Goal: Task Accomplishment & Management: Complete application form

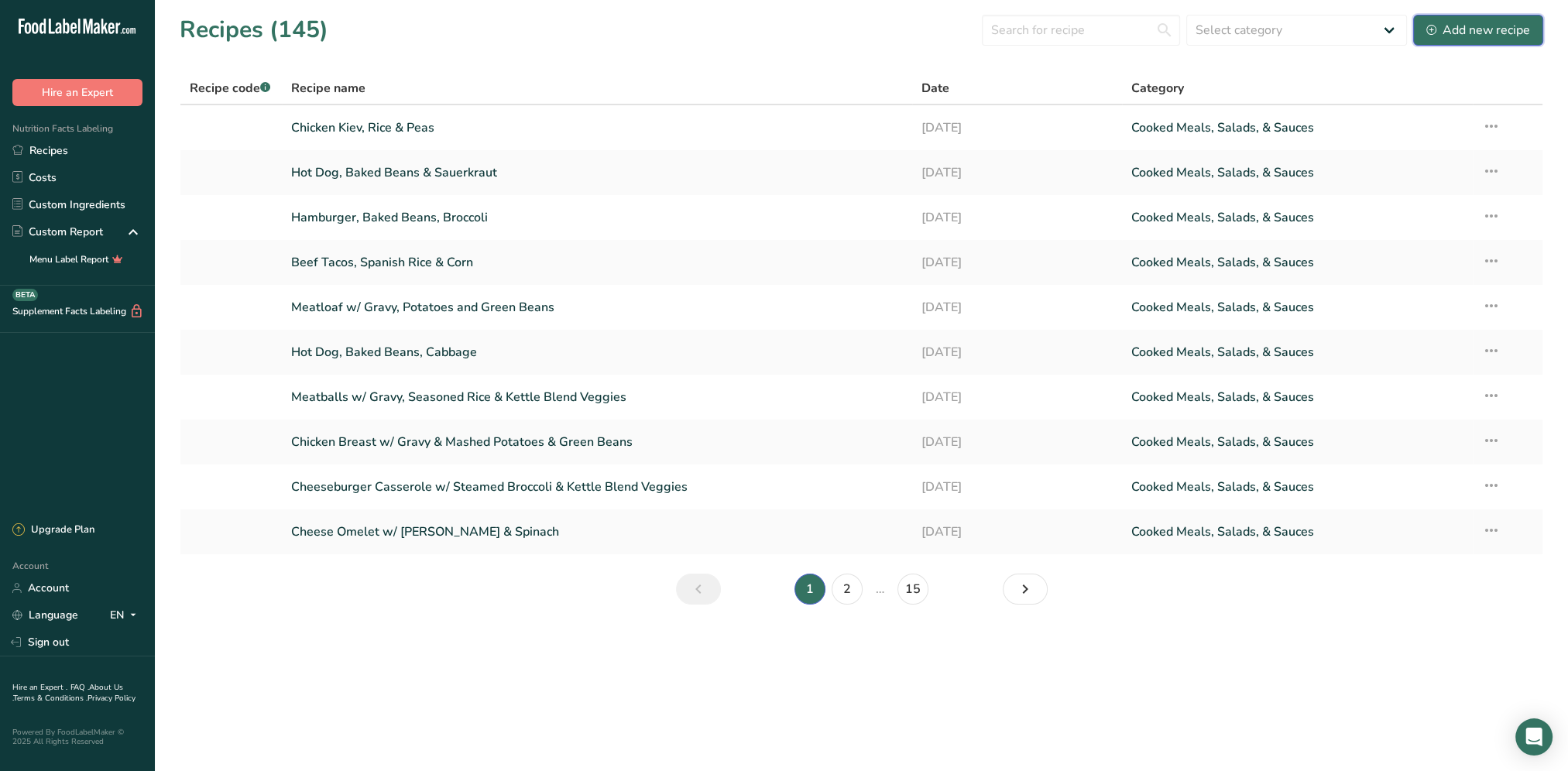
click at [1477, 35] on div "Add new recipe" at bounding box center [1478, 30] width 104 height 19
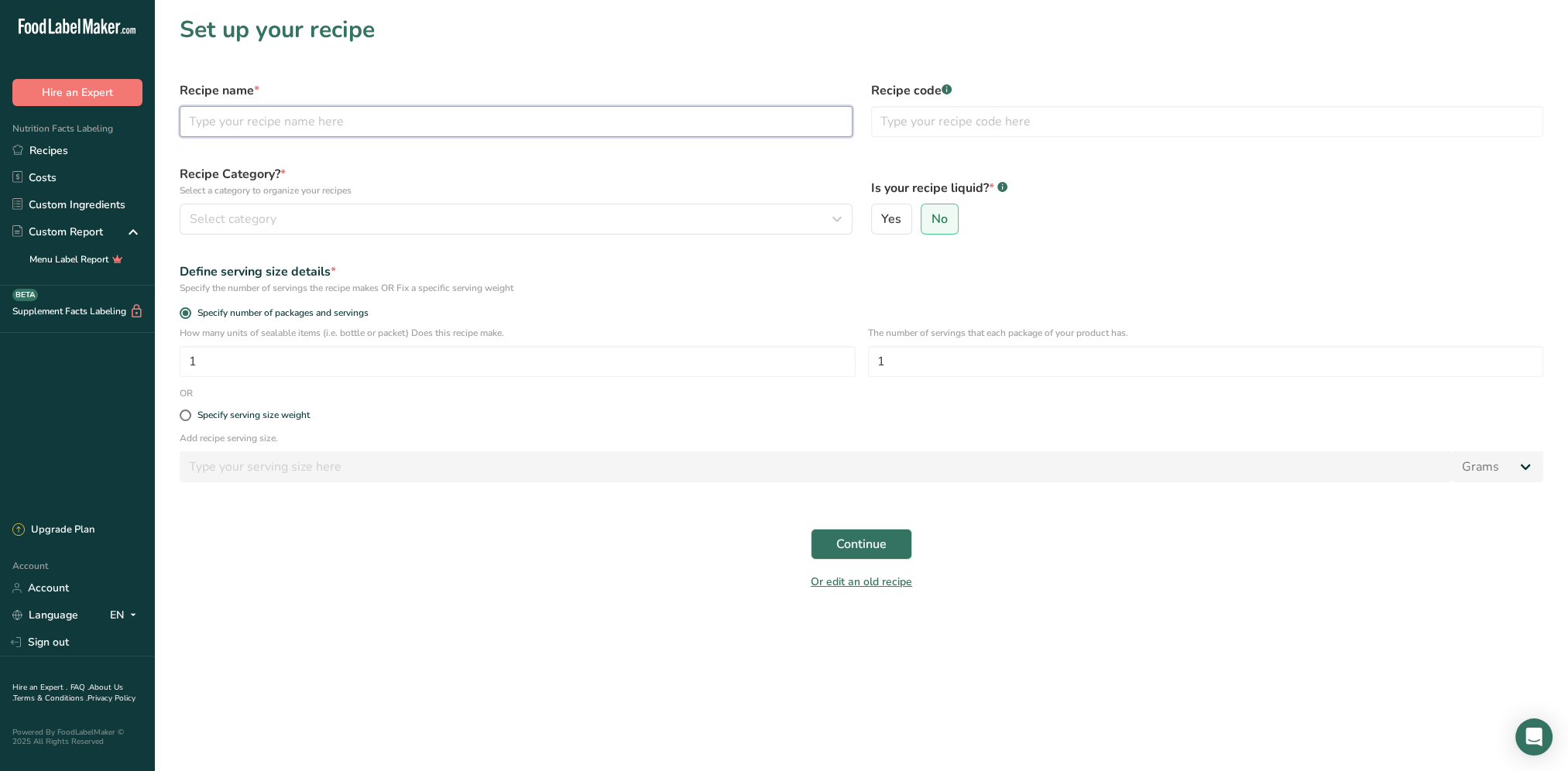
click at [299, 110] on input "text" at bounding box center [516, 121] width 673 height 31
drag, startPoint x: 492, startPoint y: 116, endPoint x: 419, endPoint y: 127, distance: 73.8
click at [492, 116] on input "Chicken Fajita, Mexi corn, spanice rice" at bounding box center [516, 121] width 673 height 31
drag, startPoint x: 449, startPoint y: 117, endPoint x: 396, endPoint y: 119, distance: 53.0
click at [449, 117] on input "Chicken Fajita, Mexi corn, spanice rice" at bounding box center [516, 121] width 673 height 31
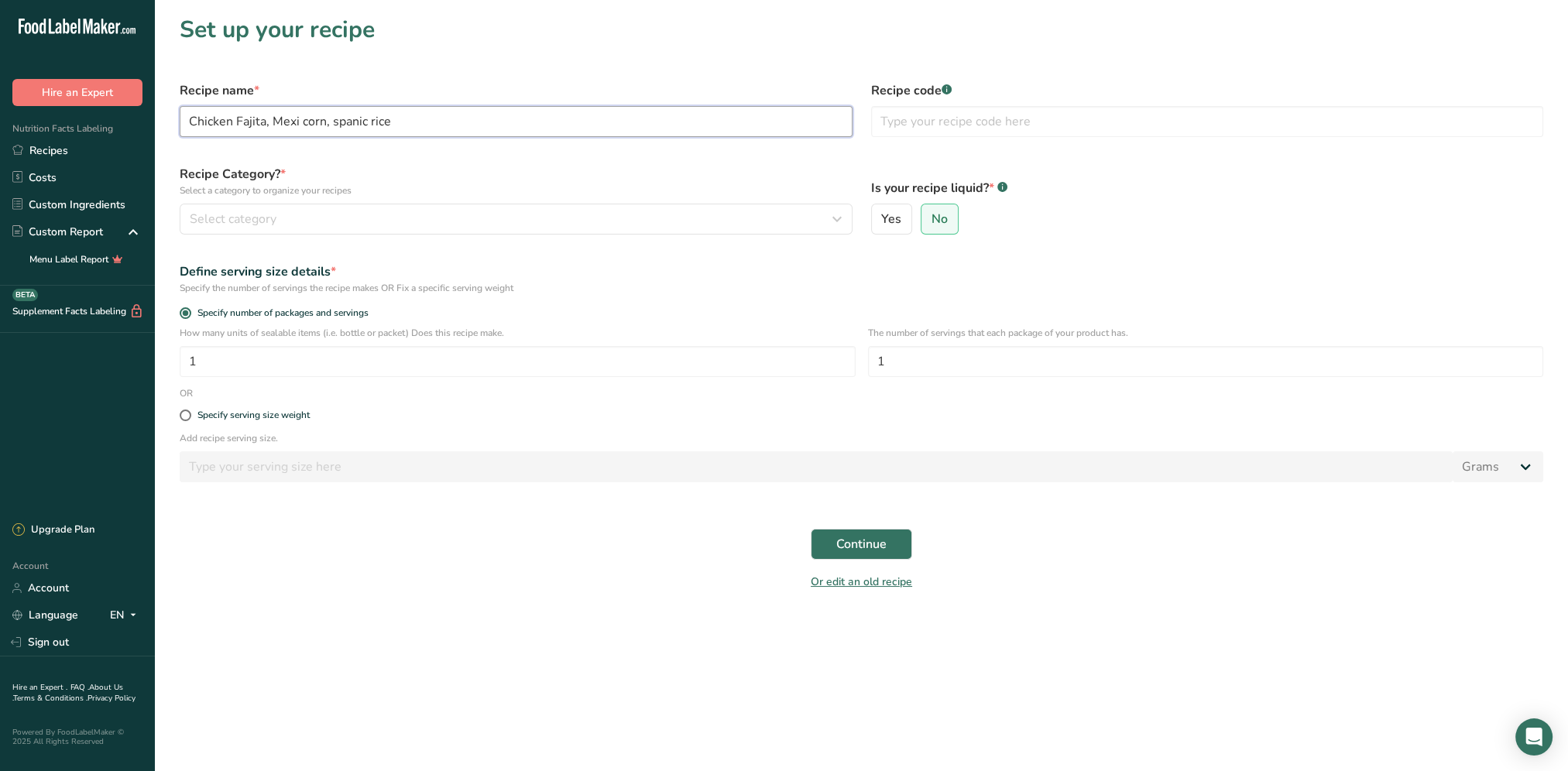
click at [409, 127] on input "Chicken Fajita, Mexi corn, spanic rice" at bounding box center [516, 121] width 673 height 31
click at [369, 119] on input "Chicken Fajita, Mexi corn, spanic rice" at bounding box center [516, 121] width 673 height 31
click at [407, 112] on input "Chicken Fajita, Mexi corn, spanish rice" at bounding box center [516, 121] width 673 height 31
click at [447, 121] on input "Chicken Fajita, Mexi corn, Spanish rice" at bounding box center [516, 121] width 673 height 31
type input "Chicken Fajita, Mexi corn, Spanish rice"
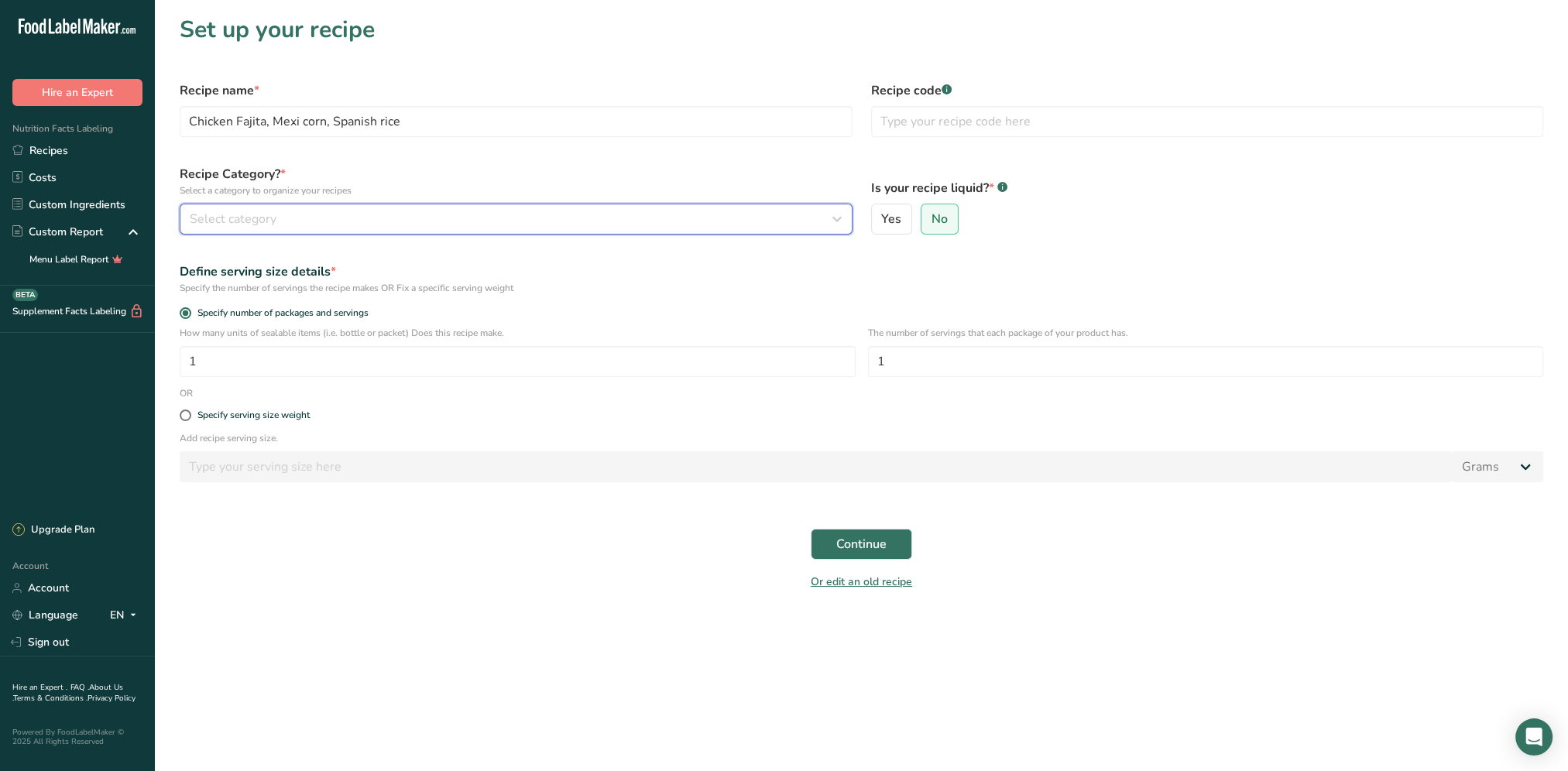
click at [242, 210] on span "Select category" at bounding box center [232, 219] width 86 height 19
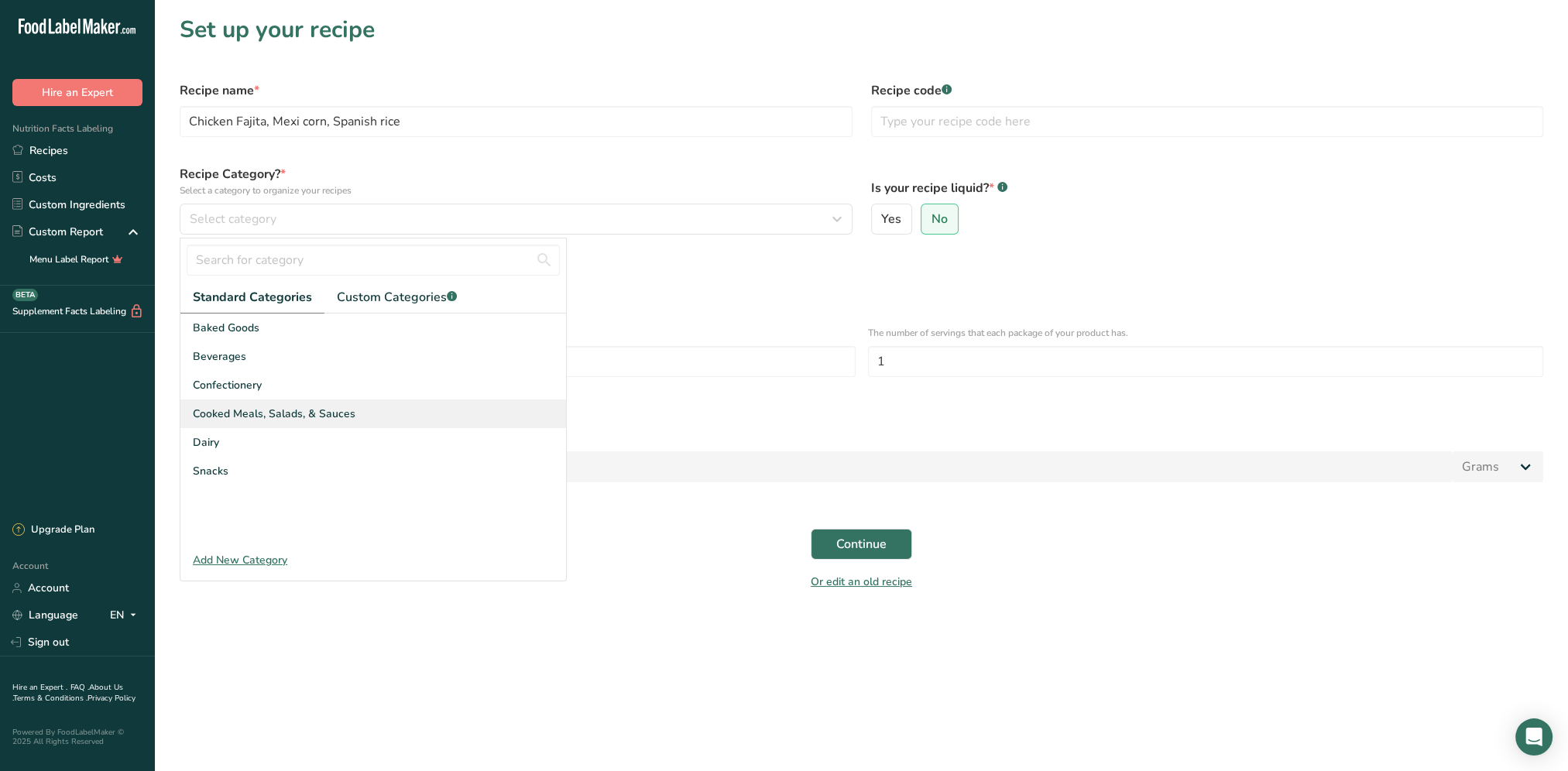
click at [302, 414] on span "Cooked Meals, Salads, & Sauces" at bounding box center [274, 414] width 163 height 16
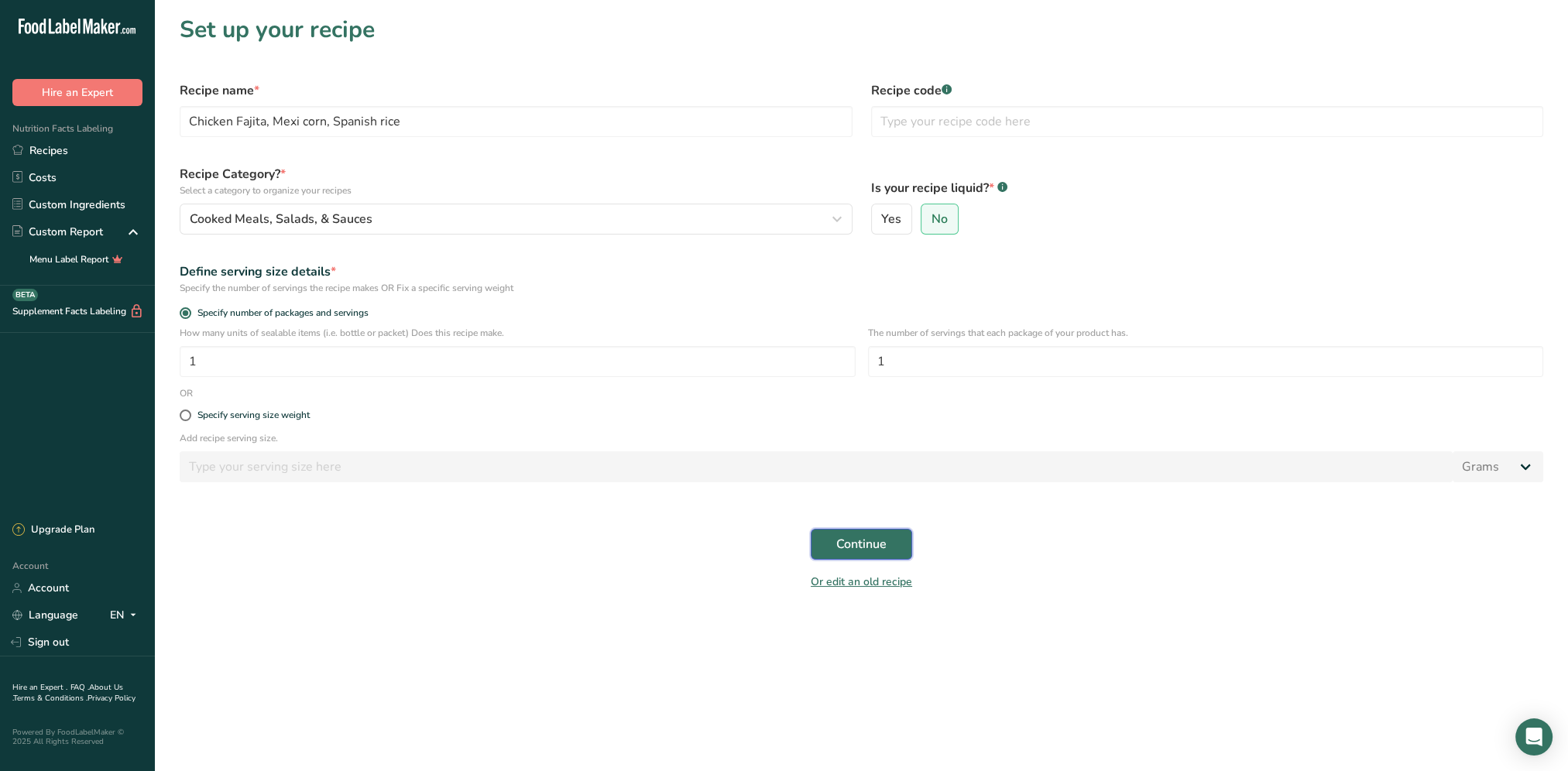
click at [859, 552] on span "Continue" at bounding box center [861, 544] width 50 height 19
click at [849, 541] on span "Continue" at bounding box center [861, 544] width 50 height 19
click at [1453, 38] on div "messages.UnAuthorized" at bounding box center [1458, 49] width 167 height 47
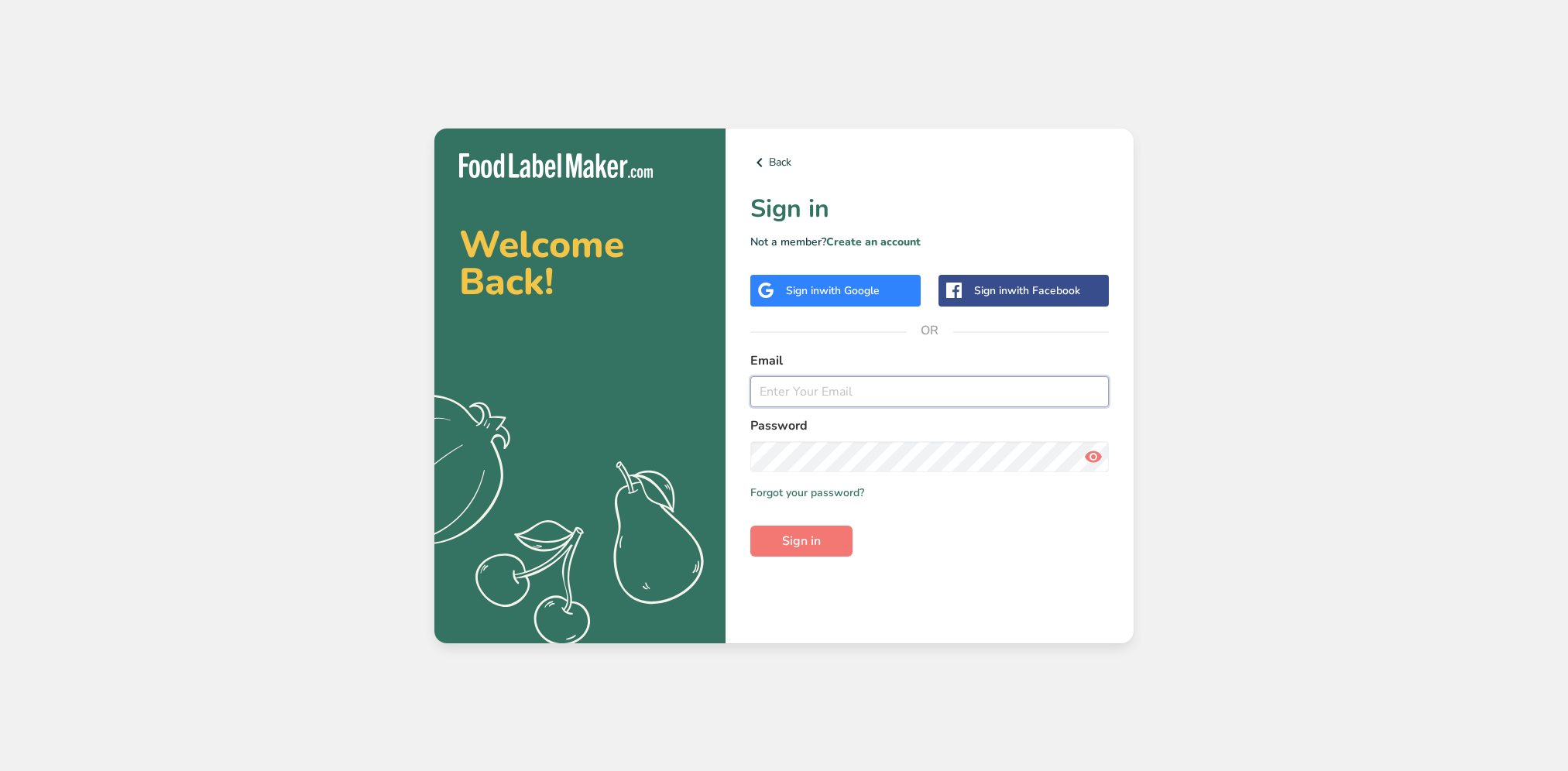
drag, startPoint x: 0, startPoint y: 0, endPoint x: 809, endPoint y: 386, distance: 896.4
click at [809, 386] on input "email" at bounding box center [929, 391] width 358 height 31
type input "[PERSON_NAME][EMAIL_ADDRESS][DOMAIN_NAME]"
click at [750, 526] on button "Sign in" at bounding box center [801, 541] width 102 height 31
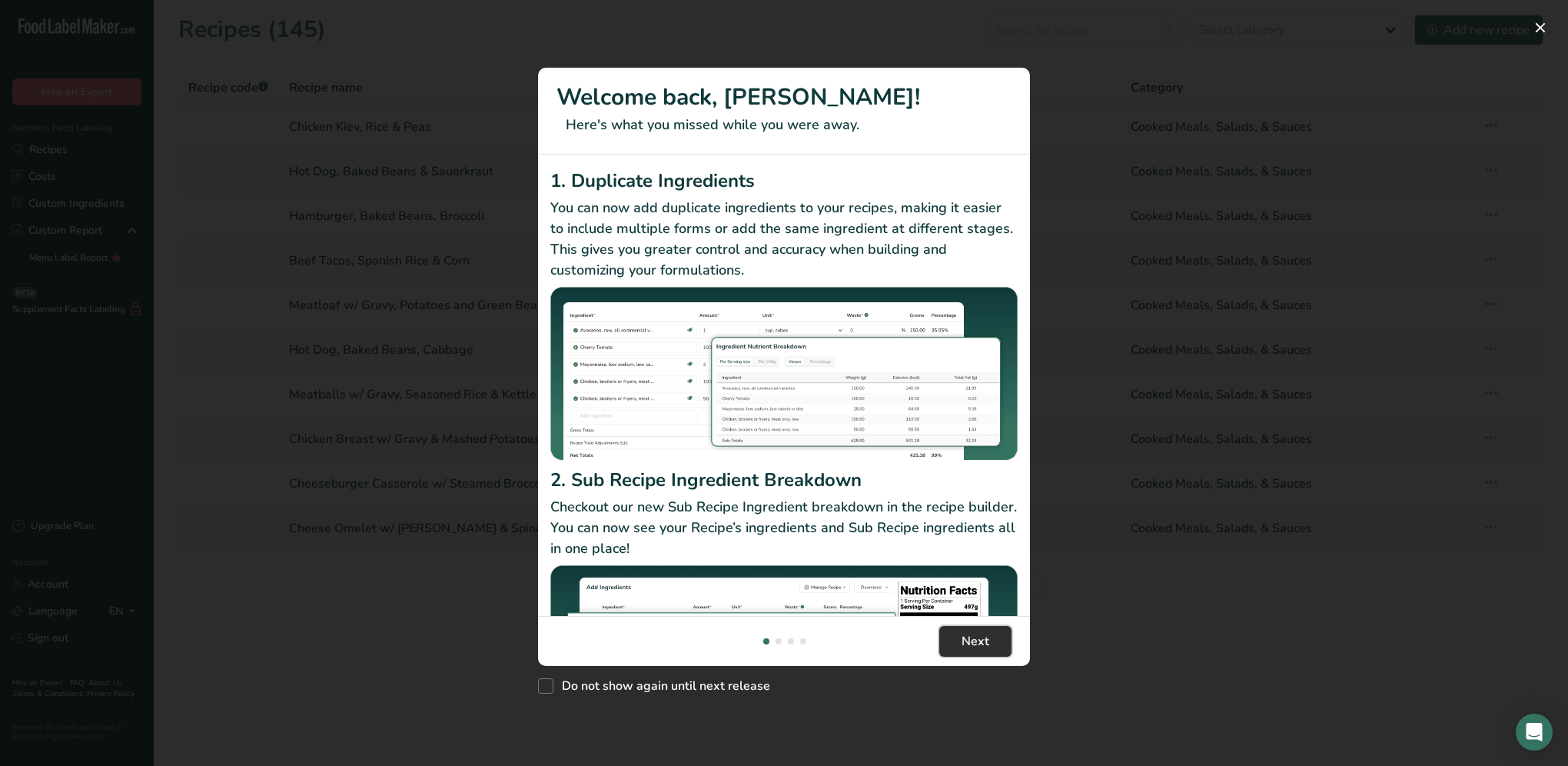
click at [977, 639] on span "Next" at bounding box center [975, 641] width 28 height 18
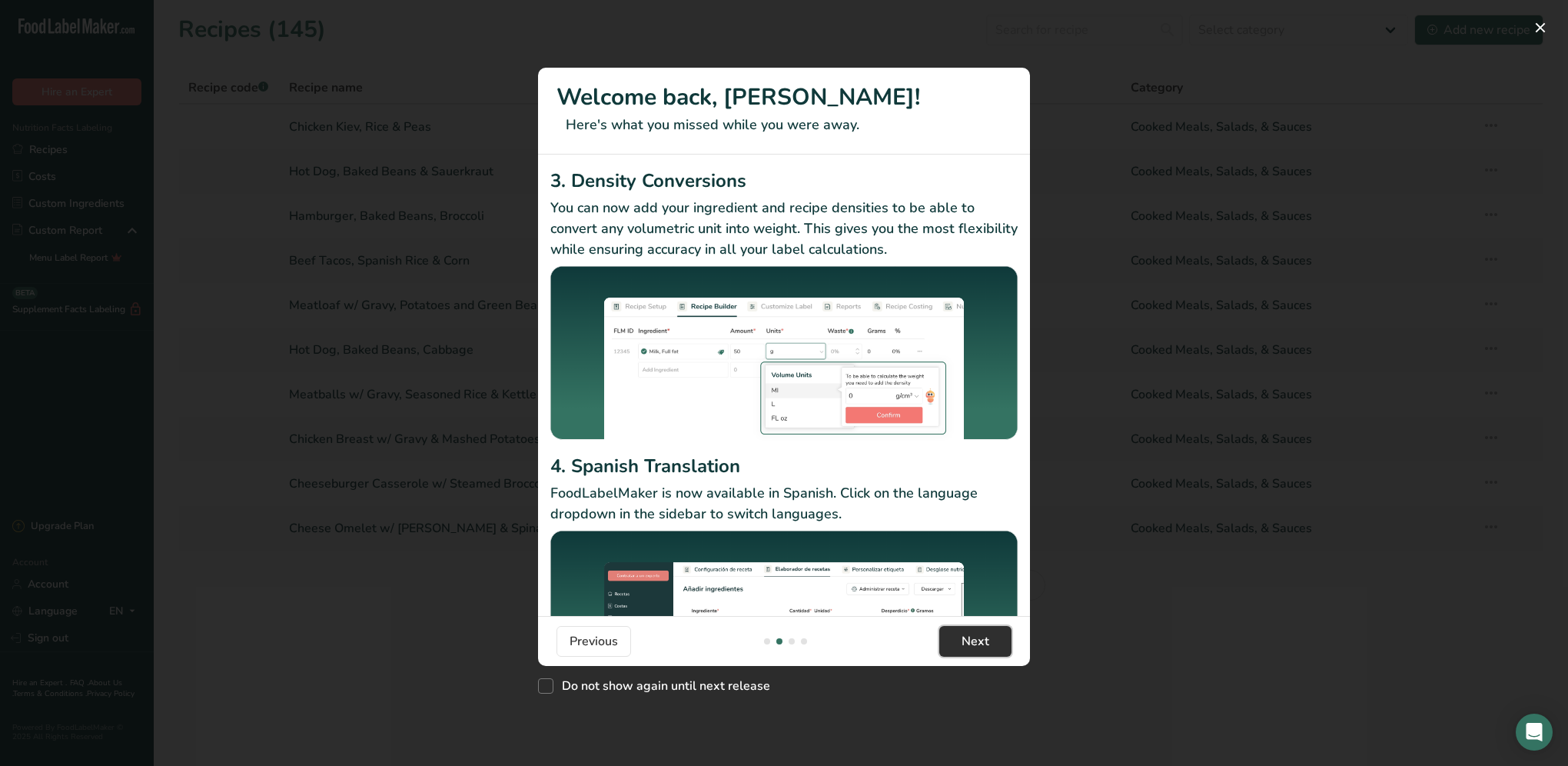
click at [977, 639] on span "Next" at bounding box center [975, 641] width 28 height 18
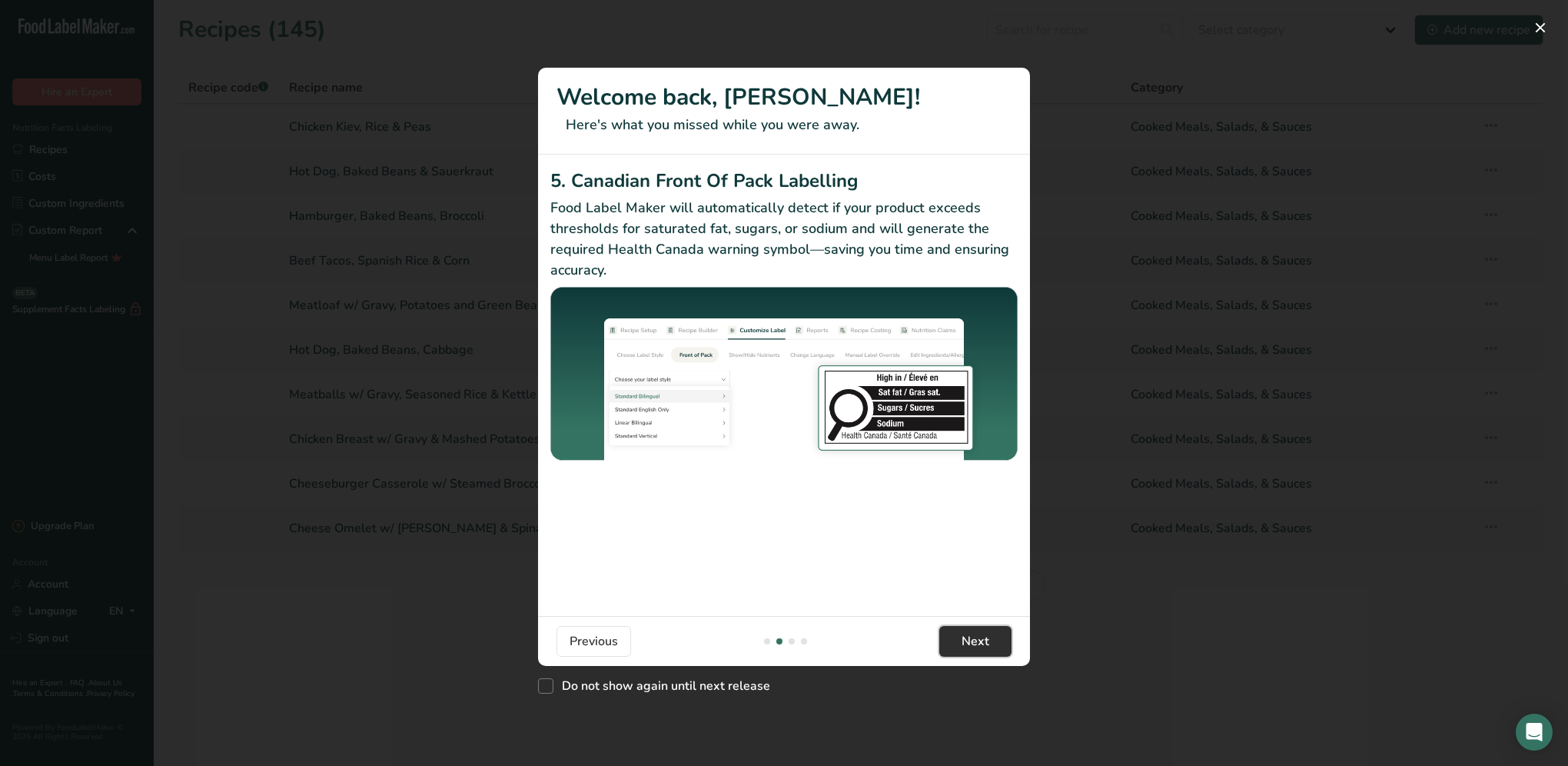
click at [977, 639] on span "Next" at bounding box center [975, 641] width 28 height 18
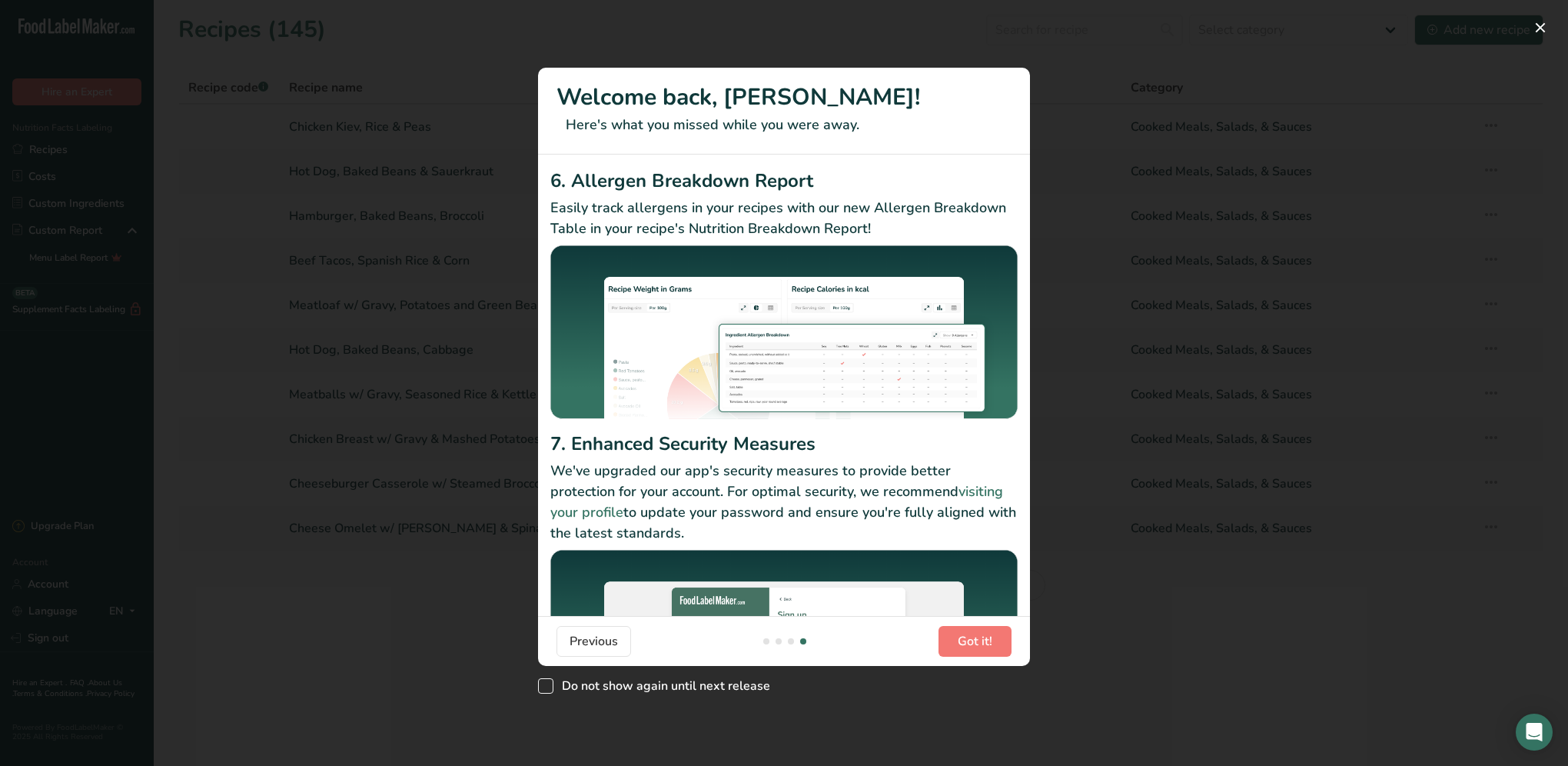
click at [548, 685] on span "New Features" at bounding box center [545, 686] width 15 height 15
click at [548, 685] on input "Do not show again until next release" at bounding box center [543, 685] width 10 height 10
checkbox input "true"
click at [970, 638] on span "Got it!" at bounding box center [975, 641] width 34 height 18
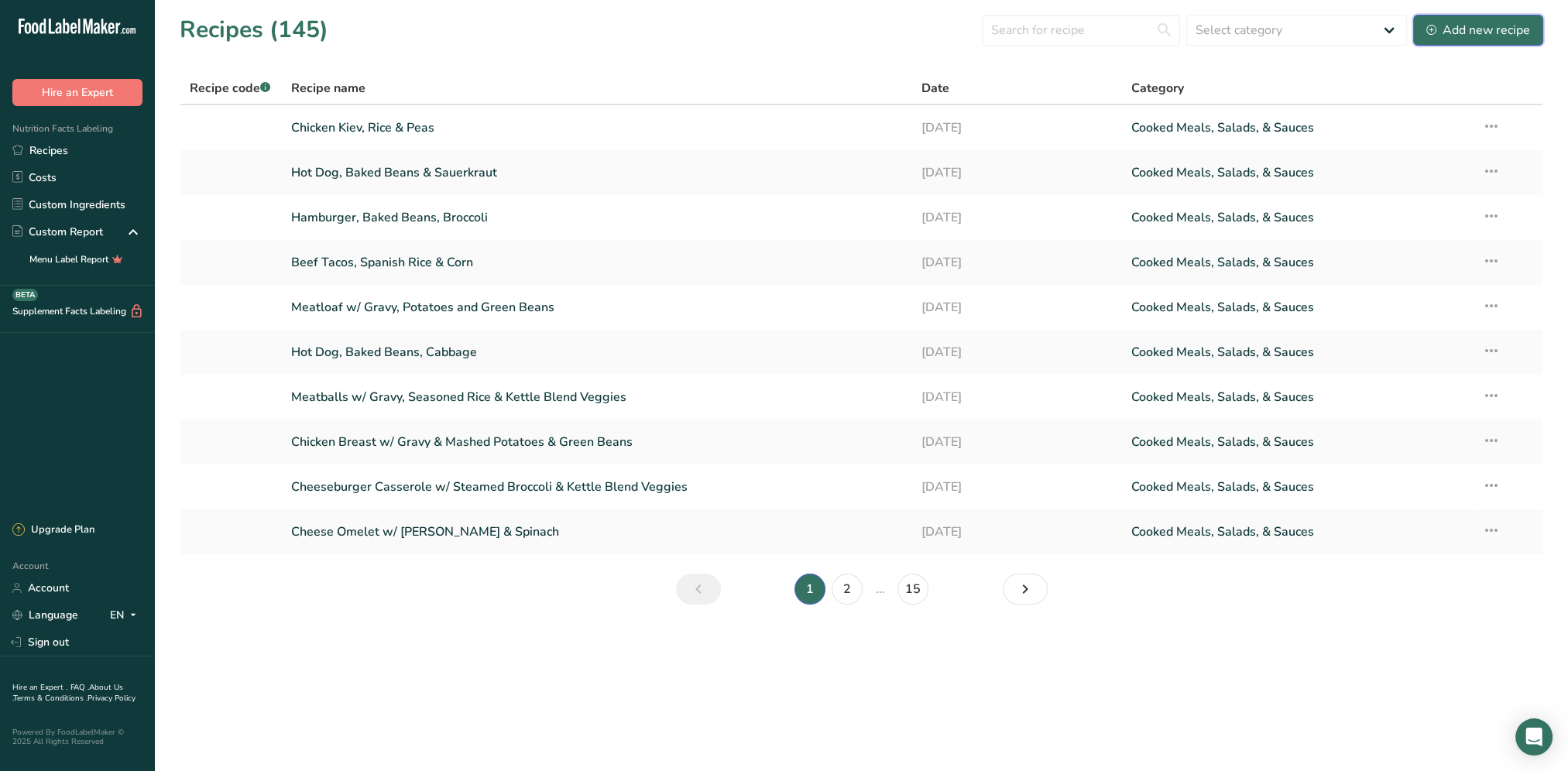
click at [1454, 40] on button "Add new recipe" at bounding box center [1478, 30] width 130 height 31
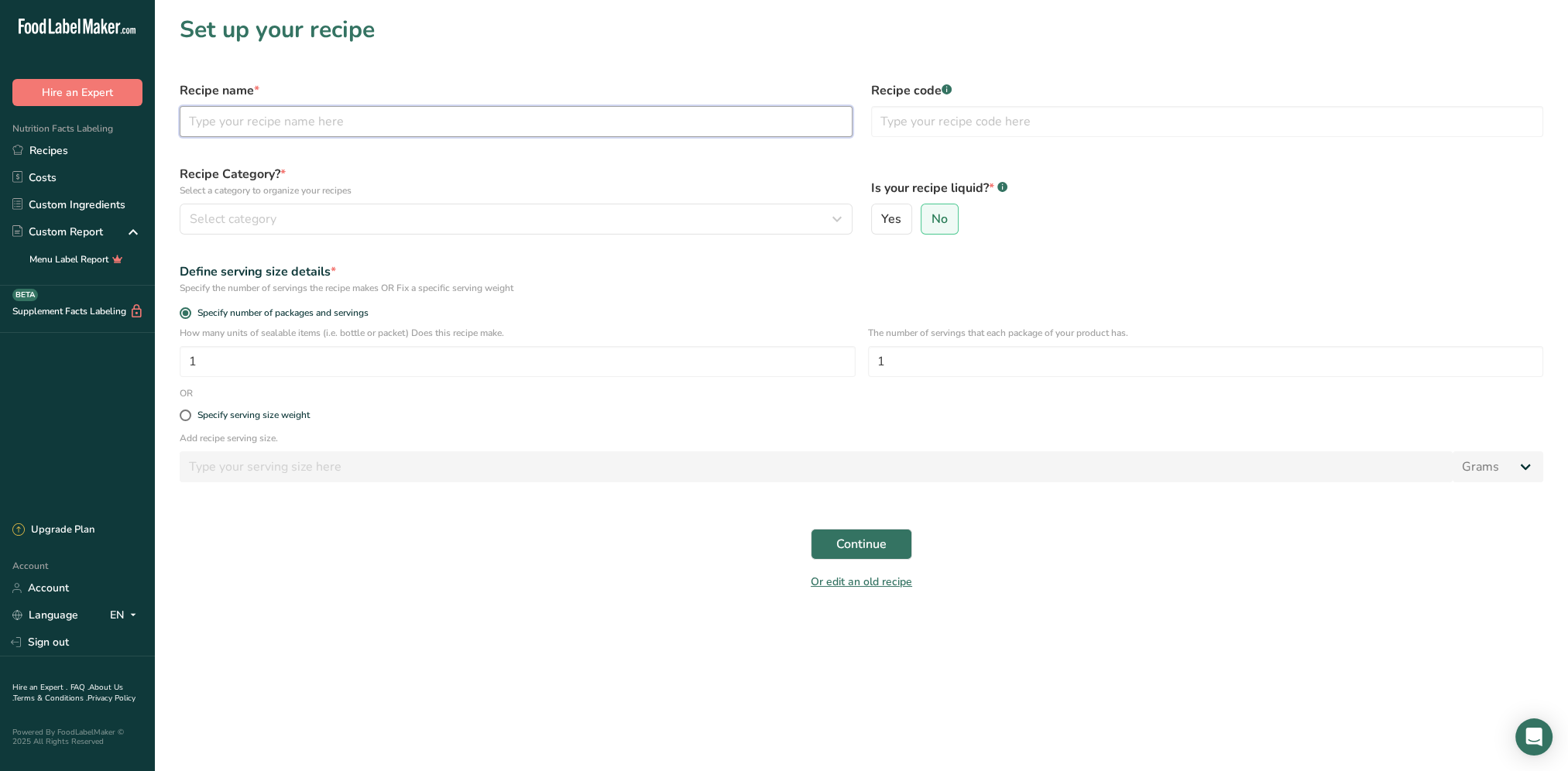
click at [365, 121] on input "text" at bounding box center [516, 121] width 673 height 31
type input "Chicken fajita, corn, Spanish rice"
click at [863, 544] on span "Continue" at bounding box center [861, 544] width 50 height 19
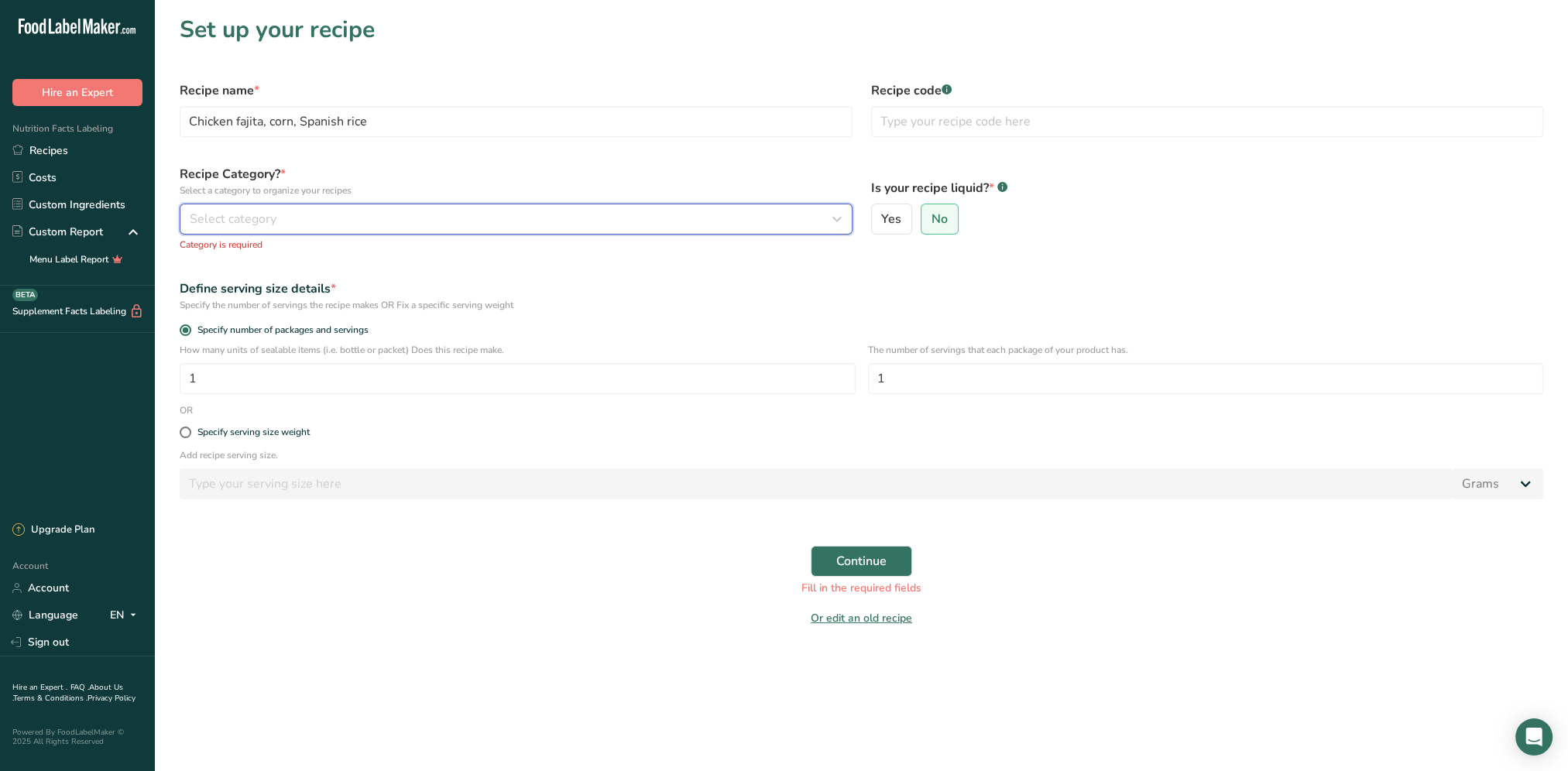
click at [317, 217] on div "Select category" at bounding box center [511, 219] width 644 height 19
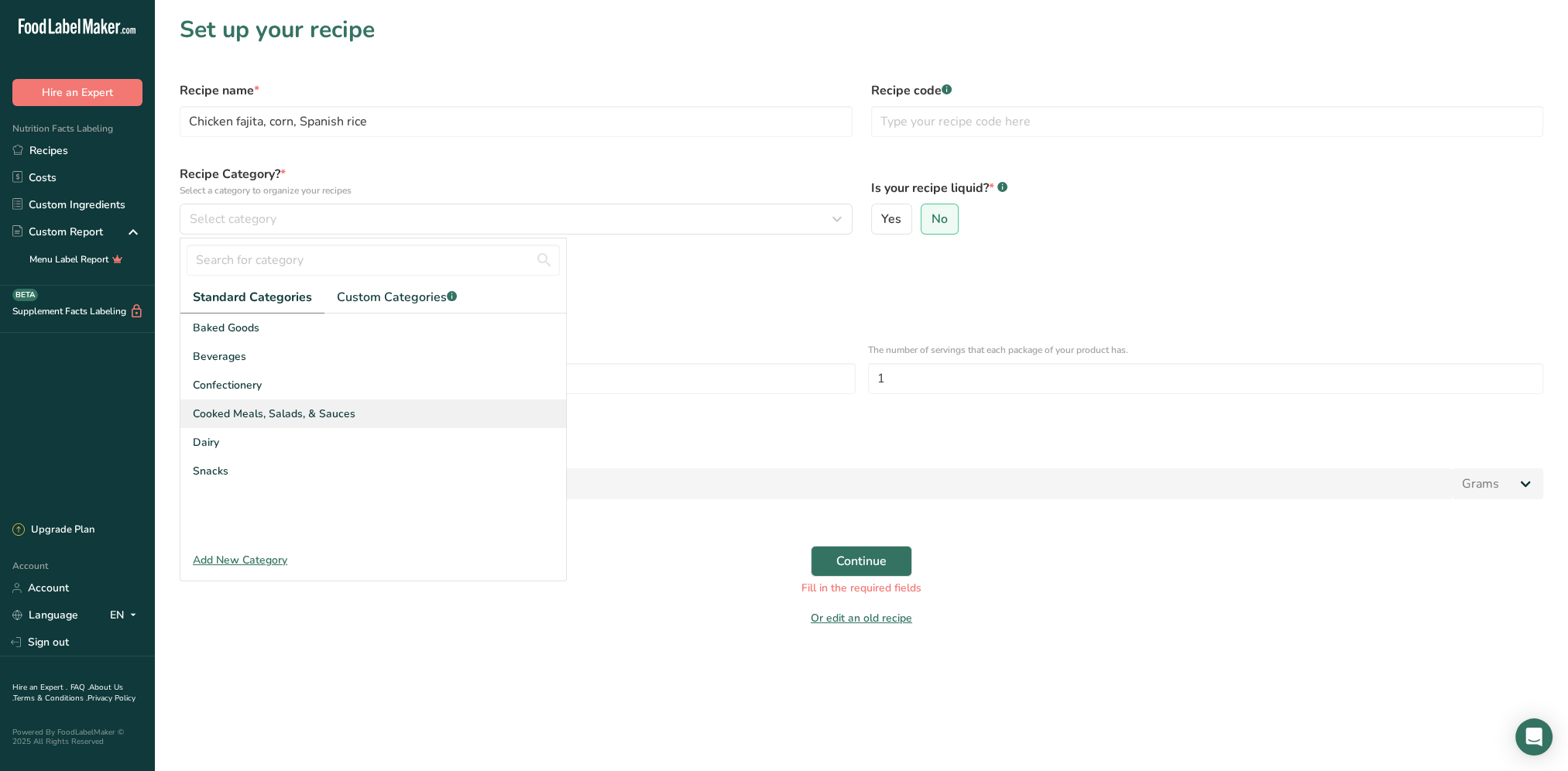
click at [290, 402] on div "Cooked Meals, Salads, & Sauces" at bounding box center [373, 414] width 386 height 29
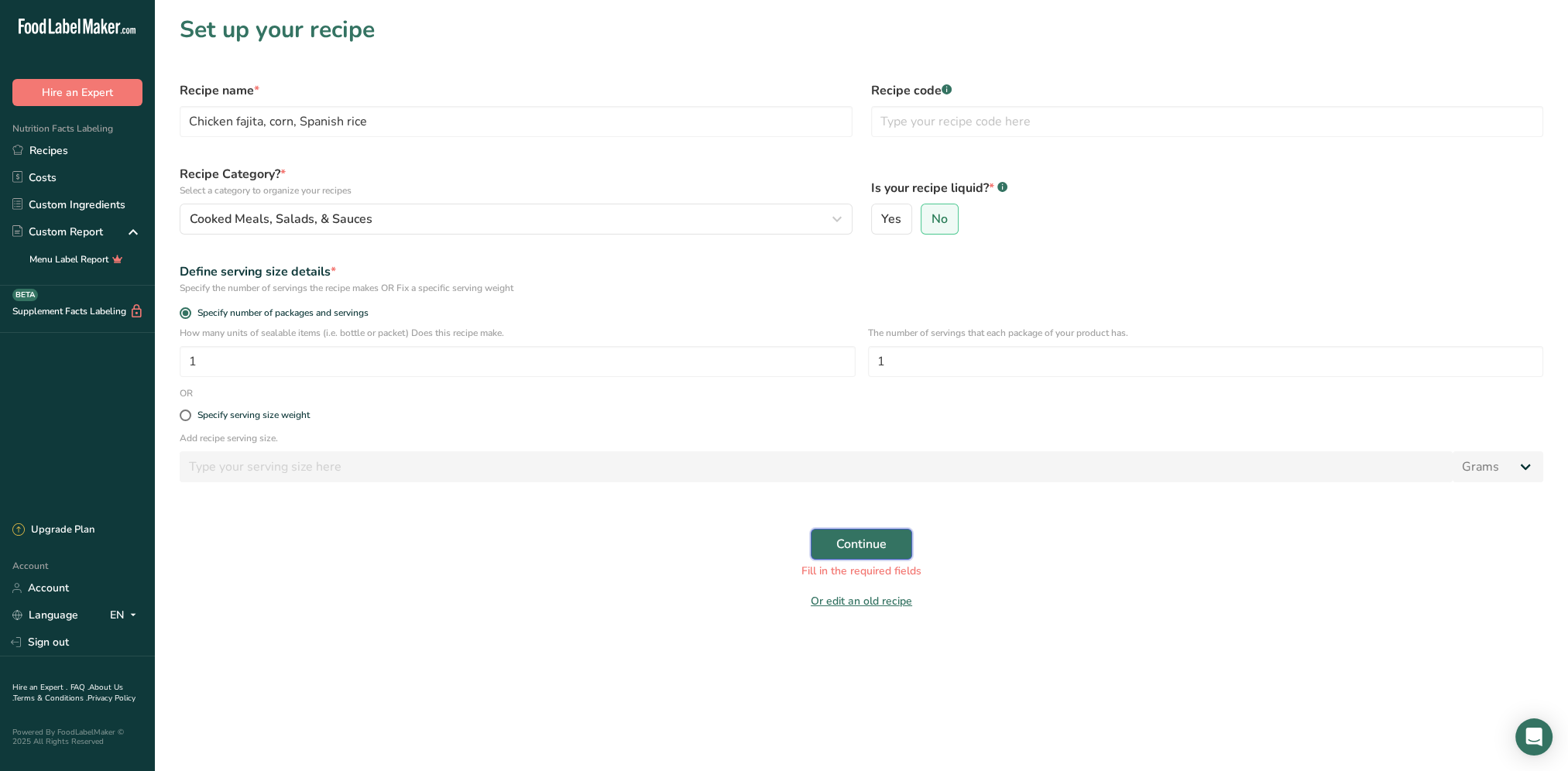
click at [849, 542] on span "Continue" at bounding box center [861, 544] width 50 height 19
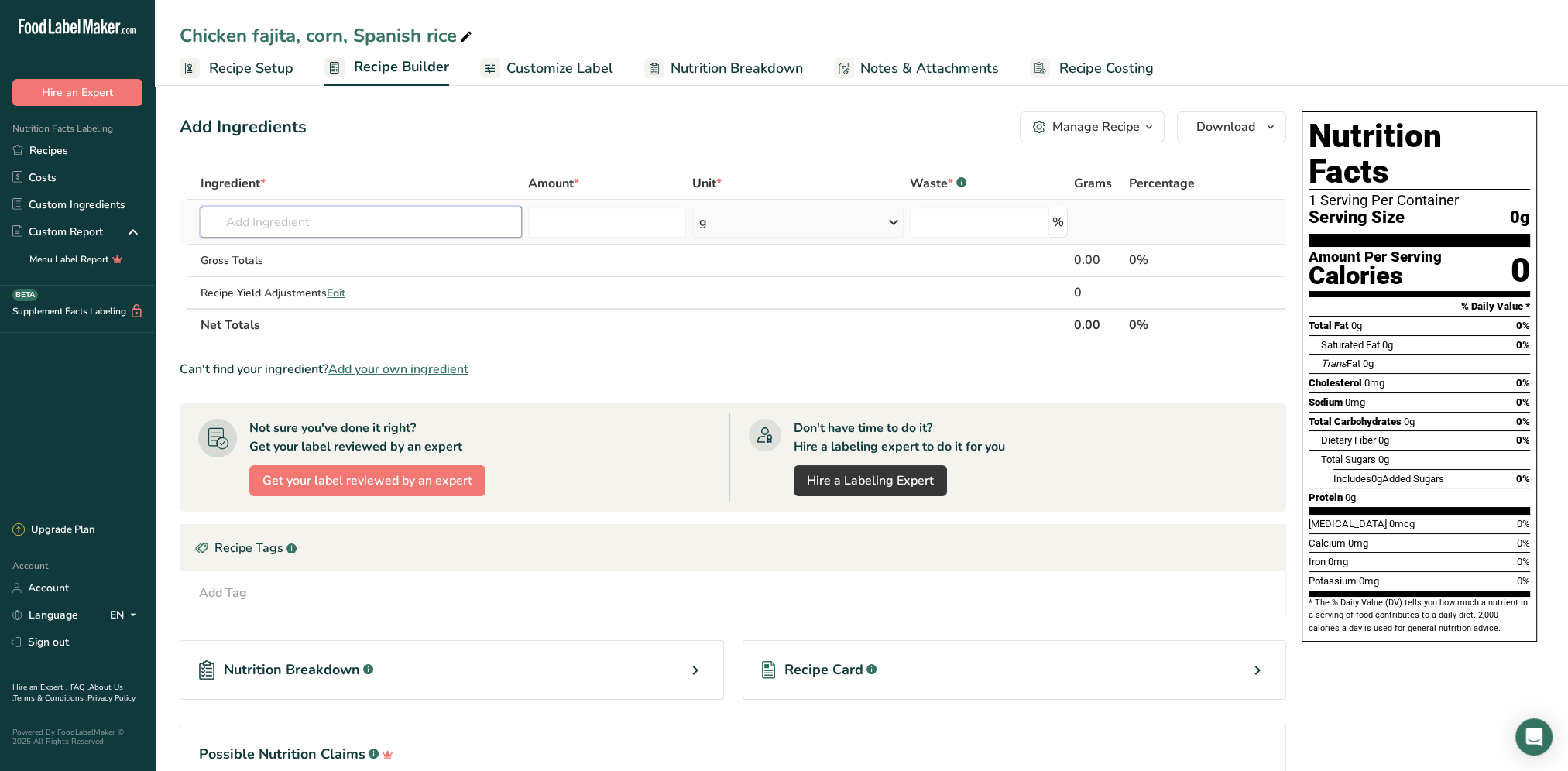
click at [324, 213] on input "text" at bounding box center [361, 222] width 321 height 31
click at [897, 223] on icon at bounding box center [893, 222] width 19 height 28
click at [728, 460] on div "See more" at bounding box center [766, 459] width 130 height 16
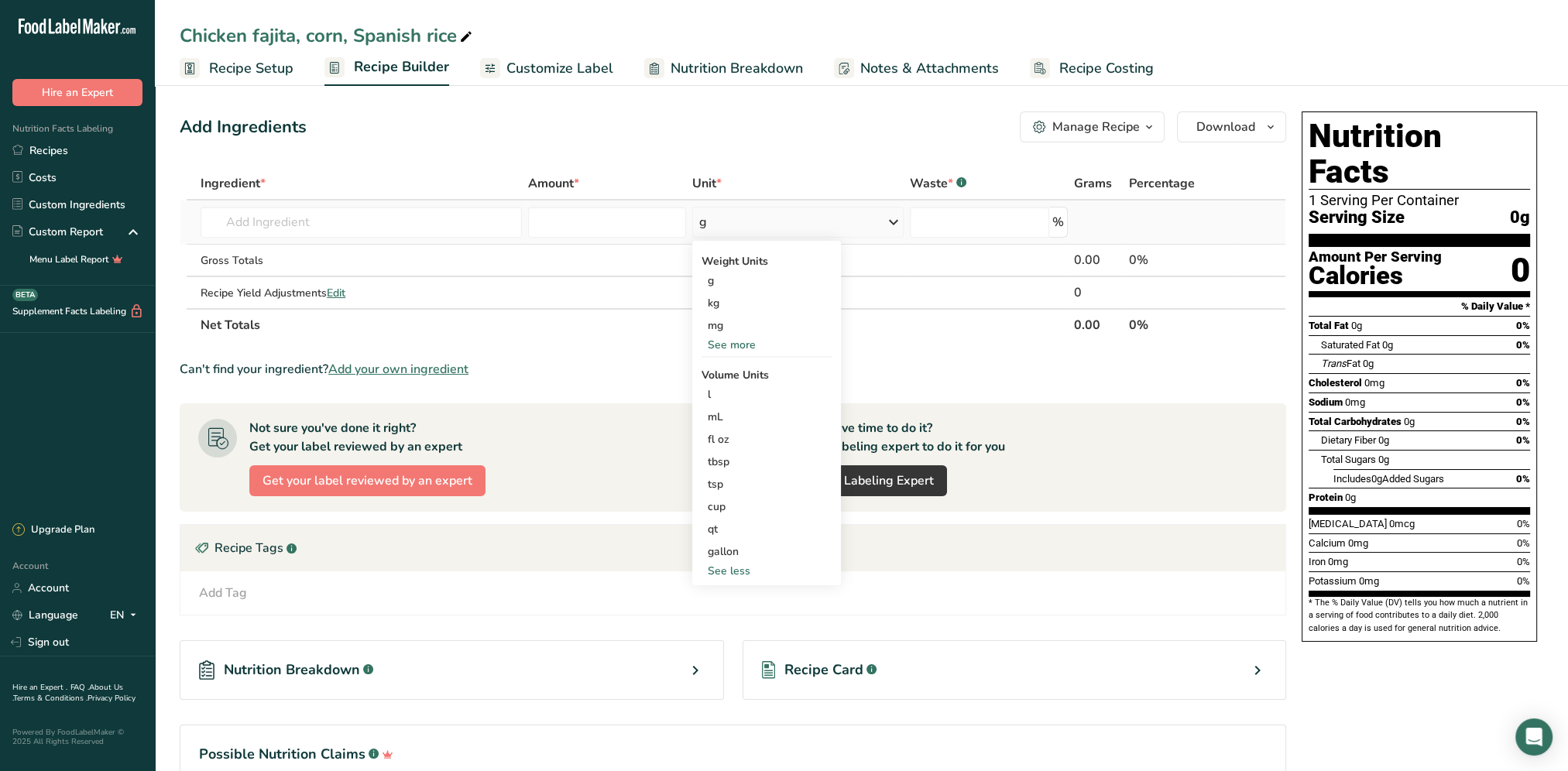
click at [734, 356] on hr at bounding box center [766, 357] width 130 height 2
click at [731, 348] on div "See more" at bounding box center [766, 345] width 130 height 16
click at [715, 394] on div "oz" at bounding box center [766, 393] width 130 height 23
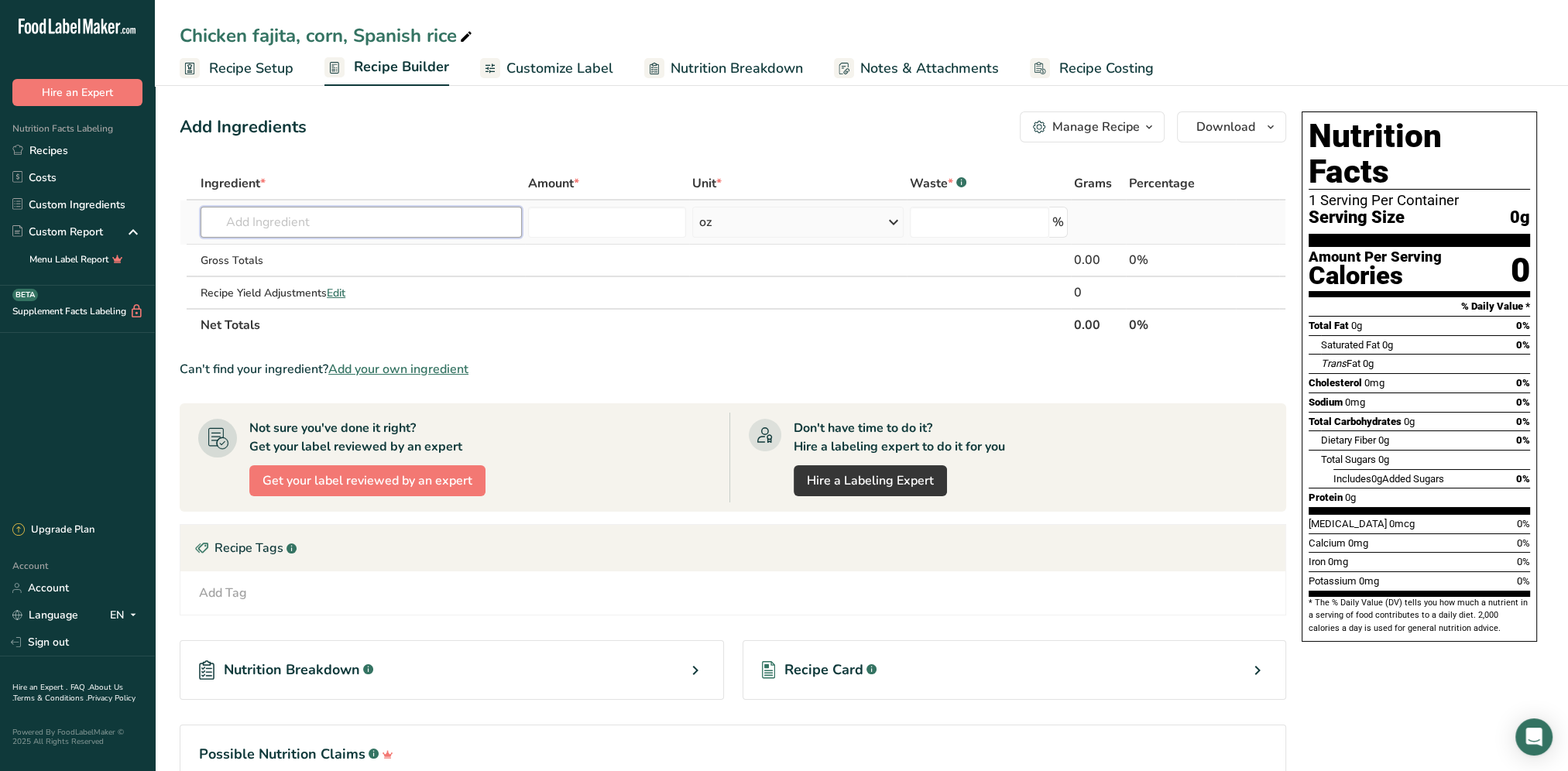
click at [401, 210] on input "text" at bounding box center [361, 222] width 321 height 31
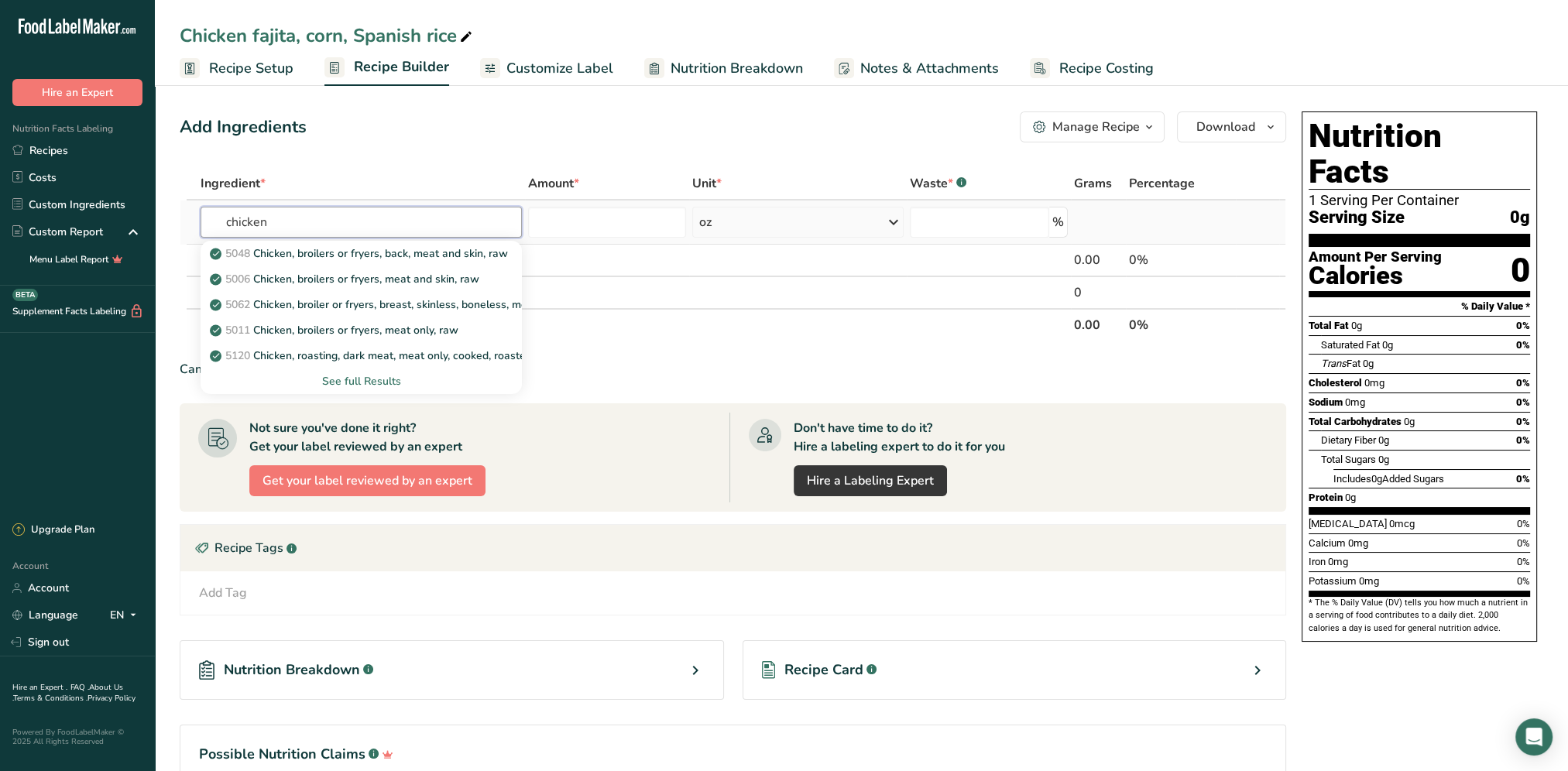
type input "chicken"
click at [366, 381] on div "See full Results" at bounding box center [361, 381] width 297 height 16
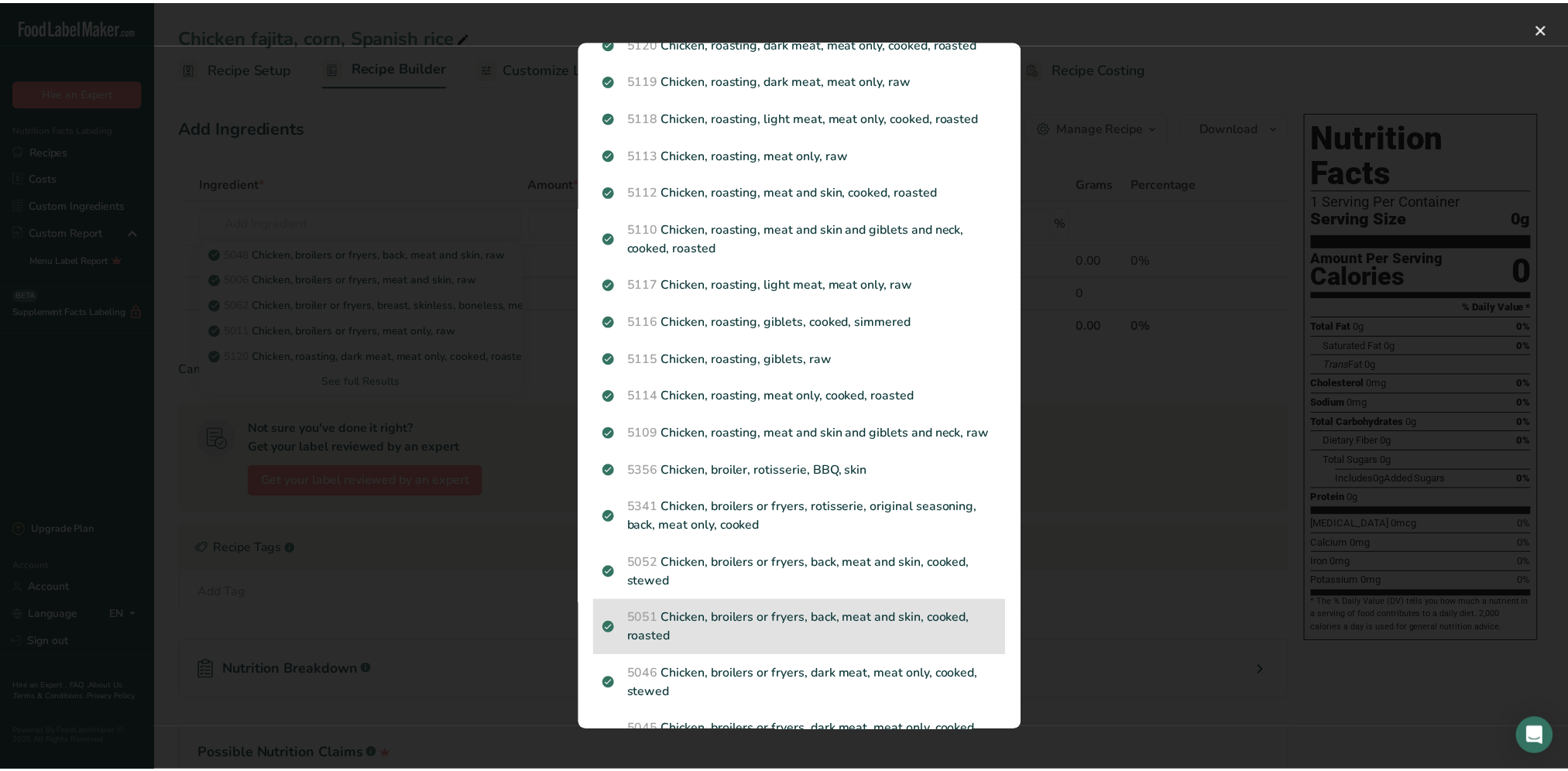
scroll to position [232, 0]
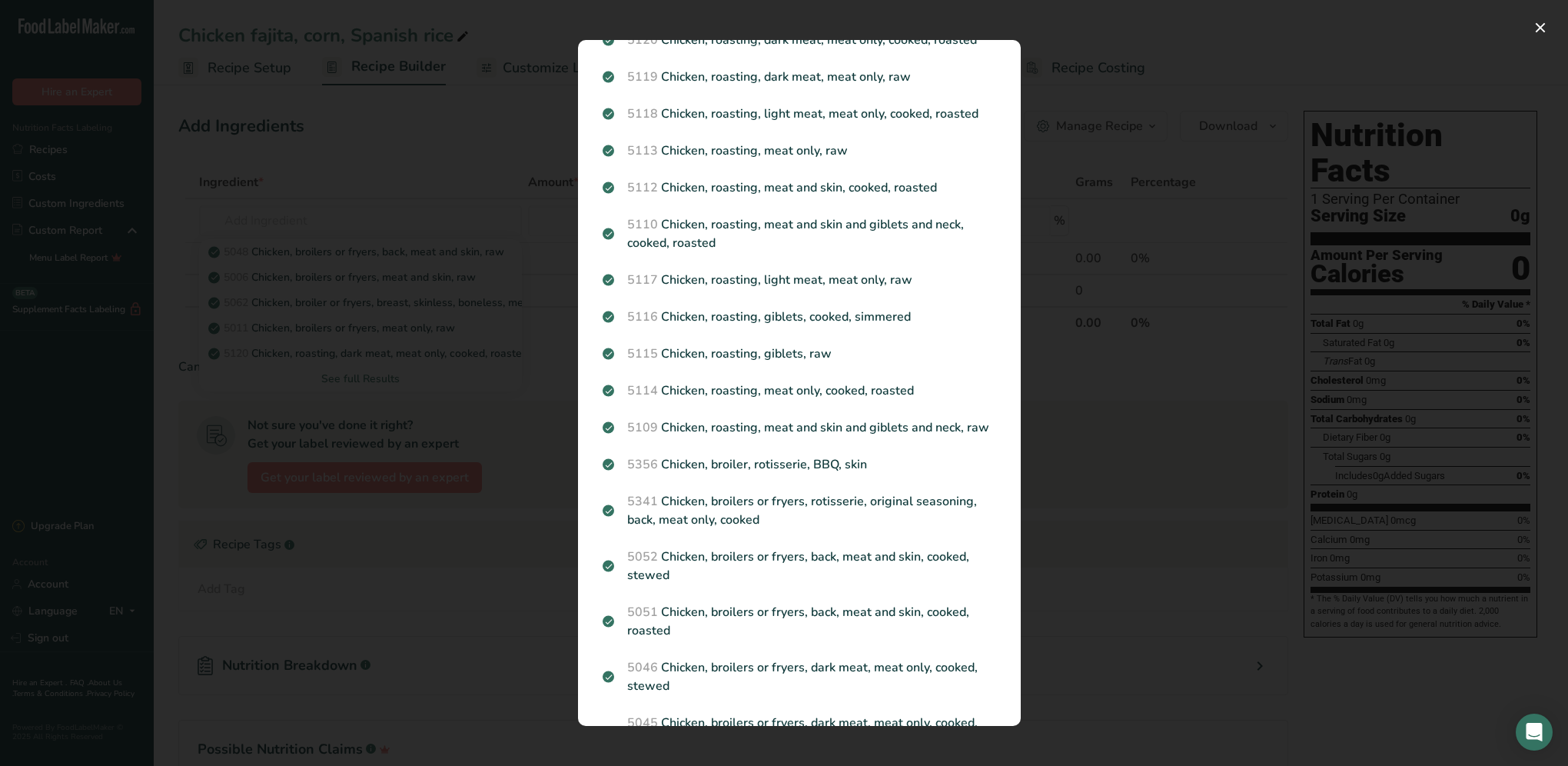
click at [1092, 67] on div "Search results modal" at bounding box center [784, 383] width 1568 height 766
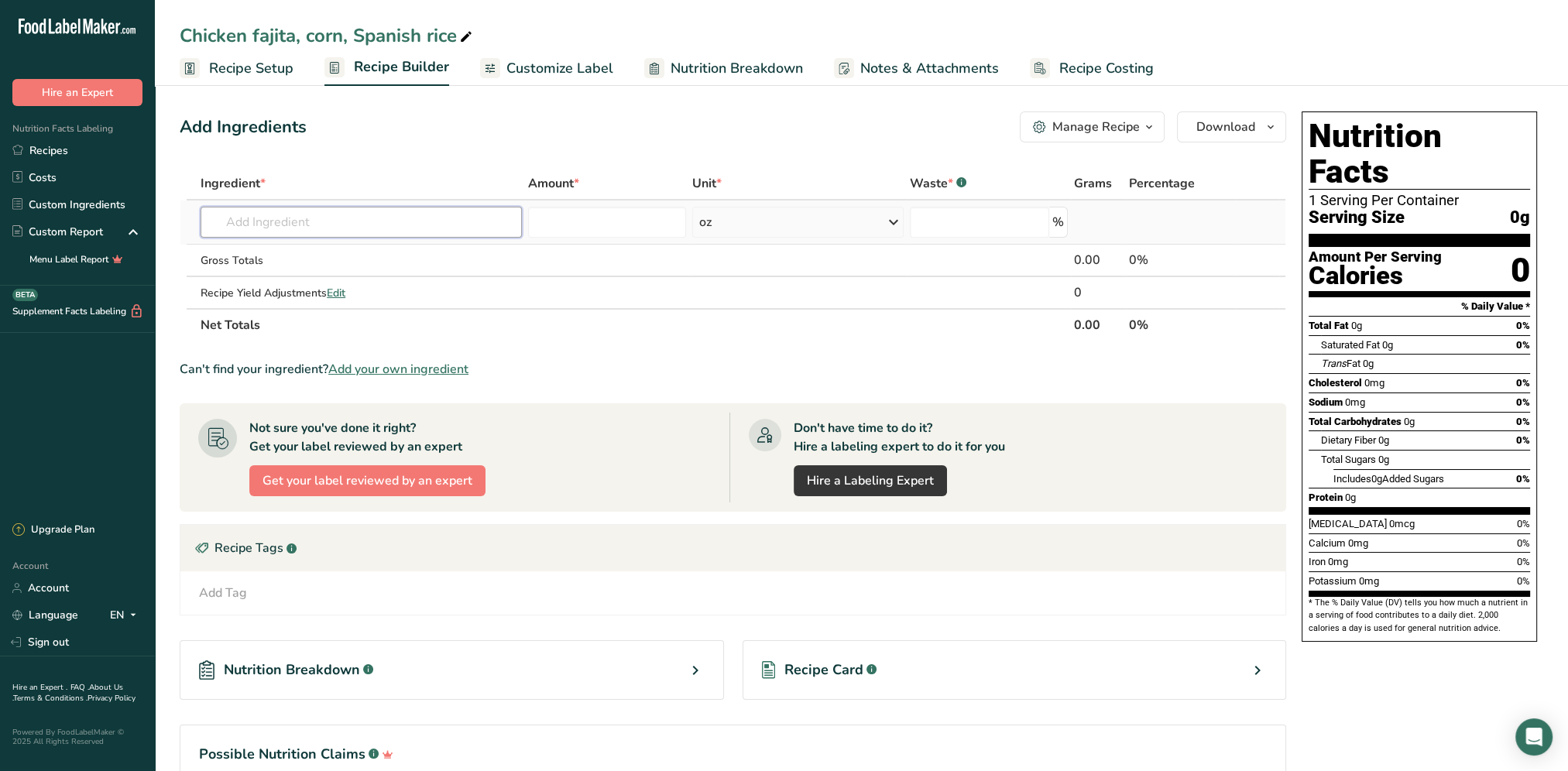
click at [303, 221] on input "text" at bounding box center [361, 222] width 321 height 31
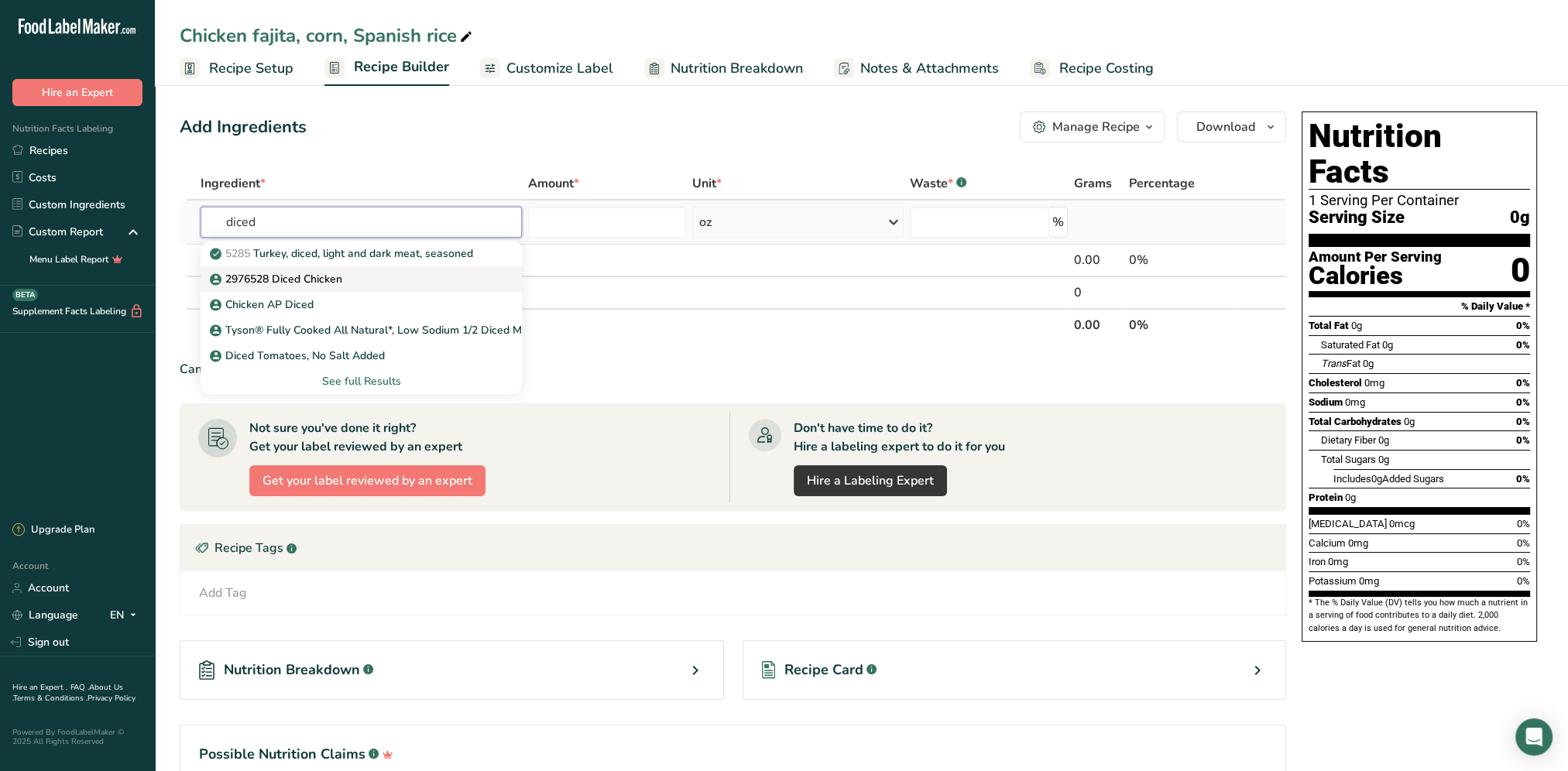
type input "diced"
click at [305, 276] on p "2976528 Diced Chicken" at bounding box center [277, 279] width 129 height 16
type input "2976528 Diced Chicken"
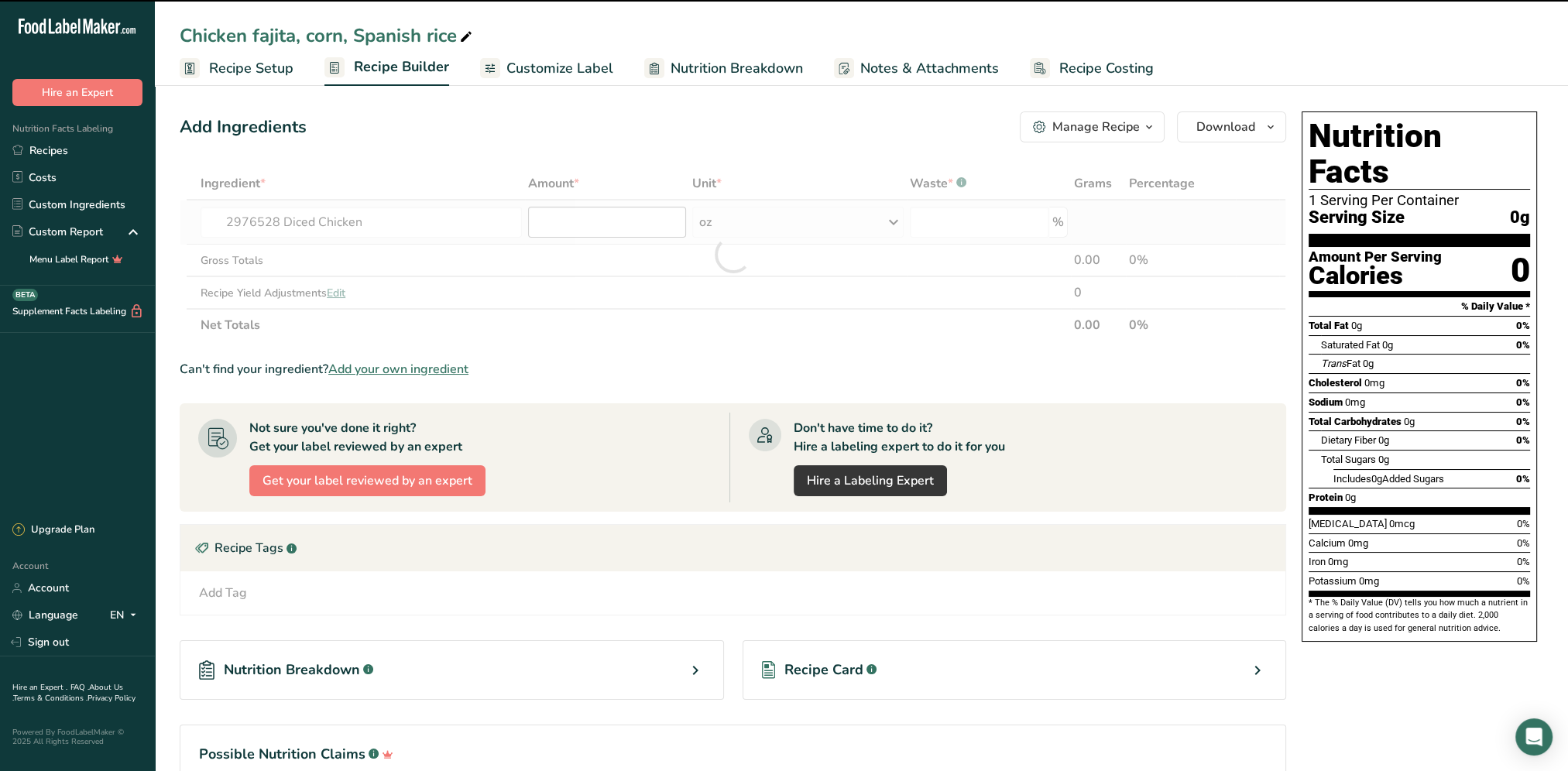
type input "0"
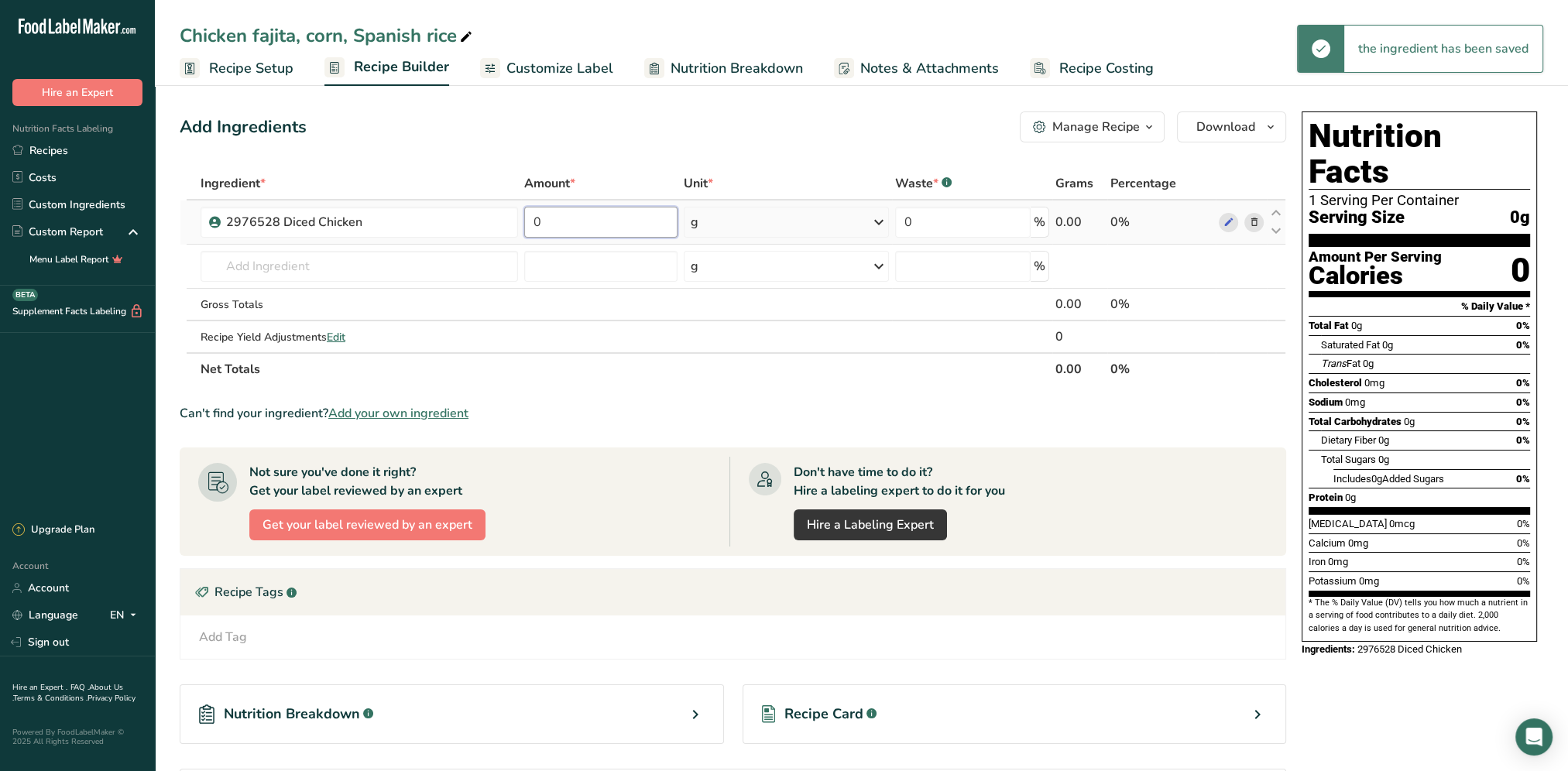
click at [584, 222] on input "0" at bounding box center [601, 222] width 154 height 31
type input "3"
click at [877, 223] on div "Ingredient * Amount * Unit * Waste * .a-a{fill:#347362;}.b-a{fill:#fff;} Grams …" at bounding box center [733, 276] width 1107 height 219
click at [879, 222] on icon at bounding box center [878, 222] width 19 height 28
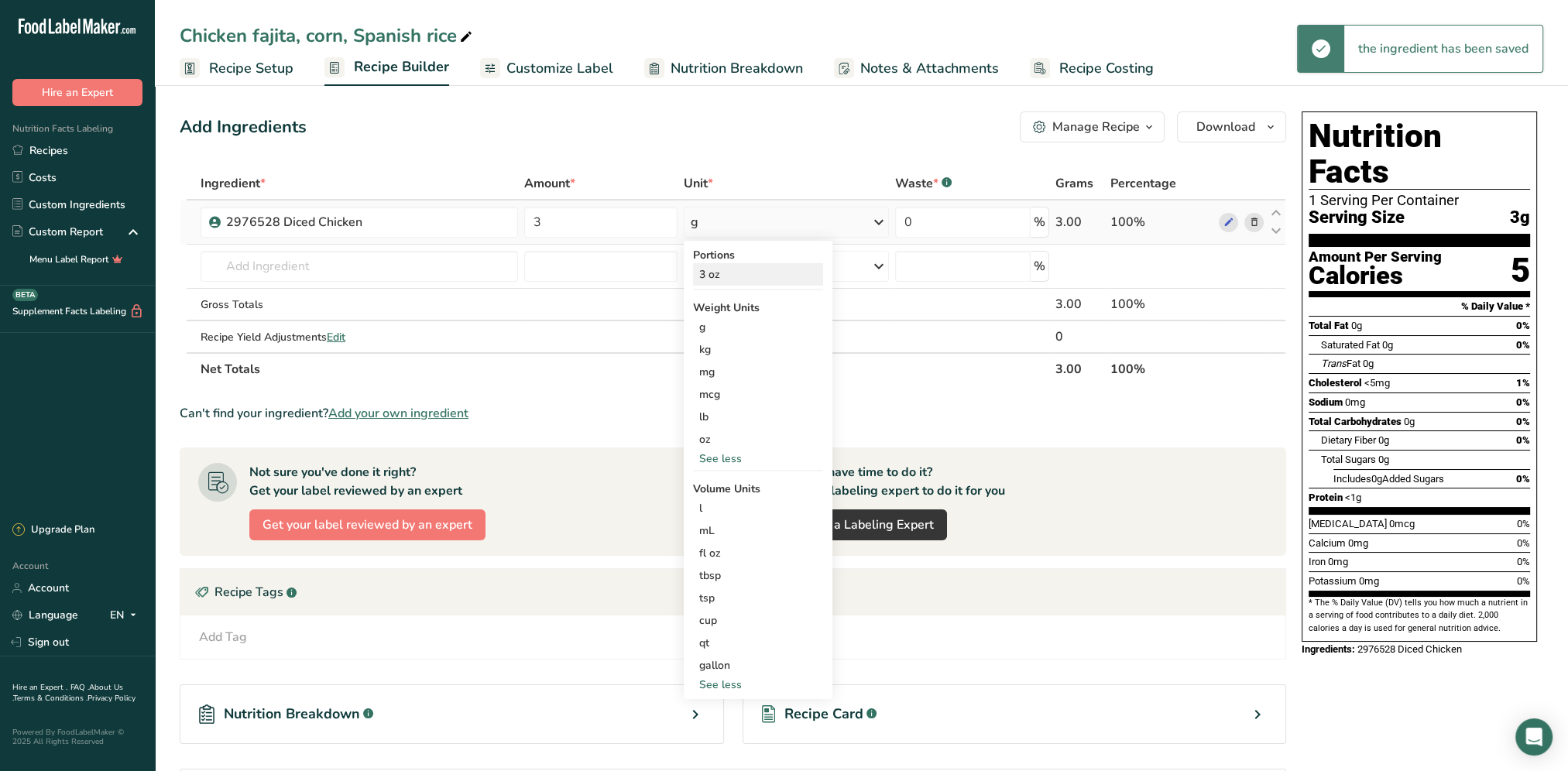
click at [724, 267] on div "3 oz" at bounding box center [757, 274] width 130 height 23
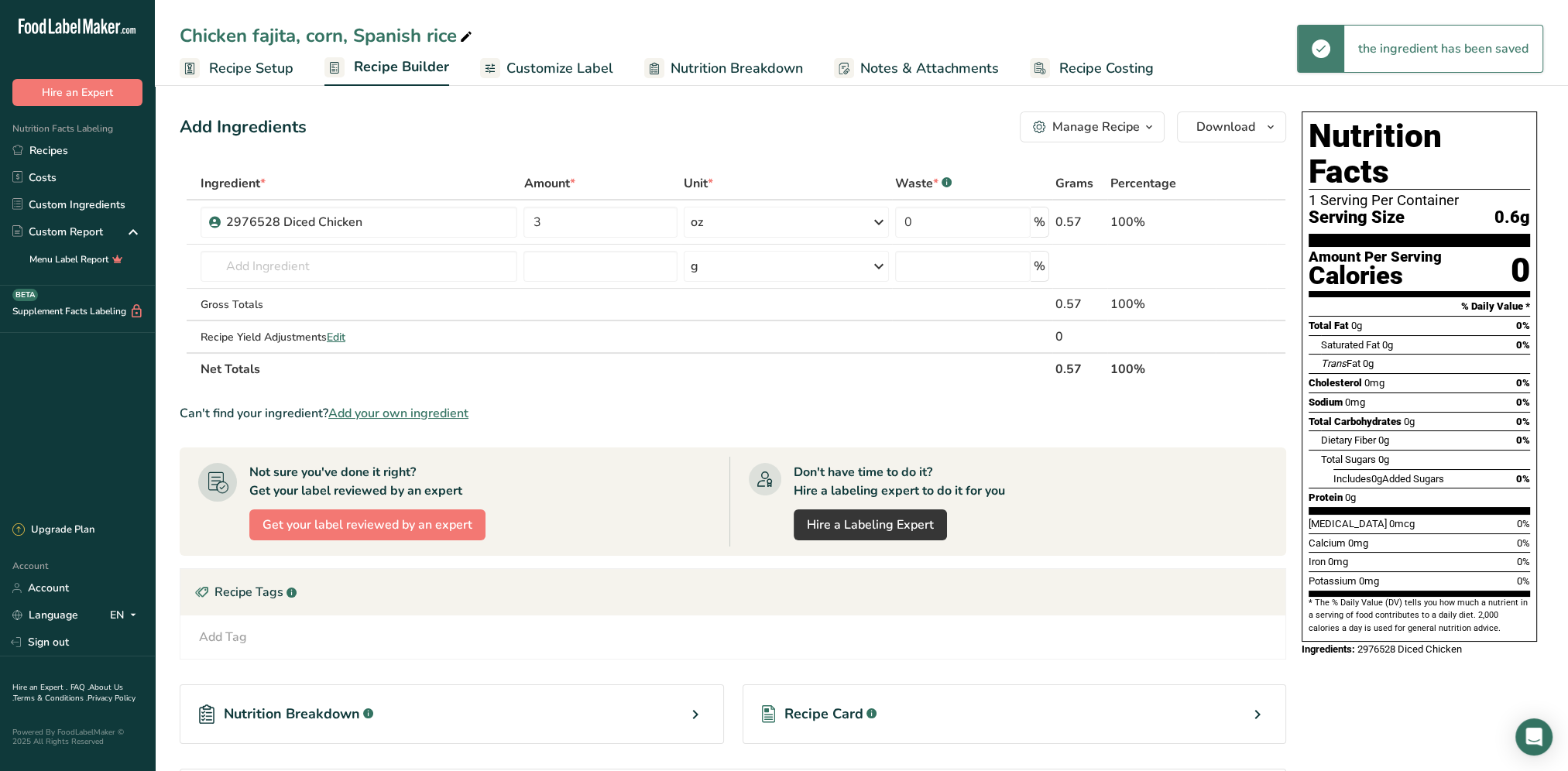
click at [719, 144] on div "Add Ingredients Manage Recipe Delete Recipe Duplicate Recipe Scale Recipe Save …" at bounding box center [737, 492] width 1116 height 773
click at [881, 219] on icon at bounding box center [878, 222] width 19 height 28
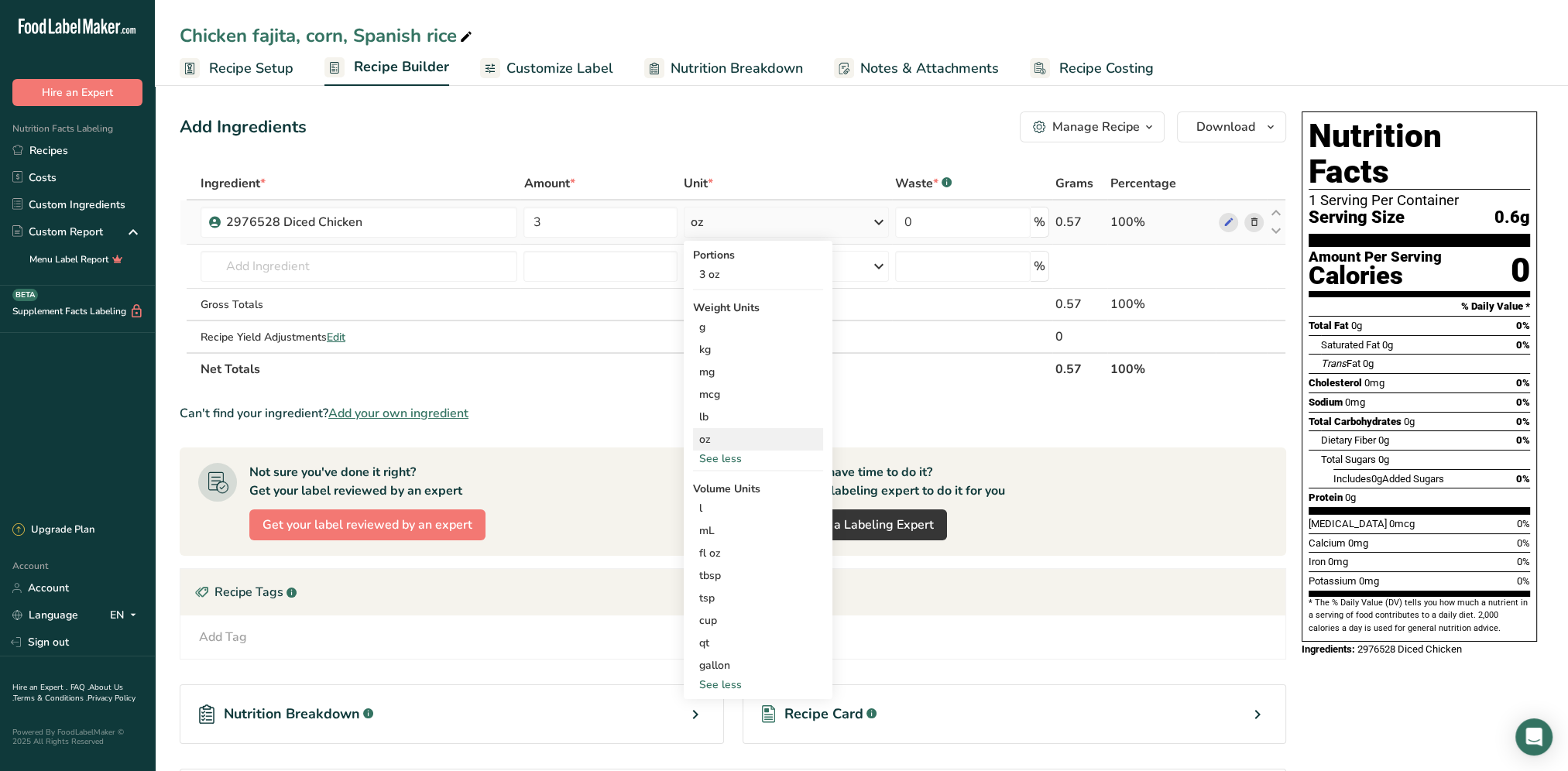
click at [712, 437] on div "oz" at bounding box center [757, 440] width 130 height 23
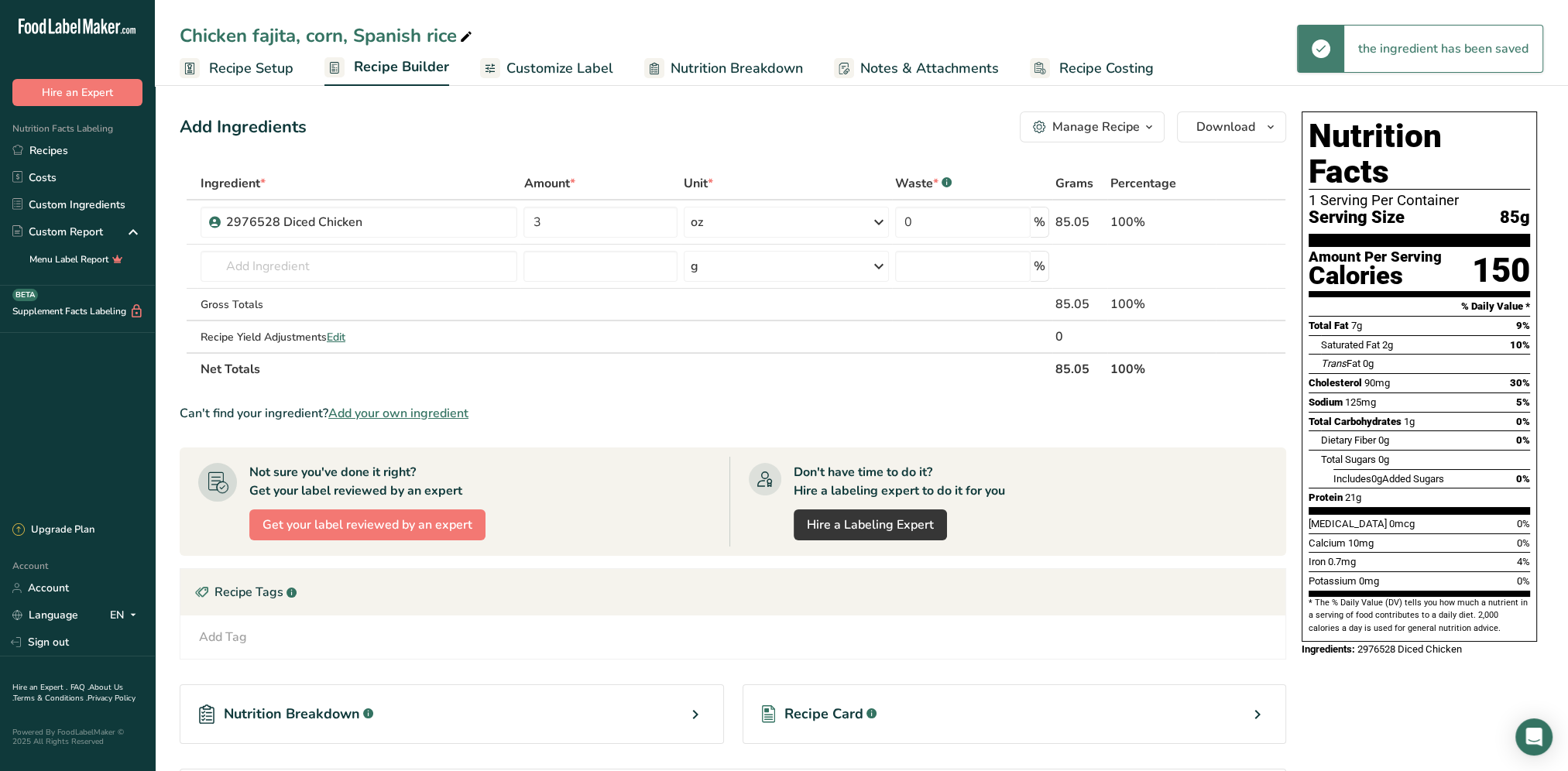
click at [766, 131] on div "Add Ingredients Manage Recipe Delete Recipe Duplicate Recipe Scale Recipe Save …" at bounding box center [733, 127] width 1107 height 31
click at [307, 271] on input "text" at bounding box center [360, 266] width 318 height 31
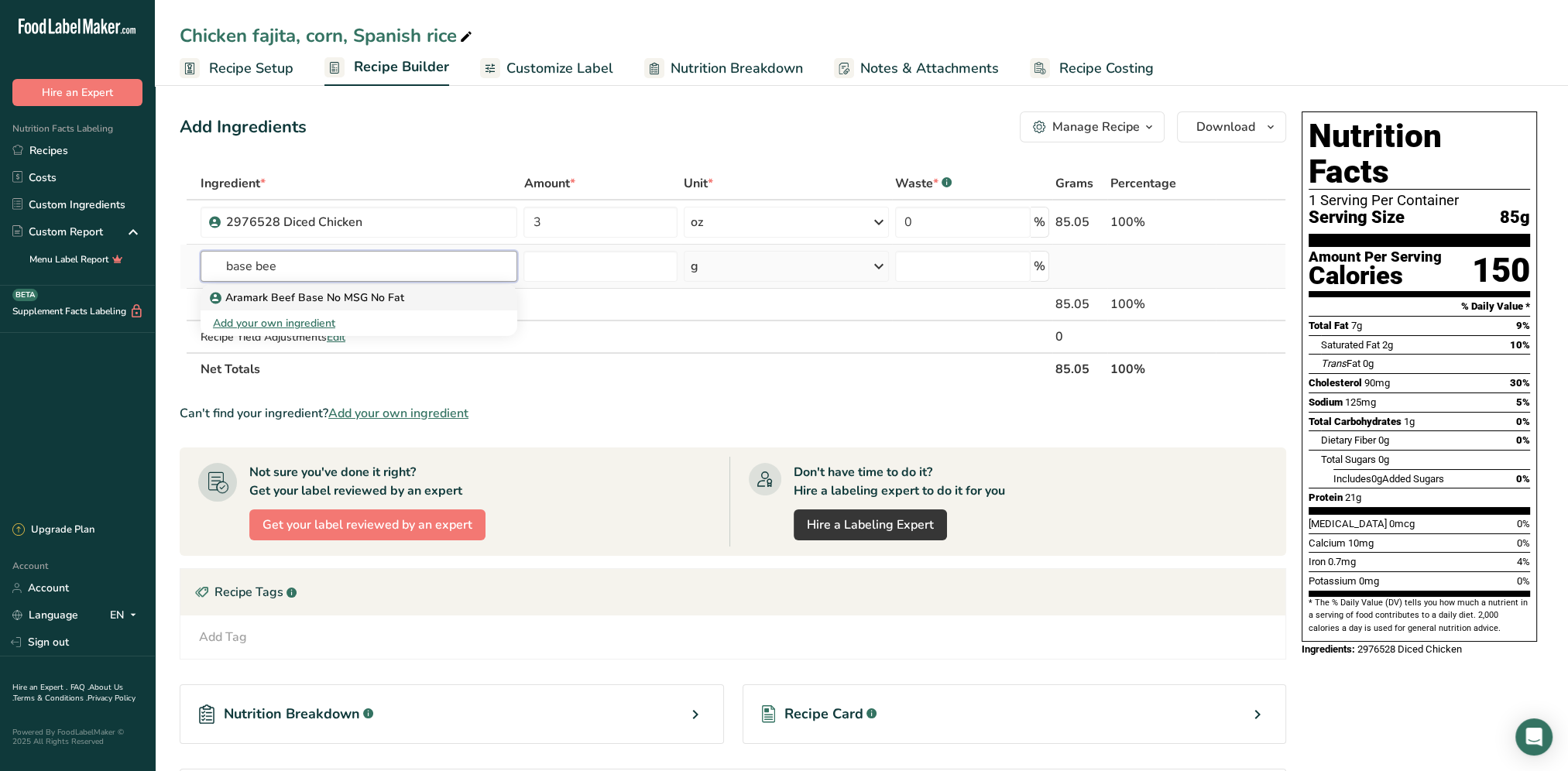
type input "base bee"
click at [328, 296] on p "Aramark Beef Base No MSG No Fat" at bounding box center [308, 298] width 191 height 16
type input "Aramark Beef Base No MSG No Fat"
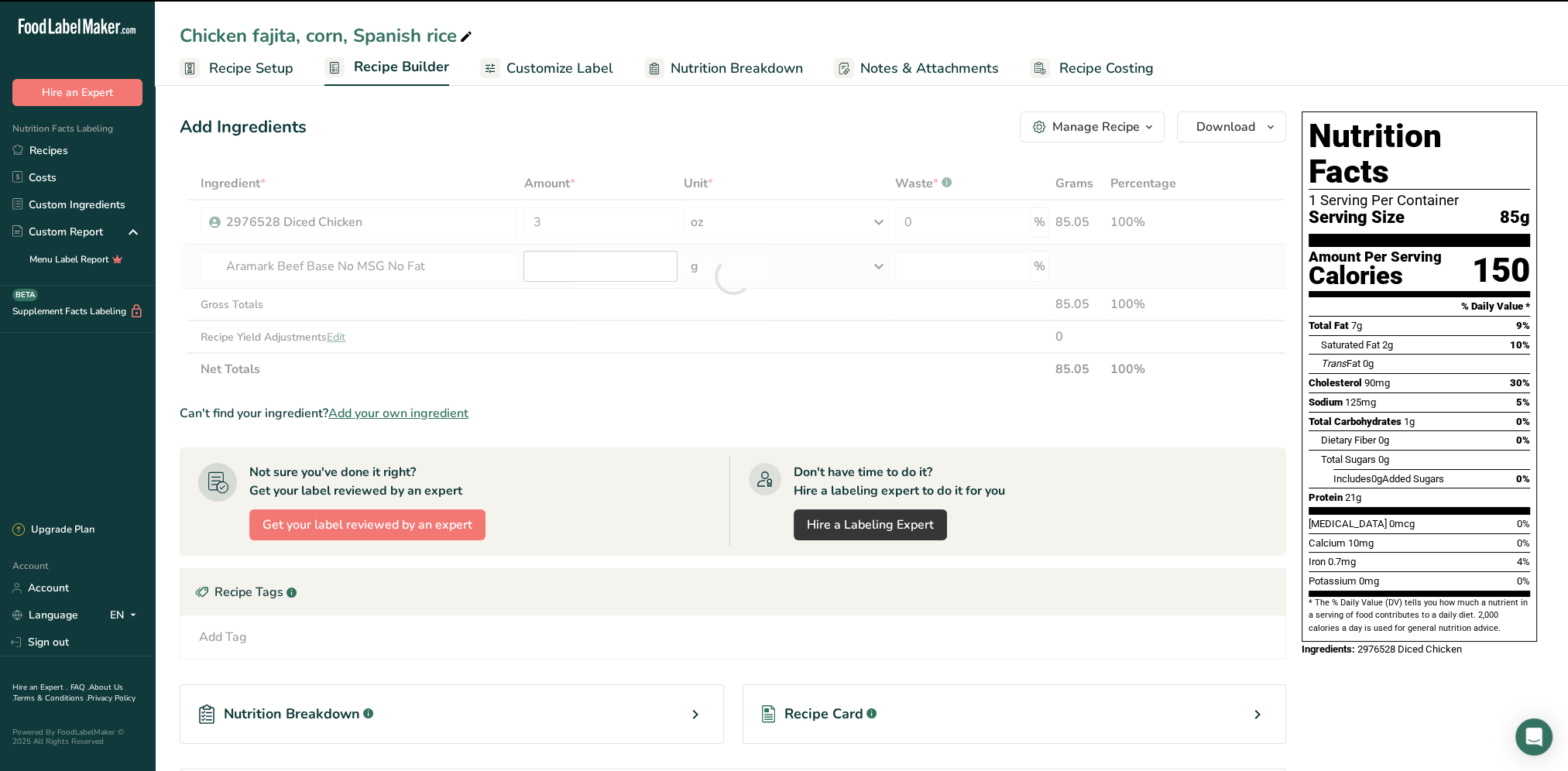
type input "0"
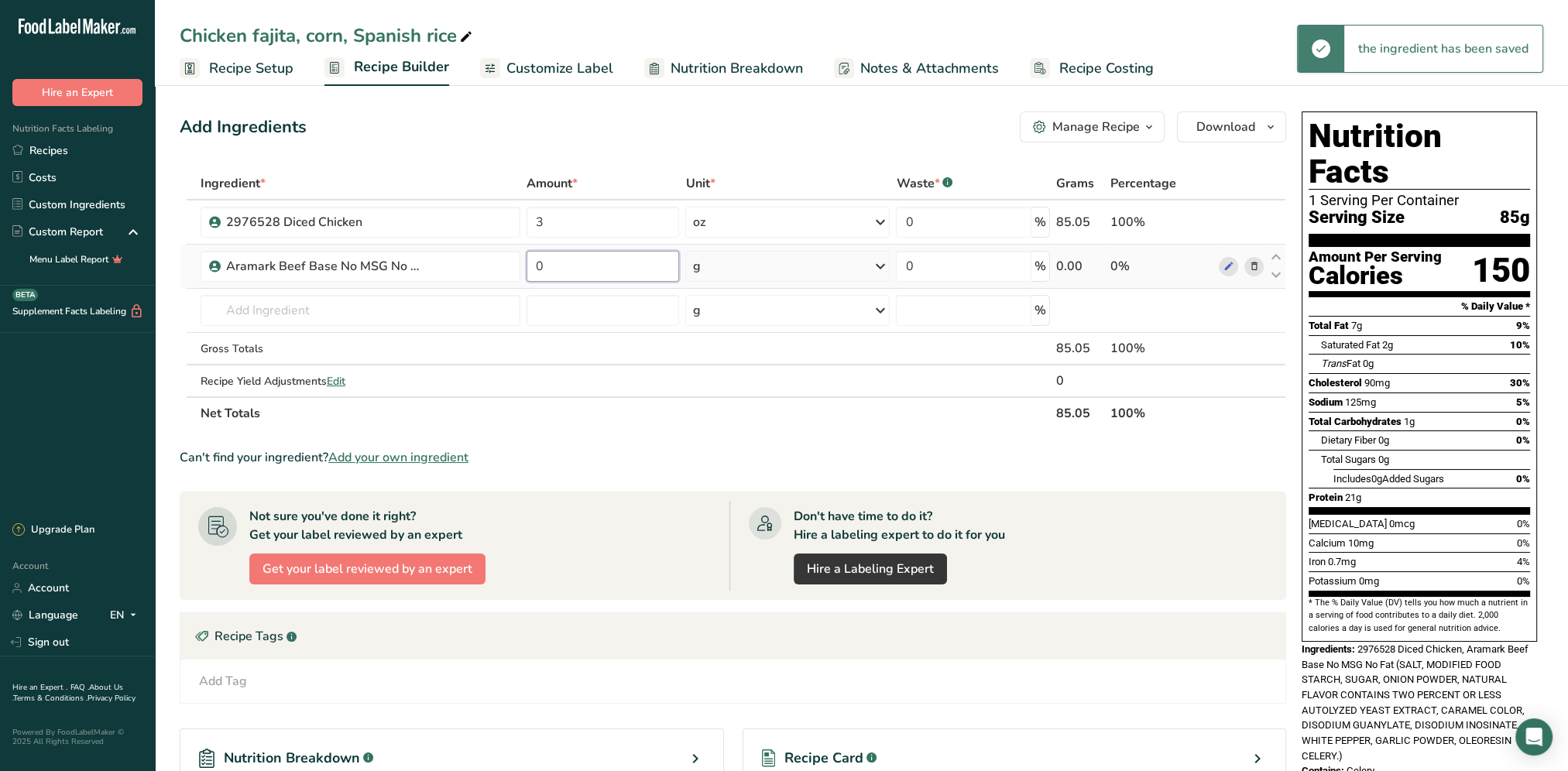
click at [560, 260] on input "0" at bounding box center [603, 266] width 153 height 31
type input "0.25"
click at [879, 269] on div "Ingredient * Amount * Unit * Waste * .a-a{fill:#347362;}.b-a{fill:#fff;} Grams …" at bounding box center [733, 298] width 1107 height 262
click at [877, 267] on icon at bounding box center [879, 266] width 19 height 28
click at [749, 383] on div "See more" at bounding box center [759, 389] width 130 height 16
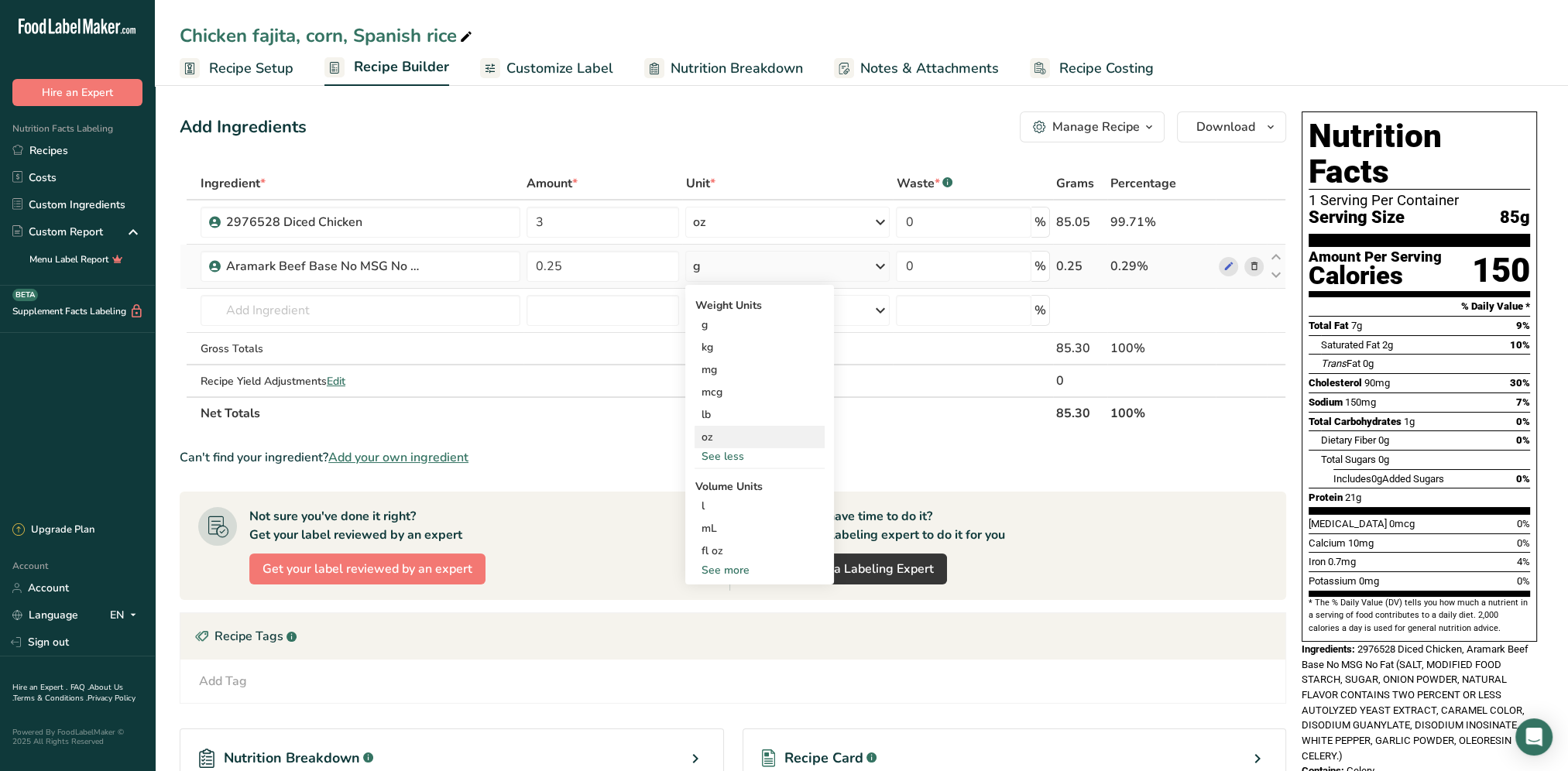
click at [727, 438] on div "oz" at bounding box center [759, 437] width 130 height 23
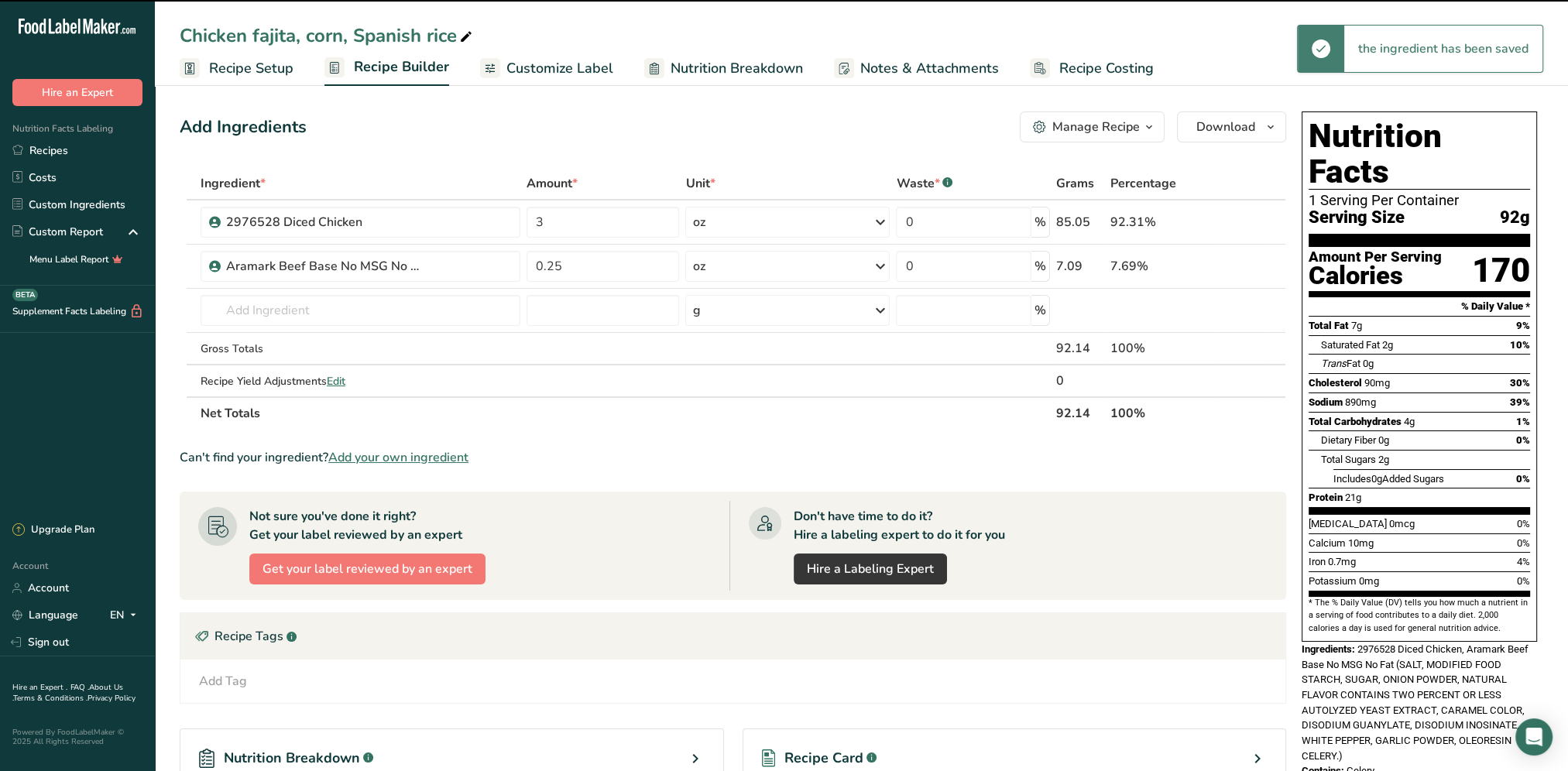
click at [774, 106] on div "Add Ingredients Manage Recipe Delete Recipe Duplicate Recipe Scale Recipe Save …" at bounding box center [737, 514] width 1116 height 817
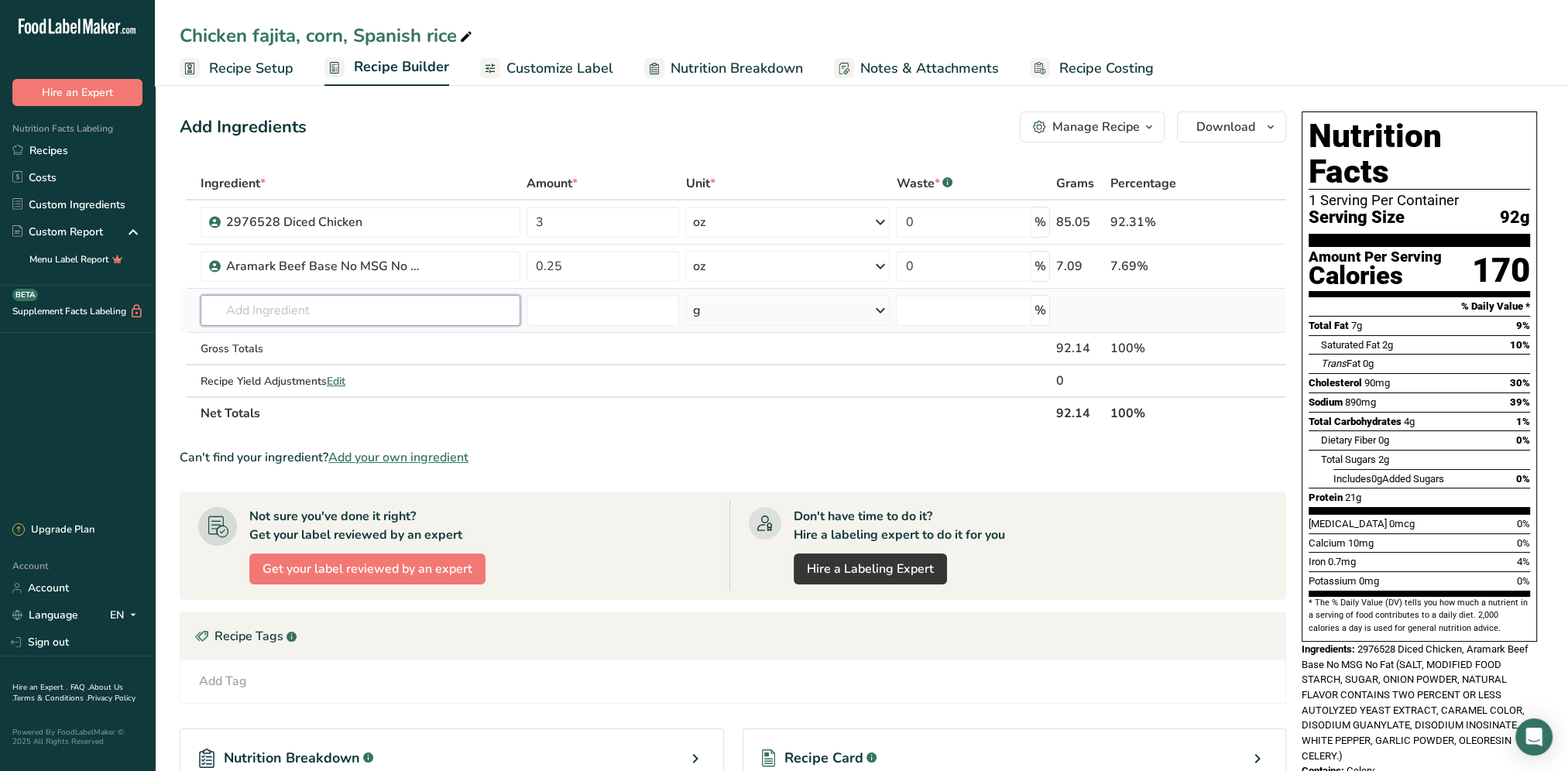
click at [310, 312] on input "text" at bounding box center [361, 310] width 319 height 31
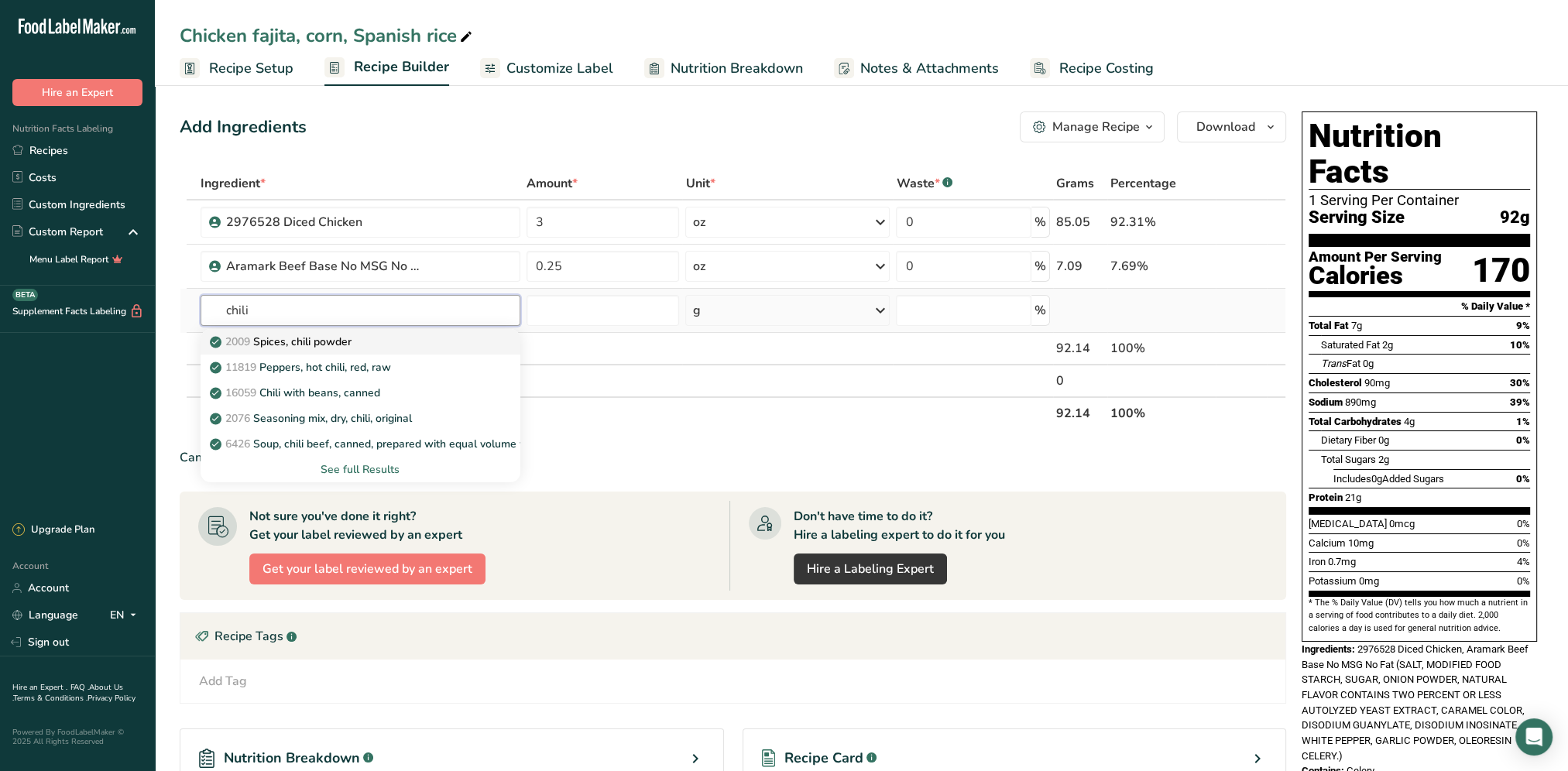
type input "chili"
click at [356, 335] on div "2009 Spices, chili powder" at bounding box center [348, 342] width 270 height 16
type input "Spices, chili powder"
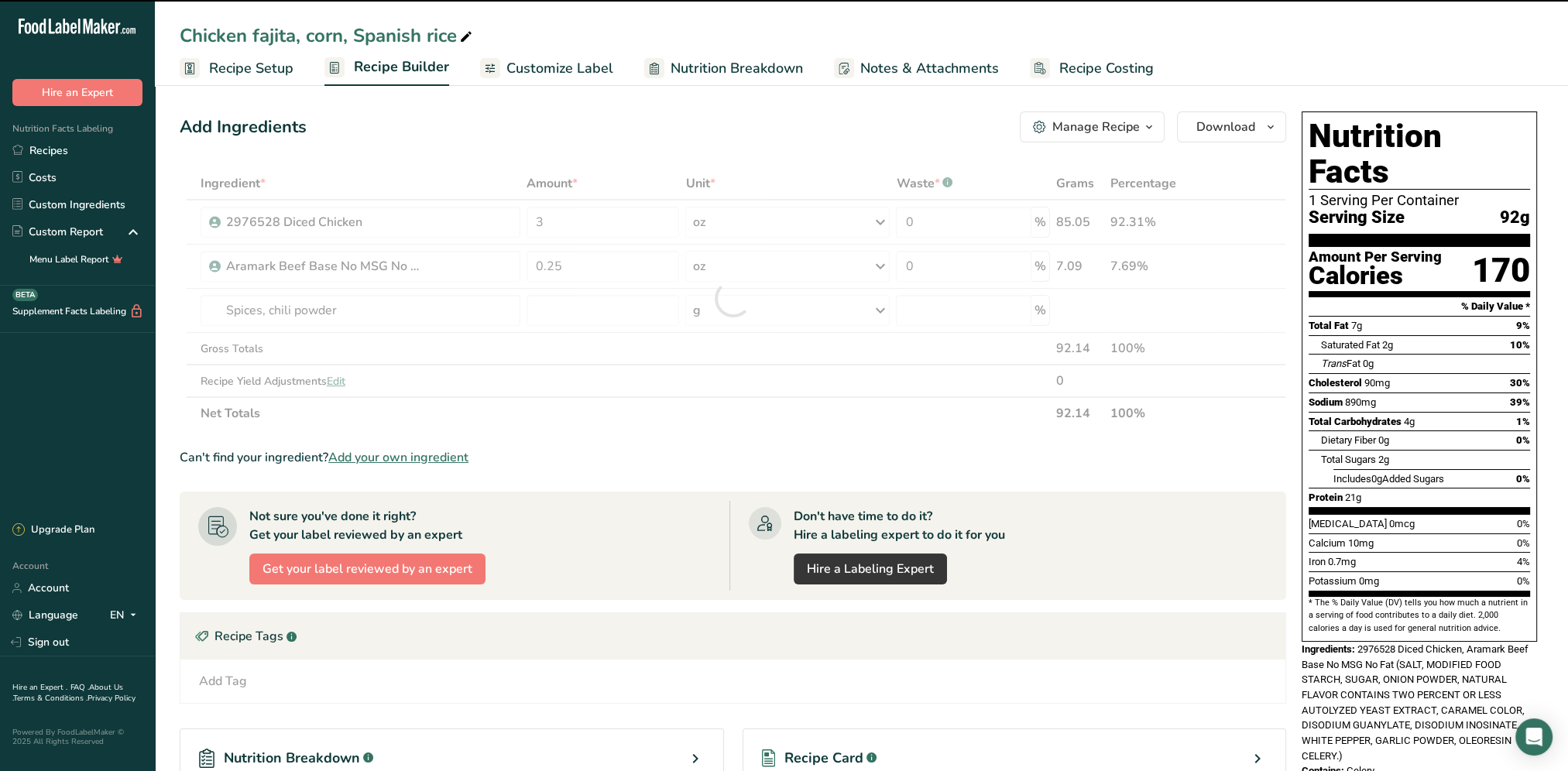
type input "0"
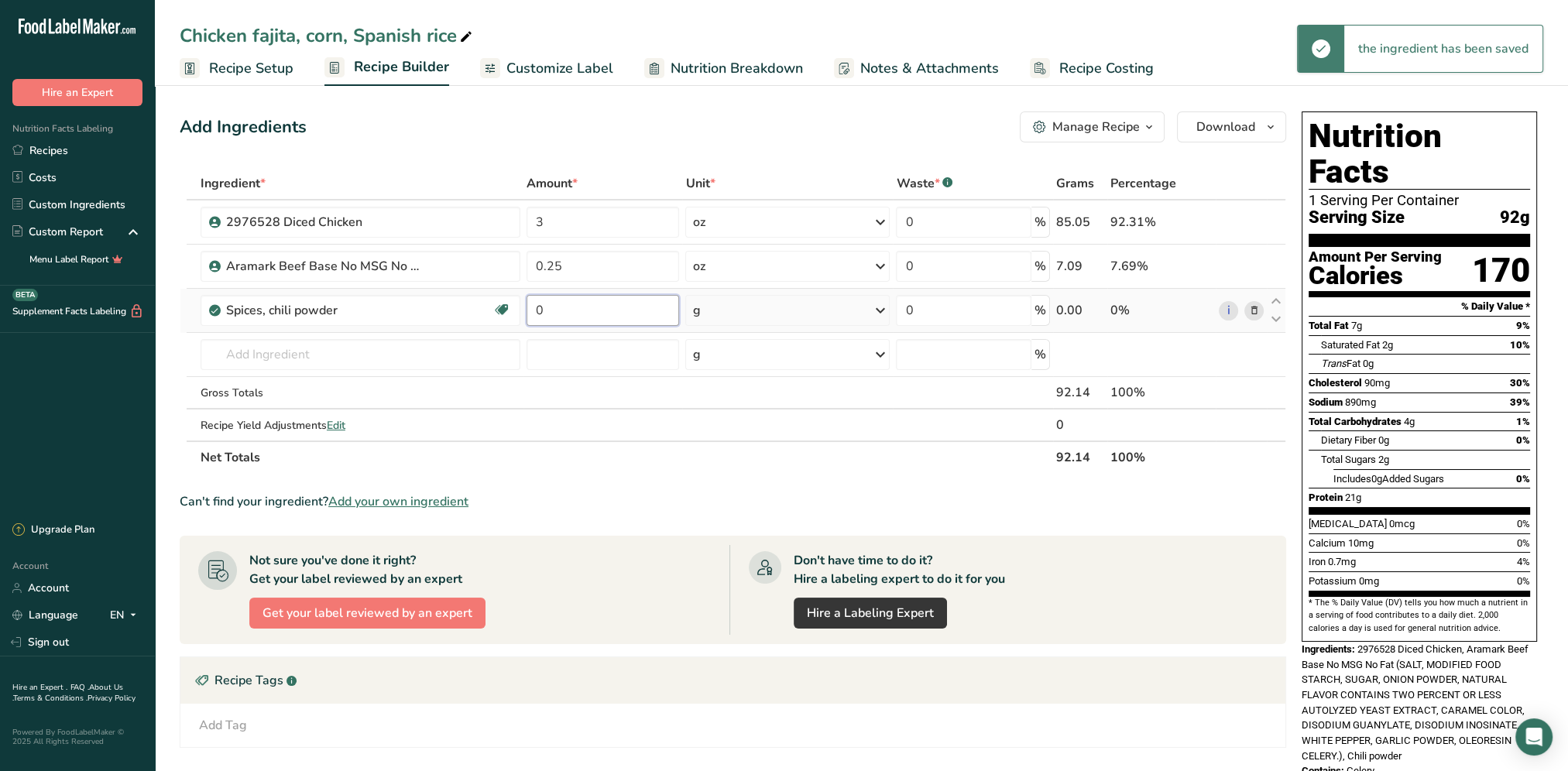
click at [582, 309] on input "0" at bounding box center [603, 310] width 153 height 31
type input "0.65"
click at [665, 149] on div "Add Ingredients Manage Recipe Delete Recipe Duplicate Recipe Scale Recipe Save …" at bounding box center [737, 536] width 1116 height 861
click at [279, 353] on input "text" at bounding box center [361, 354] width 319 height 31
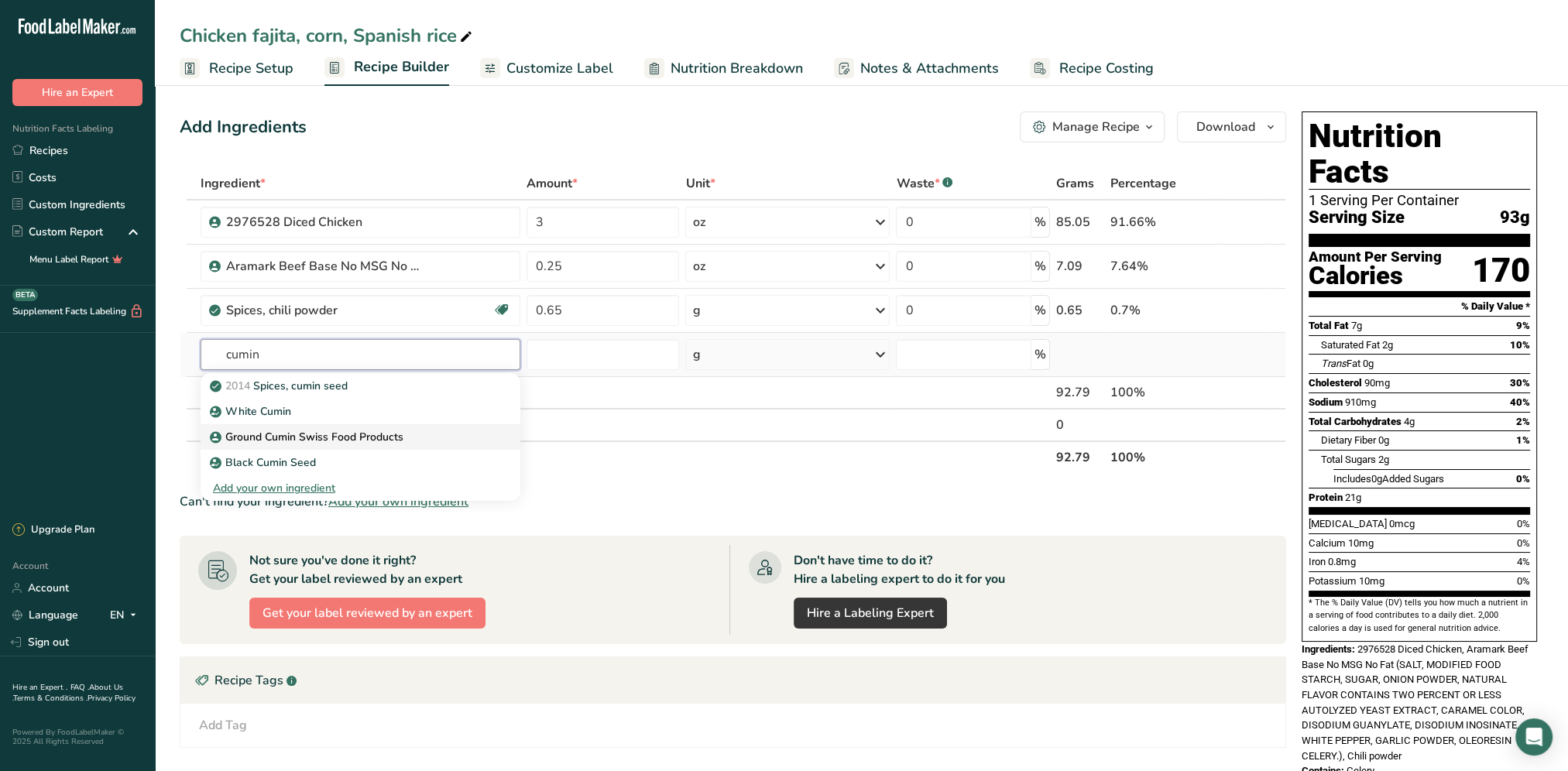
type input "cumin"
click at [356, 440] on p "Ground Cumin Swiss Food Products" at bounding box center [308, 437] width 190 height 16
type input "Ground Cumin Swiss Food Products"
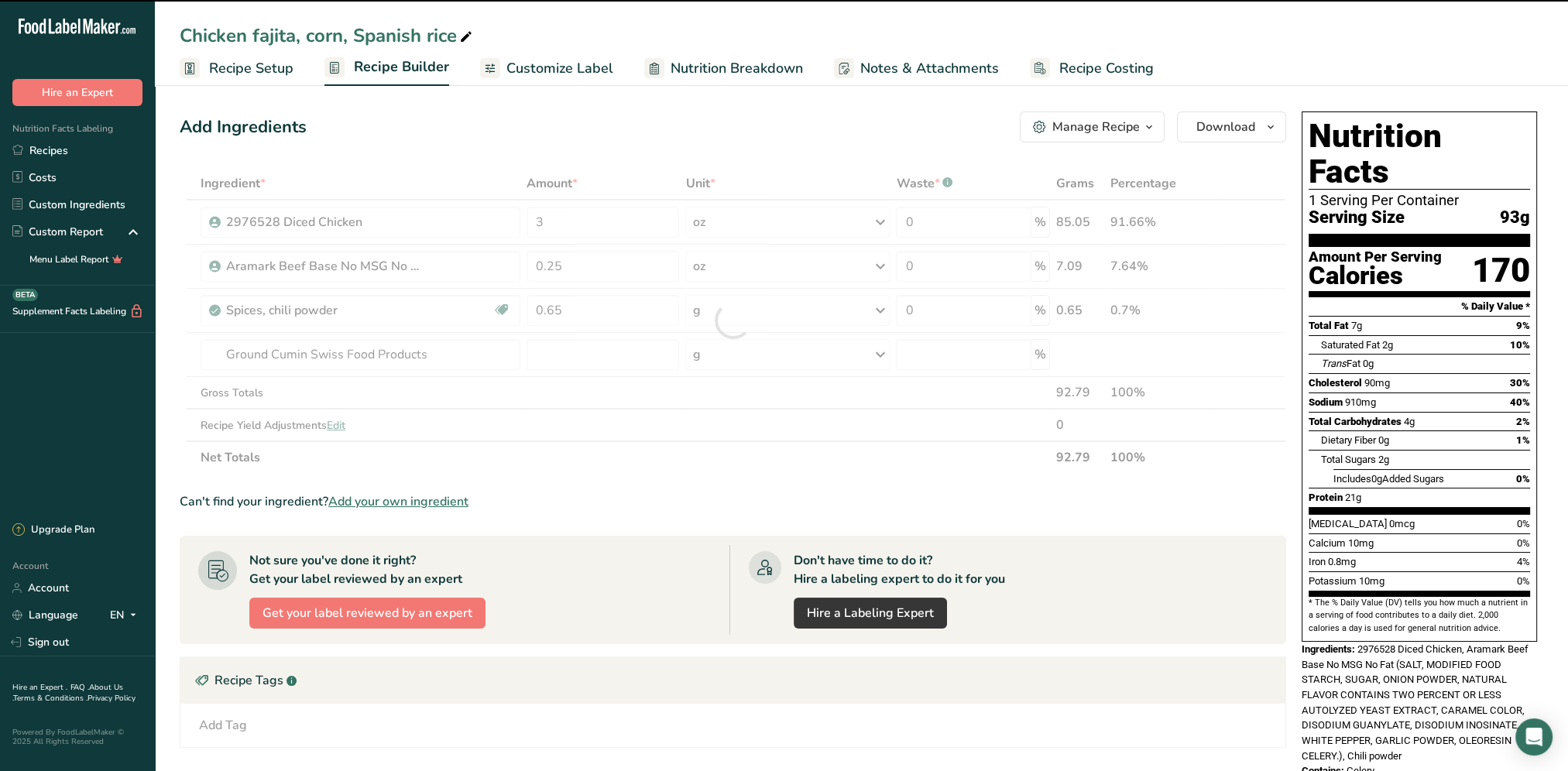
type input "0"
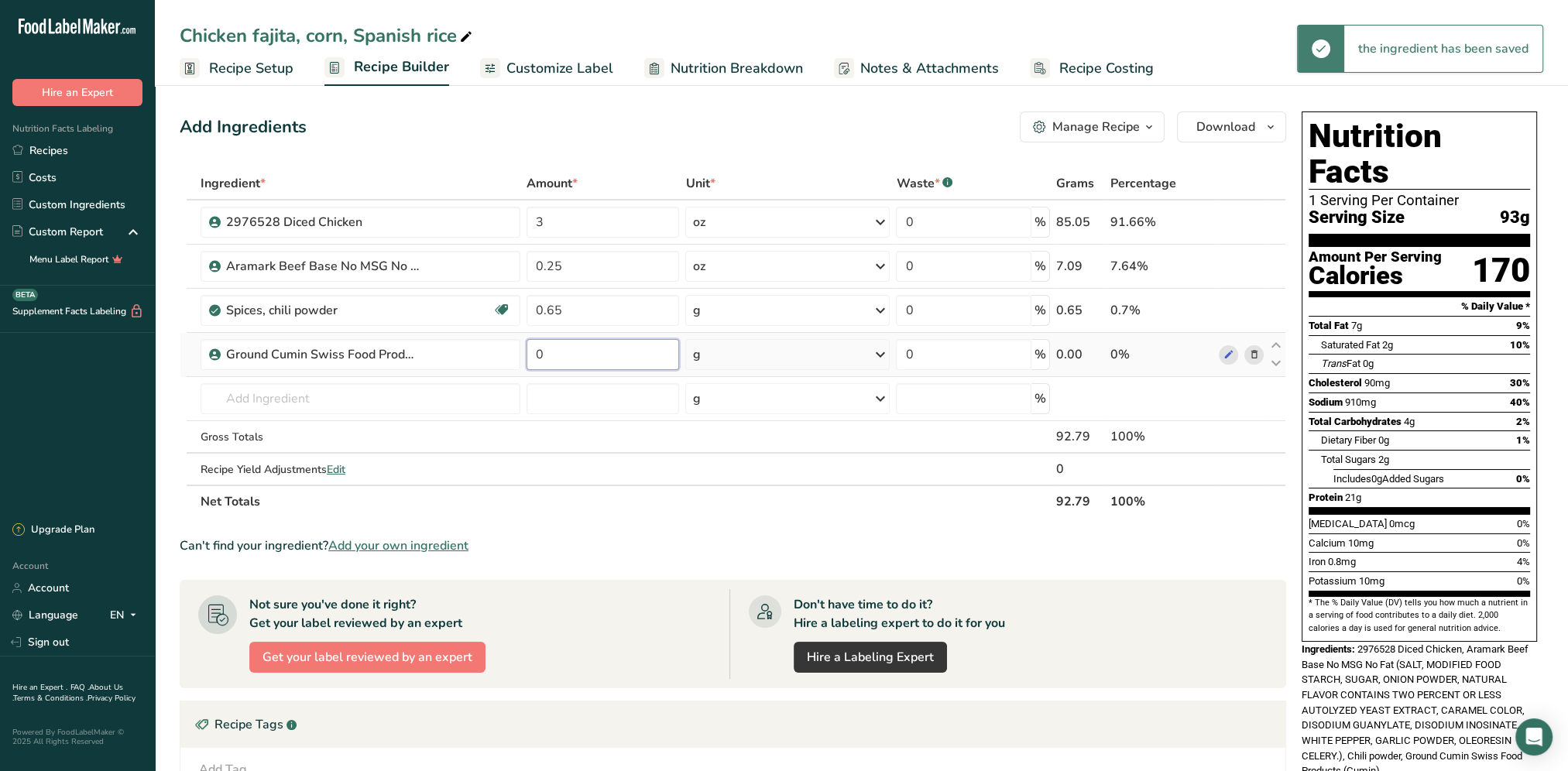
click at [571, 357] on input "0" at bounding box center [603, 354] width 153 height 31
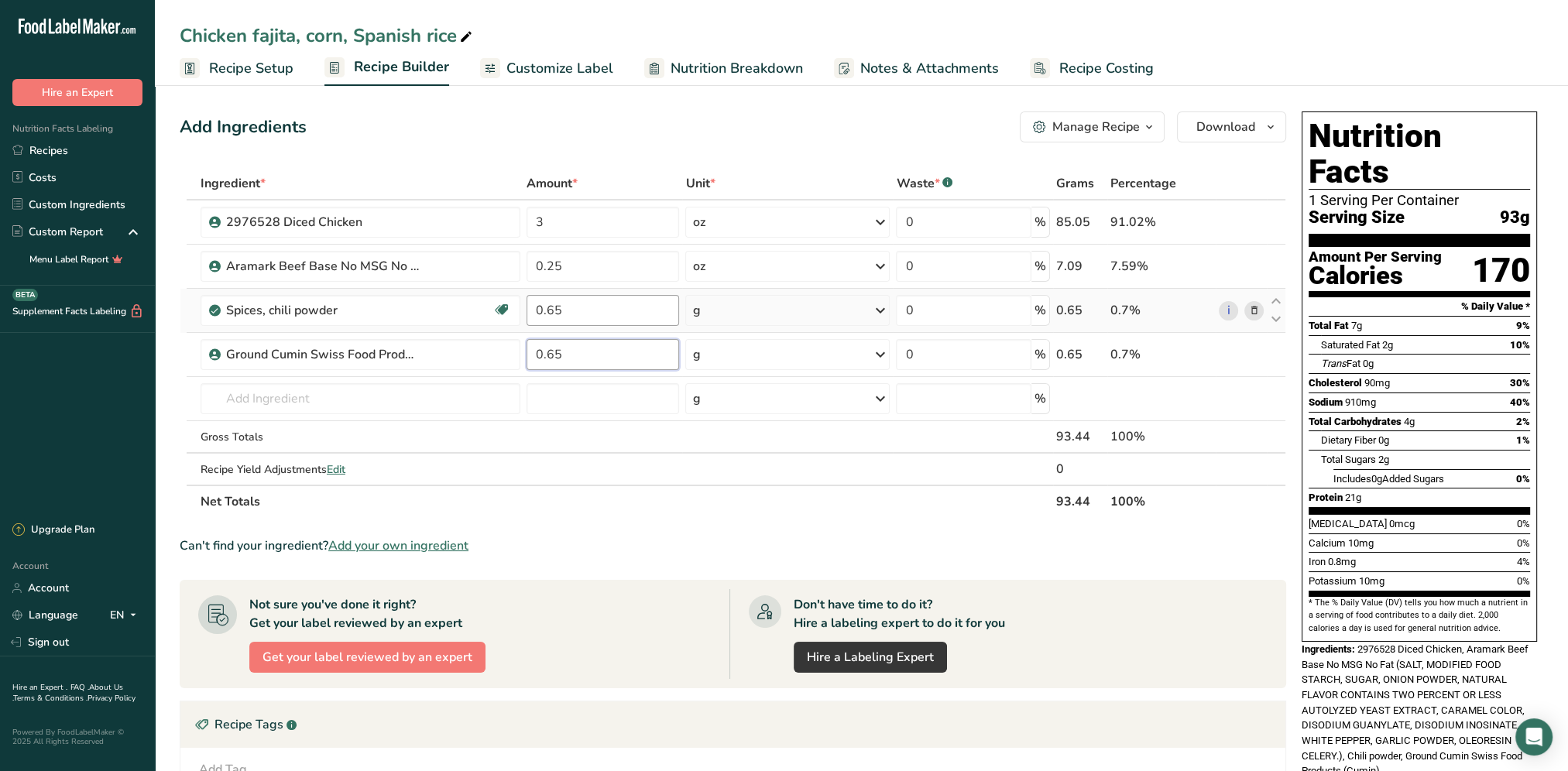
type input "0.65"
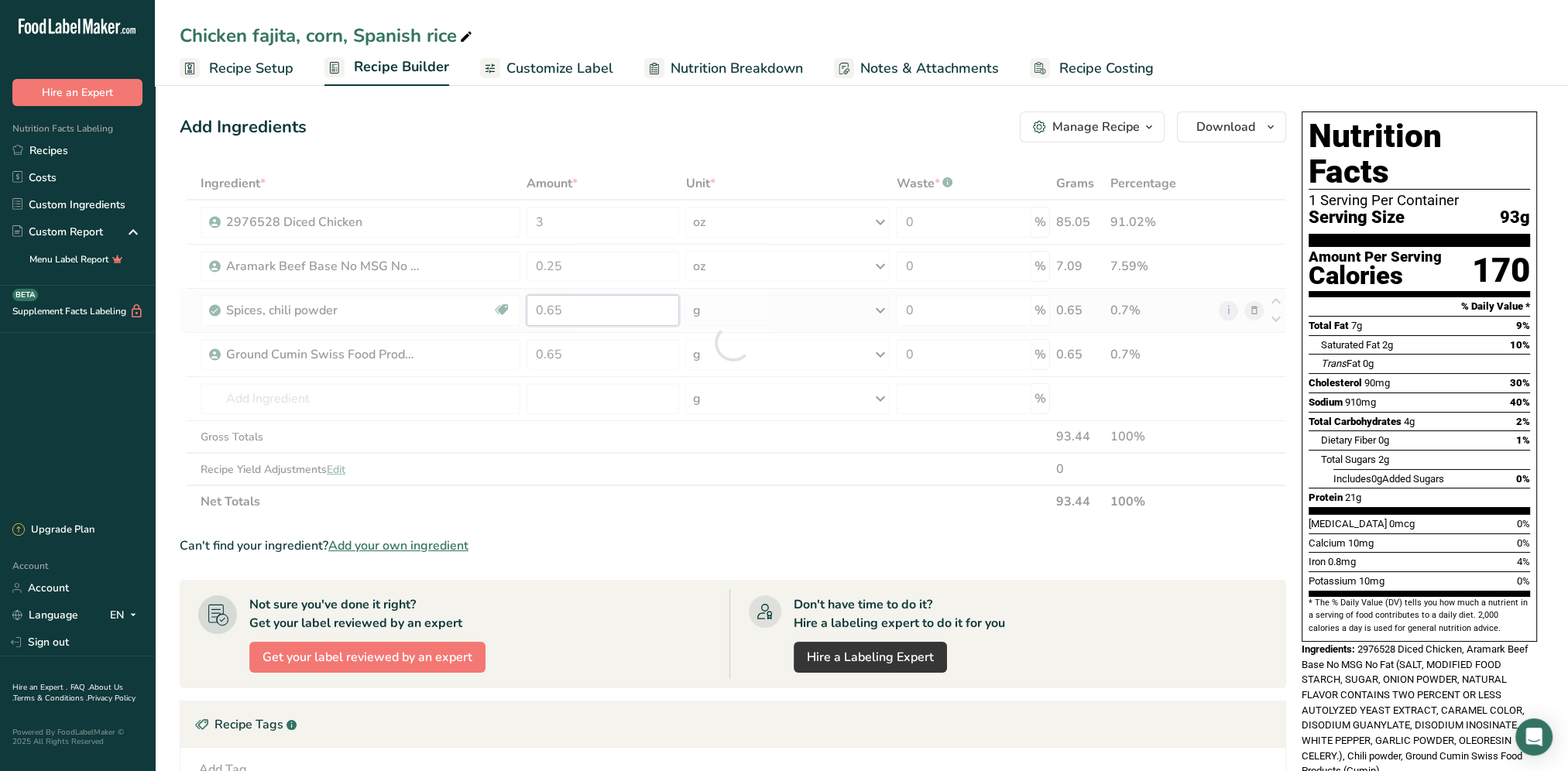
click at [577, 316] on div "Ingredient * Amount * Unit * Waste * .a-a{fill:#347362;}.b-a{fill:#fff;} Grams …" at bounding box center [733, 342] width 1107 height 351
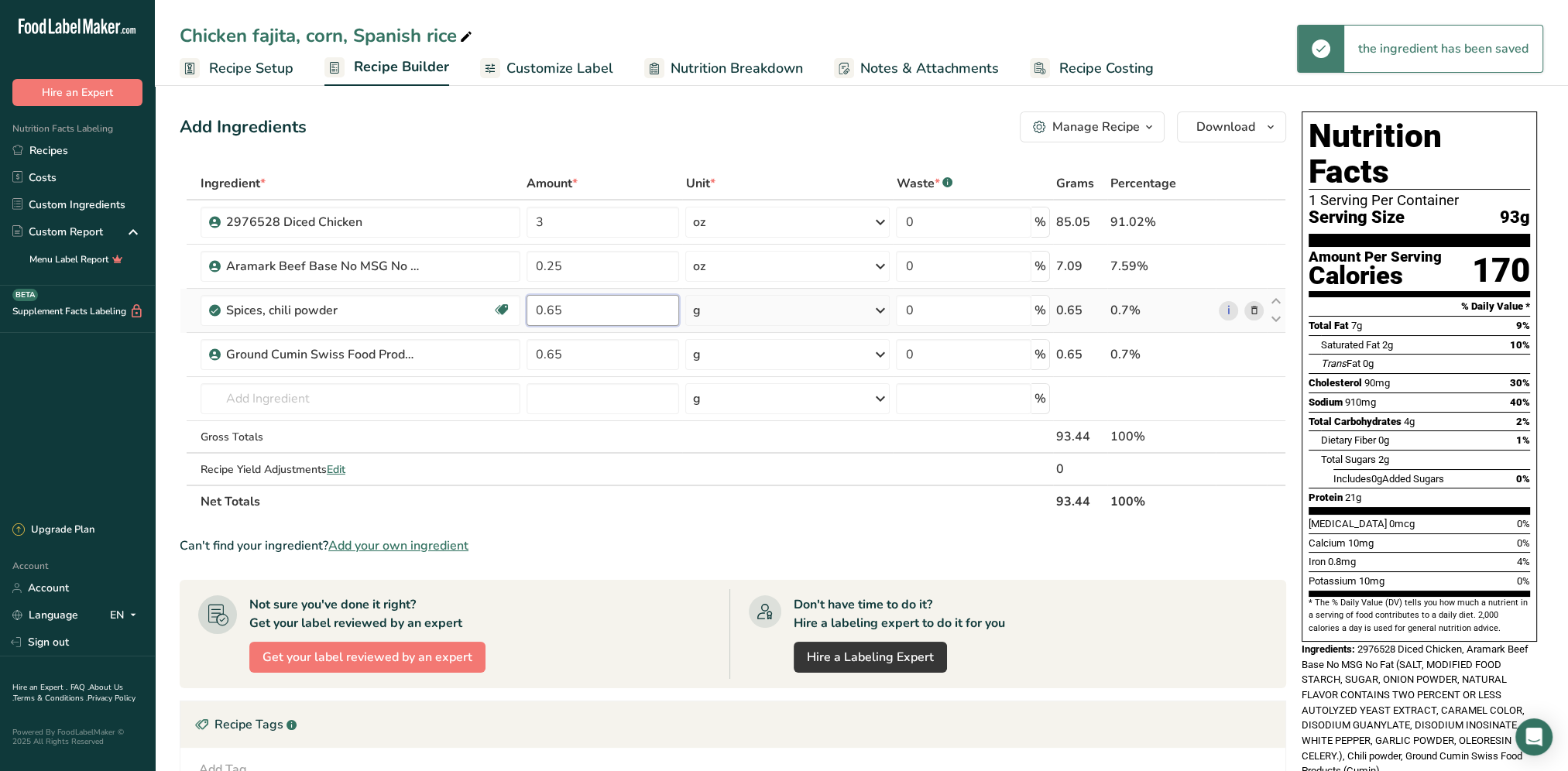
drag, startPoint x: 582, startPoint y: 308, endPoint x: 527, endPoint y: 319, distance: 56.1
click at [527, 319] on input "0.65" at bounding box center [603, 310] width 153 height 31
type input "2"
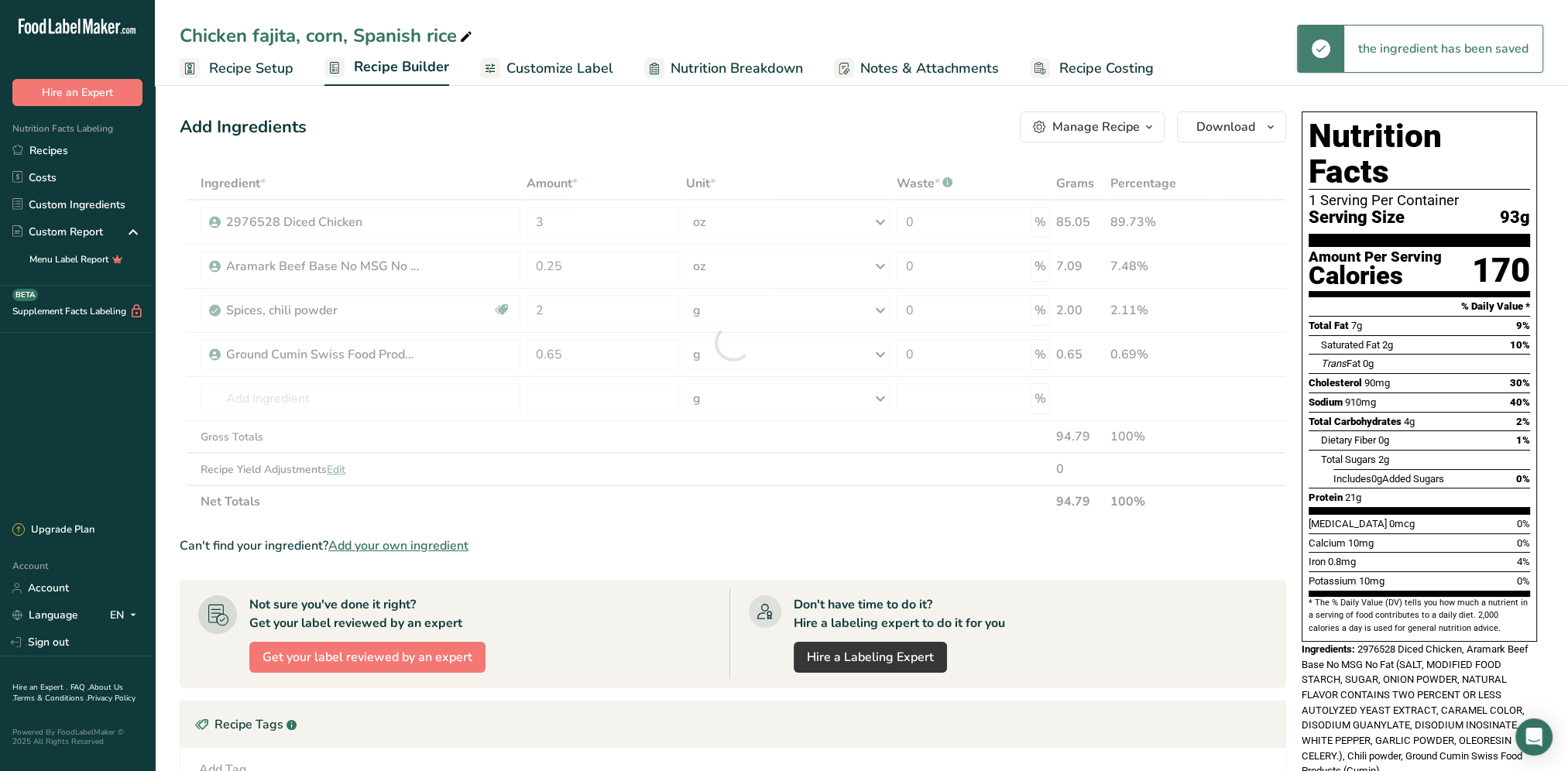
click at [569, 143] on div "Add Ingredients Manage Recipe Delete Recipe Duplicate Recipe Scale Recipe Save …" at bounding box center [737, 558] width 1116 height 905
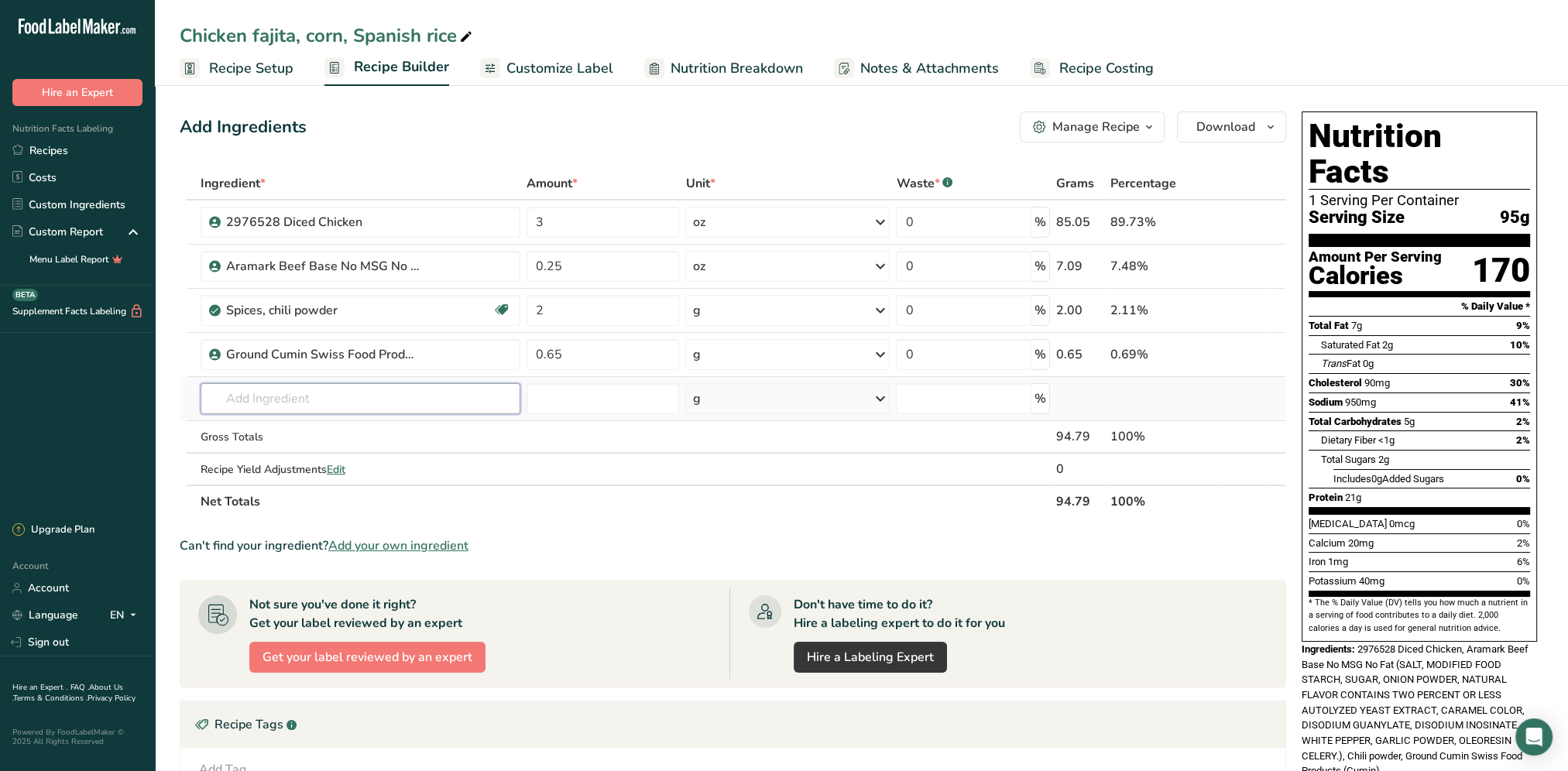
click at [332, 387] on input "text" at bounding box center [361, 398] width 319 height 31
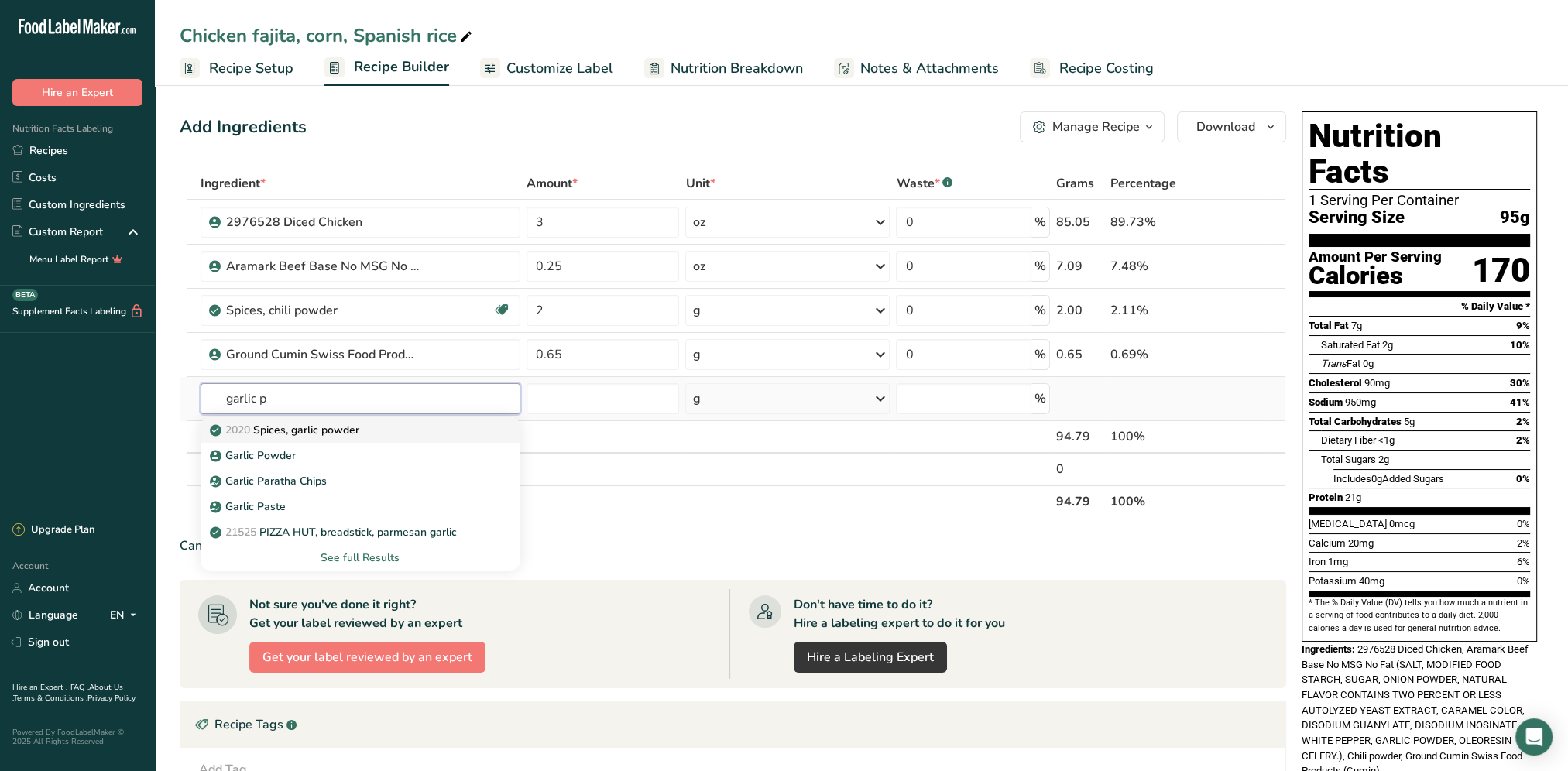
type input "garlic p"
click at [323, 427] on p "2020 Spices, garlic powder" at bounding box center [286, 430] width 146 height 16
type input "Spices, garlic powder"
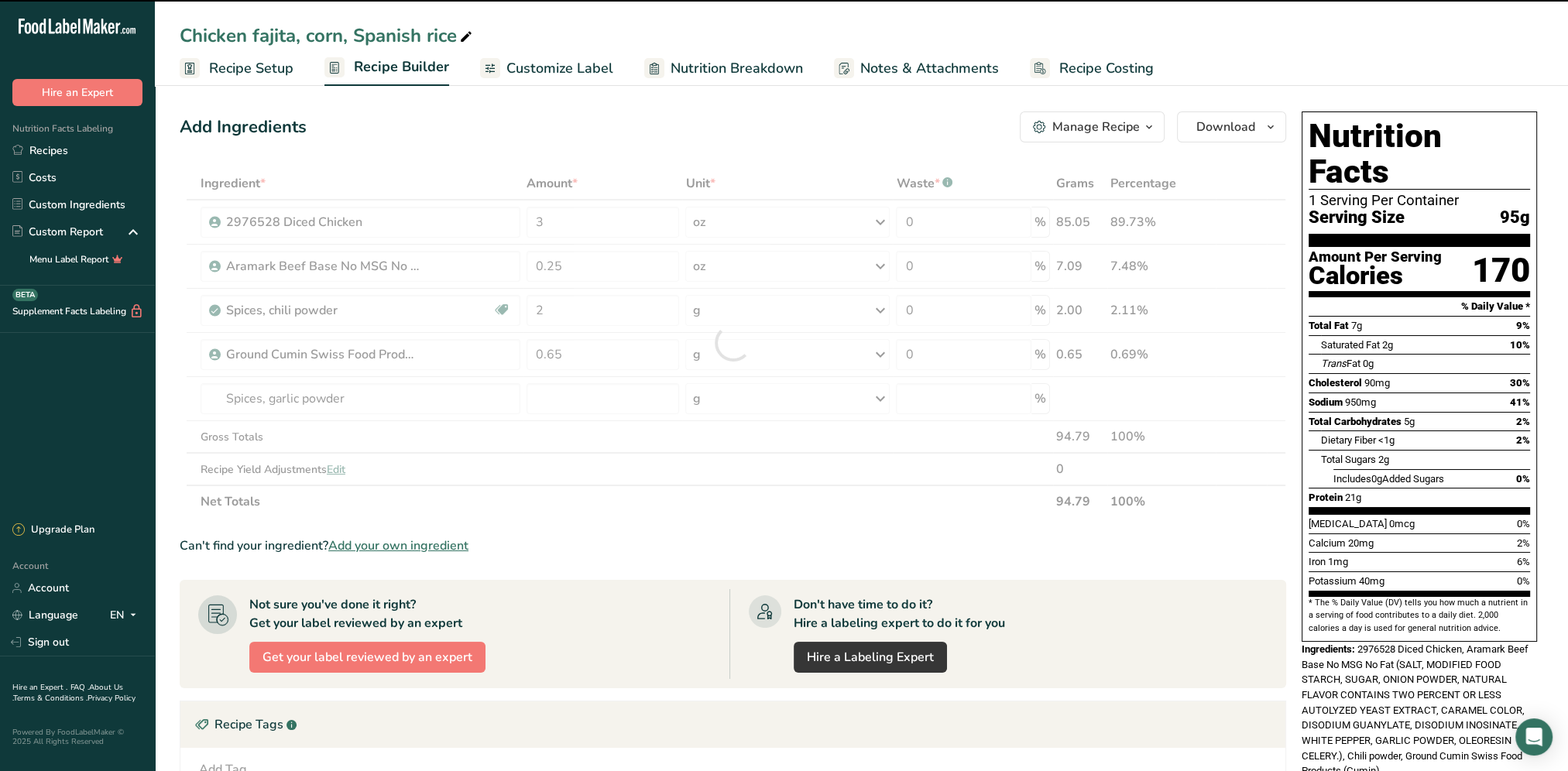
type input "0"
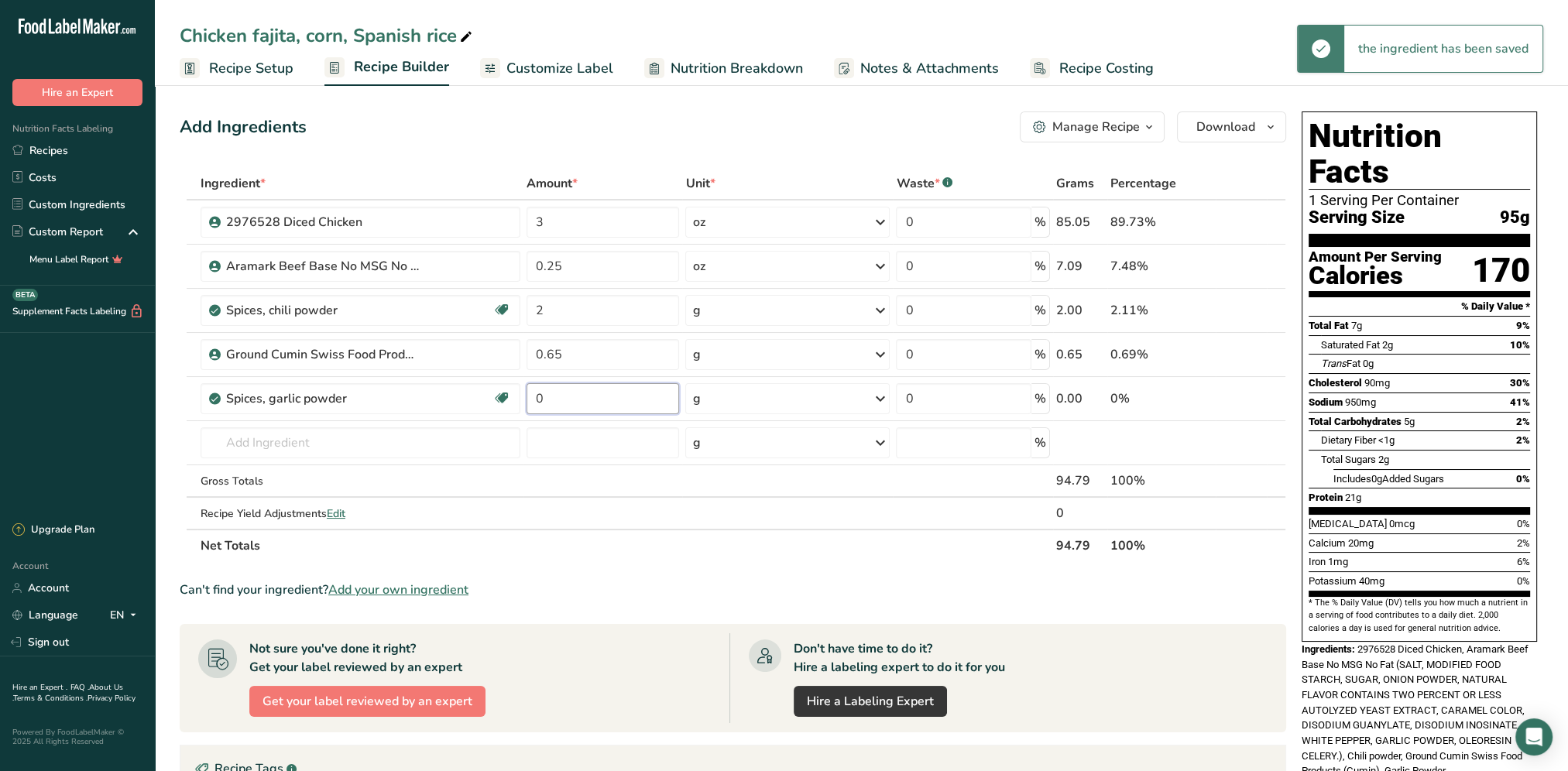
click at [569, 397] on input "0" at bounding box center [603, 398] width 153 height 31
type input "2"
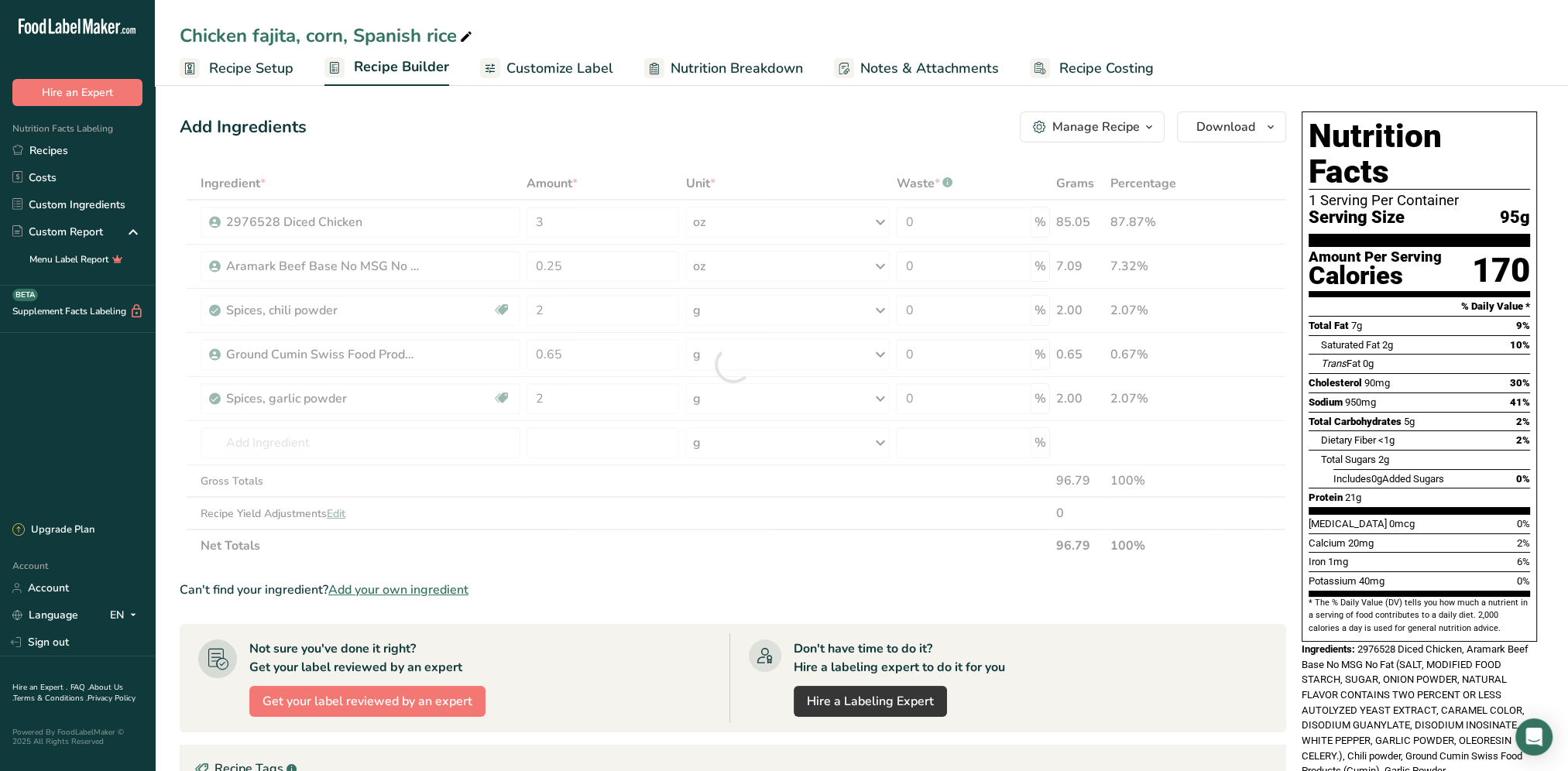
click at [668, 119] on div "Add Ingredients Manage Recipe Delete Recipe Duplicate Recipe Scale Recipe Save …" at bounding box center [733, 127] width 1107 height 31
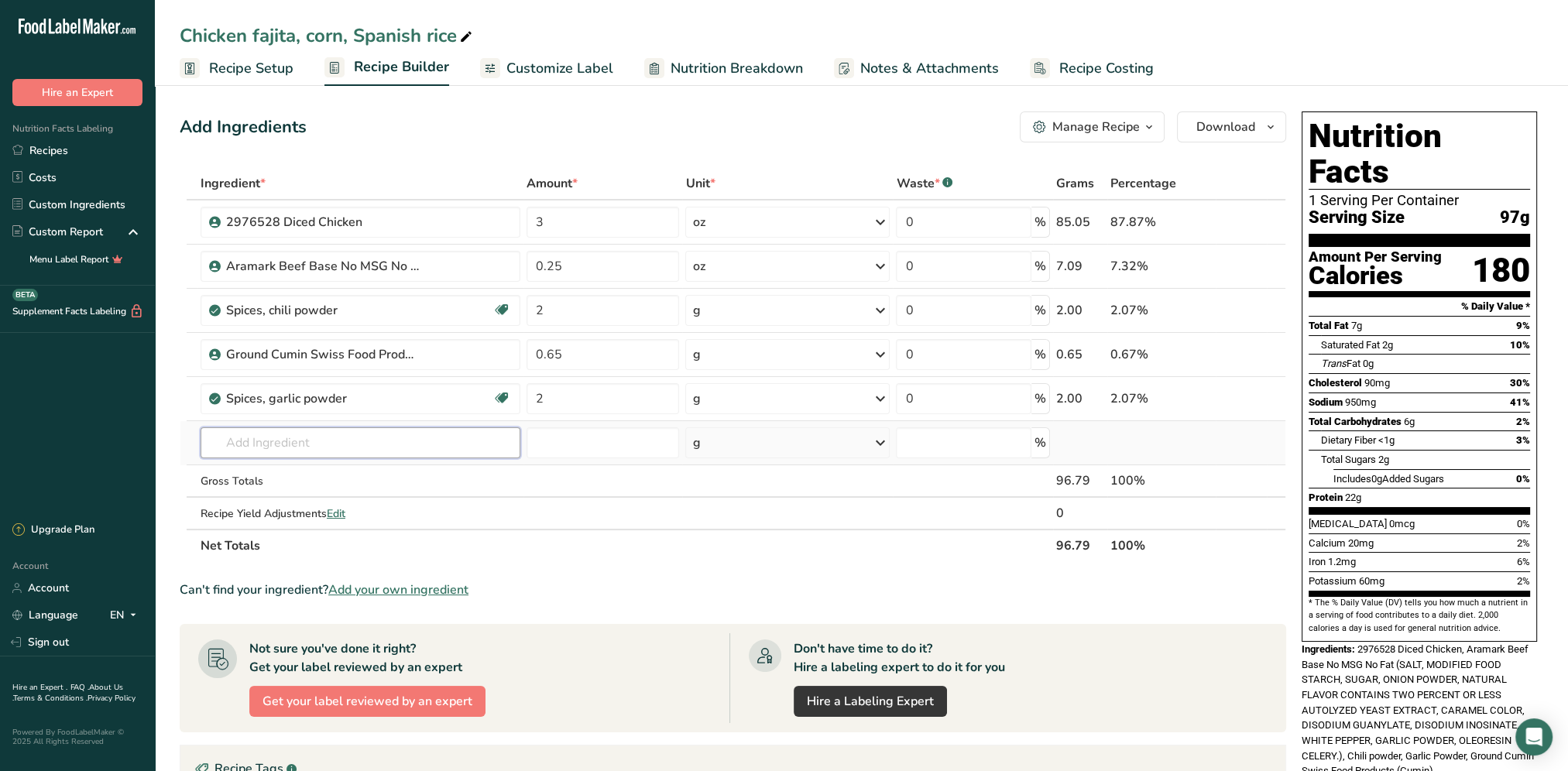
click at [284, 444] on input "text" at bounding box center [361, 443] width 319 height 31
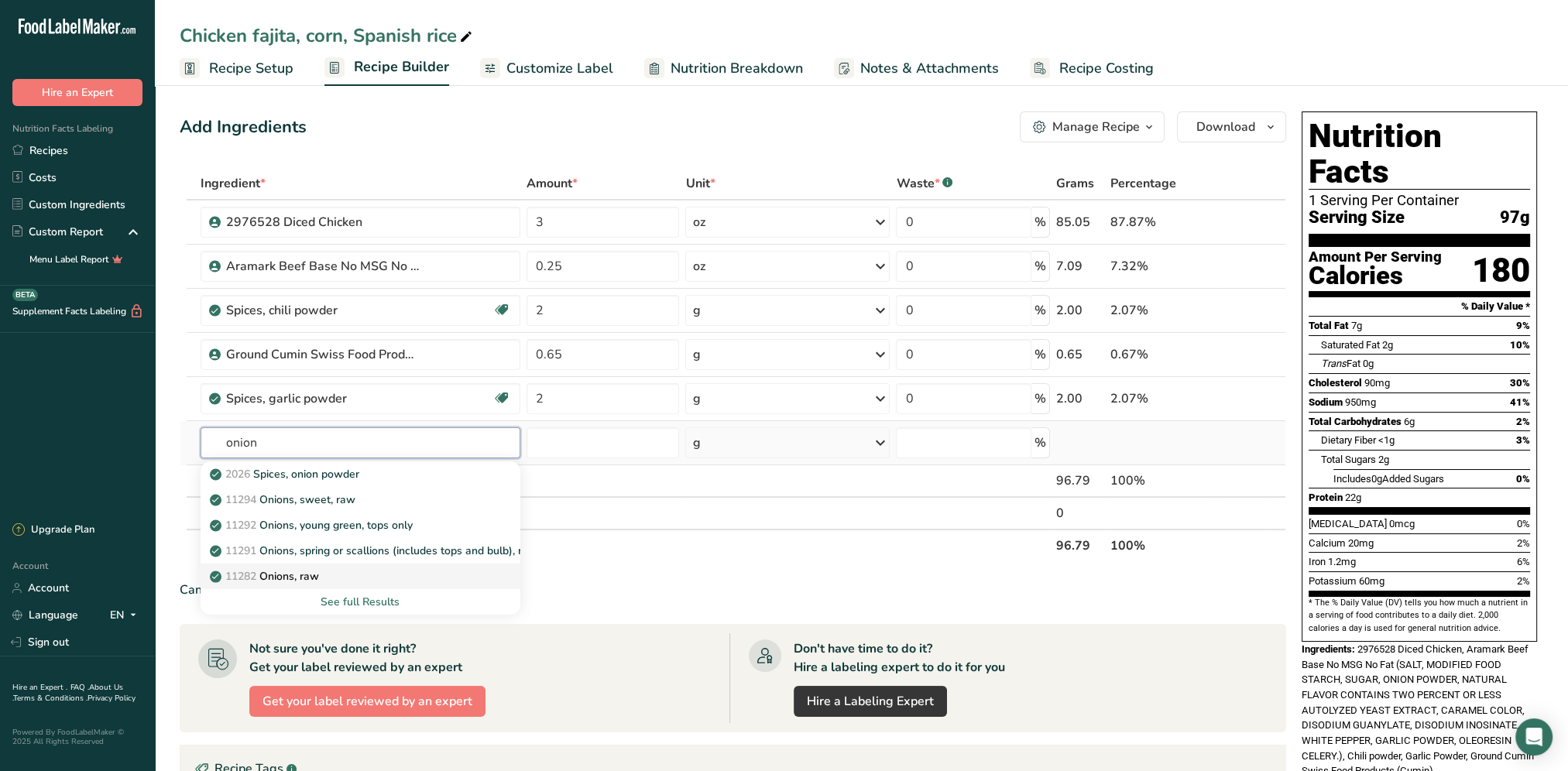
type input "onion"
click at [357, 577] on div "11282 Onions, raw" at bounding box center [348, 576] width 270 height 16
type input "Onions, raw"
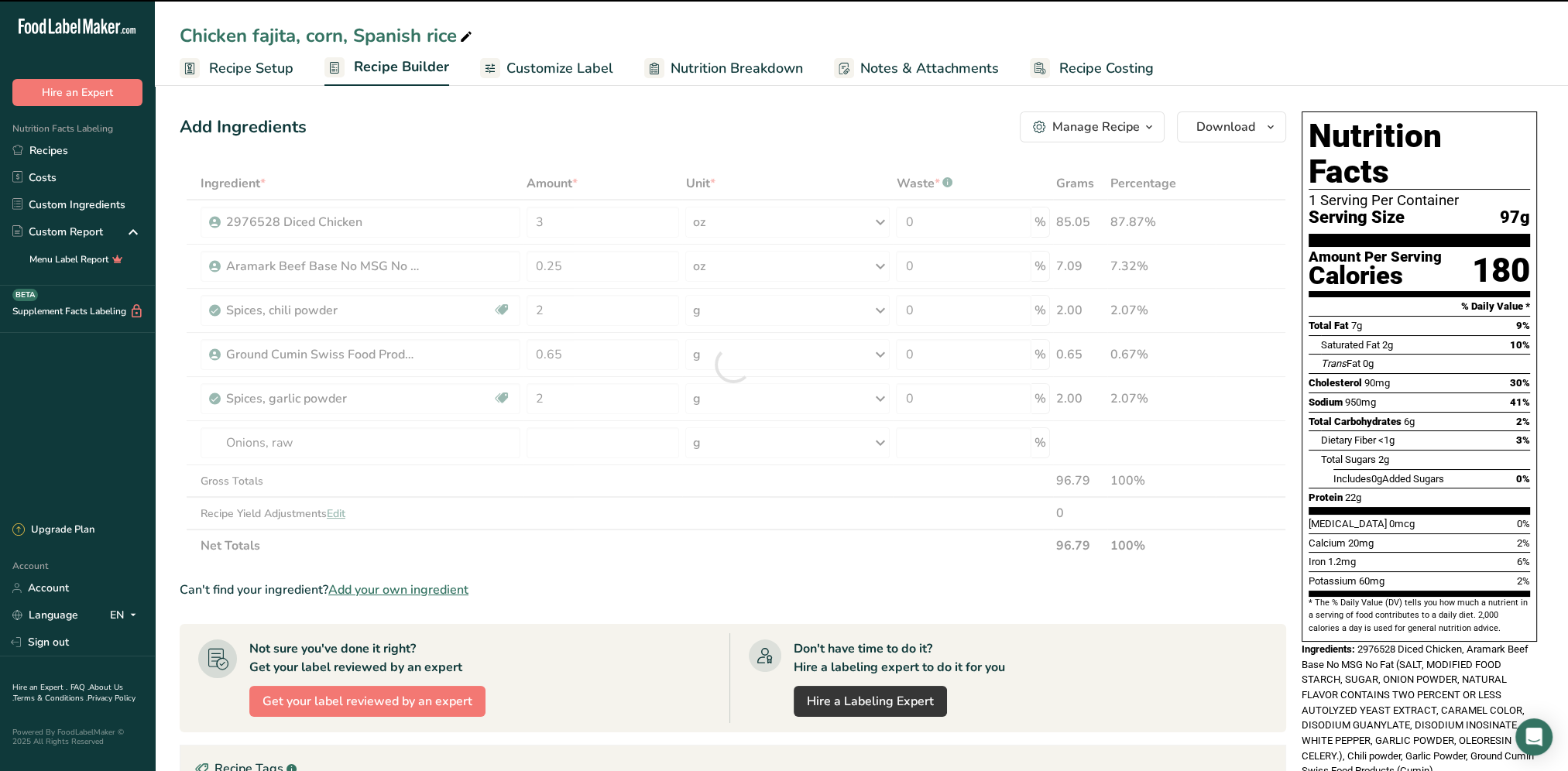
type input "0"
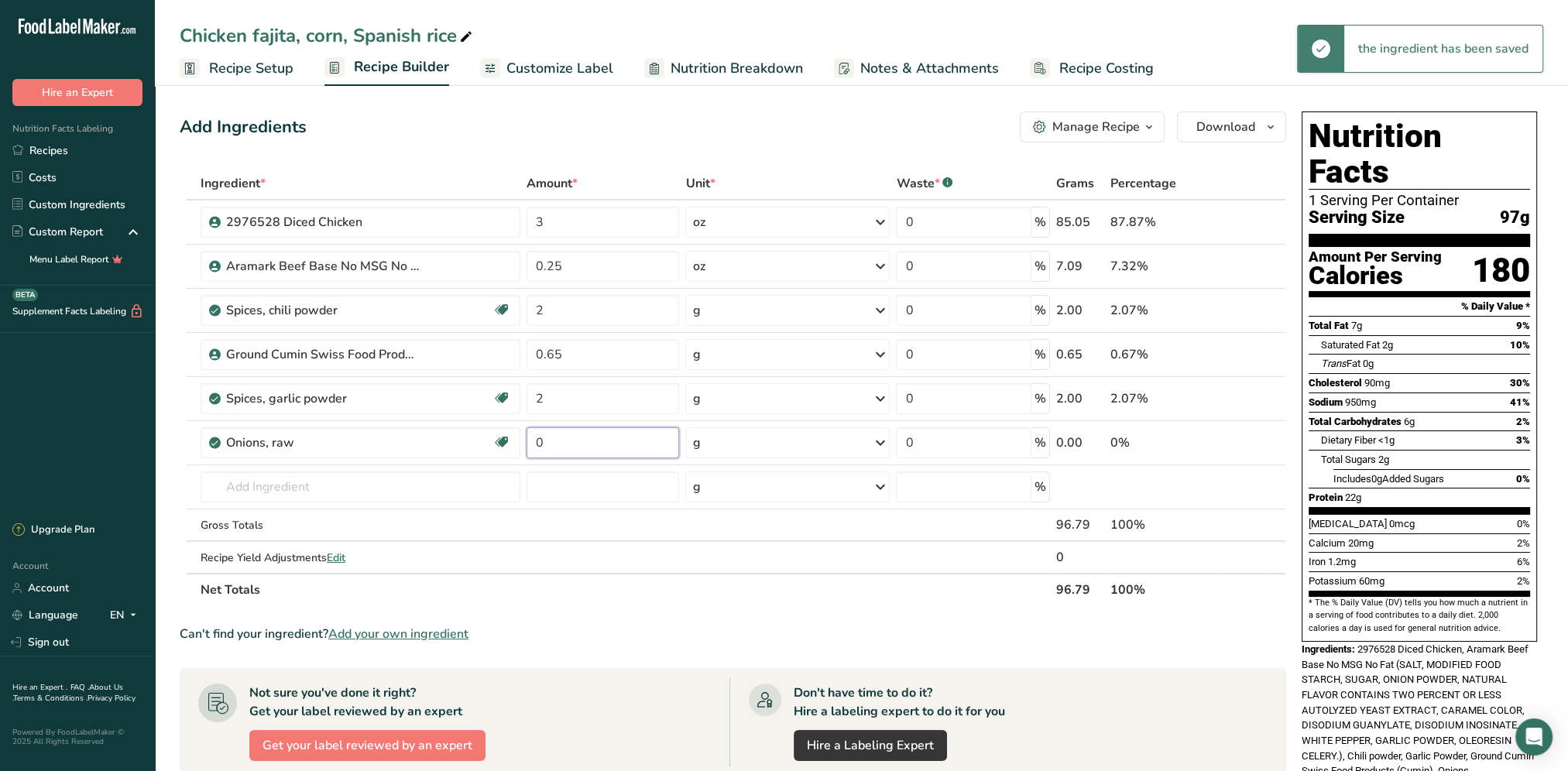
click at [576, 440] on input "0" at bounding box center [603, 443] width 153 height 31
drag, startPoint x: 576, startPoint y: 440, endPoint x: 523, endPoint y: 448, distance: 53.6
click at [523, 448] on td "0" at bounding box center [603, 443] width 160 height 44
type input "1.5"
click at [879, 444] on div "Ingredient * Amount * Unit * Waste * .a-a{fill:#347362;}.b-a{fill:#fff;} Grams …" at bounding box center [733, 386] width 1107 height 439
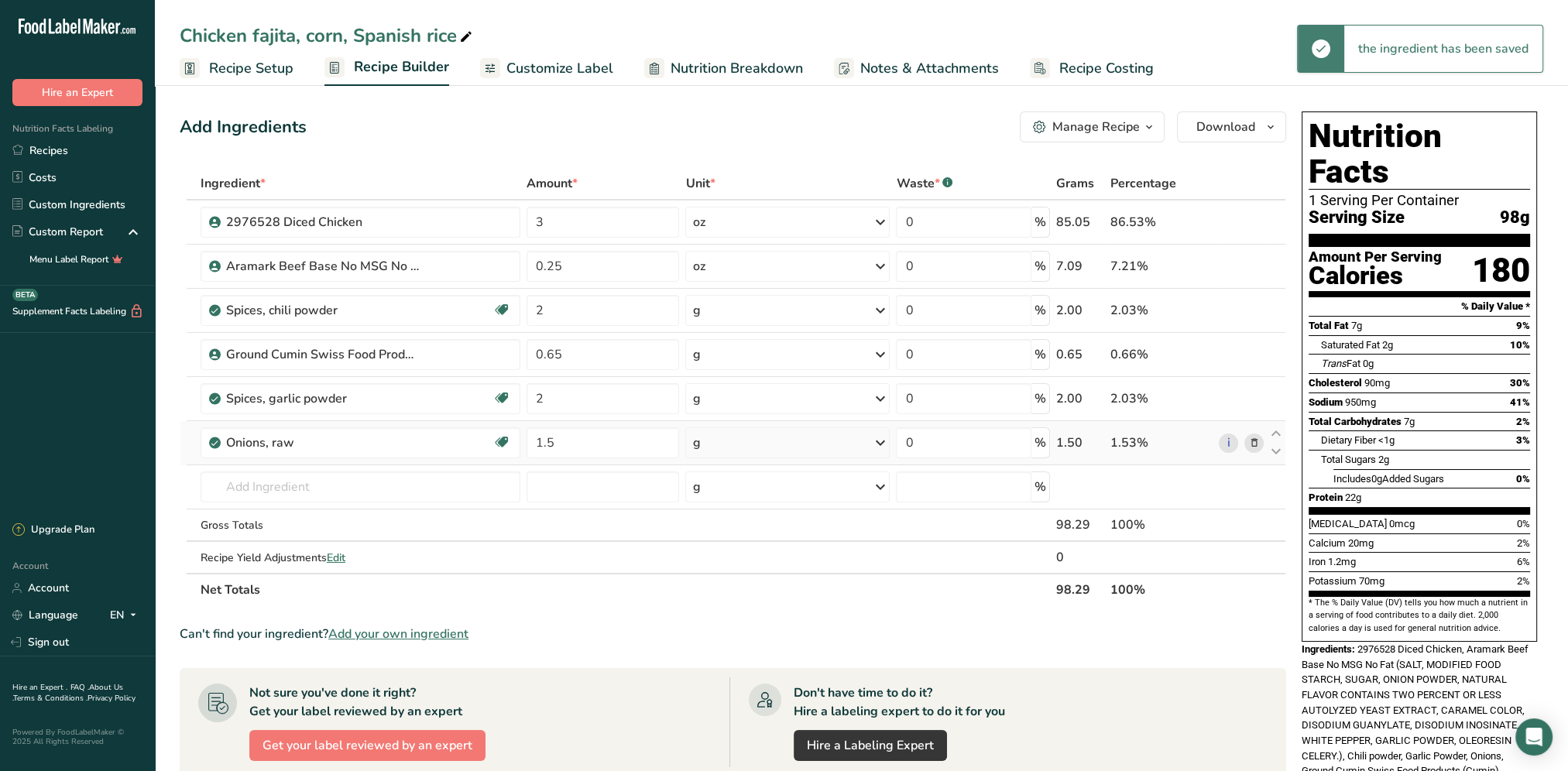
click at [882, 444] on icon at bounding box center [879, 443] width 19 height 28
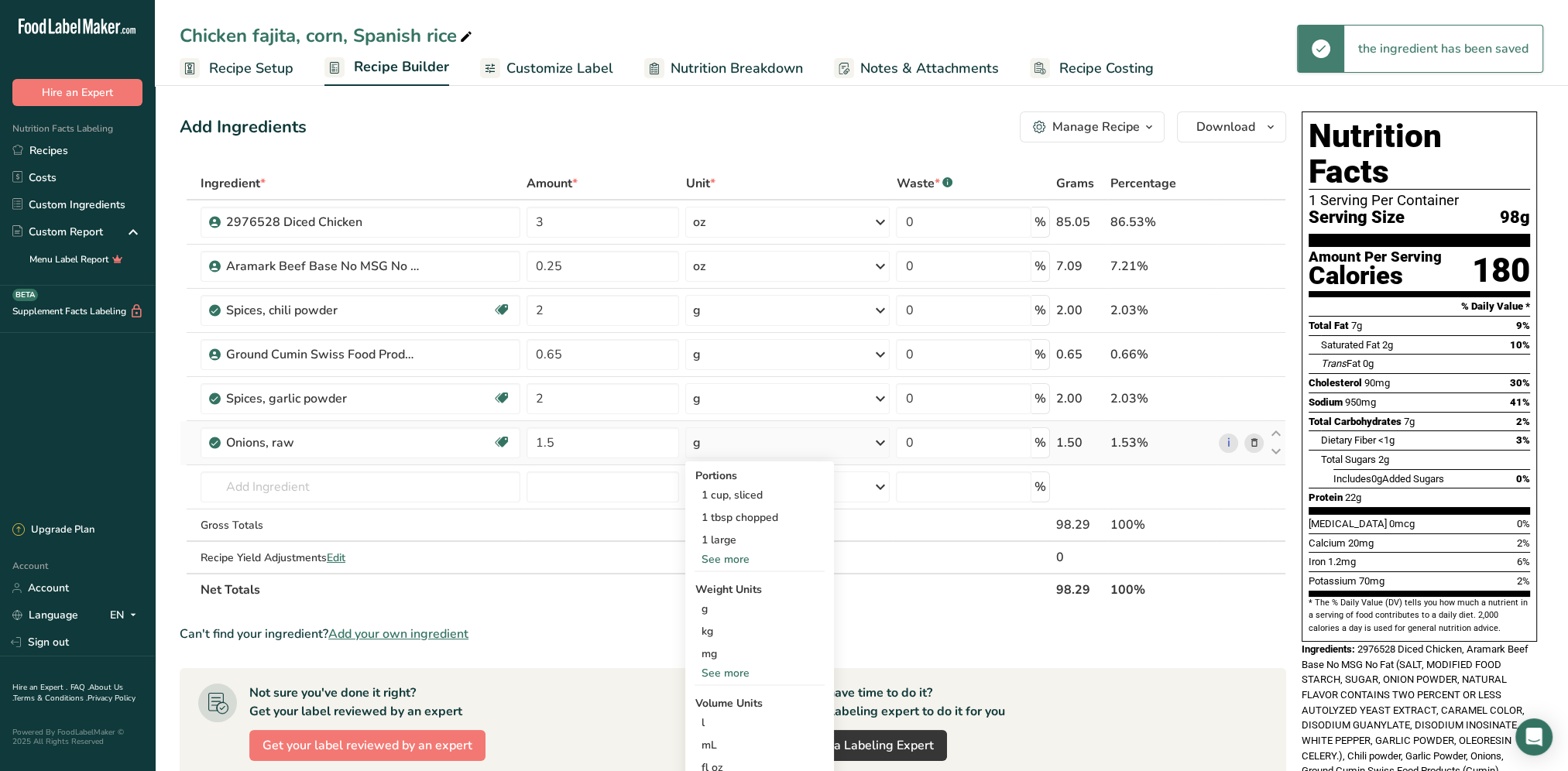
click at [744, 556] on div "See more" at bounding box center [759, 559] width 130 height 16
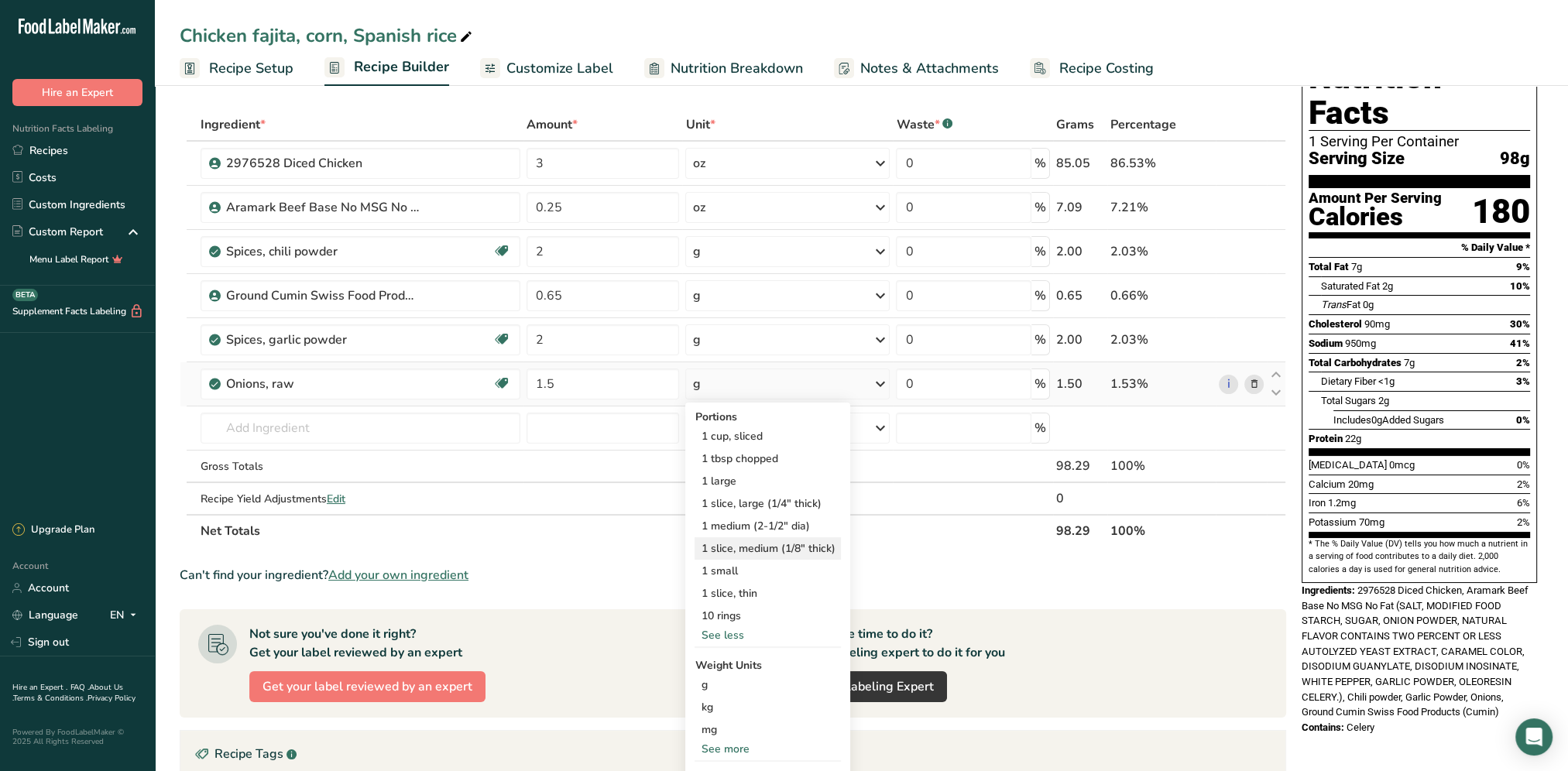
scroll to position [155, 0]
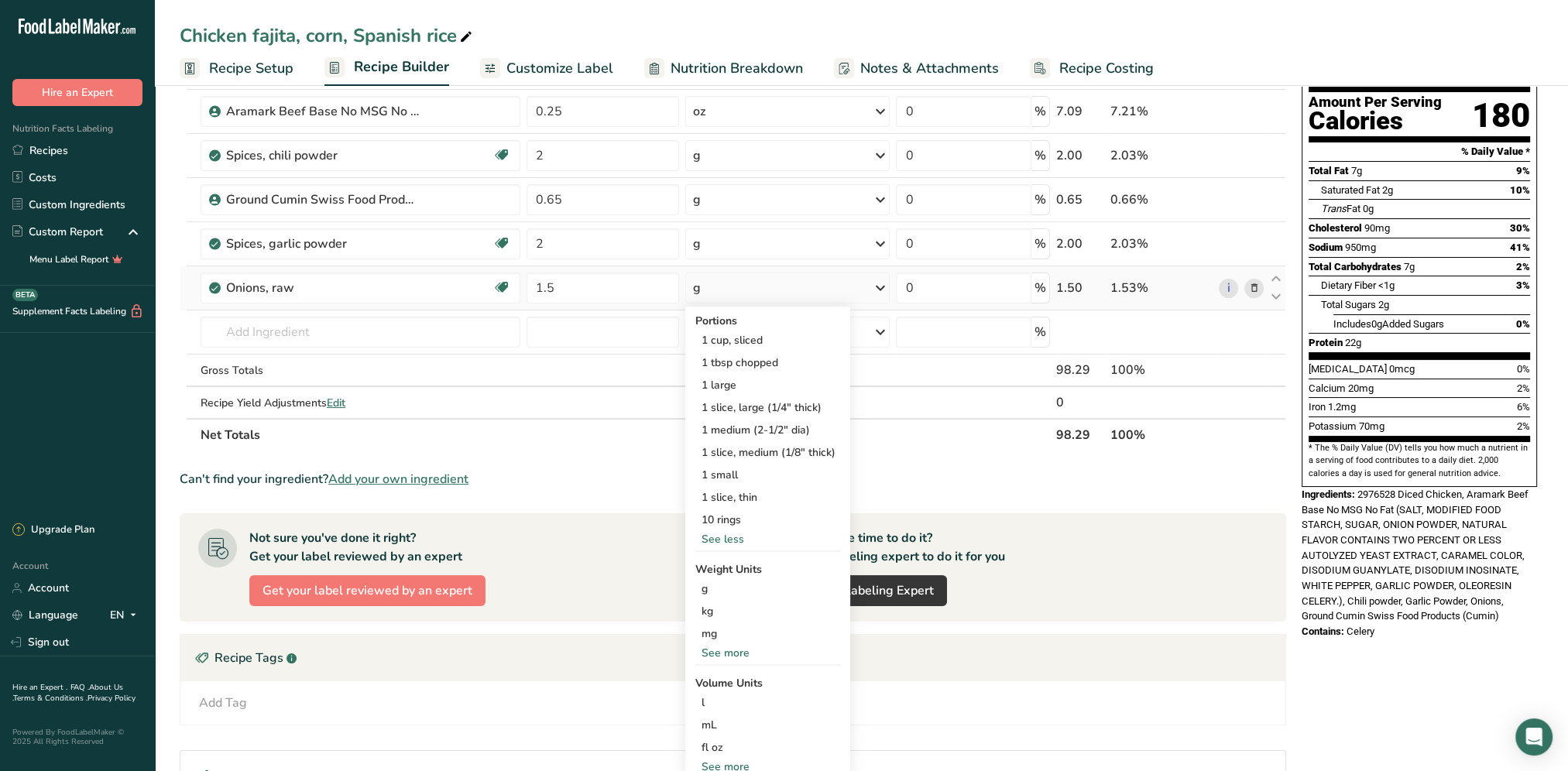
click at [728, 652] on div "See more" at bounding box center [767, 653] width 146 height 16
click at [719, 697] on div "oz" at bounding box center [767, 701] width 146 height 23
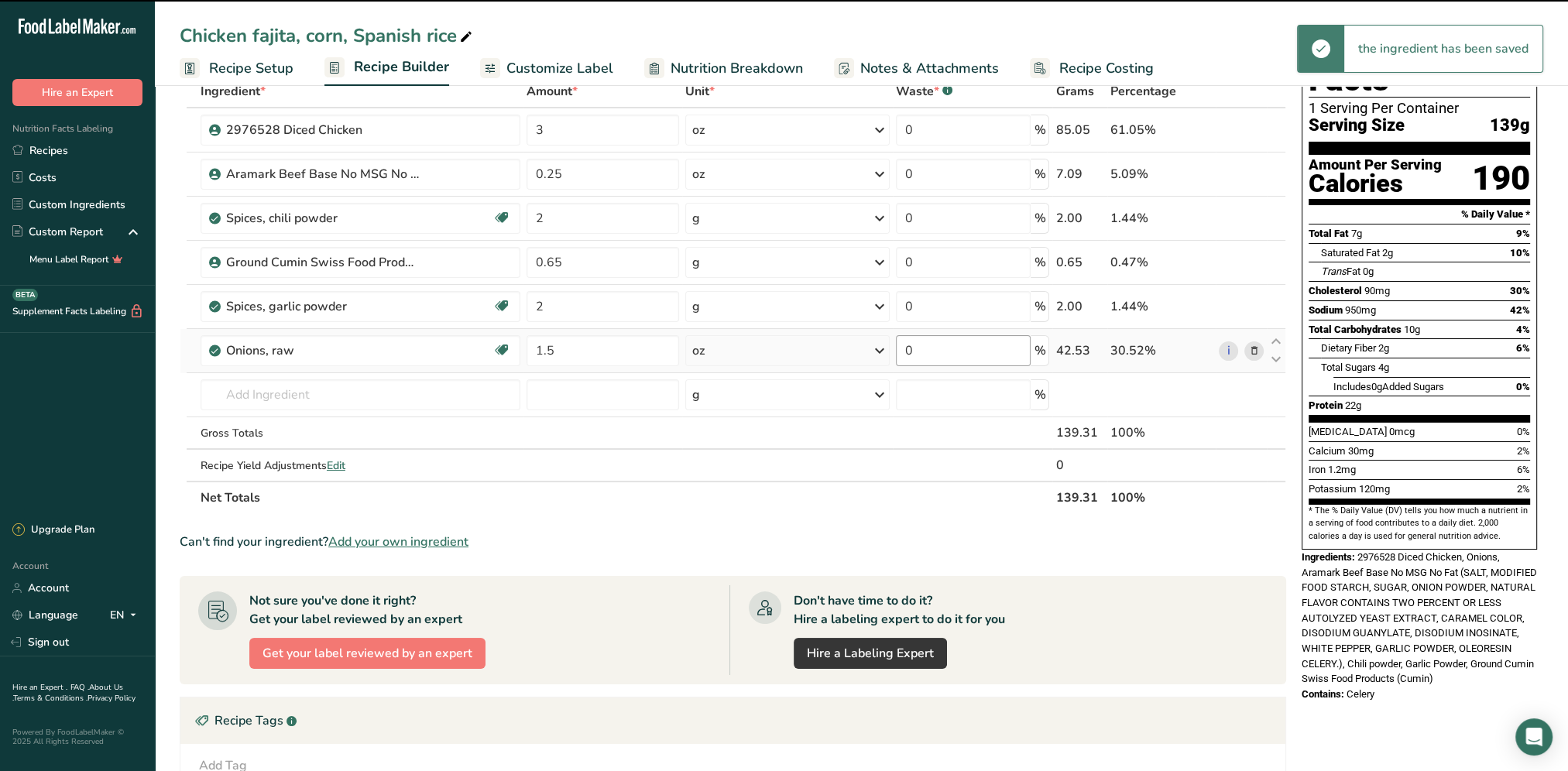
scroll to position [0, 0]
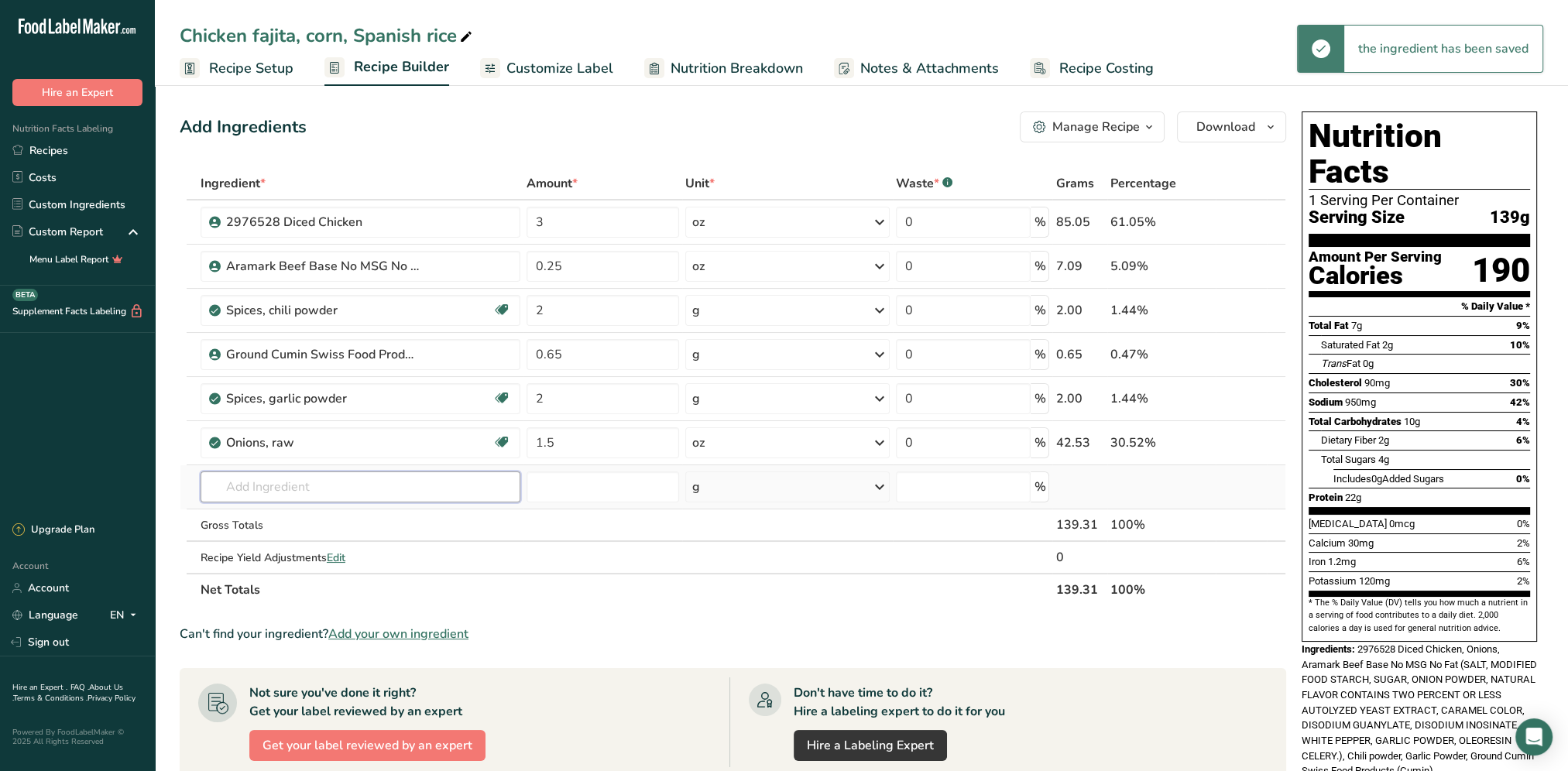
click at [288, 494] on input "text" at bounding box center [361, 487] width 319 height 31
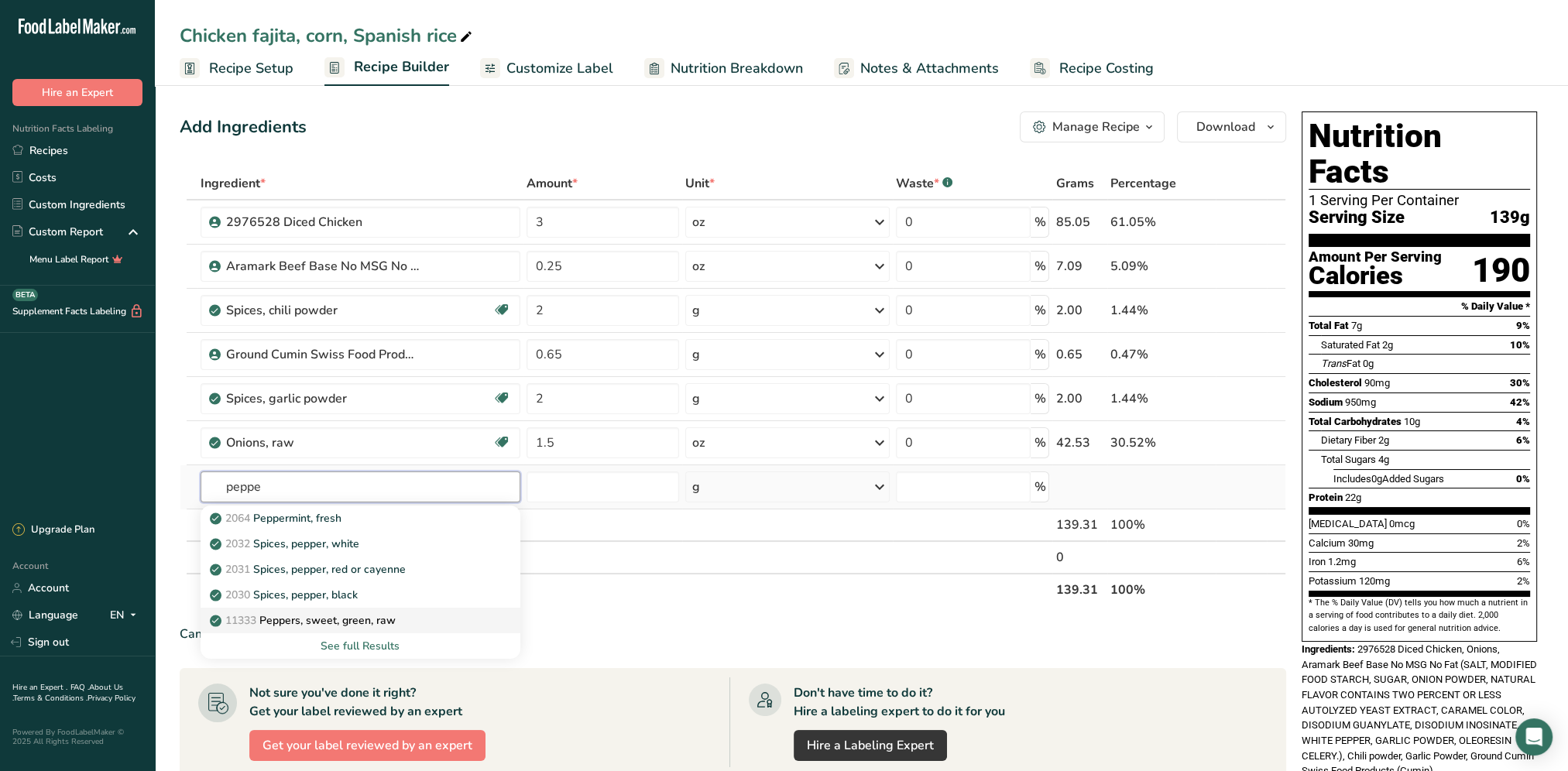
type input "peppe"
click at [375, 621] on p "11333 Peppers, sweet, green, raw" at bounding box center [304, 620] width 183 height 16
type input "Peppers, sweet, green, raw"
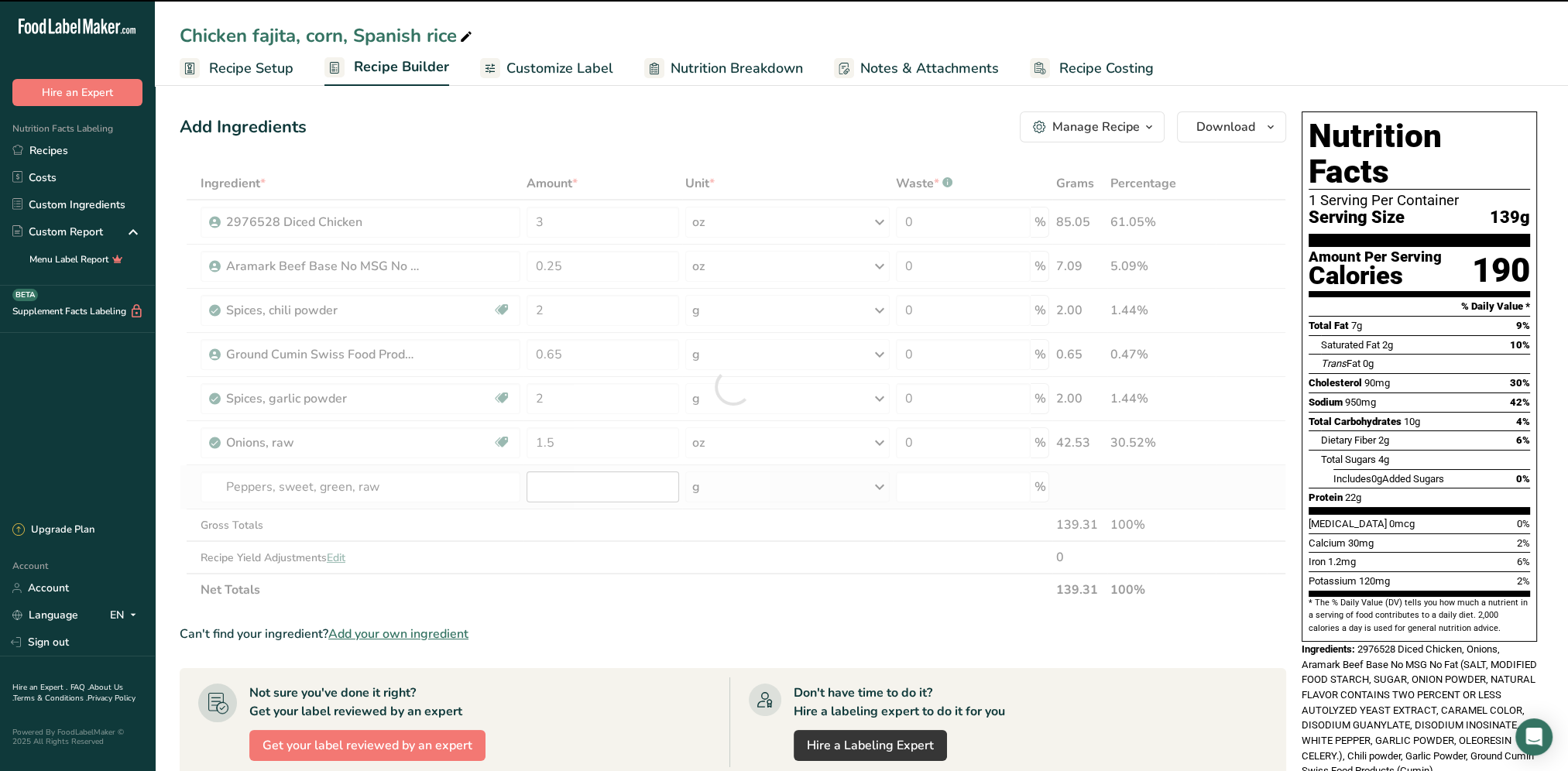
type input "0"
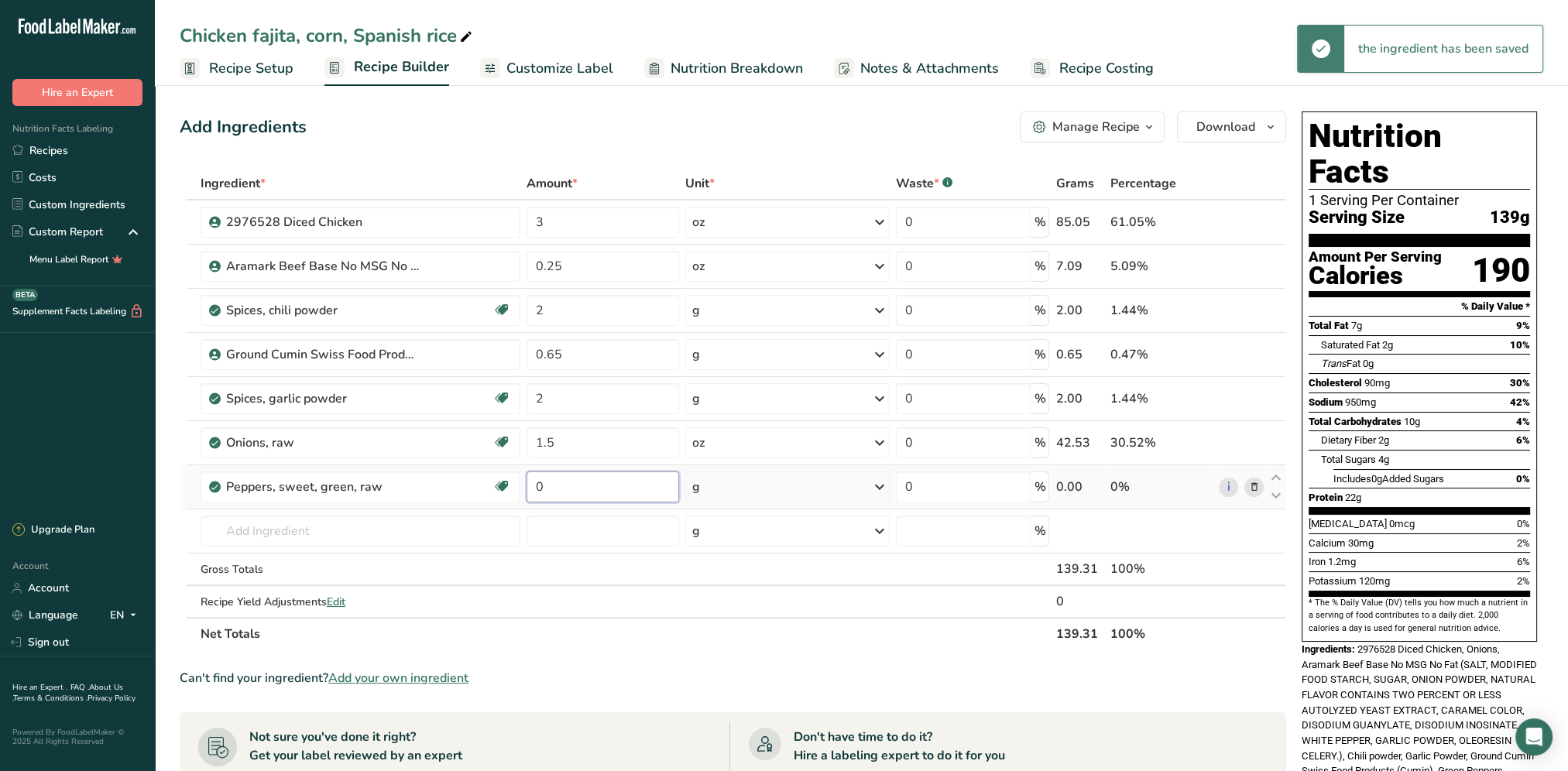
click at [569, 482] on input "0" at bounding box center [603, 487] width 153 height 31
type input "1.5"
click at [883, 486] on div "Ingredient * Amount * Unit * Waste * .a-a{fill:#347362;}.b-a{fill:#fff;} Grams …" at bounding box center [733, 408] width 1107 height 483
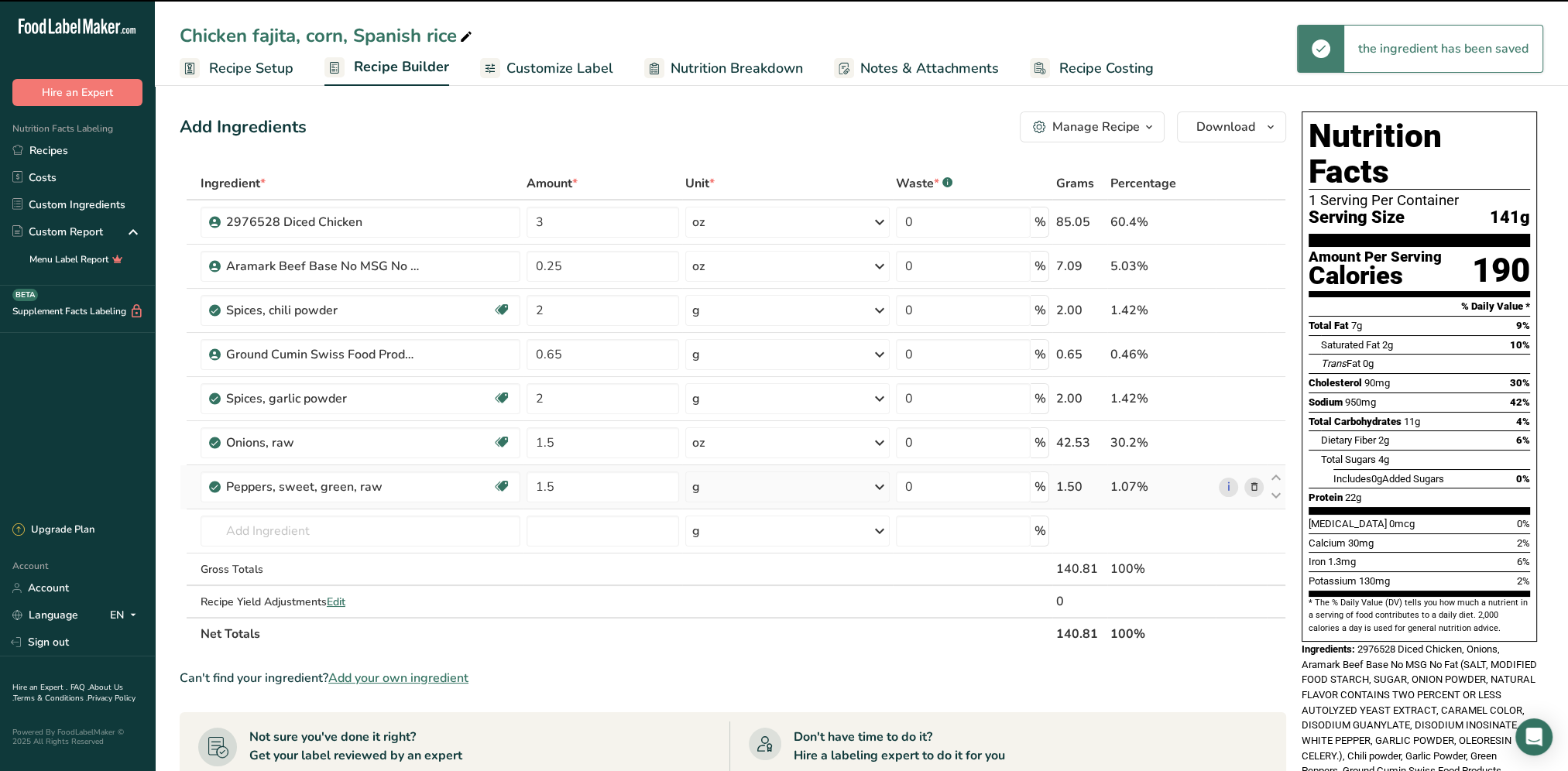
click at [877, 486] on icon at bounding box center [879, 486] width 19 height 28
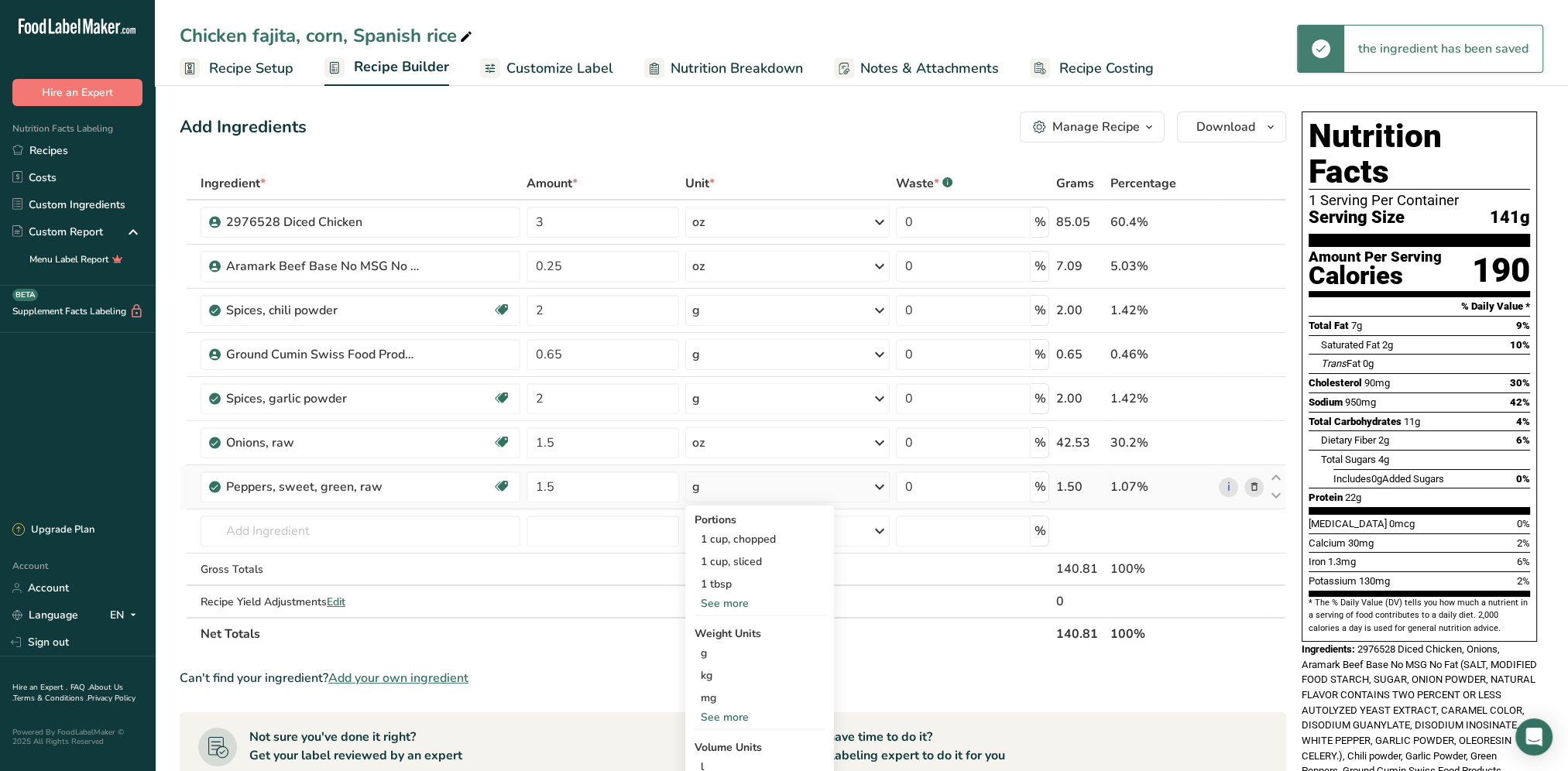
click at [737, 719] on div "See more" at bounding box center [759, 717] width 130 height 16
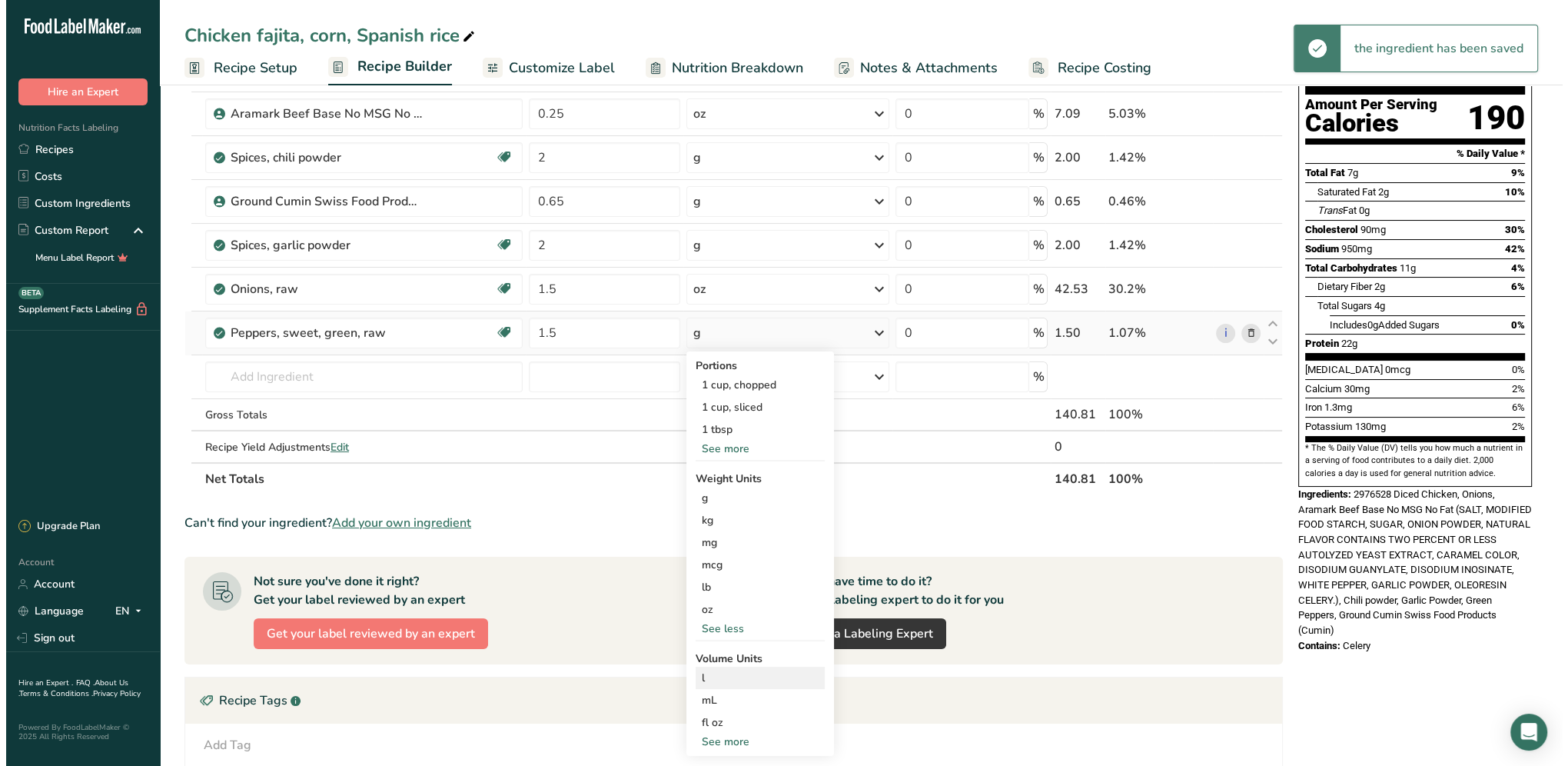
scroll to position [154, 0]
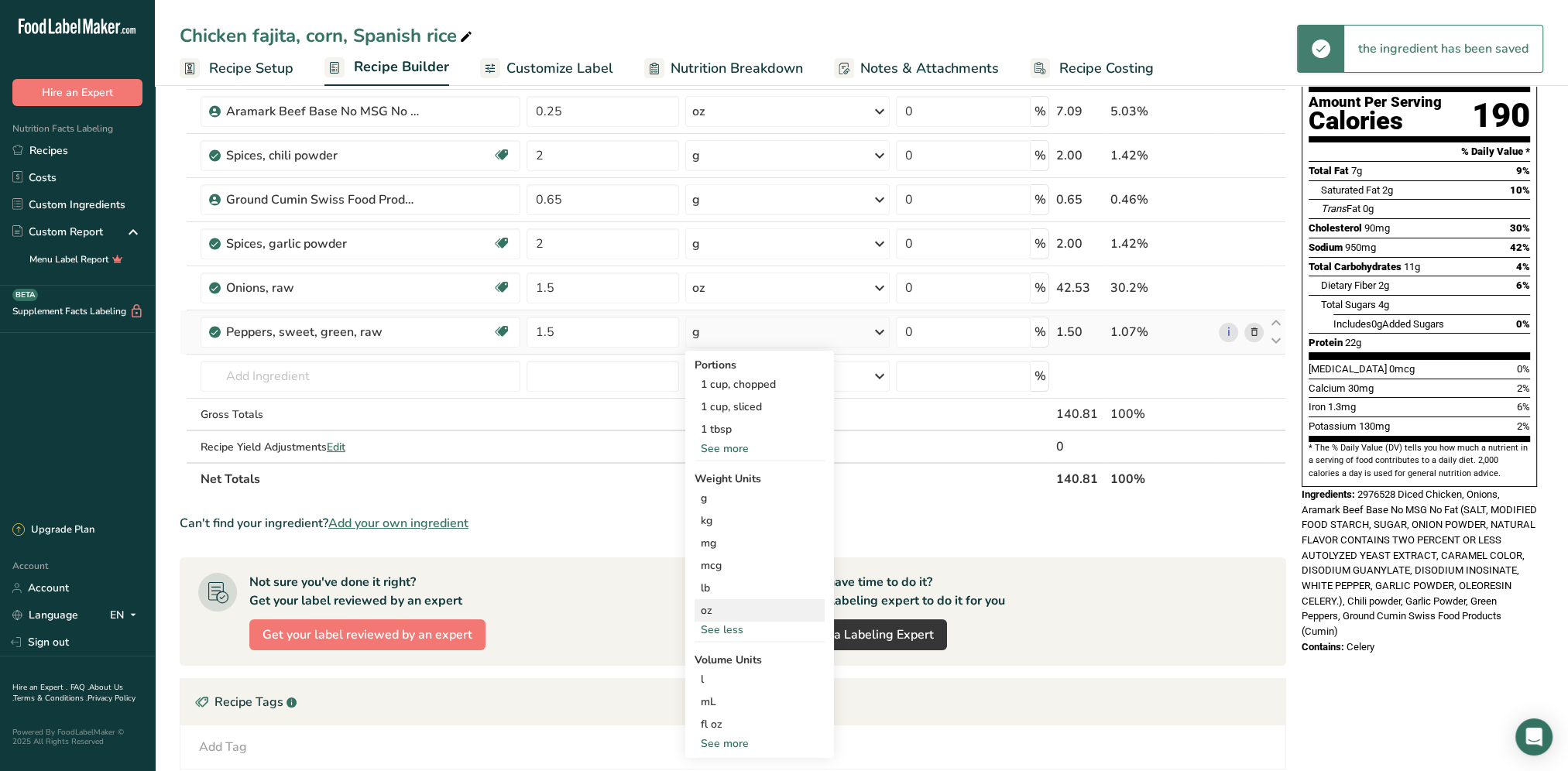
click at [710, 611] on div "oz" at bounding box center [759, 611] width 130 height 23
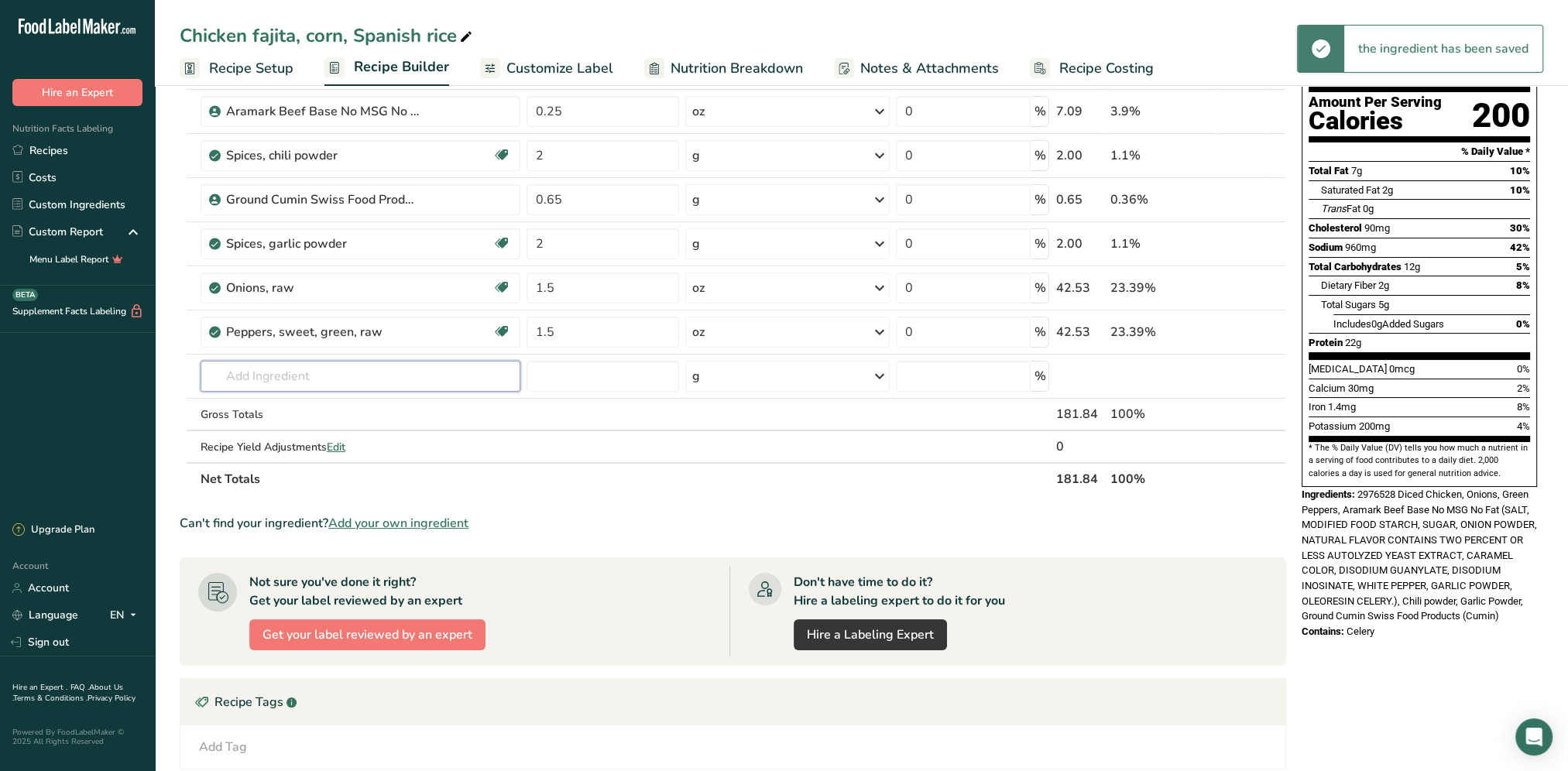
click at [290, 383] on input "text" at bounding box center [361, 376] width 319 height 31
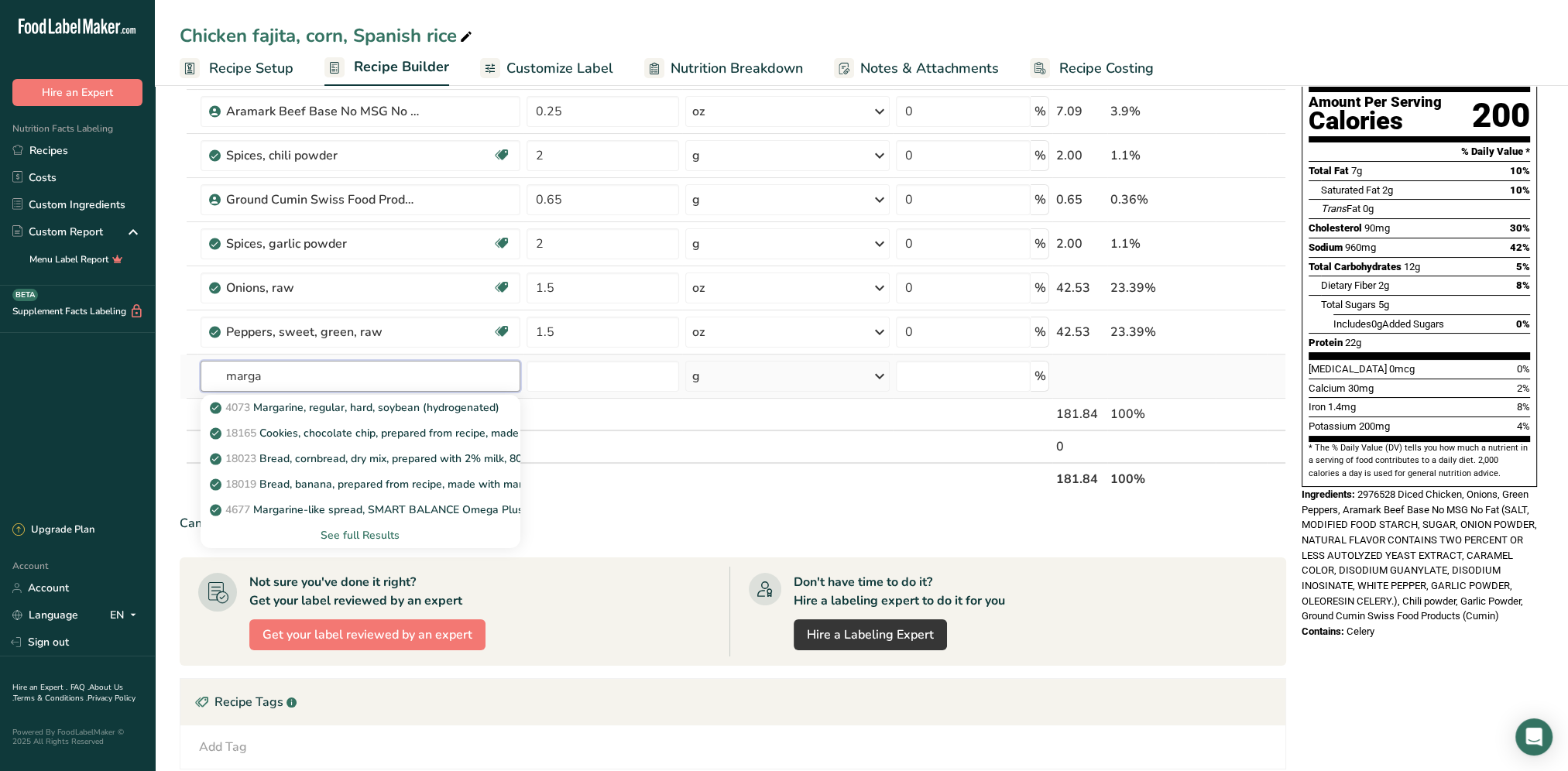
type input "marga"
click at [357, 532] on div "See full Results" at bounding box center [361, 536] width 295 height 16
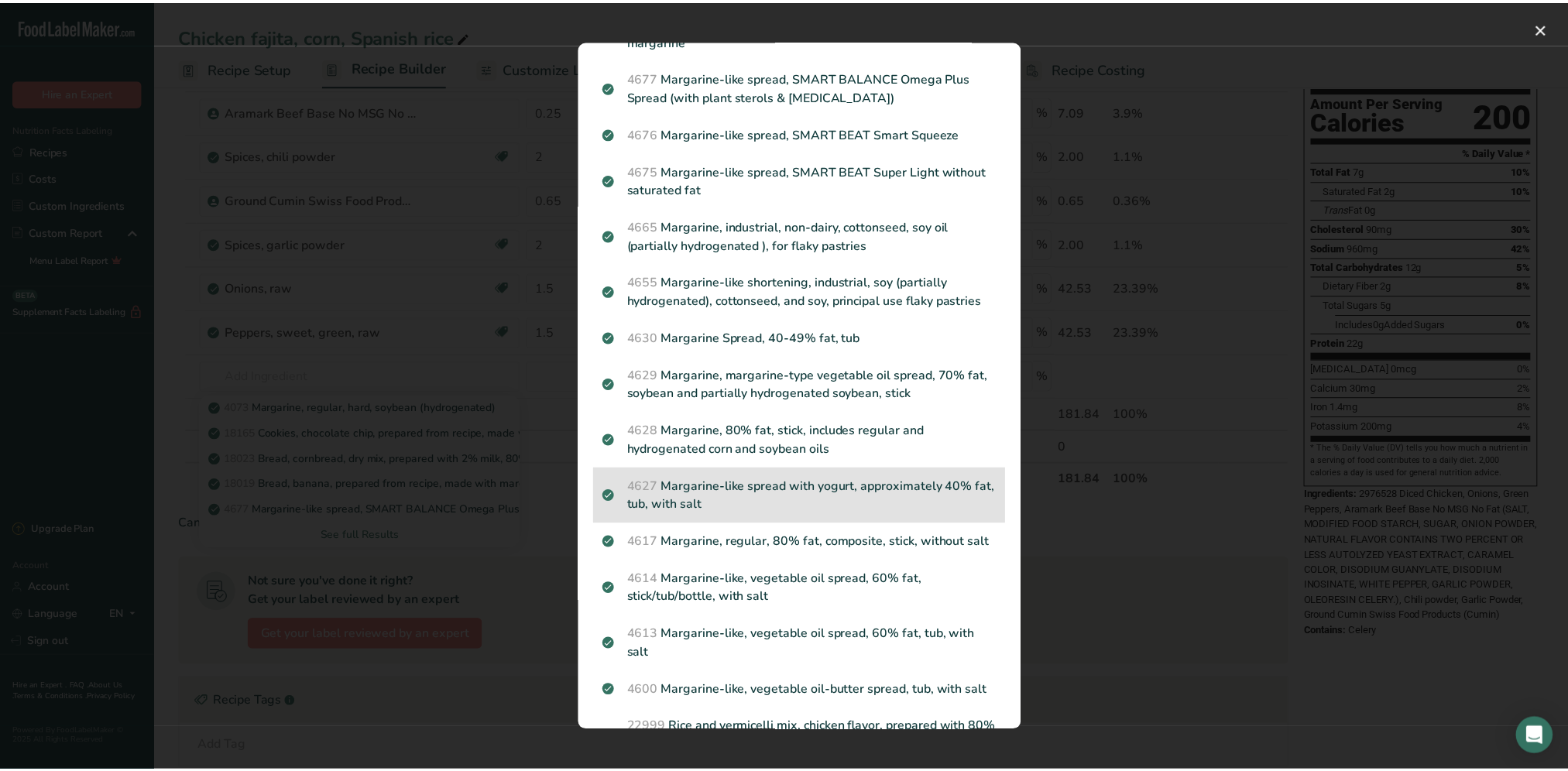
scroll to position [0, 0]
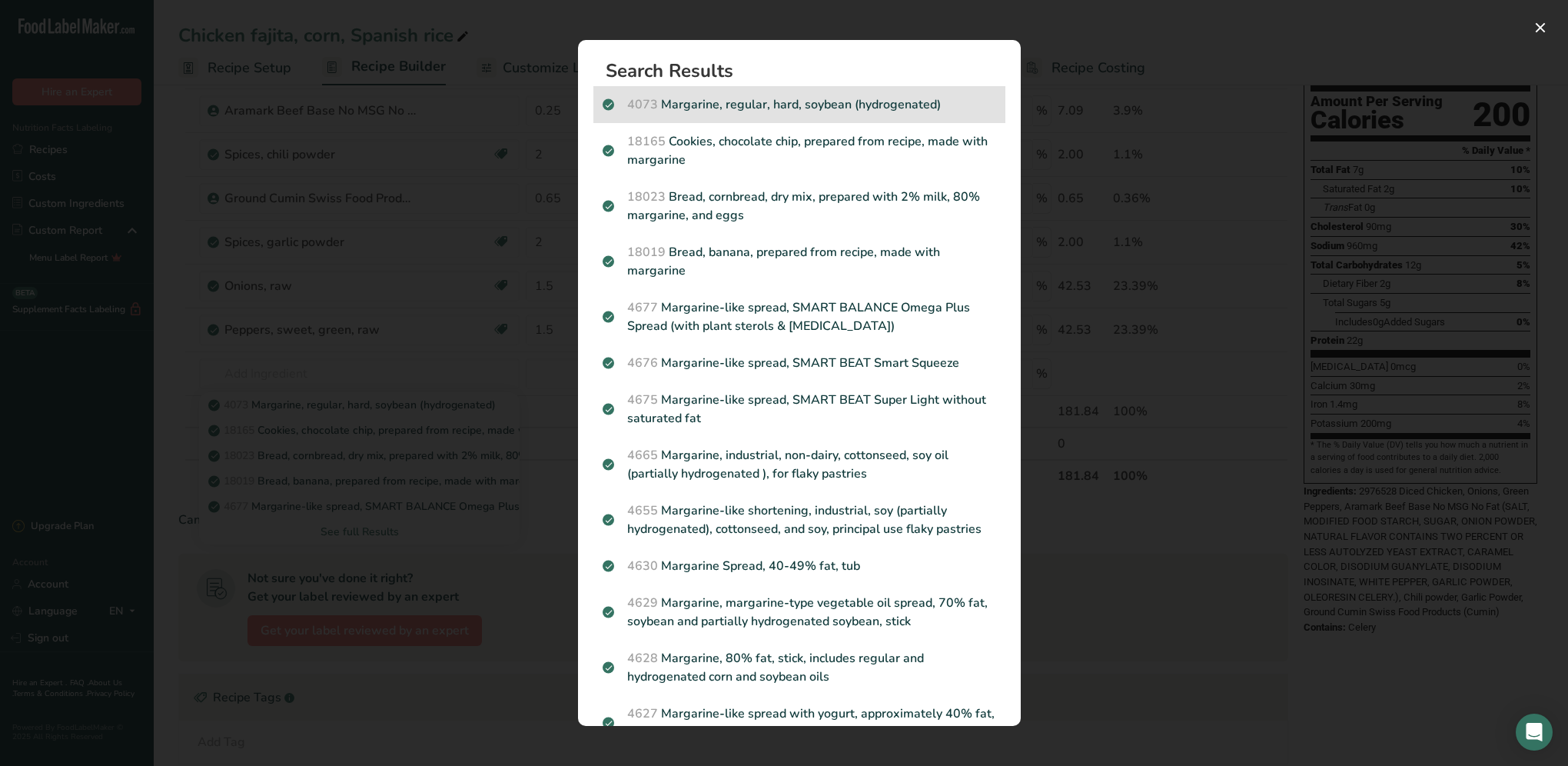
click at [821, 113] on p "4073 Margarine, regular, hard, soybean (hydrogenated)" at bounding box center [798, 104] width 393 height 18
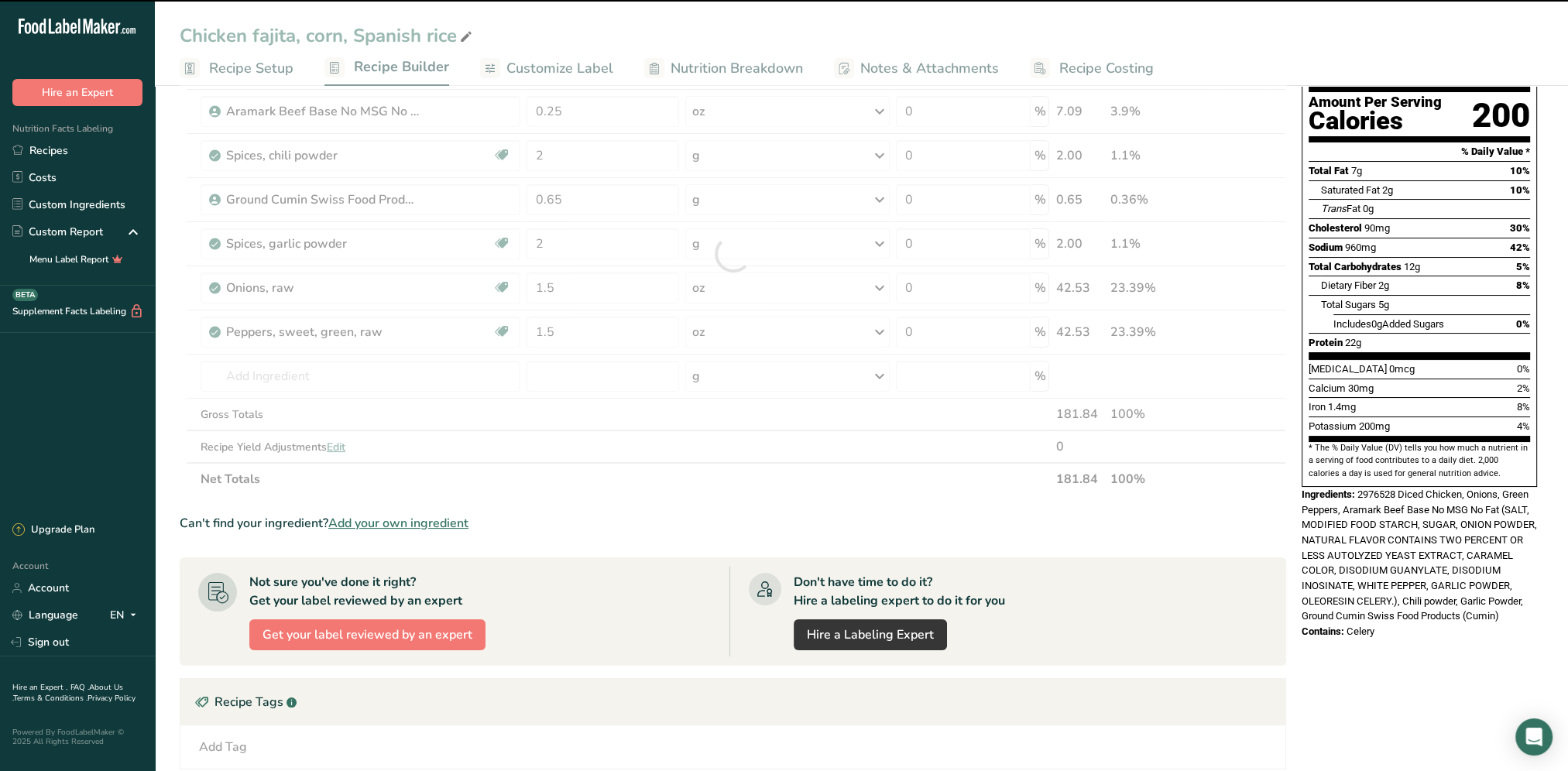
type input "0"
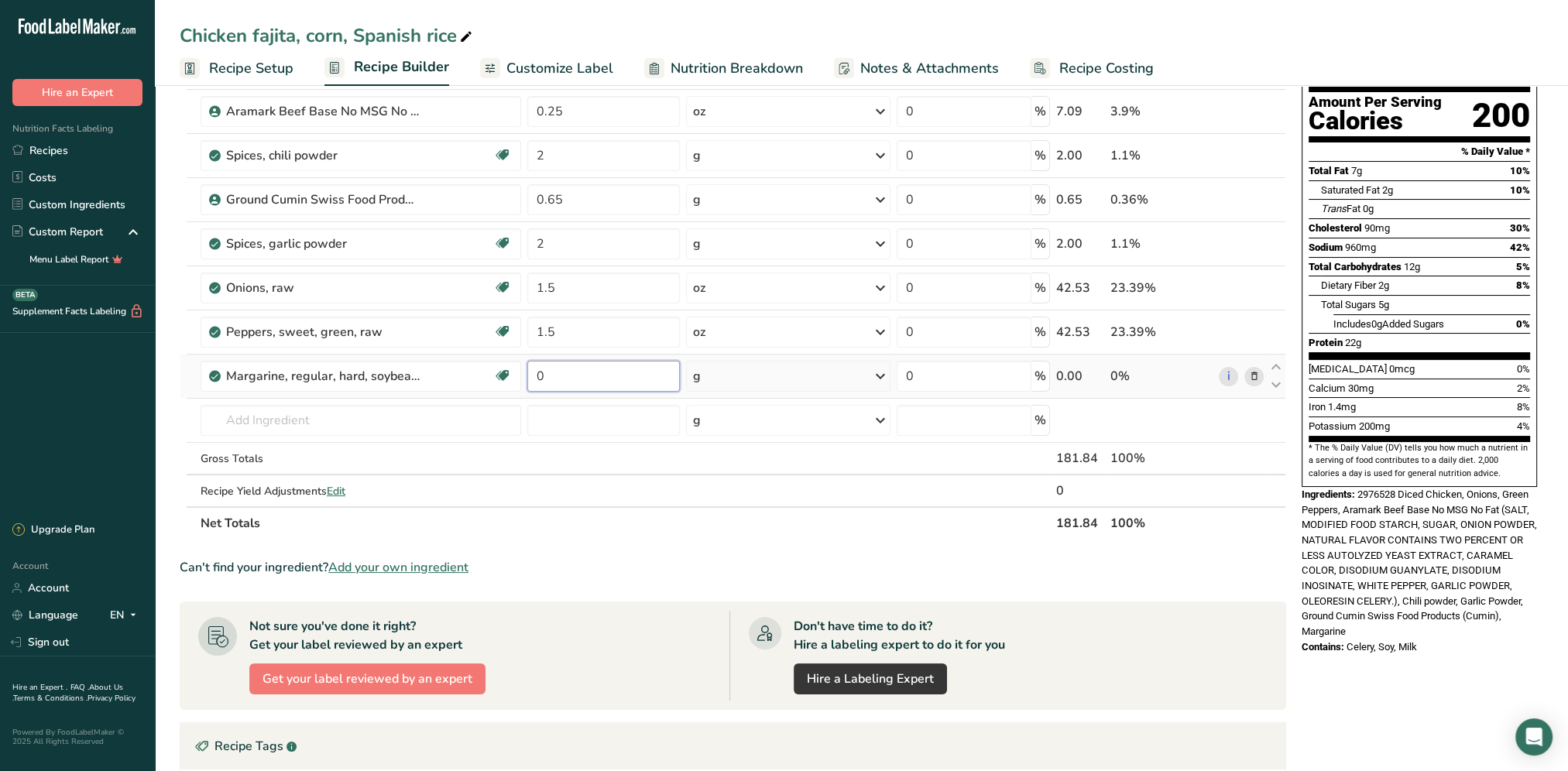
click at [564, 377] on input "0" at bounding box center [603, 376] width 152 height 31
type input "3"
click at [782, 528] on div "Ingredient * Amount * Unit * Waste * .a-a{fill:#347362;}.b-a{fill:#fff;} Grams …" at bounding box center [733, 276] width 1107 height 527
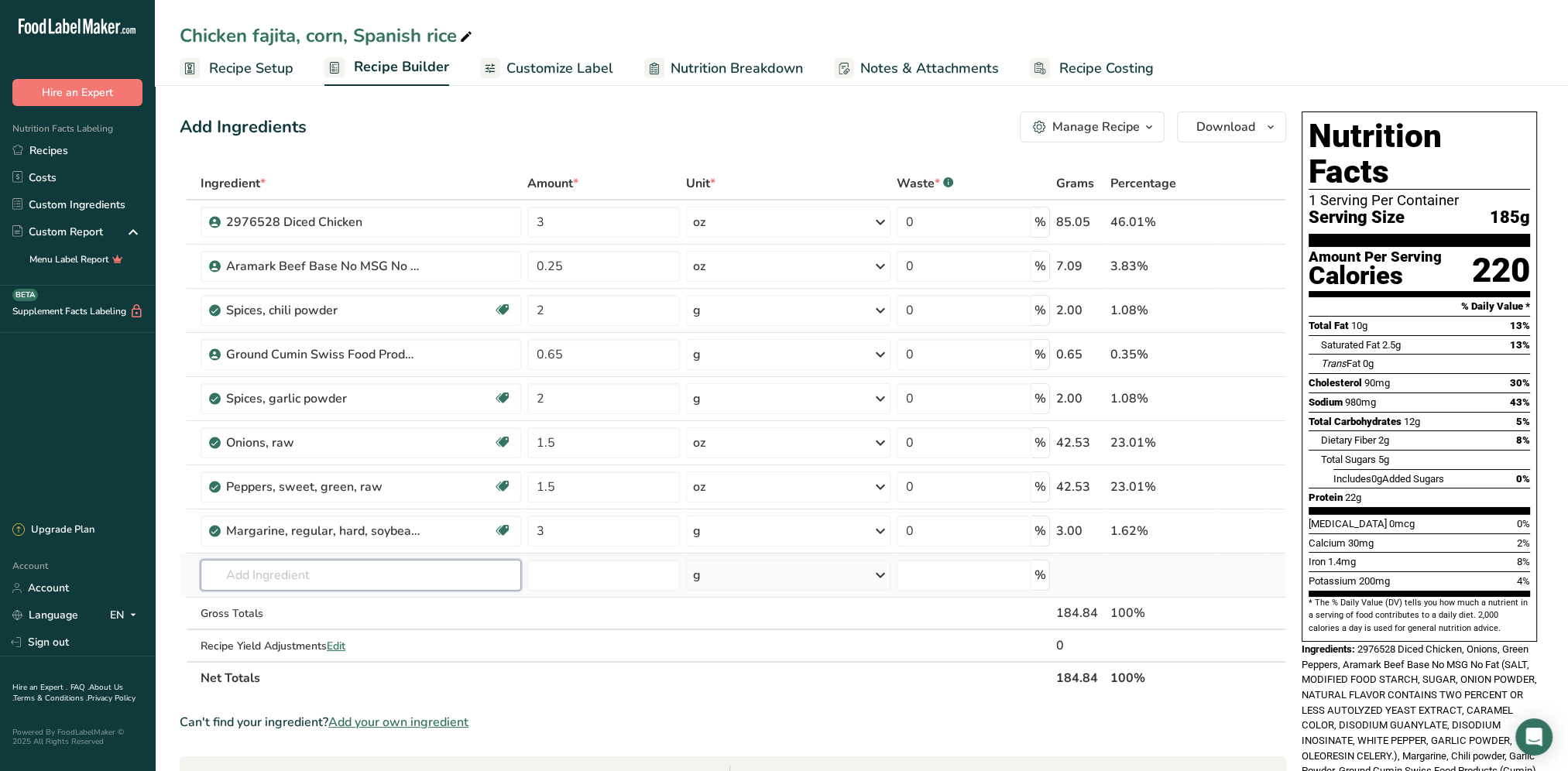
click at [251, 582] on input "text" at bounding box center [361, 575] width 320 height 31
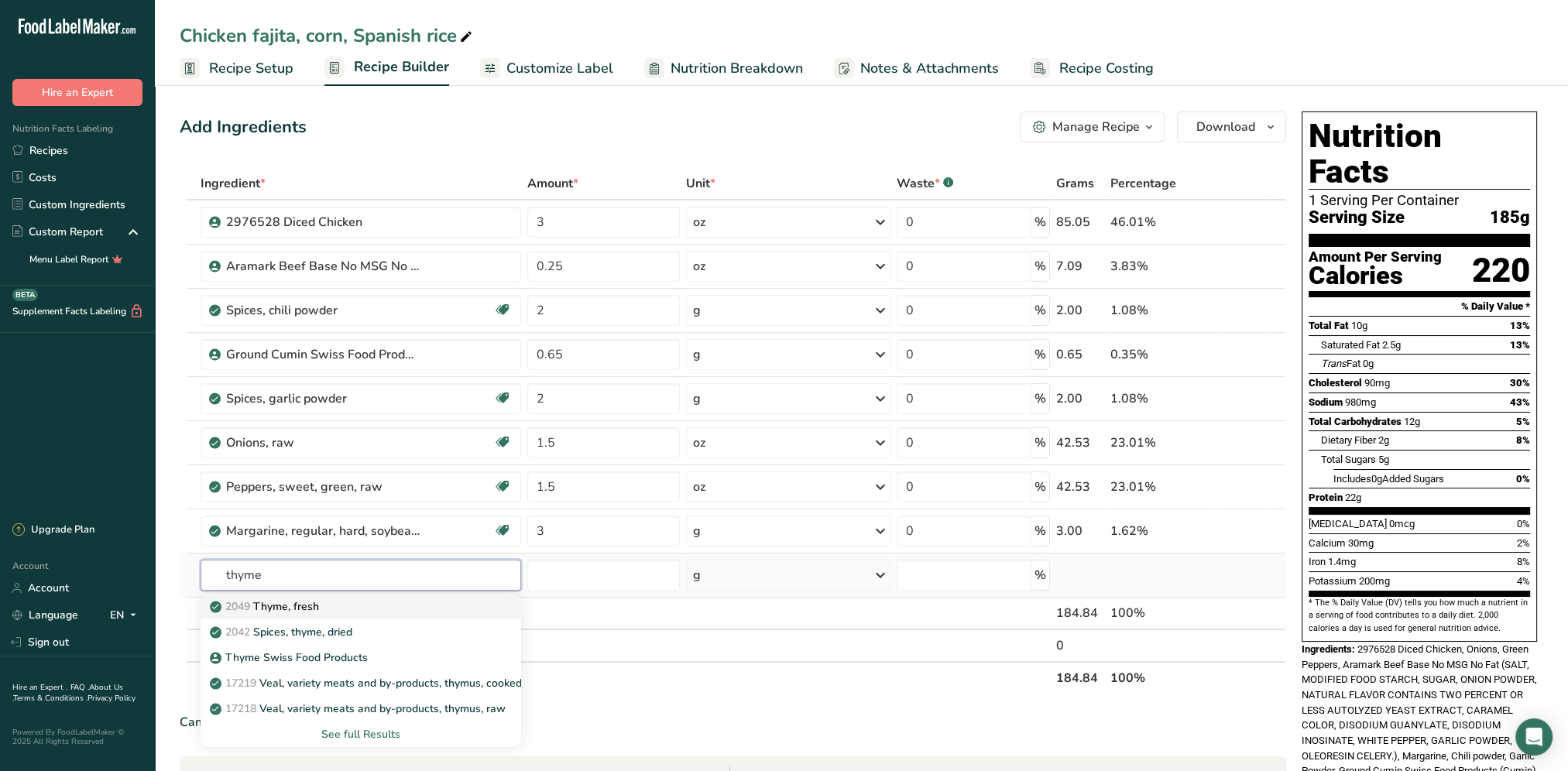
type input "thyme"
click at [311, 602] on p "2049 Thyme, fresh" at bounding box center [265, 606] width 106 height 16
type input "Thyme, fresh"
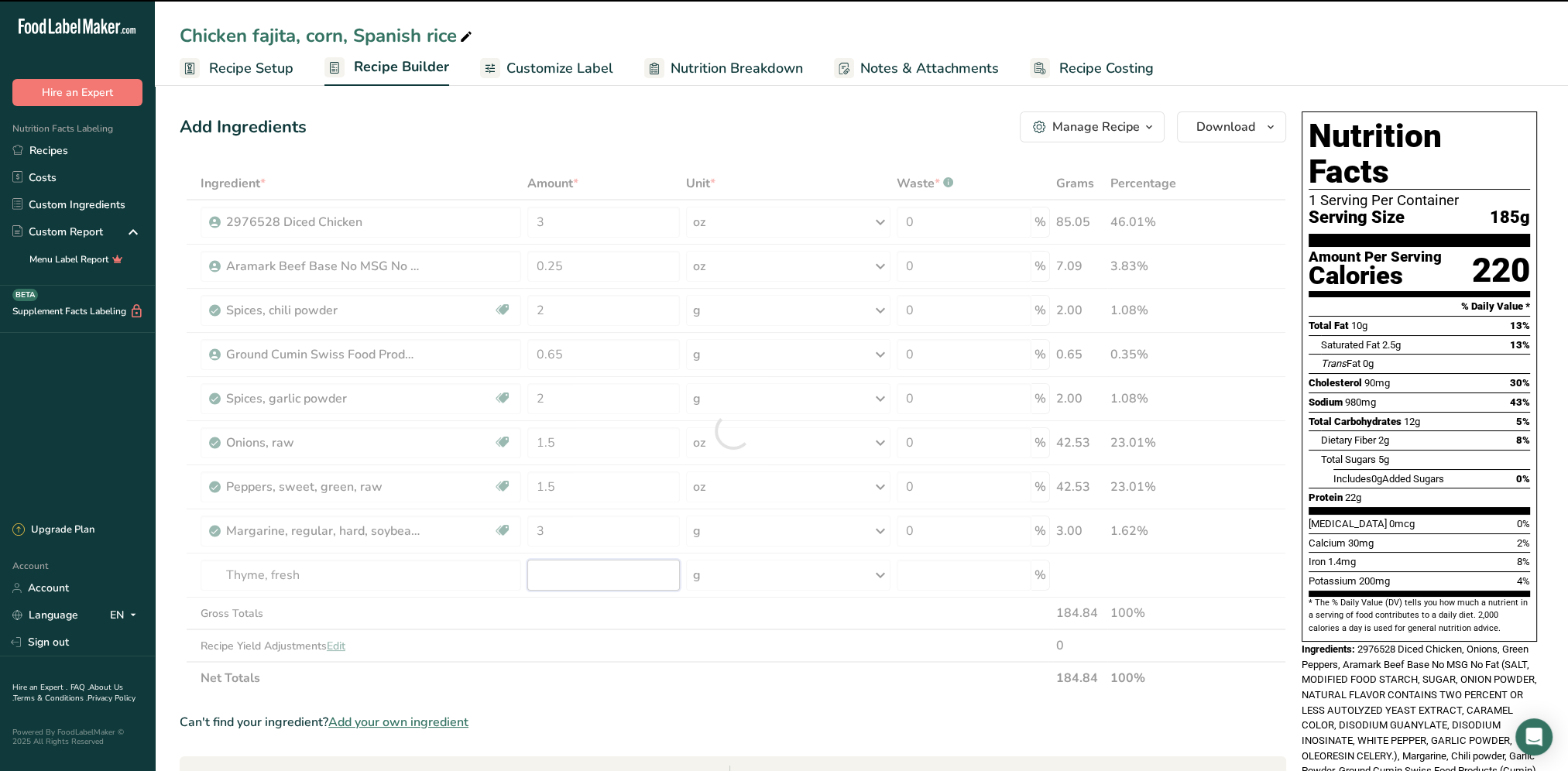
click at [590, 573] on input "number" at bounding box center [603, 575] width 152 height 31
type input "0"
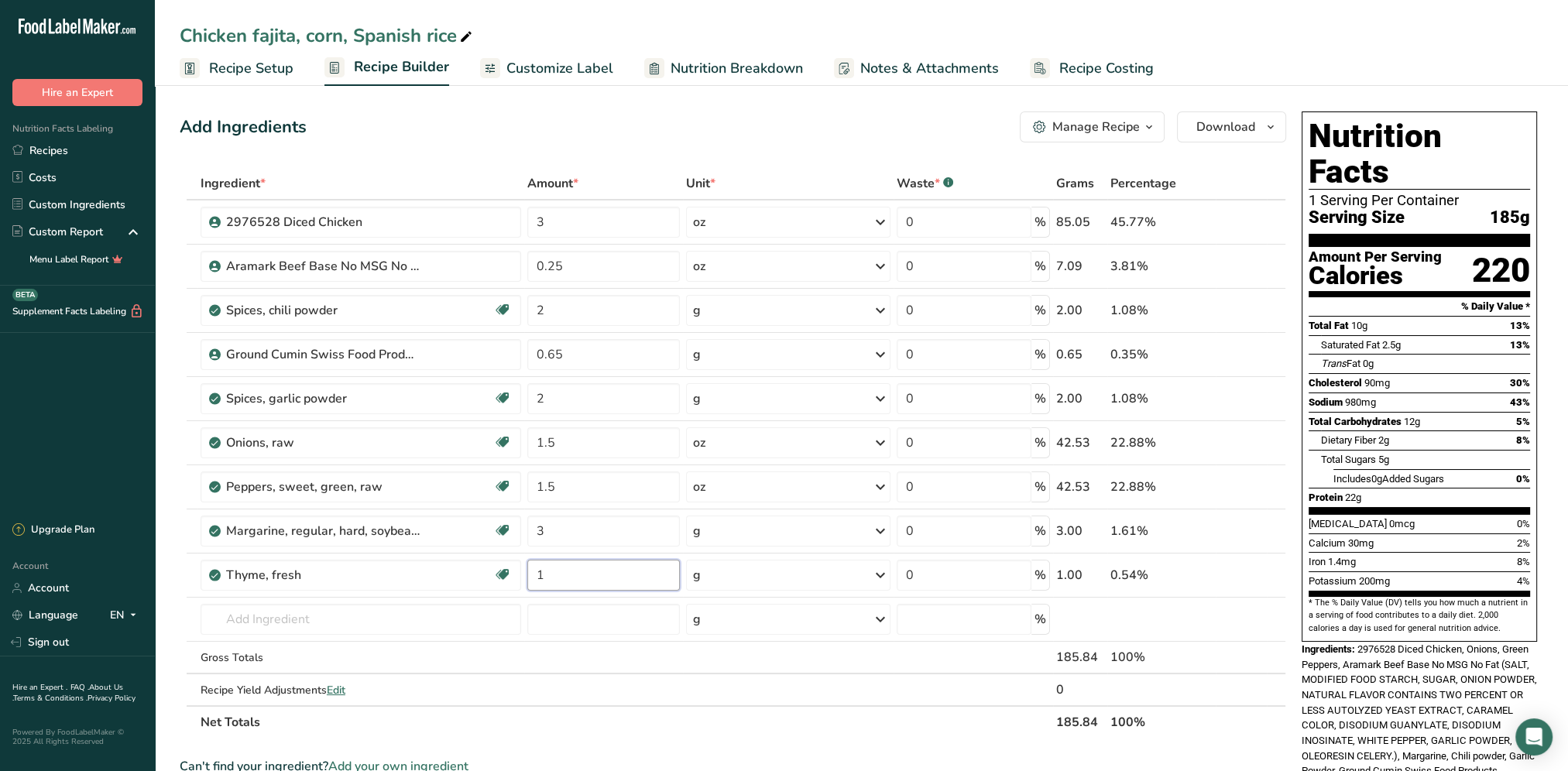
type input "1"
click at [681, 109] on div "Add Ingredients Manage Recipe Delete Recipe Duplicate Recipe Scale Recipe Save …" at bounding box center [737, 669] width 1116 height 1126
click at [273, 620] on input "text" at bounding box center [361, 619] width 320 height 31
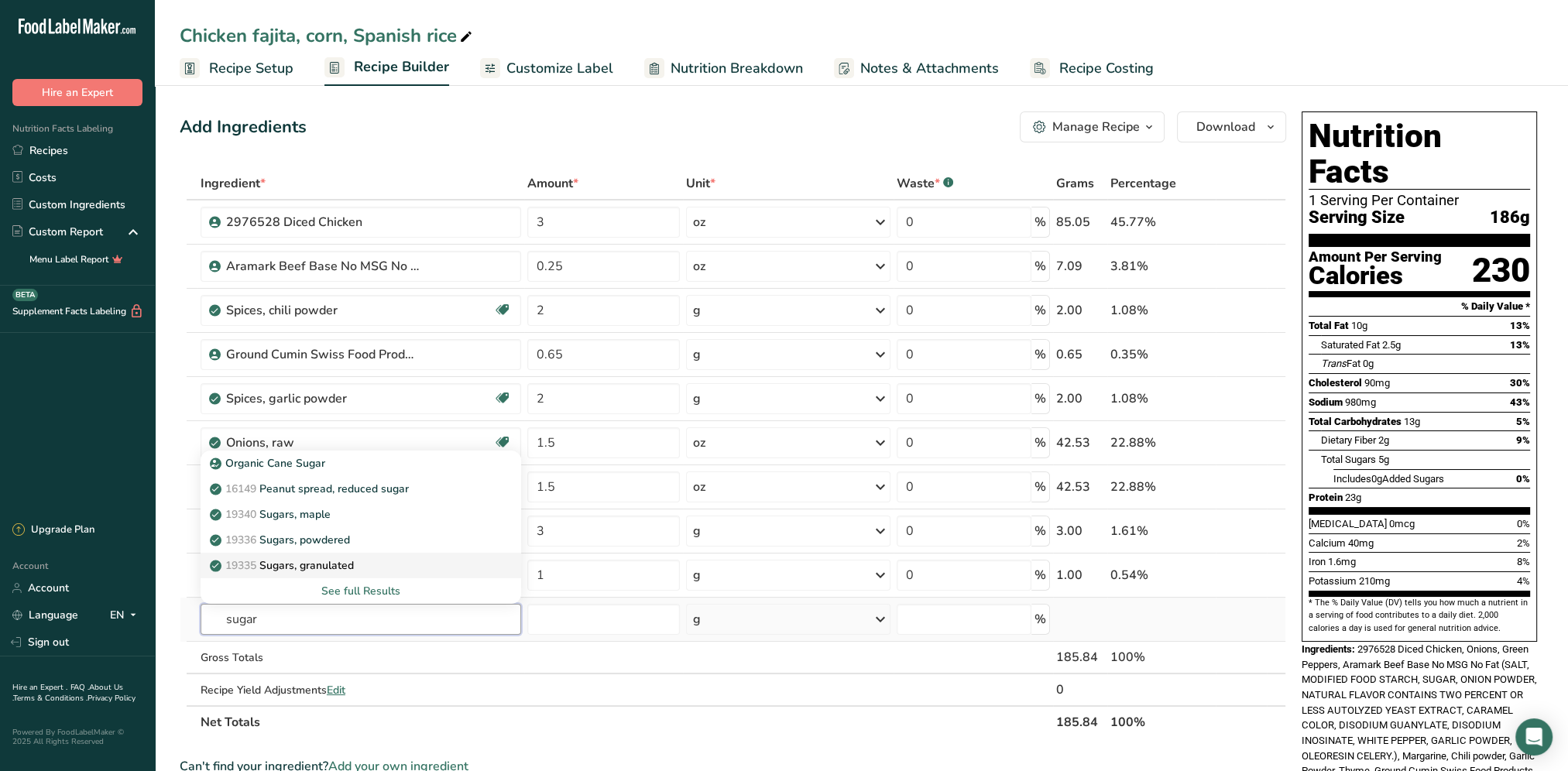
type input "sugar"
click at [328, 562] on p "19335 Sugars, granulated" at bounding box center [283, 565] width 141 height 16
type input "Sugars, granulated"
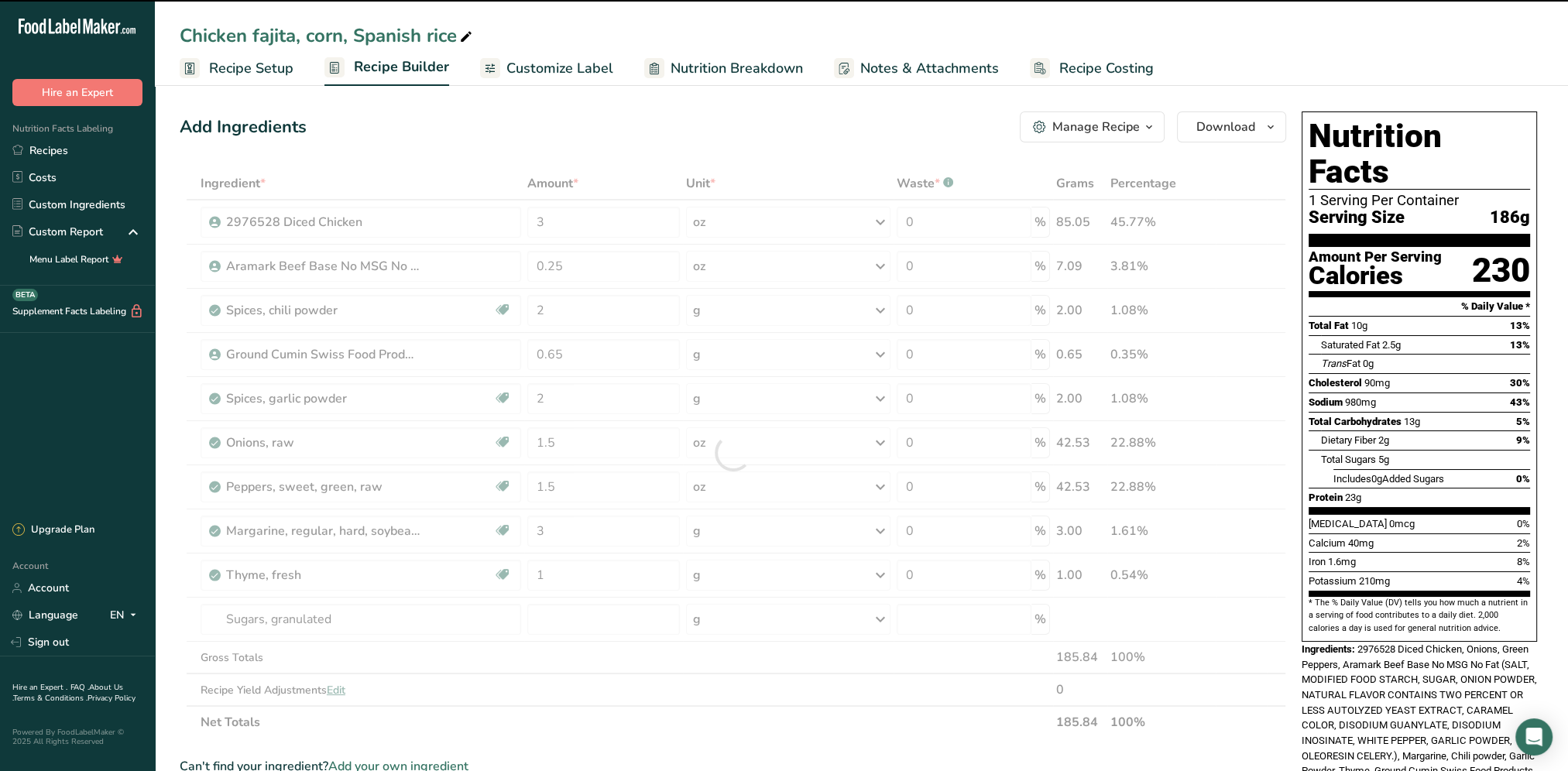
type input "0"
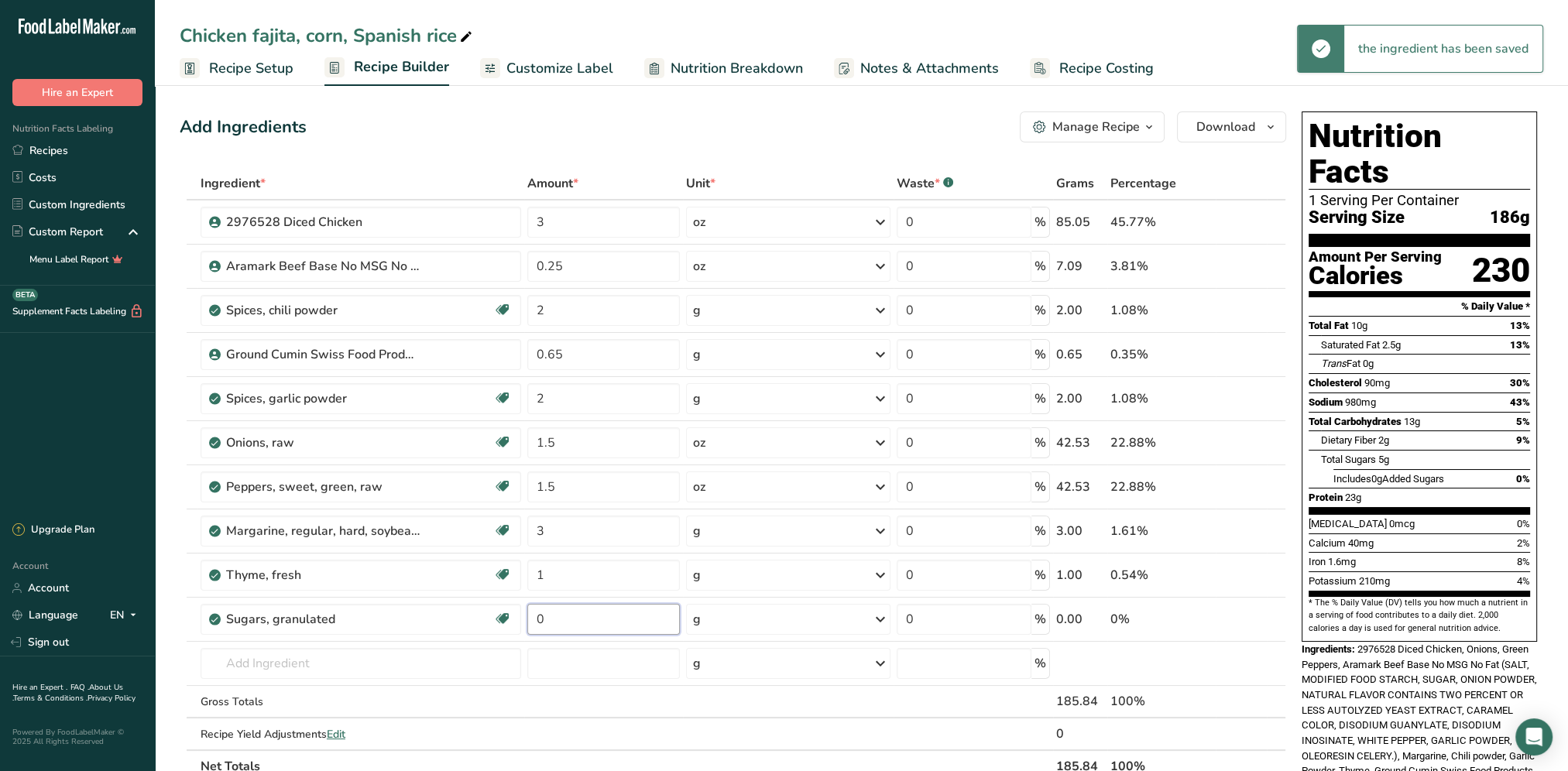
click at [586, 619] on input "0" at bounding box center [603, 619] width 152 height 31
drag, startPoint x: 556, startPoint y: 612, endPoint x: 536, endPoint y: 614, distance: 20.1
click at [536, 614] on input "0" at bounding box center [603, 619] width 152 height 31
type input "0.5"
click at [703, 127] on div "Add Ingredients Manage Recipe Delete Recipe Duplicate Recipe Scale Recipe Save …" at bounding box center [733, 127] width 1107 height 31
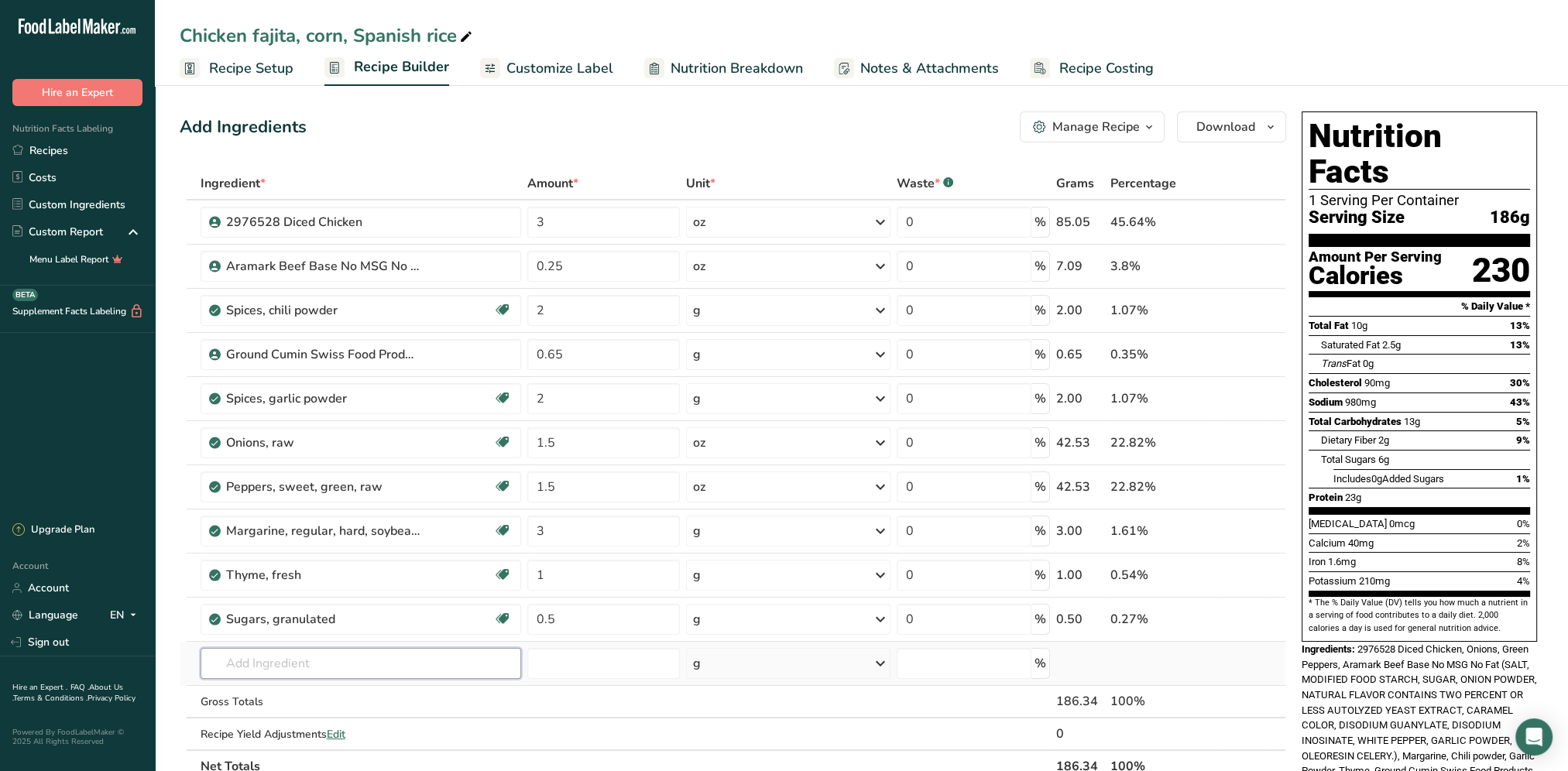
click at [286, 655] on input "text" at bounding box center [361, 663] width 320 height 31
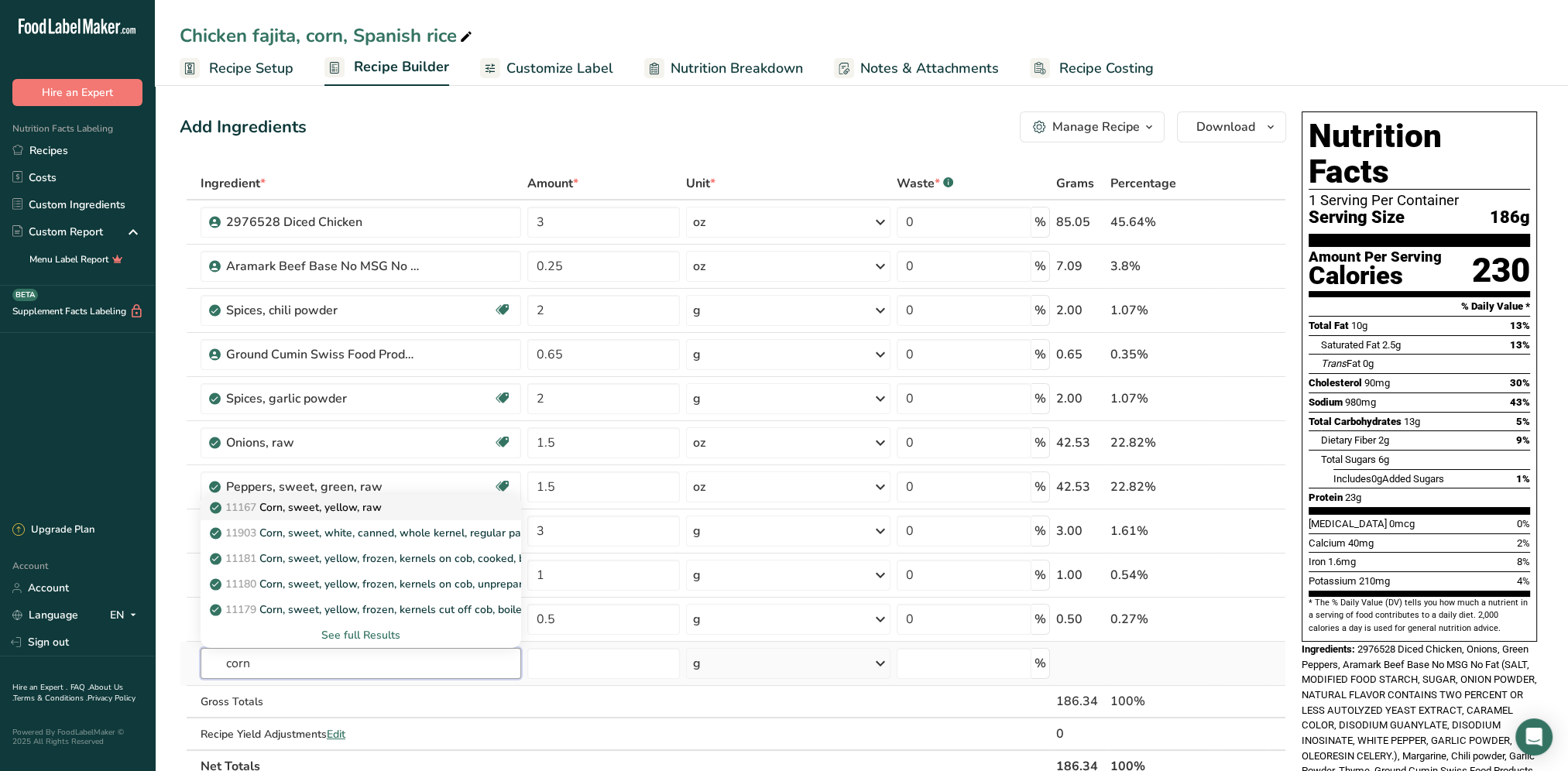
type input "corn"
click at [363, 506] on p "11167 Corn, sweet, yellow, raw" at bounding box center [297, 507] width 169 height 16
type input "Corn, sweet, yellow, raw"
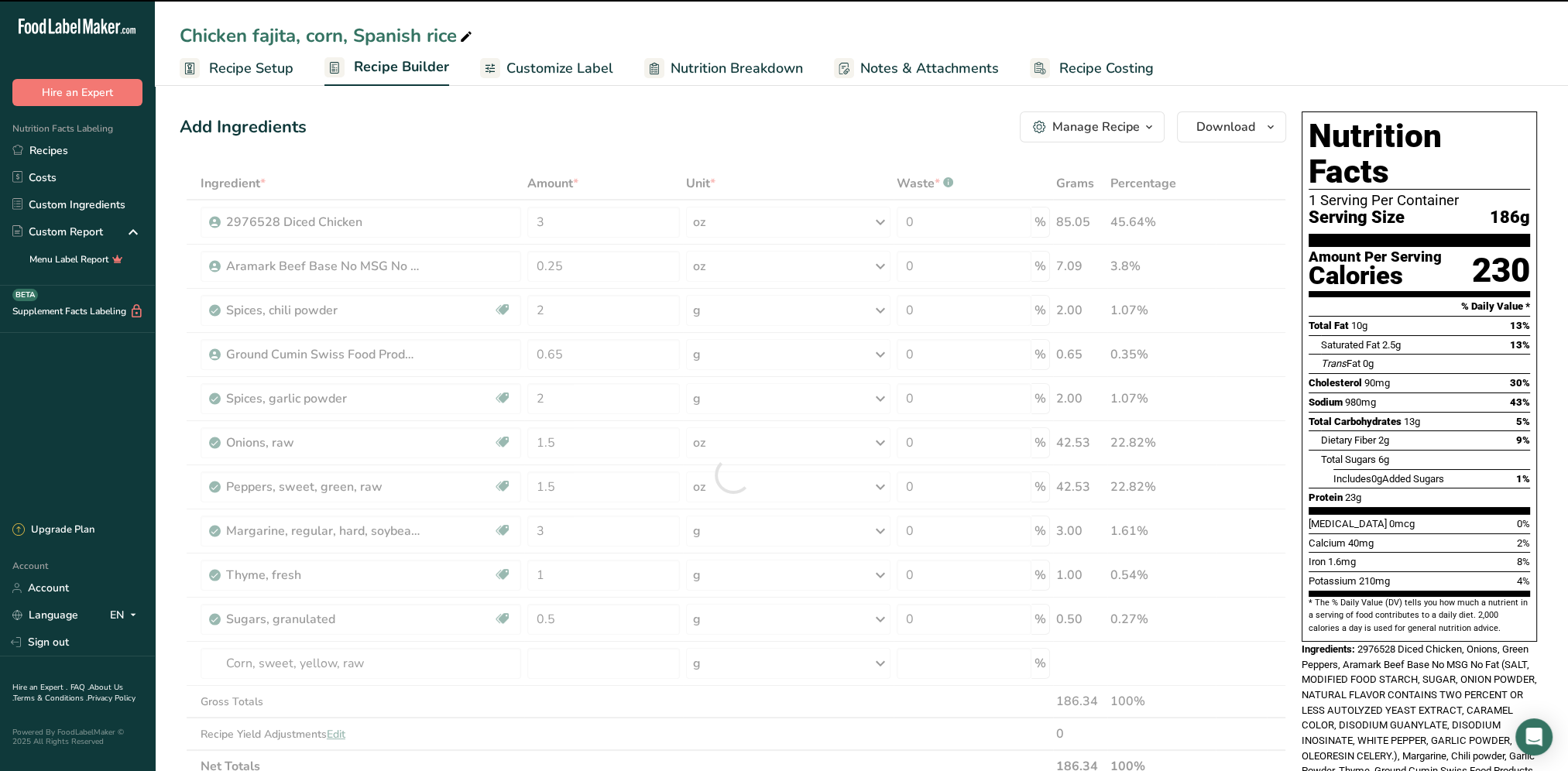
type input "0"
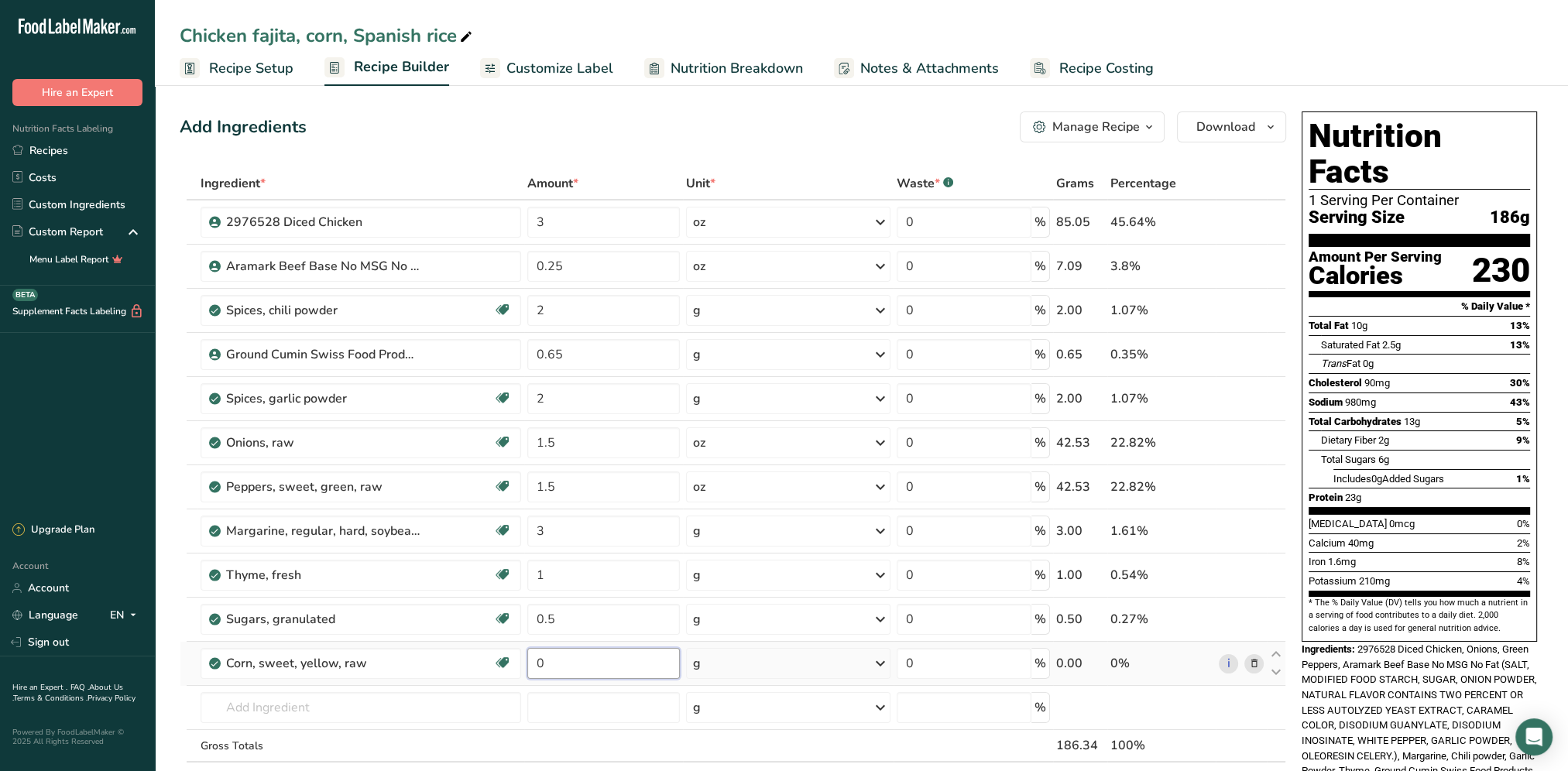
drag, startPoint x: 567, startPoint y: 664, endPoint x: 529, endPoint y: 657, distance: 38.6
click at [529, 657] on input "0" at bounding box center [603, 663] width 152 height 31
click at [877, 667] on div "Ingredient * Amount * Unit * Waste * .a-a{fill:#347362;}.b-a{fill:#fff;} Grams …" at bounding box center [733, 497] width 1107 height 660
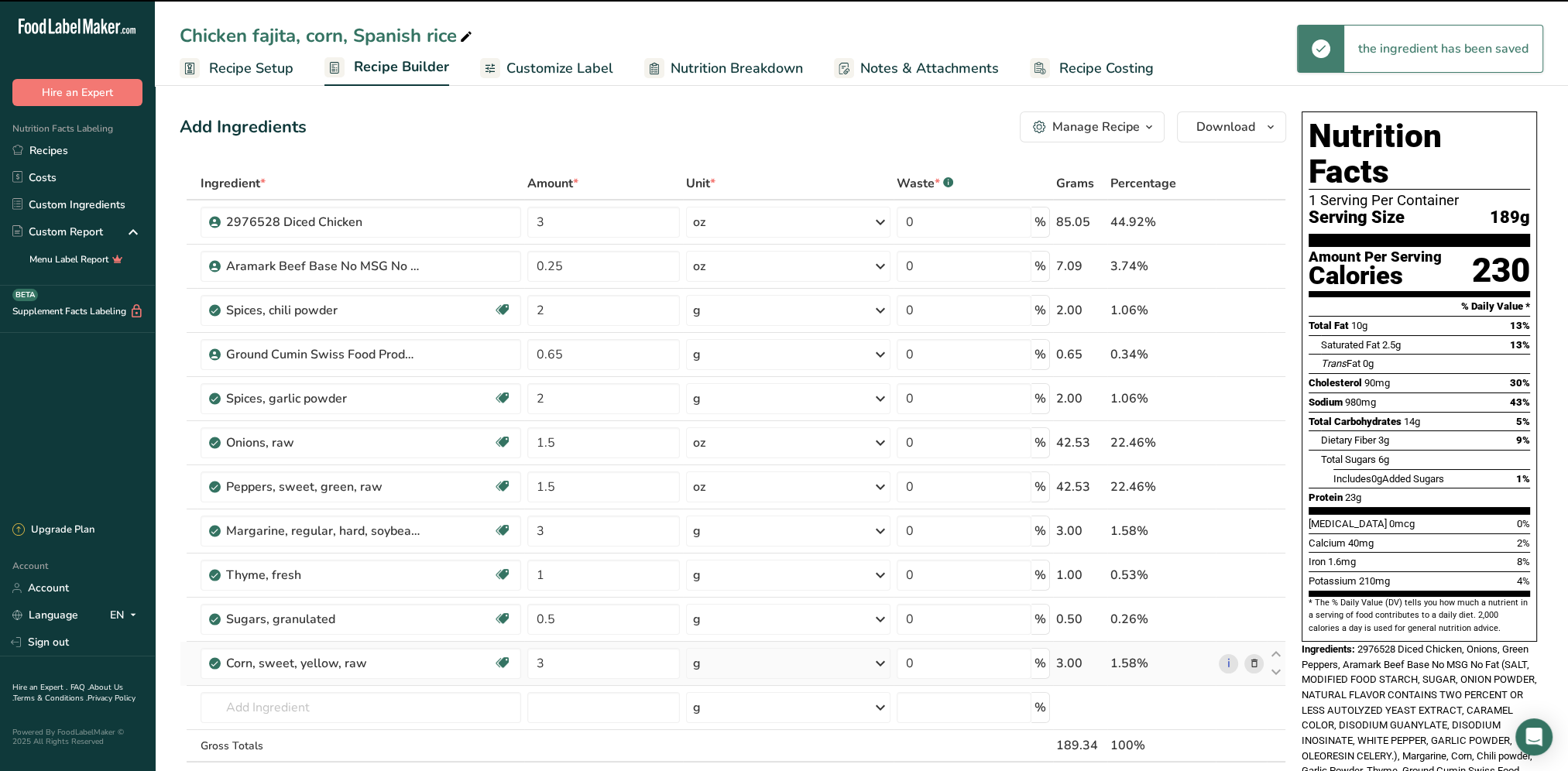
scroll to position [77, 0]
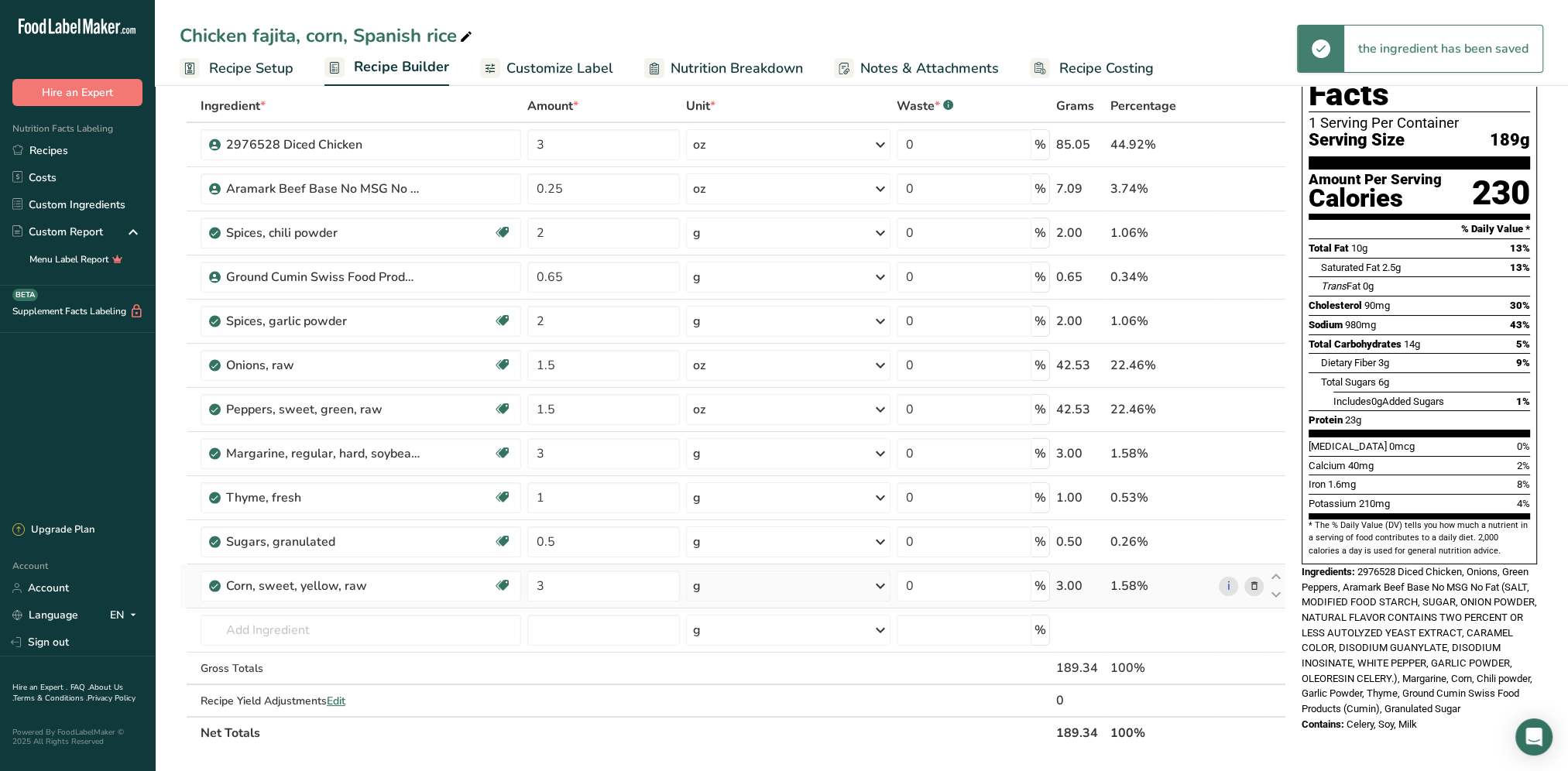
click at [879, 582] on icon at bounding box center [880, 586] width 19 height 28
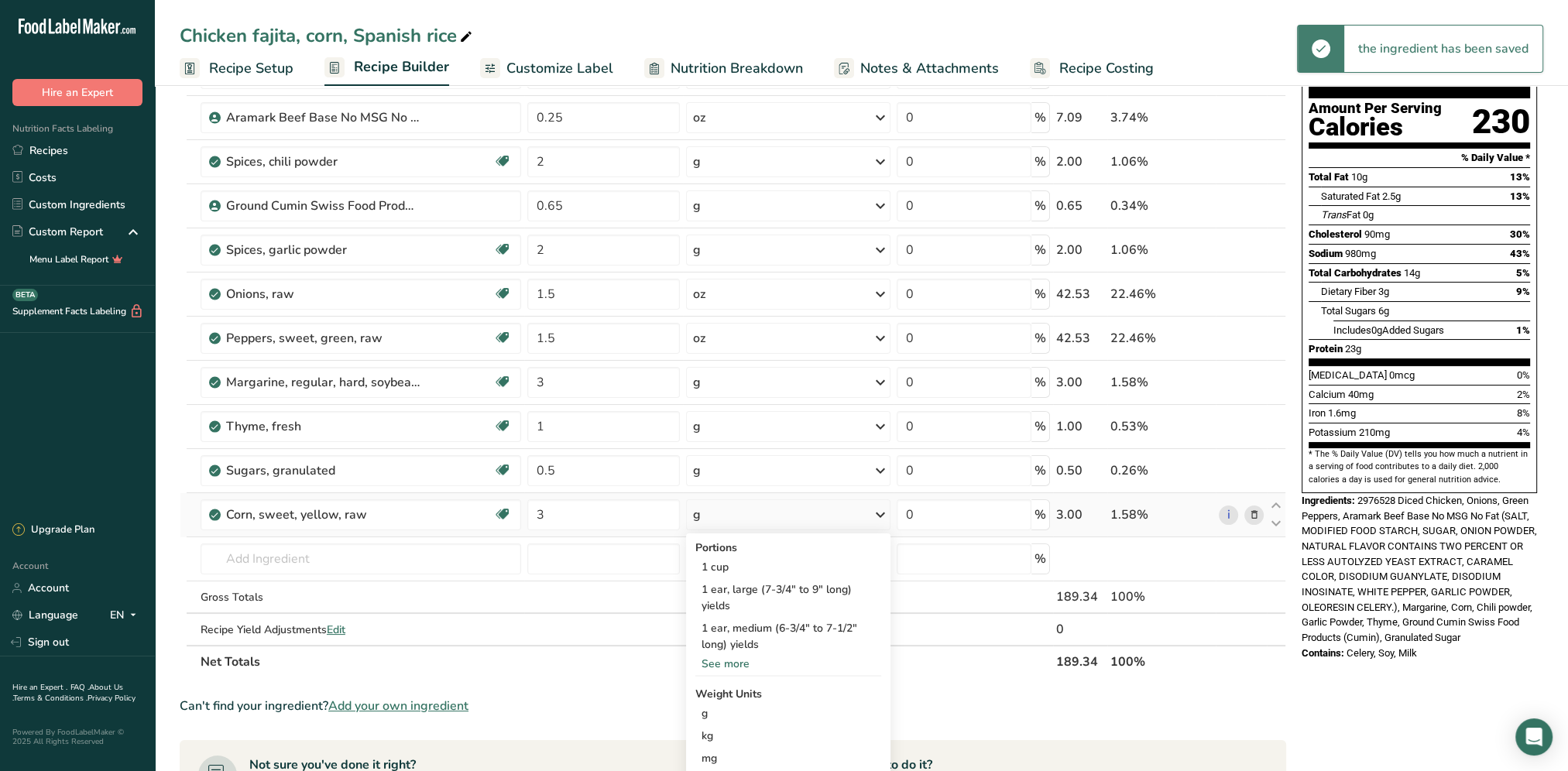
scroll to position [232, 0]
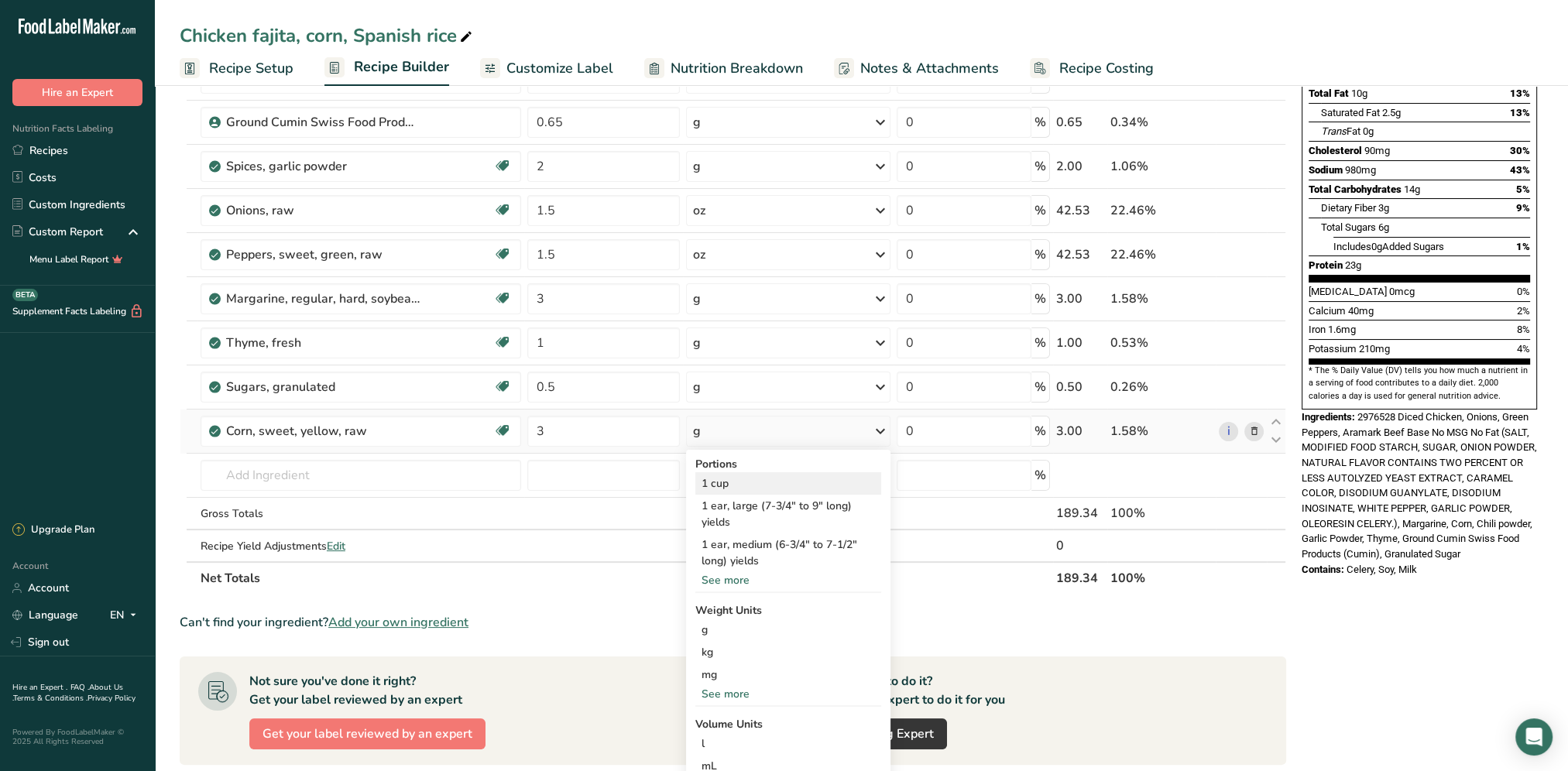
click at [719, 478] on div "1 cup" at bounding box center [787, 483] width 185 height 23
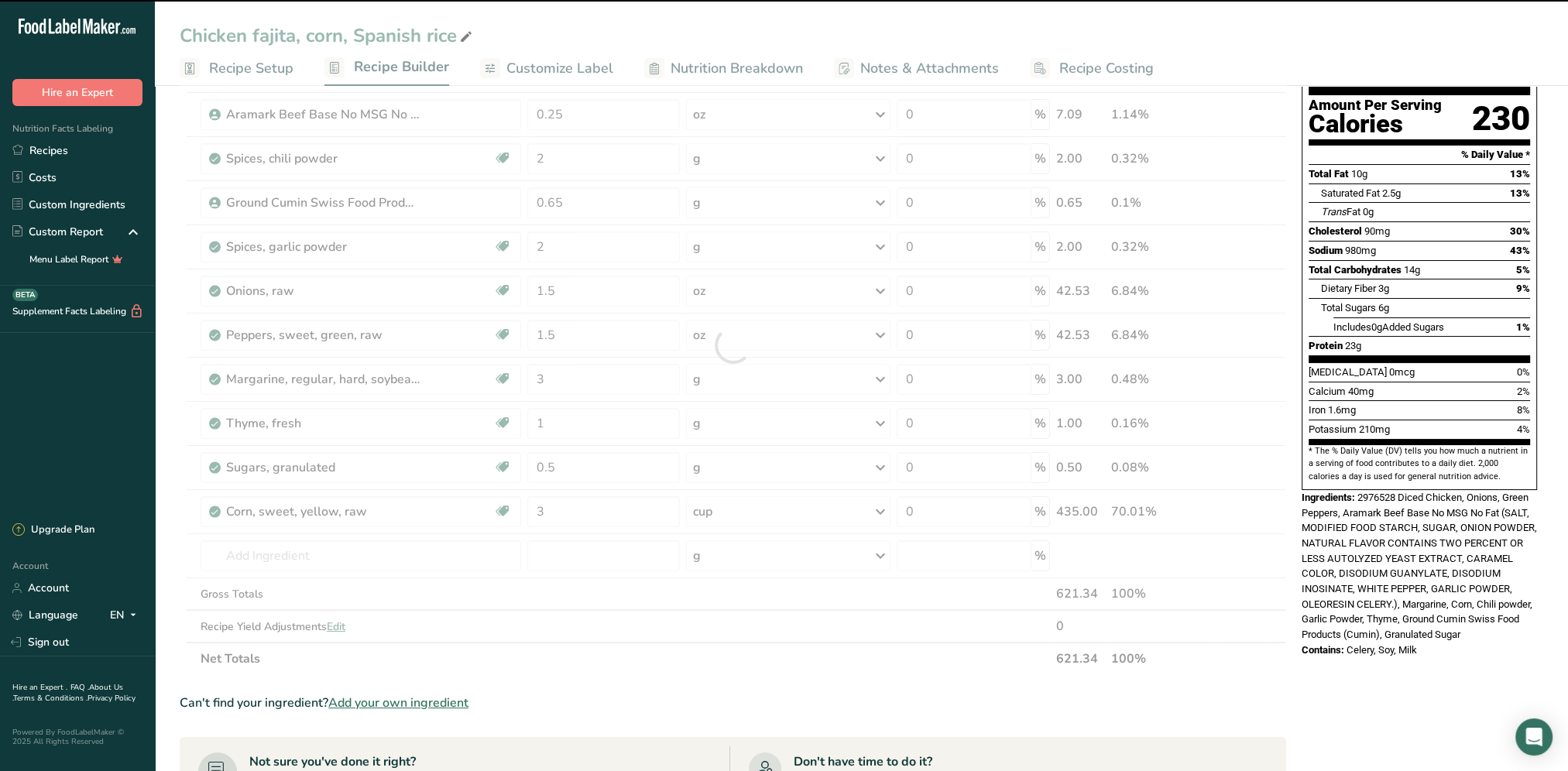
scroll to position [0, 0]
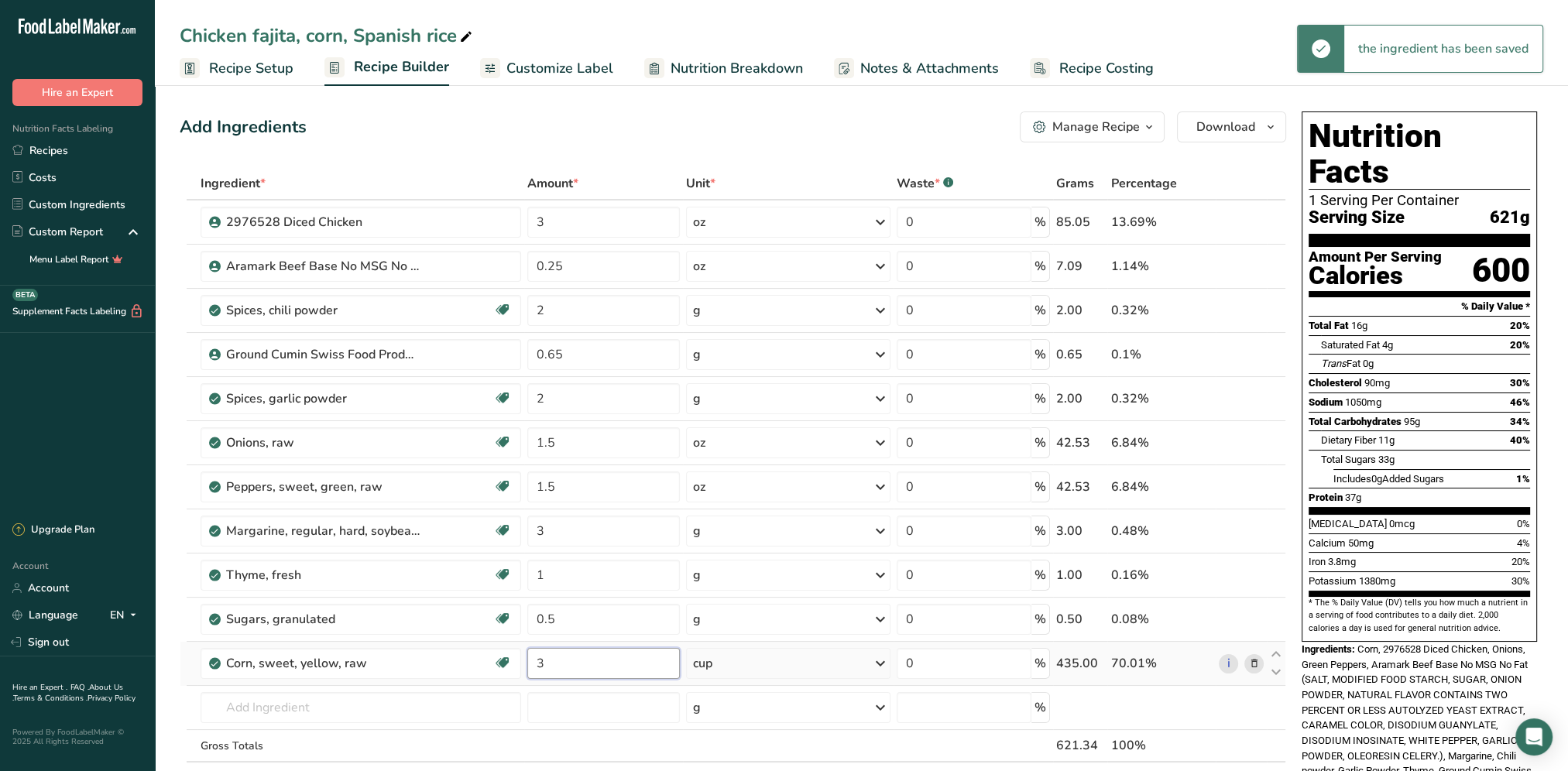
drag, startPoint x: 554, startPoint y: 663, endPoint x: 523, endPoint y: 663, distance: 31.0
click at [524, 663] on td "3" at bounding box center [603, 664] width 159 height 44
type input "1"
click at [586, 119] on div "Add Ingredients Manage Recipe Delete Recipe Duplicate Recipe Scale Recipe Save …" at bounding box center [733, 127] width 1107 height 31
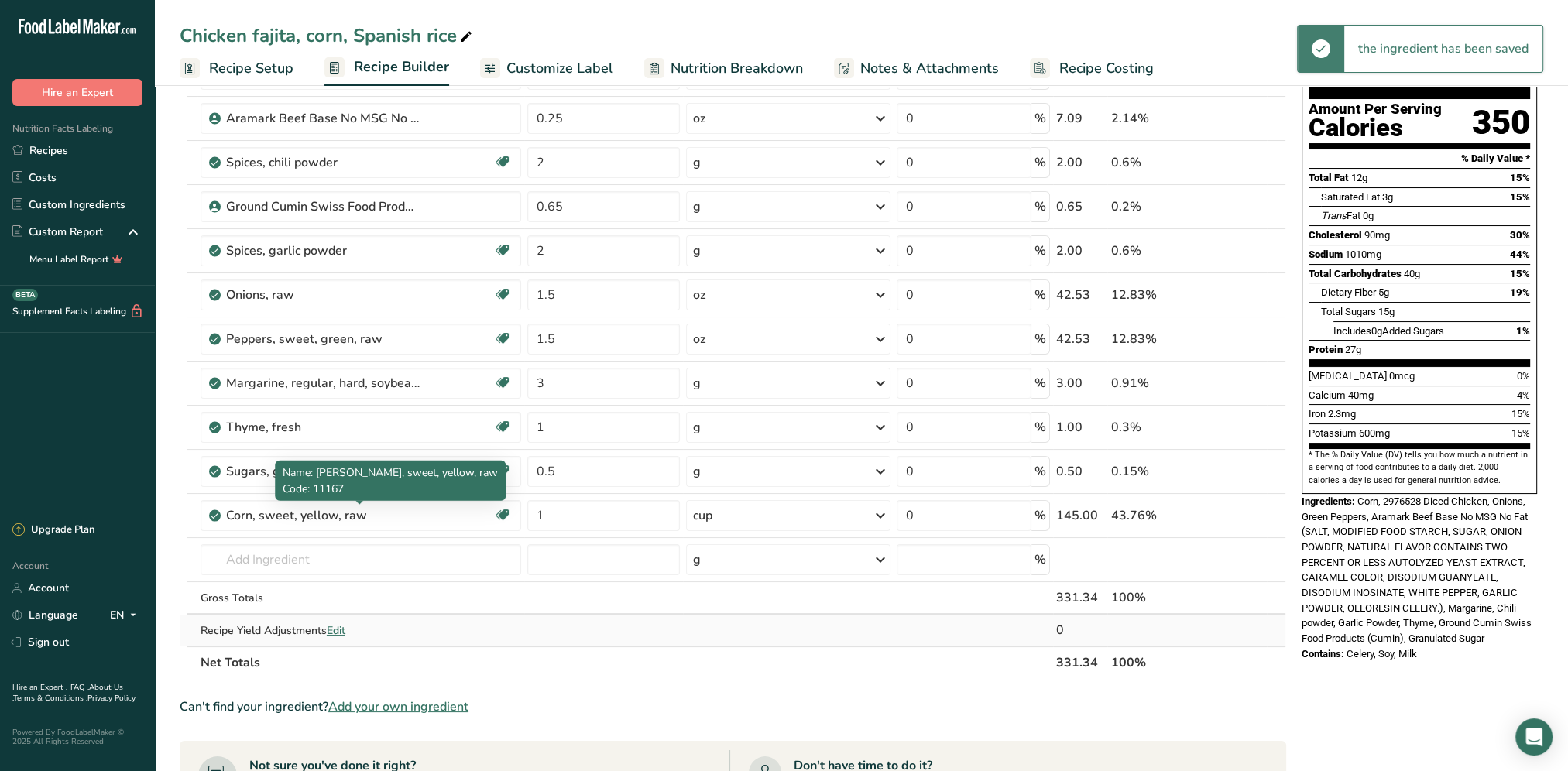
scroll to position [155, 0]
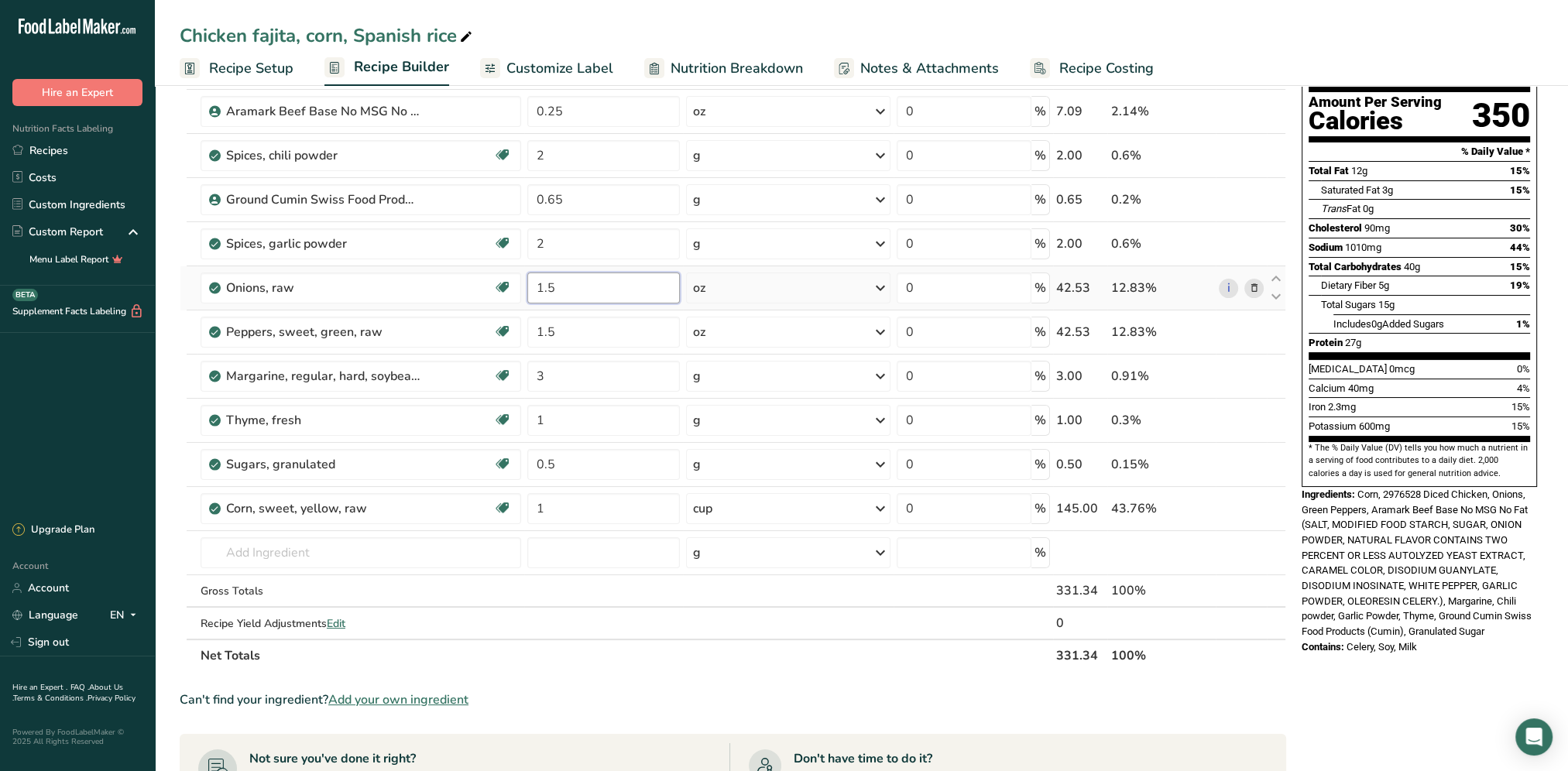
drag, startPoint x: 578, startPoint y: 286, endPoint x: 526, endPoint y: 296, distance: 53.0
click at [526, 296] on td "1.5" at bounding box center [603, 288] width 159 height 44
type input "3"
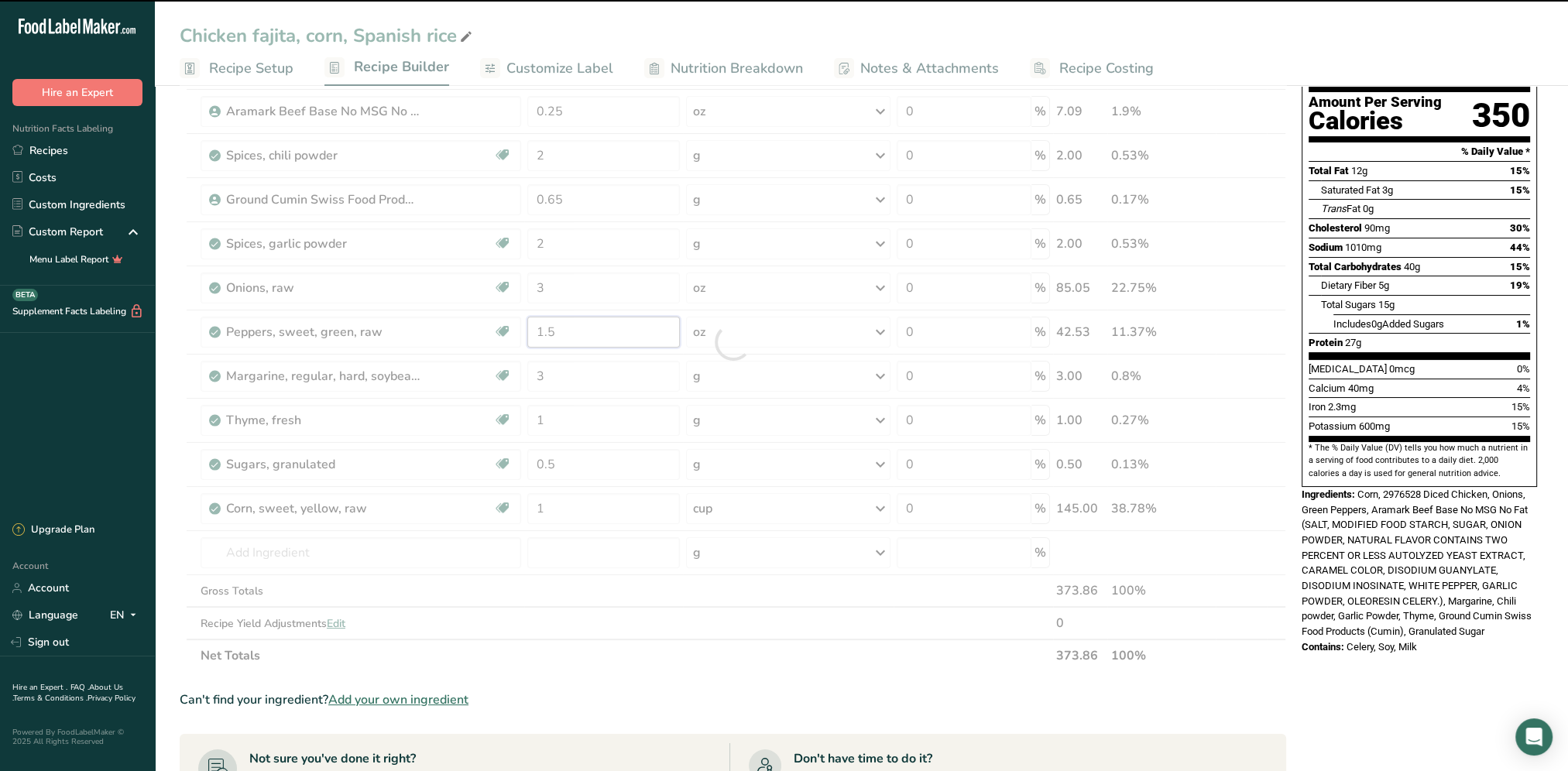
drag, startPoint x: 586, startPoint y: 337, endPoint x: 534, endPoint y: 335, distance: 52.0
click at [534, 335] on div "Ingredient * Amount * Unit * Waste * .a-a{fill:#347362;}.b-a{fill:#fff;} Grams …" at bounding box center [733, 342] width 1107 height 660
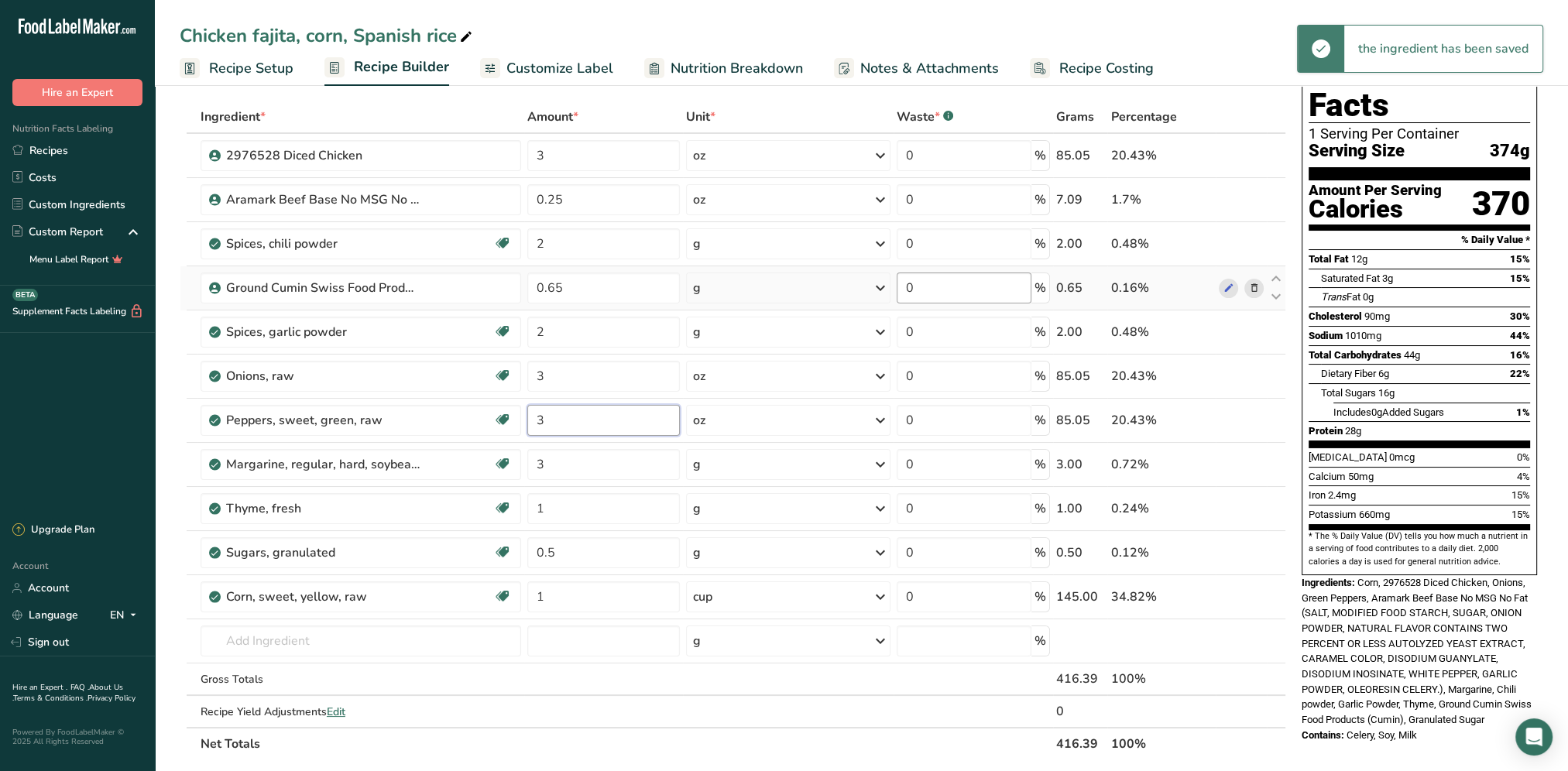
scroll to position [0, 0]
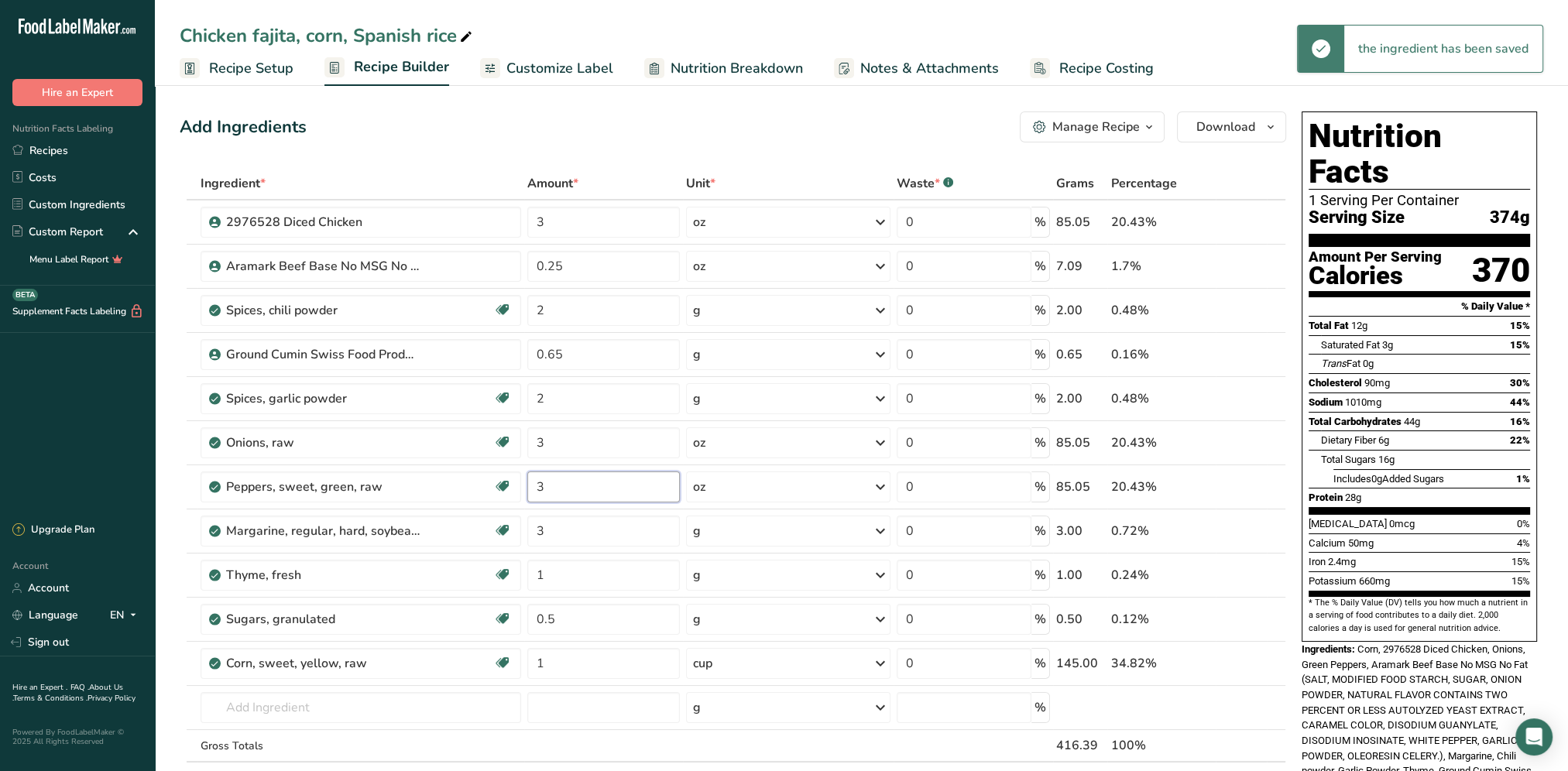
type input "3"
click at [874, 144] on div "Add Ingredients Manage Recipe Delete Recipe Duplicate Recipe Scale Recipe Save …" at bounding box center [737, 712] width 1116 height 1214
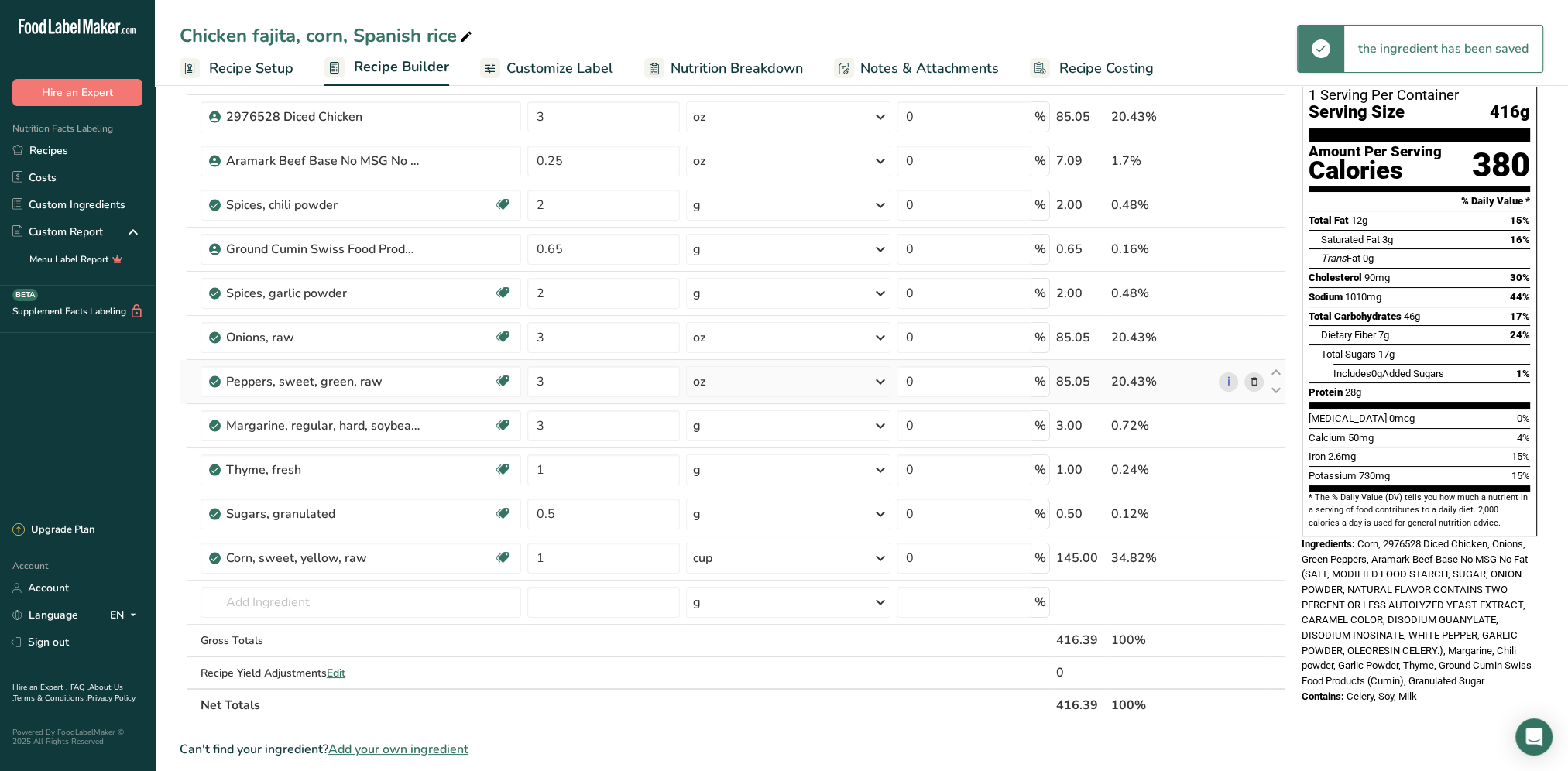
scroll to position [155, 0]
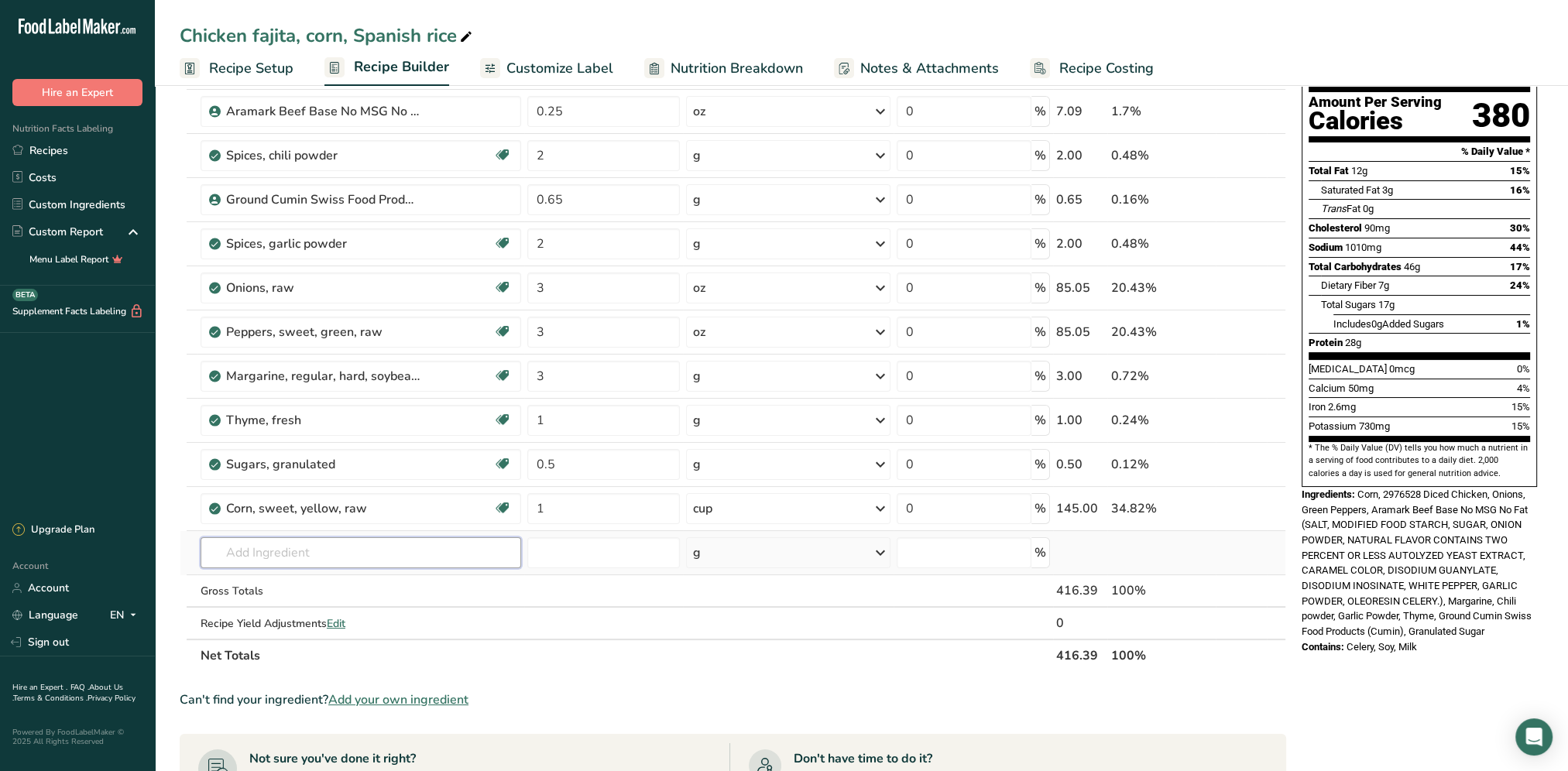
click at [298, 545] on input "text" at bounding box center [361, 552] width 320 height 31
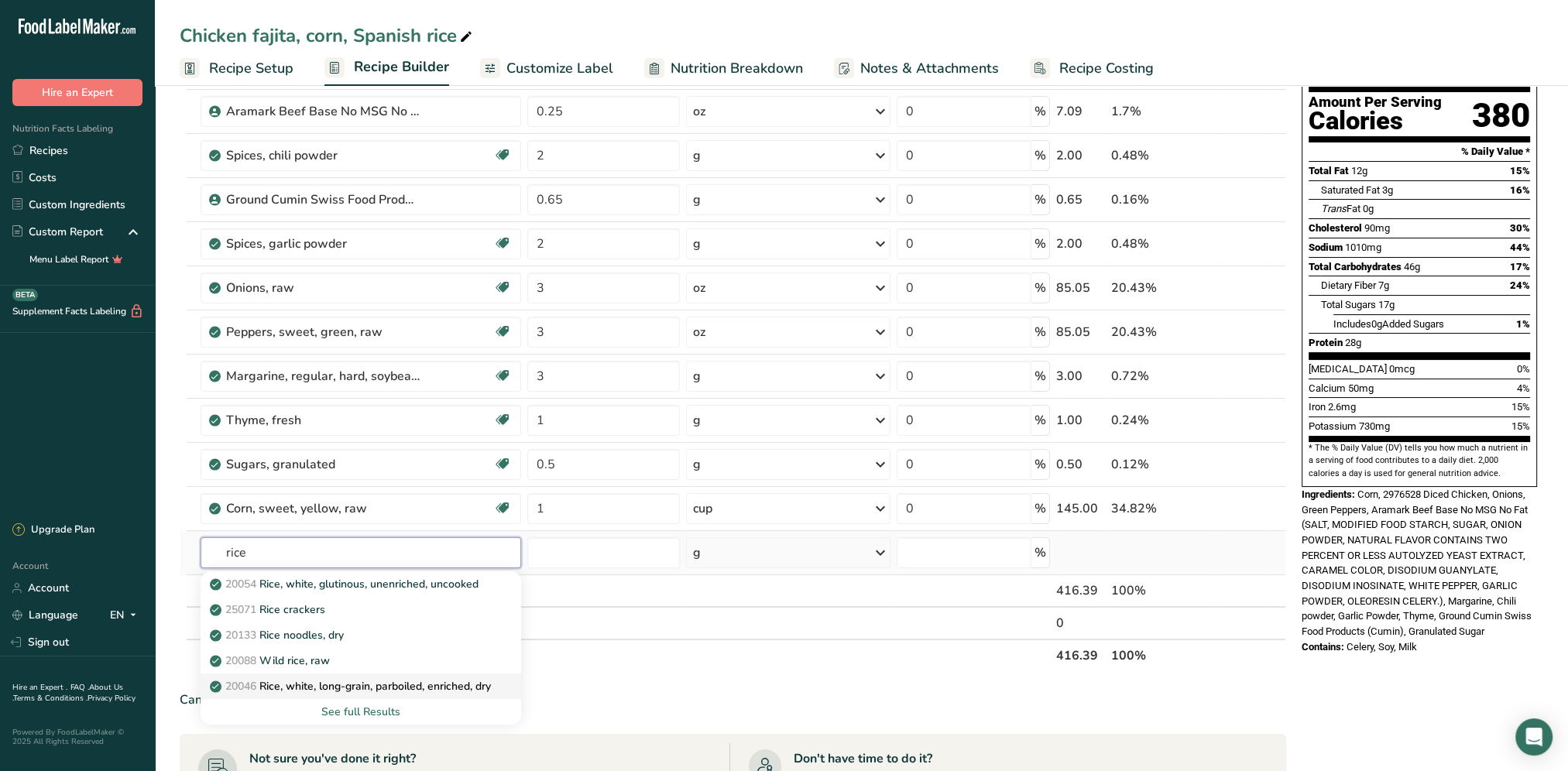
type input "rice"
click at [390, 679] on p "20046 Rice, white, long-grain, parboiled, enriched, dry" at bounding box center [352, 686] width 278 height 16
type input "Rice, white, long-grain, parboiled, enriched, dry"
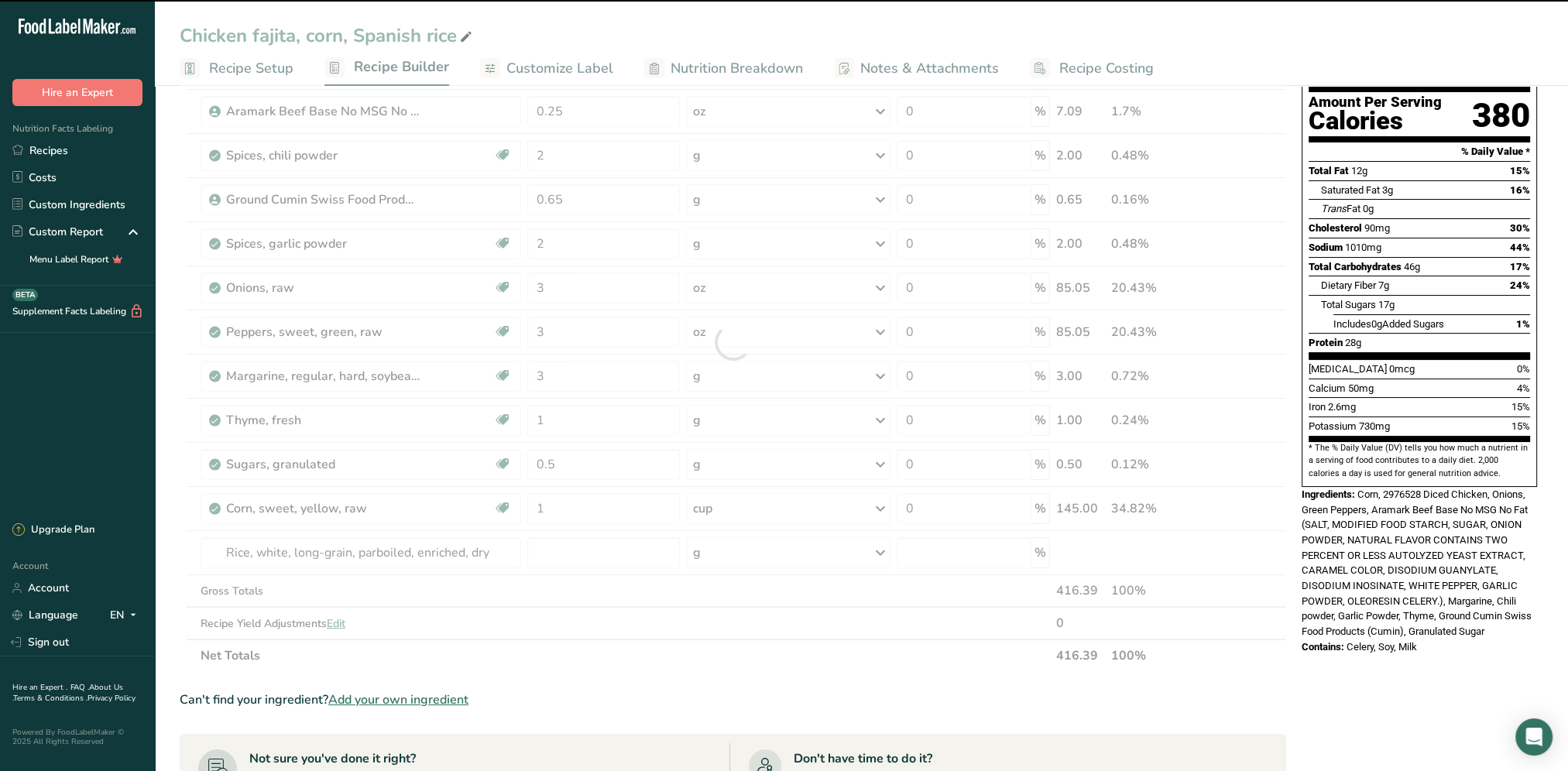
type input "0"
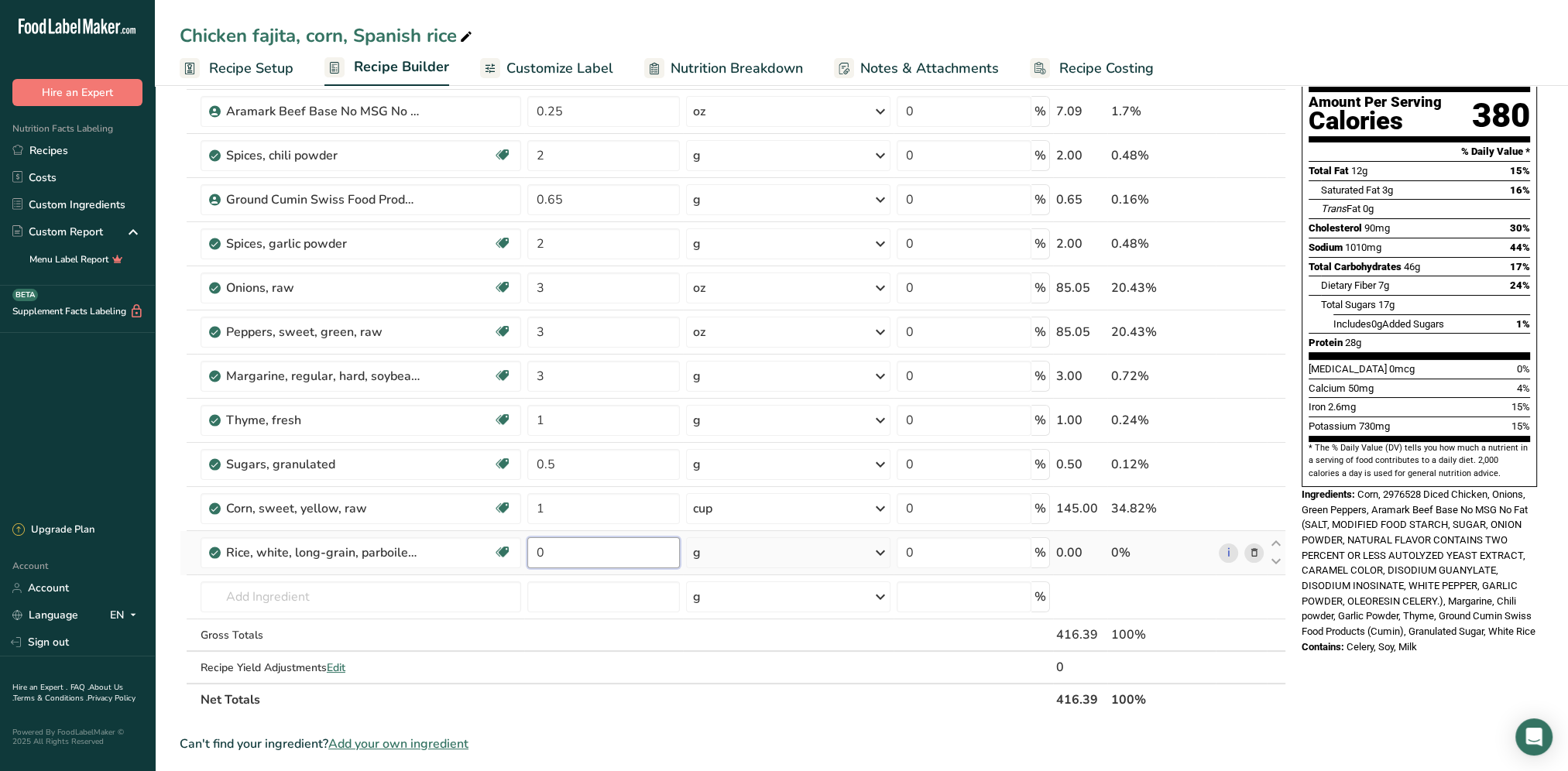
click at [561, 551] on input "0" at bounding box center [603, 552] width 152 height 31
drag, startPoint x: 561, startPoint y: 551, endPoint x: 505, endPoint y: 555, distance: 56.1
click at [505, 555] on tr "Rice, white, long-grain, parboiled, enriched, dry Dairy free Gluten free Vegan …" at bounding box center [733, 552] width 1105 height 44
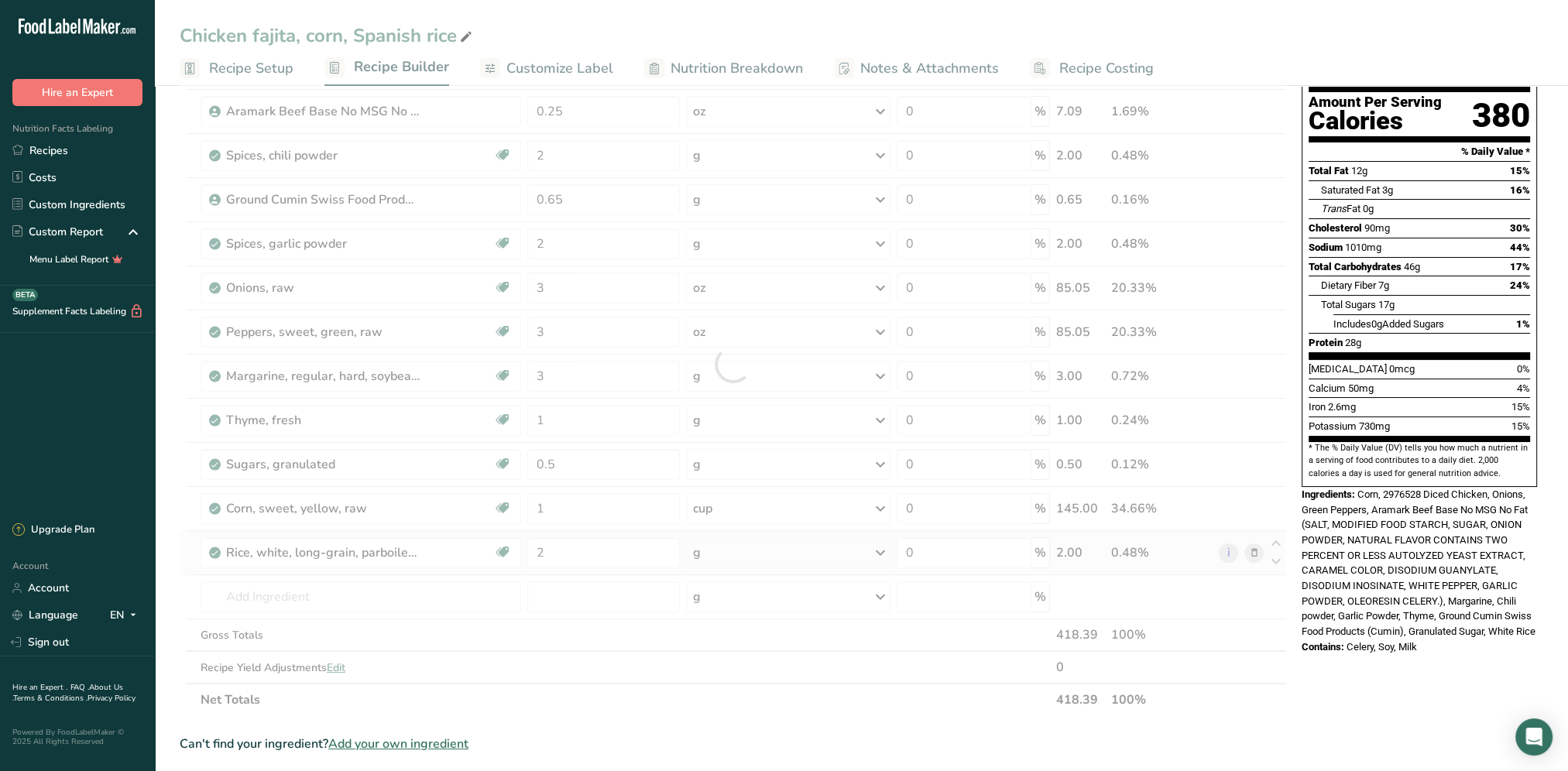
click at [874, 545] on div "Ingredient * Amount * Unit * Waste * .a-a{fill:#347362;}.b-a{fill:#fff;} Grams …" at bounding box center [733, 364] width 1107 height 703
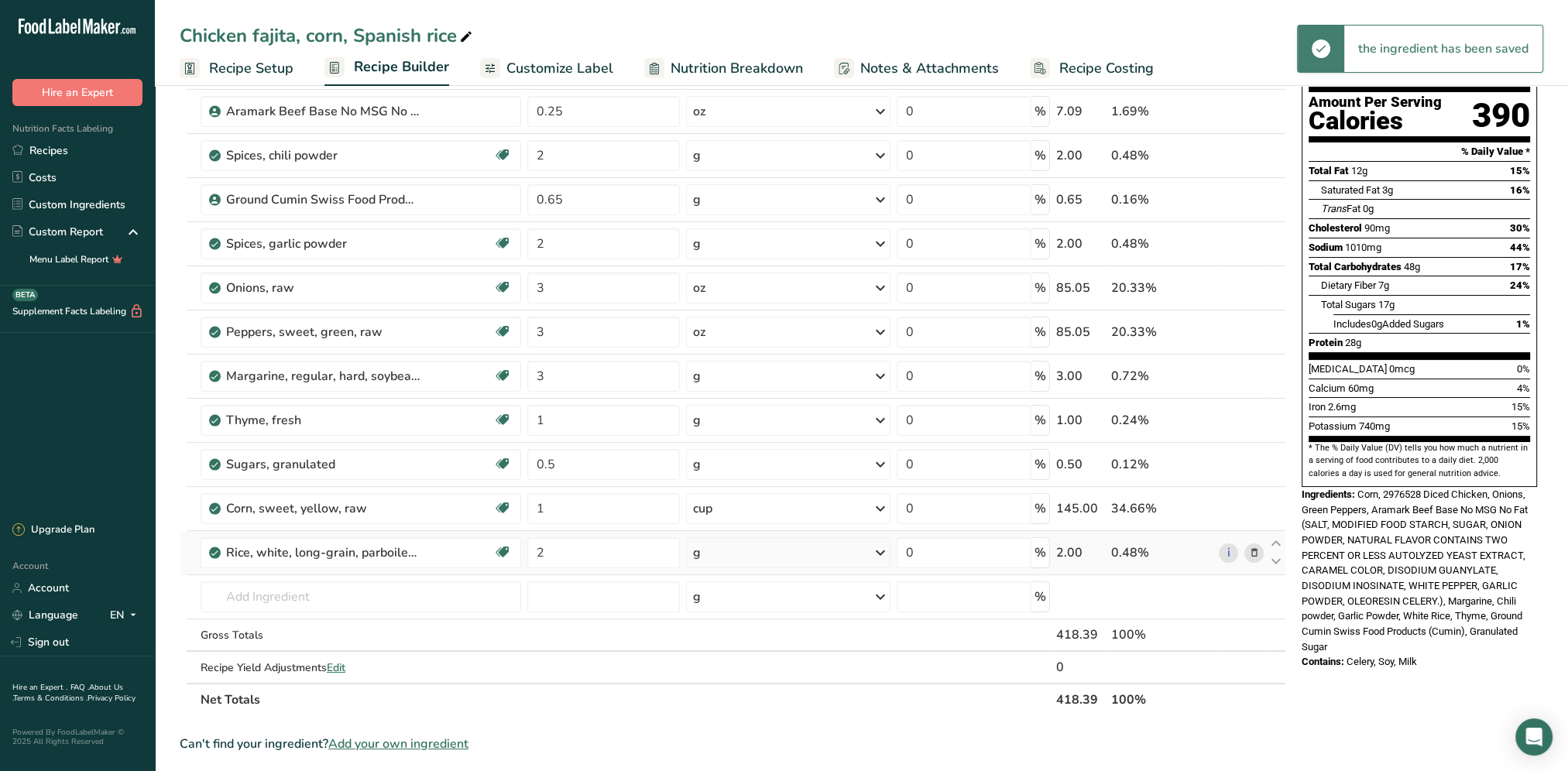
click at [878, 549] on icon at bounding box center [880, 552] width 19 height 28
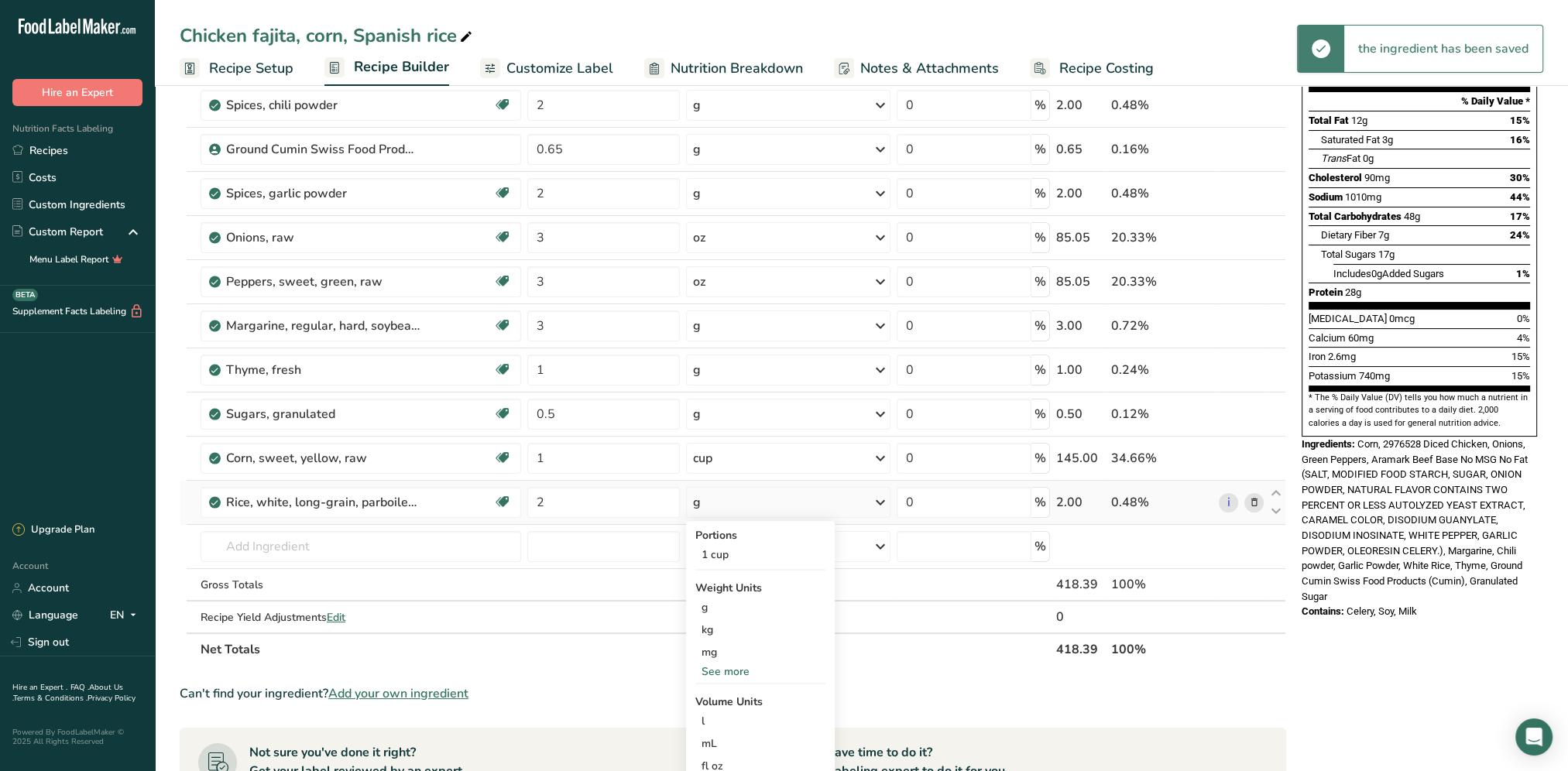
scroll to position [232, 0]
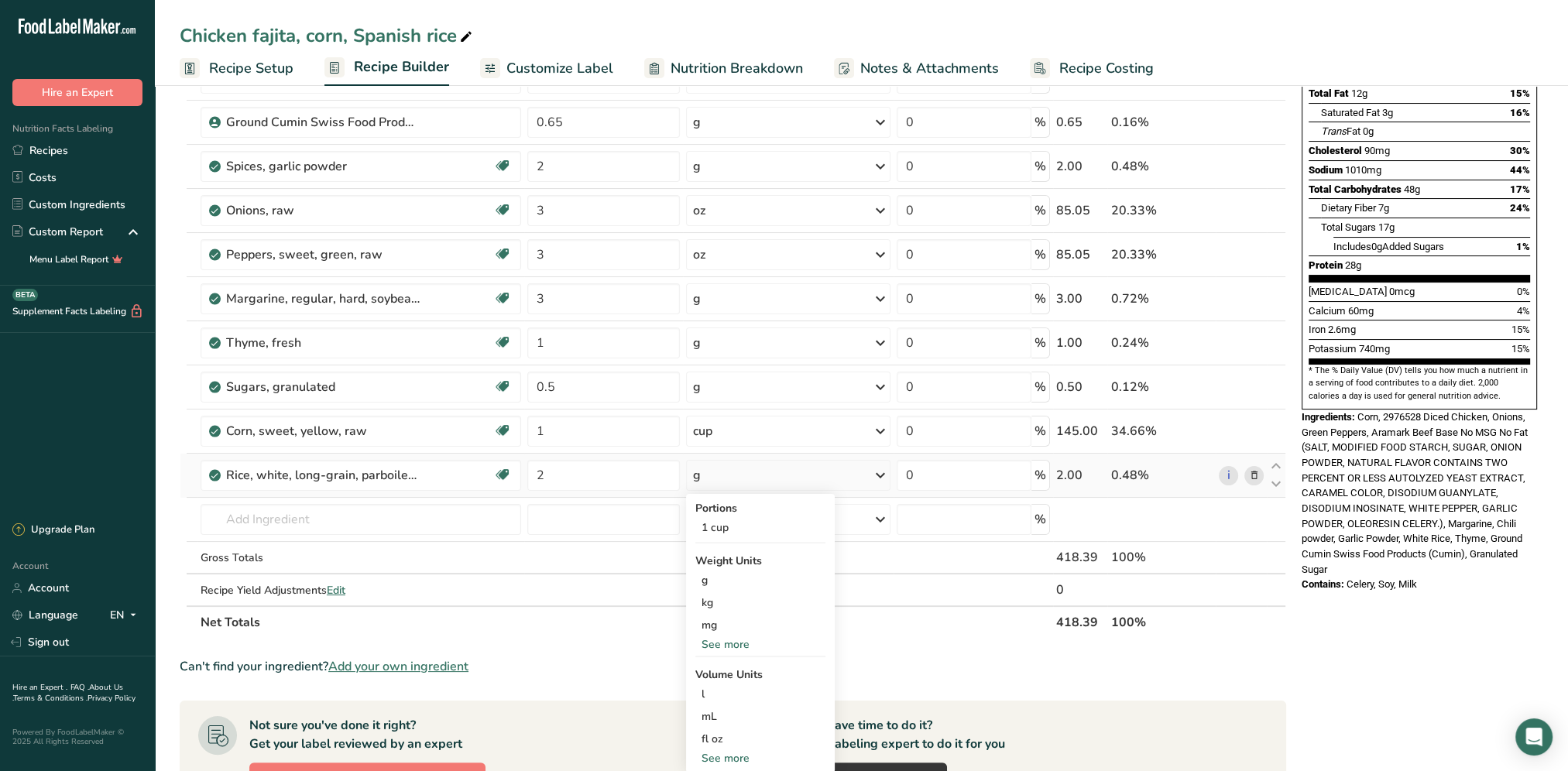
click at [734, 638] on div "See more" at bounding box center [760, 644] width 130 height 16
click at [722, 685] on div "oz" at bounding box center [760, 693] width 130 height 23
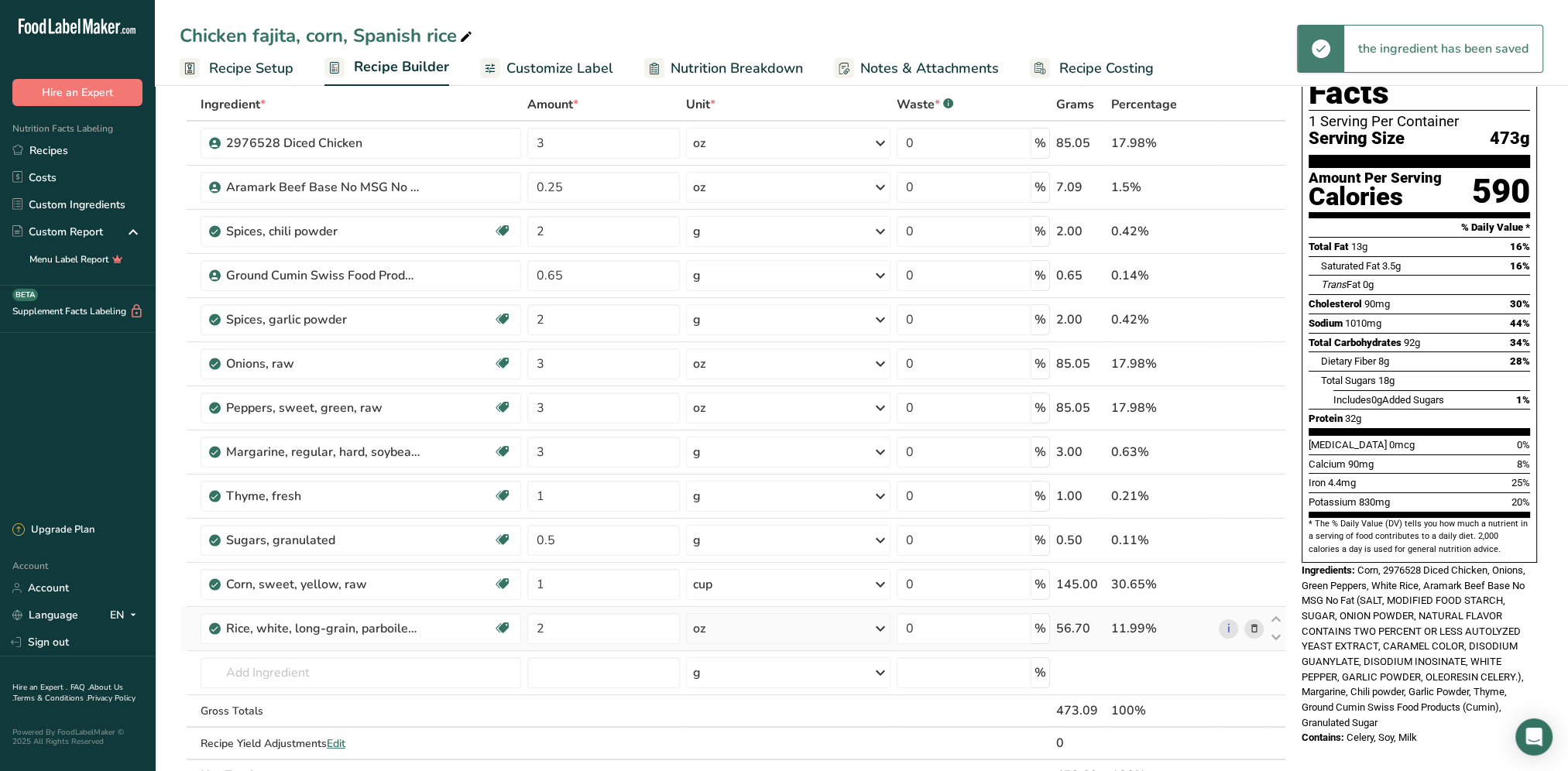
scroll to position [77, 0]
drag, startPoint x: 582, startPoint y: 631, endPoint x: 536, endPoint y: 633, distance: 46.0
click at [536, 633] on input "2" at bounding box center [603, 630] width 152 height 31
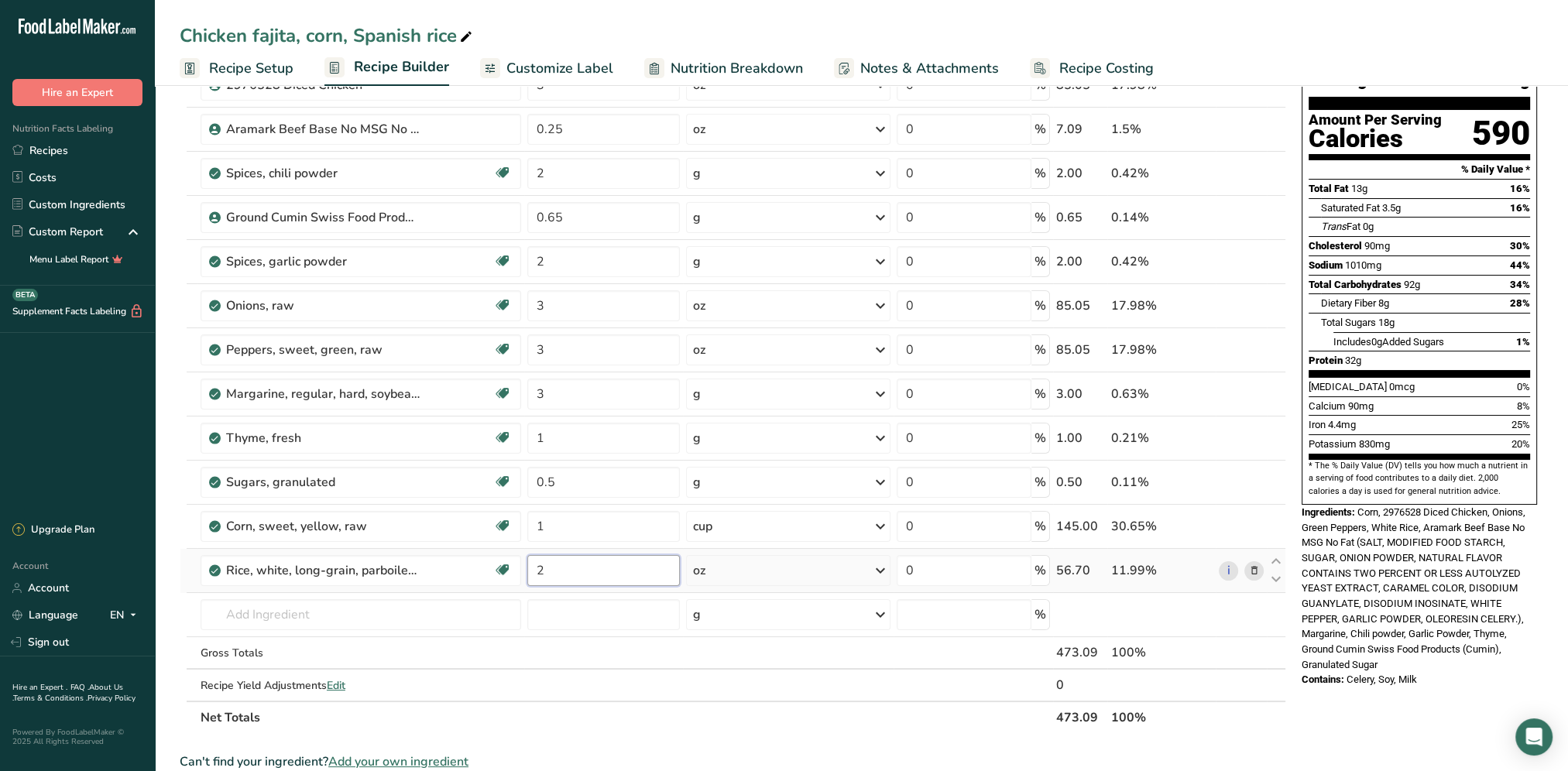
scroll to position [155, 0]
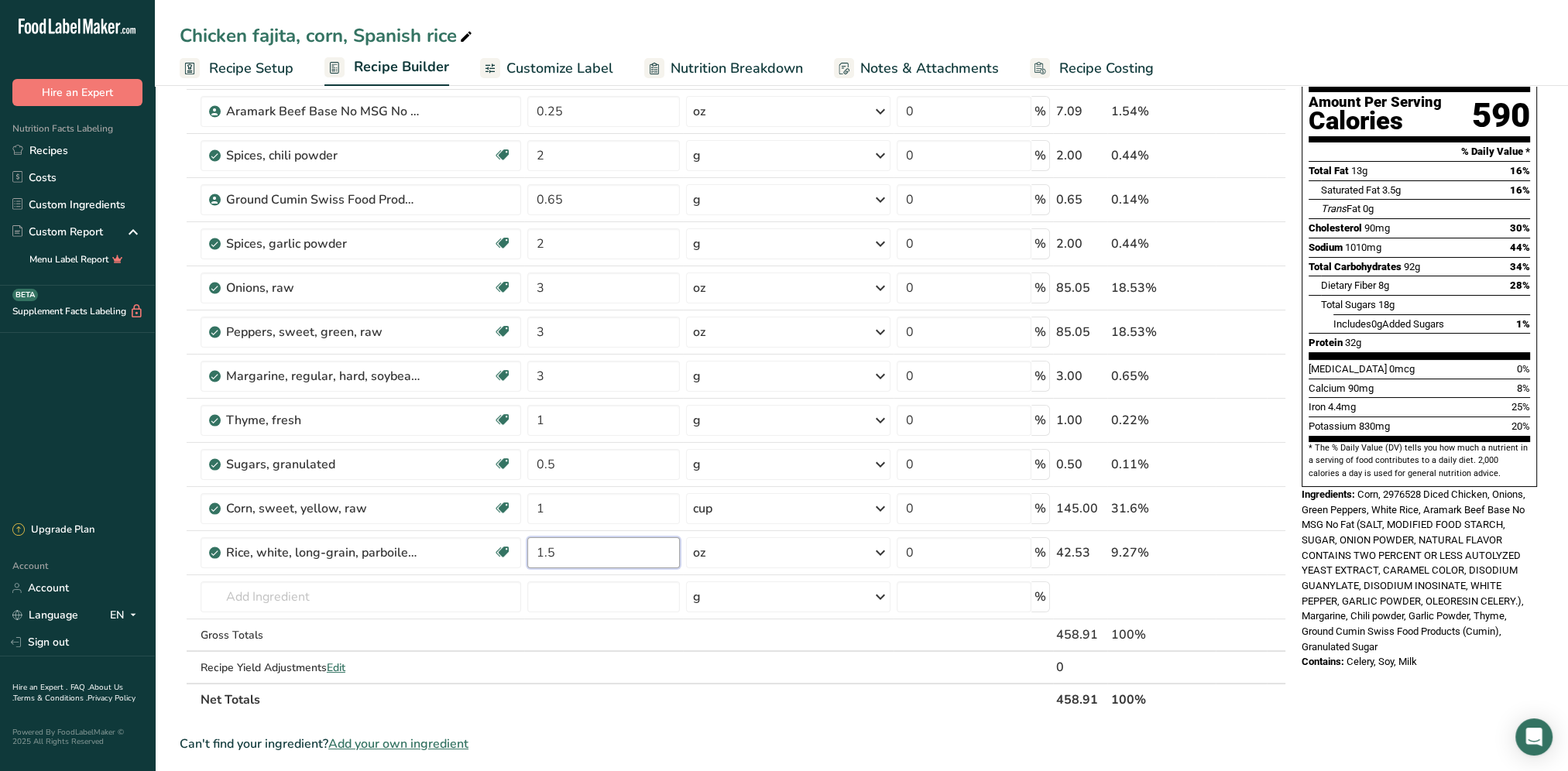
type input "1.5"
click at [815, 711] on div "Ingredient * Amount * Unit * Waste * .a-a{fill:#347362;}.b-a{fill:#fff;} Grams …" at bounding box center [733, 364] width 1107 height 703
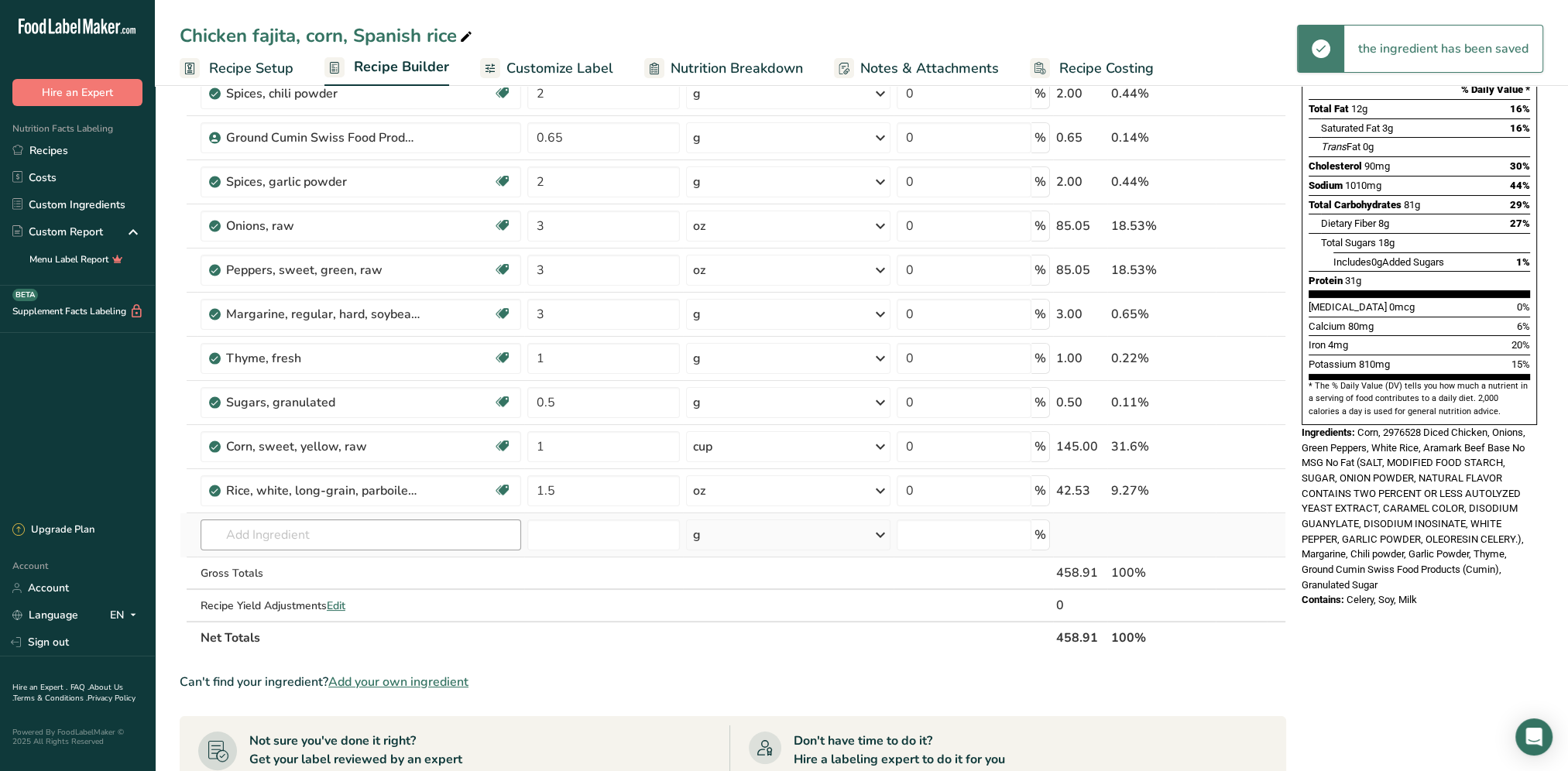
scroll to position [232, 0]
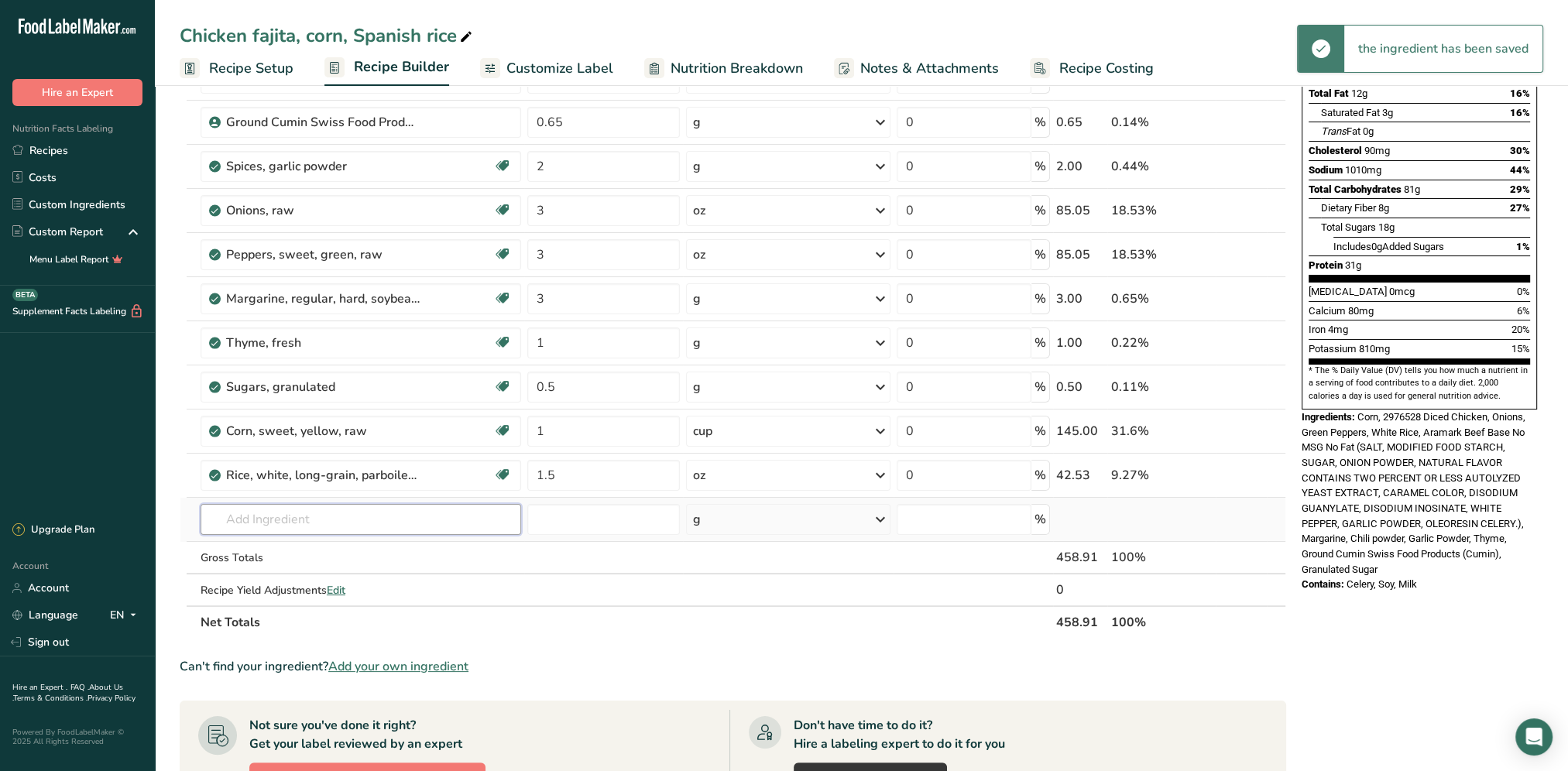
click at [307, 511] on input "text" at bounding box center [361, 519] width 320 height 31
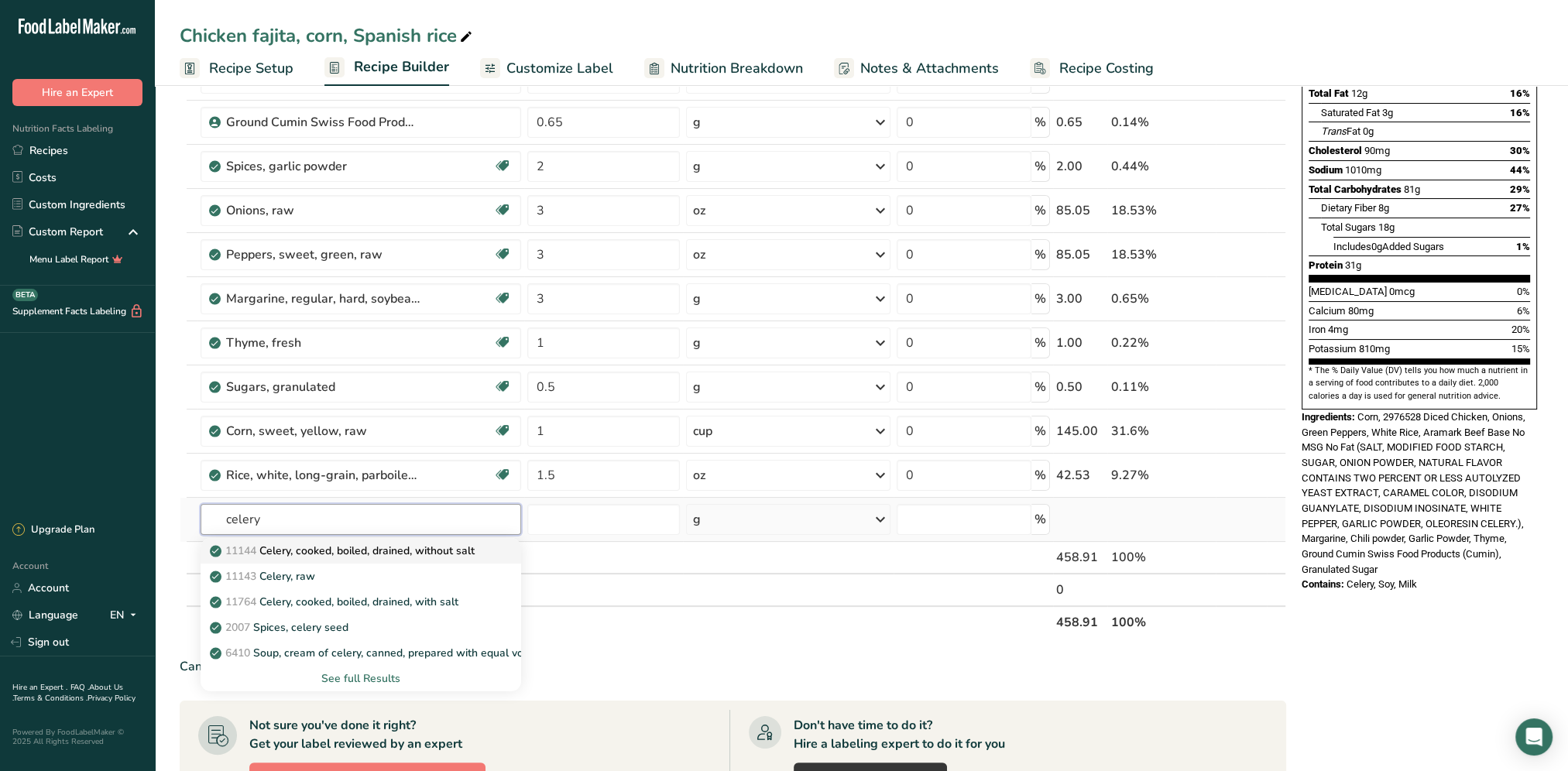
type input "celery"
click at [409, 551] on p "11144 Celery, cooked, boiled, drained, without salt" at bounding box center [344, 551] width 261 height 16
type input "Celery, cooked, boiled, drained, without salt"
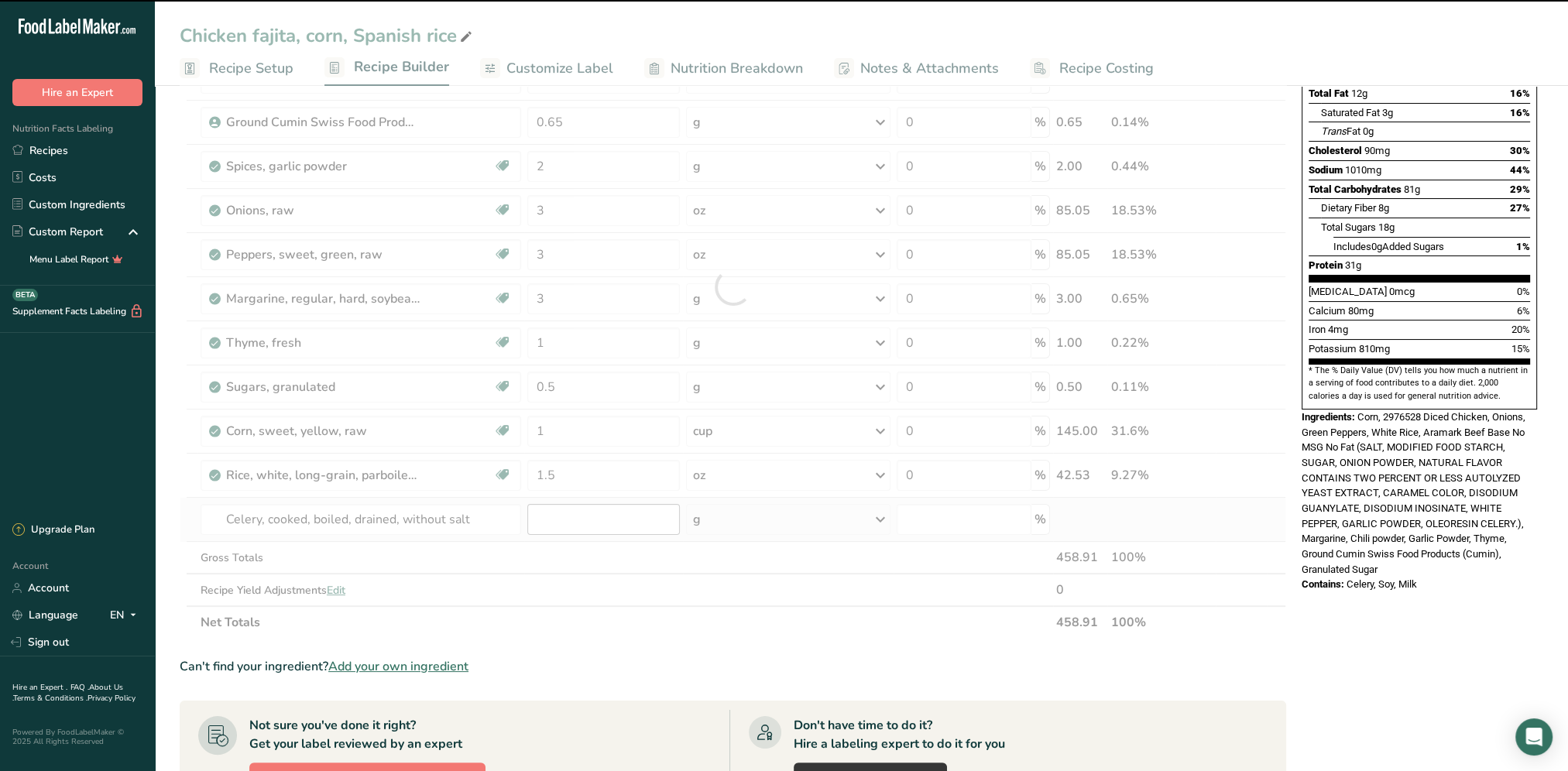
type input "0"
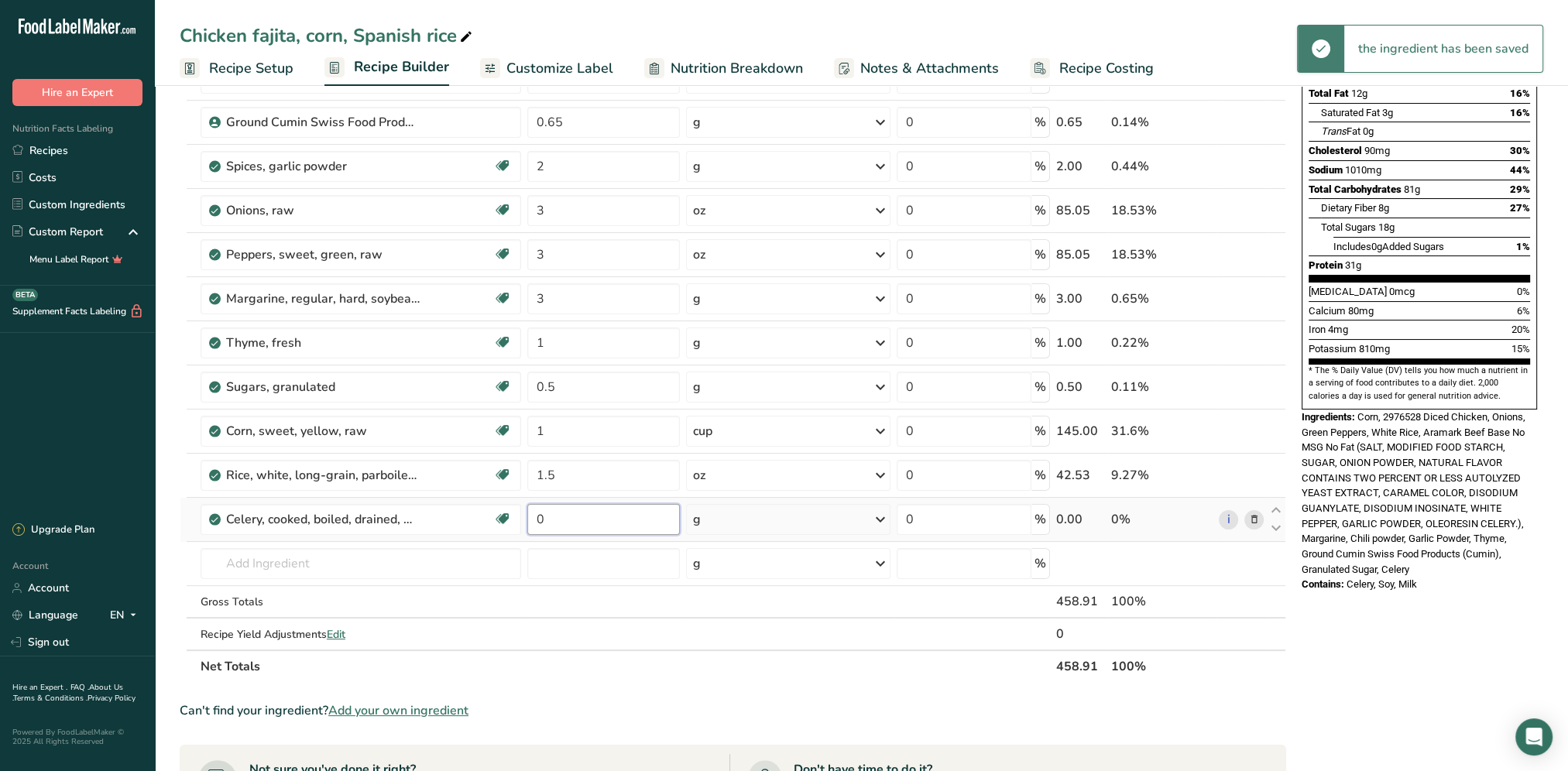
drag, startPoint x: 570, startPoint y: 527, endPoint x: 521, endPoint y: 534, distance: 49.5
click at [521, 534] on tr "Celery, cooked, boiled, drained, without salt Source of Antioxidants Dairy free…" at bounding box center [733, 519] width 1105 height 44
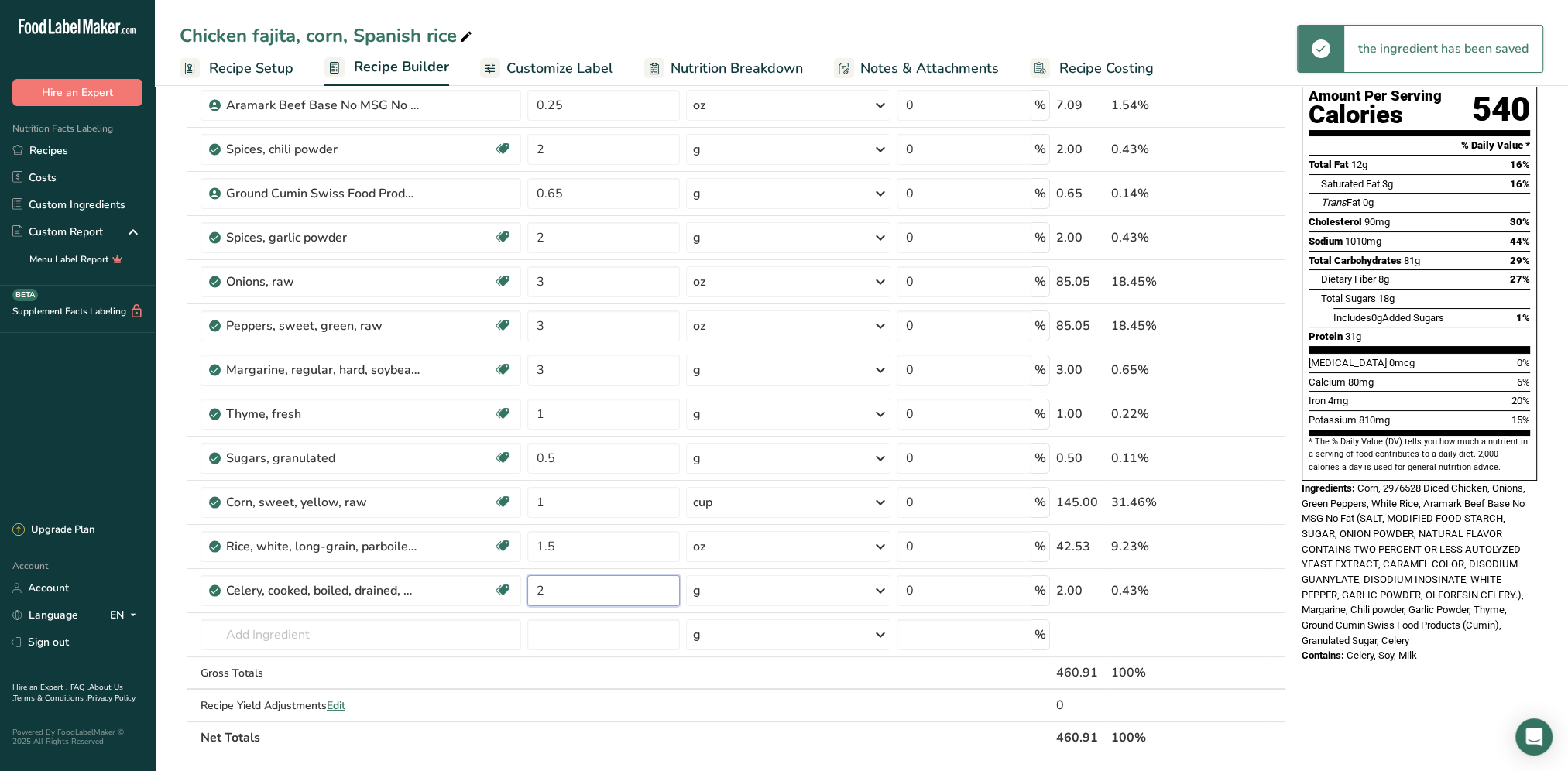
scroll to position [77, 0]
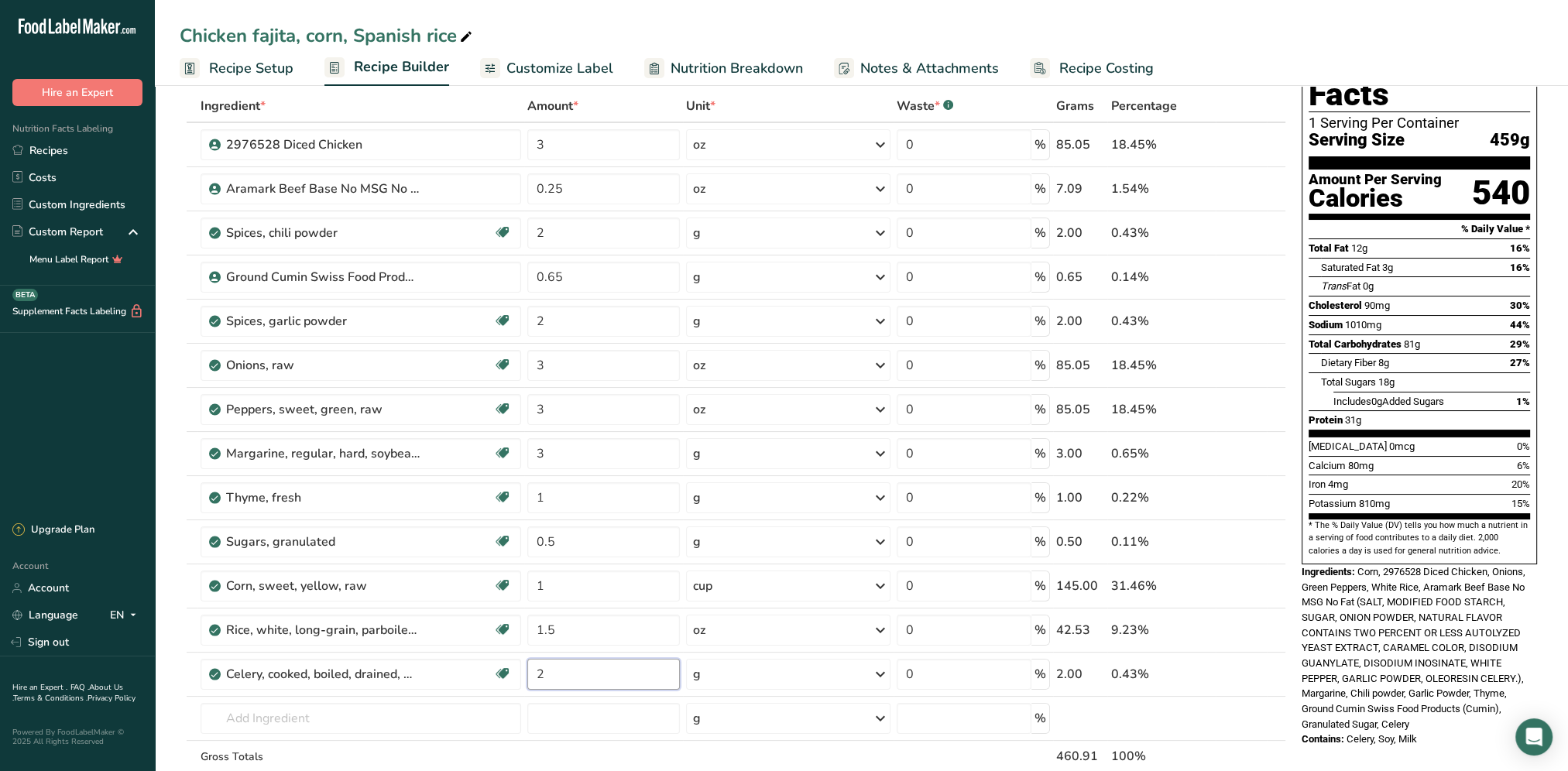
type input "2"
click at [1338, 716] on div "Nutrition Facts 1 Serving Per Container Serving Size 459g Amount Per Serving Ca…" at bounding box center [1419, 395] width 248 height 735
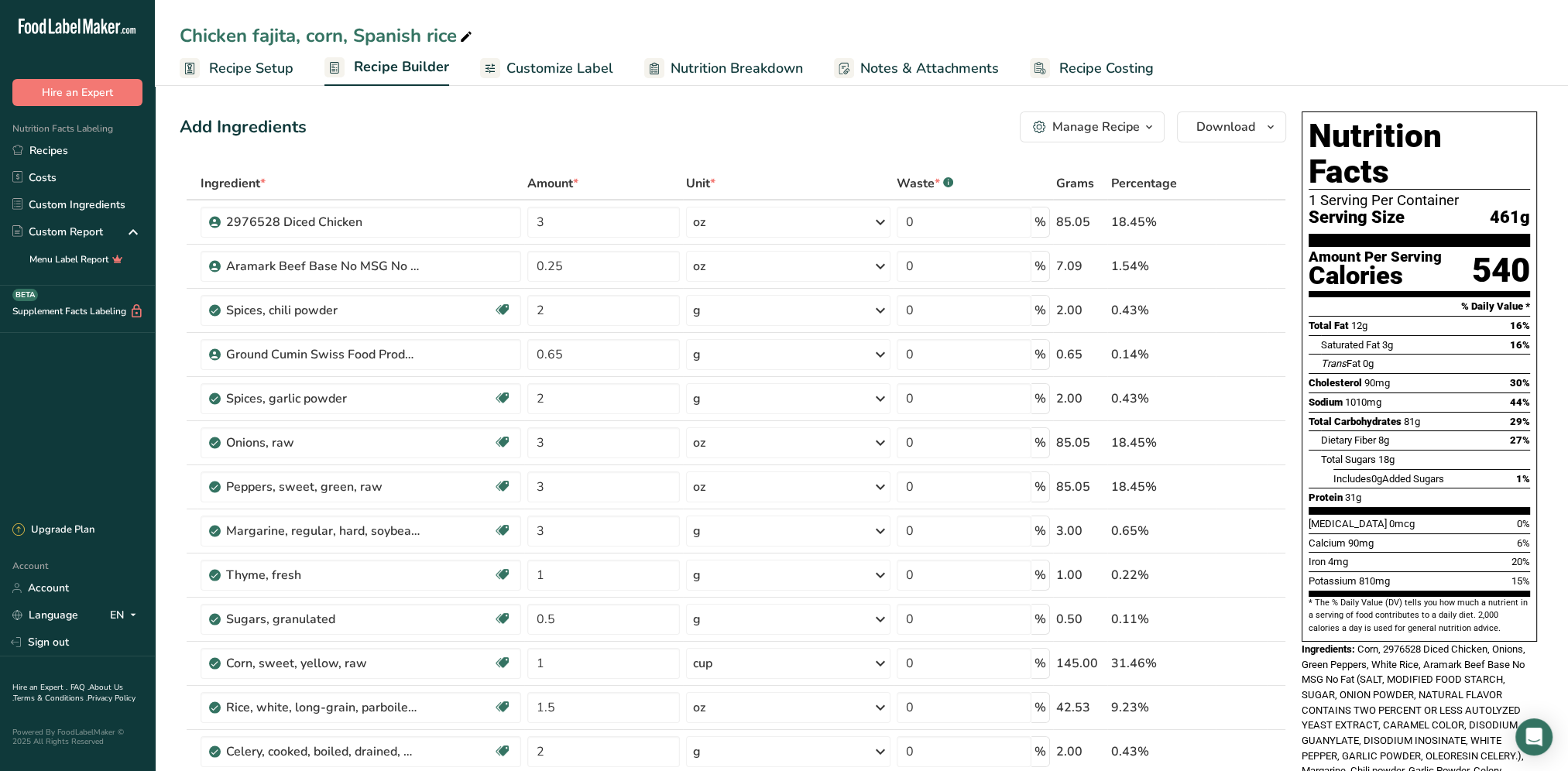
scroll to position [232, 0]
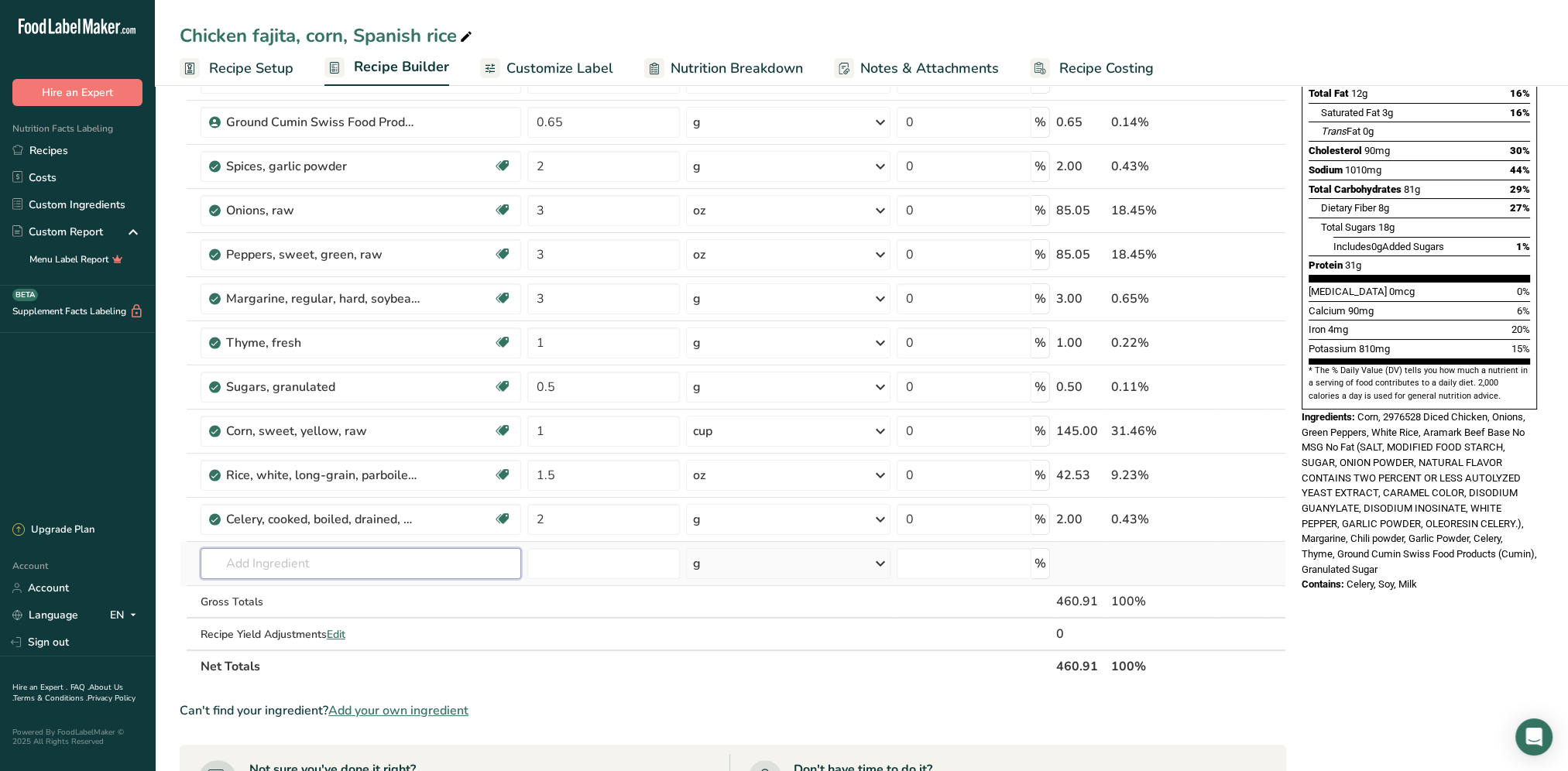
click at [285, 565] on input "text" at bounding box center [361, 564] width 320 height 31
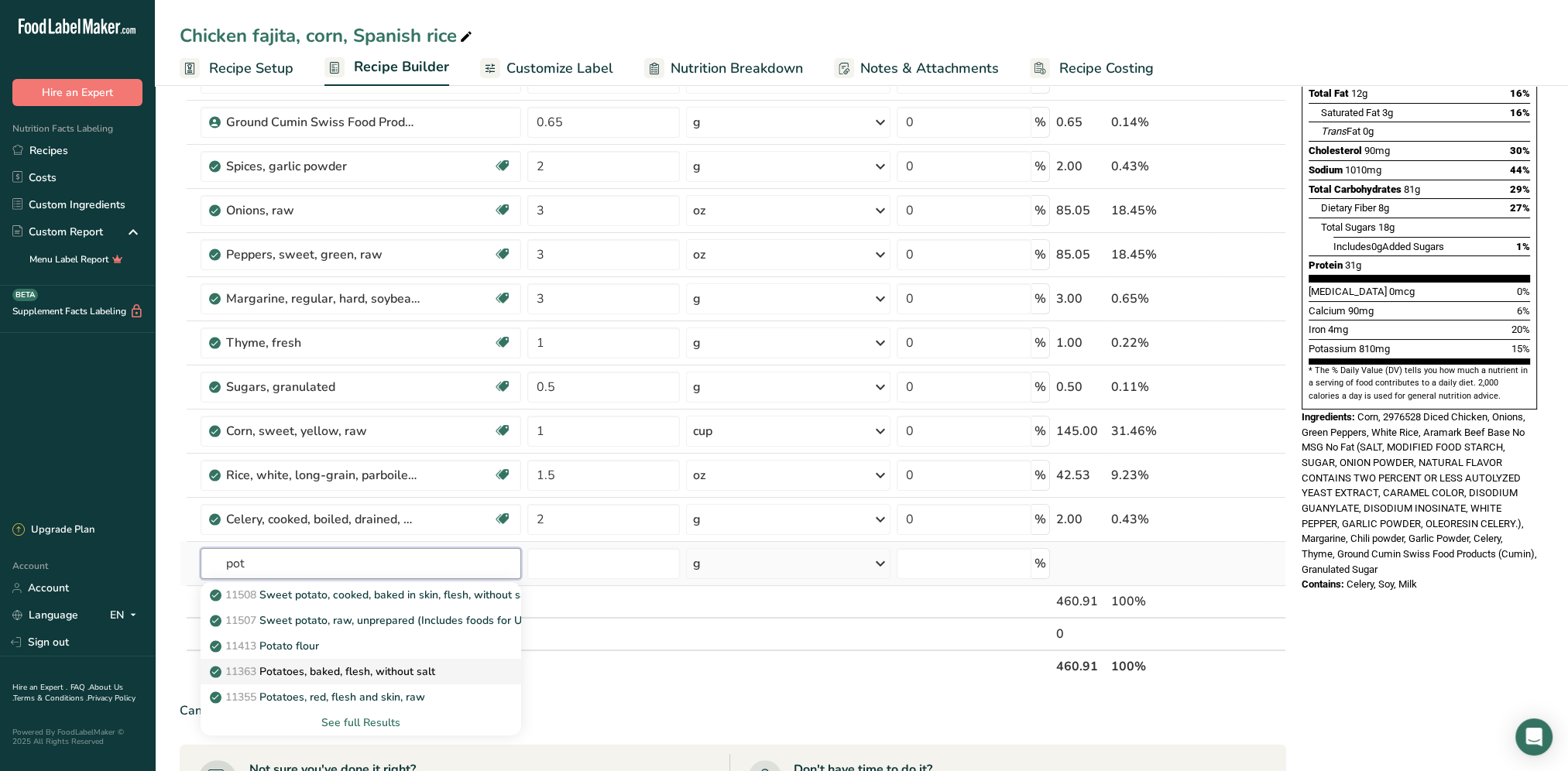
type input "pot"
click at [365, 672] on p "11363 Potatoes, baked, flesh, without salt" at bounding box center [323, 672] width 222 height 16
type input "Potatoes, baked, flesh, without salt"
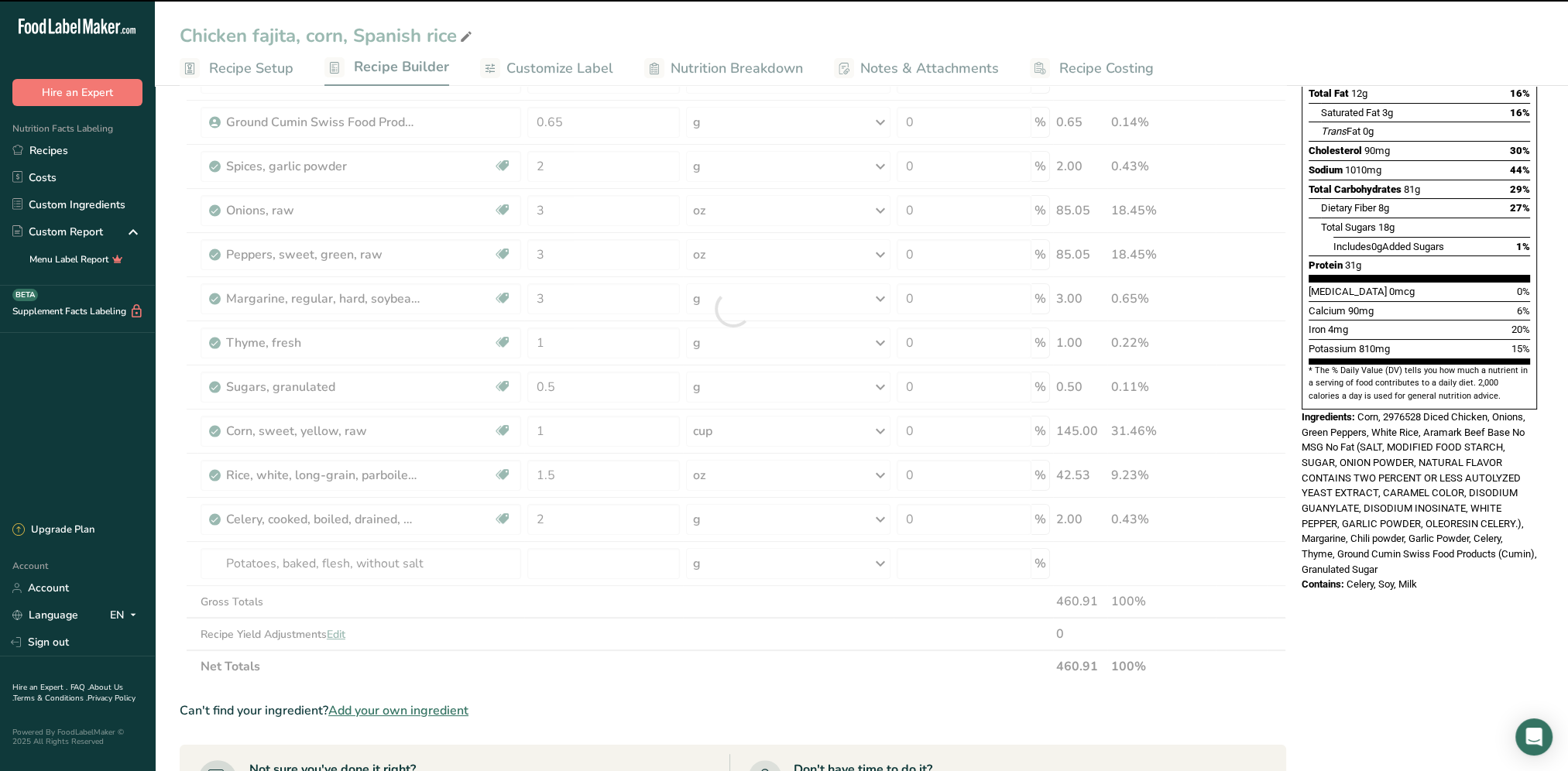
type input "0"
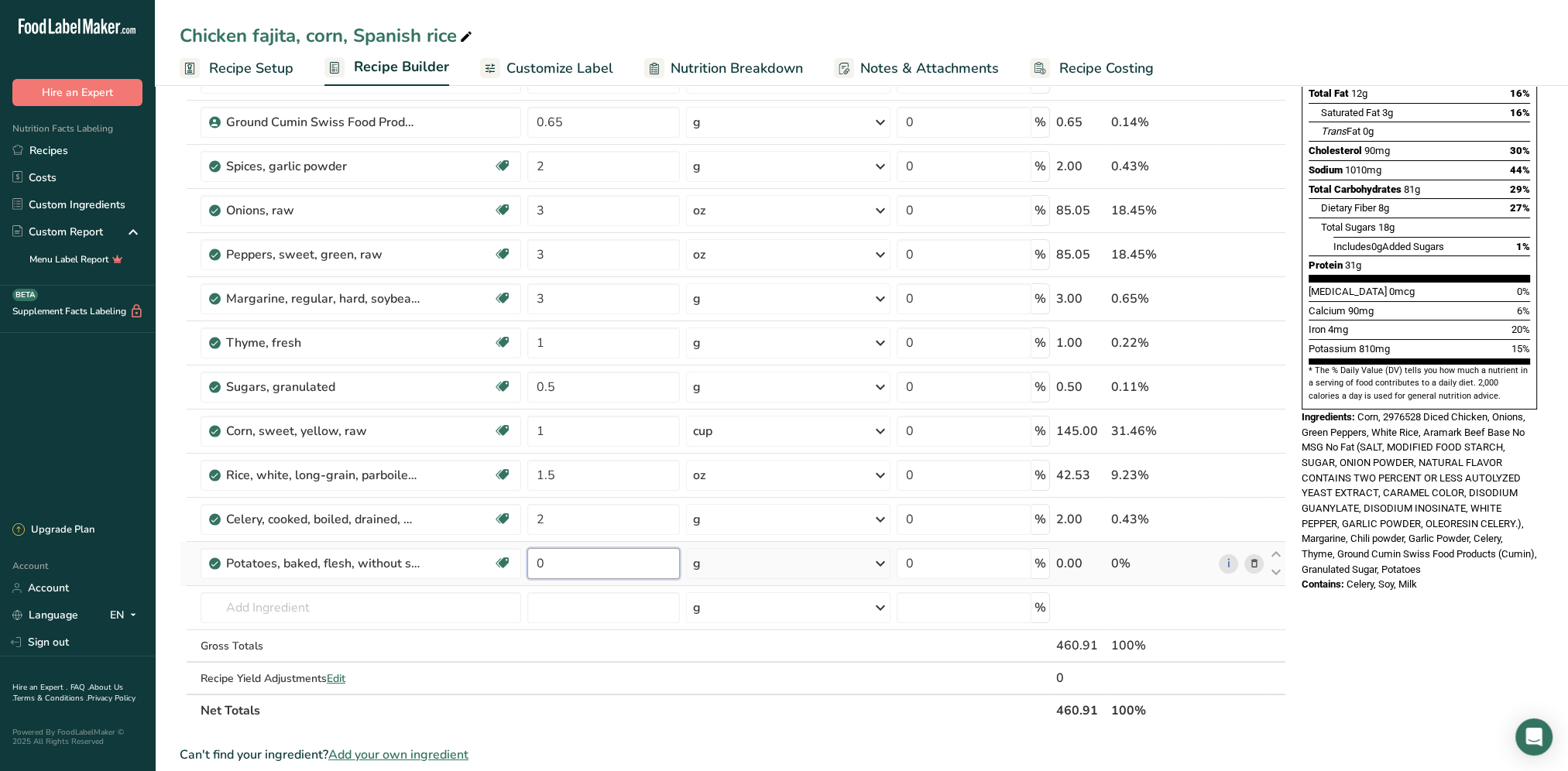
drag, startPoint x: 594, startPoint y: 547, endPoint x: 532, endPoint y: 548, distance: 62.0
click at [532, 548] on input "0" at bounding box center [603, 564] width 152 height 31
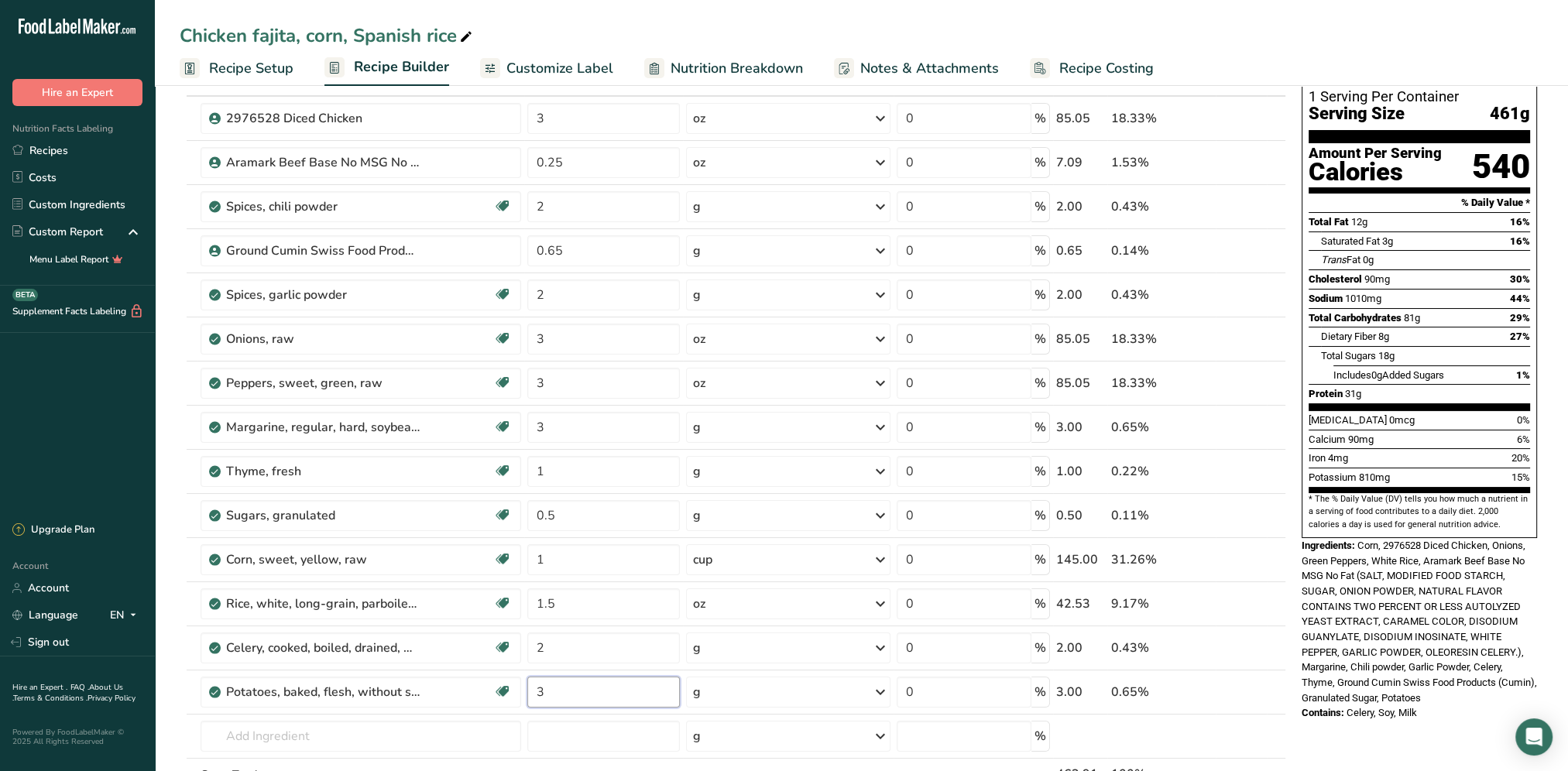
scroll to position [77, 0]
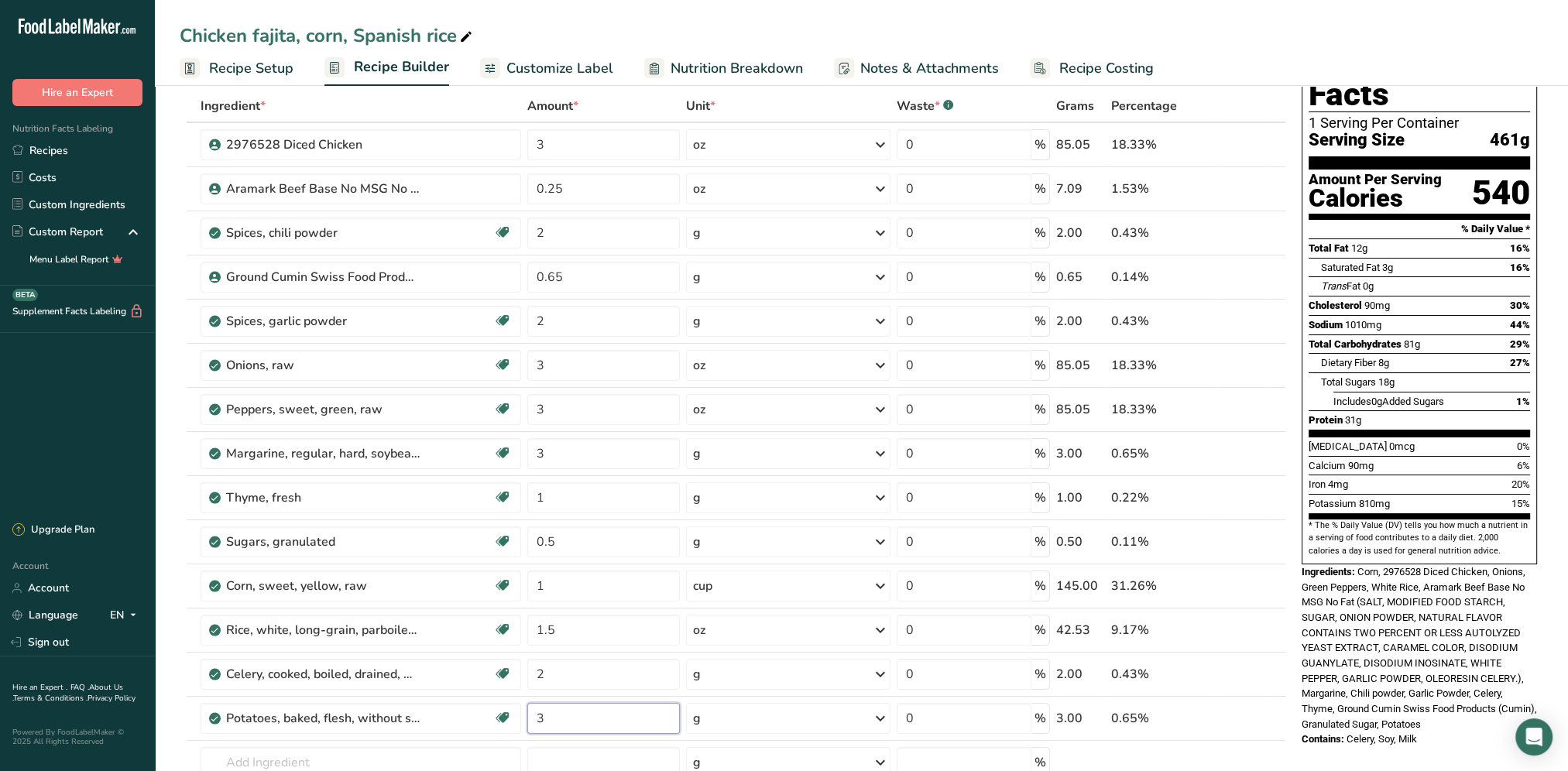
type input "3"
click at [1341, 740] on div "Nutrition Facts 1 Serving Per Container Serving Size 461g Amount Per Serving Ca…" at bounding box center [1419, 701] width 248 height 1346
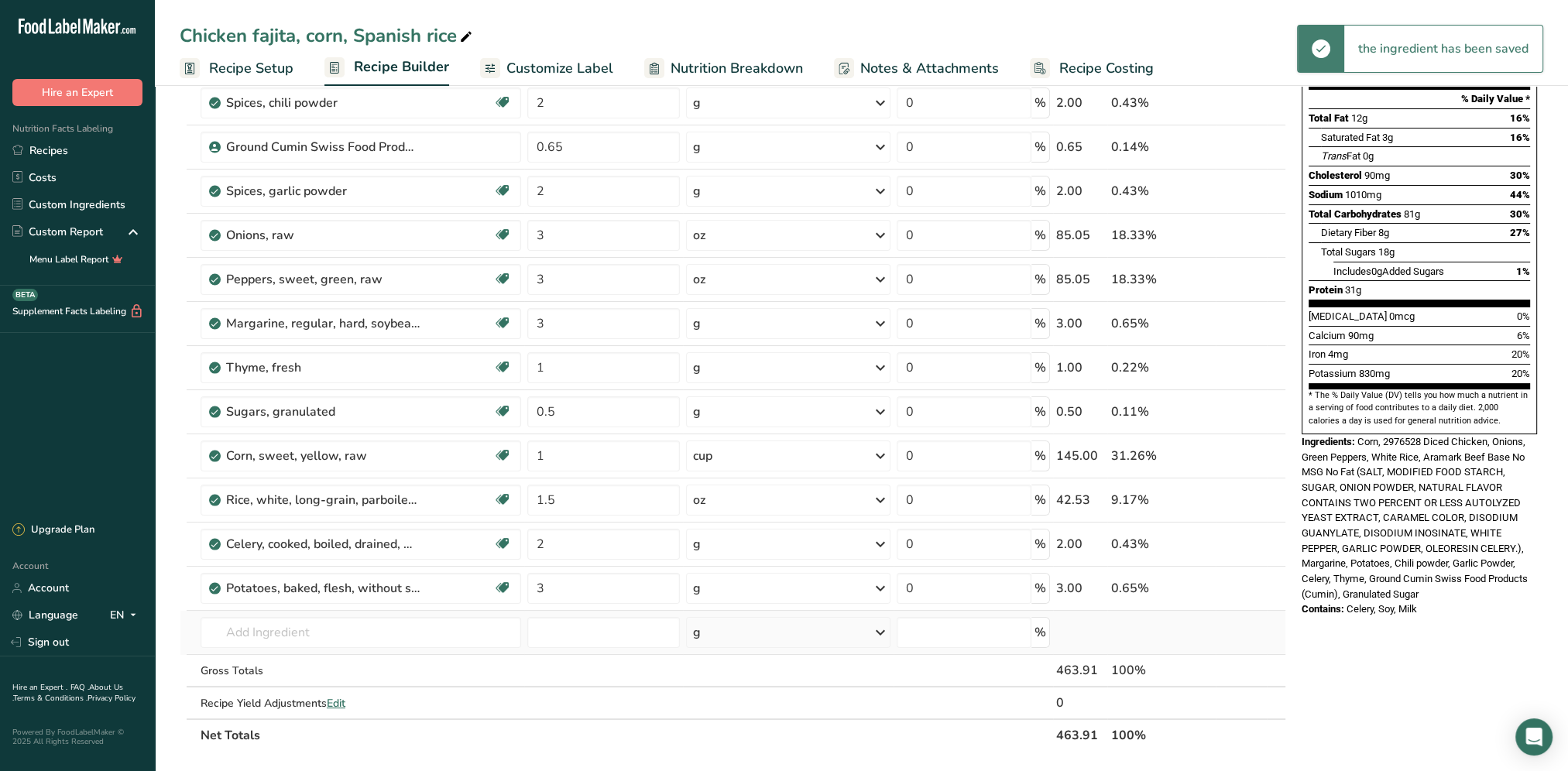
scroll to position [232, 0]
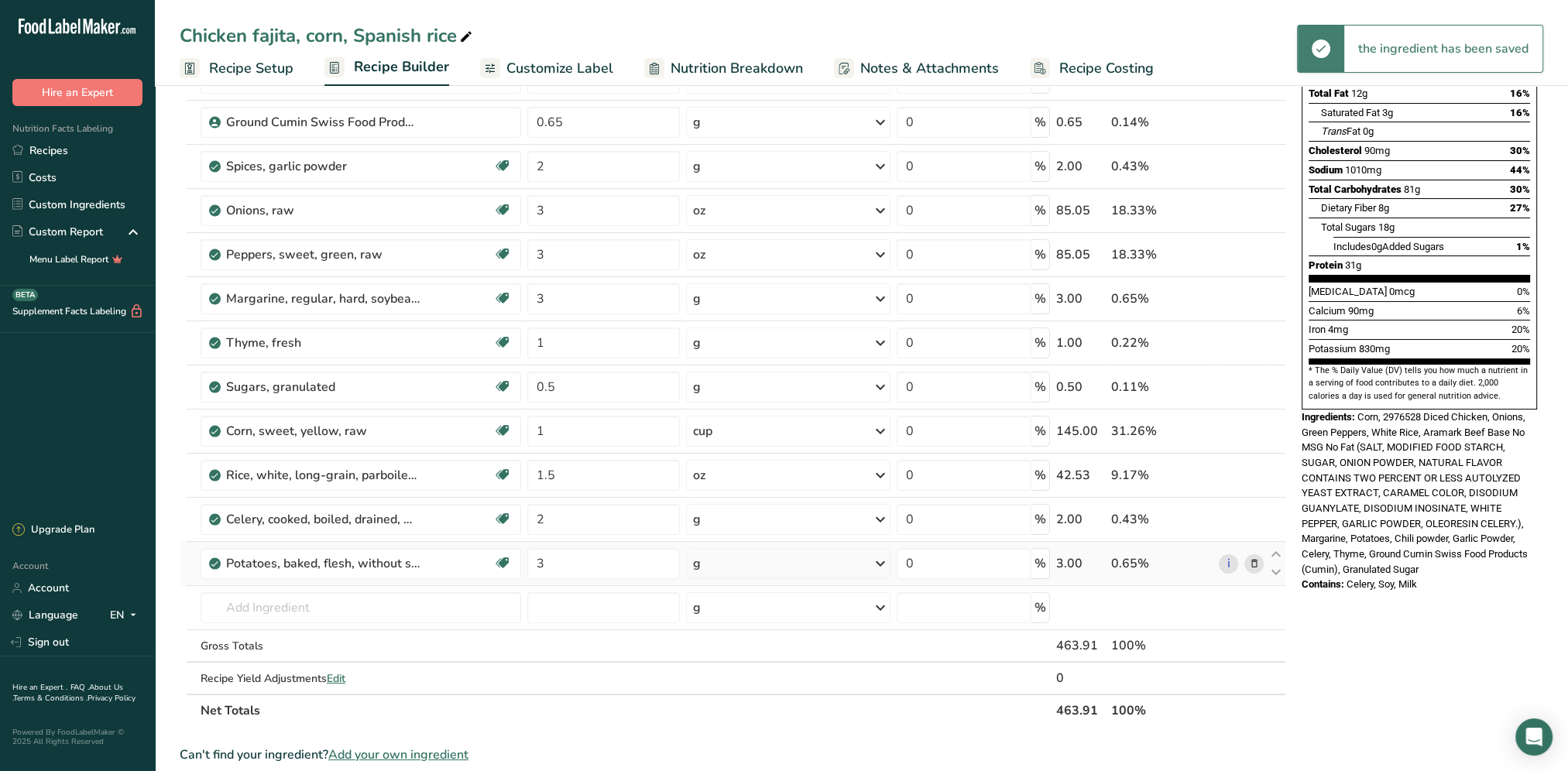
click at [882, 559] on icon at bounding box center [880, 563] width 19 height 28
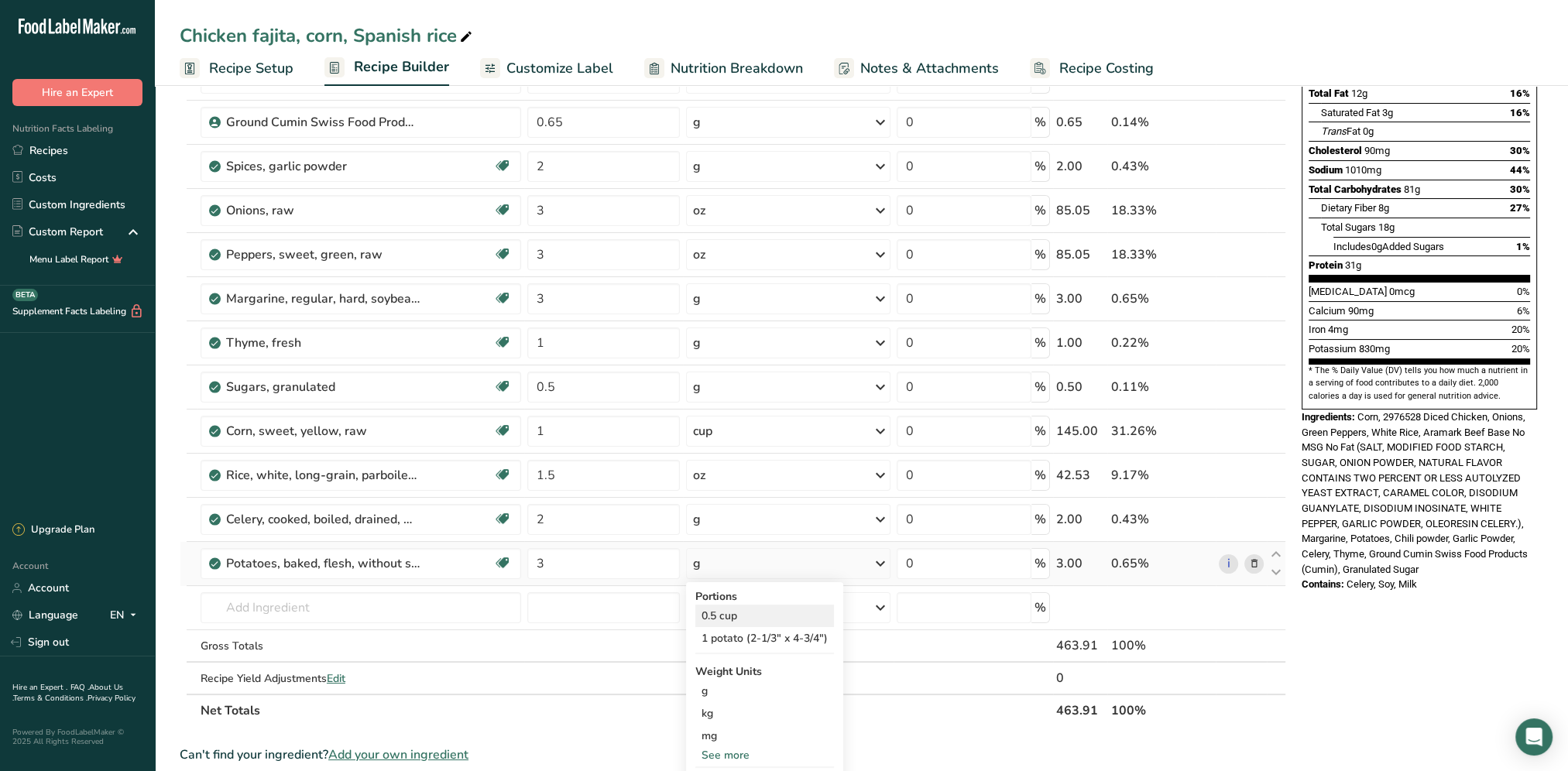
click at [731, 613] on div "0.5 cup" at bounding box center [765, 616] width 139 height 23
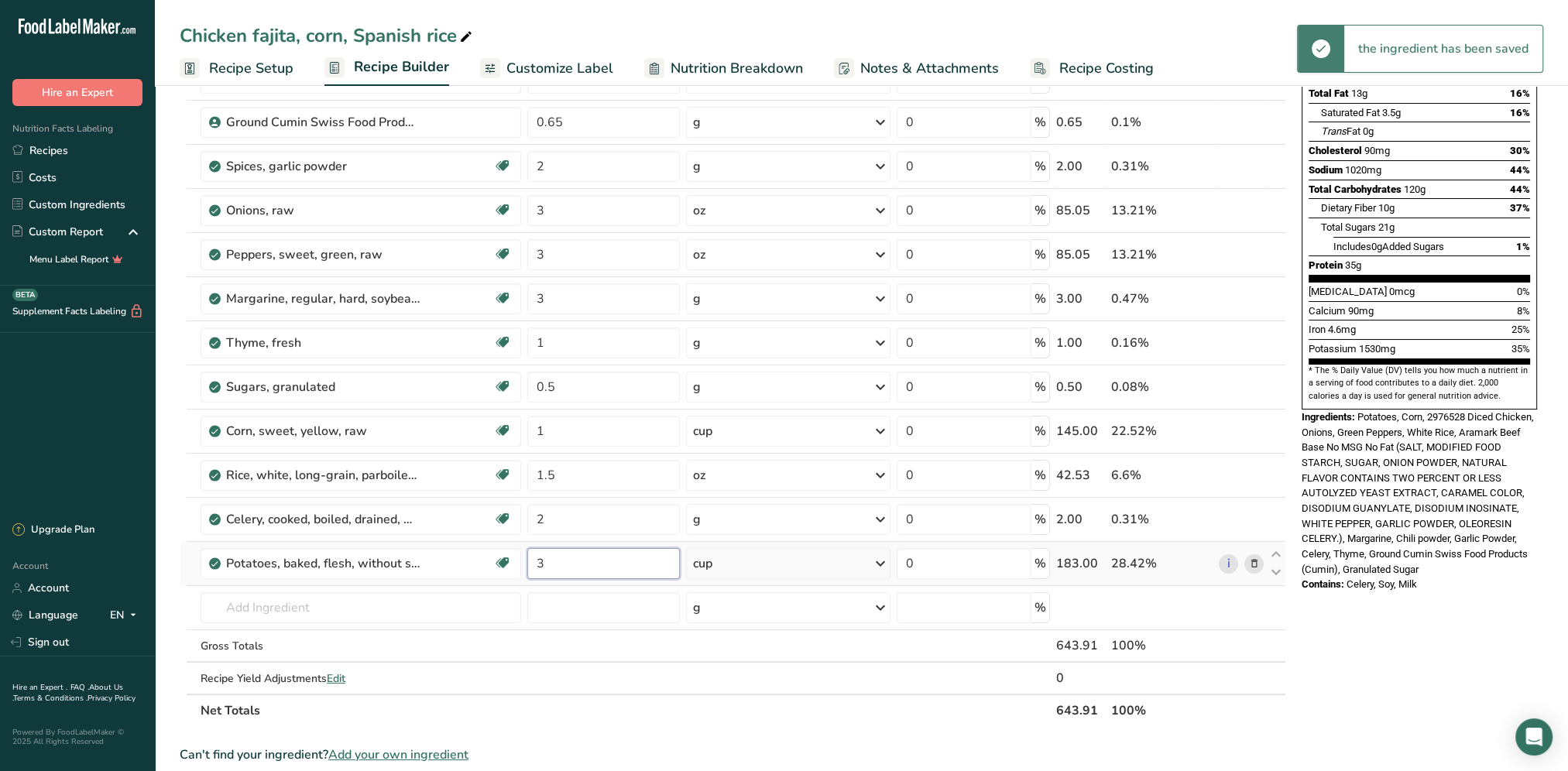
drag, startPoint x: 573, startPoint y: 556, endPoint x: 528, endPoint y: 553, distance: 45.1
click at [528, 553] on input "3" at bounding box center [603, 564] width 152 height 31
type input "0.5"
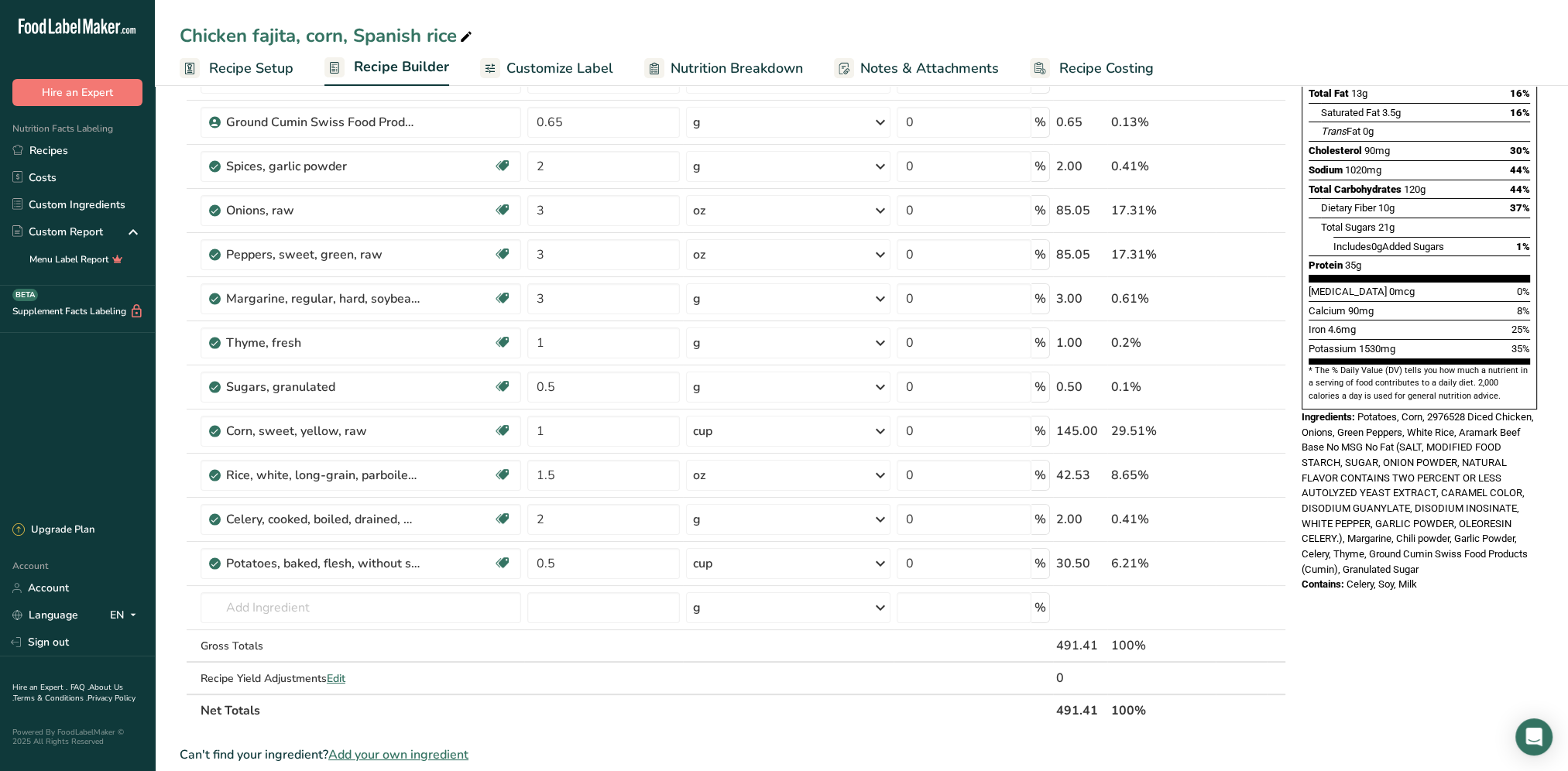
click at [1391, 675] on div "Nutrition Facts 1 Serving Per Container Serving Size 644g Amount Per Serving Ca…" at bounding box center [1419, 546] width 248 height 1346
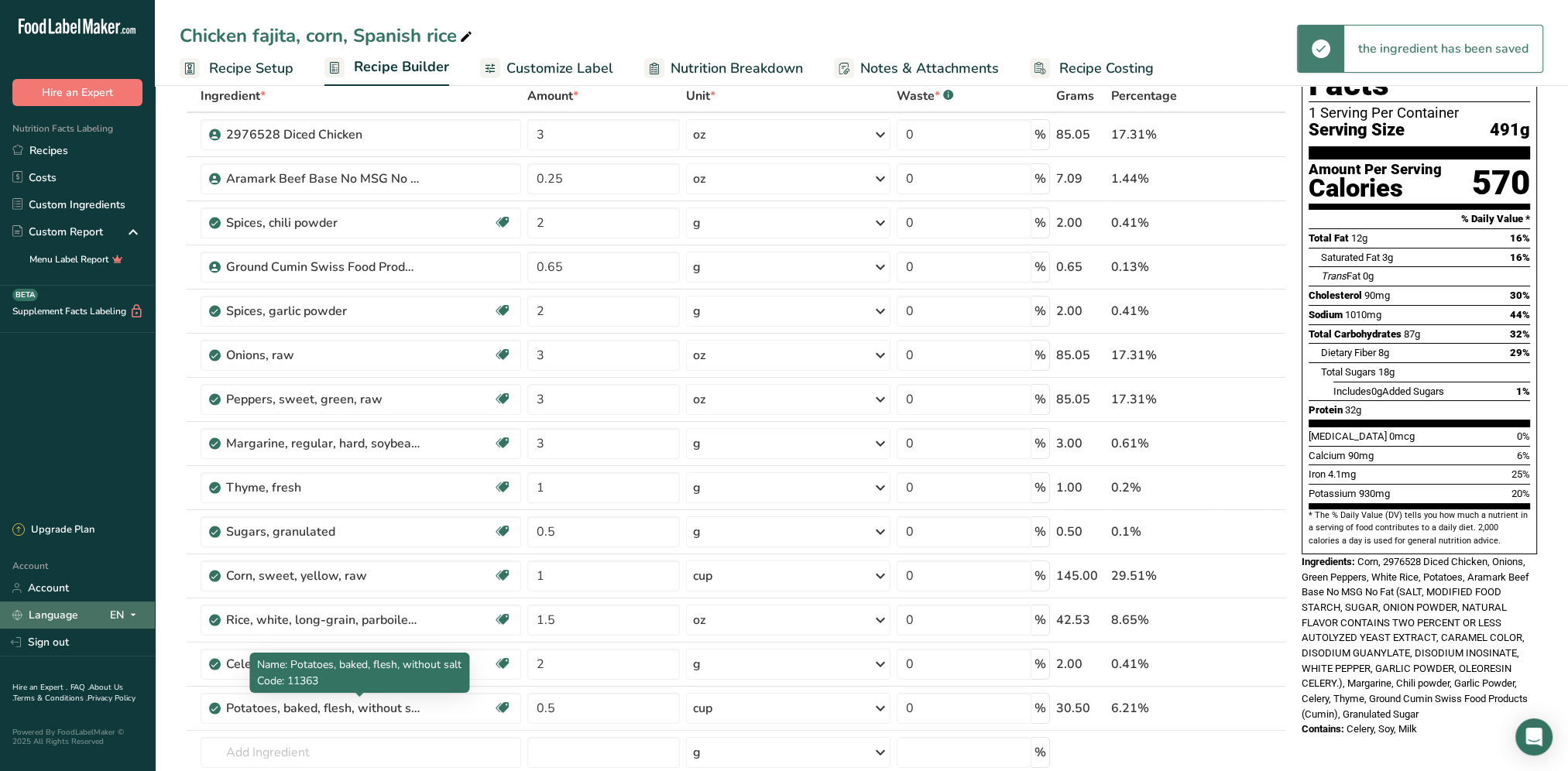
scroll to position [155, 0]
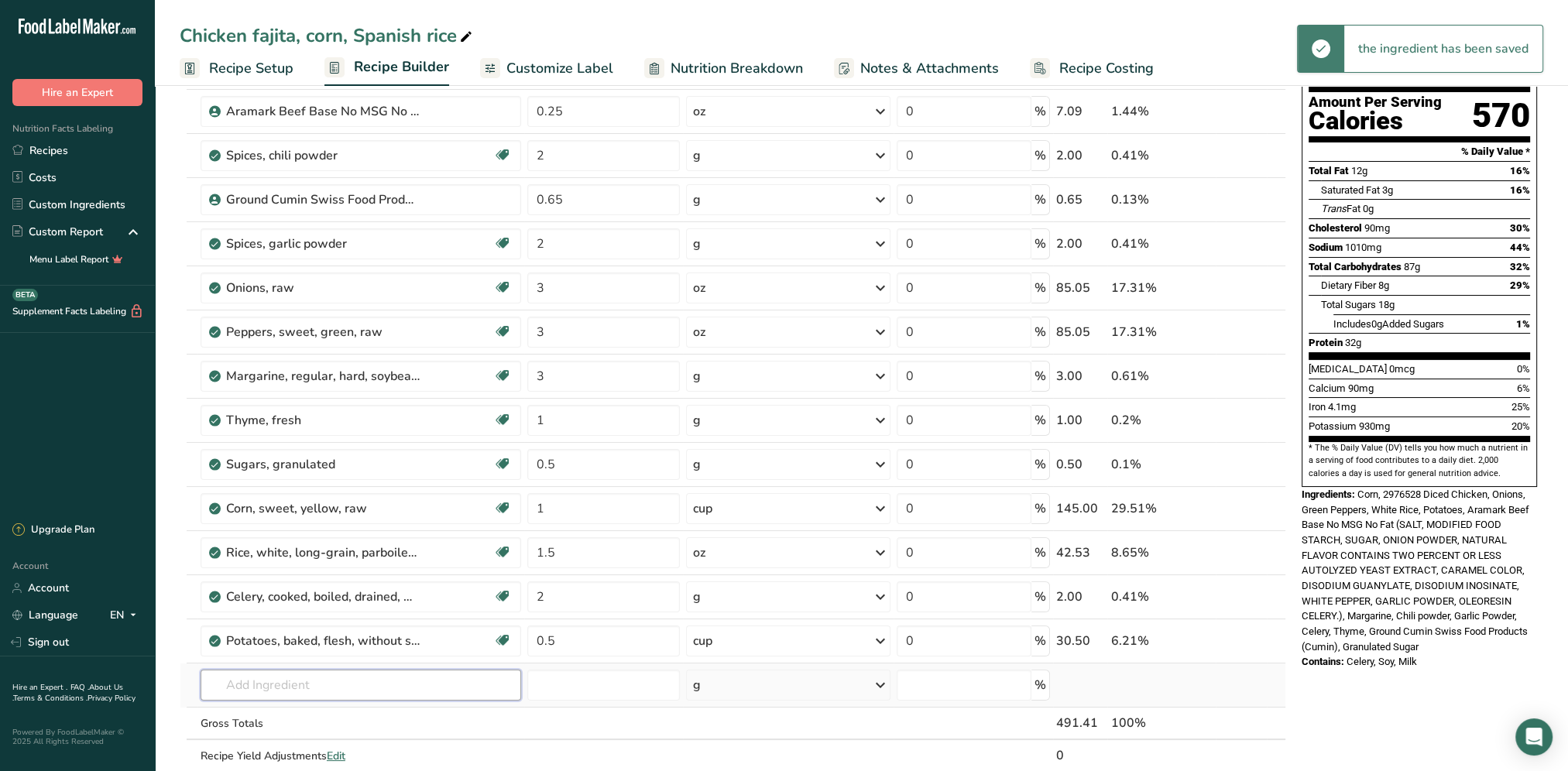
click at [231, 682] on input "text" at bounding box center [361, 685] width 320 height 31
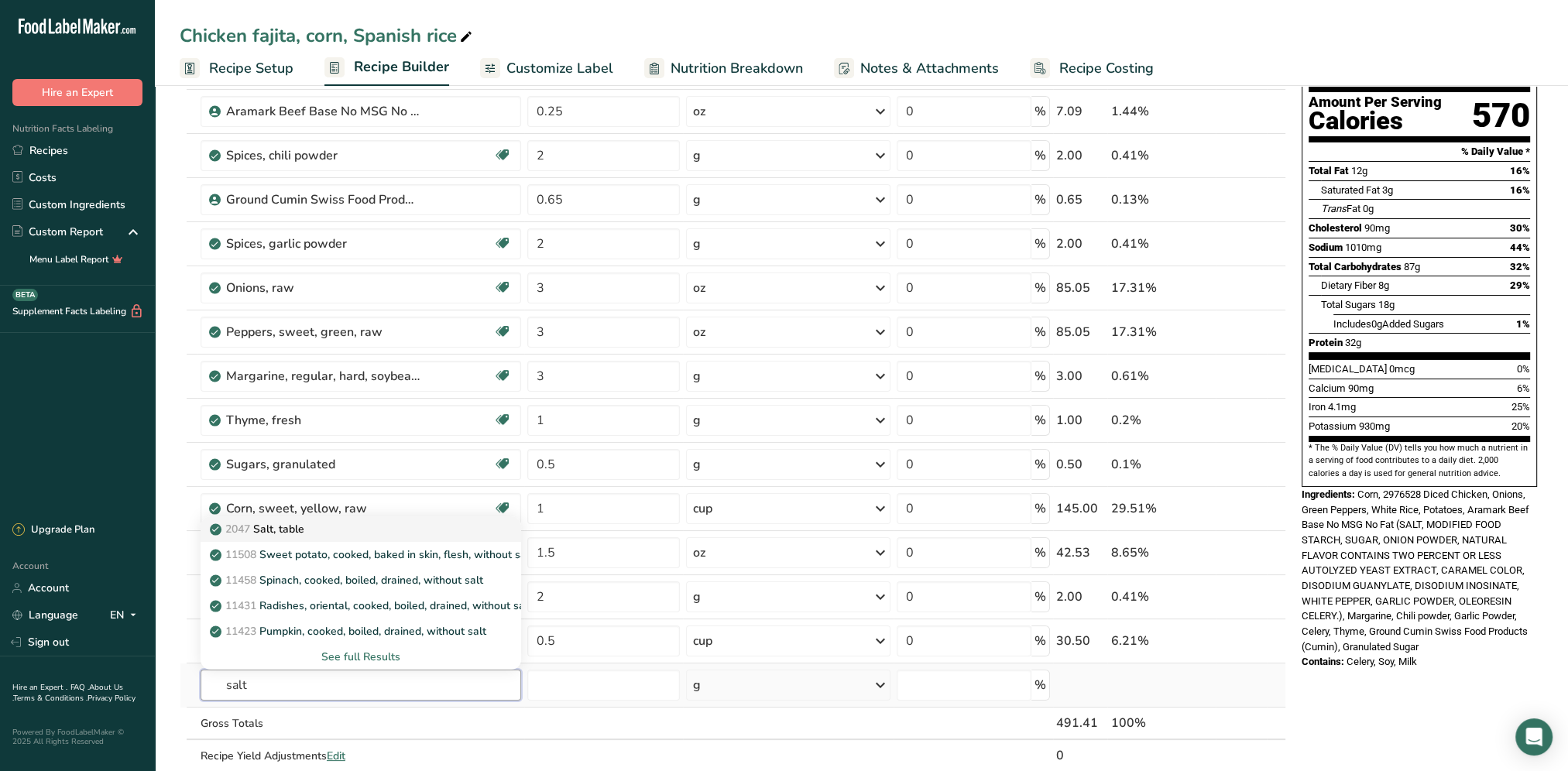
type input "salt"
click at [337, 530] on div "2047 Salt, table" at bounding box center [348, 529] width 271 height 16
type input "Salt, table"
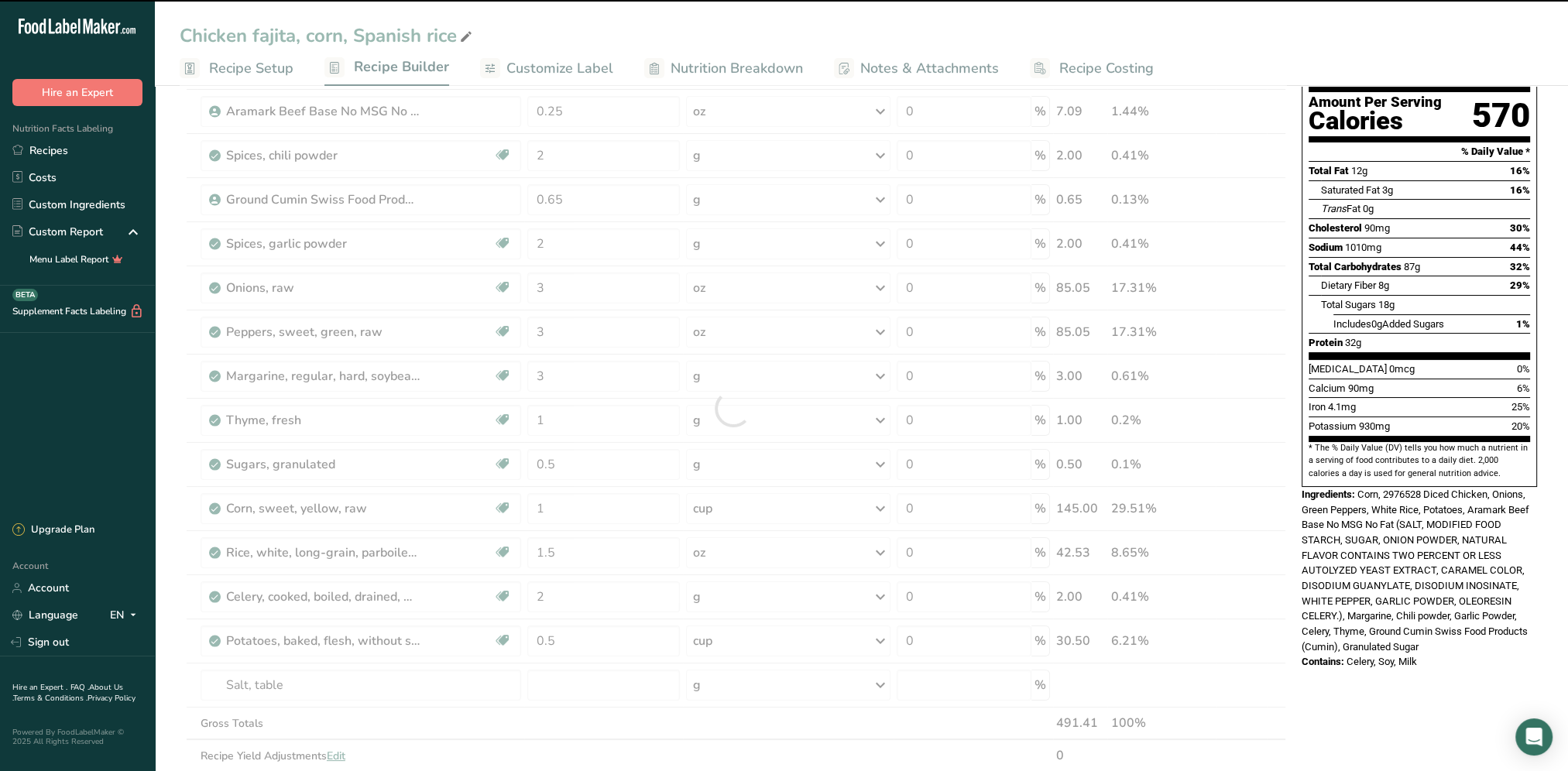
type input "0"
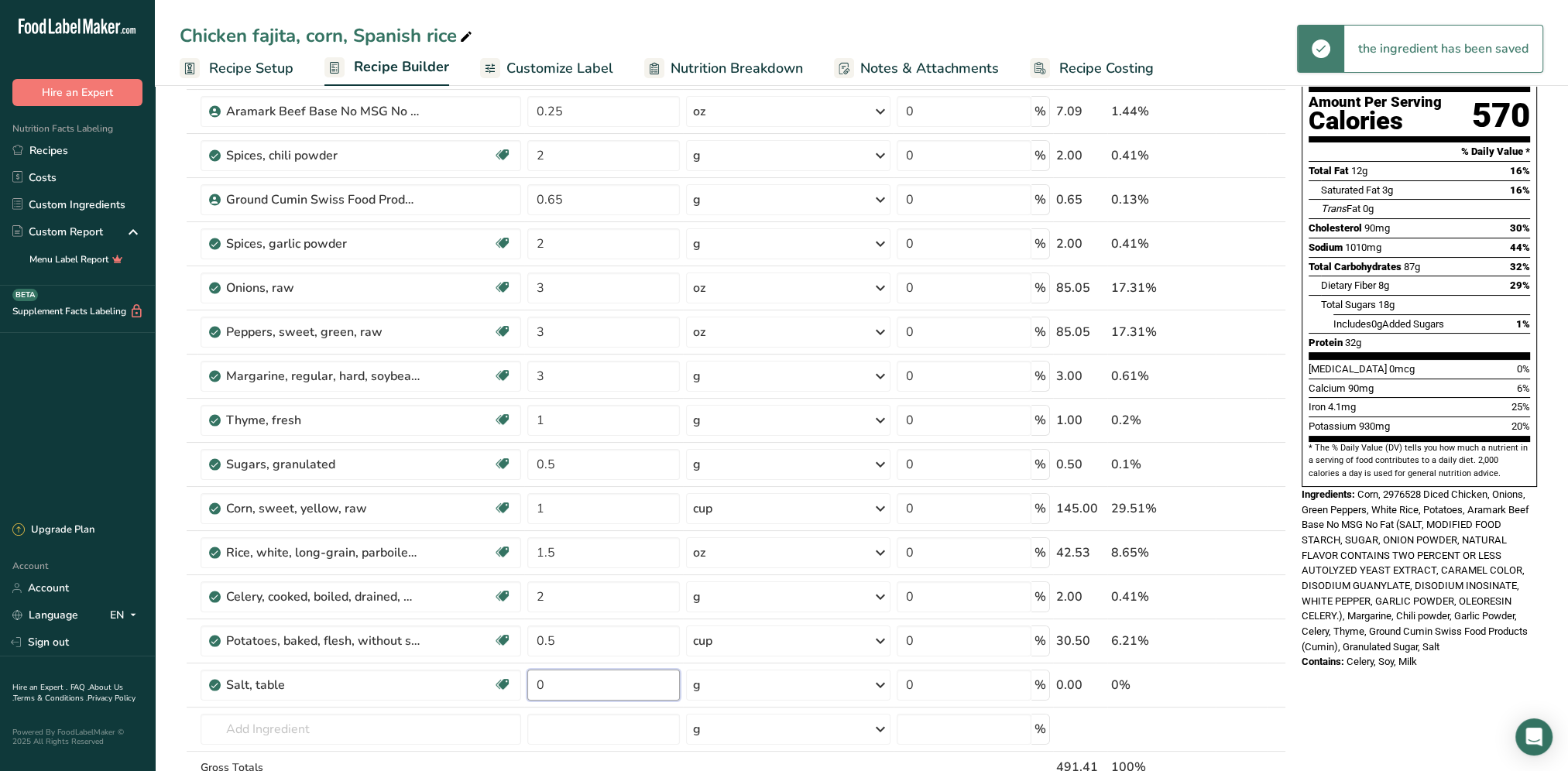
click at [579, 678] on input "0" at bounding box center [603, 685] width 152 height 31
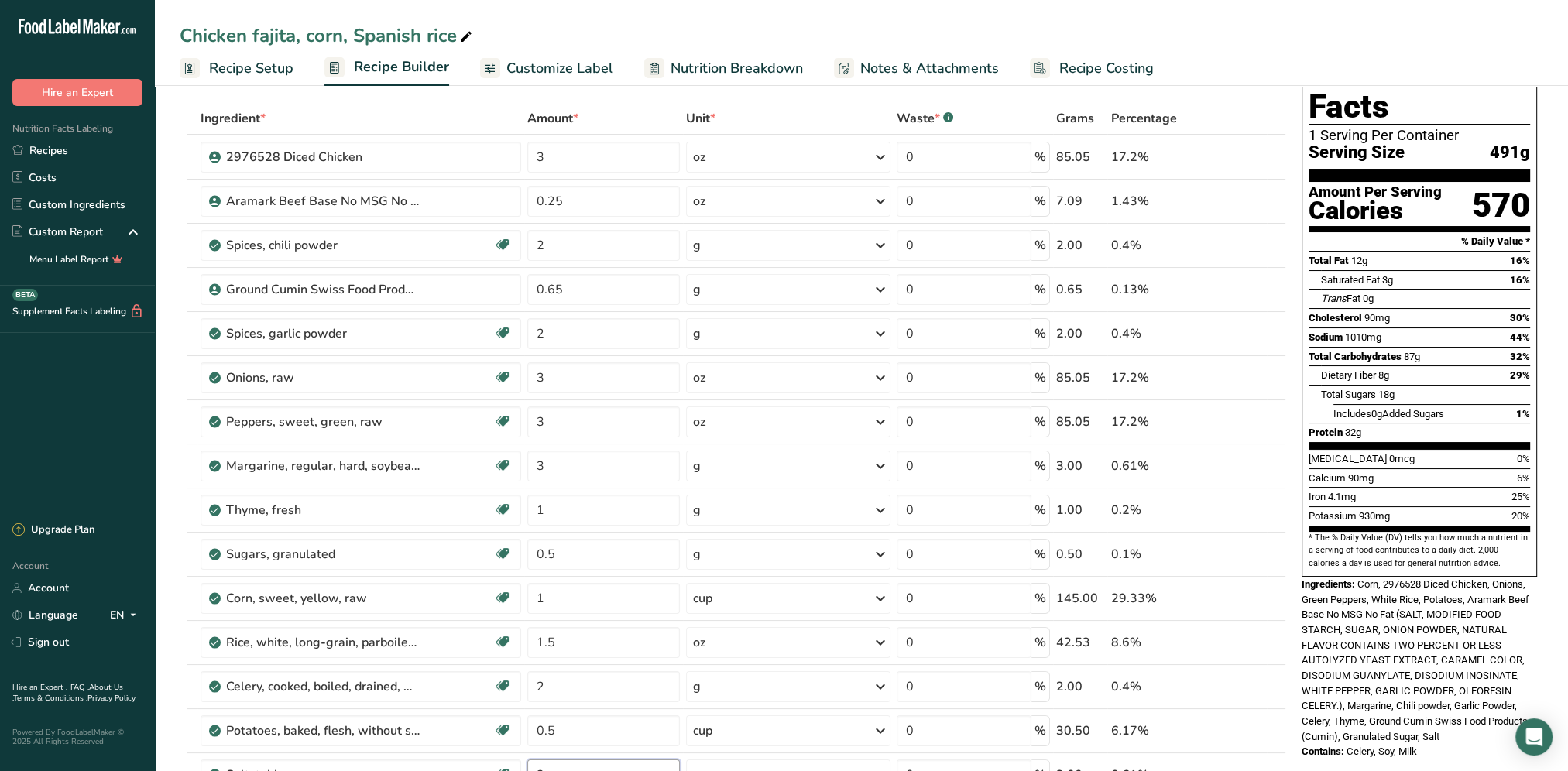
scroll to position [0, 0]
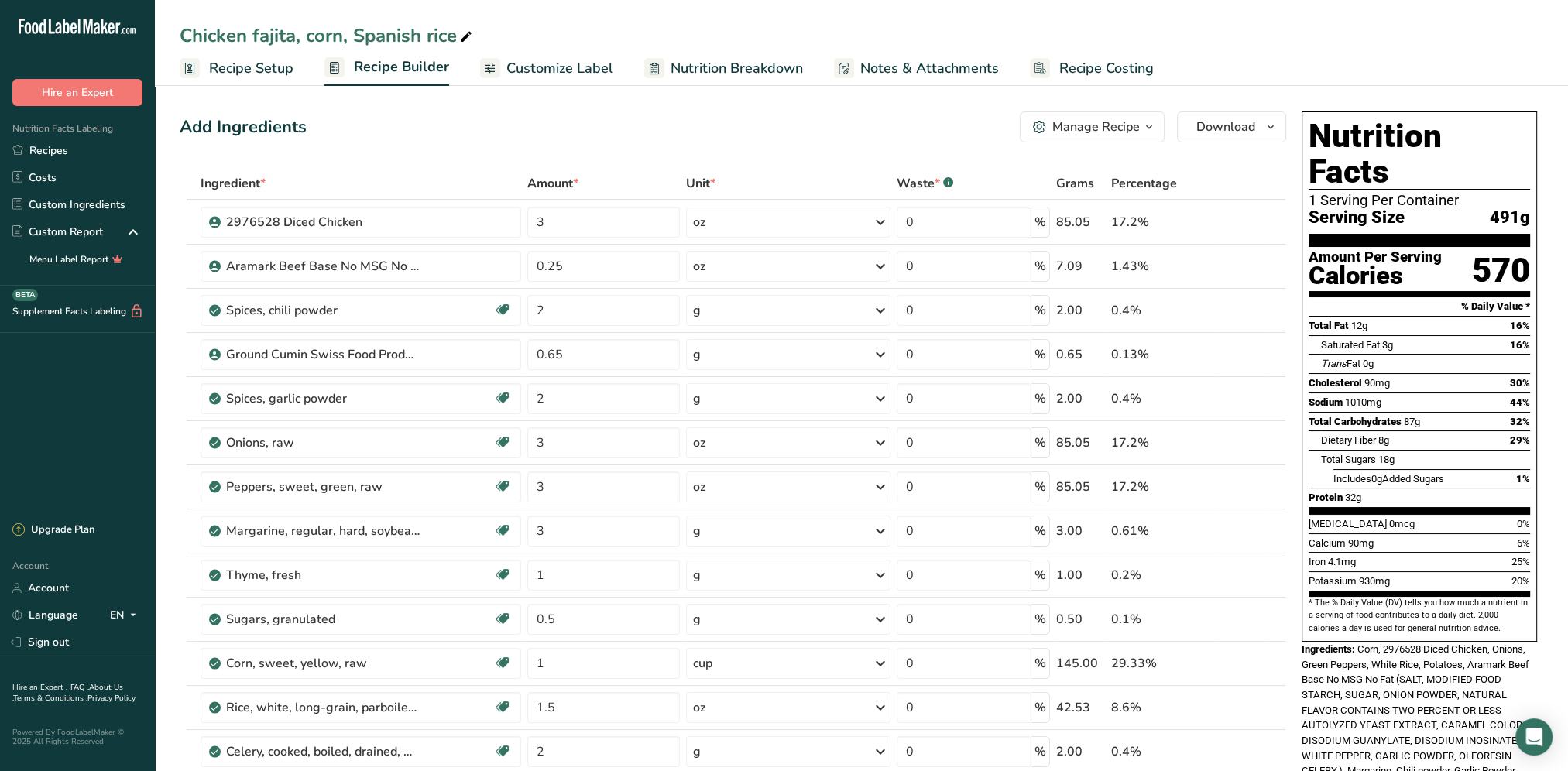
type input "3"
click at [1378, 644] on span "Corn, 2976528 Diced Chicken, Onions, Green Peppers, White Rice, Potatoes, Arama…" at bounding box center [1415, 725] width 227 height 164
click at [259, 74] on span "Recipe Setup" at bounding box center [251, 69] width 85 height 21
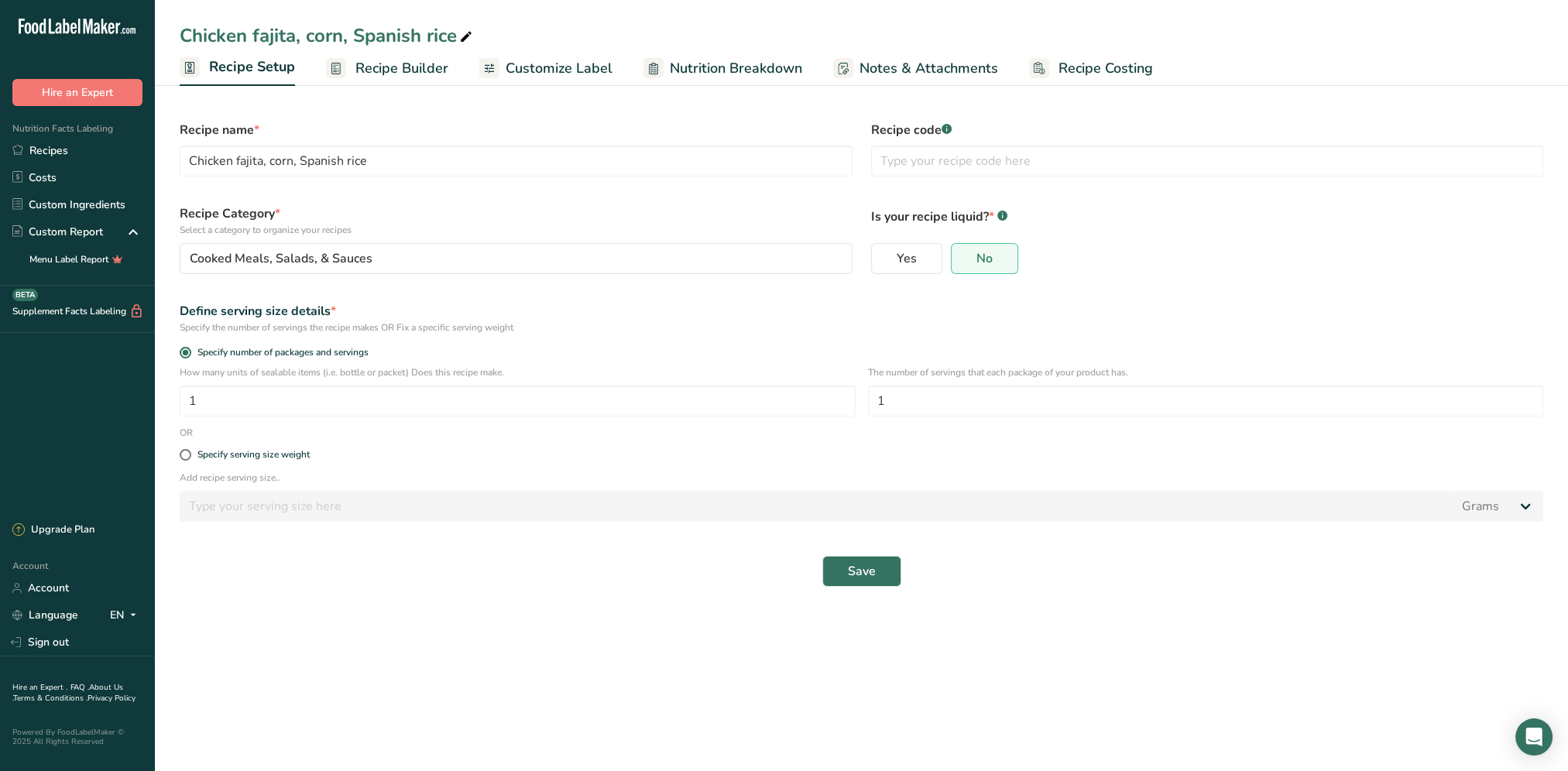
click at [386, 62] on span "Recipe Builder" at bounding box center [402, 69] width 93 height 21
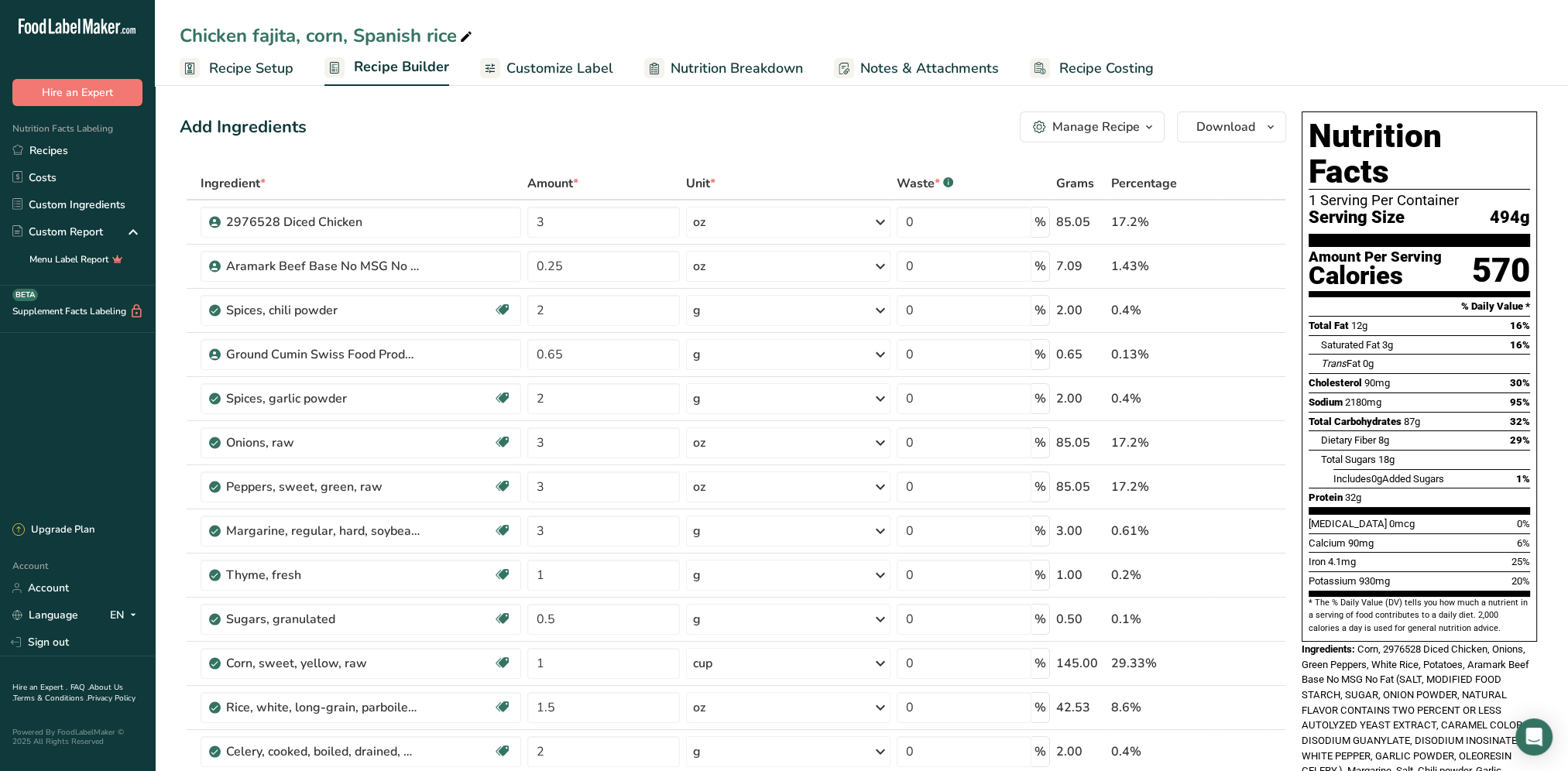
click at [613, 127] on div "Add Ingredients Manage Recipe Delete Recipe Duplicate Recipe Scale Recipe Save …" at bounding box center [733, 127] width 1107 height 31
click at [40, 148] on link "Recipes" at bounding box center [77, 151] width 155 height 27
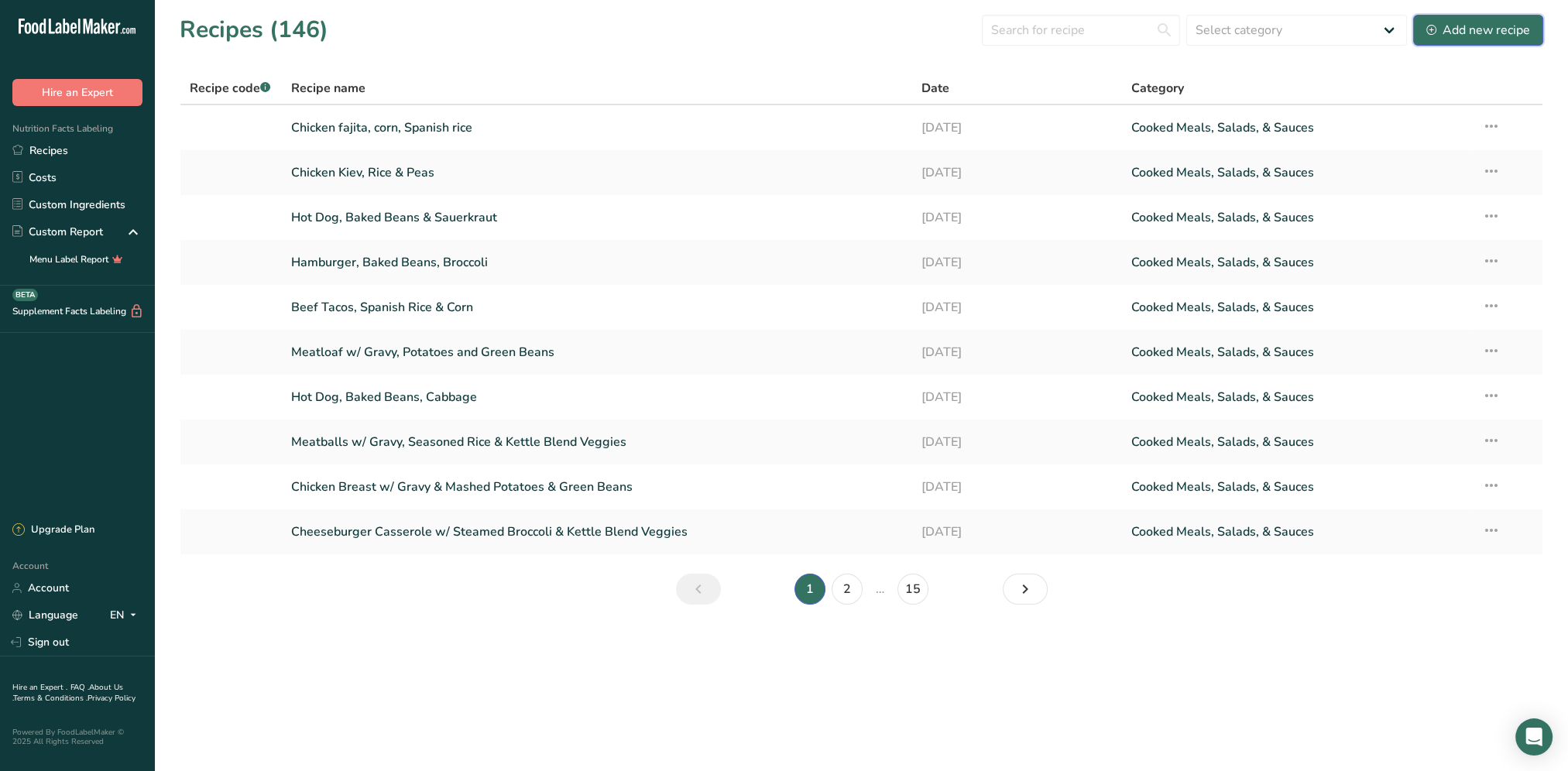
click at [1484, 23] on div "Add new recipe" at bounding box center [1478, 30] width 104 height 19
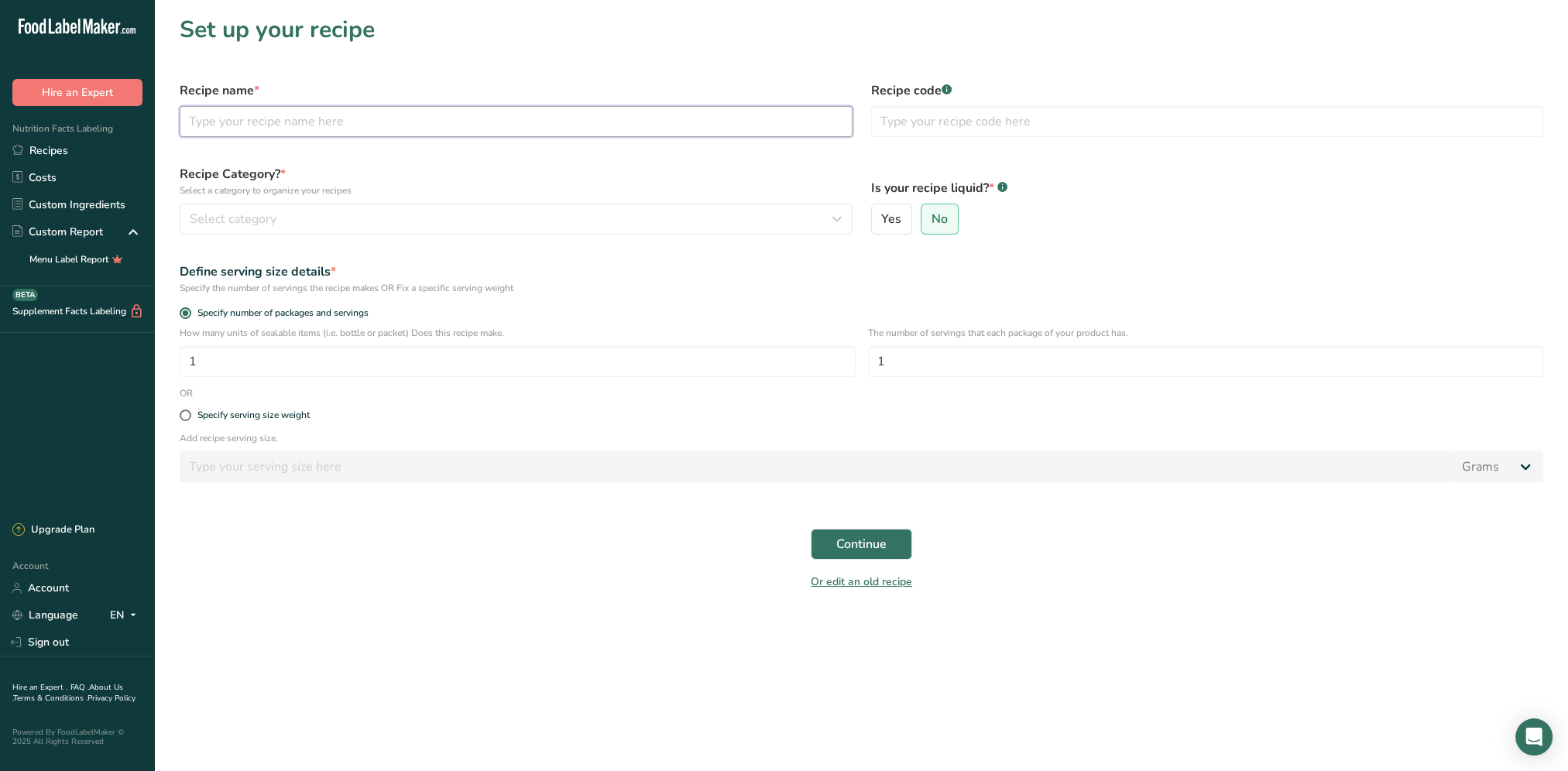
click at [414, 129] on input "text" at bounding box center [516, 121] width 673 height 31
type input "b"
type input "Stuffed potato w/ Chili, Baked Beans, Broccoli"
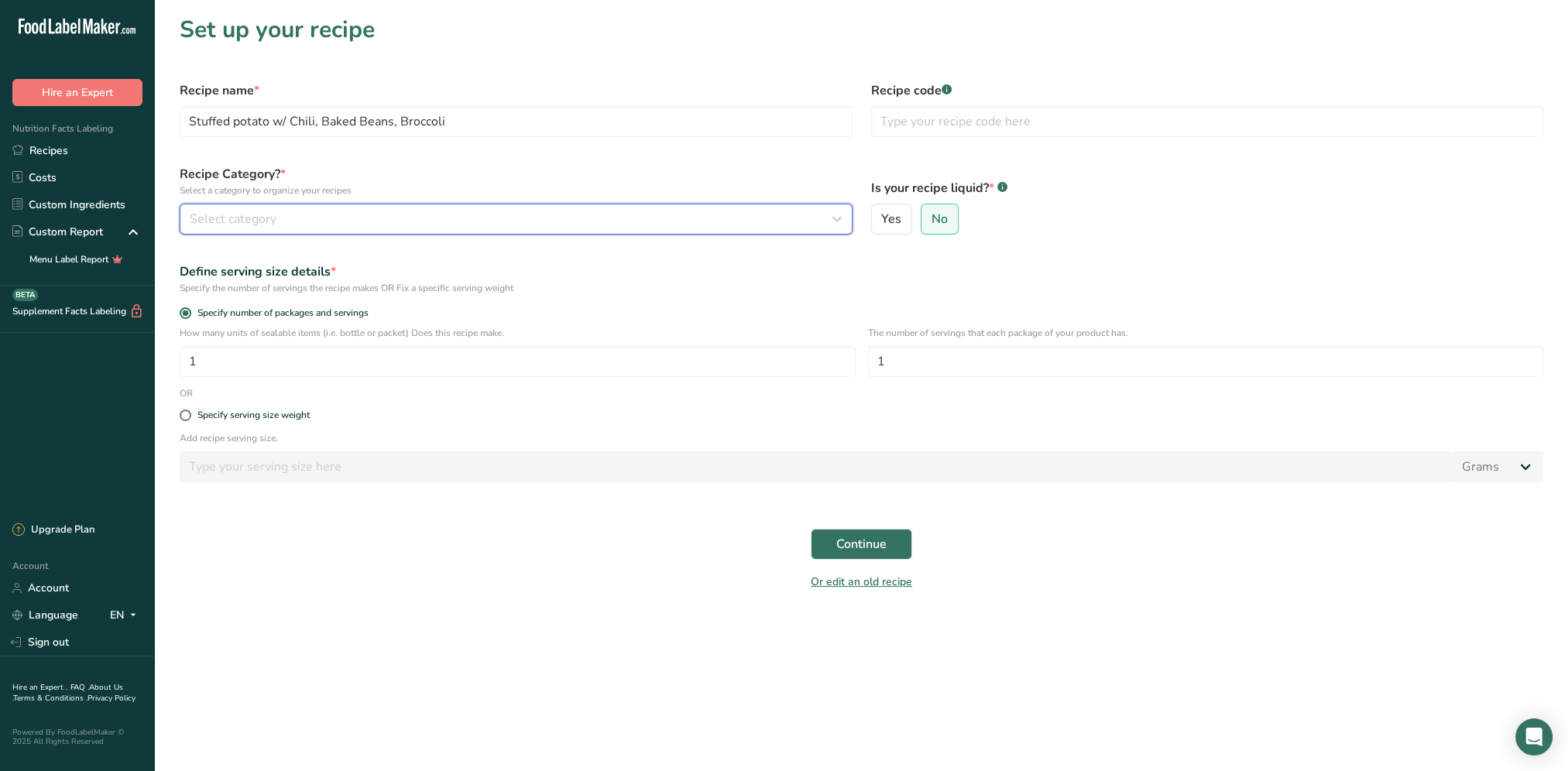
click at [361, 215] on div "Select category" at bounding box center [511, 219] width 644 height 19
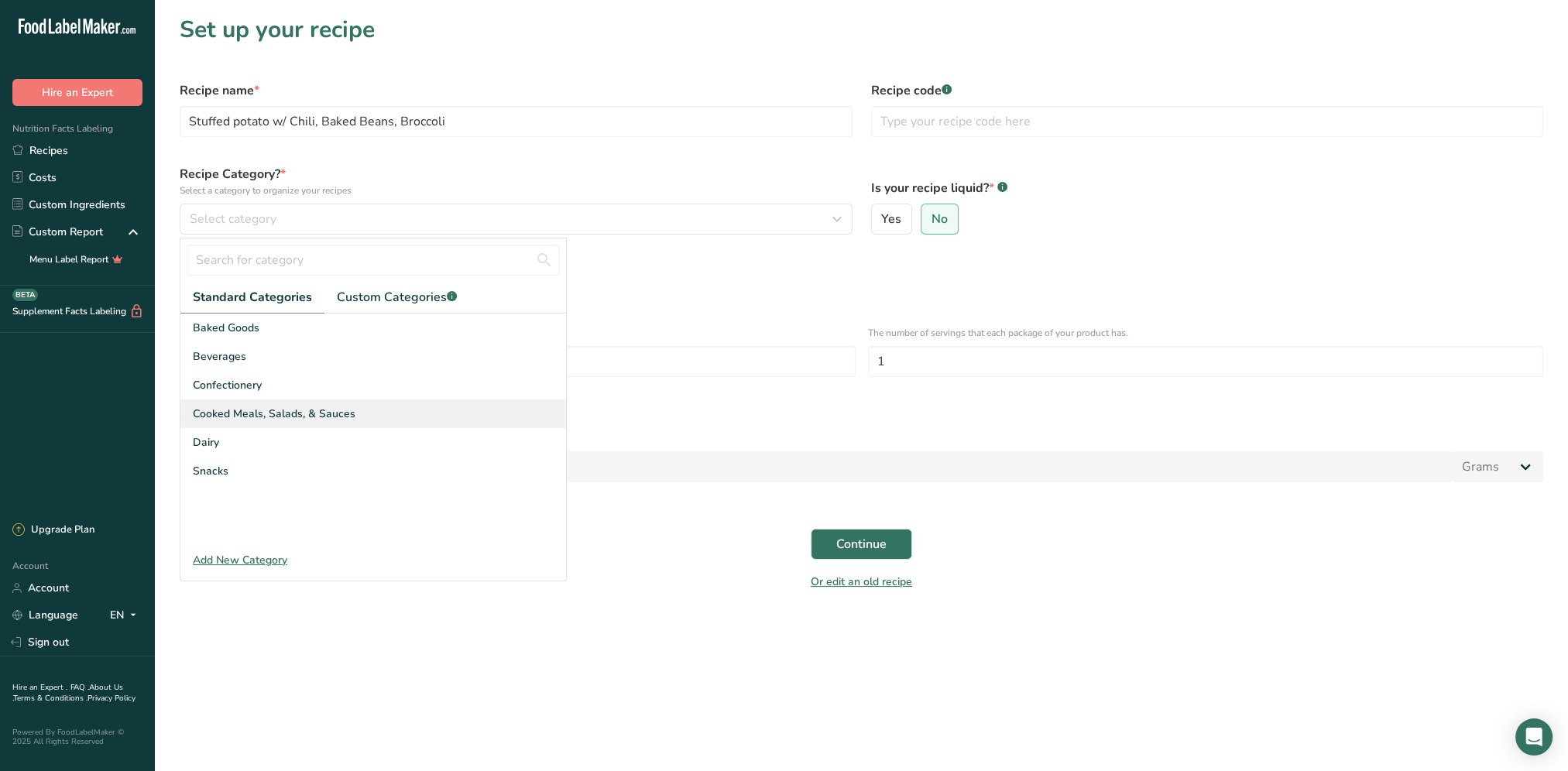
click at [281, 414] on span "Cooked Meals, Salads, & Sauces" at bounding box center [274, 414] width 163 height 16
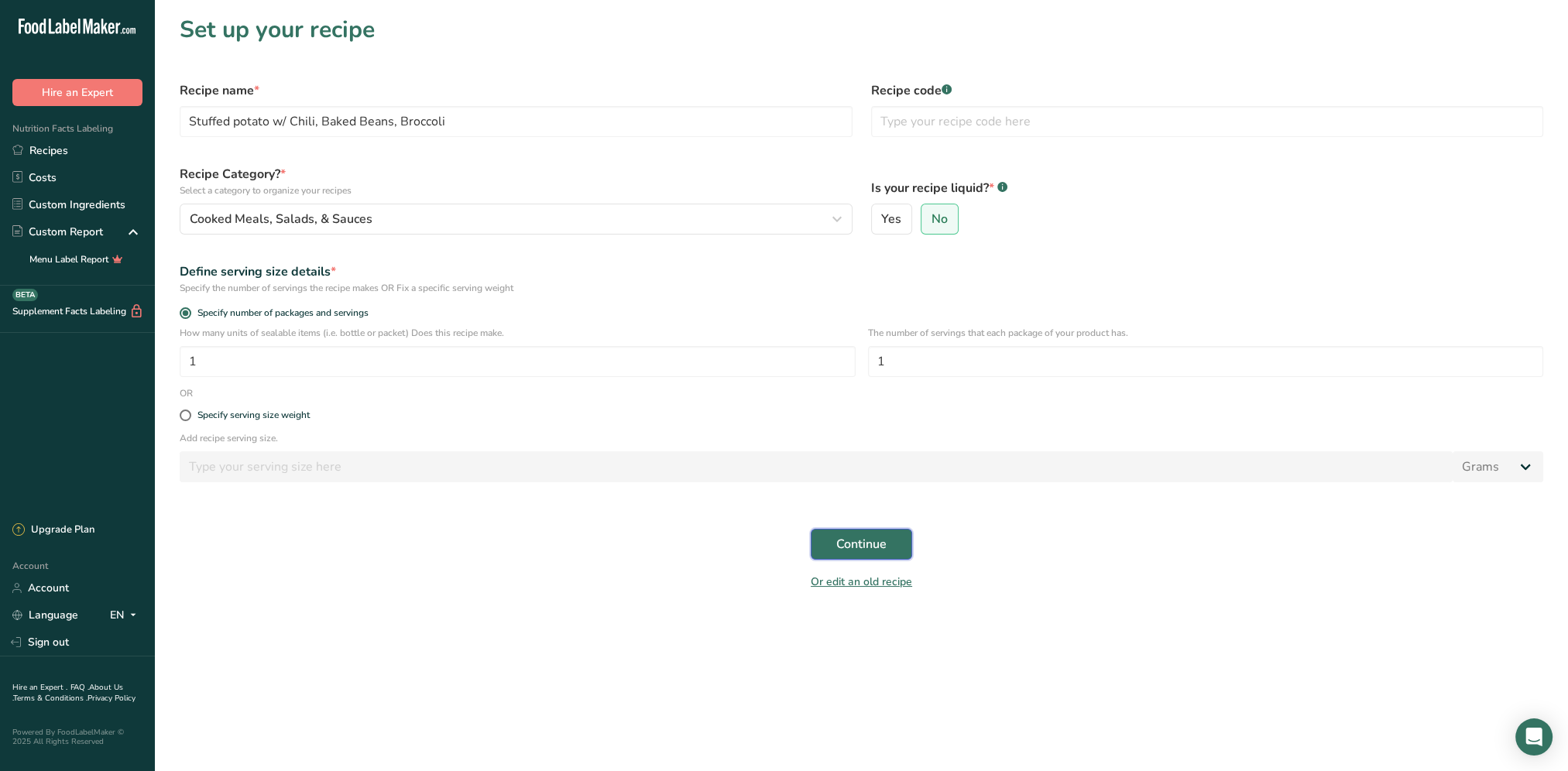
click at [857, 535] on span "Continue" at bounding box center [861, 544] width 50 height 19
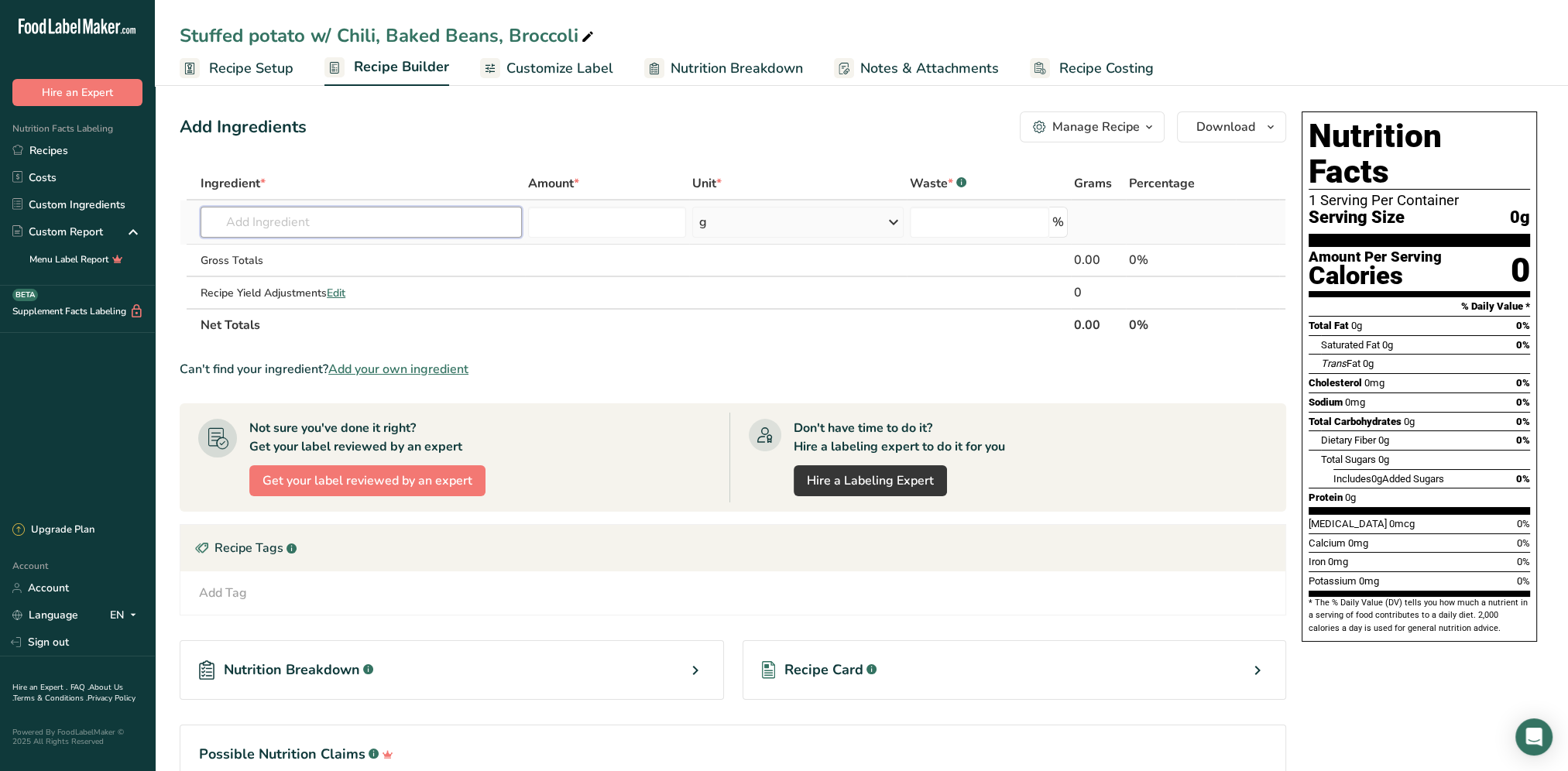
click at [263, 214] on input "text" at bounding box center [361, 222] width 321 height 31
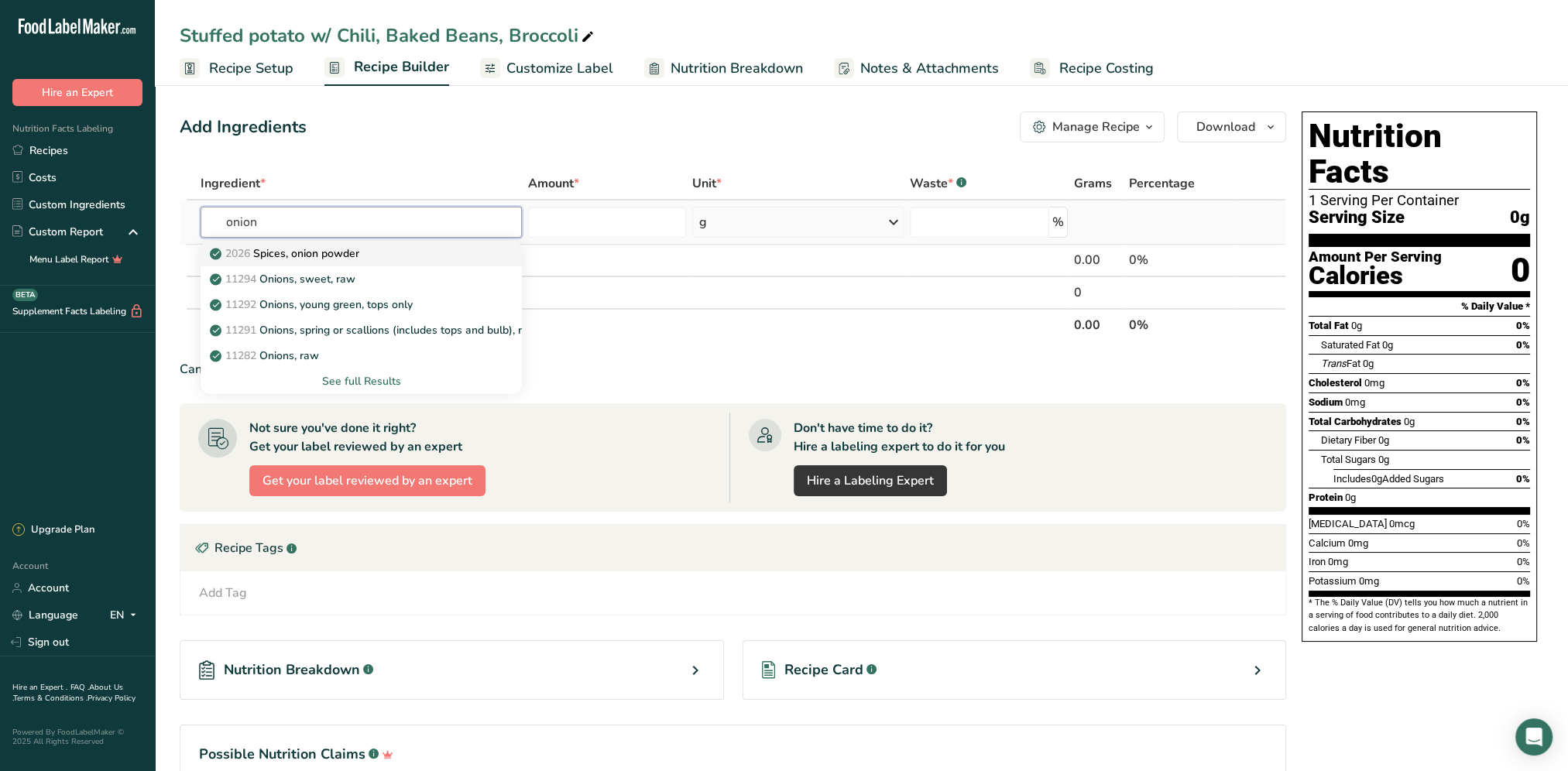
type input "onion"
click at [344, 257] on p "2026 Spices, onion powder" at bounding box center [286, 253] width 146 height 16
type input "Spices, onion powder"
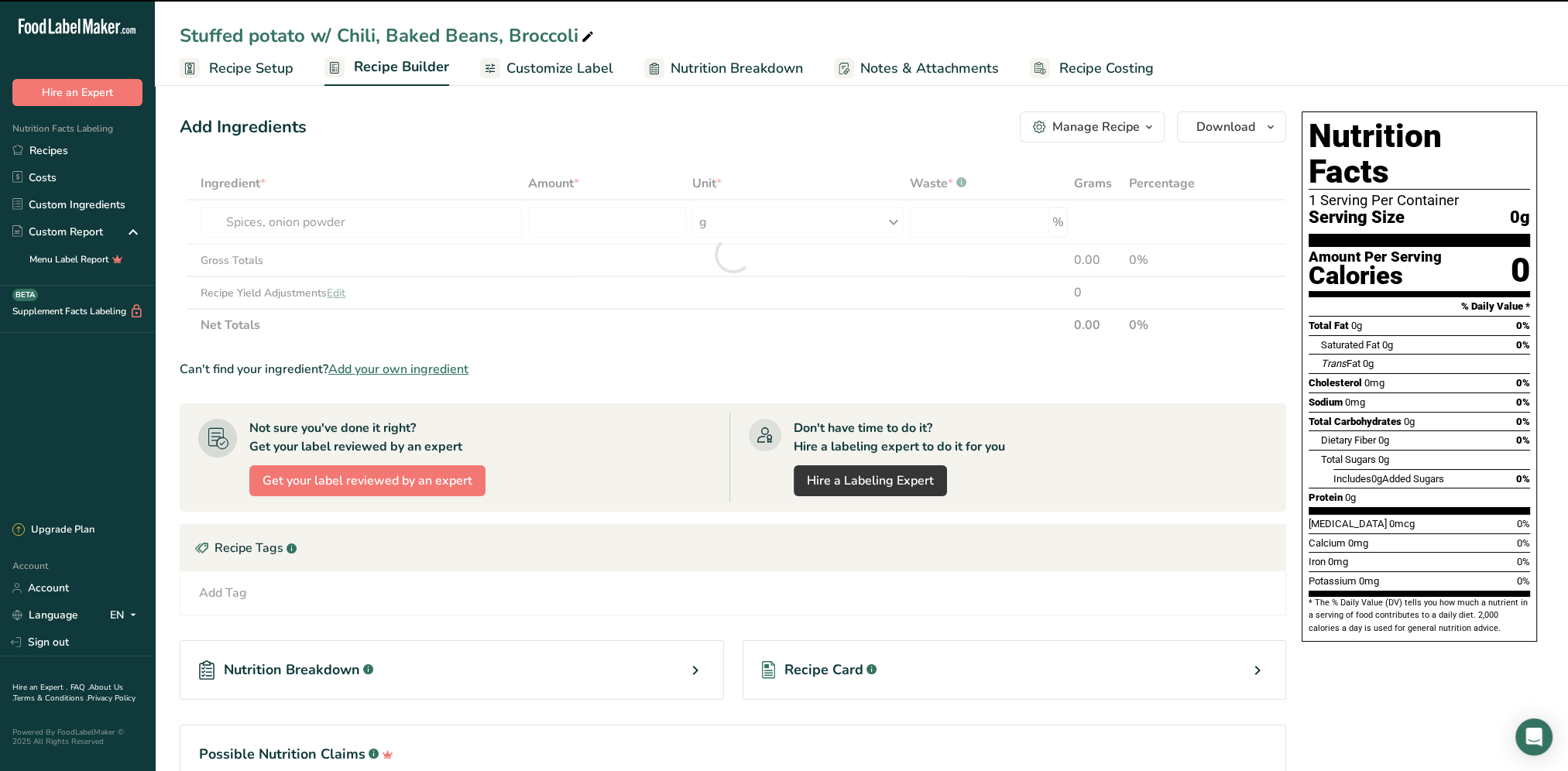
click at [588, 217] on div at bounding box center [733, 254] width 1107 height 174
type input "0"
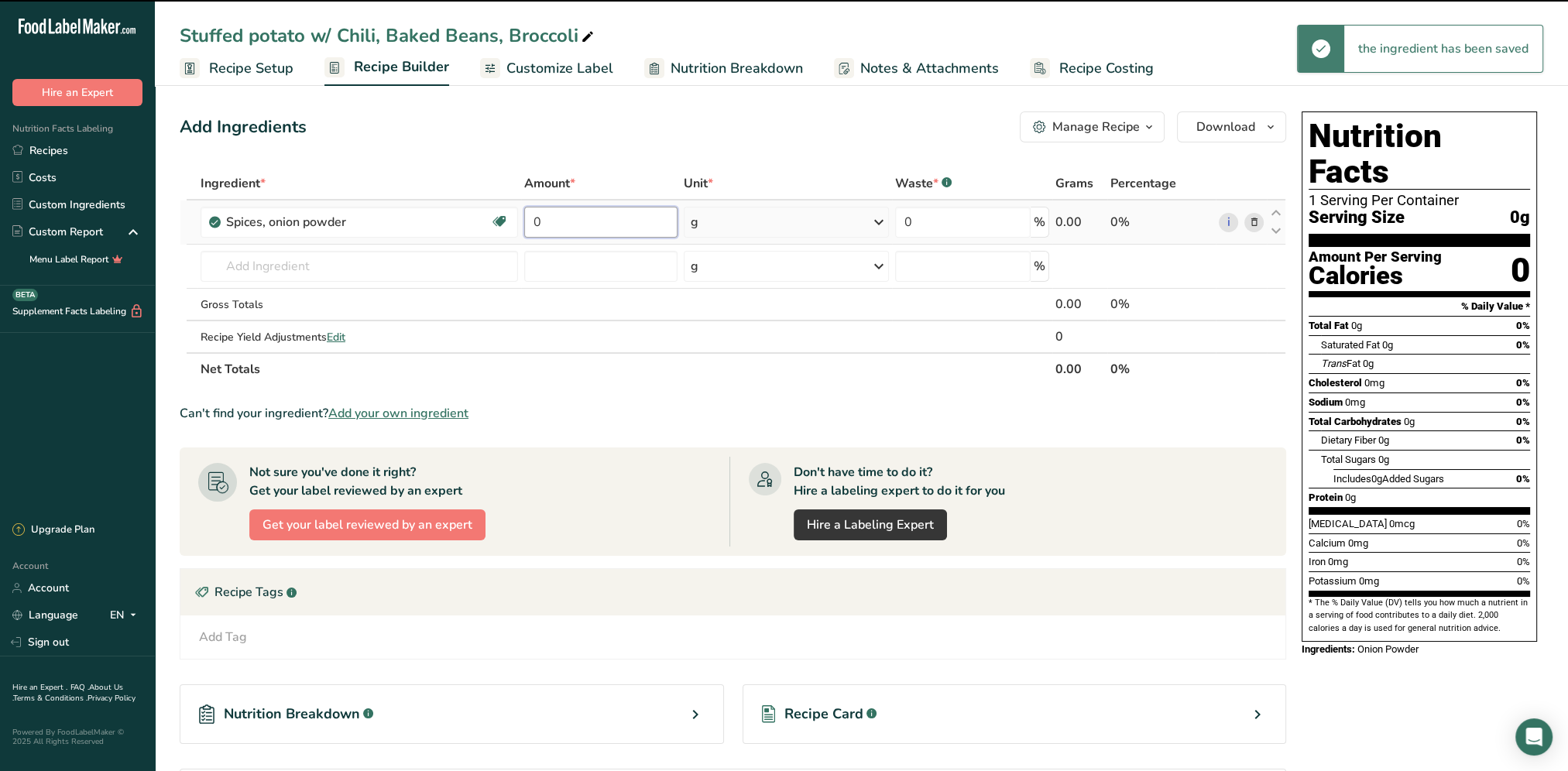
click at [592, 217] on input "0" at bounding box center [601, 222] width 154 height 31
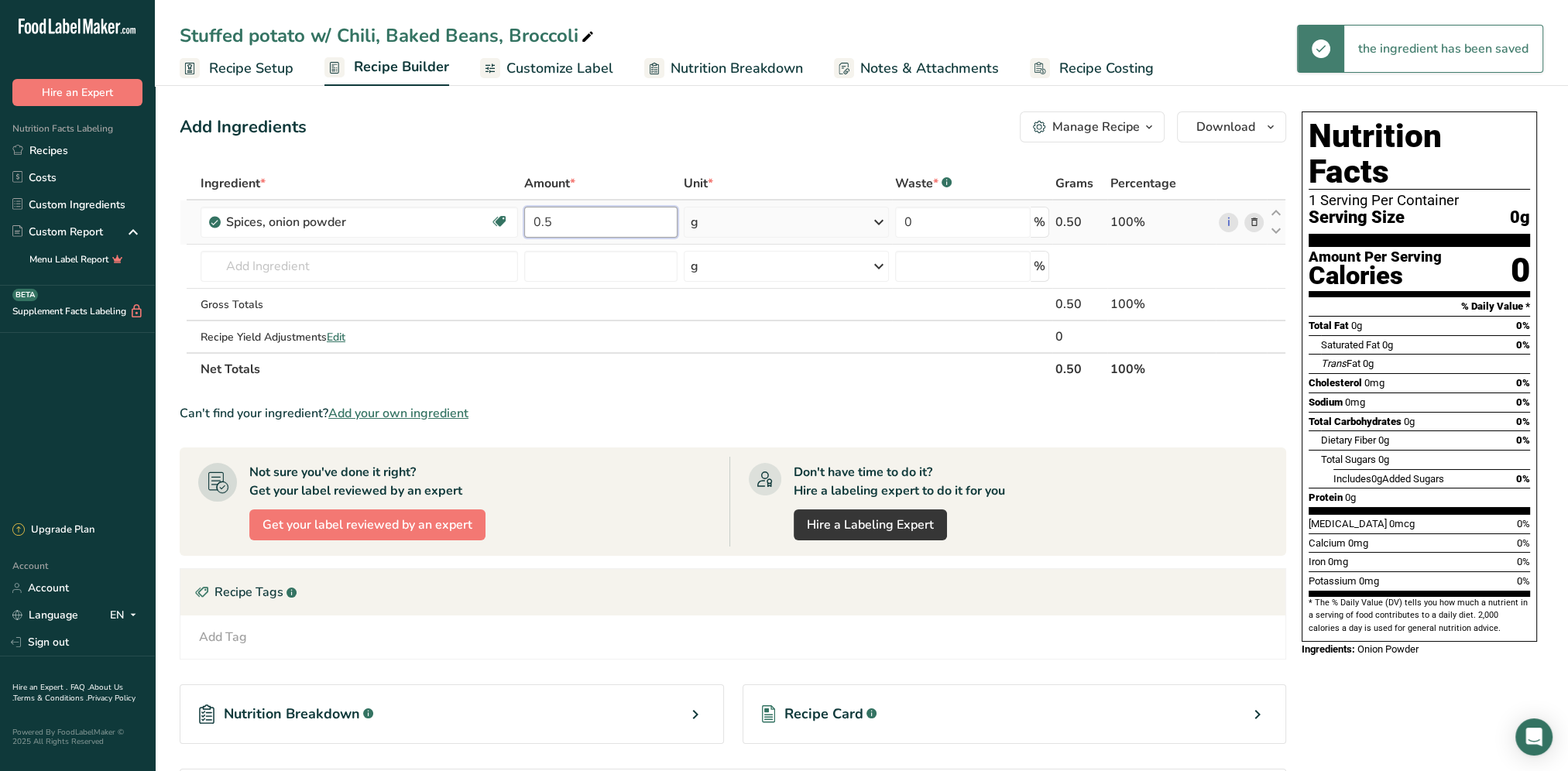
type input "0.5"
click at [886, 219] on div "Ingredient * Amount * Unit * Waste * .a-a{fill:#347362;}.b-a{fill:#fff;} Grams …" at bounding box center [733, 276] width 1107 height 219
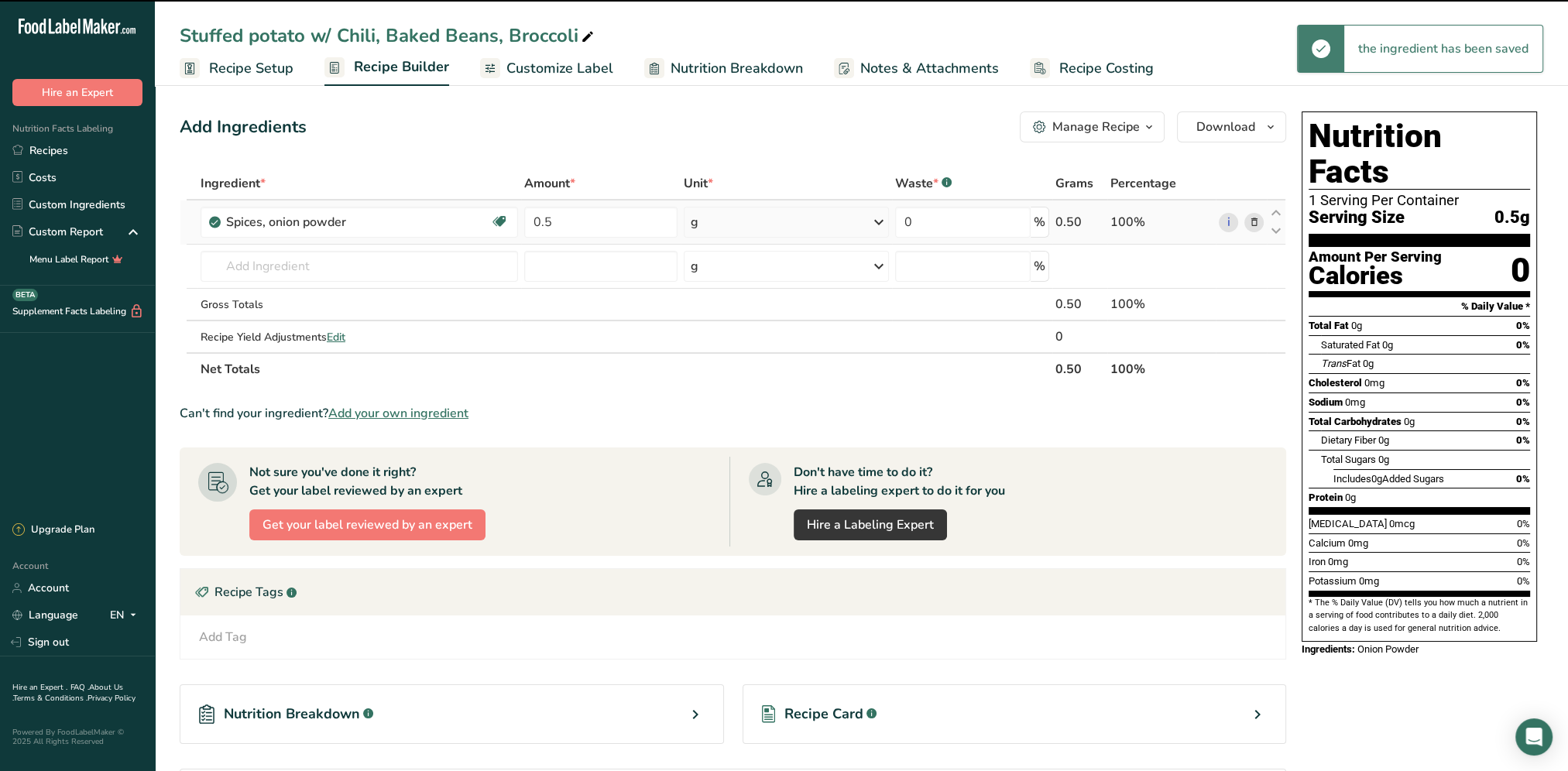
click at [883, 217] on icon at bounding box center [878, 222] width 19 height 28
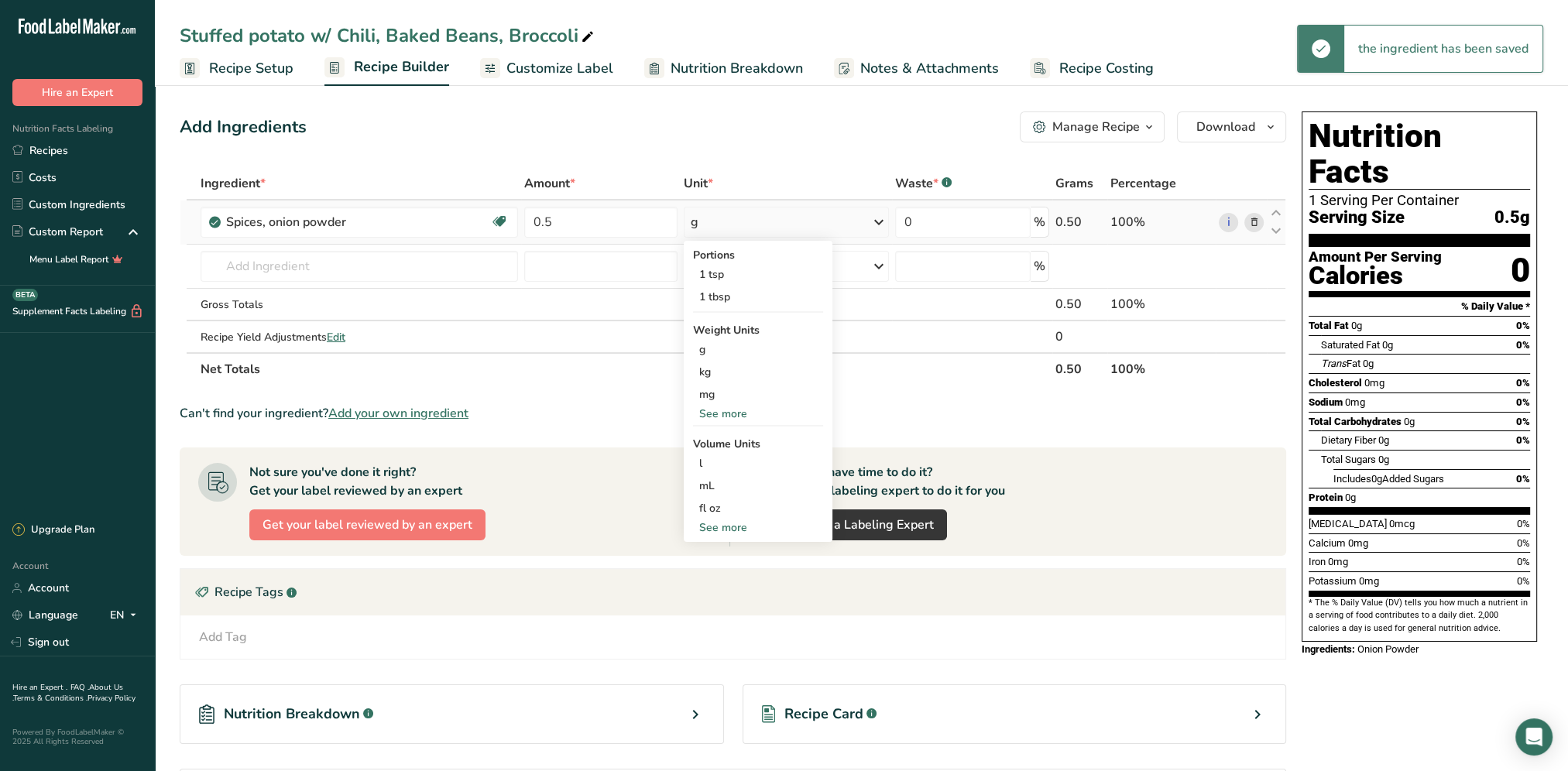
click at [740, 409] on div "See more" at bounding box center [757, 414] width 130 height 16
click at [731, 458] on div "oz" at bounding box center [757, 462] width 130 height 23
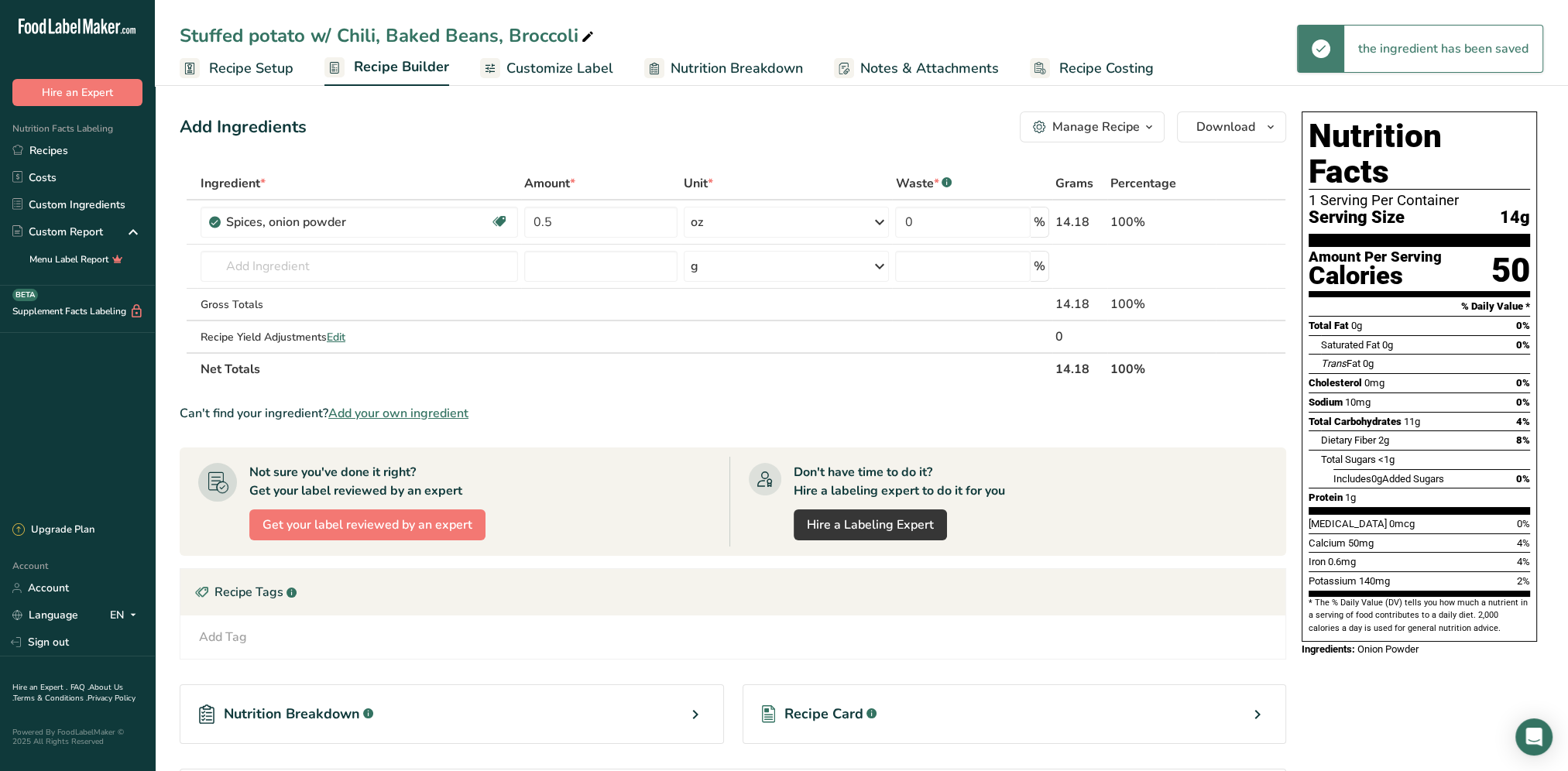
click at [730, 129] on div "Add Ingredients Manage Recipe Delete Recipe Duplicate Recipe Scale Recipe Save …" at bounding box center [733, 127] width 1107 height 31
click at [270, 264] on input "text" at bounding box center [360, 266] width 318 height 31
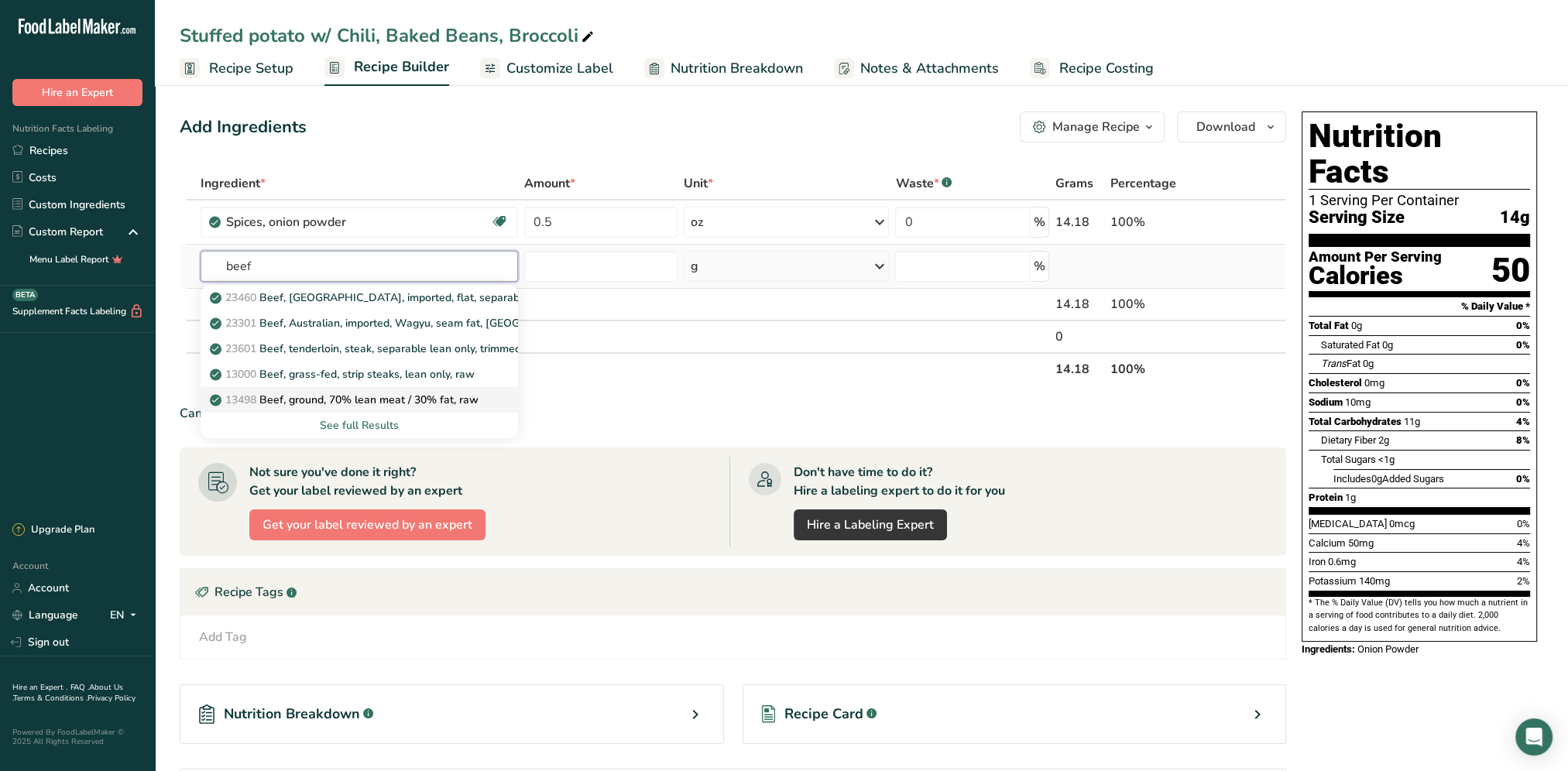
type input "beef"
click at [485, 391] on link "13498 Beef, ground, 70% lean meat / 30% fat, raw" at bounding box center [360, 400] width 318 height 26
type input "Beef, ground, 70% lean meat / 30% fat, raw"
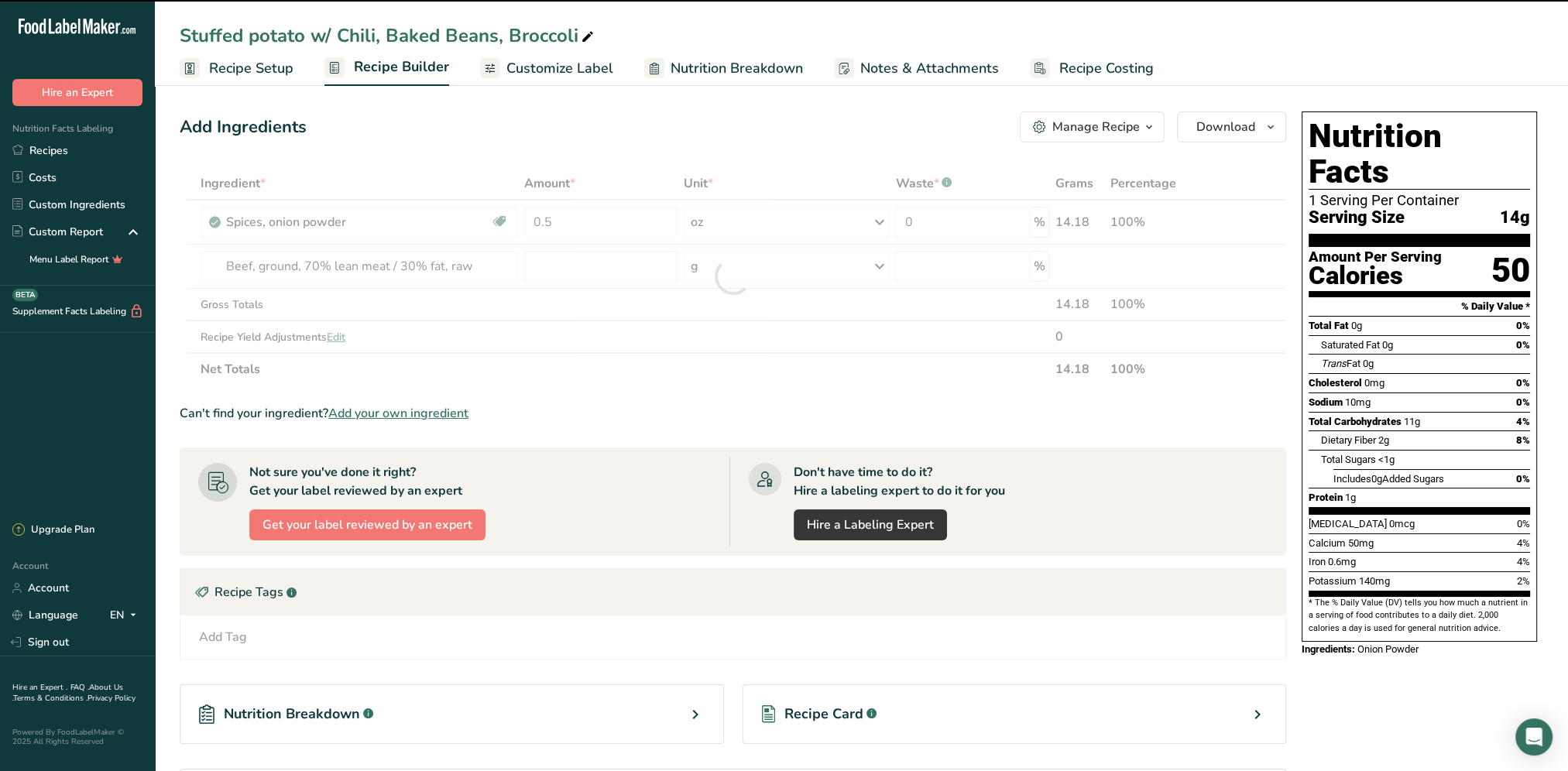
type input "0"
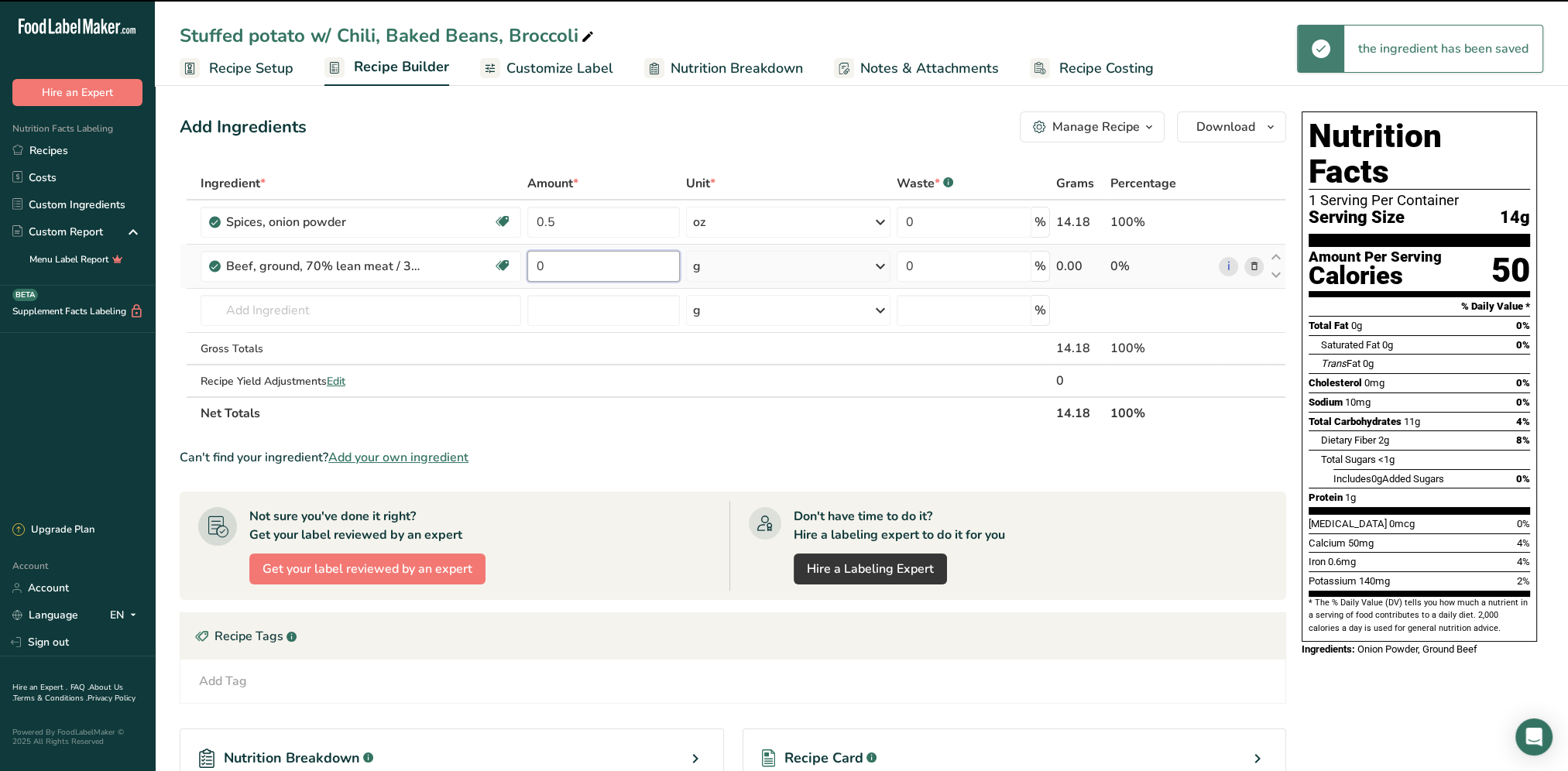
click at [558, 266] on input "0" at bounding box center [604, 266] width 153 height 31
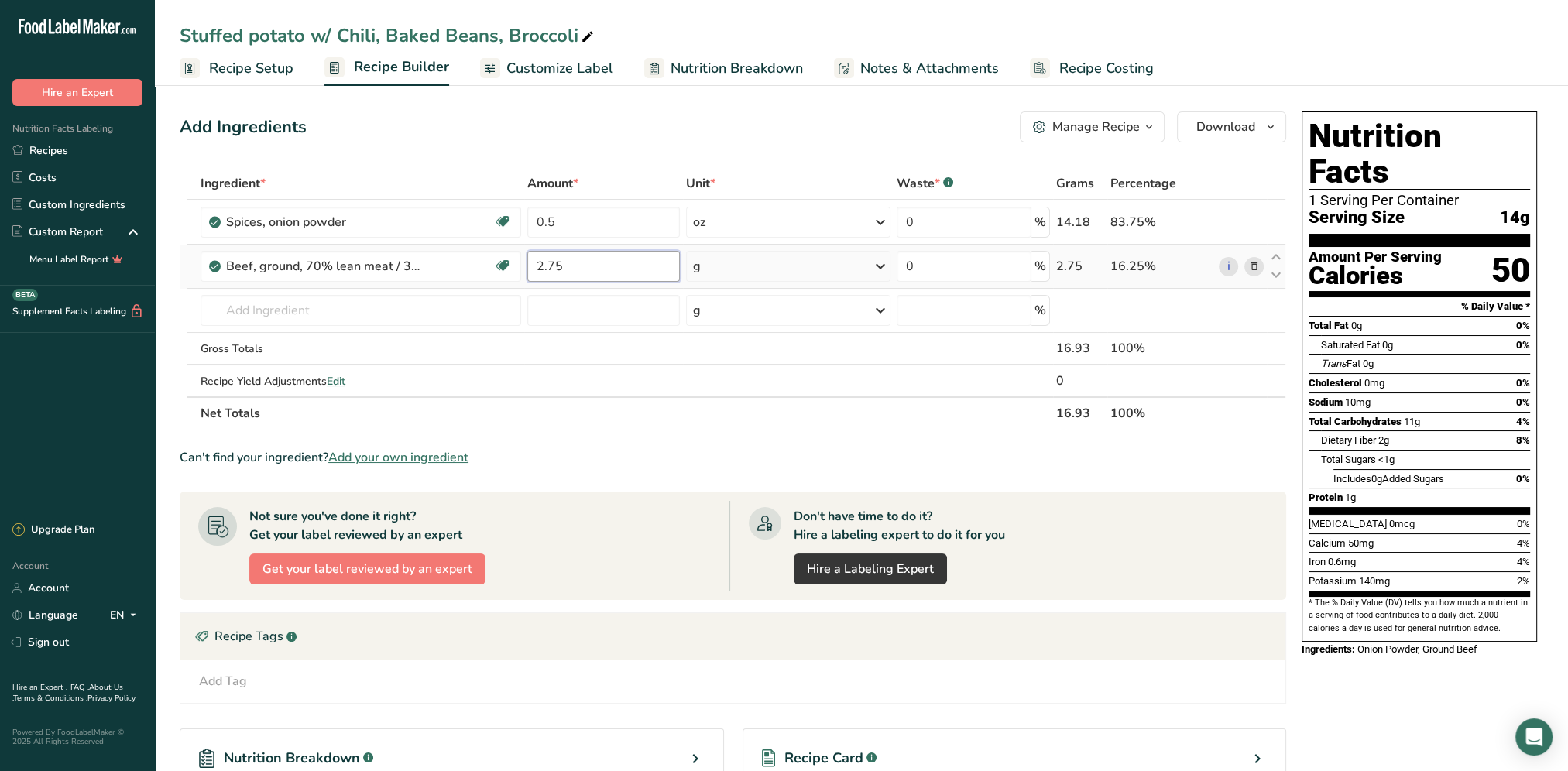
type input "2.75"
click at [879, 262] on div "Ingredient * Amount * Unit * Waste * .a-a{fill:#347362;}.b-a{fill:#fff;} Grams …" at bounding box center [733, 298] width 1107 height 262
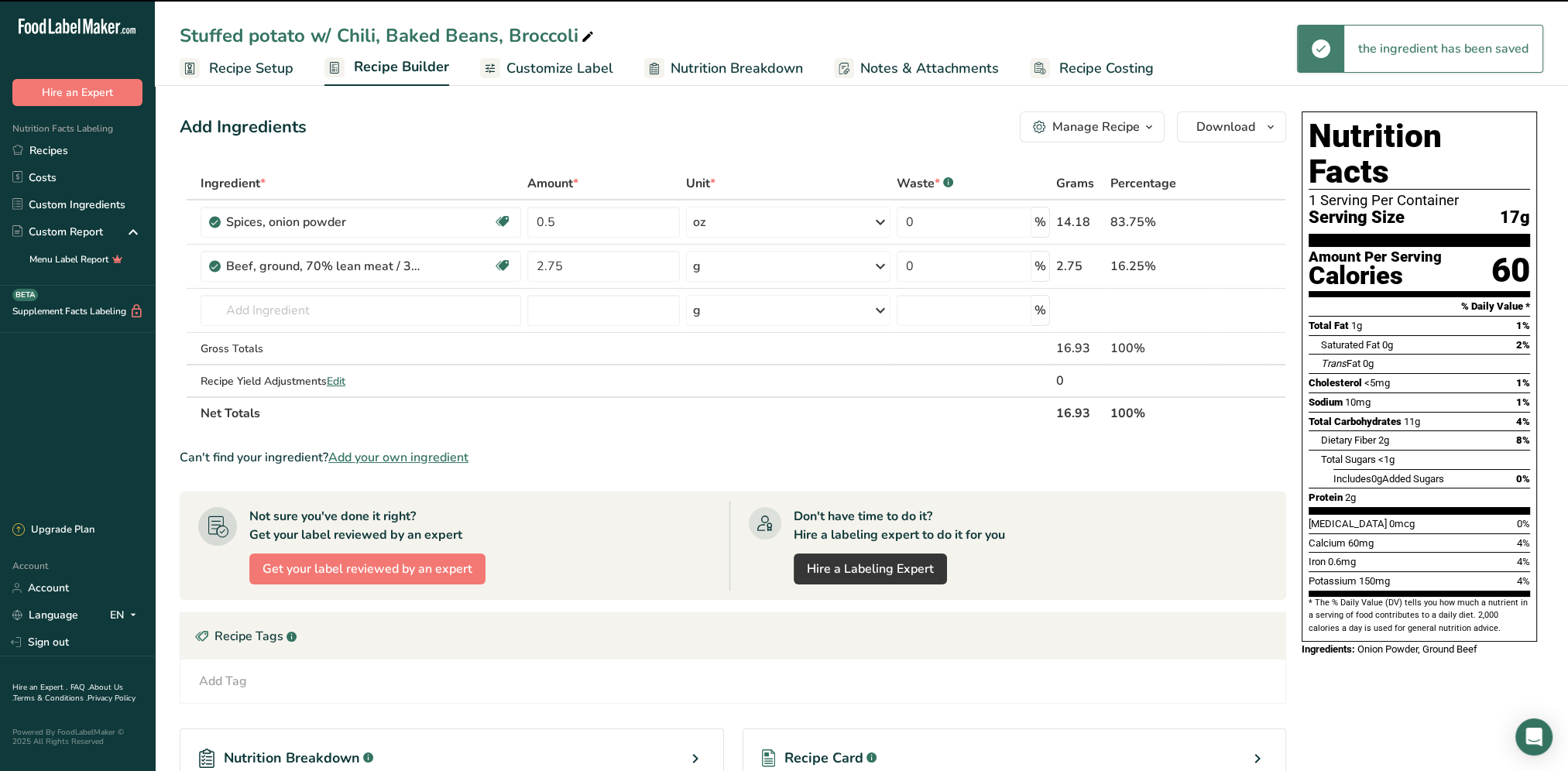
click at [881, 266] on icon at bounding box center [880, 266] width 19 height 28
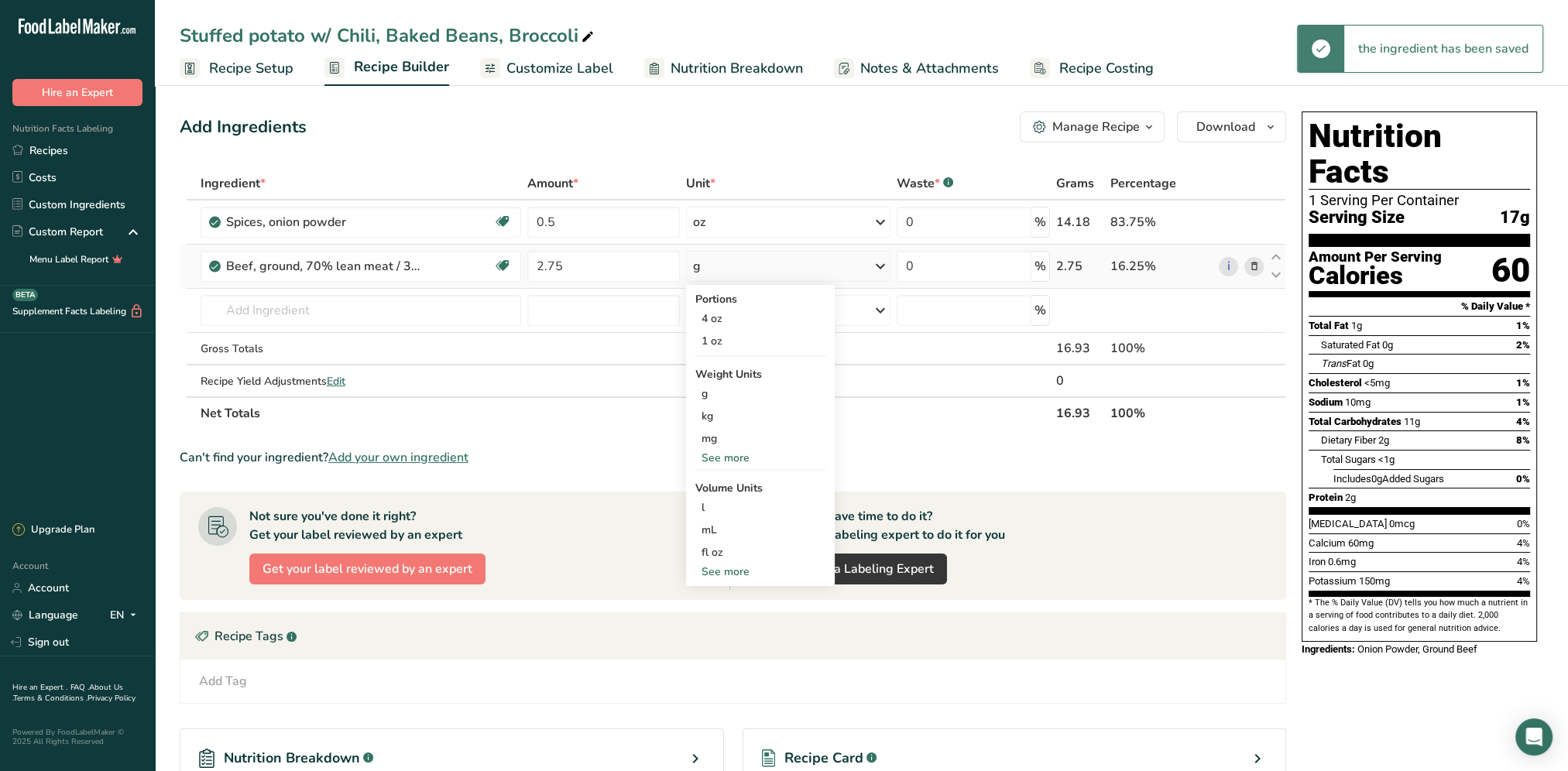
click at [742, 452] on div "See more" at bounding box center [760, 458] width 130 height 16
click at [726, 503] on div "oz" at bounding box center [760, 506] width 130 height 23
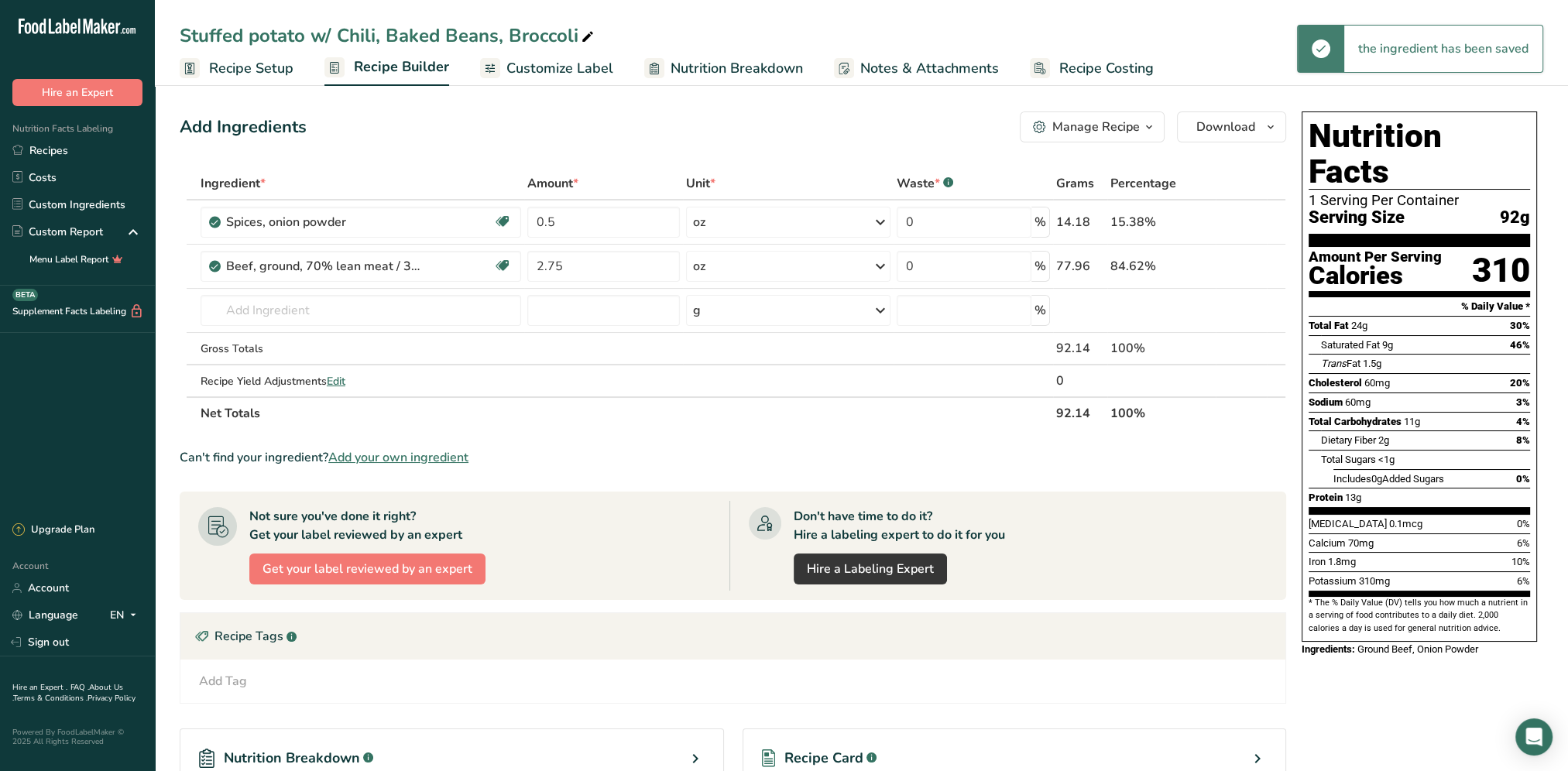
click at [673, 127] on div "Add Ingredients Manage Recipe Delete Recipe Duplicate Recipe Scale Recipe Save …" at bounding box center [733, 127] width 1107 height 31
click at [406, 313] on input "text" at bounding box center [361, 310] width 320 height 31
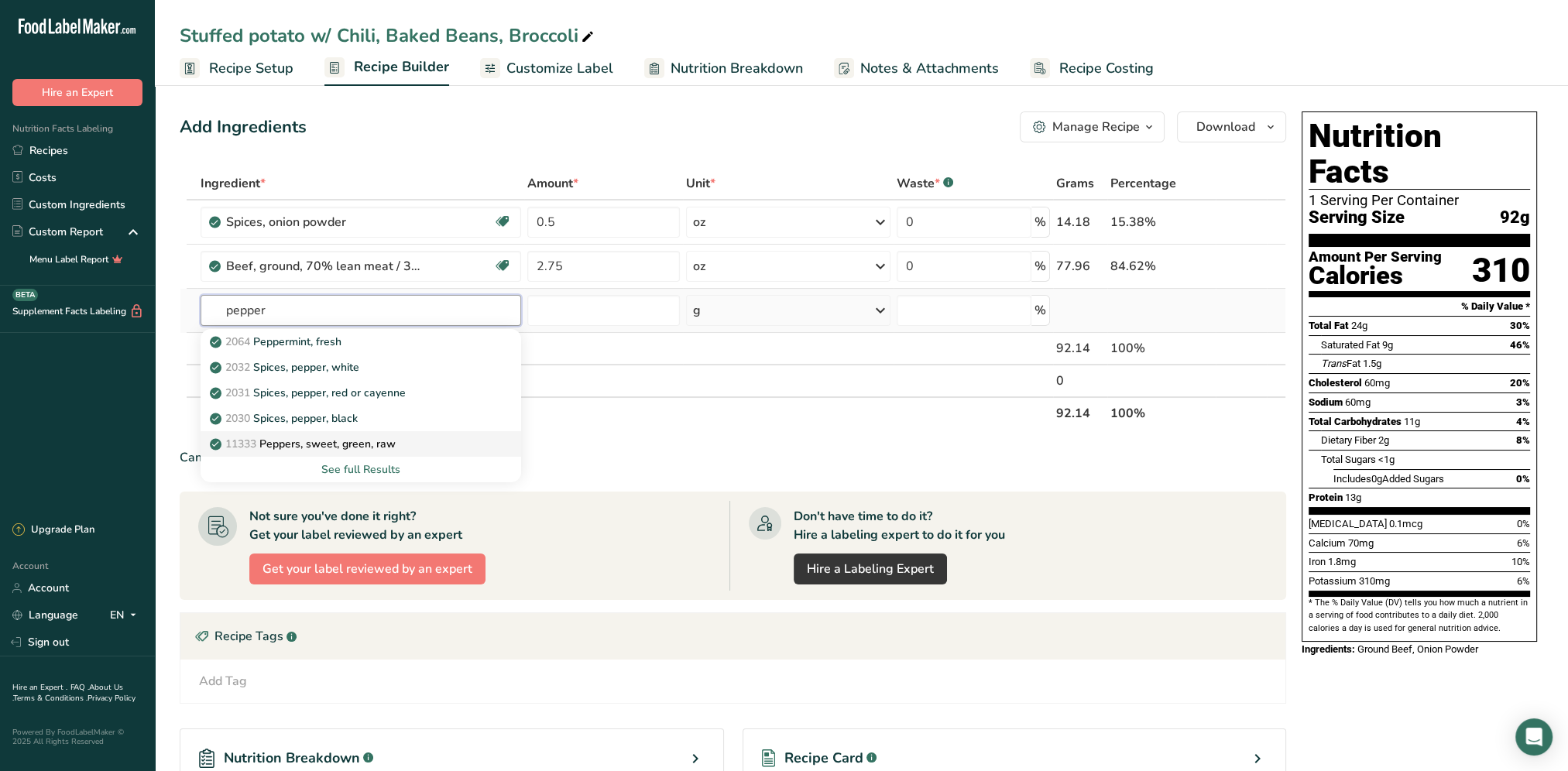
type input "pepper"
click at [377, 440] on p "11333 Peppers, sweet, green, raw" at bounding box center [304, 444] width 183 height 16
type input "Peppers, sweet, green, raw"
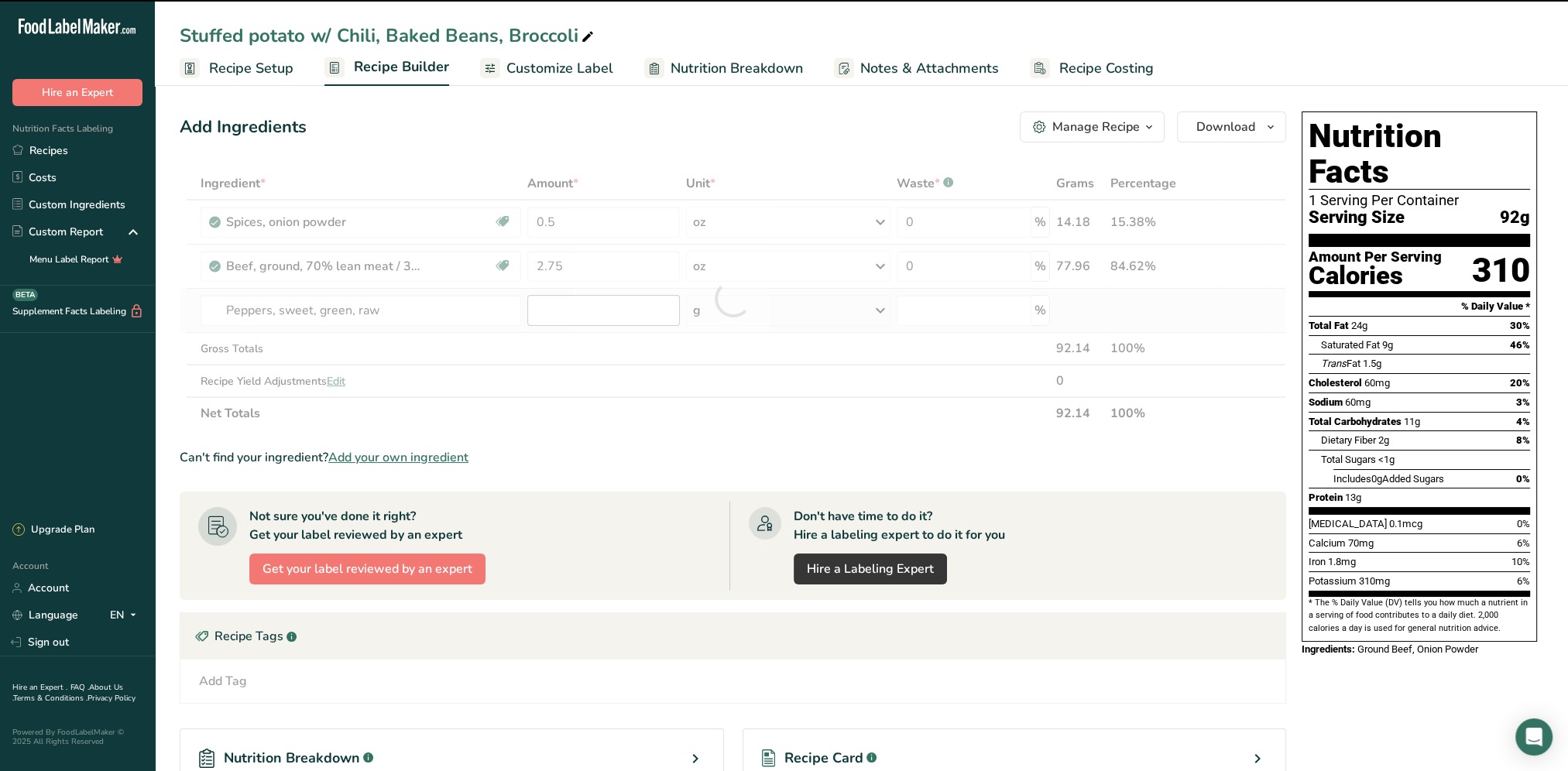
type input "0"
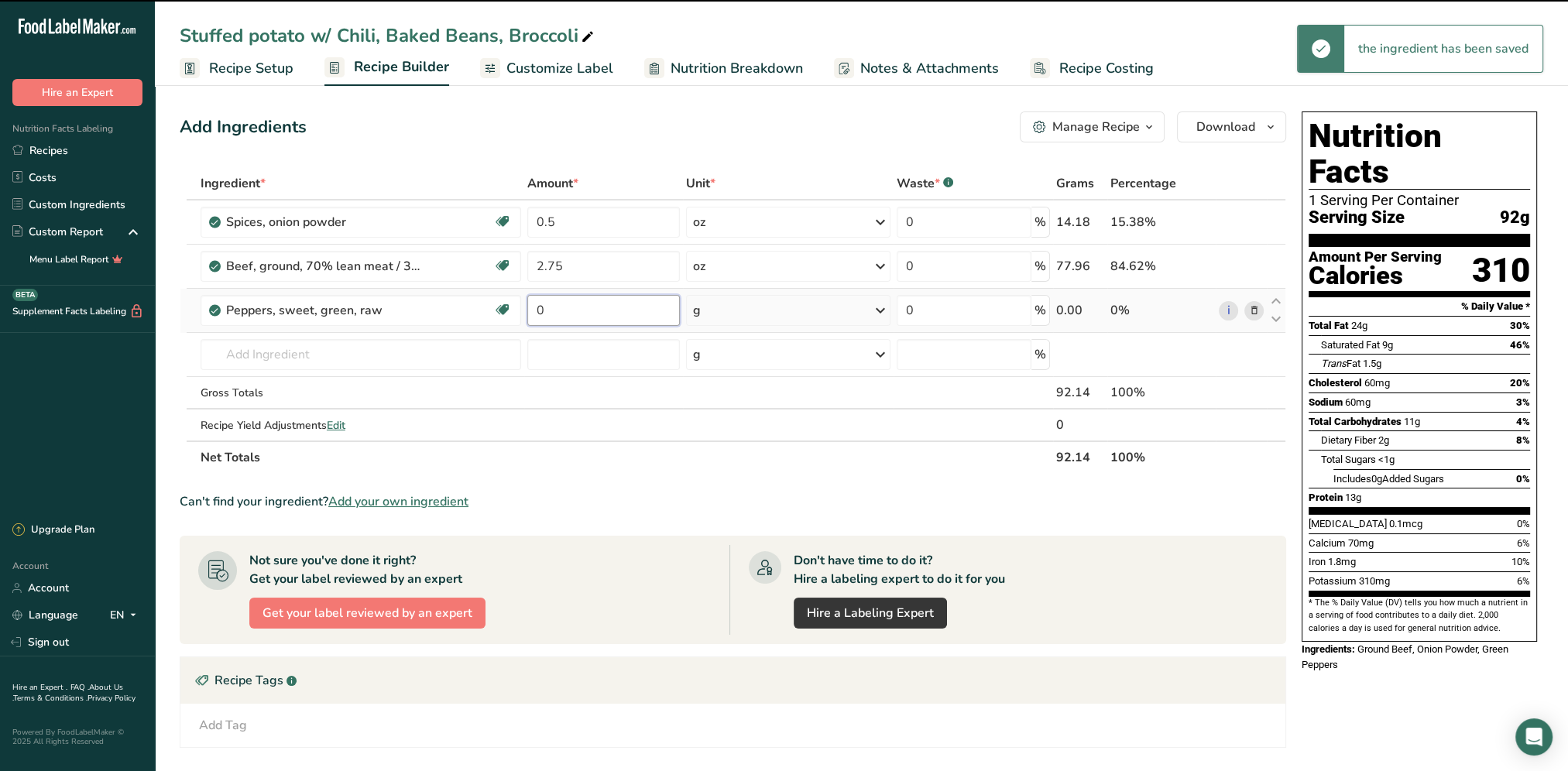
click at [556, 309] on input "0" at bounding box center [604, 310] width 153 height 31
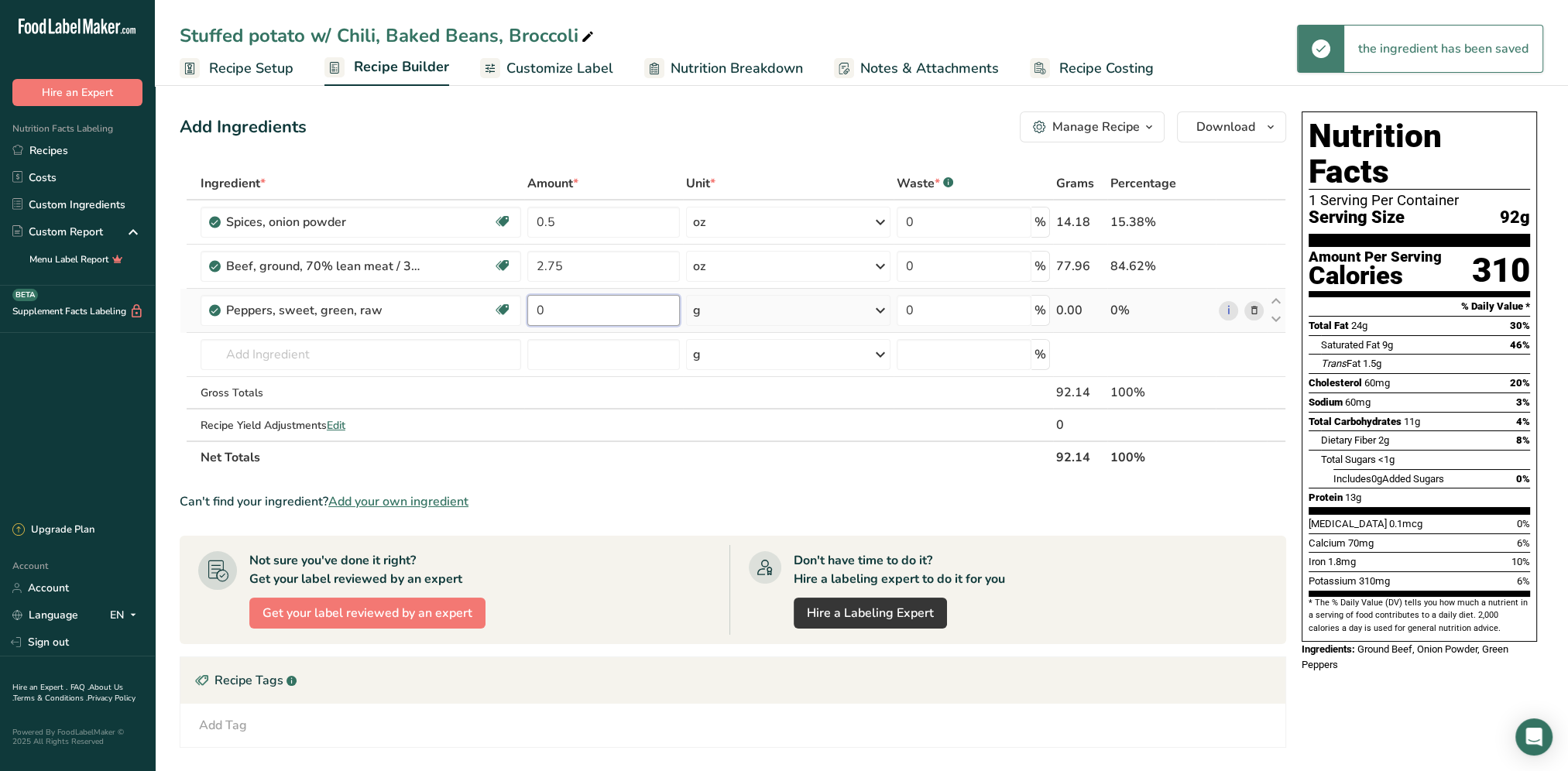
drag, startPoint x: 538, startPoint y: 312, endPoint x: 553, endPoint y: 315, distance: 15.3
click at [529, 315] on input "0" at bounding box center [604, 310] width 153 height 31
drag, startPoint x: 553, startPoint y: 315, endPoint x: 530, endPoint y: 312, distance: 23.2
click at [530, 312] on input "0" at bounding box center [604, 310] width 153 height 31
type input "0.25"
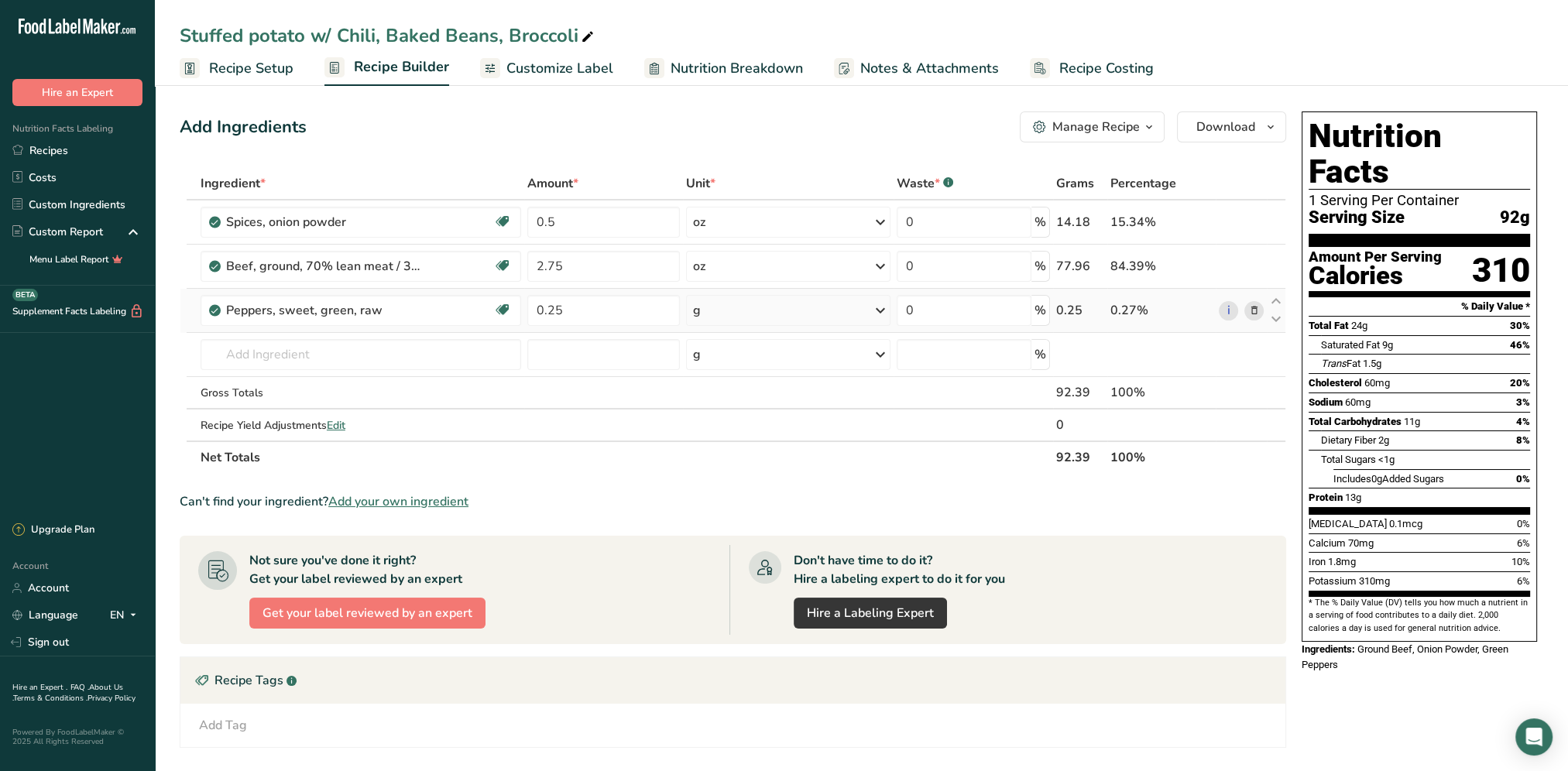
click at [882, 308] on div "Ingredient * Amount * Unit * Waste * .a-a{fill:#347362;}.b-a{fill:#fff;} Grams …" at bounding box center [733, 320] width 1107 height 306
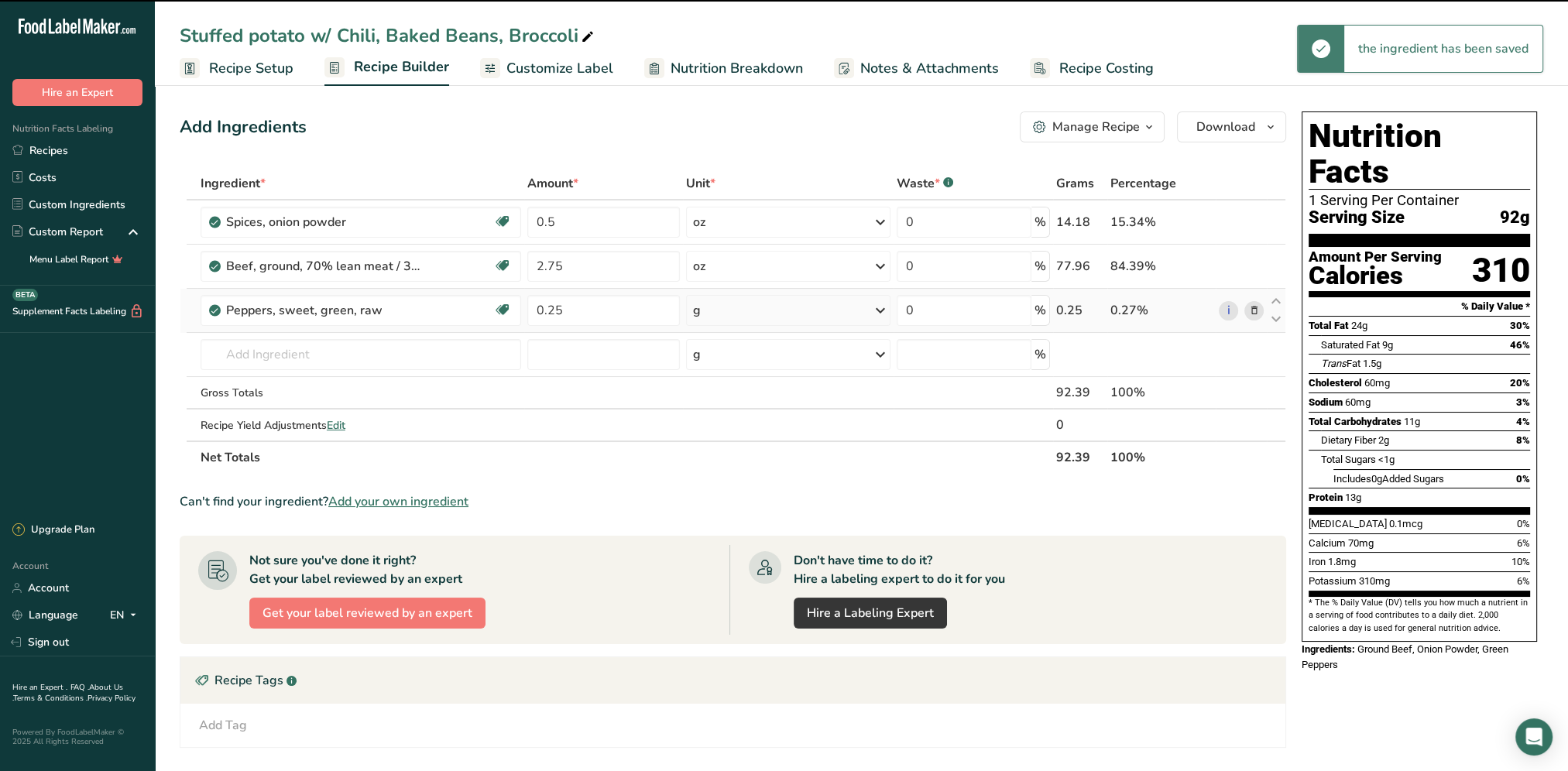
click at [882, 310] on icon at bounding box center [880, 310] width 19 height 28
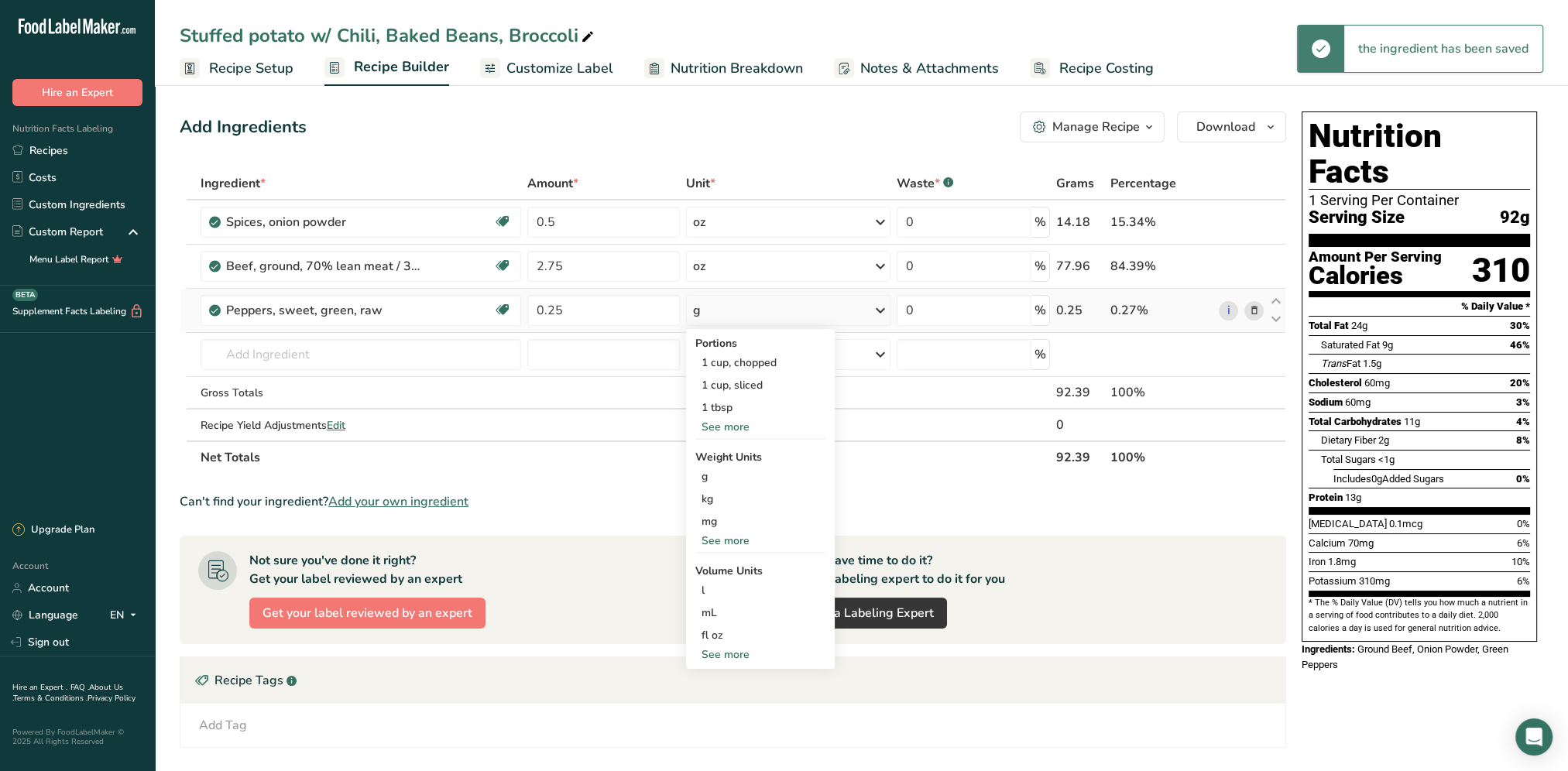
click at [719, 541] on div "See more" at bounding box center [760, 540] width 130 height 16
click at [715, 584] on div "oz" at bounding box center [760, 589] width 130 height 23
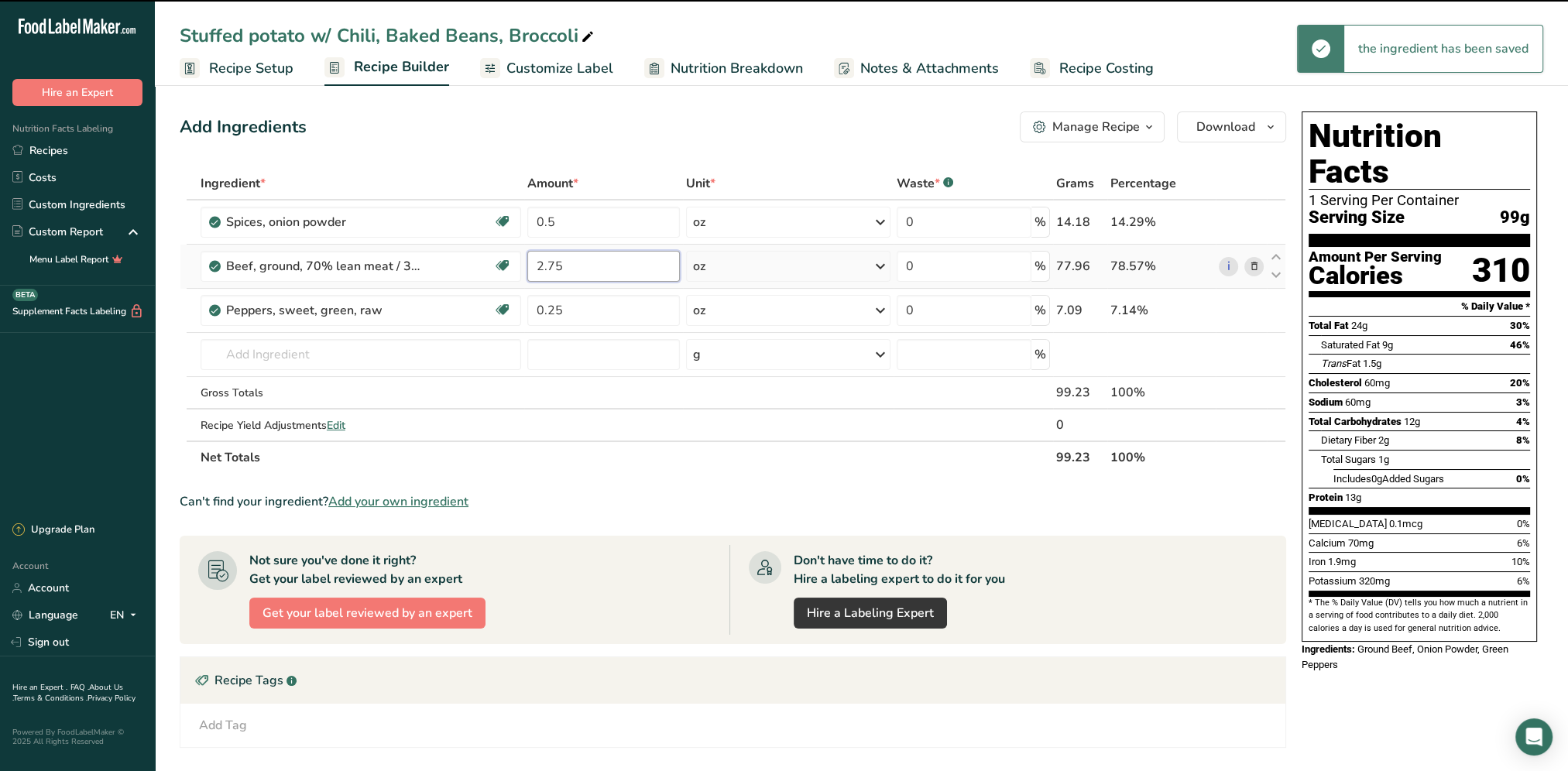
click at [573, 274] on input "2.75" at bounding box center [604, 266] width 153 height 31
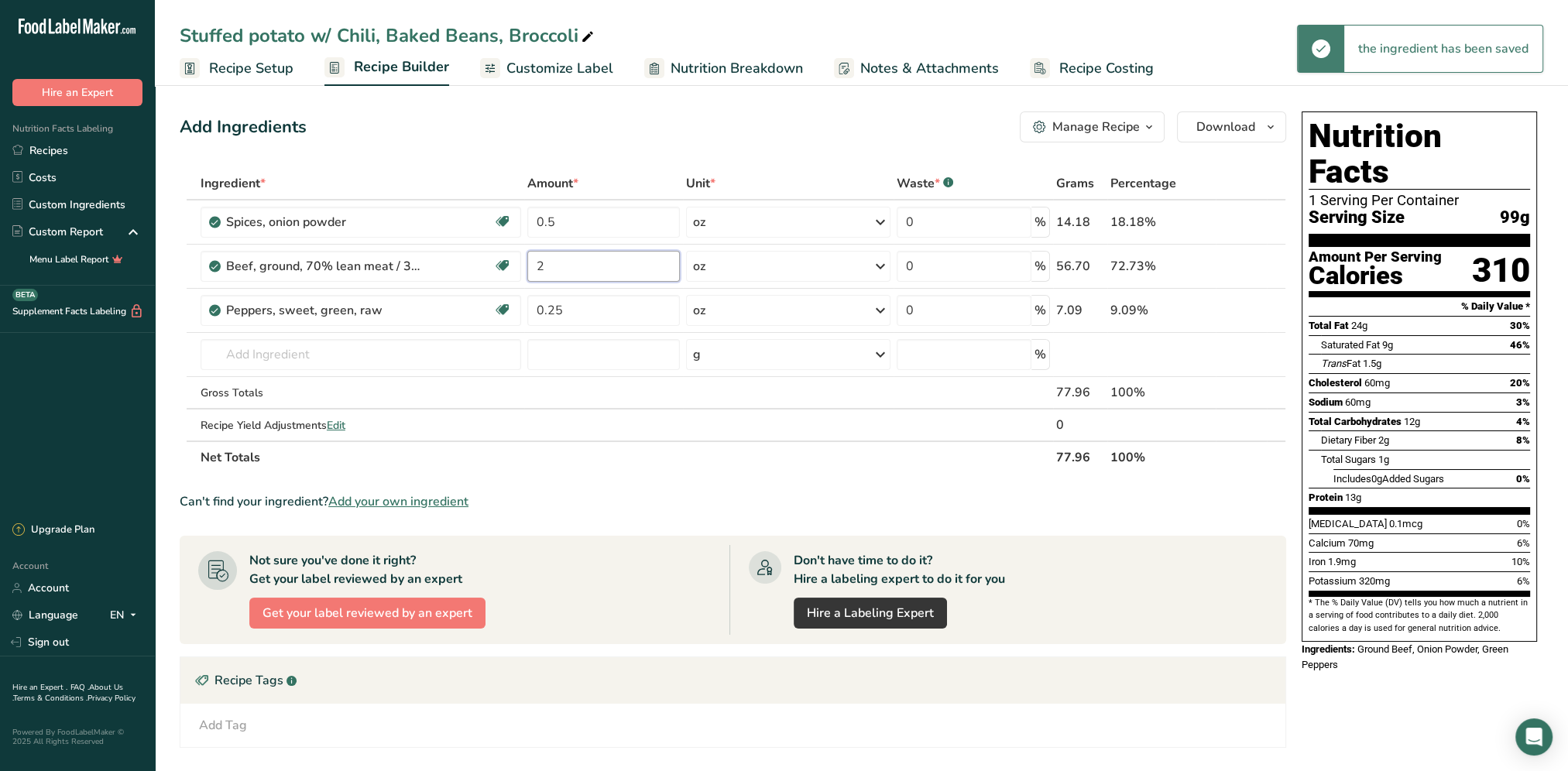
type input "2"
click at [702, 149] on div "Add Ingredients Manage Recipe Delete Recipe Duplicate Recipe Scale Recipe Save …" at bounding box center [737, 536] width 1116 height 861
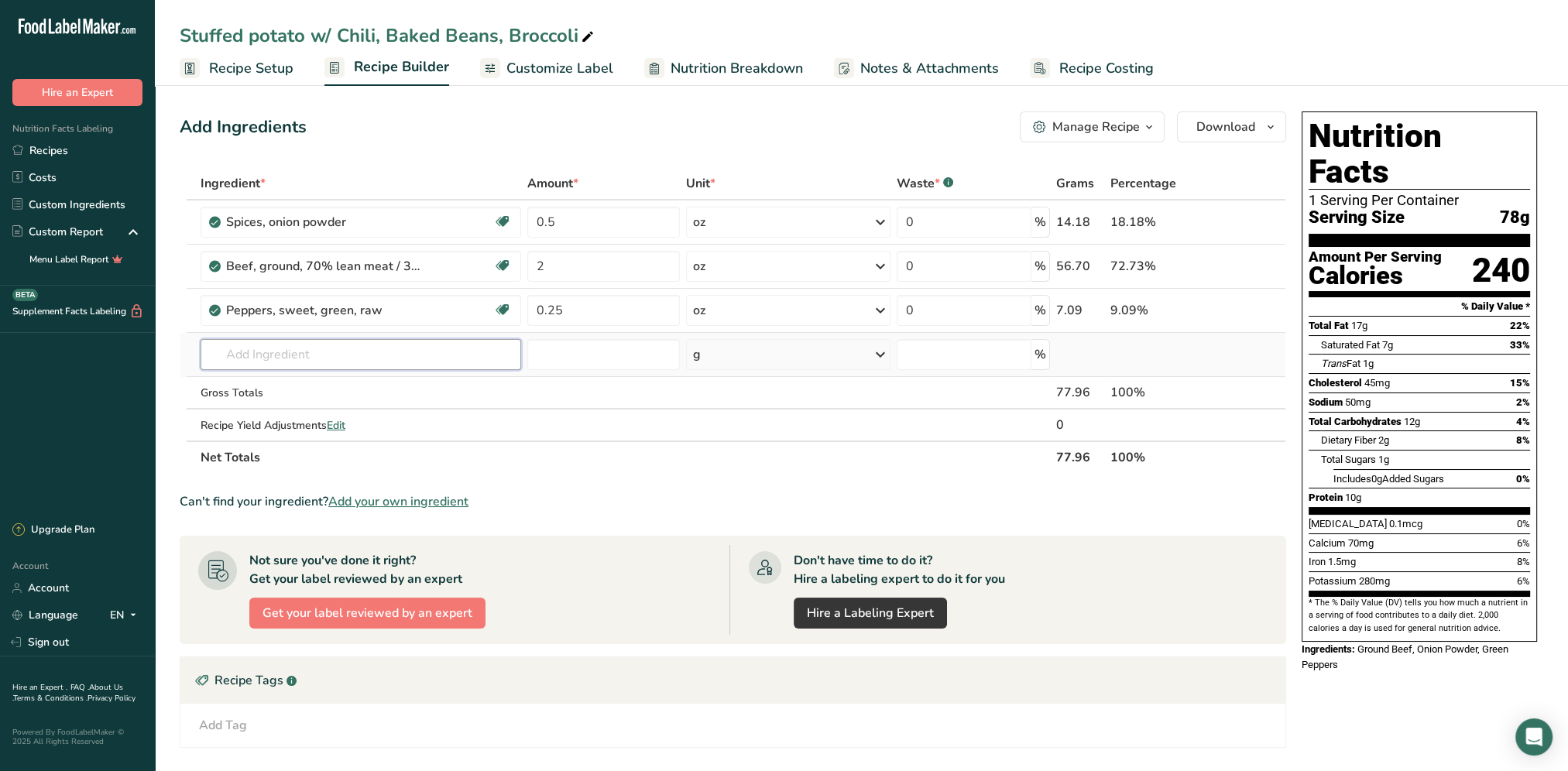
click at [287, 356] on input "text" at bounding box center [361, 354] width 320 height 31
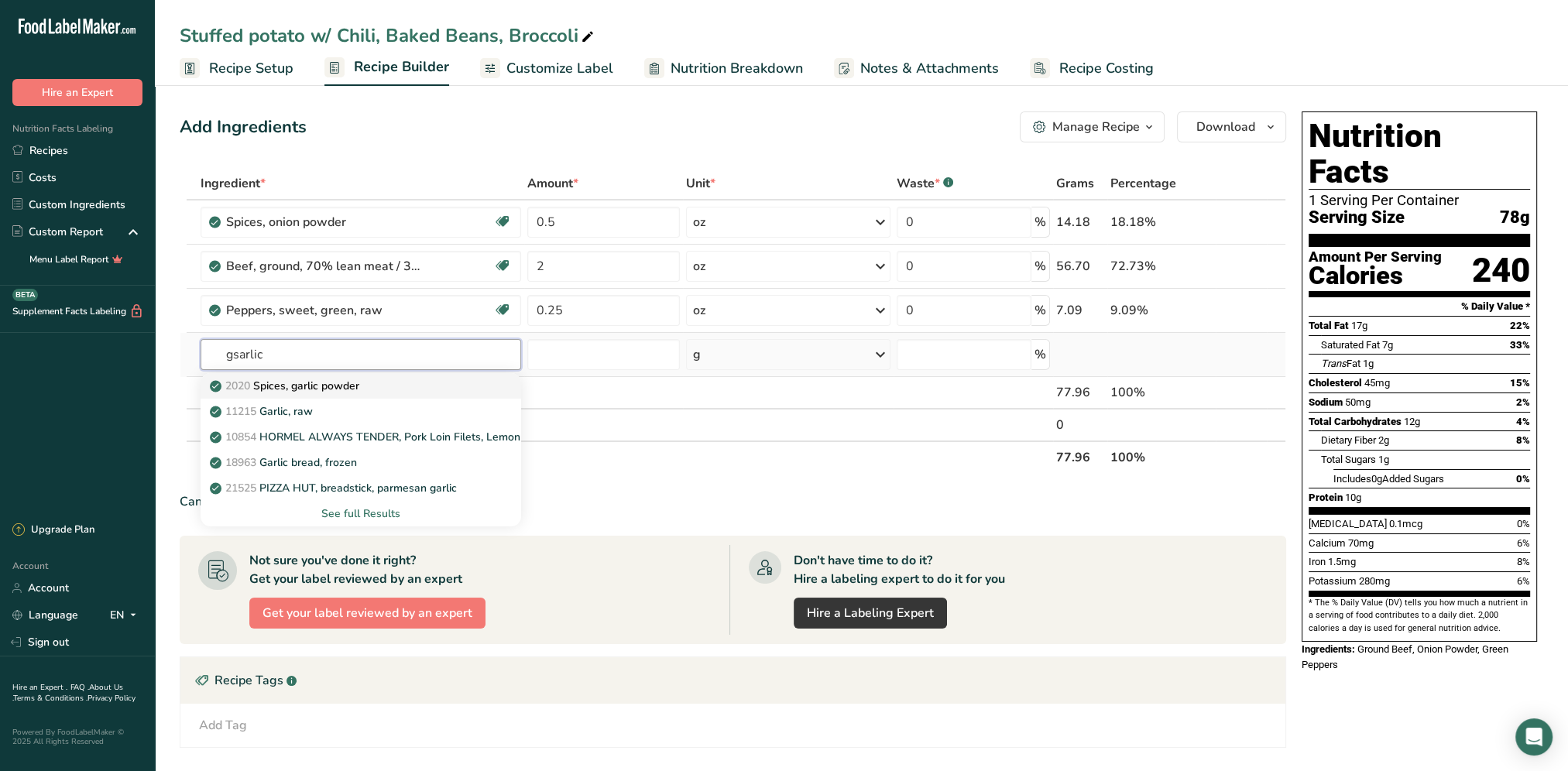
type input "gsarlic"
click at [353, 383] on p "2020 Spices, garlic powder" at bounding box center [286, 386] width 146 height 16
type input "Spices, garlic powder"
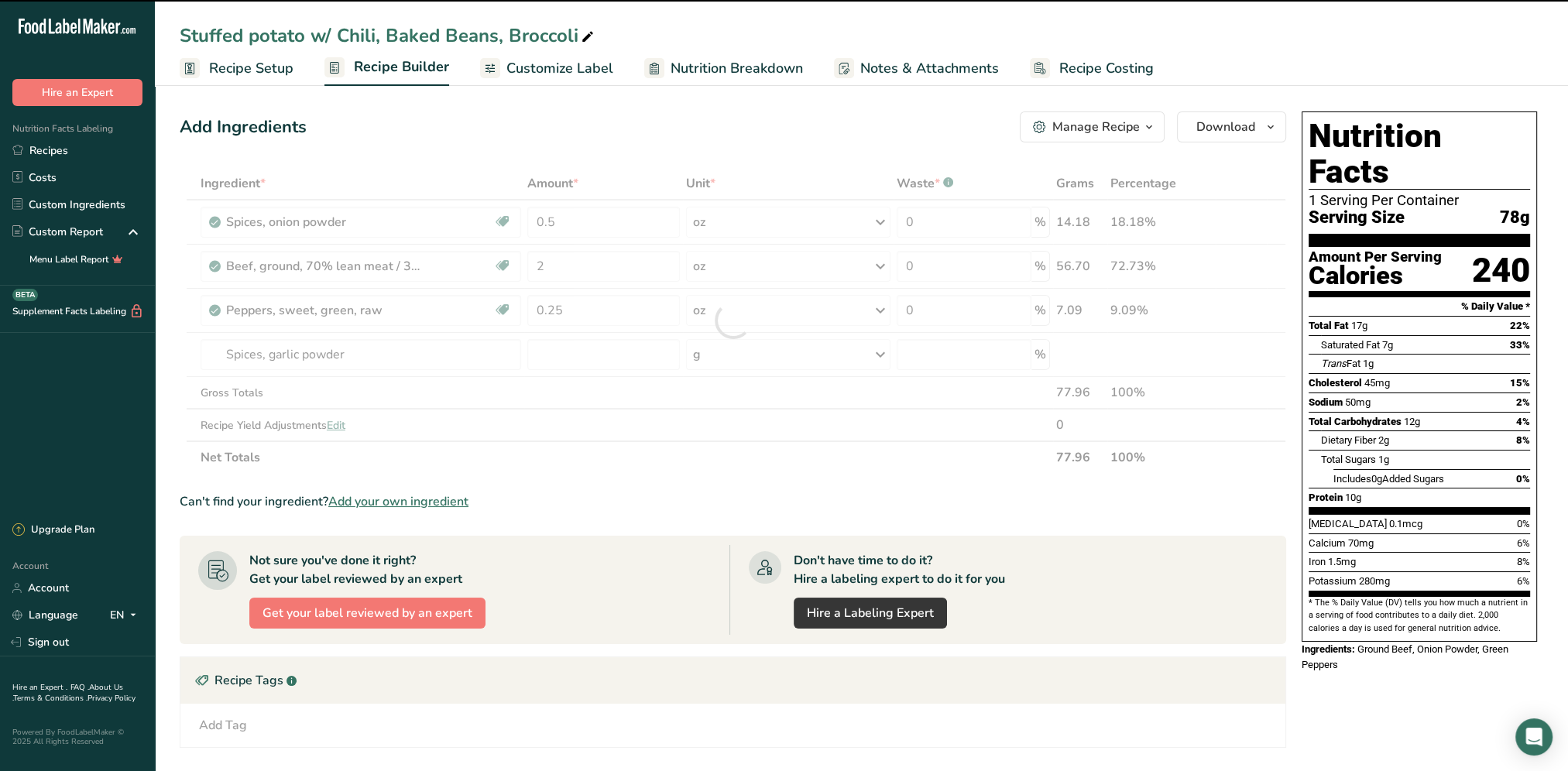
type input "0"
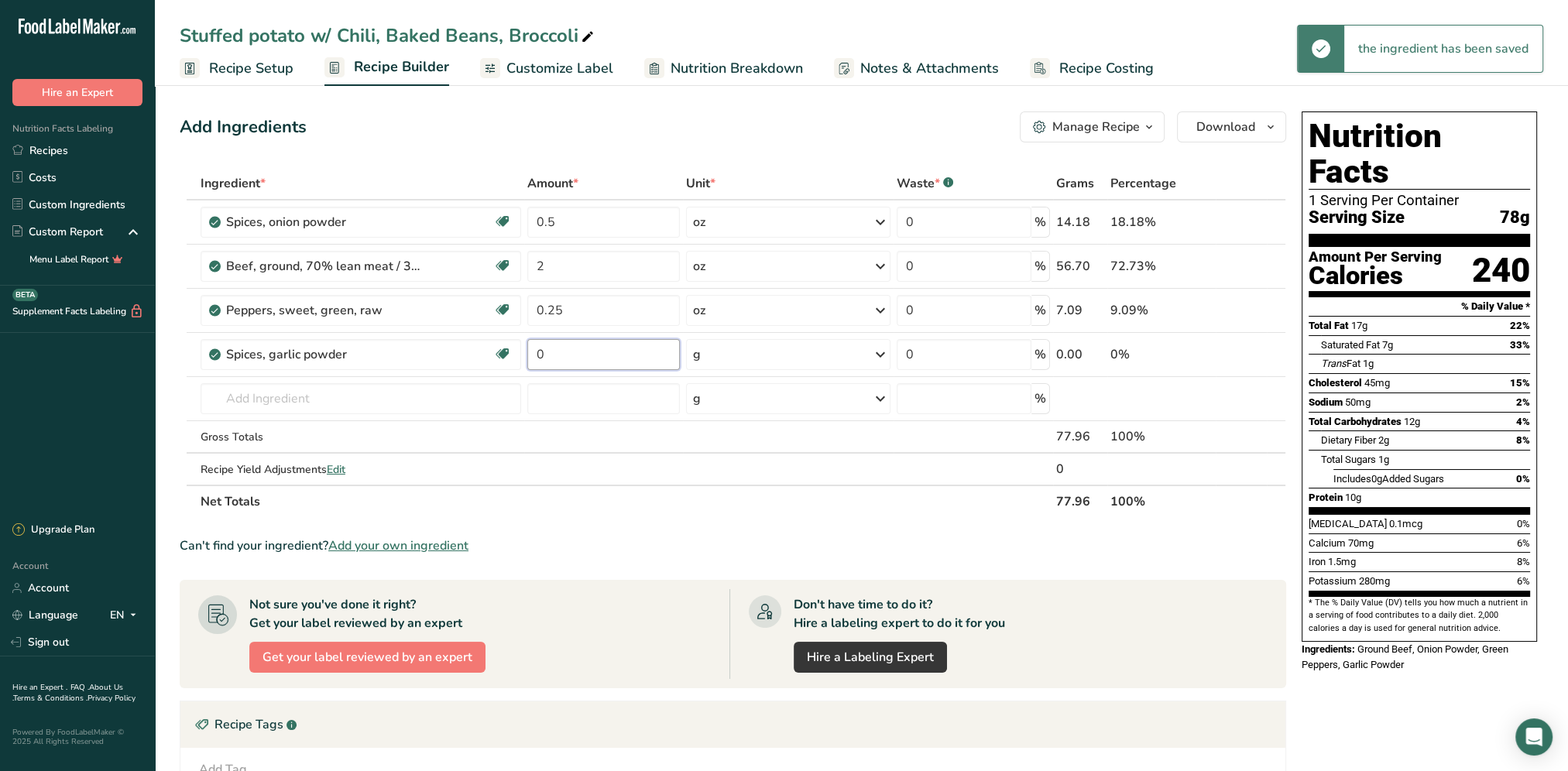
click at [591, 348] on input "0" at bounding box center [604, 354] width 153 height 31
drag, startPoint x: 567, startPoint y: 356, endPoint x: 531, endPoint y: 363, distance: 36.7
click at [531, 363] on input "0" at bounding box center [604, 354] width 153 height 31
type input "1"
type input "0.5"
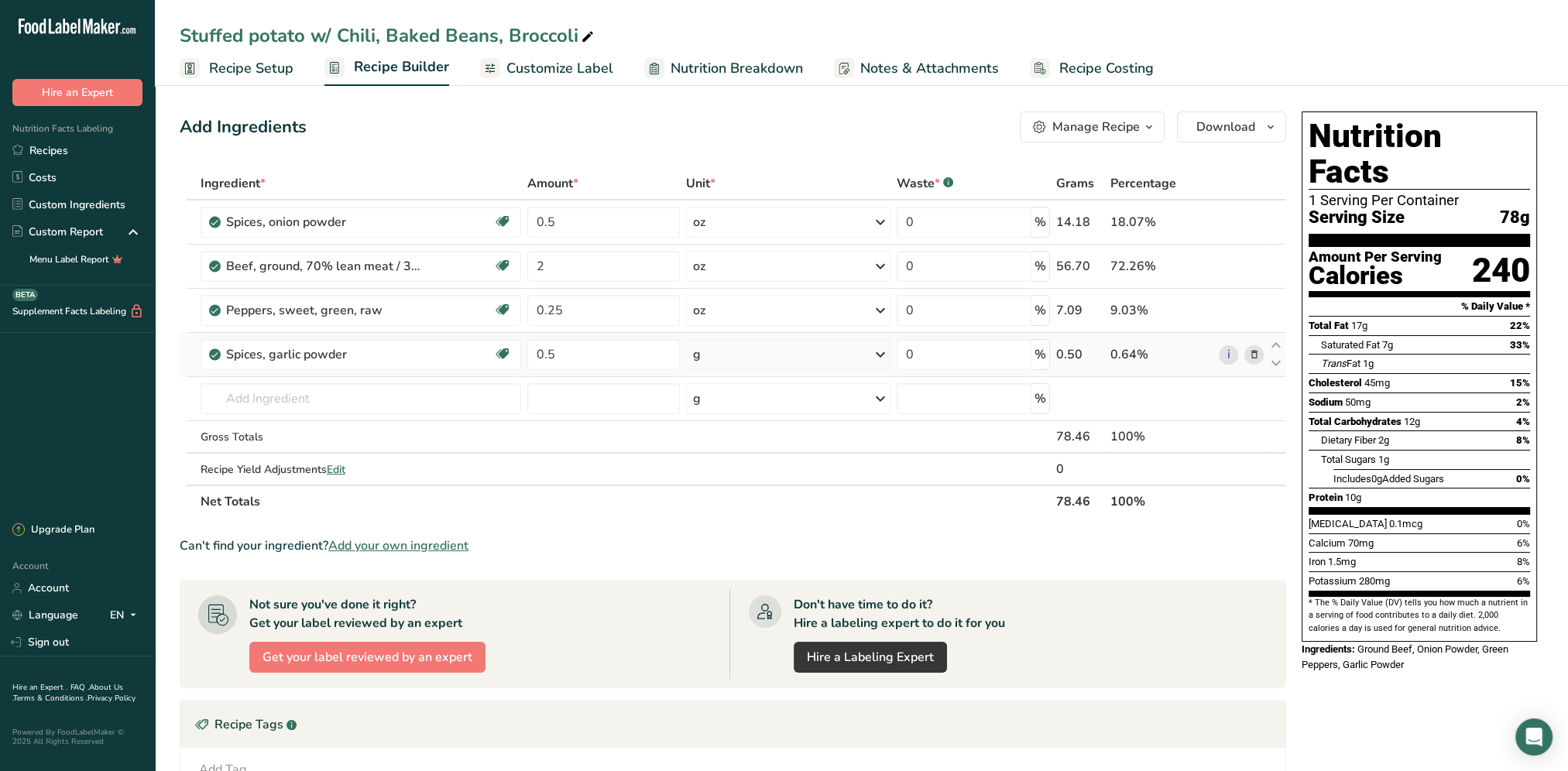
click at [878, 356] on div "Ingredient * Amount * Unit * Waste * .a-a{fill:#347362;}.b-a{fill:#fff;} Grams …" at bounding box center [733, 342] width 1107 height 351
click at [879, 356] on icon at bounding box center [880, 354] width 19 height 28
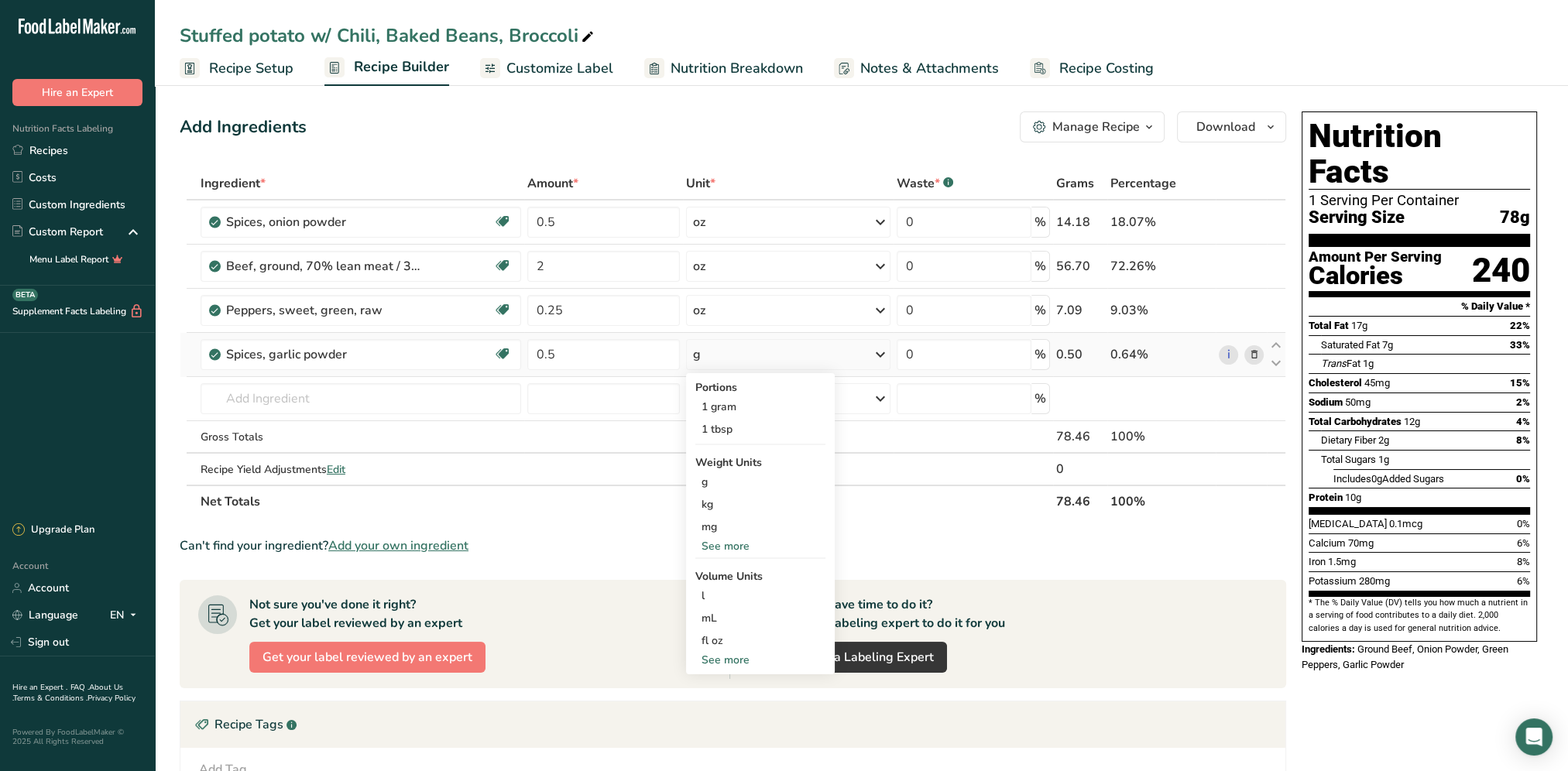
click at [731, 660] on div "See more" at bounding box center [760, 660] width 130 height 16
click at [721, 687] on div "tsp" at bounding box center [761, 686] width 118 height 16
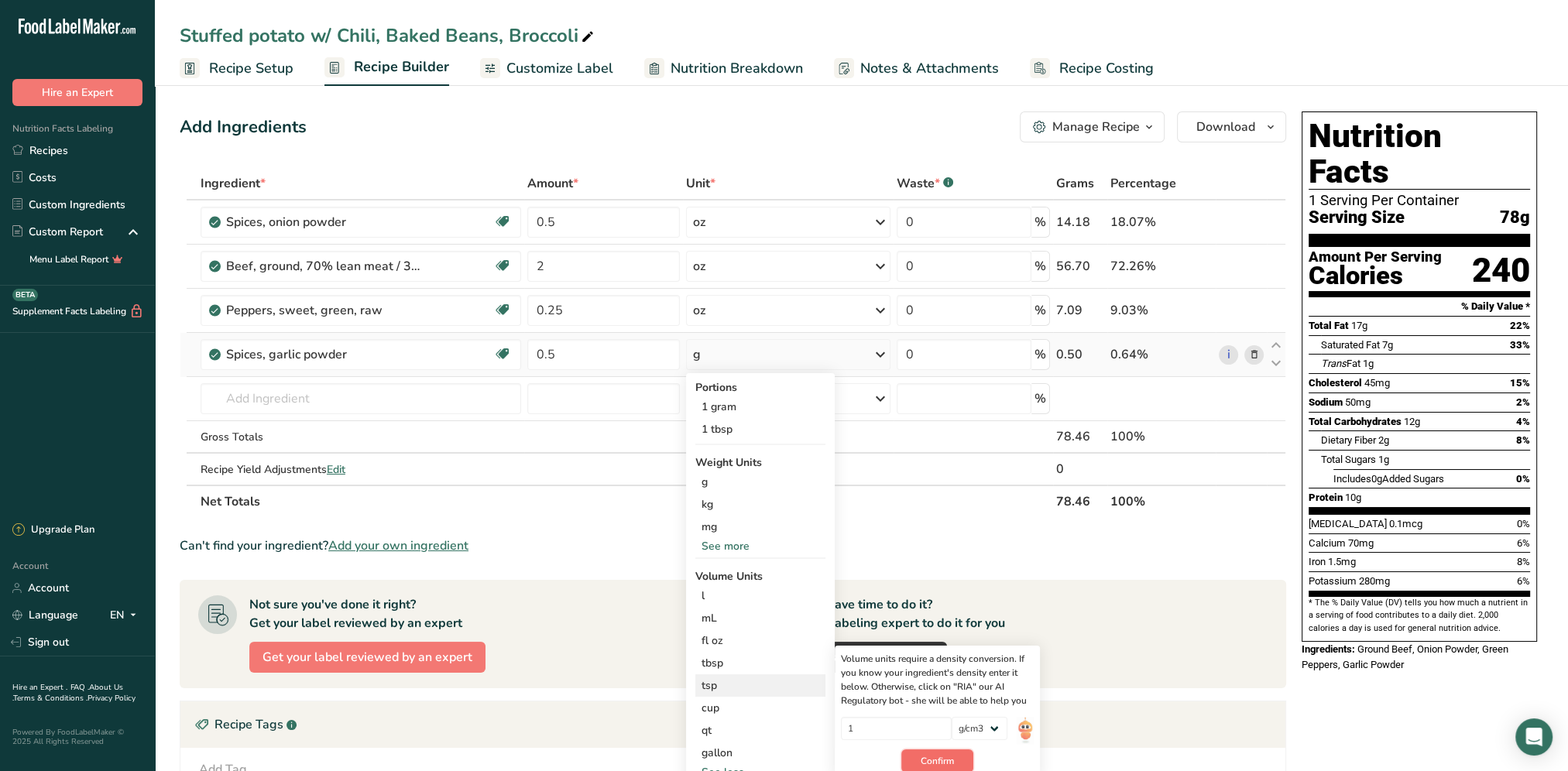
click at [941, 761] on span "Confirm" at bounding box center [936, 761] width 33 height 14
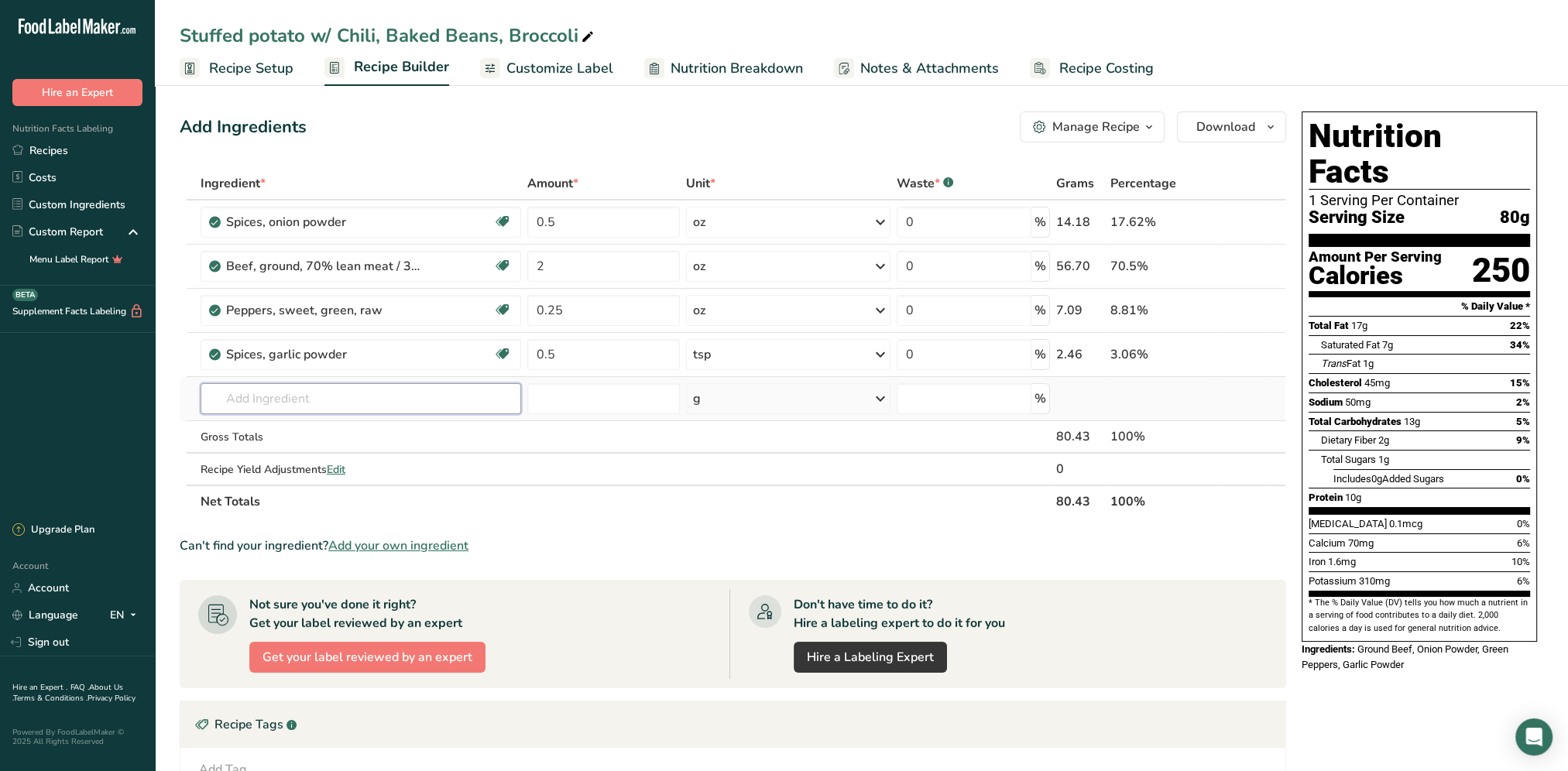
click at [320, 401] on input "text" at bounding box center [361, 398] width 320 height 31
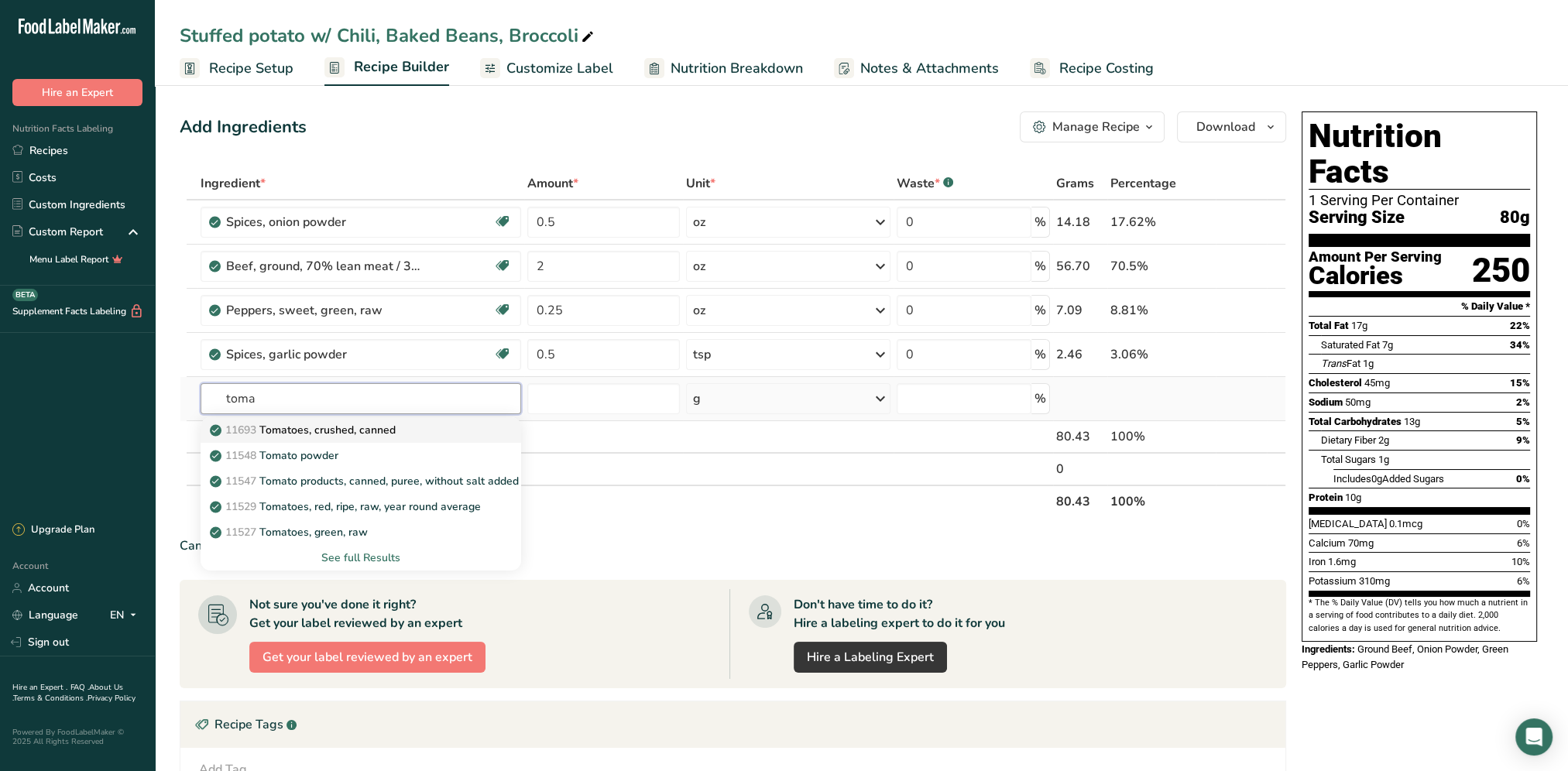
type input "toma"
click at [370, 426] on p "11693 Tomatoes, crushed, canned" at bounding box center [304, 430] width 183 height 16
type input "Tomatoes, crushed, canned"
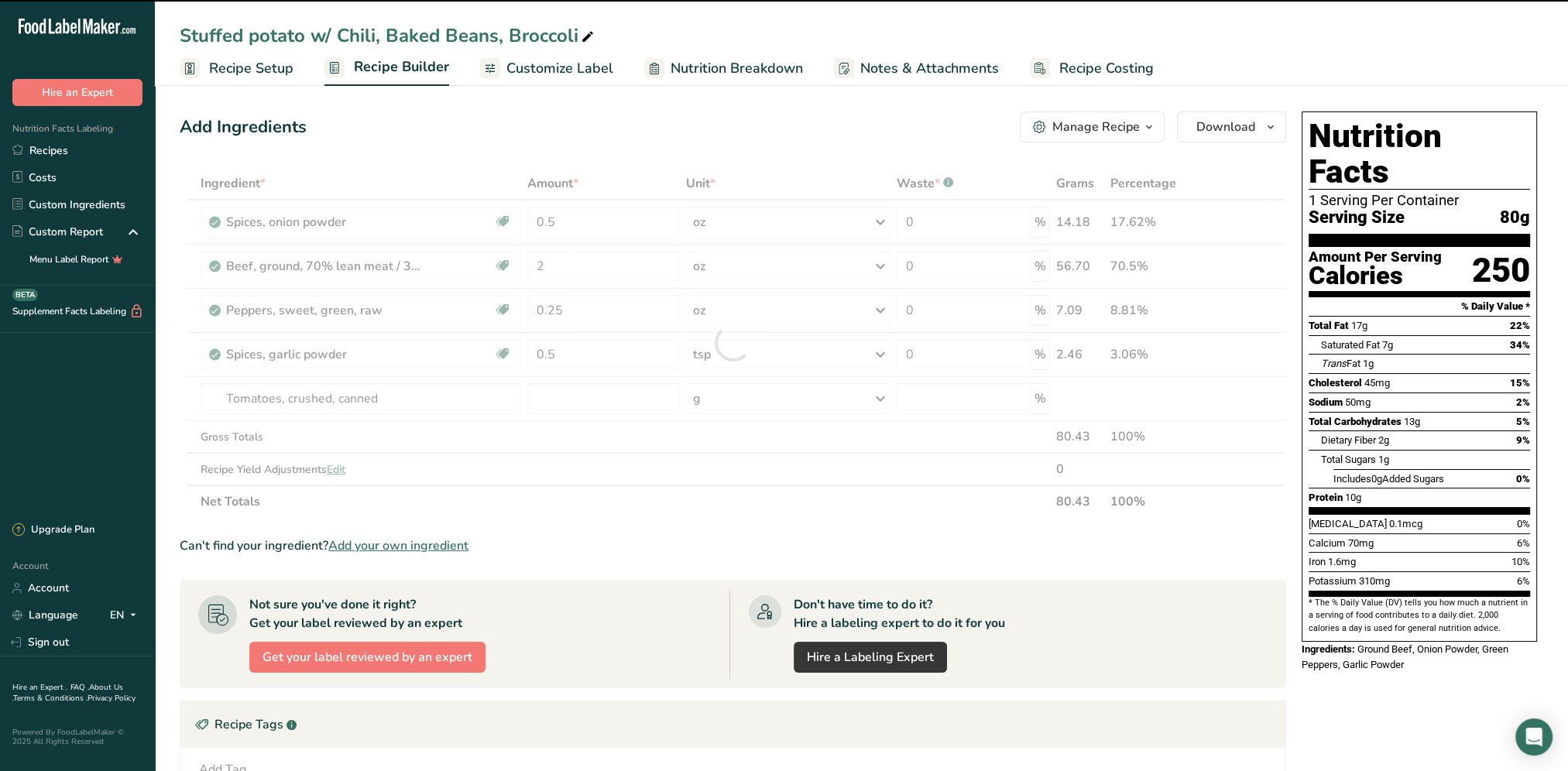
click at [576, 398] on div at bounding box center [733, 342] width 1107 height 351
type input "0"
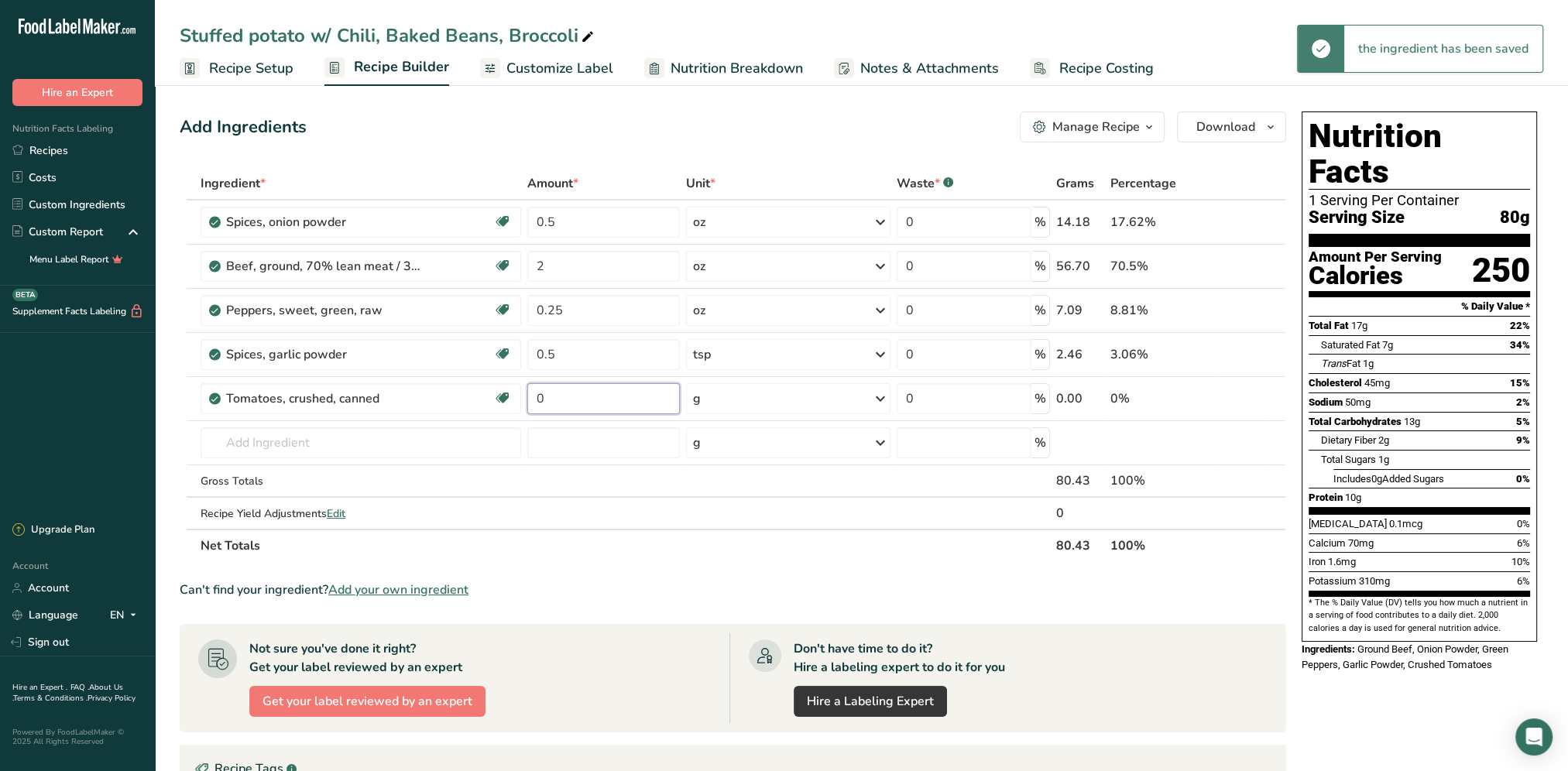
click at [574, 396] on input "0" at bounding box center [603, 398] width 152 height 31
type input "1"
click at [880, 397] on div "Ingredient * Amount * Unit * Waste * .a-a{fill:#347362;}.b-a{fill:#fff;} Grams …" at bounding box center [733, 365] width 1107 height 395
click at [879, 395] on icon at bounding box center [880, 398] width 19 height 28
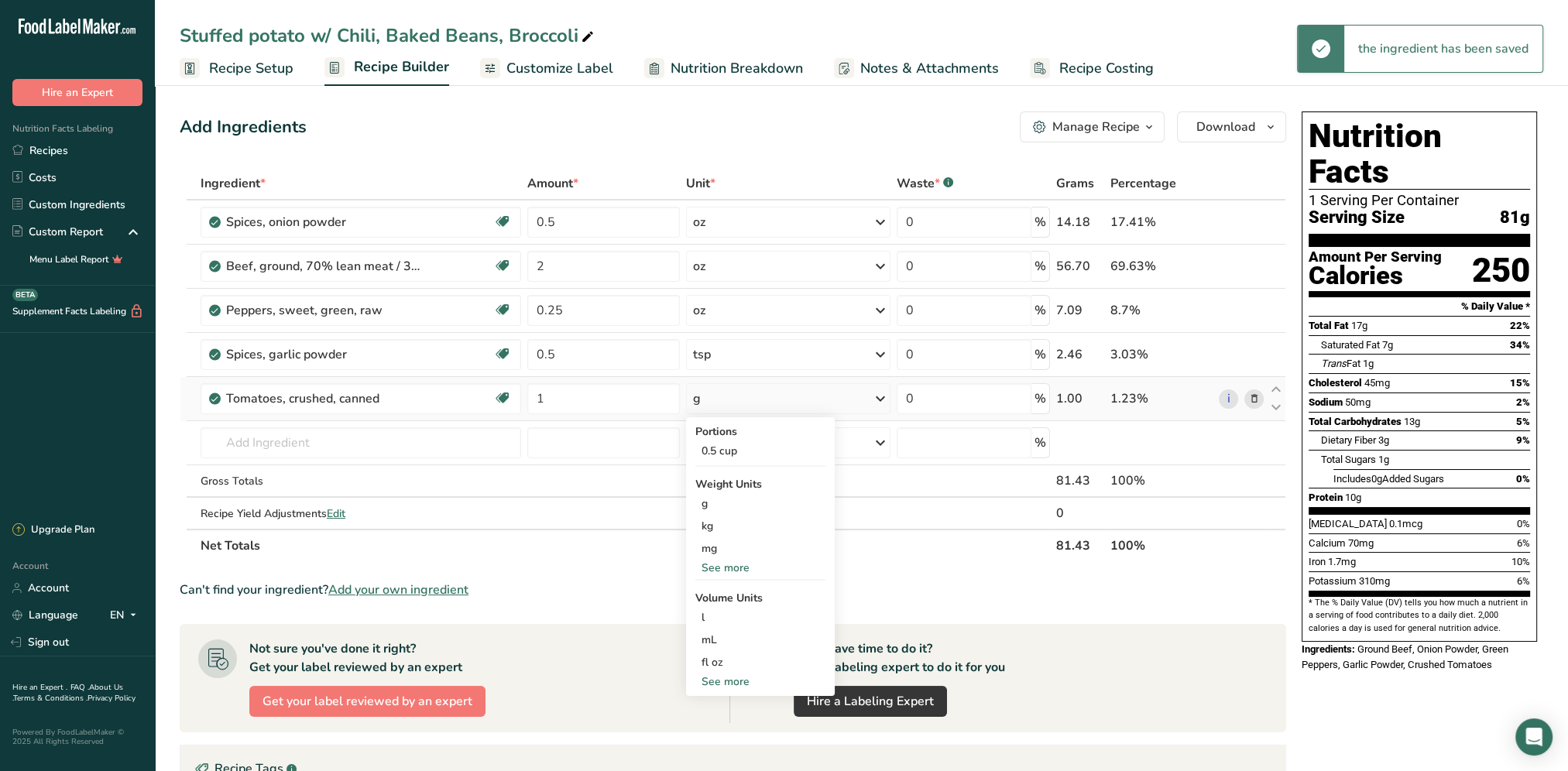
click at [727, 677] on div "See more" at bounding box center [760, 681] width 130 height 16
select select "22"
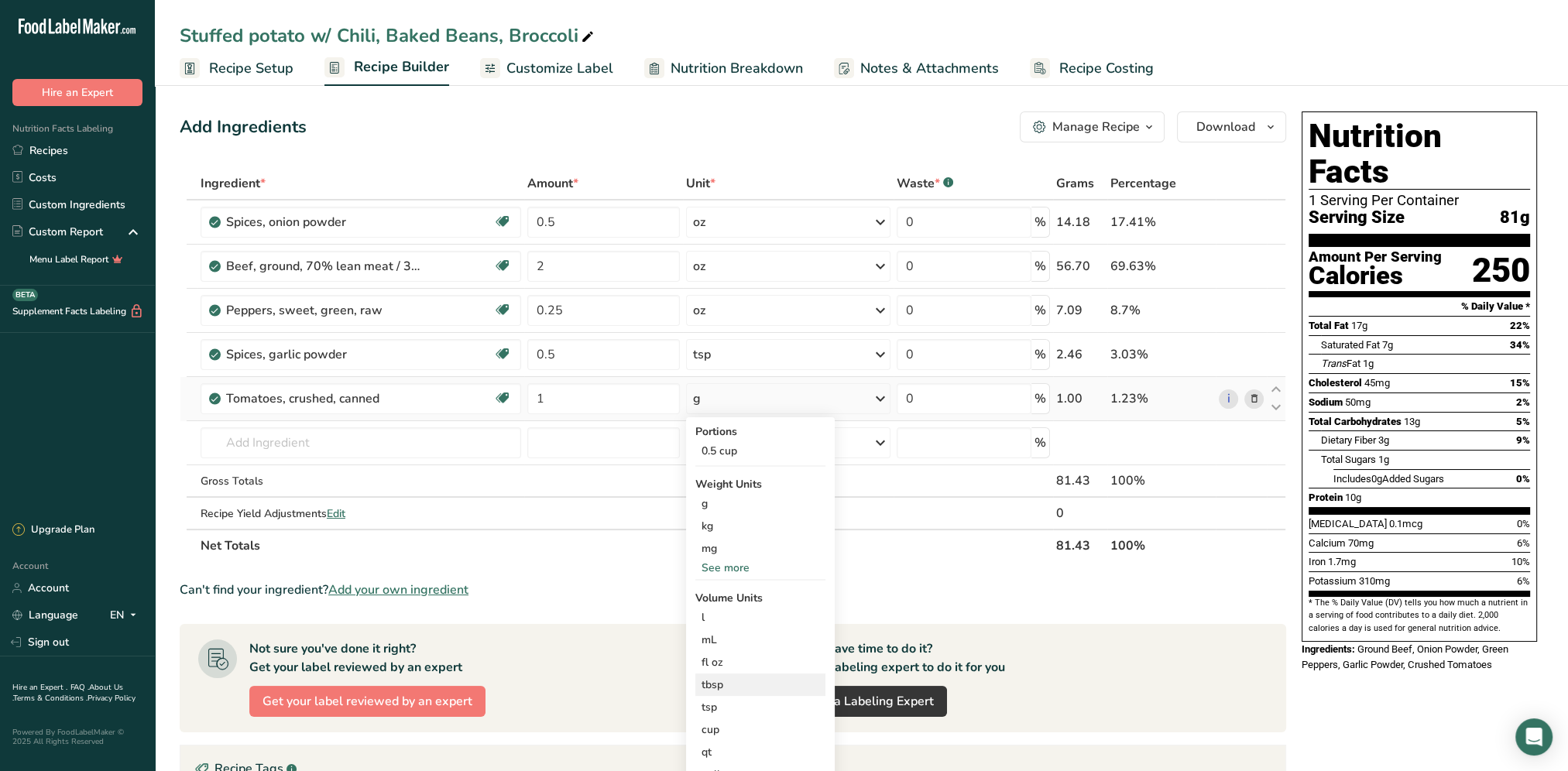
click at [724, 681] on div "tbsp" at bounding box center [761, 685] width 118 height 16
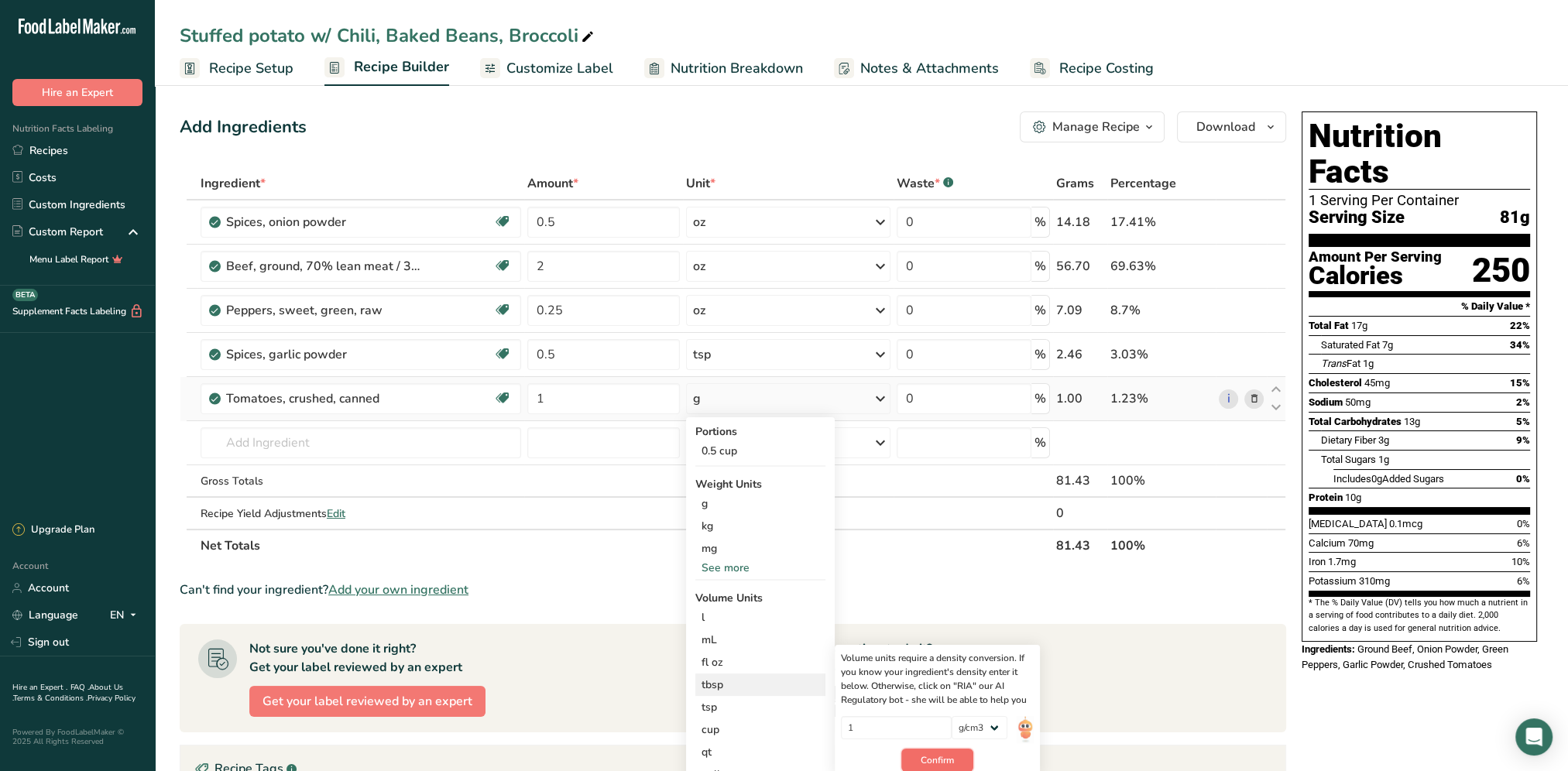
click at [934, 761] on span "Confirm" at bounding box center [936, 760] width 33 height 14
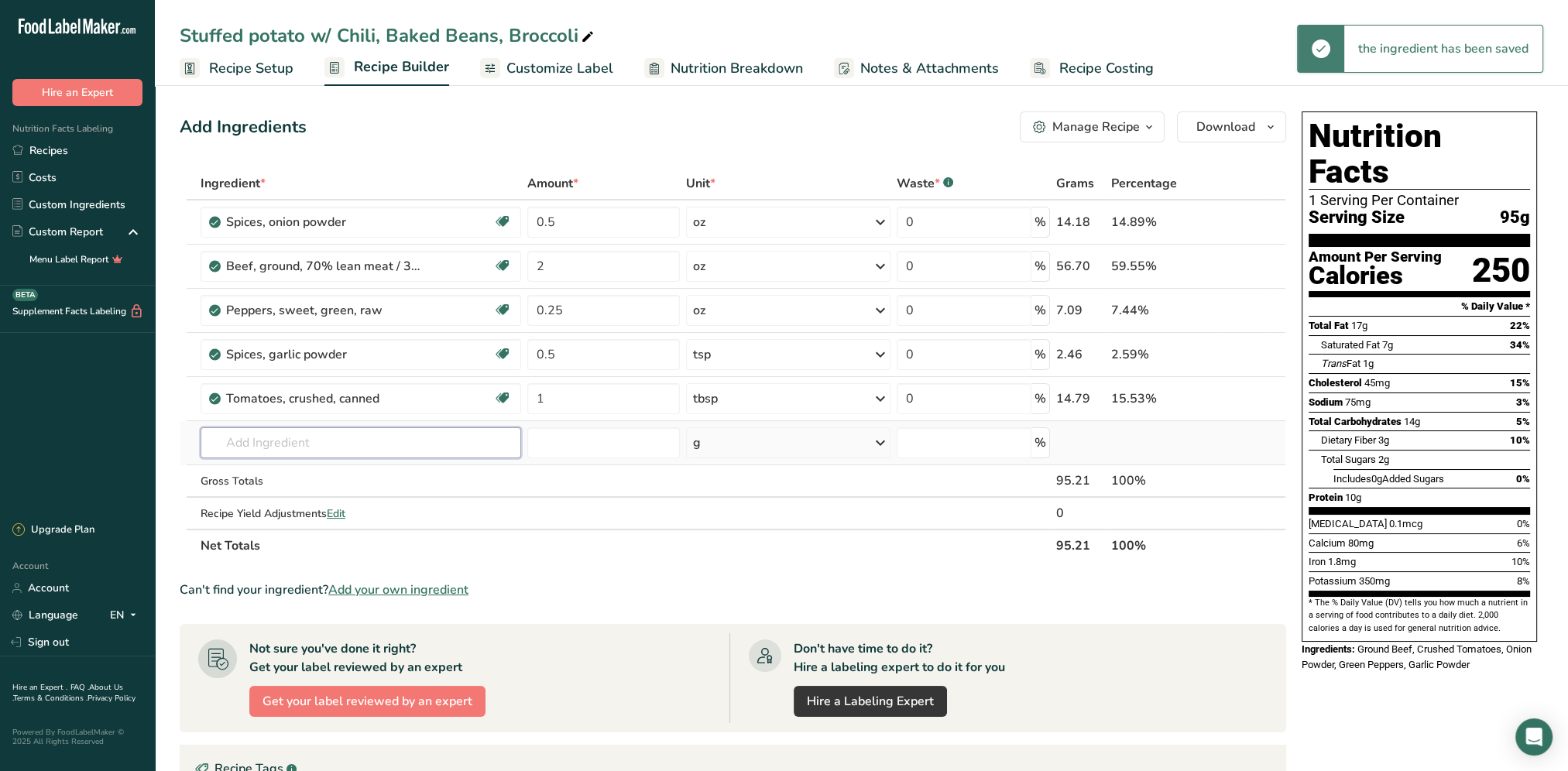
click at [317, 438] on input "text" at bounding box center [361, 443] width 320 height 31
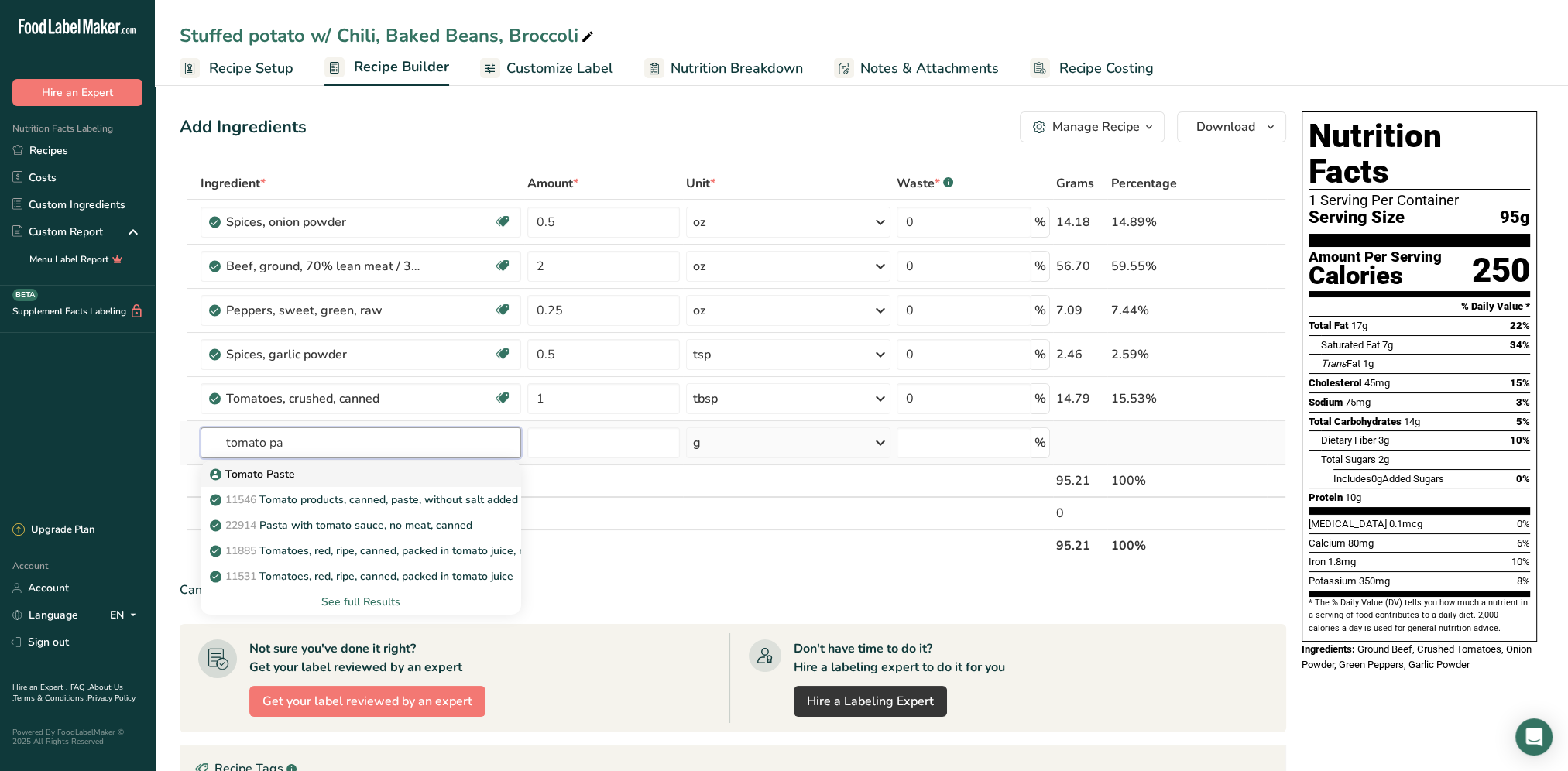
type input "tomato pa"
click at [362, 472] on div "Tomato Paste" at bounding box center [348, 474] width 271 height 16
type input "Tomato Paste"
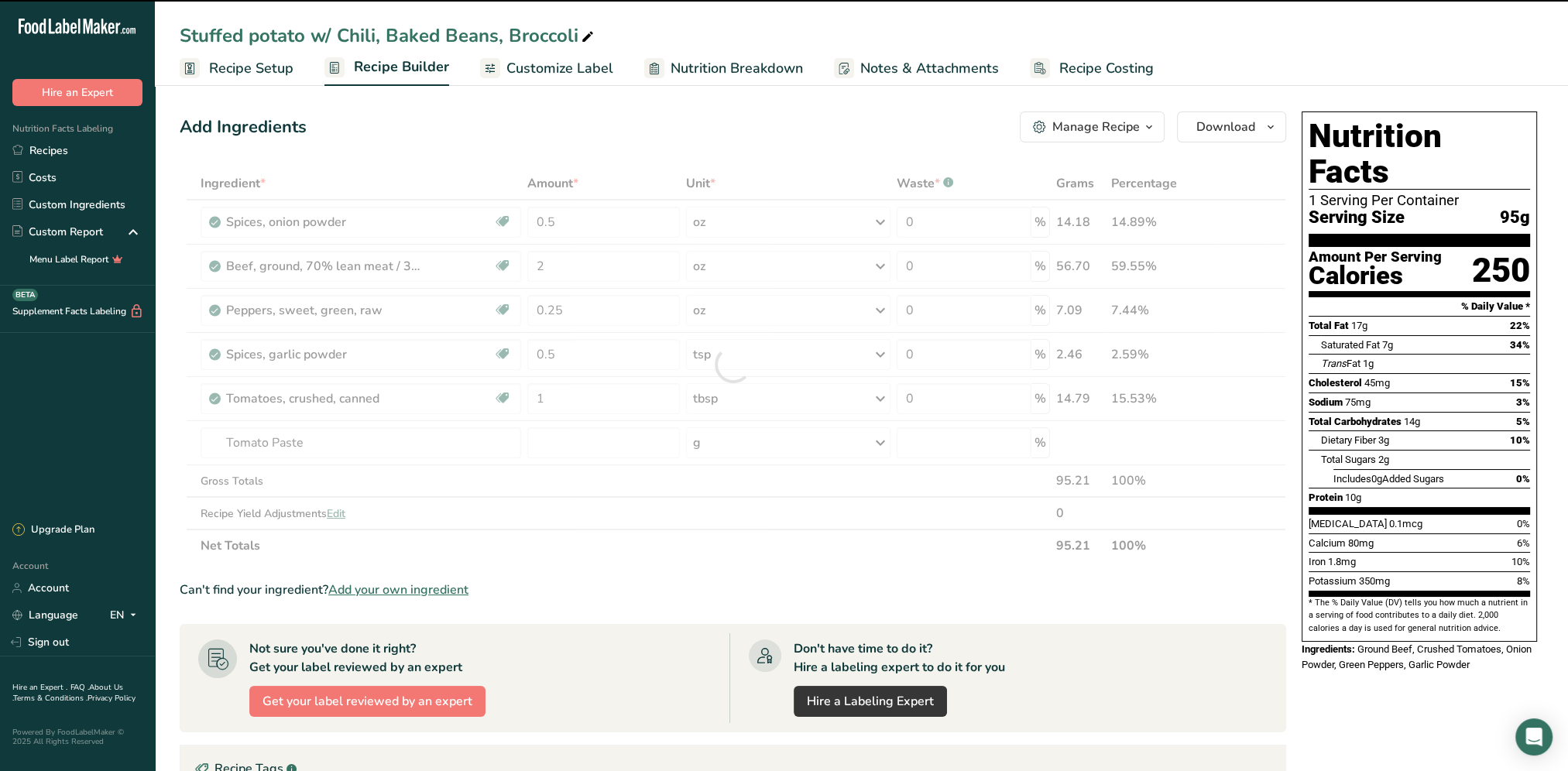
click at [568, 440] on div at bounding box center [733, 365] width 1107 height 395
type input "0"
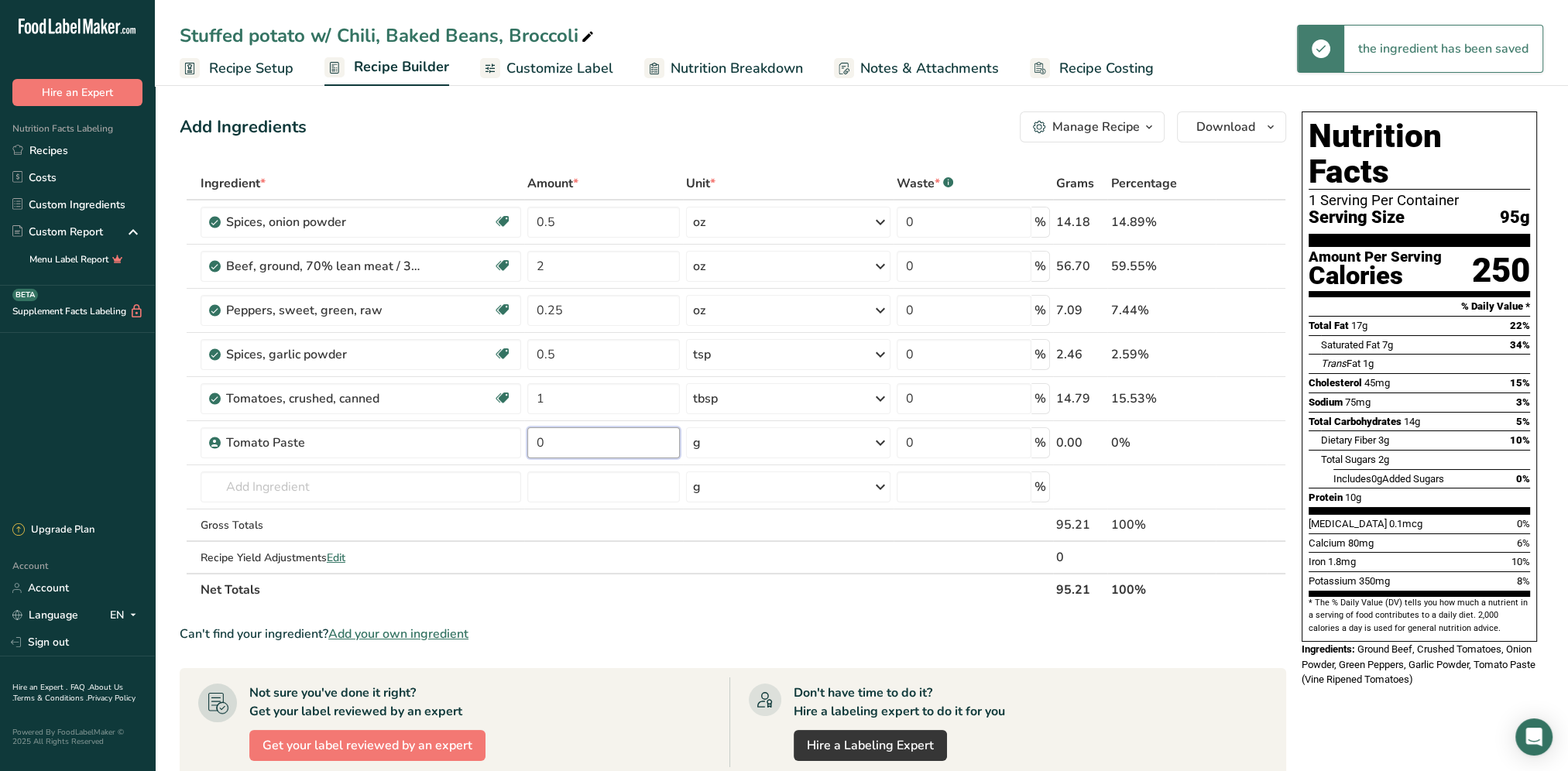
click at [579, 443] on input "0" at bounding box center [603, 443] width 152 height 31
type input "1"
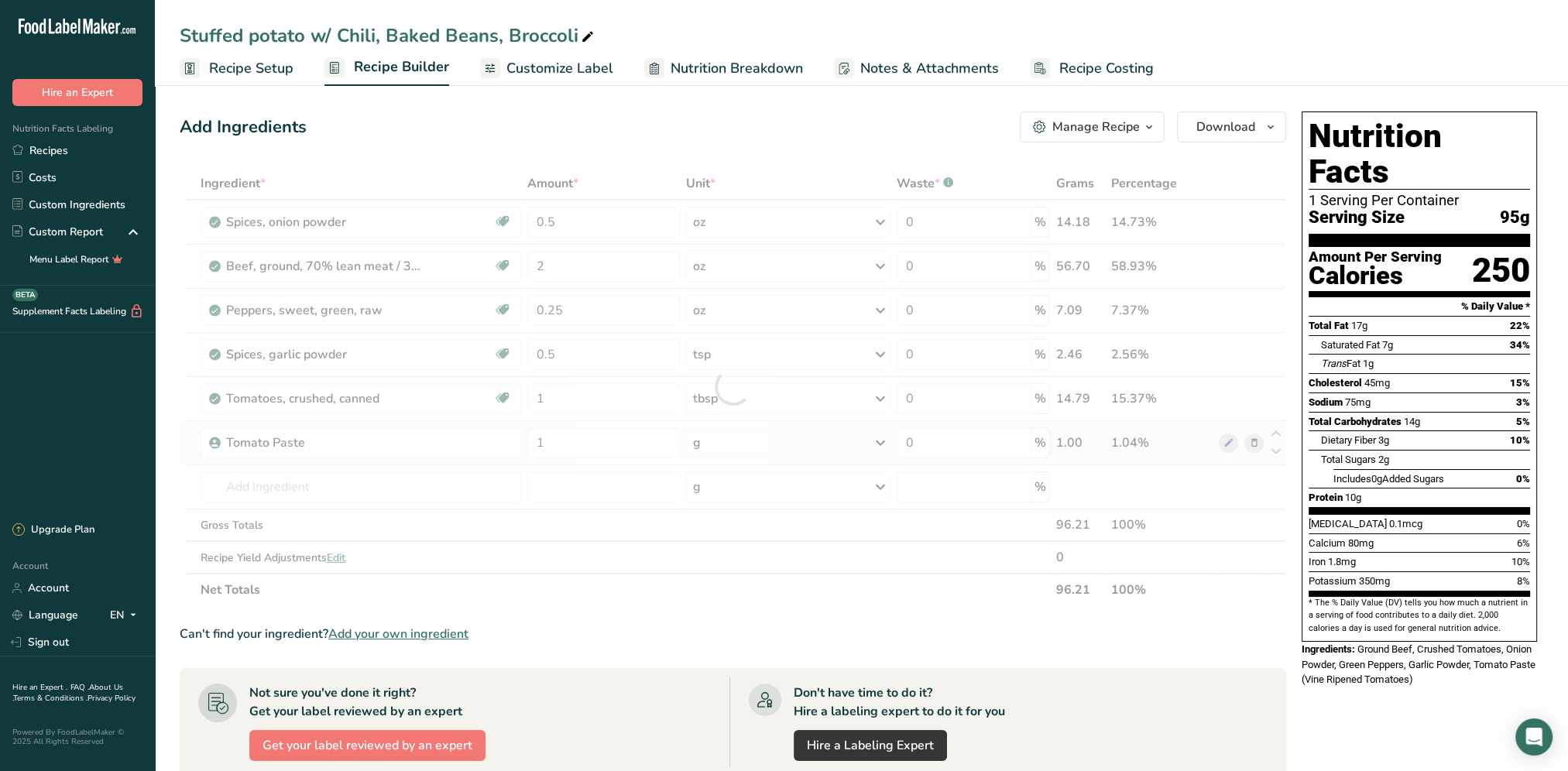
click at [882, 439] on div "Ingredient * Amount * Unit * Waste * .a-a{fill:#347362;}.b-a{fill:#fff;} Grams …" at bounding box center [733, 386] width 1107 height 439
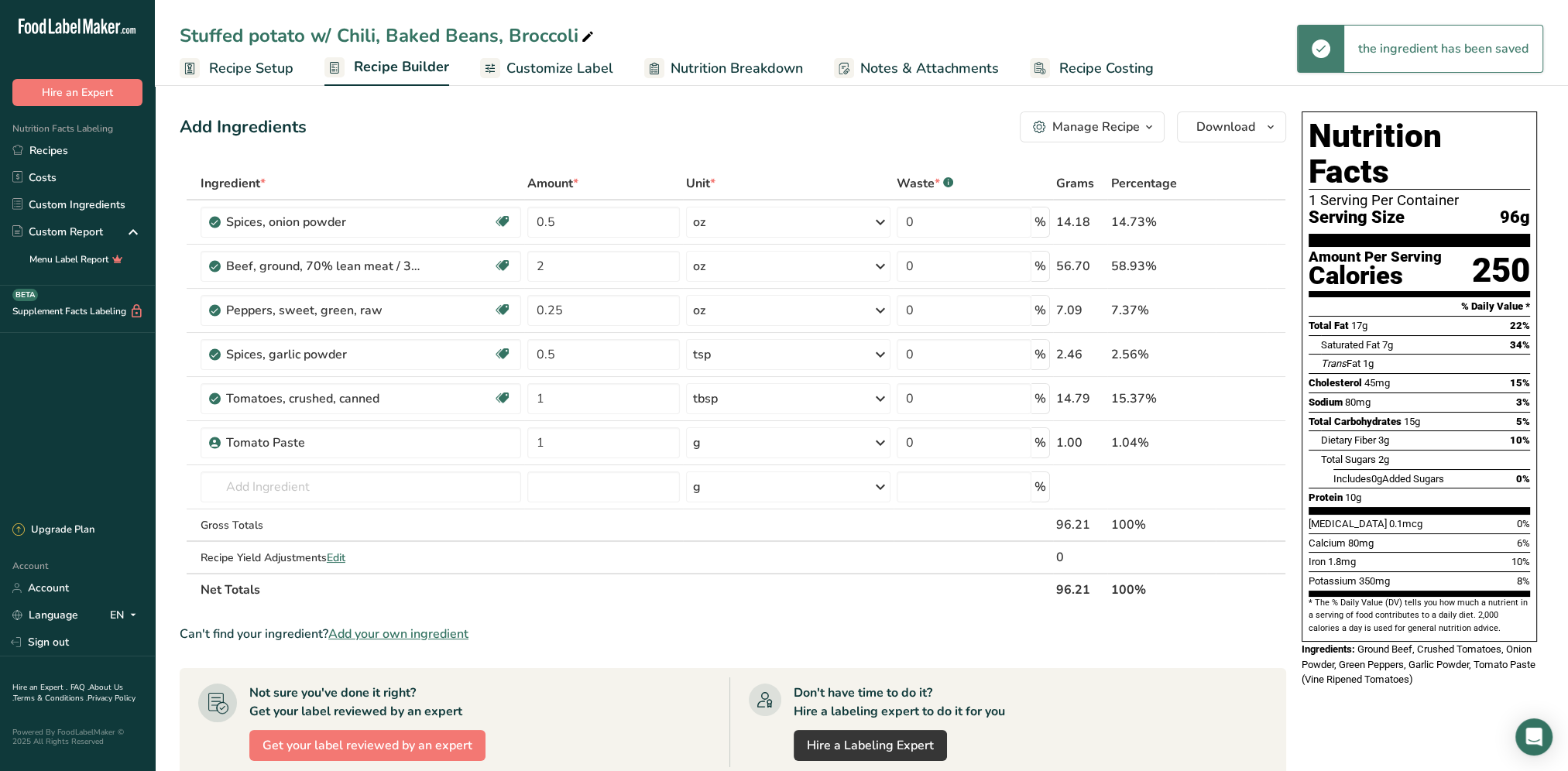
click at [879, 444] on icon at bounding box center [880, 443] width 19 height 28
click at [740, 681] on div "See more" at bounding box center [760, 679] width 130 height 16
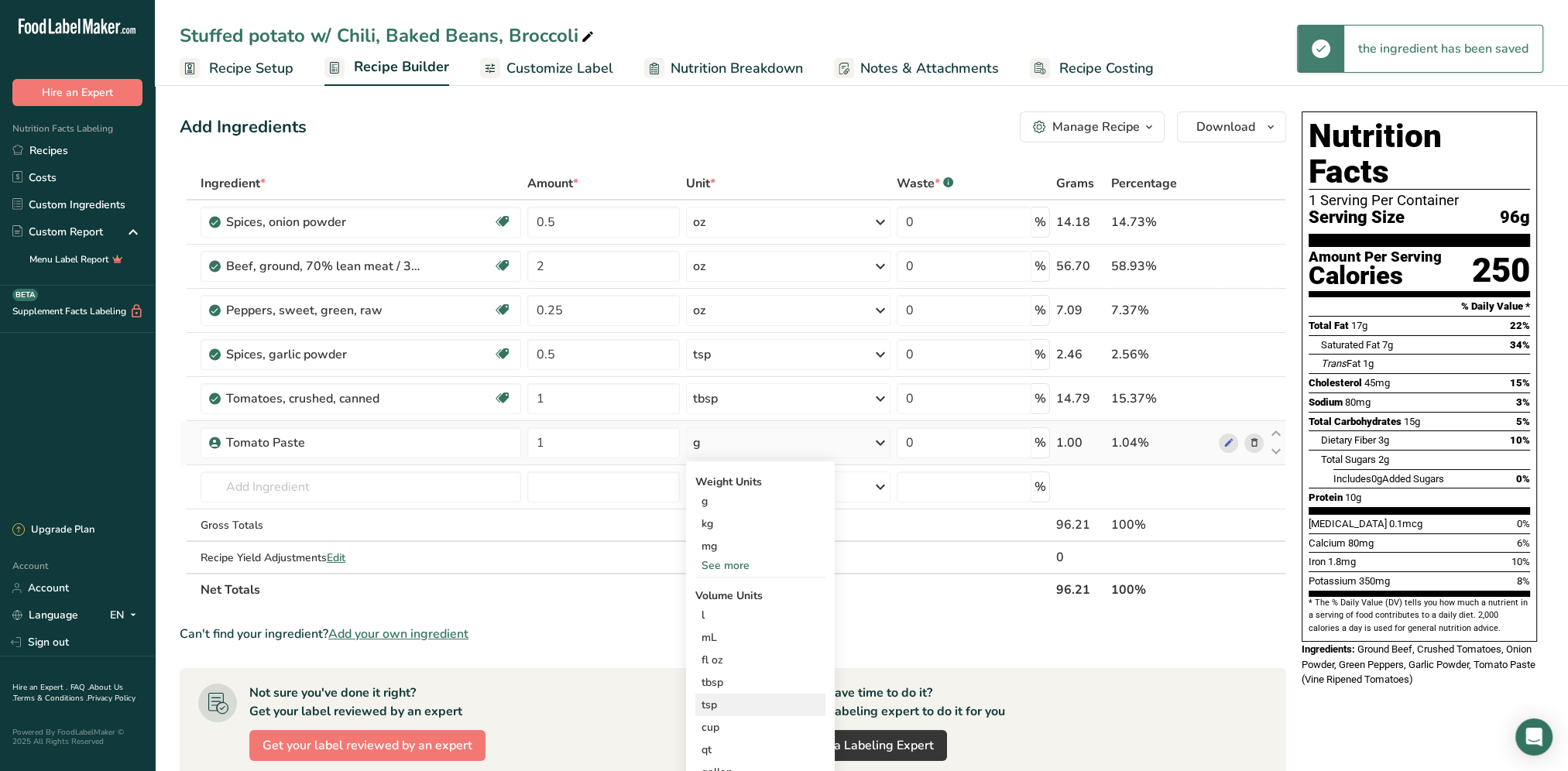
click at [722, 707] on div "tsp" at bounding box center [761, 705] width 118 height 16
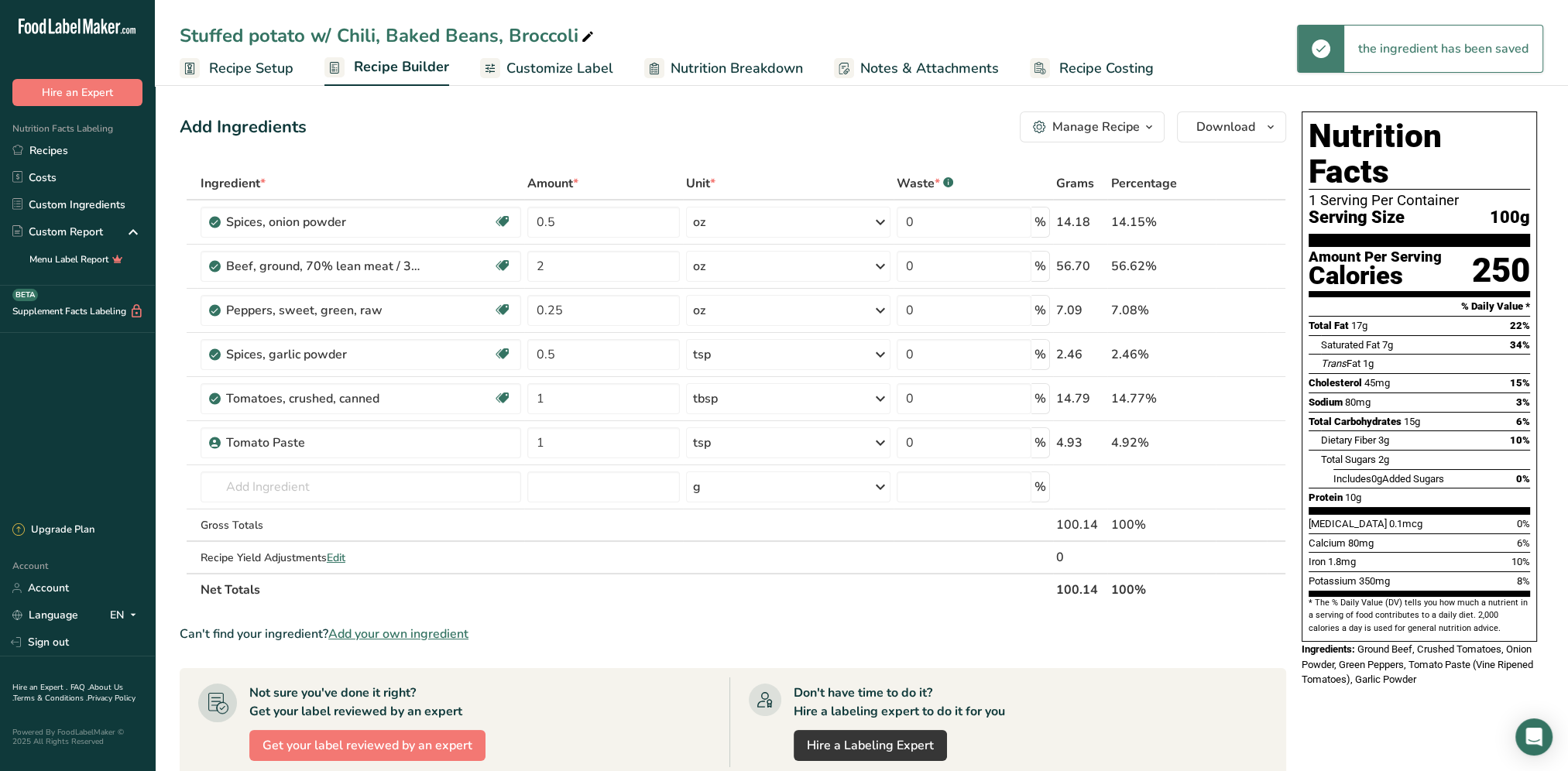
click at [766, 138] on div "Add Ingredients Manage Recipe Delete Recipe Duplicate Recipe Scale Recipe Save …" at bounding box center [733, 127] width 1107 height 31
click at [285, 482] on input "text" at bounding box center [361, 487] width 320 height 31
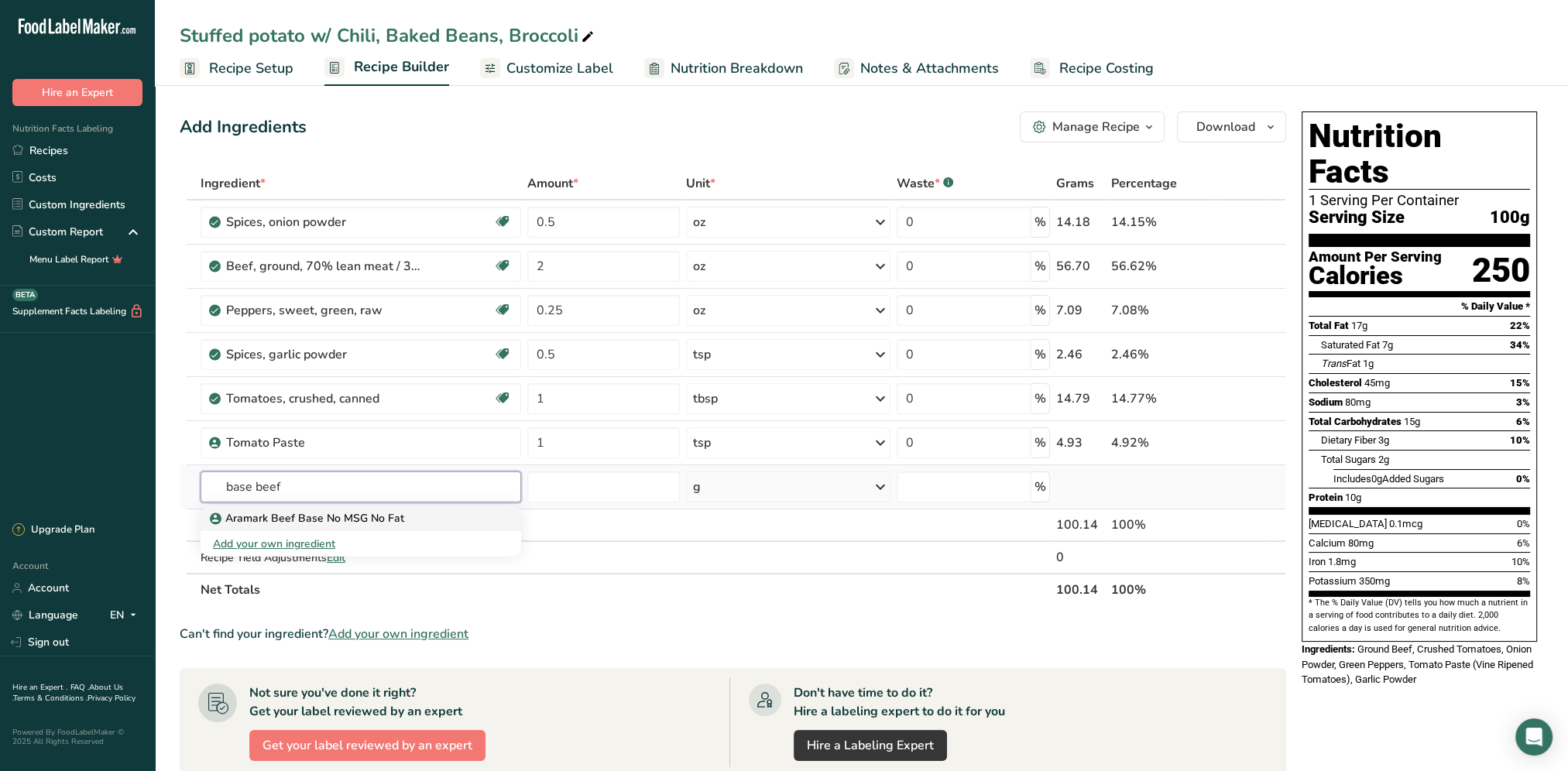
type input "base beef"
click at [331, 515] on p "Aramark Beef Base No MSG No Fat" at bounding box center [308, 519] width 191 height 16
type input "Aramark Beef Base No MSG No Fat"
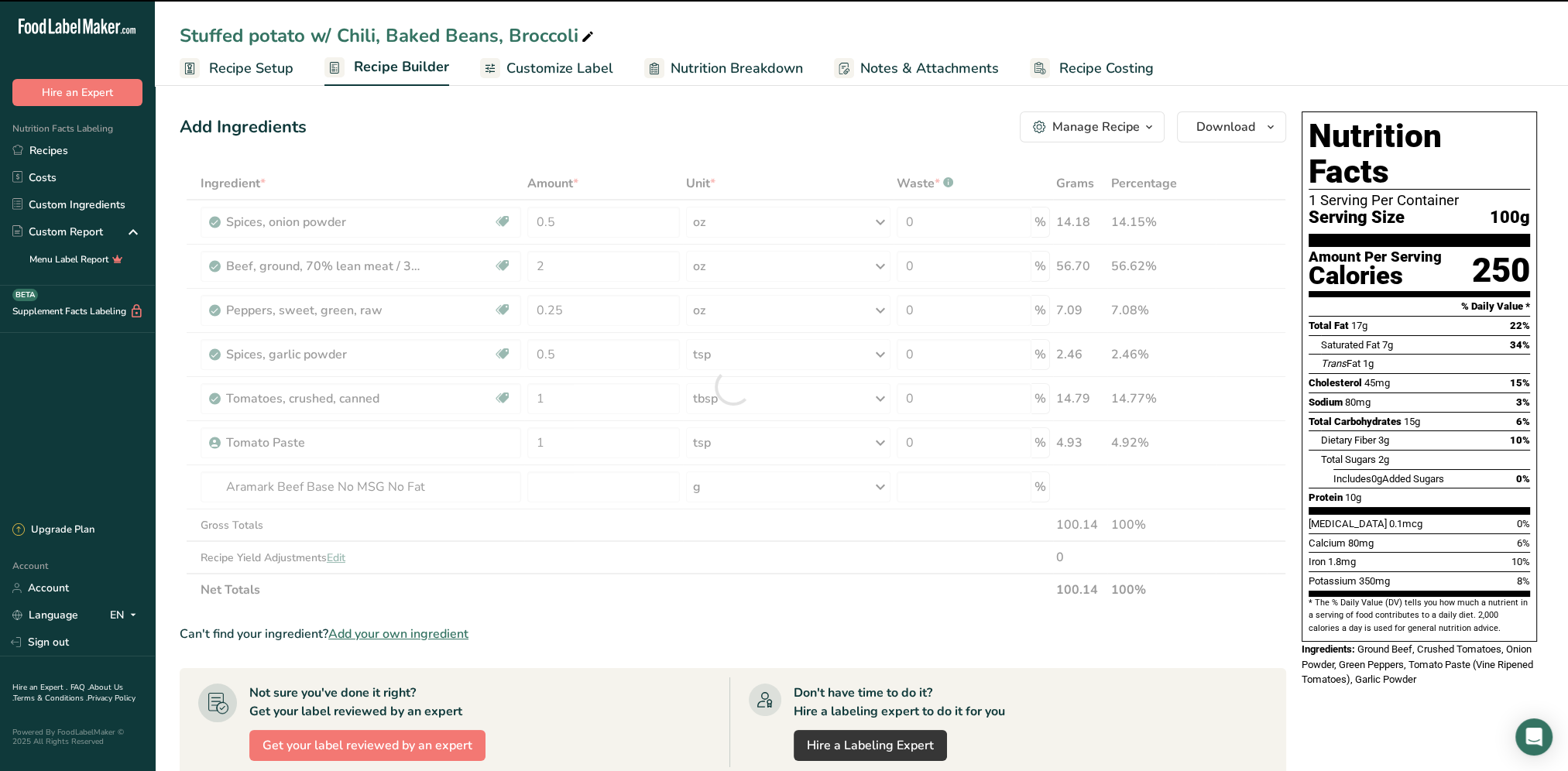
type input "0"
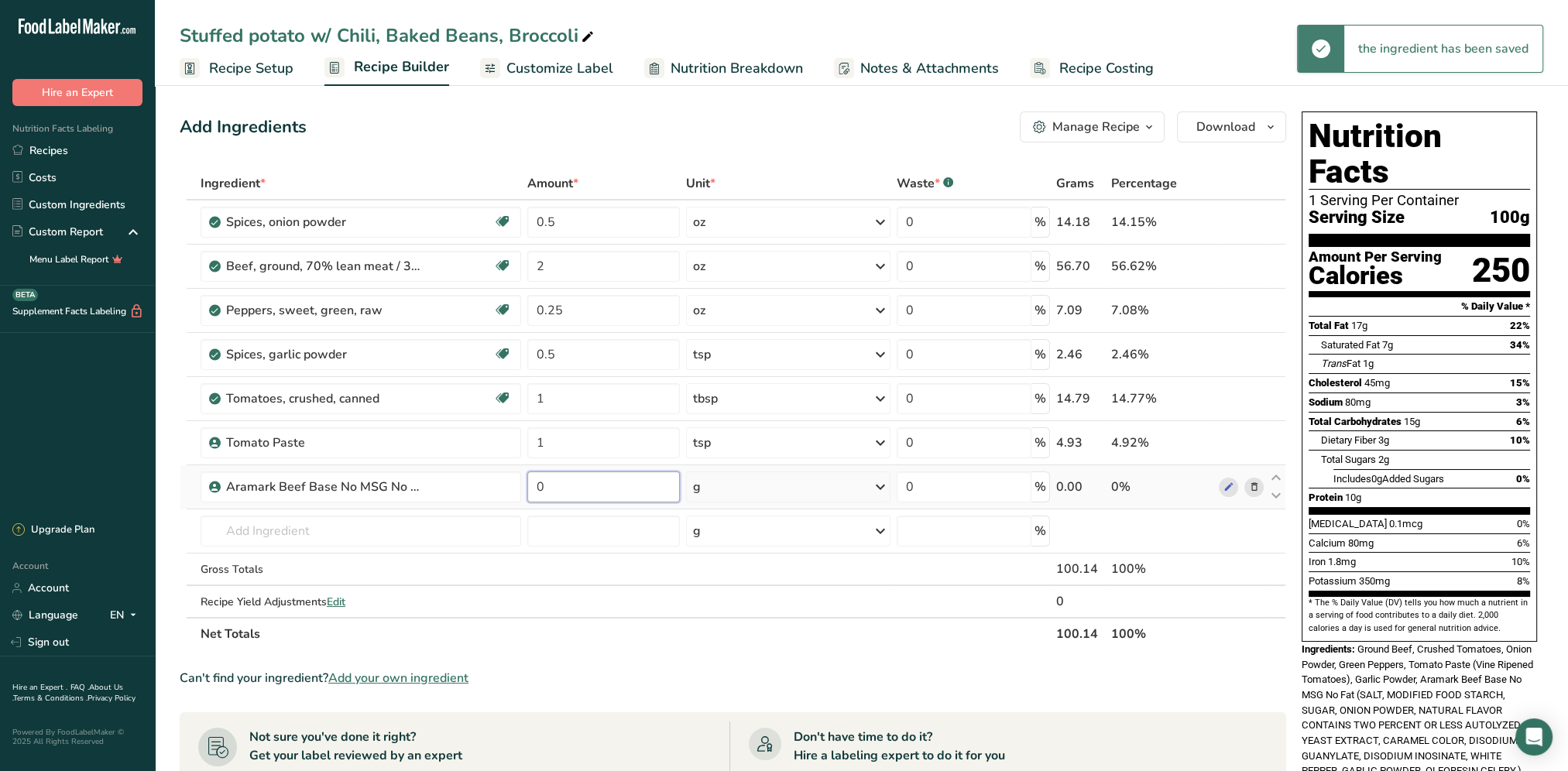
click at [578, 481] on input "0" at bounding box center [603, 487] width 152 height 31
type input "0.6"
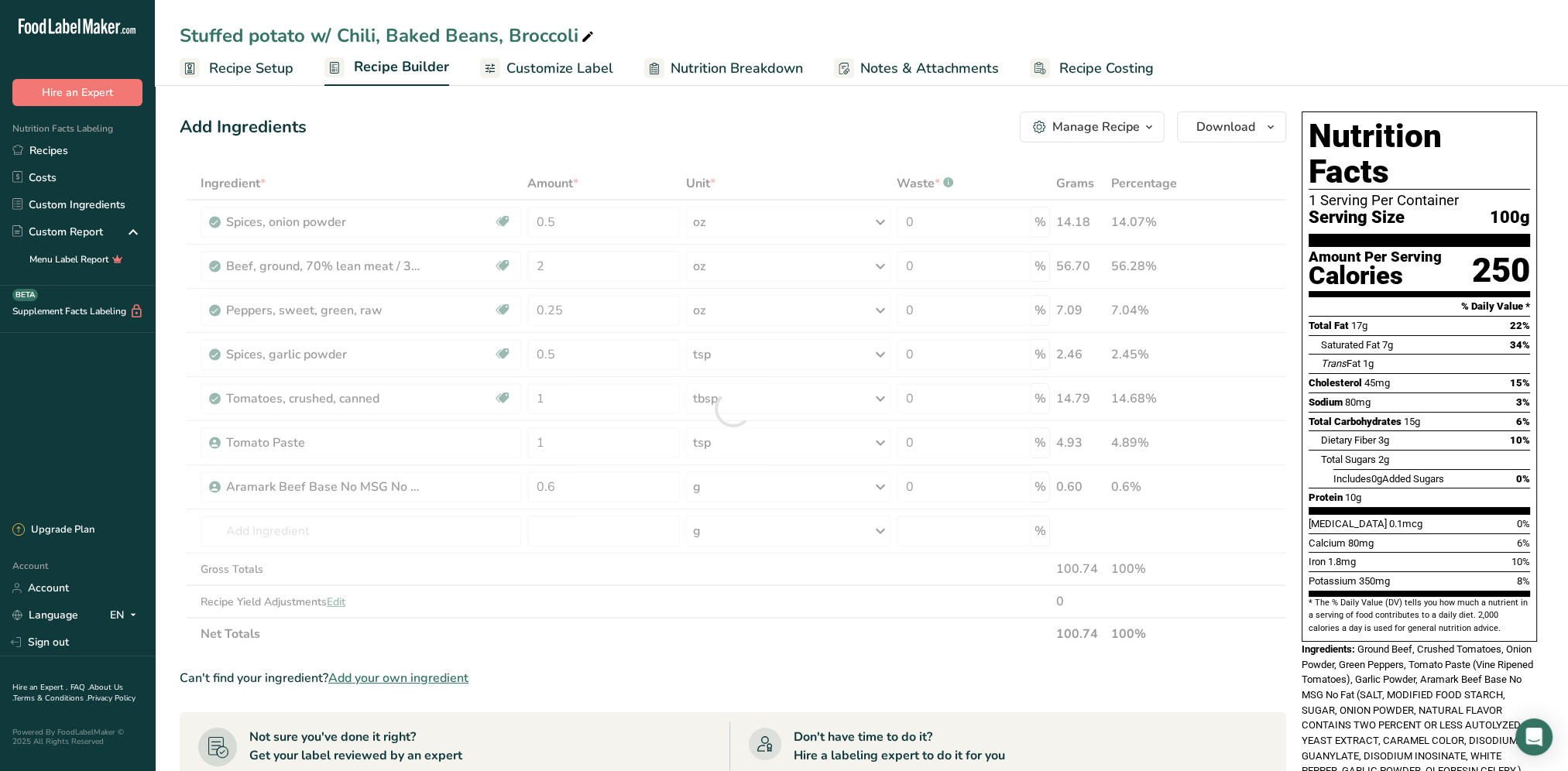
click at [719, 138] on div "Add Ingredients Manage Recipe Delete Recipe Duplicate Recipe Scale Recipe Save …" at bounding box center [733, 127] width 1107 height 31
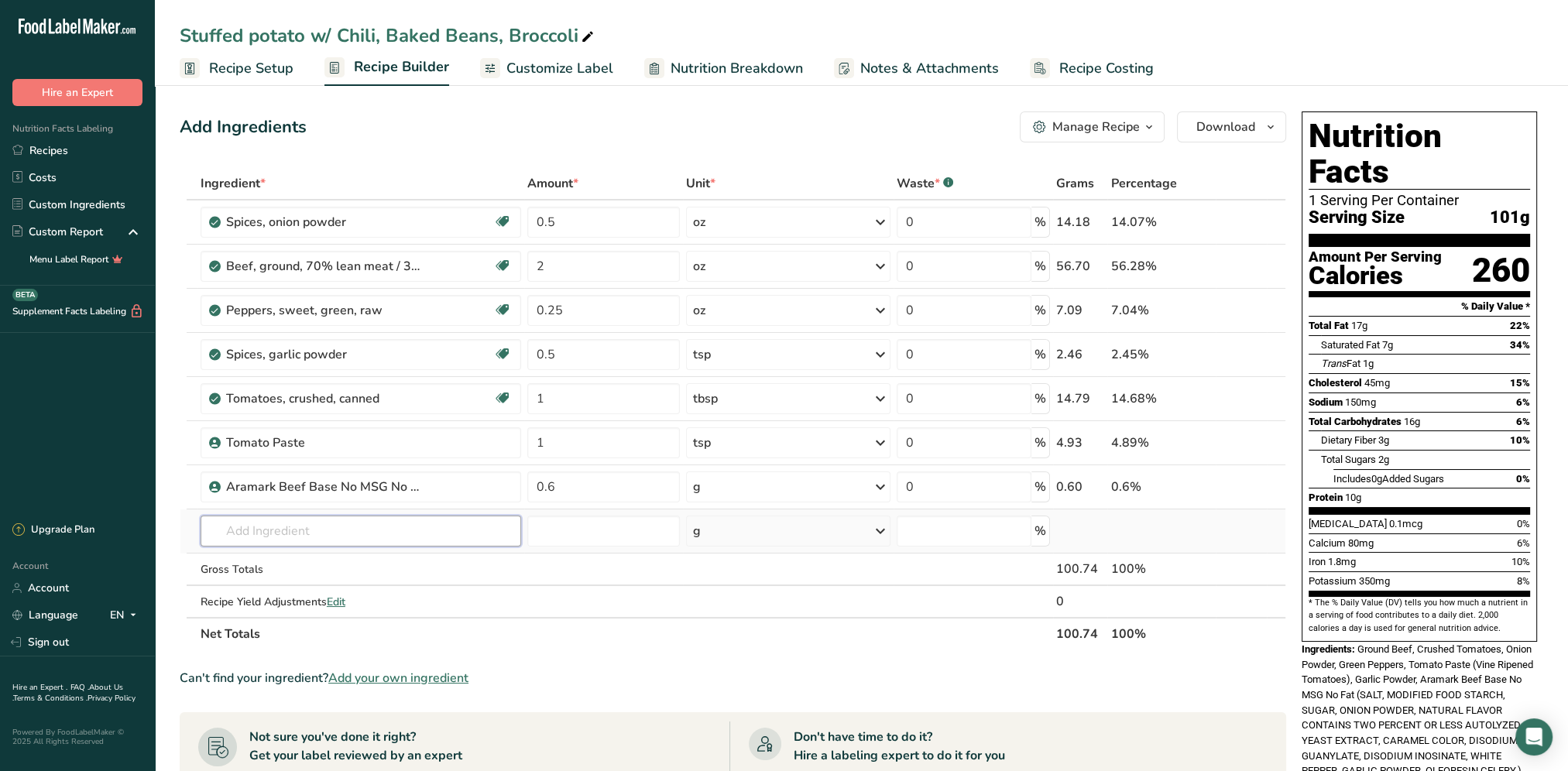
click at [288, 532] on input "text" at bounding box center [361, 531] width 320 height 31
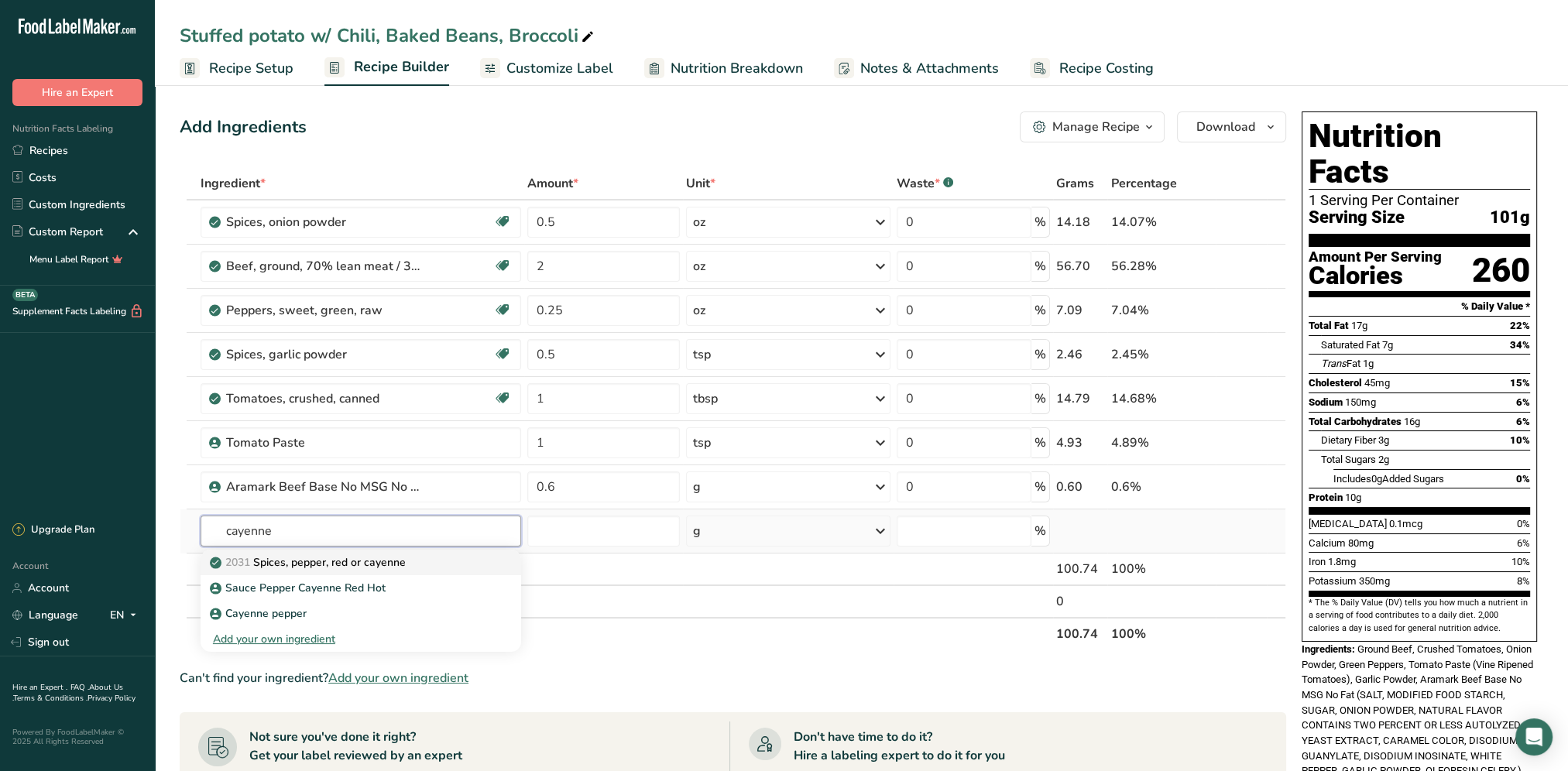
type input "cayenne"
click at [377, 559] on p "2031 Spices, pepper, red or cayenne" at bounding box center [309, 562] width 193 height 16
type input "Spices, pepper, red or cayenne"
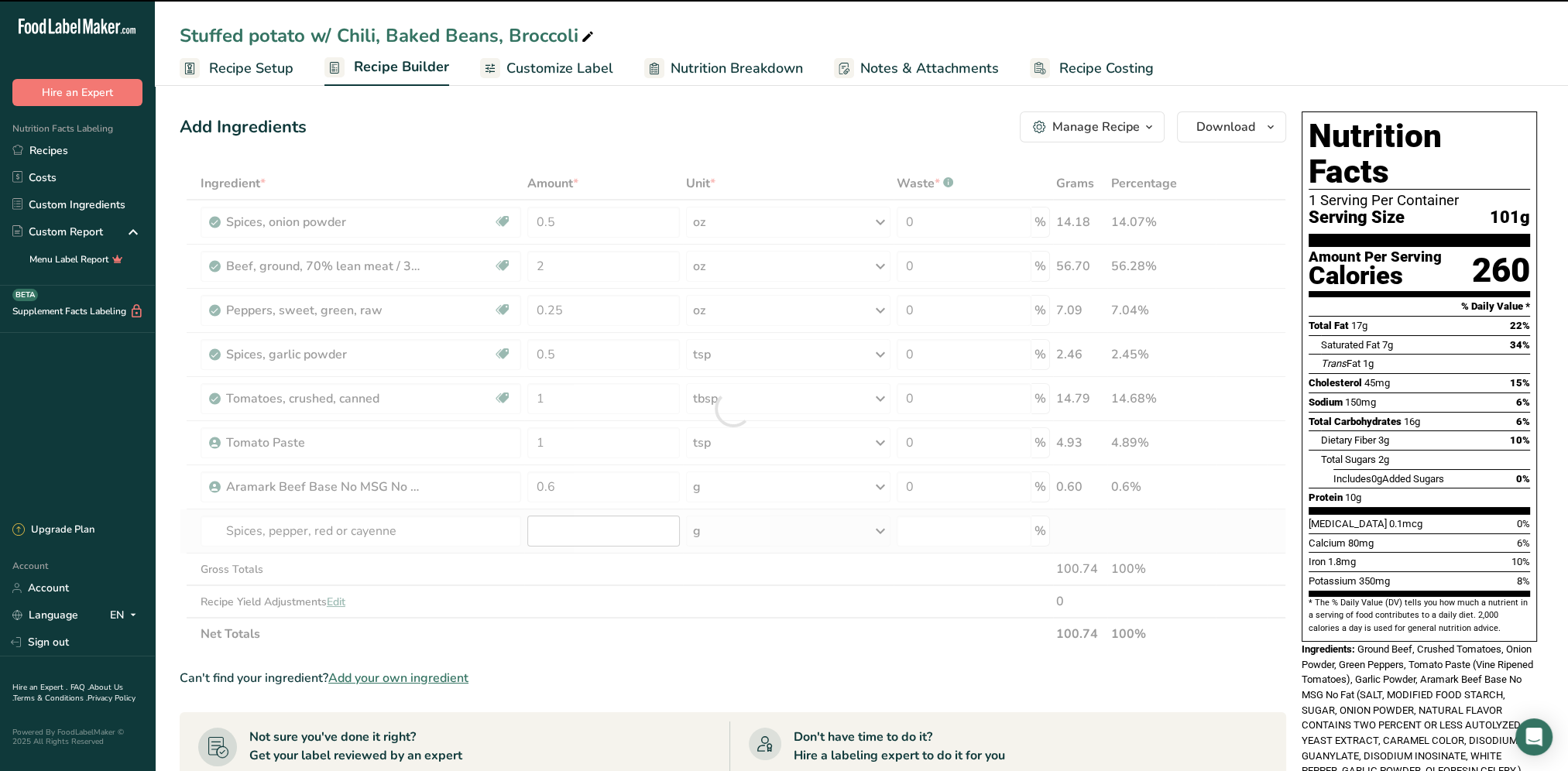
type input "0"
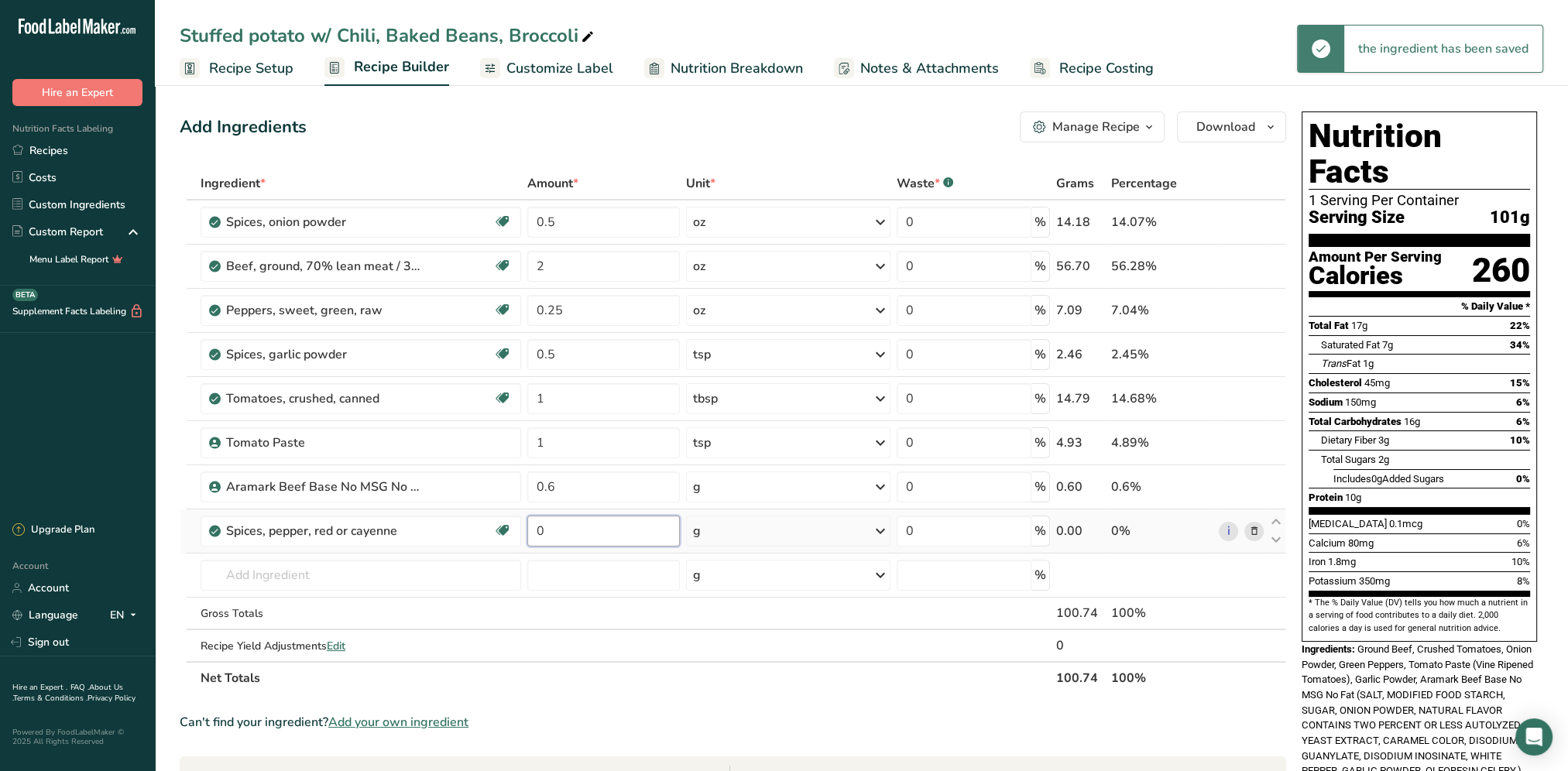
click at [569, 528] on input "0" at bounding box center [603, 531] width 152 height 31
type input "1"
click at [765, 110] on div "Add Ingredients Manage Recipe Delete Recipe Duplicate Recipe Scale Recipe Save …" at bounding box center [737, 646] width 1116 height 1081
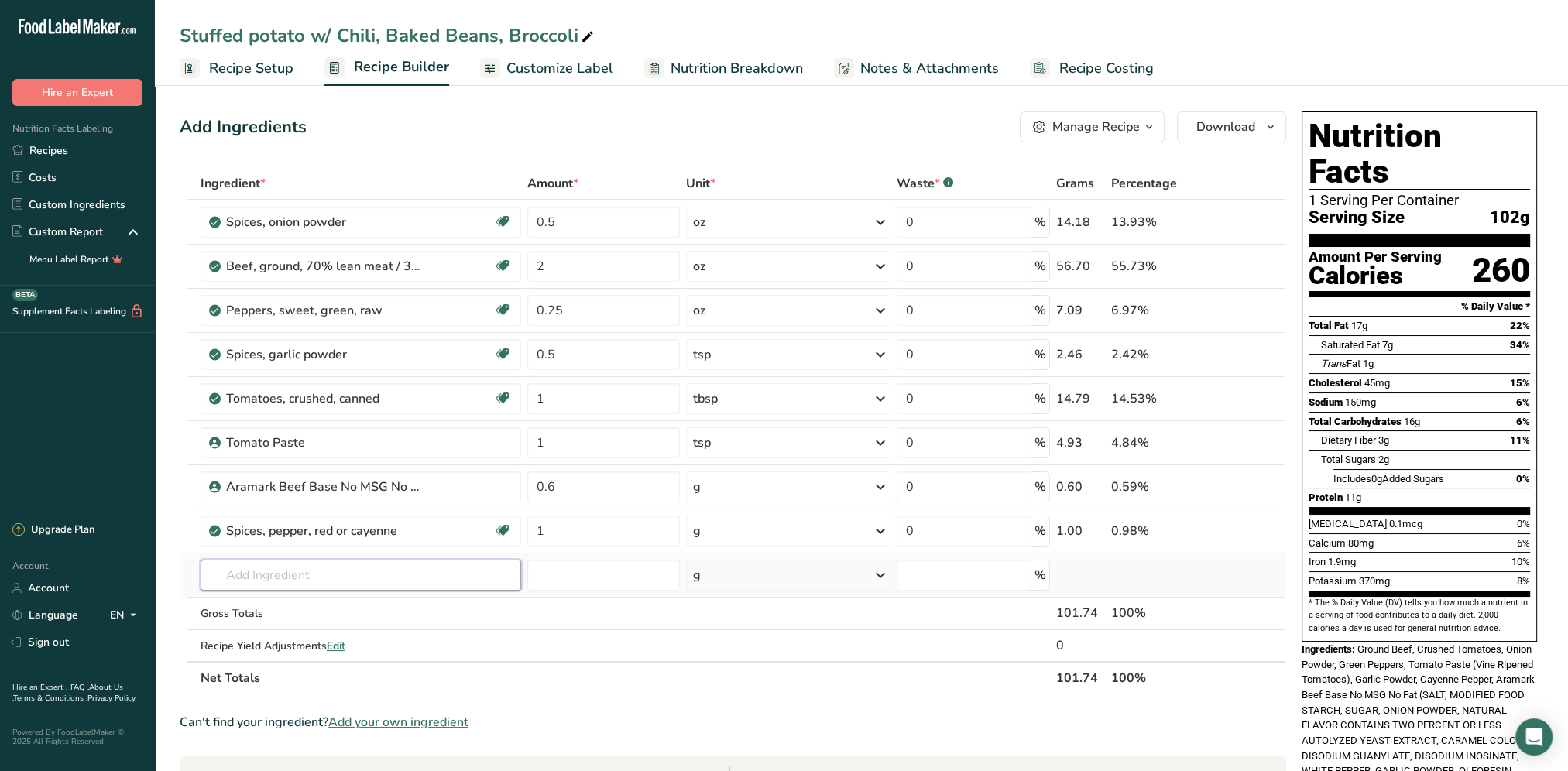
click at [279, 570] on input "text" at bounding box center [361, 575] width 320 height 31
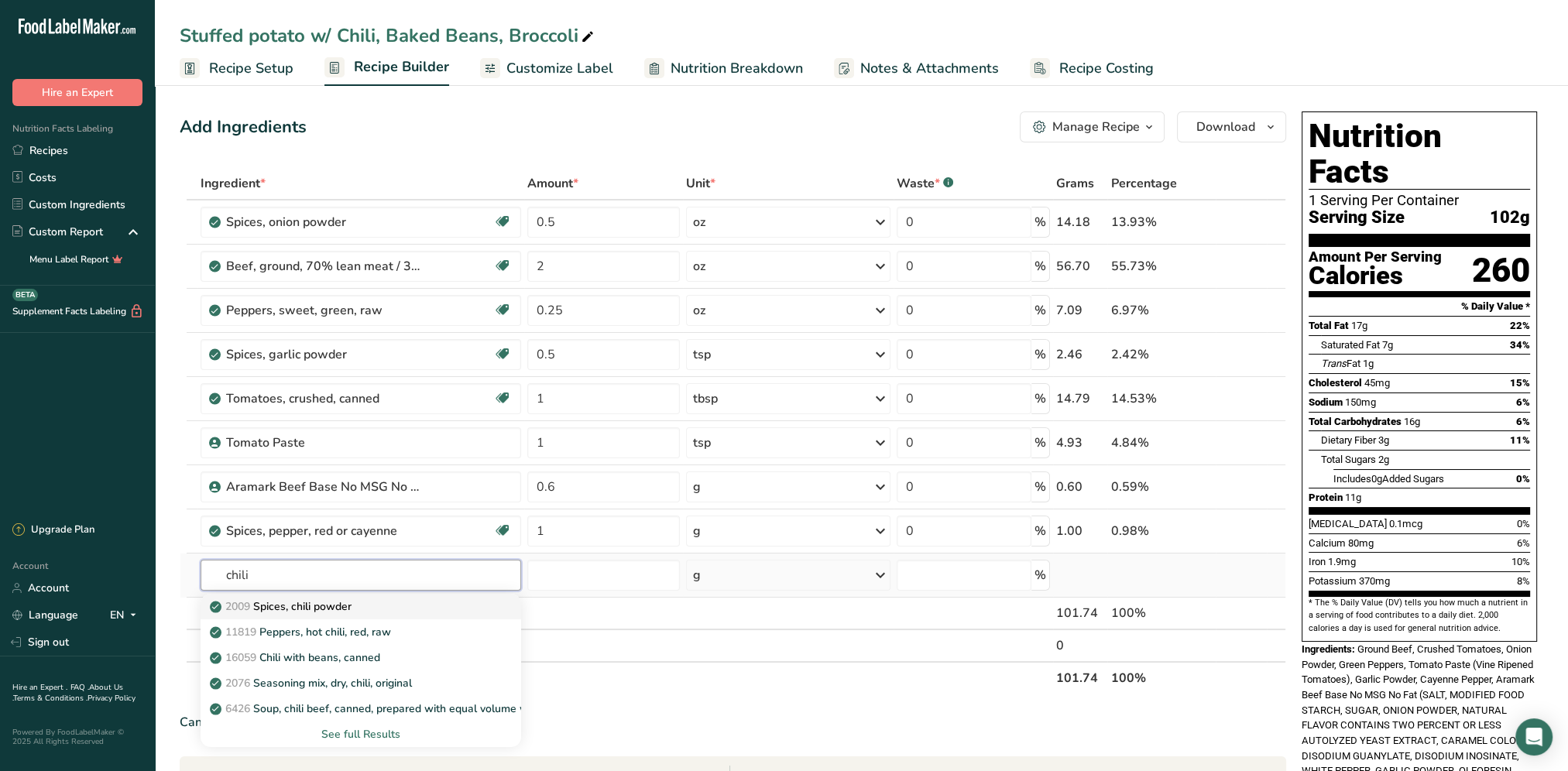
type input "chili"
click at [341, 606] on p "2009 Spices, chili powder" at bounding box center [282, 606] width 139 height 16
type input "Spices, chili powder"
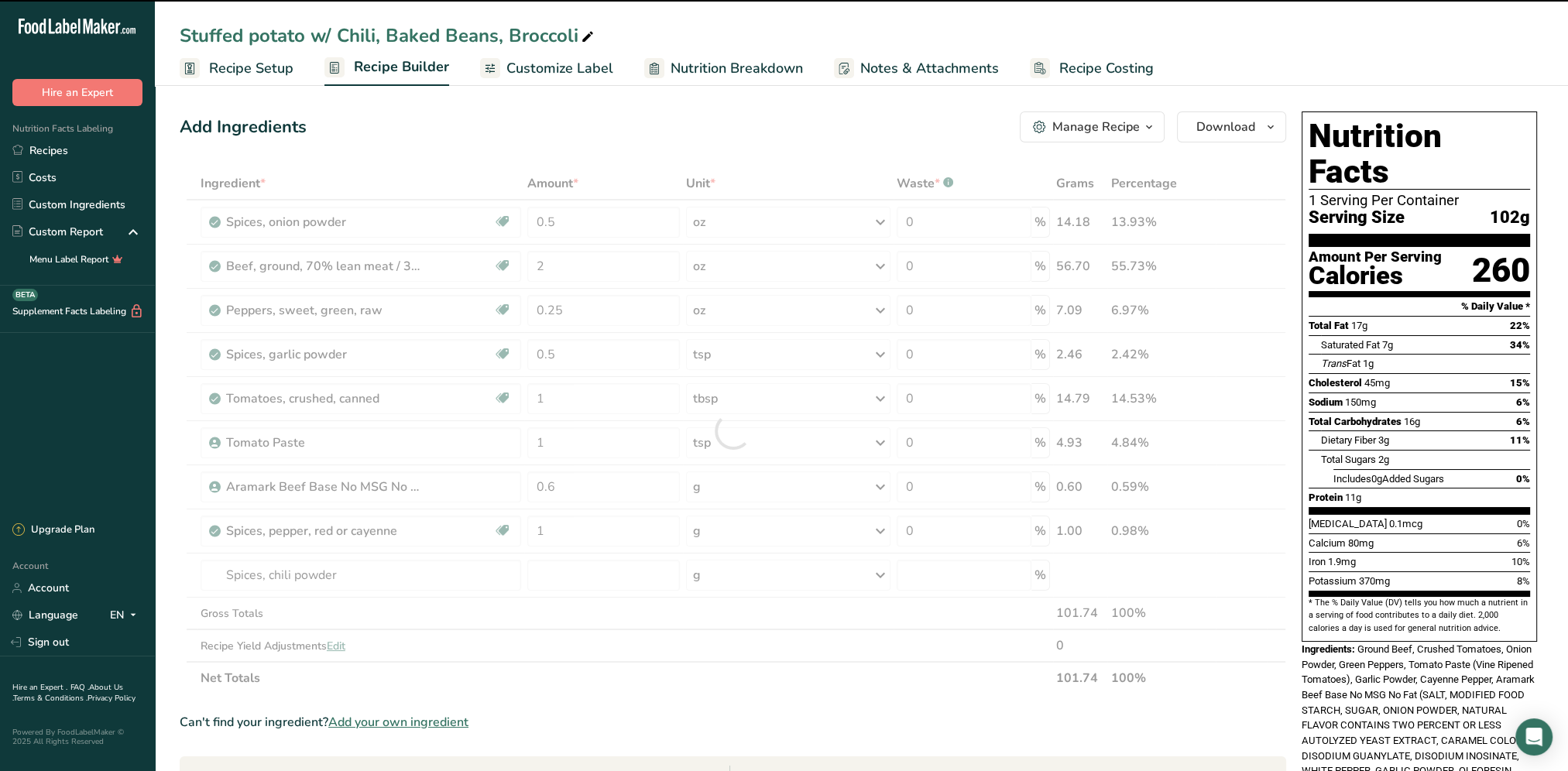
click at [582, 577] on div at bounding box center [733, 431] width 1107 height 527
type input "0"
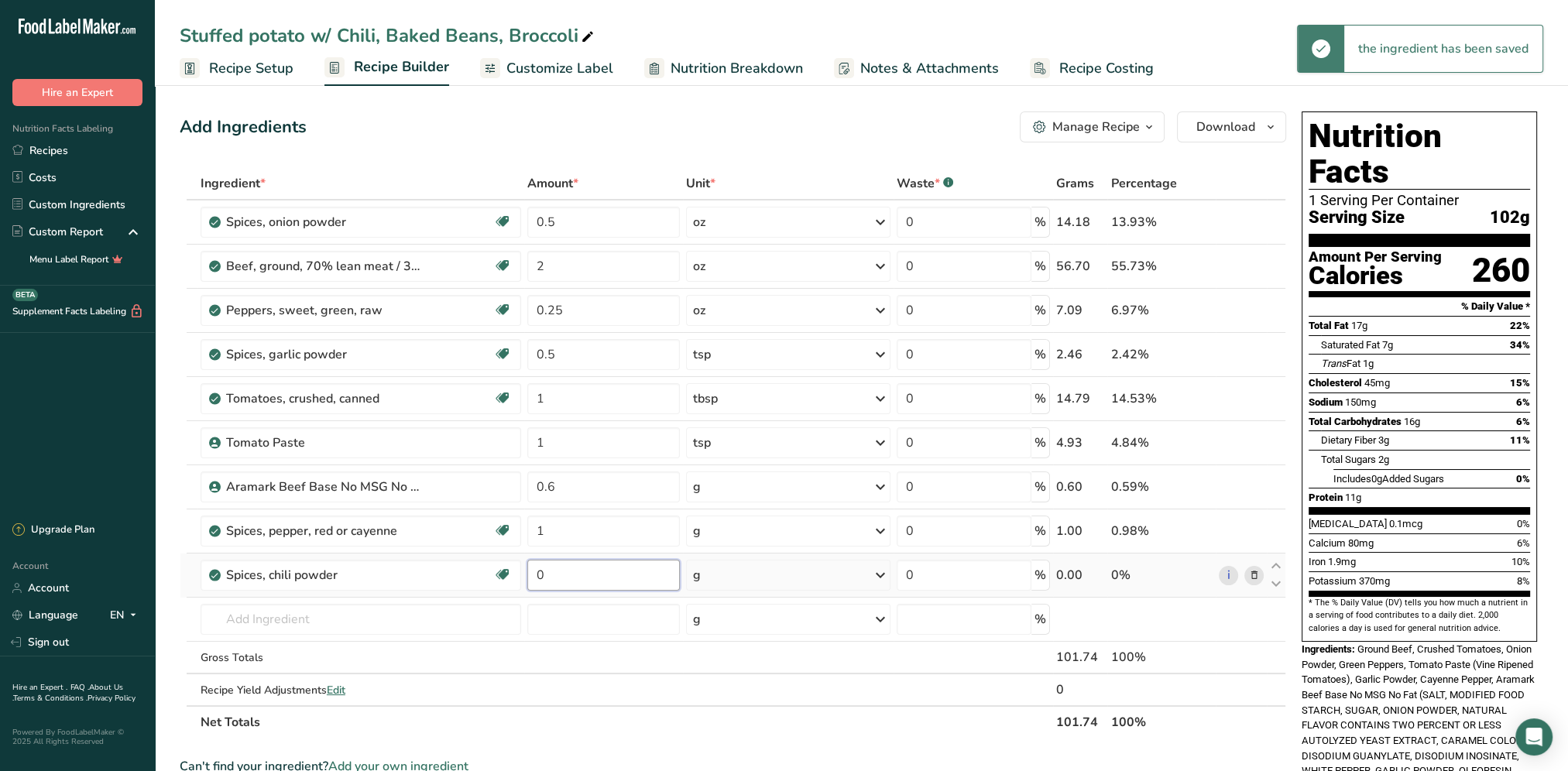
click at [553, 580] on input "0" at bounding box center [603, 575] width 152 height 31
type input "1"
click at [314, 615] on div "Ingredient * Amount * Unit * Waste * .a-a{fill:#347362;}.b-a{fill:#fff;} Grams …" at bounding box center [733, 452] width 1107 height 571
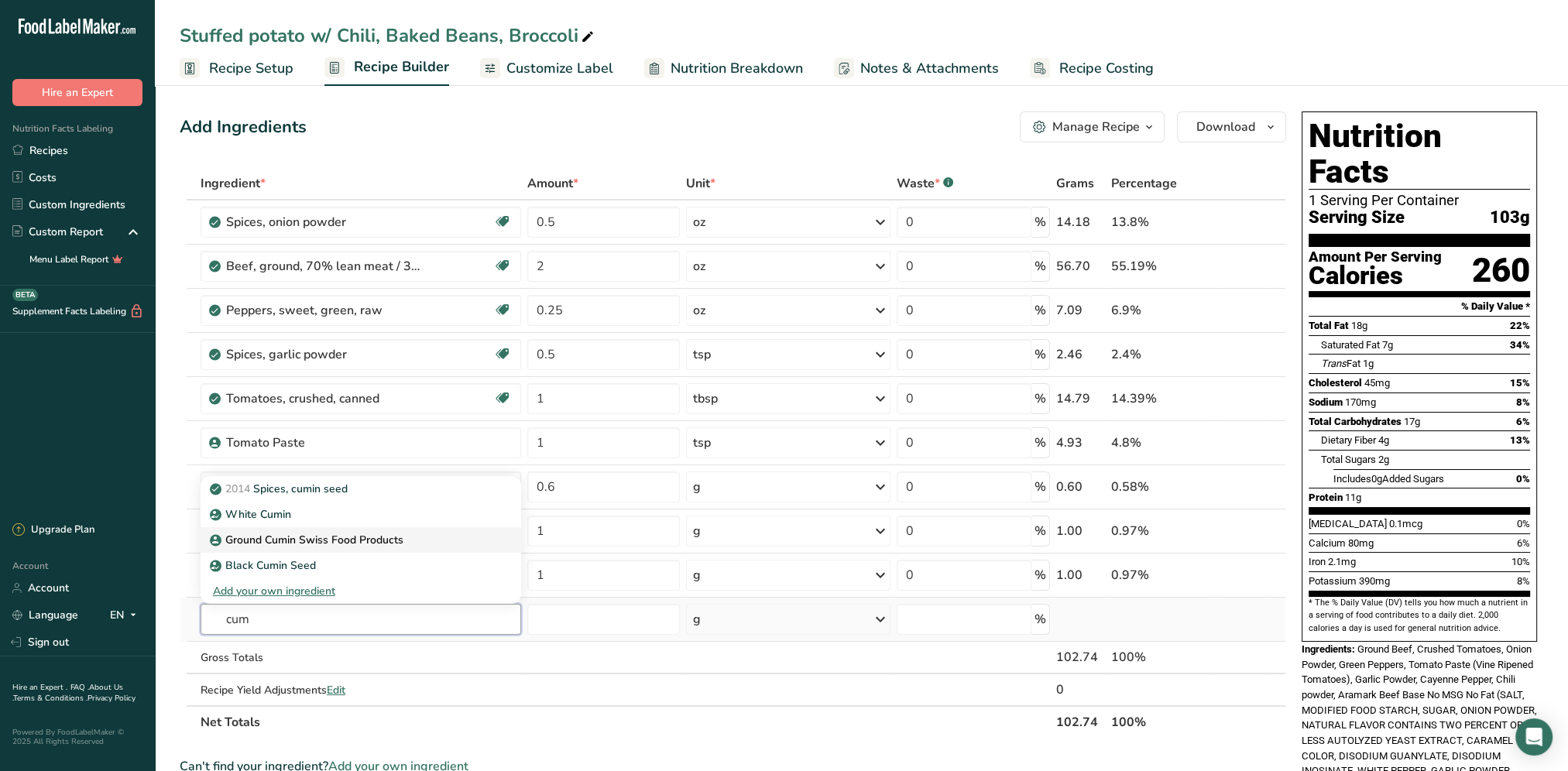
type input "cum"
click at [353, 537] on p "Ground Cumin Swiss Food Products" at bounding box center [308, 540] width 190 height 16
type input "Ground Cumin Swiss Food Products"
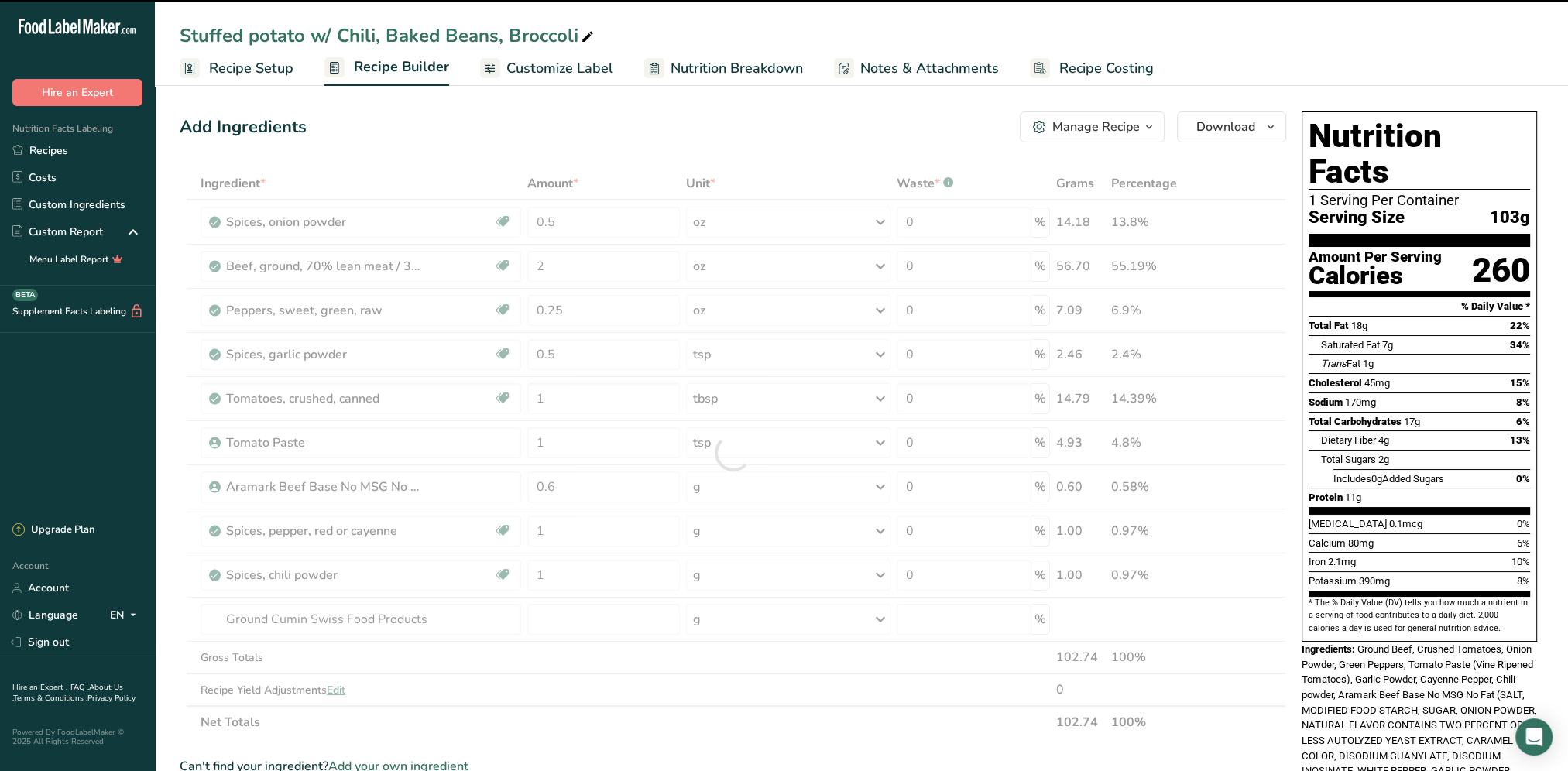
type input "0"
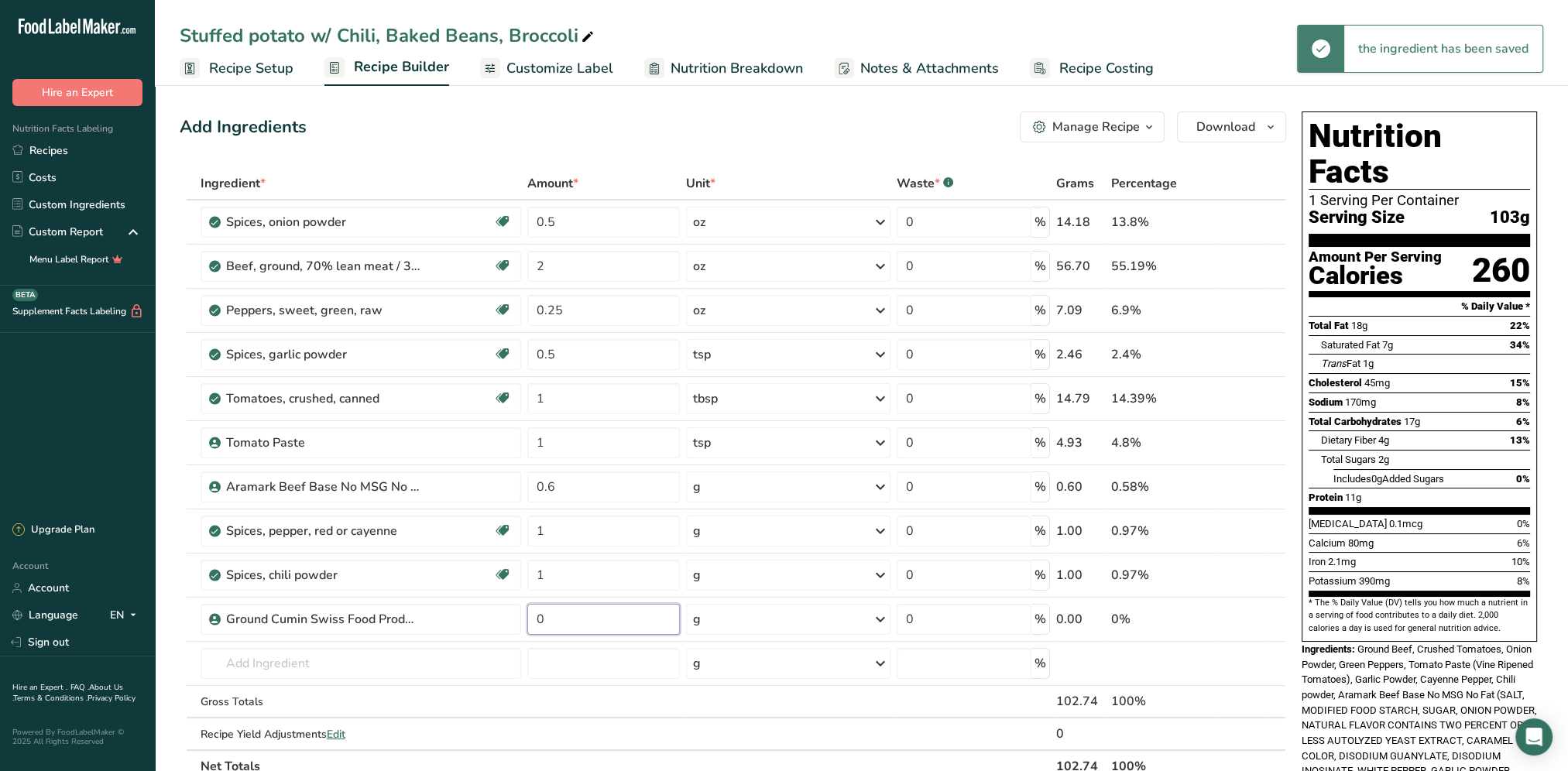
click at [564, 623] on input "0" at bounding box center [603, 619] width 152 height 31
type input "1"
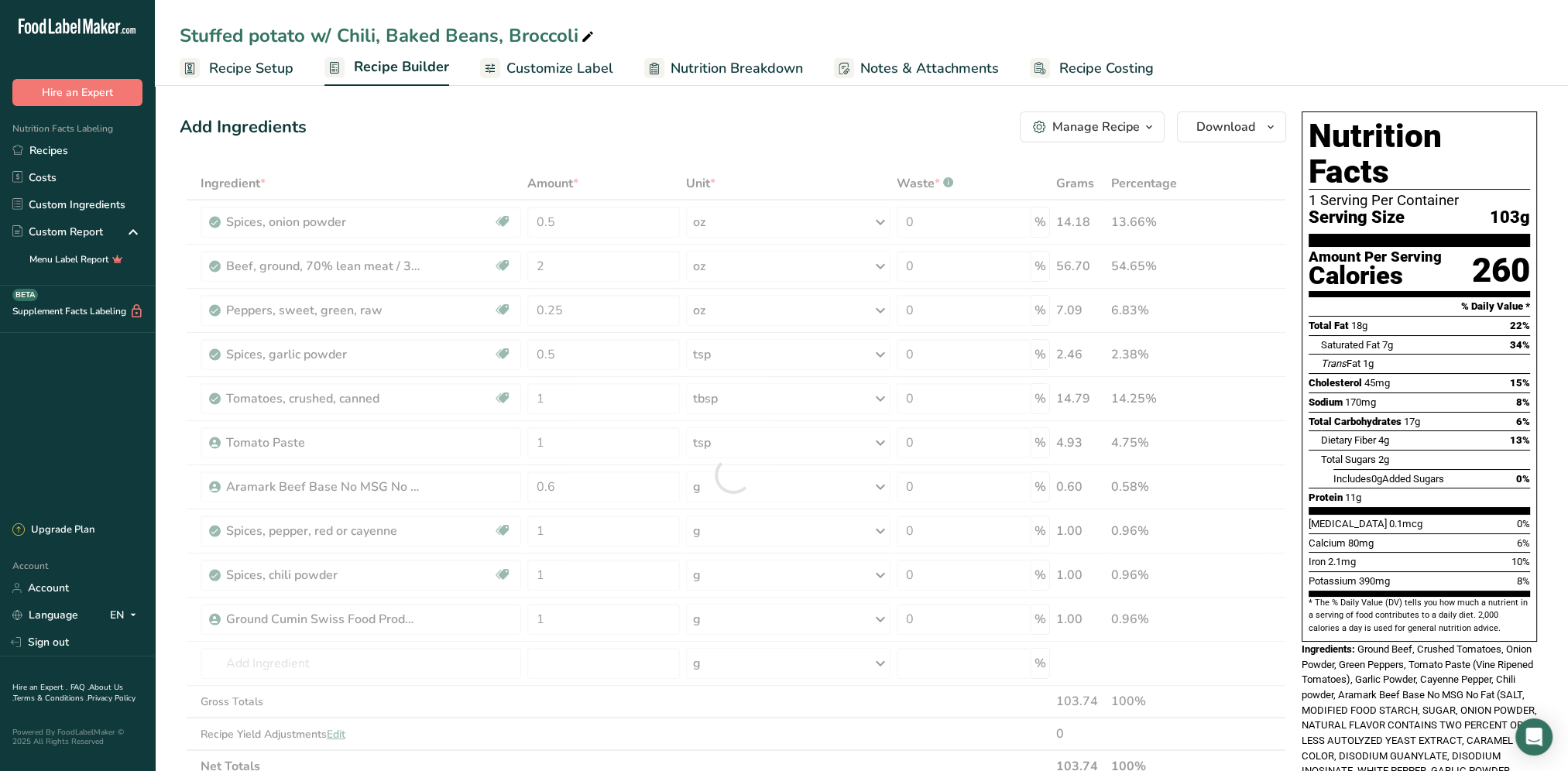
click at [617, 127] on div "Add Ingredients Manage Recipe Delete Recipe Duplicate Recipe Scale Recipe Save …" at bounding box center [733, 127] width 1107 height 31
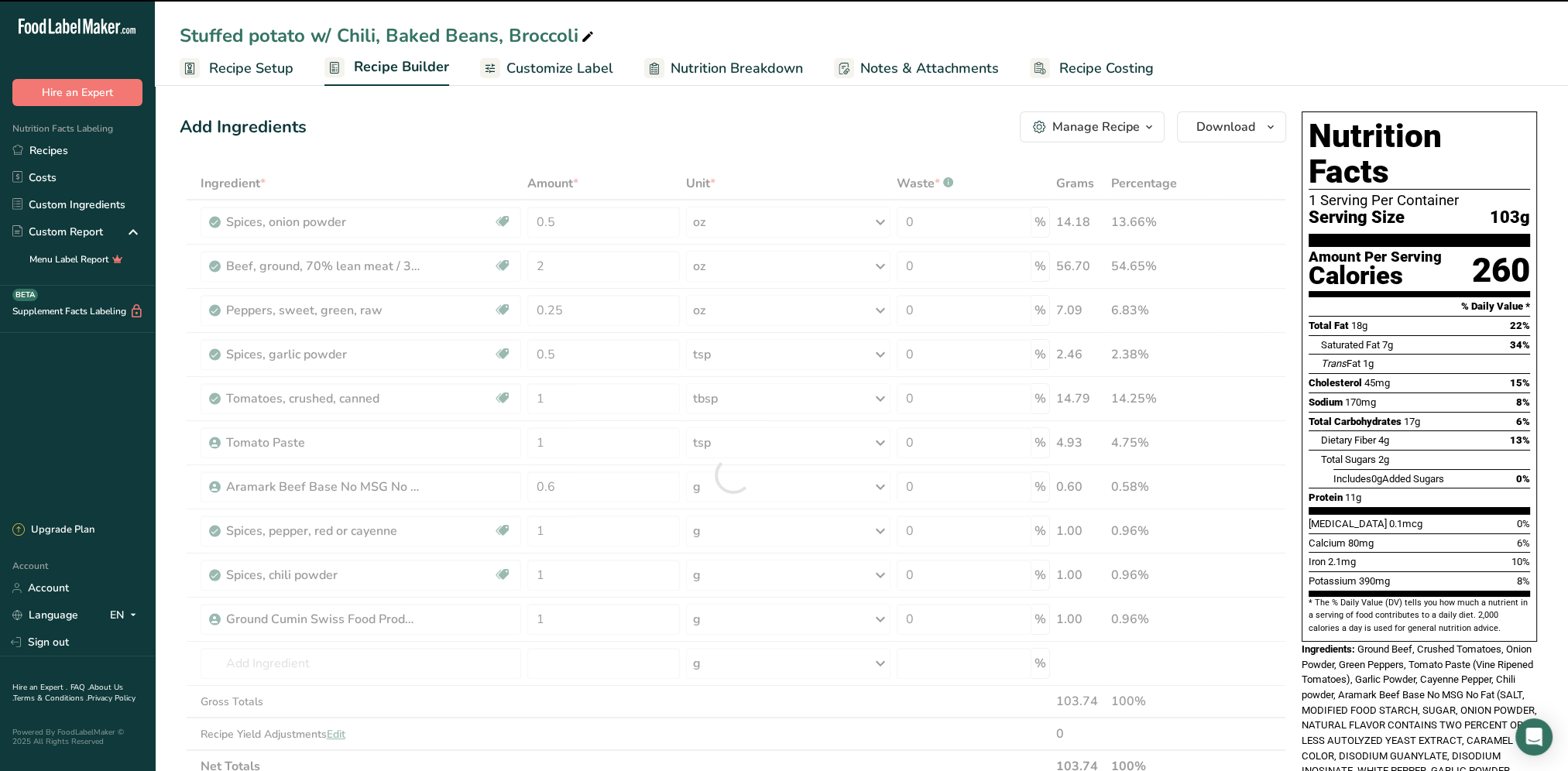
click at [310, 664] on div at bounding box center [733, 474] width 1107 height 615
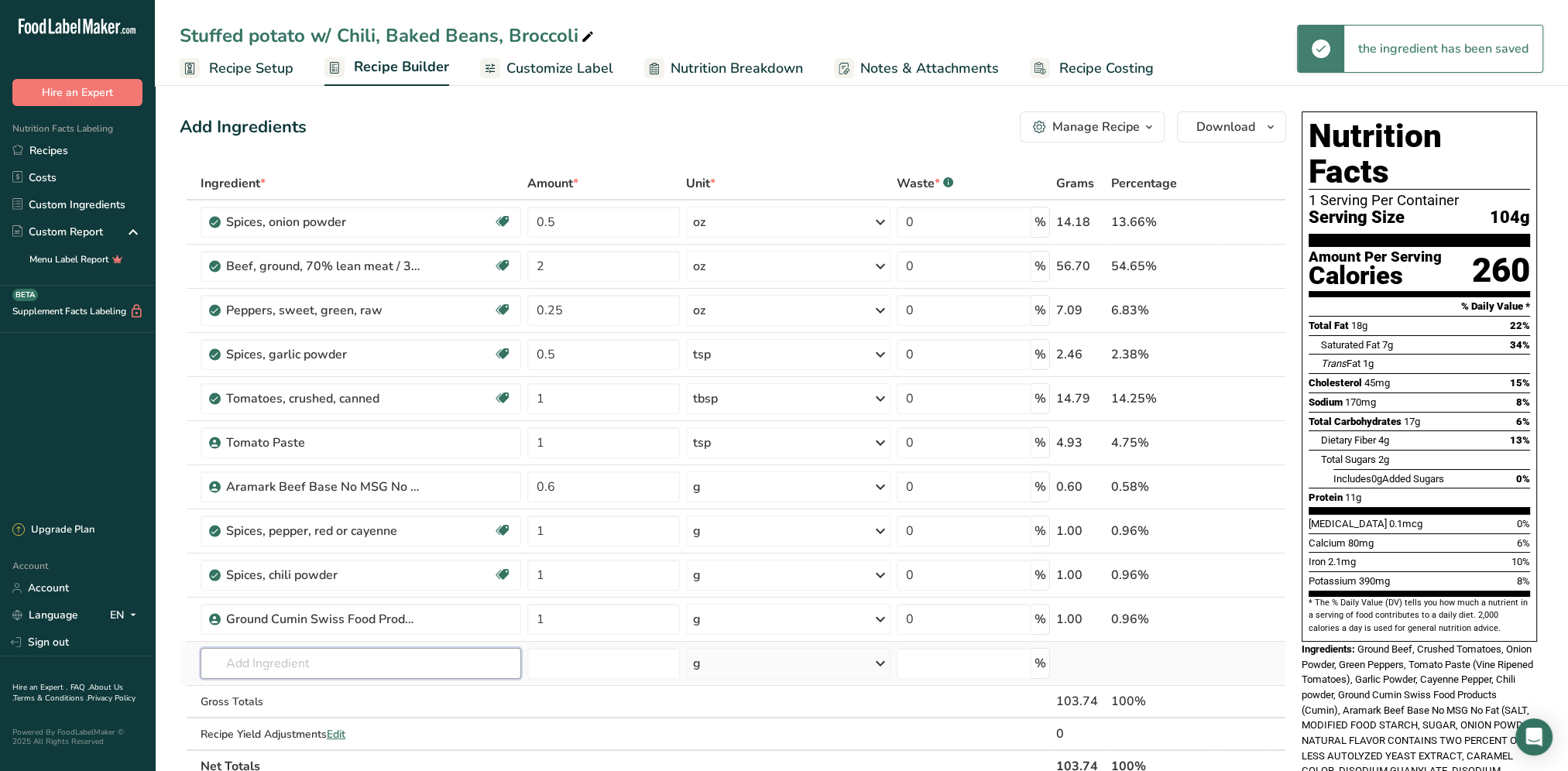
click at [277, 664] on input "text" at bounding box center [361, 663] width 320 height 31
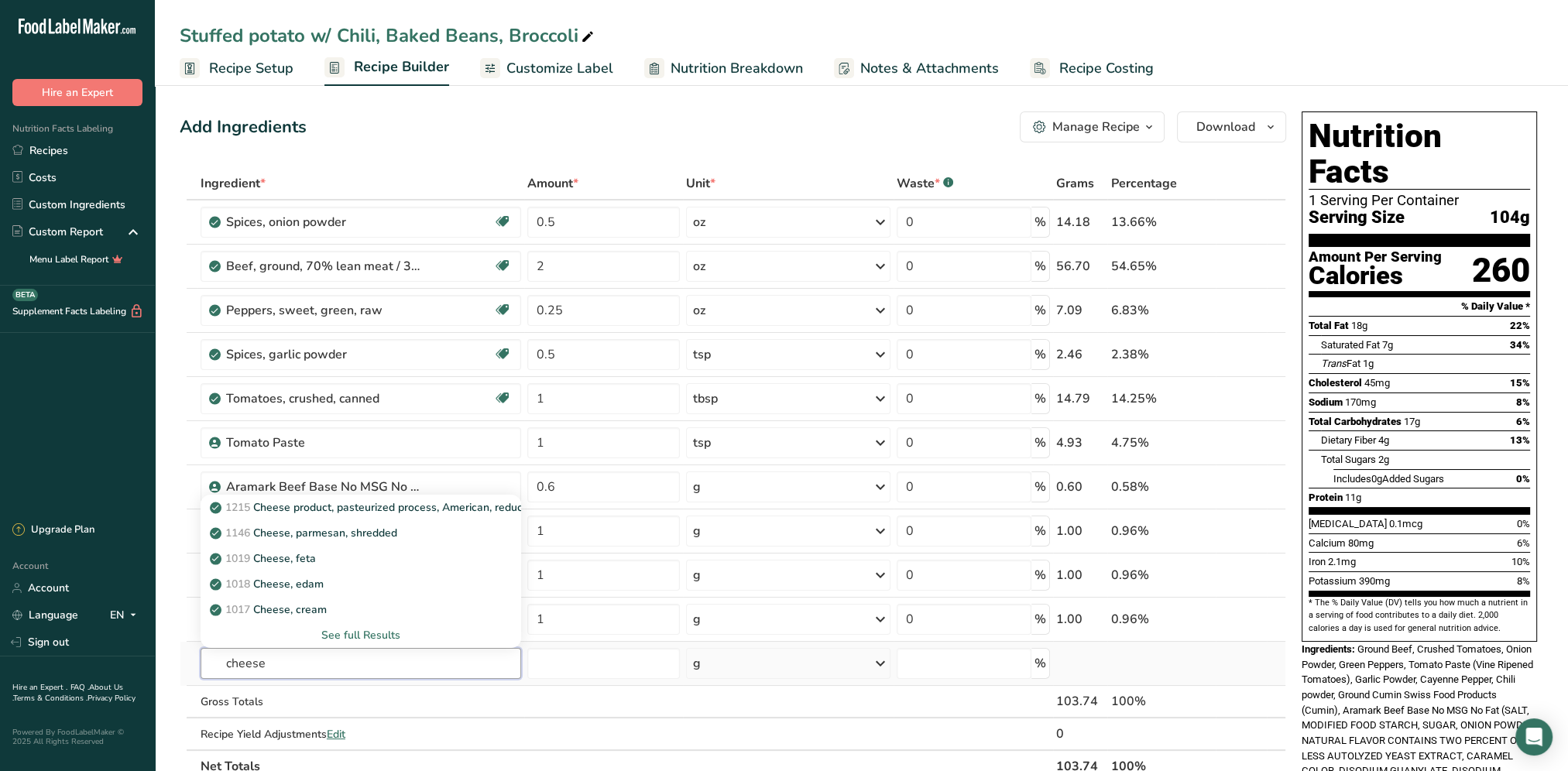
type input "cheese"
click at [365, 631] on div "See full Results" at bounding box center [361, 635] width 296 height 16
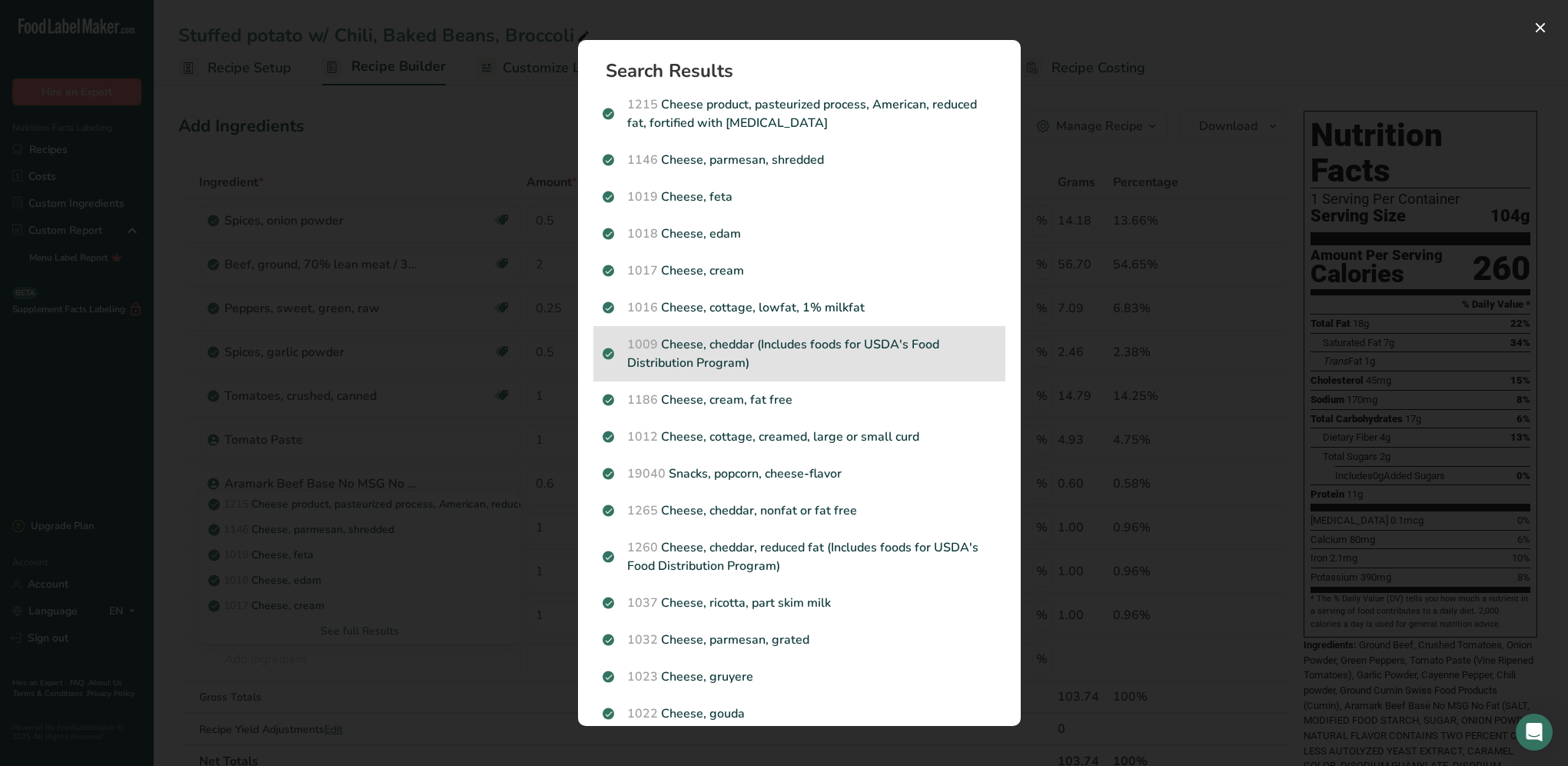
click at [736, 350] on p "1009 Cheese, cheddar (Includes foods for USDA's Food Distribution Program)" at bounding box center [798, 353] width 393 height 37
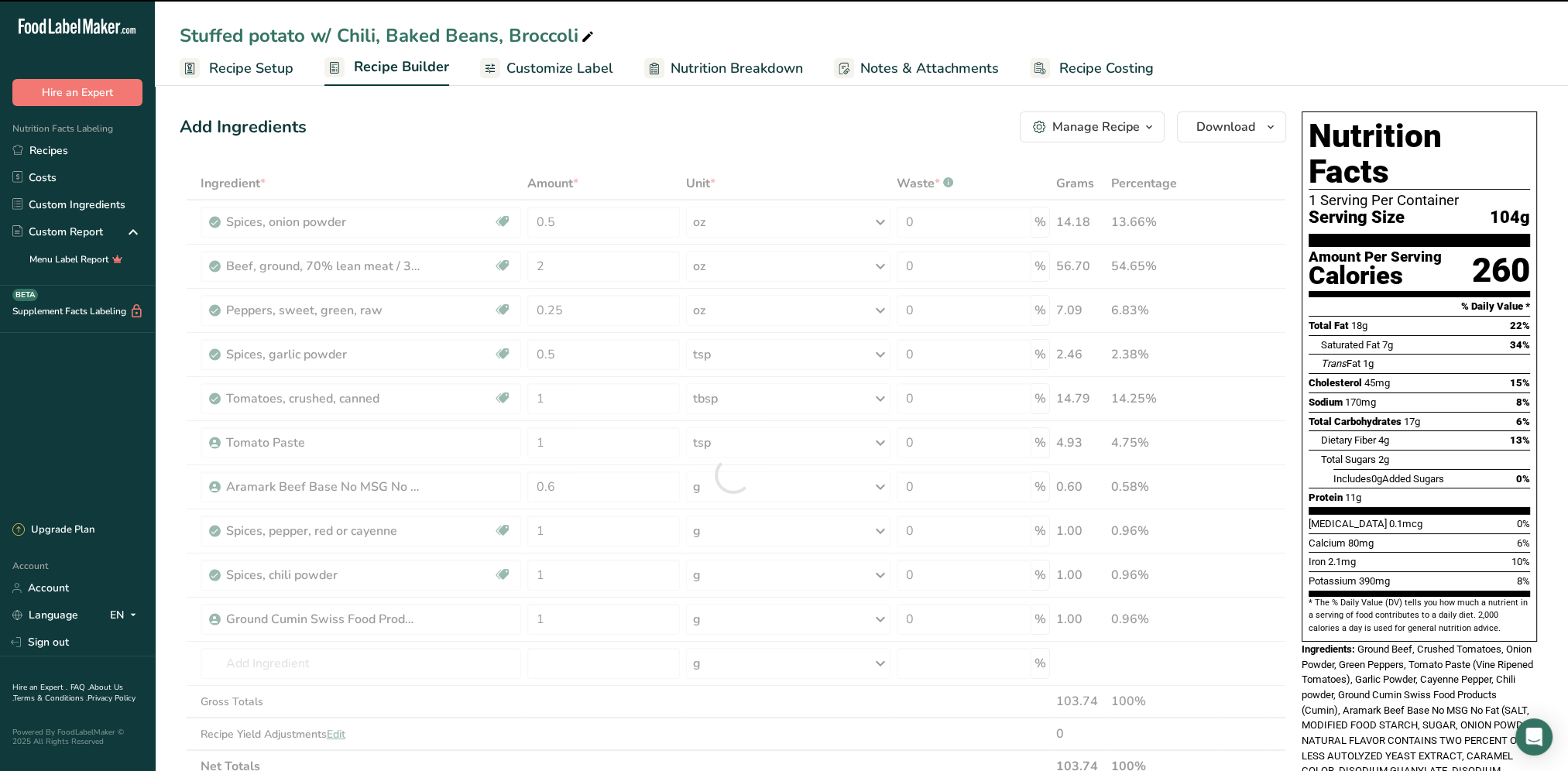
type input "0"
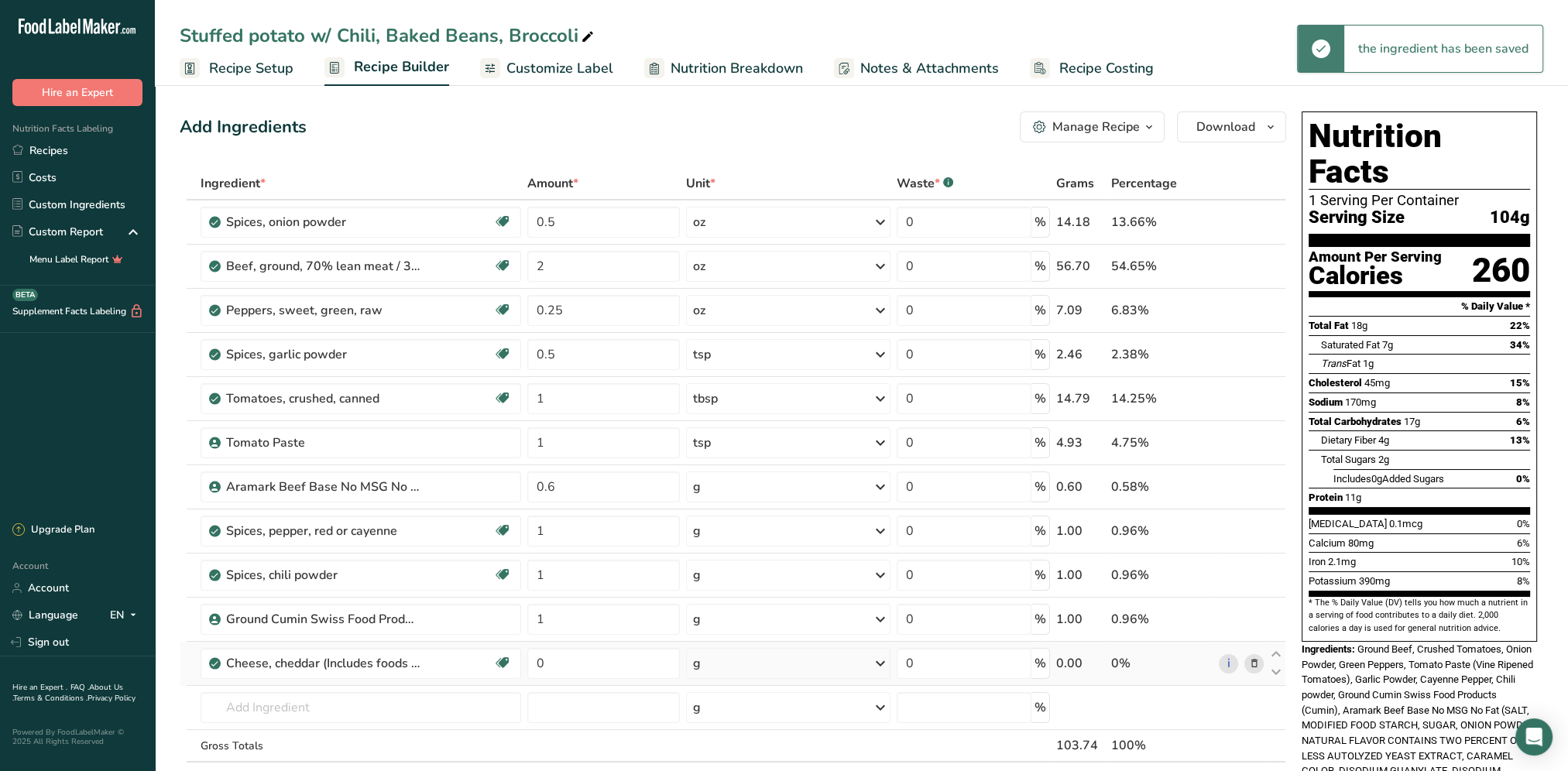
click at [611, 645] on td "0" at bounding box center [603, 664] width 159 height 44
click at [588, 674] on input "0" at bounding box center [603, 663] width 152 height 31
type input "0.5"
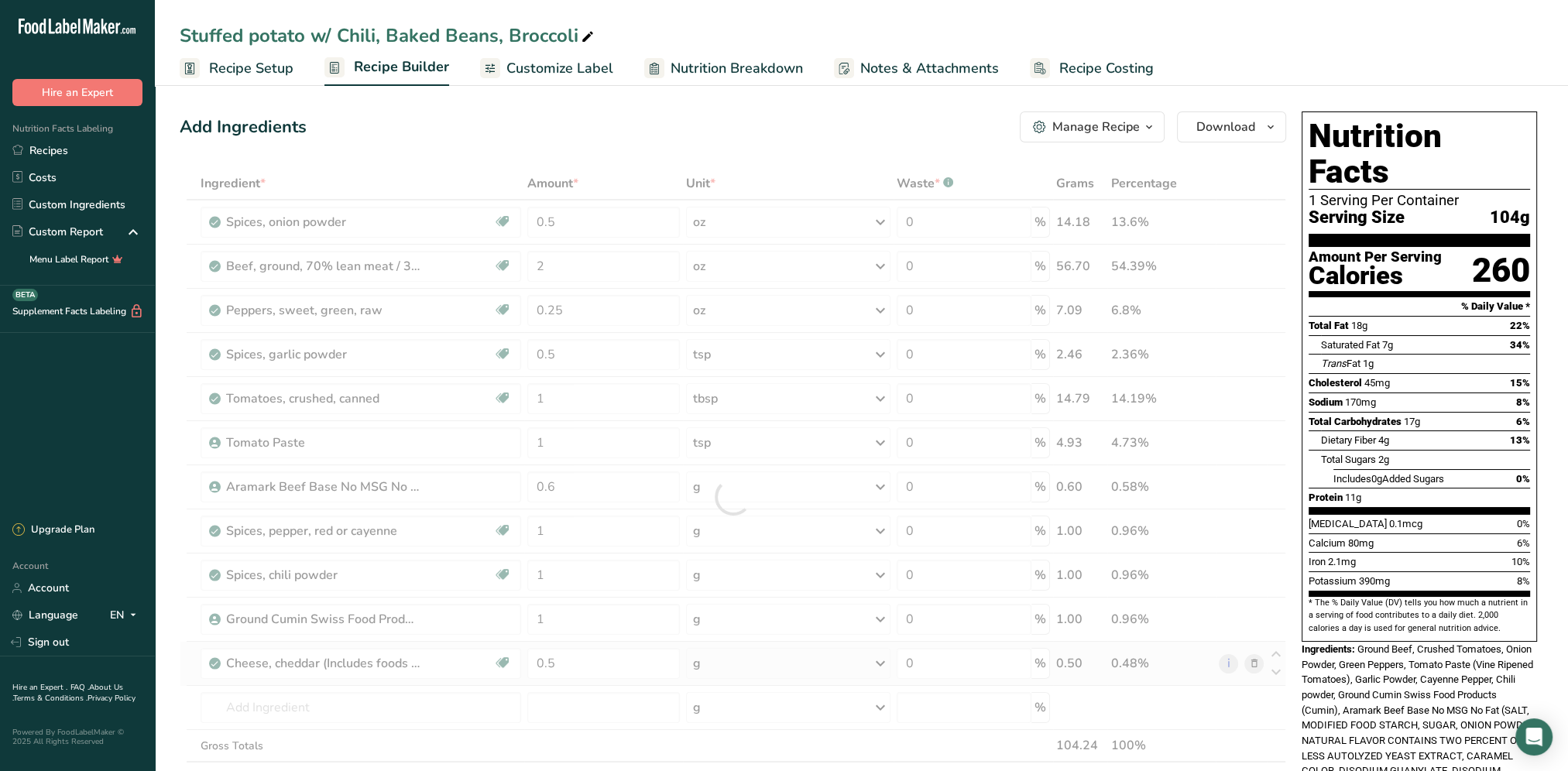
click at [885, 661] on div "Ingredient * Amount * Unit * Waste * .a-a{fill:#347362;}.b-a{fill:#fff;} Grams …" at bounding box center [733, 497] width 1107 height 660
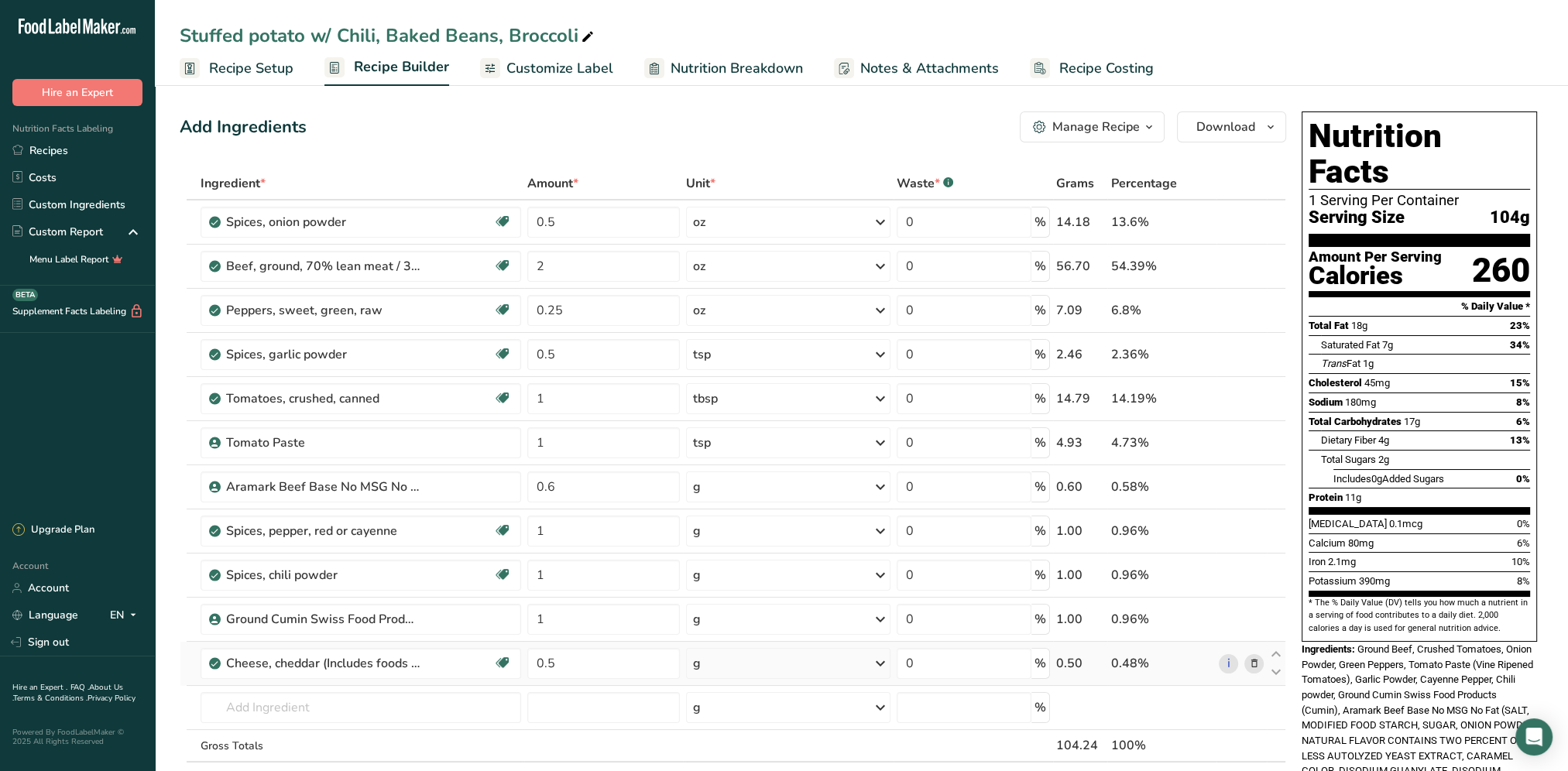
click at [874, 669] on icon at bounding box center [880, 663] width 19 height 28
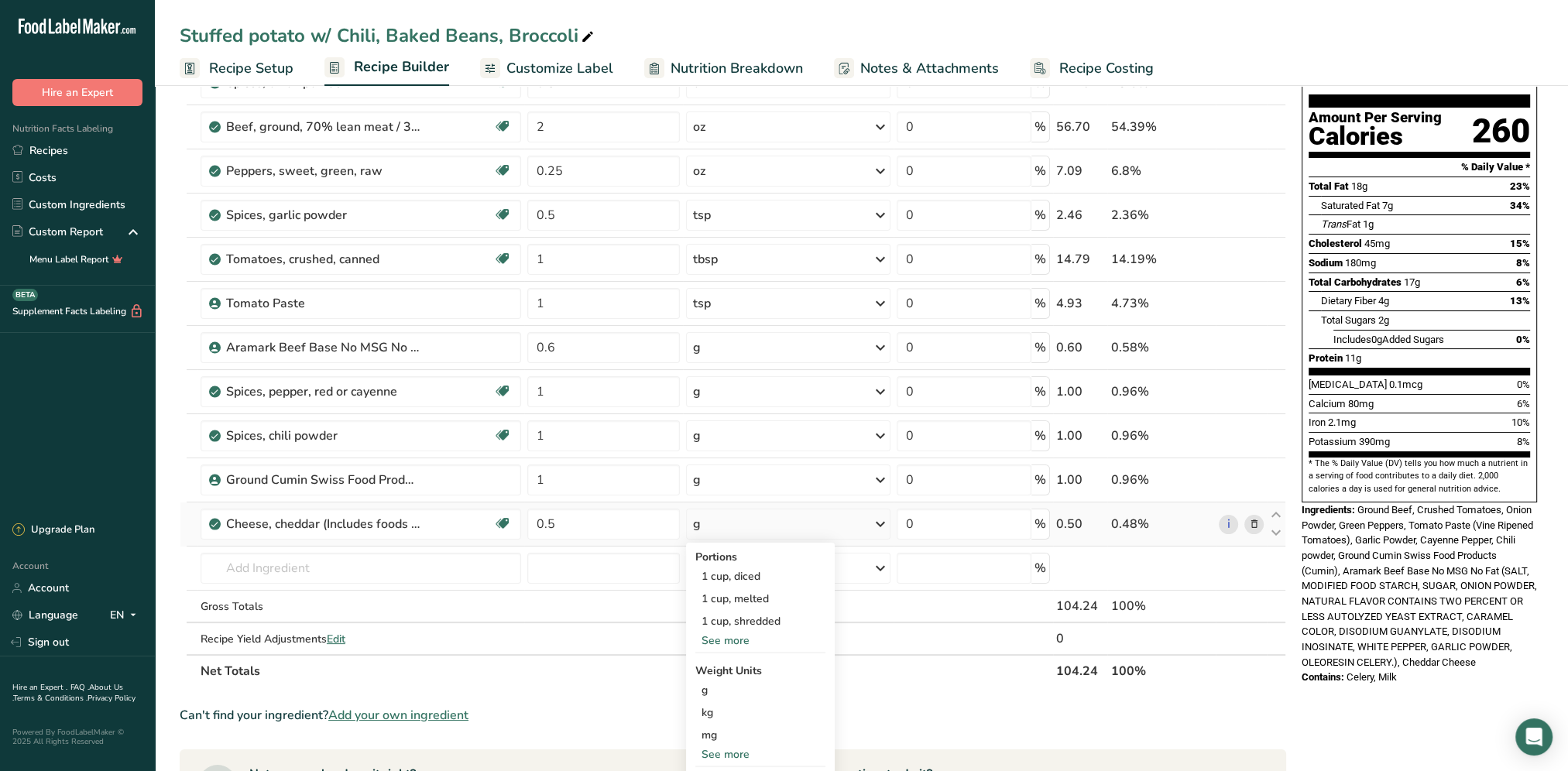
scroll to position [155, 0]
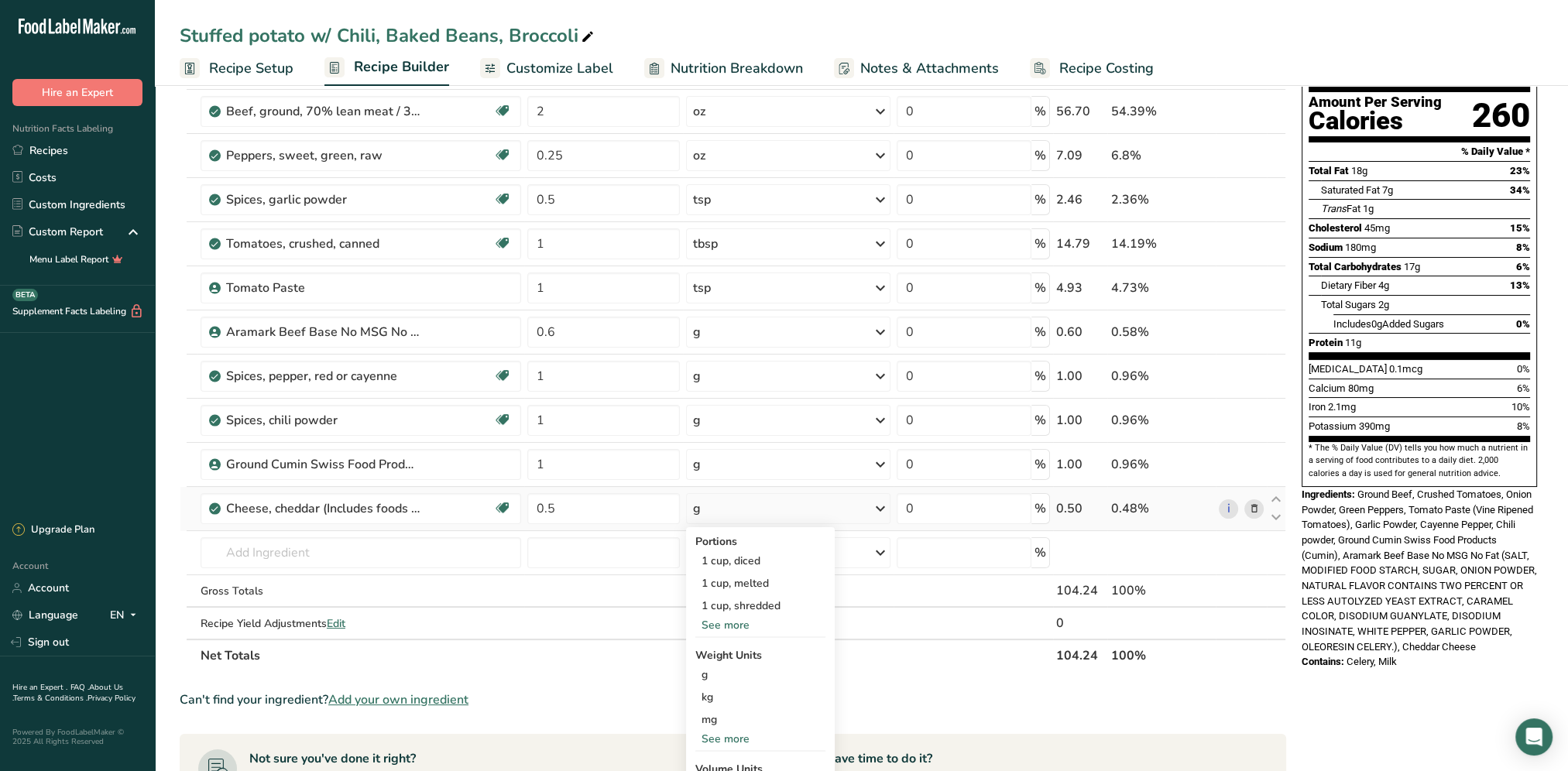
click at [736, 736] on div "See more" at bounding box center [760, 739] width 130 height 16
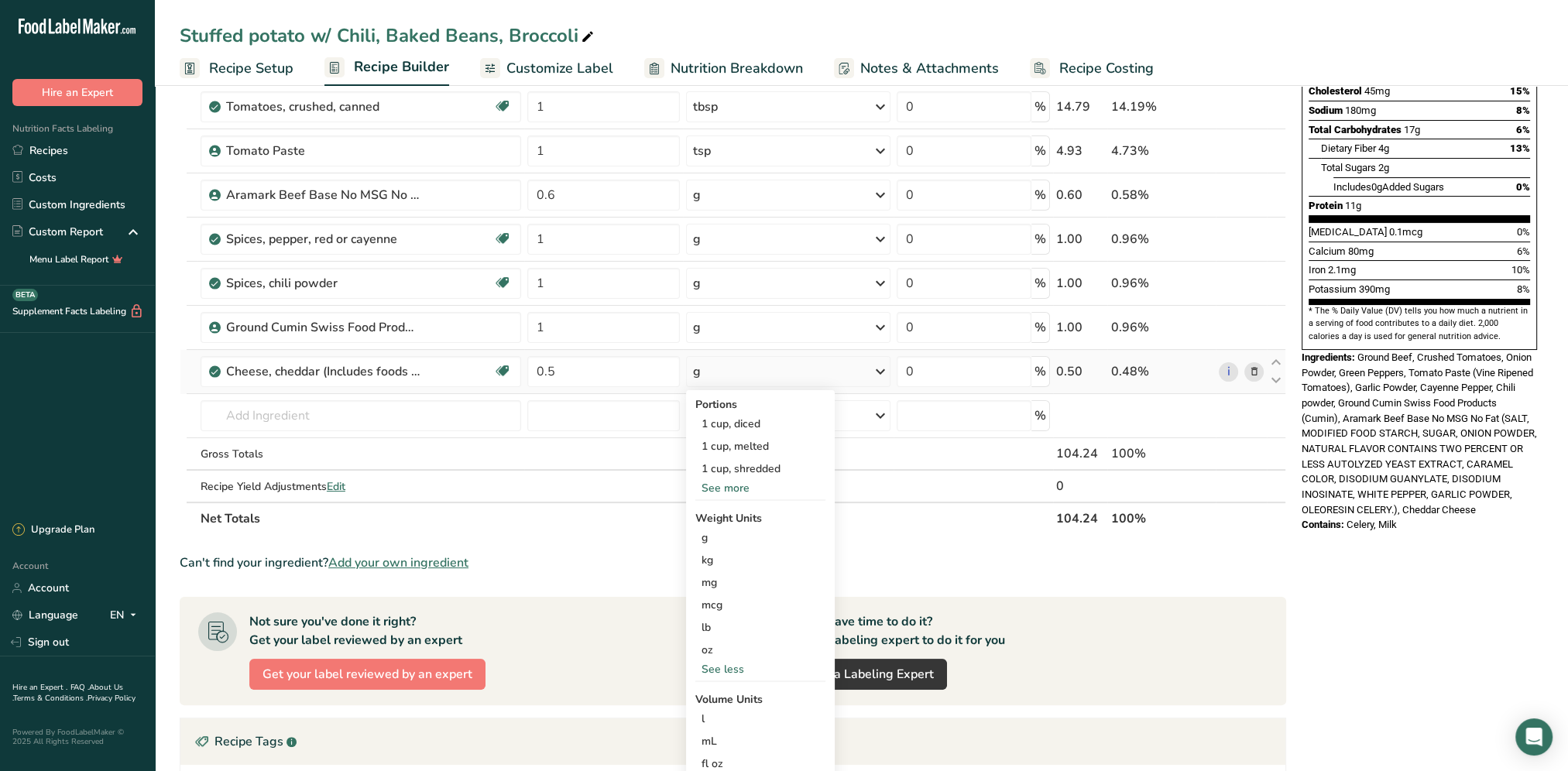
scroll to position [310, 0]
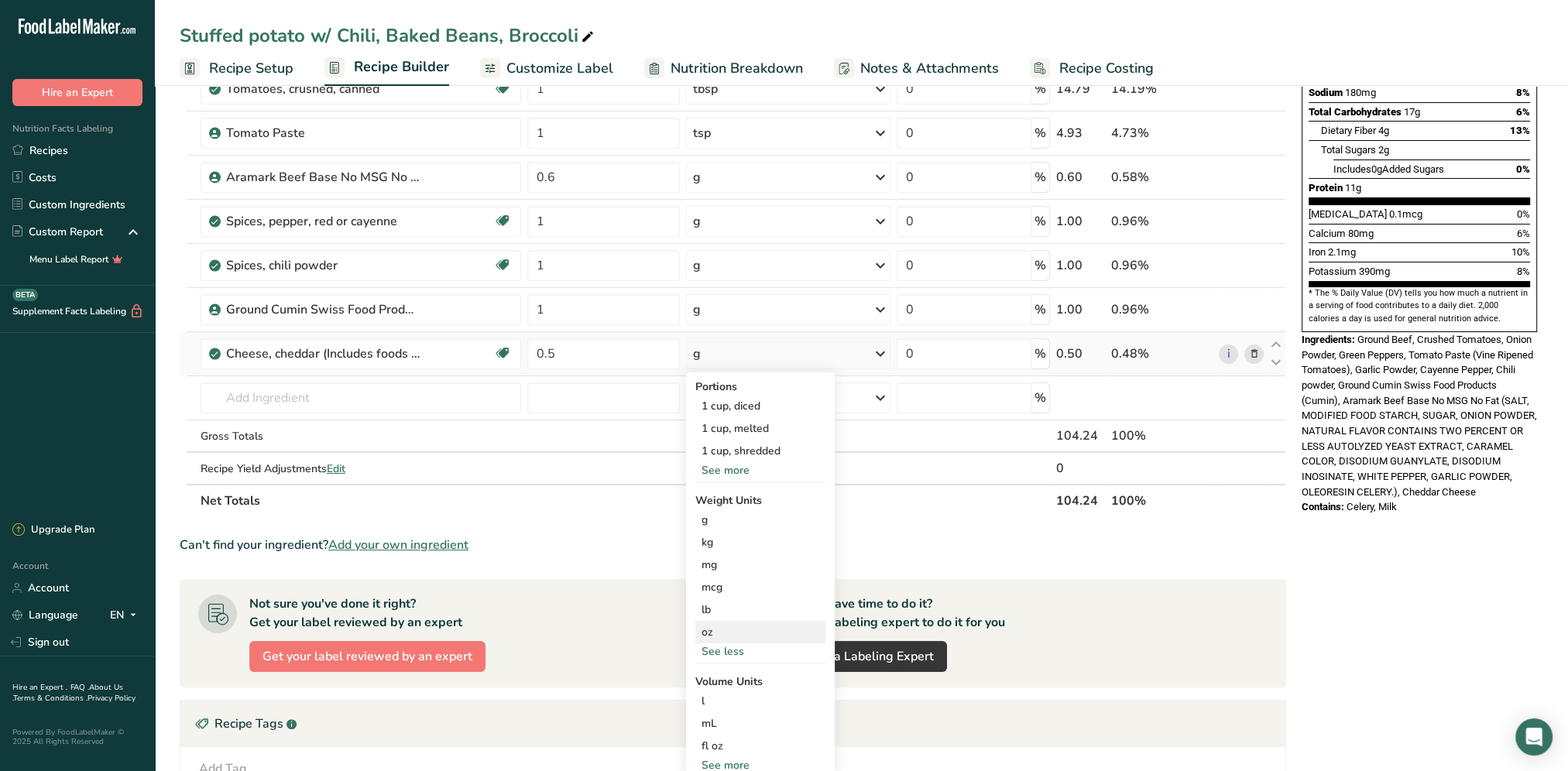
click at [711, 627] on div "oz" at bounding box center [760, 632] width 130 height 23
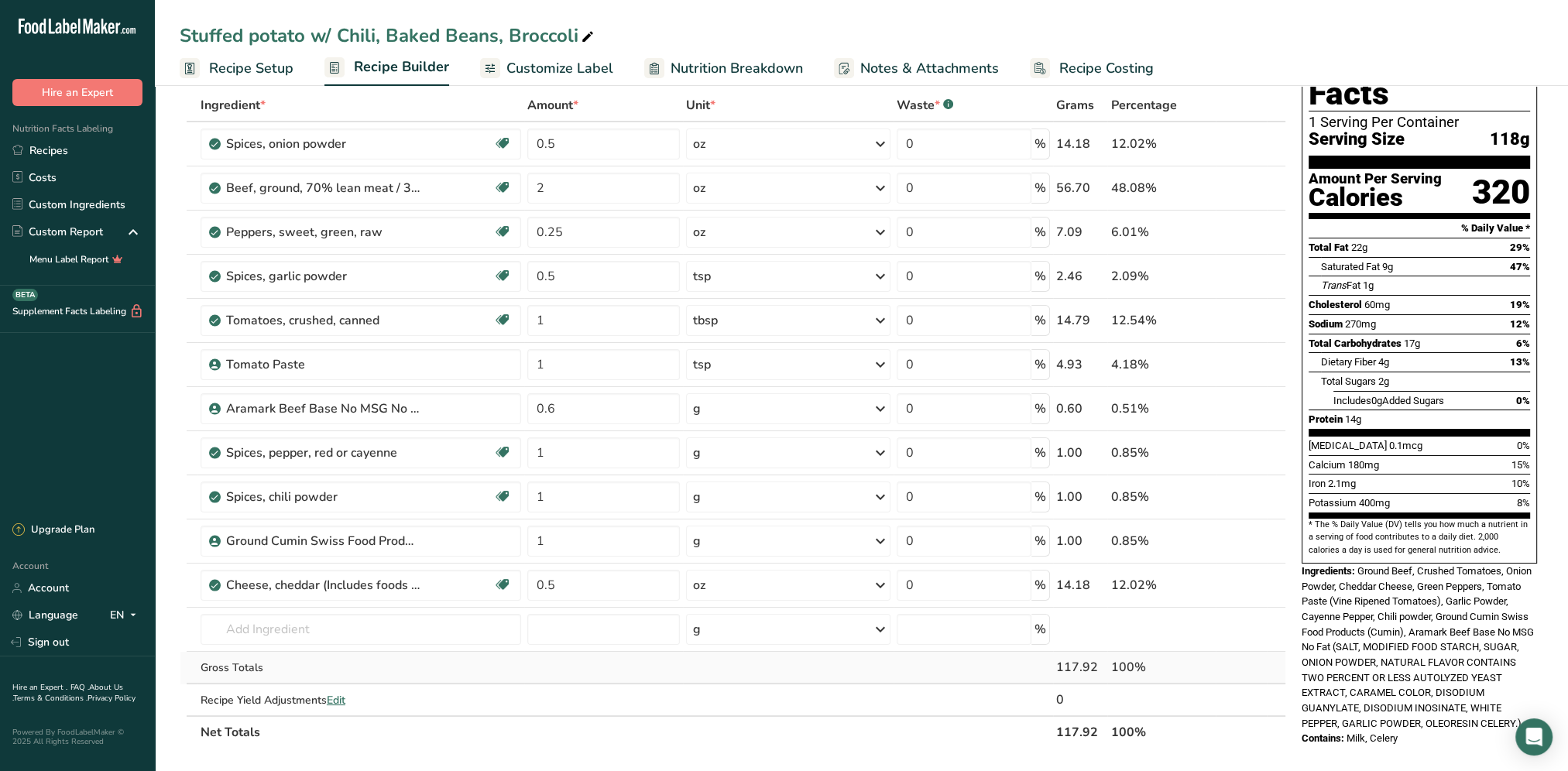
scroll to position [155, 0]
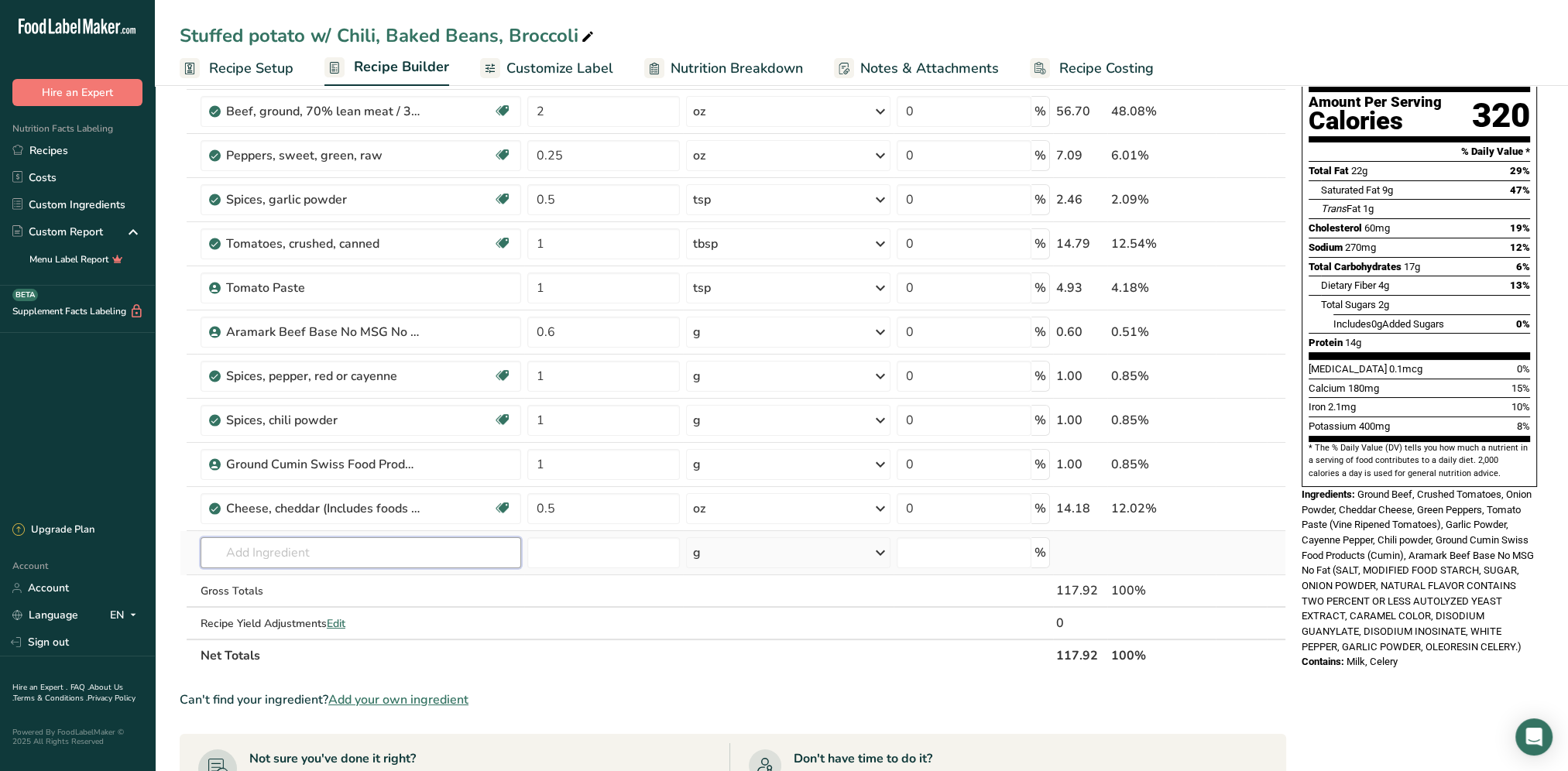
click at [296, 541] on input "text" at bounding box center [361, 552] width 320 height 31
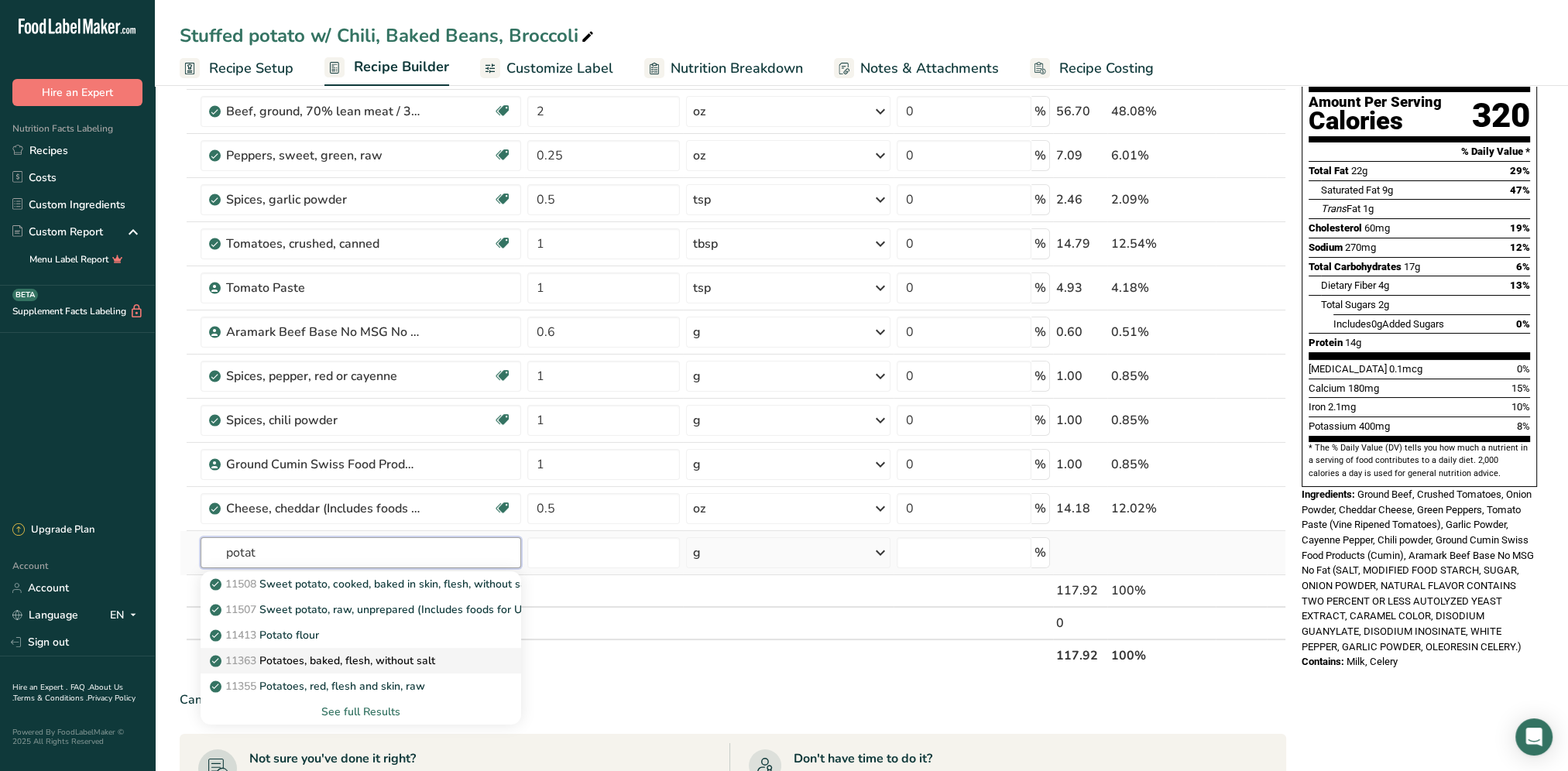
type input "potat"
click at [385, 660] on p "11363 Potatoes, baked, flesh, without salt" at bounding box center [323, 661] width 222 height 16
type input "Potatoes, baked, flesh, without salt"
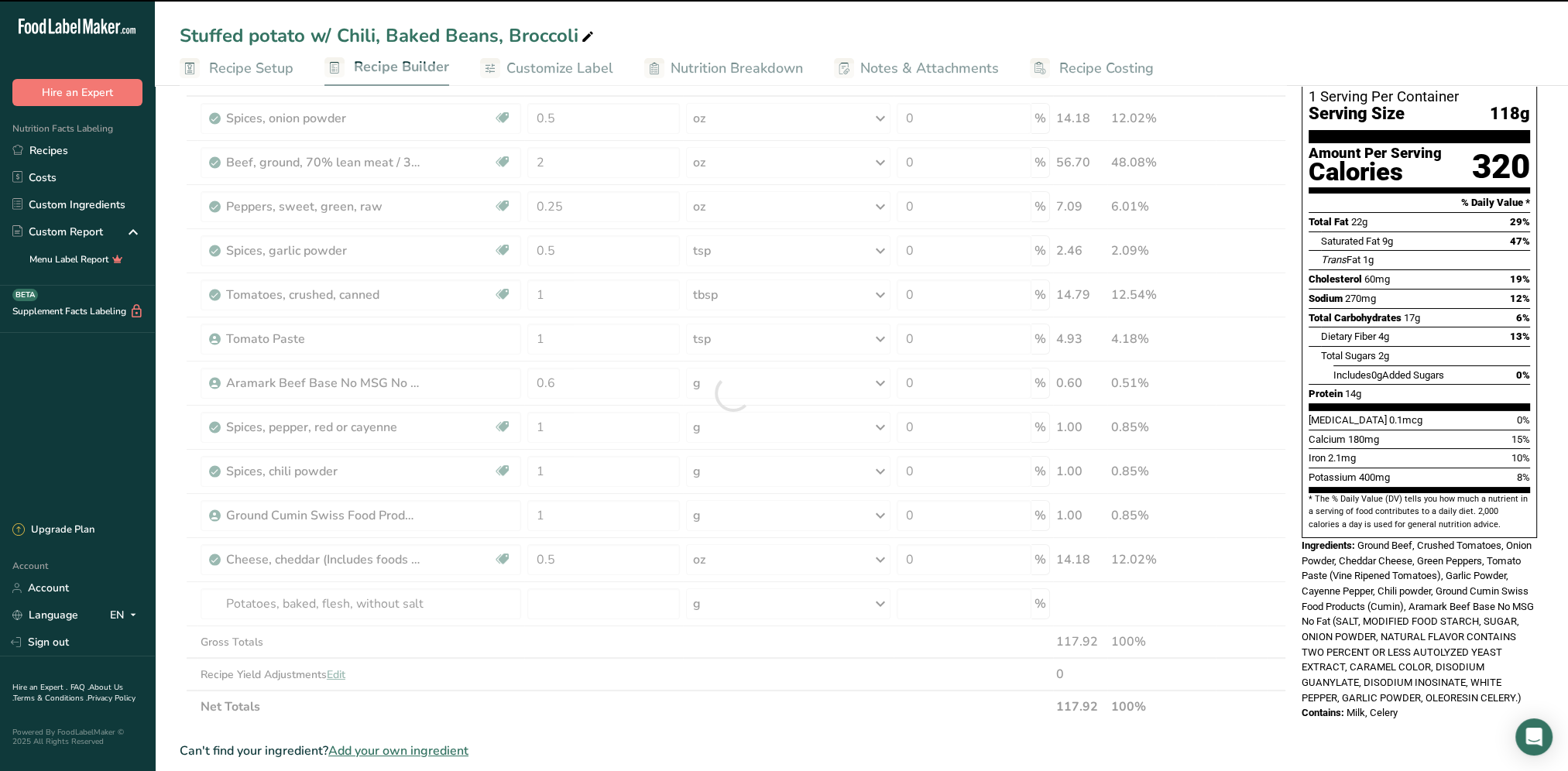
scroll to position [77, 0]
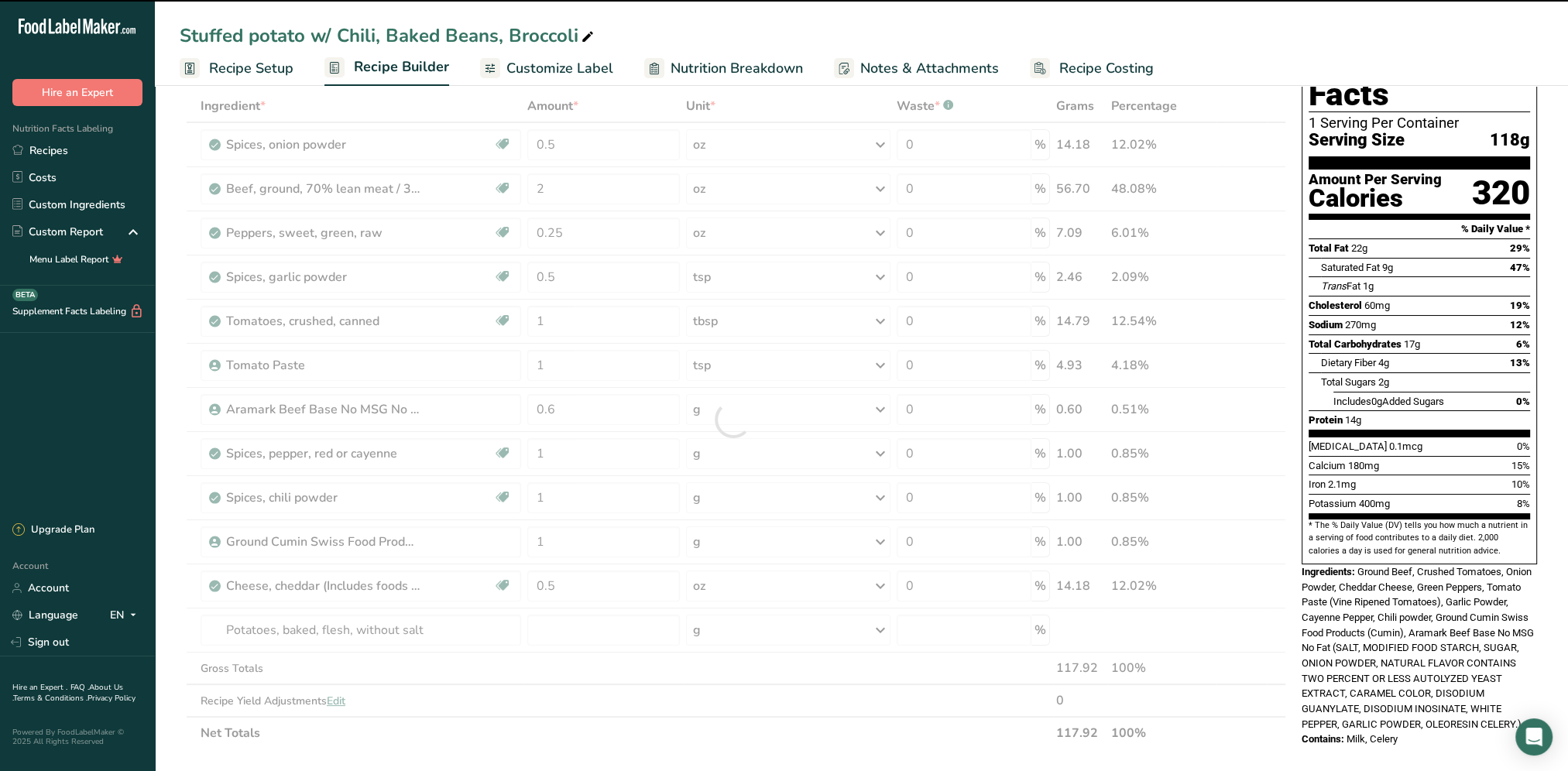
type input "0"
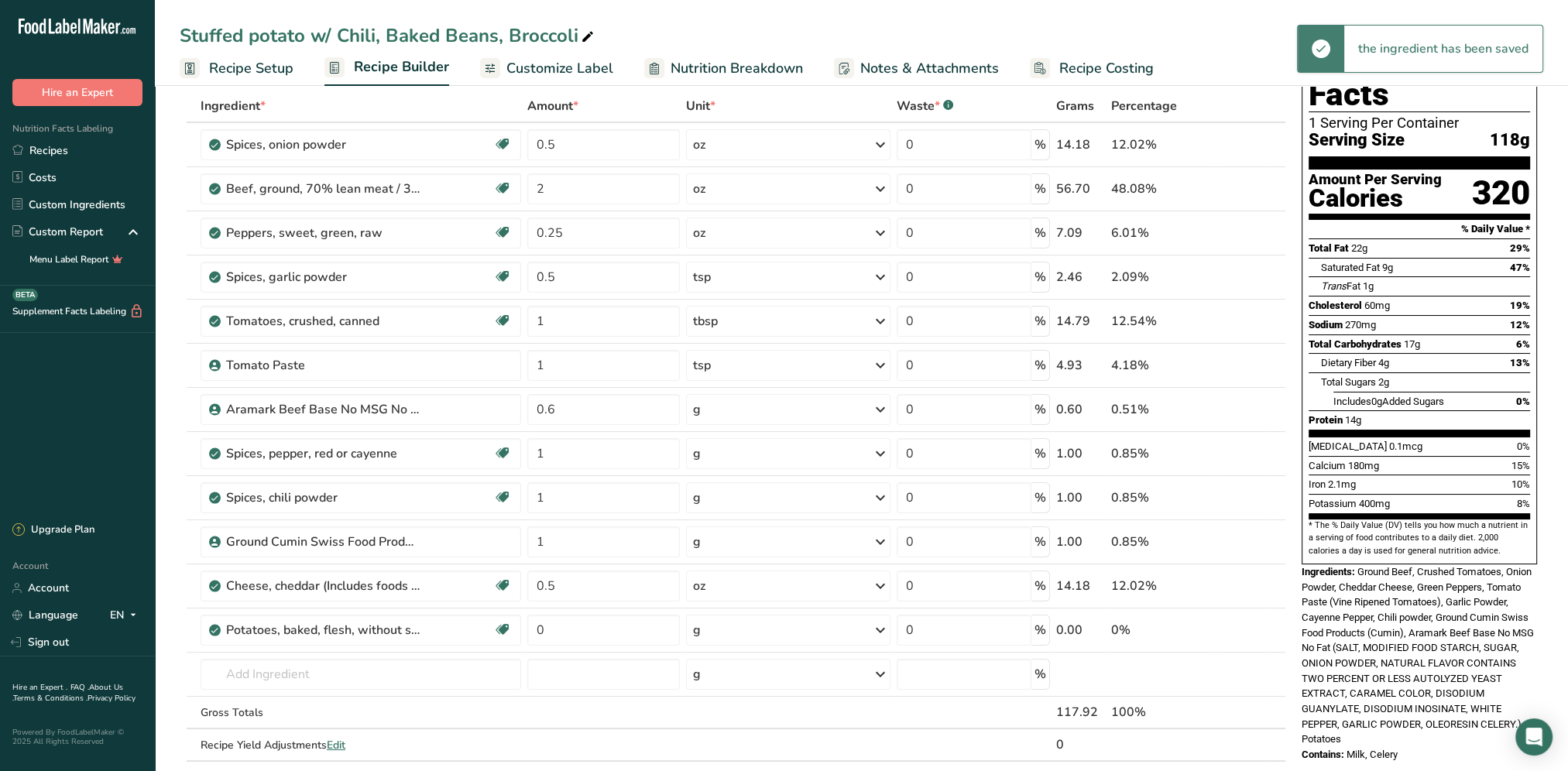
click at [879, 628] on icon at bounding box center [880, 630] width 19 height 28
click at [737, 703] on div "1 potato (2-1/3" x 4-3/4")" at bounding box center [765, 705] width 139 height 23
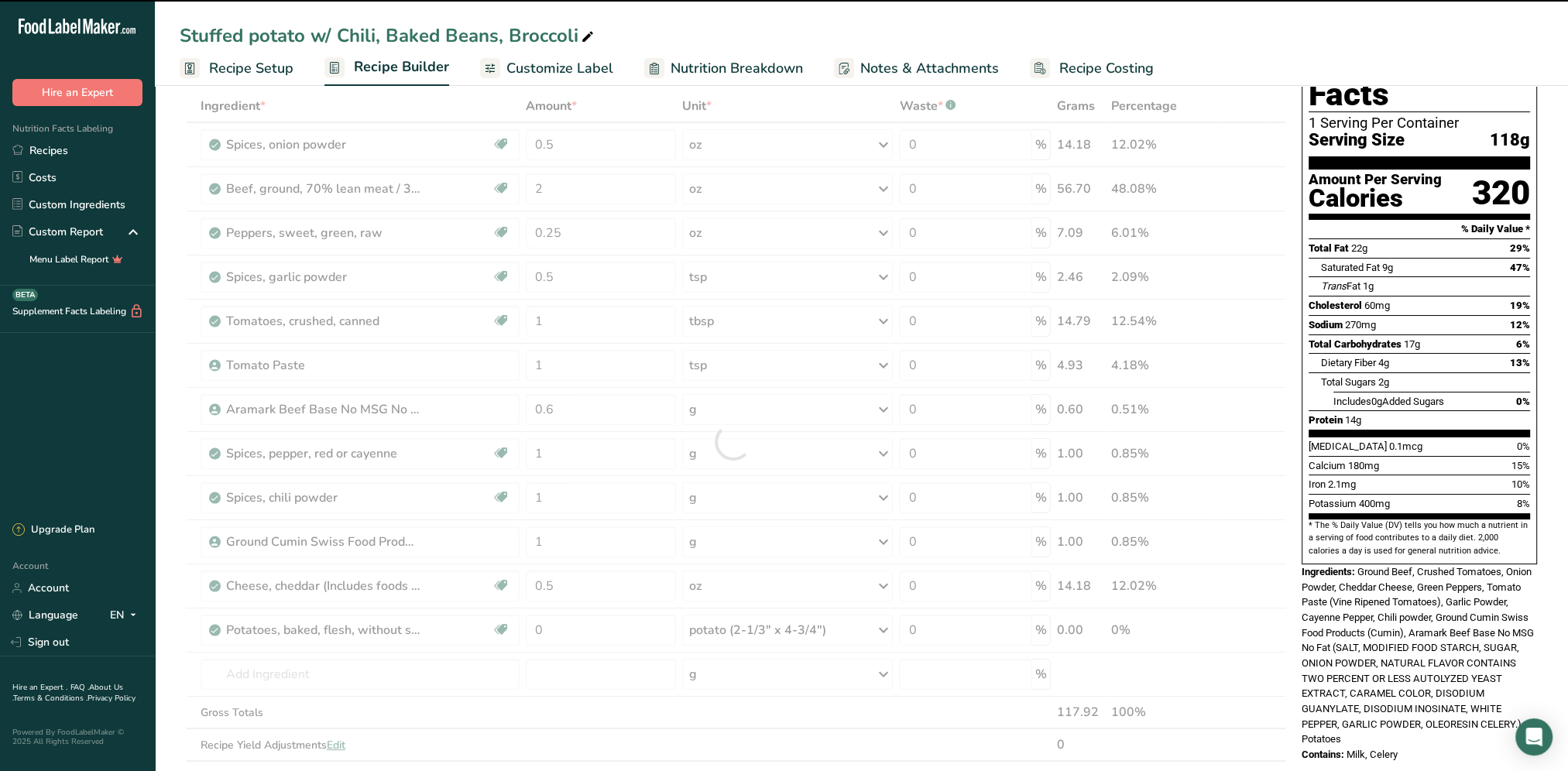
click at [555, 624] on div at bounding box center [733, 441] width 1107 height 703
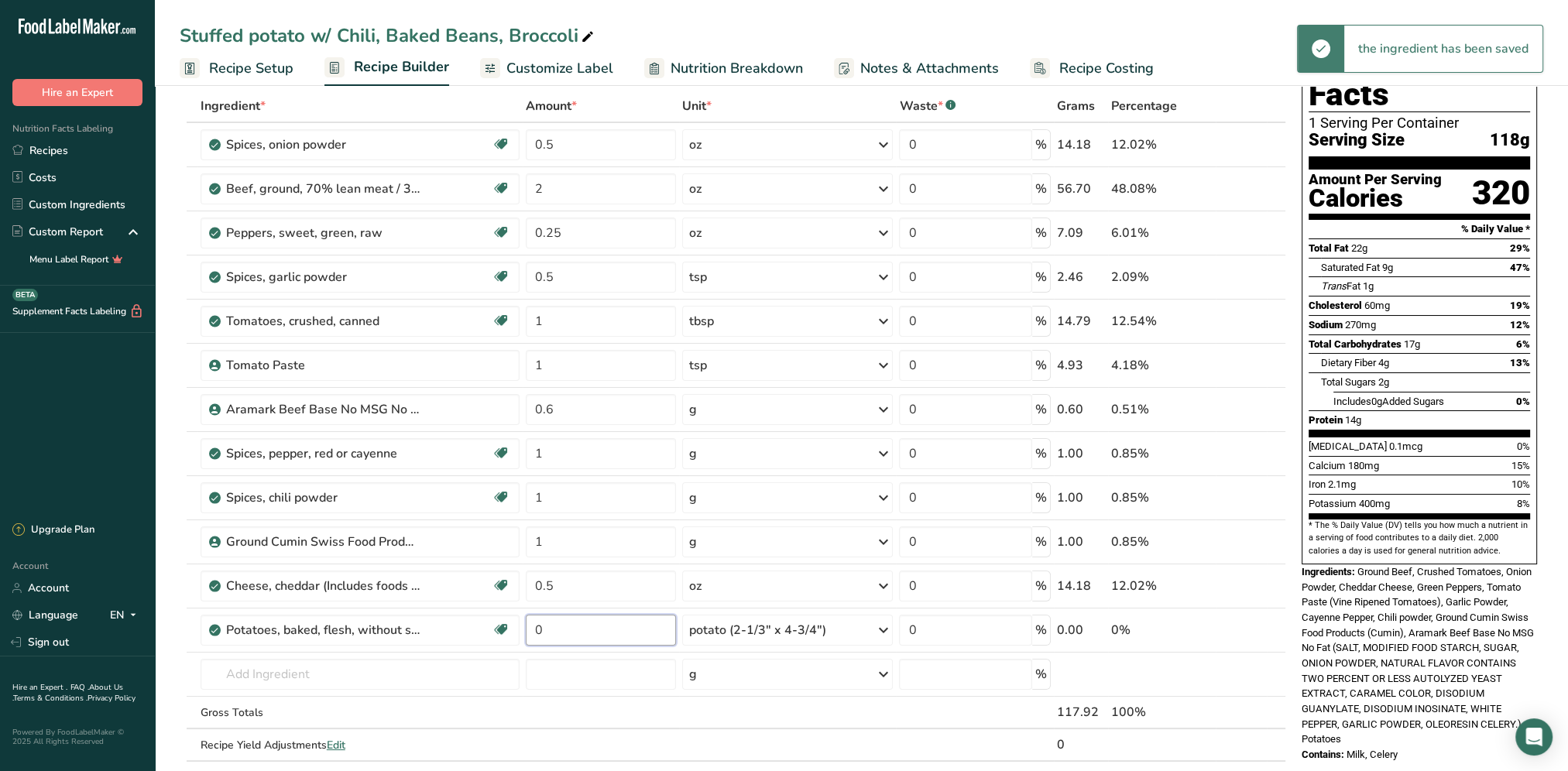
click at [554, 630] on input "0" at bounding box center [601, 630] width 151 height 31
type input "1"
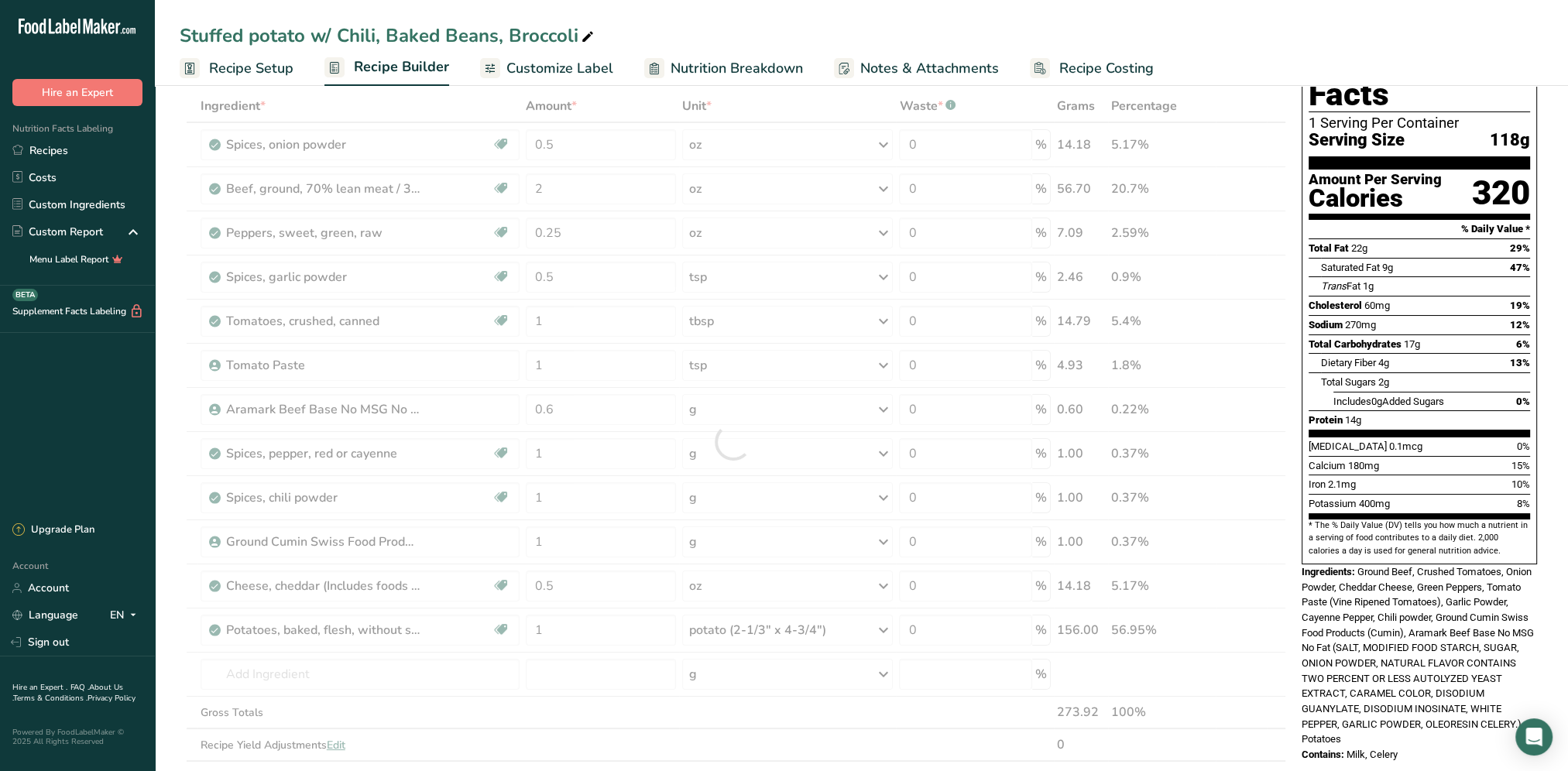
click at [803, 22] on div "Stuffed potato w/ Chili, Baked Beans, Broccoli" at bounding box center [861, 35] width 1413 height 28
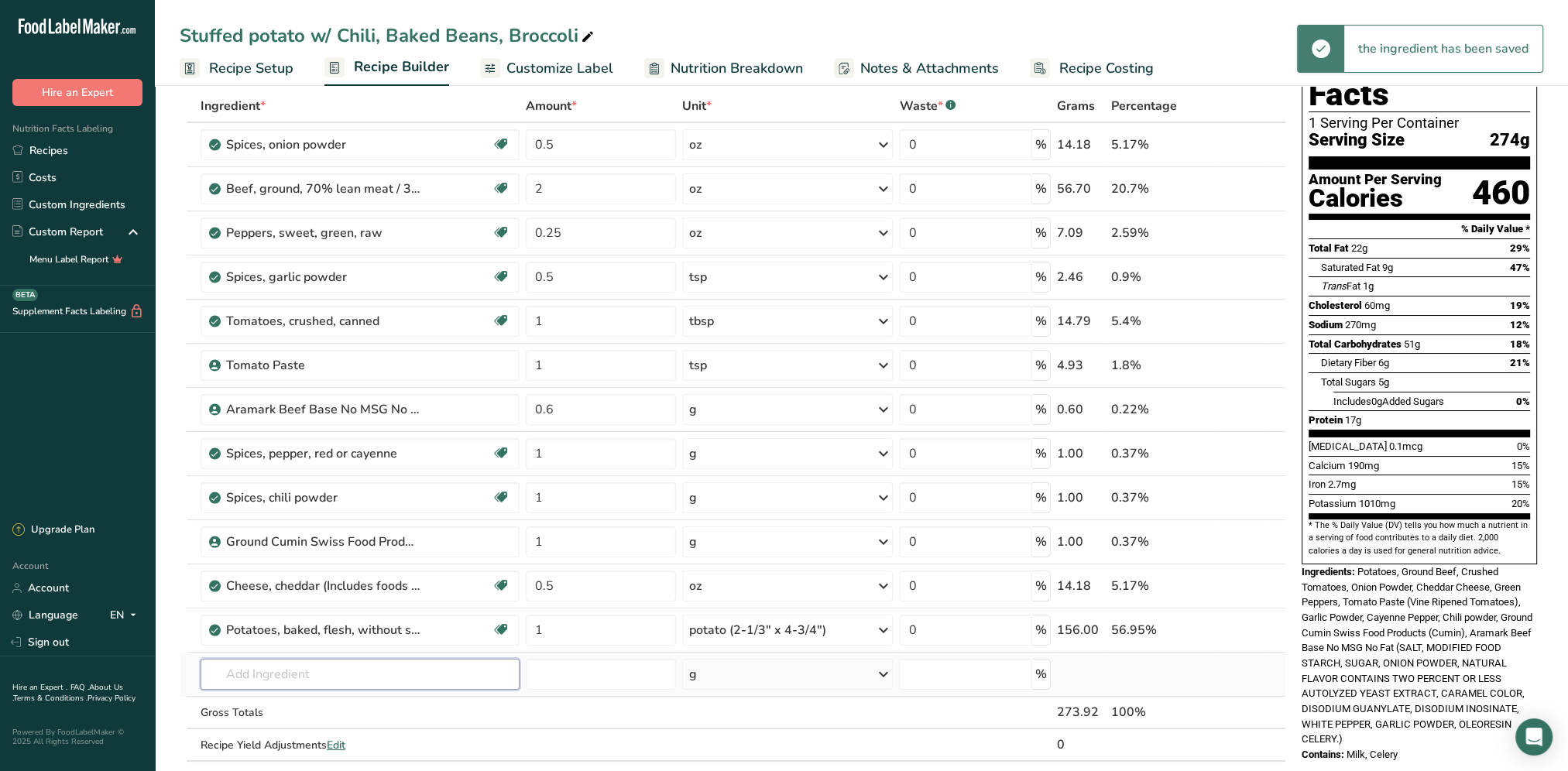
click at [291, 669] on input "text" at bounding box center [360, 674] width 319 height 31
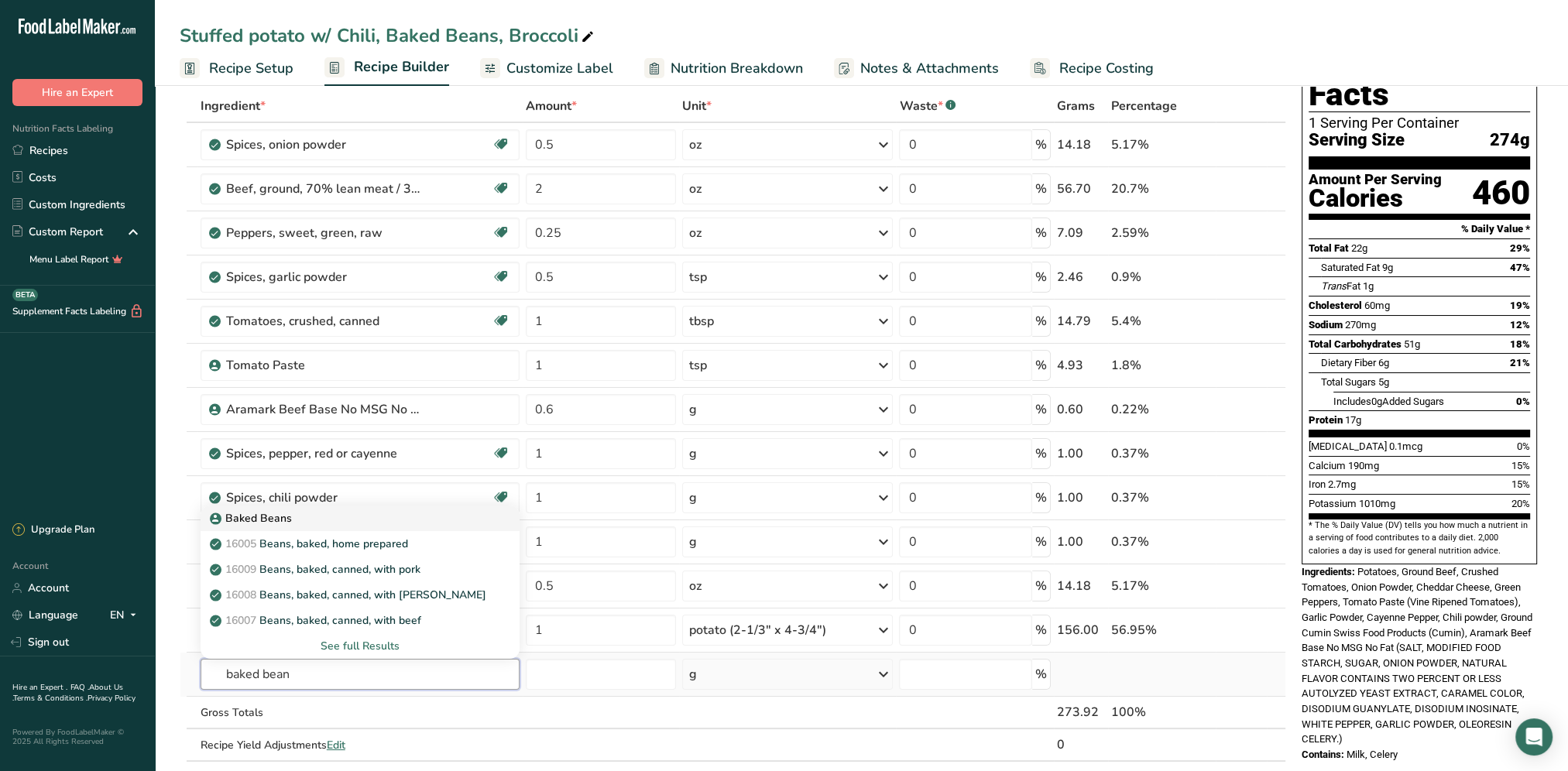
type input "baked bean"
click at [327, 523] on div "Baked Beans" at bounding box center [348, 519] width 269 height 16
type input "Baked Beans"
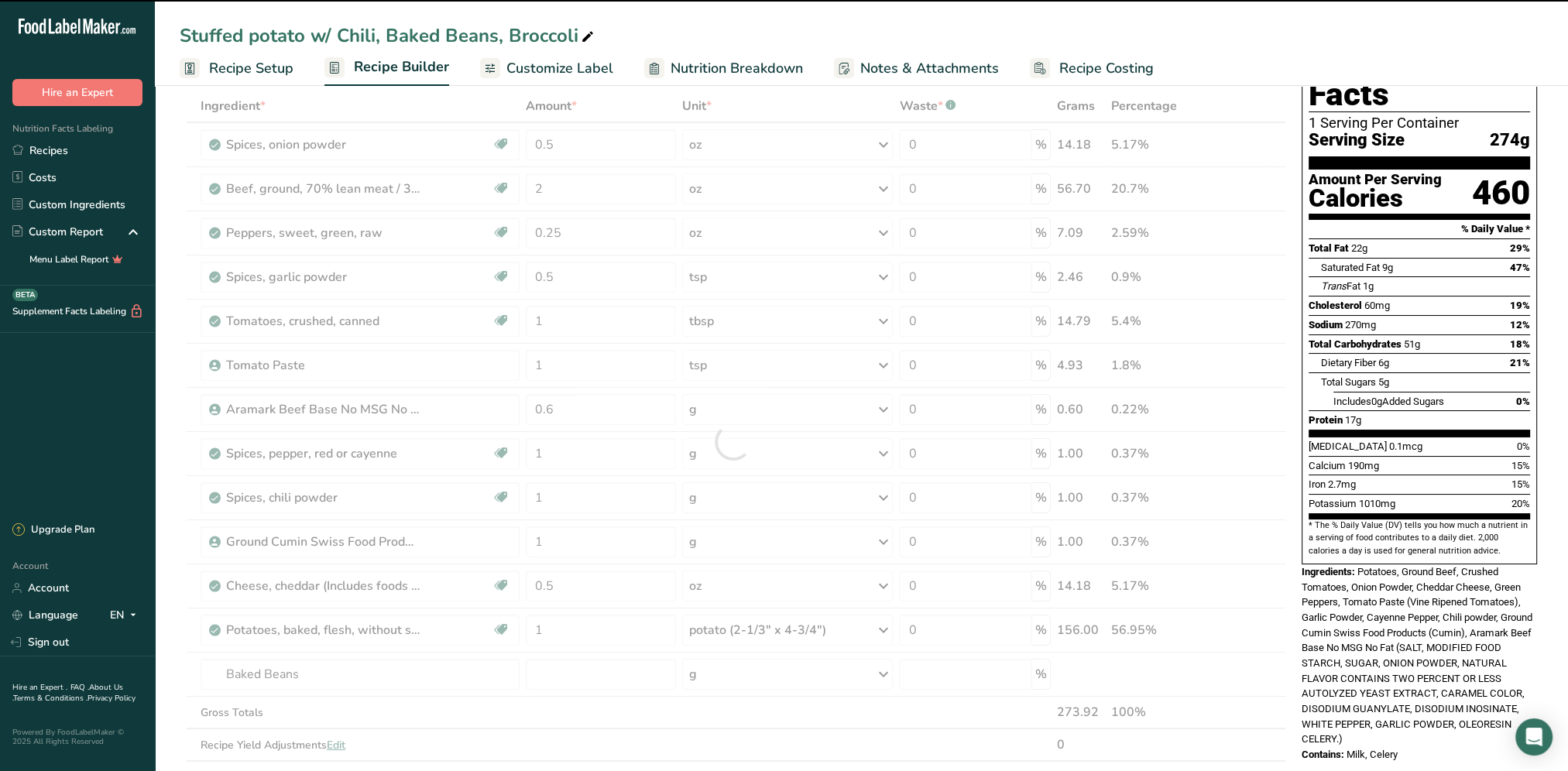
type input "0"
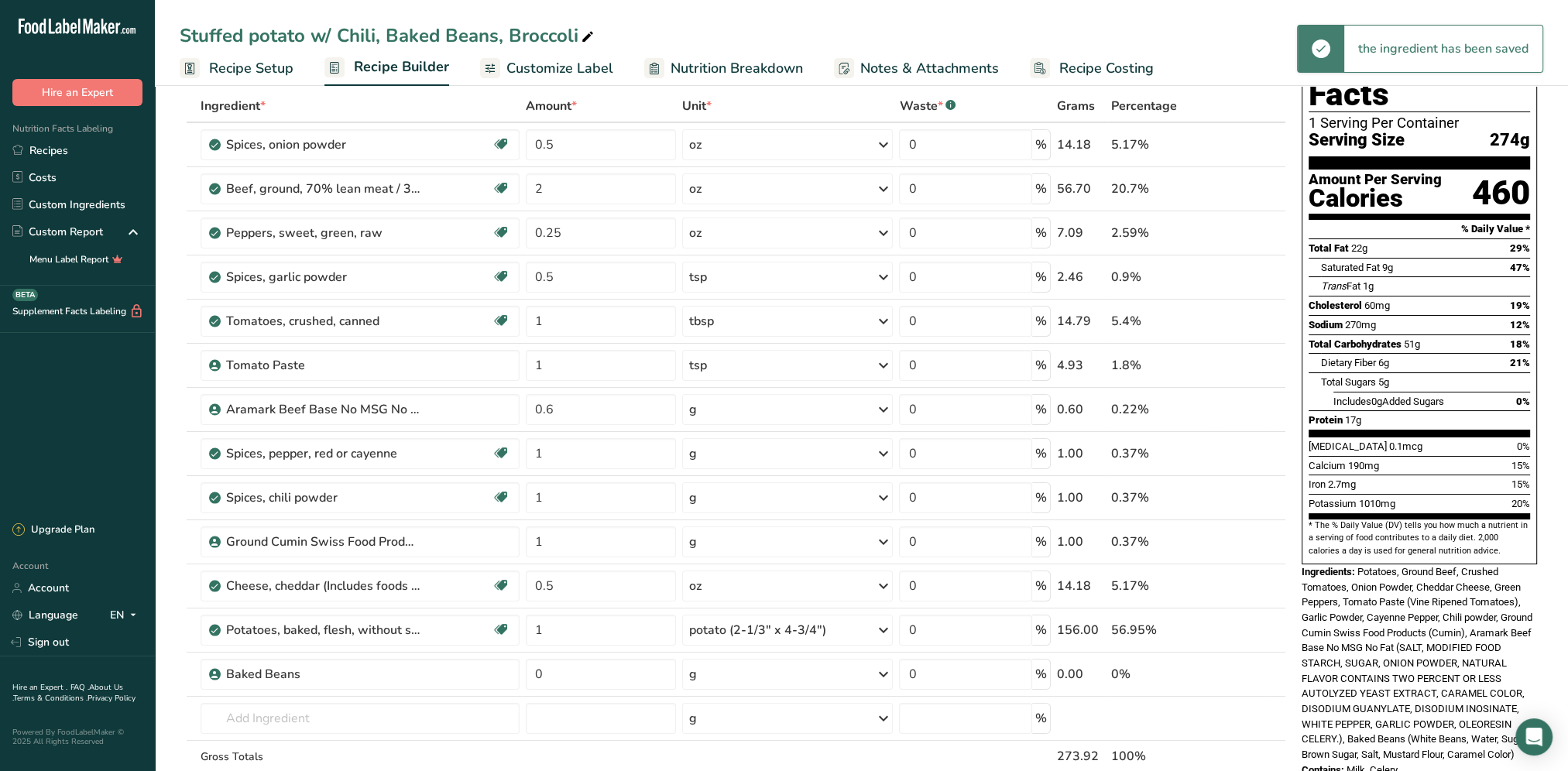
click at [882, 671] on icon at bounding box center [882, 674] width 19 height 28
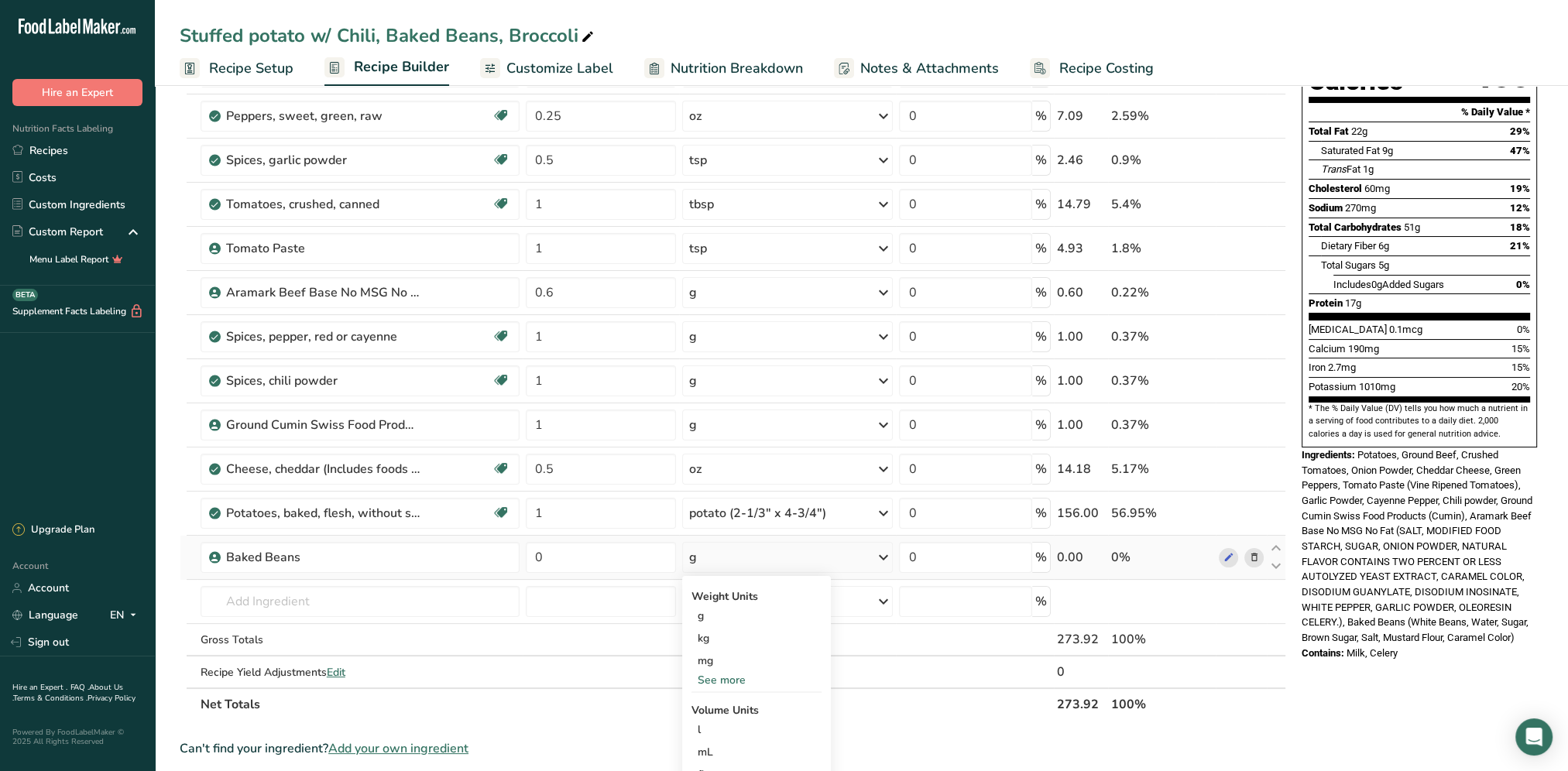
scroll to position [232, 0]
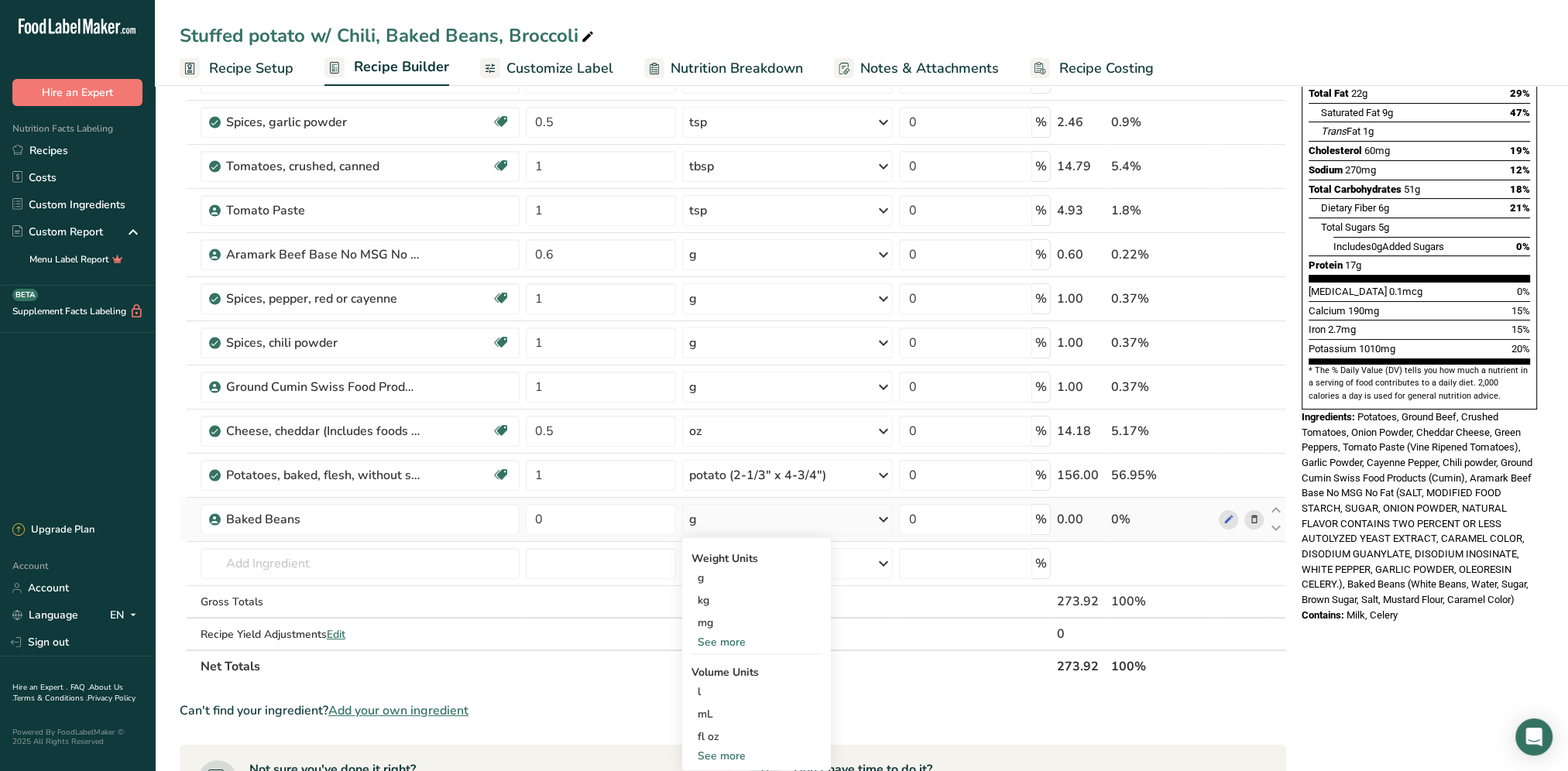
click at [731, 643] on div "See more" at bounding box center [756, 642] width 130 height 16
click at [715, 687] on div "oz" at bounding box center [756, 690] width 130 height 23
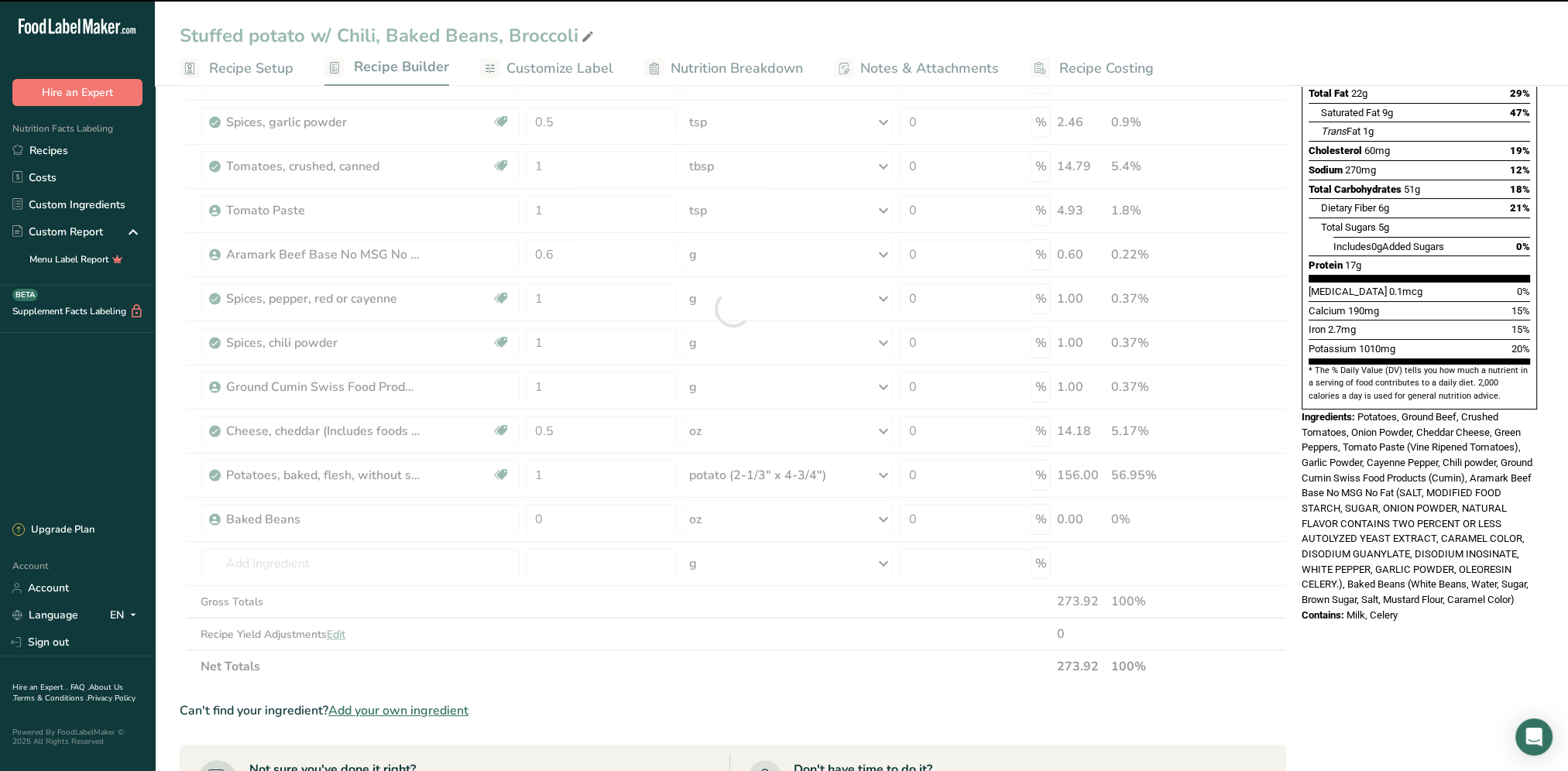
click at [569, 510] on div at bounding box center [733, 308] width 1107 height 748
click at [554, 515] on div at bounding box center [733, 308] width 1107 height 748
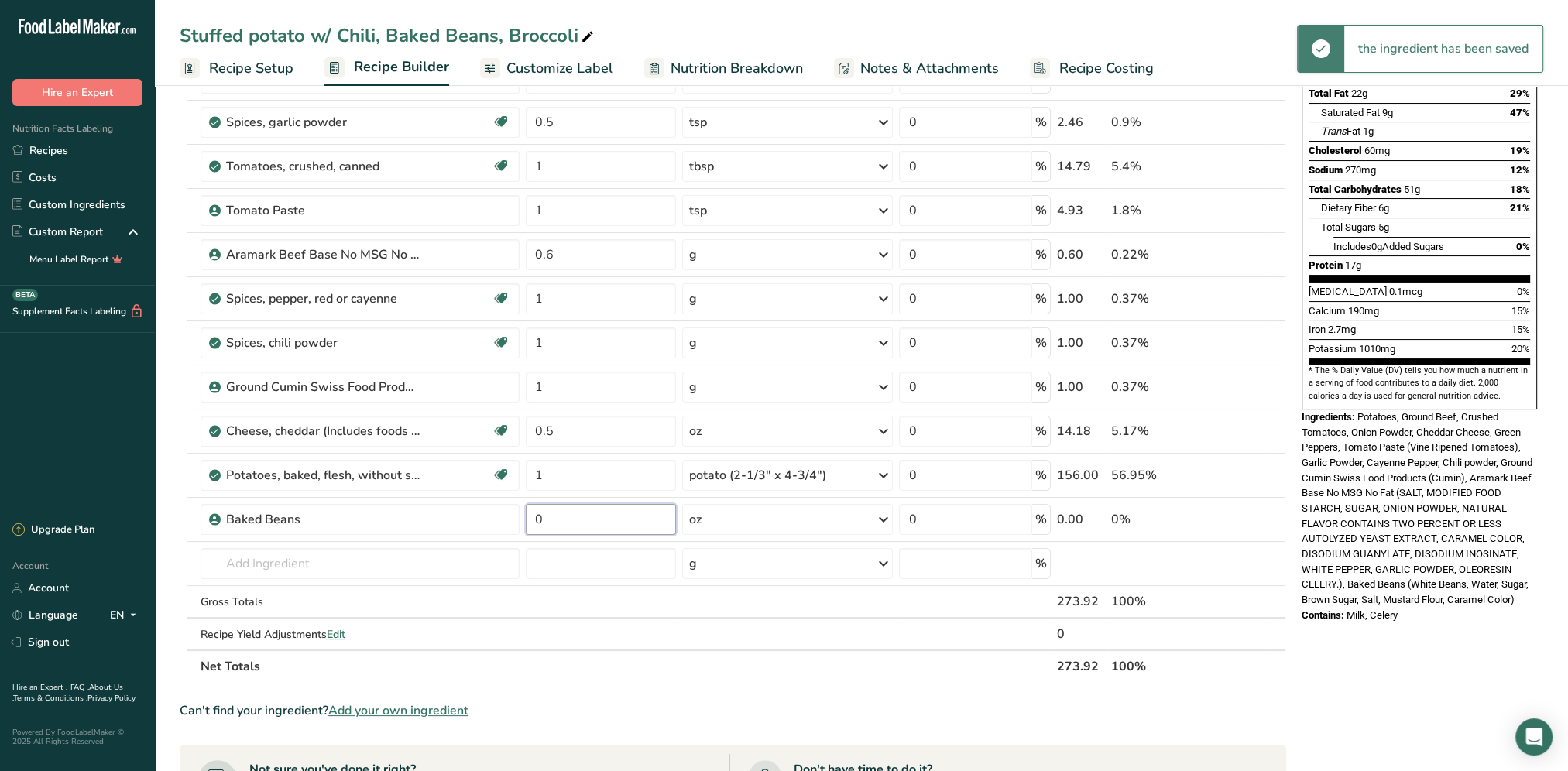
click at [554, 515] on input "0" at bounding box center [601, 519] width 151 height 31
click at [1403, 615] on div "Nutrition Facts 1 Serving Per Container Serving Size 274g Amount Per Serving Ca…" at bounding box center [1419, 256] width 248 height 765
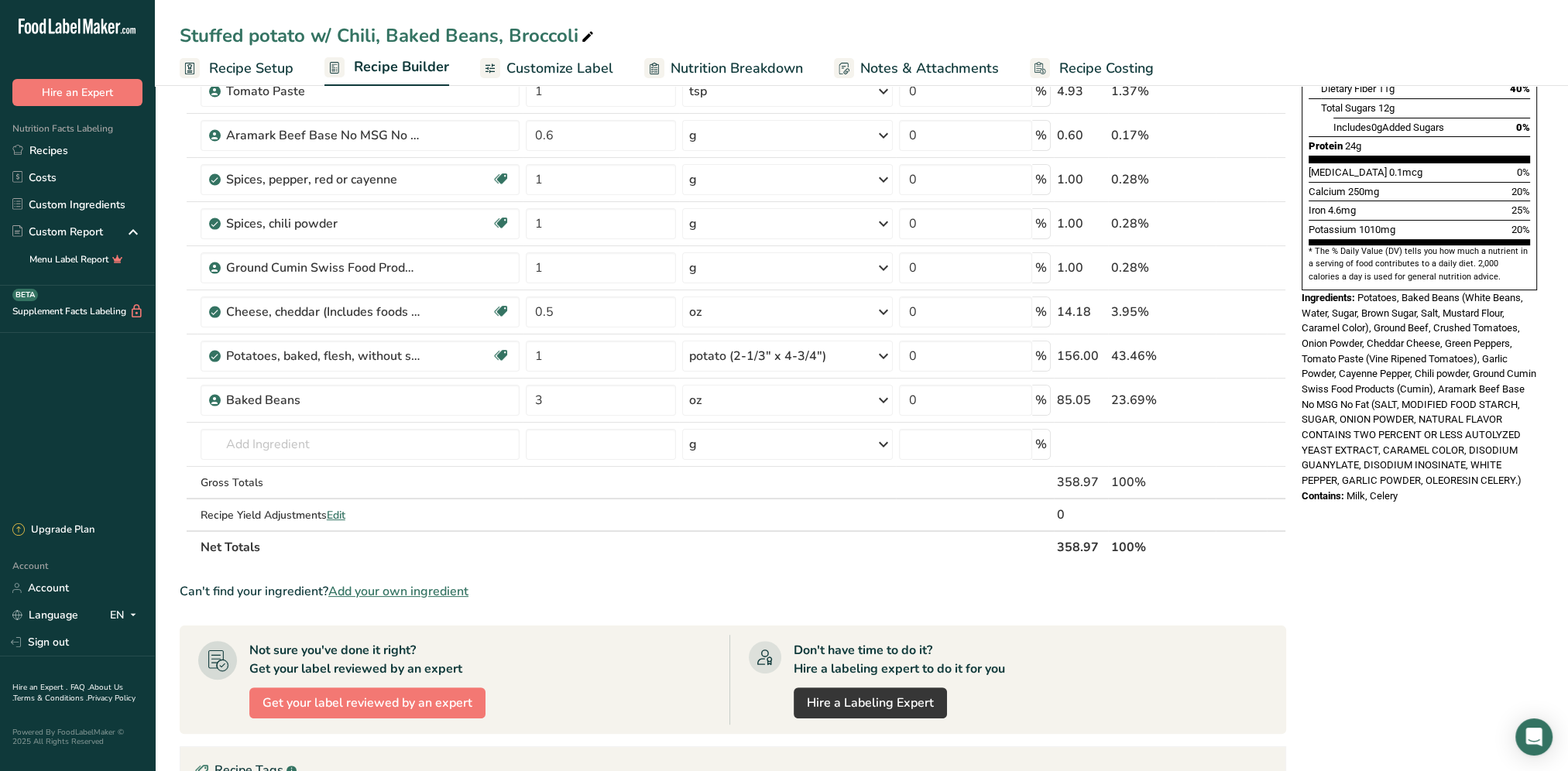
scroll to position [387, 0]
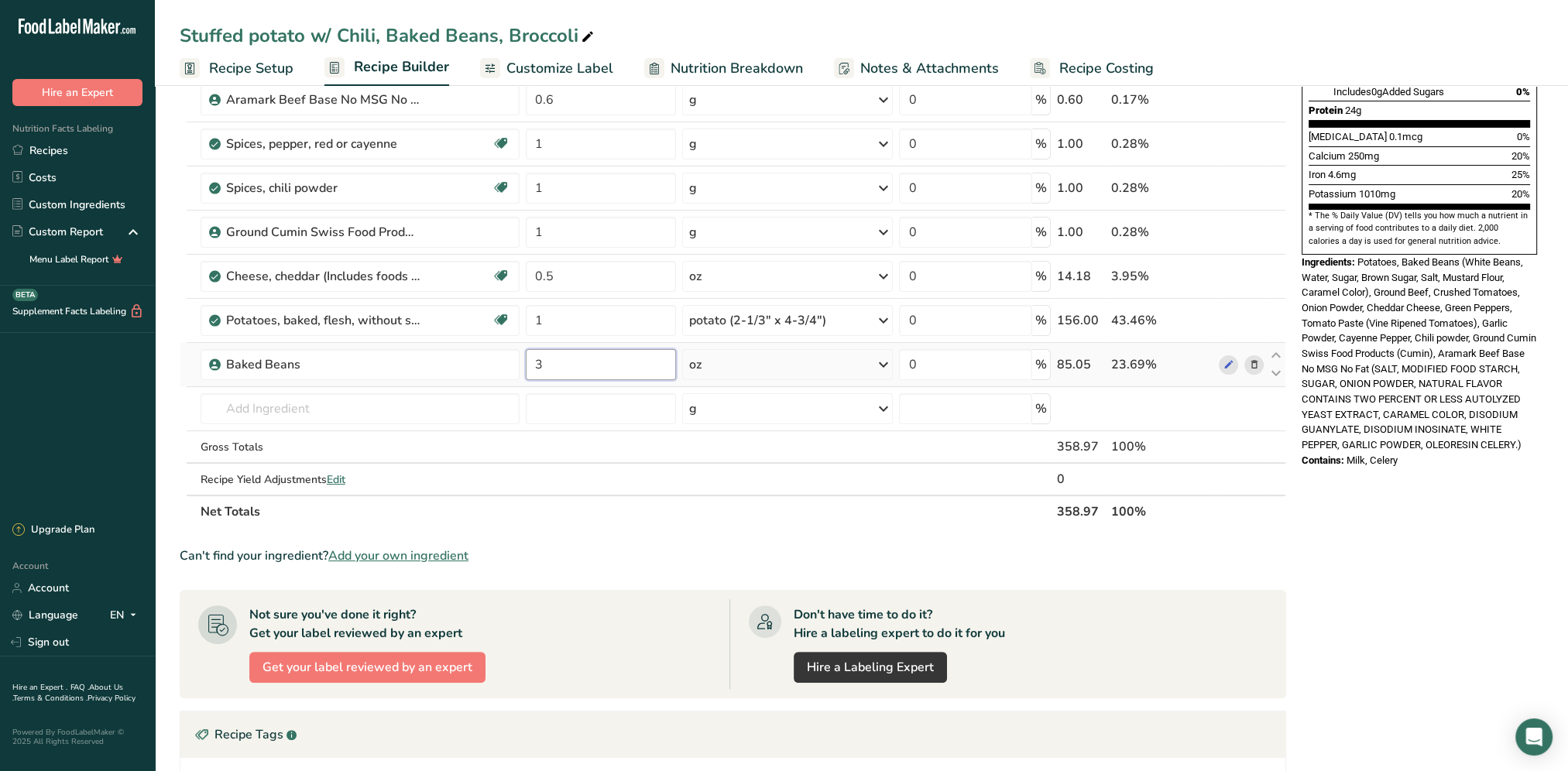
drag, startPoint x: 564, startPoint y: 365, endPoint x: 523, endPoint y: 364, distance: 41.0
click at [523, 364] on td "3" at bounding box center [601, 365] width 157 height 44
type input "1"
click at [1382, 494] on div "Nutrition Facts 1 Serving Per Container Serving Size 359g Amount Per Serving Ca…" at bounding box center [1419, 369] width 248 height 1302
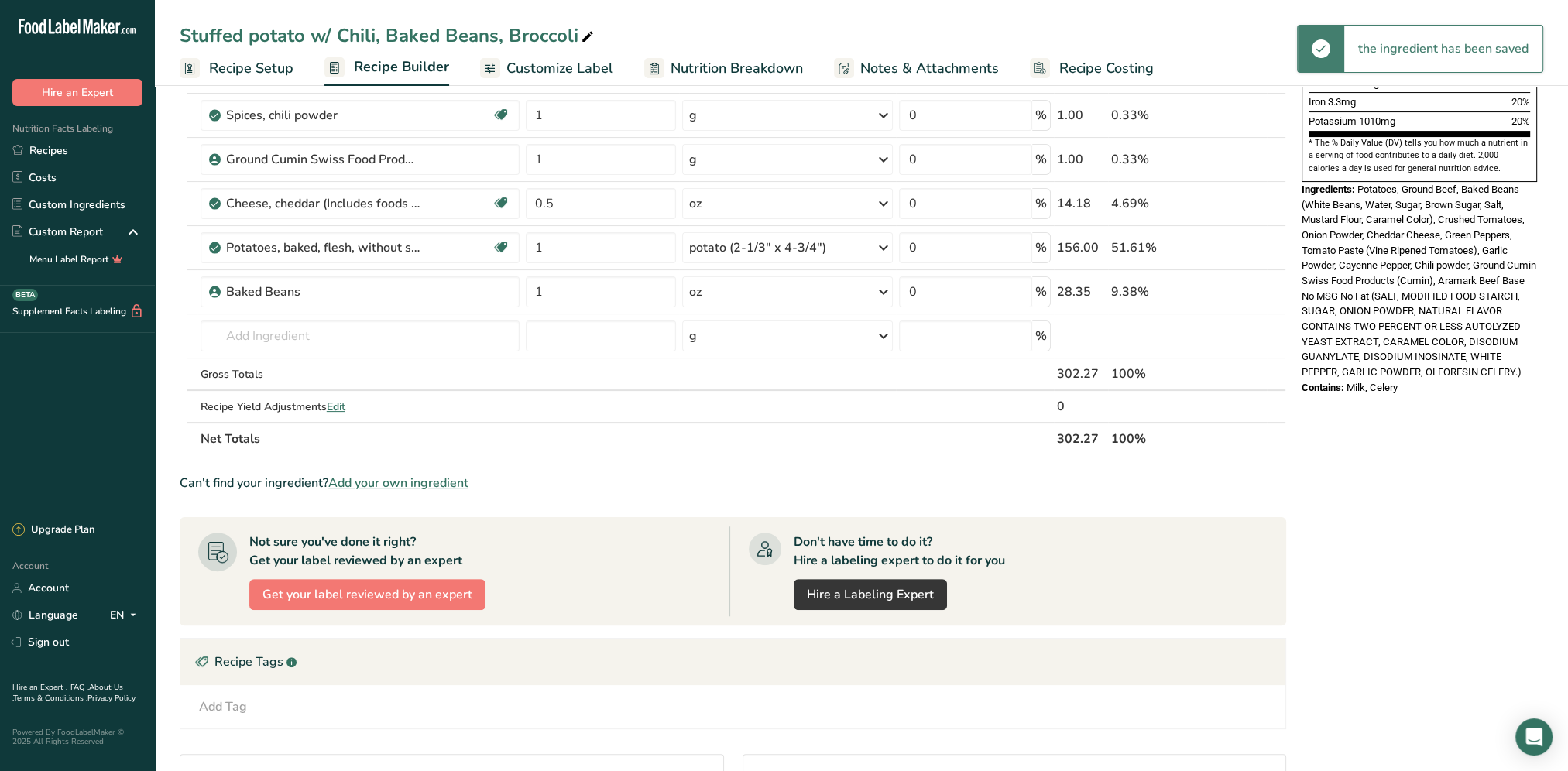
scroll to position [465, 0]
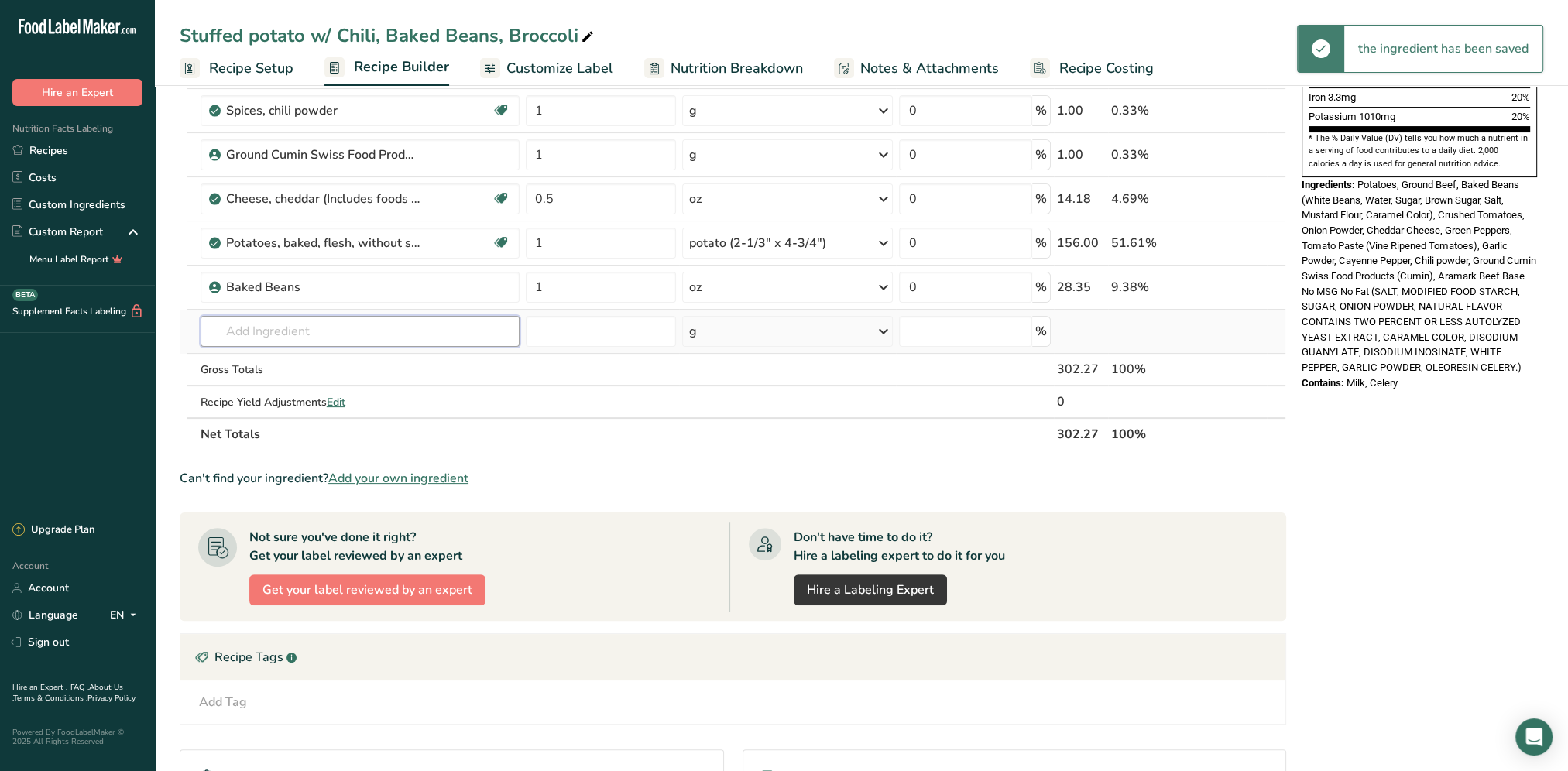
click at [285, 321] on input "text" at bounding box center [360, 331] width 319 height 31
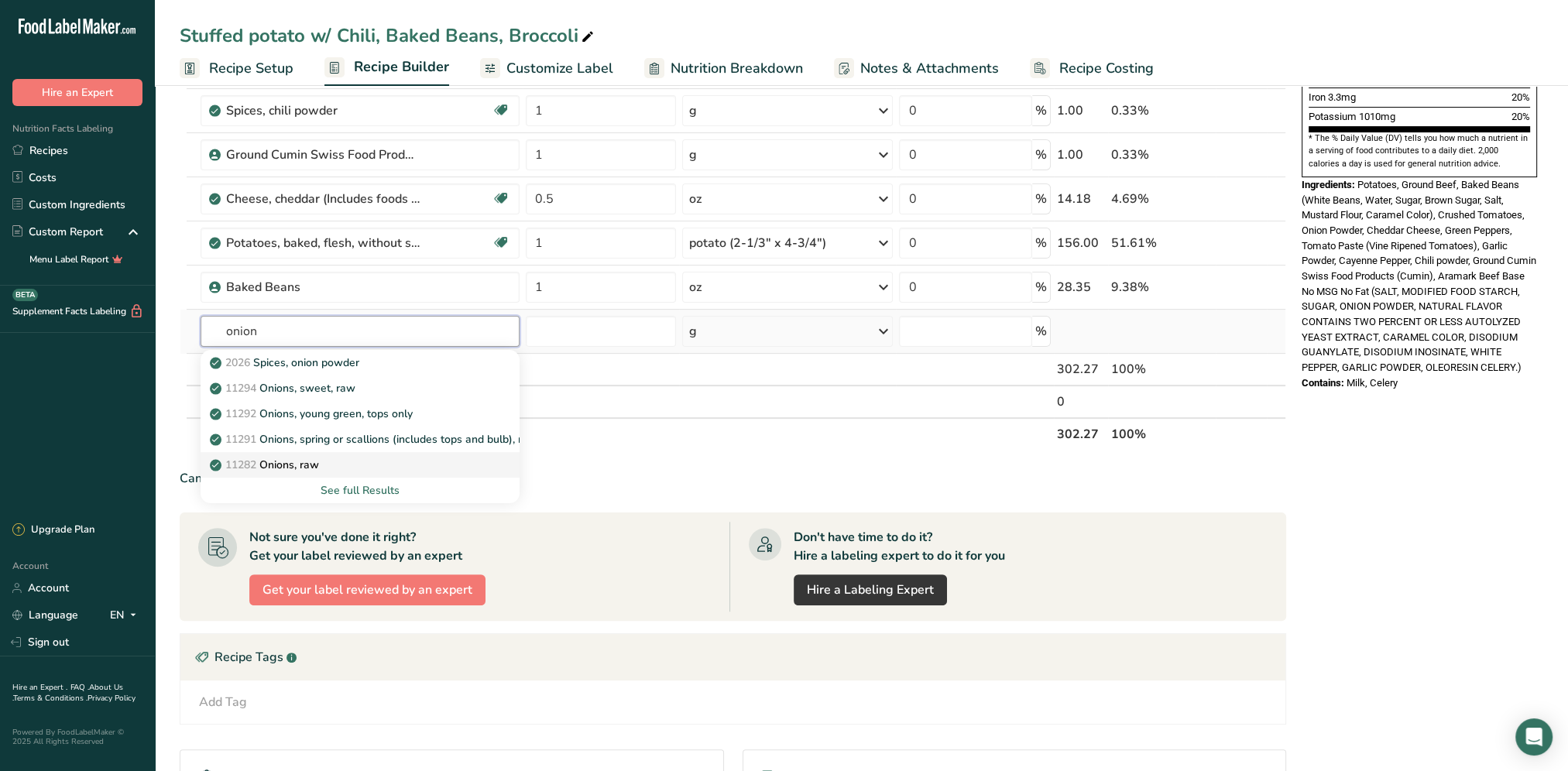
type input "onion"
click at [353, 460] on div "11282 Onions, raw" at bounding box center [348, 465] width 269 height 16
type input "Onions, raw"
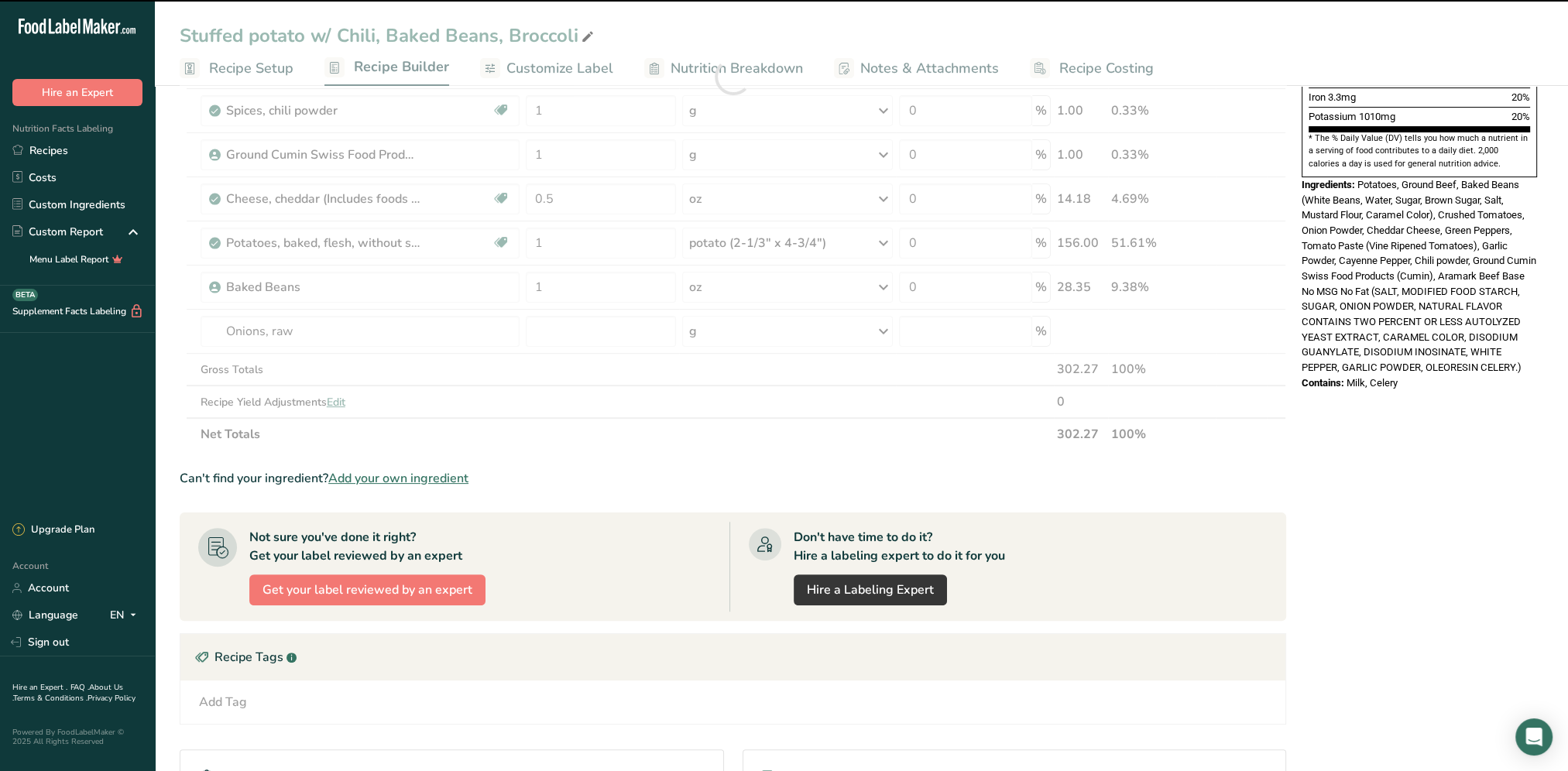
type input "0"
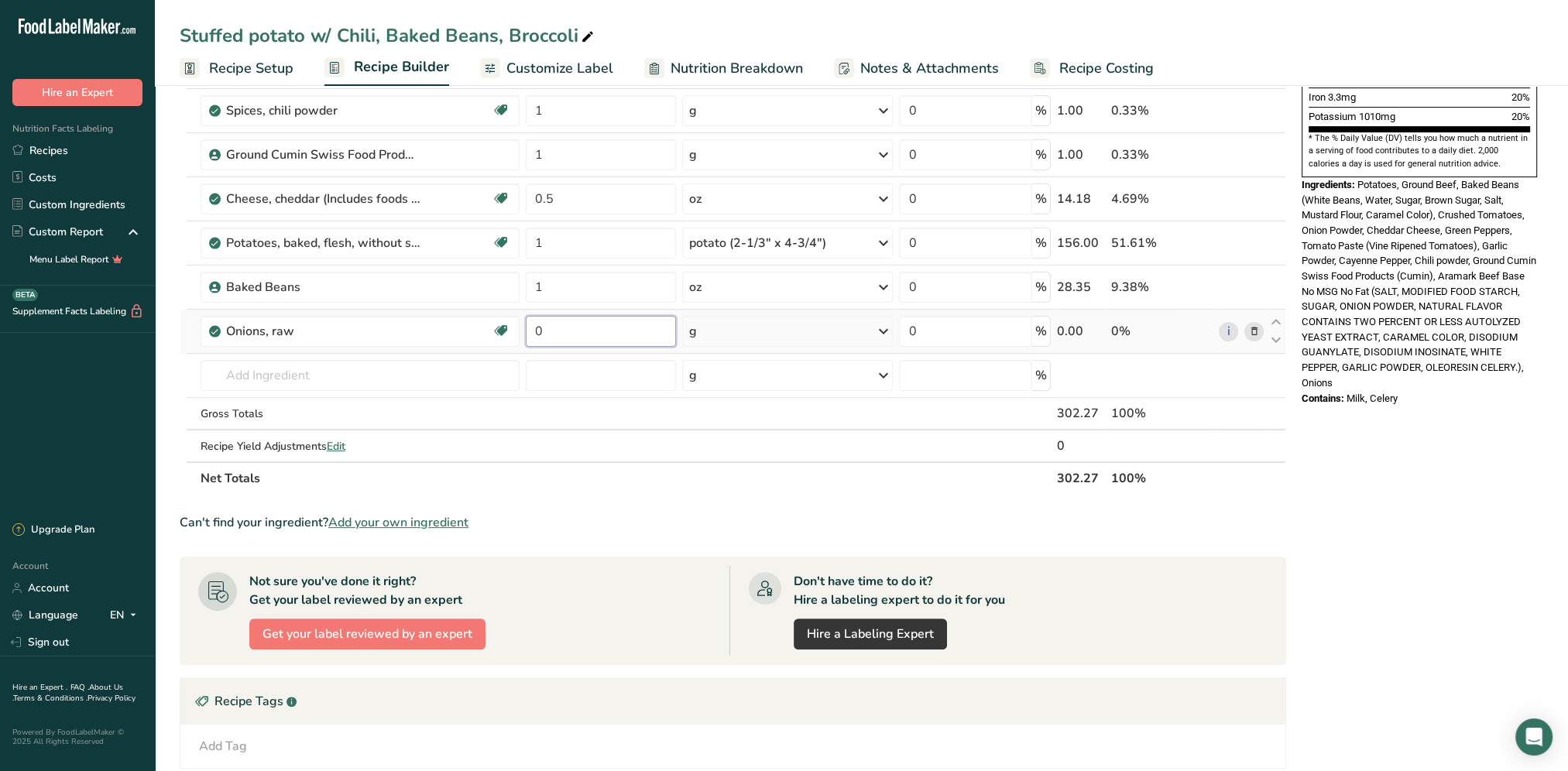
drag, startPoint x: 576, startPoint y: 332, endPoint x: 531, endPoint y: 343, distance: 46.3
click at [531, 343] on input "0" at bounding box center [601, 331] width 151 height 31
type input "0.75"
click at [881, 331] on div "Ingredient * Amount * Unit * Waste * .a-a{fill:#347362;}.b-a{fill:#fff;} Grams …" at bounding box center [733, 98] width 1107 height 792
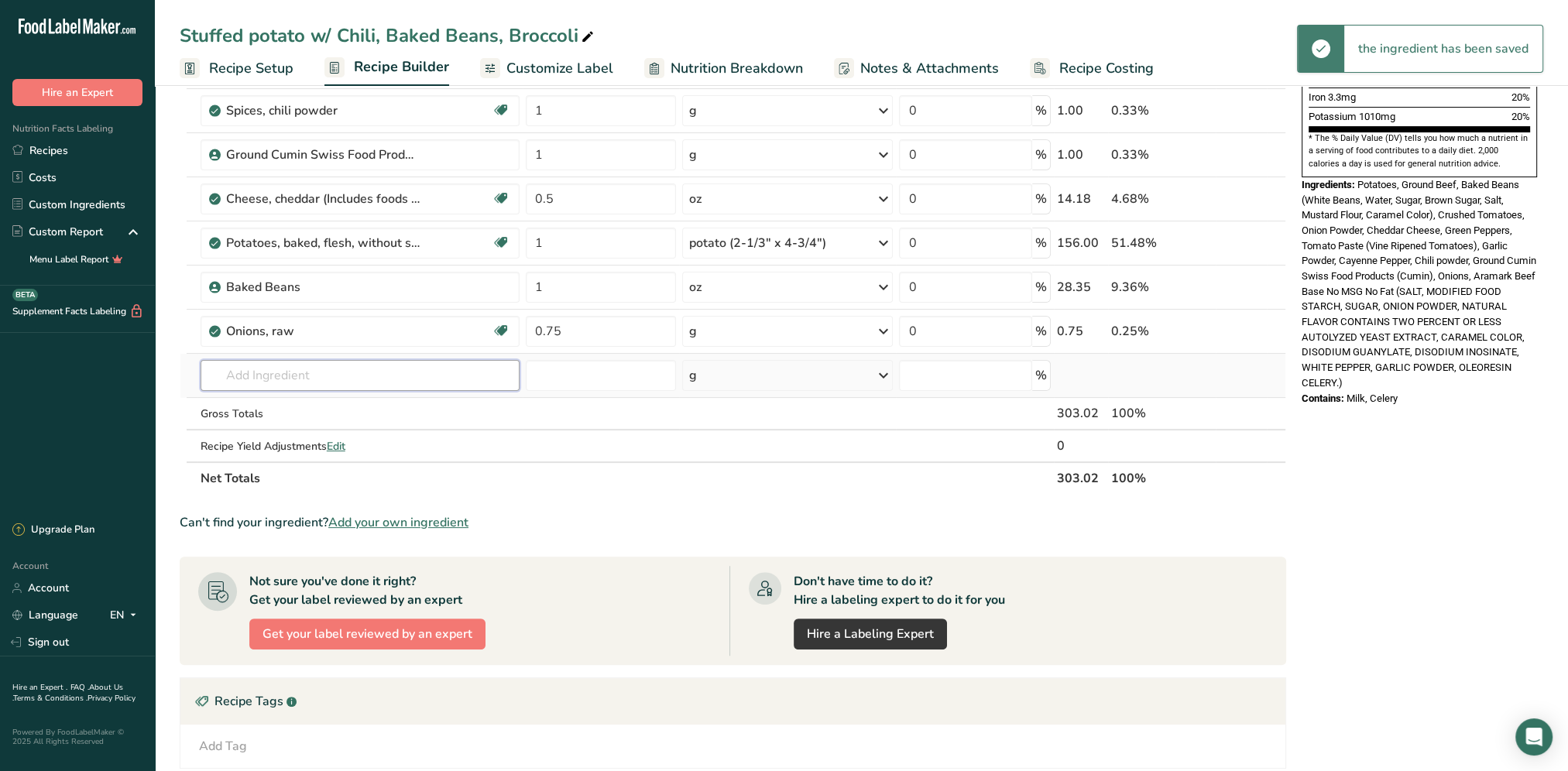
click at [336, 375] on input "text" at bounding box center [360, 375] width 319 height 31
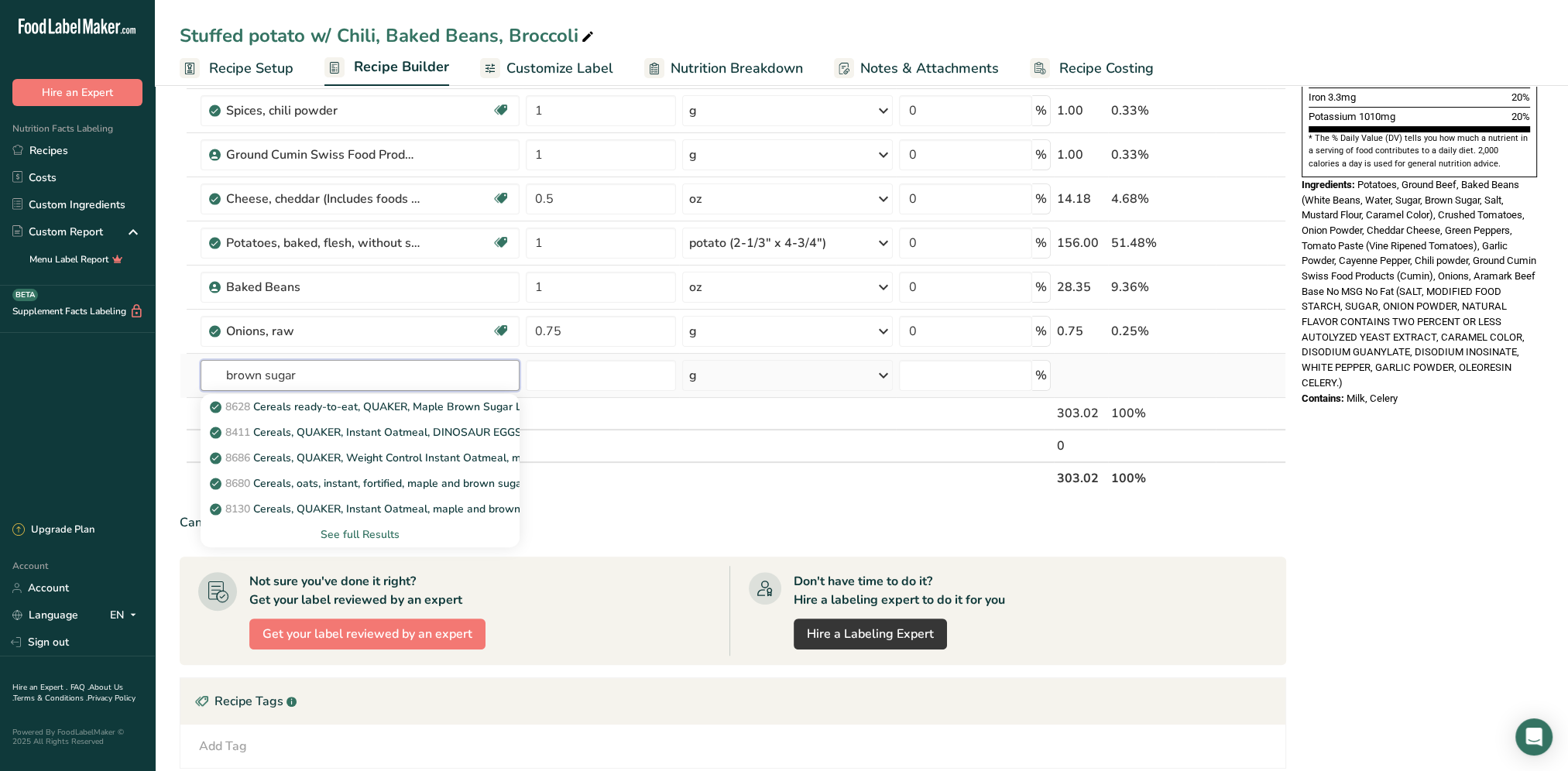
type input "brown sugar"
click at [373, 530] on div "See full Results" at bounding box center [360, 535] width 294 height 16
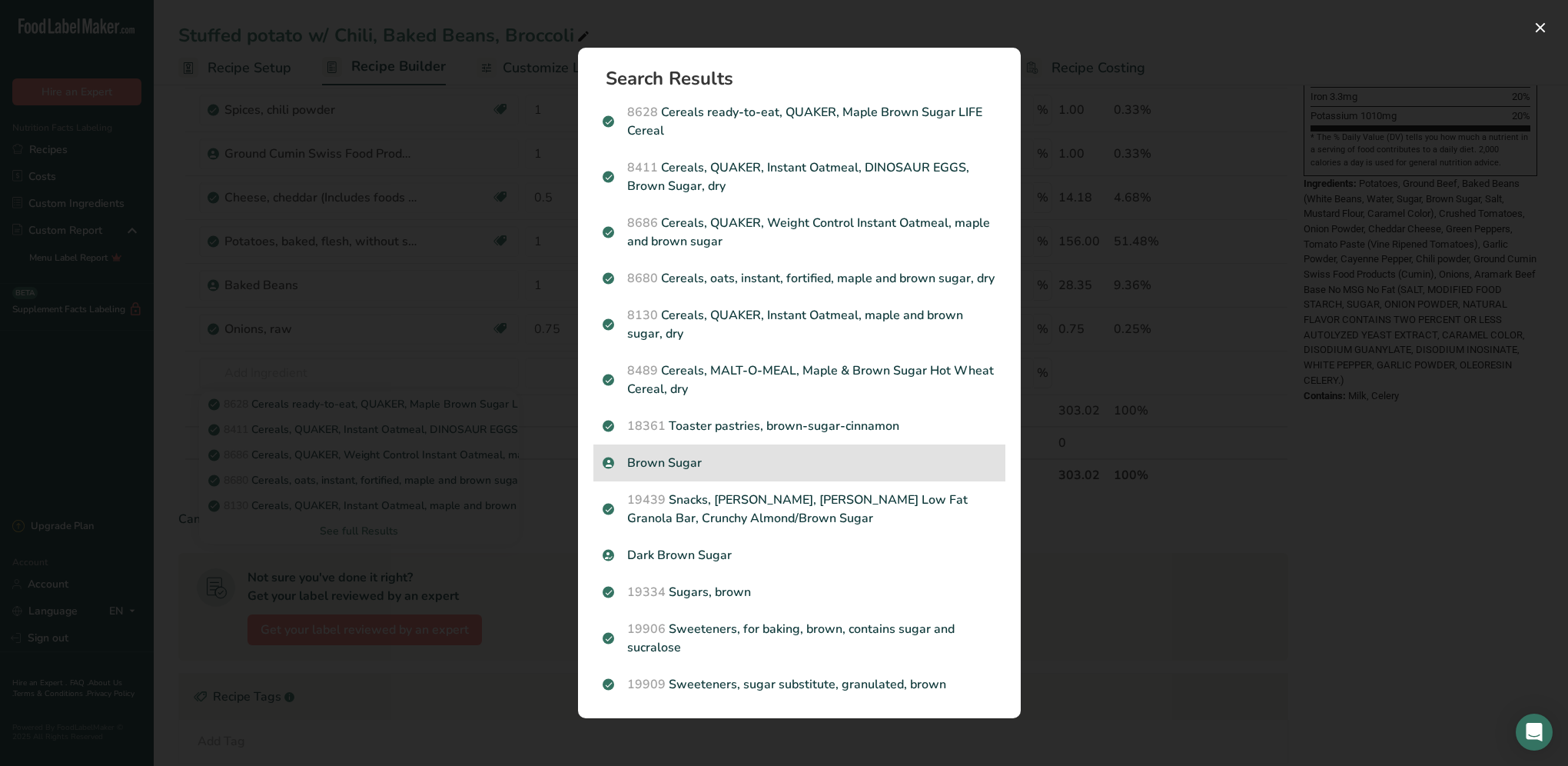
click at [730, 462] on p "Brown Sugar" at bounding box center [798, 462] width 393 height 18
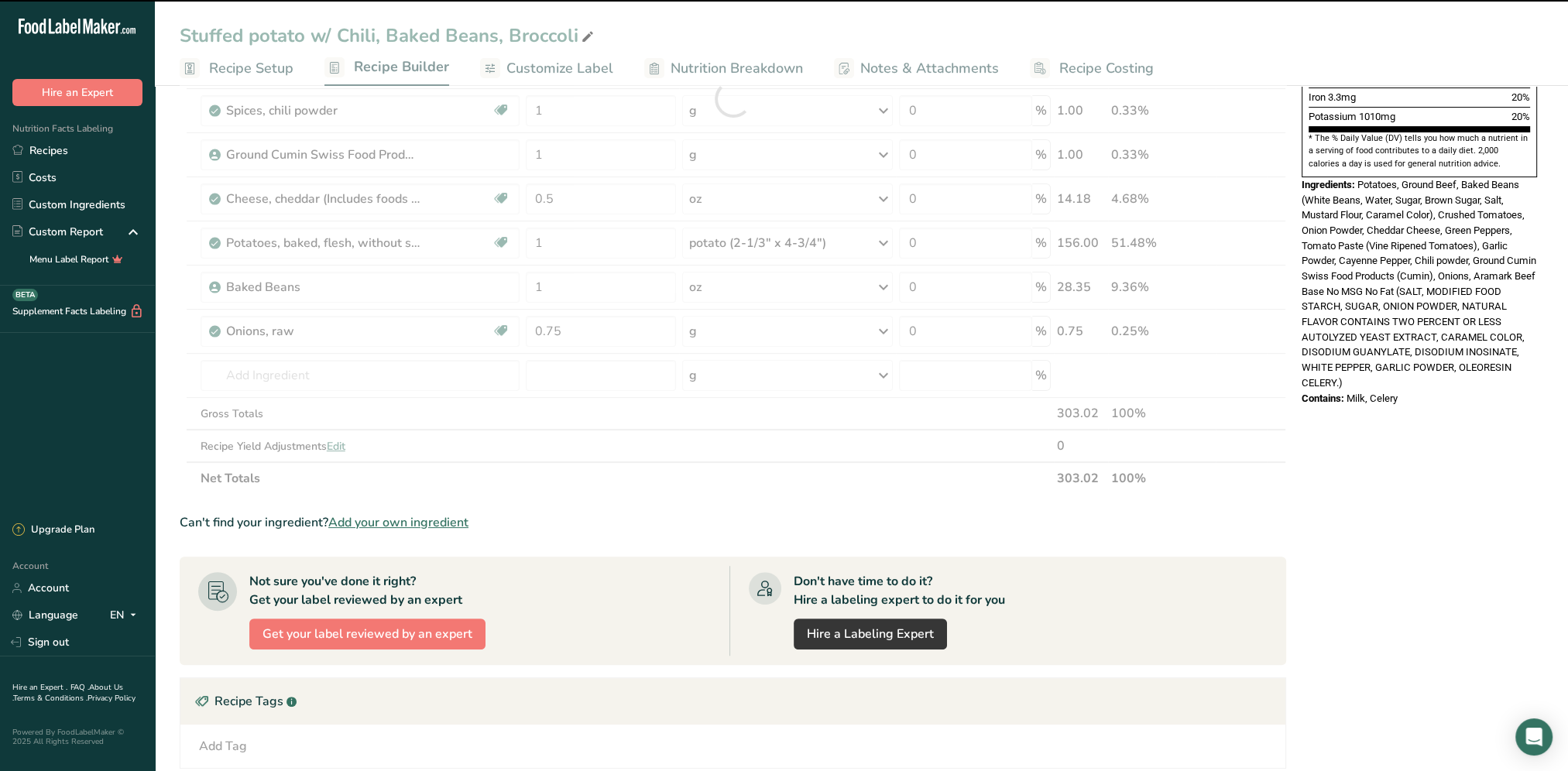
type input "0"
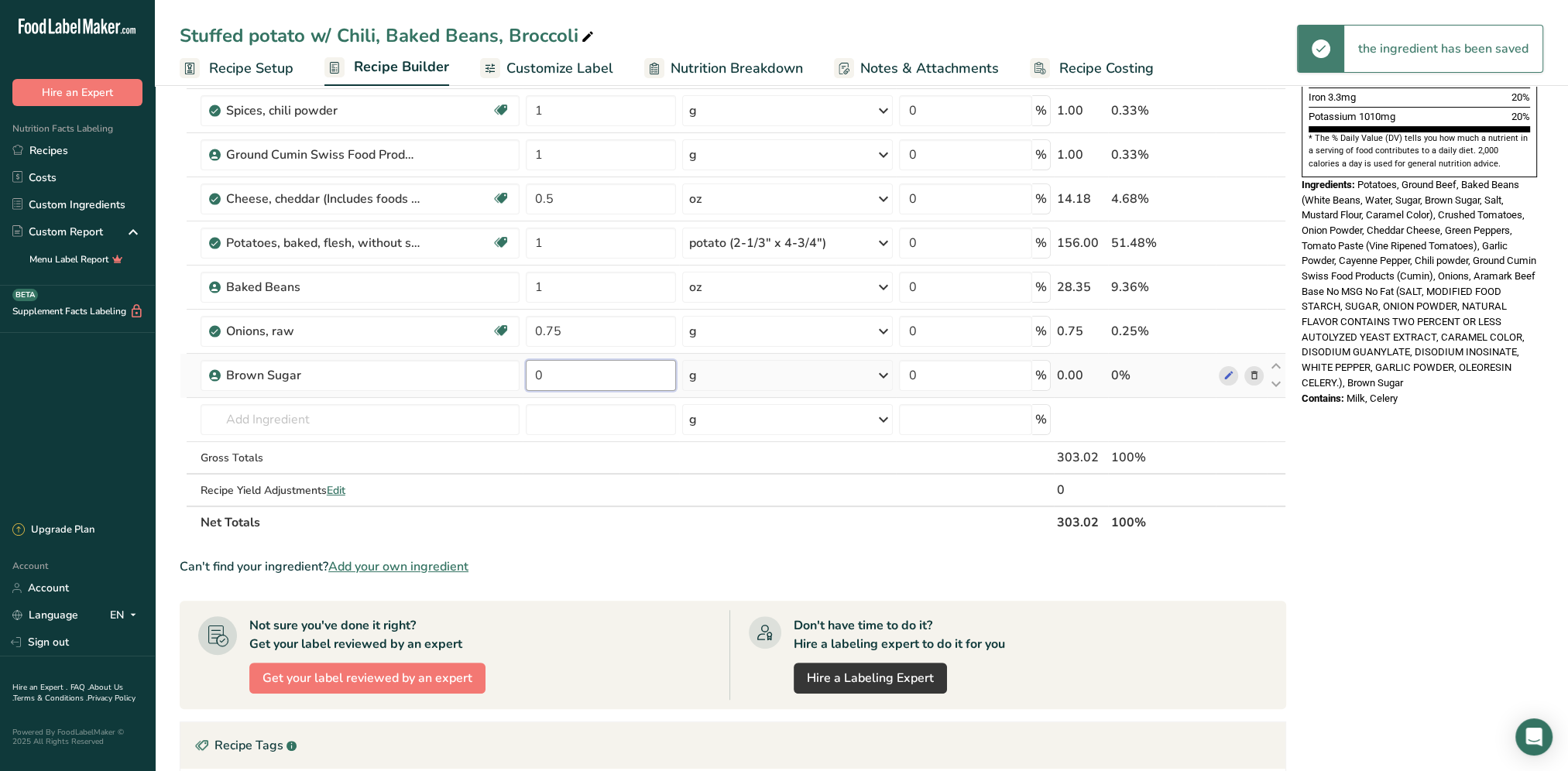
drag, startPoint x: 623, startPoint y: 377, endPoint x: 525, endPoint y: 373, distance: 98.1
click at [526, 373] on input "0" at bounding box center [601, 375] width 151 height 31
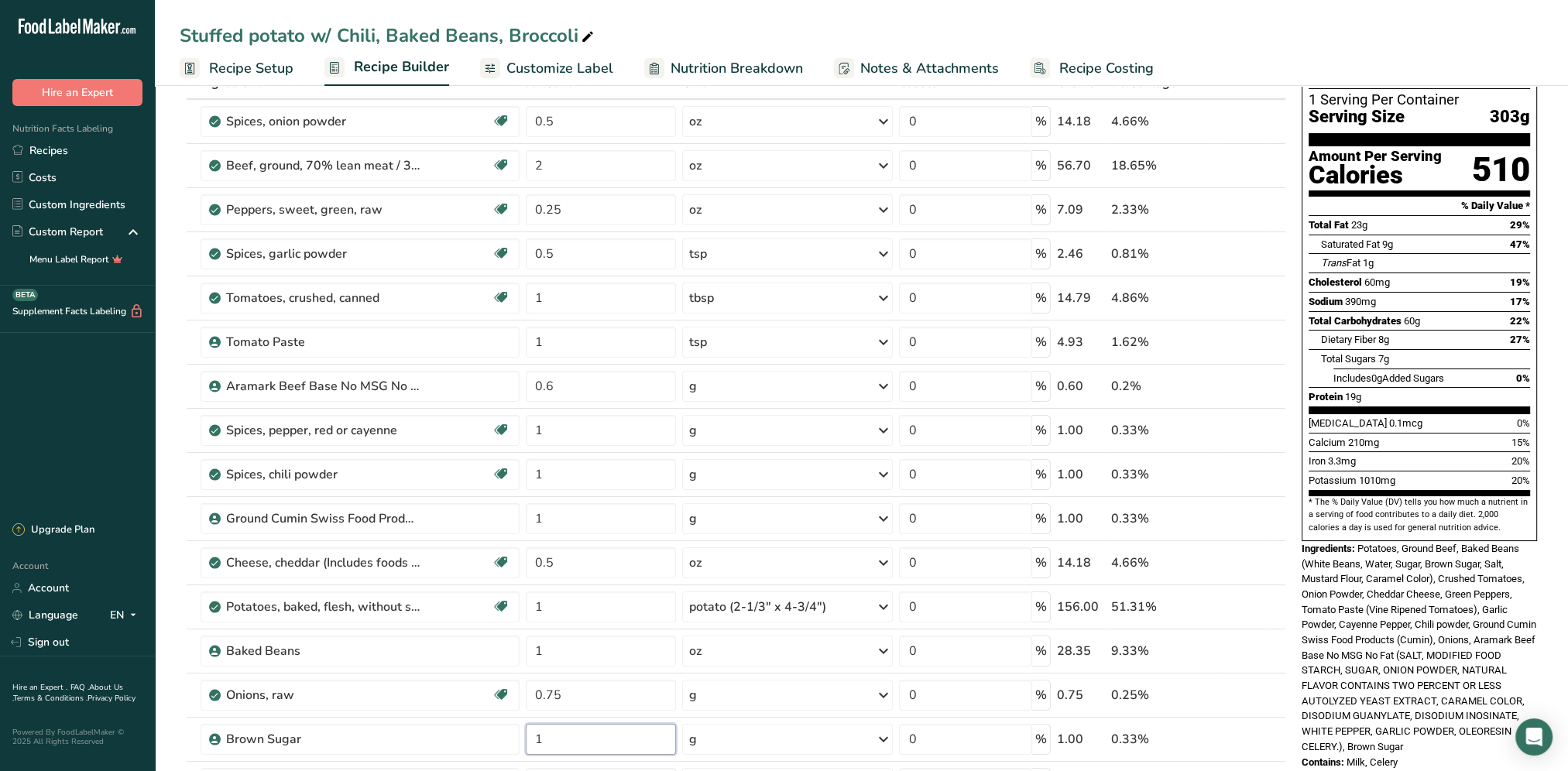
scroll to position [77, 0]
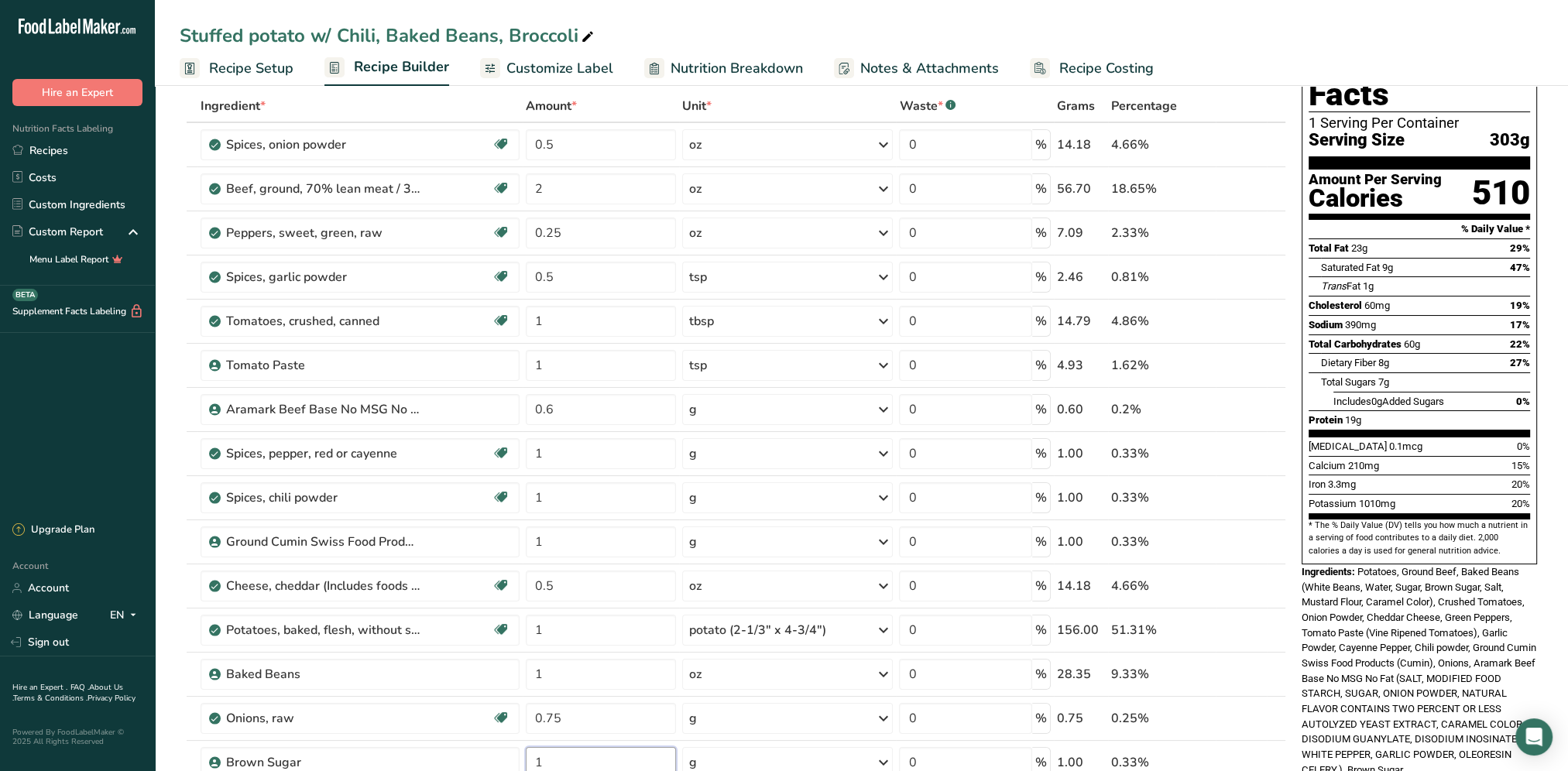
type input "1"
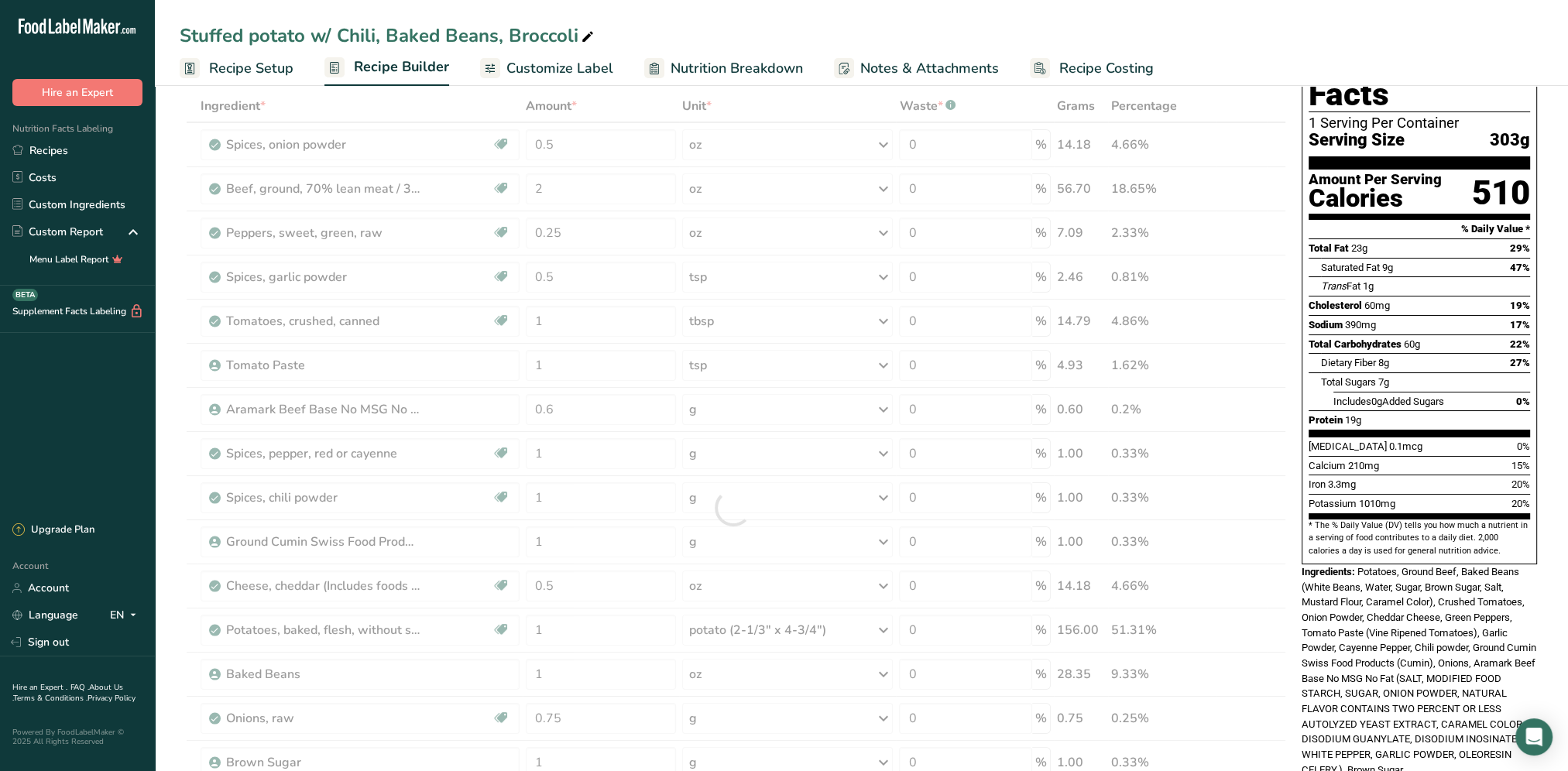
click at [1372, 566] on span "Potatoes, Ground Beef, Baked Beans (White Beans, Water, Sugar, Brown Sugar, Sal…" at bounding box center [1418, 671] width 235 height 210
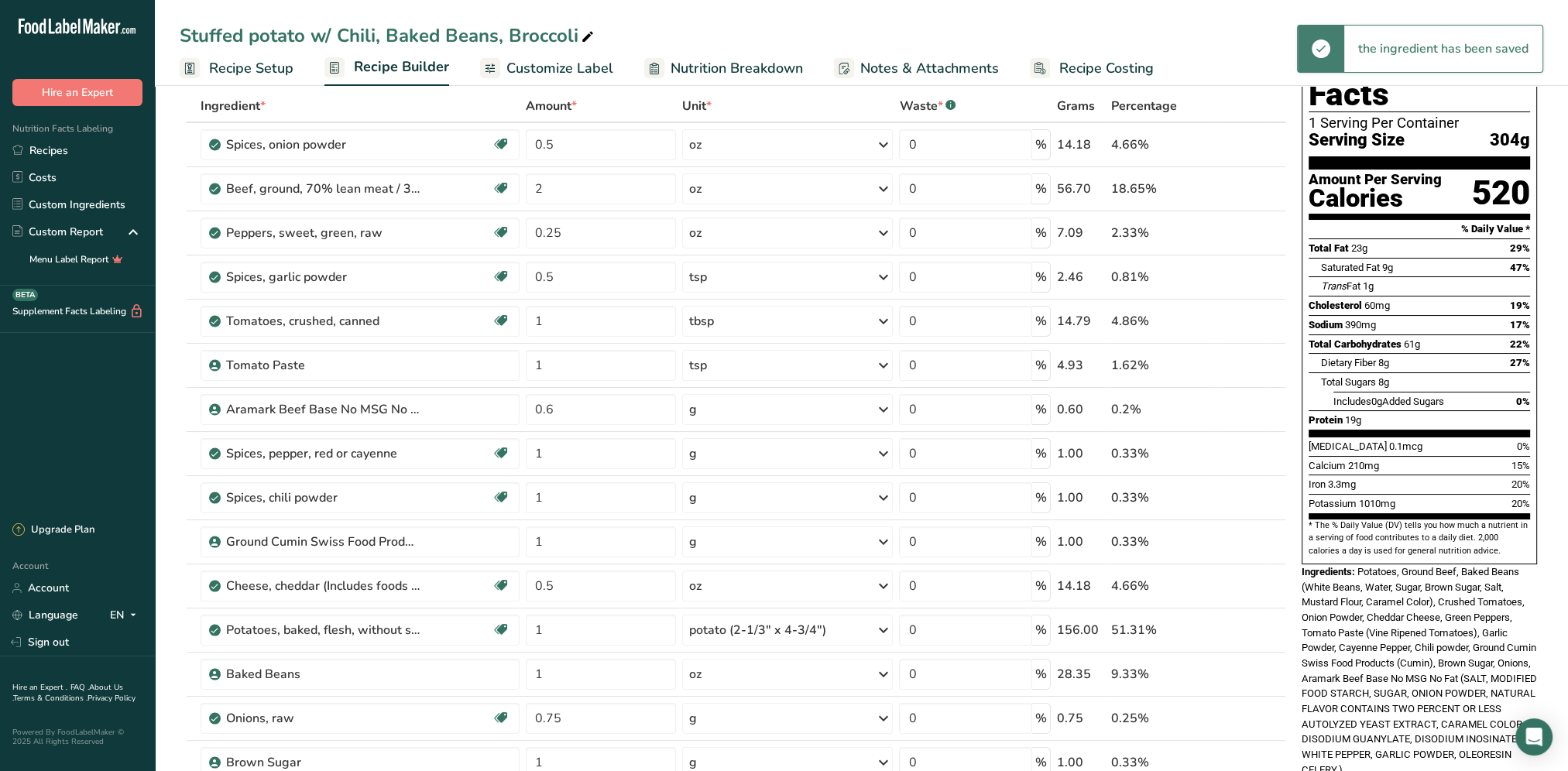
scroll to position [387, 0]
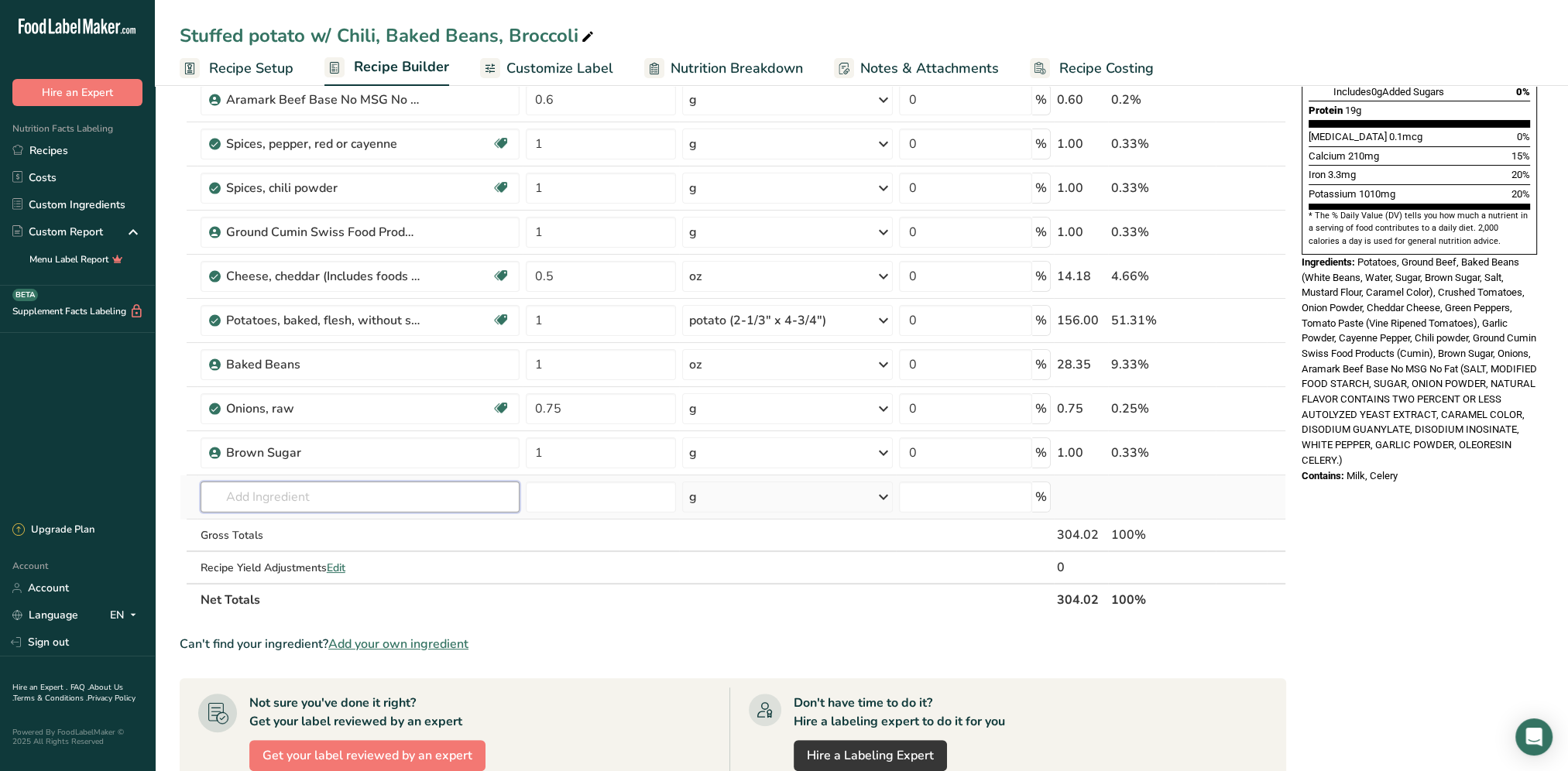
click at [320, 498] on input "text" at bounding box center [360, 497] width 319 height 31
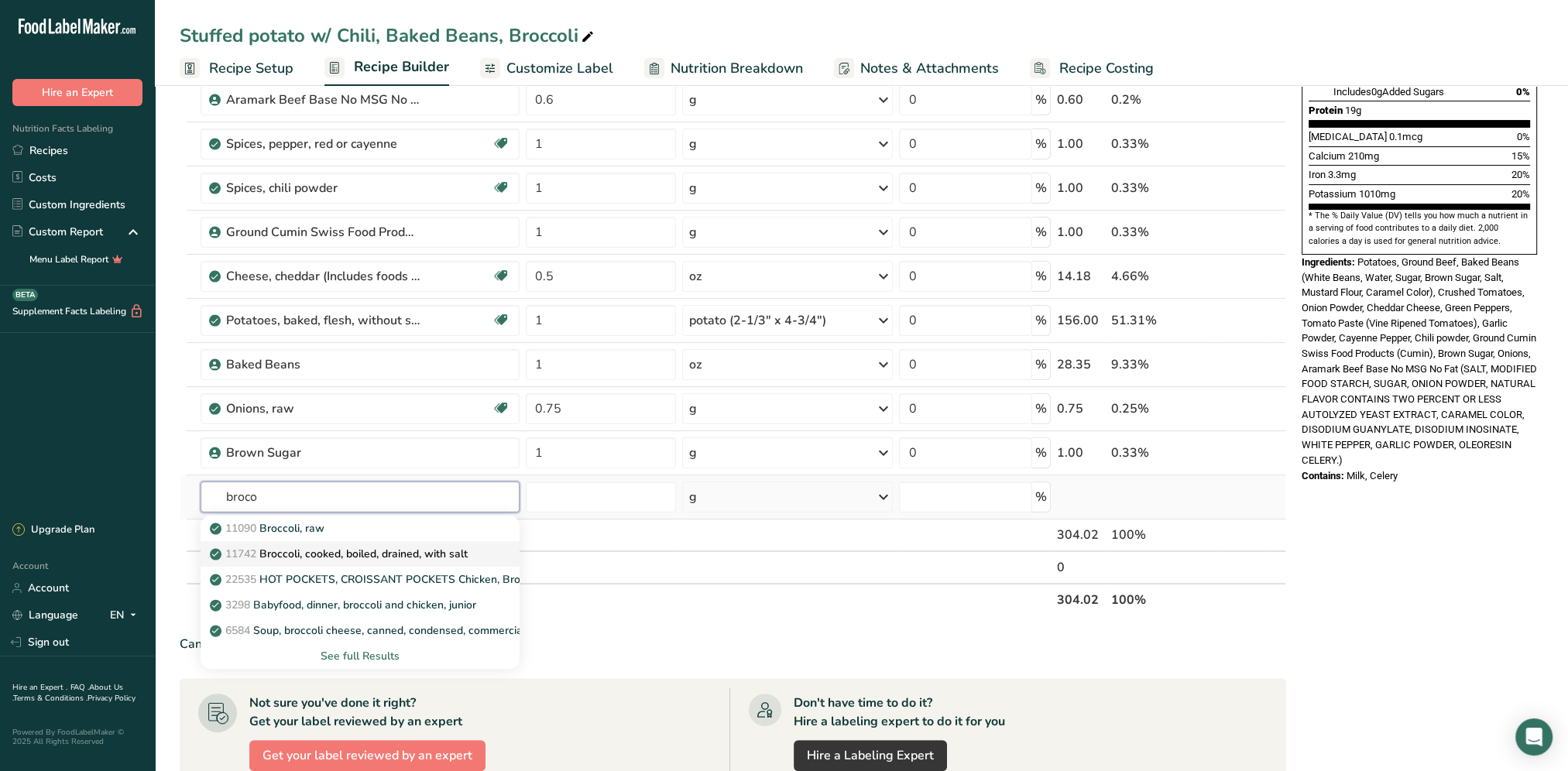
type input "broco"
click at [415, 548] on p "11742 Broccoli, cooked, boiled, drained, with salt" at bounding box center [340, 554] width 255 height 16
type input "Broccoli, cooked, boiled, drained, with salt"
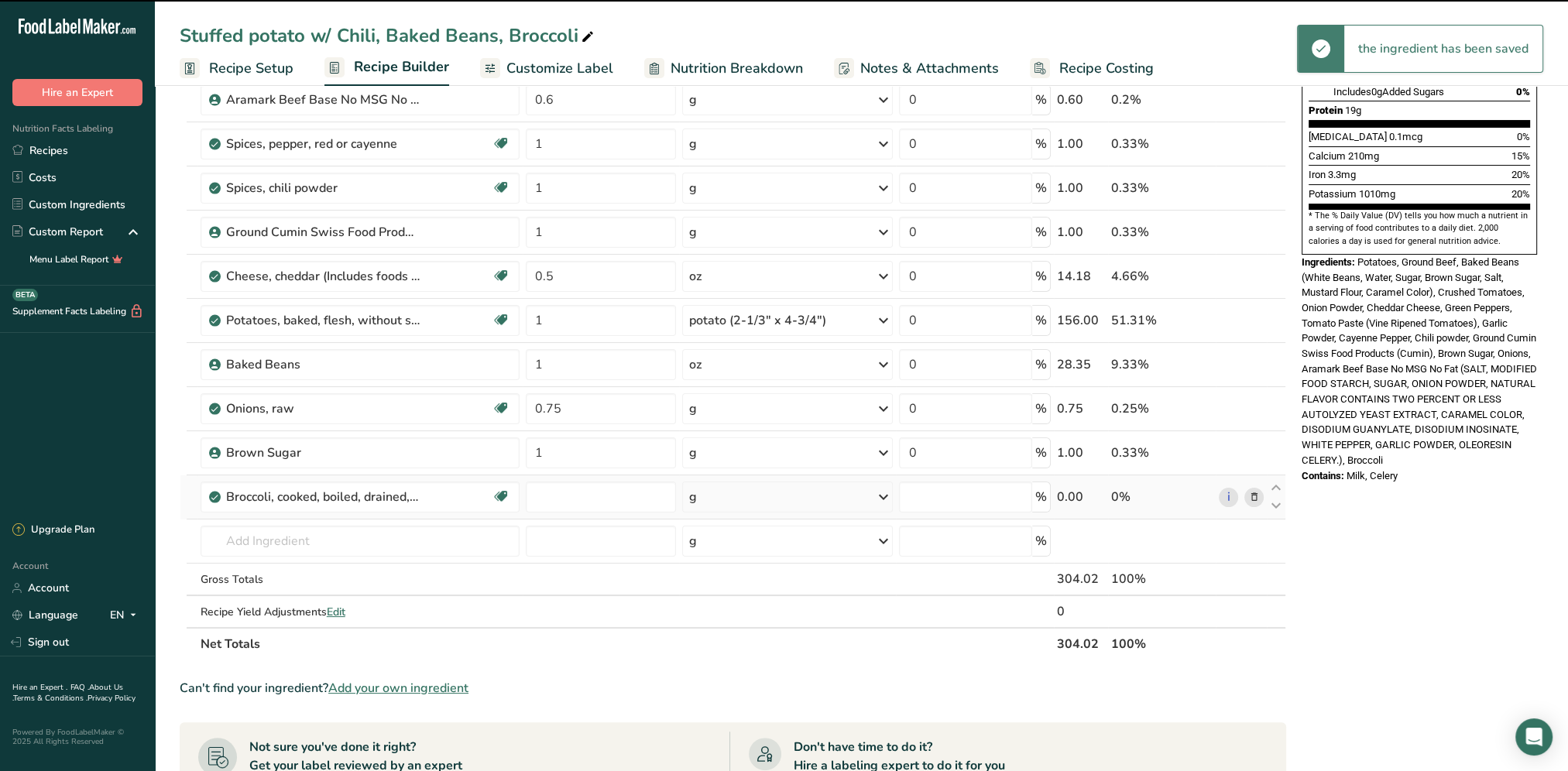
type input "0"
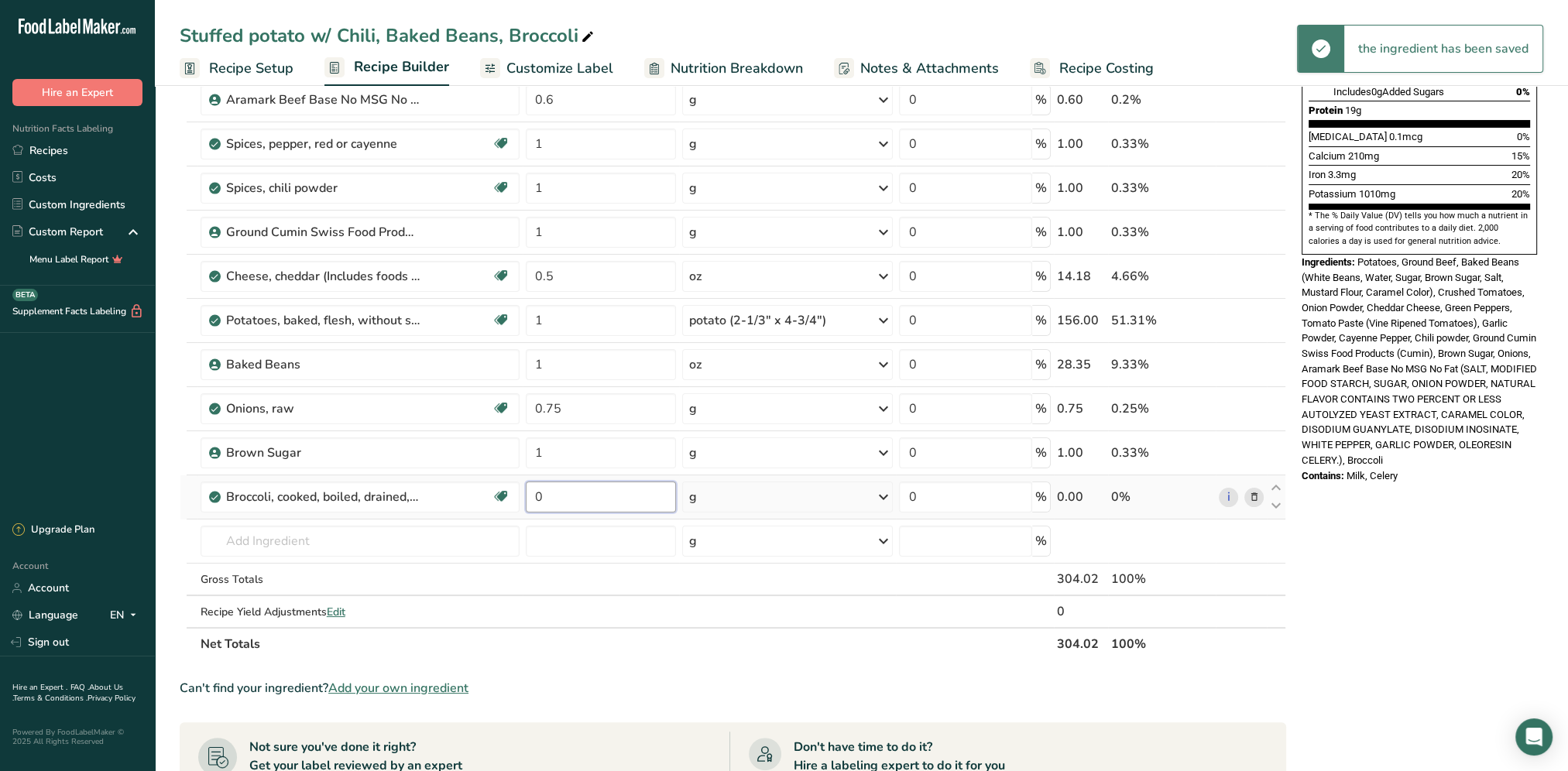
drag, startPoint x: 619, startPoint y: 495, endPoint x: 526, endPoint y: 505, distance: 93.5
click at [526, 505] on input "0" at bounding box center [601, 497] width 151 height 31
type input "2"
click at [879, 488] on div "Ingredient * Amount * Unit * Waste * .a-a{fill:#347362;}.b-a{fill:#fff;} Grams …" at bounding box center [733, 219] width 1107 height 880
click at [882, 495] on icon at bounding box center [882, 497] width 19 height 28
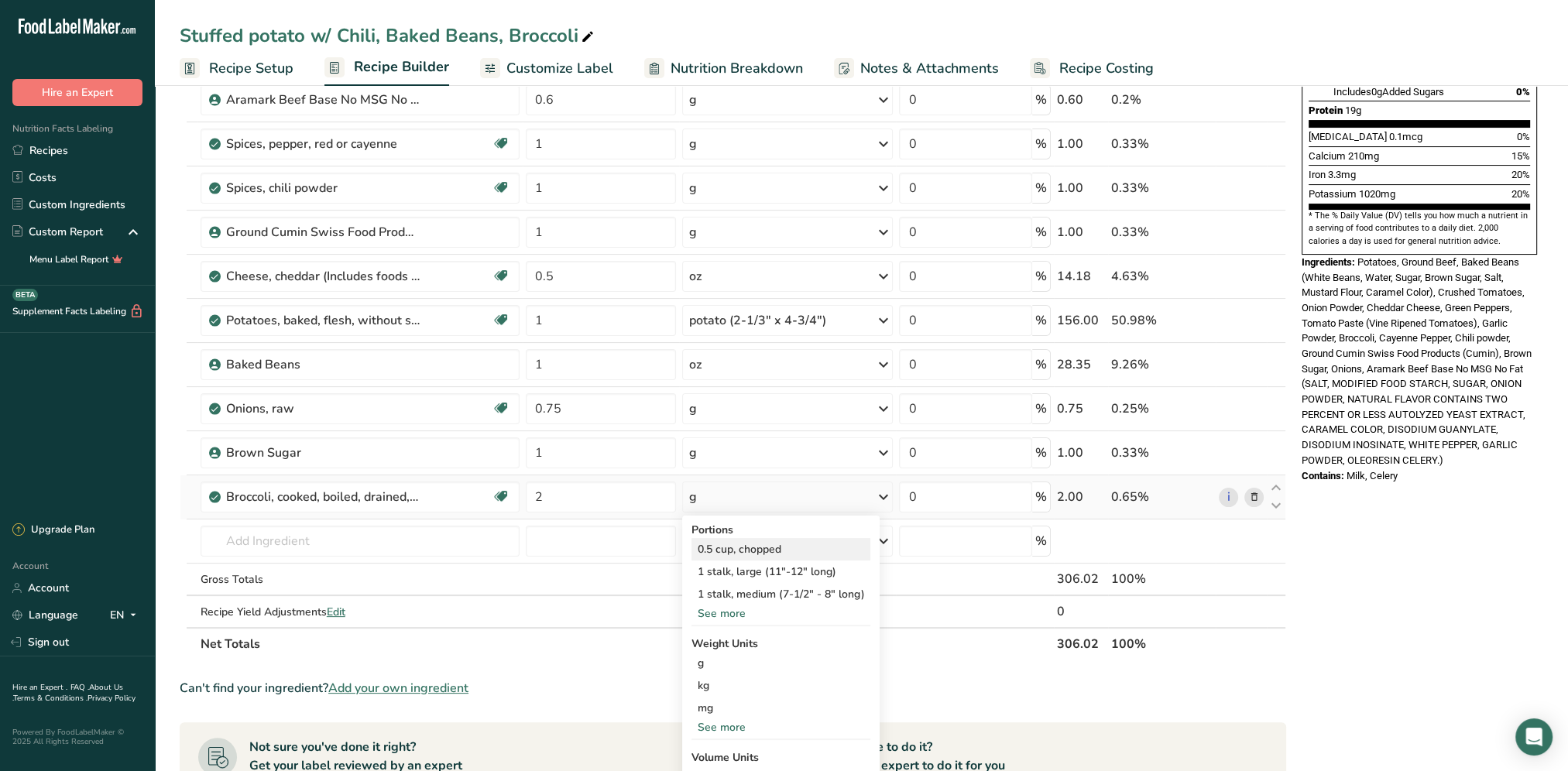
click at [756, 542] on div "0.5 cup, chopped" at bounding box center [781, 549] width 179 height 23
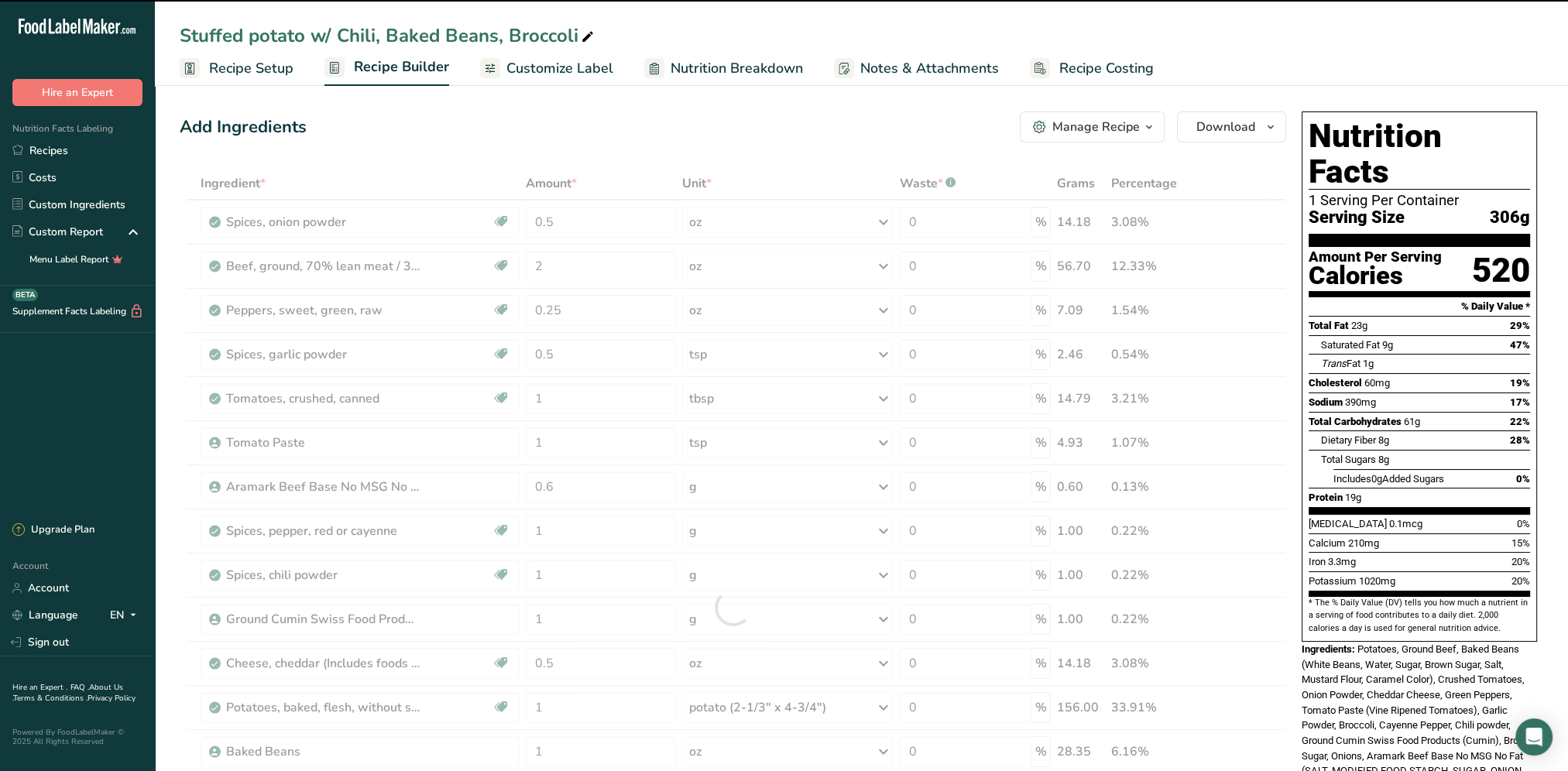
scroll to position [0, 0]
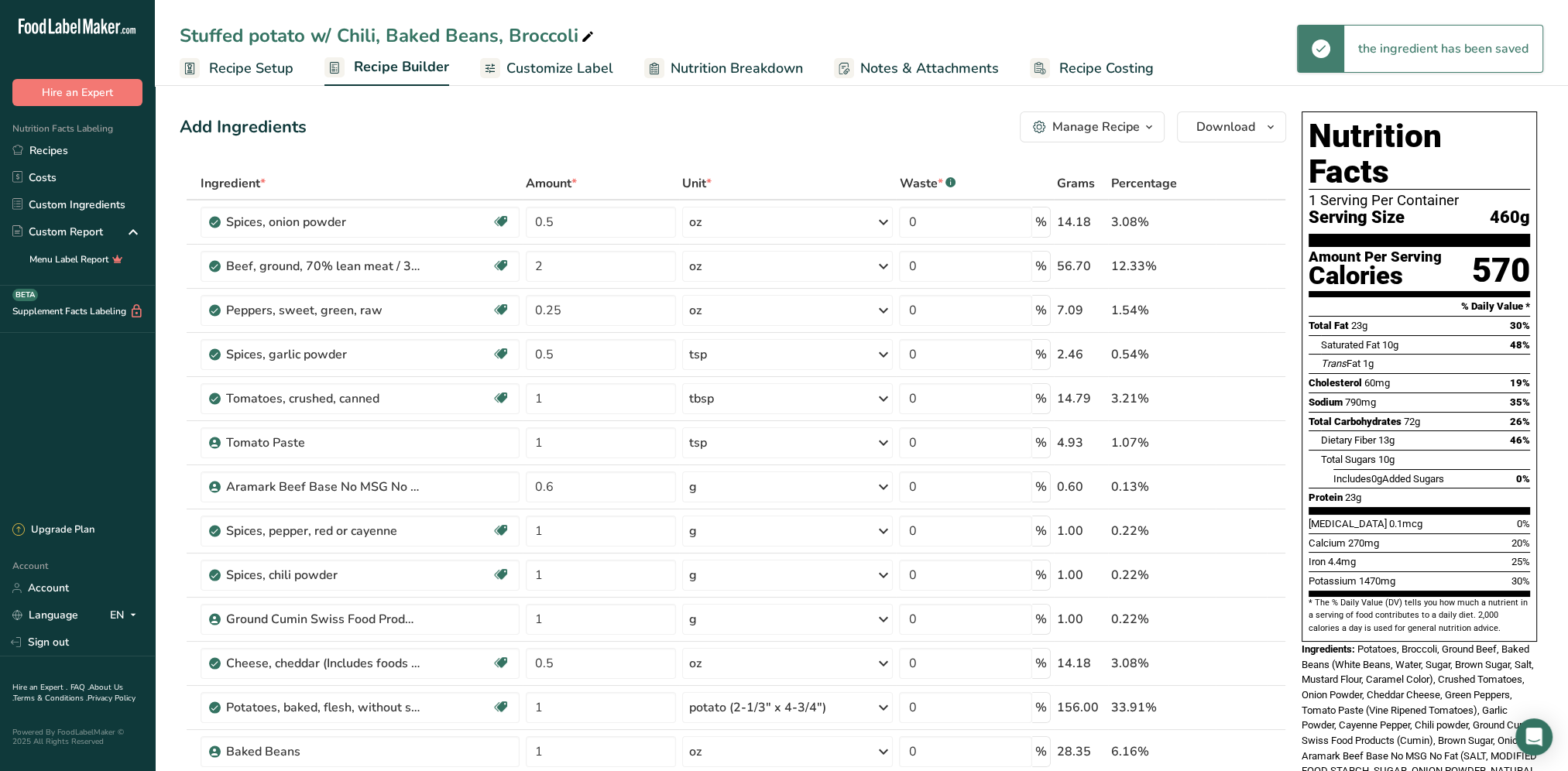
click at [573, 65] on span "Customize Label" at bounding box center [560, 69] width 106 height 21
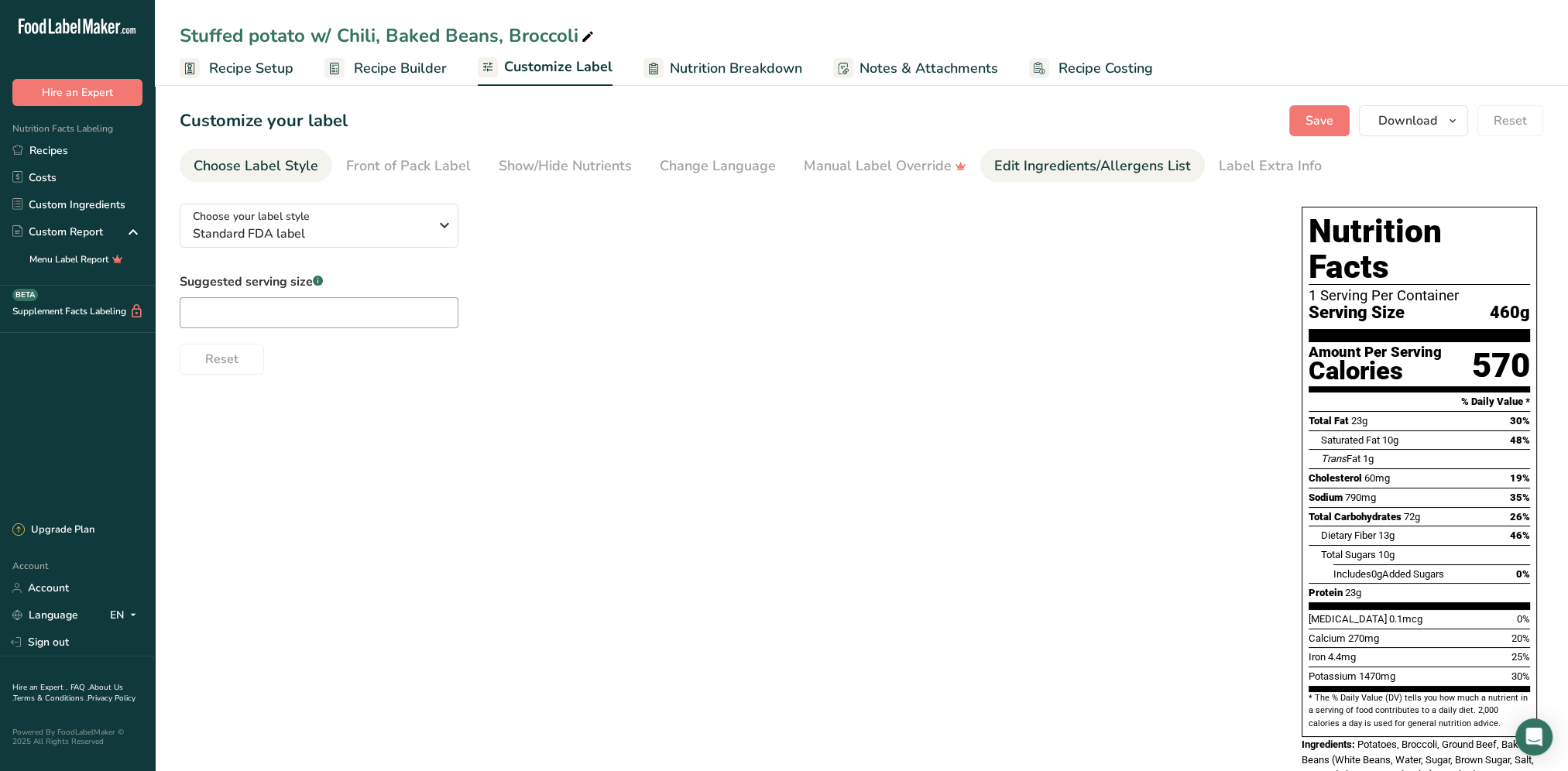
click at [1095, 170] on div "Edit Ingredients/Allergens List" at bounding box center [1092, 166] width 197 height 21
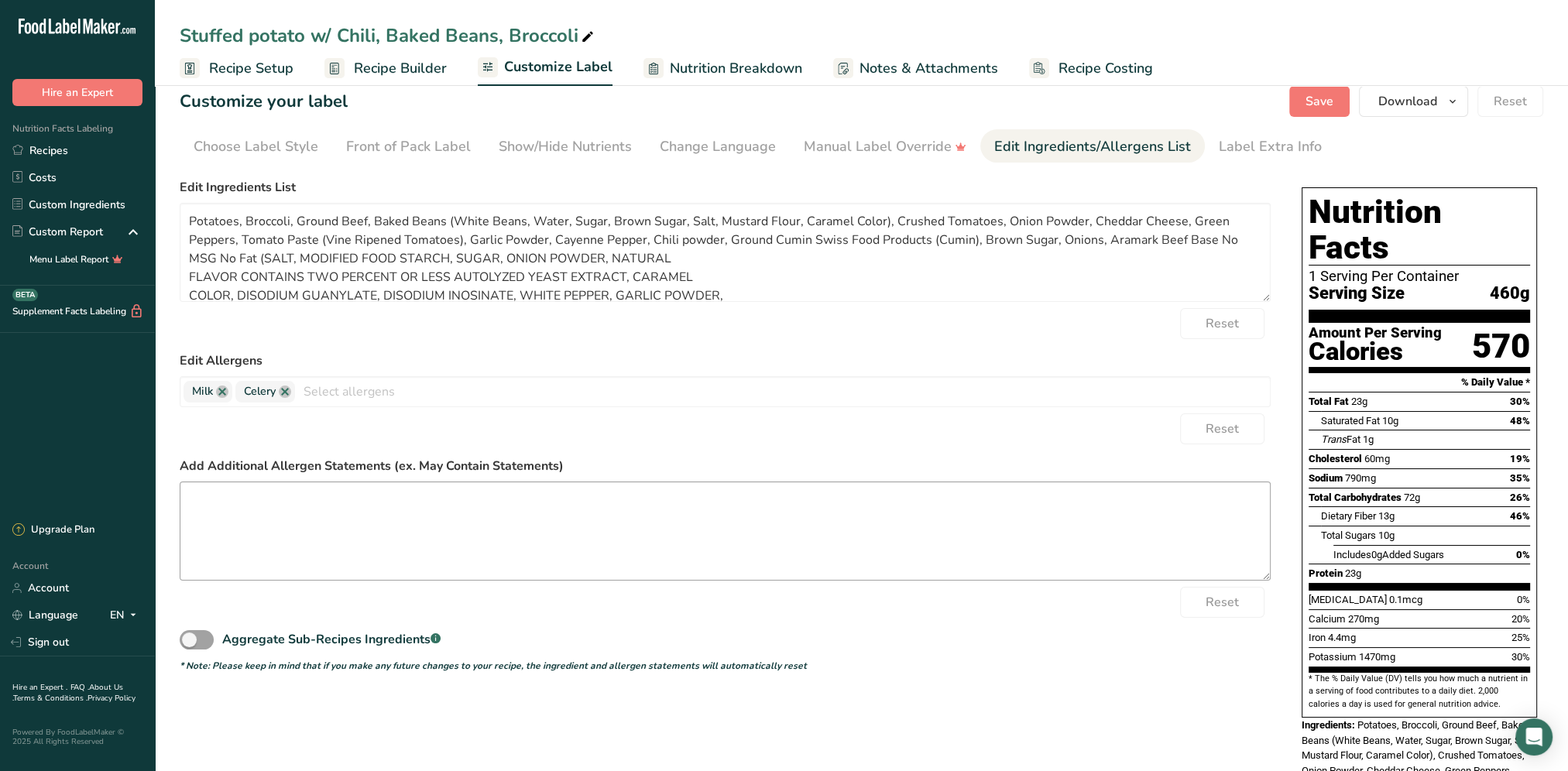
scroll to position [77, 0]
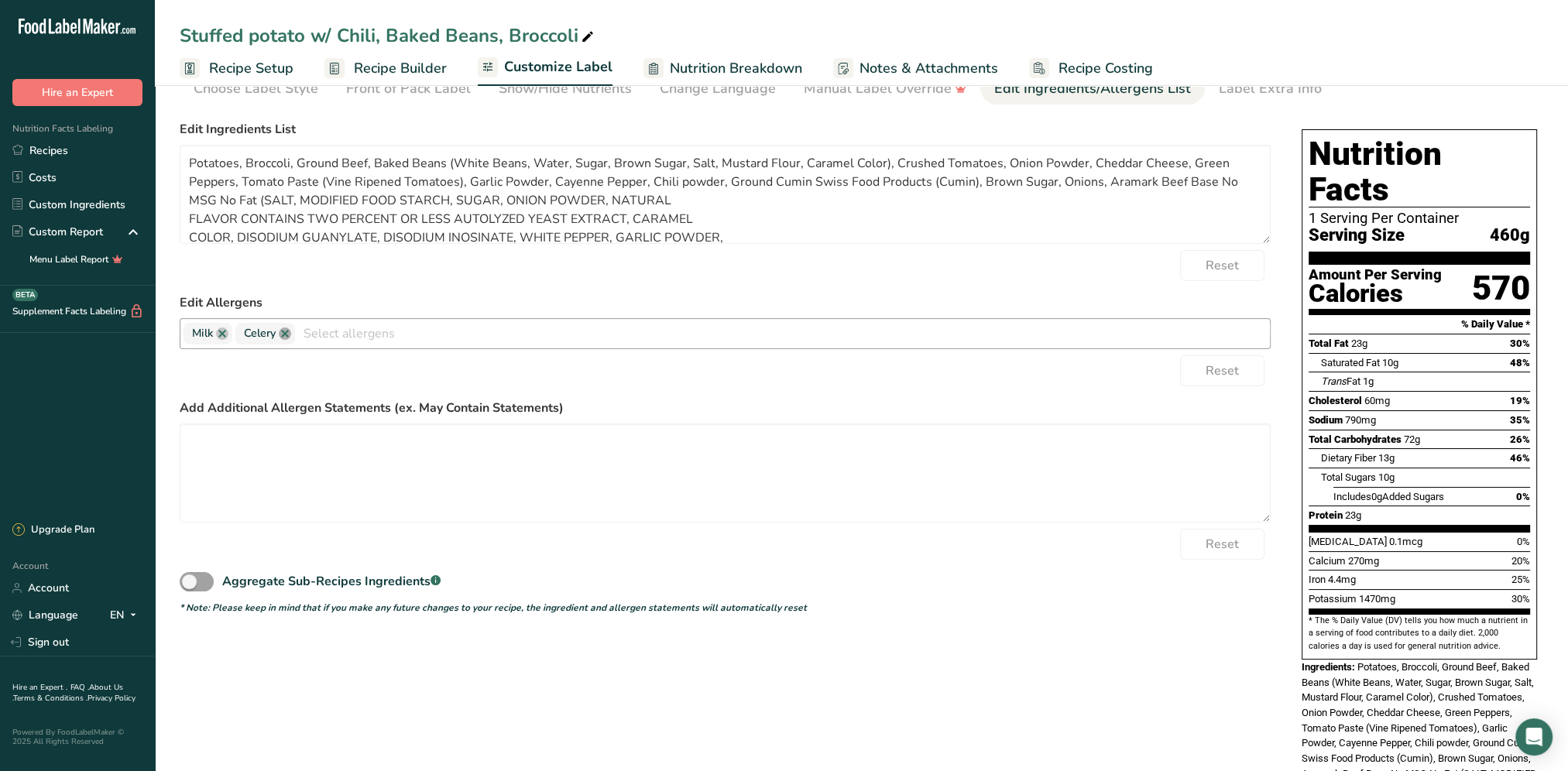
click at [288, 331] on link at bounding box center [285, 333] width 12 height 12
click at [882, 291] on form "Edit Ingredients List Potatoes, Broccoli, Ground Beef, Baked Beans (White Beans…" at bounding box center [725, 367] width 1091 height 494
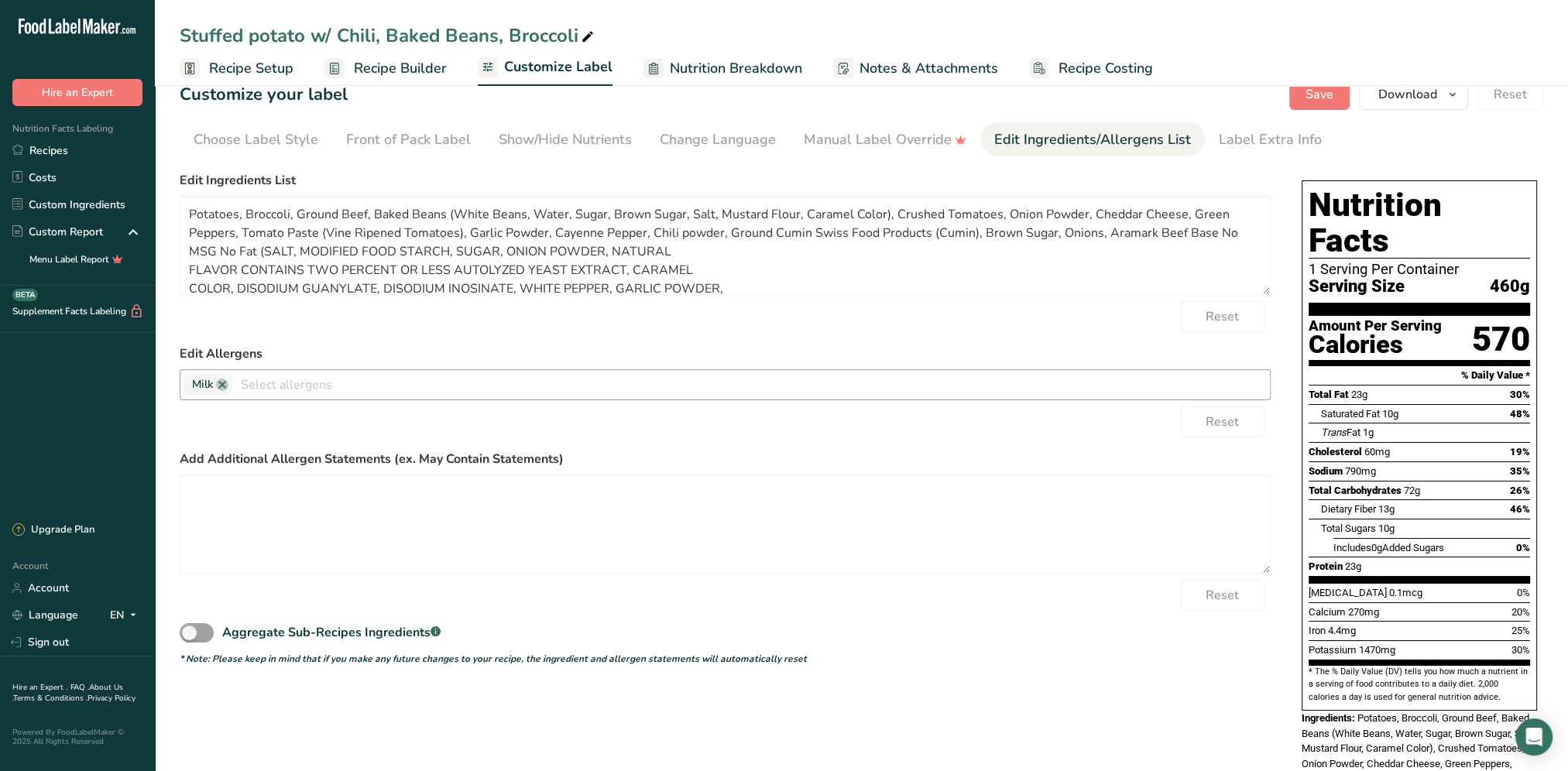
scroll to position [0, 0]
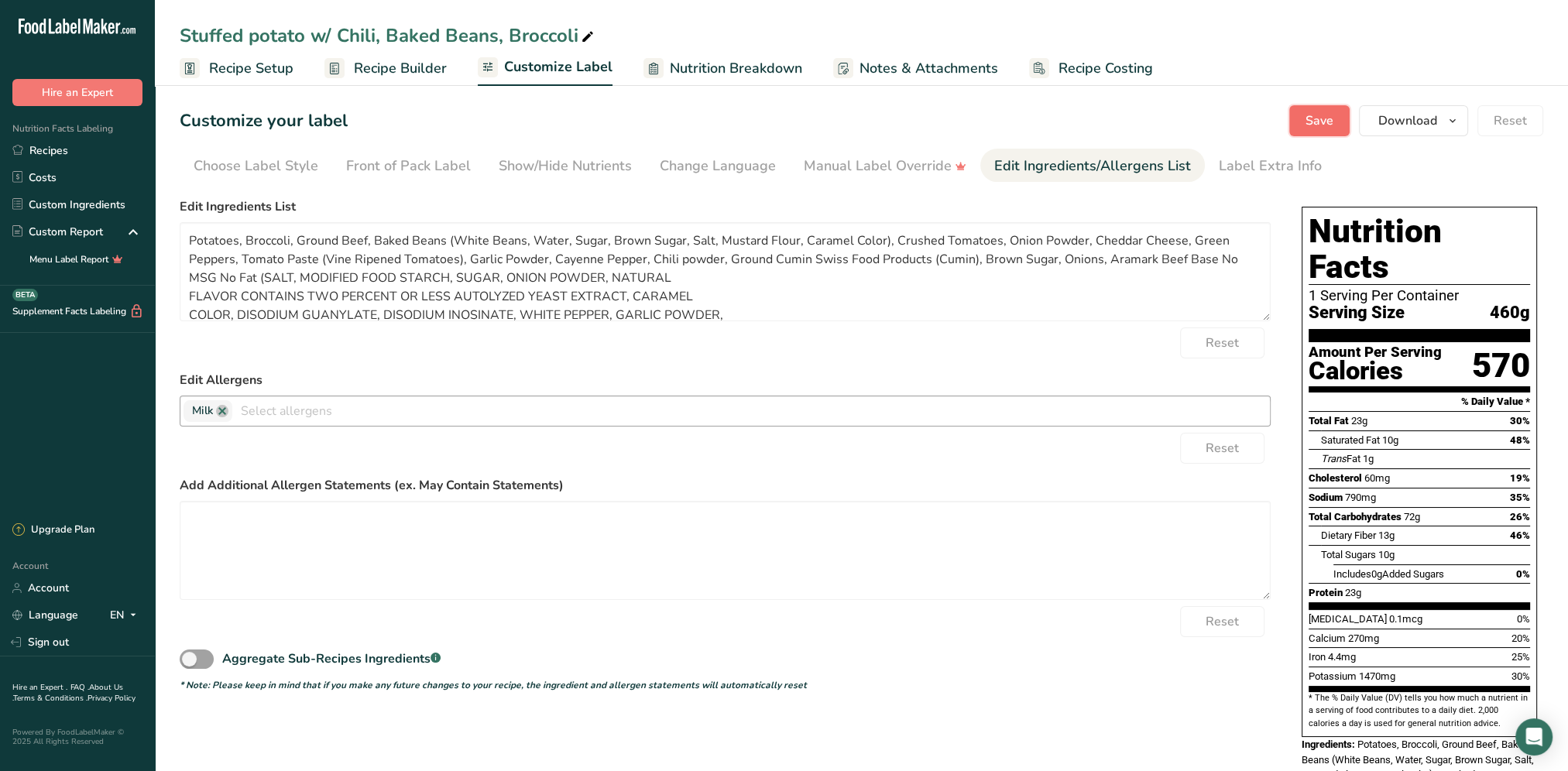
click at [1310, 122] on span "Save" at bounding box center [1319, 120] width 28 height 19
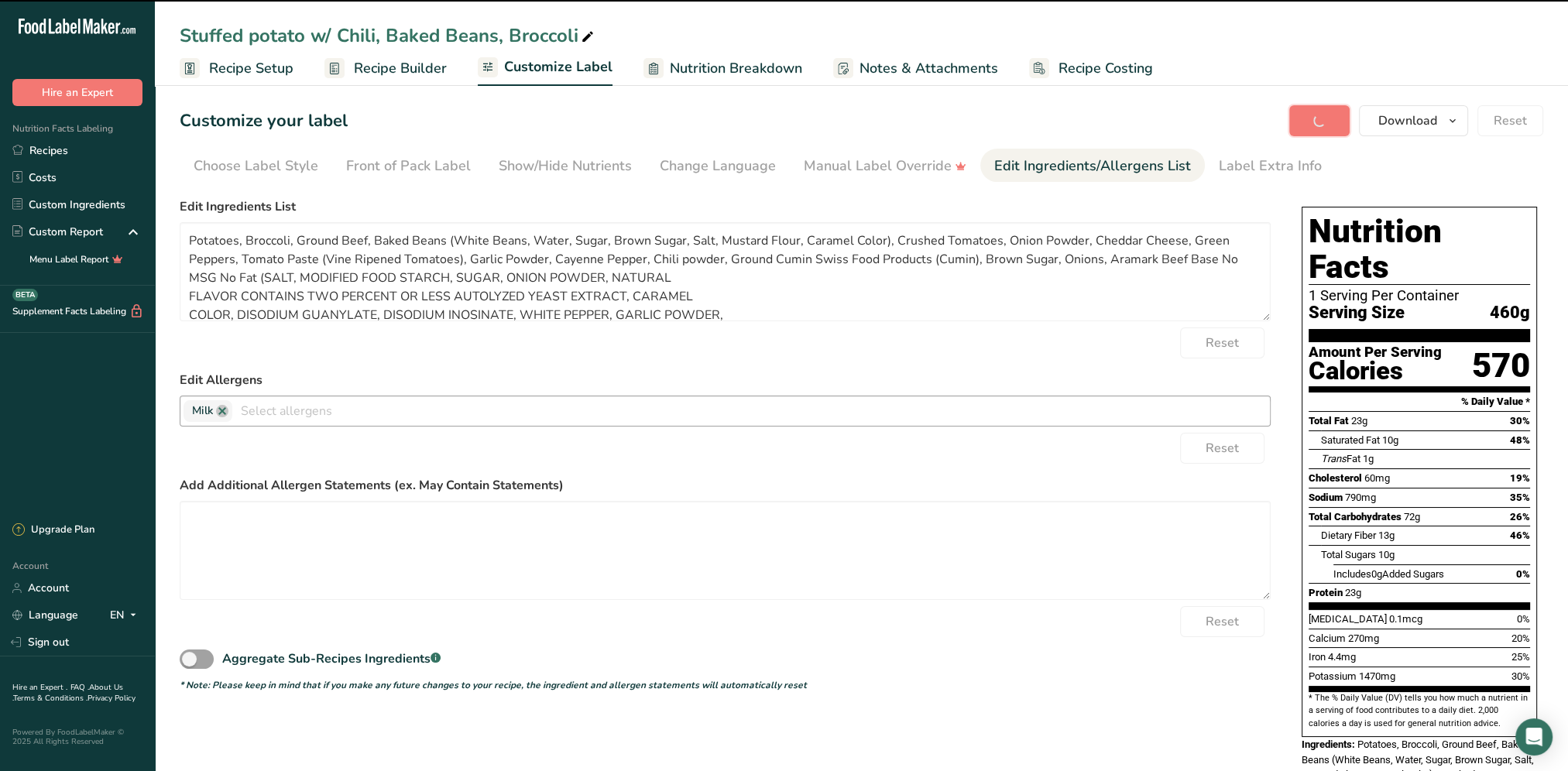
type textarea "Potatoes, Broccoli, Ground Beef, Baked Beans (White Beans, Water, Sugar, Brown …"
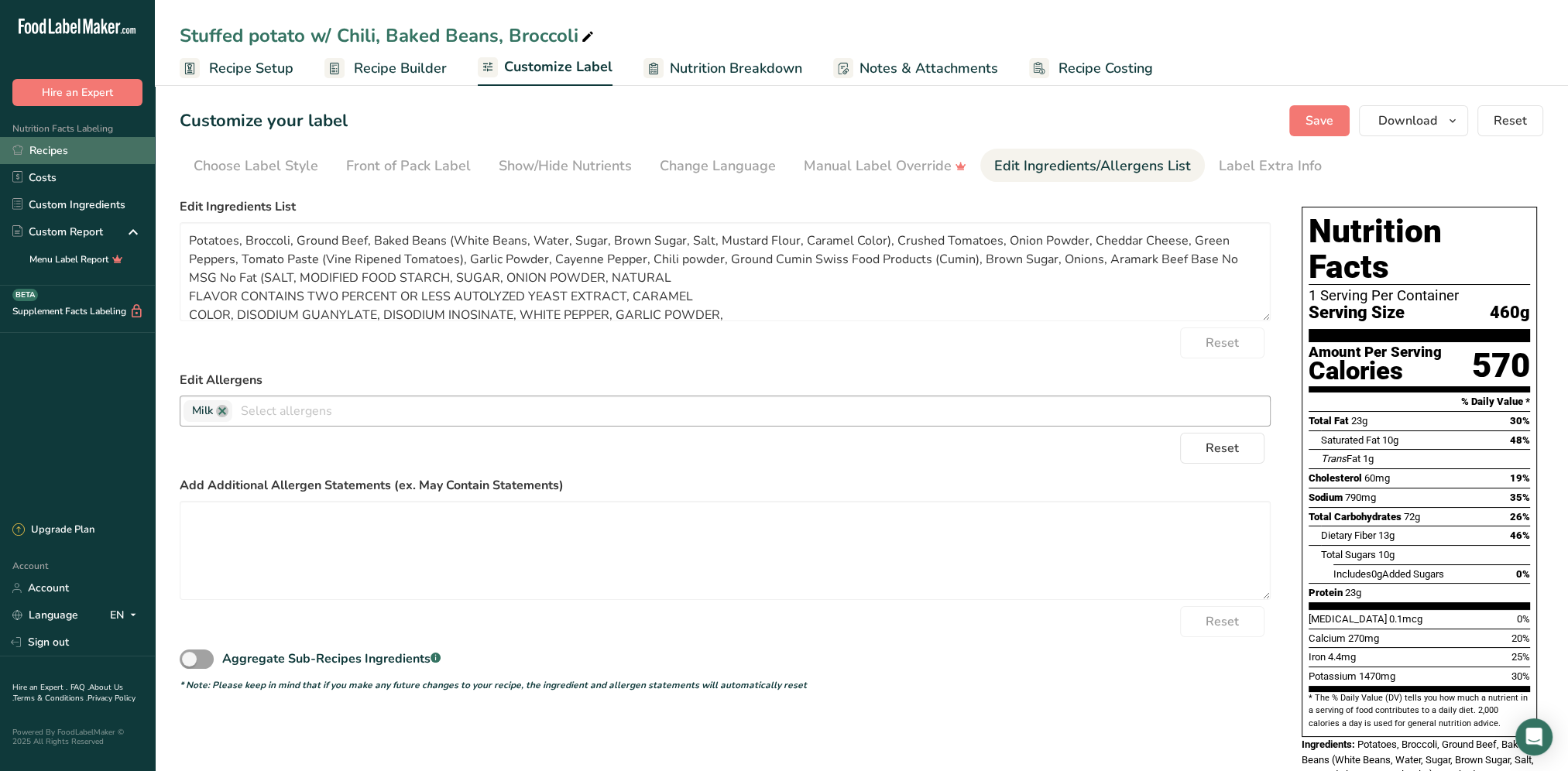
click at [44, 154] on link "Recipes" at bounding box center [77, 151] width 155 height 27
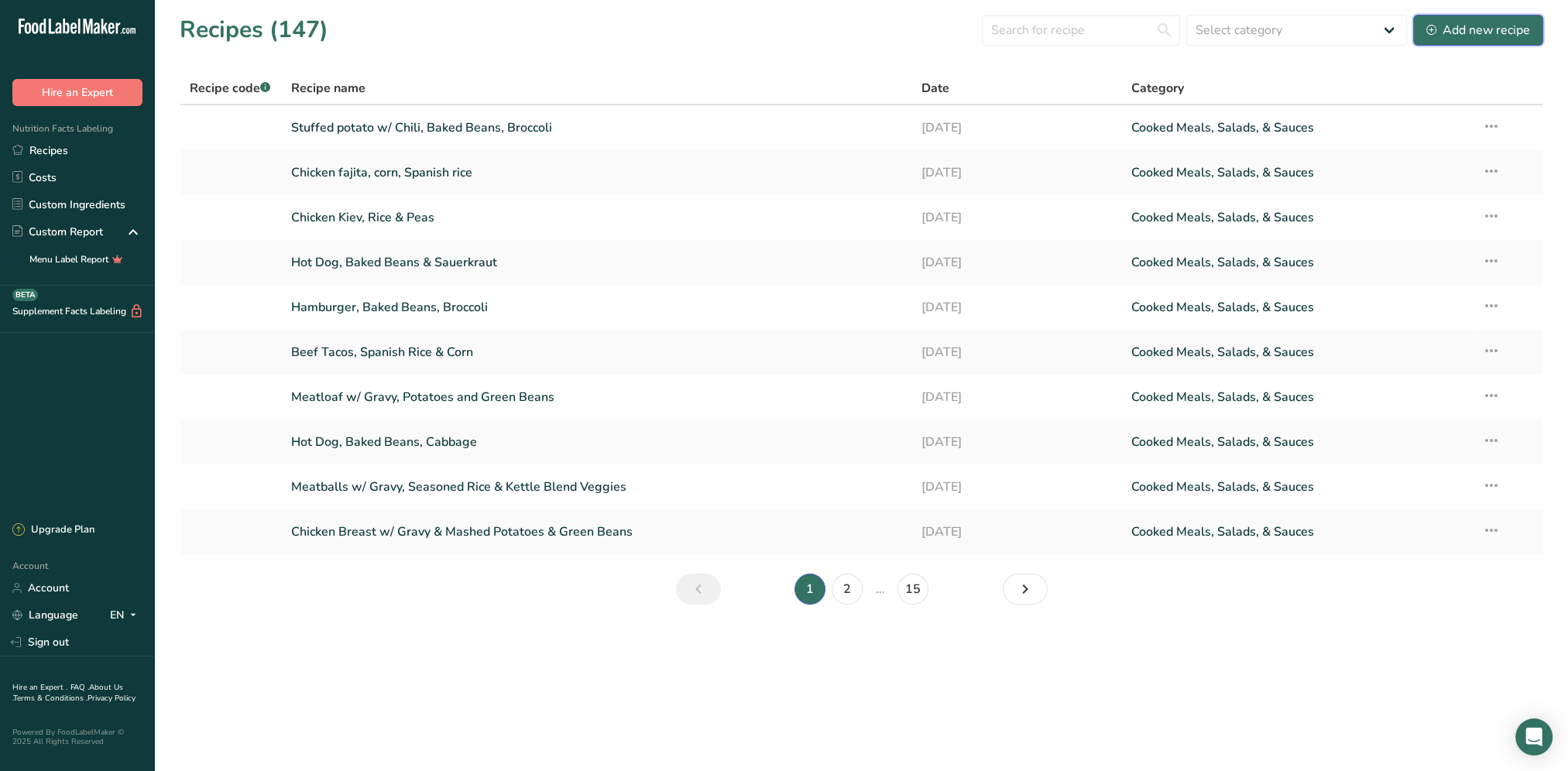
click at [1461, 34] on div "Add new recipe" at bounding box center [1478, 30] width 104 height 19
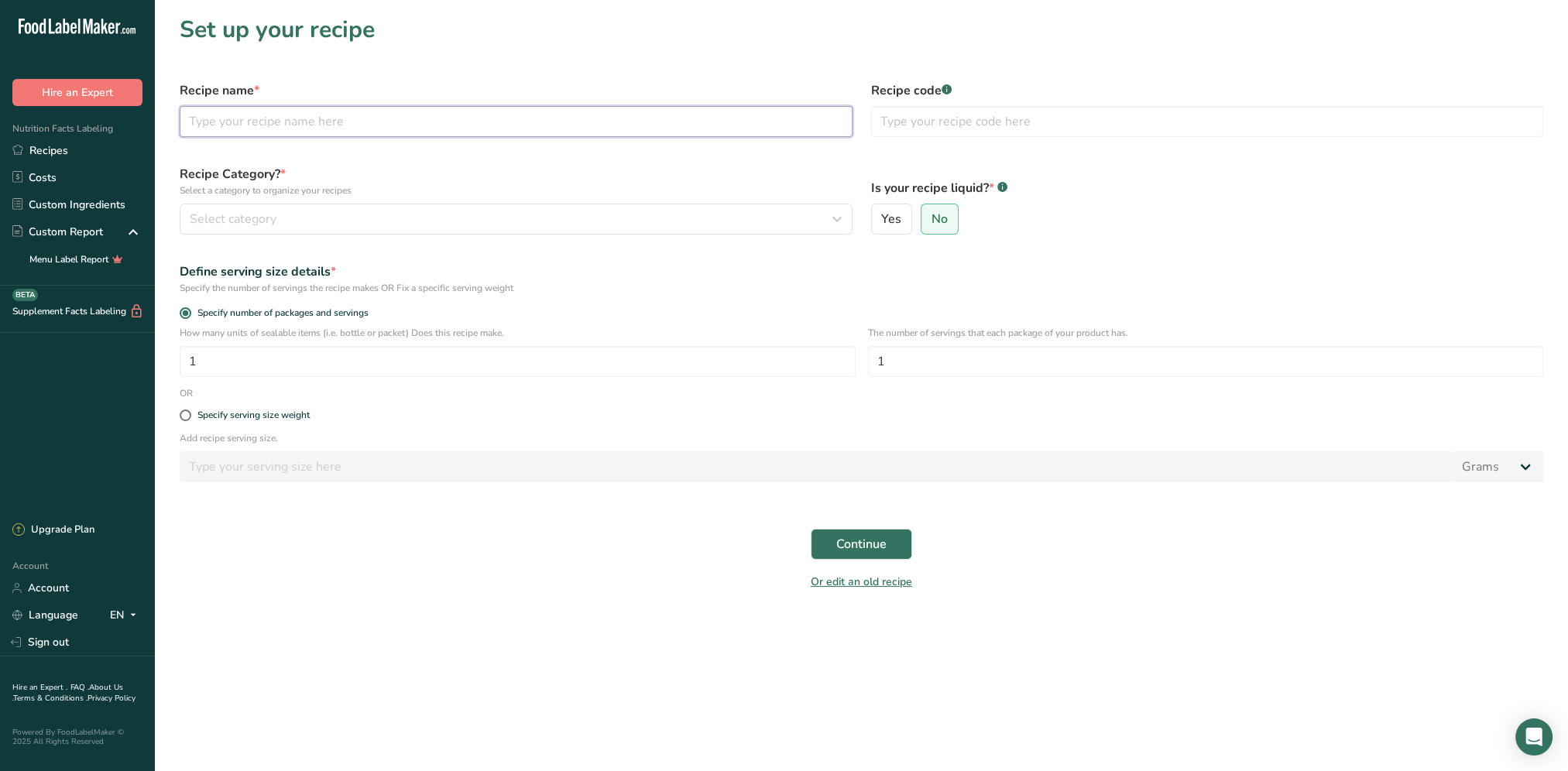
click at [281, 109] on input "text" at bounding box center [516, 121] width 673 height 31
type input "BBQ Pulled Pork, Corn, Green Beans"
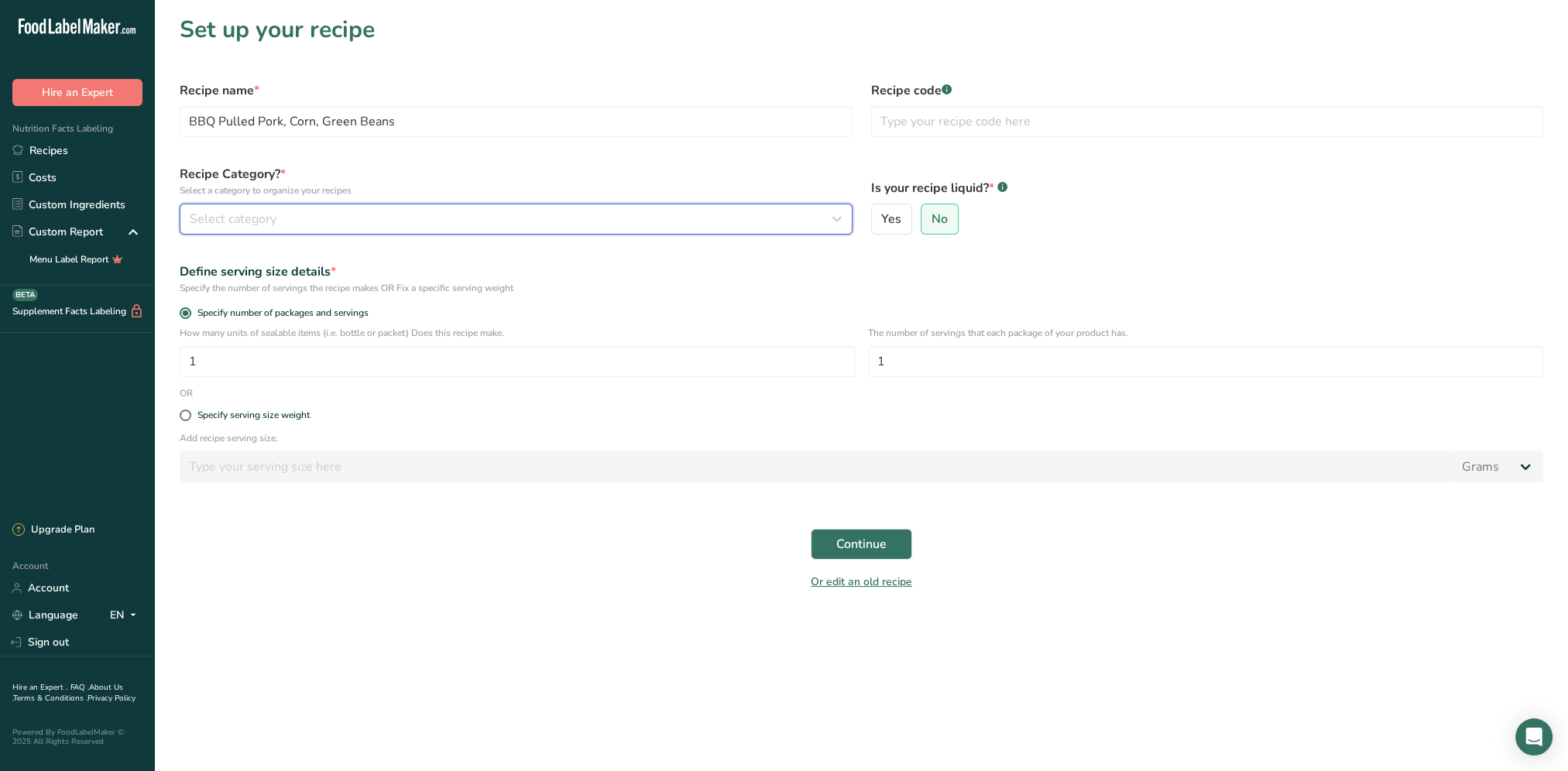
click at [285, 226] on div "Select category" at bounding box center [511, 219] width 644 height 19
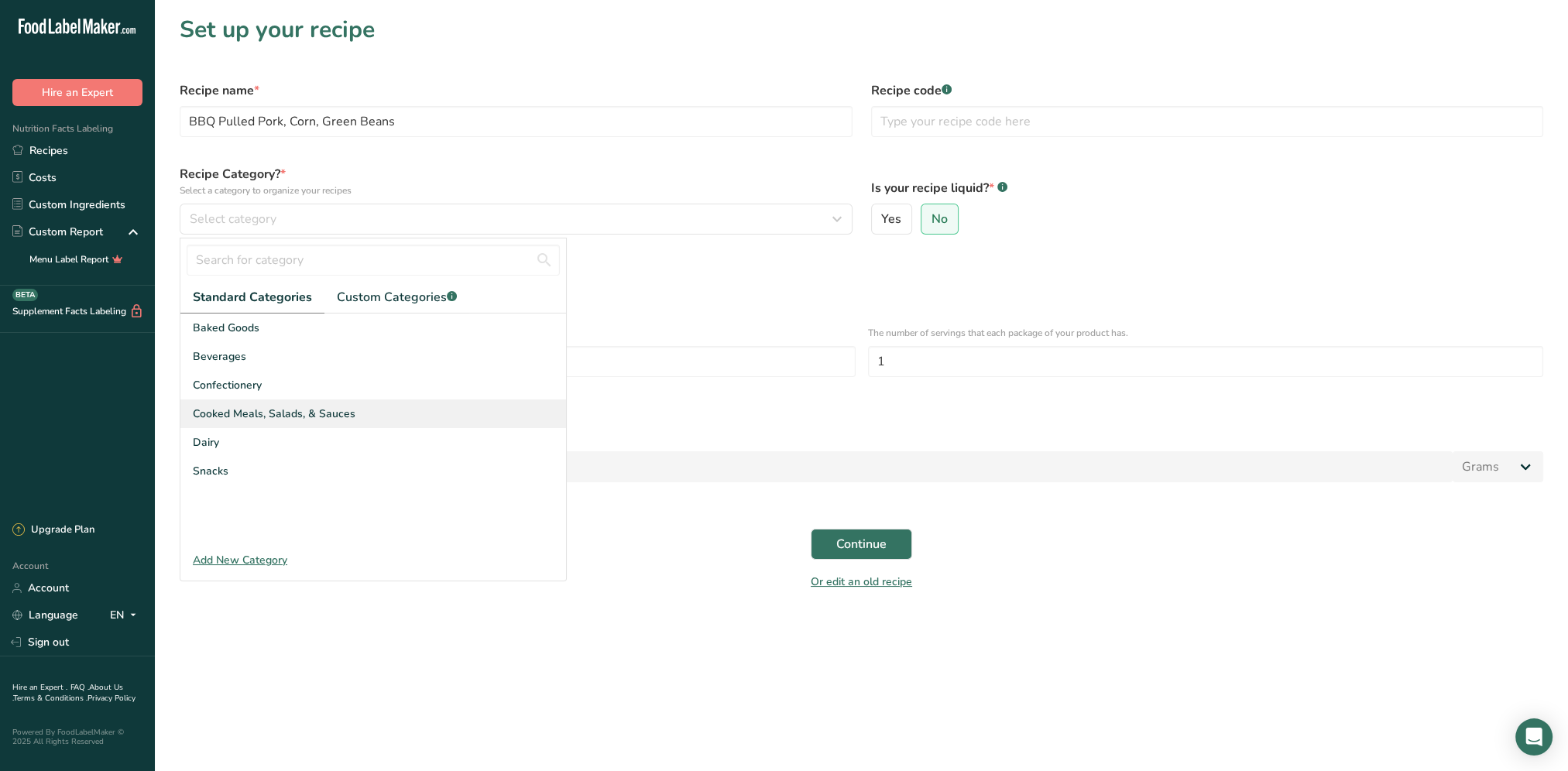
click at [297, 418] on span "Cooked Meals, Salads, & Sauces" at bounding box center [274, 414] width 163 height 16
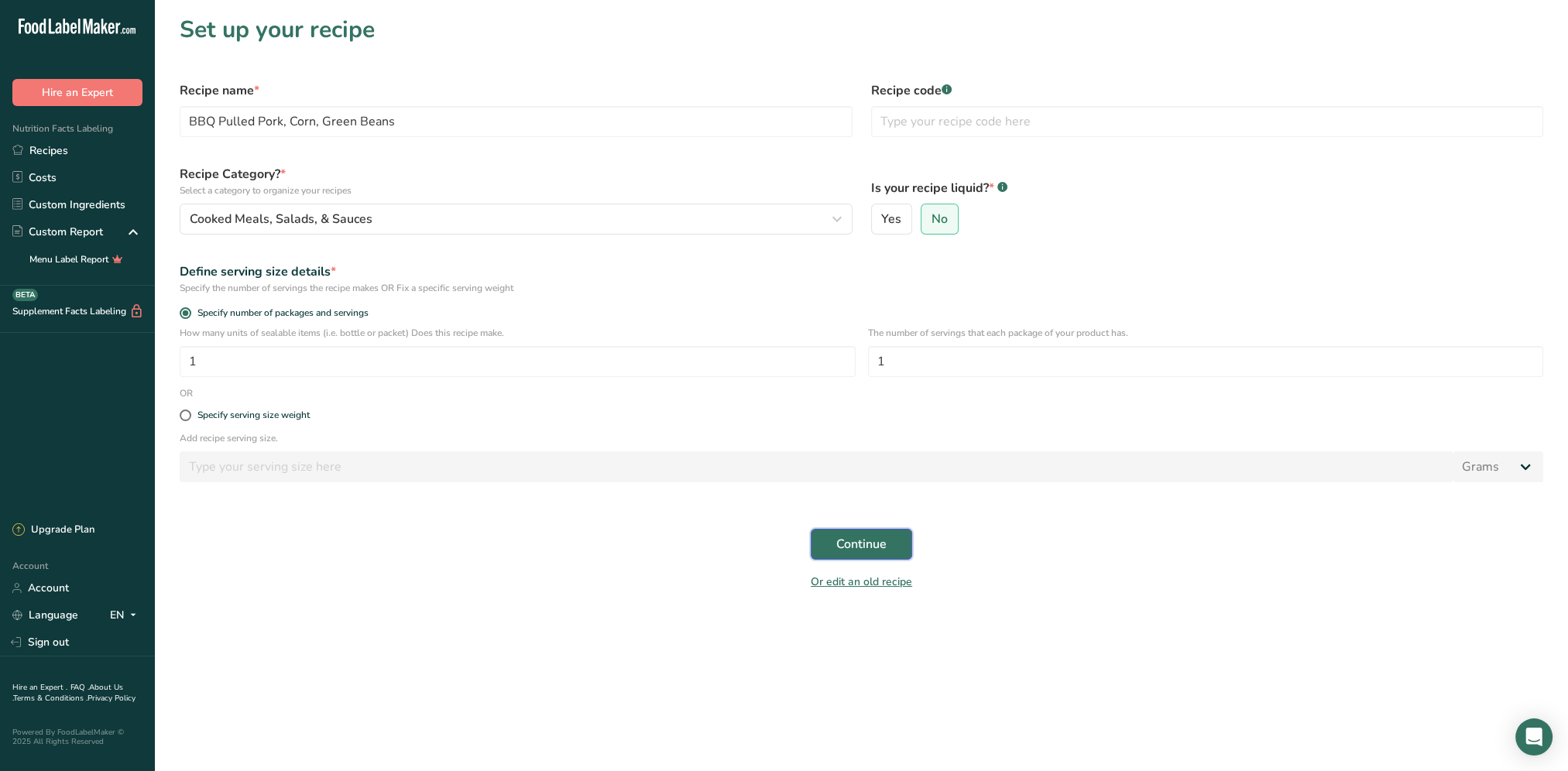
click at [877, 548] on span "Continue" at bounding box center [861, 544] width 50 height 19
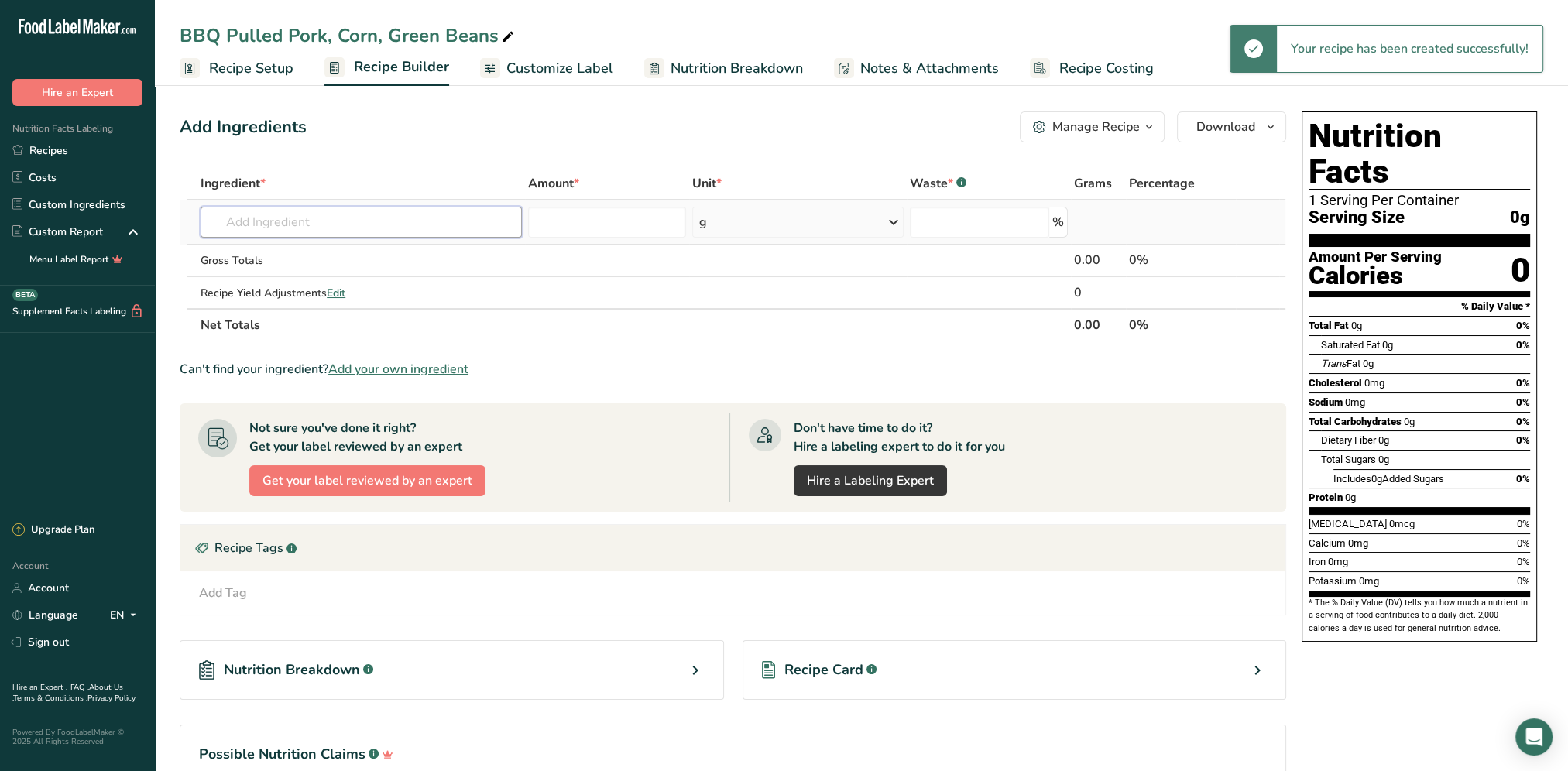
click at [298, 235] on input "text" at bounding box center [361, 222] width 321 height 31
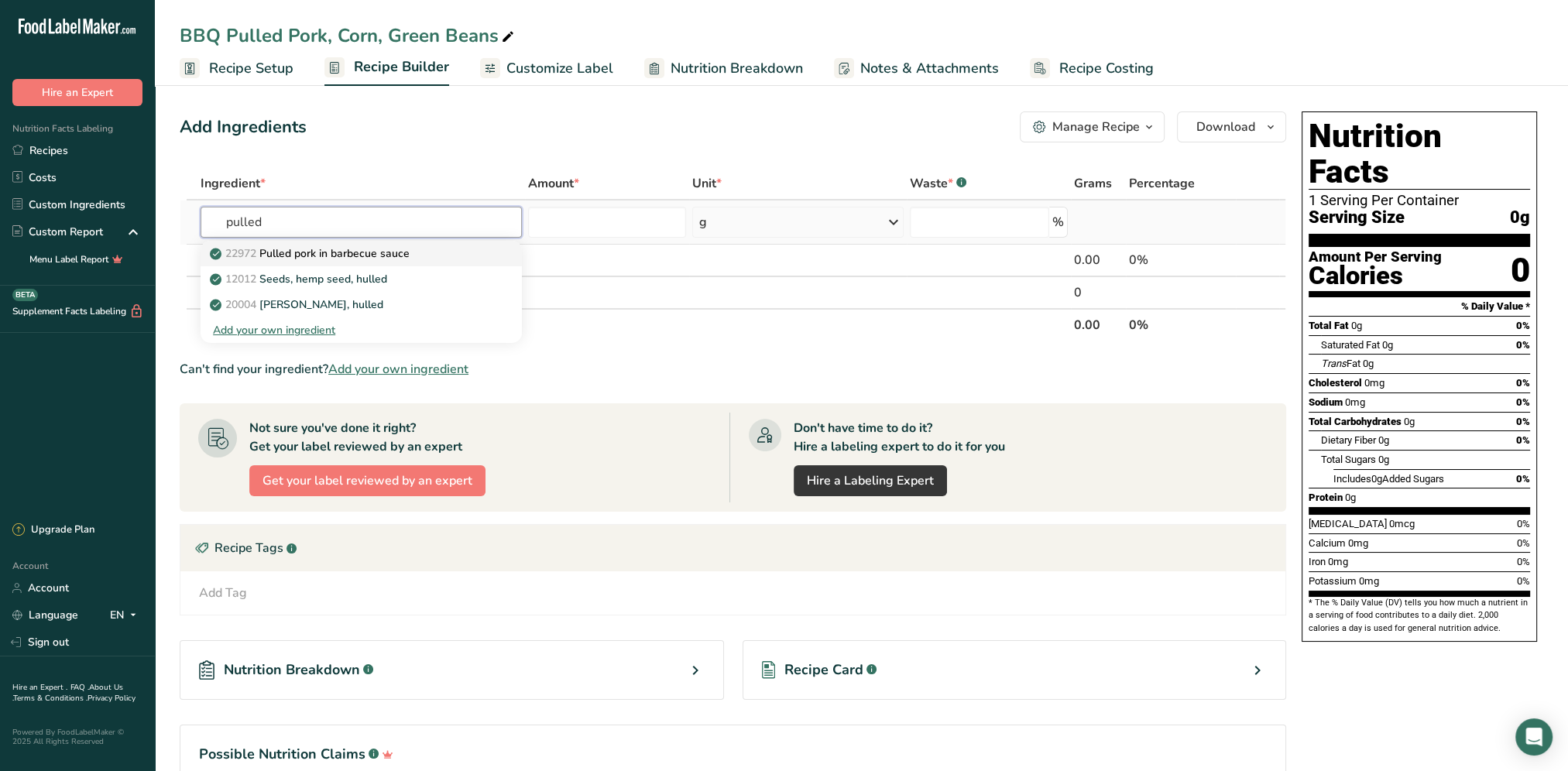
type input "pulled"
click at [365, 251] on p "22972 Pulled pork in barbecue sauce" at bounding box center [311, 253] width 197 height 16
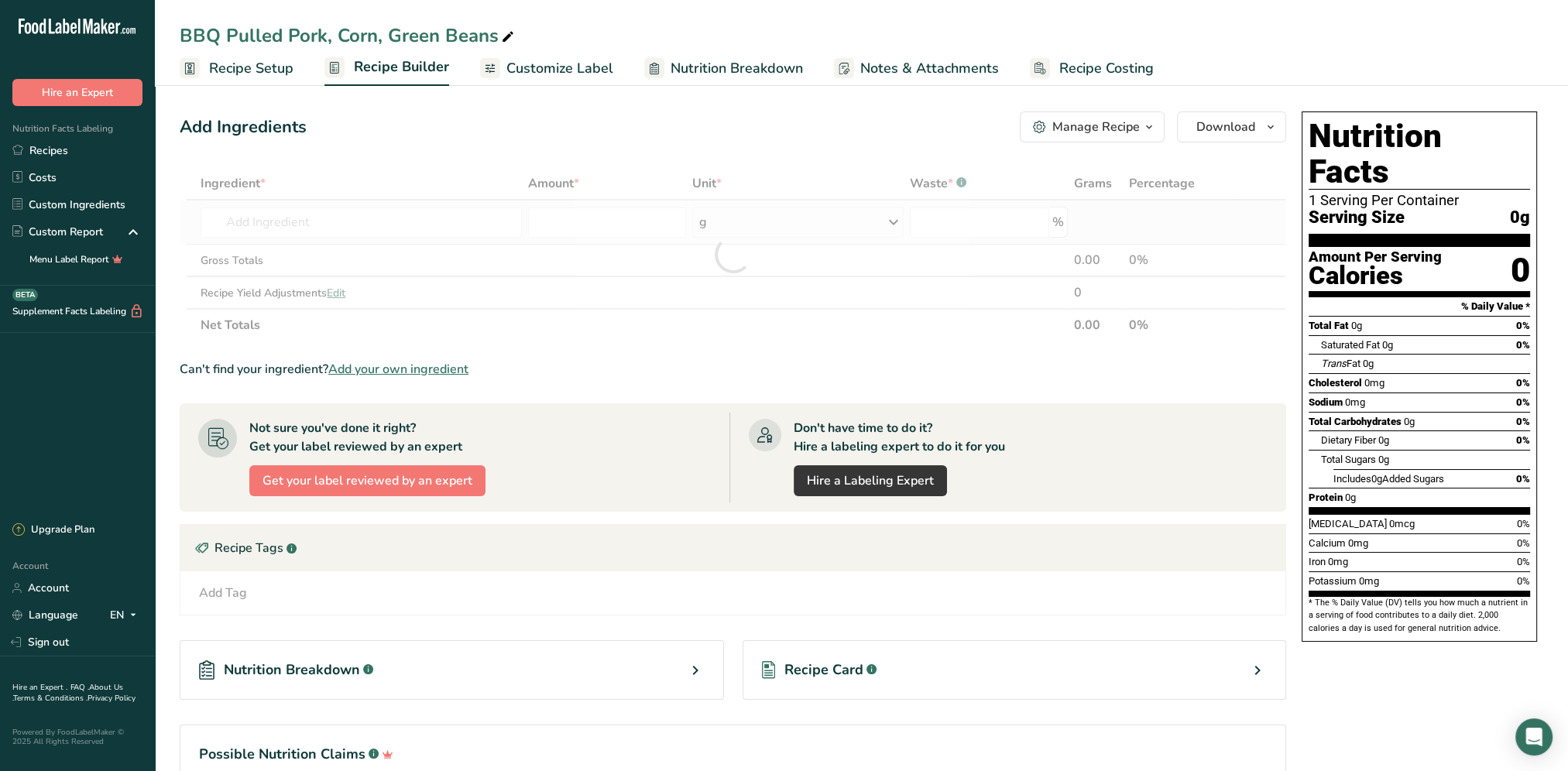
type input "Pulled pork in barbecue sauce"
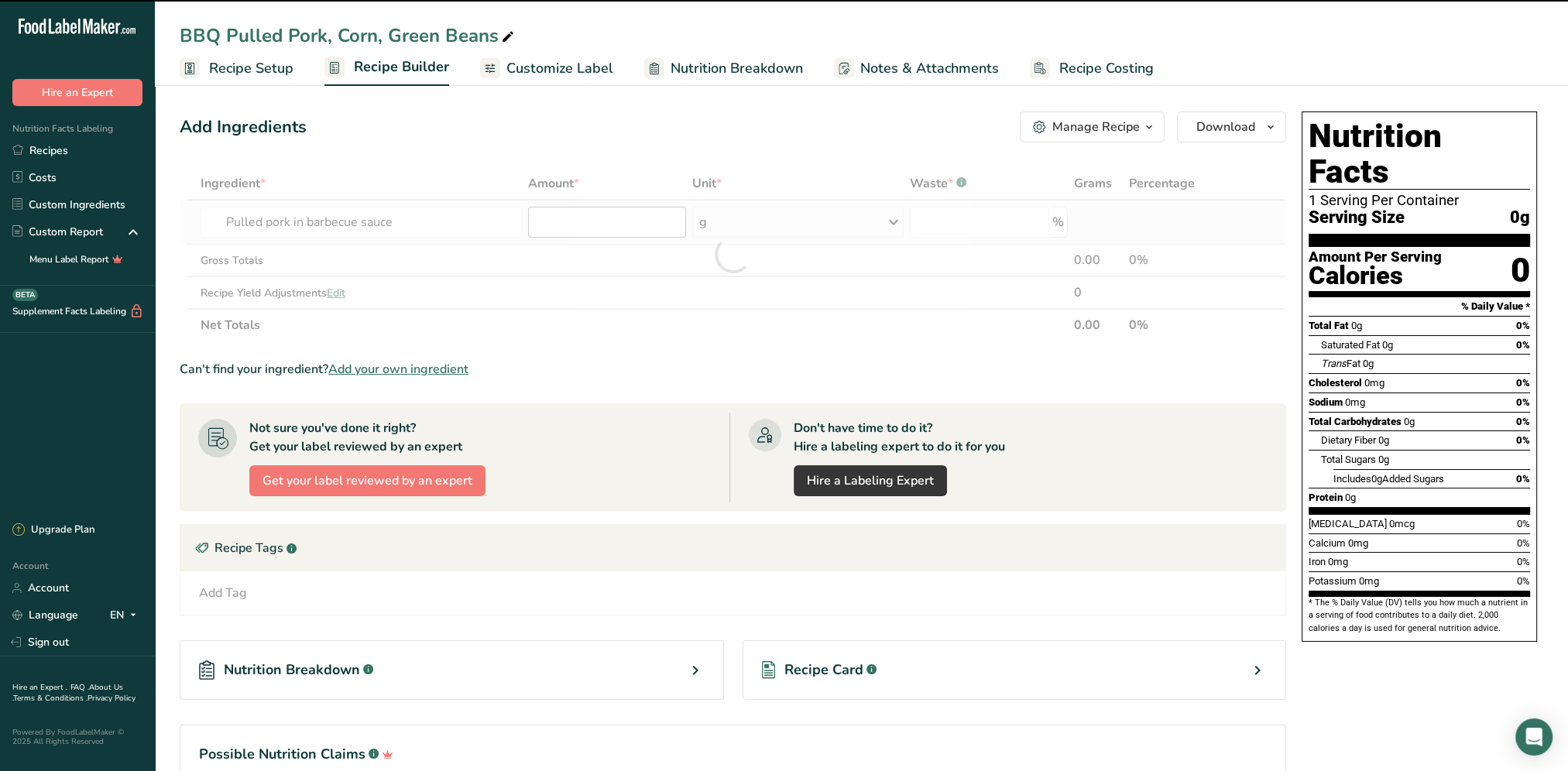
type input "0"
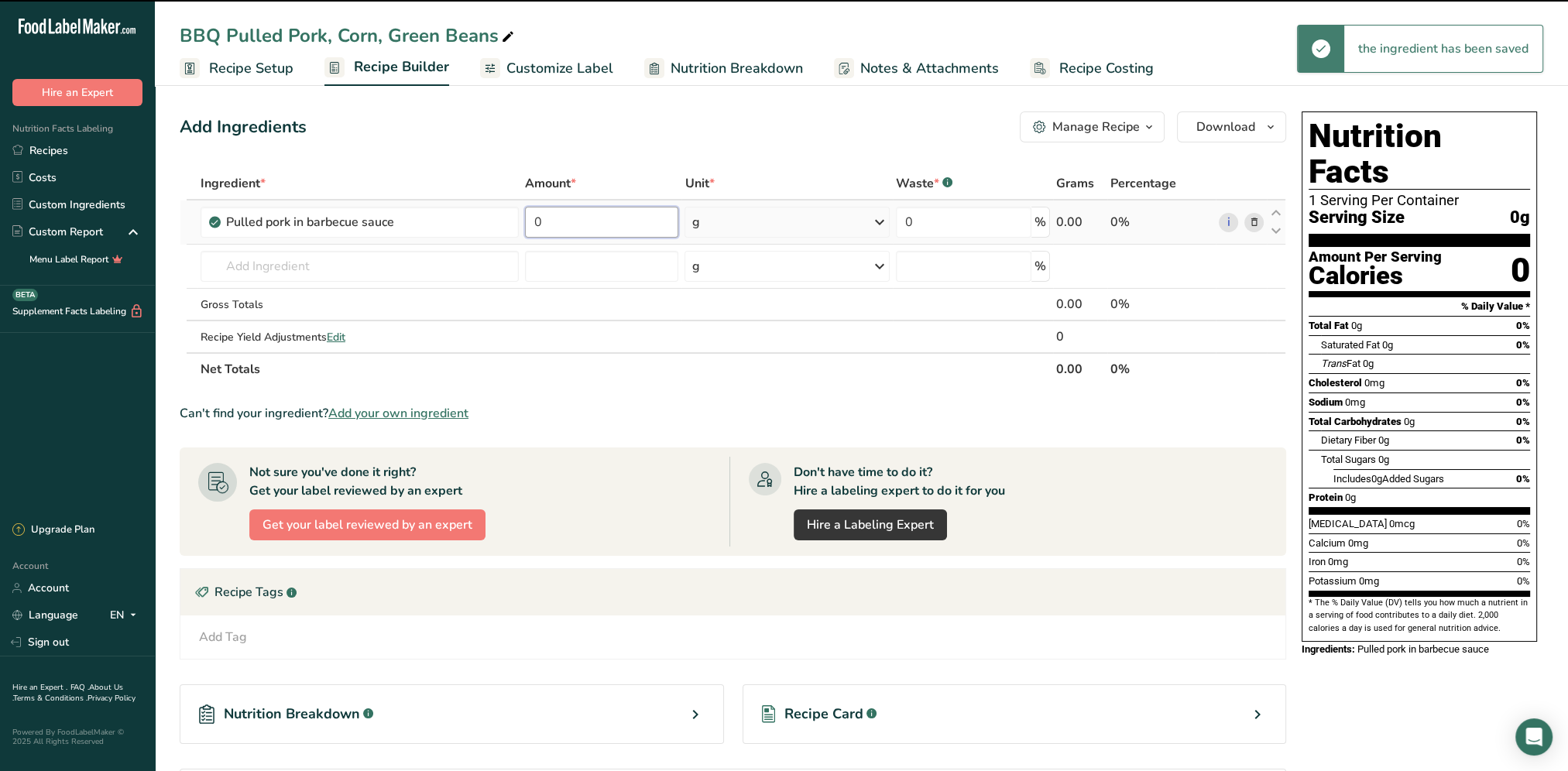
click at [579, 226] on input "0" at bounding box center [602, 222] width 153 height 31
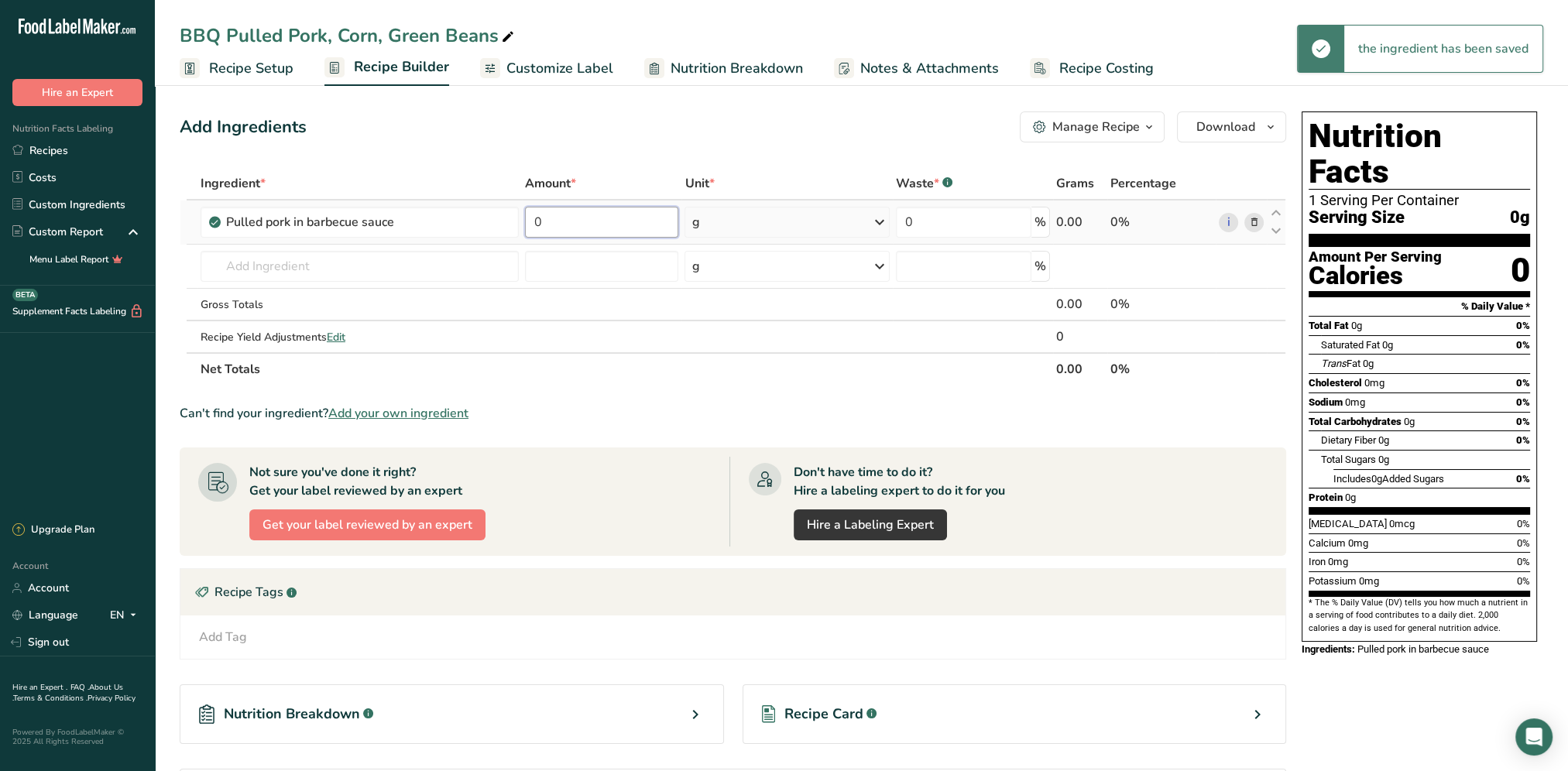
drag, startPoint x: 579, startPoint y: 226, endPoint x: 523, endPoint y: 226, distance: 56.0
click at [523, 226] on td "0" at bounding box center [602, 223] width 160 height 44
type input "3"
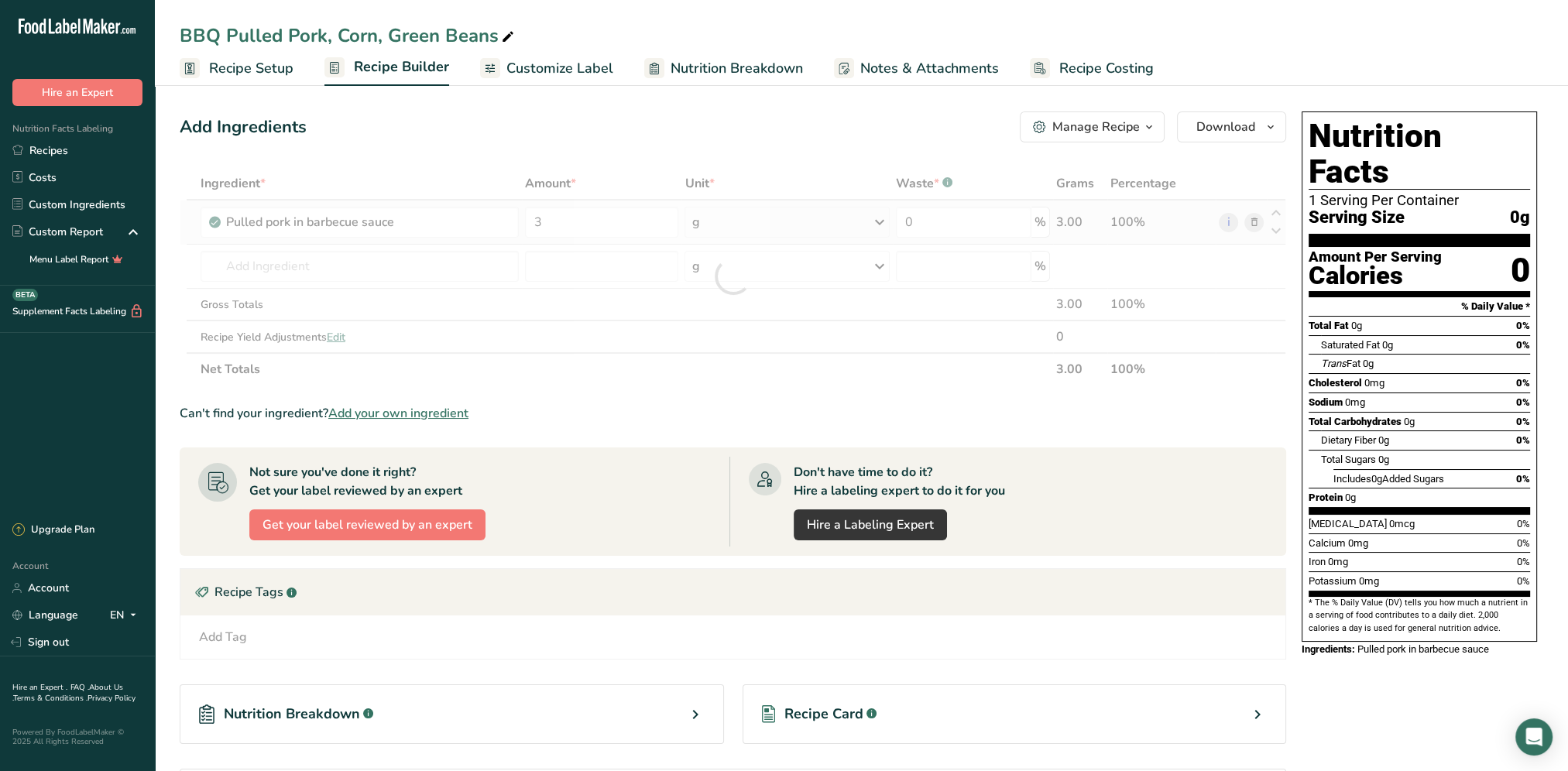
click at [878, 224] on div "Ingredient * Amount * Unit * Waste * .a-a{fill:#347362;}.b-a{fill:#fff;} Grams …" at bounding box center [733, 276] width 1107 height 219
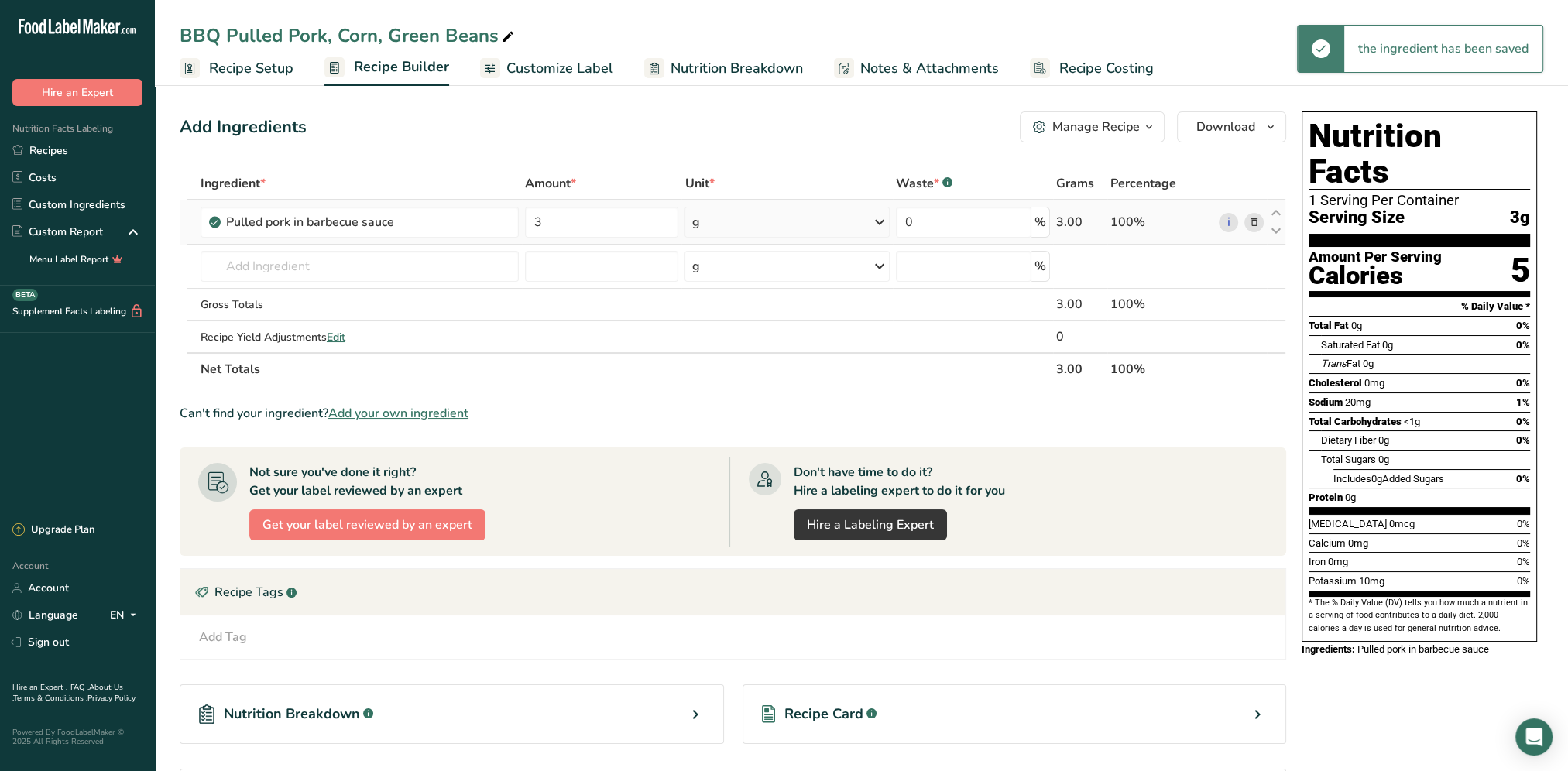
click at [876, 221] on icon at bounding box center [879, 222] width 19 height 28
click at [758, 390] on div "See more" at bounding box center [758, 391] width 130 height 16
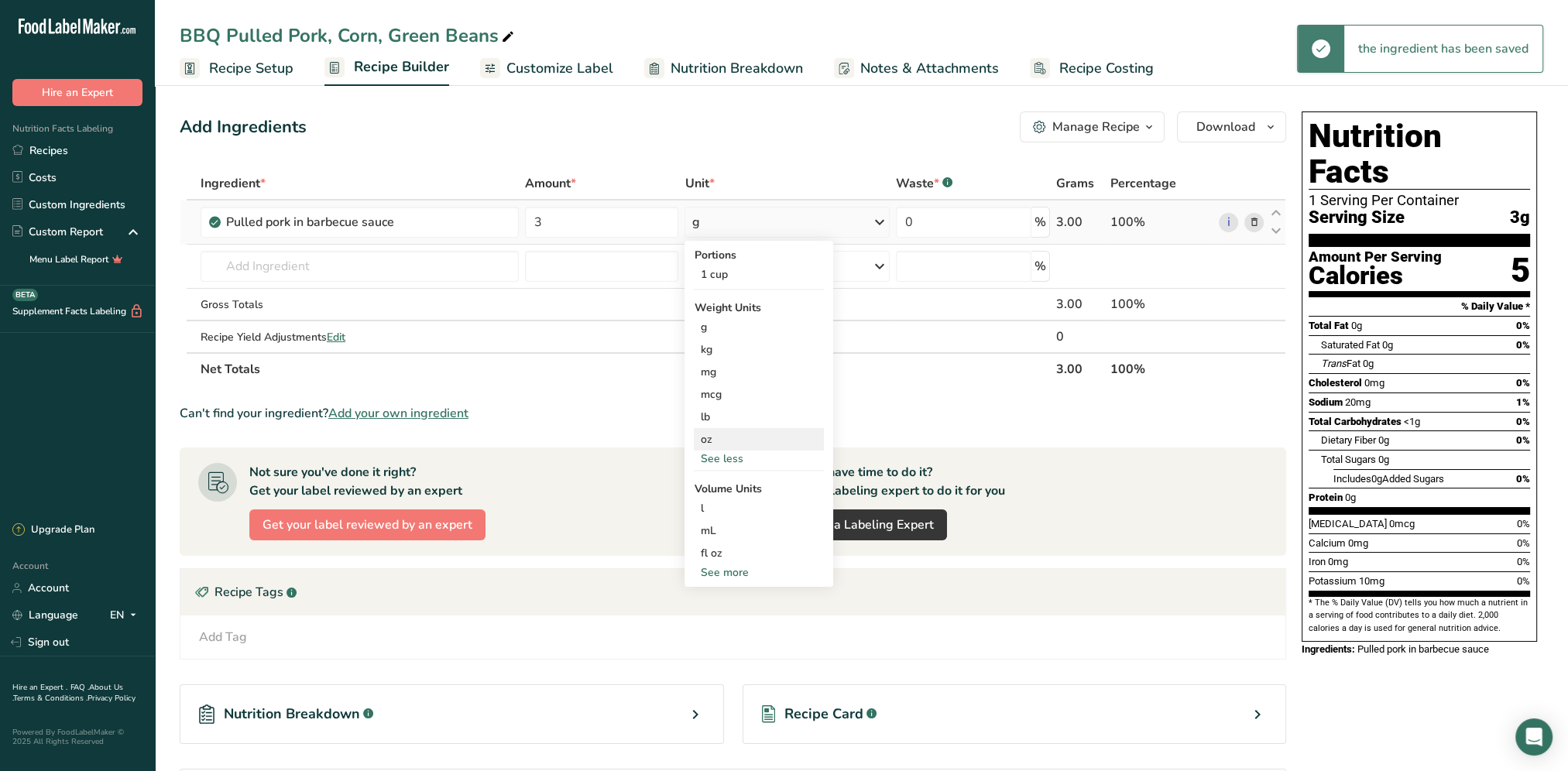
click at [727, 442] on div "oz" at bounding box center [758, 440] width 130 height 23
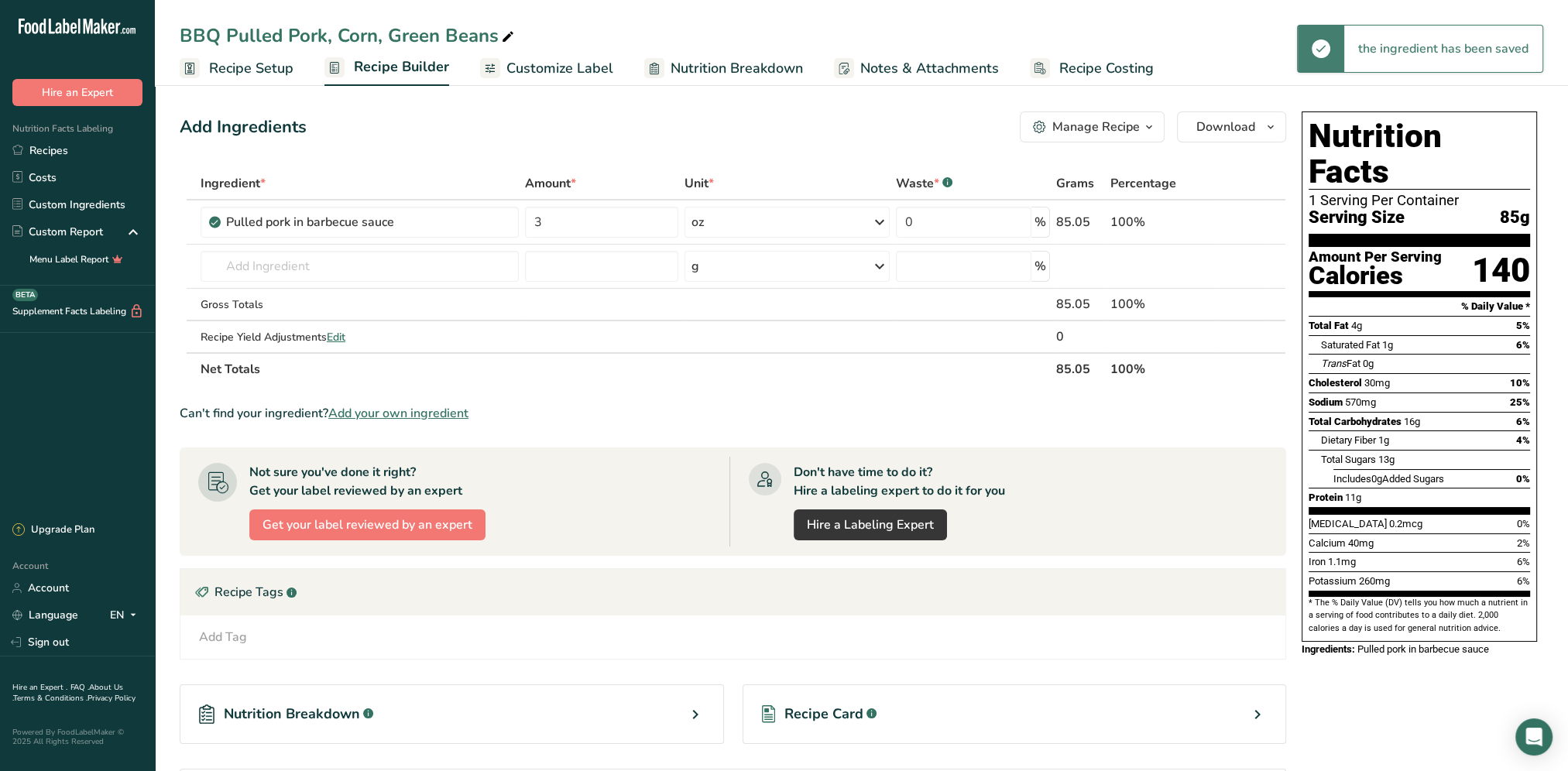
click at [669, 123] on div "Add Ingredients Manage Recipe Delete Recipe Duplicate Recipe Scale Recipe Save …" at bounding box center [733, 127] width 1107 height 31
click at [355, 263] on input "text" at bounding box center [360, 266] width 318 height 31
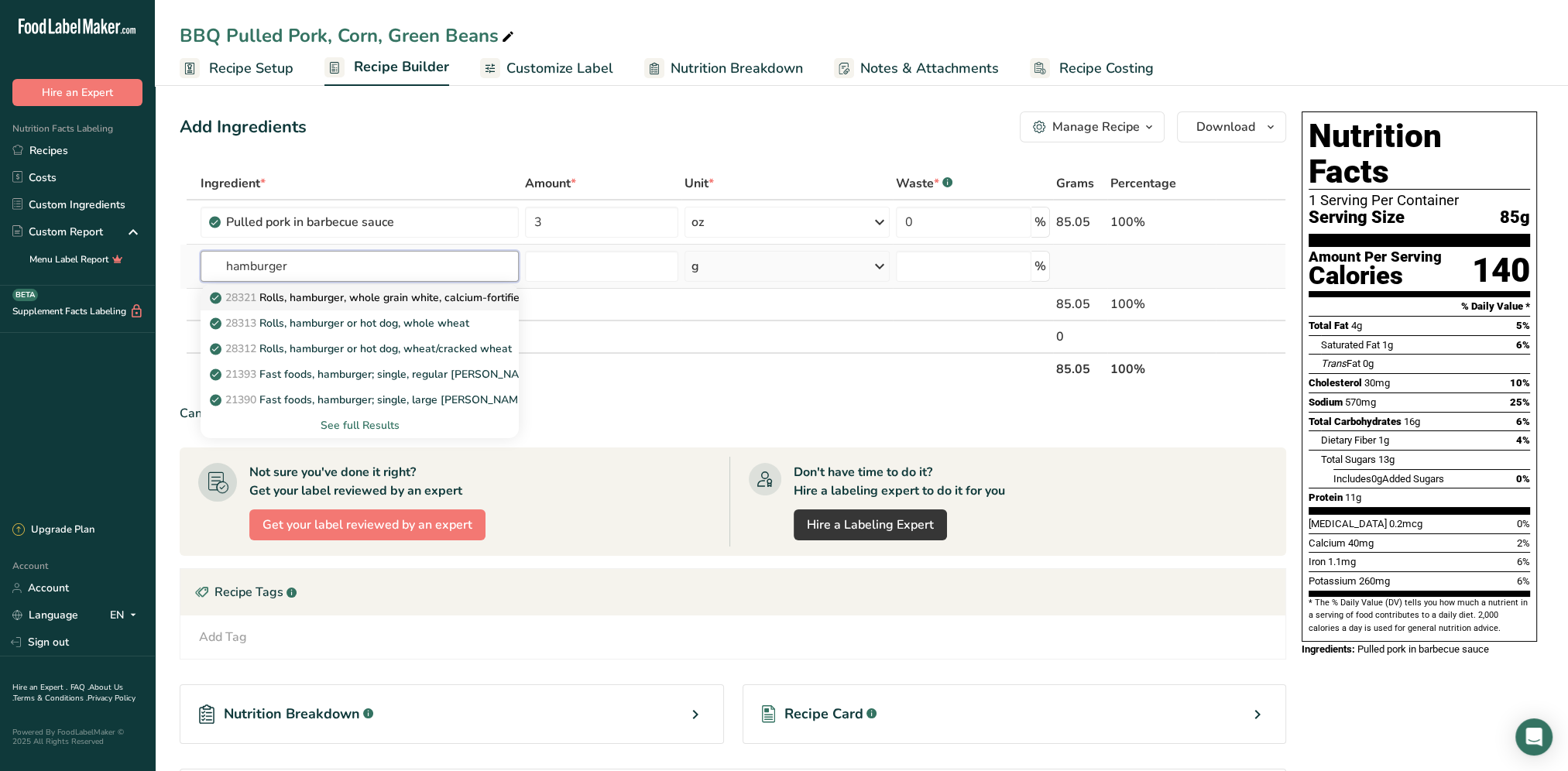
type input "hamburger"
click at [321, 298] on p "28321 Rolls, hamburger, whole grain white, calcium-fortified" at bounding box center [369, 298] width 313 height 16
type input "Rolls, hamburger, whole grain white, calcium-fortified"
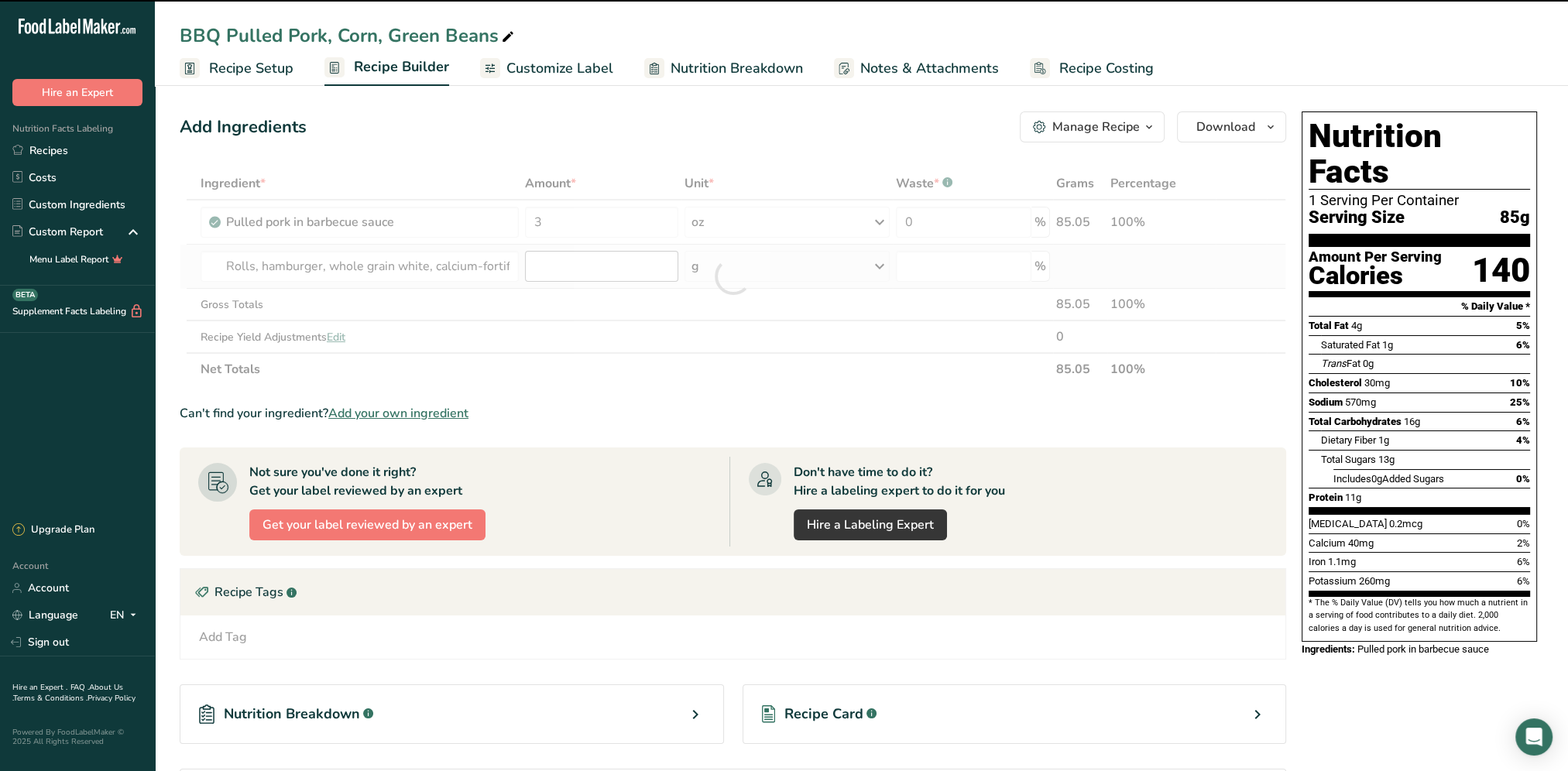
type input "0"
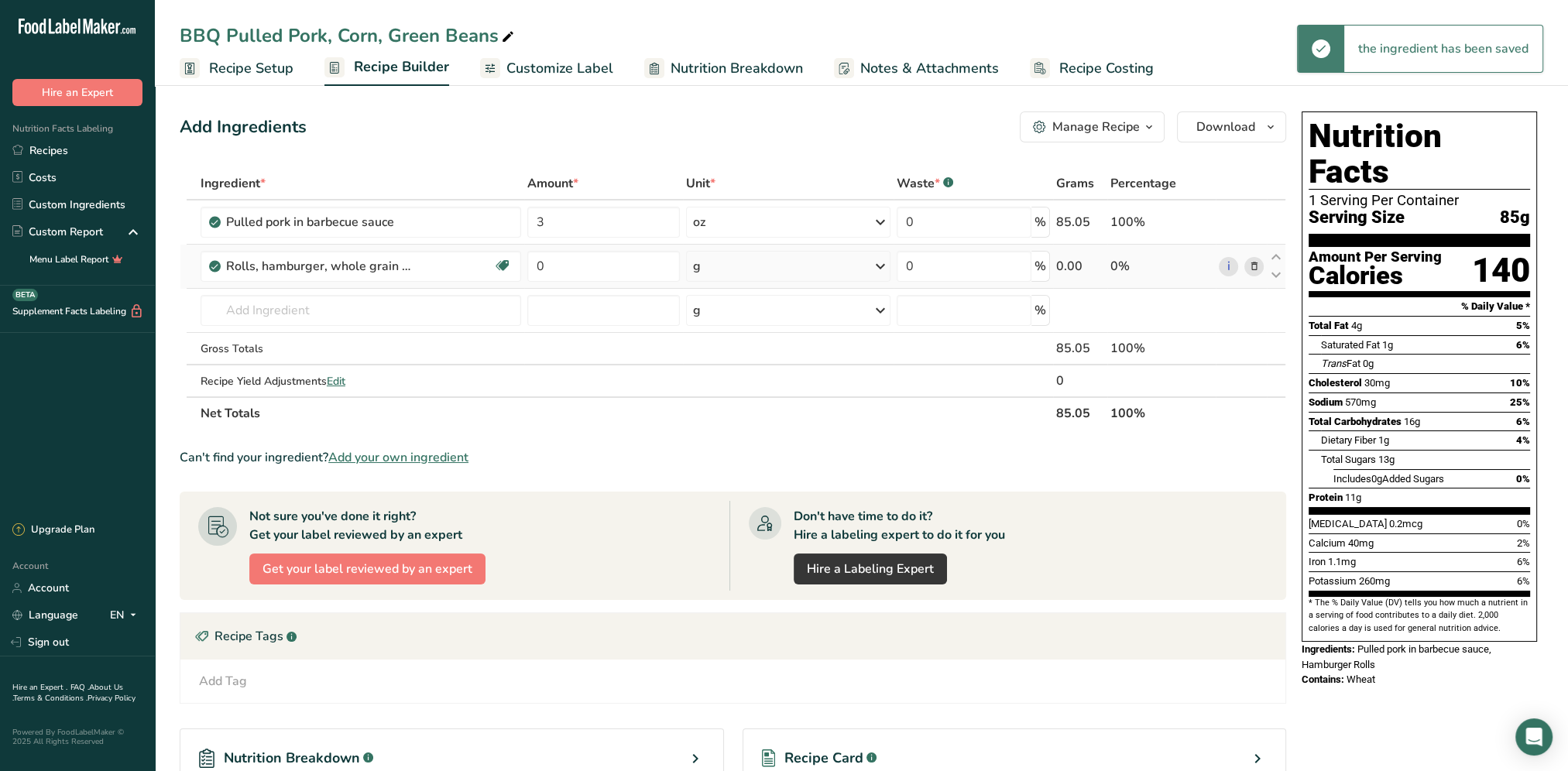
click at [885, 263] on icon at bounding box center [880, 266] width 19 height 28
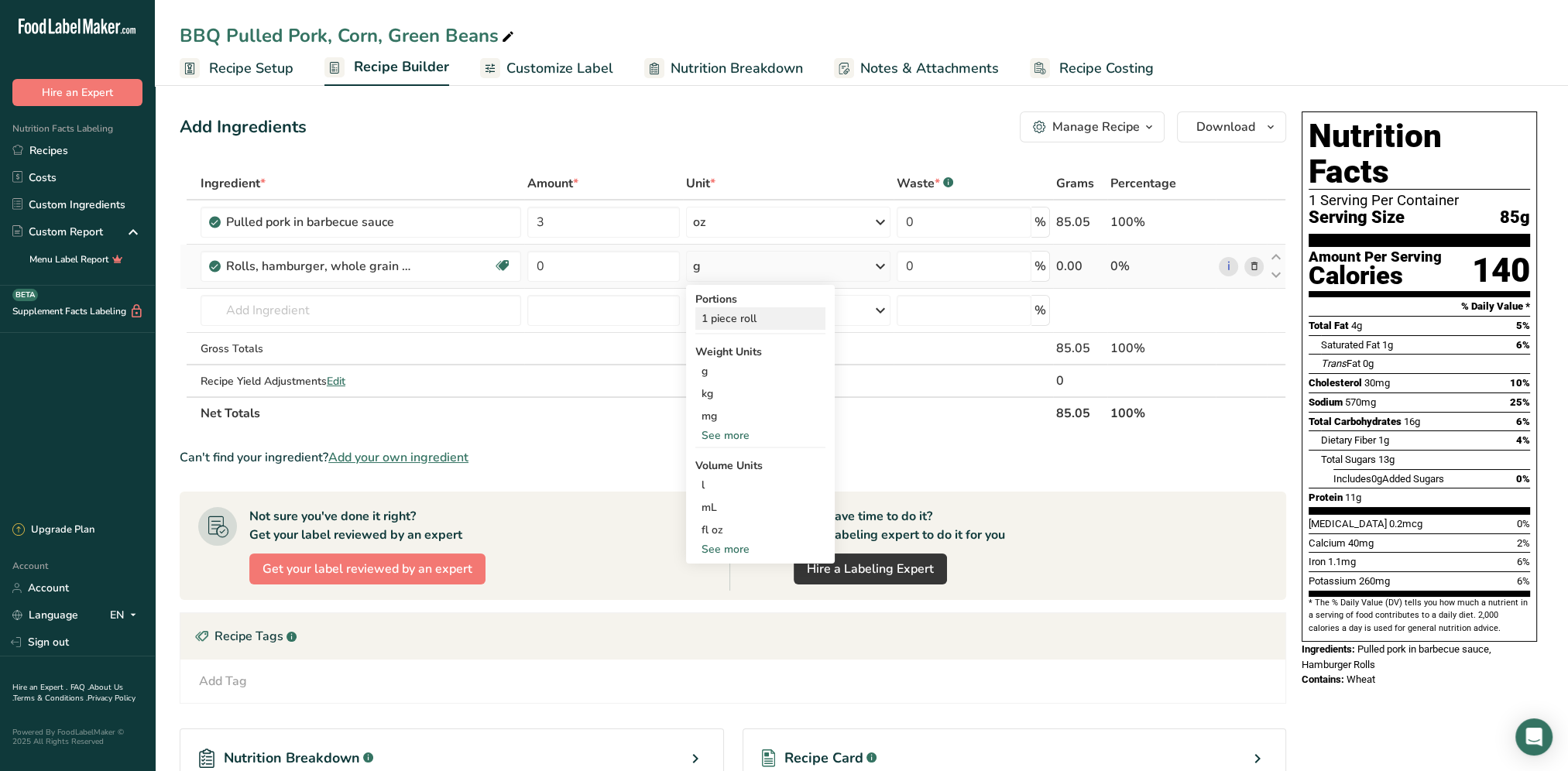
click at [749, 320] on div "1 piece roll" at bounding box center [760, 319] width 130 height 23
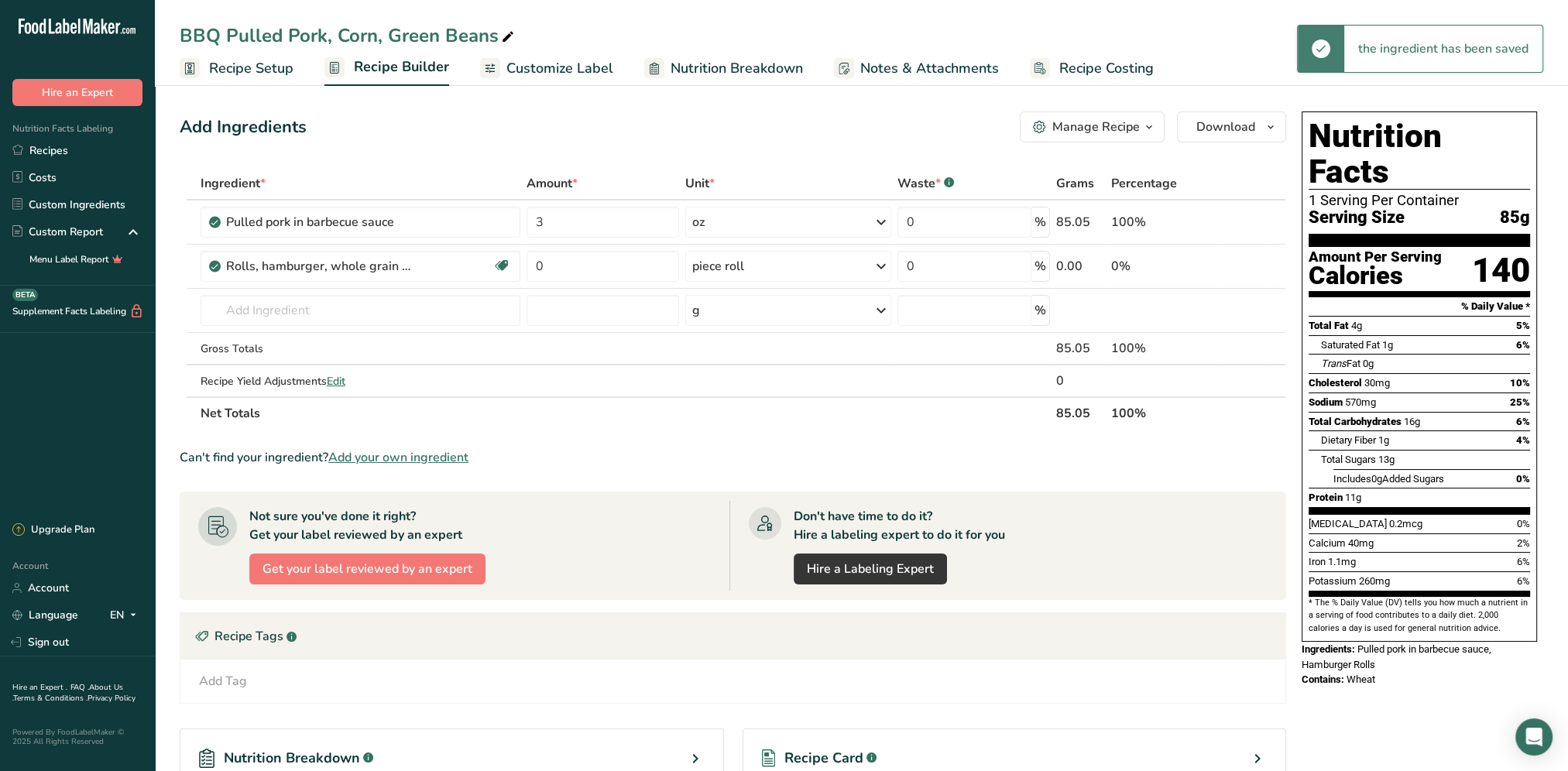
click at [760, 160] on div "Add Ingredients Manage Recipe Delete Recipe Duplicate Recipe Scale Recipe Save …" at bounding box center [737, 514] width 1116 height 817
drag, startPoint x: 605, startPoint y: 265, endPoint x: 520, endPoint y: 277, distance: 85.8
click at [520, 277] on tr "Rolls, hamburger, whole grain white, calcium-fortified Dairy free Vegan Vegetar…" at bounding box center [733, 266] width 1105 height 44
type input "1"
click at [693, 133] on div "Add Ingredients Manage Recipe Delete Recipe Duplicate Recipe Scale Recipe Save …" at bounding box center [733, 127] width 1107 height 31
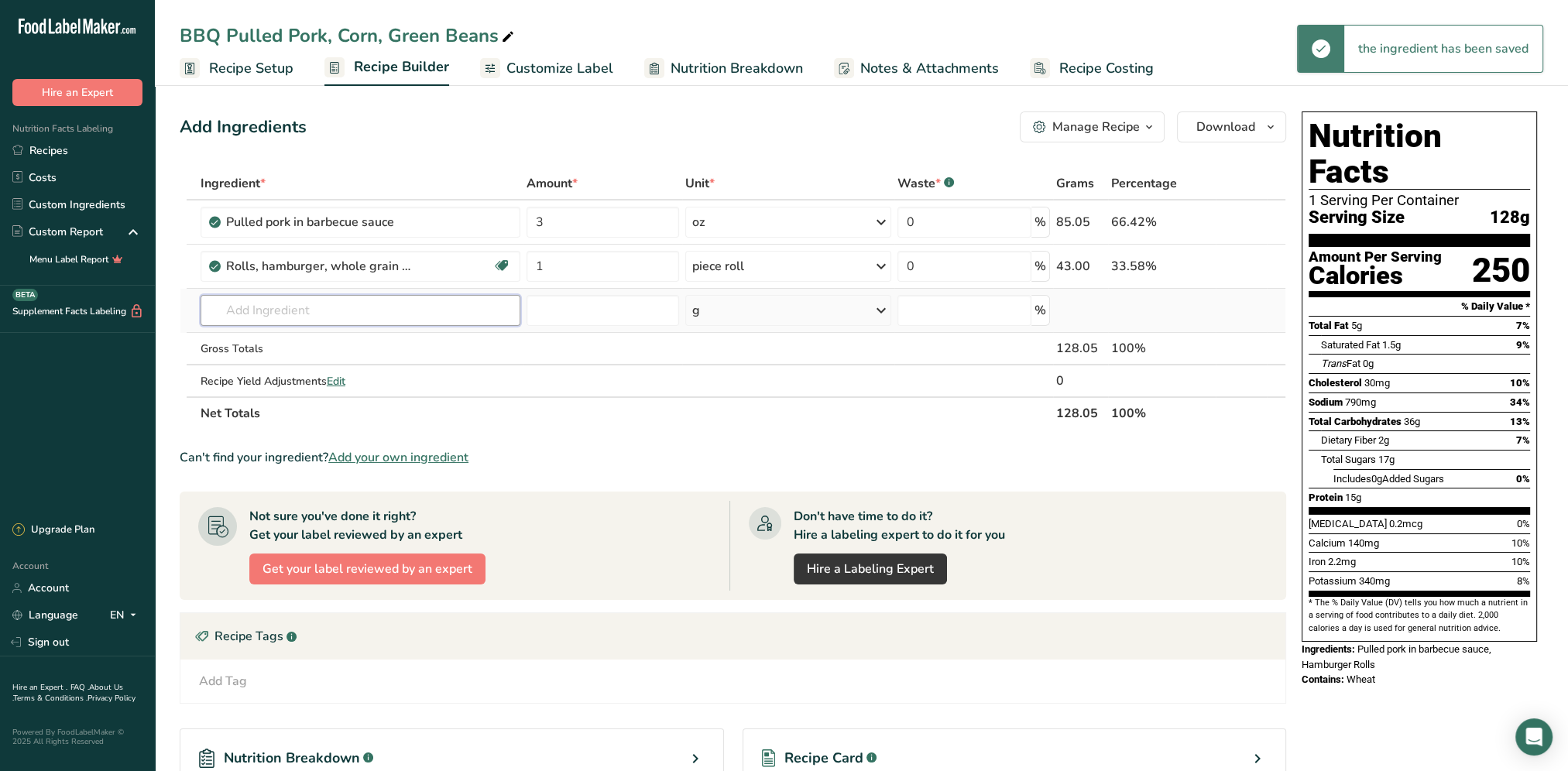
click at [276, 311] on input "text" at bounding box center [361, 310] width 319 height 31
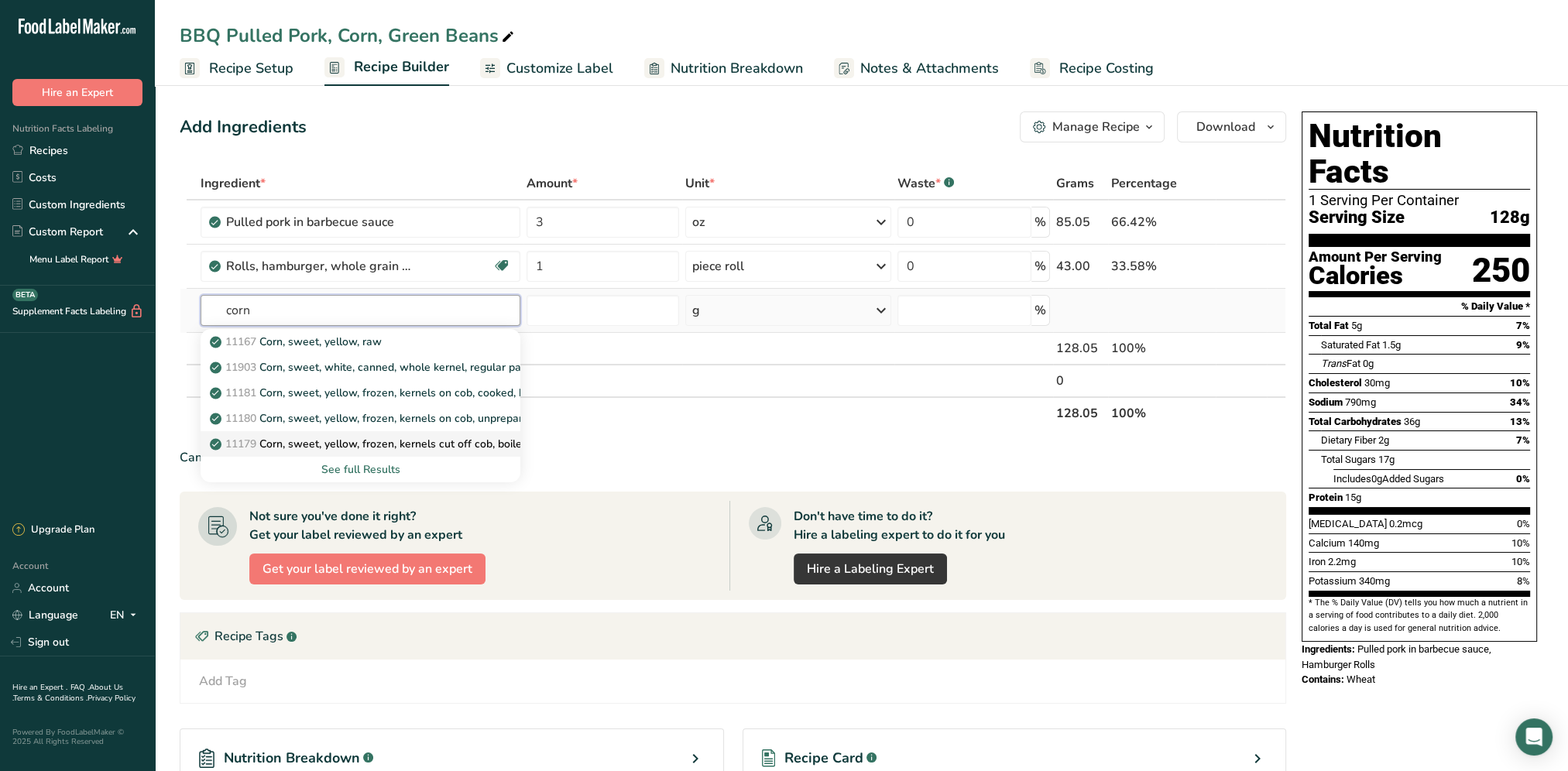
type input "corn"
click at [456, 439] on p "11179 Corn, sweet, yellow, frozen, kernels cut off cob, boiled, drained, withou…" at bounding box center [424, 444] width 423 height 16
type input "Corn, sweet, yellow, frozen, kernels cut off cob, boiled, drained, without salt"
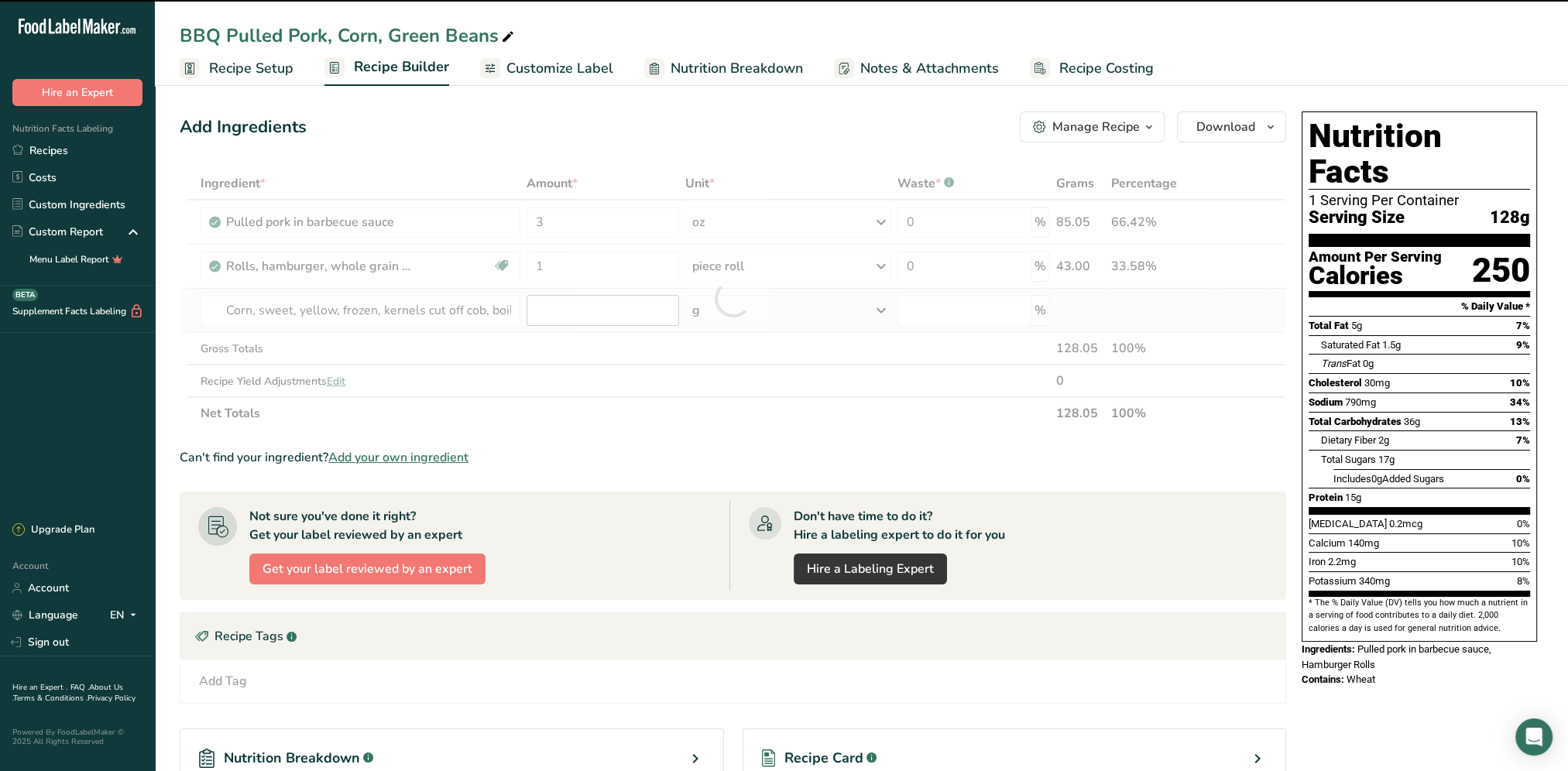
type input "0"
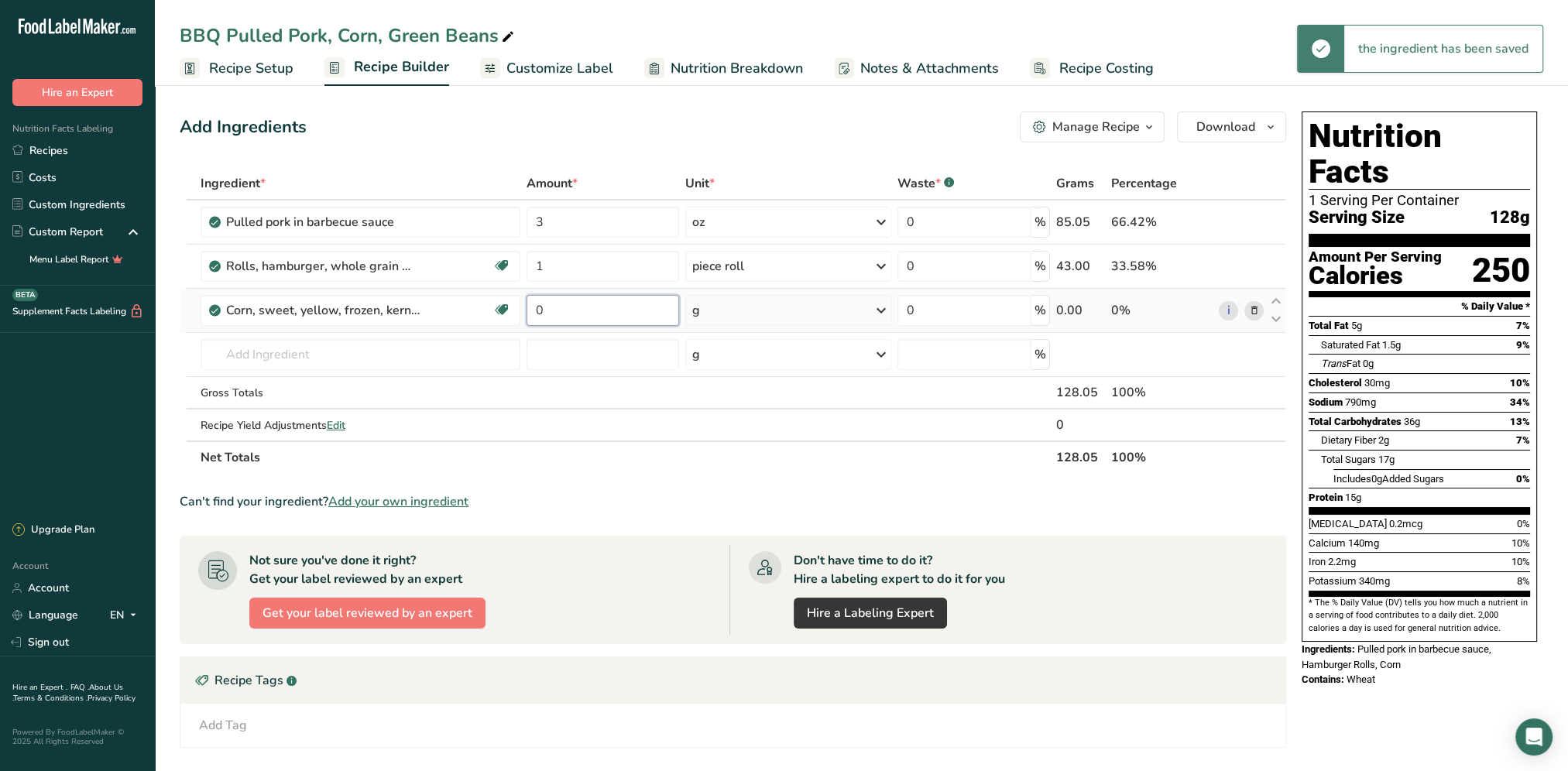
click at [599, 315] on input "0" at bounding box center [603, 310] width 152 height 31
drag, startPoint x: 599, startPoint y: 315, endPoint x: 528, endPoint y: 310, distance: 71.2
click at [528, 310] on input "0" at bounding box center [603, 310] width 152 height 31
type input "0.5"
click at [882, 310] on div "Ingredient * Amount * Unit * Waste * .a-a{fill:#347362;}.b-a{fill:#fff;} Grams …" at bounding box center [733, 320] width 1107 height 306
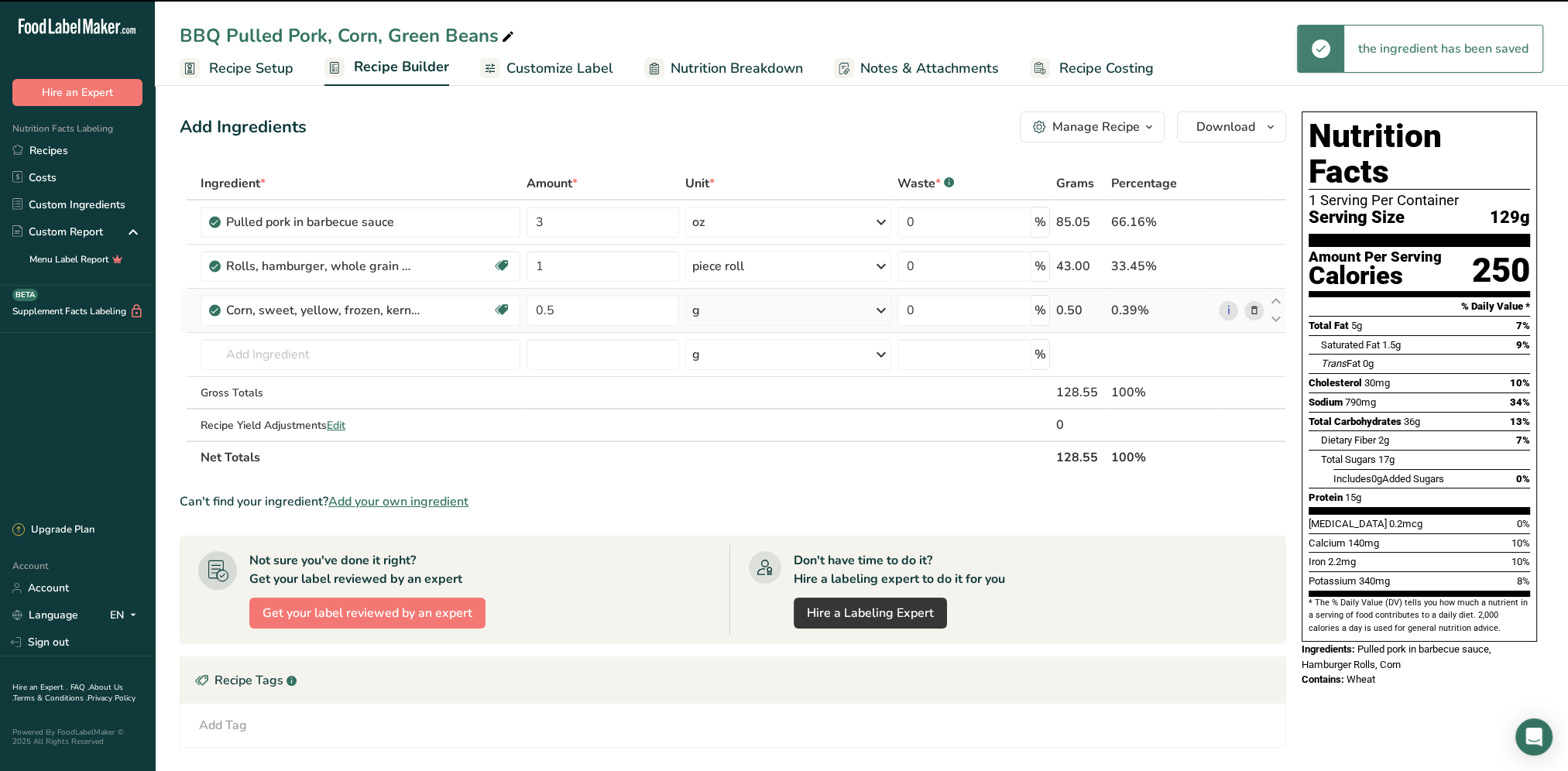
click at [887, 308] on icon at bounding box center [881, 310] width 19 height 28
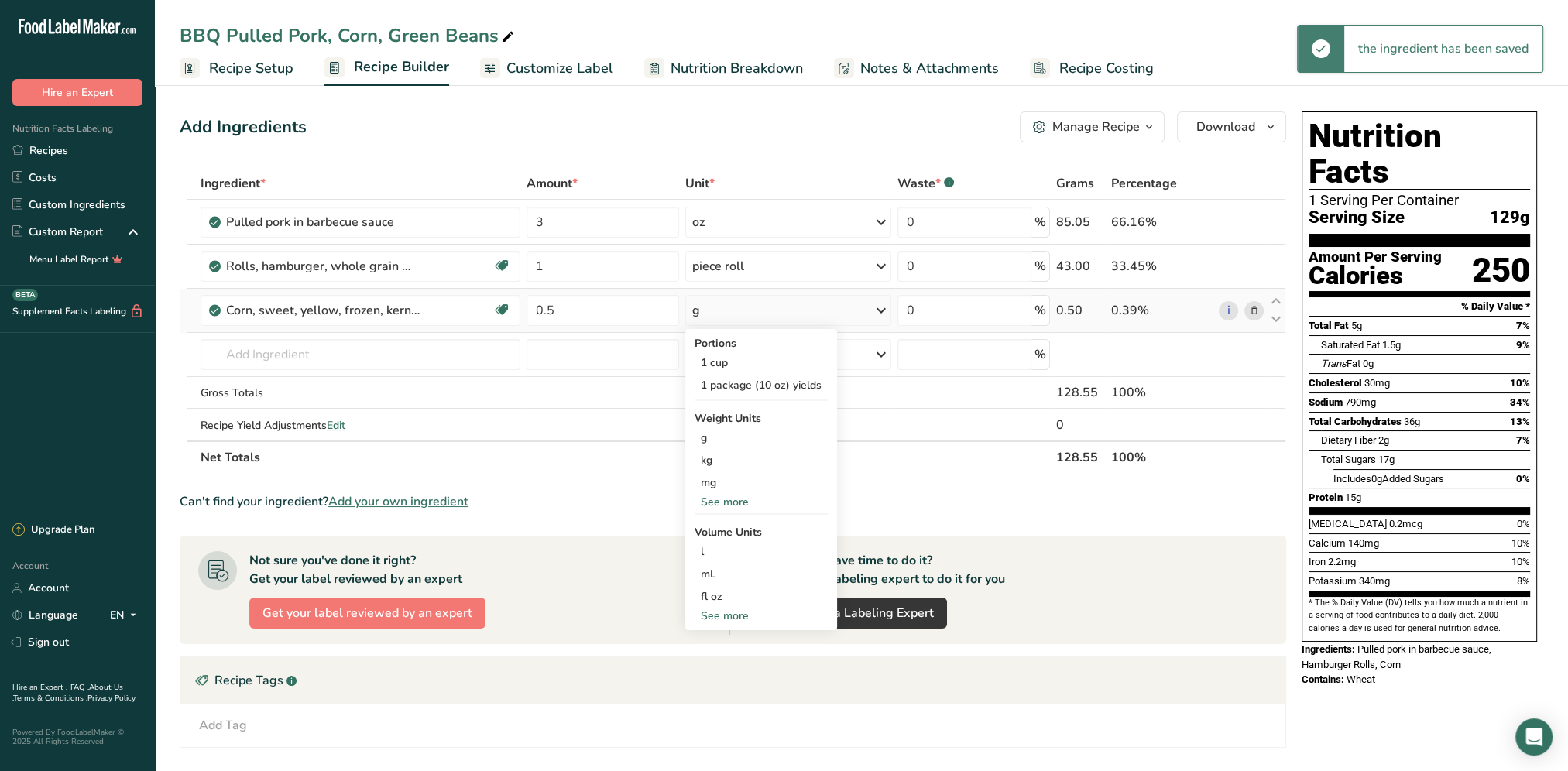
click at [737, 498] on div "See more" at bounding box center [761, 502] width 133 height 16
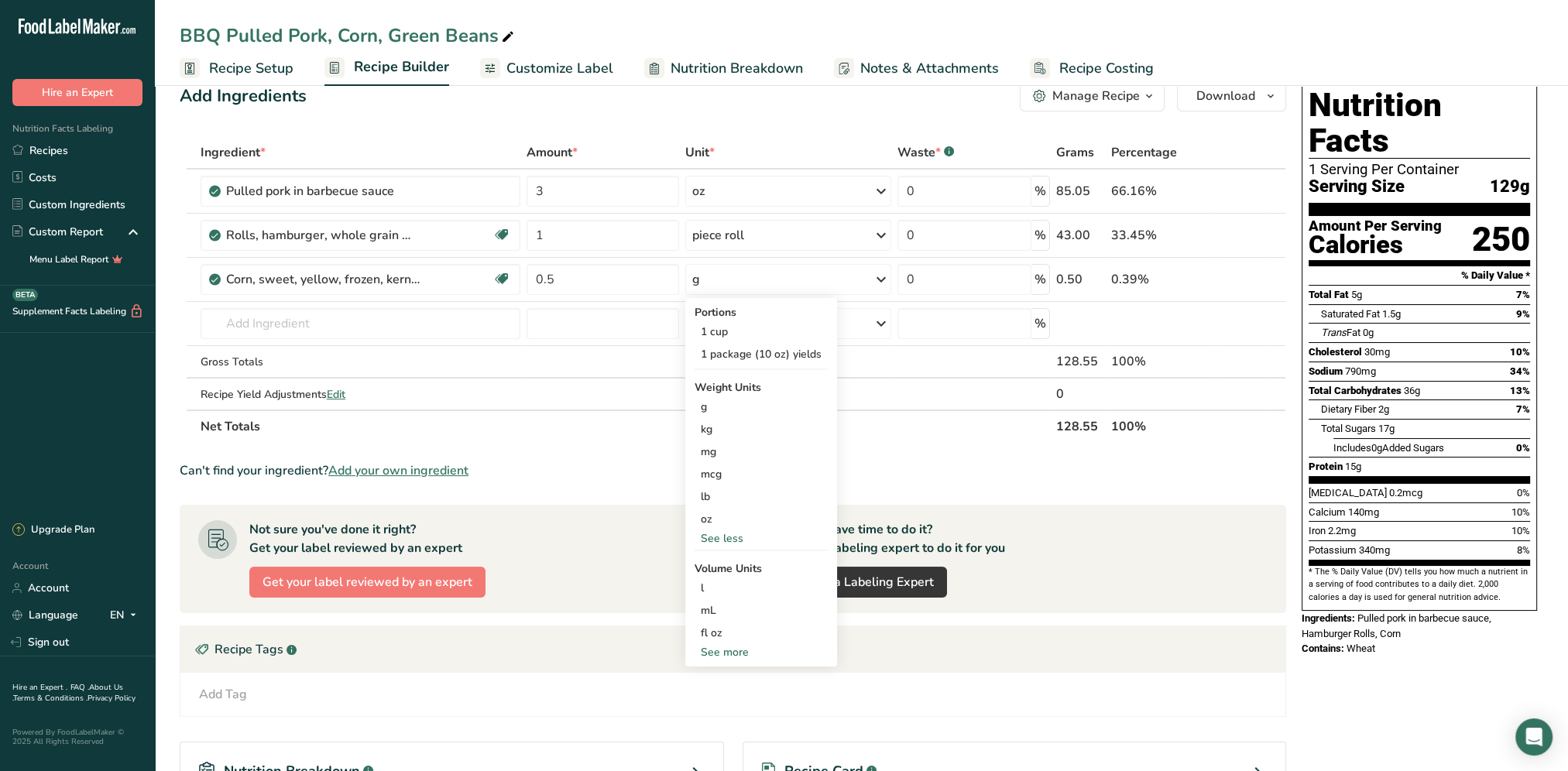
scroll to position [77, 0]
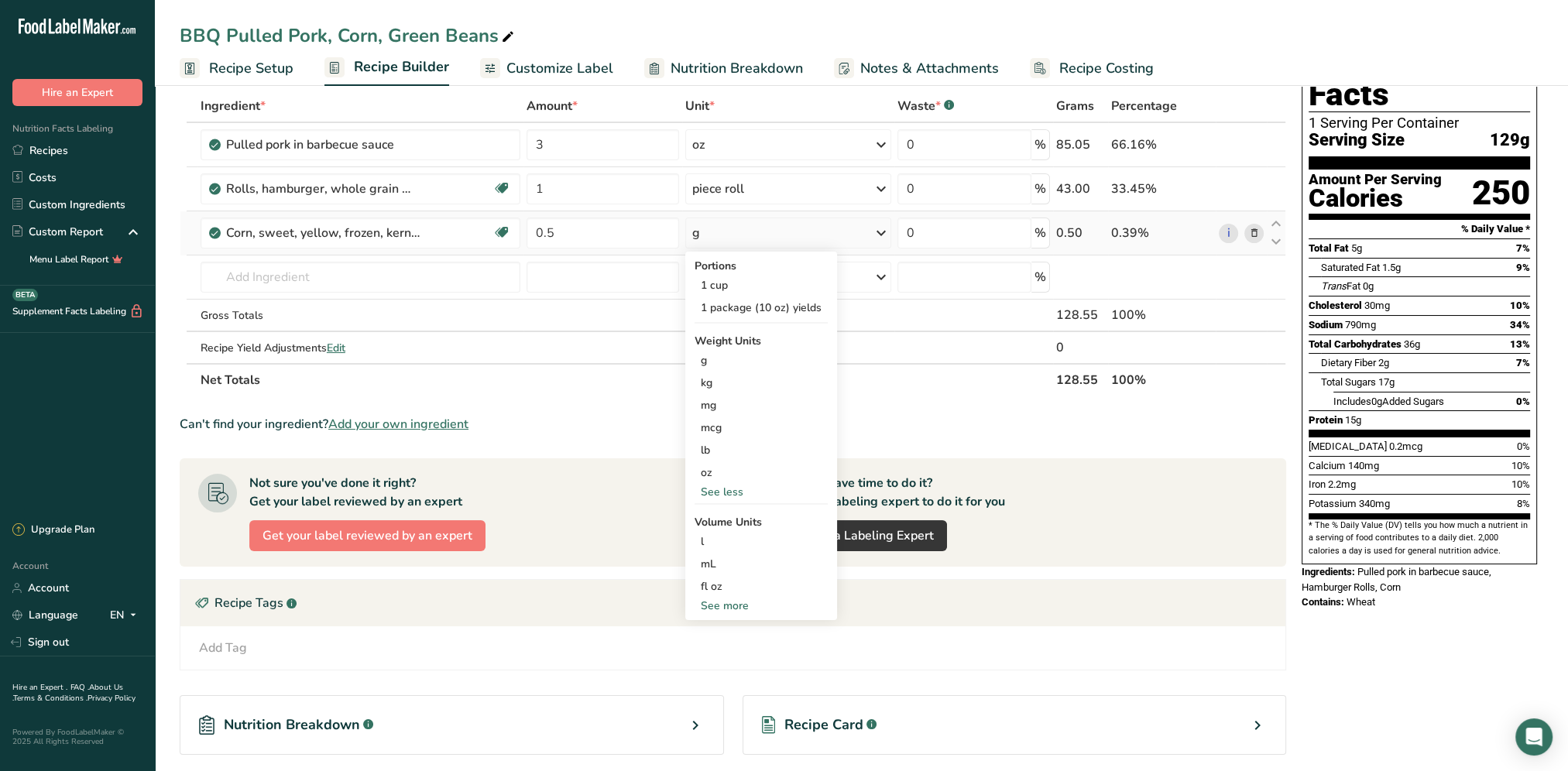
click at [731, 606] on div "See more" at bounding box center [761, 606] width 133 height 16
select select "22"
click at [718, 650] on div "cup" at bounding box center [761, 653] width 121 height 16
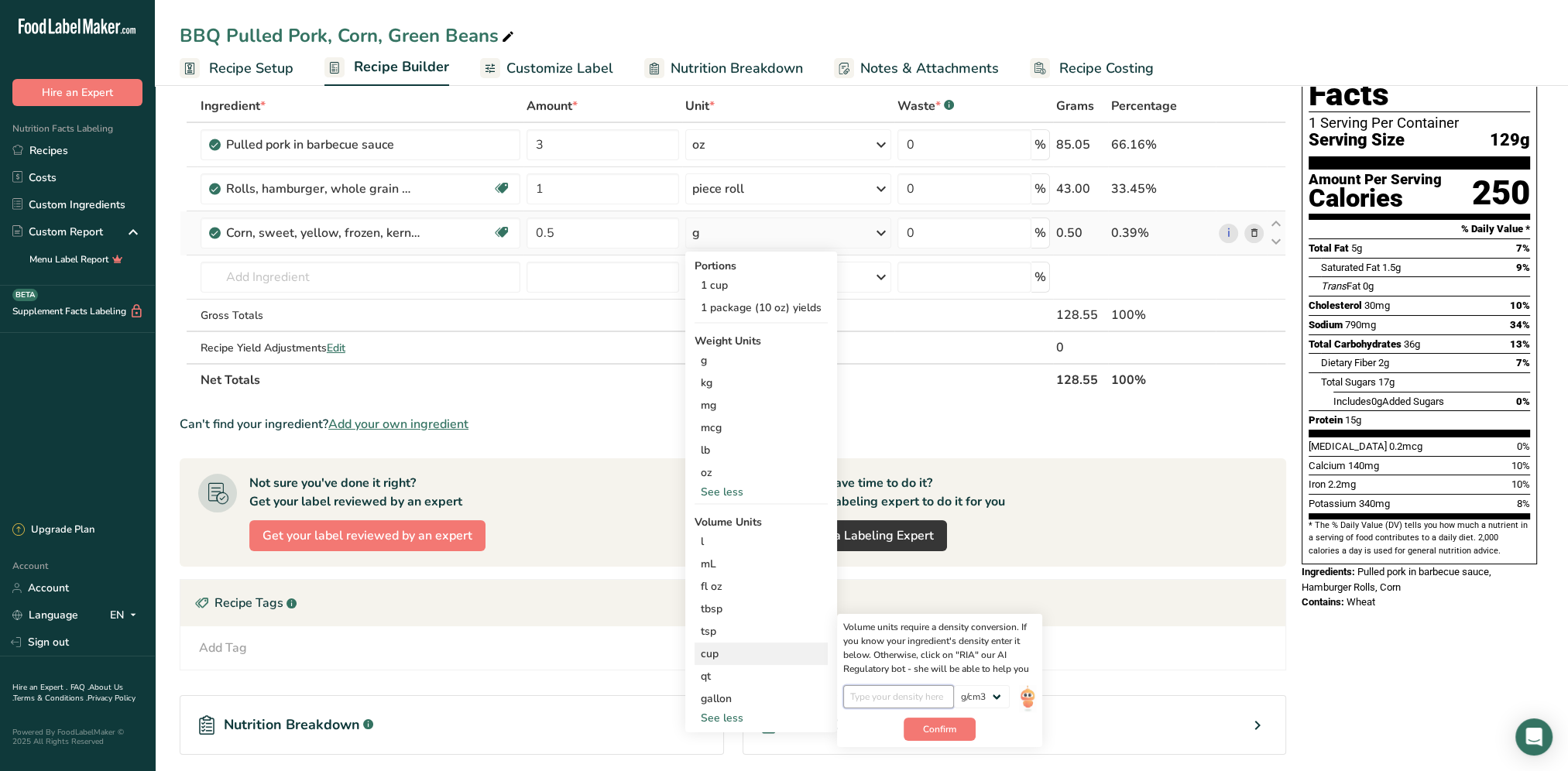
click at [898, 692] on input "number" at bounding box center [898, 696] width 111 height 23
type input "1"
click at [943, 734] on span "Confirm" at bounding box center [939, 729] width 33 height 14
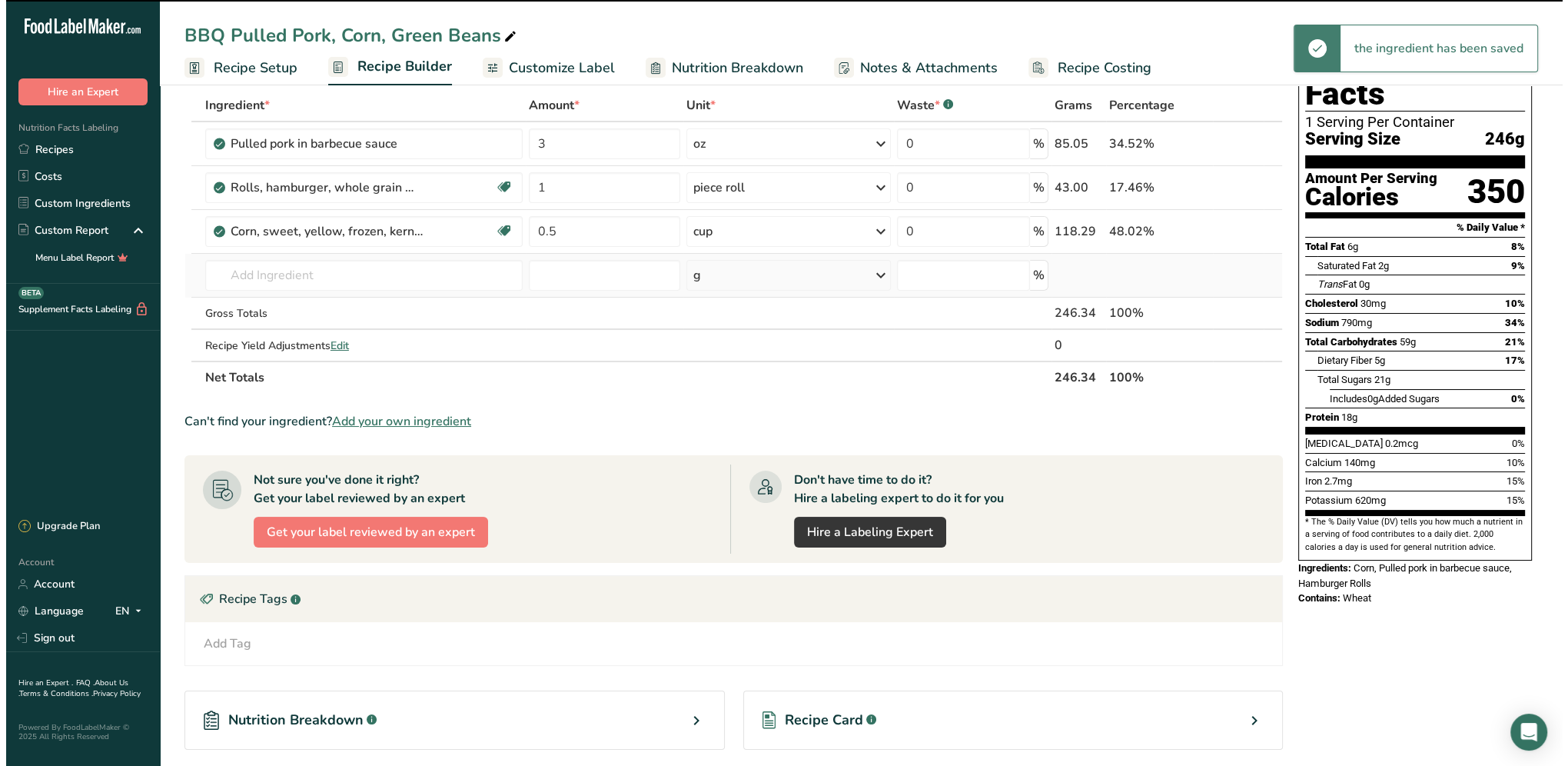
scroll to position [0, 0]
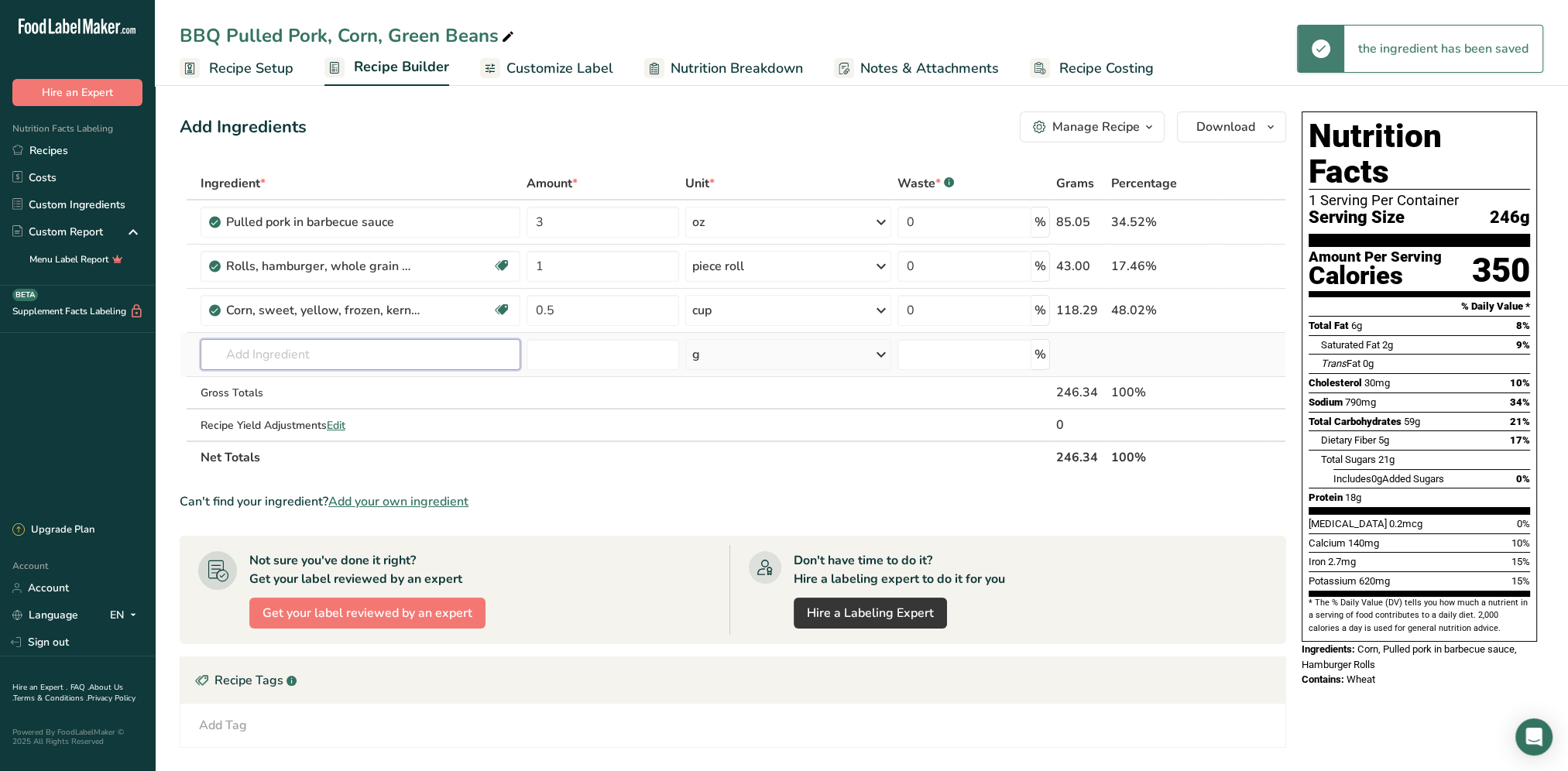
click at [318, 356] on input "text" at bounding box center [361, 354] width 319 height 31
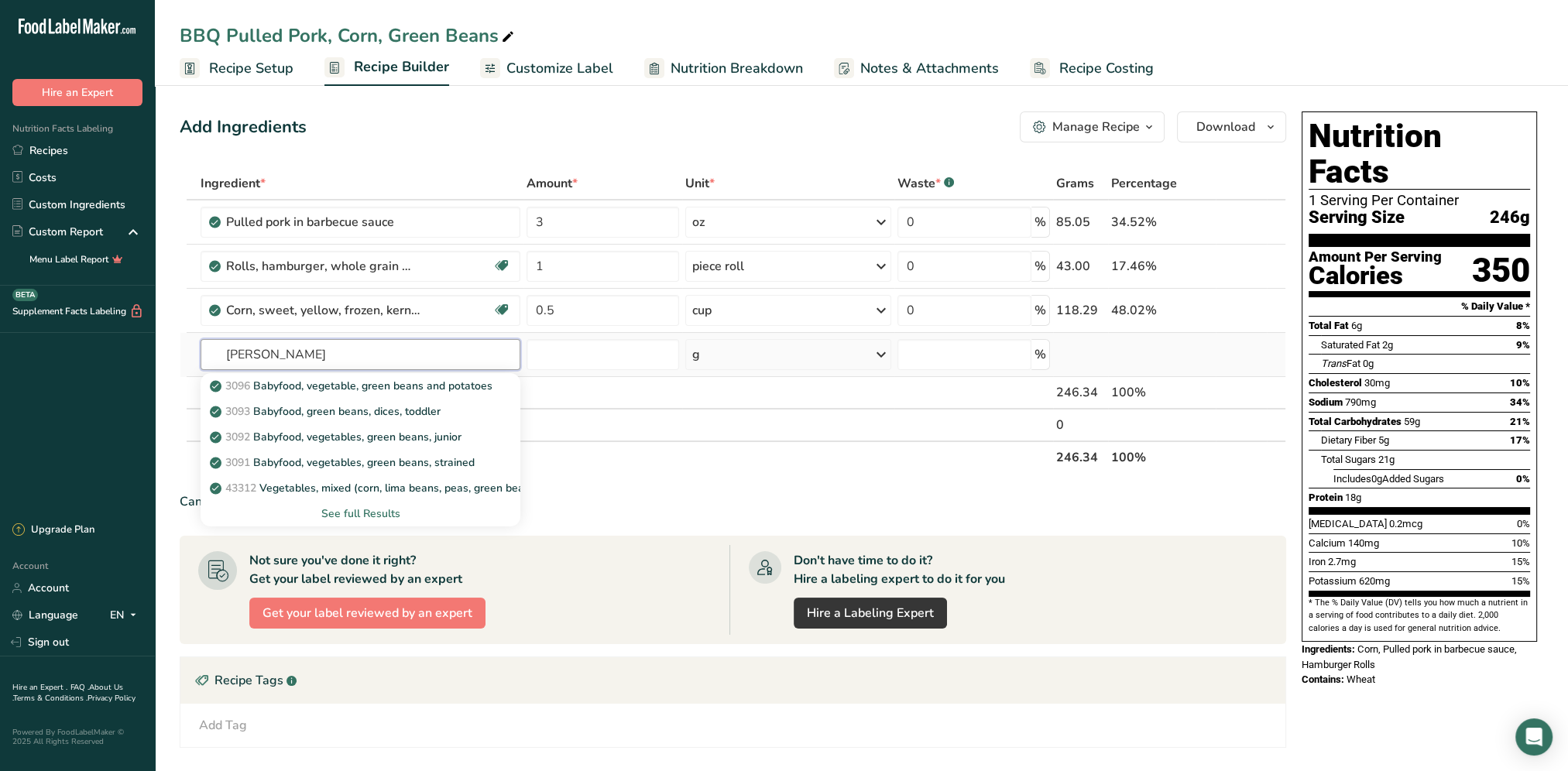
type input "green bea"
click at [365, 508] on div "See full Results" at bounding box center [361, 514] width 295 height 16
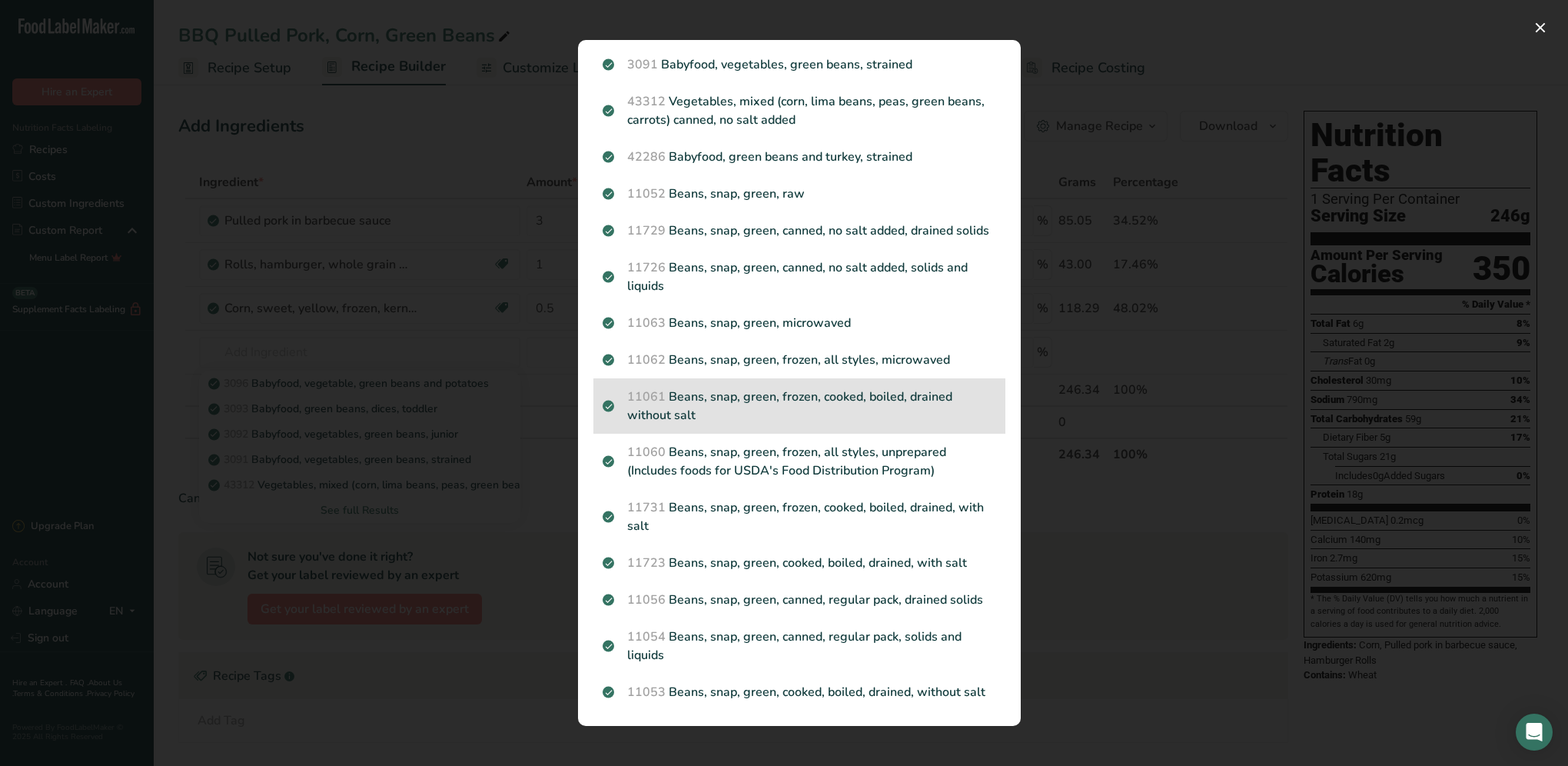
scroll to position [187, 0]
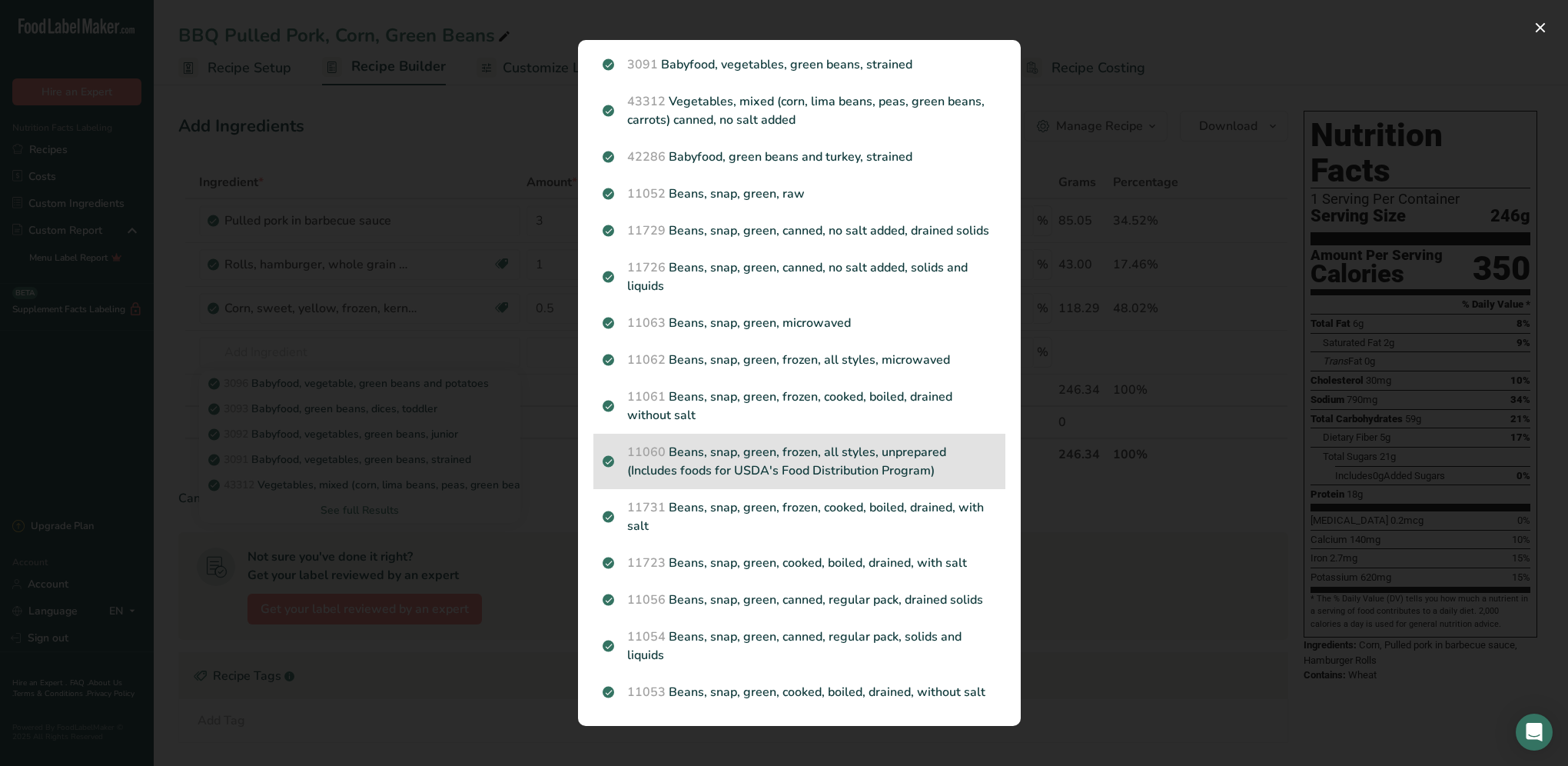
click at [876, 446] on p "11060 Beans, snap, green, frozen, all styles, unprepared (Includes foods for US…" at bounding box center [798, 462] width 393 height 37
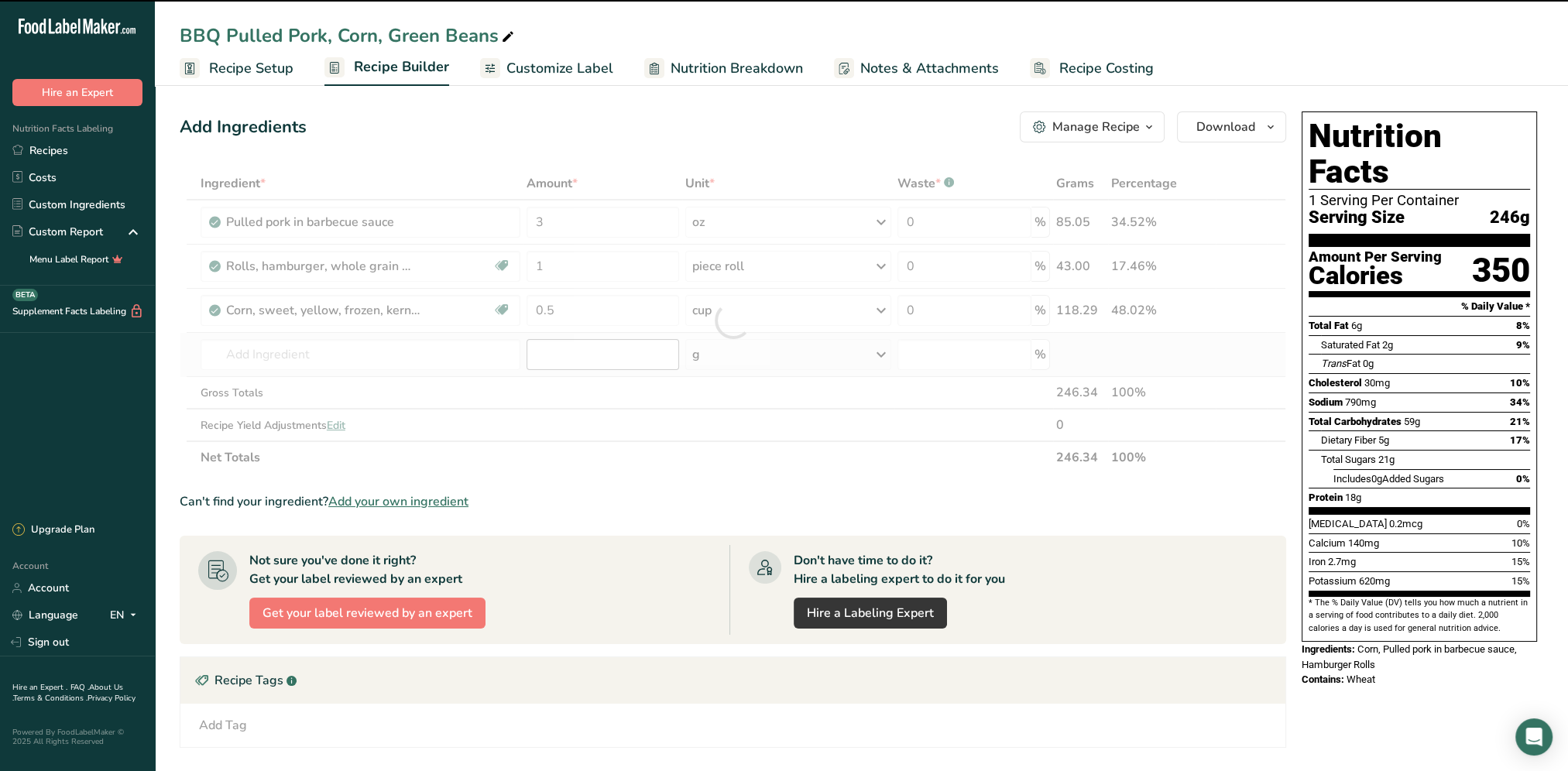
type input "0"
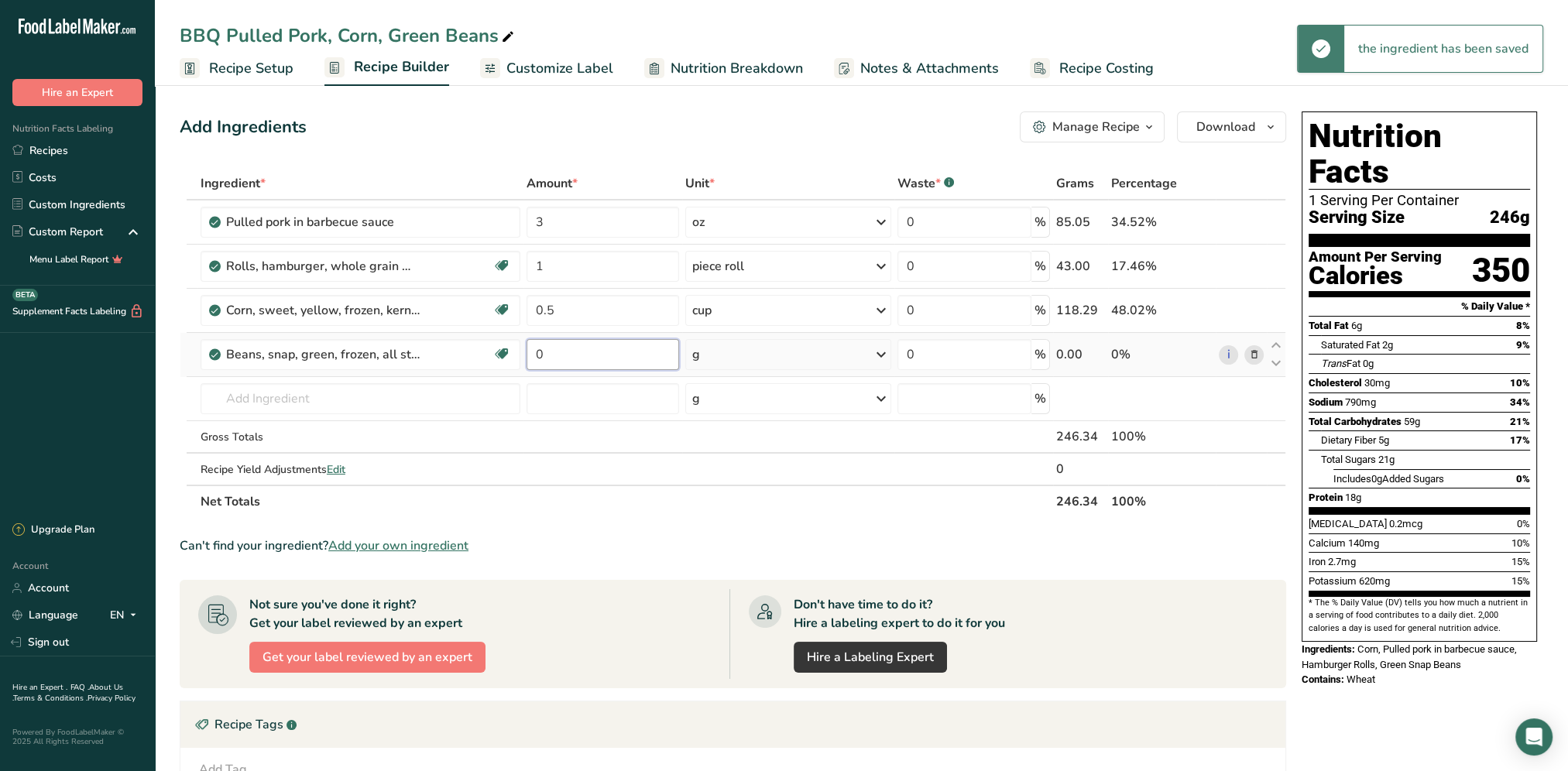
drag, startPoint x: 570, startPoint y: 347, endPoint x: 532, endPoint y: 360, distance: 40.2
click at [532, 360] on input "0" at bounding box center [603, 354] width 152 height 31
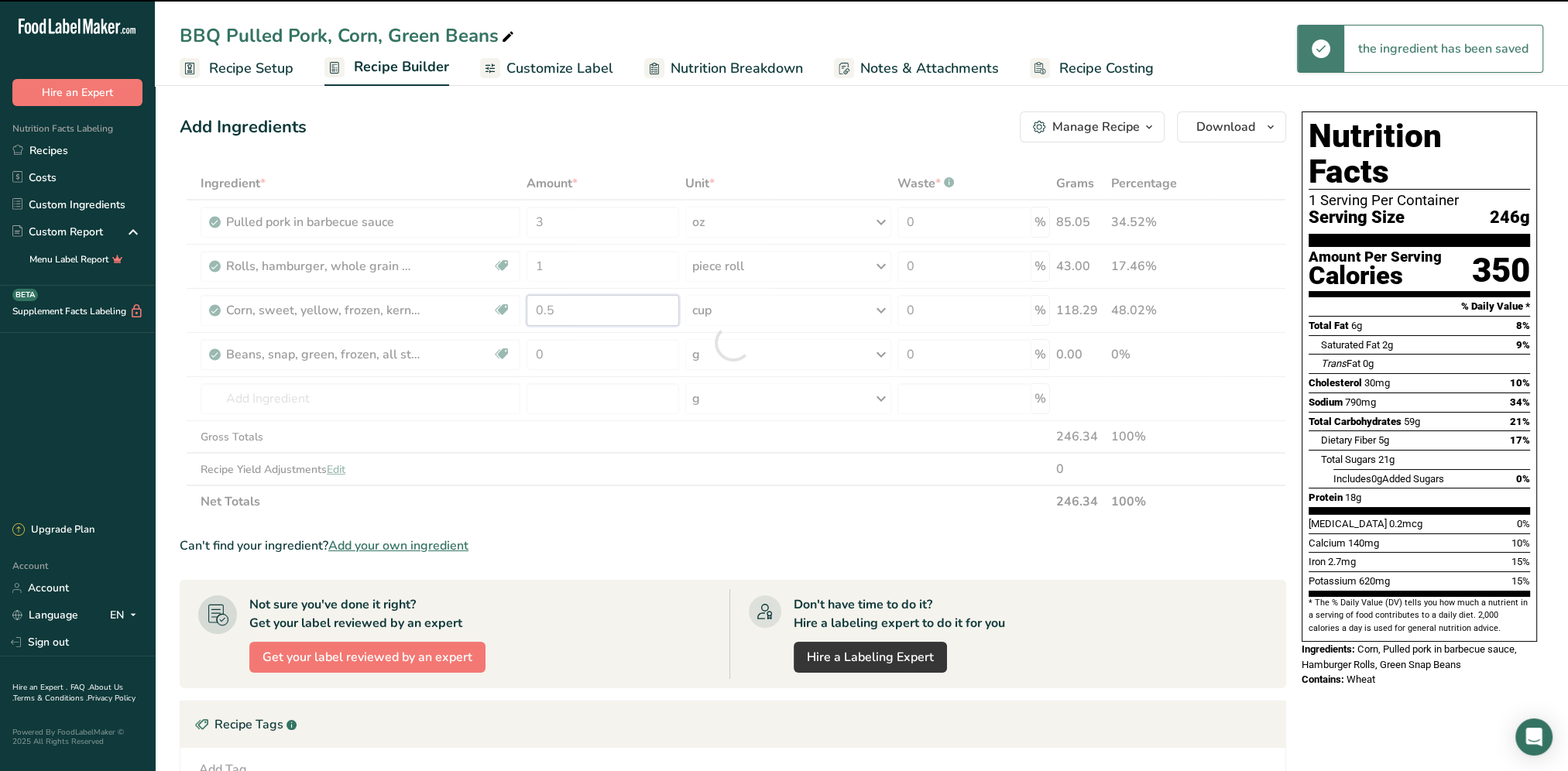
drag, startPoint x: 573, startPoint y: 315, endPoint x: 524, endPoint y: 311, distance: 49.2
click at [524, 311] on div "Ingredient * Amount * Unit * Waste * .a-a{fill:#347362;}.b-a{fill:#fff;} Grams …" at bounding box center [733, 342] width 1107 height 351
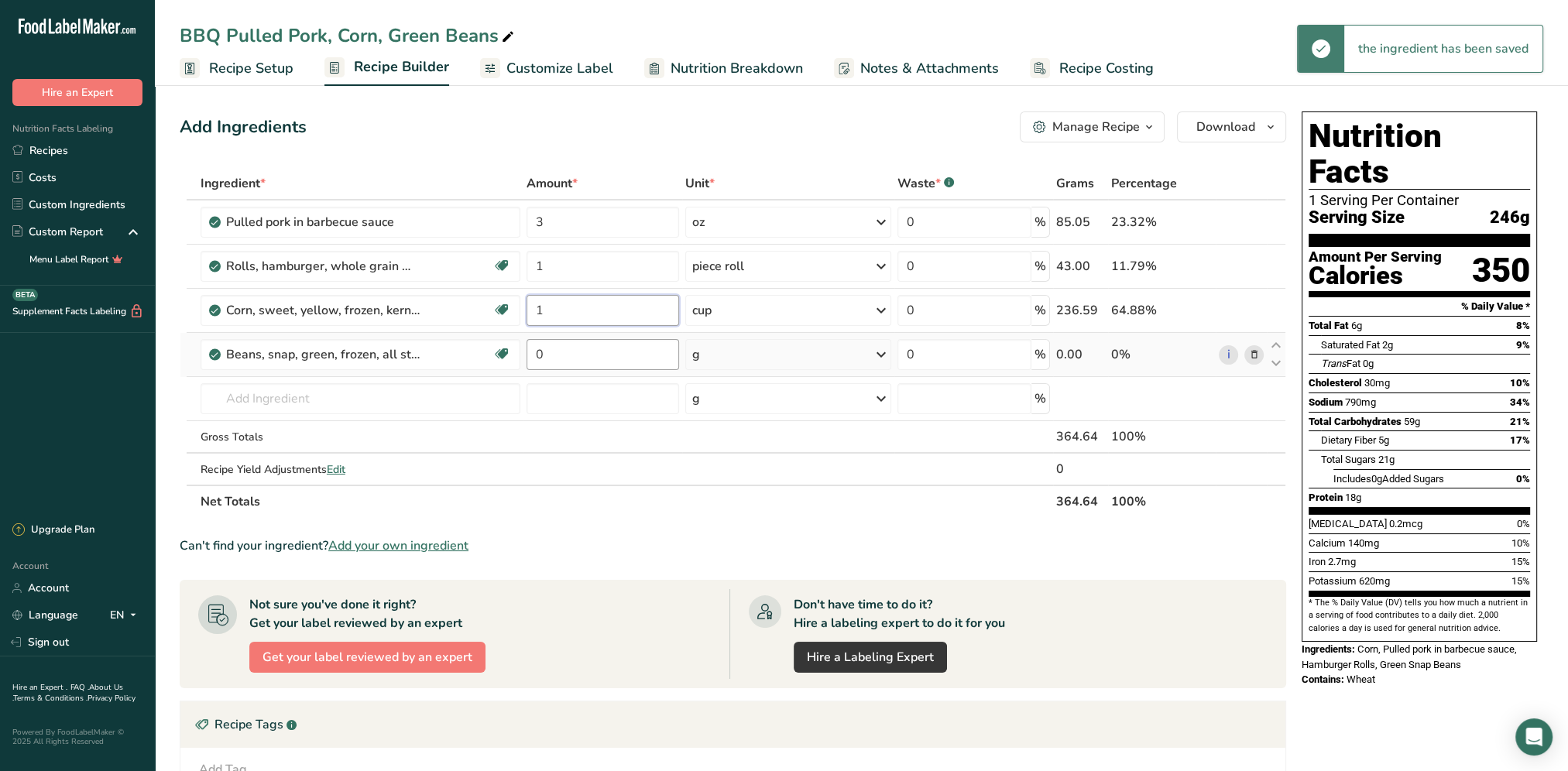
type input "1"
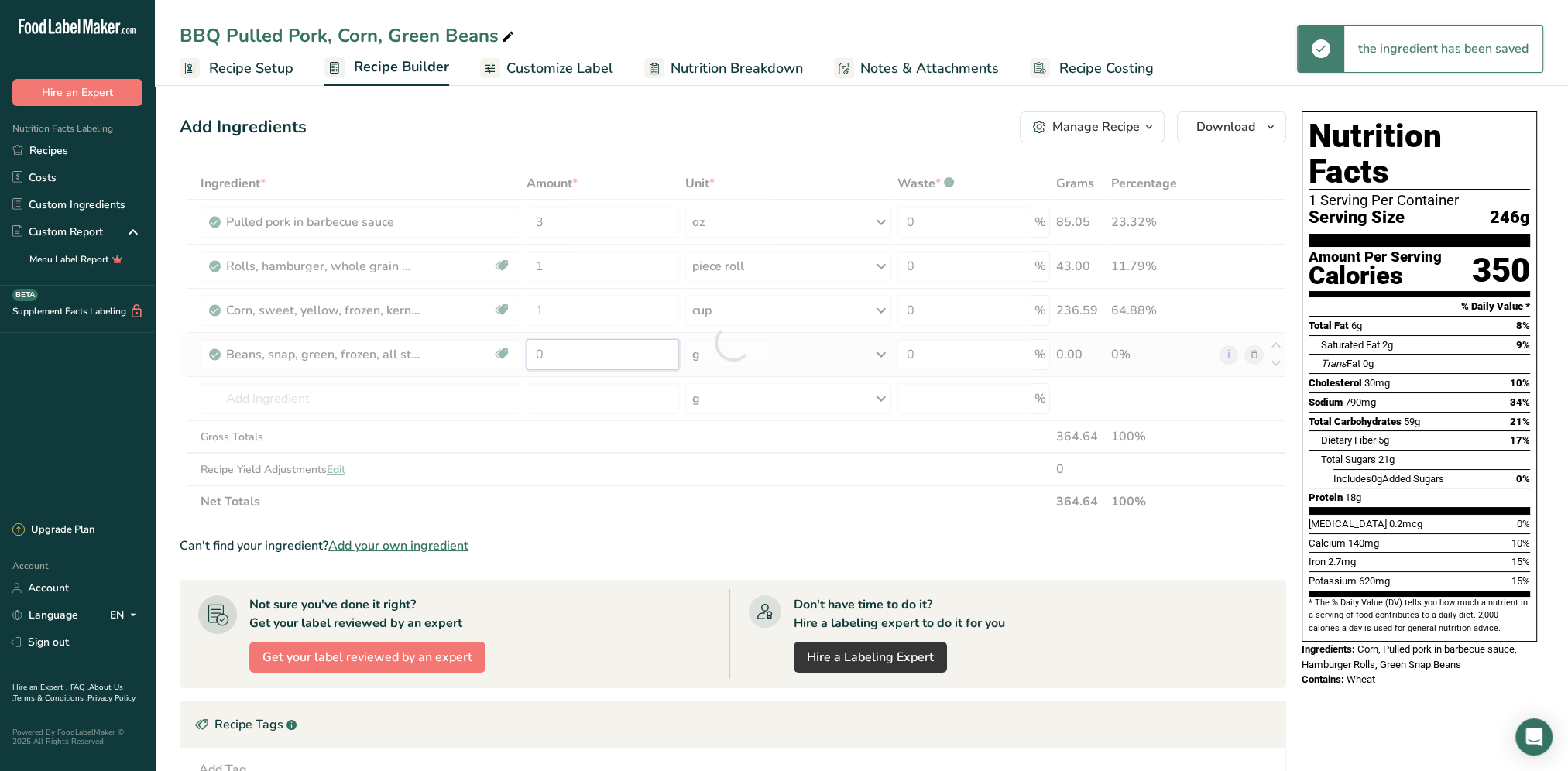
click at [579, 350] on div "Ingredient * Amount * Unit * Waste * .a-a{fill:#347362;}.b-a{fill:#fff;} Grams …" at bounding box center [733, 342] width 1107 height 351
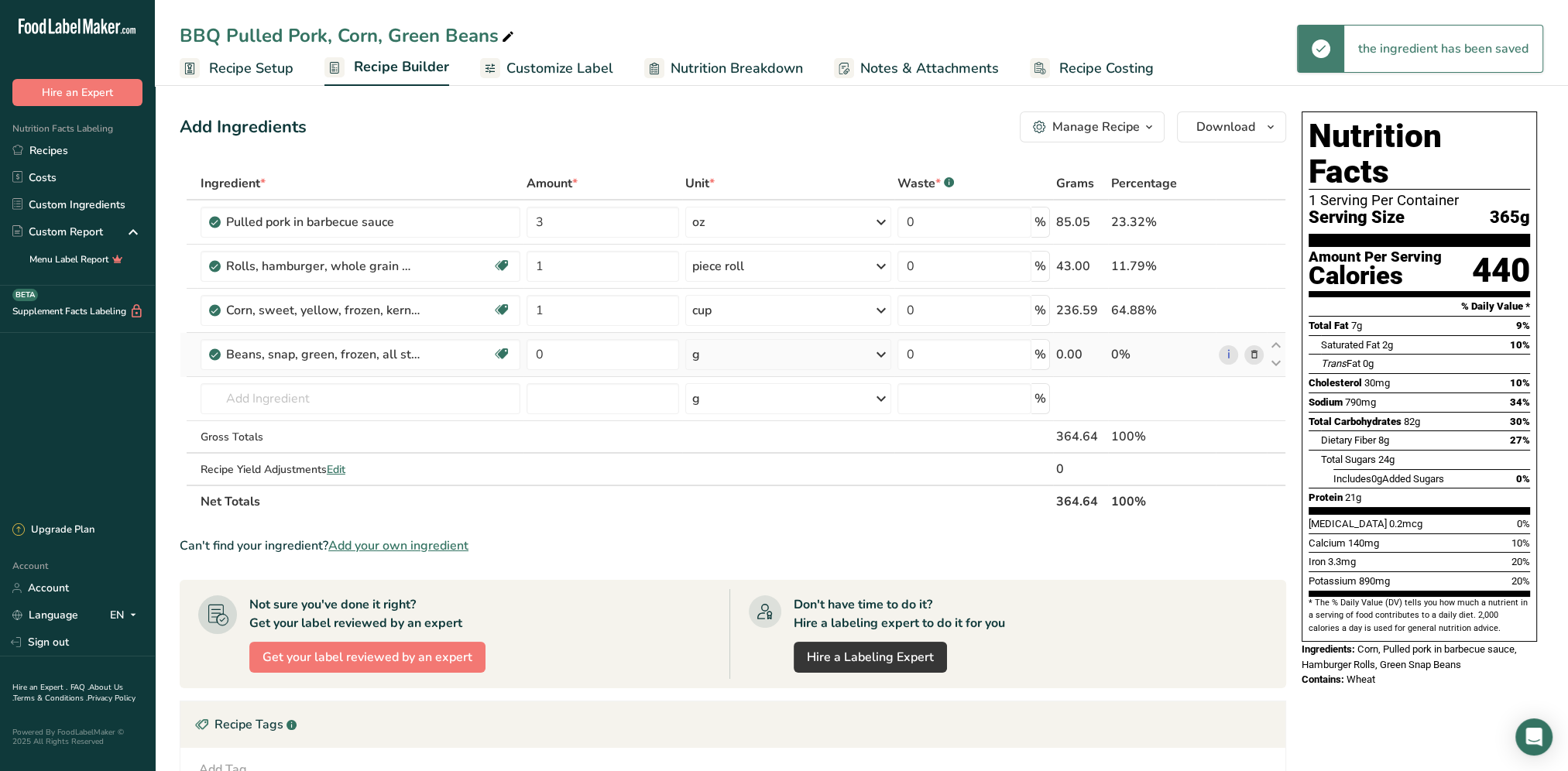
click at [879, 353] on div "Ingredient * Amount * Unit * Waste * .a-a{fill:#347362;}.b-a{fill:#fff;} Grams …" at bounding box center [733, 342] width 1107 height 351
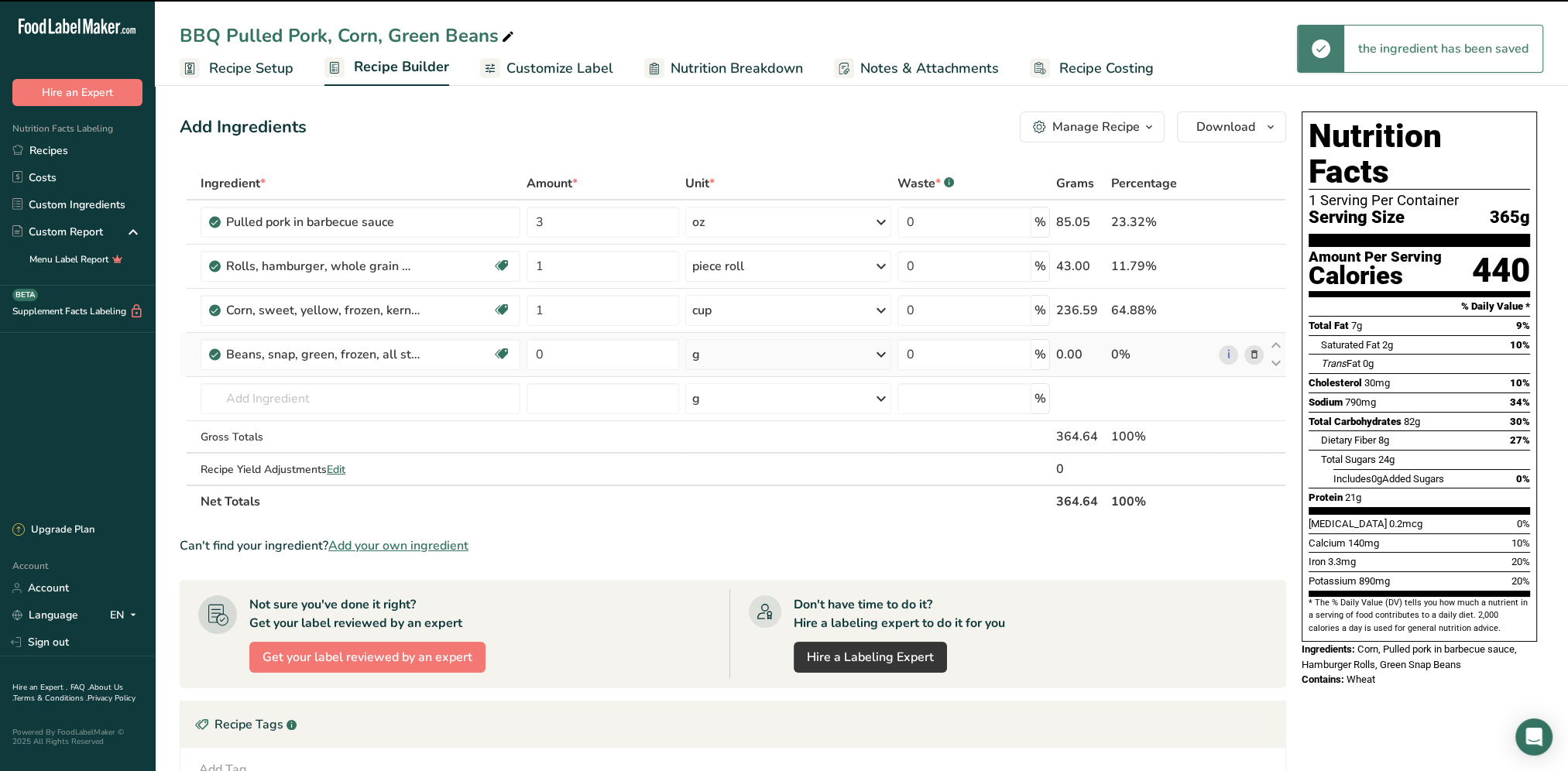
click at [879, 353] on icon at bounding box center [881, 354] width 19 height 28
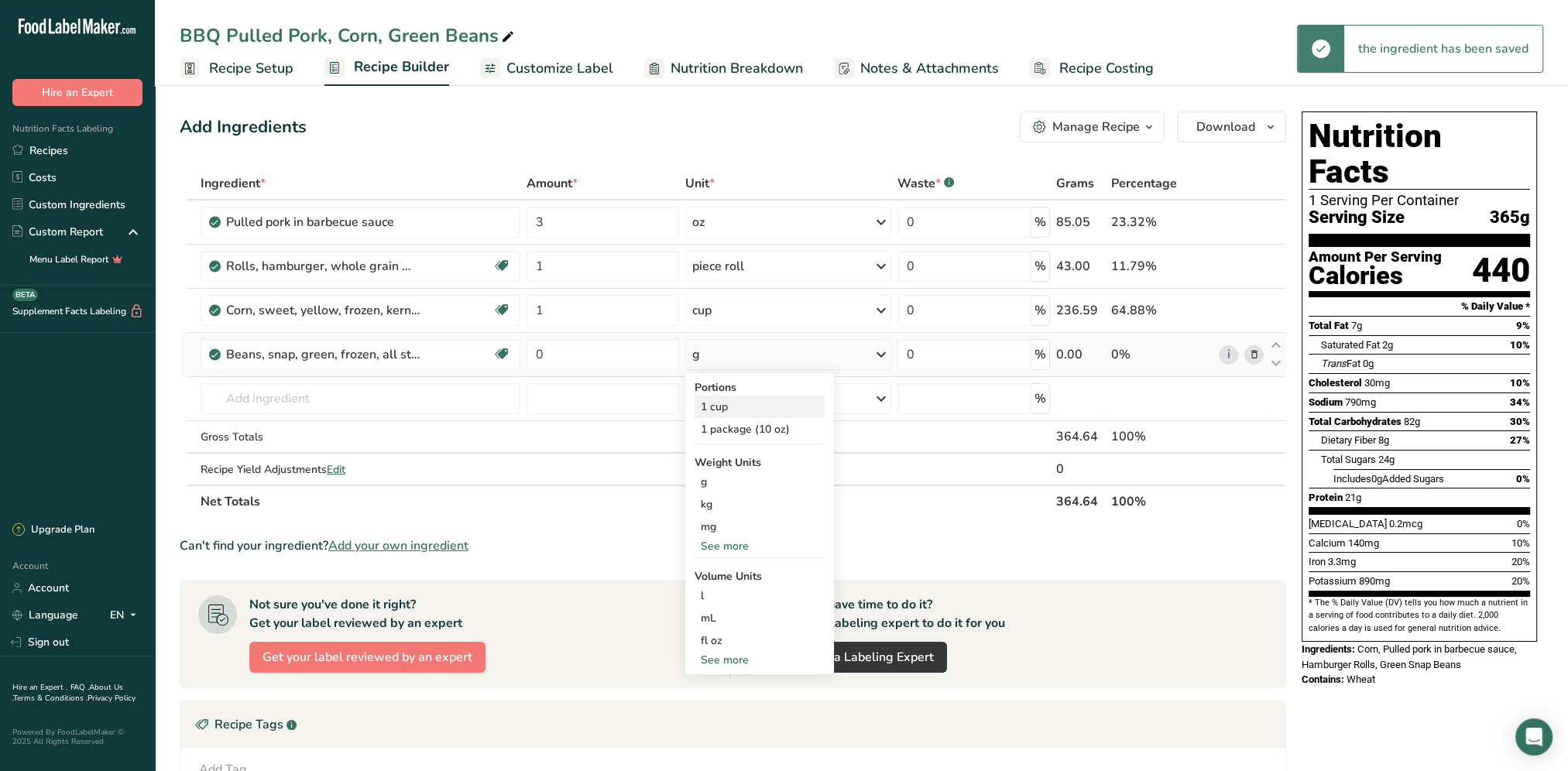
click at [761, 405] on div "1 cup" at bounding box center [759, 406] width 130 height 23
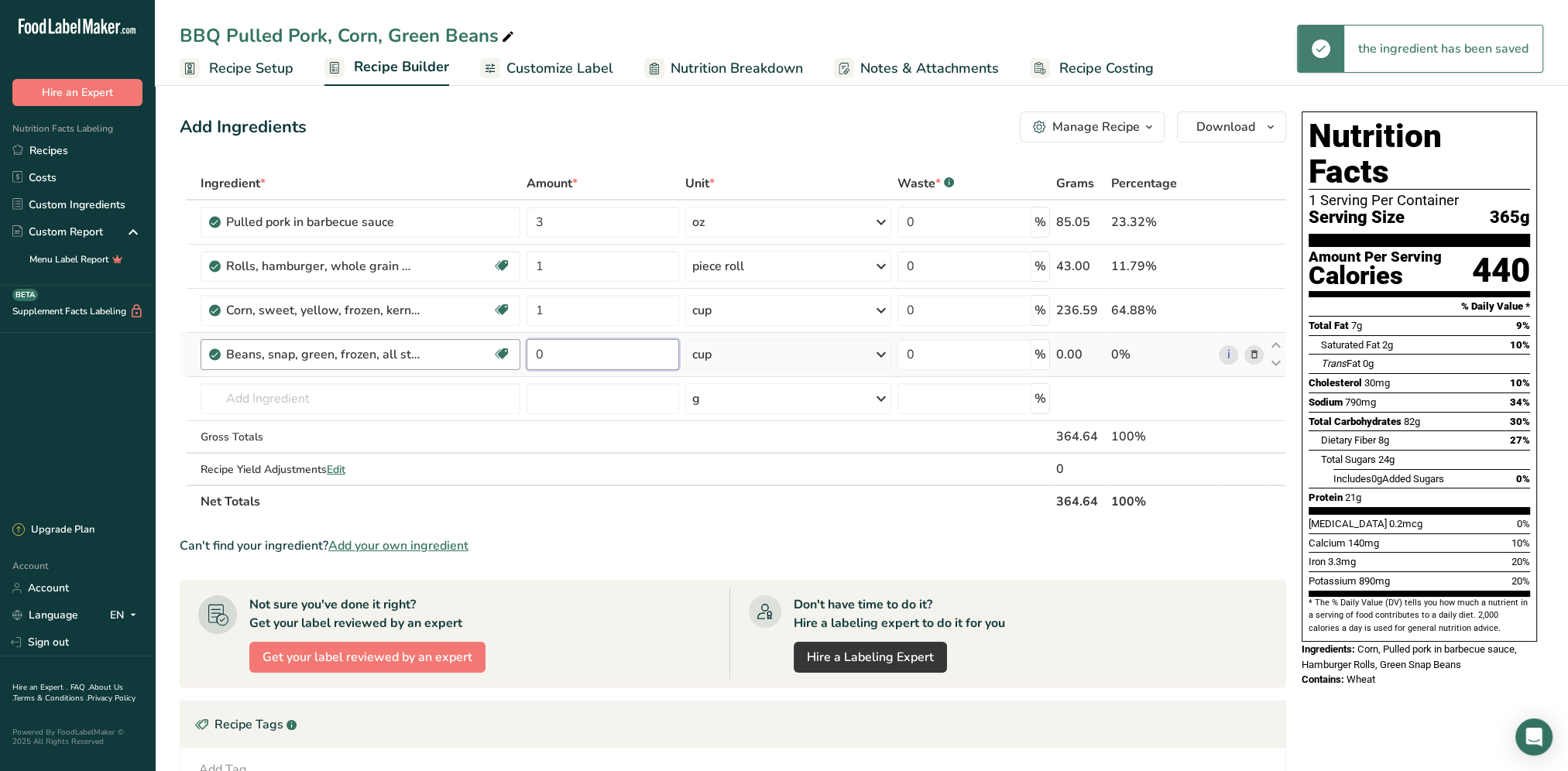
drag, startPoint x: 556, startPoint y: 354, endPoint x: 519, endPoint y: 356, distance: 37.1
click at [519, 356] on tr "Beans, snap, green, frozen, all styles, unprepared (Includes foods for USDA's F…" at bounding box center [733, 355] width 1105 height 44
type input "1"
click at [703, 108] on div "Add Ingredients Manage Recipe Delete Recipe Duplicate Recipe Scale Recipe Save …" at bounding box center [737, 558] width 1116 height 905
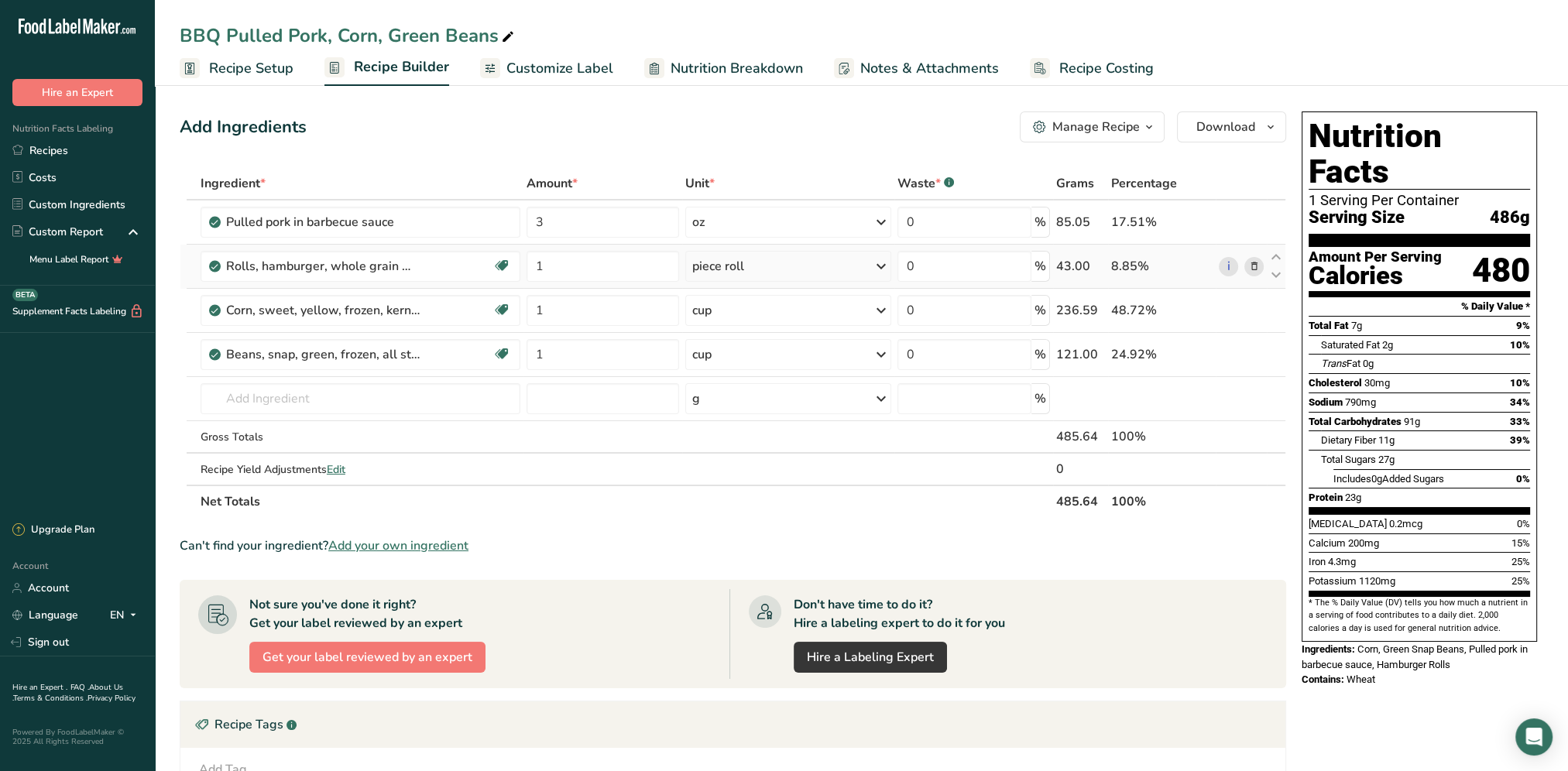
click at [882, 263] on icon at bounding box center [881, 266] width 19 height 28
drag, startPoint x: 571, startPoint y: 267, endPoint x: 530, endPoint y: 269, distance: 41.0
click at [530, 269] on input "1" at bounding box center [603, 266] width 152 height 31
click at [620, 130] on div "Add Ingredients Manage Recipe Delete Recipe Duplicate Recipe Scale Recipe Save …" at bounding box center [733, 127] width 1107 height 31
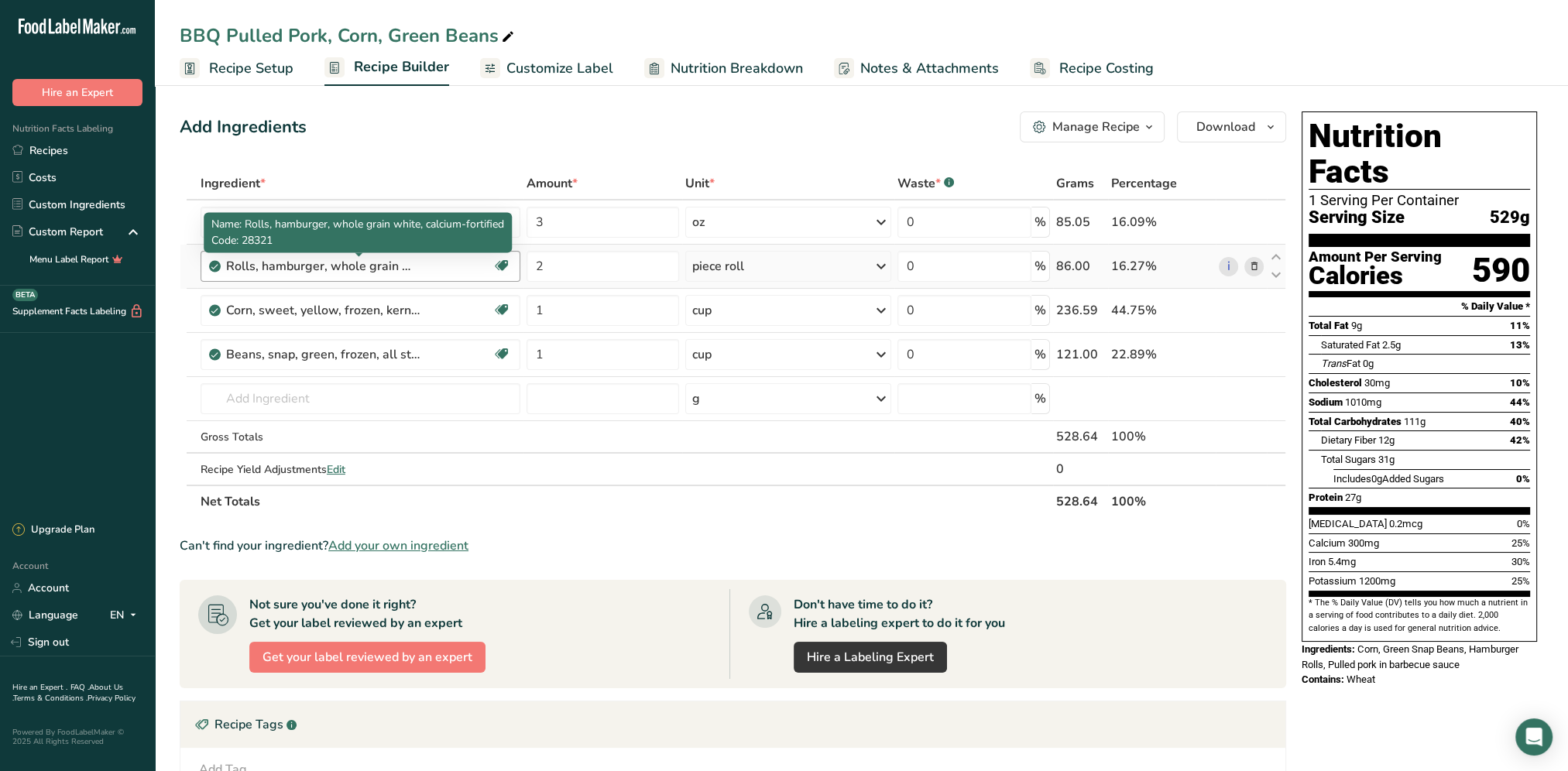
click at [294, 257] on div "Rolls, hamburger, whole grain white, calcium-fortified" at bounding box center [323, 266] width 194 height 19
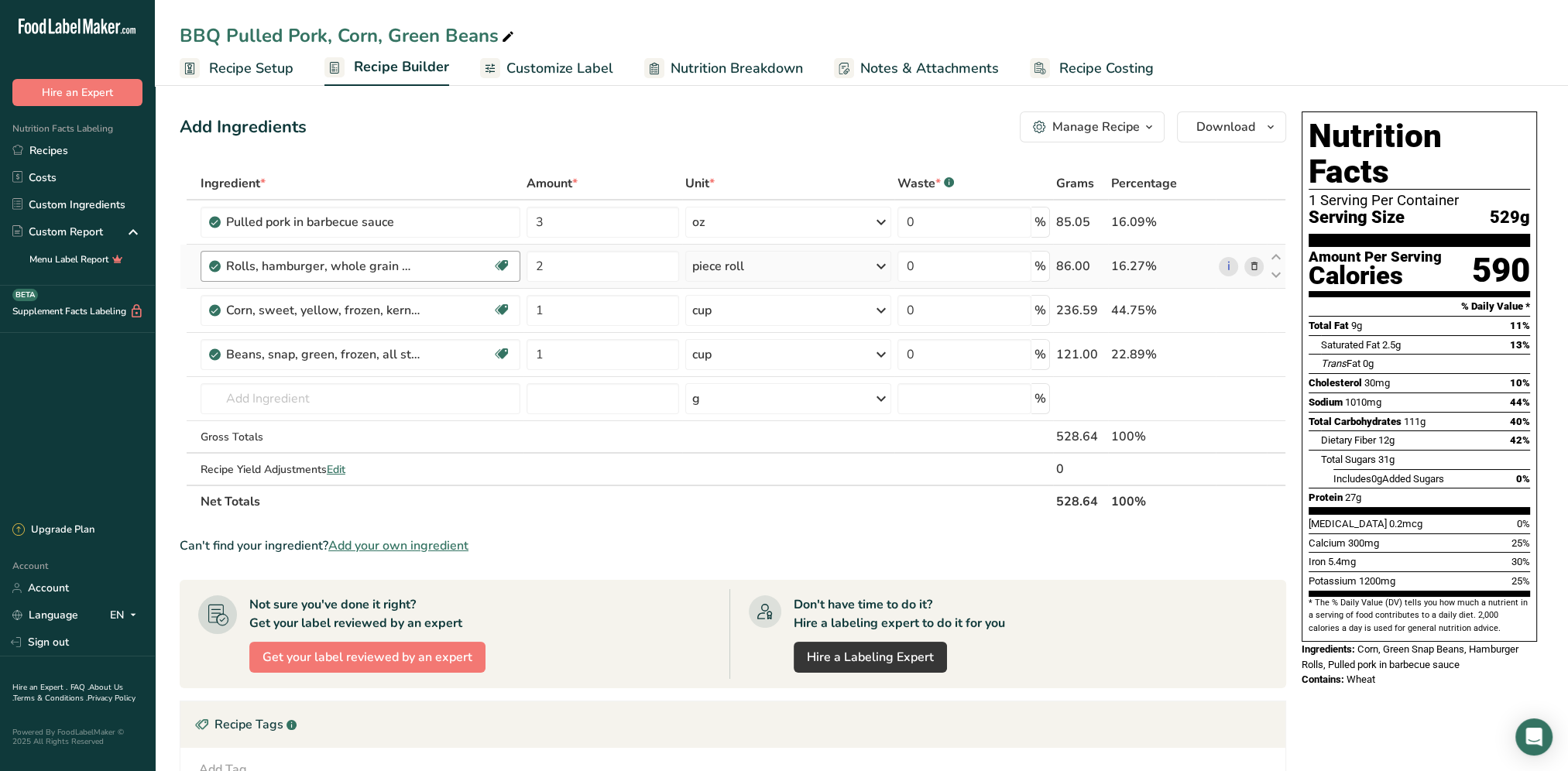
click at [431, 273] on div "Rolls, hamburger, whole grain white, calcium-fortified" at bounding box center [359, 266] width 266 height 19
click at [459, 268] on div "Rolls, hamburger, whole grain white, calcium-fortified" at bounding box center [359, 266] width 266 height 19
click at [503, 268] on icon at bounding box center [501, 266] width 15 height 24
click at [1254, 263] on icon at bounding box center [1253, 267] width 10 height 16
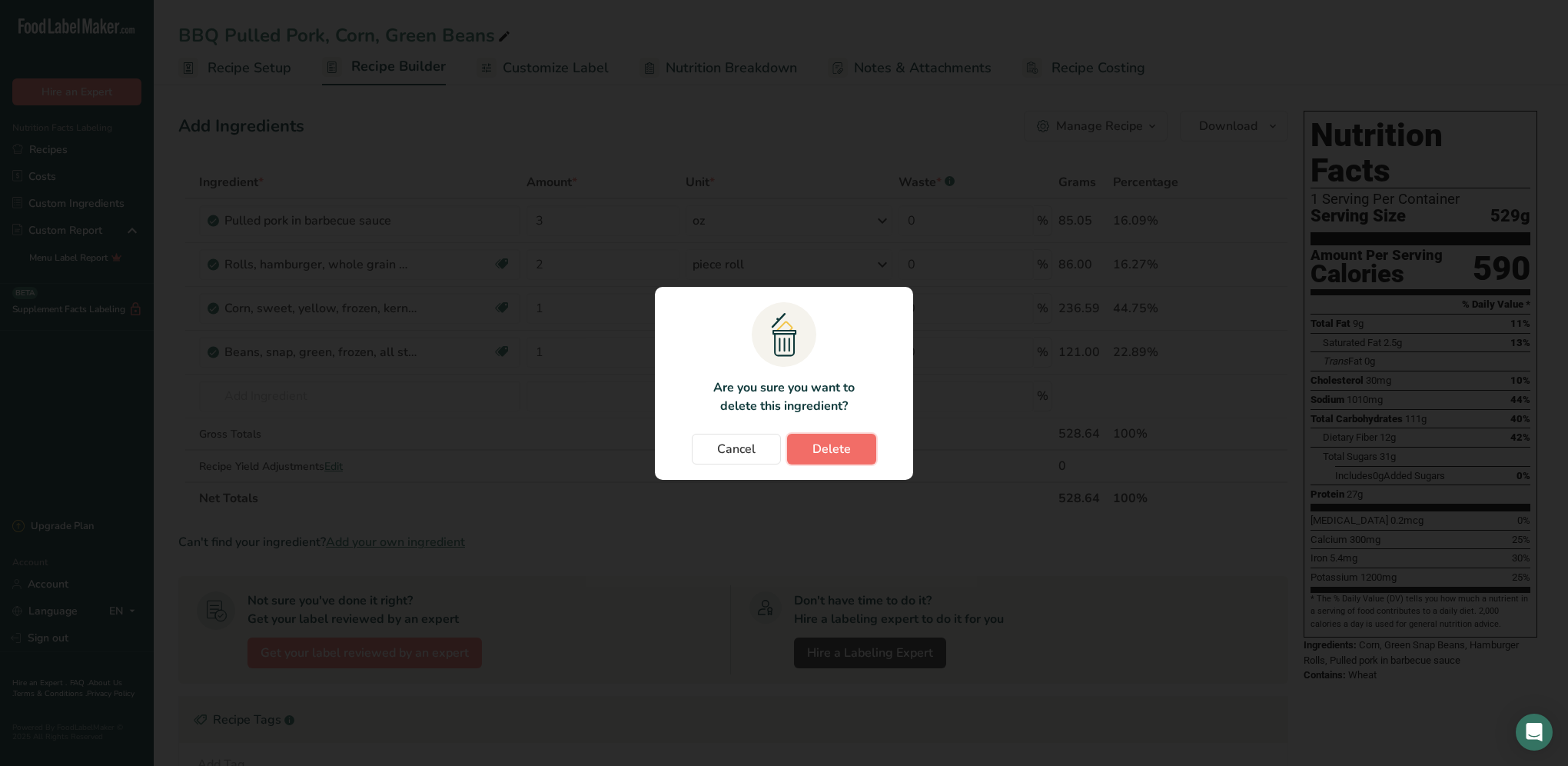
click at [826, 445] on span "Delete" at bounding box center [832, 449] width 38 height 18
type input "1"
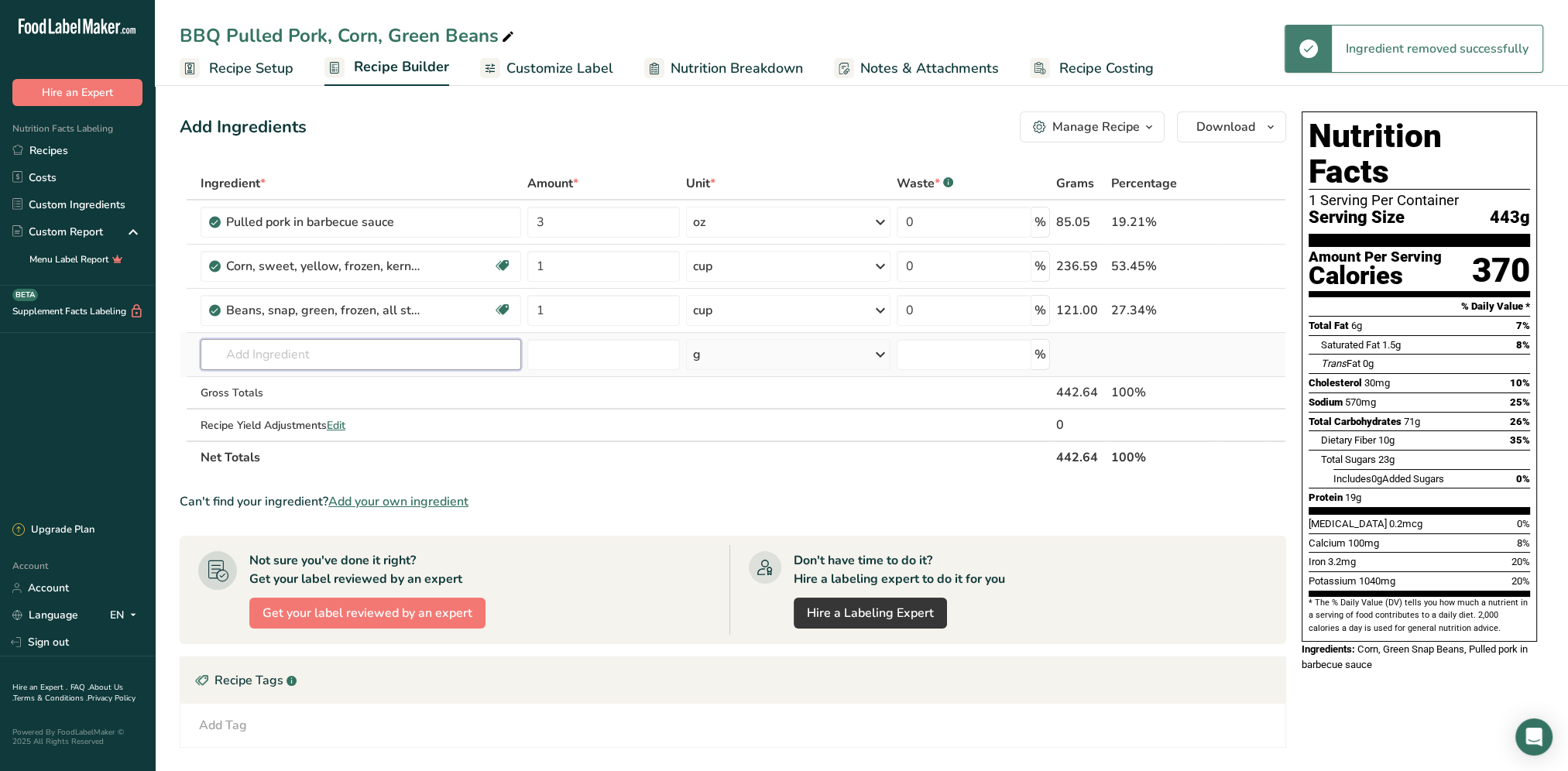
click at [315, 347] on input "text" at bounding box center [361, 354] width 320 height 31
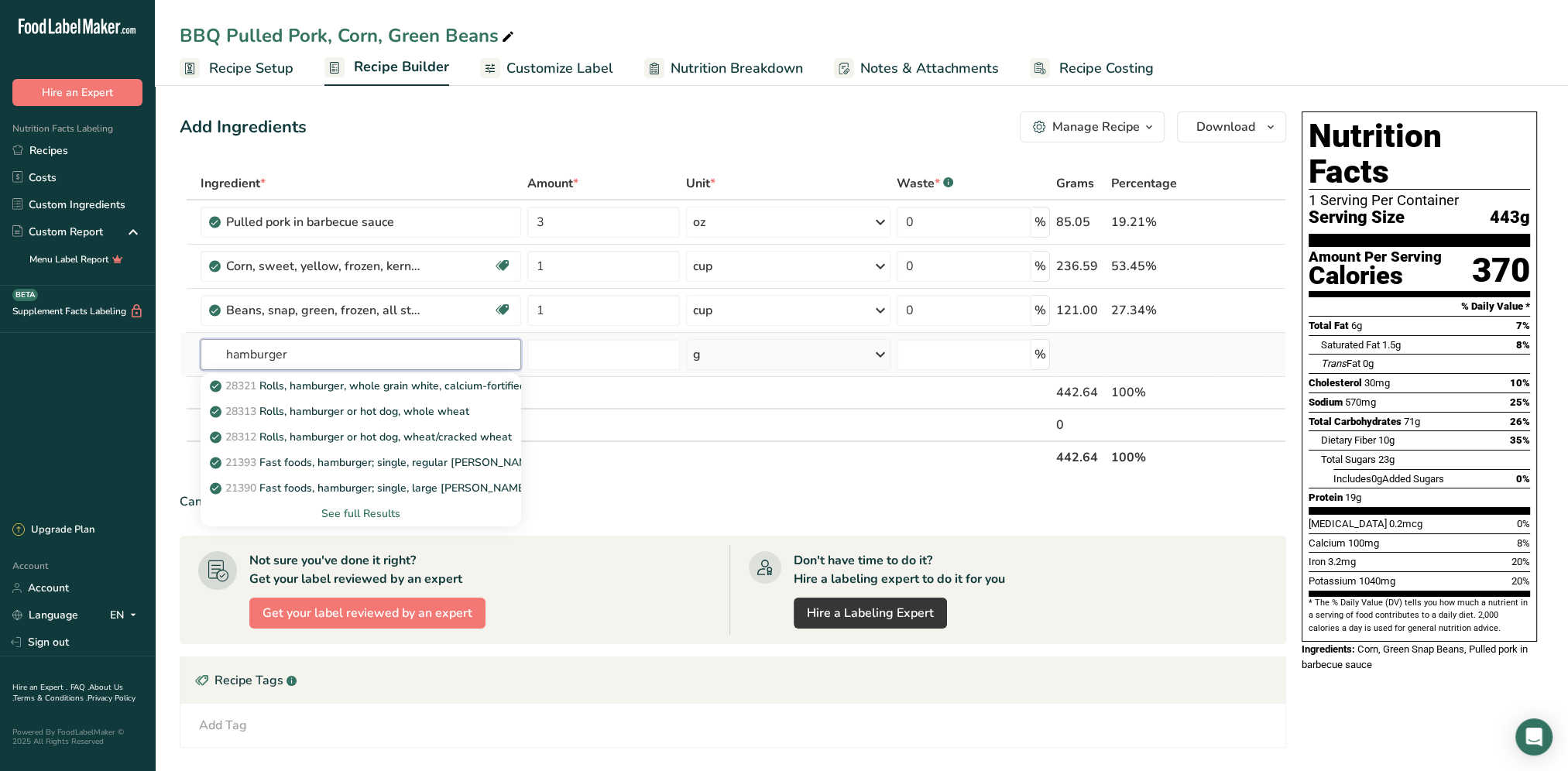
type input "hamburger"
click at [366, 514] on div "See full Results" at bounding box center [361, 514] width 296 height 16
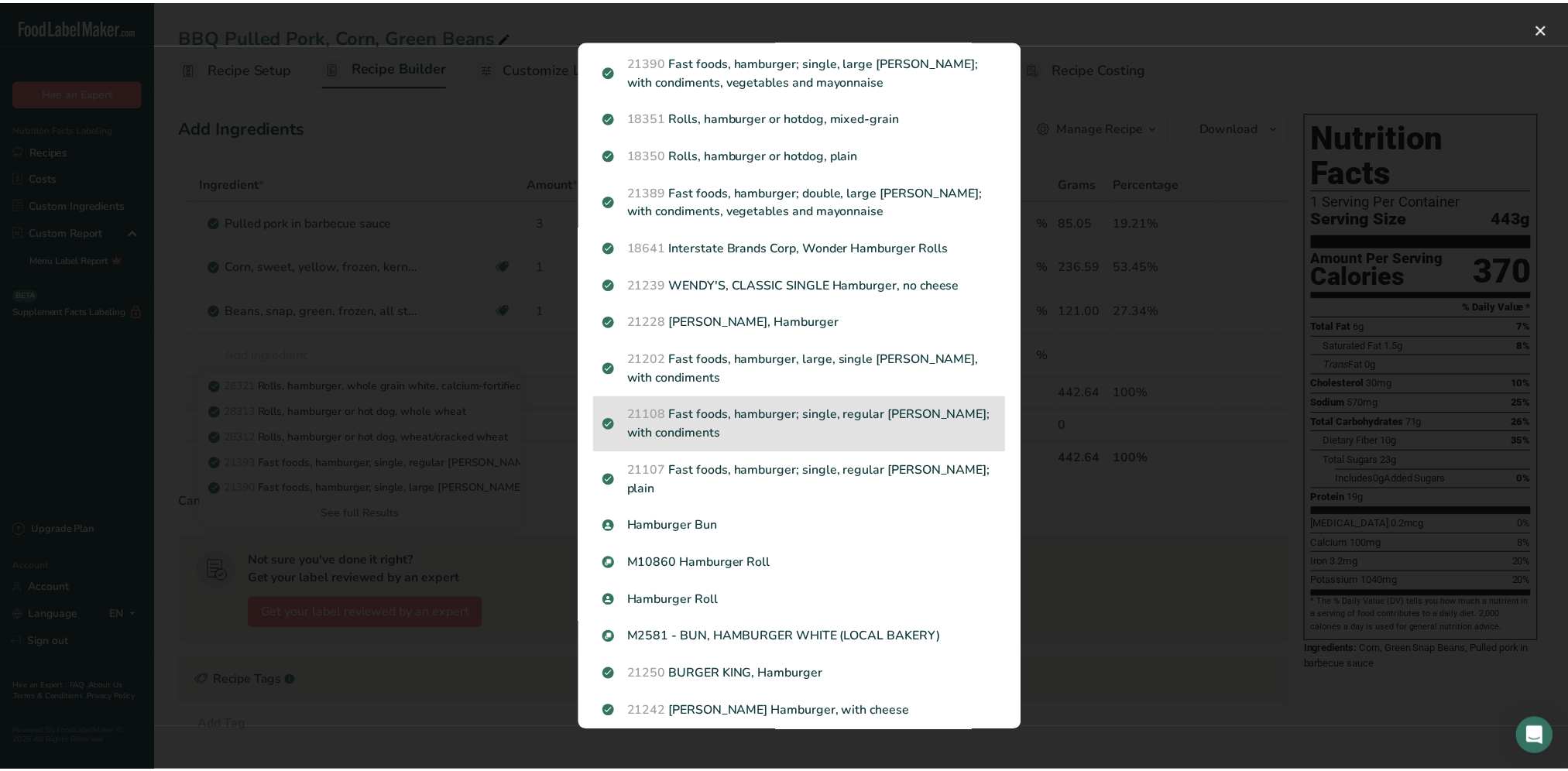
scroll to position [232, 0]
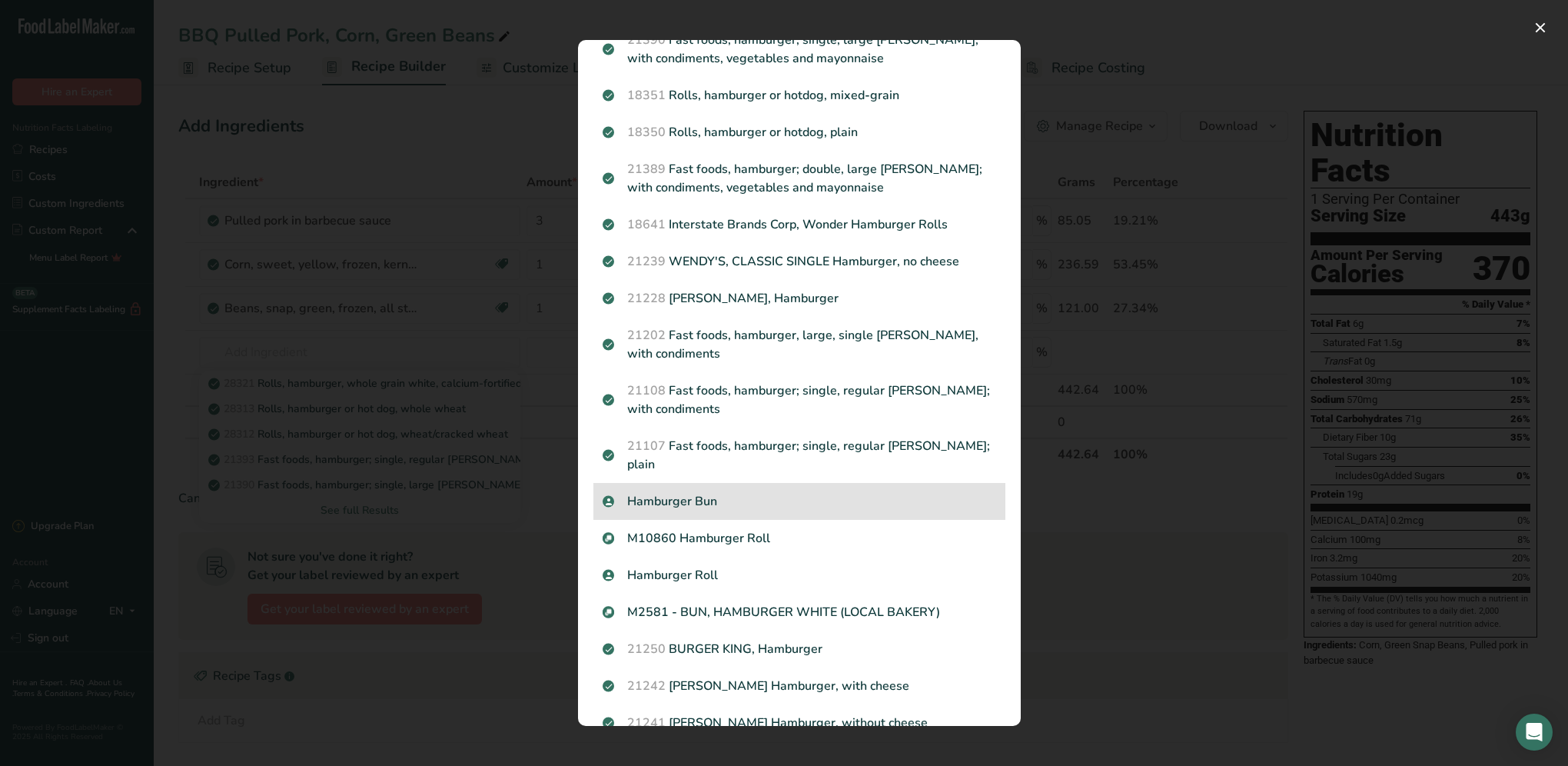
click at [774, 492] on p "Hamburger Bun" at bounding box center [798, 501] width 393 height 18
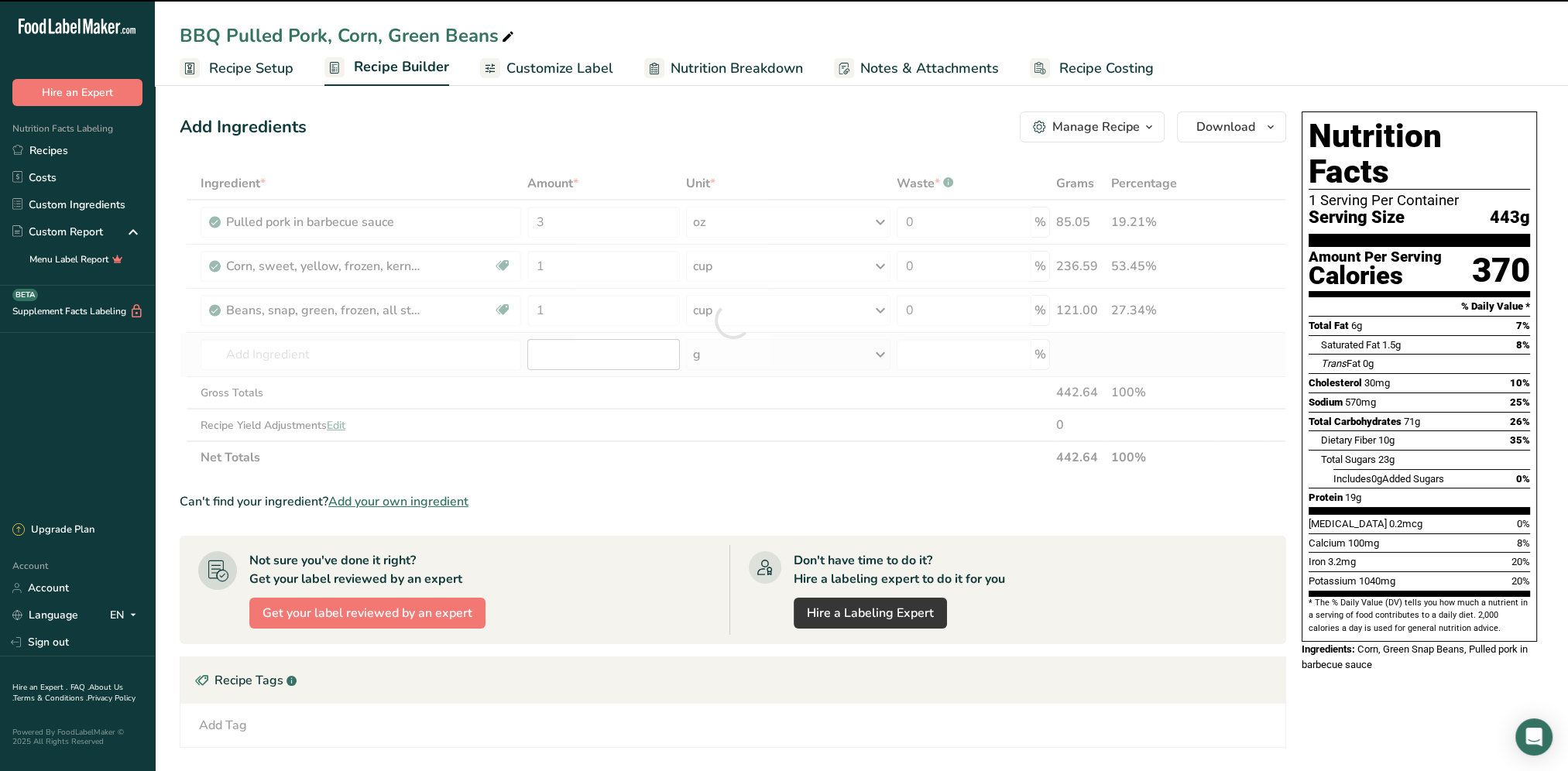
type input "0"
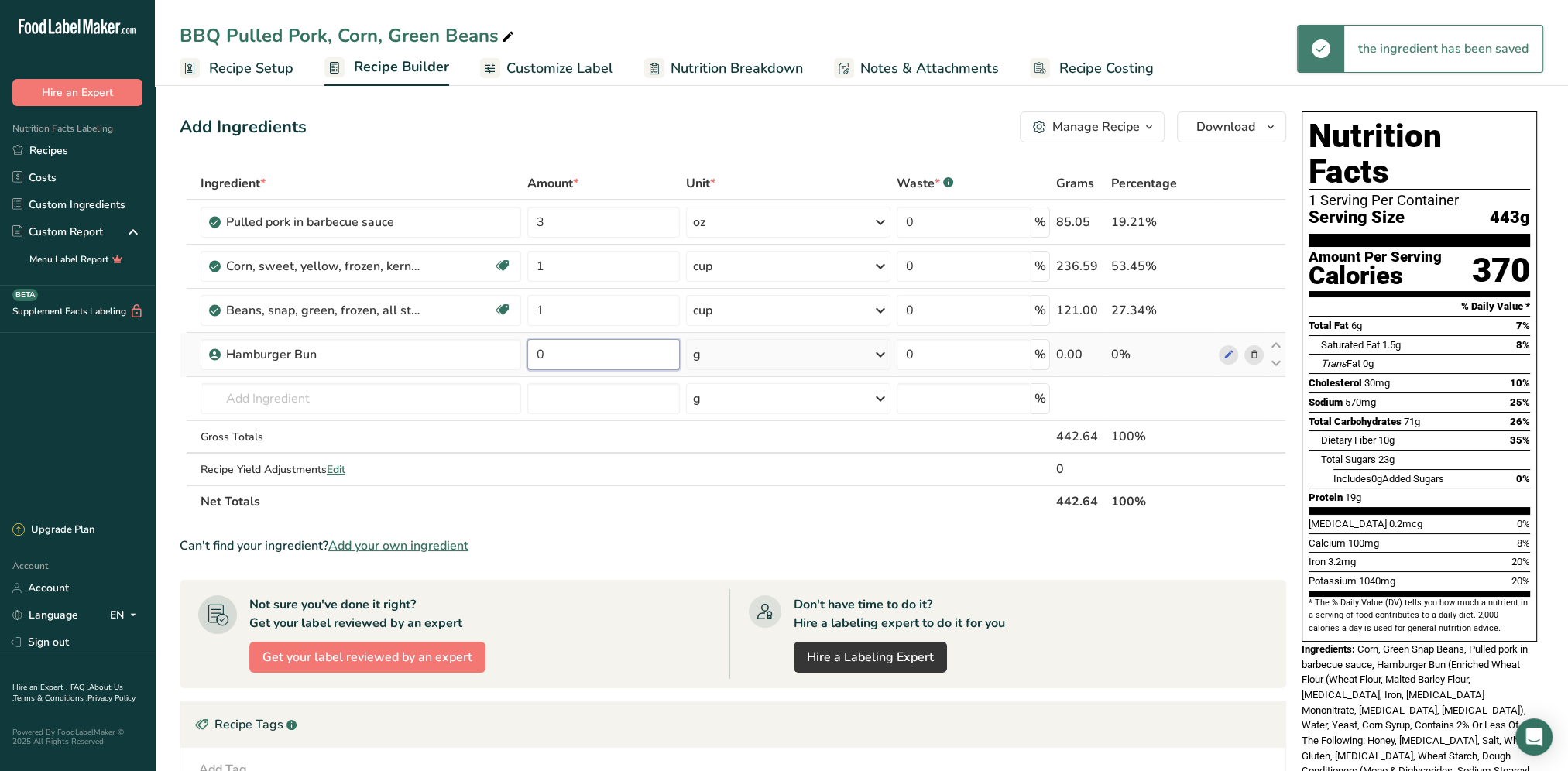
drag, startPoint x: 564, startPoint y: 342, endPoint x: 707, endPoint y: 365, distance: 144.8
click at [552, 347] on input "0" at bounding box center [603, 354] width 152 height 31
click at [784, 356] on div "Ingredient * Amount * Unit * Waste * .a-a{fill:#347362;}.b-a{fill:#fff;} Grams …" at bounding box center [733, 342] width 1107 height 351
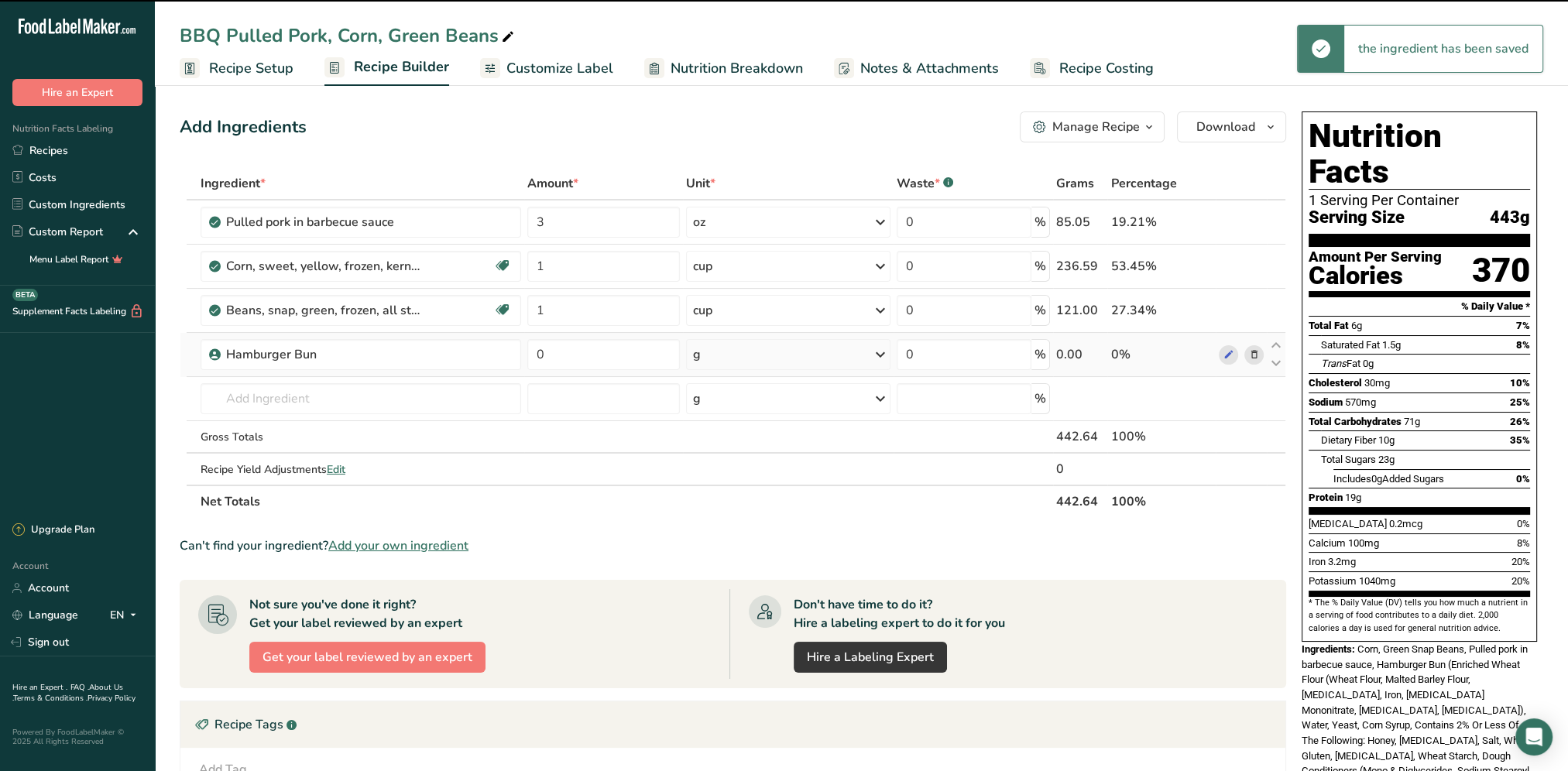
click at [875, 350] on icon at bounding box center [880, 354] width 19 height 28
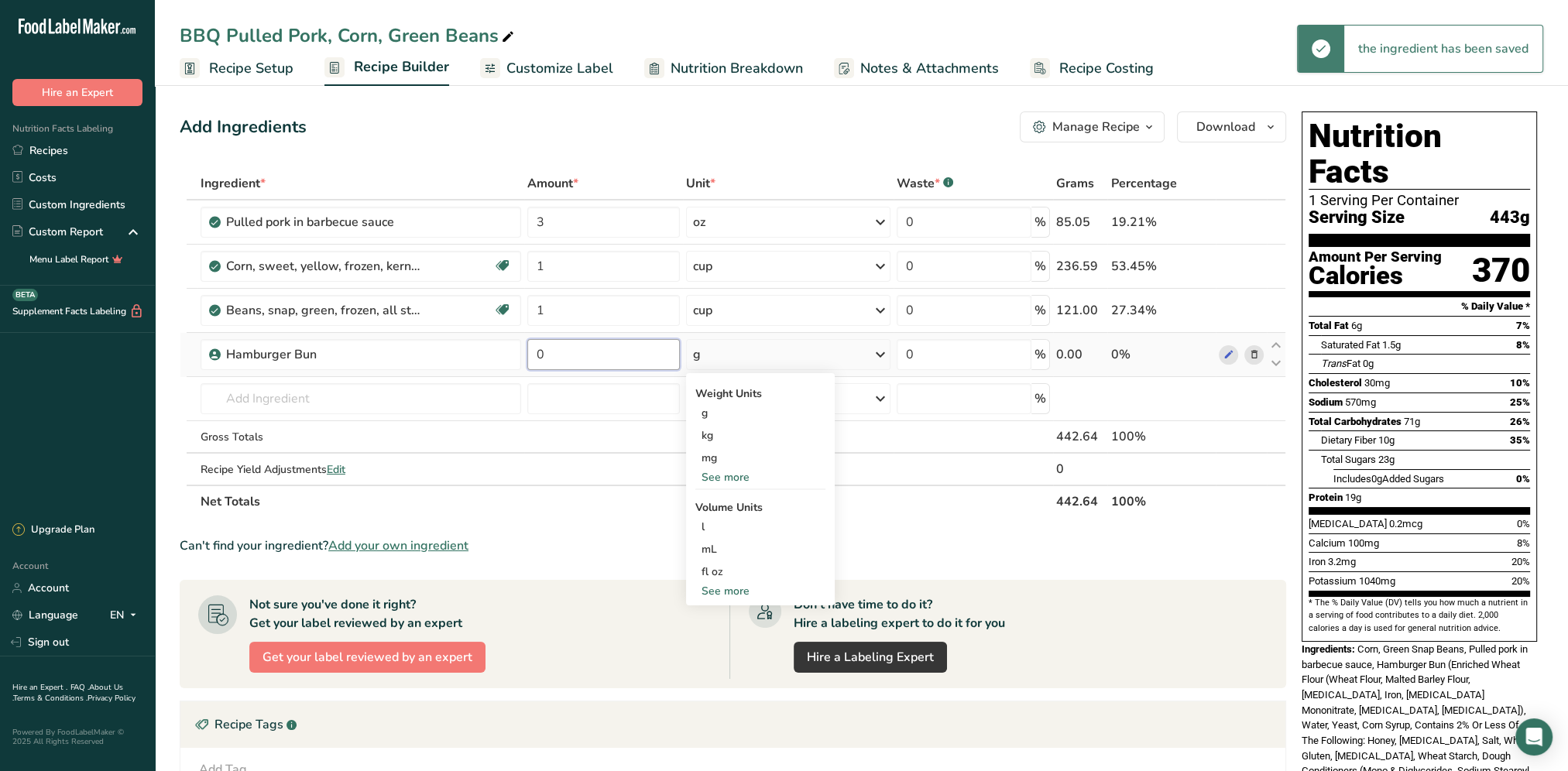
click at [599, 358] on input "0" at bounding box center [603, 354] width 152 height 31
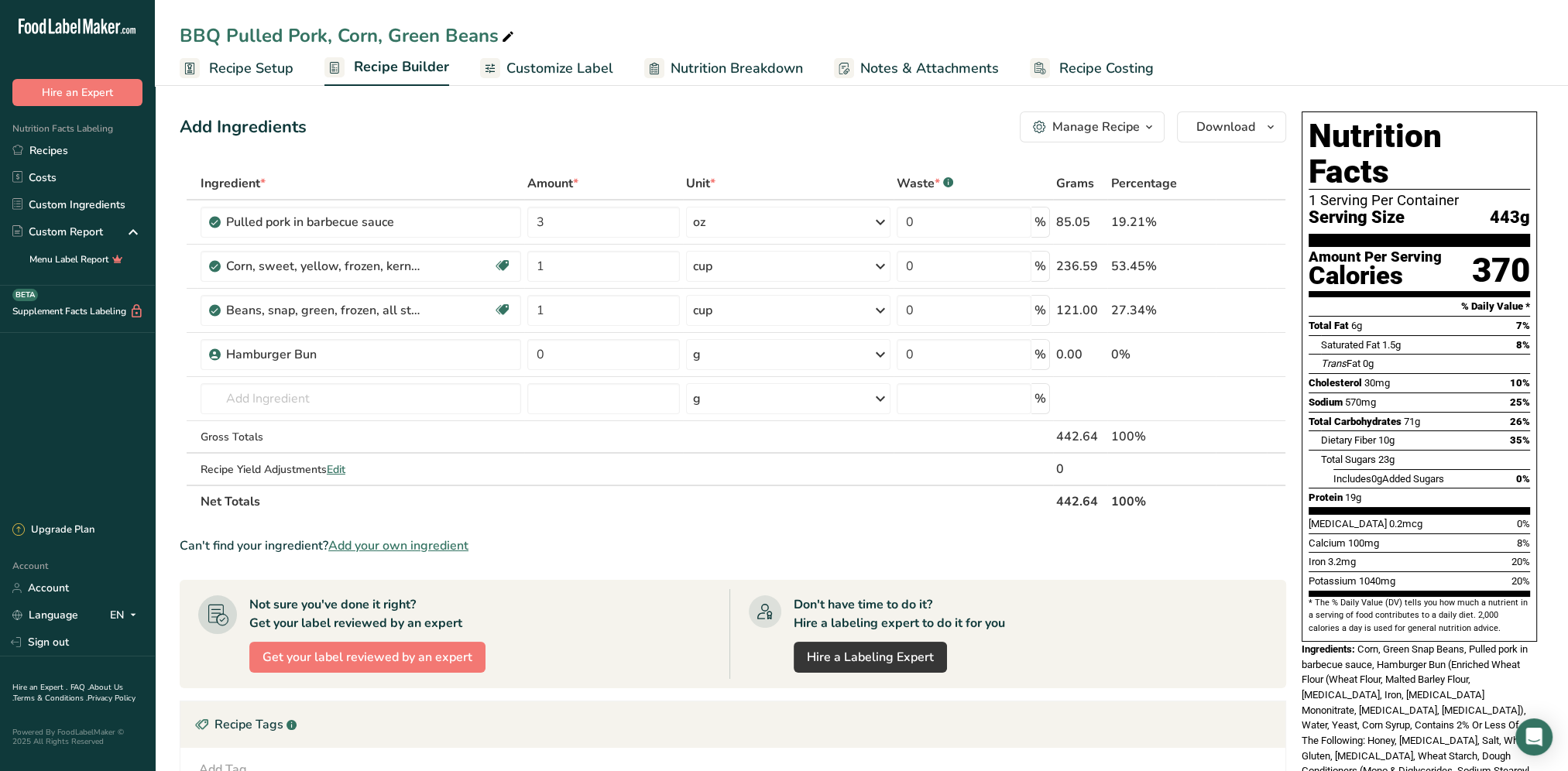
click at [542, 115] on div "Add Ingredients Manage Recipe Delete Recipe Duplicate Recipe Scale Recipe Save …" at bounding box center [733, 127] width 1107 height 31
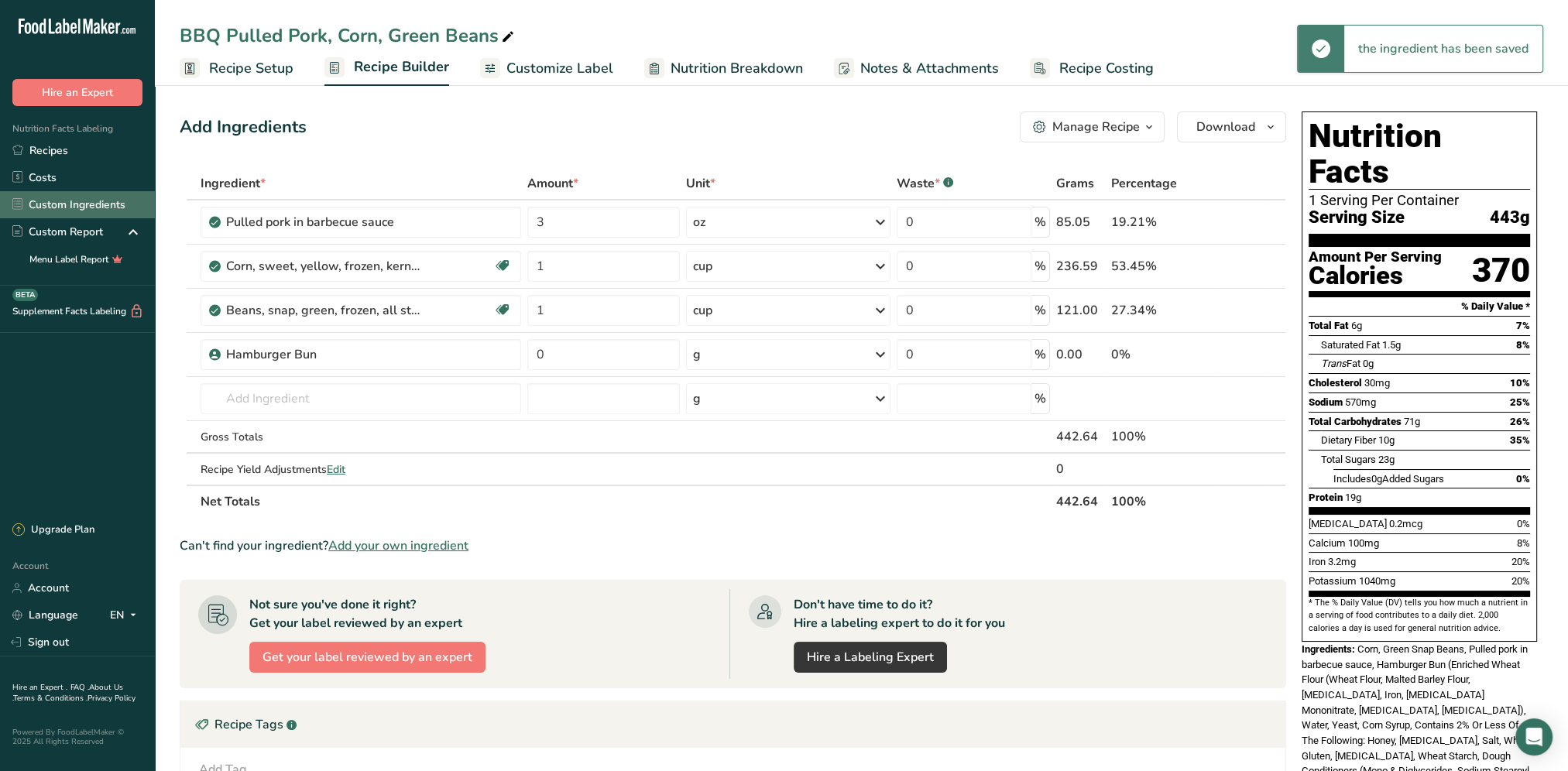
click at [69, 207] on link "Custom Ingredients" at bounding box center [77, 205] width 155 height 27
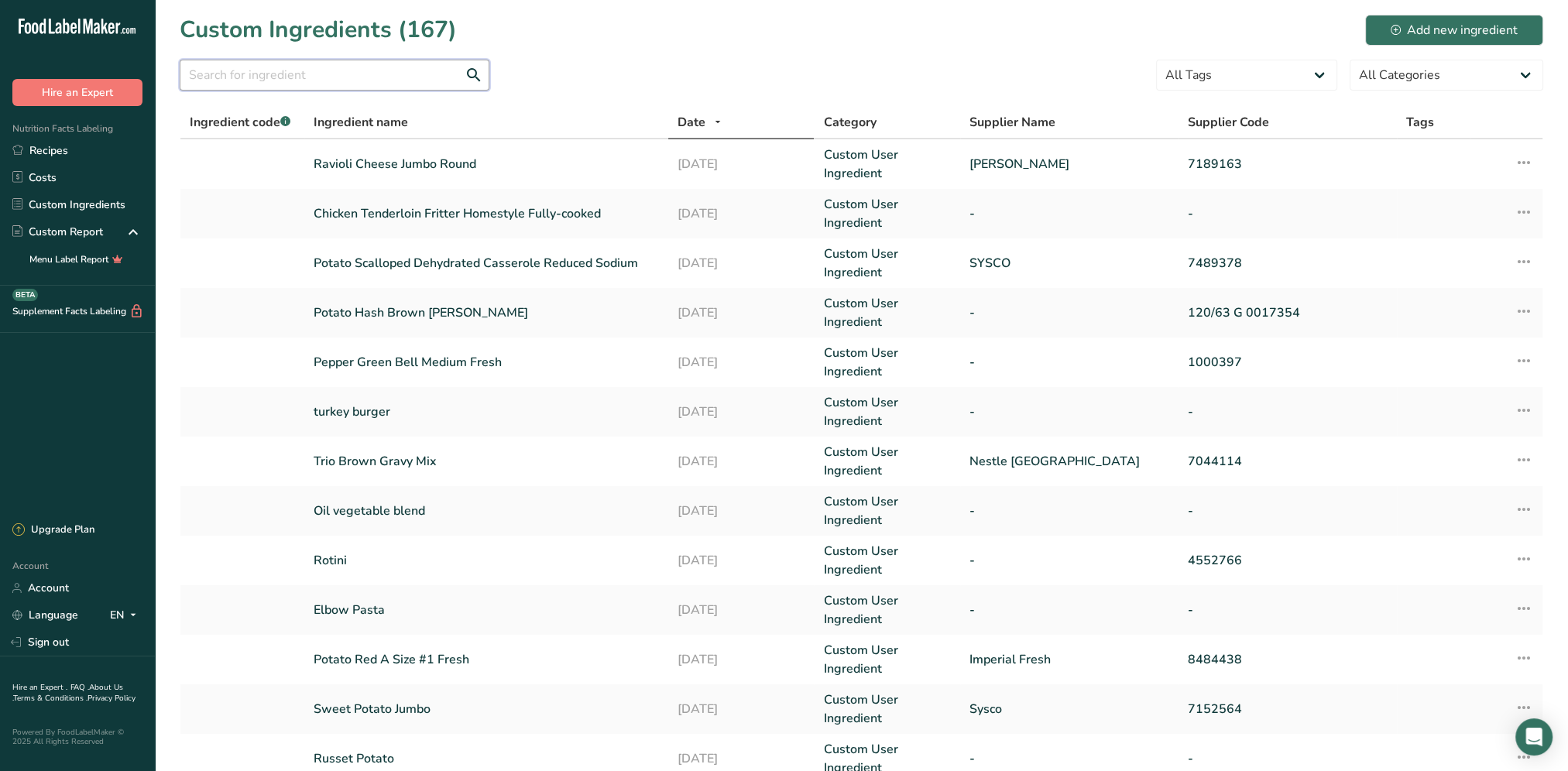
click at [348, 81] on input "text" at bounding box center [335, 75] width 310 height 31
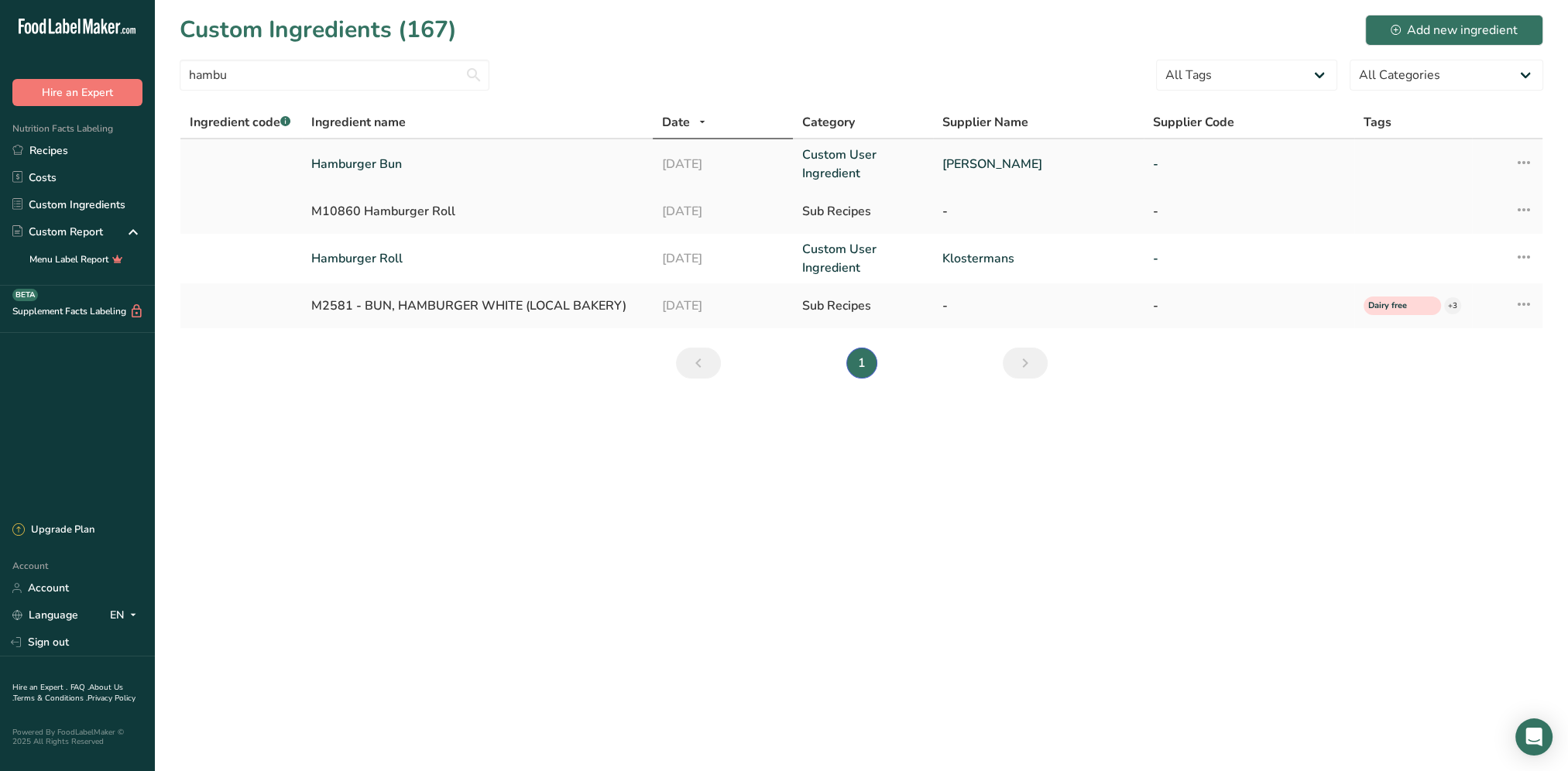
click at [375, 160] on link "Hamburger Bun" at bounding box center [477, 164] width 332 height 19
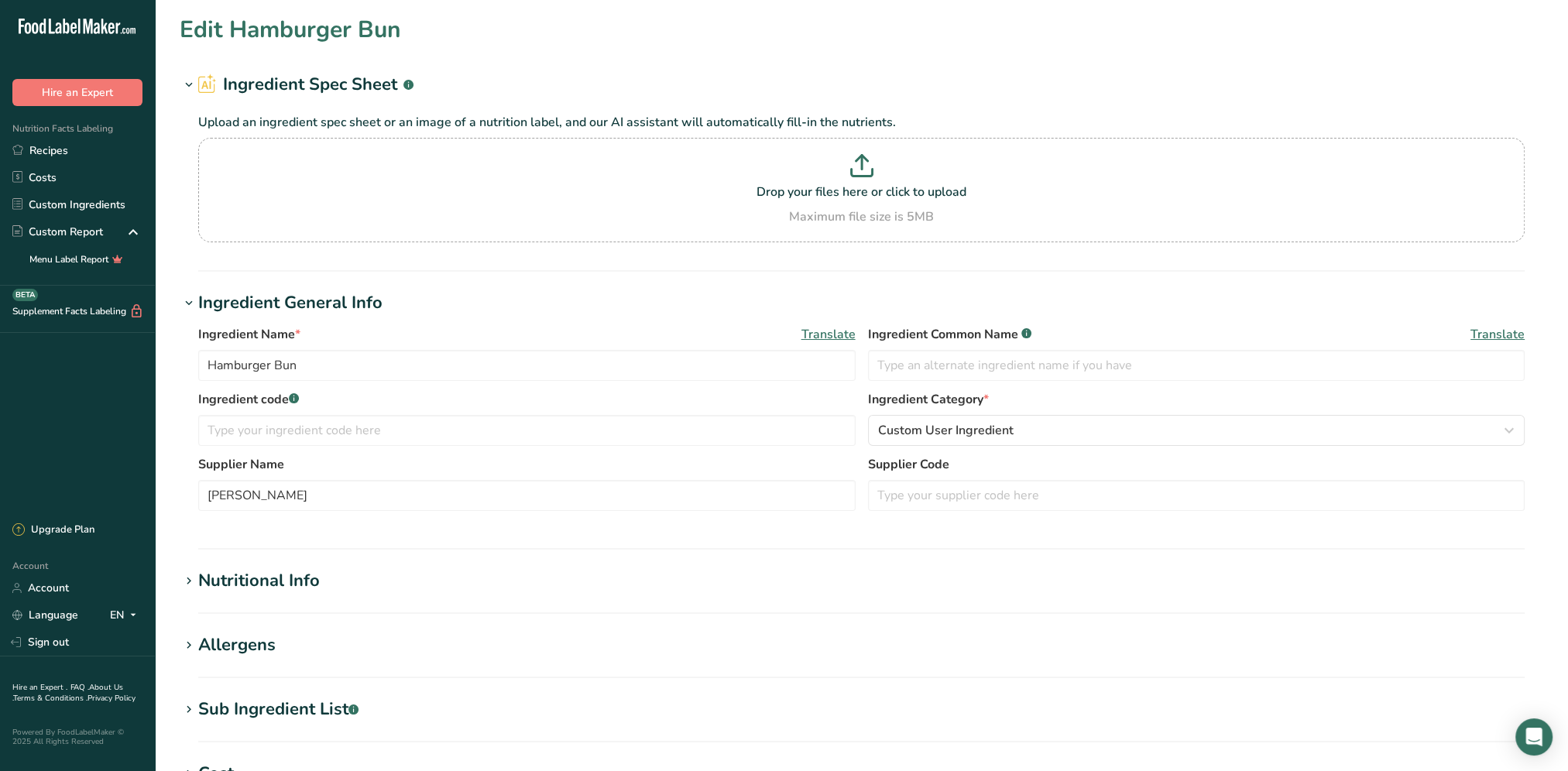
click at [243, 588] on div "Nutritional Info" at bounding box center [259, 581] width 122 height 26
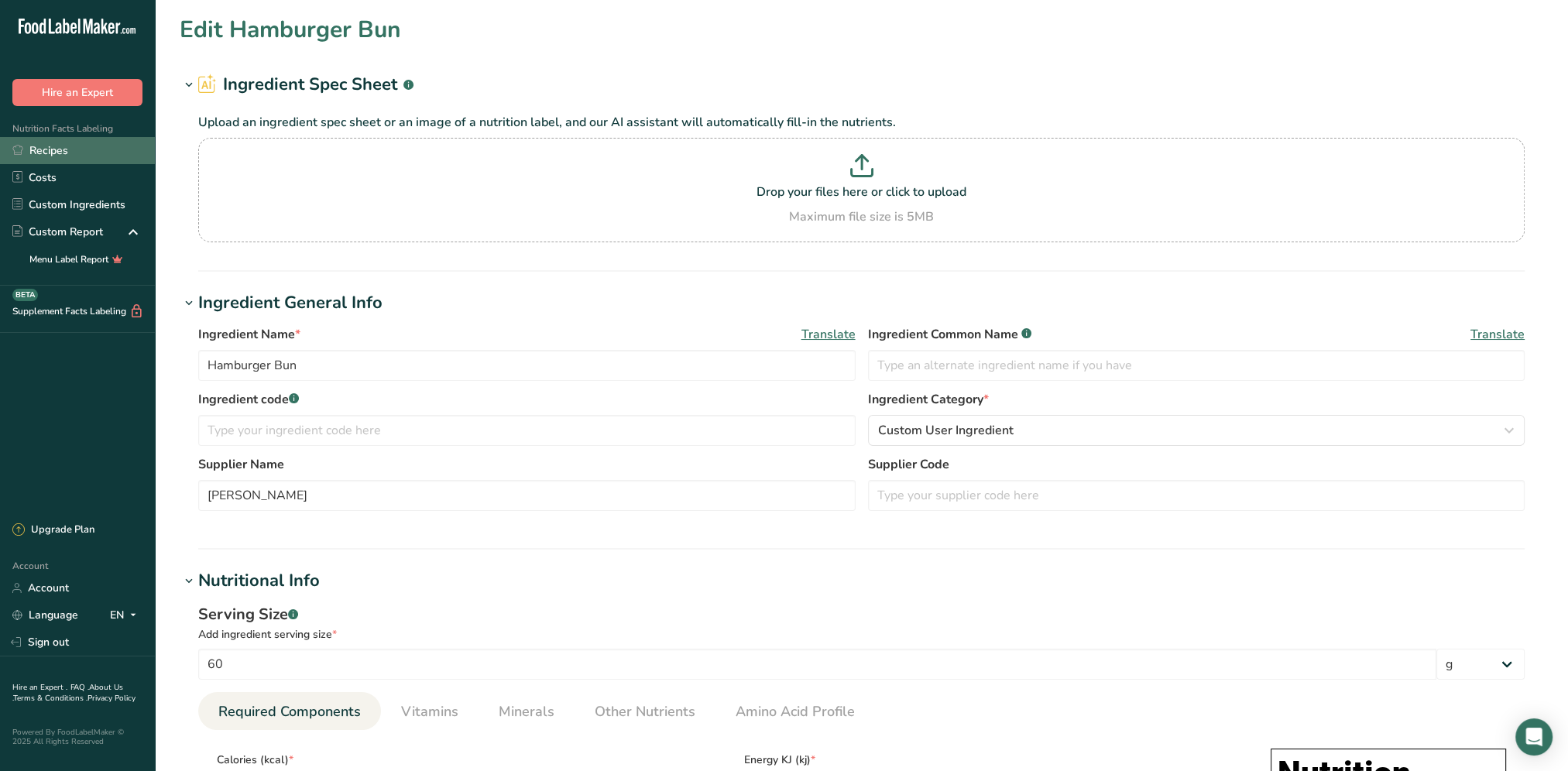
click at [42, 145] on link "Recipes" at bounding box center [77, 151] width 155 height 27
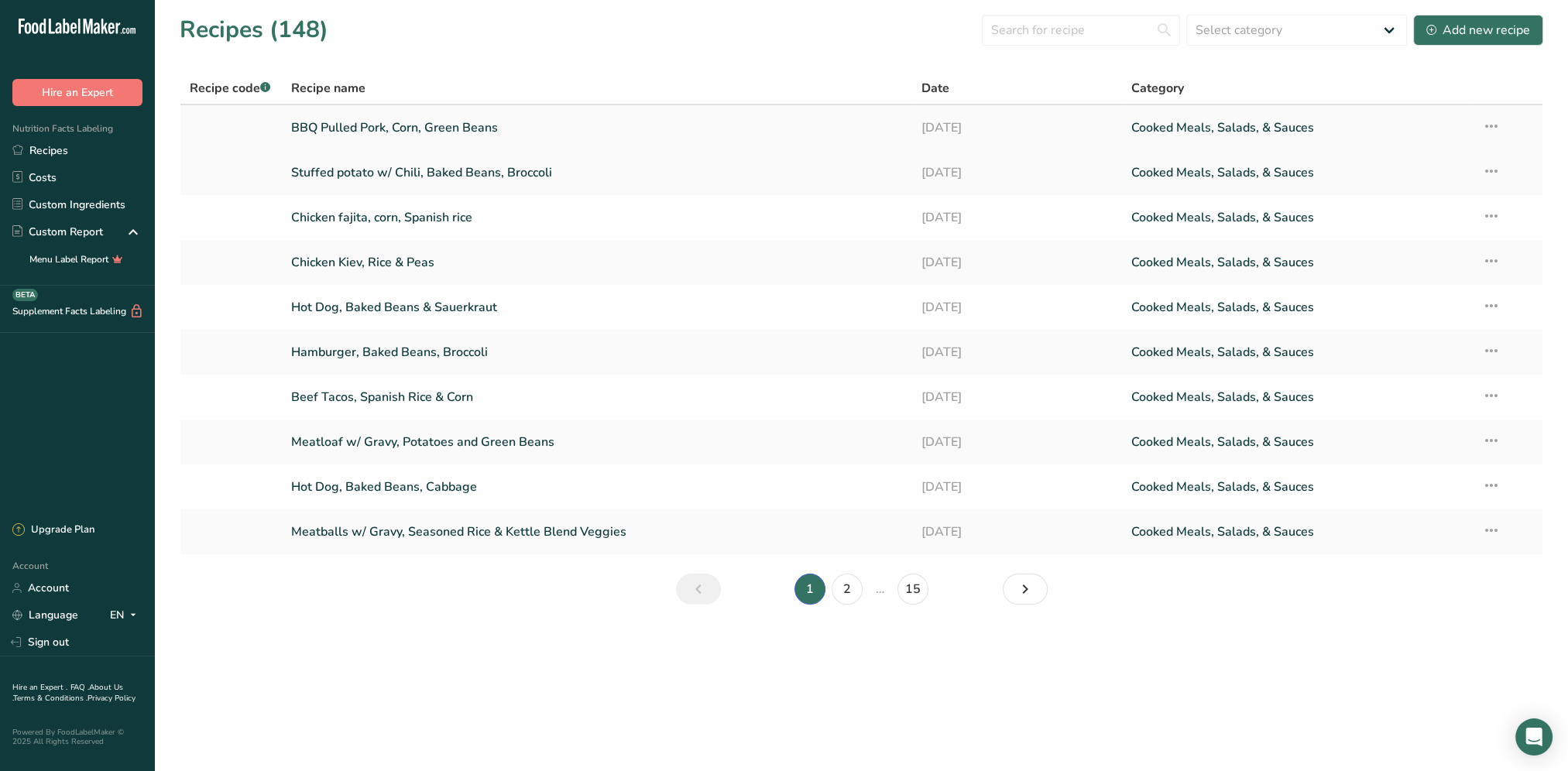
click at [365, 129] on link "BBQ Pulled Pork, Corn, Green Beans" at bounding box center [597, 127] width 611 height 32
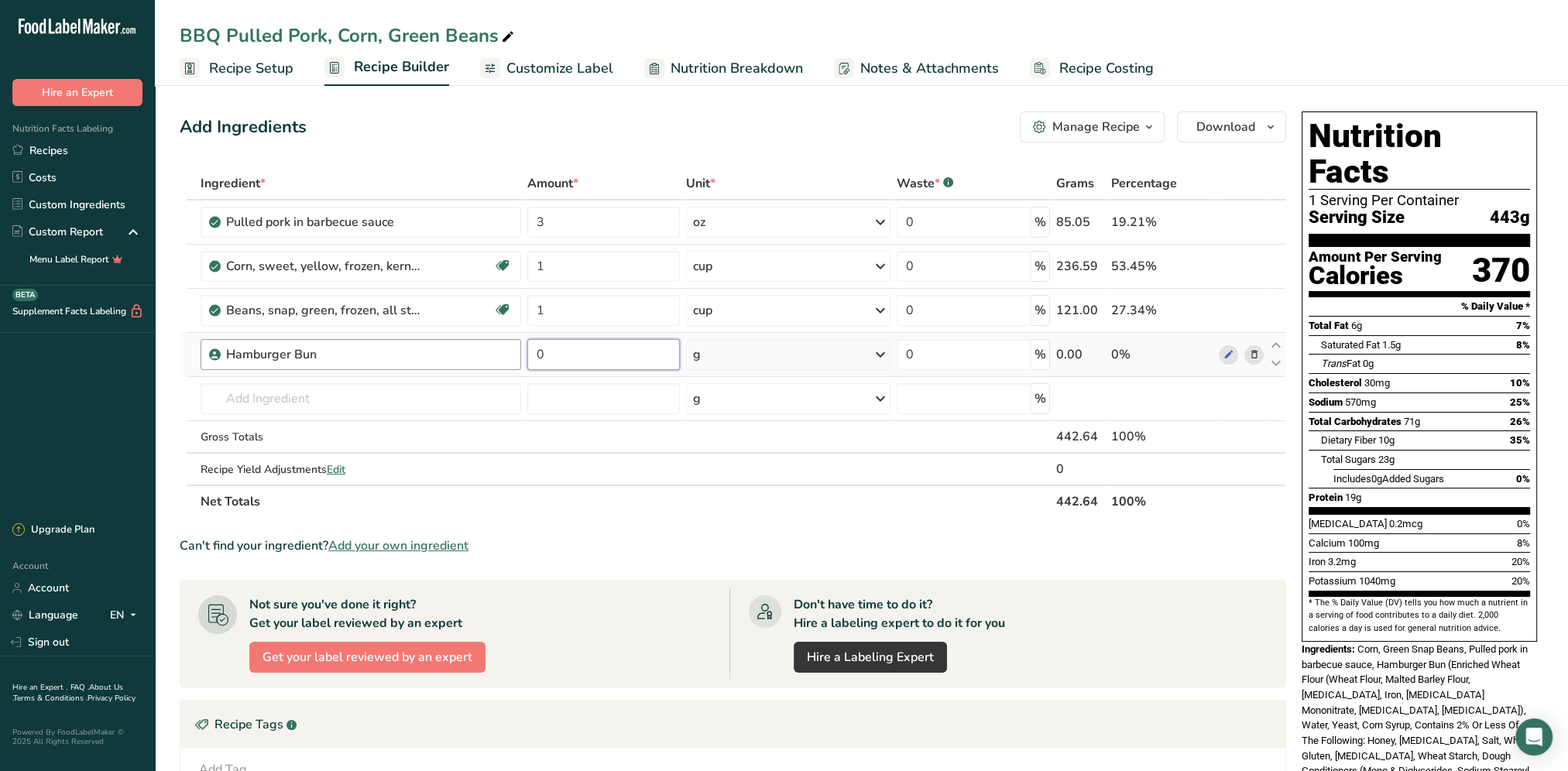
drag, startPoint x: 565, startPoint y: 356, endPoint x: 499, endPoint y: 356, distance: 66.0
click at [499, 356] on tr "Hamburger Bun 0 g Weight Units g kg mg See more Volume Units l mL fl oz See mor…" at bounding box center [733, 355] width 1105 height 44
click at [703, 113] on div "Add Ingredients Manage Recipe Delete Recipe Duplicate Recipe Scale Recipe Save …" at bounding box center [733, 127] width 1107 height 31
click at [348, 396] on input "text" at bounding box center [361, 398] width 320 height 31
click at [67, 145] on link "Recipes" at bounding box center [77, 151] width 155 height 27
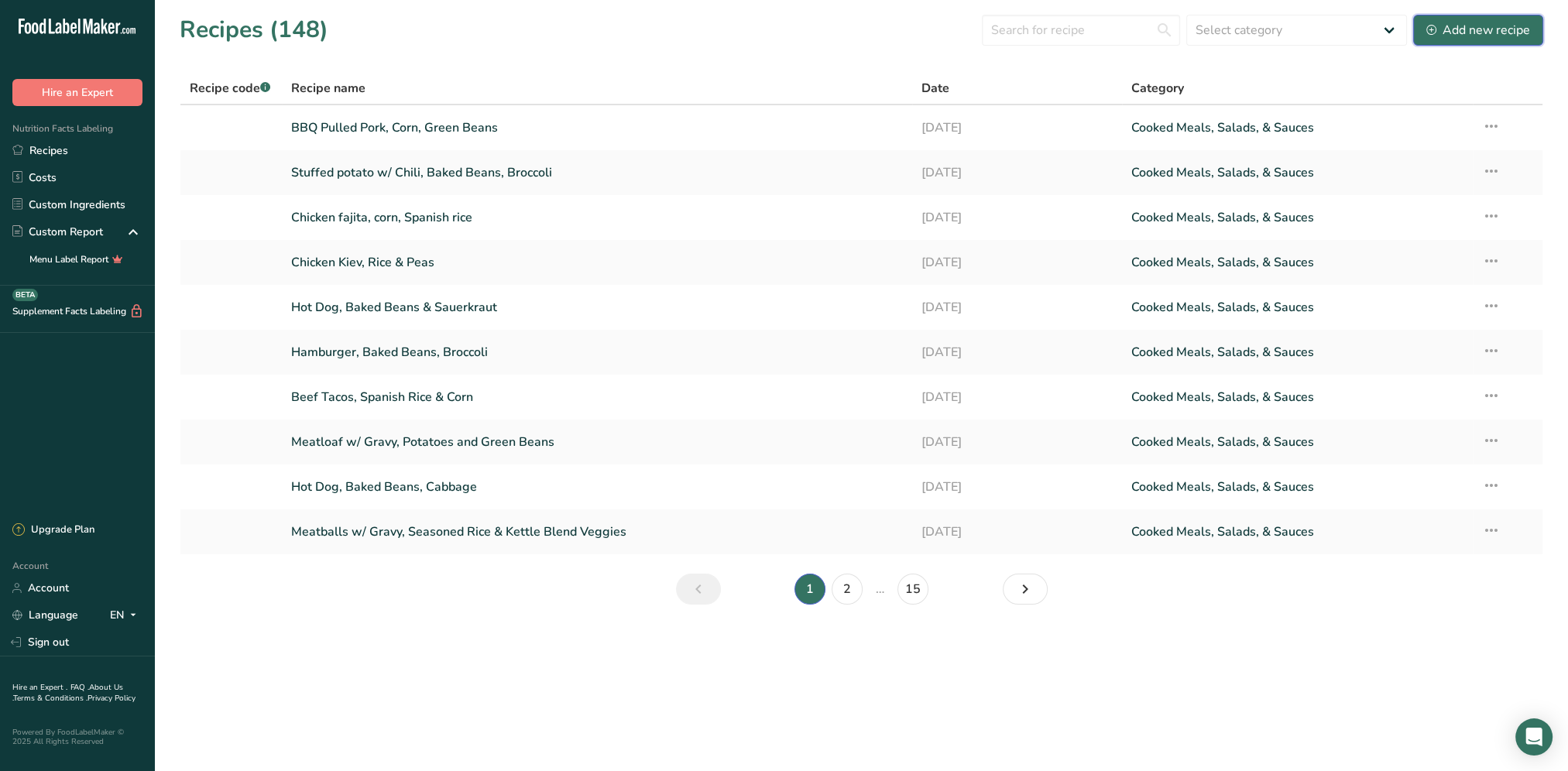
click at [1483, 35] on div "Add new recipe" at bounding box center [1478, 30] width 104 height 19
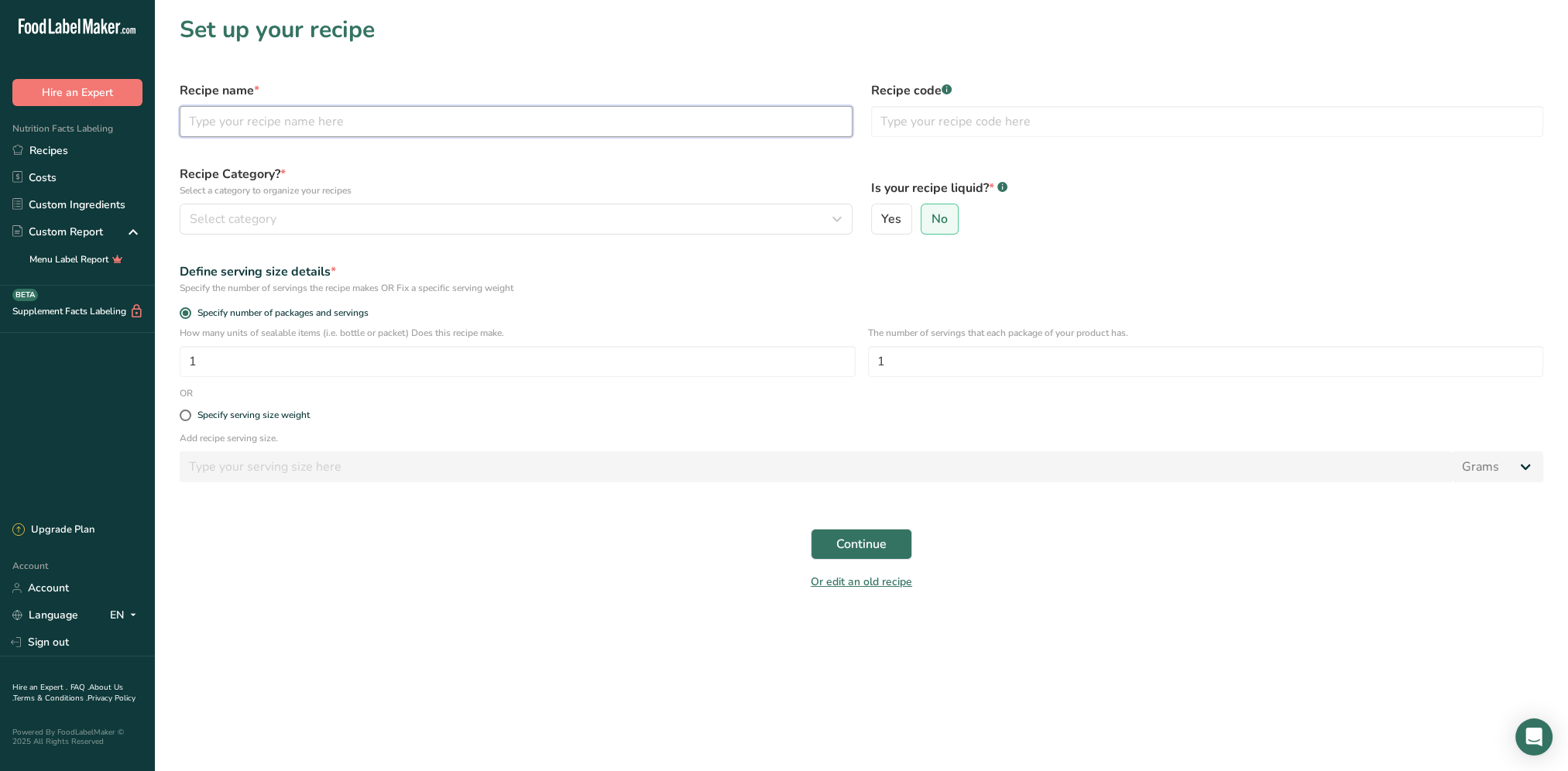
click at [390, 128] on input "text" at bounding box center [516, 121] width 673 height 31
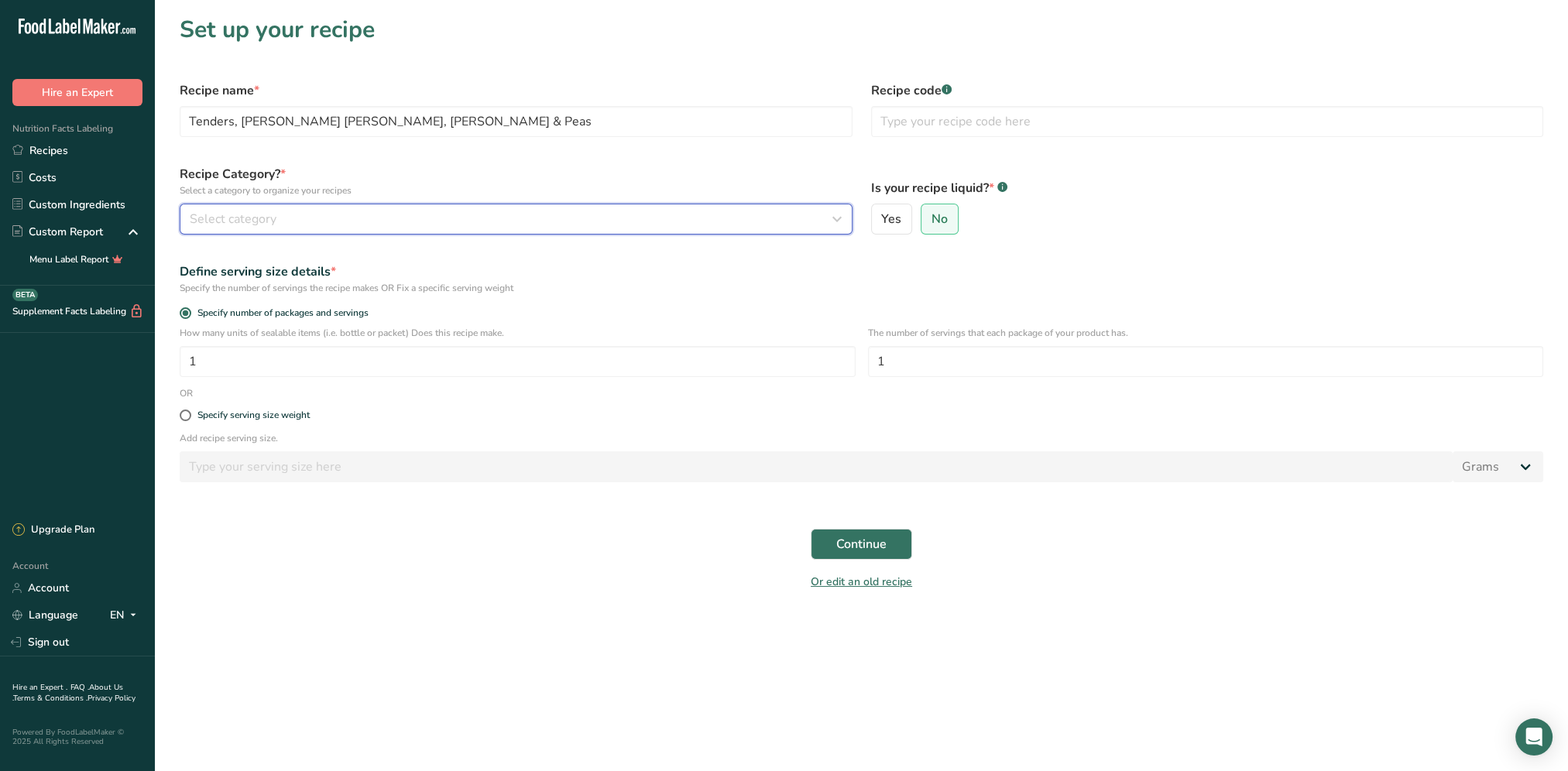
click at [369, 217] on div "Select category" at bounding box center [511, 219] width 644 height 19
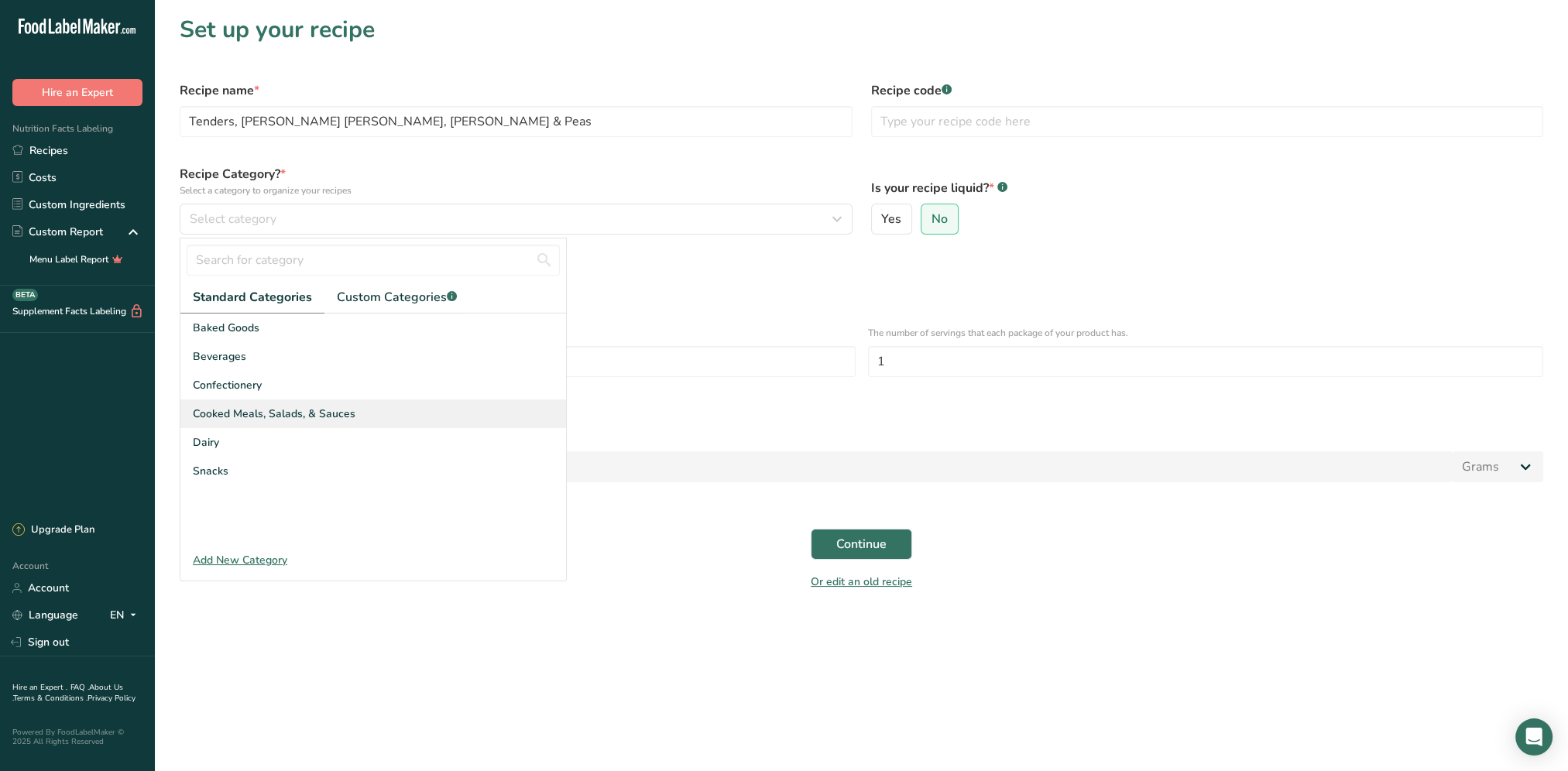
click at [270, 410] on span "Cooked Meals, Salads, & Sauces" at bounding box center [274, 414] width 163 height 16
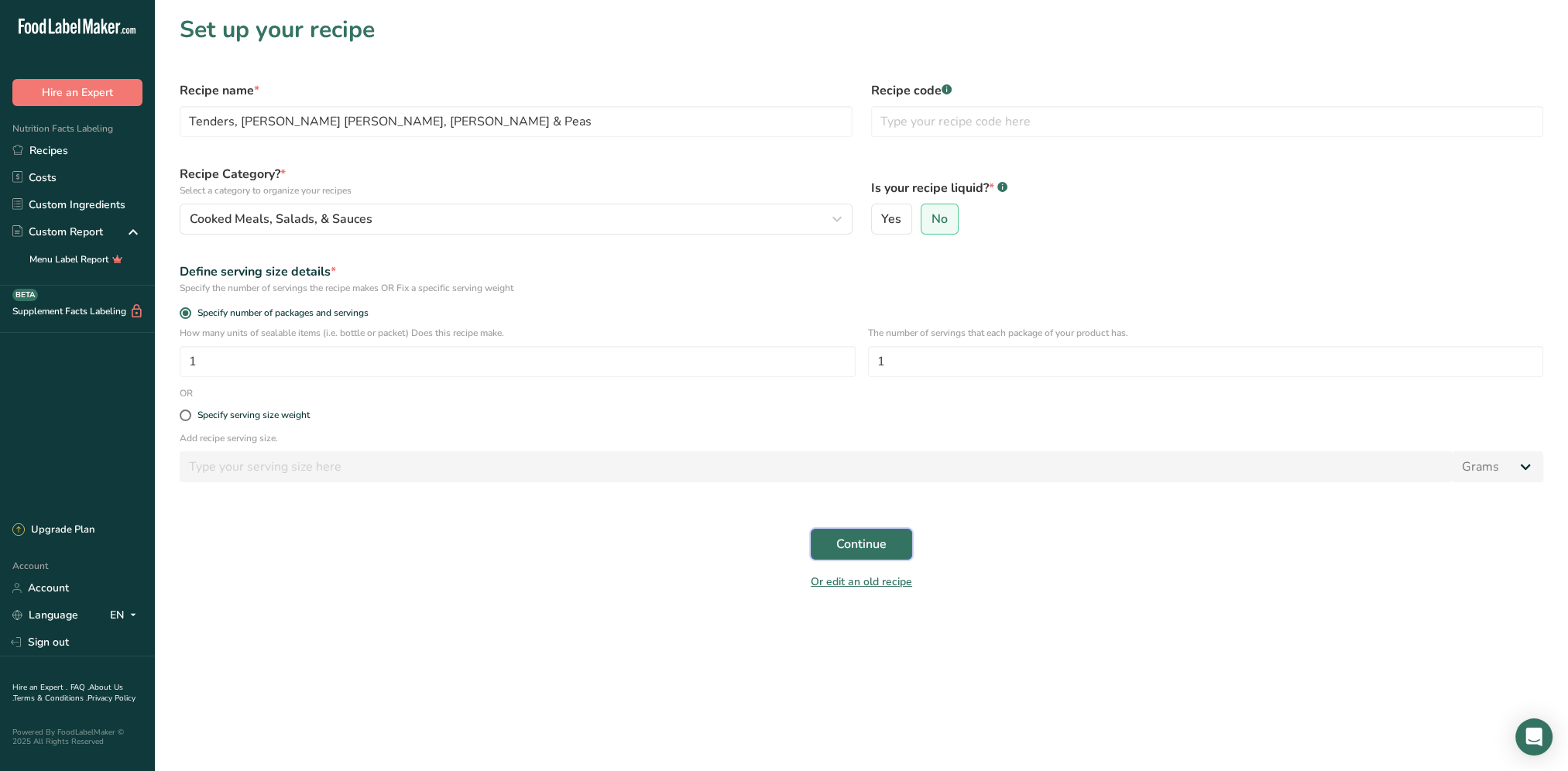
click at [862, 536] on span "Continue" at bounding box center [861, 544] width 50 height 19
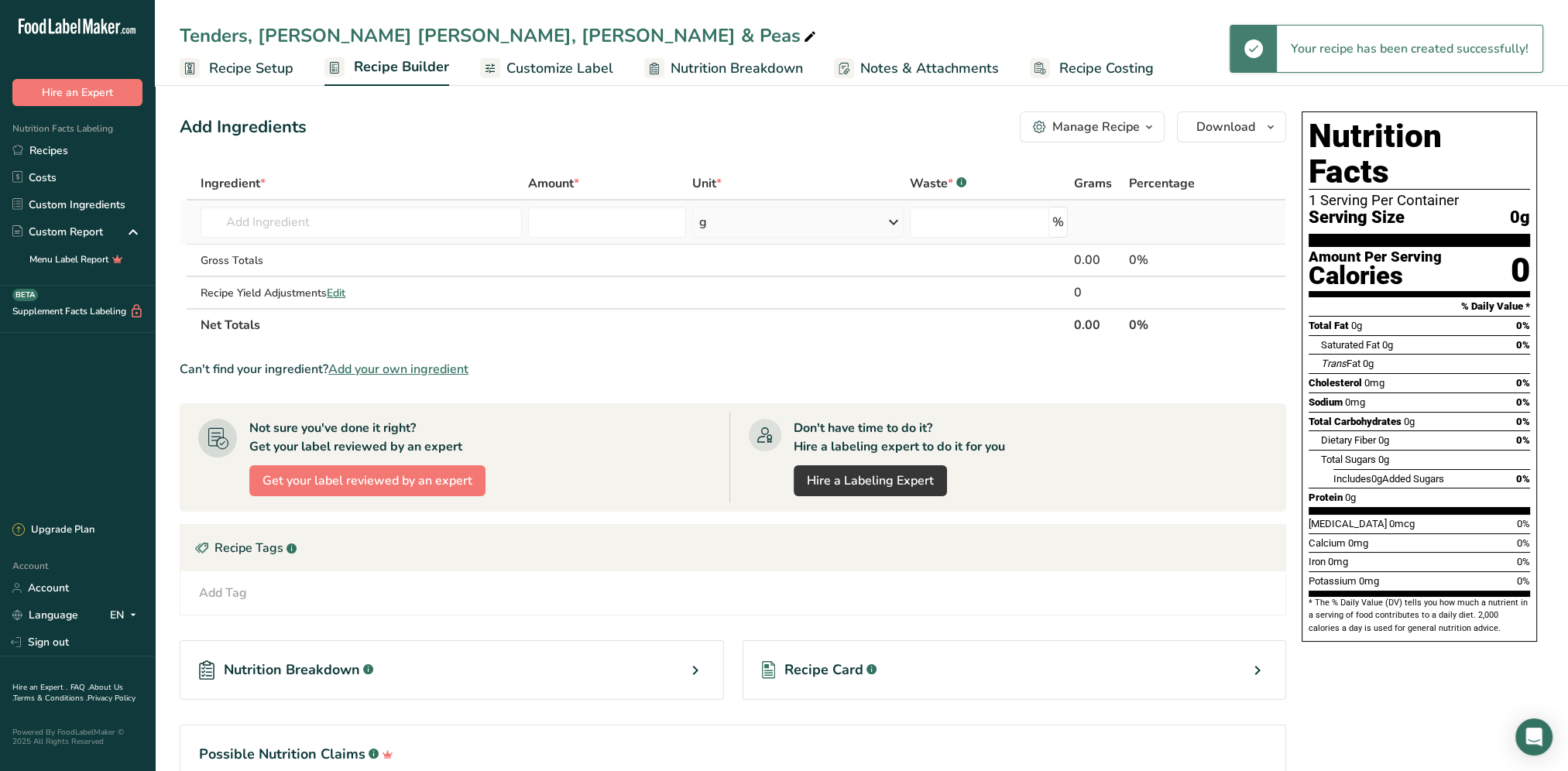
click at [266, 238] on td "Almond flour 1211 Milk, whole, 3.25% milkfat, without added vitamin A and vitam…" at bounding box center [361, 223] width 327 height 44
click at [277, 228] on input "text" at bounding box center [361, 222] width 321 height 31
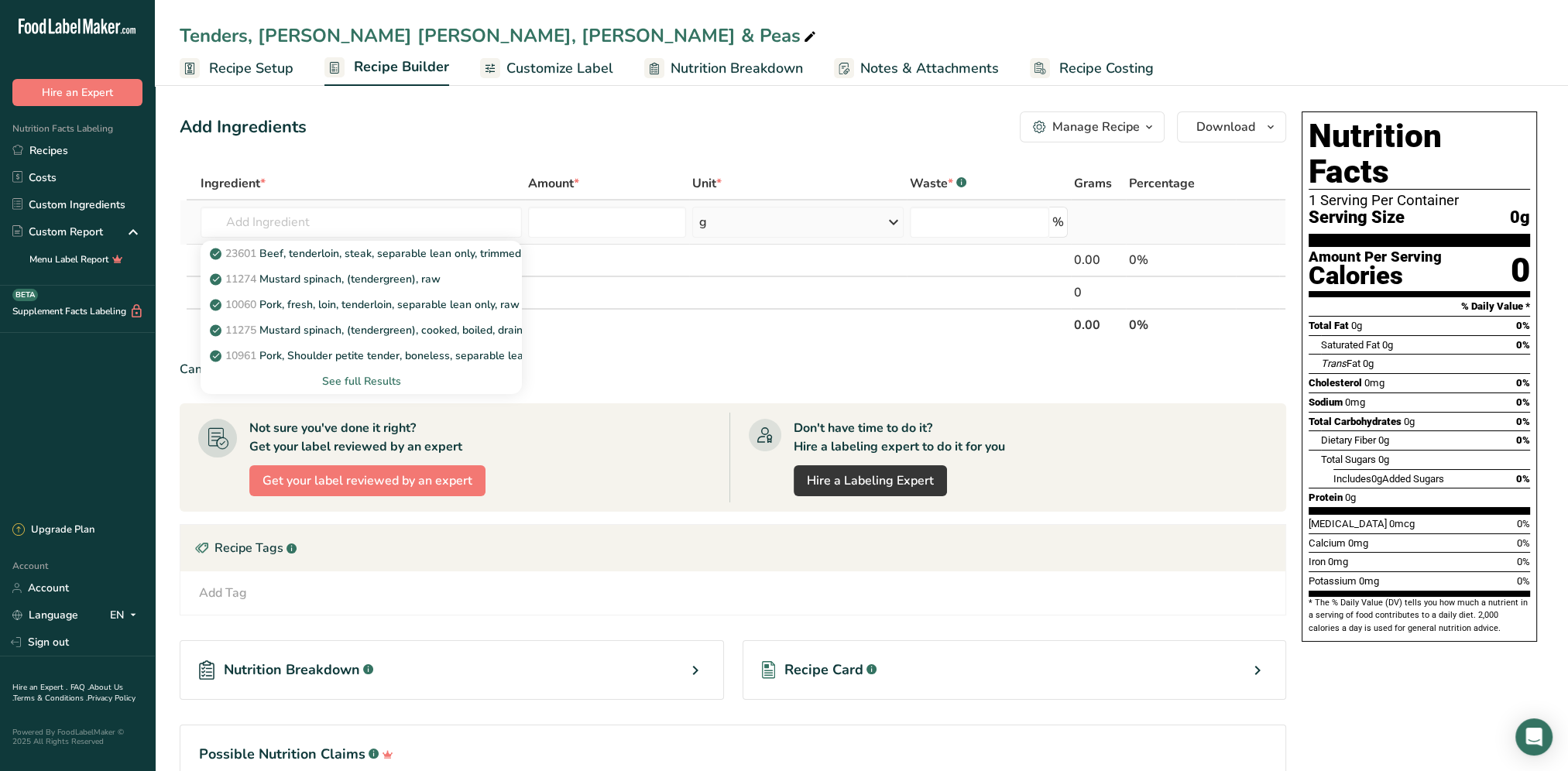
click at [384, 380] on div "See full Results" at bounding box center [361, 381] width 297 height 16
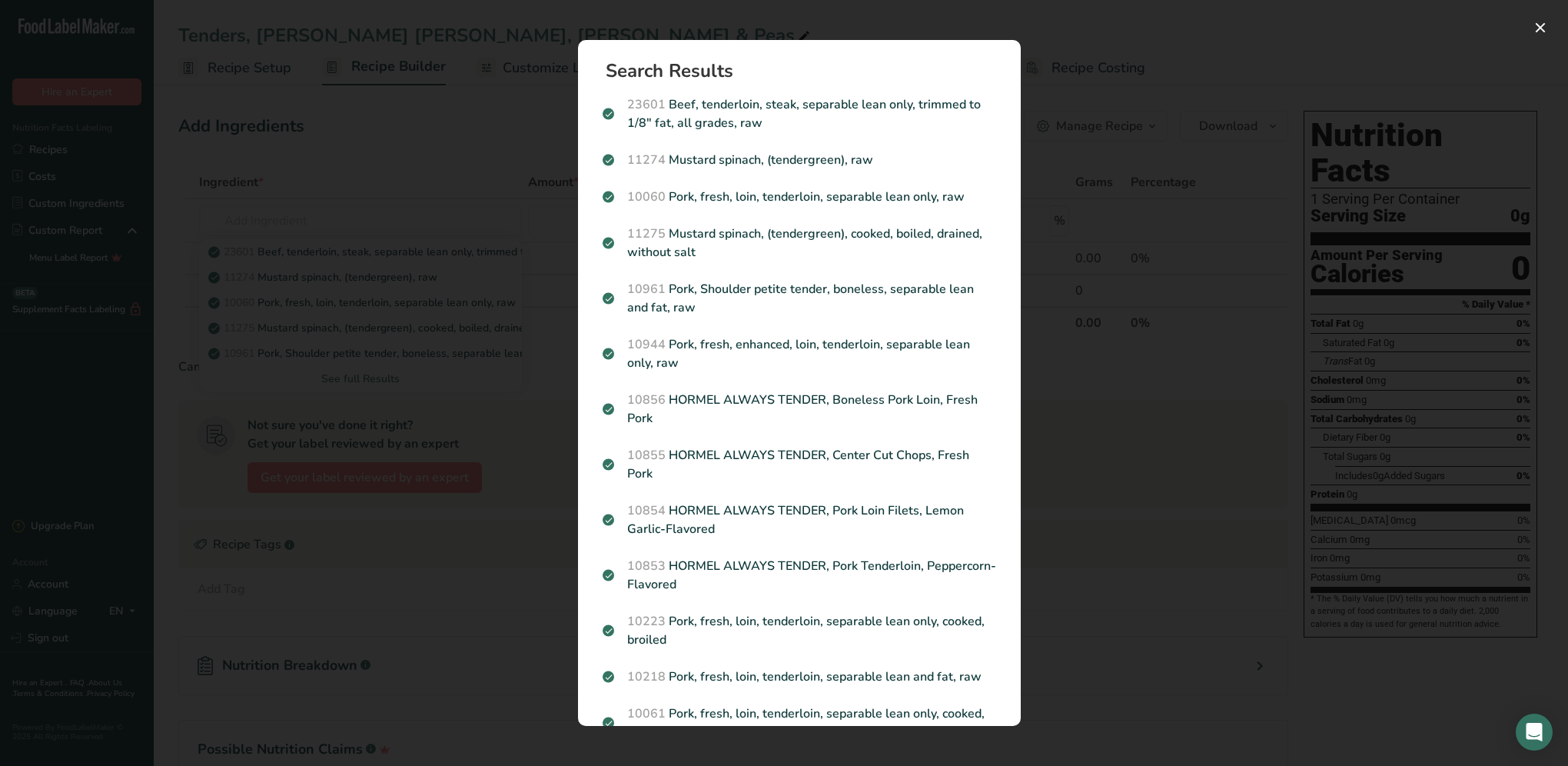
click at [519, 151] on div "Search results modal" at bounding box center [784, 383] width 1568 height 766
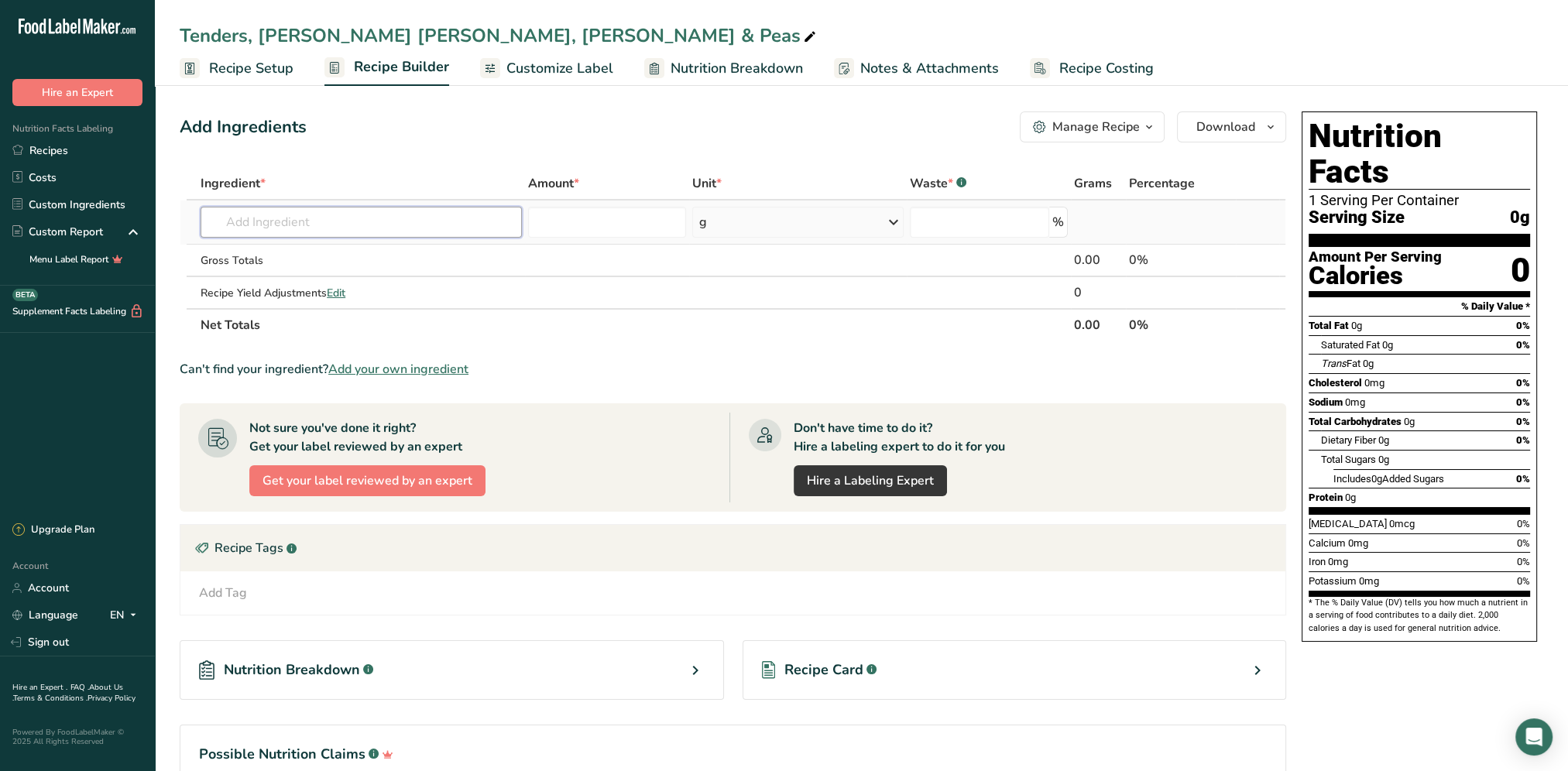
click at [324, 214] on input "text" at bounding box center [361, 222] width 321 height 31
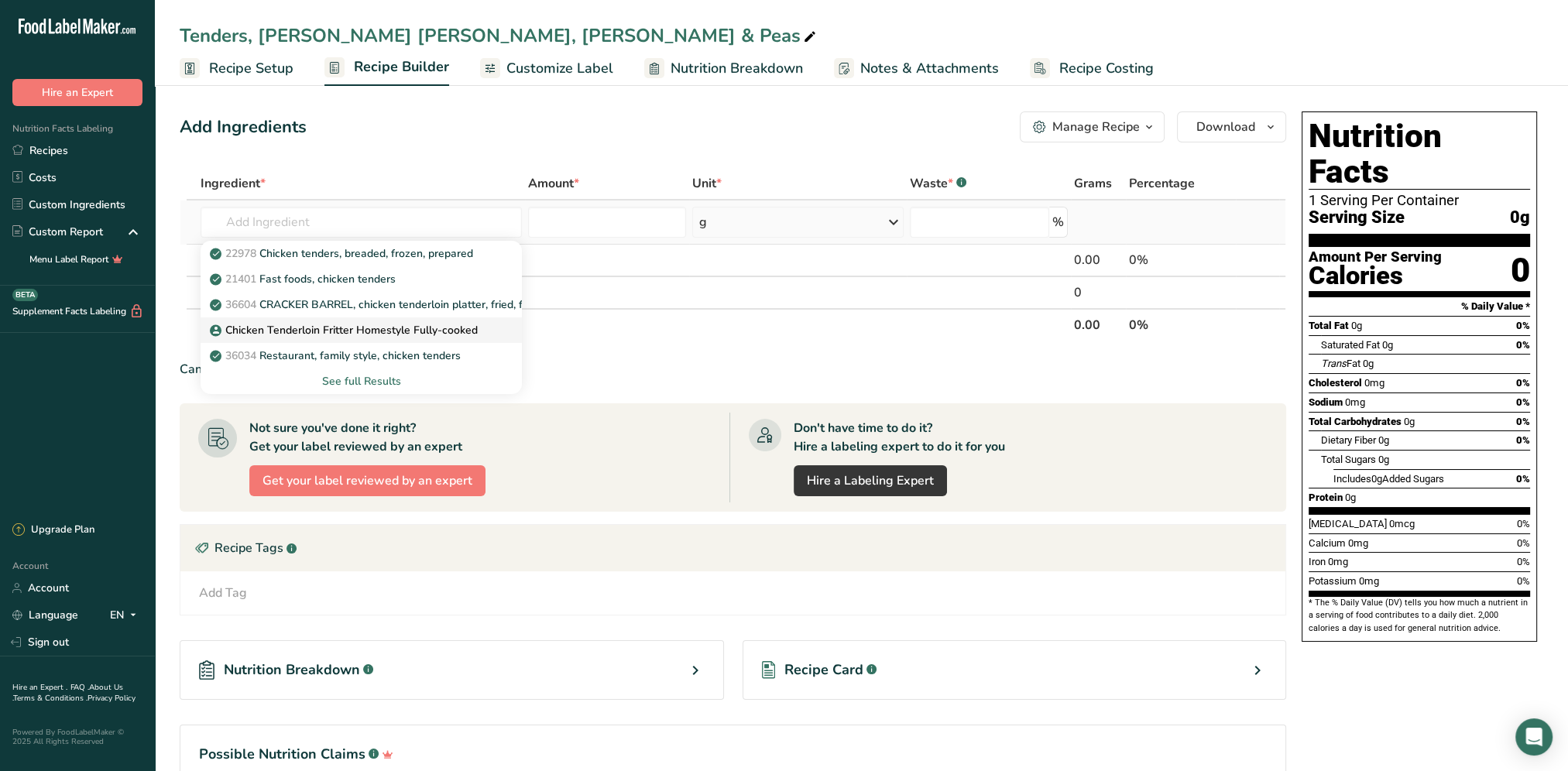
click at [325, 333] on p "Chicken Tenderloin Fritter Homestyle Fully-cooked" at bounding box center [345, 330] width 265 height 16
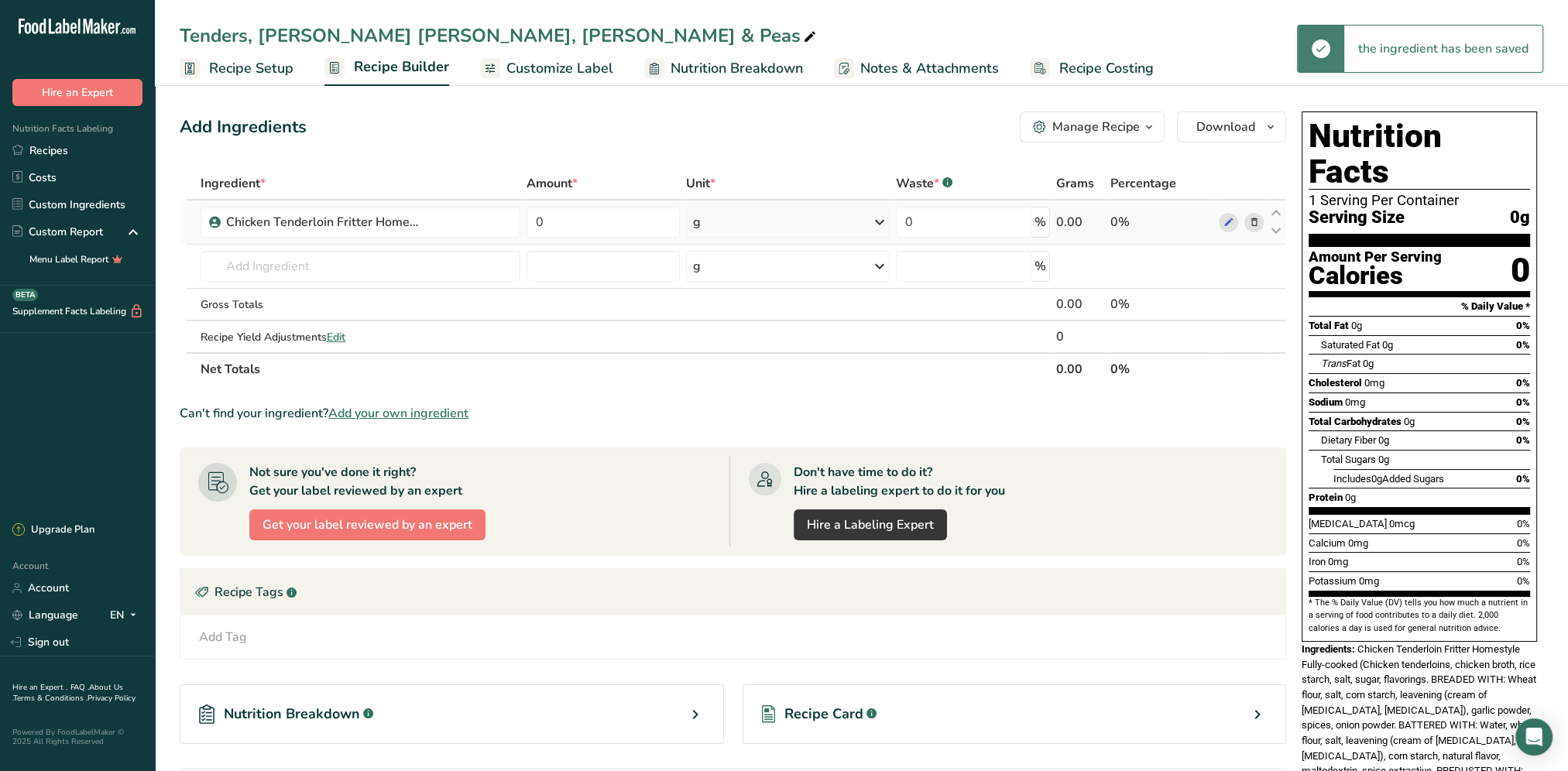
click at [875, 219] on icon at bounding box center [879, 222] width 19 height 28
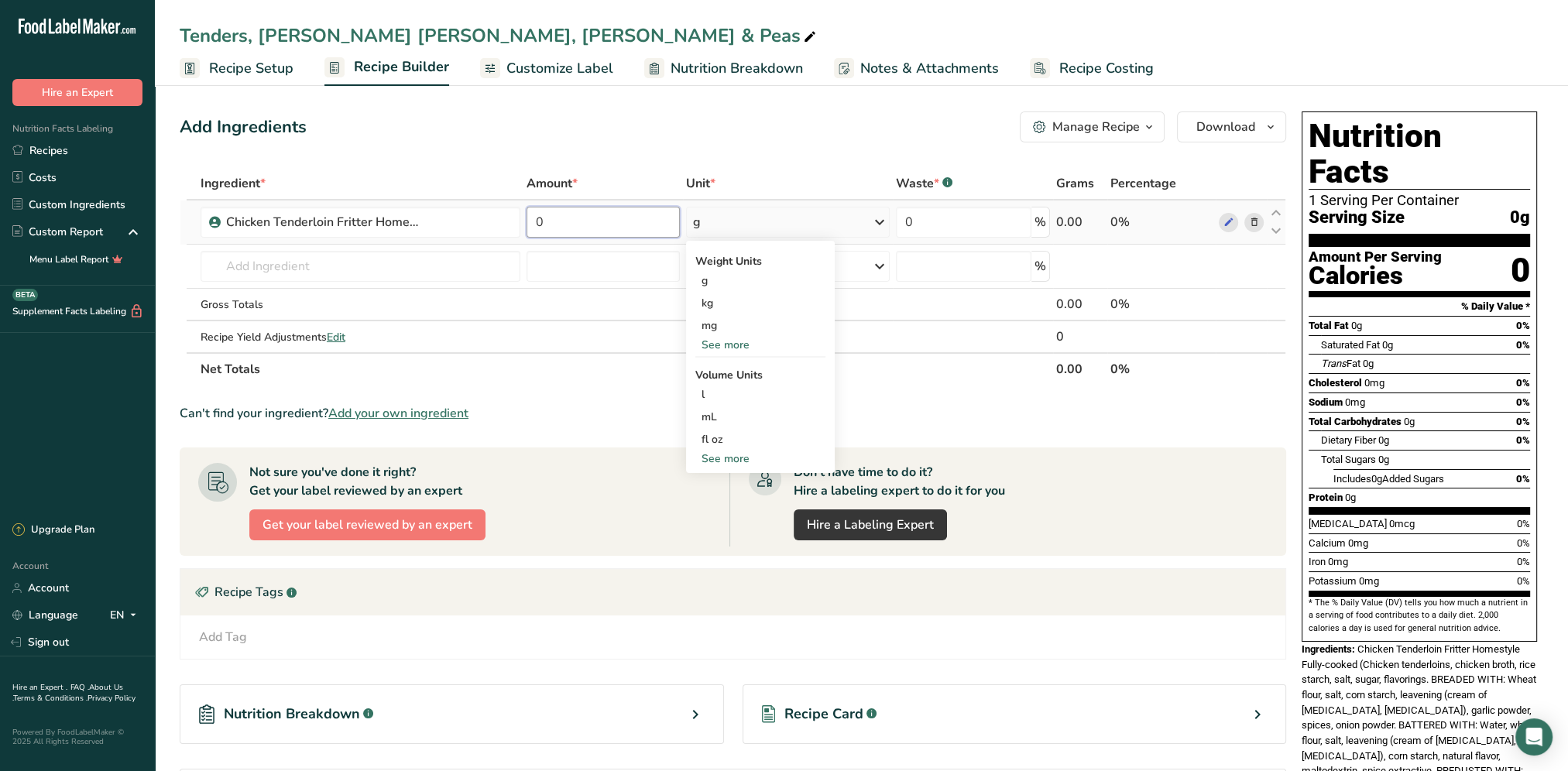
click at [567, 228] on input "0" at bounding box center [603, 222] width 153 height 31
drag, startPoint x: 561, startPoint y: 227, endPoint x: 530, endPoint y: 235, distance: 32.0
click at [530, 235] on input "0" at bounding box center [603, 222] width 153 height 31
click at [877, 219] on div "Ingredient * Amount * Unit * Waste * .a-a{fill:#347362;}.b-a{fill:#fff;} Grams …" at bounding box center [733, 276] width 1107 height 219
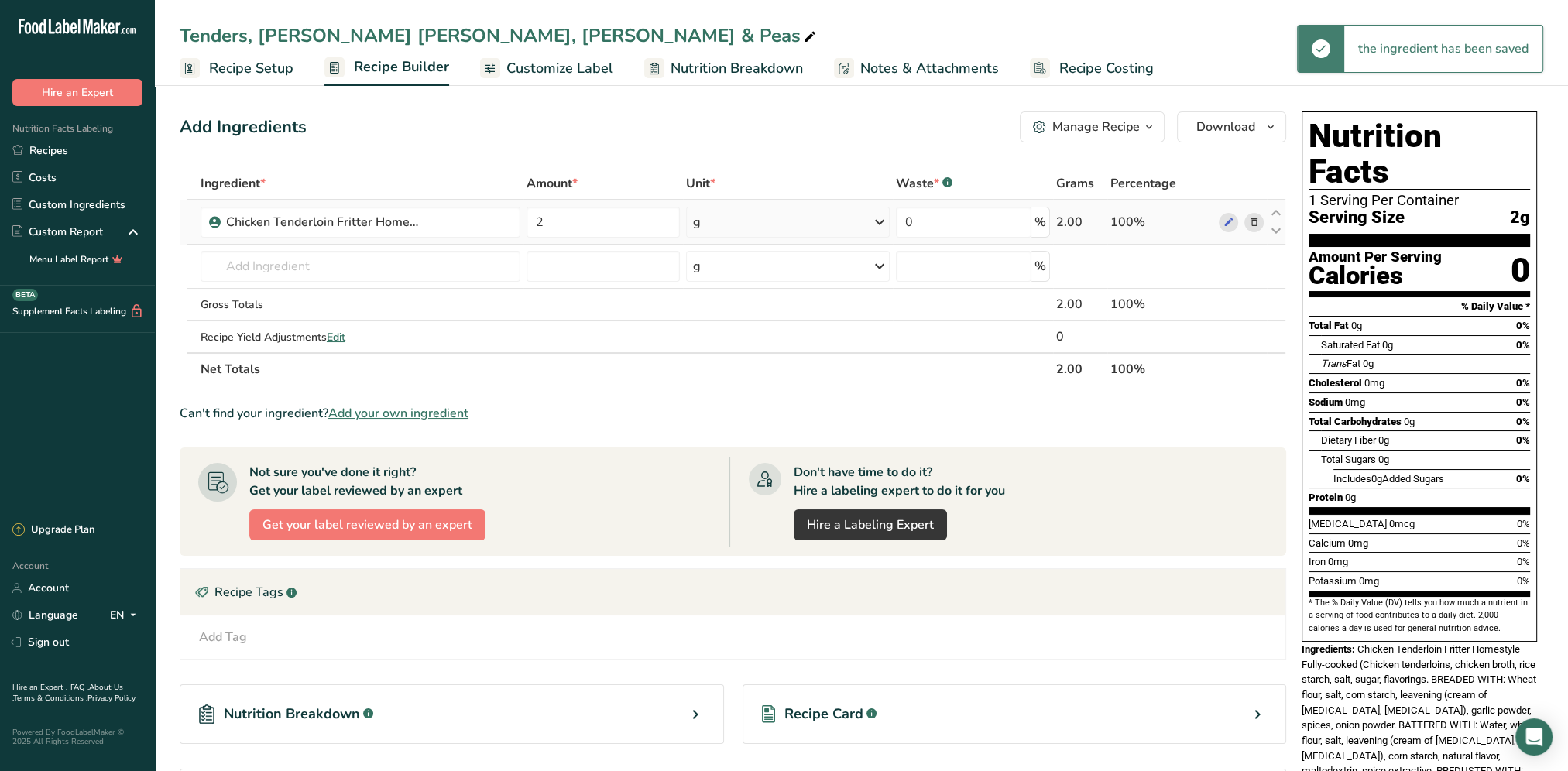
click at [879, 219] on icon at bounding box center [879, 222] width 19 height 28
click at [735, 349] on div "See more" at bounding box center [760, 345] width 130 height 16
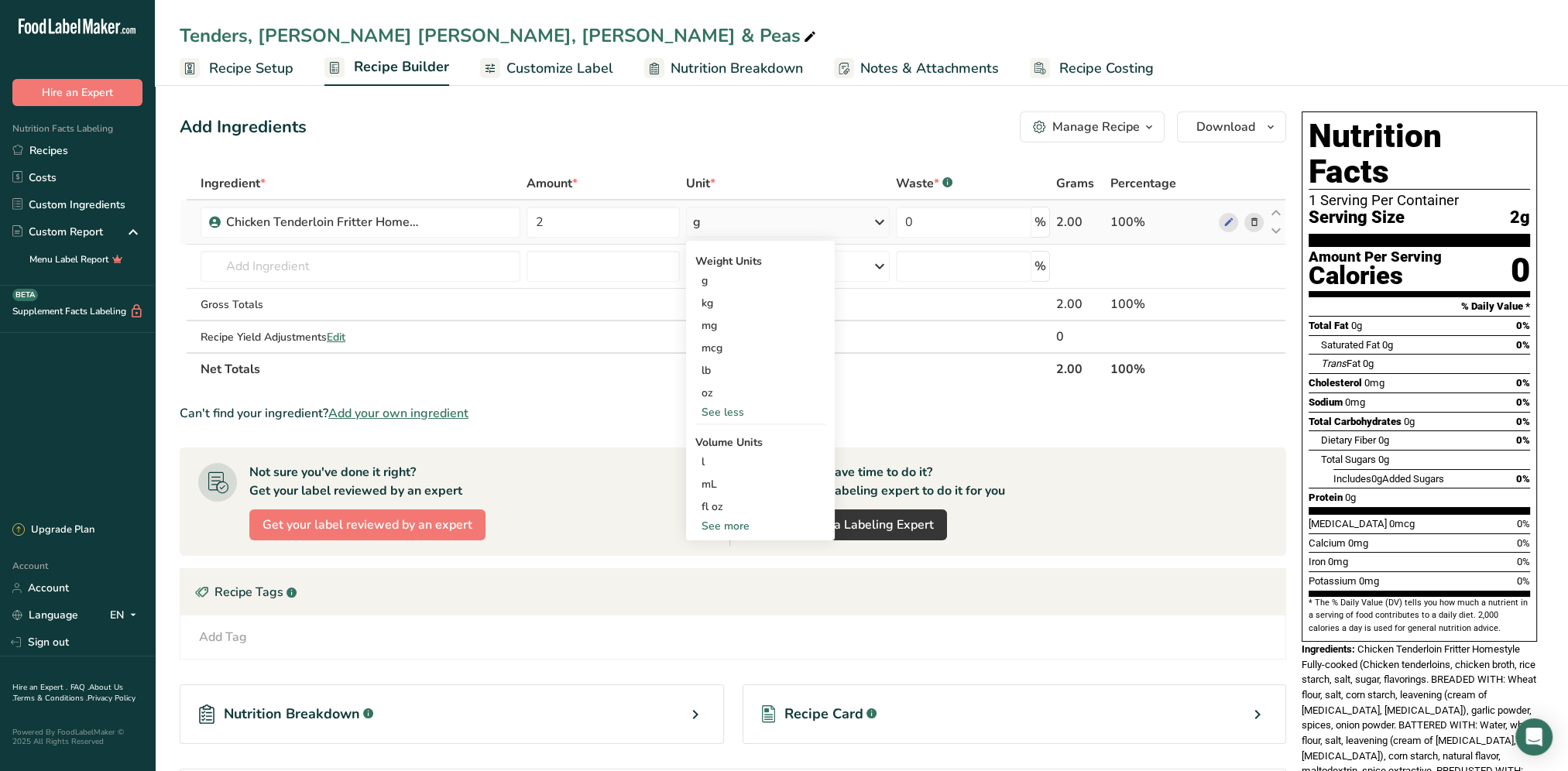
click at [736, 528] on div "See more" at bounding box center [760, 526] width 130 height 16
click at [746, 231] on div "g" at bounding box center [787, 222] width 204 height 31
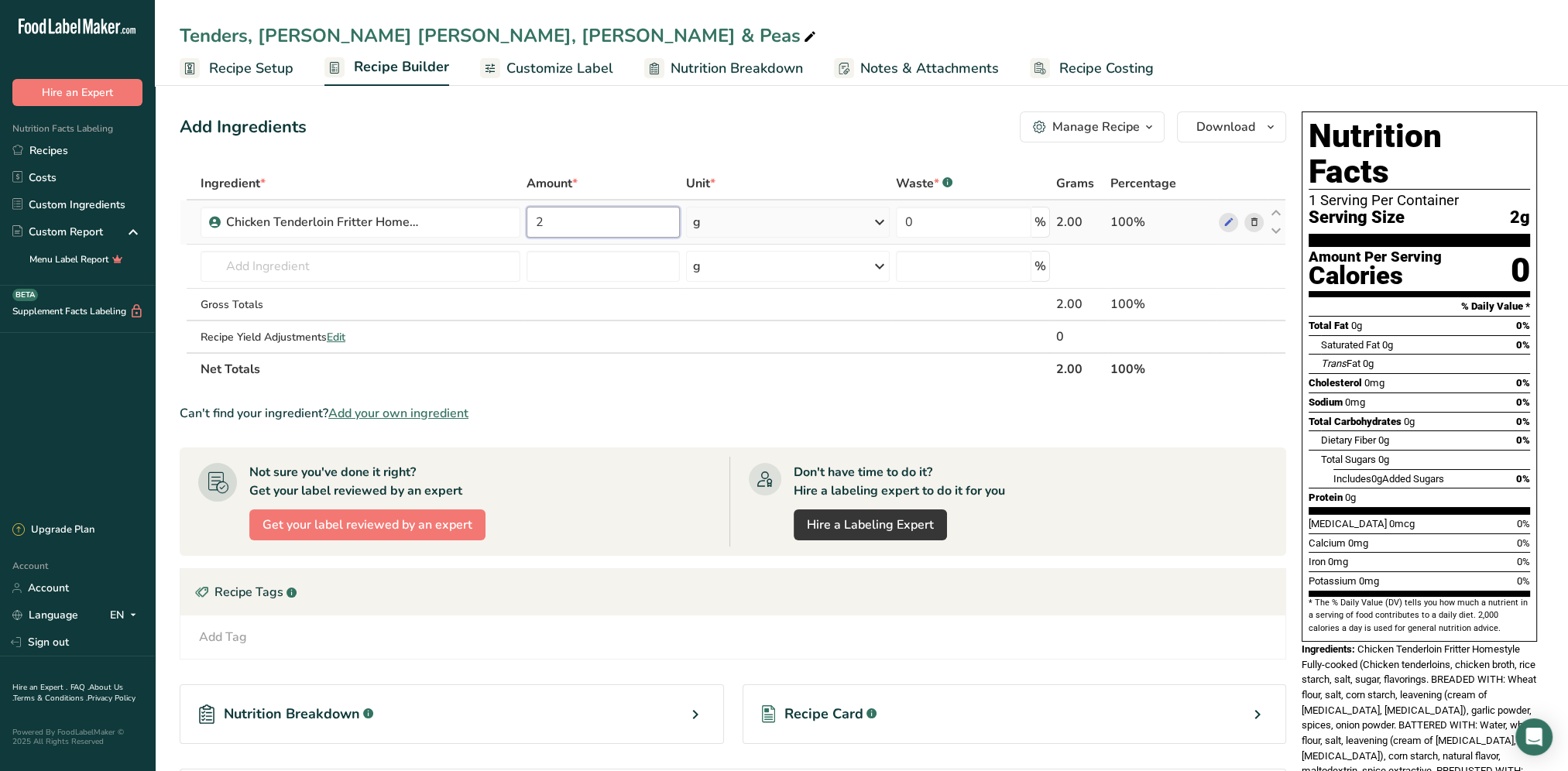
click at [615, 221] on input "2" at bounding box center [603, 222] width 153 height 31
click at [736, 223] on div "Ingredient * Amount * Unit * Waste * .a-a{fill:#347362;}.b-a{fill:#fff;} Grams …" at bounding box center [733, 276] width 1107 height 219
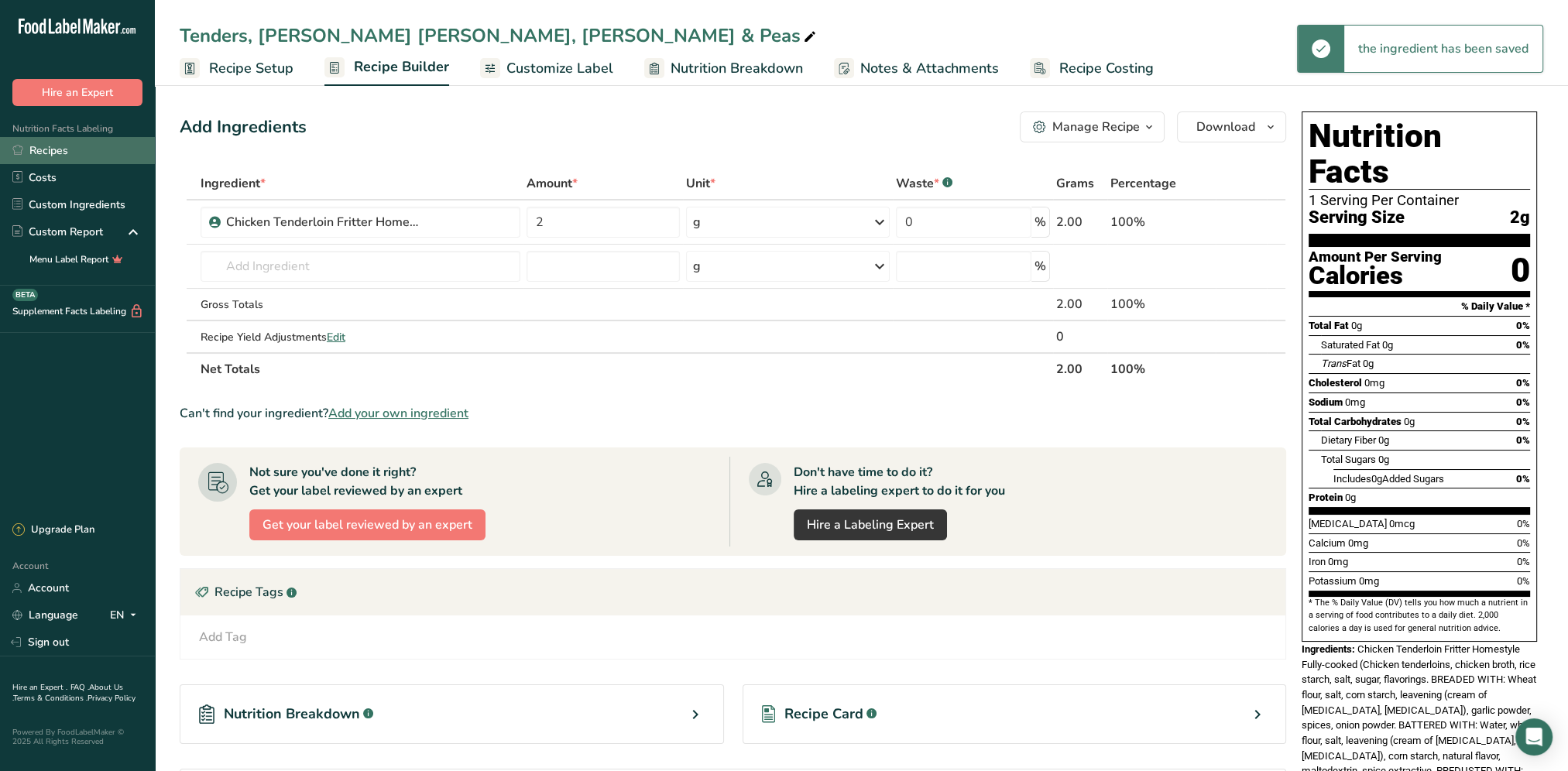
click at [48, 154] on link "Recipes" at bounding box center [77, 151] width 155 height 27
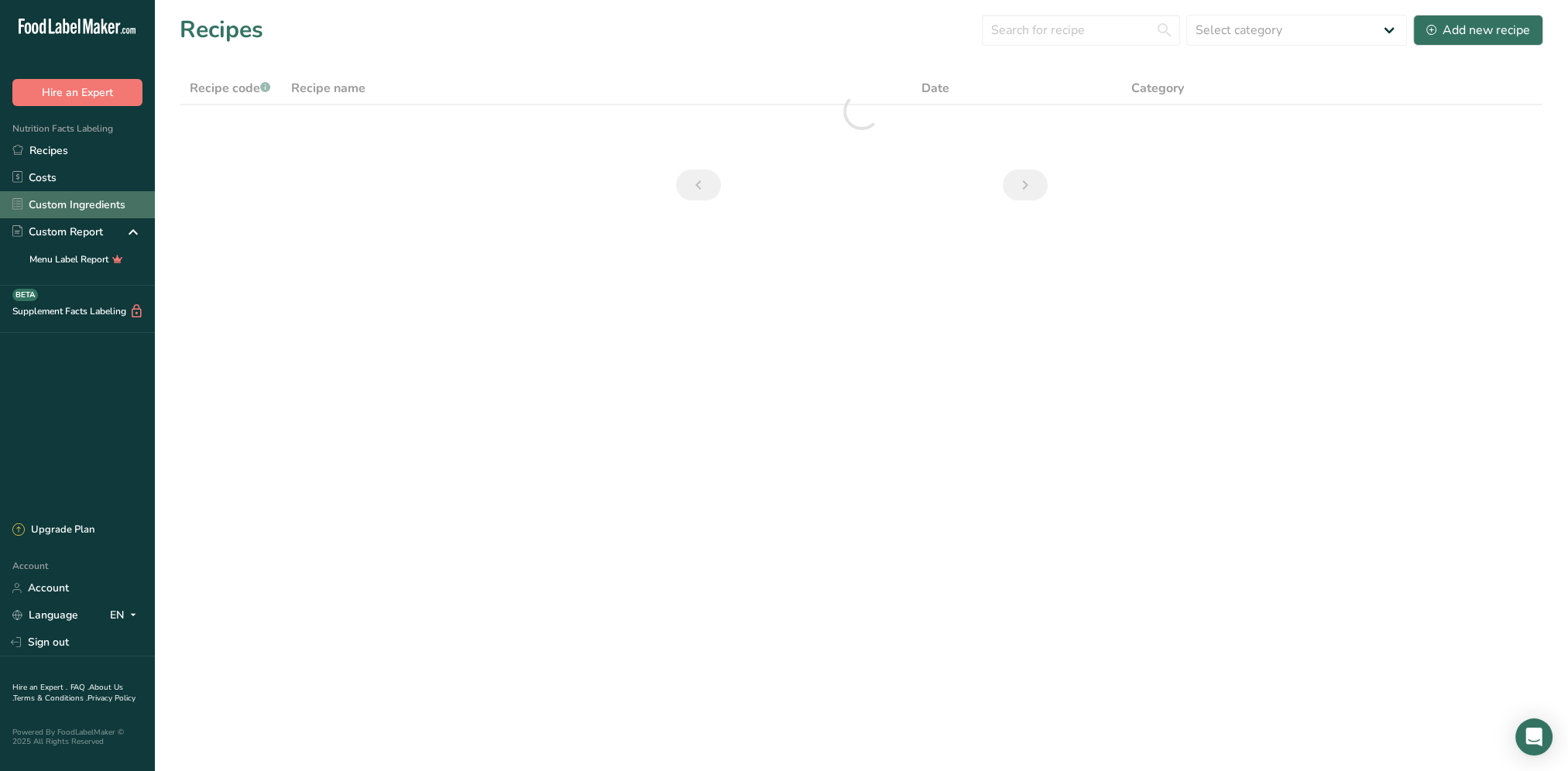
click at [73, 204] on link "Custom Ingredients" at bounding box center [77, 205] width 155 height 27
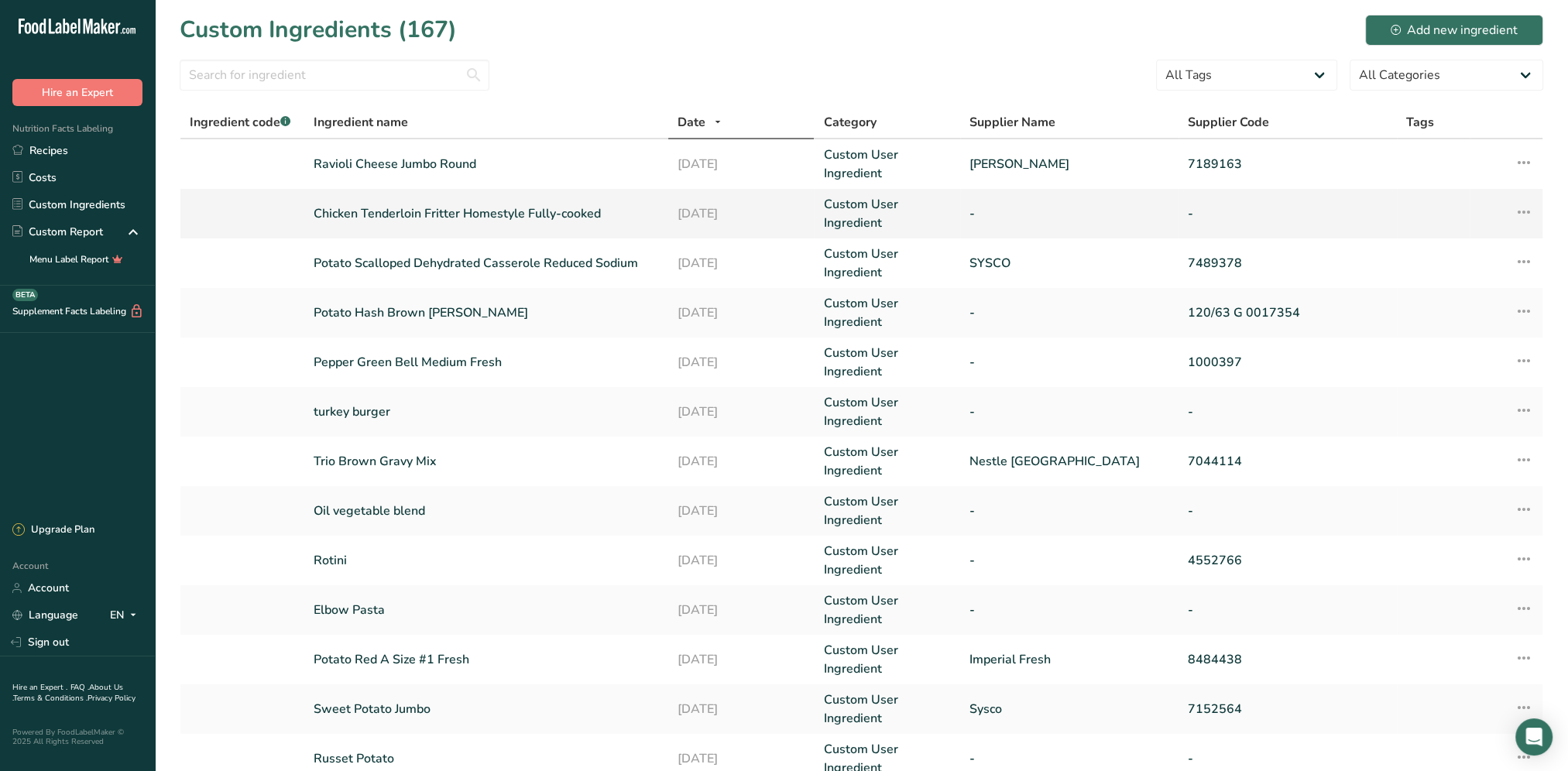
click at [424, 213] on link "Chicken Tenderloin Fritter Homestyle Fully-cooked" at bounding box center [486, 213] width 345 height 19
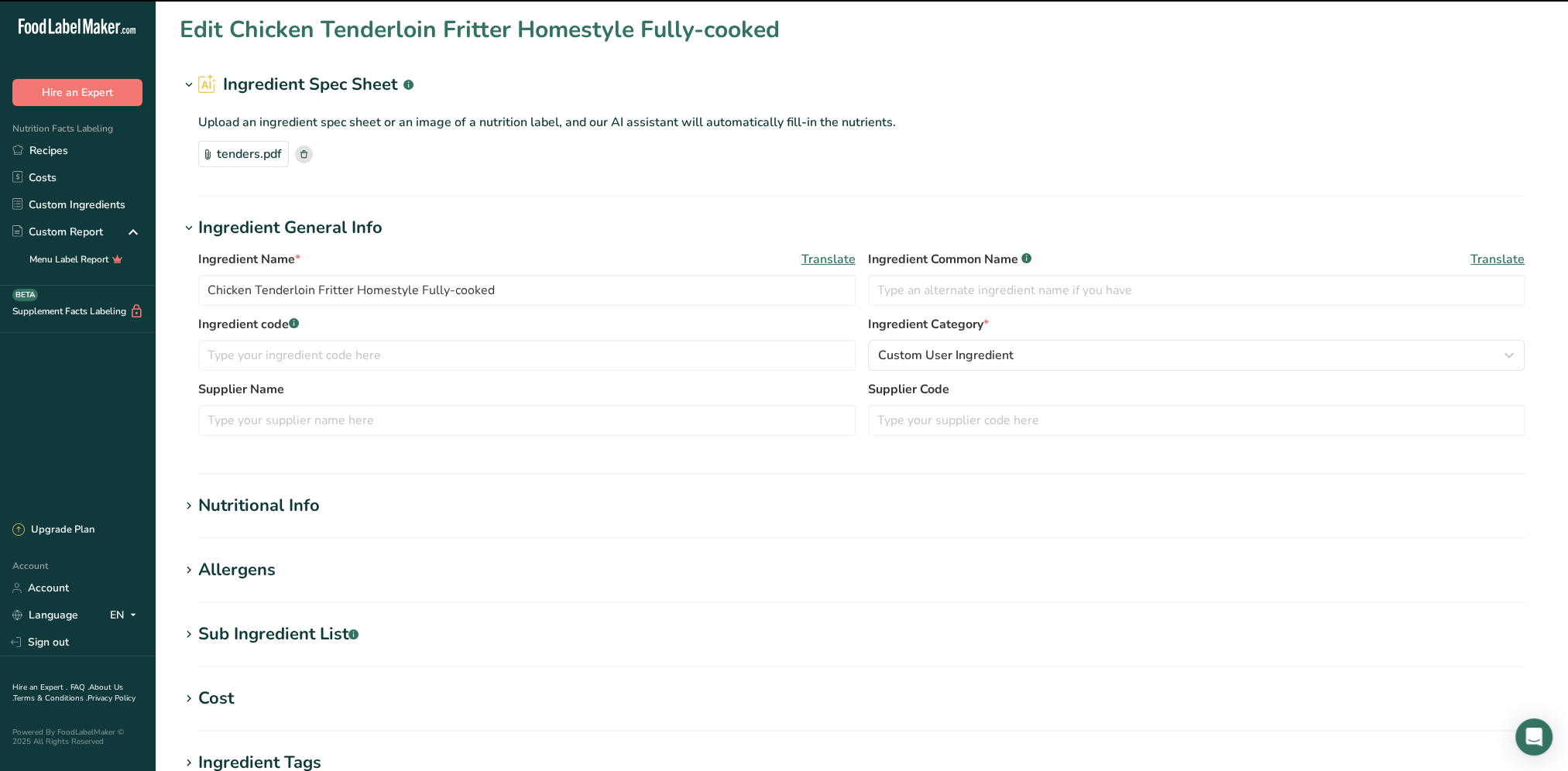
click at [257, 498] on div "Nutritional Info" at bounding box center [259, 506] width 122 height 26
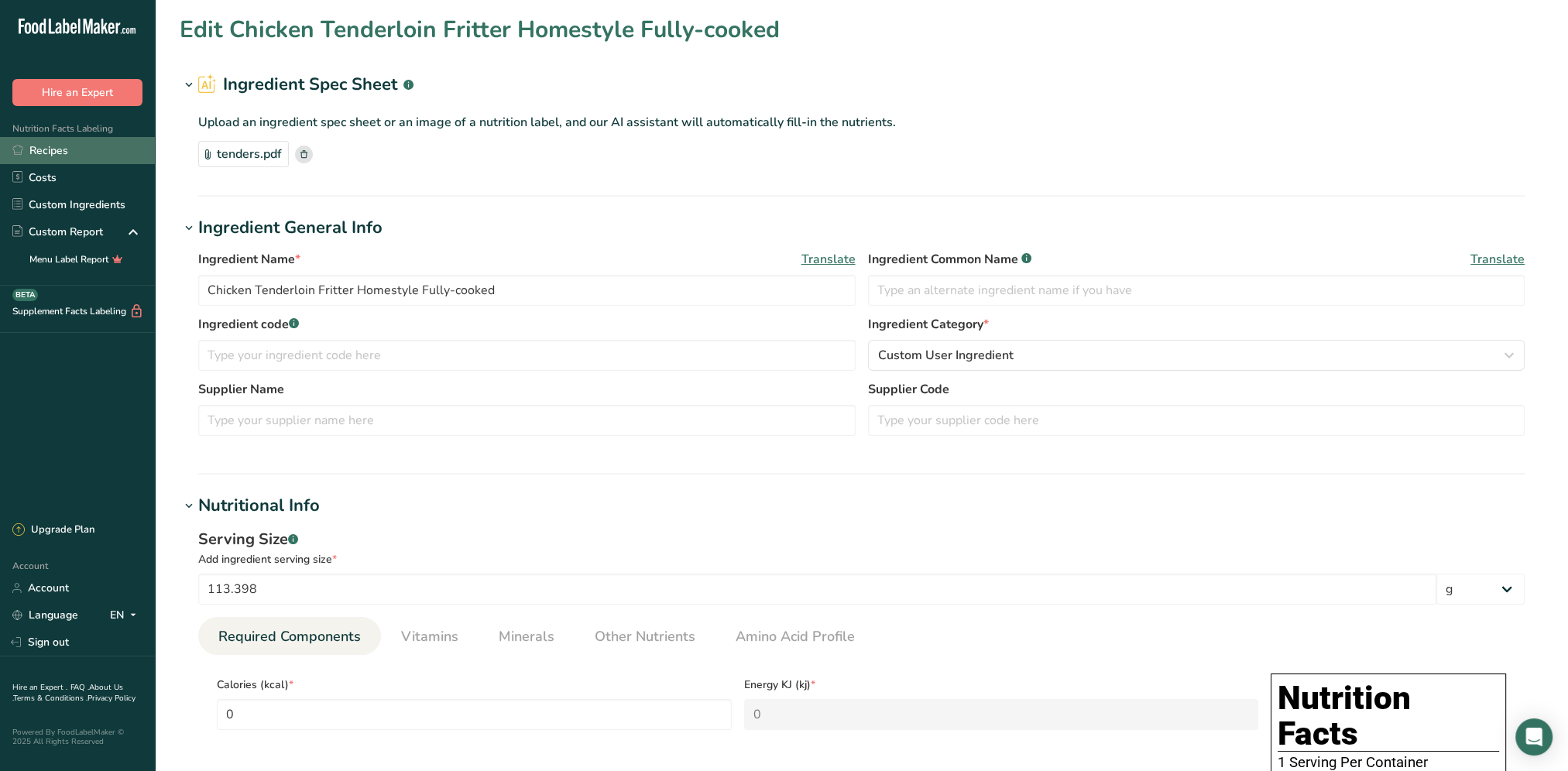
click at [43, 152] on link "Recipes" at bounding box center [77, 151] width 155 height 27
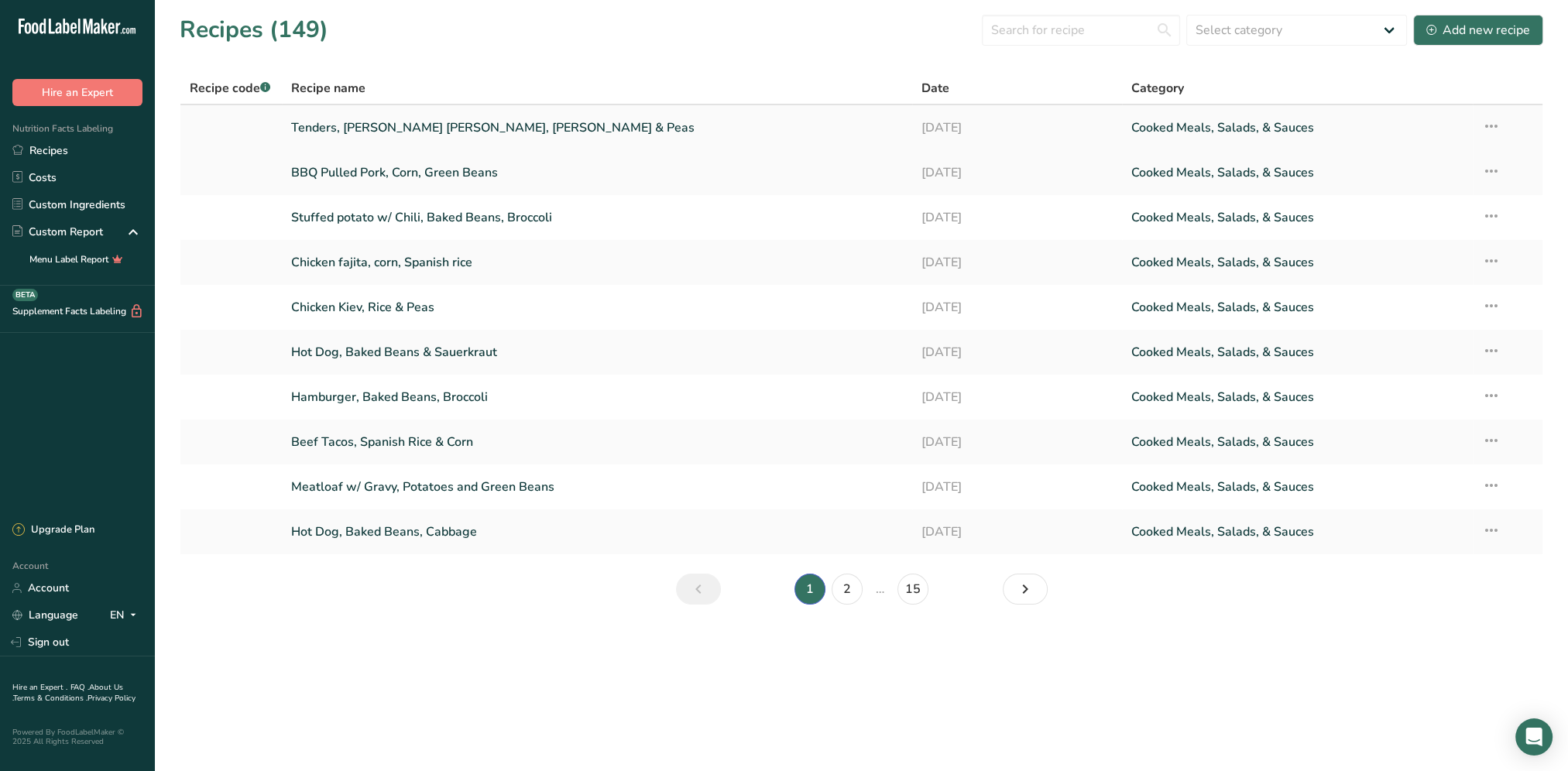
click at [371, 121] on link "Tenders, Rice O'Brien, Carrots & Peas" at bounding box center [597, 127] width 611 height 32
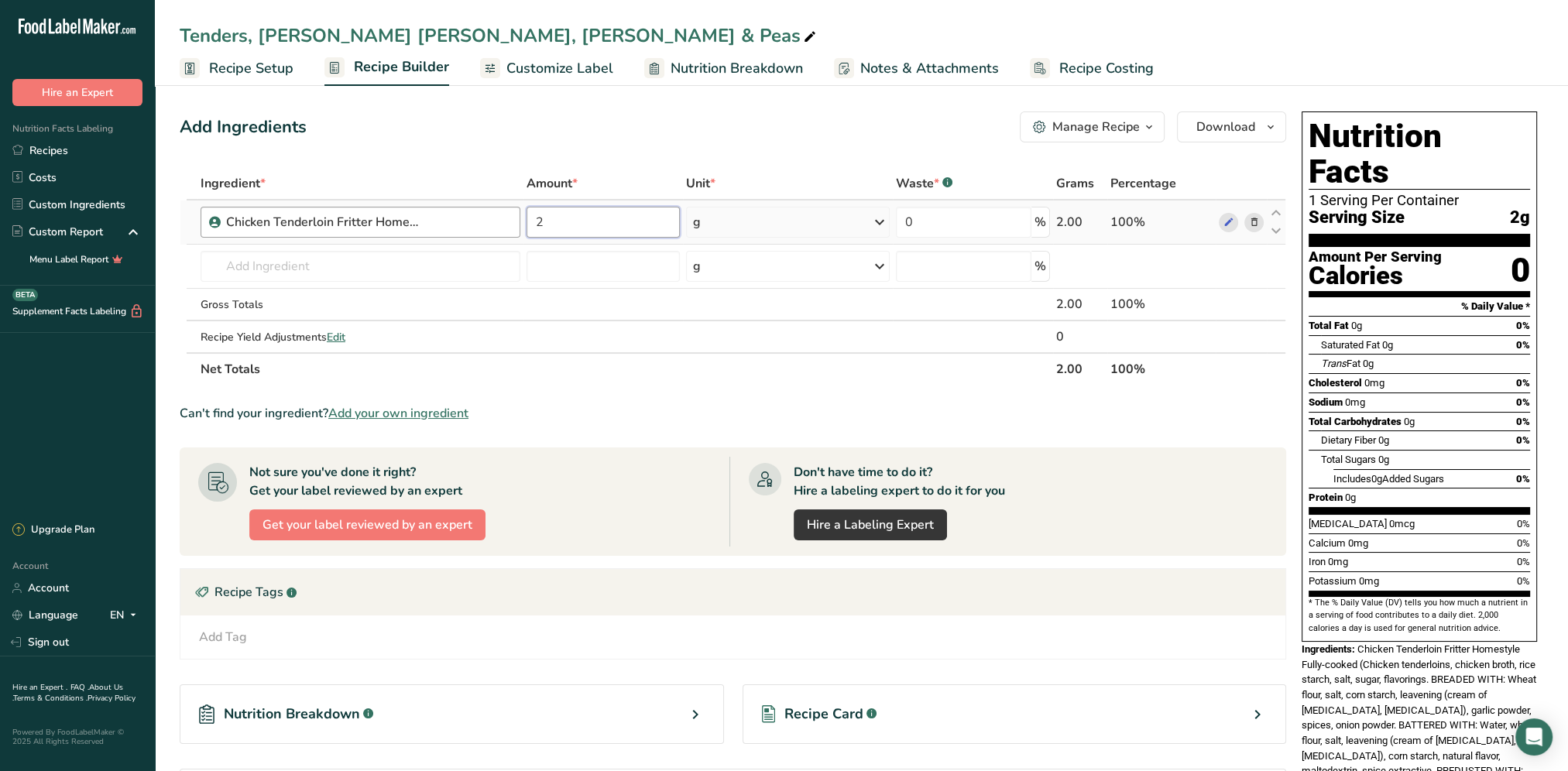
drag, startPoint x: 567, startPoint y: 221, endPoint x: 500, endPoint y: 208, distance: 68.2
click at [500, 208] on tr "Chicken Tenderloin Fritter Homestyle Fully-cooked 2 g Weight Units g kg mg See …" at bounding box center [733, 223] width 1105 height 44
click at [502, 115] on div "Add Ingredients Manage Recipe Delete Recipe Duplicate Recipe Scale Recipe Save …" at bounding box center [733, 127] width 1107 height 31
click at [827, 144] on div "Add Ingredients Manage Recipe Delete Recipe Duplicate Recipe Scale Recipe Save …" at bounding box center [737, 492] width 1116 height 773
click at [1409, 415] on span "0g" at bounding box center [1408, 421] width 10 height 11
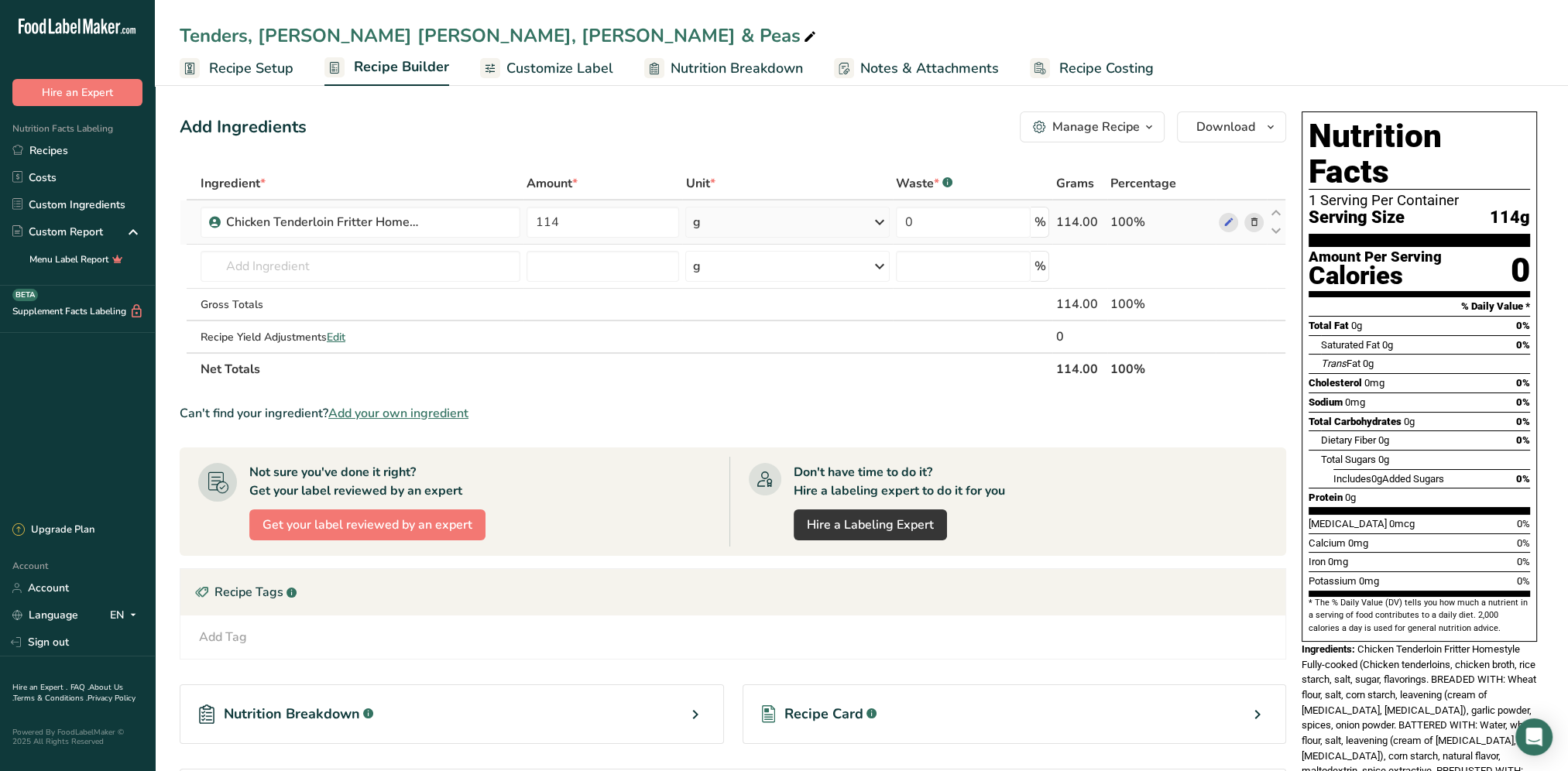
click at [876, 224] on icon at bounding box center [879, 222] width 19 height 28
click at [761, 138] on div "Add Ingredients Manage Recipe Delete Recipe Duplicate Recipe Scale Recipe Save …" at bounding box center [733, 127] width 1107 height 31
click at [582, 222] on input "114" at bounding box center [603, 222] width 153 height 31
click at [748, 227] on div "Ingredient * Amount * Unit * Waste * .a-a{fill:#347362;}.b-a{fill:#fff;} Grams …" at bounding box center [733, 276] width 1107 height 219
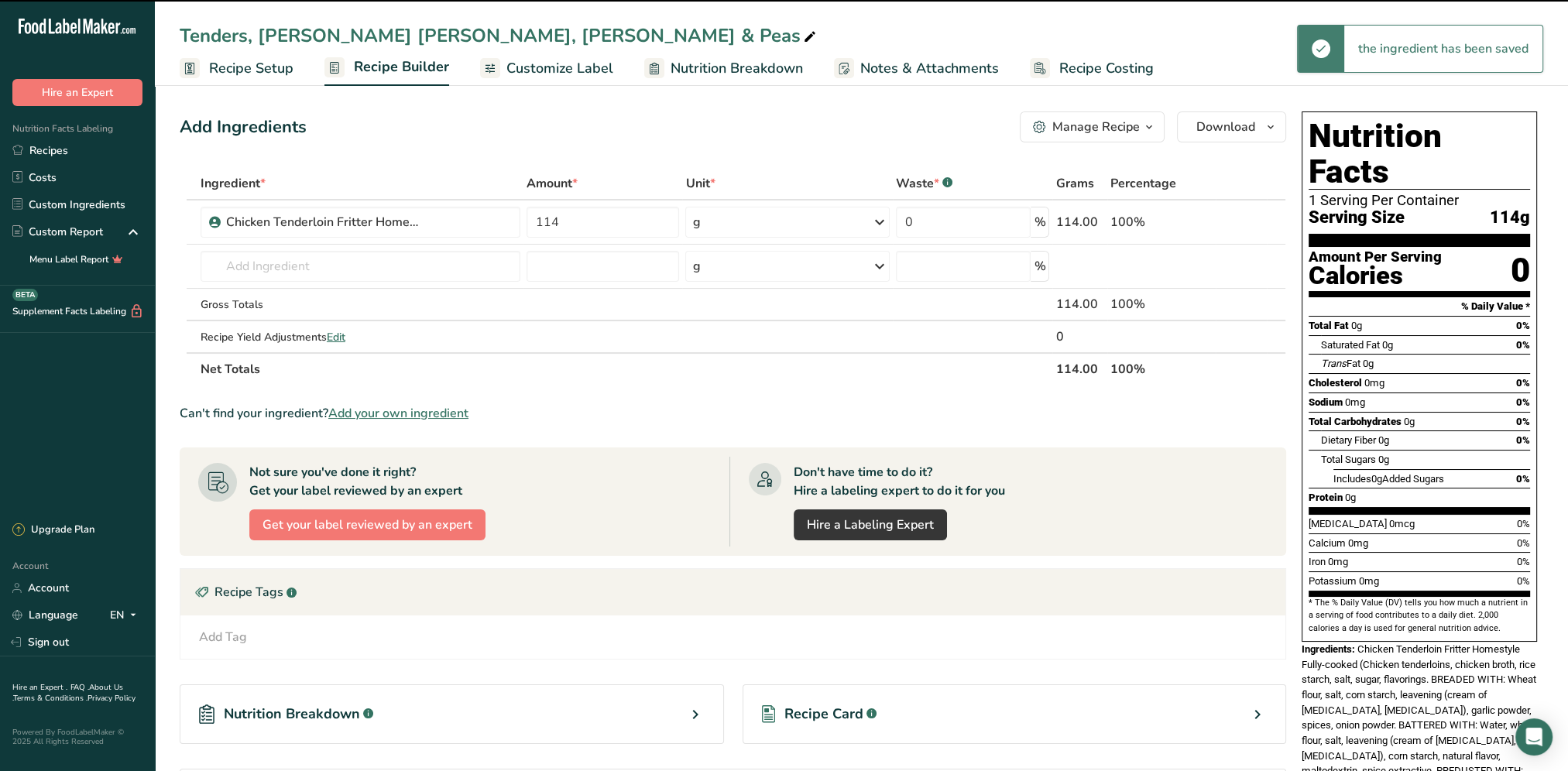
click at [828, 140] on div "Add Ingredients Manage Recipe Delete Recipe Duplicate Recipe Scale Recipe Save …" at bounding box center [733, 127] width 1107 height 31
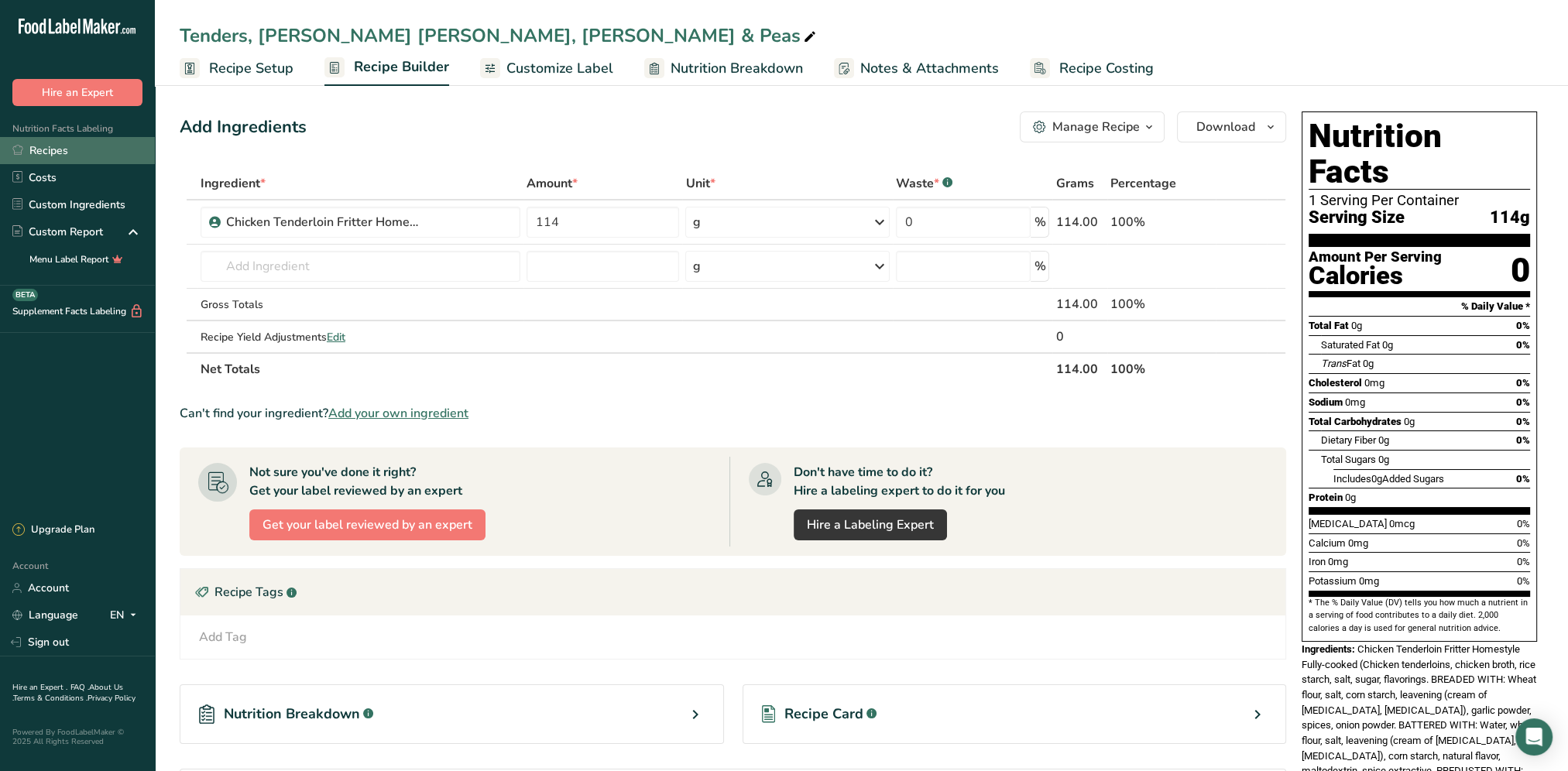
click at [65, 144] on link "Recipes" at bounding box center [77, 151] width 155 height 27
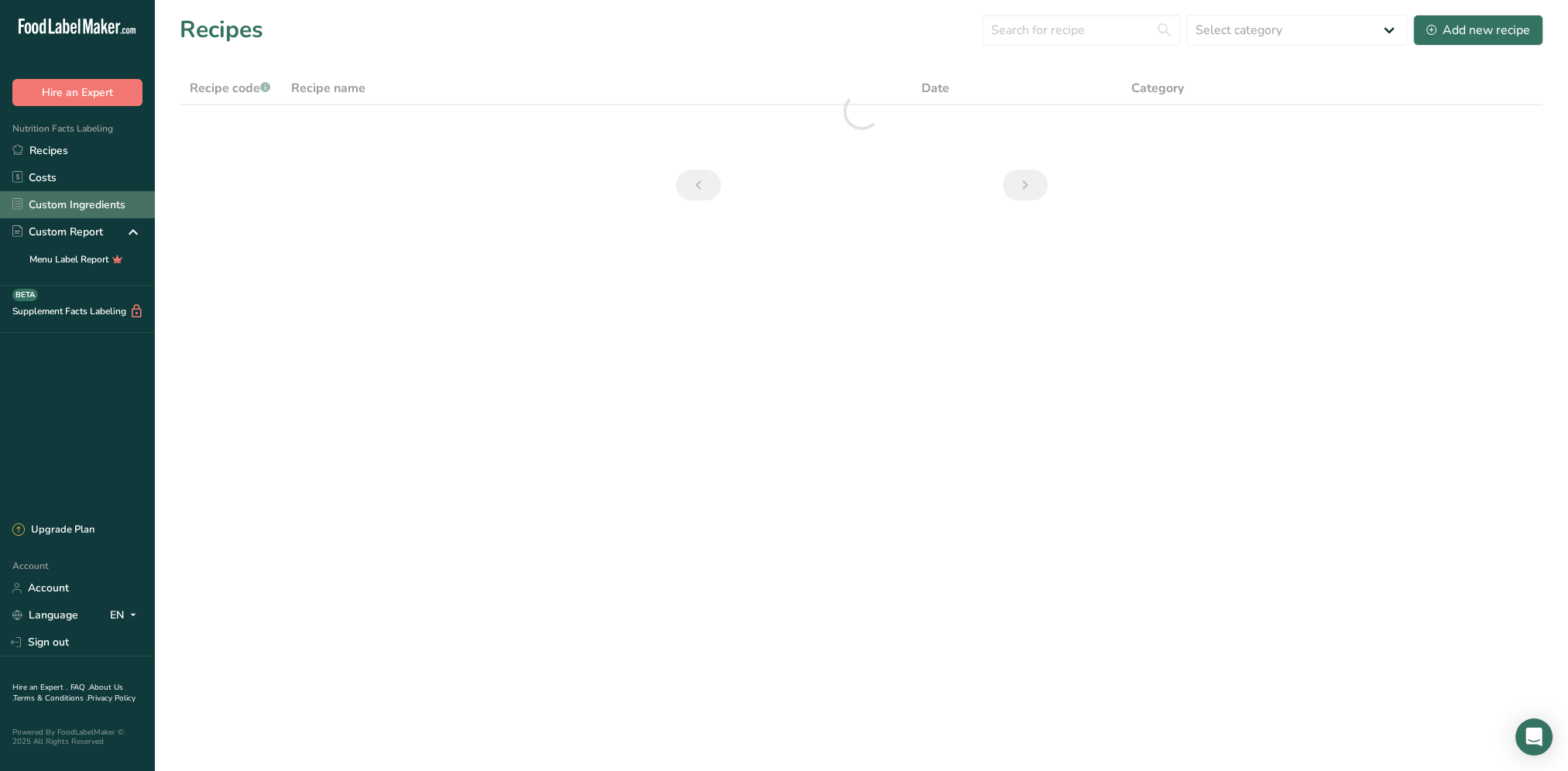
click at [70, 210] on link "Custom Ingredients" at bounding box center [77, 205] width 155 height 27
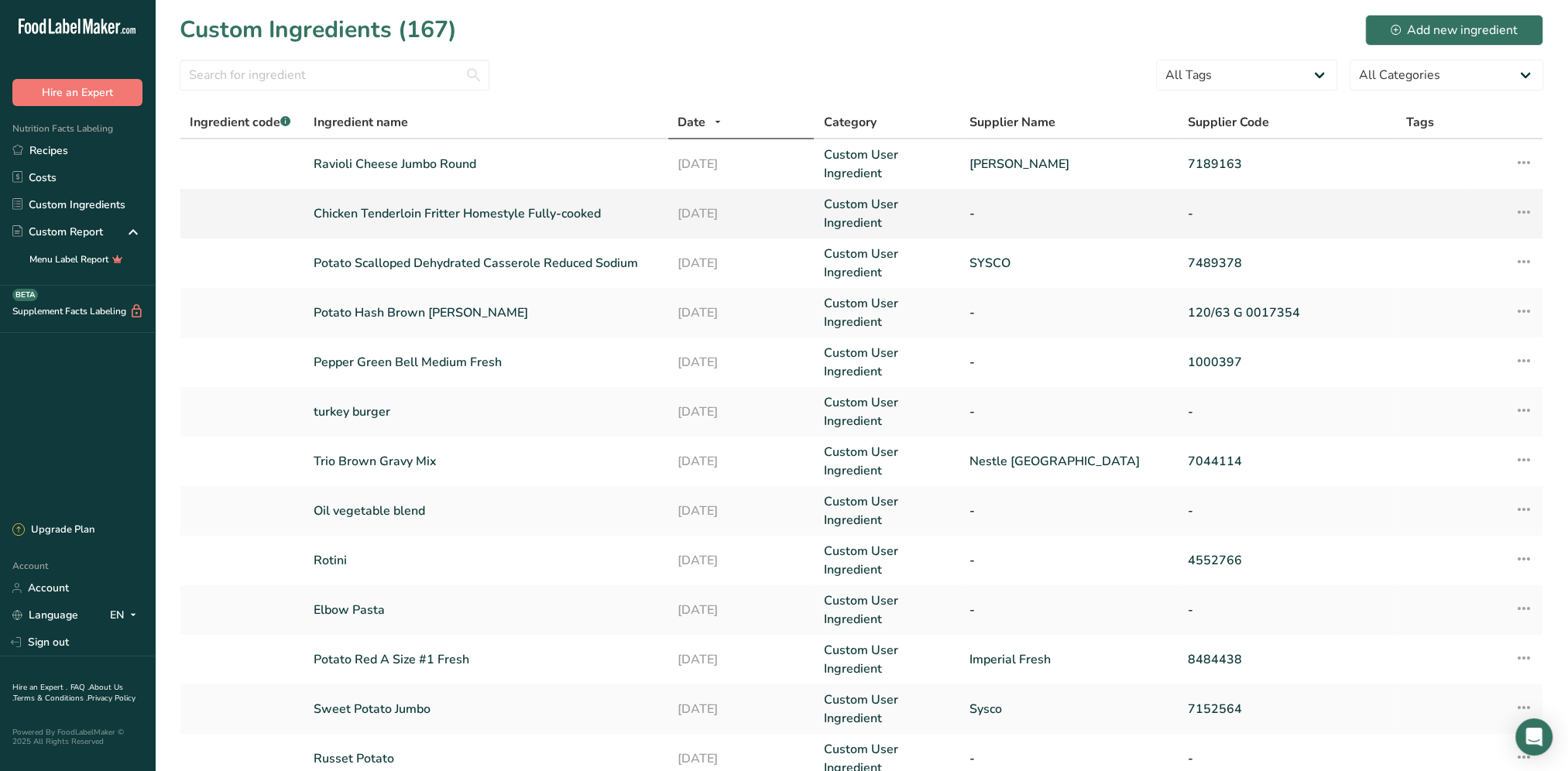
click at [416, 207] on link "Chicken Tenderloin Fritter Homestyle Fully-cooked" at bounding box center [486, 213] width 345 height 19
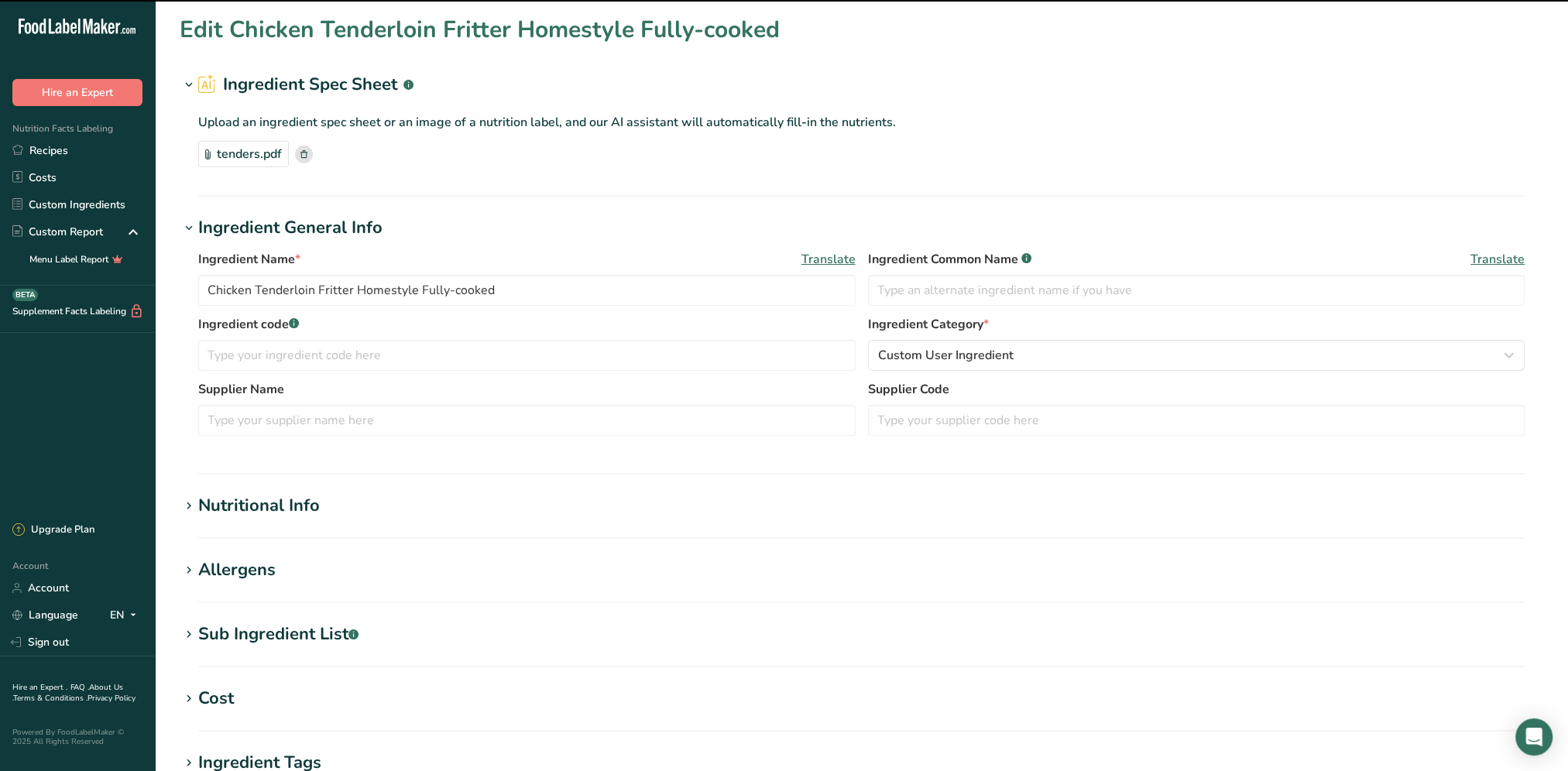
click at [273, 518] on section "Nutritional Info Serving Size .a-a{fill:#347362;}.b-a{fill:#fff;} Add ingredien…" at bounding box center [861, 515] width 1363 height 46
click at [287, 498] on div "Nutritional Info" at bounding box center [259, 506] width 122 height 26
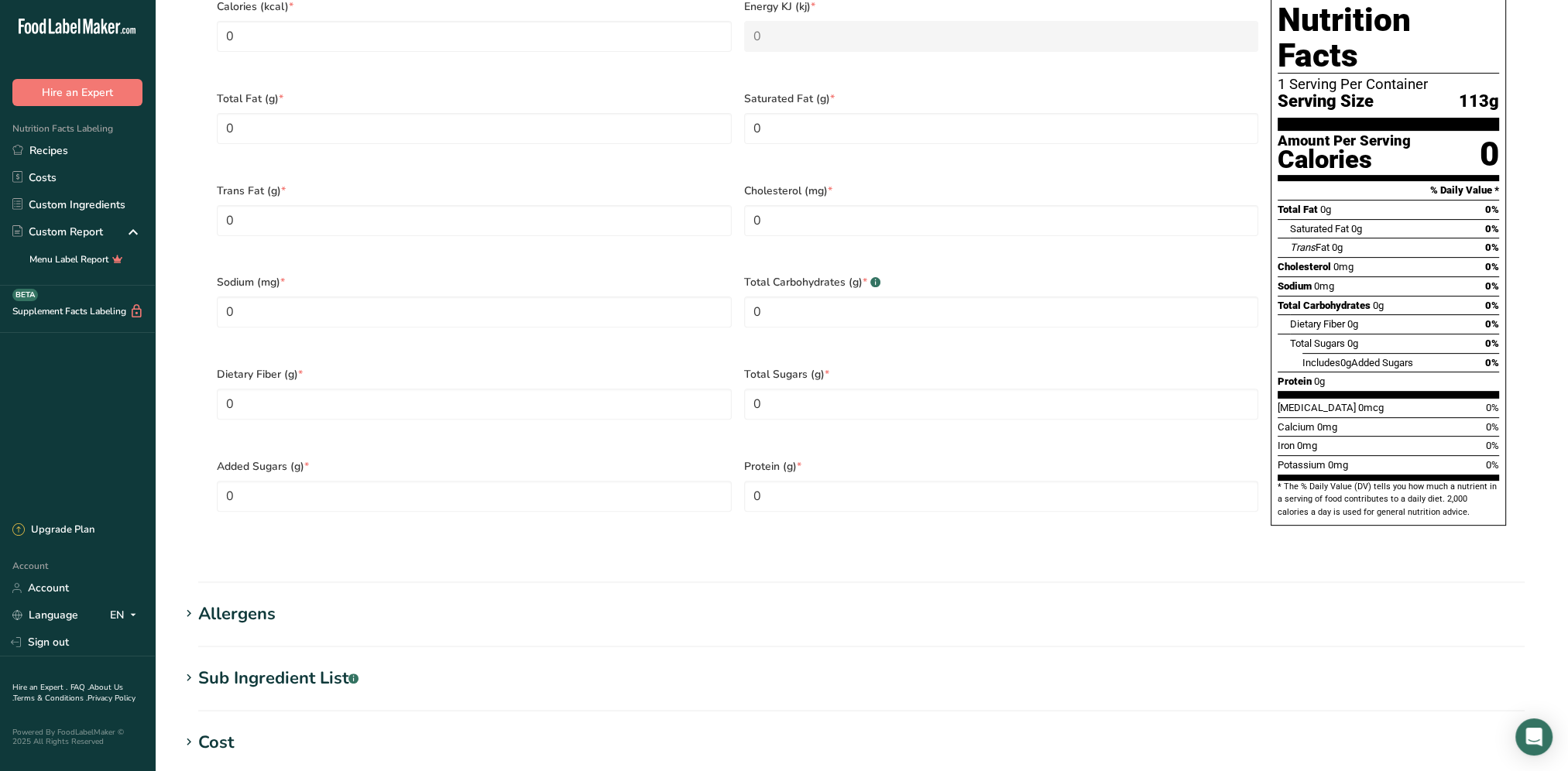
scroll to position [852, 0]
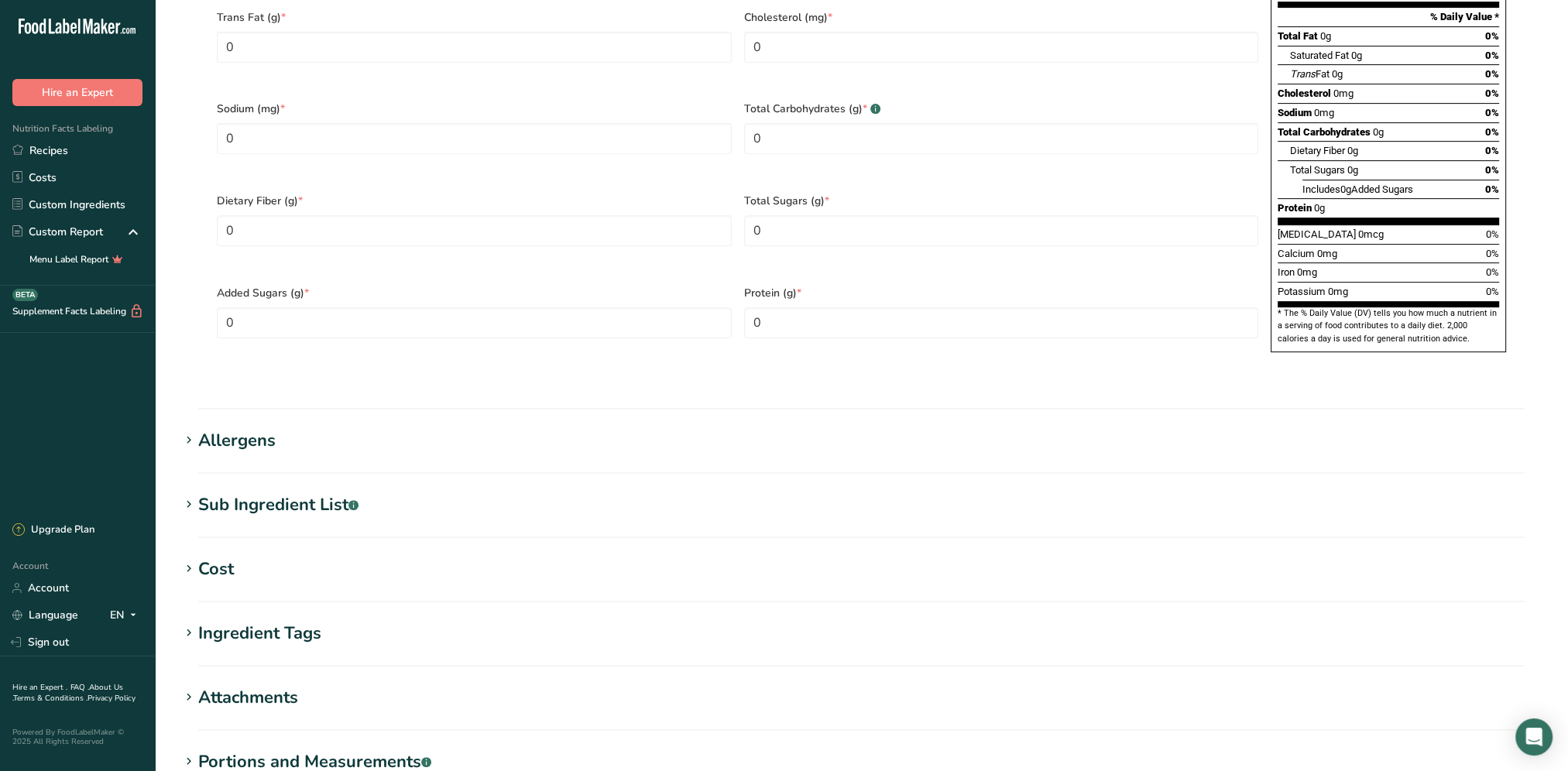
click at [231, 428] on div "Allergens" at bounding box center [237, 441] width 77 height 26
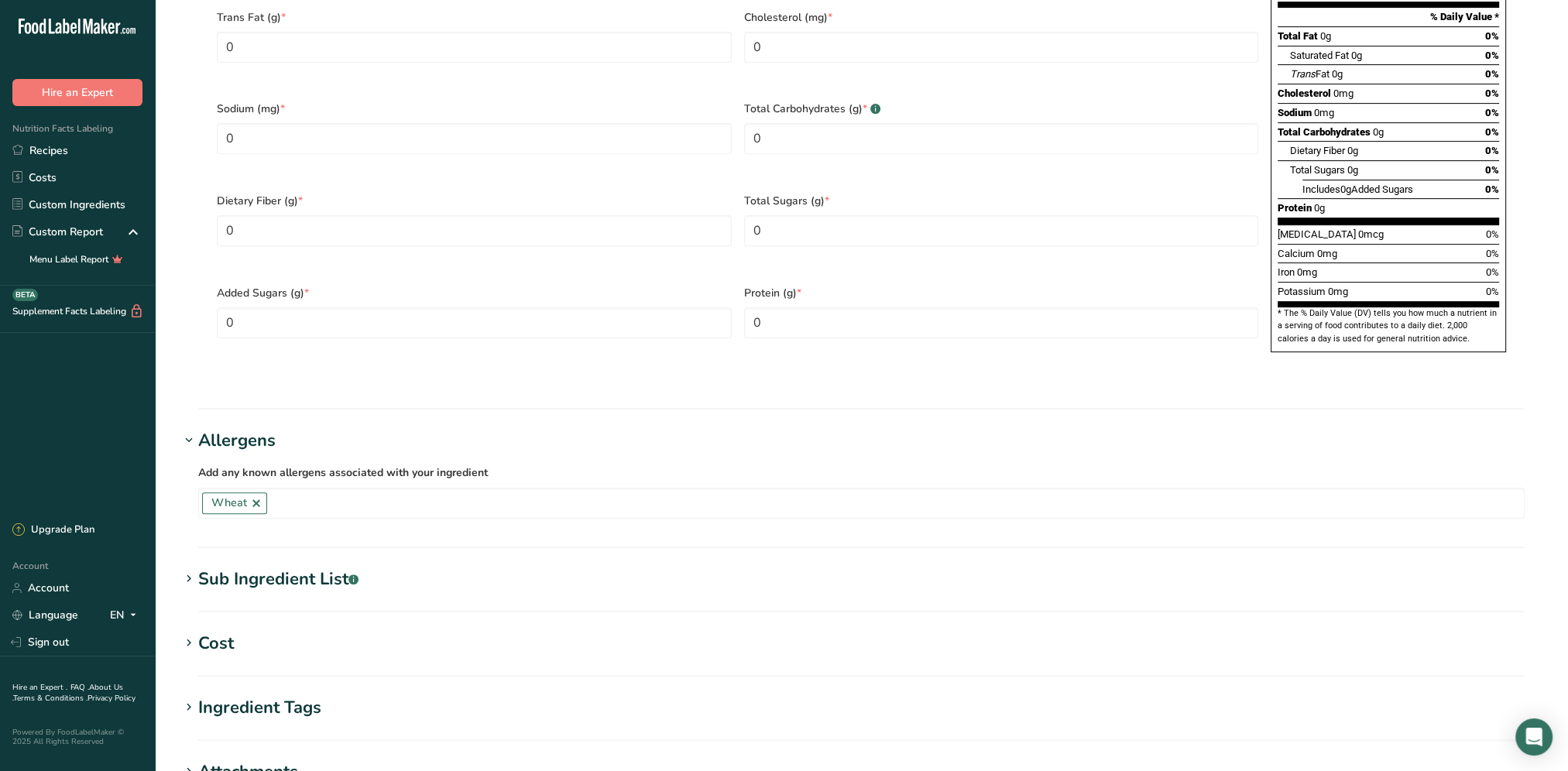
click at [266, 567] on div "Sub Ingredient List .a-a{fill:#347362;}.b-a{fill:#fff;}" at bounding box center [278, 580] width 161 height 26
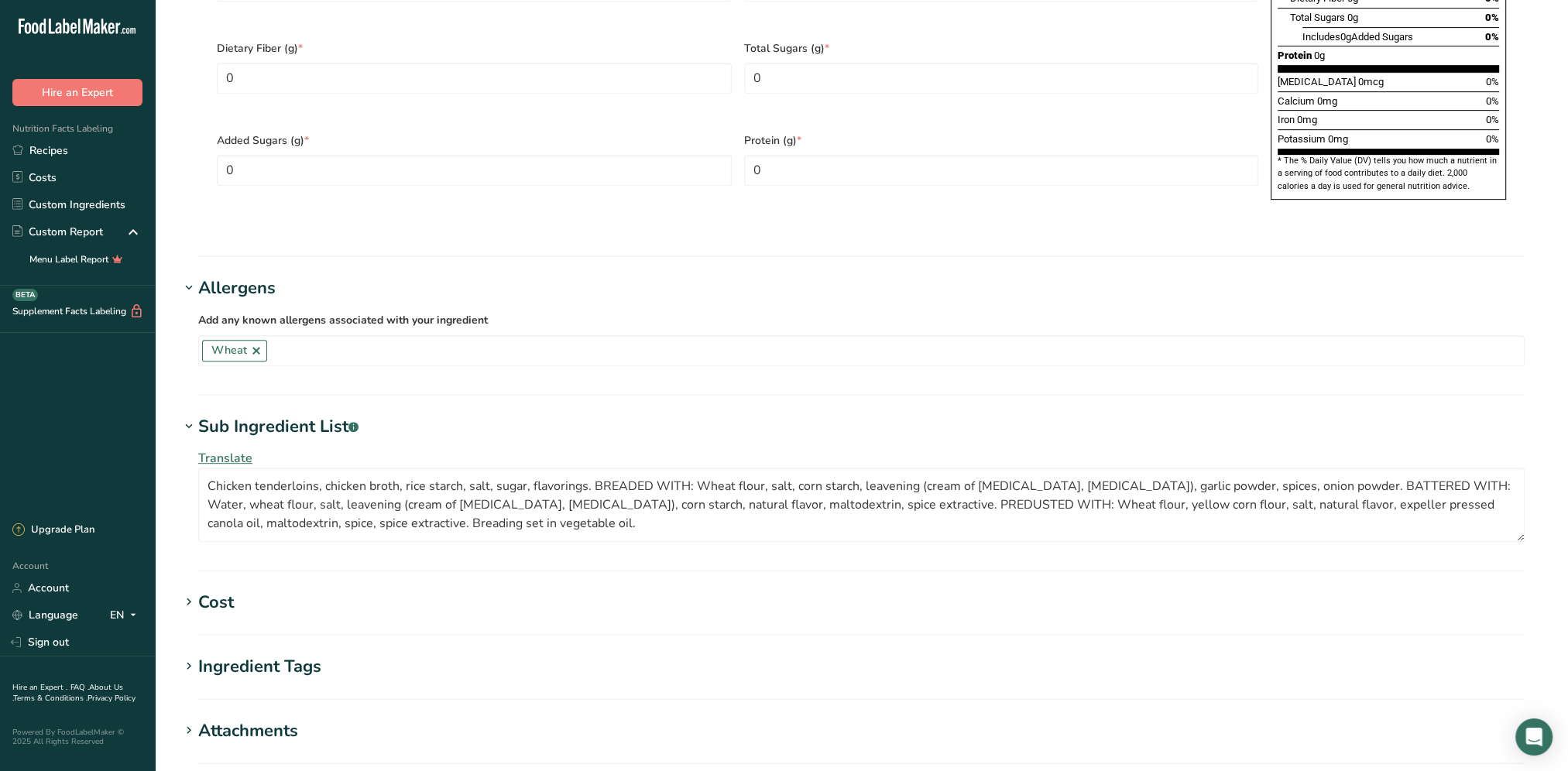
scroll to position [1006, 0]
click at [221, 587] on div "Cost" at bounding box center [216, 600] width 35 height 26
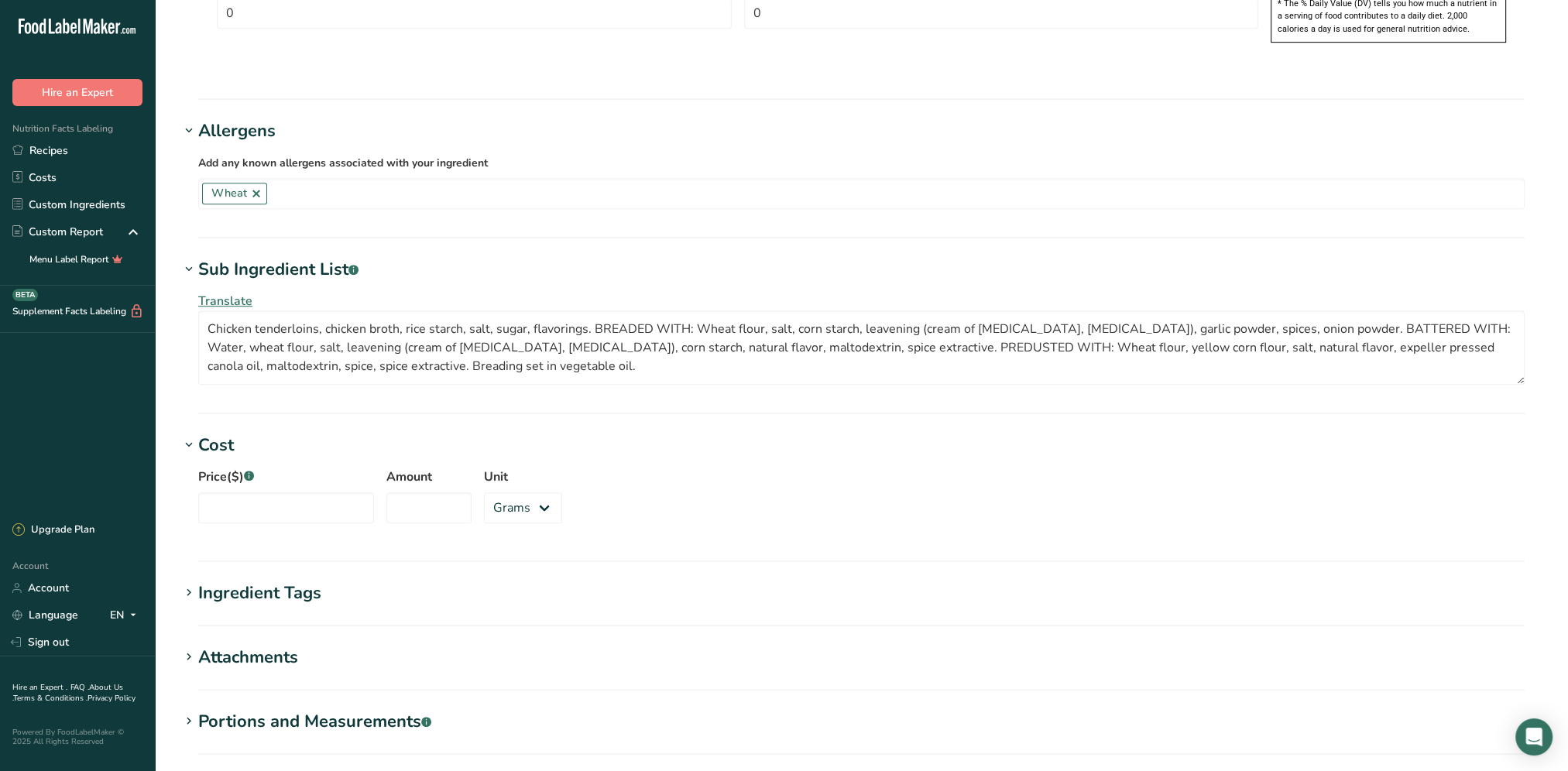
click at [271, 581] on div "Ingredient Tags" at bounding box center [260, 594] width 123 height 26
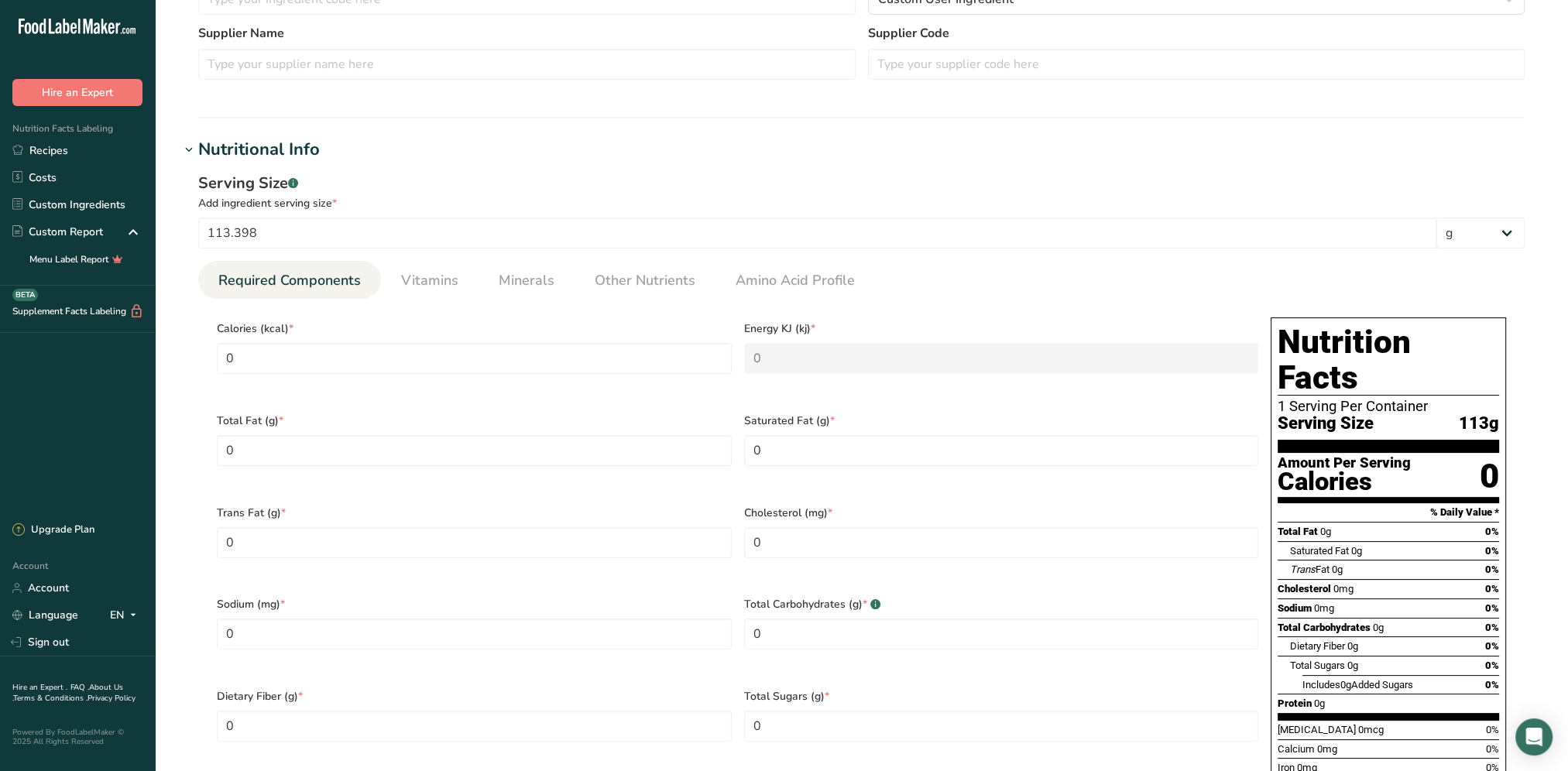
scroll to position [387, 0]
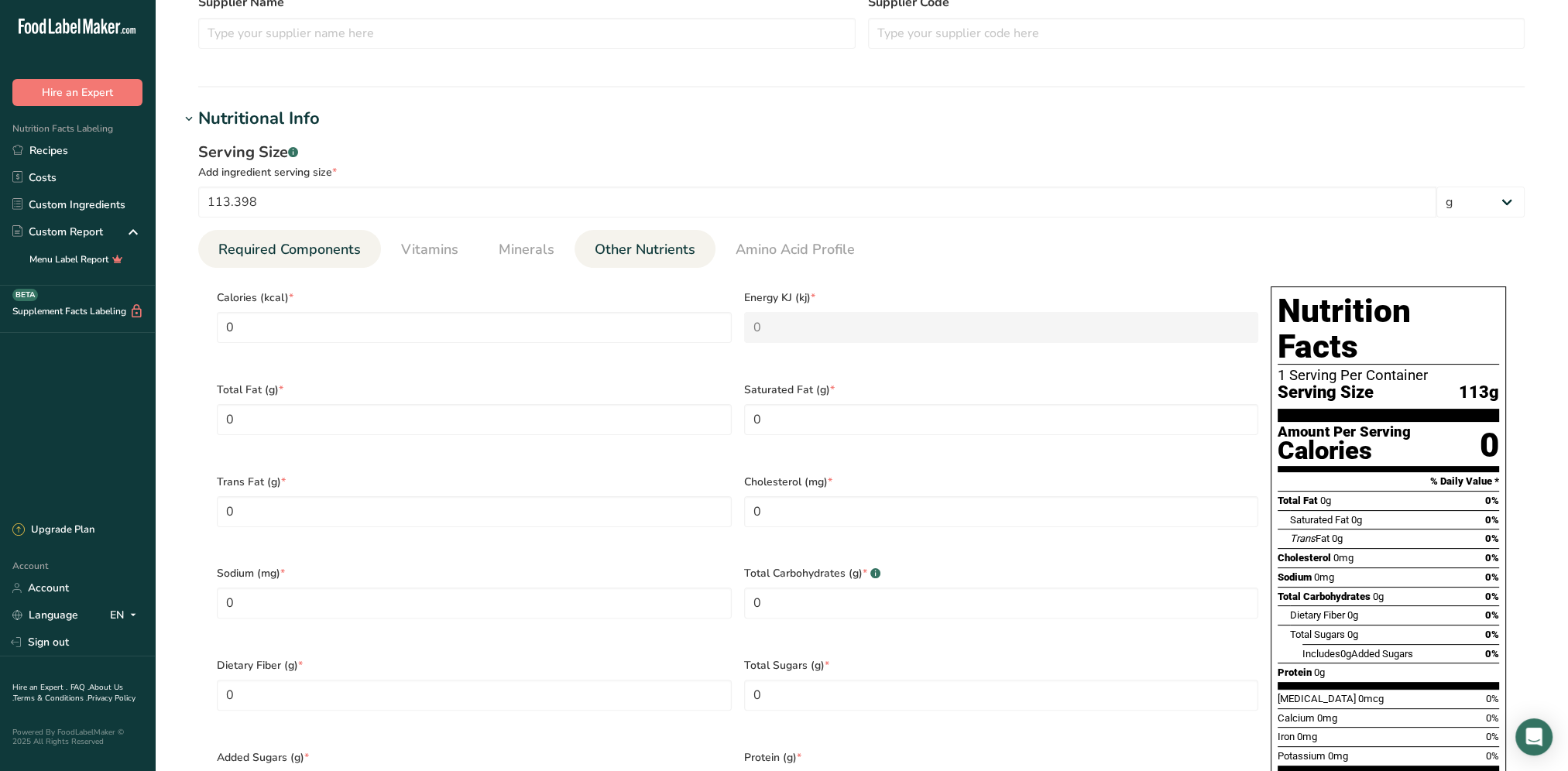
click at [635, 254] on span "Other Nutrients" at bounding box center [644, 250] width 101 height 21
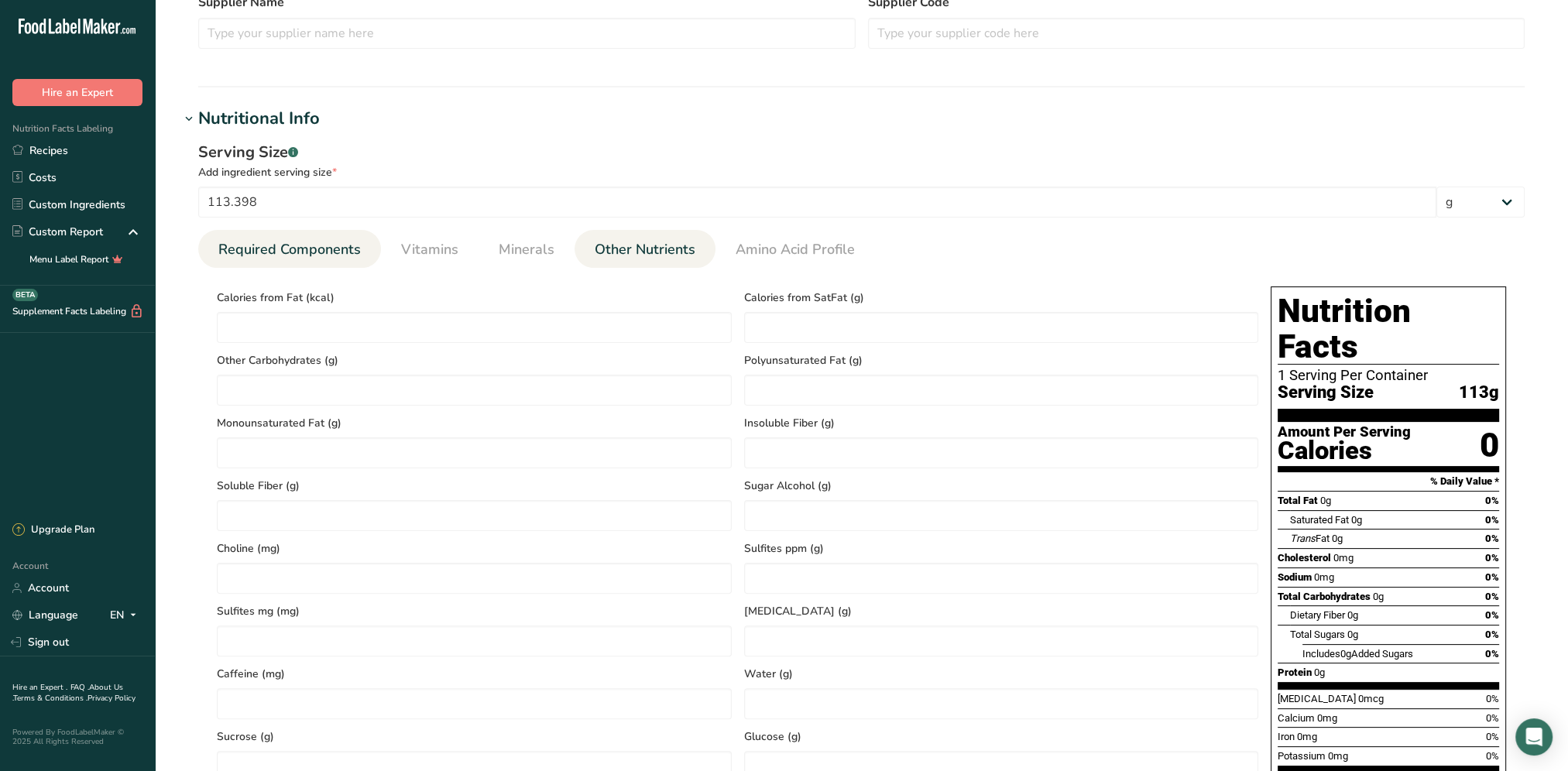
click at [258, 252] on span "Required Components" at bounding box center [290, 250] width 143 height 21
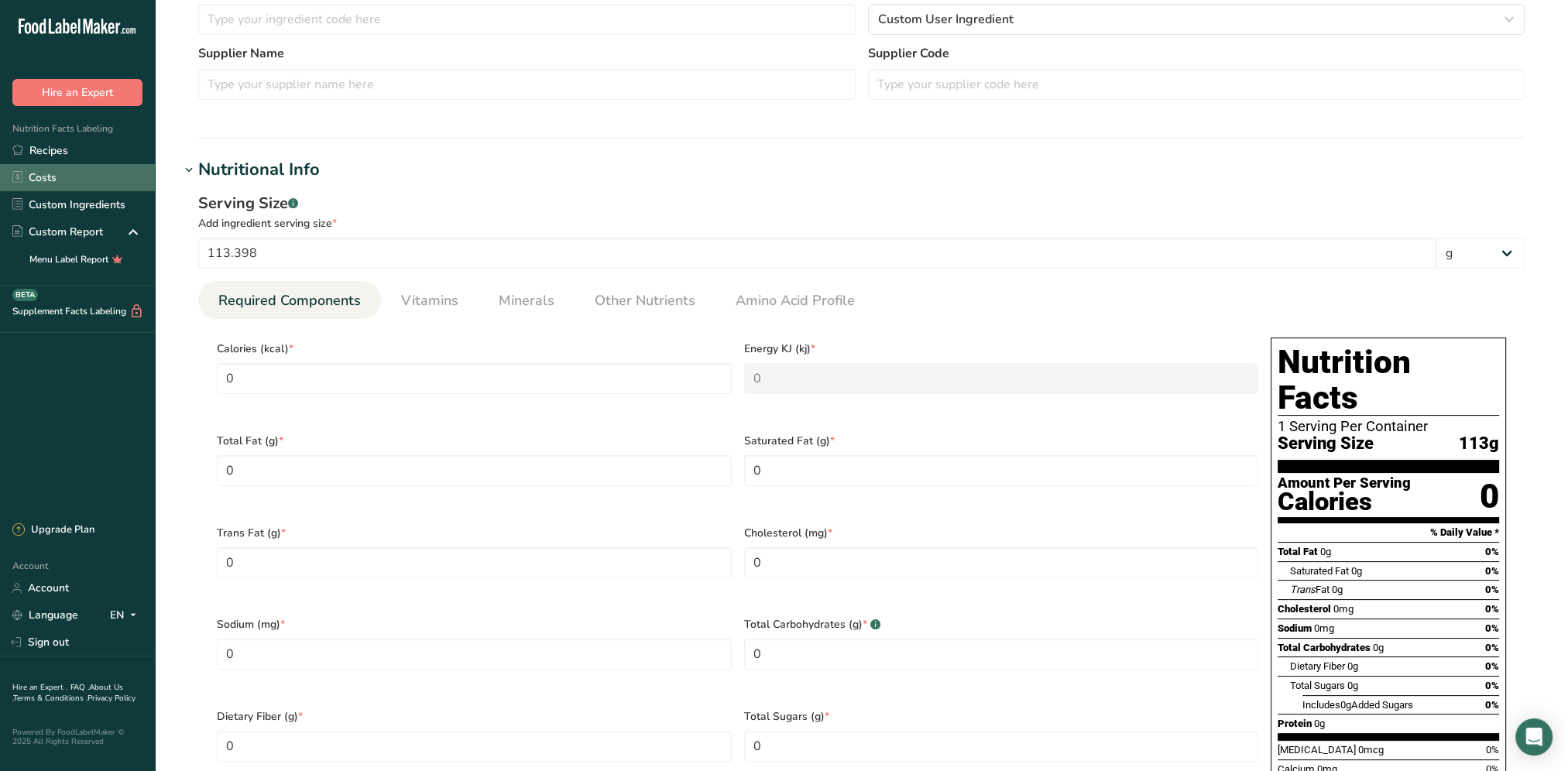
scroll to position [310, 0]
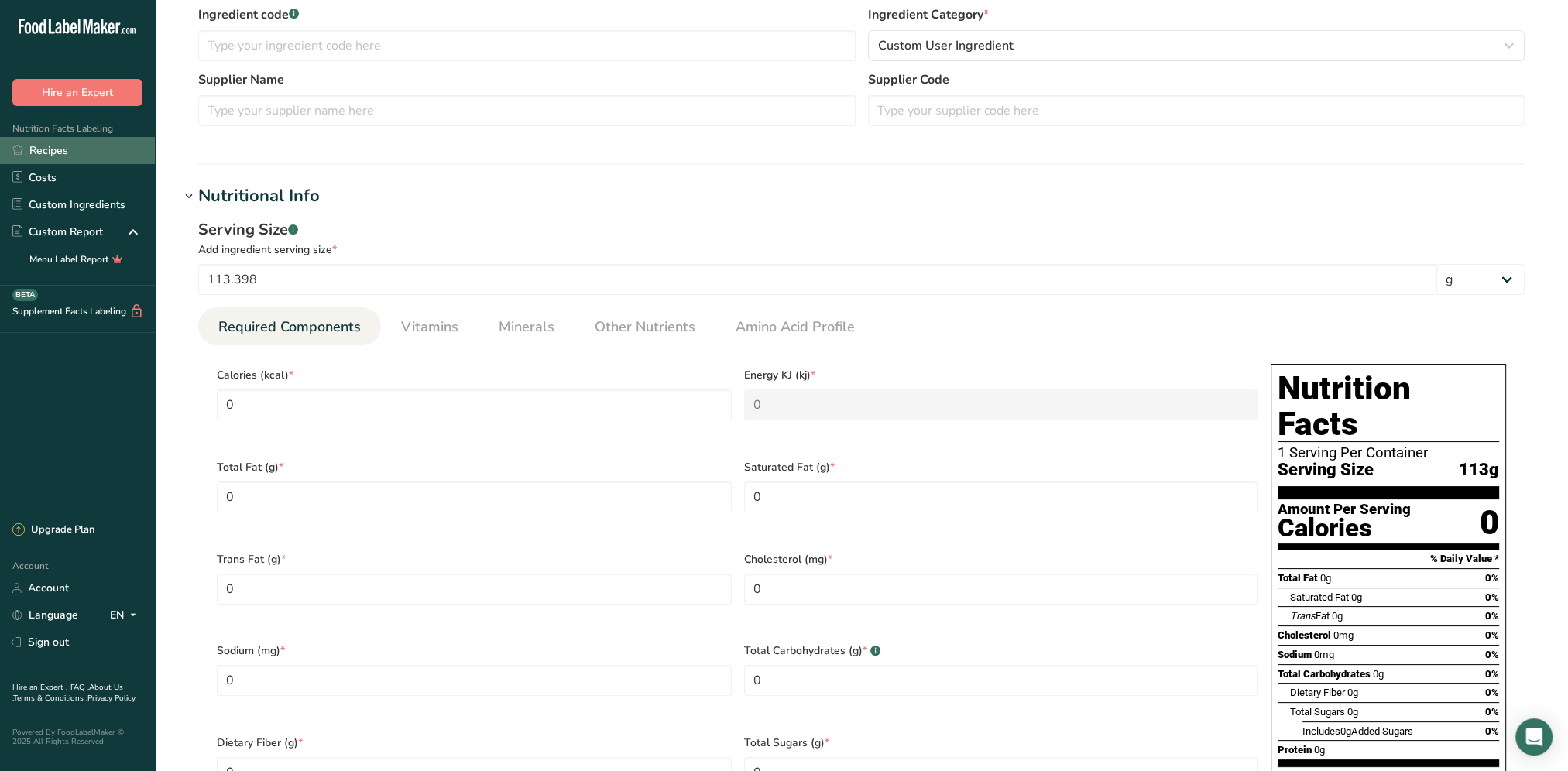
click at [61, 150] on link "Recipes" at bounding box center [77, 151] width 155 height 27
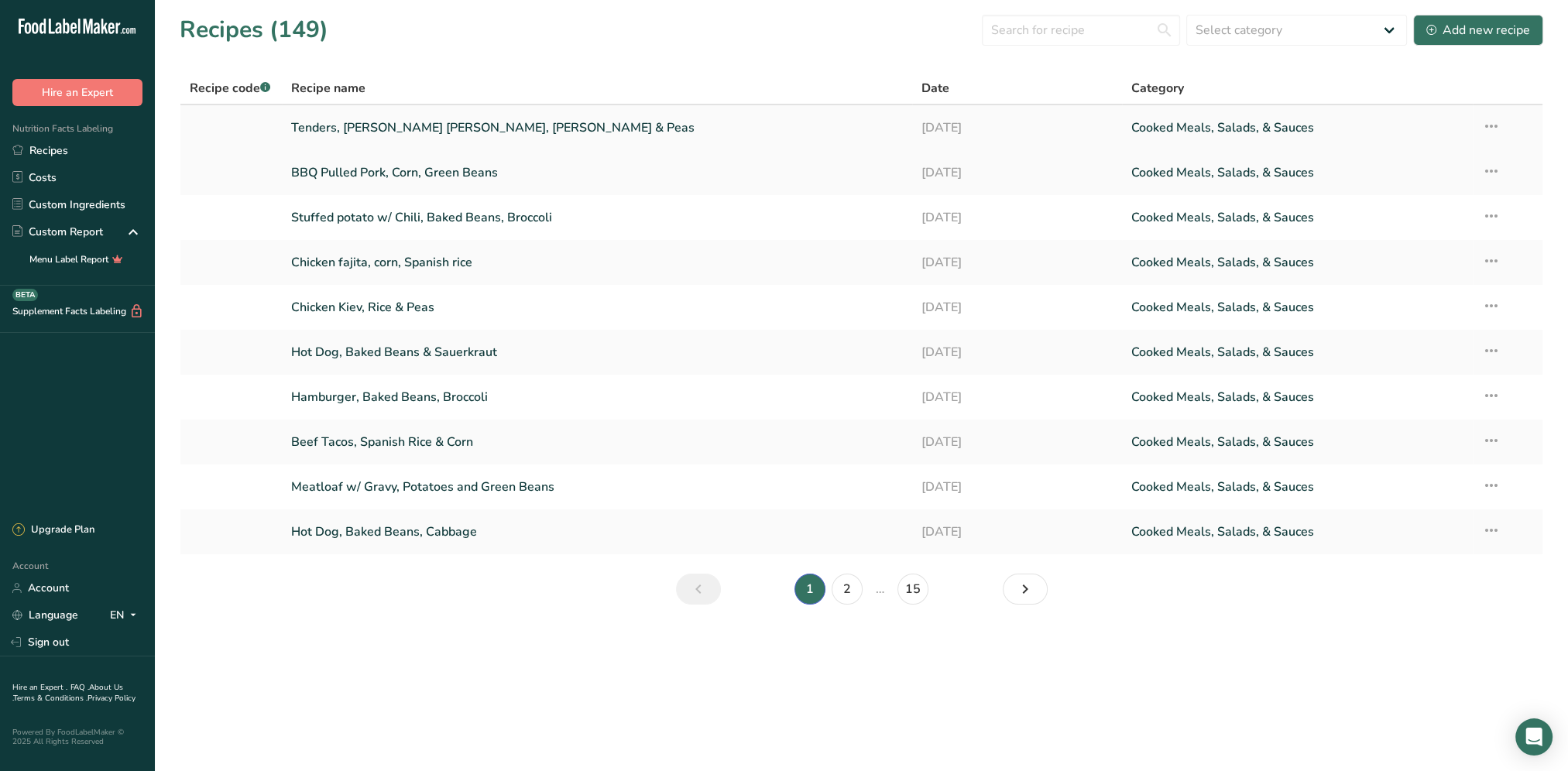
click at [362, 120] on link "Tenders, Rice O'Brien, Carrots & Peas" at bounding box center [597, 127] width 611 height 32
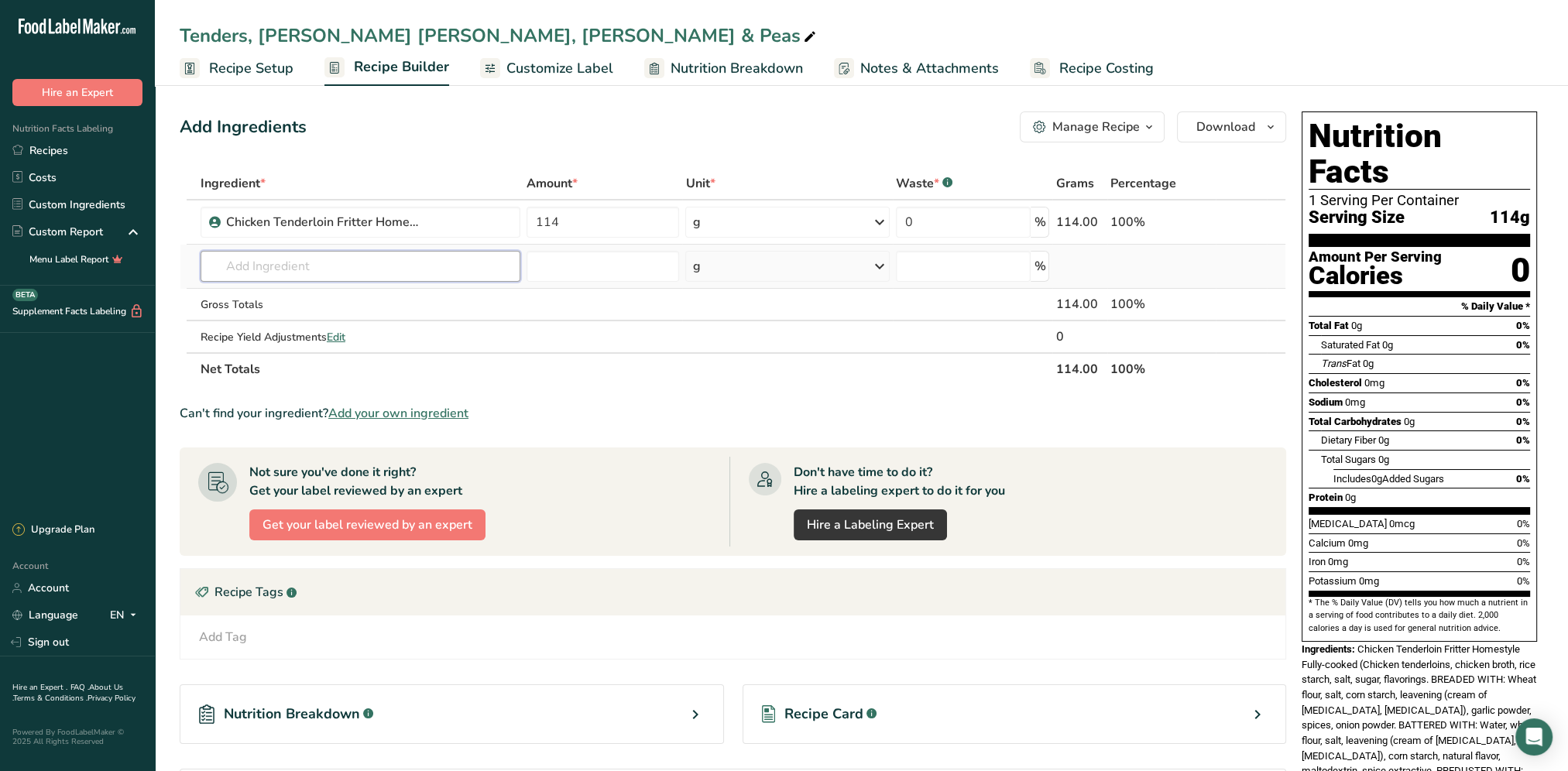
click at [329, 264] on input "text" at bounding box center [361, 266] width 319 height 31
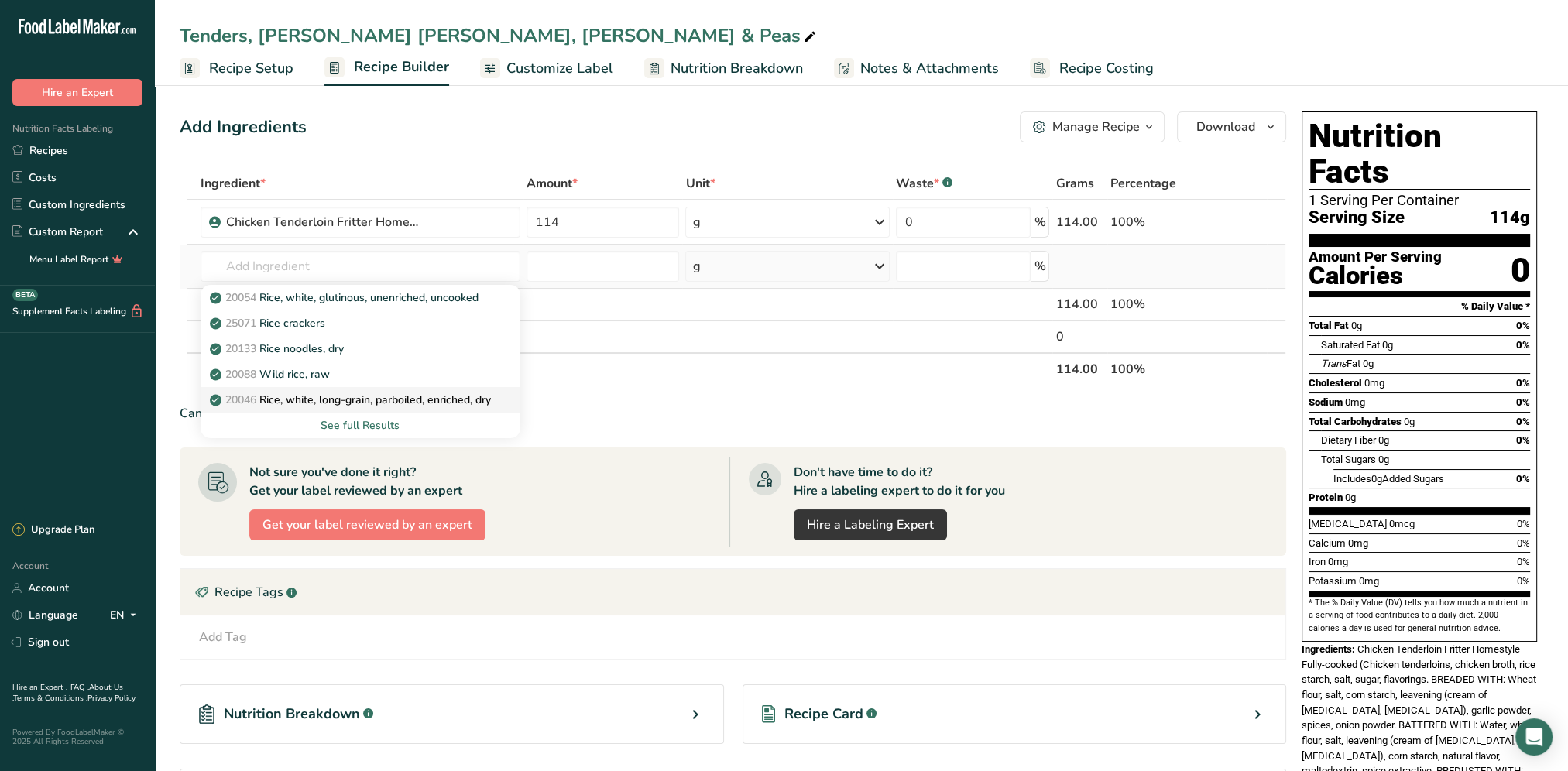
click at [370, 398] on p "20046 Rice, white, long-grain, parboiled, enriched, dry" at bounding box center [352, 400] width 278 height 16
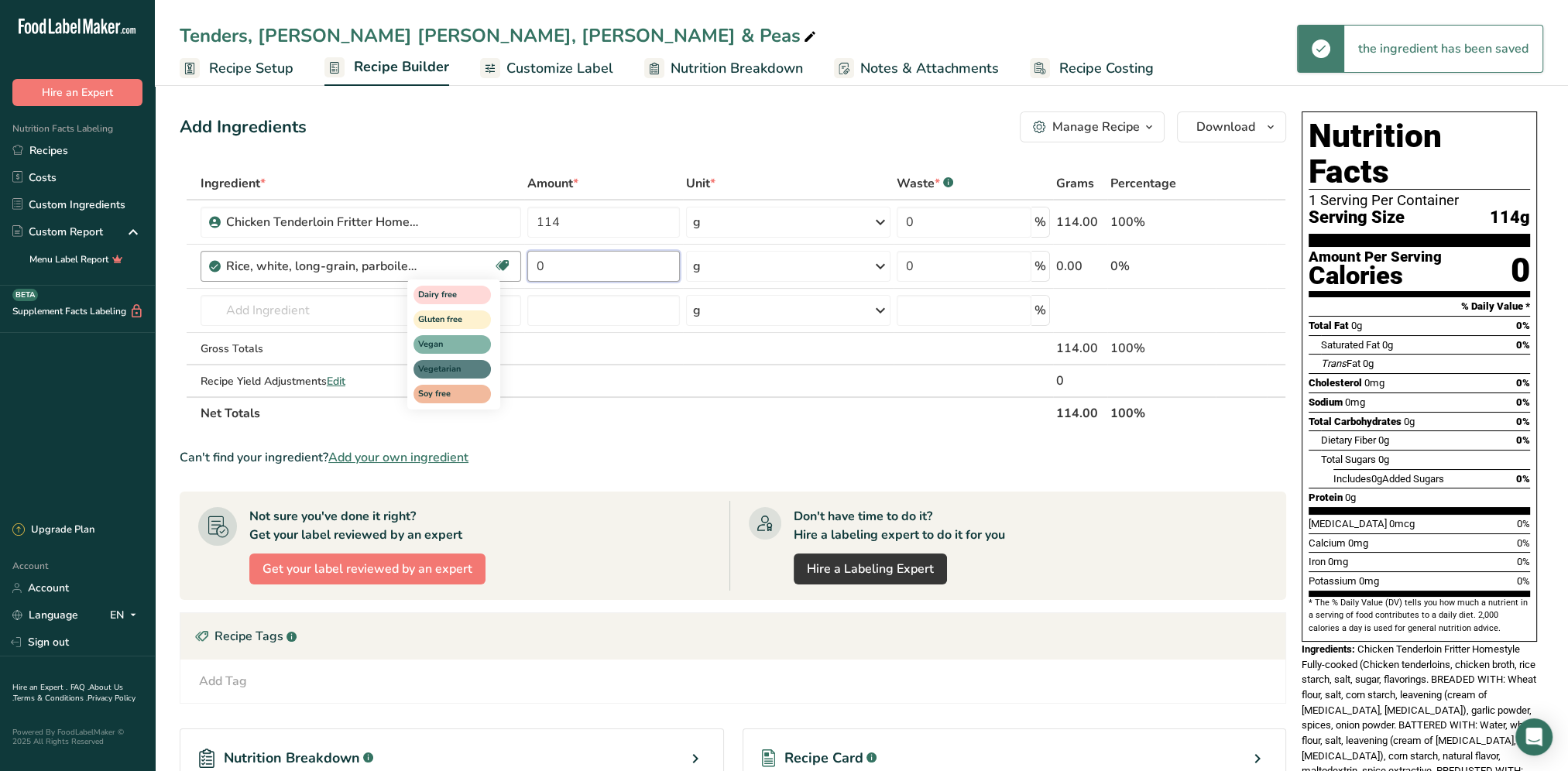
drag, startPoint x: 605, startPoint y: 260, endPoint x: 510, endPoint y: 268, distance: 95.3
click at [510, 268] on tr "Rice, white, long-grain, parboiled, enriched, dry Dairy free Gluten free Vegan …" at bounding box center [733, 266] width 1105 height 44
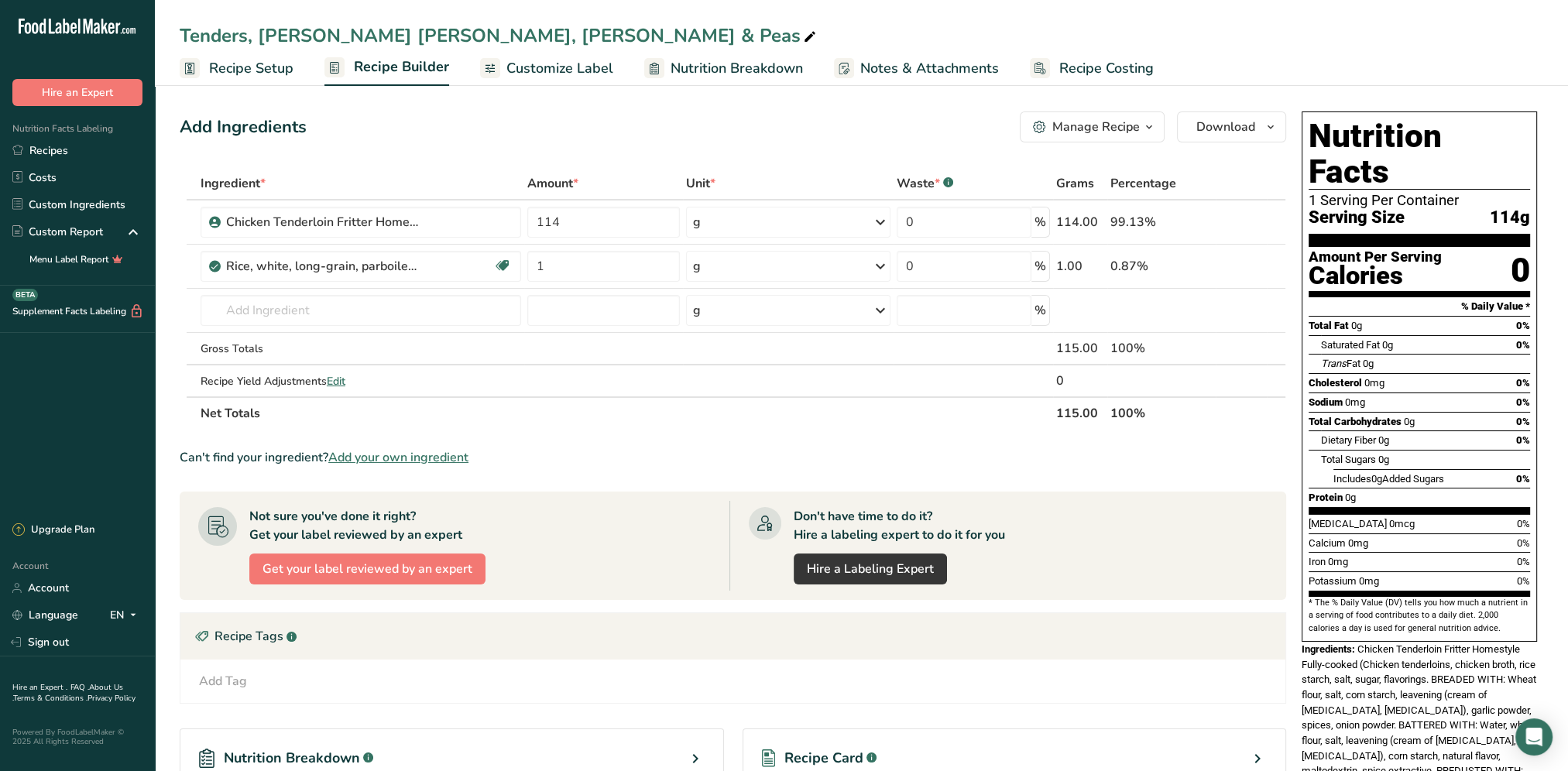
click at [880, 260] on div "Ingredient * Amount * Unit * Waste * .a-a{fill:#347362;}.b-a{fill:#fff;} Grams …" at bounding box center [733, 298] width 1107 height 262
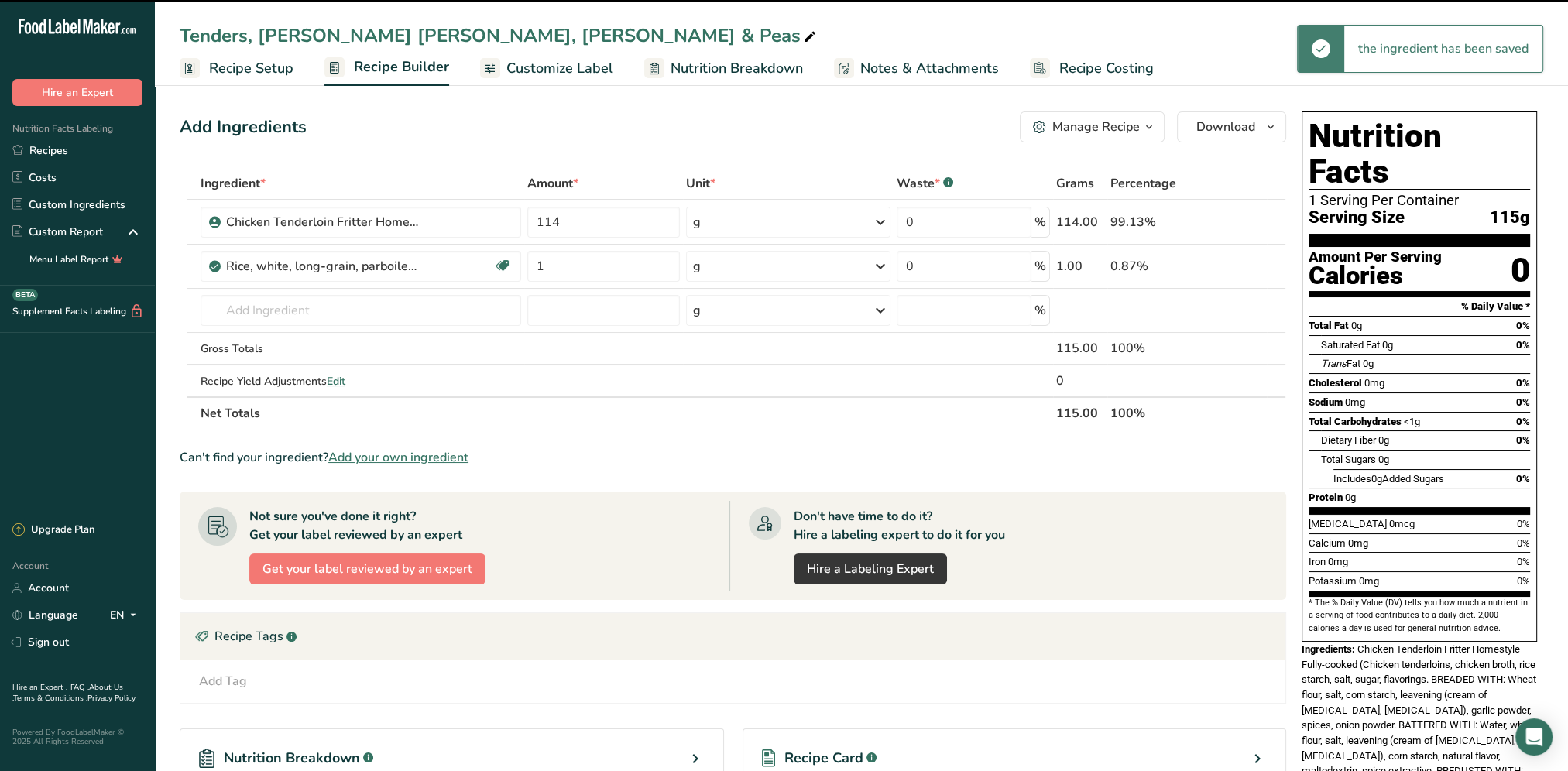
click at [878, 263] on icon at bounding box center [880, 266] width 19 height 28
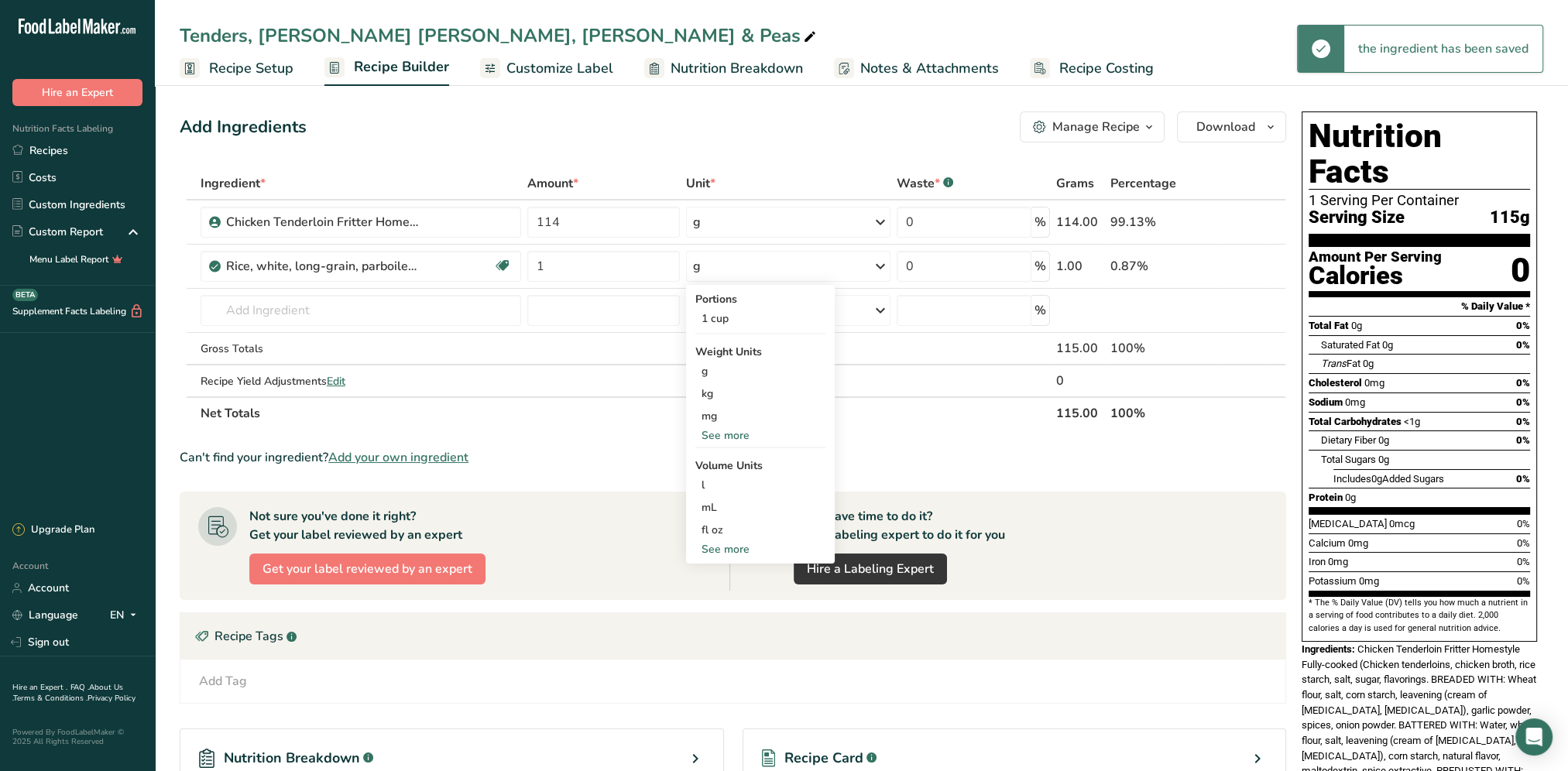
click at [734, 440] on div "See more" at bounding box center [760, 436] width 130 height 16
click at [726, 481] on div "oz" at bounding box center [760, 483] width 130 height 23
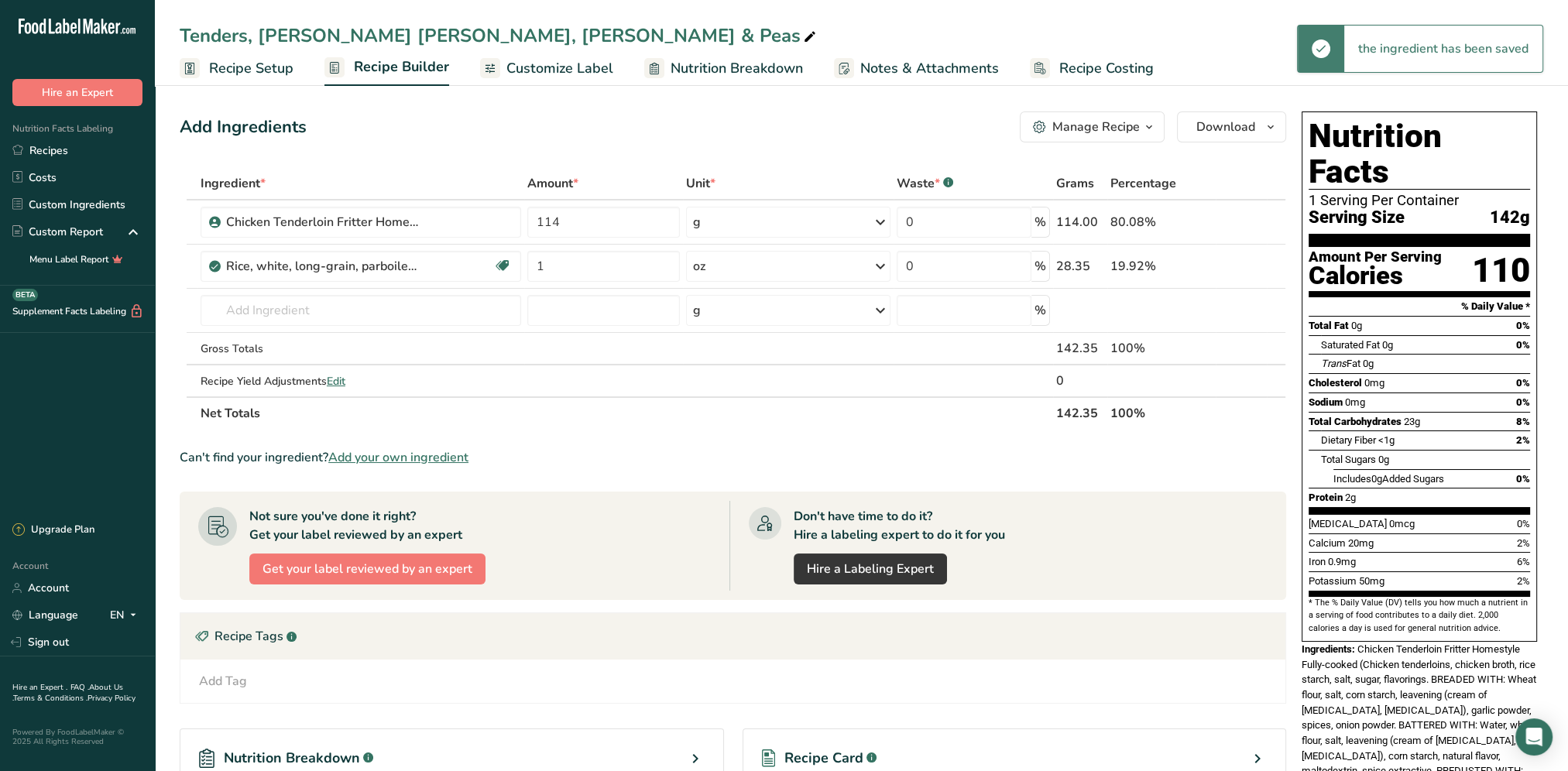
click at [749, 150] on div "Add Ingredients Manage Recipe Delete Recipe Duplicate Recipe Scale Recipe Save …" at bounding box center [737, 514] width 1116 height 817
click at [319, 300] on input "text" at bounding box center [361, 310] width 320 height 31
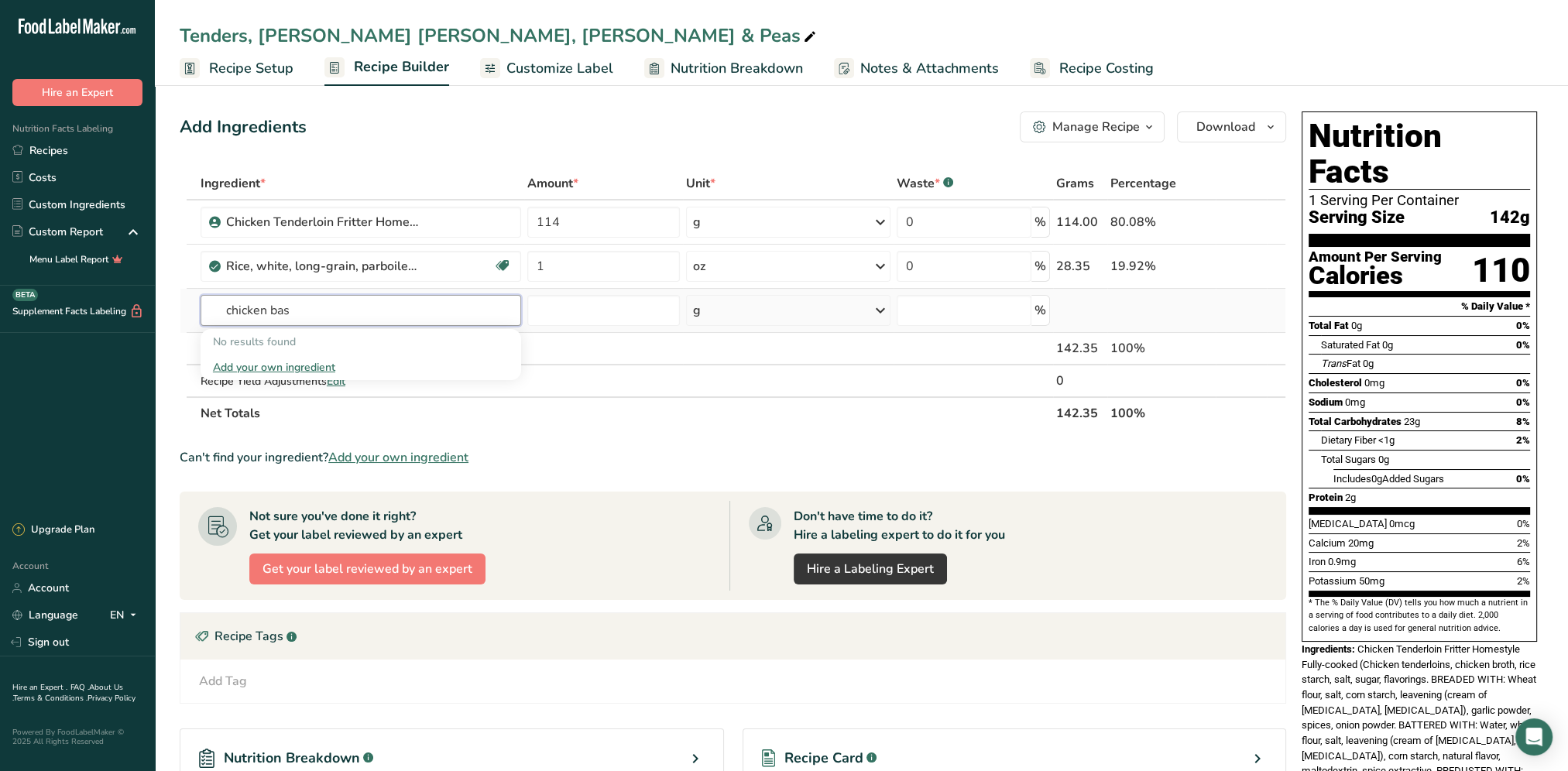
drag, startPoint x: 319, startPoint y: 300, endPoint x: 215, endPoint y: 326, distance: 107.2
click at [215, 326] on div "chicken bas No results found Add your own ingredient" at bounding box center [361, 310] width 320 height 31
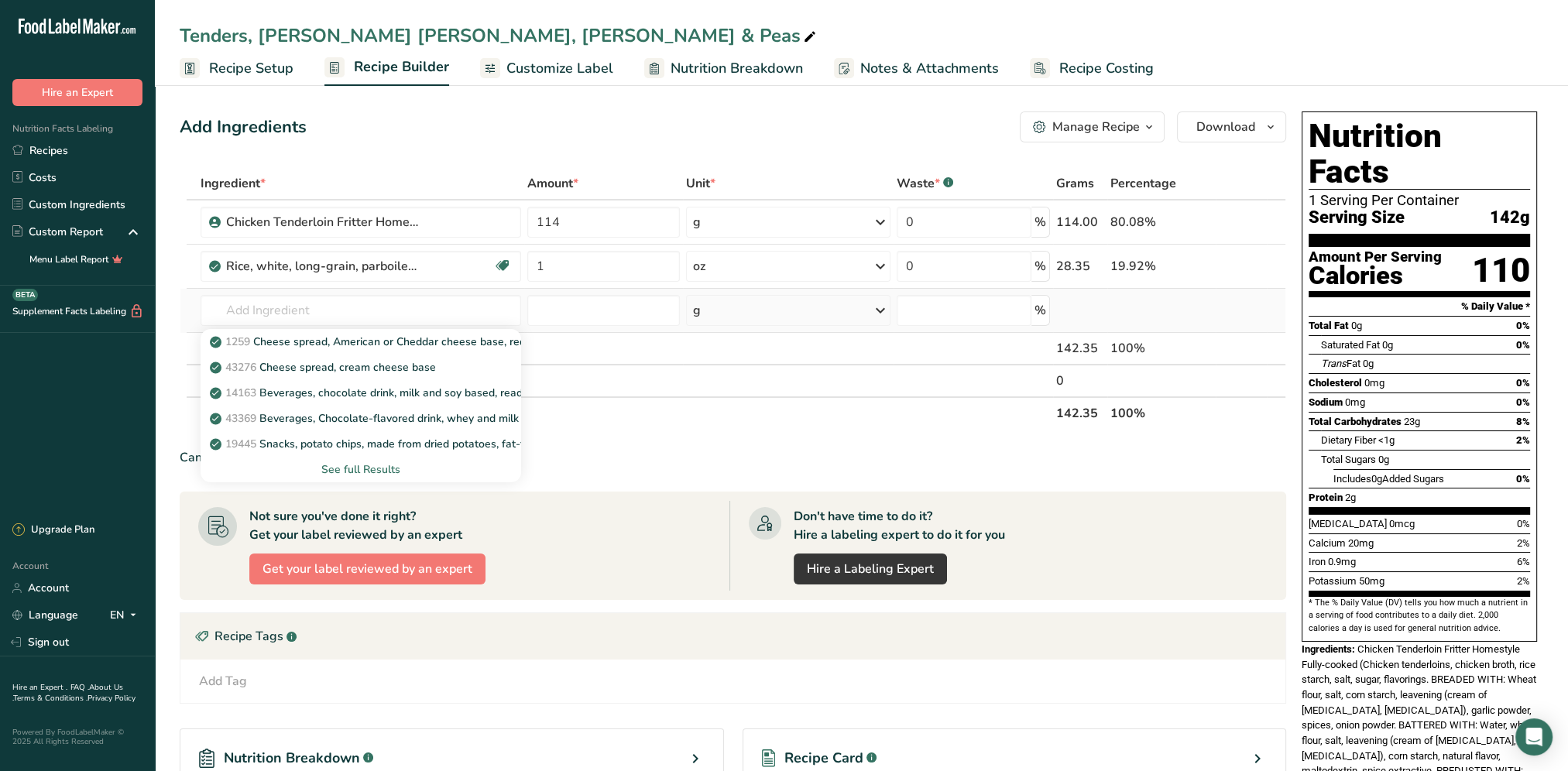
click at [372, 468] on div "See full Results" at bounding box center [361, 469] width 296 height 16
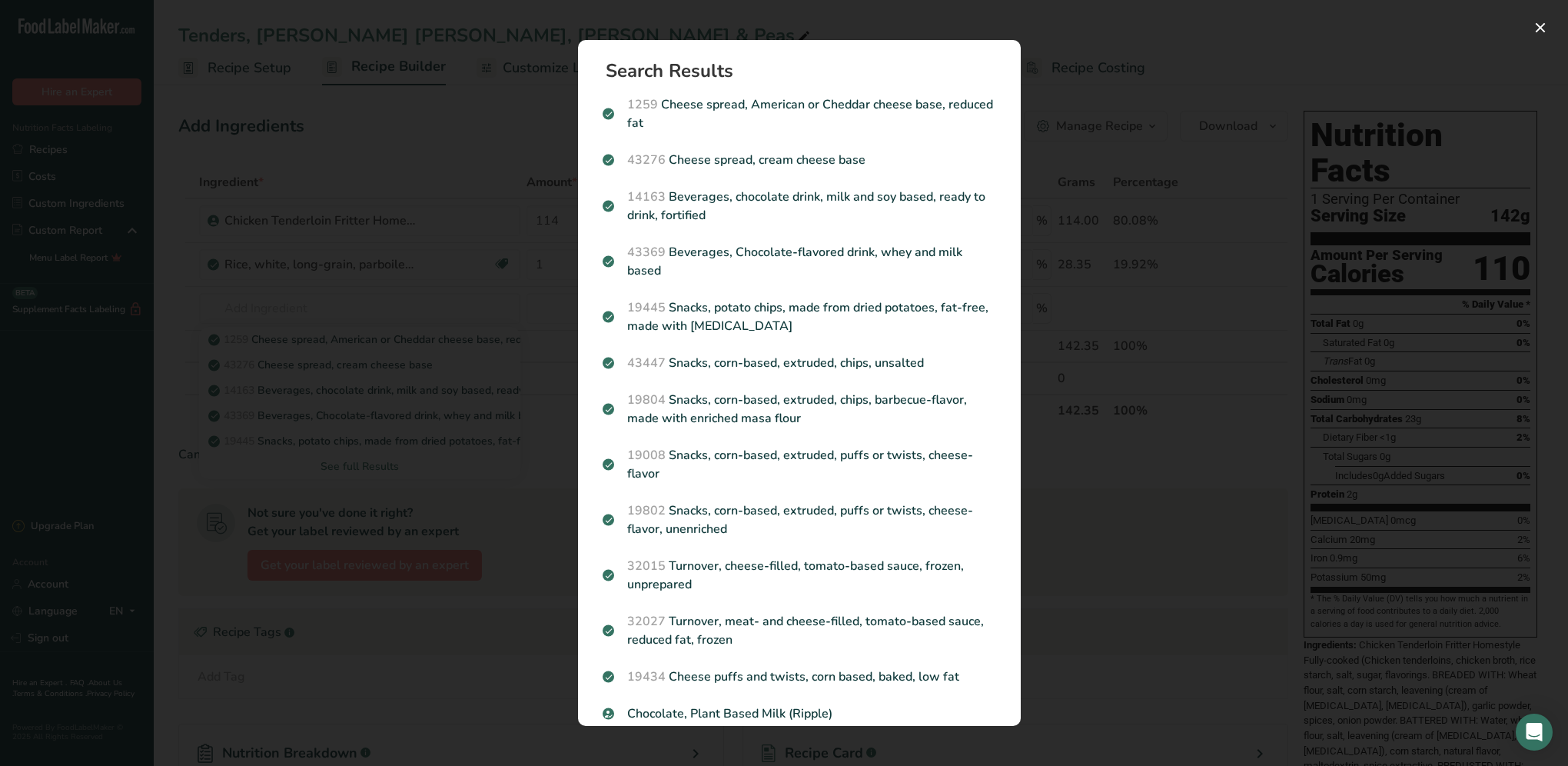
click at [450, 253] on div "Search results modal" at bounding box center [784, 383] width 1568 height 766
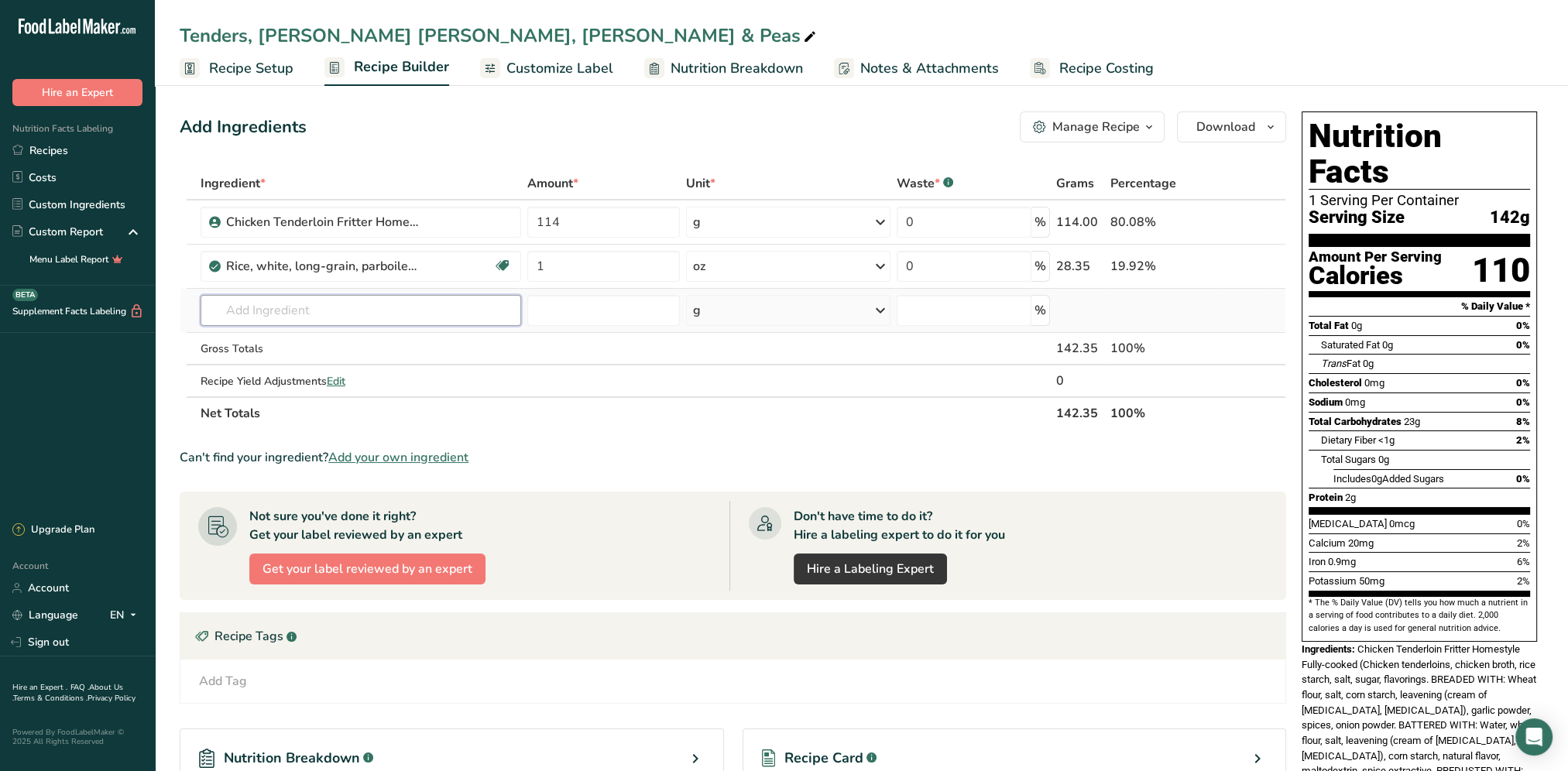
click at [346, 316] on input "text" at bounding box center [361, 310] width 320 height 31
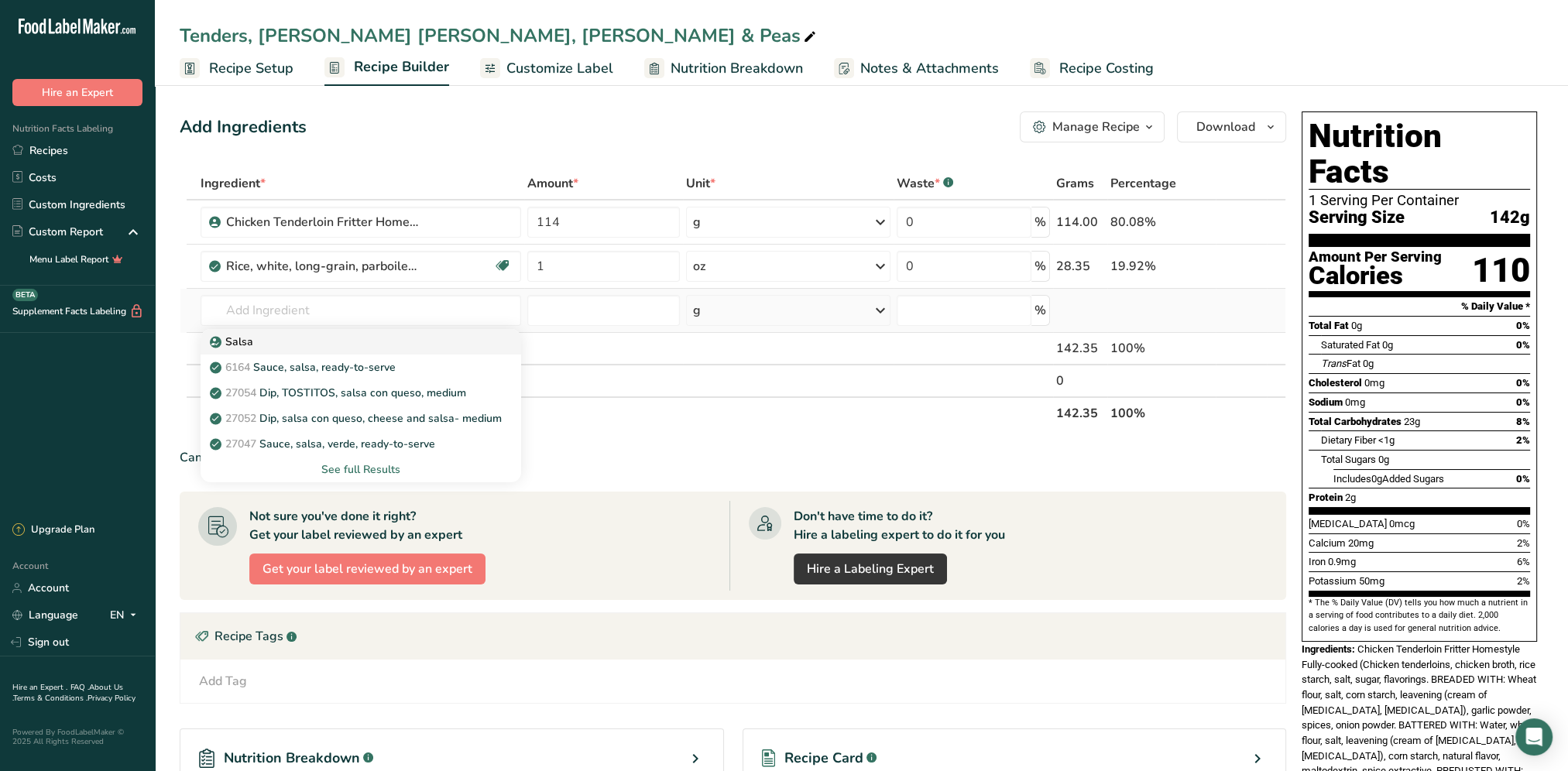
click at [350, 350] on link "Salsa" at bounding box center [361, 342] width 320 height 26
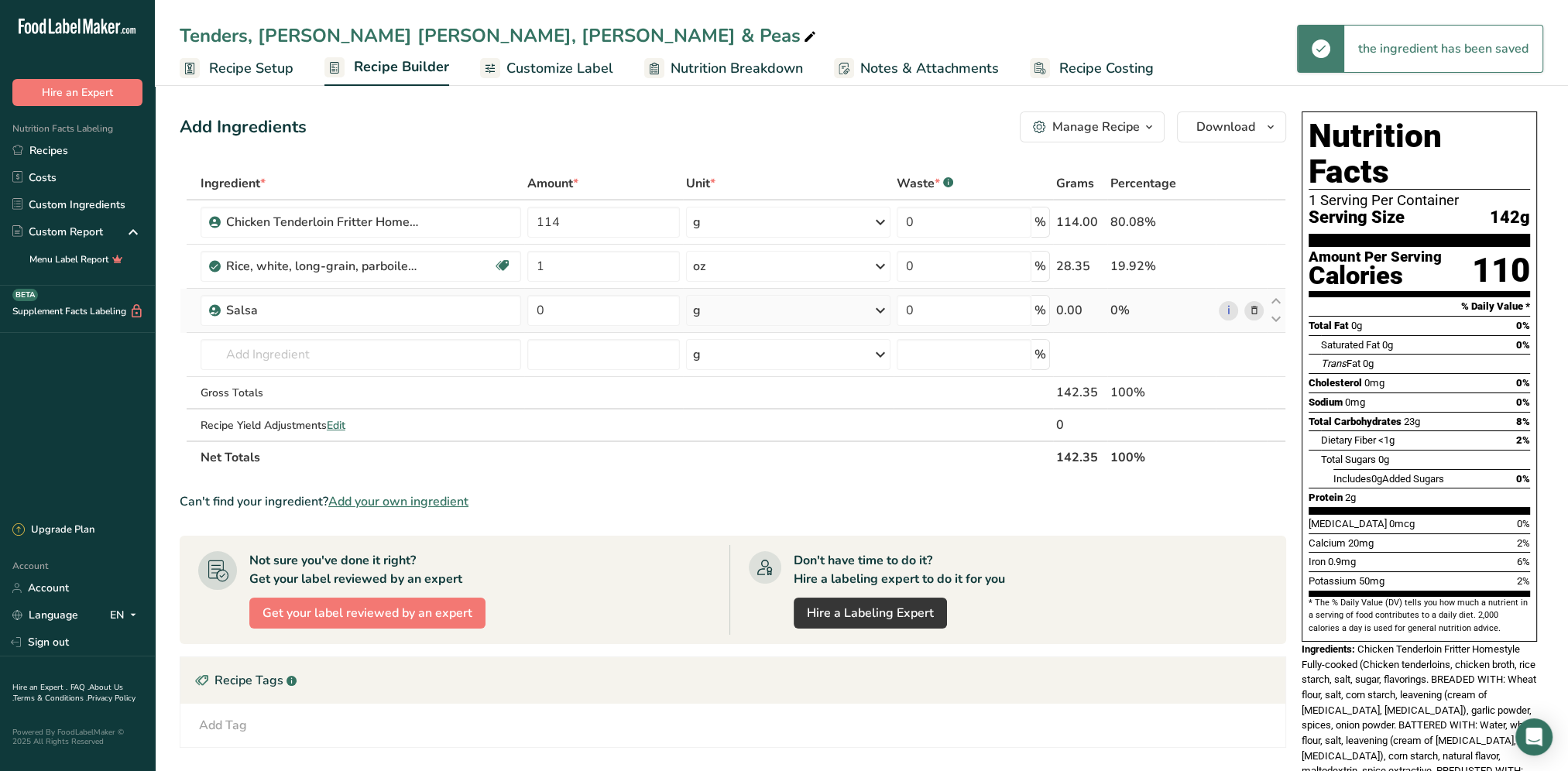
click at [881, 310] on icon at bounding box center [880, 310] width 19 height 28
click at [728, 433] on div "See more" at bounding box center [760, 433] width 130 height 16
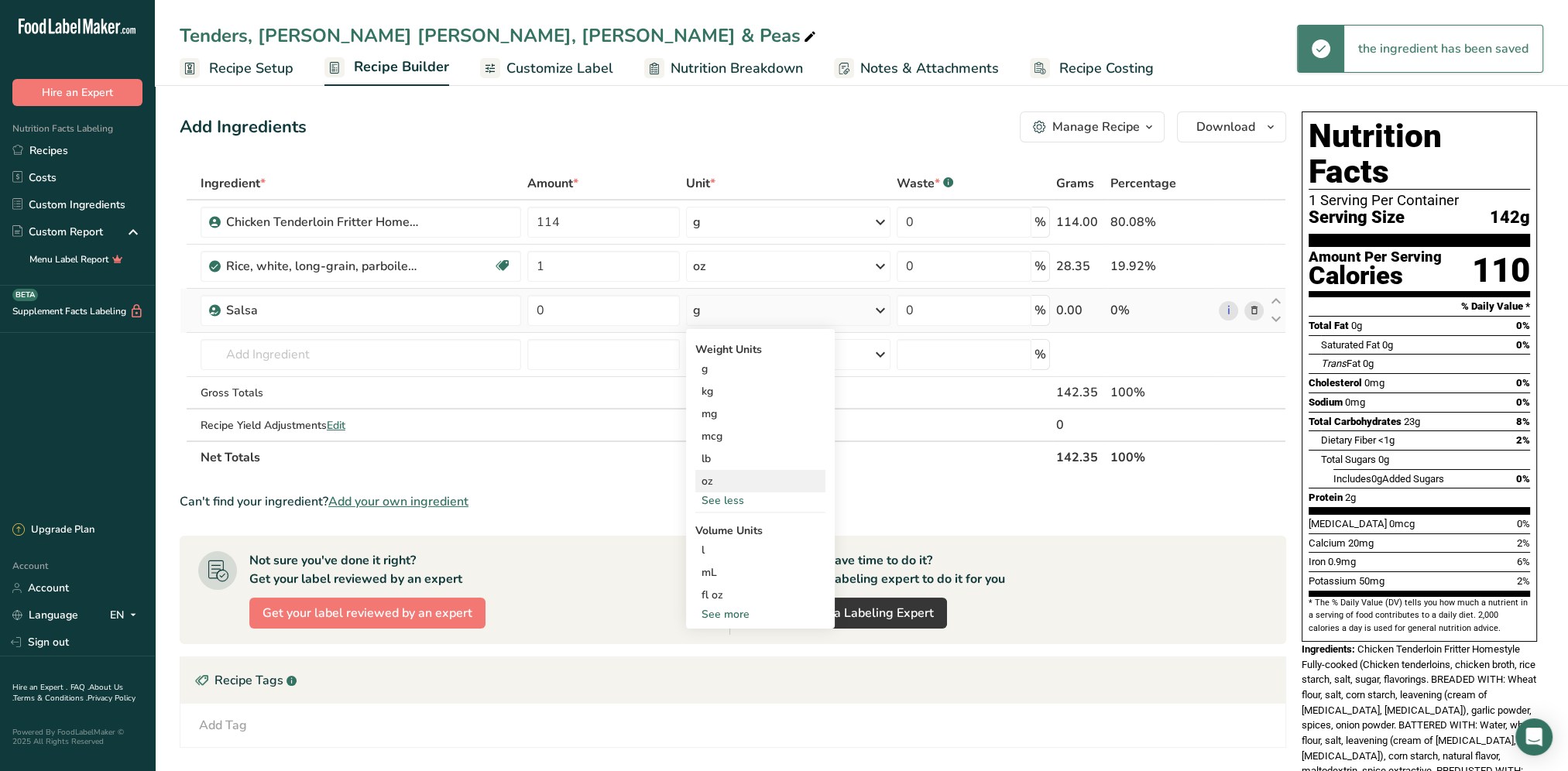
click at [723, 483] on div "oz" at bounding box center [760, 481] width 130 height 23
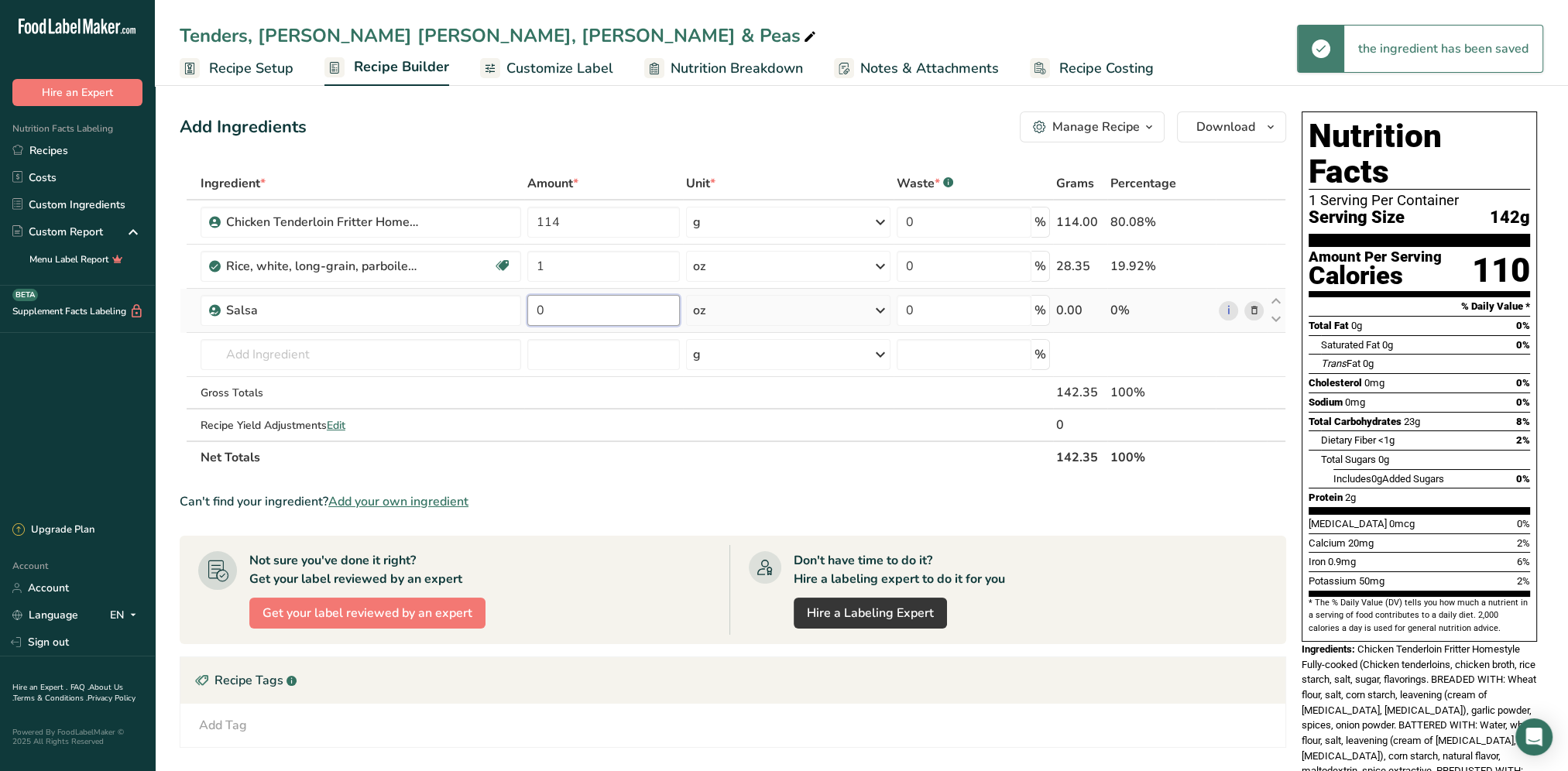
drag, startPoint x: 573, startPoint y: 309, endPoint x: 530, endPoint y: 310, distance: 43.0
click at [530, 310] on input "0" at bounding box center [603, 310] width 152 height 31
click at [618, 131] on div "Add Ingredients Manage Recipe Delete Recipe Duplicate Recipe Scale Recipe Save …" at bounding box center [733, 127] width 1107 height 31
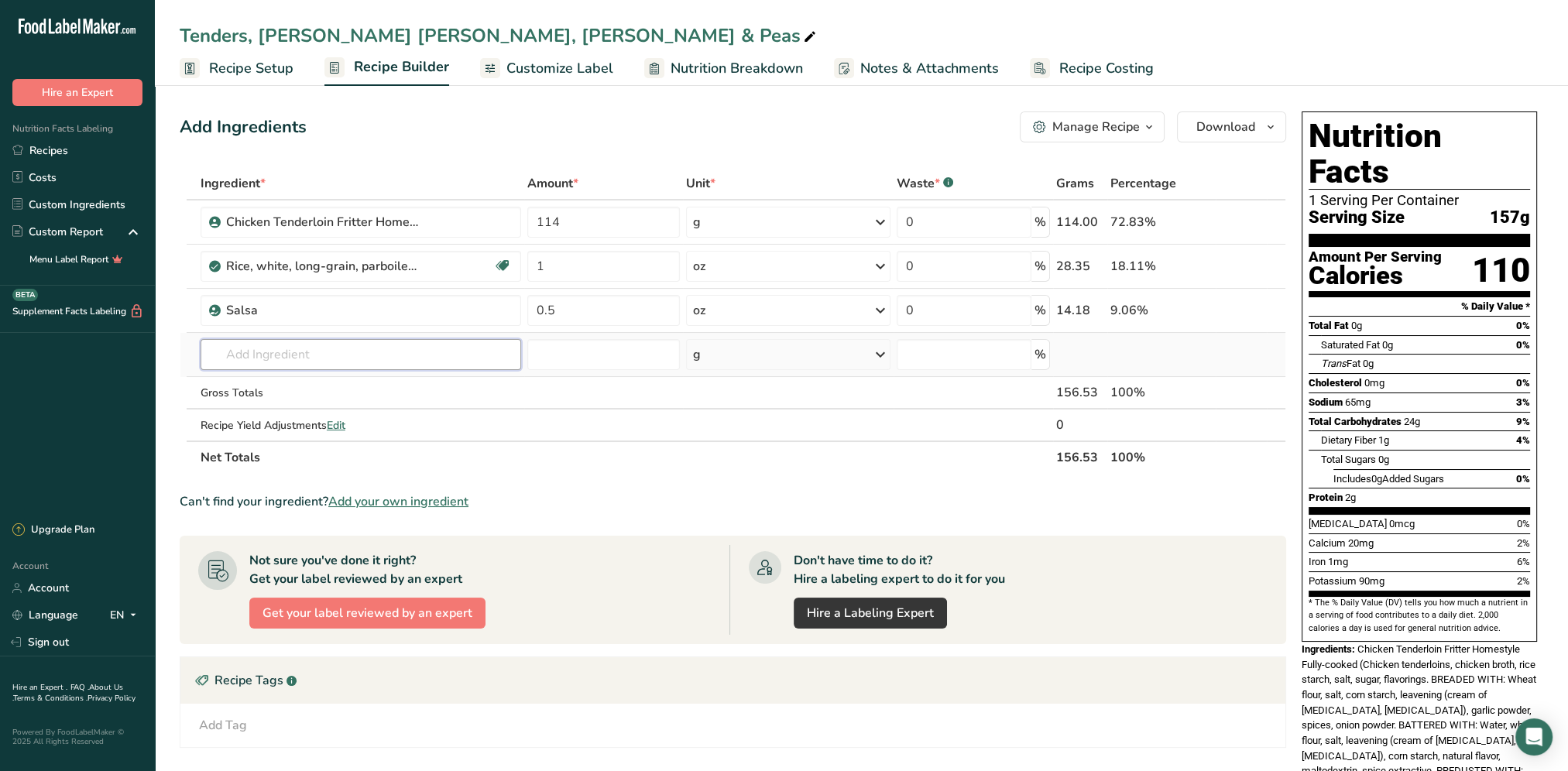
click at [298, 358] on input "text" at bounding box center [361, 354] width 320 height 31
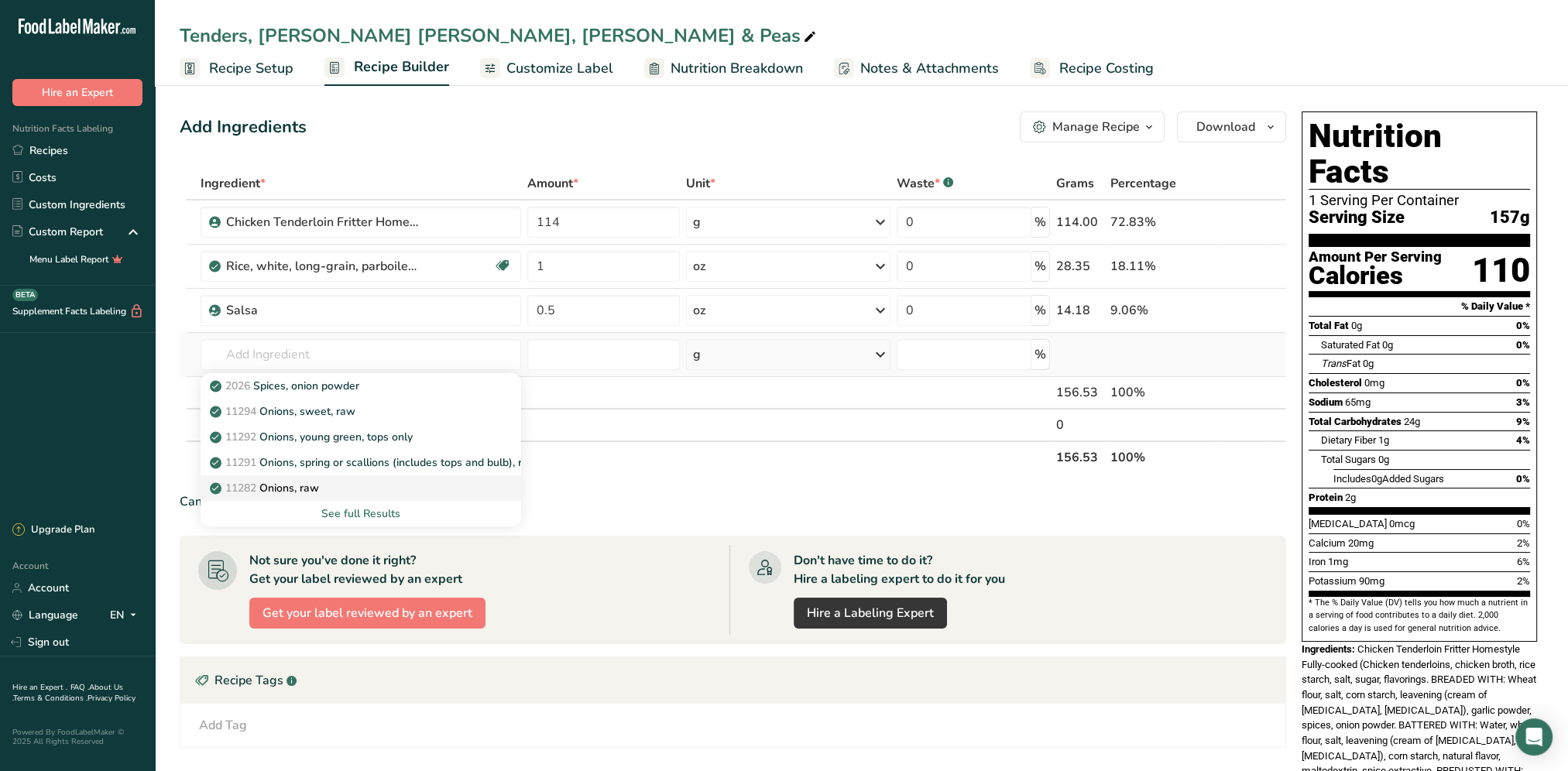
click at [312, 484] on p "11282 Onions, raw" at bounding box center [265, 488] width 106 height 16
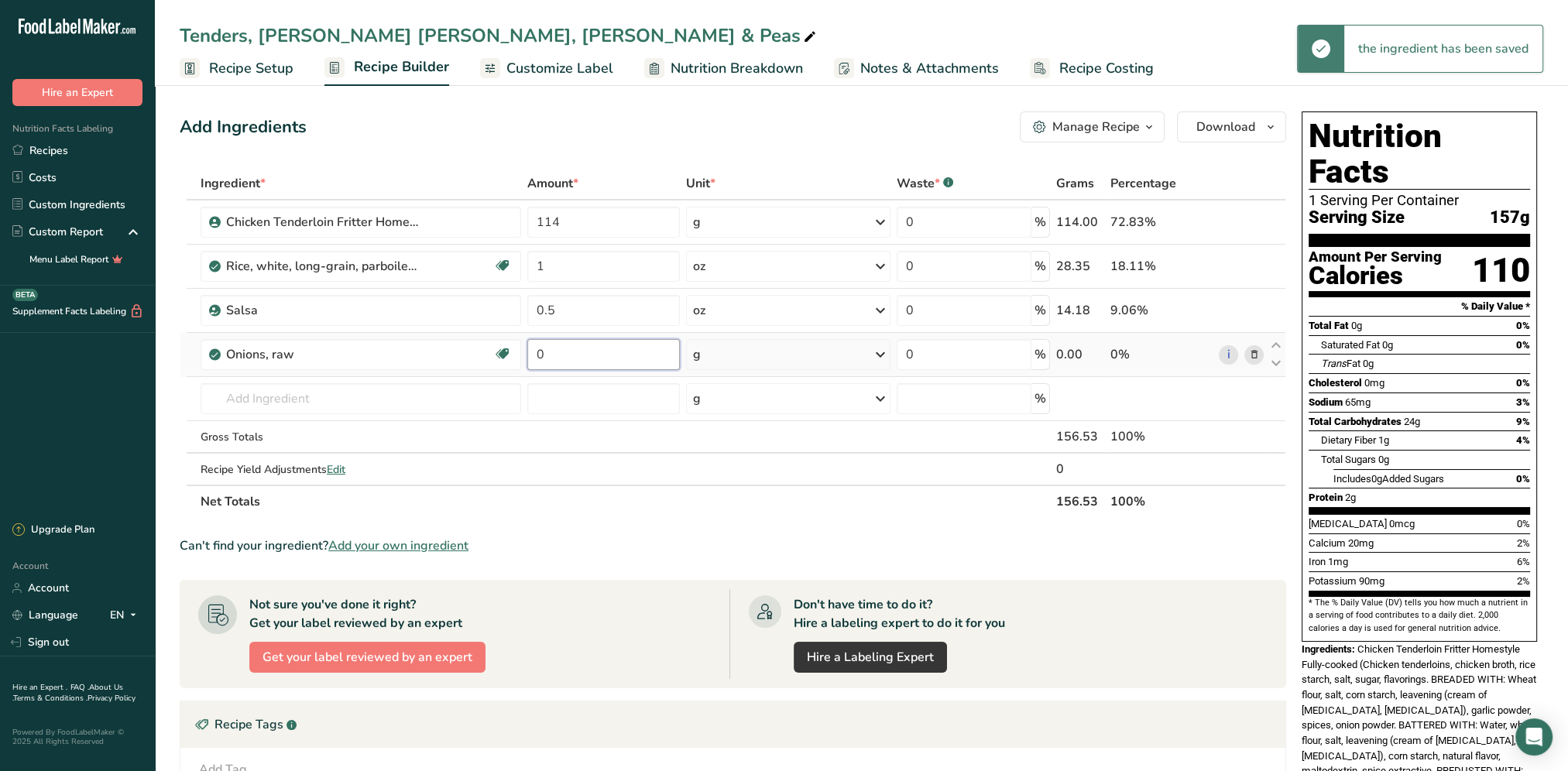
drag, startPoint x: 586, startPoint y: 346, endPoint x: 524, endPoint y: 354, distance: 62.5
click at [524, 354] on td "0" at bounding box center [603, 355] width 159 height 44
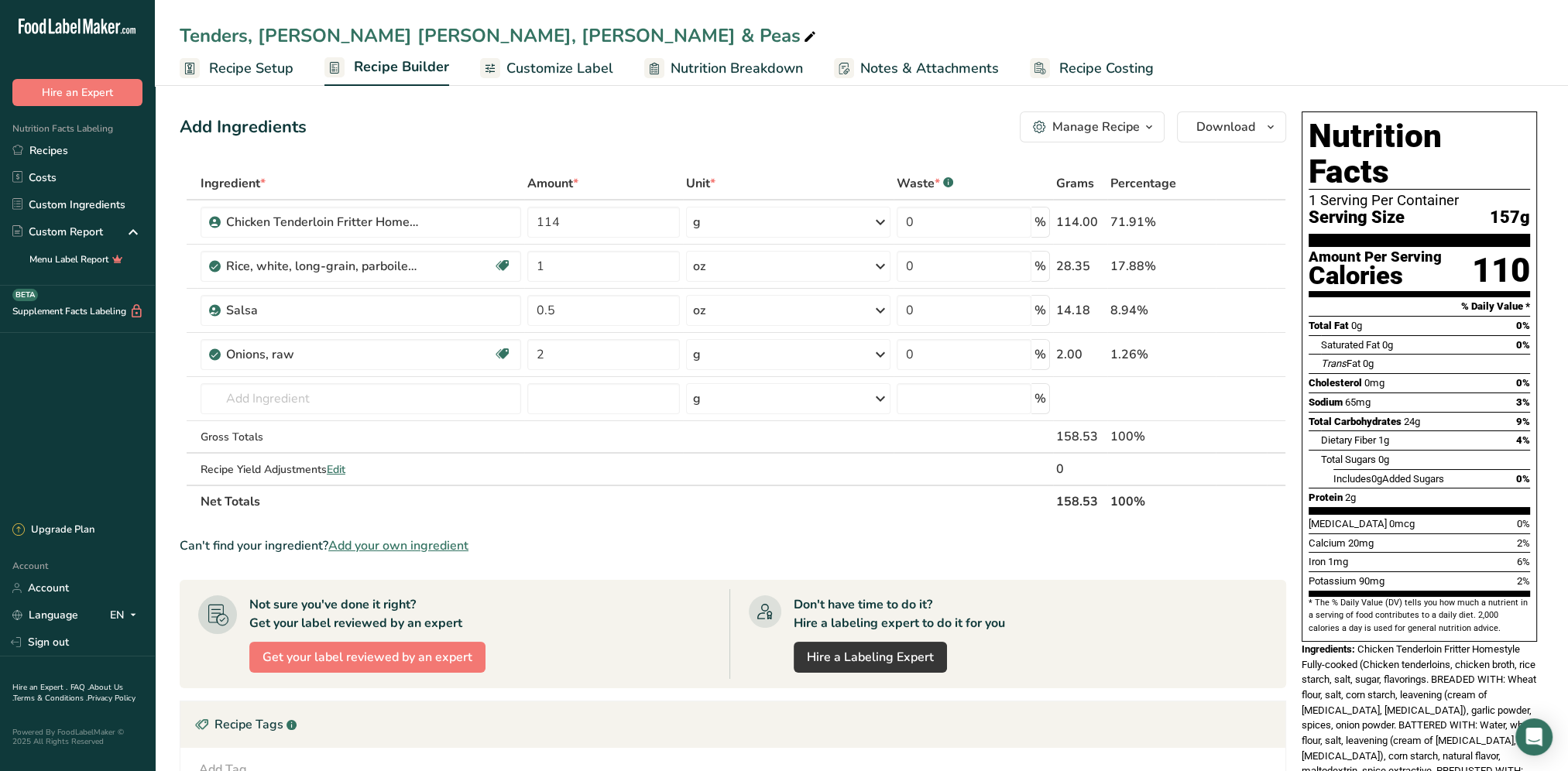
click at [667, 128] on div "Add Ingredients Manage Recipe Delete Recipe Duplicate Recipe Scale Recipe Save …" at bounding box center [733, 127] width 1107 height 31
click at [57, 152] on link "Recipes" at bounding box center [77, 151] width 155 height 27
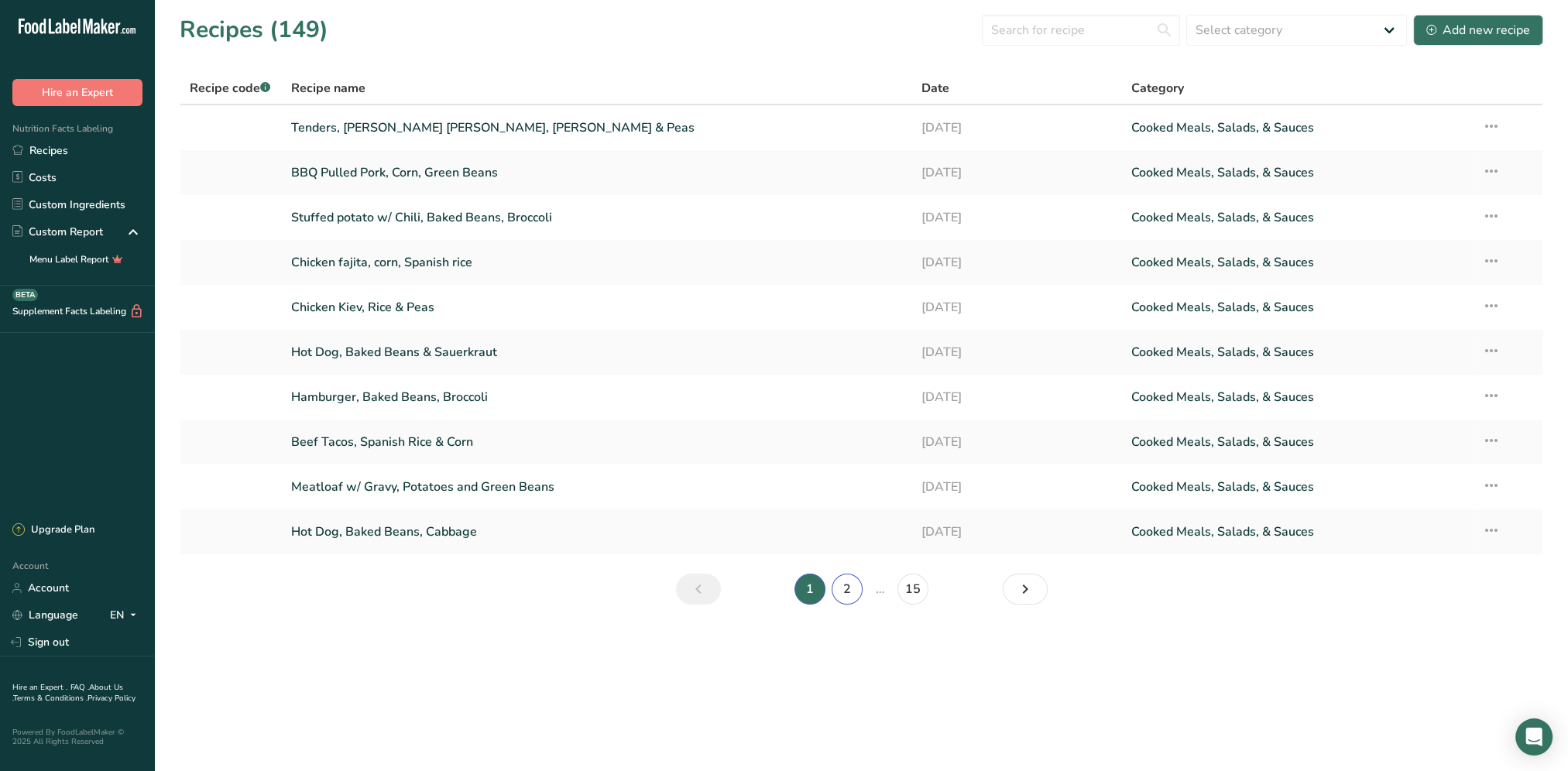
click at [853, 591] on link "2" at bounding box center [847, 589] width 31 height 31
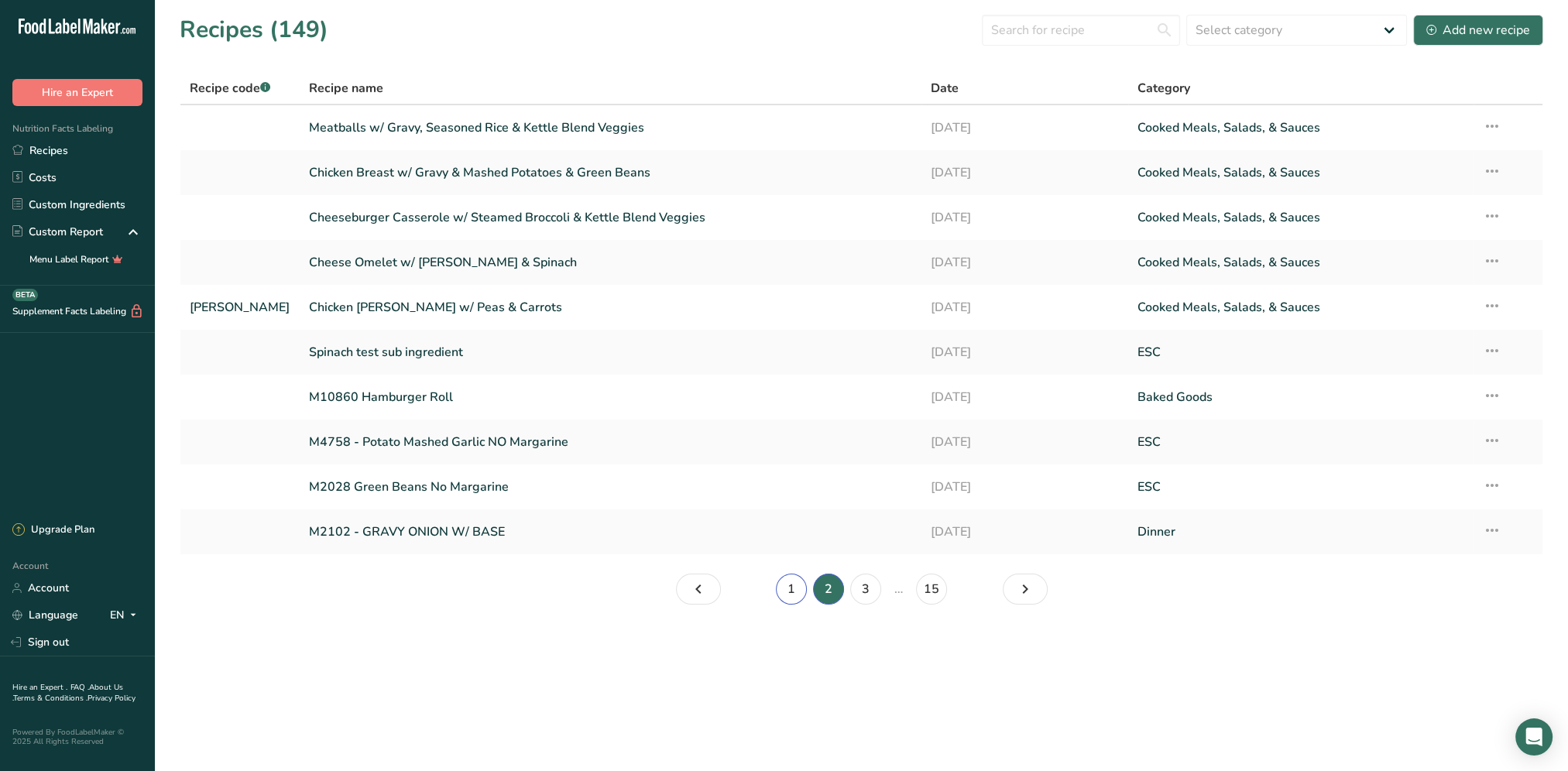
click at [797, 594] on link "1" at bounding box center [791, 589] width 31 height 31
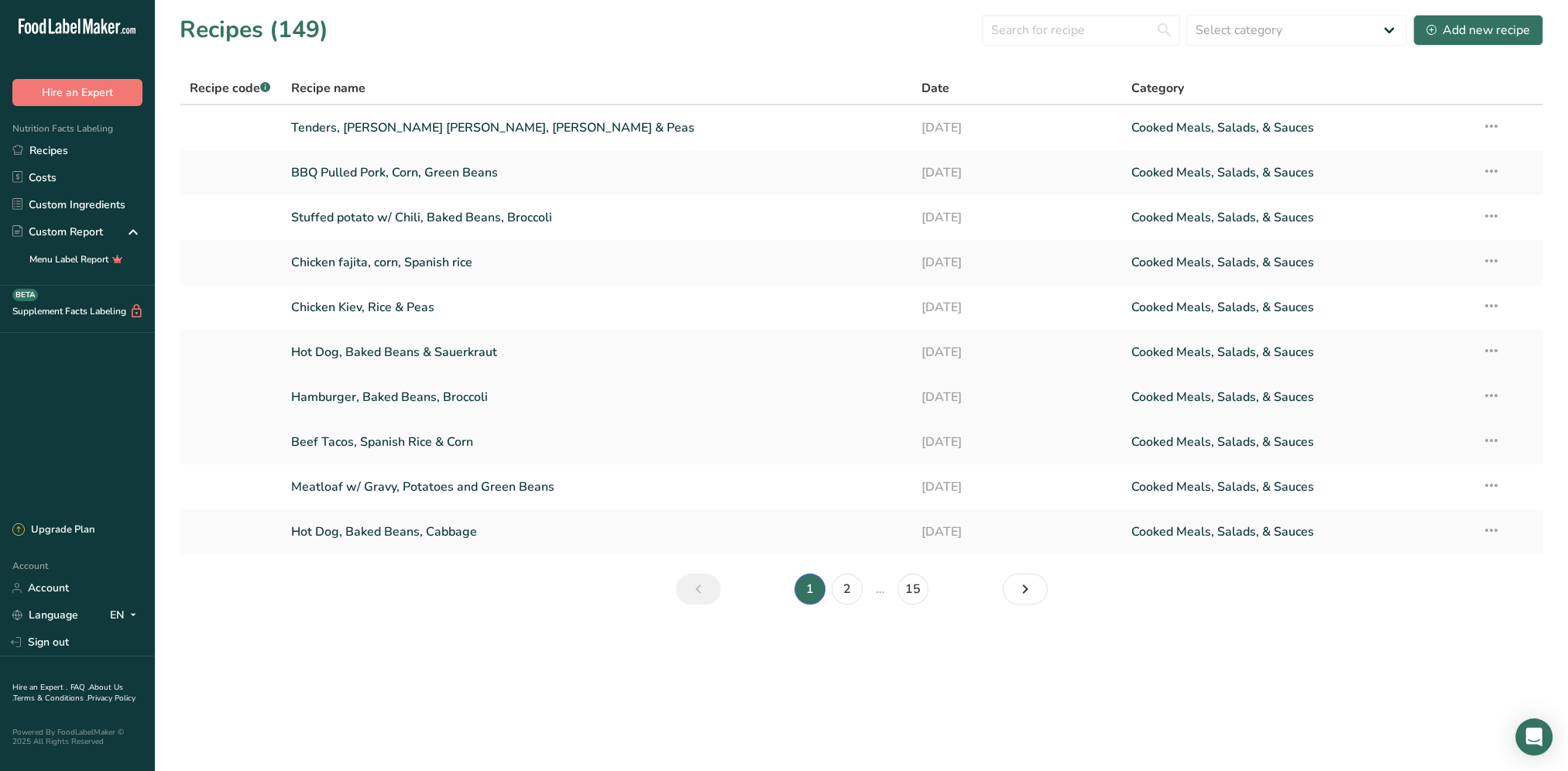
click at [376, 398] on link "Hamburger, Baked Beans, Broccoli" at bounding box center [597, 397] width 611 height 32
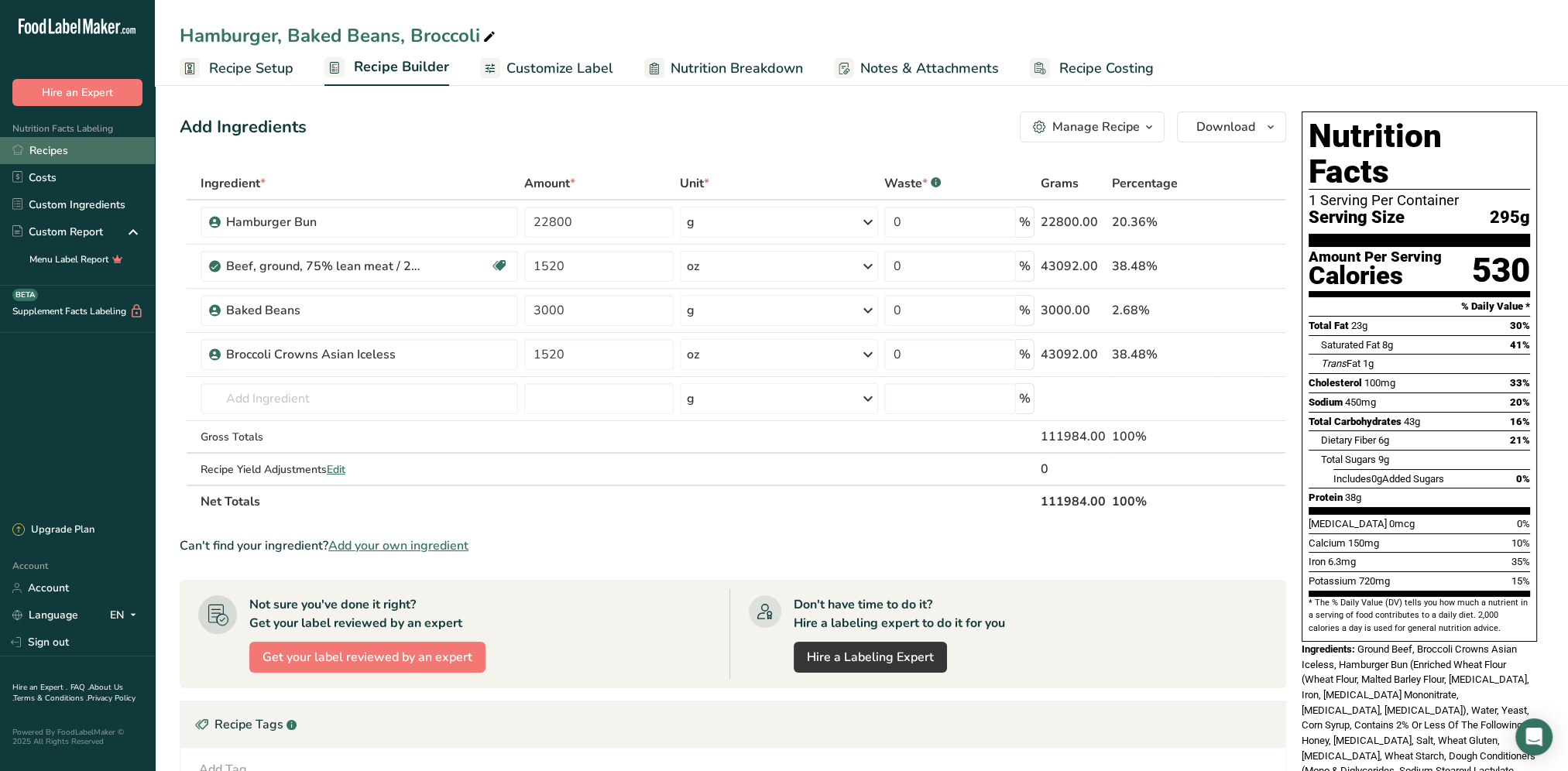
click at [50, 155] on link "Recipes" at bounding box center [77, 151] width 155 height 27
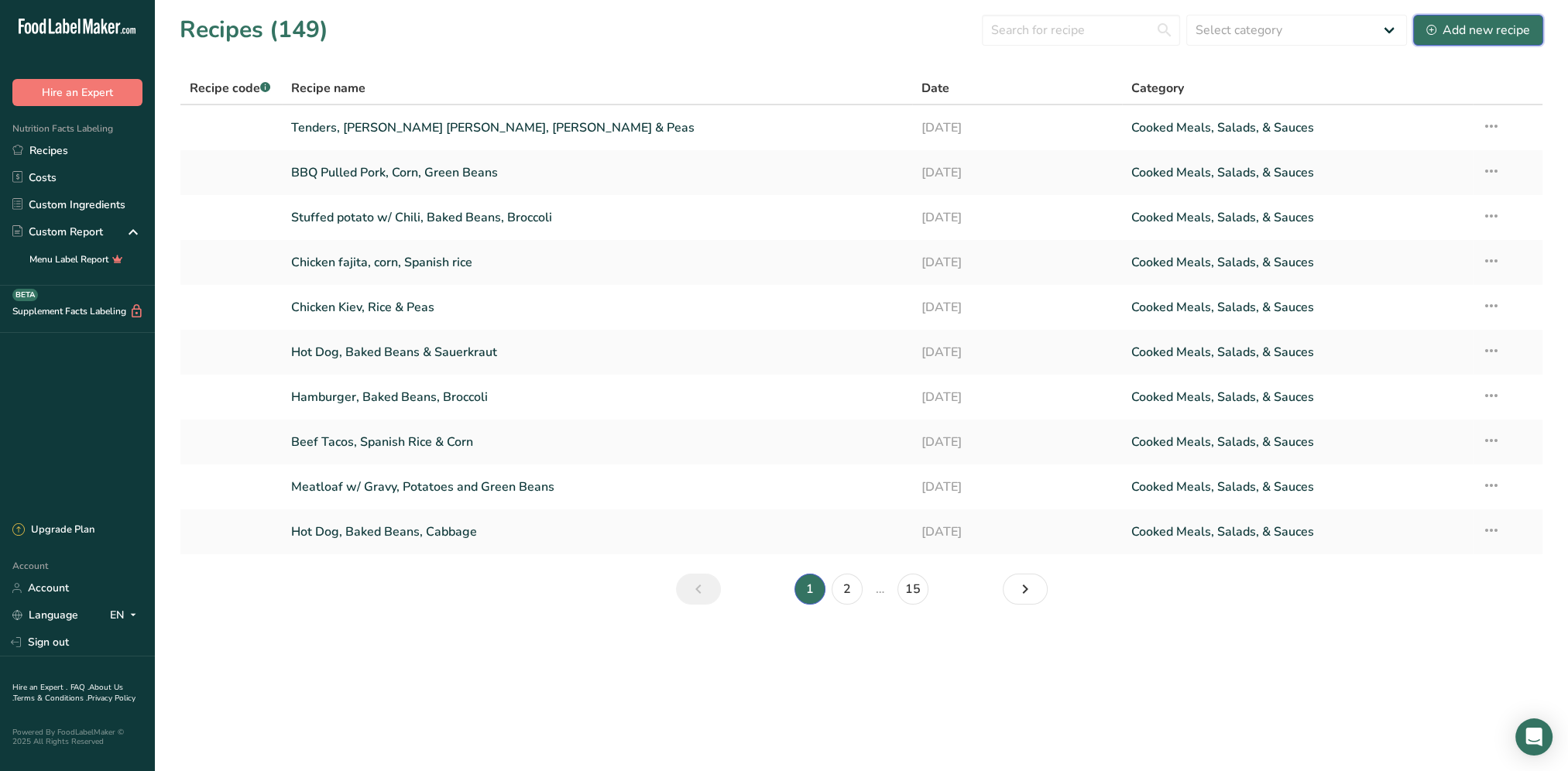
click at [1453, 36] on div "Add new recipe" at bounding box center [1478, 30] width 104 height 19
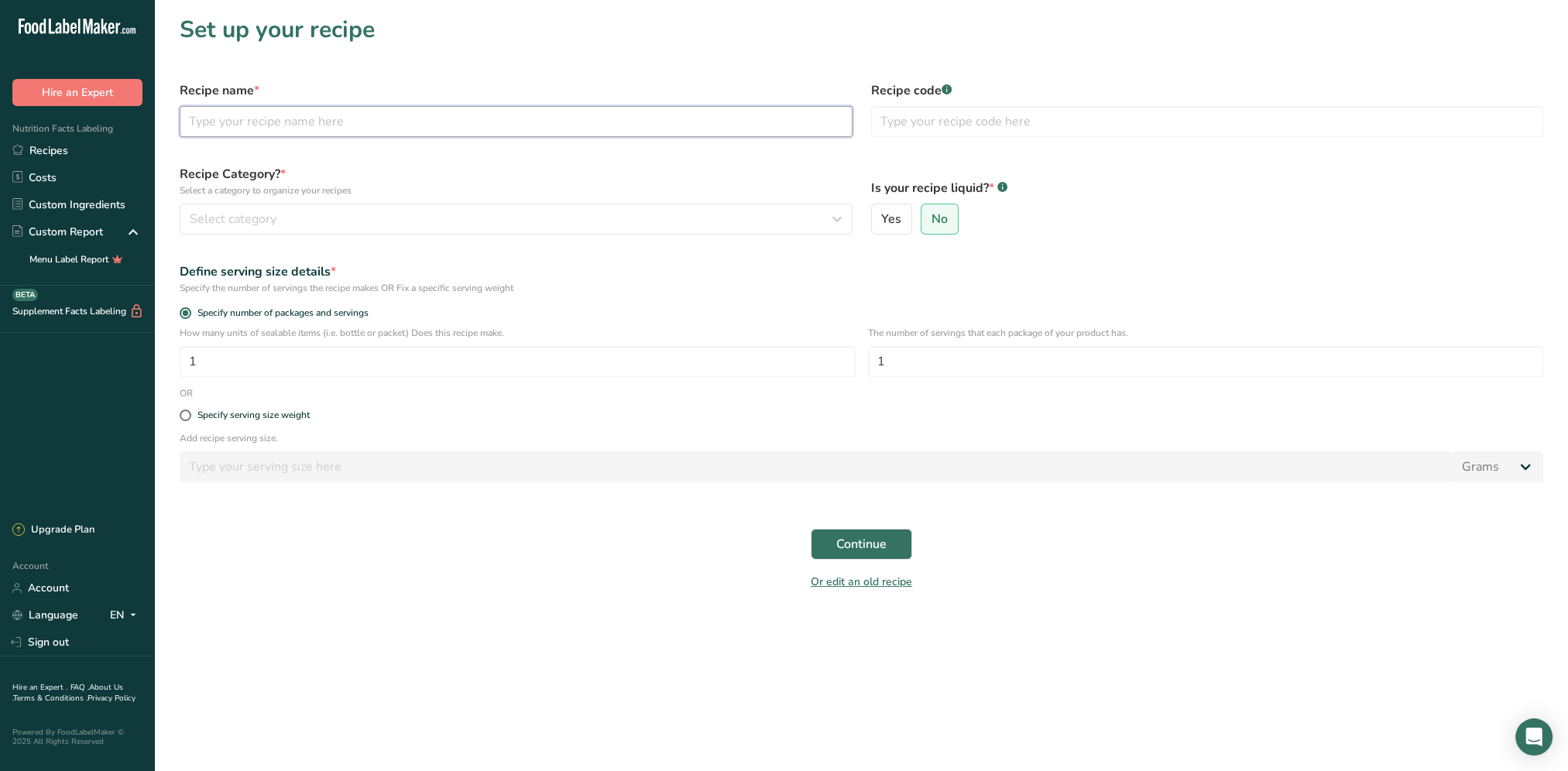
click at [319, 118] on input "text" at bounding box center [516, 121] width 673 height 31
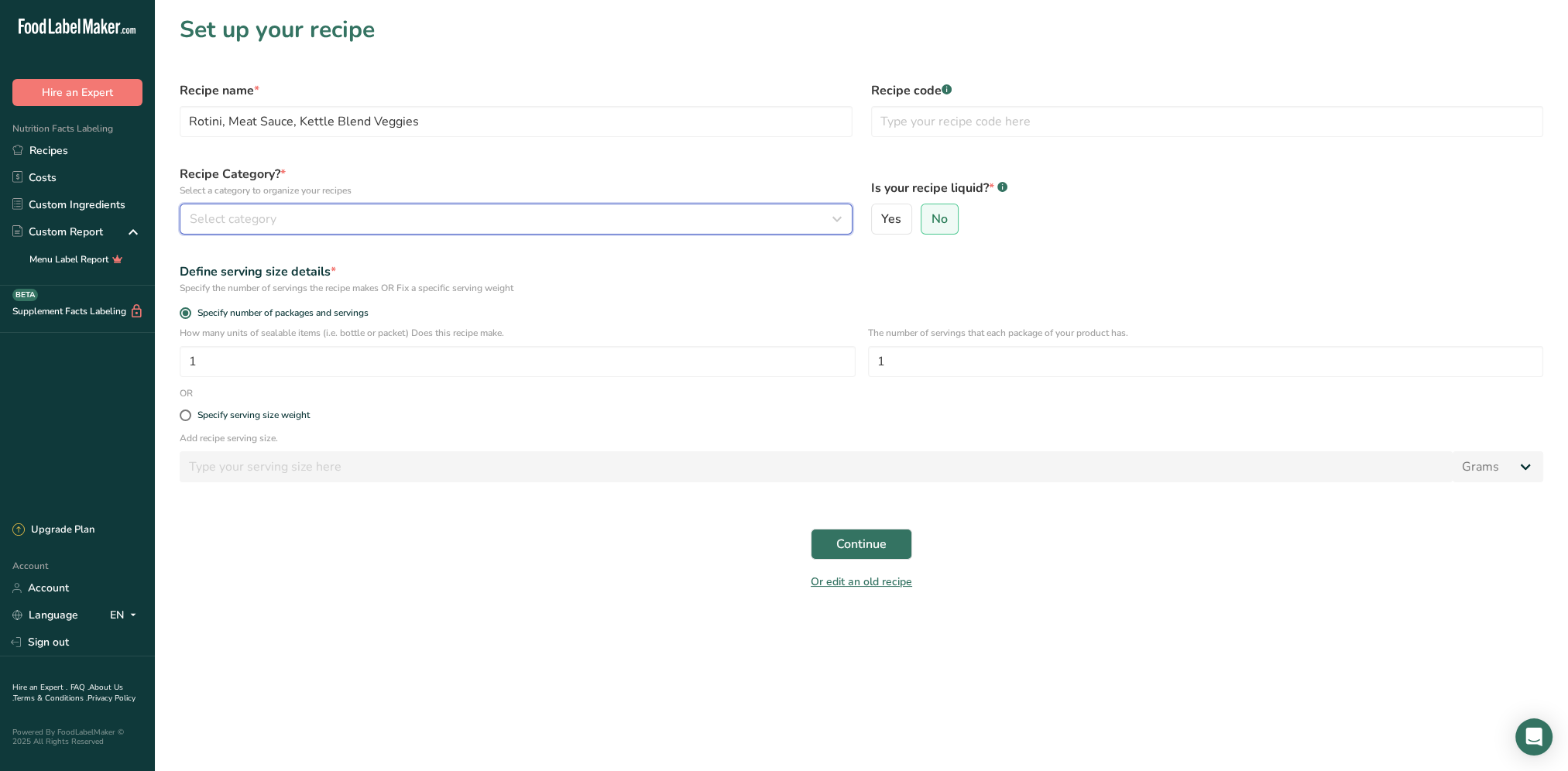
click at [367, 210] on div "Select category" at bounding box center [511, 219] width 644 height 19
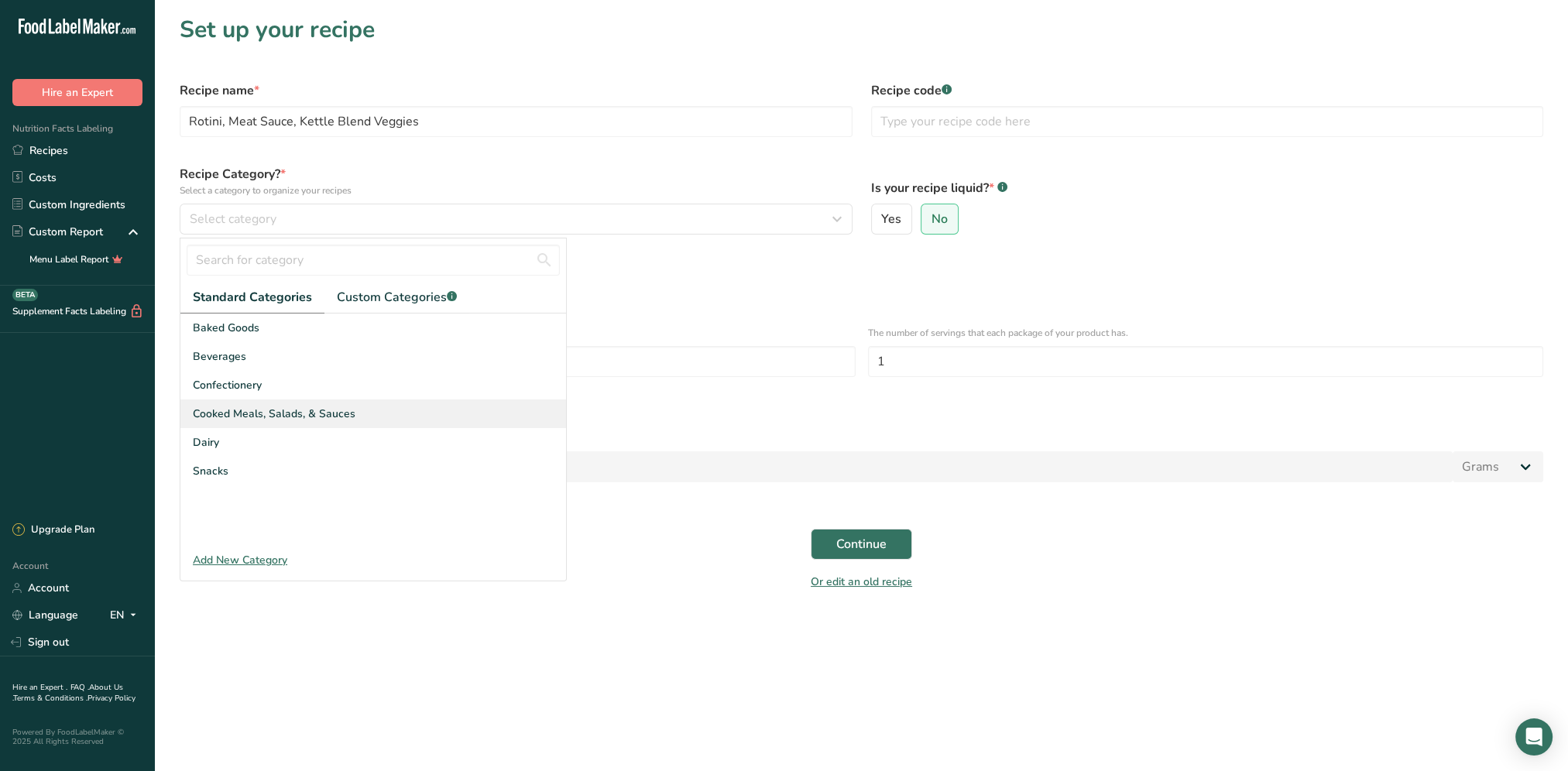
click at [293, 406] on span "Cooked Meals, Salads, & Sauces" at bounding box center [274, 414] width 163 height 16
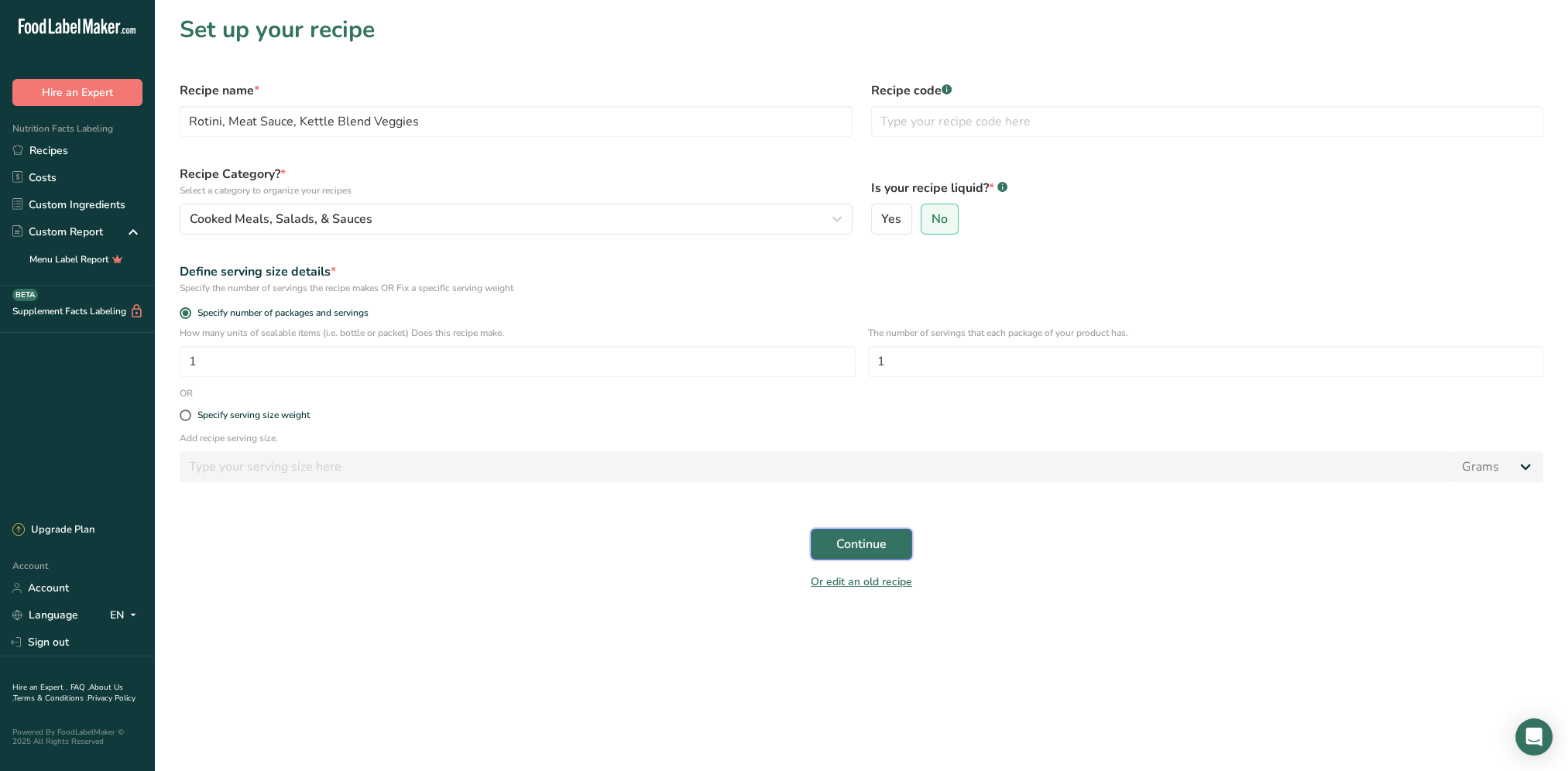
click at [874, 548] on span "Continue" at bounding box center [861, 544] width 50 height 19
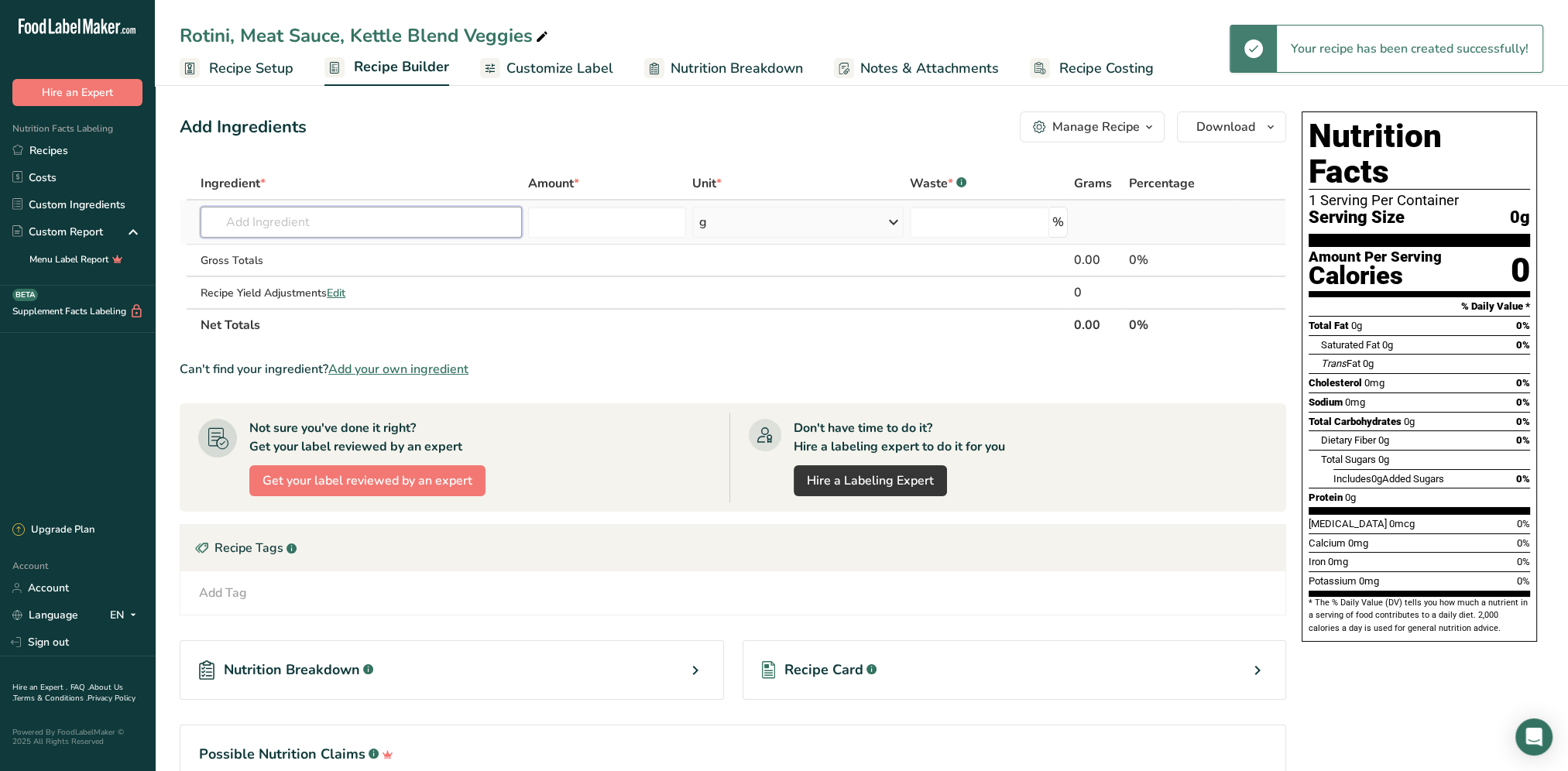
click at [386, 223] on input "text" at bounding box center [361, 222] width 321 height 31
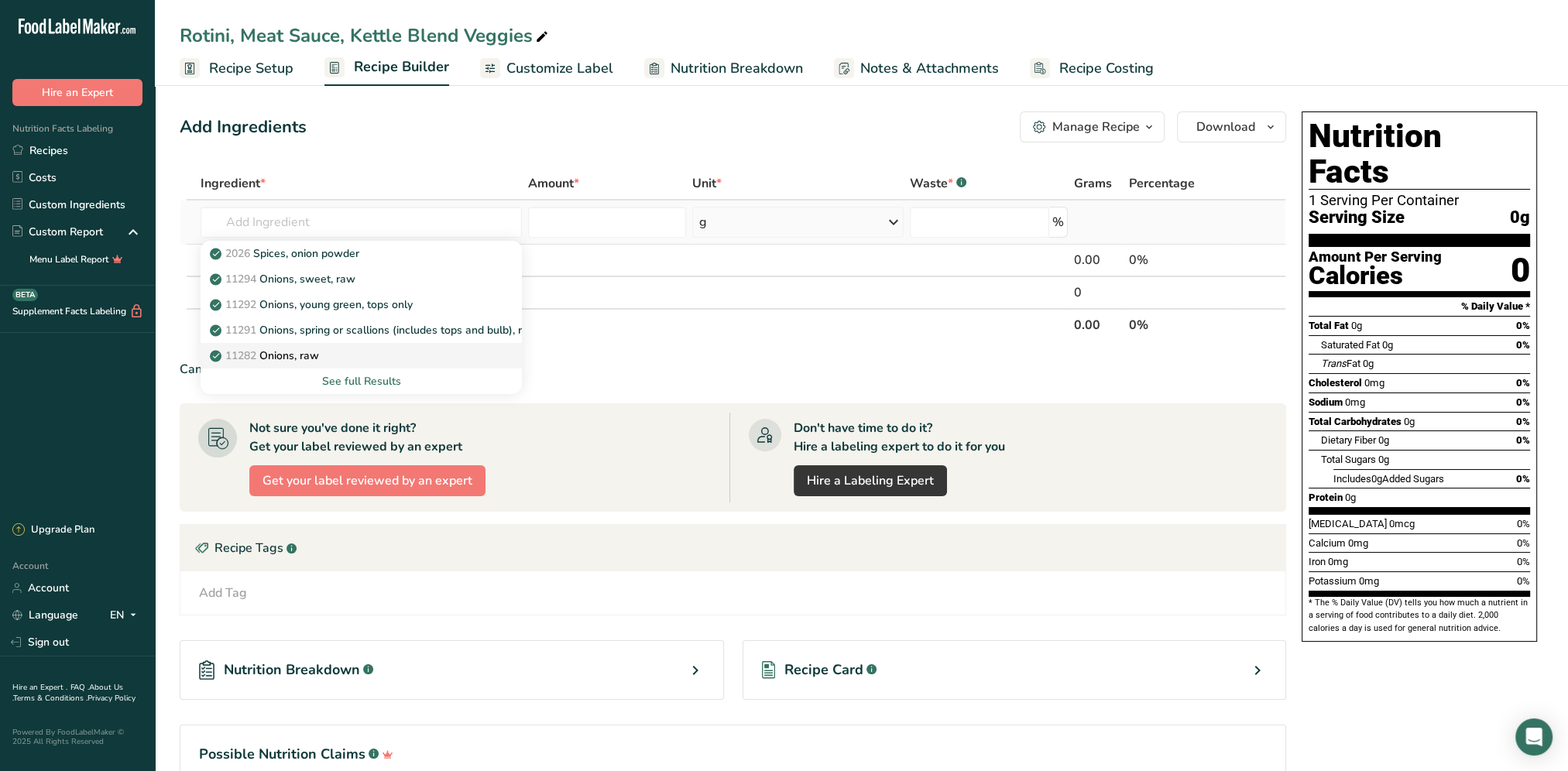
click at [344, 358] on div "11282 Onions, raw" at bounding box center [348, 356] width 272 height 16
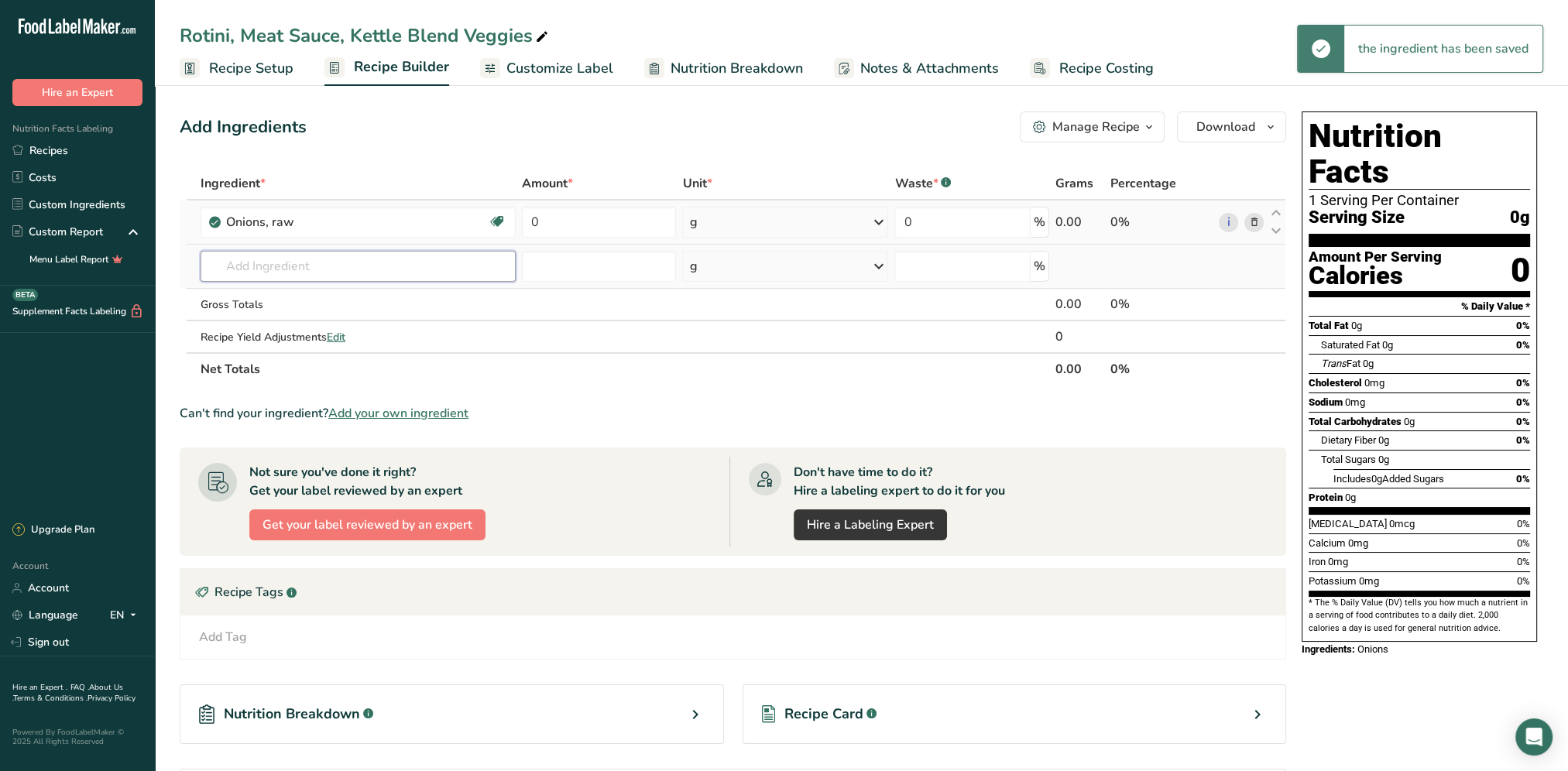
click at [263, 259] on input "text" at bounding box center [358, 266] width 315 height 31
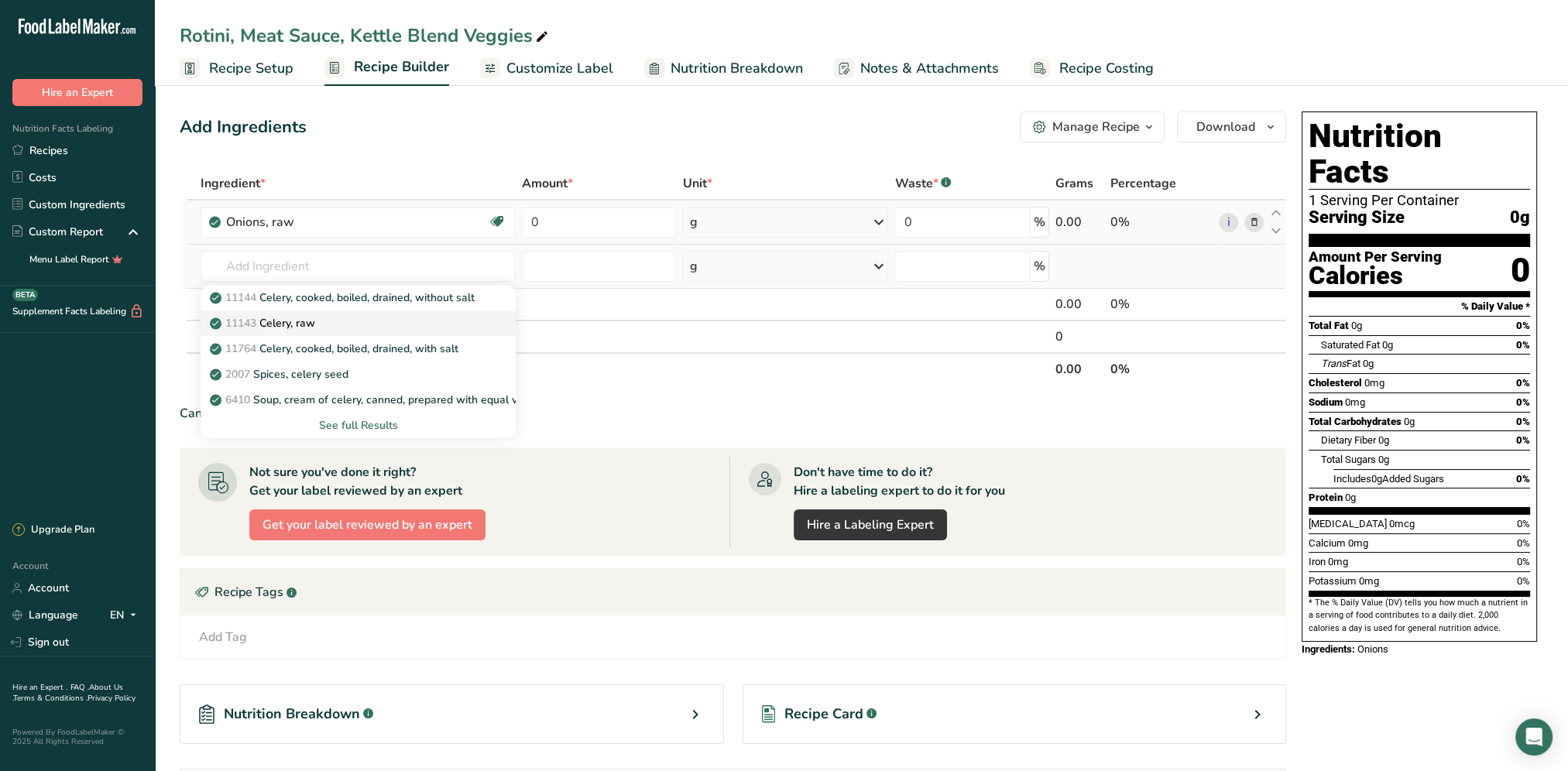
click at [376, 319] on div "11143 Celery, raw" at bounding box center [345, 323] width 265 height 16
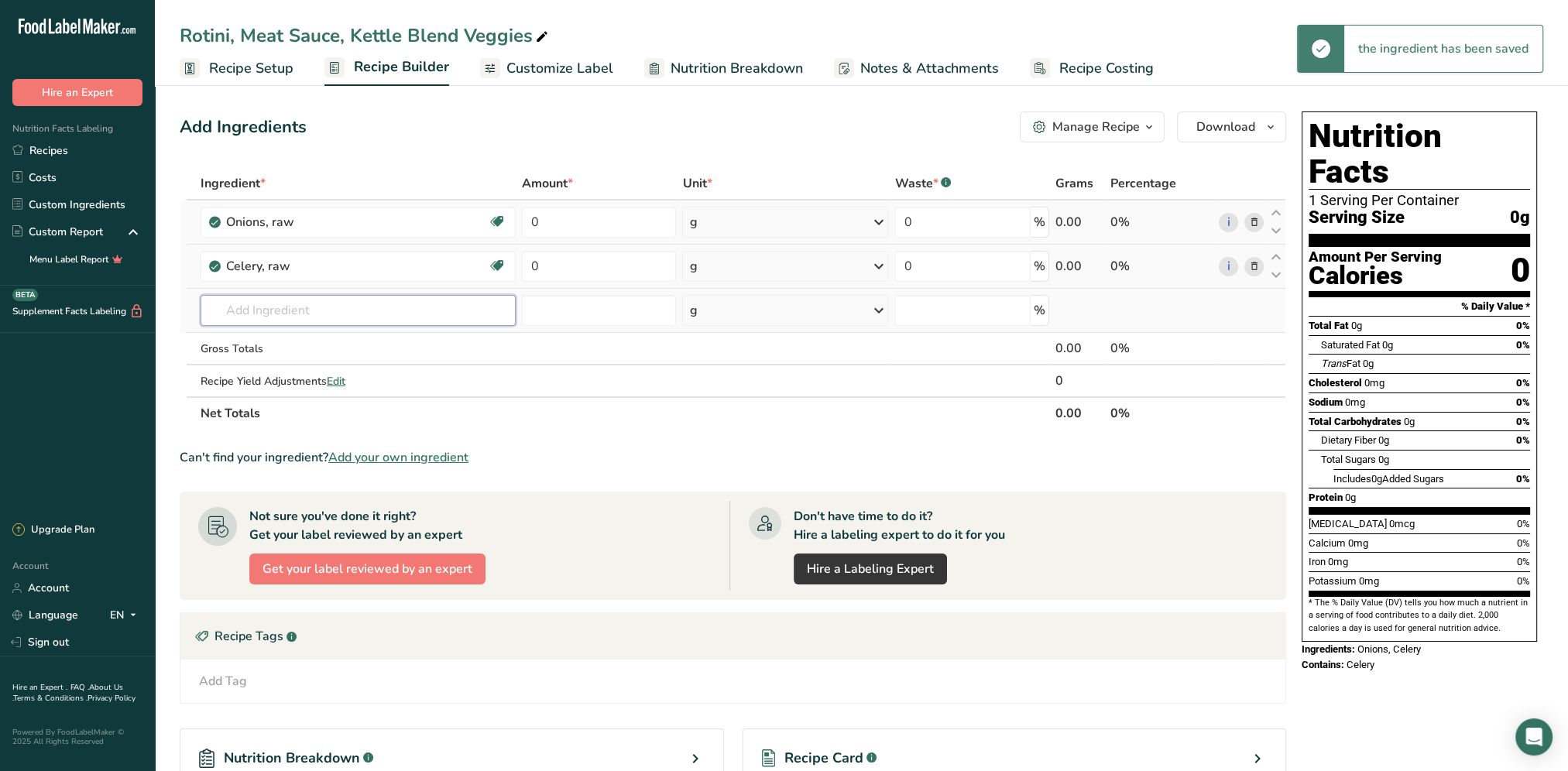
click at [267, 310] on input "text" at bounding box center [358, 310] width 315 height 31
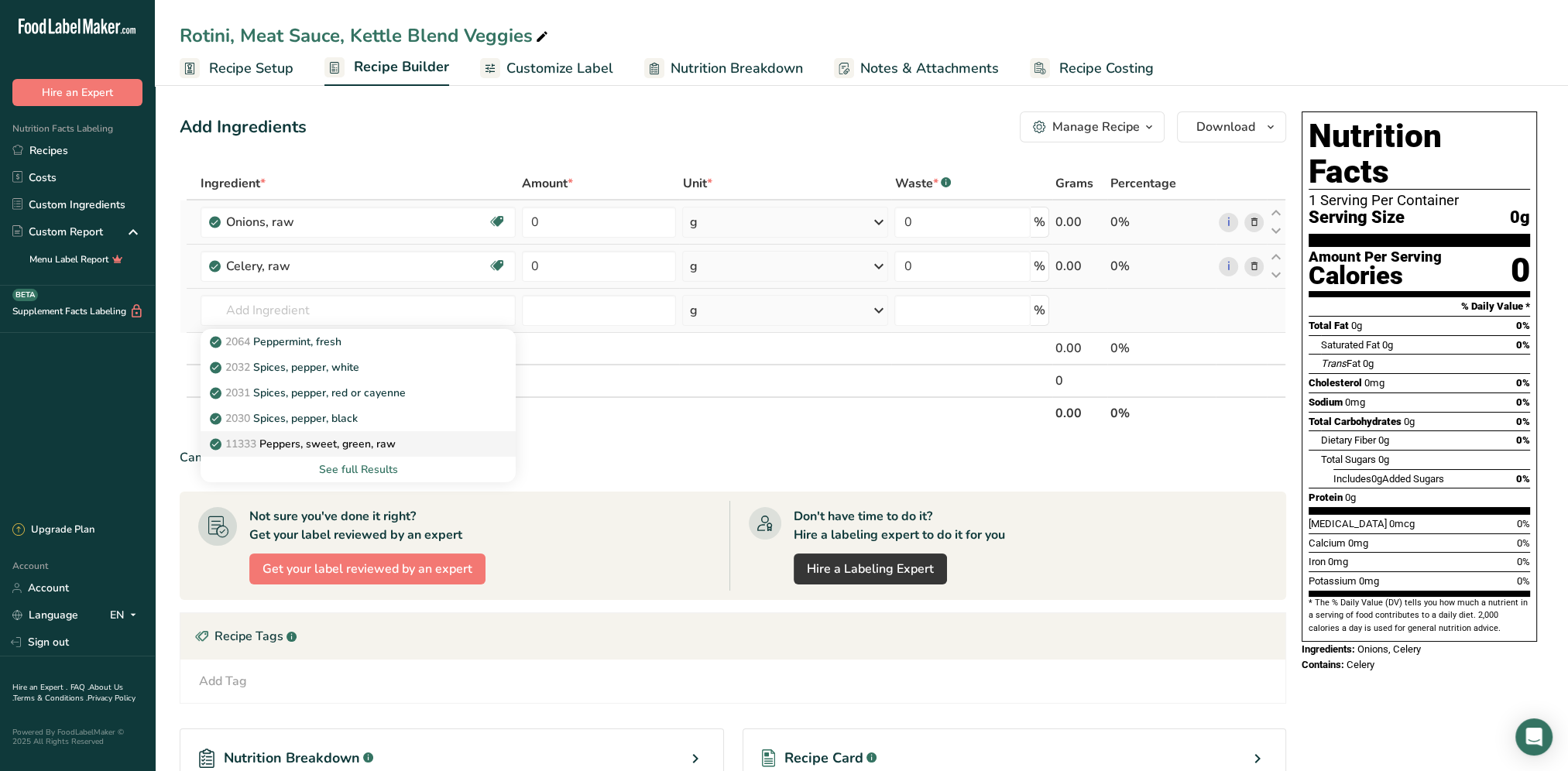
click at [381, 443] on p "11333 Peppers, sweet, green, raw" at bounding box center [304, 444] width 183 height 16
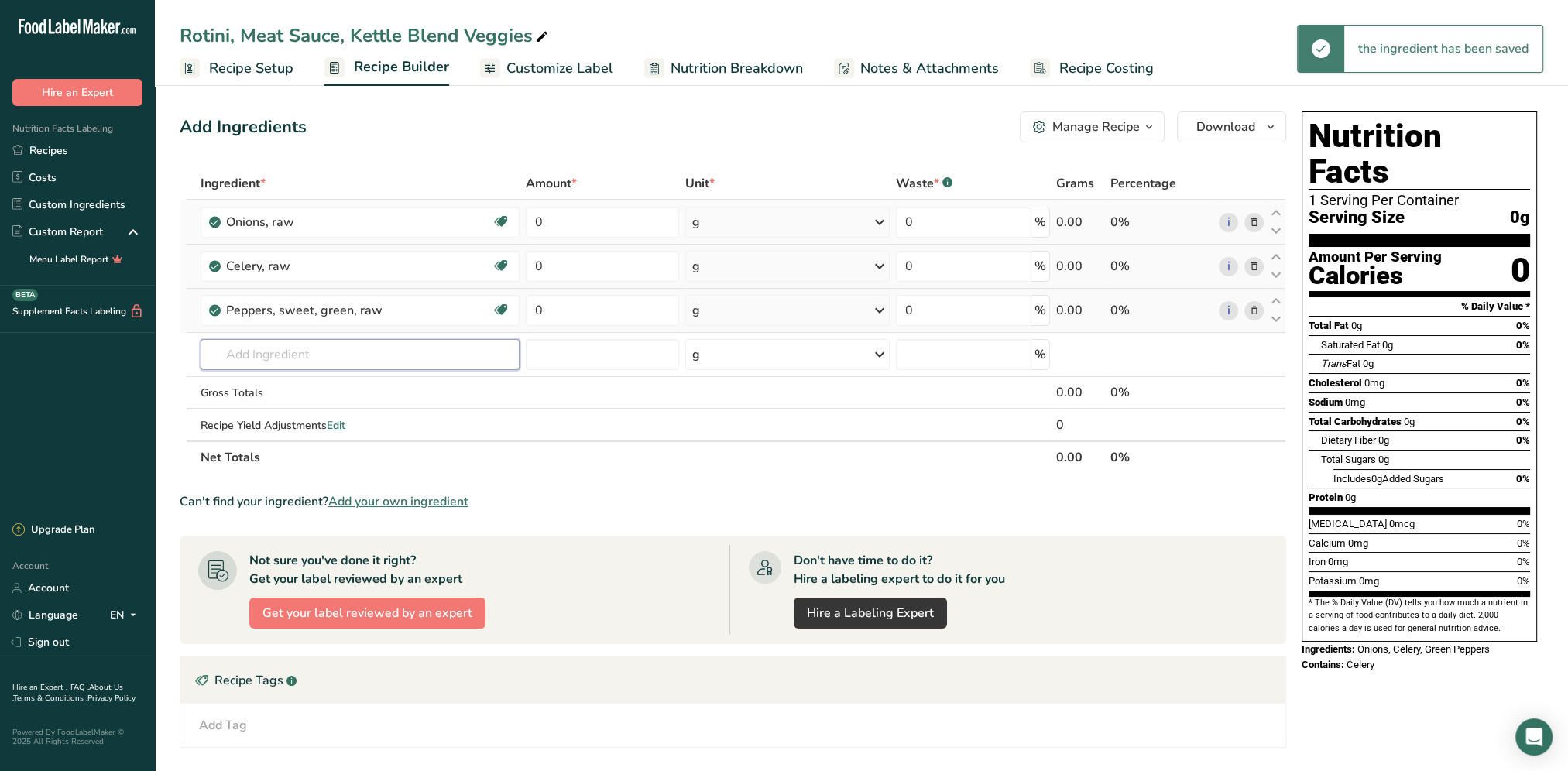
click at [281, 344] on input "text" at bounding box center [360, 354] width 319 height 31
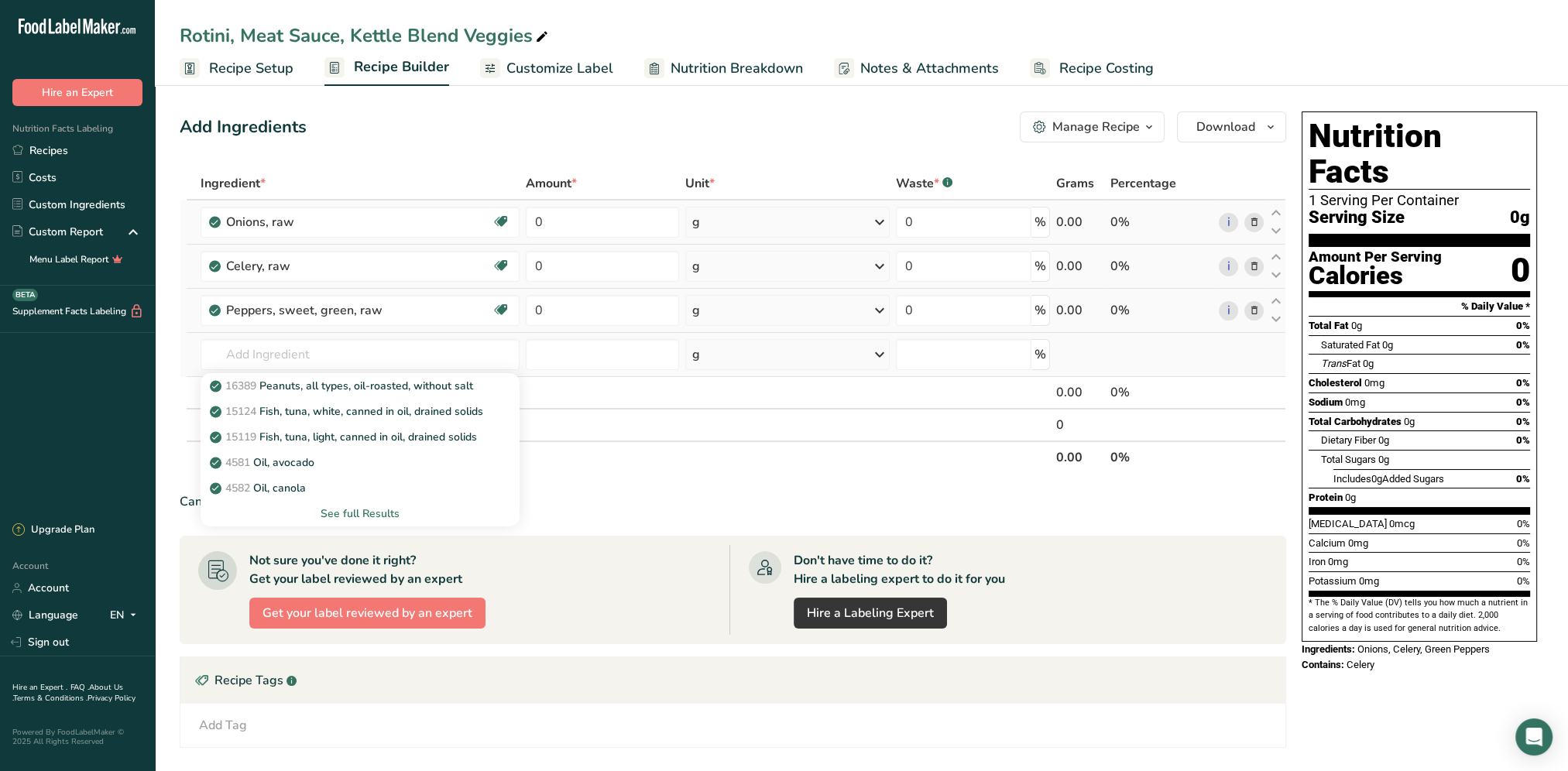
click at [359, 511] on div "See full Results" at bounding box center [360, 514] width 294 height 16
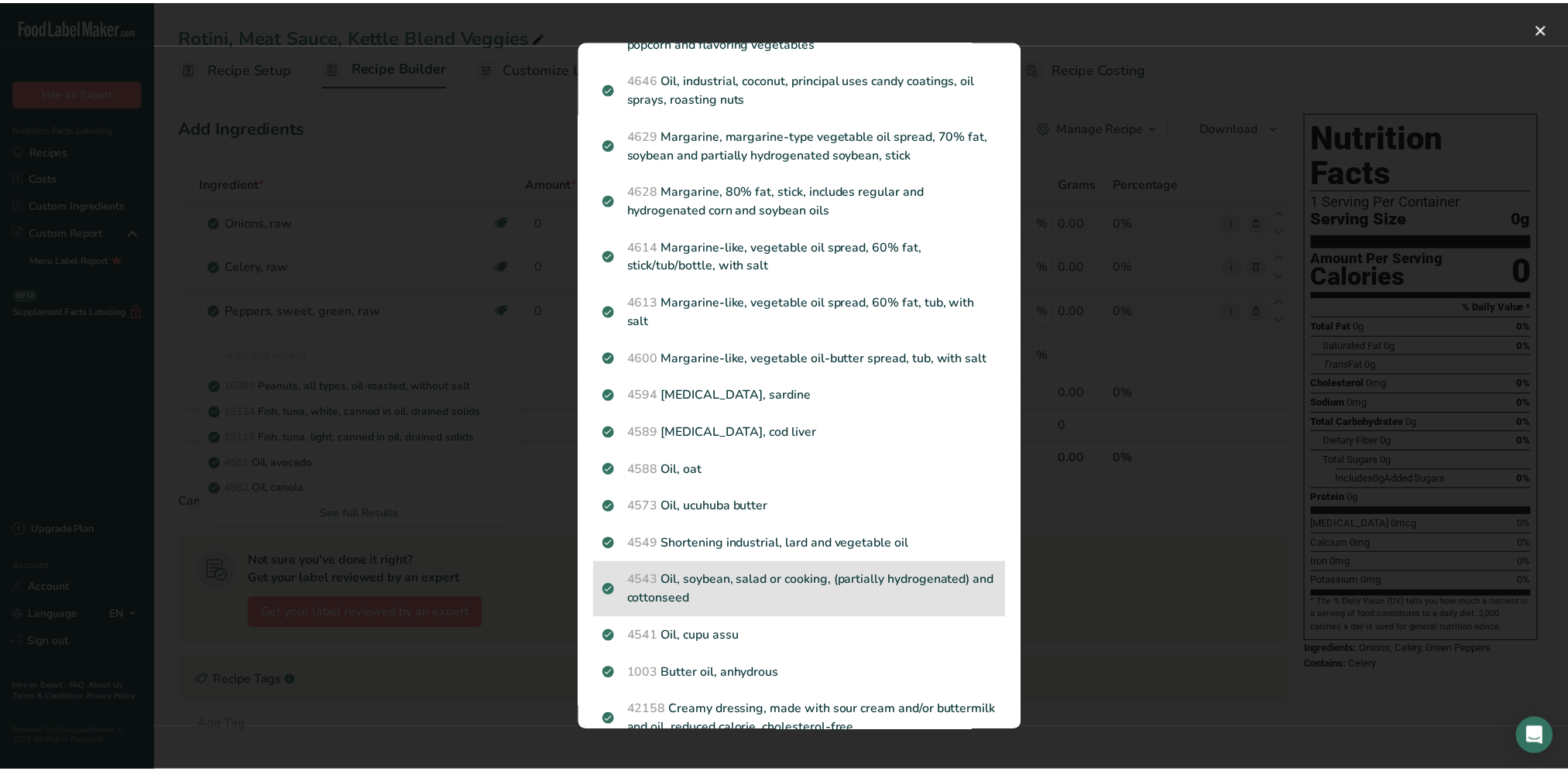
scroll to position [1564, 0]
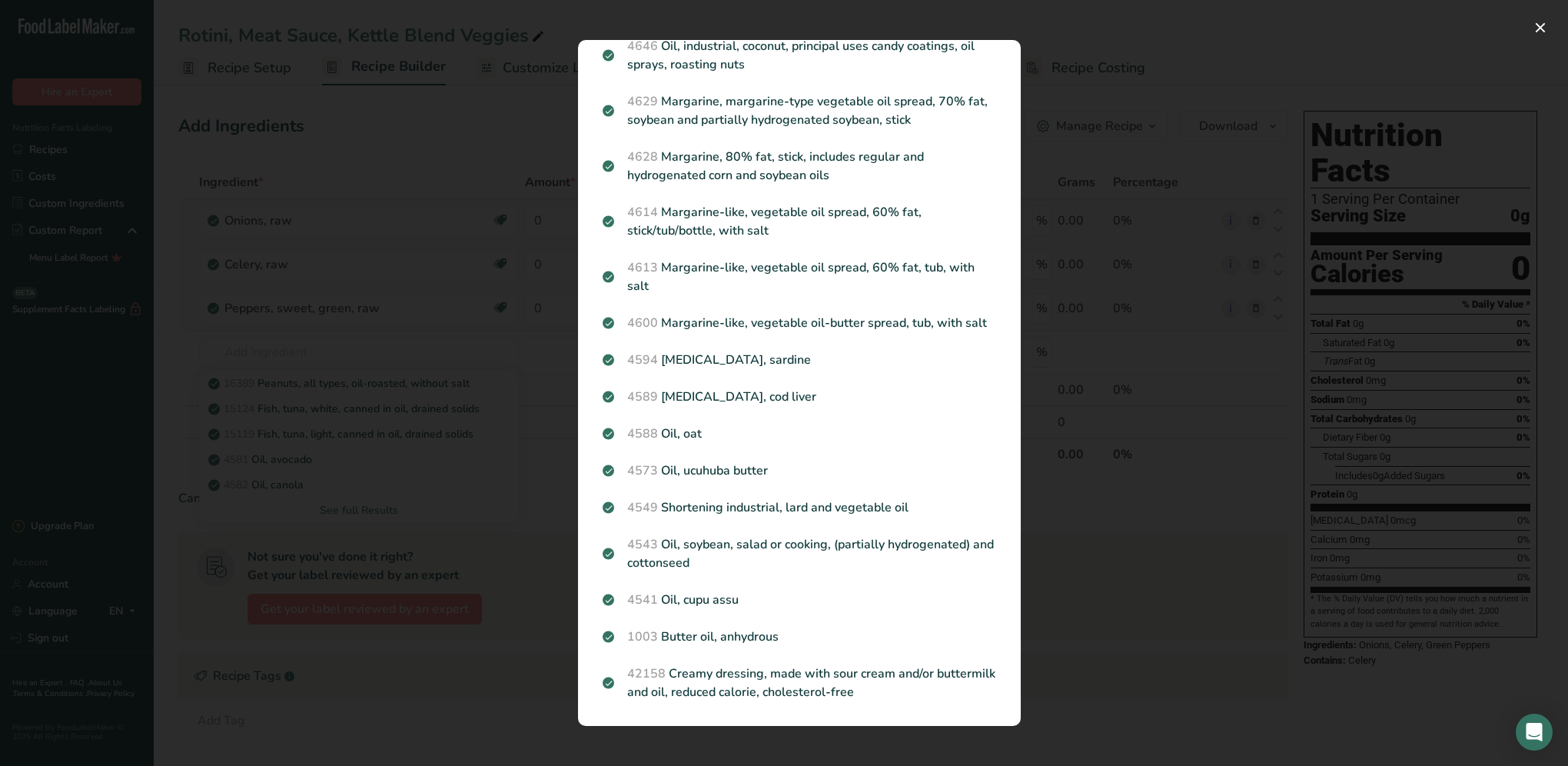
click at [1136, 503] on div "Search results modal" at bounding box center [784, 383] width 1568 height 766
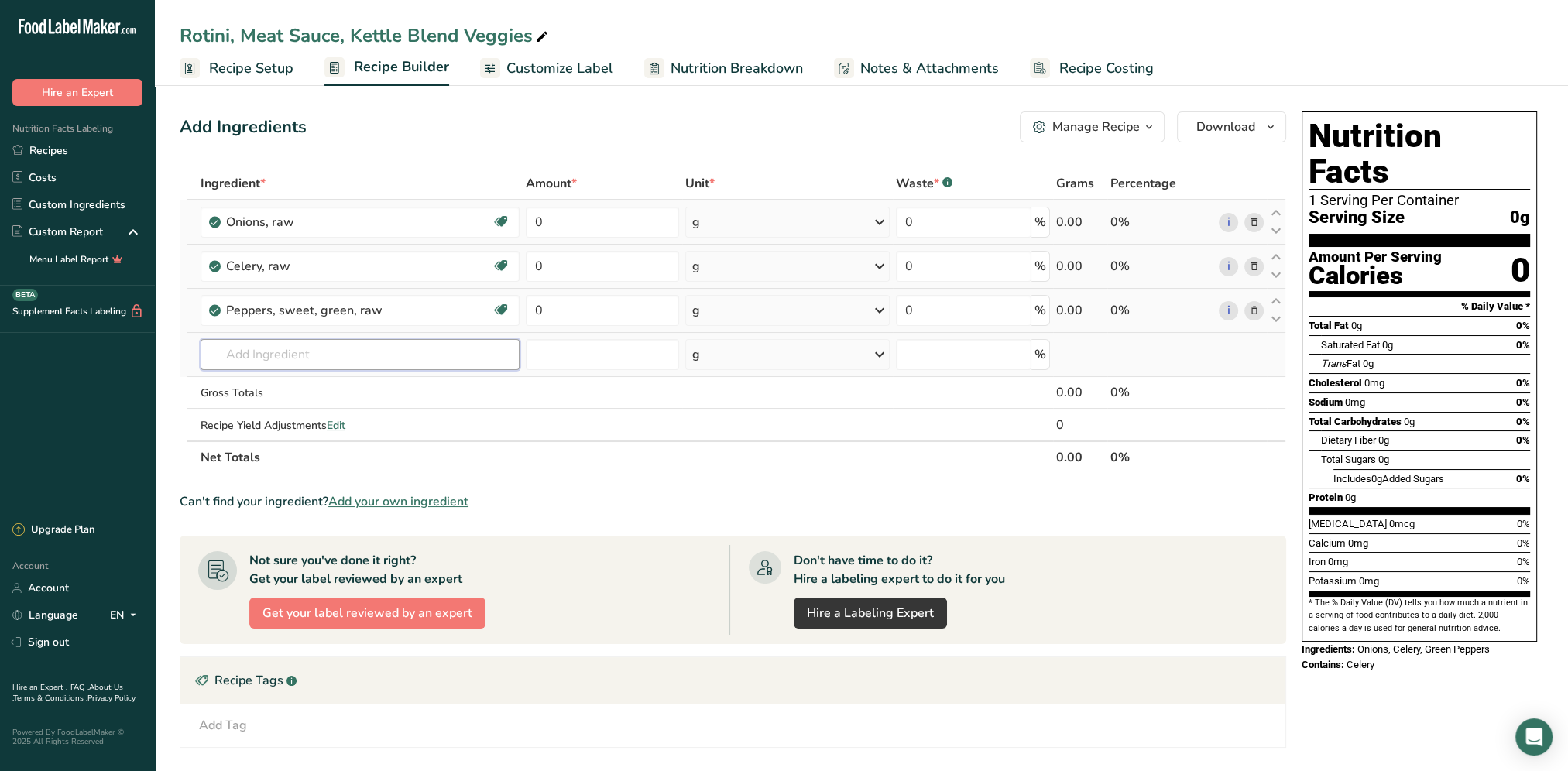
click at [276, 353] on input "text" at bounding box center [360, 354] width 319 height 31
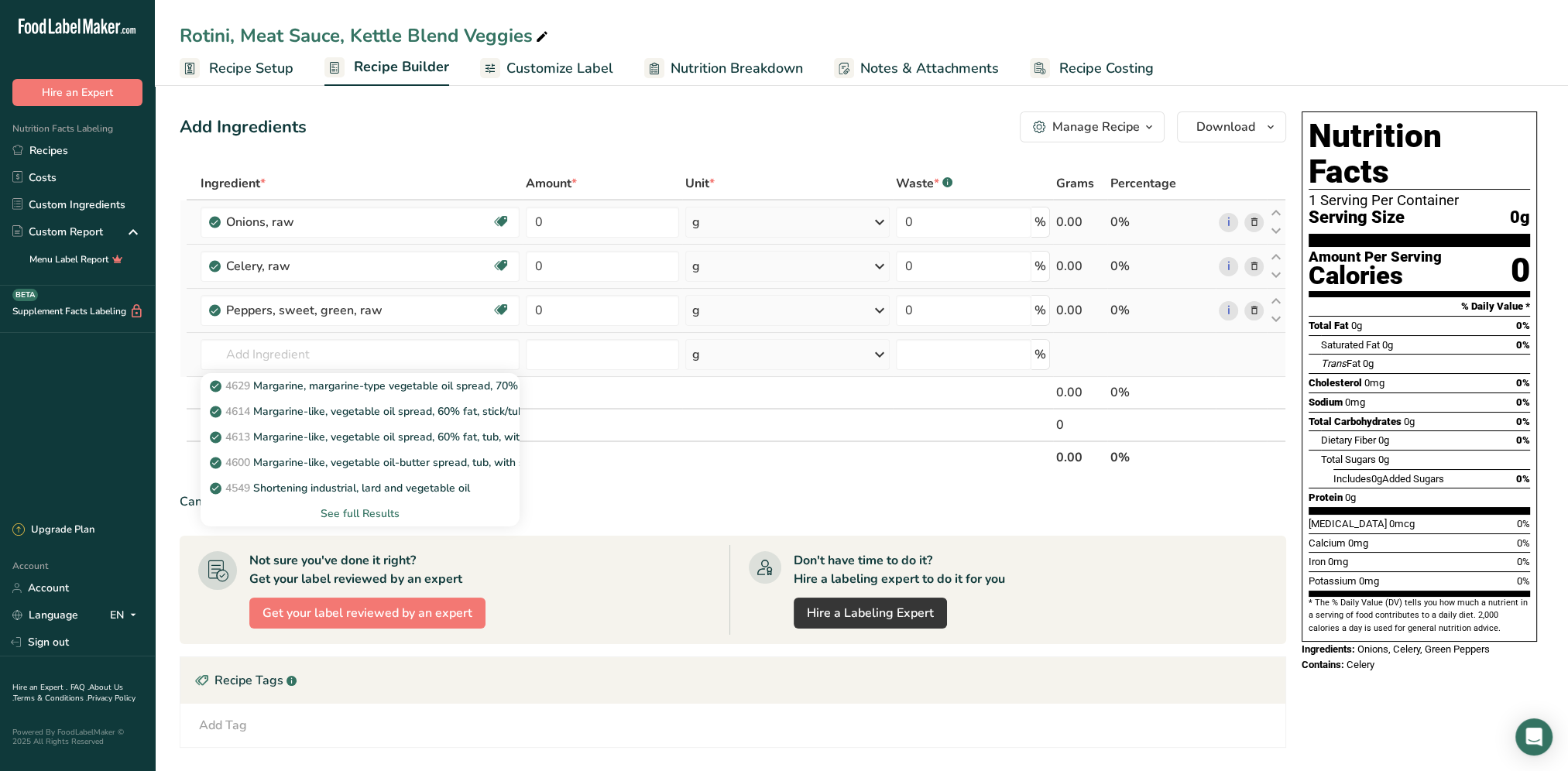
click at [384, 517] on div "See full Results" at bounding box center [360, 514] width 294 height 16
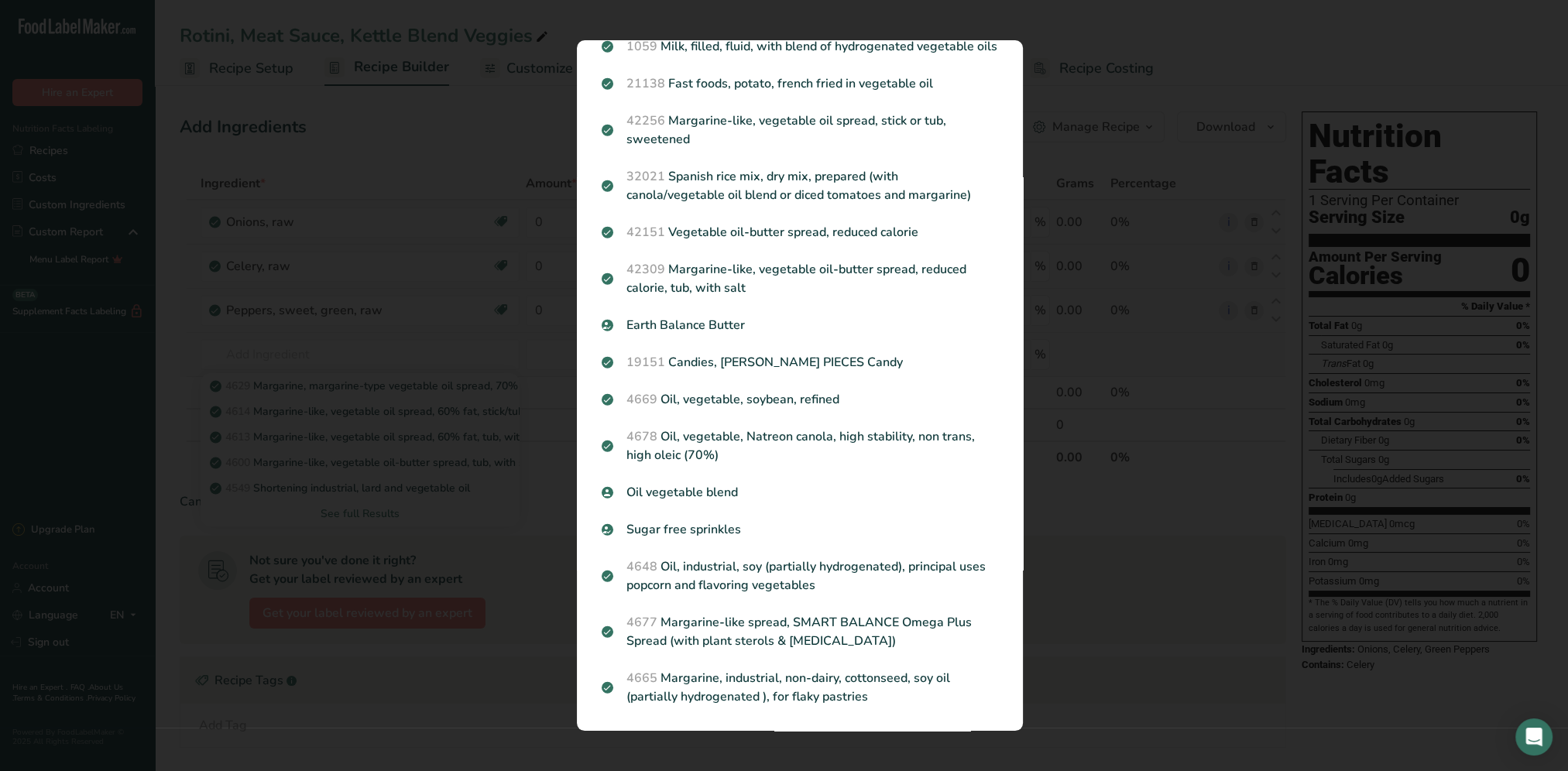
scroll to position [1081, 0]
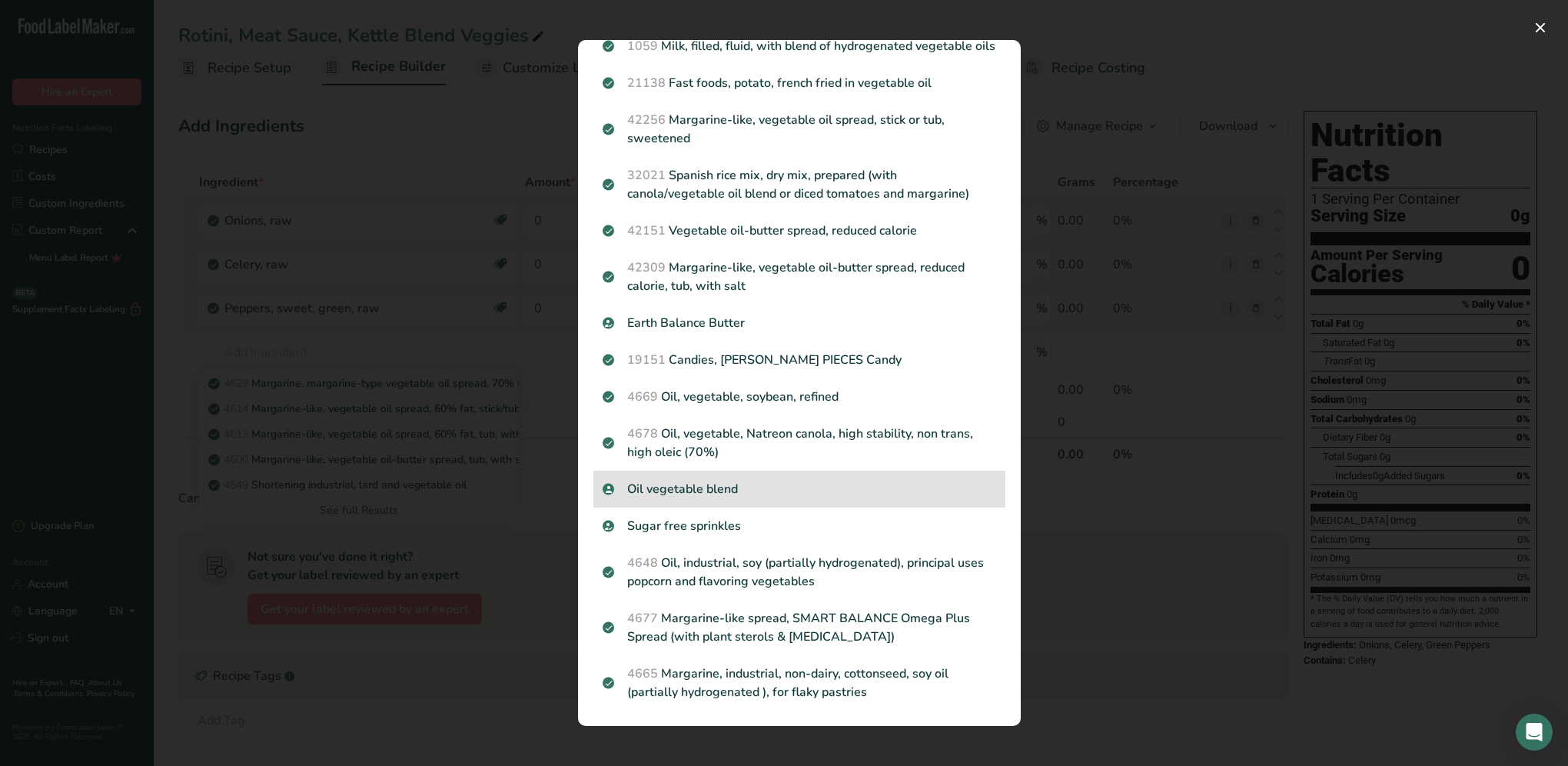
click at [681, 493] on p "Oil vegetable blend" at bounding box center [798, 489] width 393 height 18
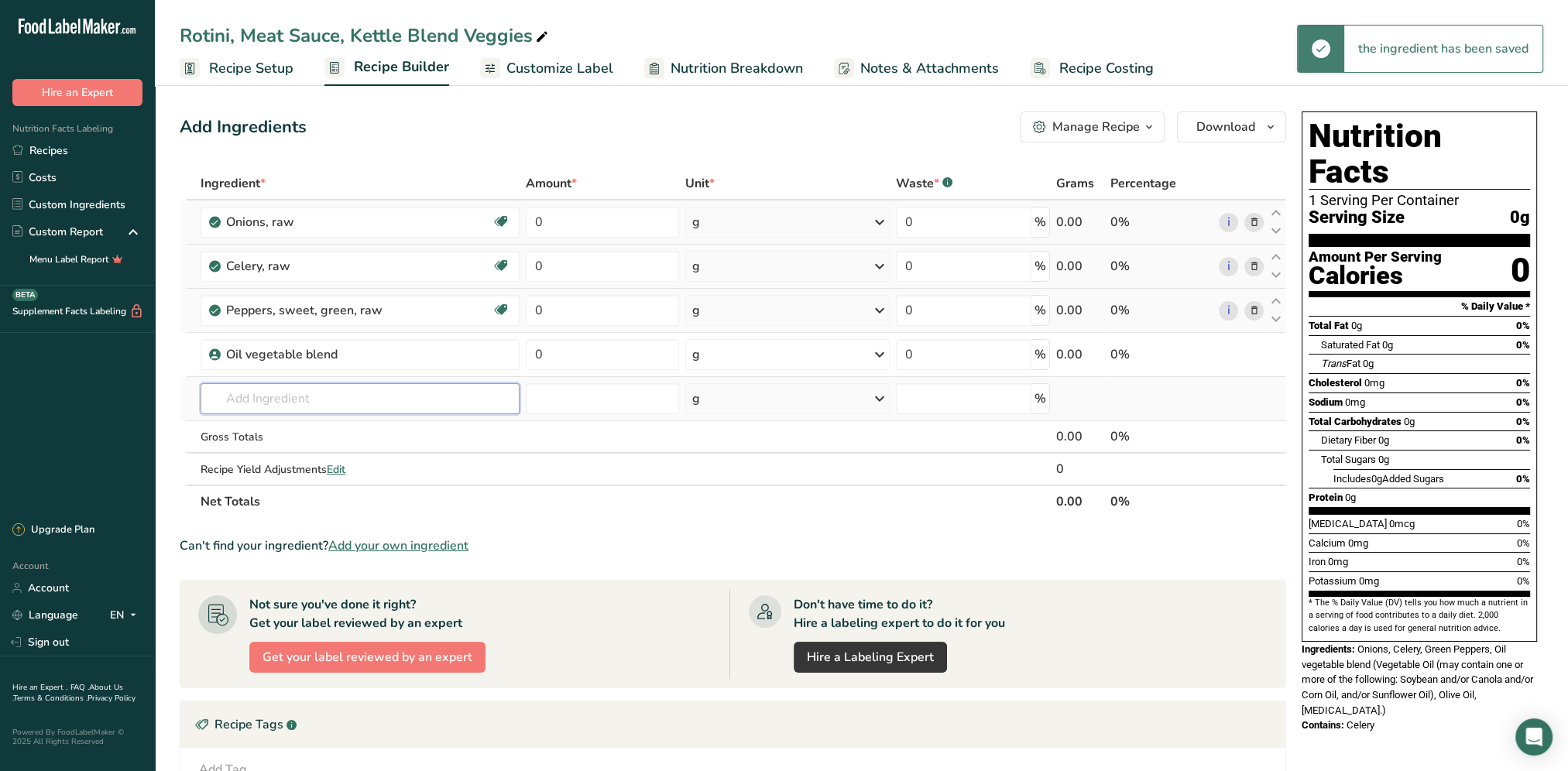
click at [341, 401] on input "text" at bounding box center [360, 398] width 319 height 31
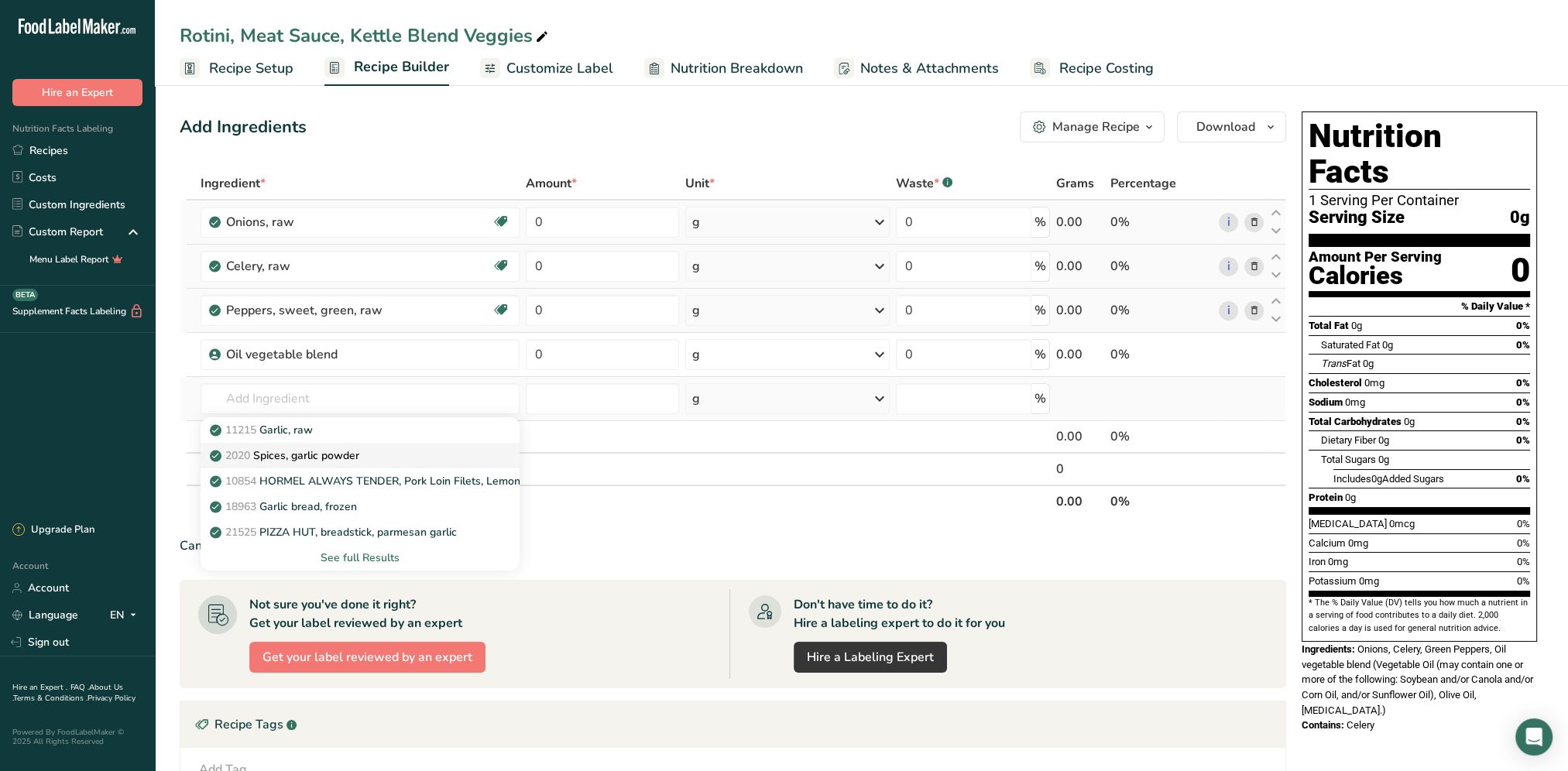
click at [355, 452] on p "2020 Spices, garlic powder" at bounding box center [286, 456] width 146 height 16
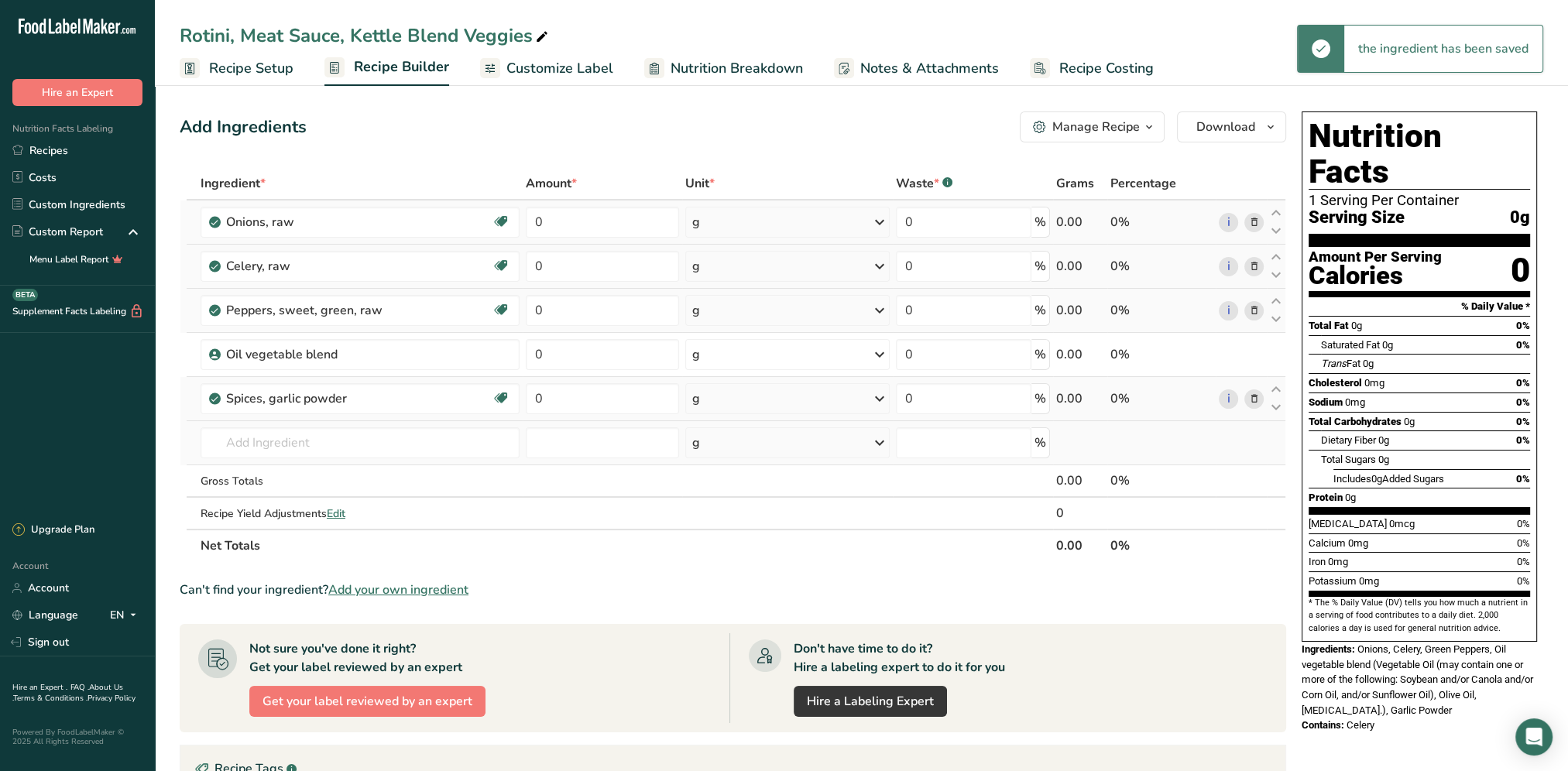
click at [298, 458] on td "11215 Garlic, raw 2020 Spices, garlic powder 10854 HORMEL ALWAYS TENDER, Pork L…" at bounding box center [360, 443] width 325 height 44
click at [291, 443] on input "text" at bounding box center [360, 443] width 319 height 31
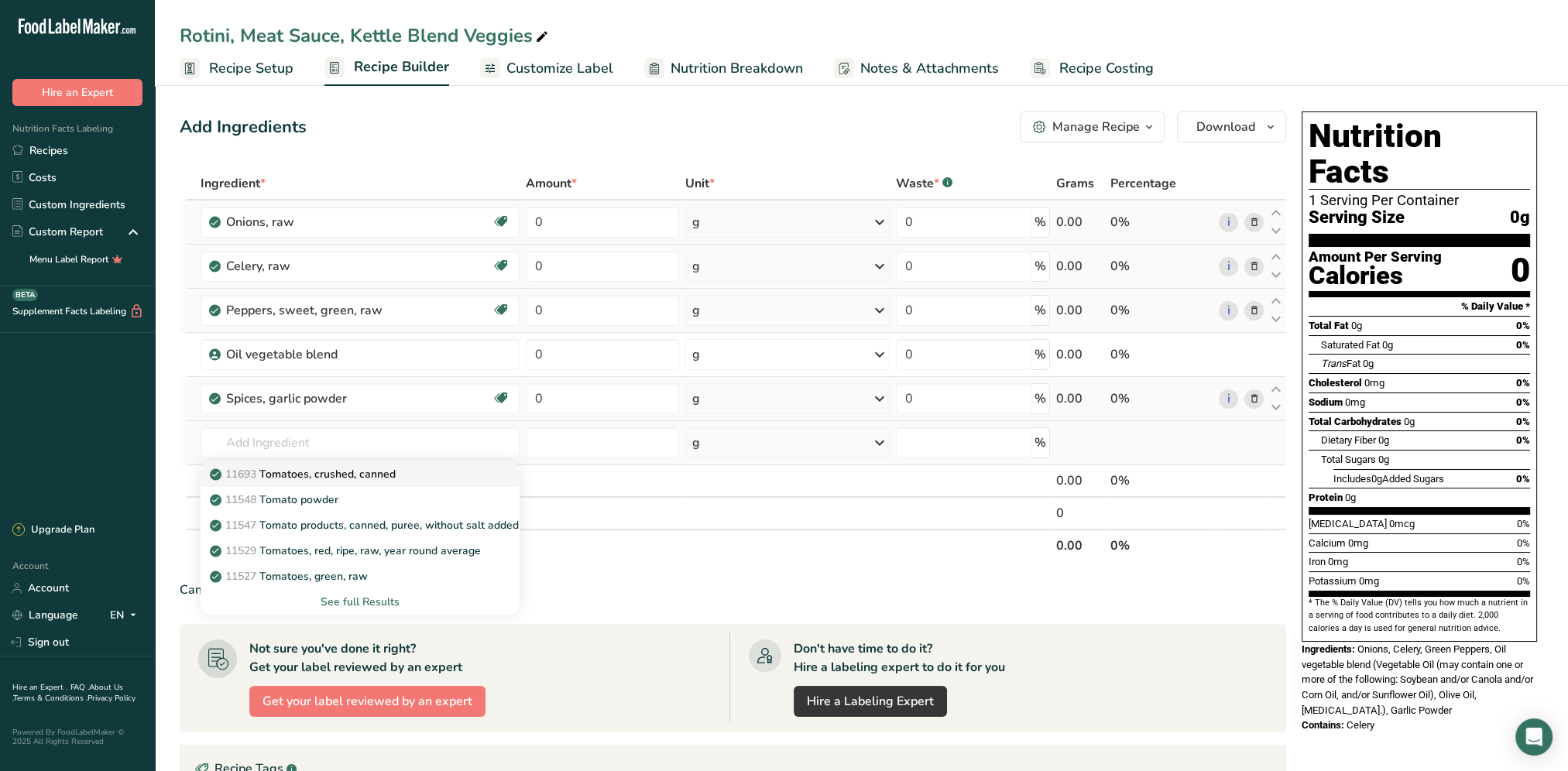
click at [346, 478] on p "11693 Tomatoes, crushed, canned" at bounding box center [304, 474] width 183 height 16
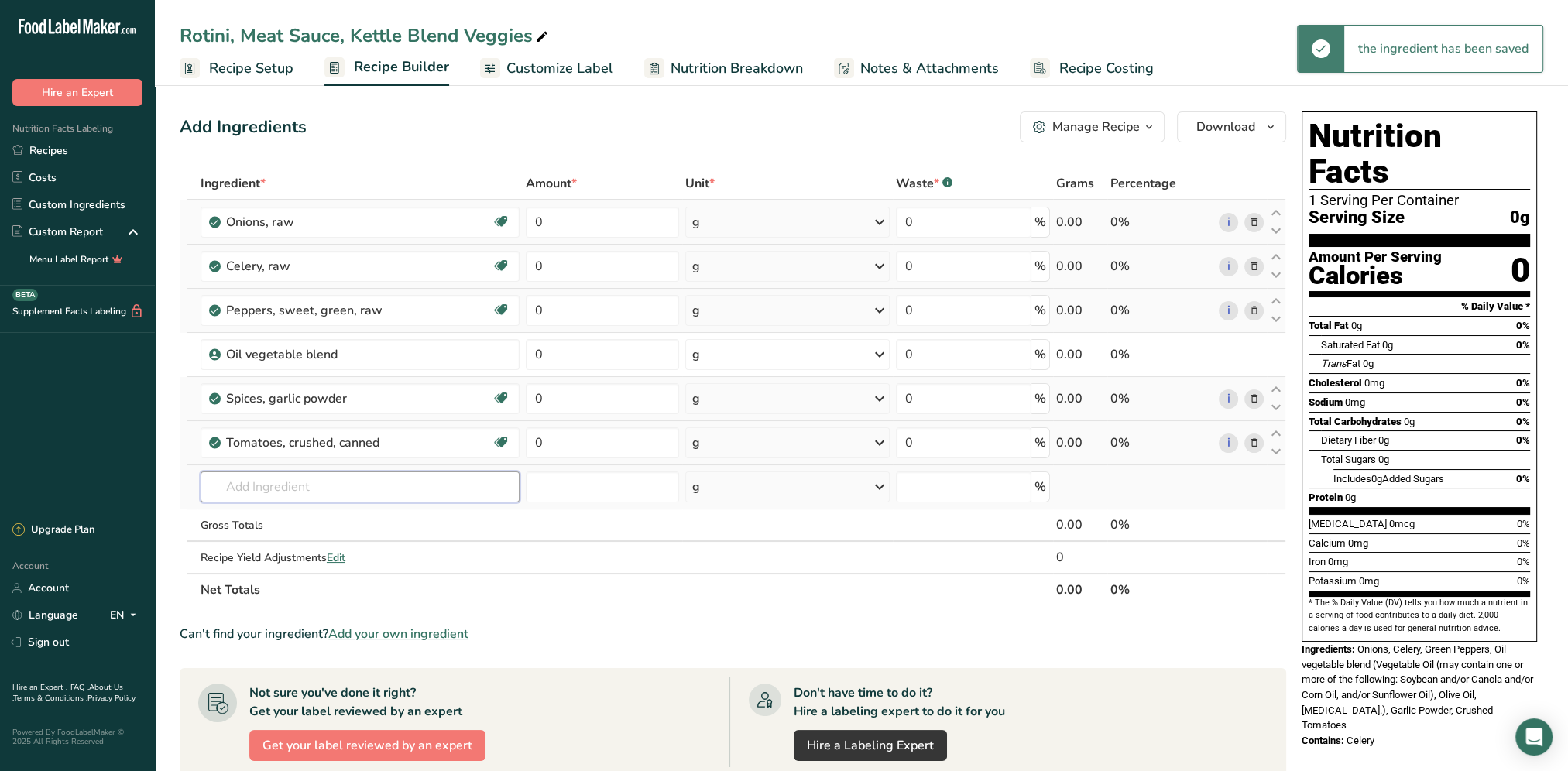
click at [279, 481] on input "text" at bounding box center [360, 487] width 319 height 31
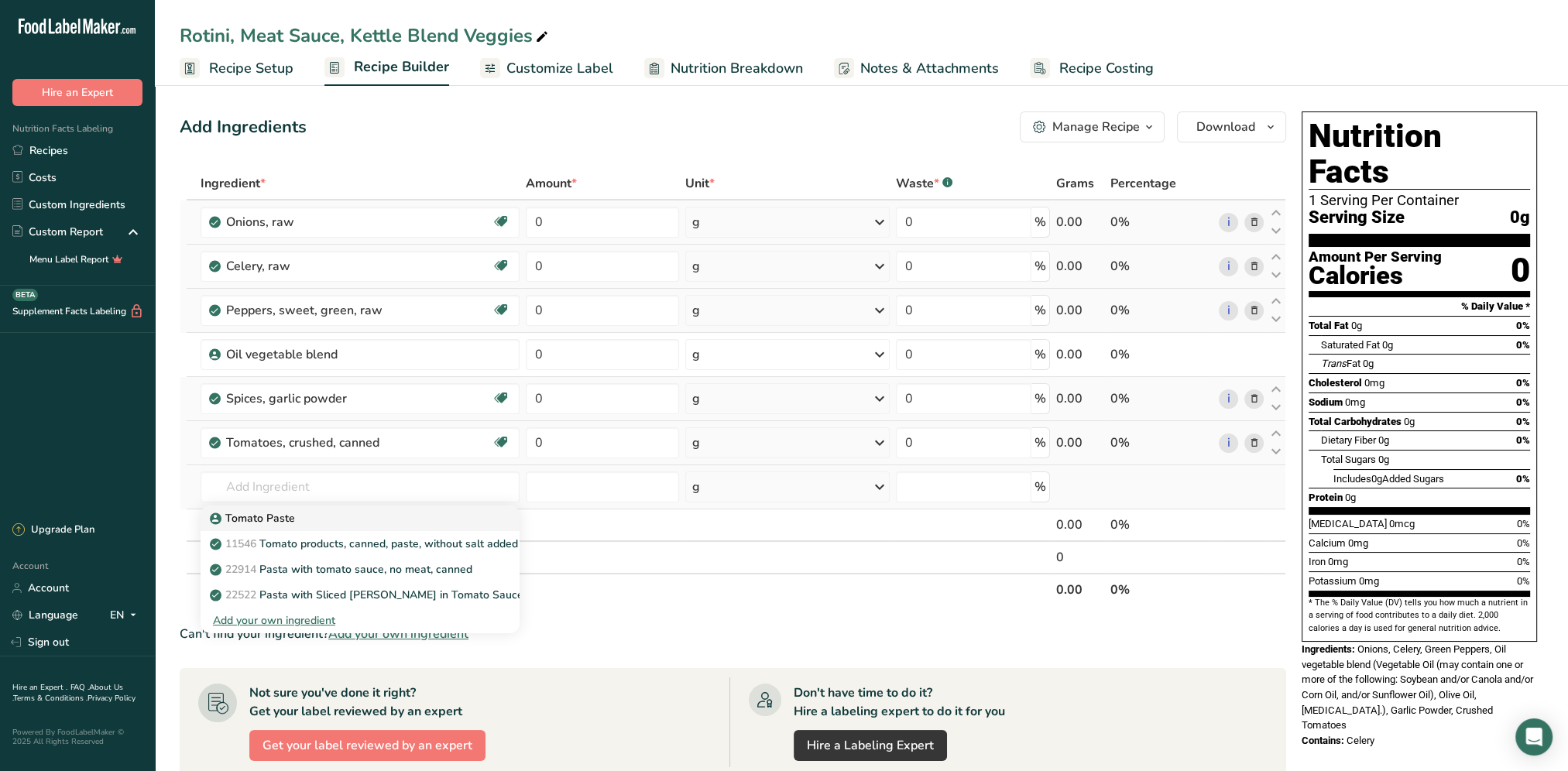
click at [298, 519] on div "Tomato Paste" at bounding box center [348, 519] width 269 height 16
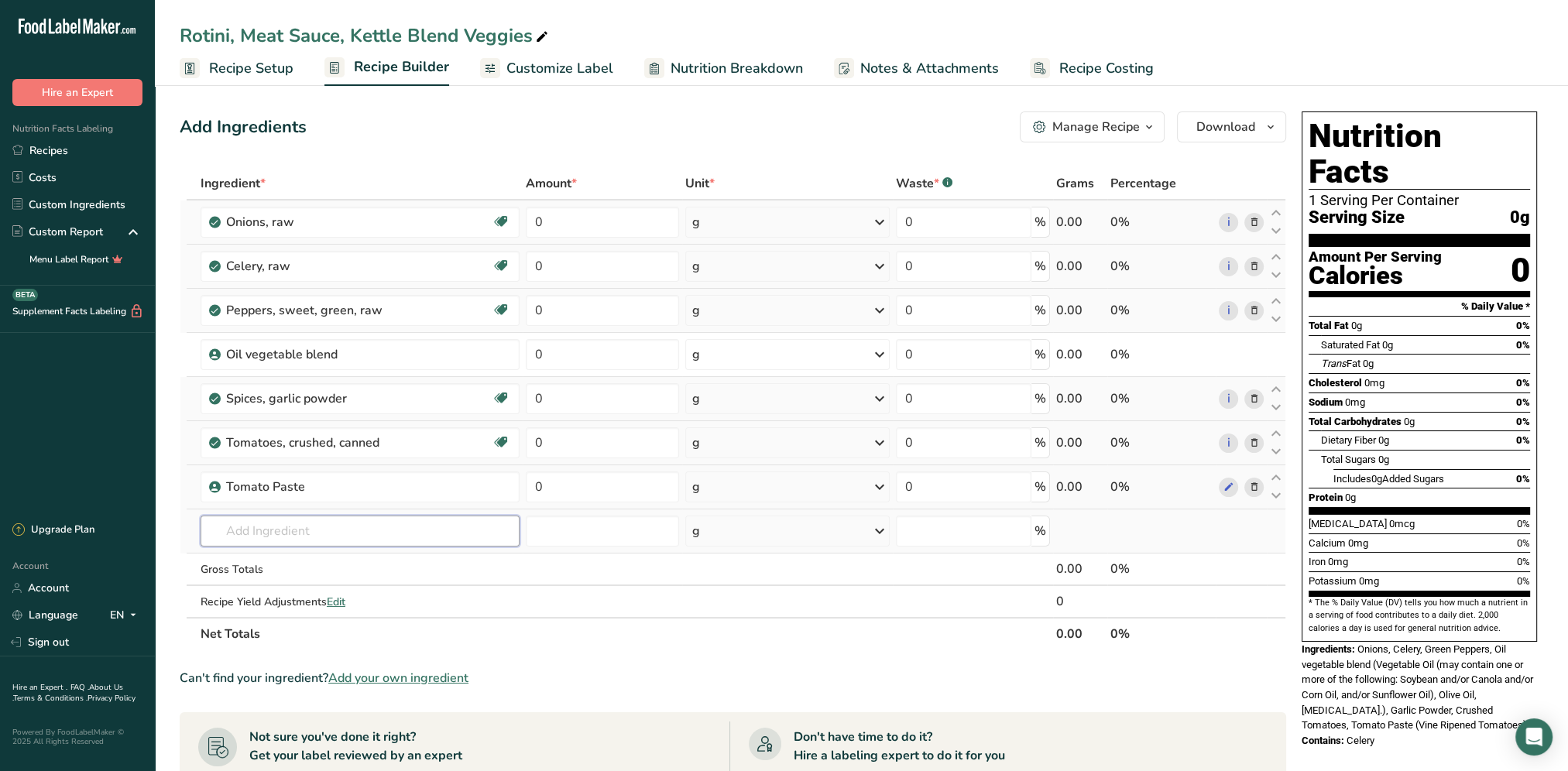
click at [260, 536] on input "text" at bounding box center [360, 531] width 319 height 31
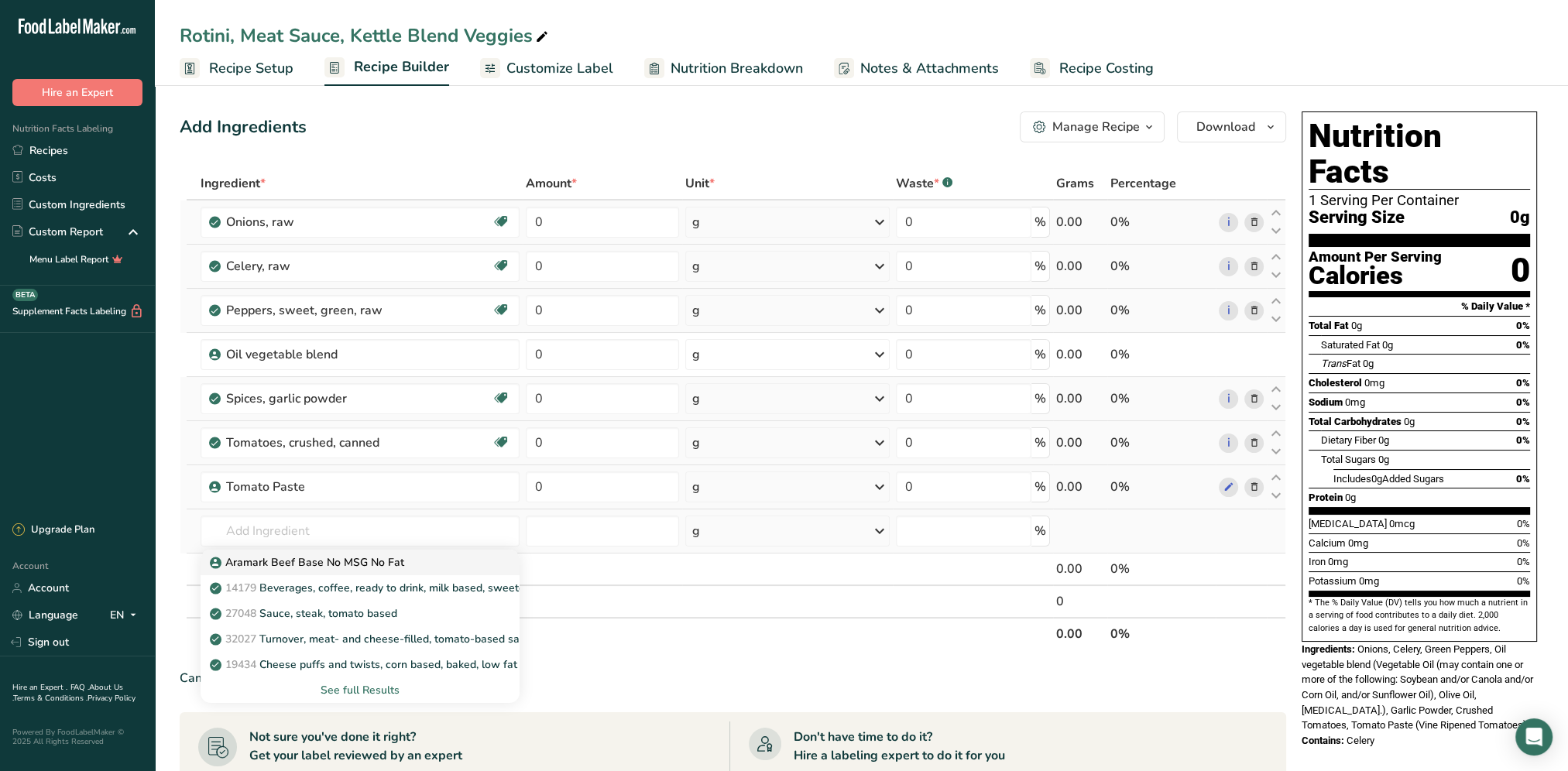
click at [326, 563] on p "Aramark Beef Base No MSG No Fat" at bounding box center [308, 562] width 191 height 16
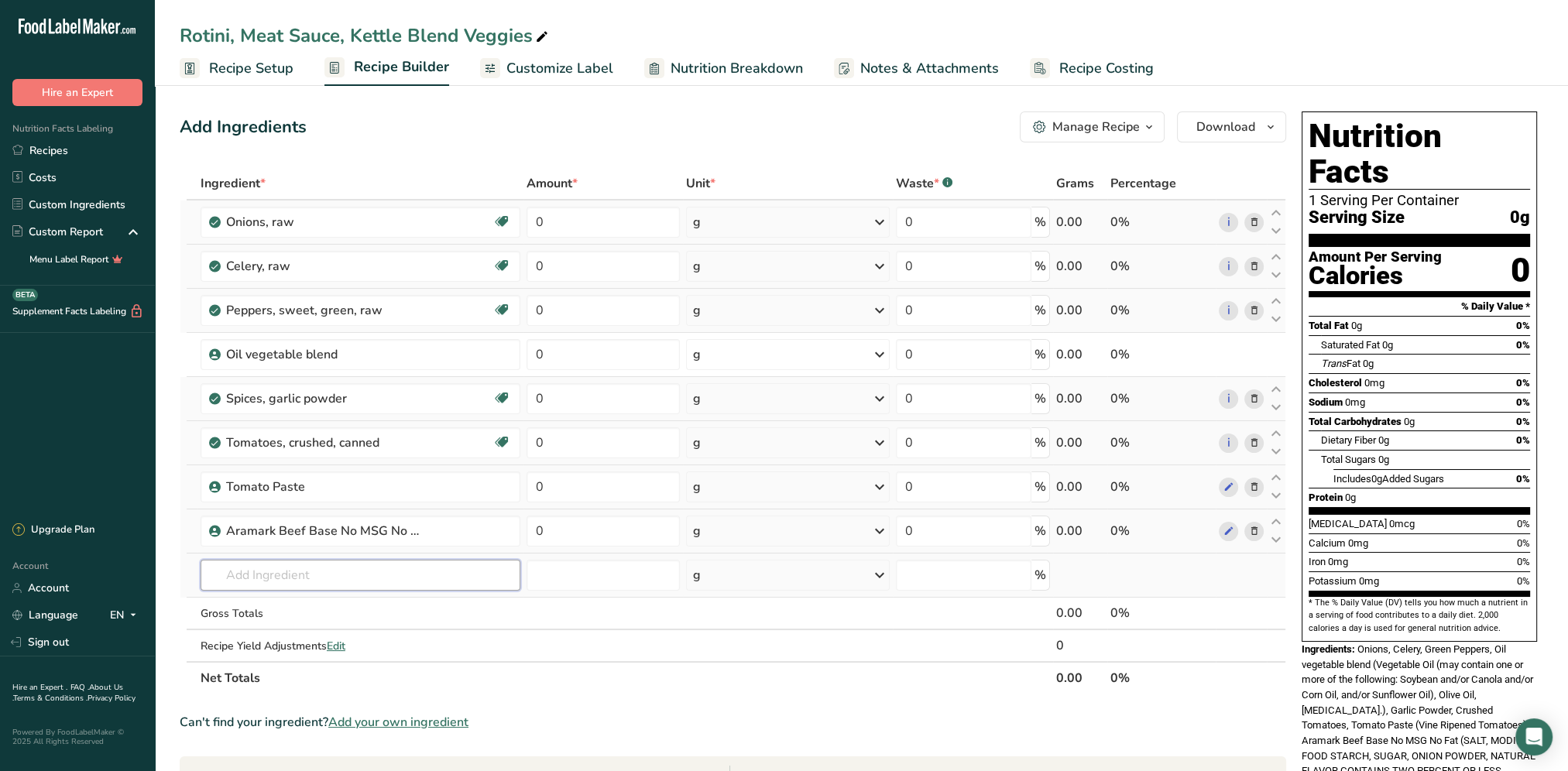
click at [283, 575] on input "text" at bounding box center [361, 575] width 319 height 31
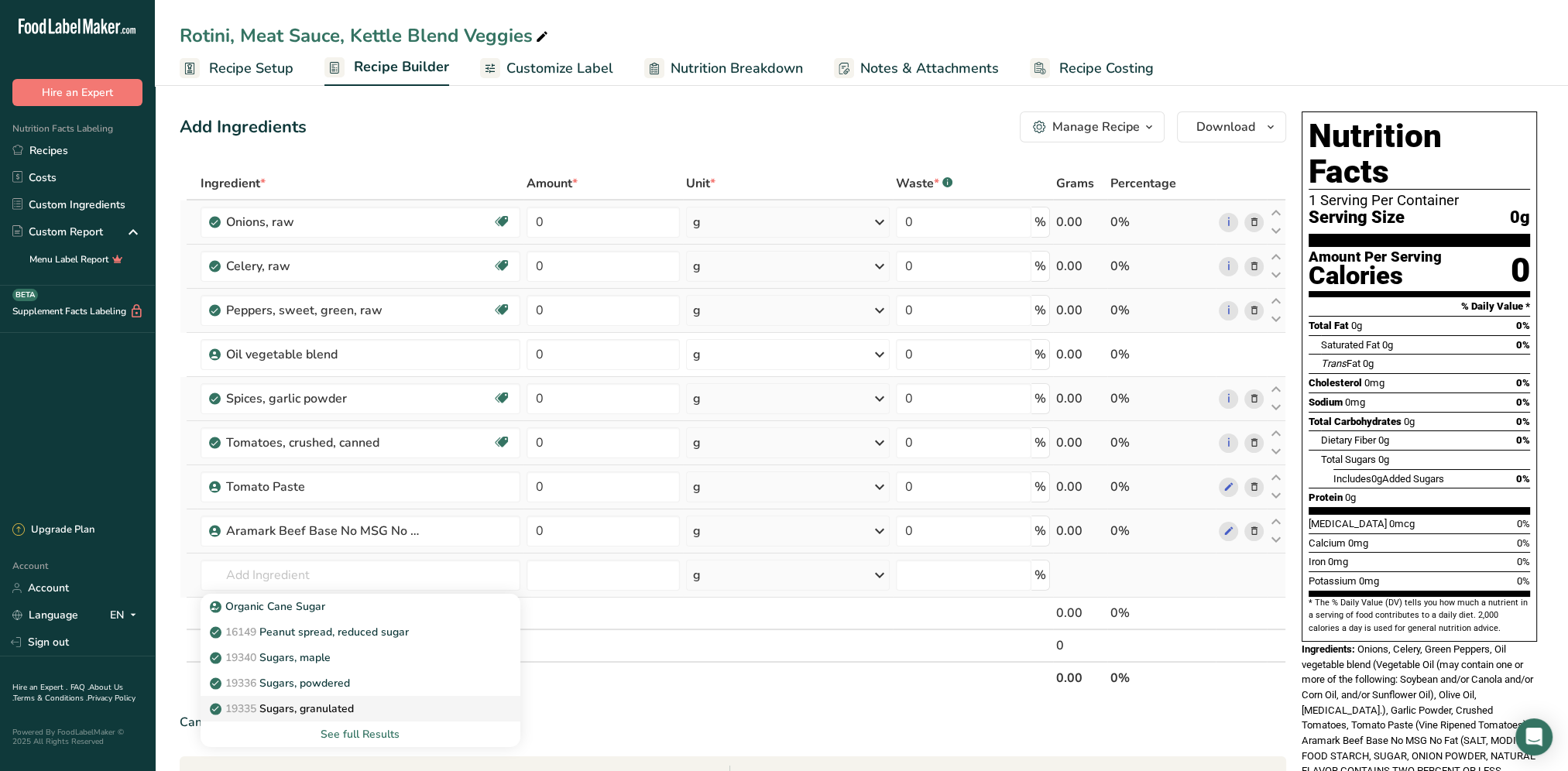
click at [350, 706] on p "19335 Sugars, granulated" at bounding box center [283, 709] width 141 height 16
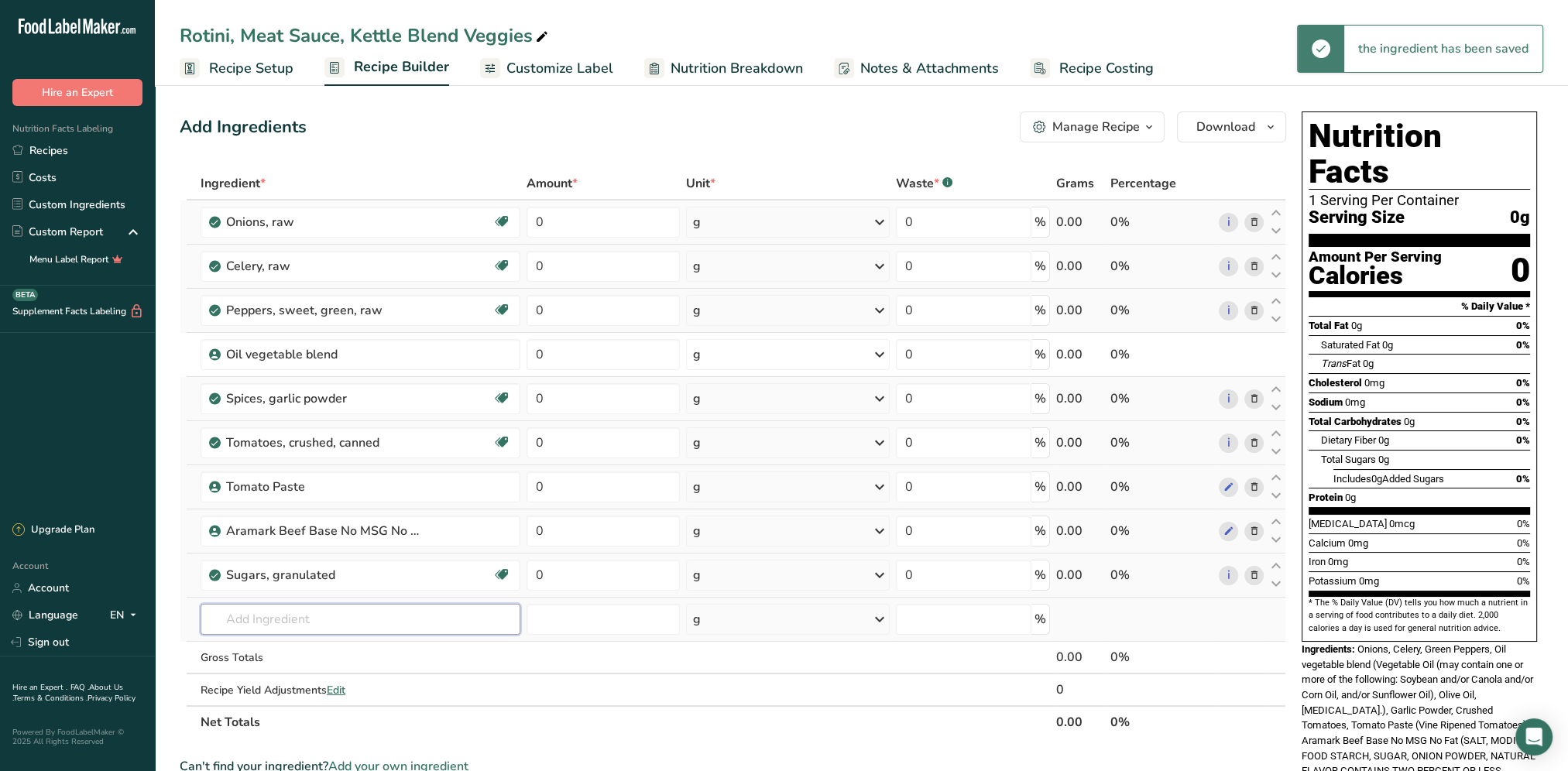
click at [270, 613] on input "text" at bounding box center [361, 619] width 319 height 31
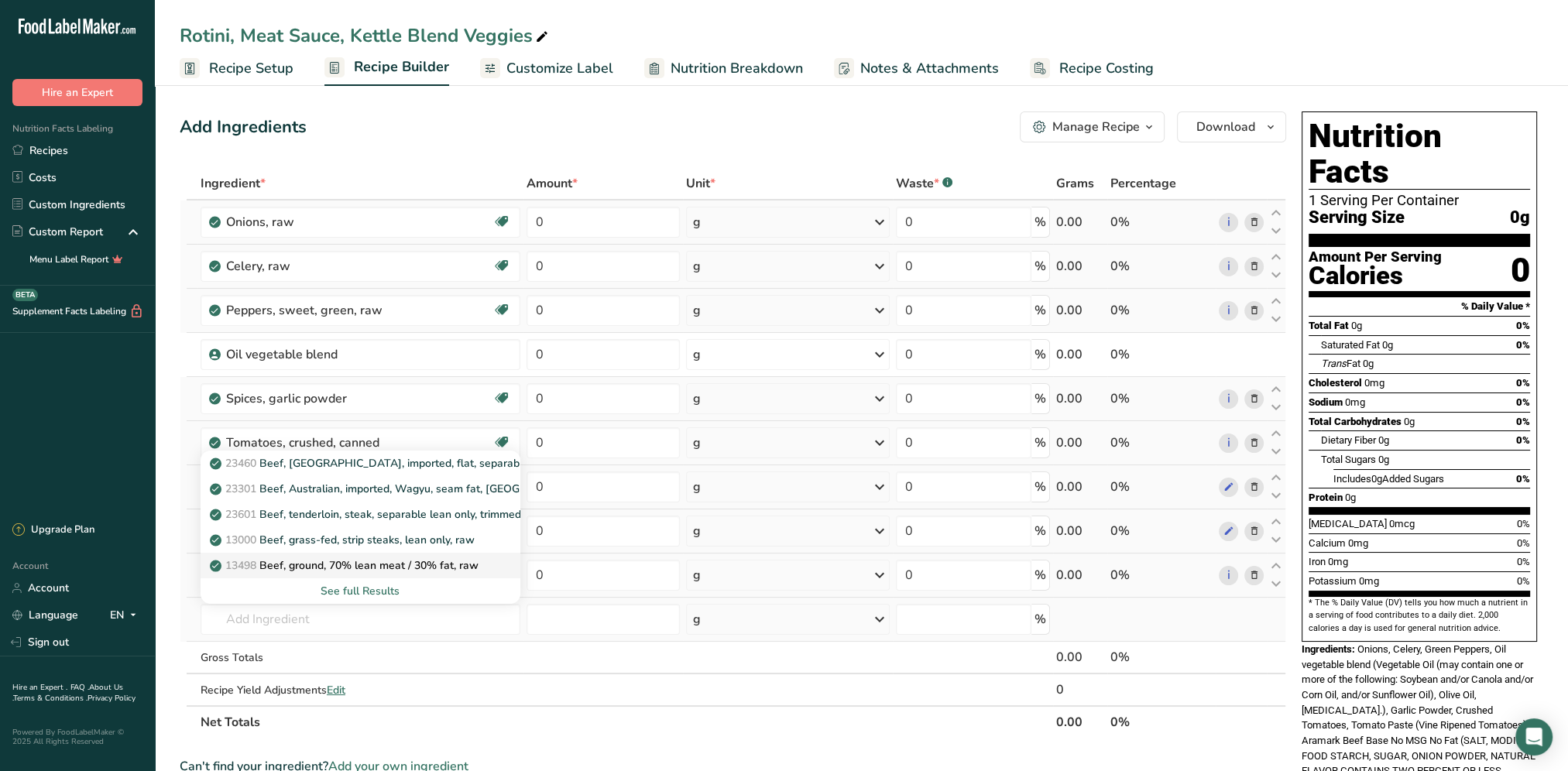
click at [377, 567] on p "13498 Beef, ground, 70% lean meat / 30% fat, raw" at bounding box center [345, 565] width 265 height 16
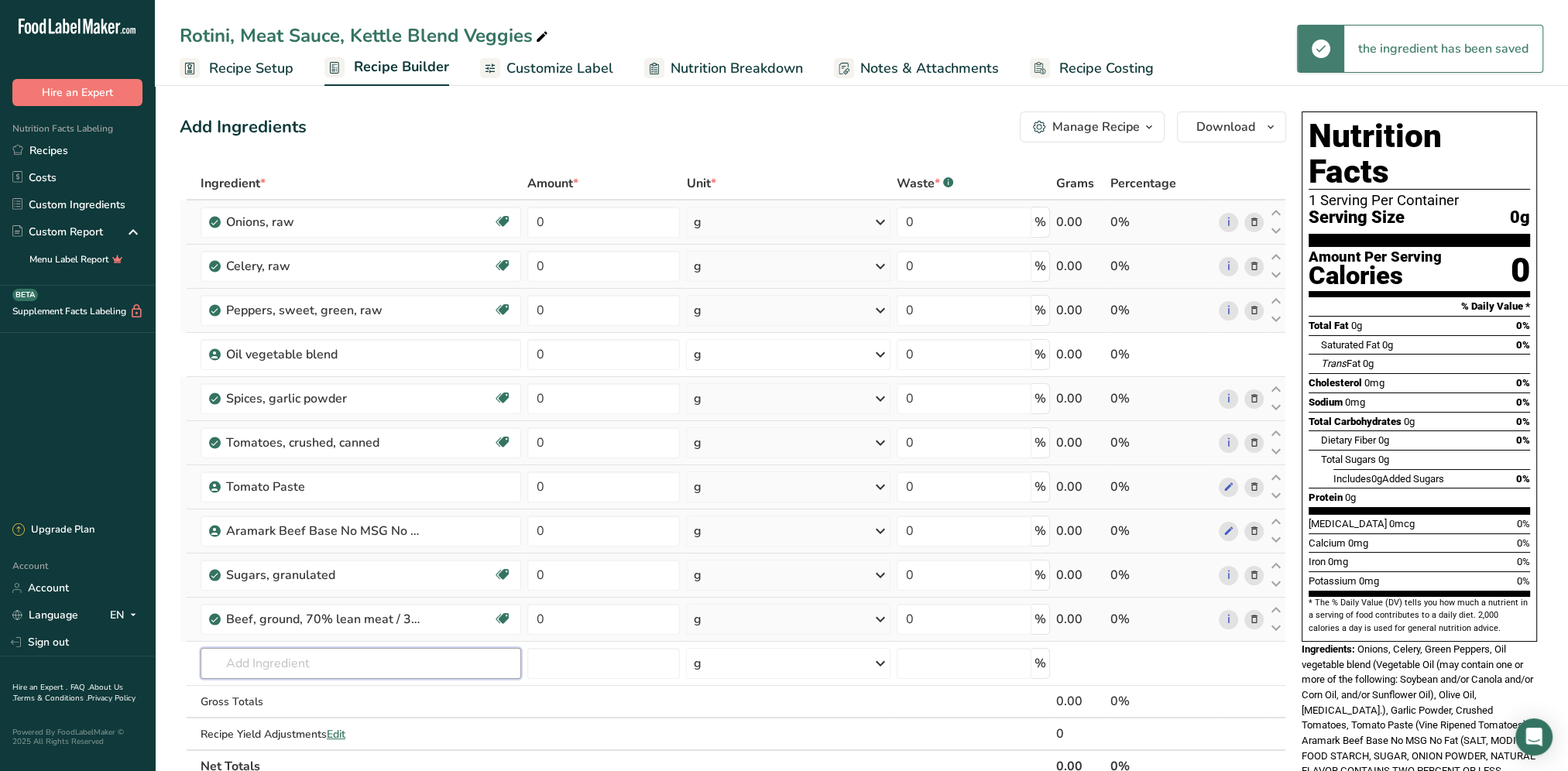
click at [269, 653] on input "text" at bounding box center [361, 663] width 320 height 31
drag, startPoint x: 573, startPoint y: 268, endPoint x: 537, endPoint y: 275, distance: 36.7
click at [537, 275] on input "0" at bounding box center [604, 266] width 153 height 31
click at [597, 227] on div "Ingredient * Amount * Unit * Waste * .a-a{fill:#347362;}.b-a{fill:#fff;} Grams …" at bounding box center [733, 474] width 1107 height 615
drag, startPoint x: 597, startPoint y: 227, endPoint x: 529, endPoint y: 223, distance: 68.1
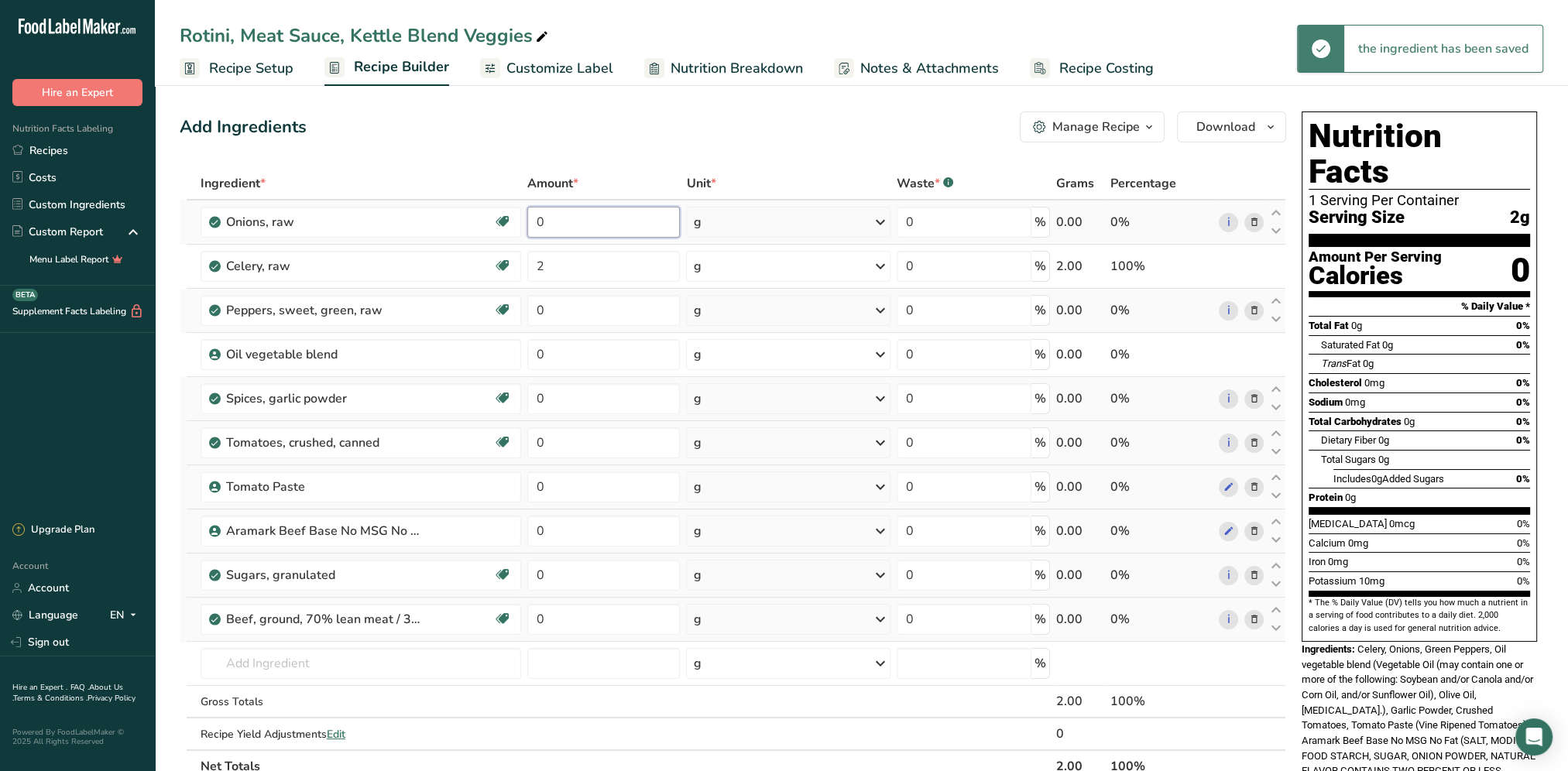
click at [529, 223] on input "0" at bounding box center [604, 222] width 153 height 31
click at [879, 223] on div "Ingredient * Amount * Unit * Waste * .a-a{fill:#347362;}.b-a{fill:#fff;} Grams …" at bounding box center [733, 474] width 1107 height 615
click at [878, 218] on icon at bounding box center [880, 222] width 19 height 28
click at [728, 455] on div "See more" at bounding box center [760, 452] width 130 height 16
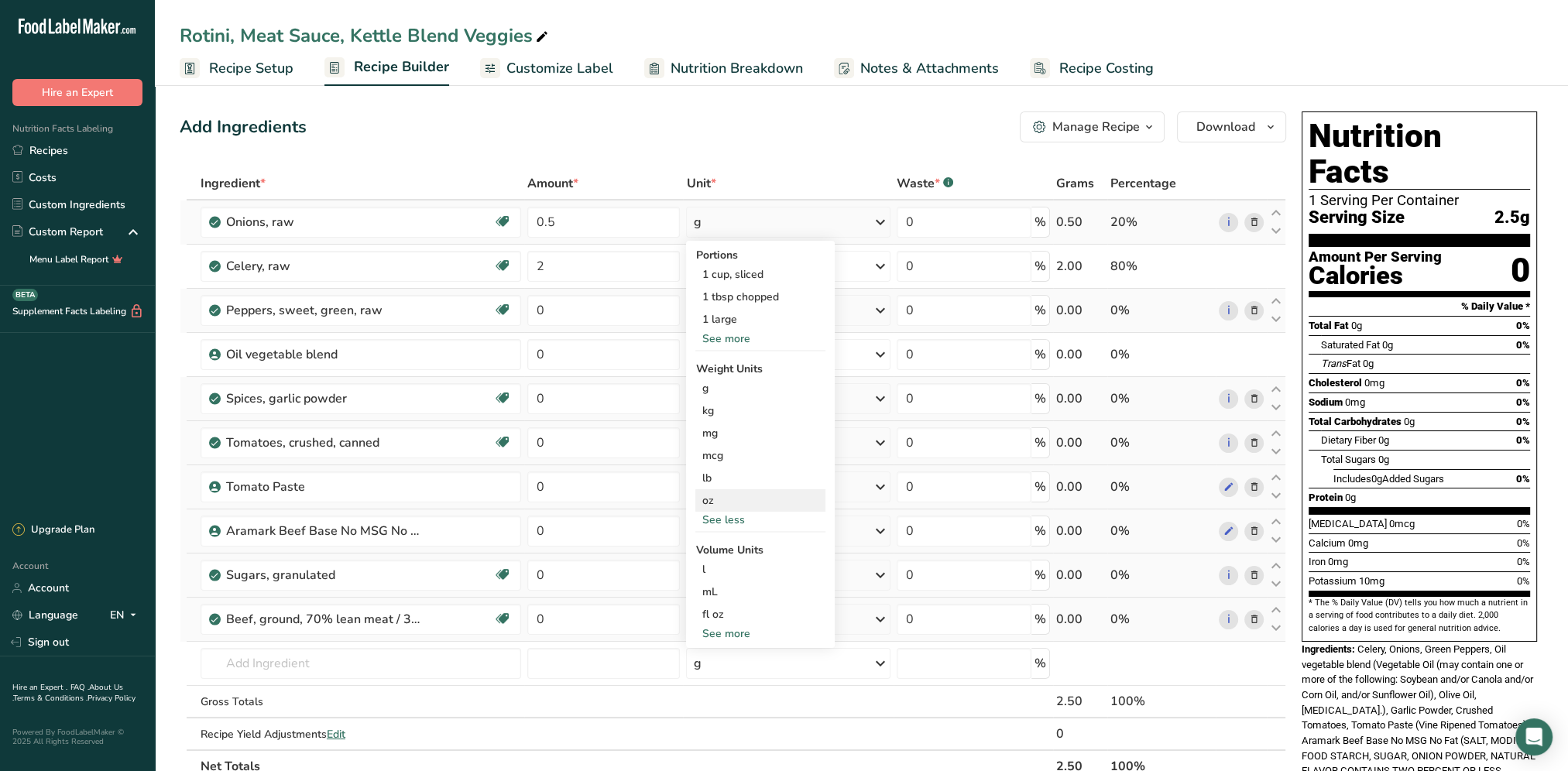
click at [719, 500] on div "oz" at bounding box center [760, 501] width 130 height 23
click at [592, 306] on input "0" at bounding box center [604, 310] width 153 height 31
drag, startPoint x: 584, startPoint y: 314, endPoint x: 526, endPoint y: 316, distance: 58.0
click at [526, 316] on td "0" at bounding box center [604, 310] width 160 height 44
click at [714, 133] on div "Add Ingredients Manage Recipe Delete Recipe Duplicate Recipe Scale Recipe Save …" at bounding box center [733, 127] width 1107 height 31
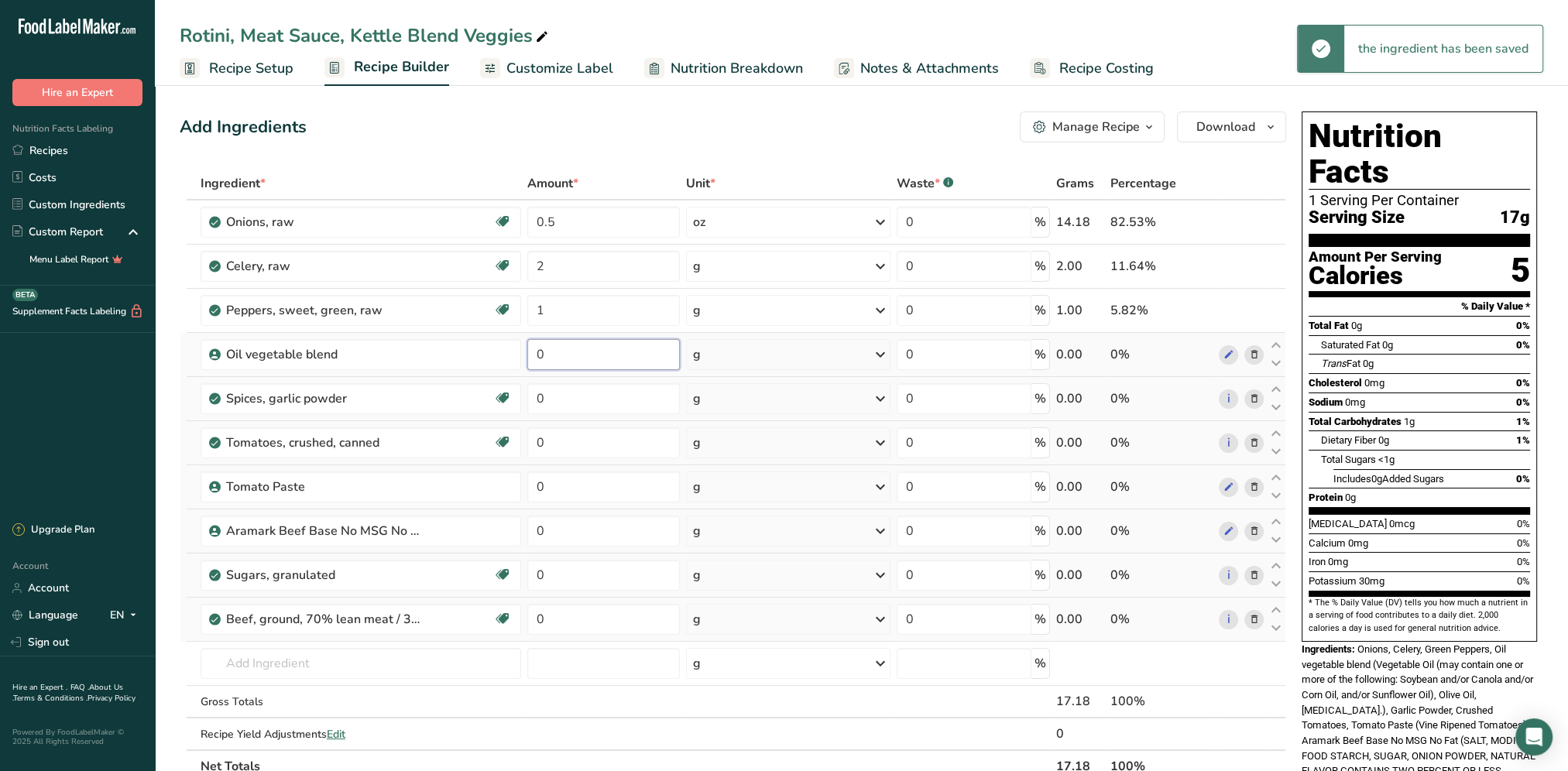
click at [564, 353] on input "0" at bounding box center [604, 354] width 153 height 31
drag, startPoint x: 551, startPoint y: 354, endPoint x: 520, endPoint y: 358, distance: 31.3
click at [520, 358] on tr "Oil vegetable blend 0 g Weight Units g kg mg See more Volume Units l mL fl oz S…" at bounding box center [733, 355] width 1105 height 44
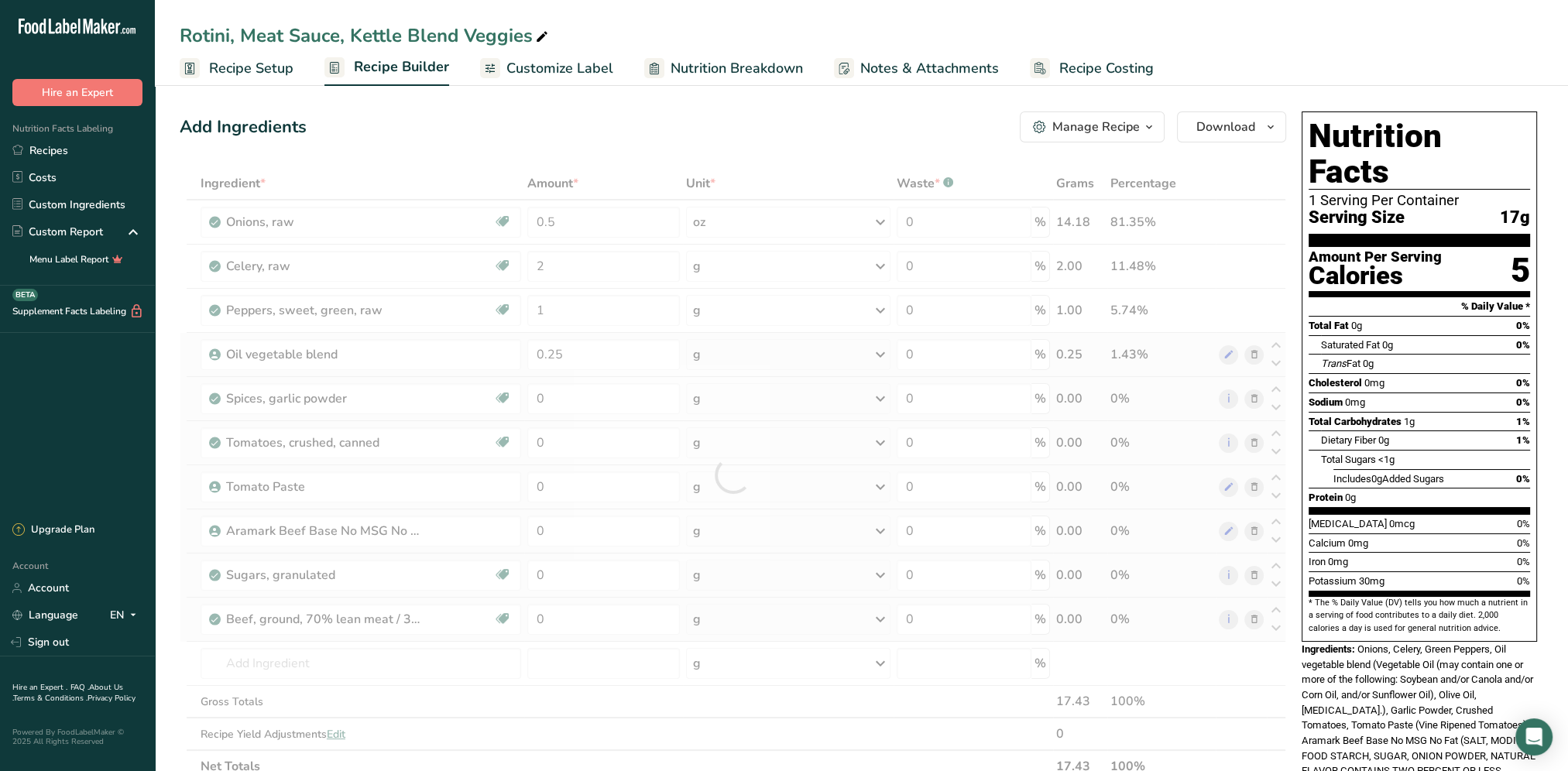
click at [878, 358] on div "Ingredient * Amount * Unit * Waste * .a-a{fill:#347362;}.b-a{fill:#fff;} Grams …" at bounding box center [733, 474] width 1107 height 615
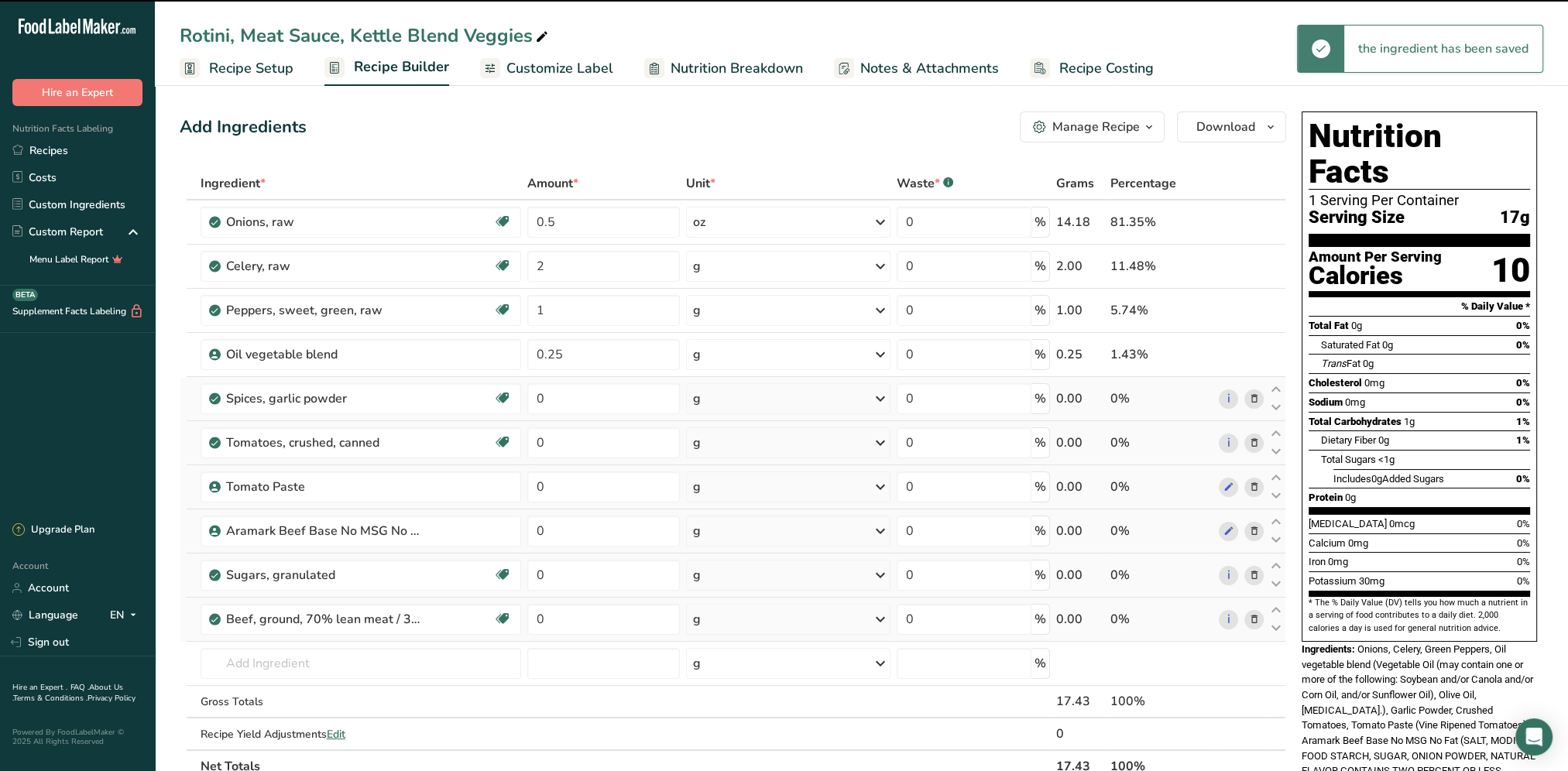
click at [881, 358] on icon at bounding box center [880, 354] width 19 height 28
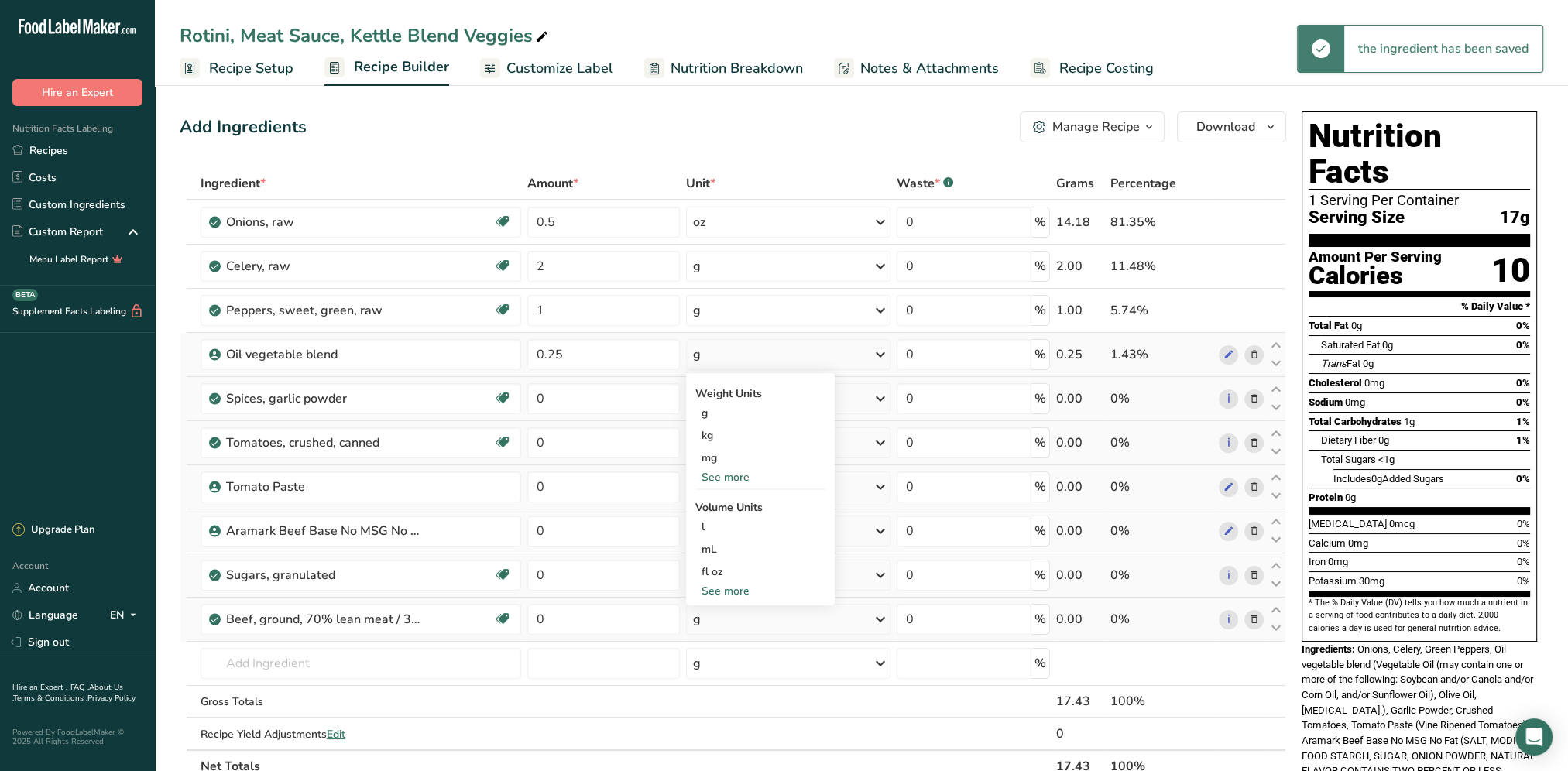
click at [736, 588] on div "See more" at bounding box center [760, 591] width 130 height 16
click at [721, 622] on div "tsp" at bounding box center [761, 616] width 118 height 16
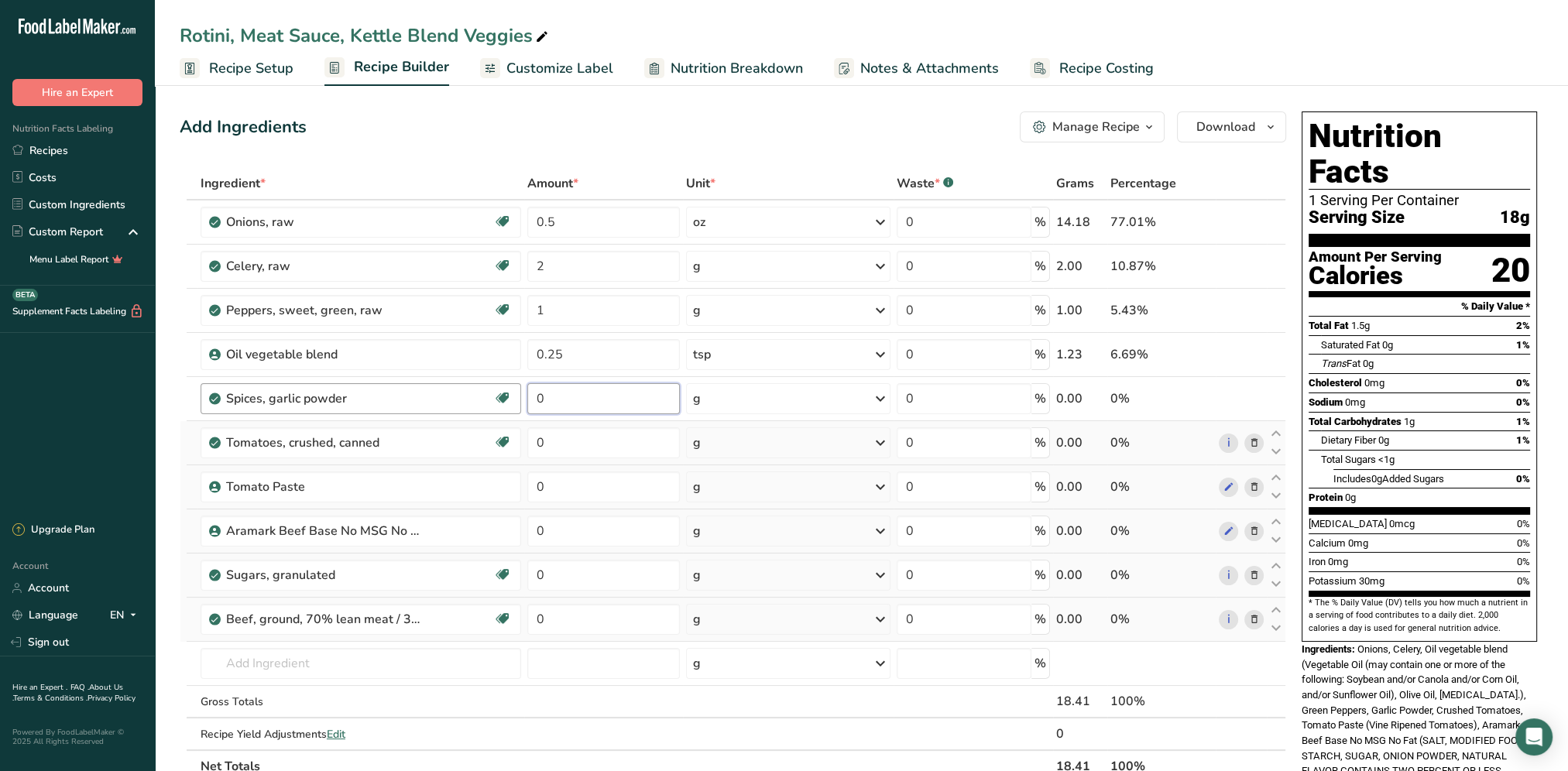
drag, startPoint x: 568, startPoint y: 400, endPoint x: 512, endPoint y: 392, distance: 56.6
click at [512, 392] on tr "Spices, garlic powder Dairy free Gluten free Vegan Vegetarian Soy free 0 g Port…" at bounding box center [733, 398] width 1105 height 44
click at [883, 396] on div "Ingredient * Amount * Unit * Waste * .a-a{fill:#347362;}.b-a{fill:#fff;} Grams …" at bounding box center [733, 474] width 1107 height 615
click at [877, 397] on icon at bounding box center [880, 398] width 19 height 28
click at [734, 703] on div "See more" at bounding box center [760, 704] width 130 height 16
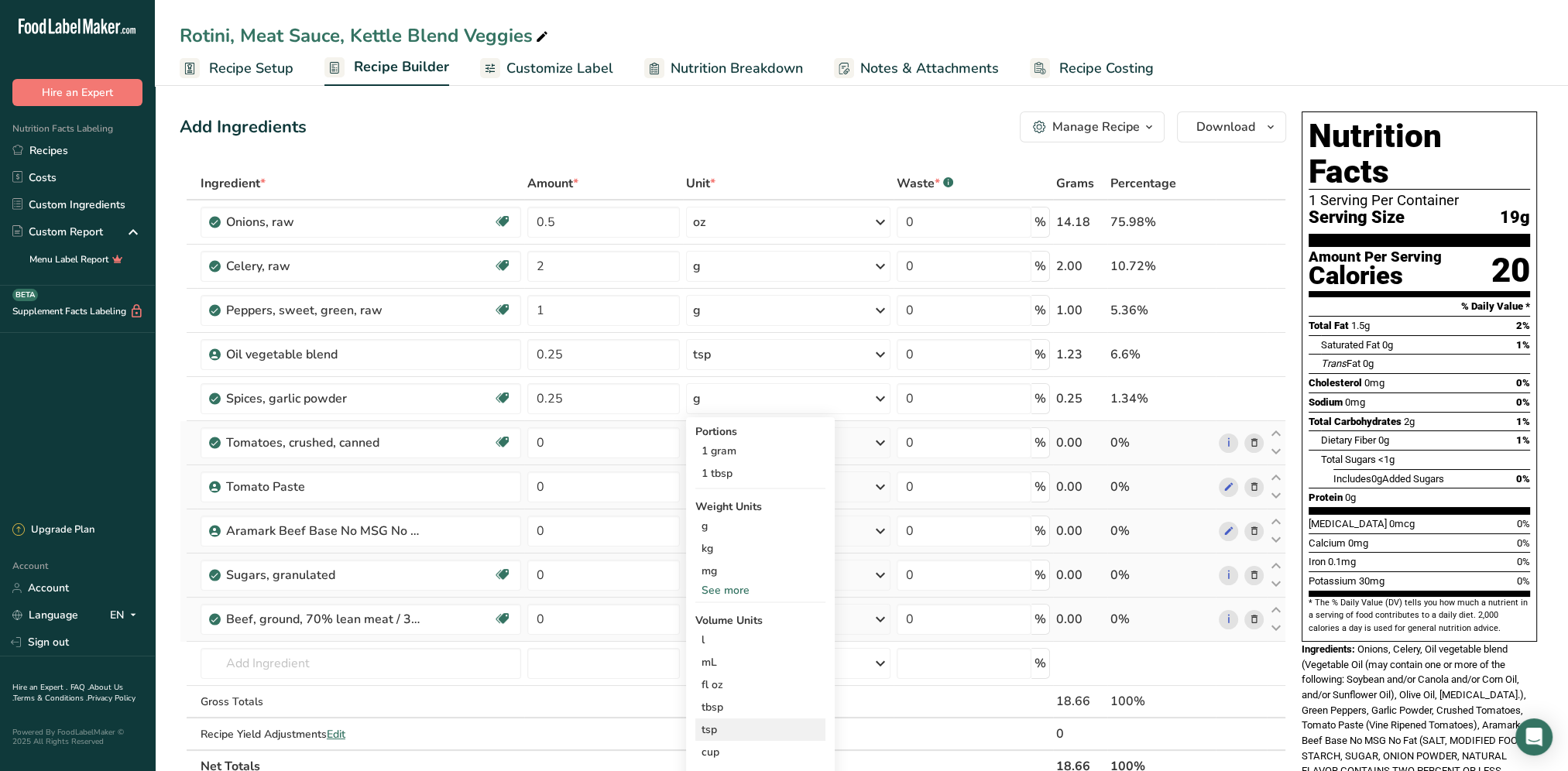
click at [727, 731] on div "tsp" at bounding box center [761, 730] width 118 height 16
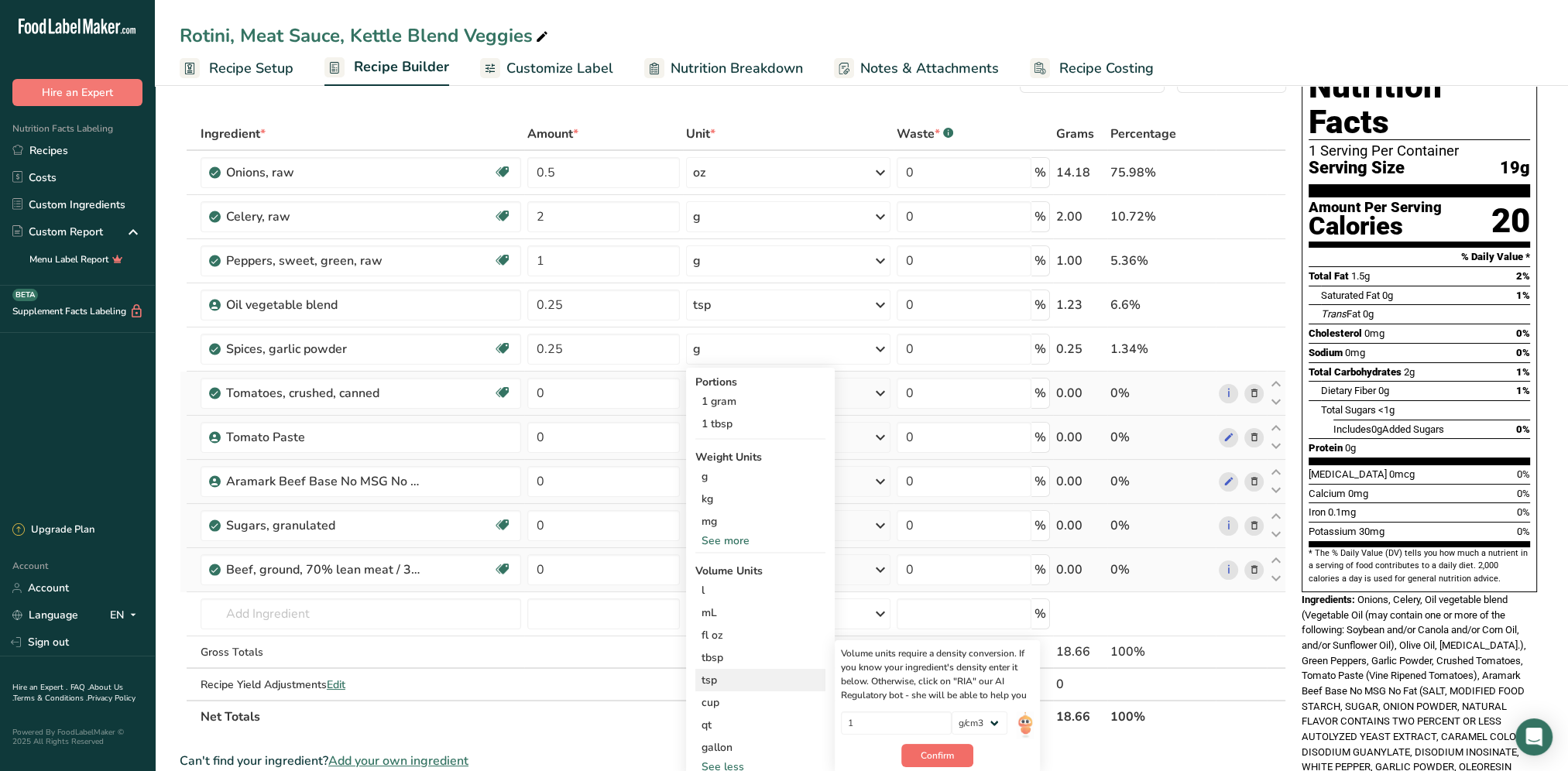
scroll to position [77, 0]
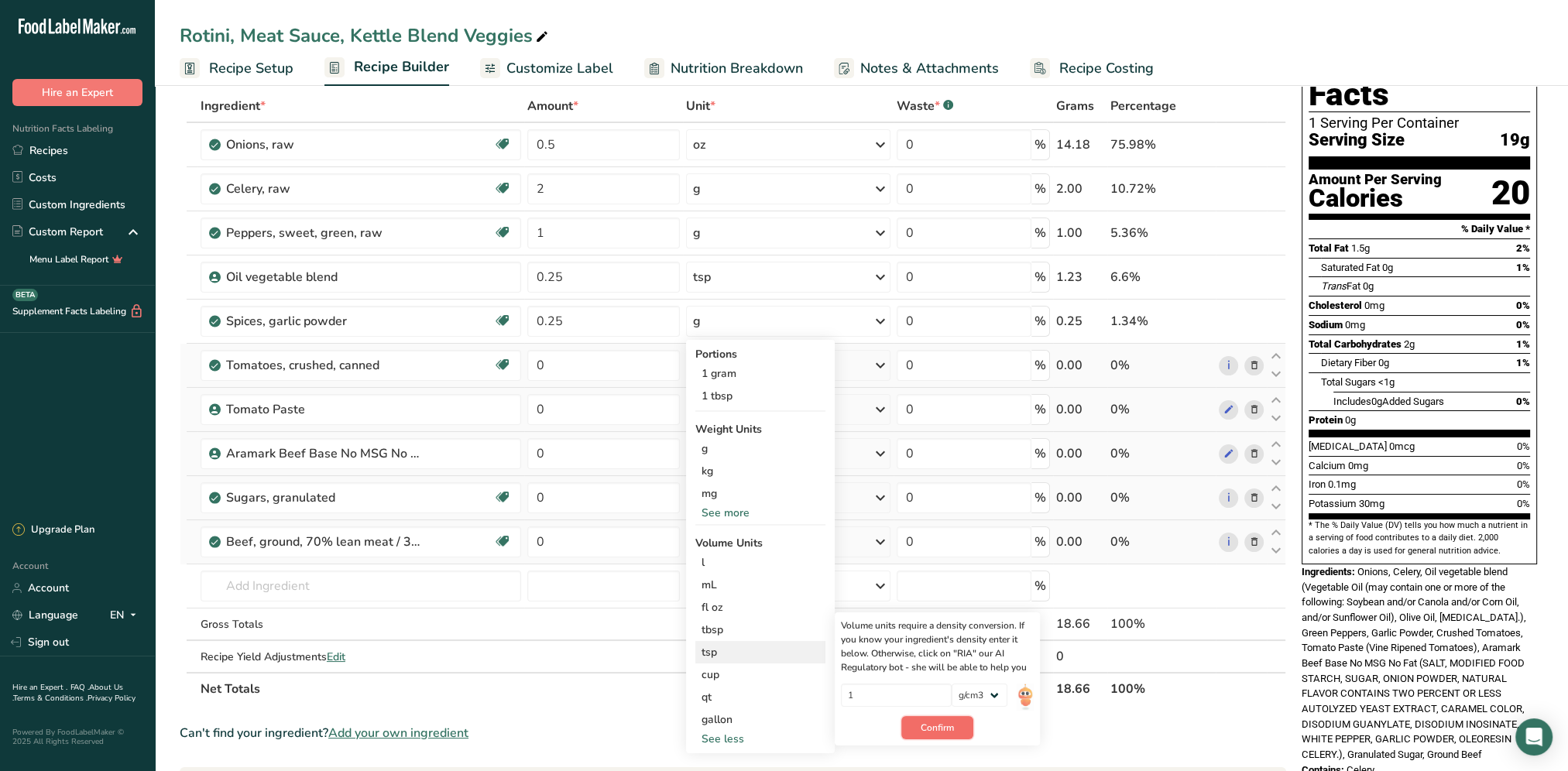
click at [935, 737] on button "Confirm" at bounding box center [936, 727] width 72 height 23
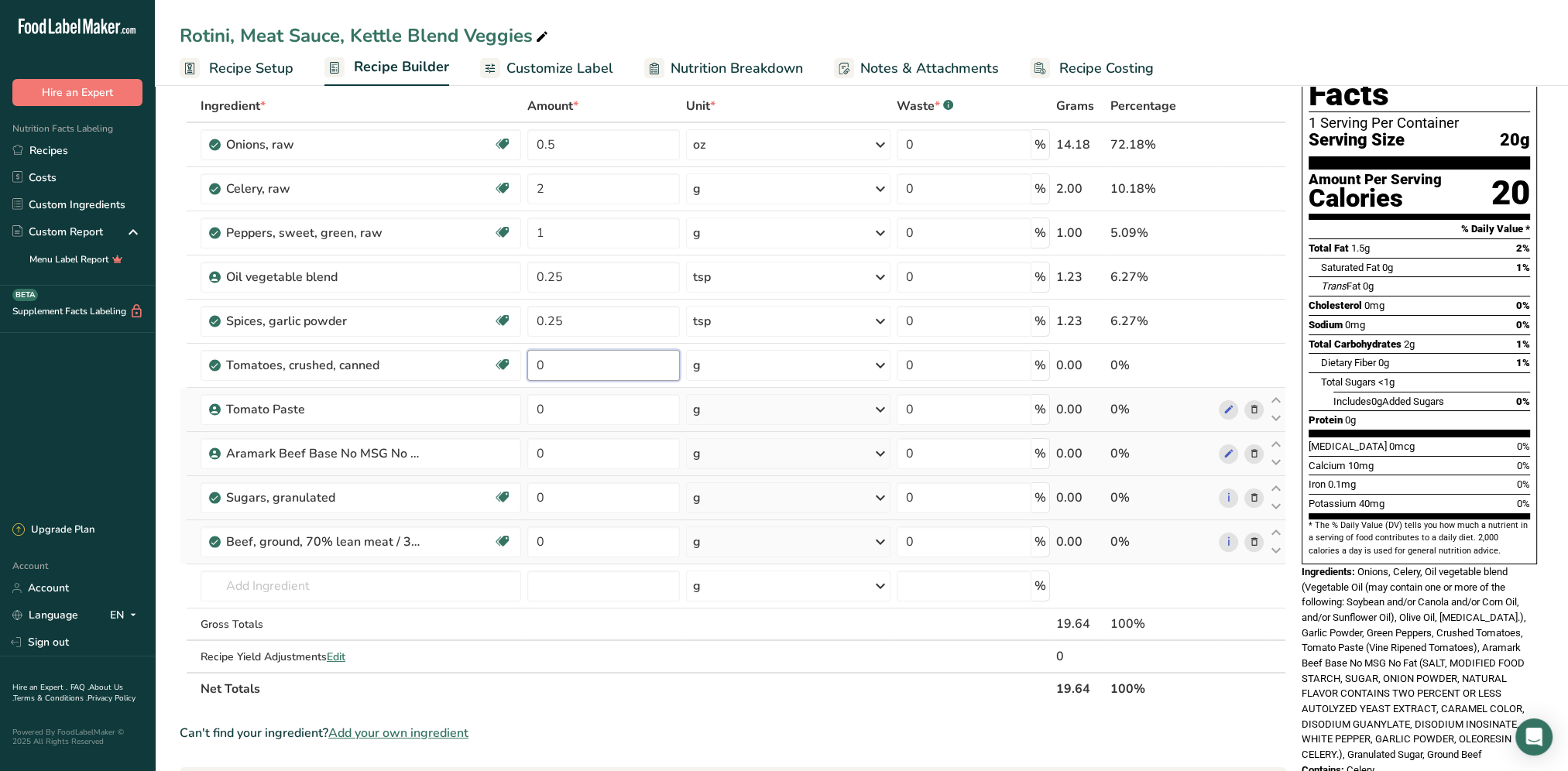
drag, startPoint x: 607, startPoint y: 363, endPoint x: 520, endPoint y: 355, distance: 87.4
click at [520, 355] on tr "Tomatoes, crushed, canned Source of Antioxidants Dairy free Gluten free Vegan V…" at bounding box center [733, 365] width 1105 height 44
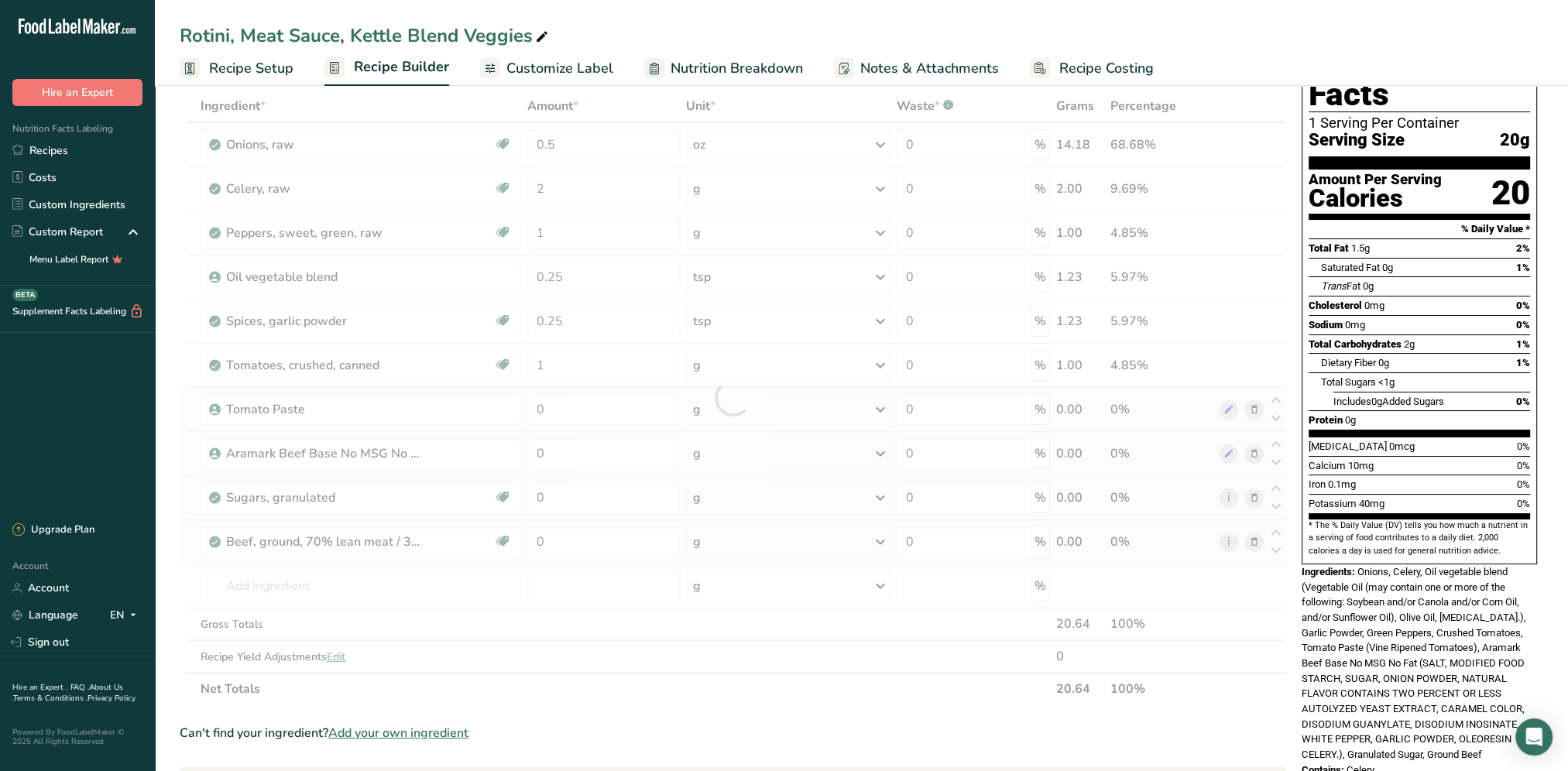
click at [880, 365] on div "Ingredient * Amount * Unit * Waste * .a-a{fill:#347362;}.b-a{fill:#fff;} Grams …" at bounding box center [733, 397] width 1107 height 615
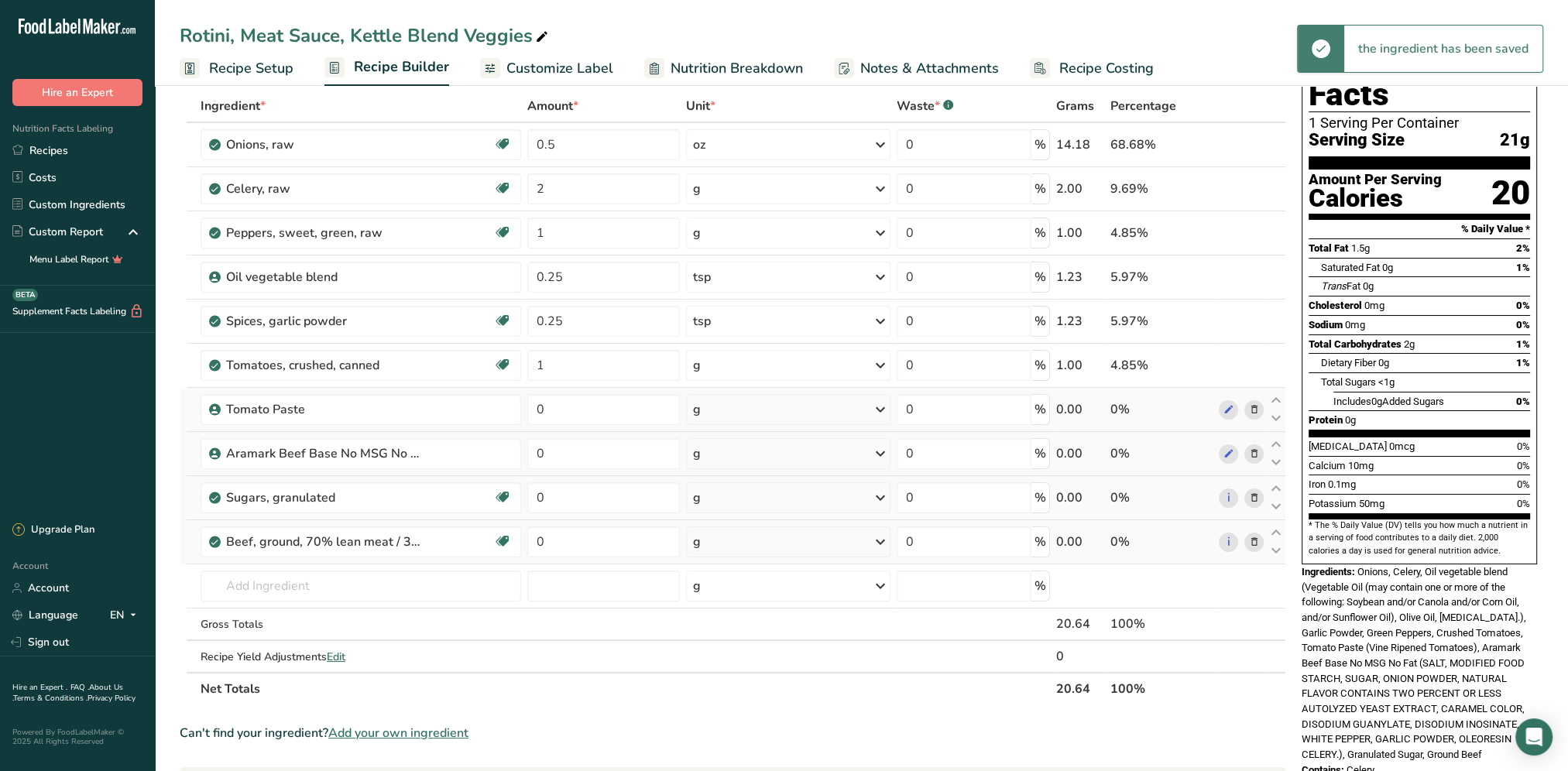
click at [880, 365] on icon at bounding box center [880, 365] width 19 height 28
click at [746, 539] on div "See more" at bounding box center [760, 535] width 130 height 16
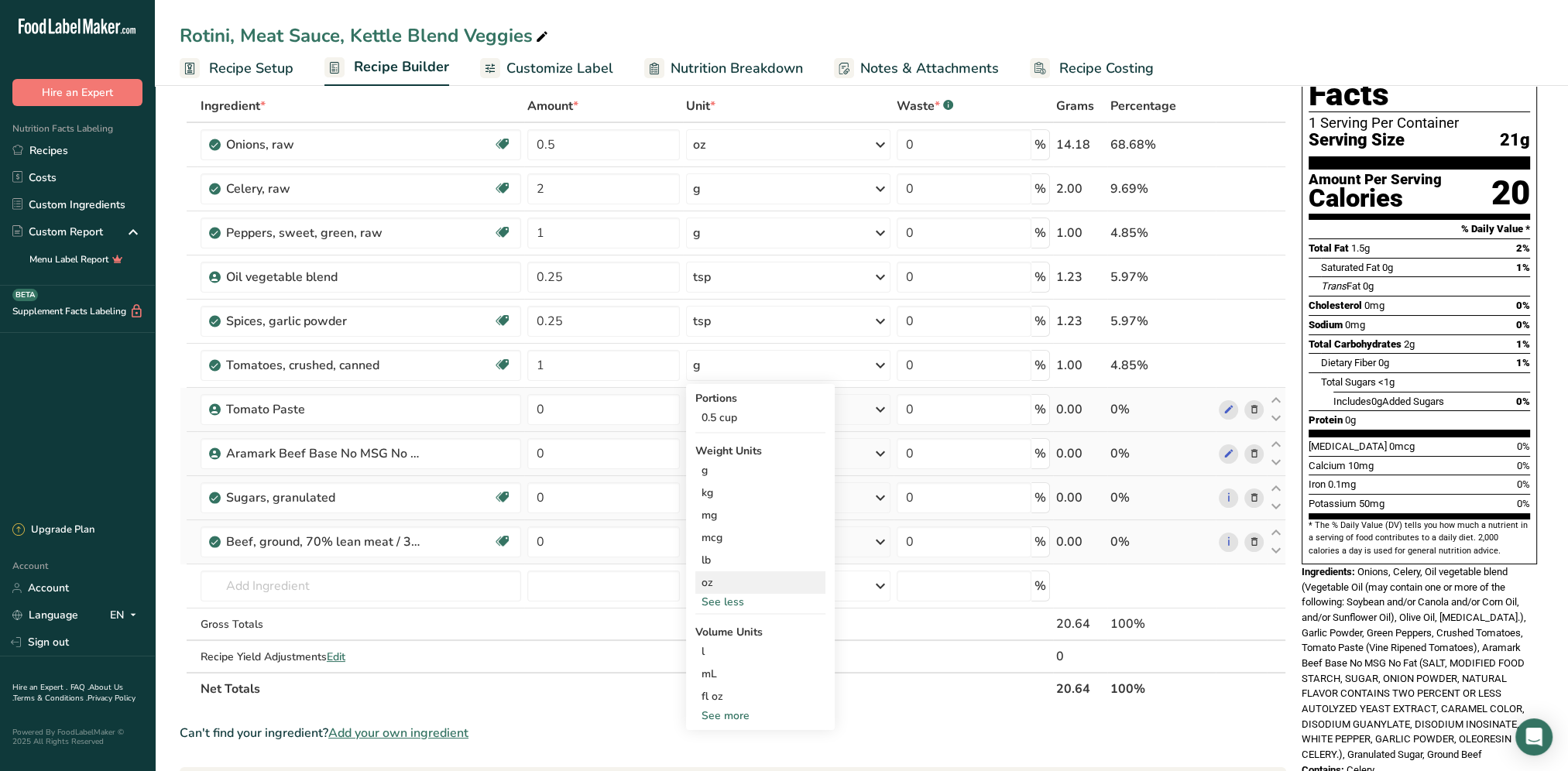
click at [724, 579] on div "oz" at bounding box center [760, 582] width 130 height 23
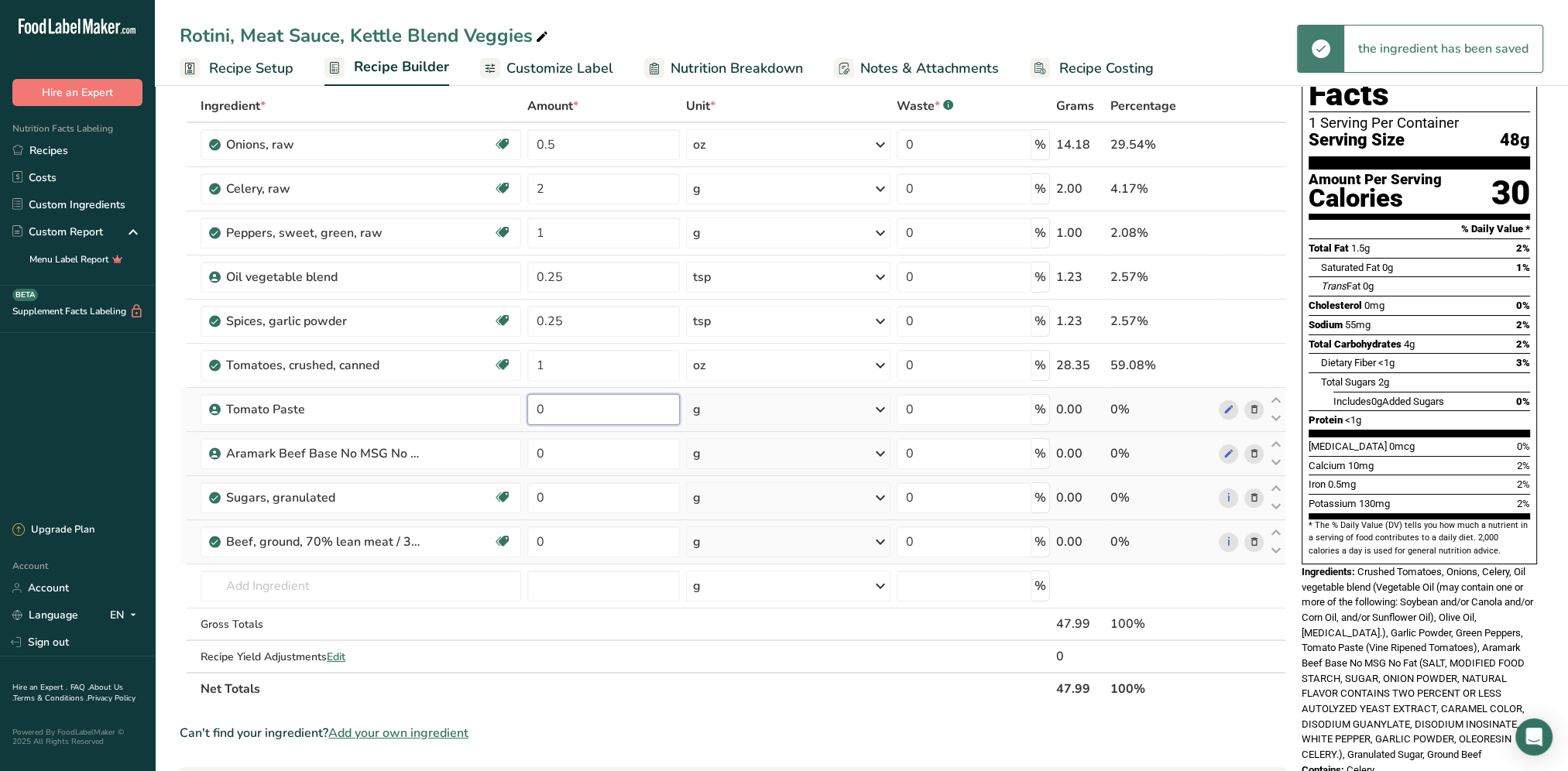
drag, startPoint x: 573, startPoint y: 405, endPoint x: 526, endPoint y: 412, distance: 47.5
click at [526, 412] on td "0" at bounding box center [603, 410] width 159 height 44
click at [881, 415] on div "Ingredient * Amount * Unit * Waste * .a-a{fill:#347362;}.b-a{fill:#fff;} Grams …" at bounding box center [733, 397] width 1107 height 615
click at [881, 415] on icon at bounding box center [880, 409] width 19 height 28
click at [728, 648] on div "See more" at bounding box center [760, 646] width 130 height 16
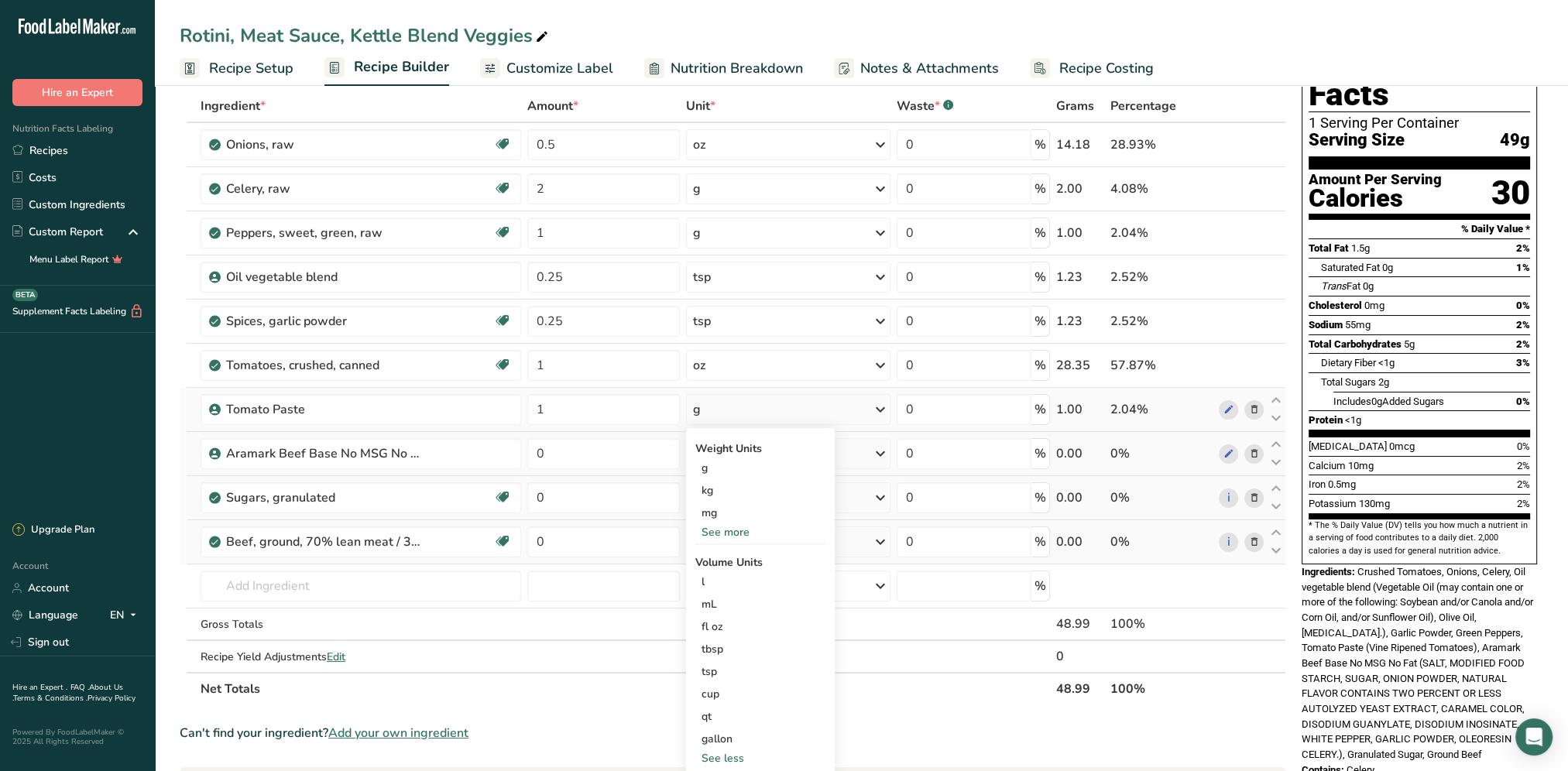
click at [729, 530] on div "See more" at bounding box center [760, 532] width 130 height 16
click at [709, 572] on div "oz" at bounding box center [760, 580] width 130 height 23
drag, startPoint x: 582, startPoint y: 452, endPoint x: 511, endPoint y: 452, distance: 71.0
click at [511, 452] on tr "Aramark Beef Base No MSG No Fat 0 g Weight Units g kg mg See more Volume Units …" at bounding box center [733, 454] width 1105 height 44
click at [566, 489] on div "Ingredient * Amount * Unit * Waste * .a-a{fill:#347362;}.b-a{fill:#fff;} Grams …" at bounding box center [733, 397] width 1107 height 615
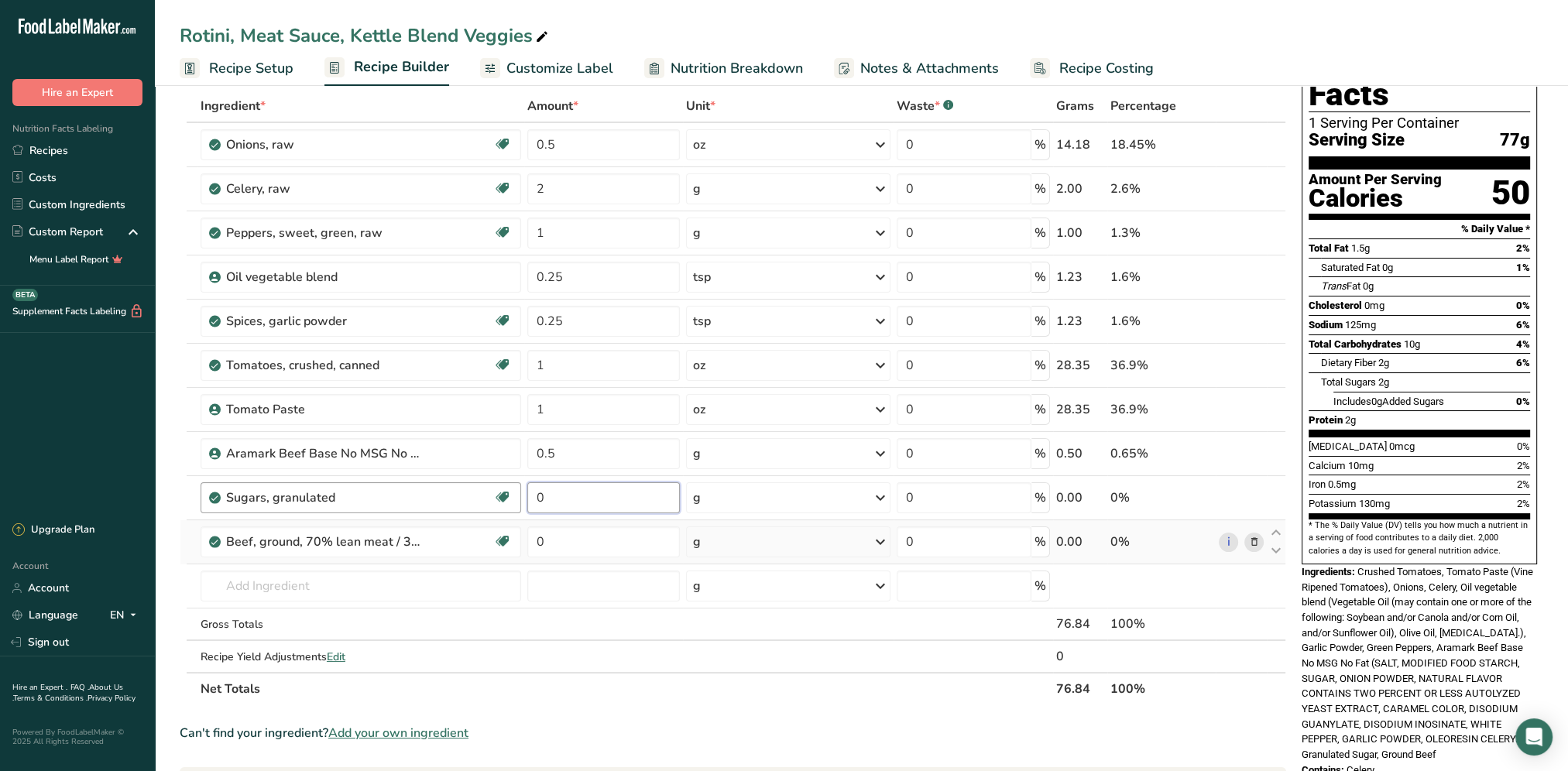
drag, startPoint x: 576, startPoint y: 494, endPoint x: 498, endPoint y: 506, distance: 78.9
click at [498, 506] on tr "Sugars, granulated Dairy free Gluten free Vegan Vegetarian Soy free 0 g Portion…" at bounding box center [733, 498] width 1105 height 44
click at [626, 532] on div "Ingredient * Amount * Unit * Waste * .a-a{fill:#347362;}.b-a{fill:#fff;} Grams …" at bounding box center [733, 397] width 1107 height 615
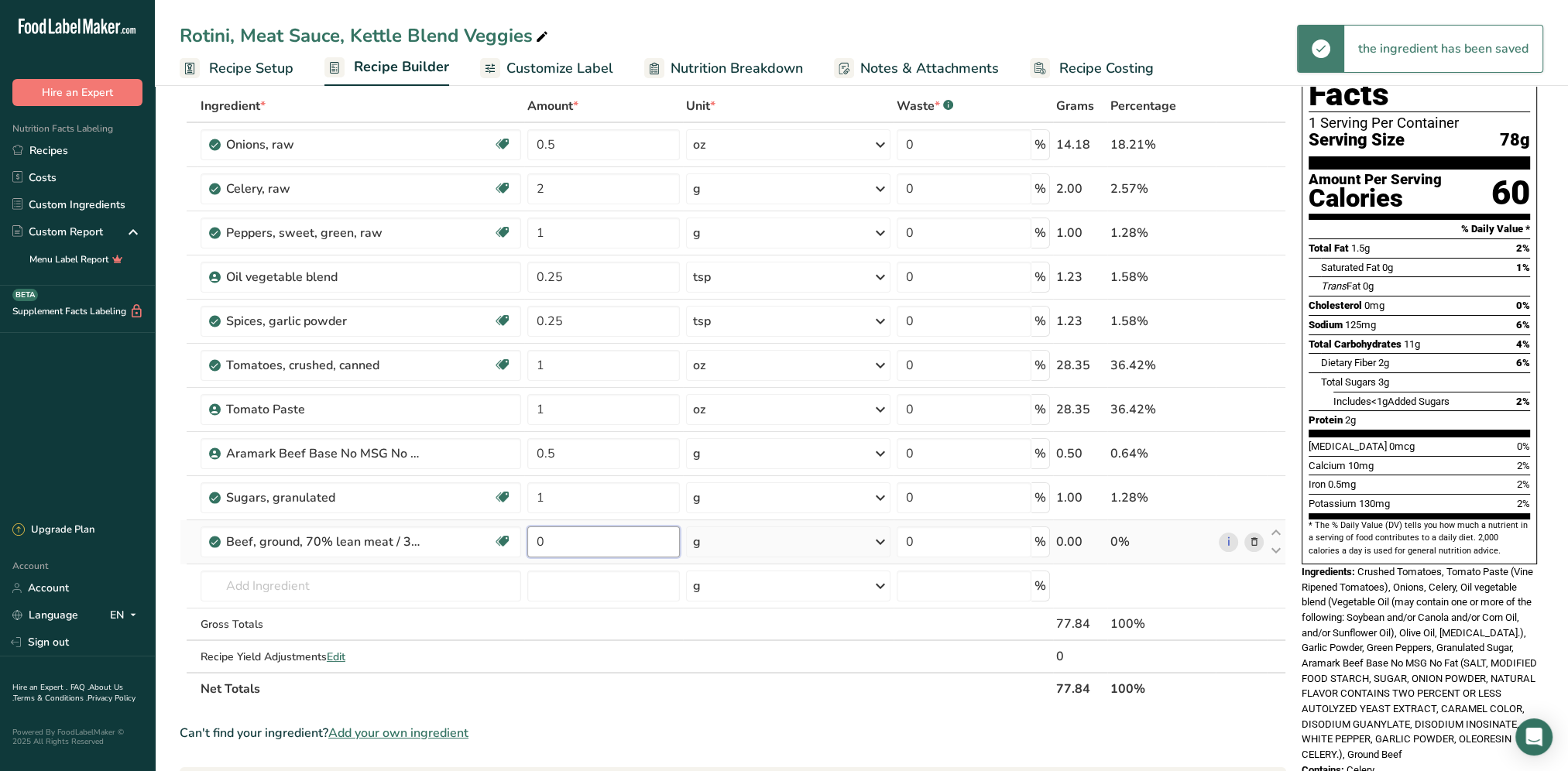
drag, startPoint x: 619, startPoint y: 530, endPoint x: 535, endPoint y: 542, distance: 84.9
click at [535, 542] on input "0" at bounding box center [603, 542] width 152 height 31
click at [878, 538] on div "Ingredient * Amount * Unit * Waste * .a-a{fill:#347362;}.b-a{fill:#fff;} Grams …" at bounding box center [733, 397] width 1107 height 615
click at [878, 538] on icon at bounding box center [880, 542] width 19 height 28
click at [742, 588] on div "4 oz" at bounding box center [760, 594] width 130 height 23
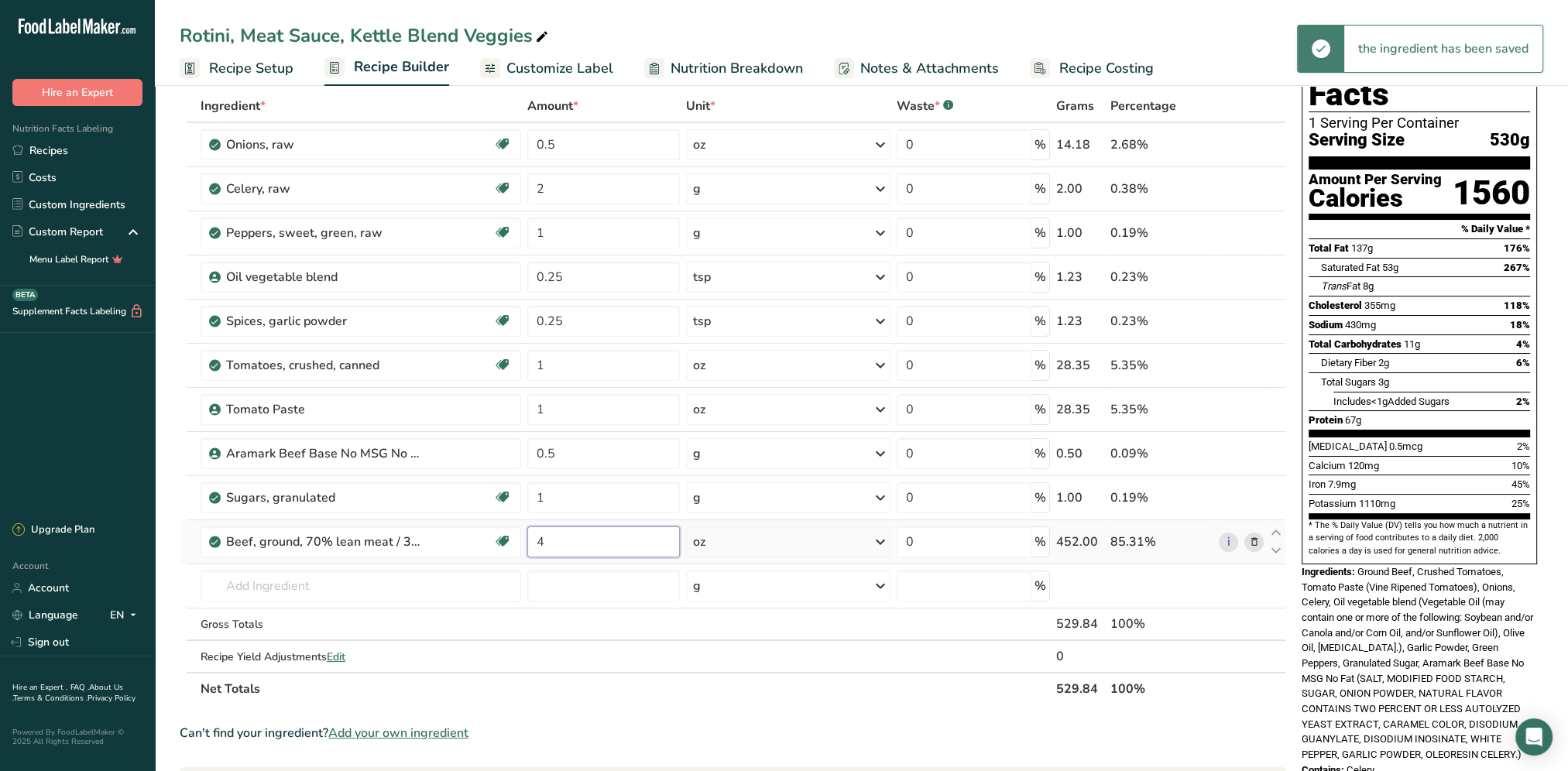
drag, startPoint x: 596, startPoint y: 541, endPoint x: 531, endPoint y: 544, distance: 65.1
click at [531, 544] on input "4" at bounding box center [603, 542] width 152 height 31
click at [1307, 612] on span "Ground Beef, Crushed Tomatoes, Tomato Paste (Vine Ripened Tomatoes), Onions, Ce…" at bounding box center [1416, 663] width 231 height 194
click at [878, 538] on icon at bounding box center [880, 542] width 19 height 28
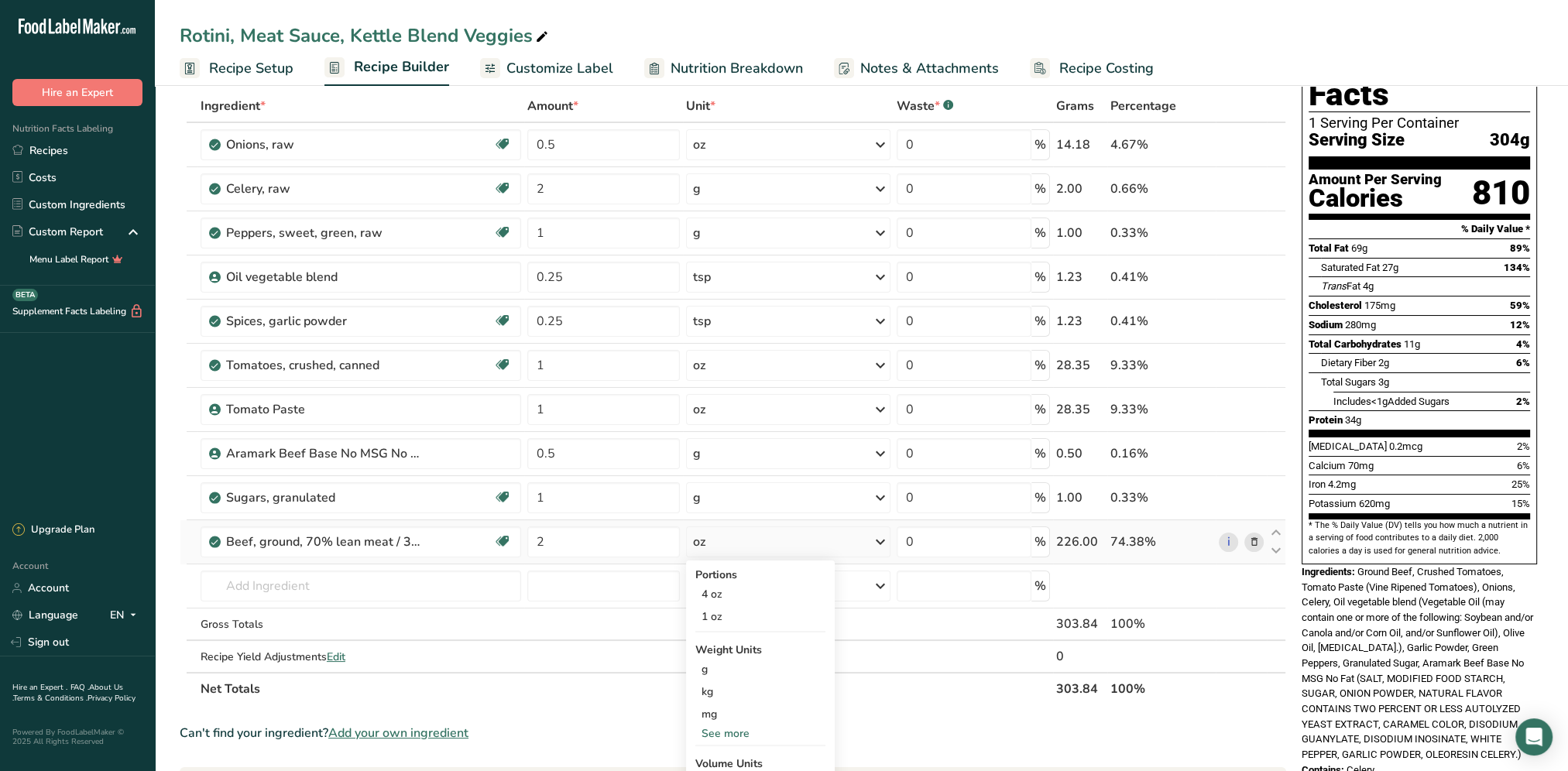
click at [723, 731] on div "See more" at bounding box center [760, 733] width 130 height 16
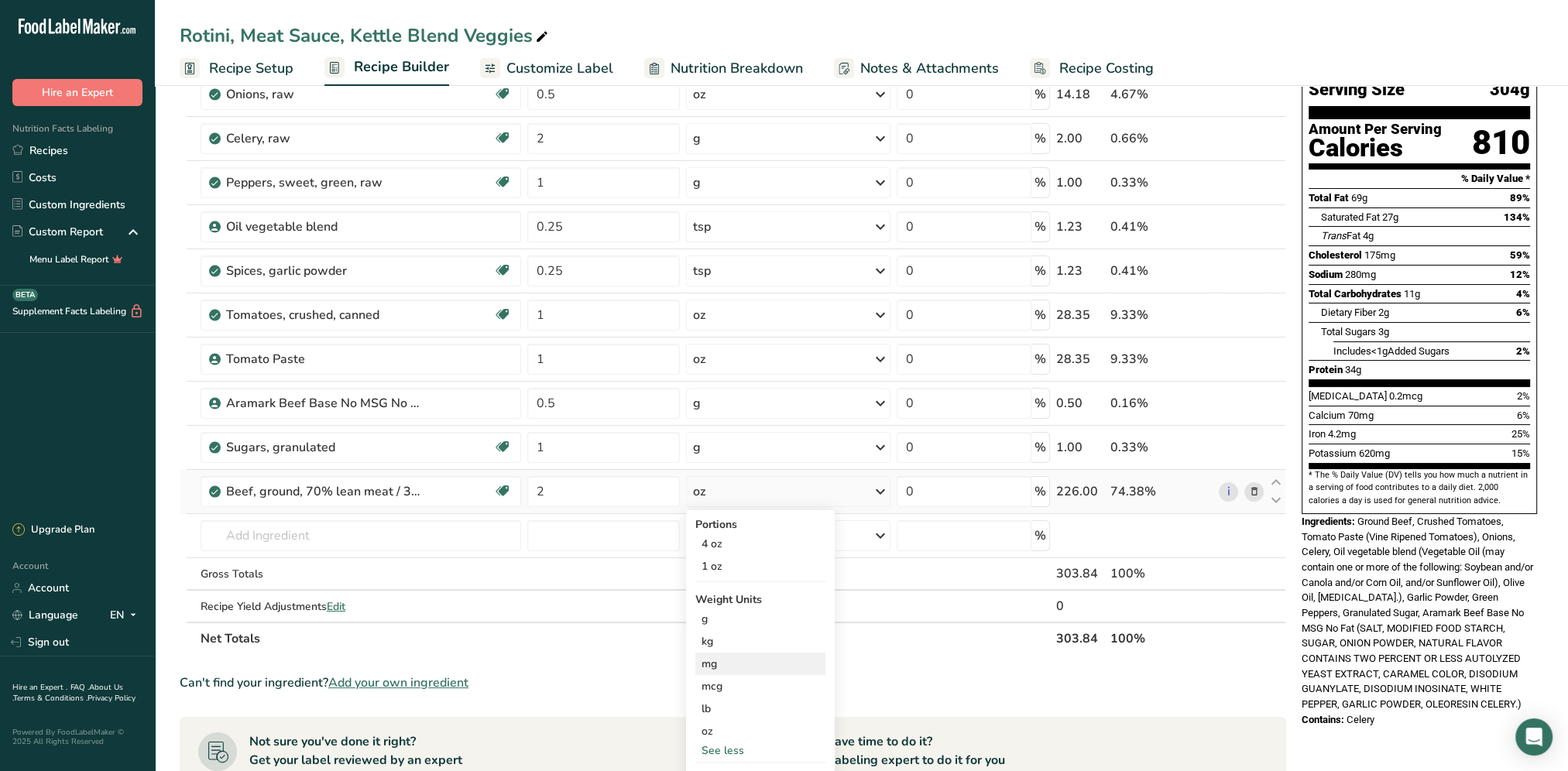
scroll to position [155, 0]
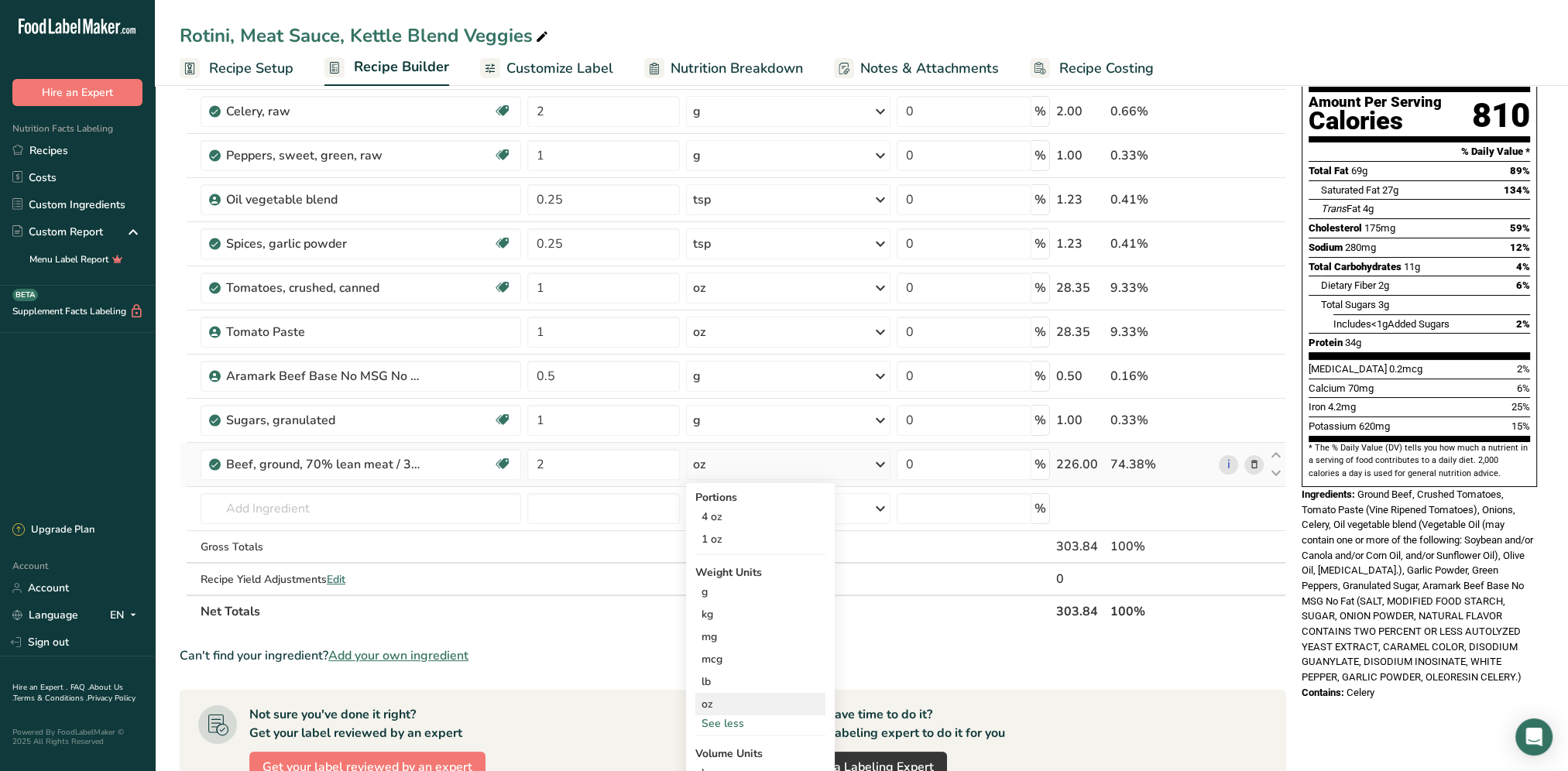
click at [719, 699] on div "oz" at bounding box center [760, 704] width 130 height 23
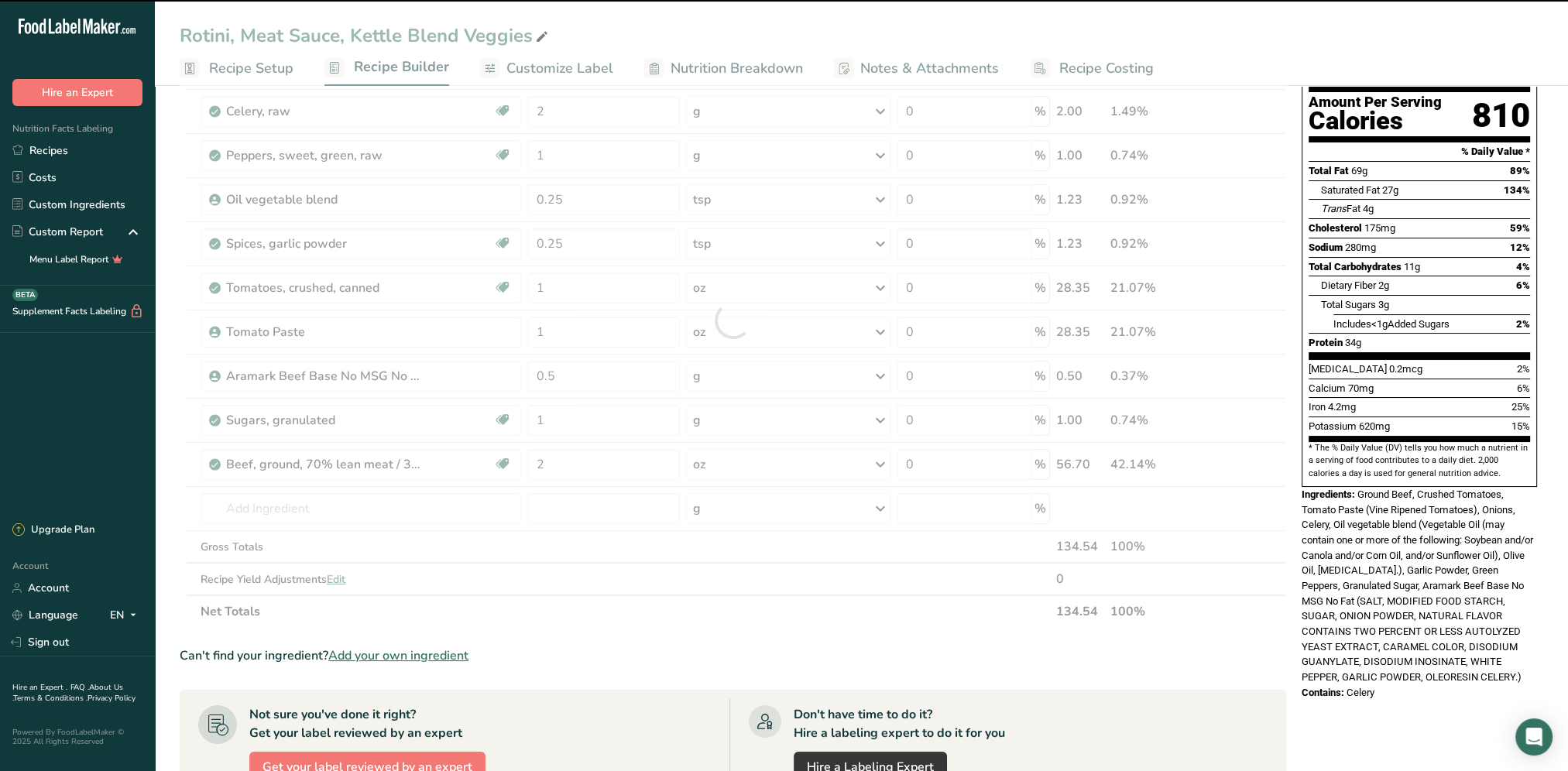
scroll to position [77, 0]
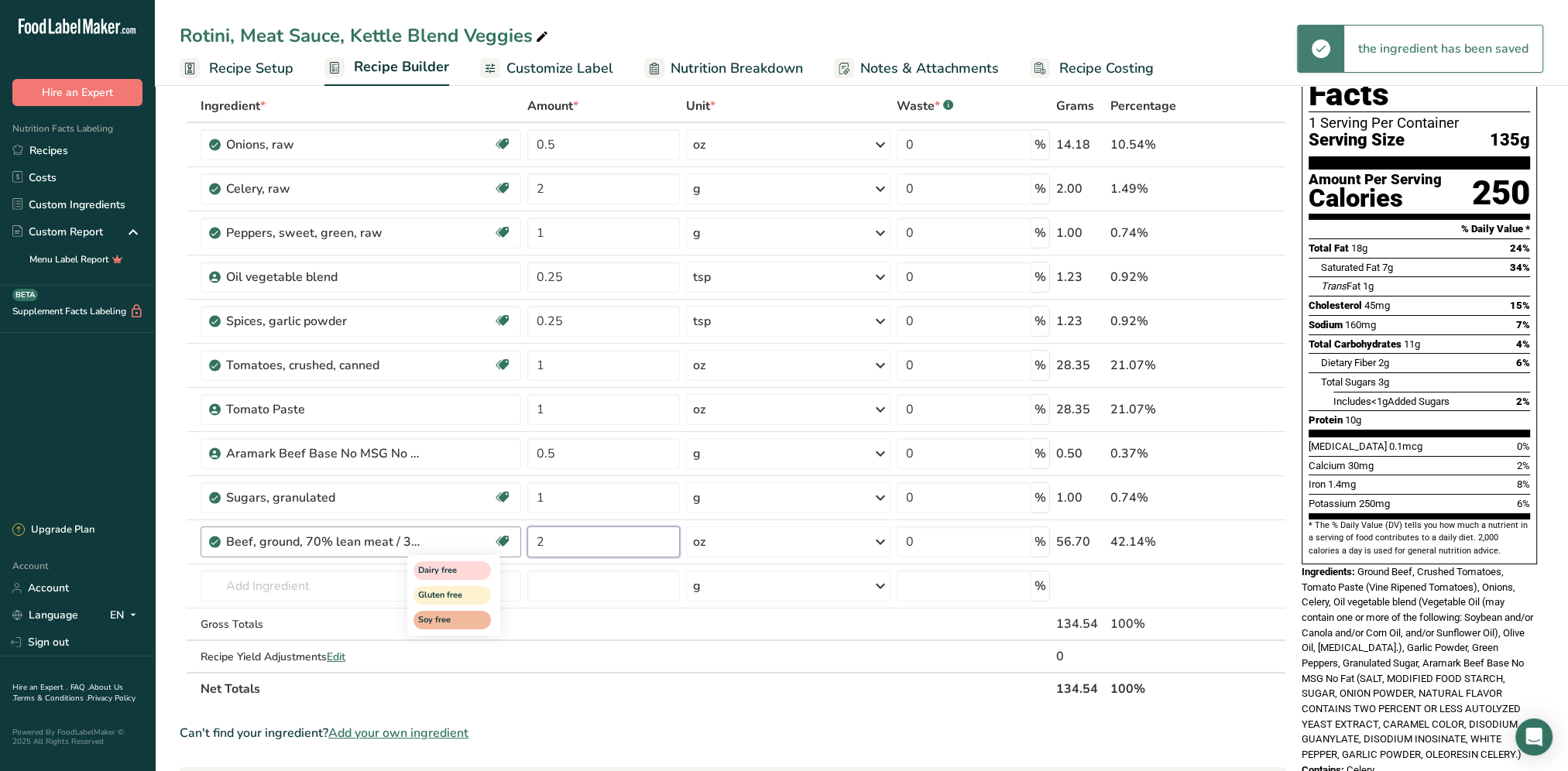
drag, startPoint x: 565, startPoint y: 539, endPoint x: 507, endPoint y: 547, distance: 58.5
click at [507, 547] on tr "Beef, ground, 70% lean meat / 30% fat, raw Dairy free Gluten free Soy free 2 oz…" at bounding box center [733, 542] width 1105 height 44
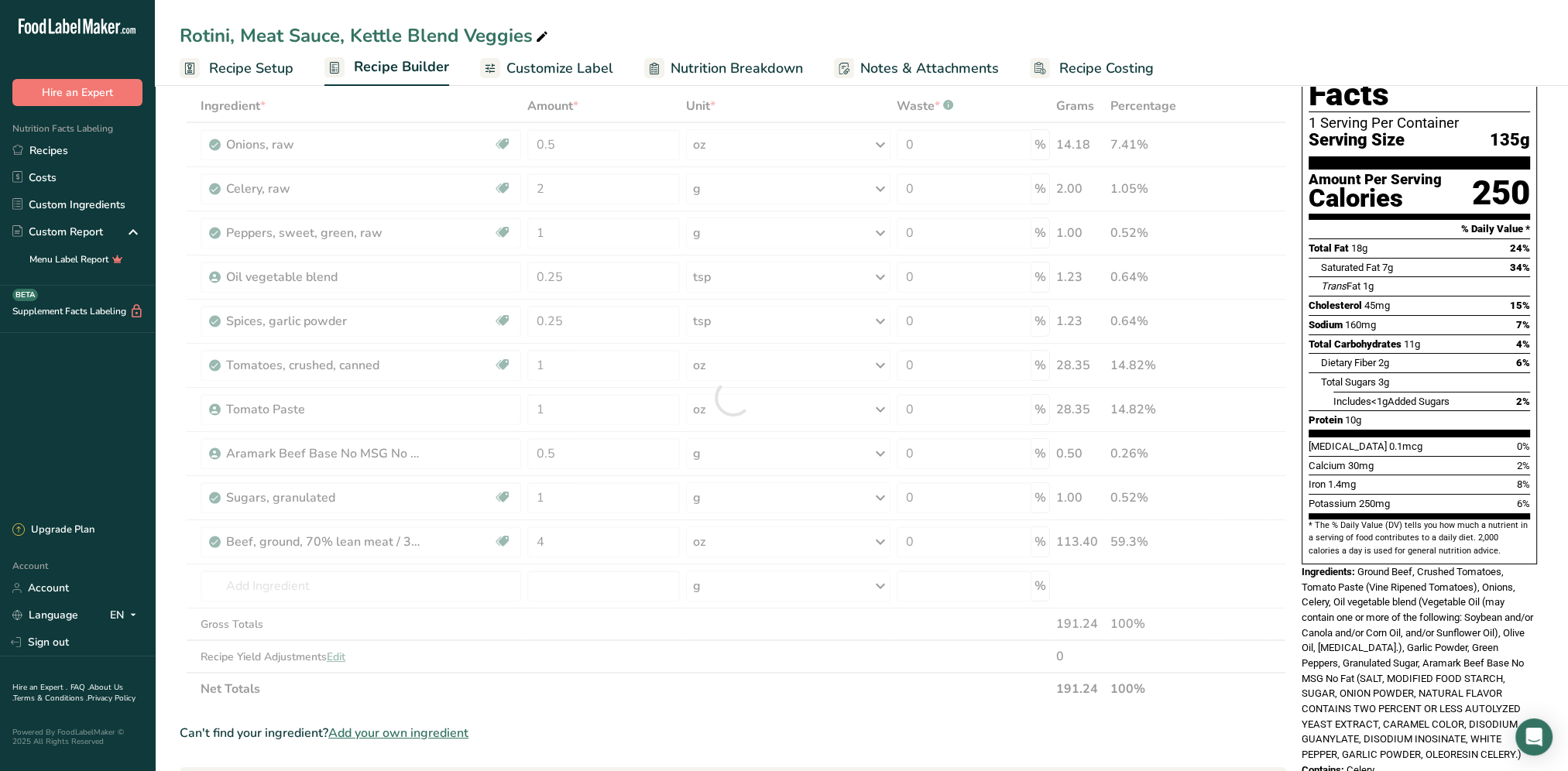
click at [1328, 598] on span "Ground Beef, Crushed Tomatoes, Tomato Paste (Vine Ripened Tomatoes), Onions, Ce…" at bounding box center [1416, 663] width 231 height 194
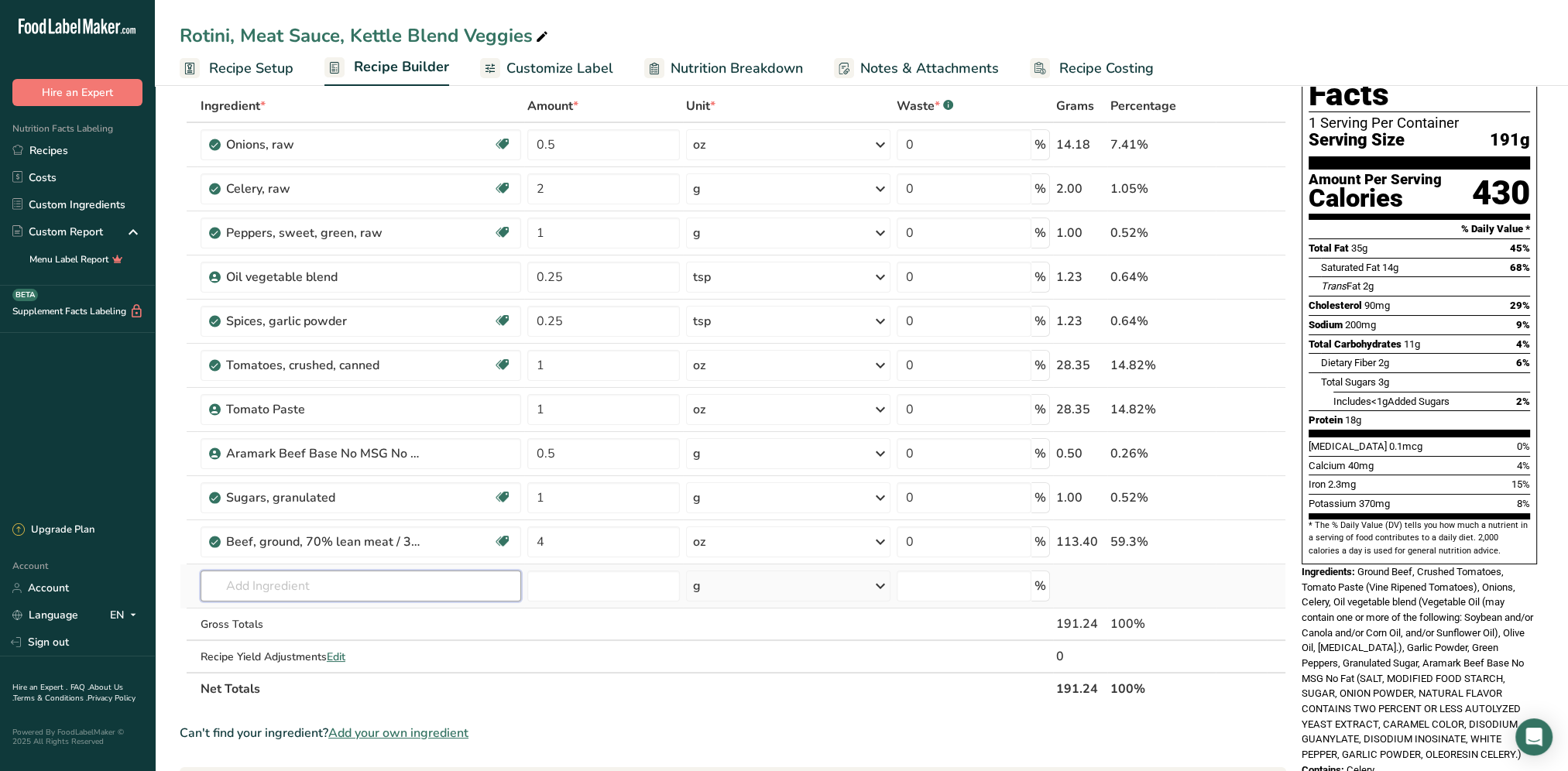
click at [278, 589] on input "text" at bounding box center [361, 586] width 320 height 31
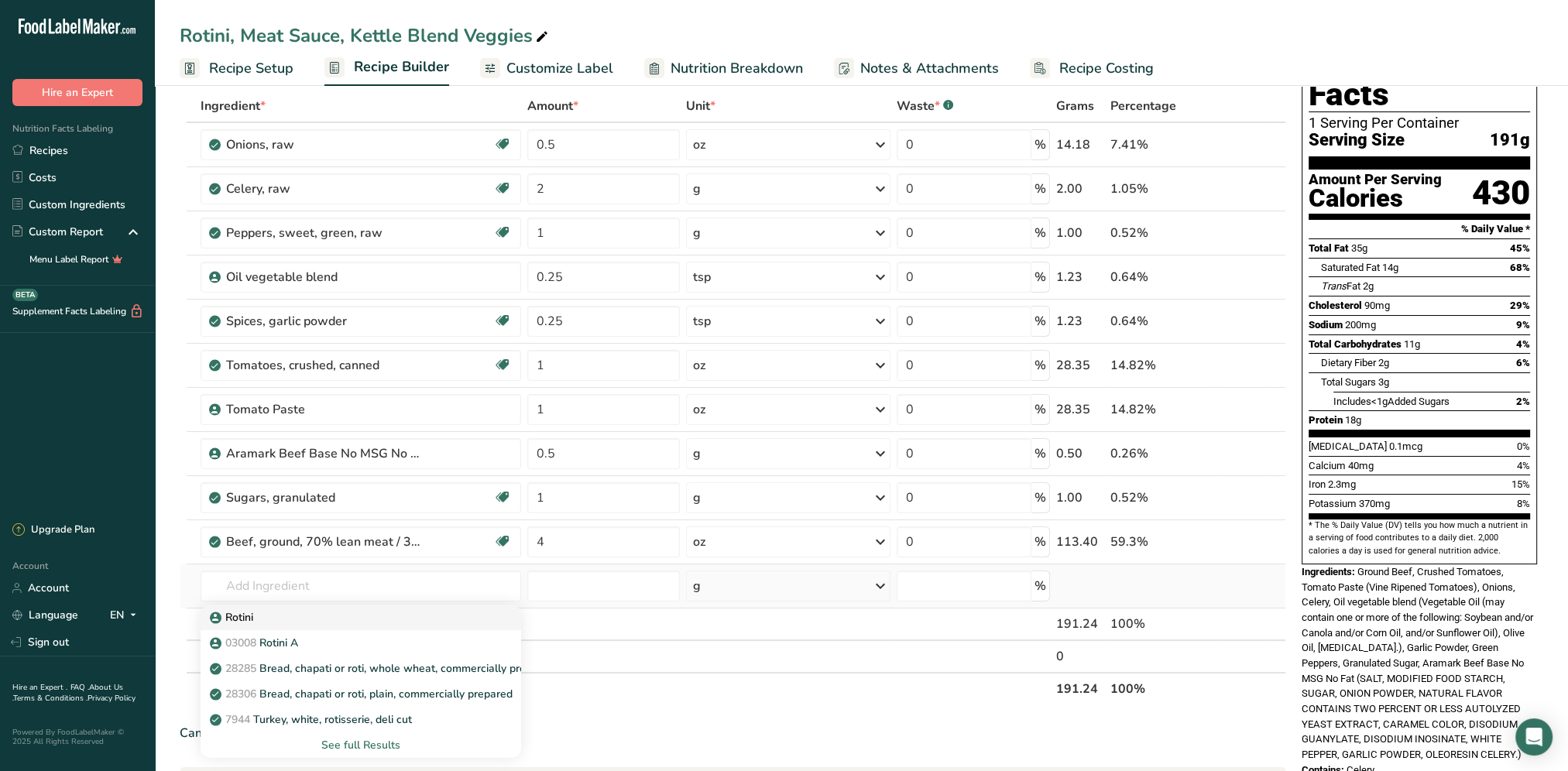
click at [253, 619] on p "Rotini" at bounding box center [233, 617] width 40 height 16
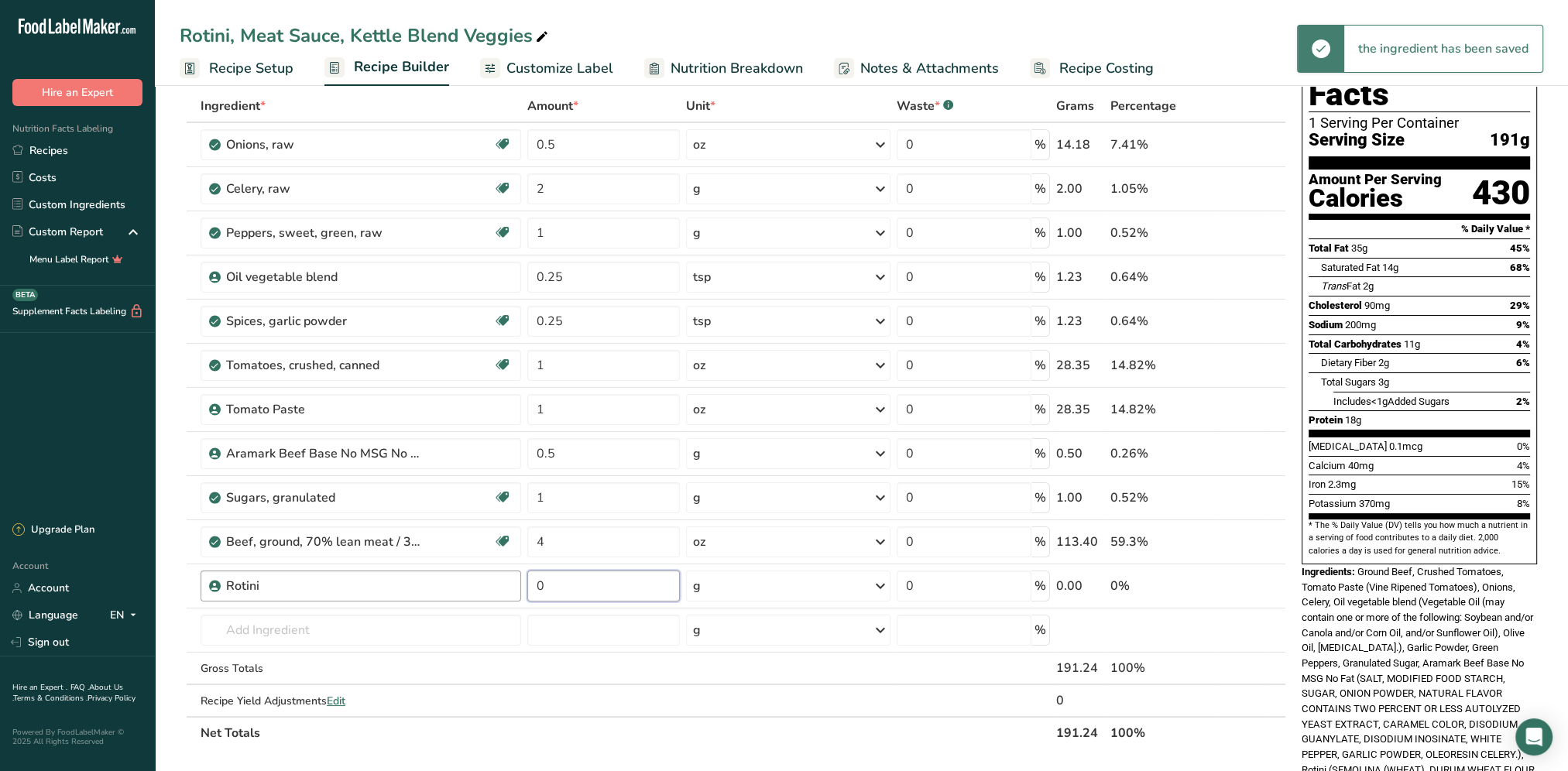
drag, startPoint x: 586, startPoint y: 588, endPoint x: 502, endPoint y: 589, distance: 84.0
click at [502, 589] on tr "Rotini 0 g Weight Units g kg mg See more Volume Units l mL fl oz See more 0 % 0…" at bounding box center [733, 586] width 1105 height 44
click at [879, 581] on div "Ingredient * Amount * Unit * Waste * .a-a{fill:#347362;}.b-a{fill:#fff;} Grams …" at bounding box center [733, 419] width 1107 height 660
click at [879, 581] on icon at bounding box center [880, 586] width 19 height 28
click at [744, 707] on div "See more" at bounding box center [760, 709] width 130 height 16
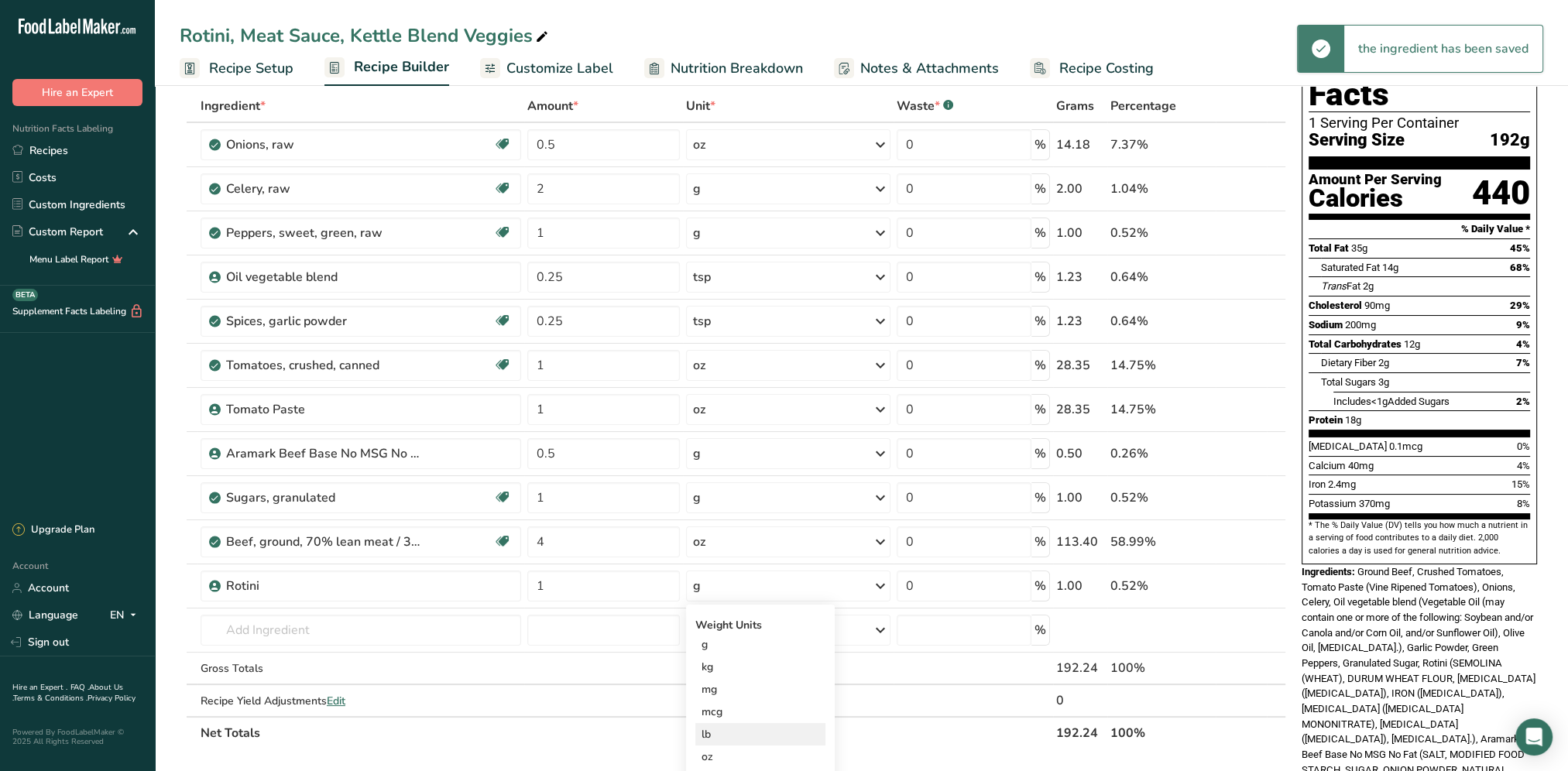
scroll to position [155, 0]
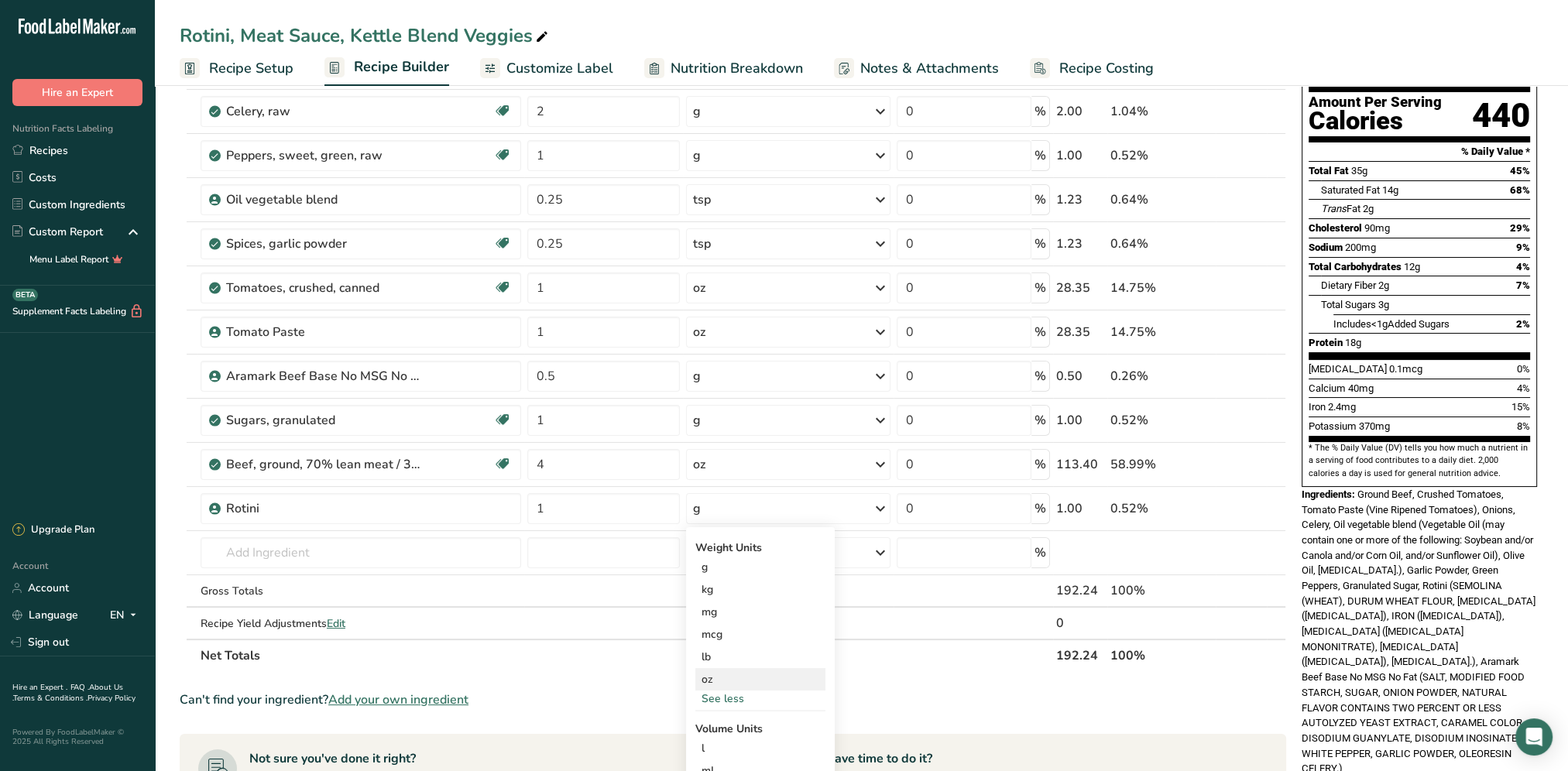
click at [719, 675] on div "oz" at bounding box center [760, 679] width 130 height 23
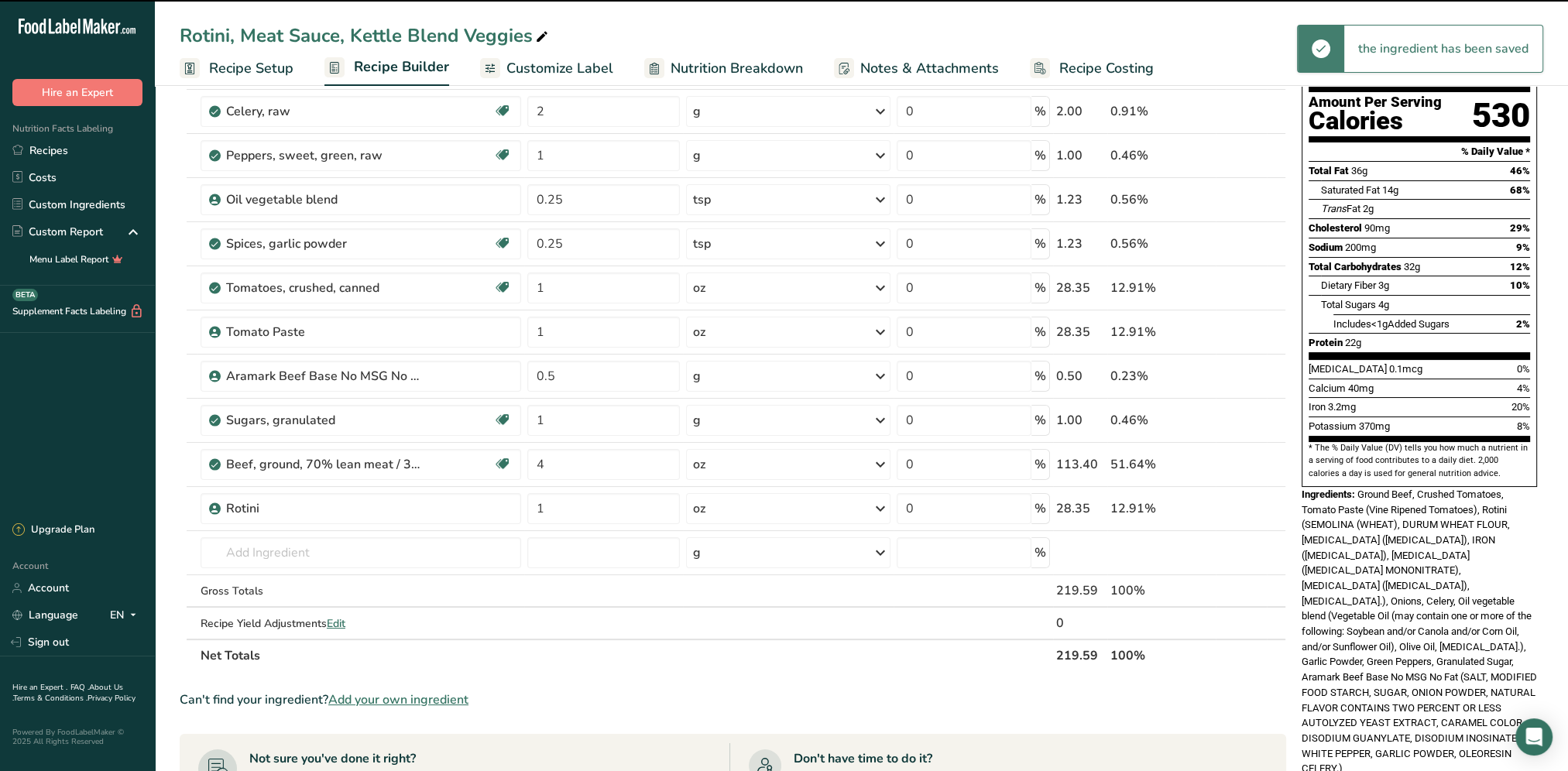
scroll to position [77, 0]
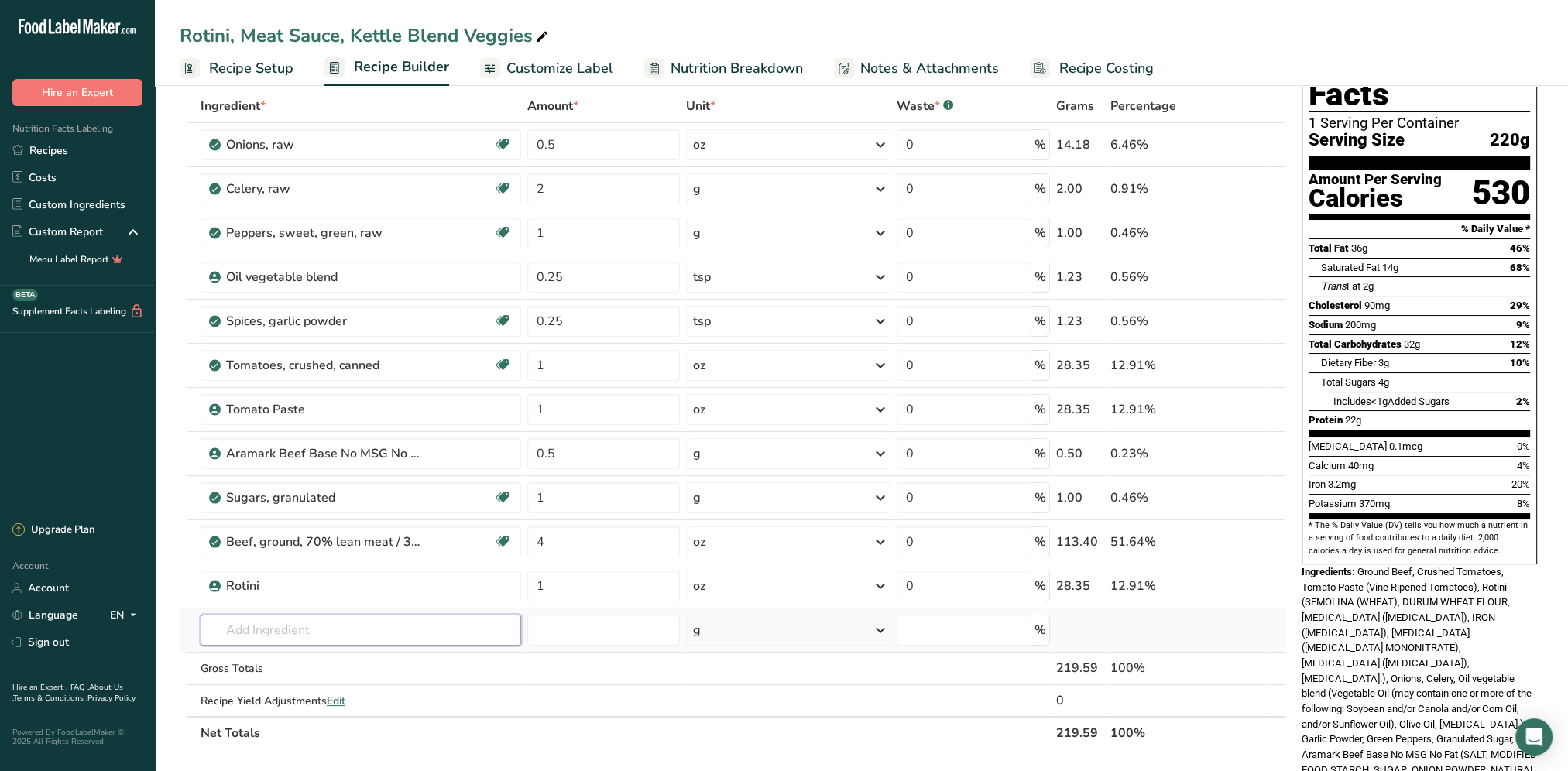
click at [302, 626] on input "text" at bounding box center [361, 630] width 320 height 31
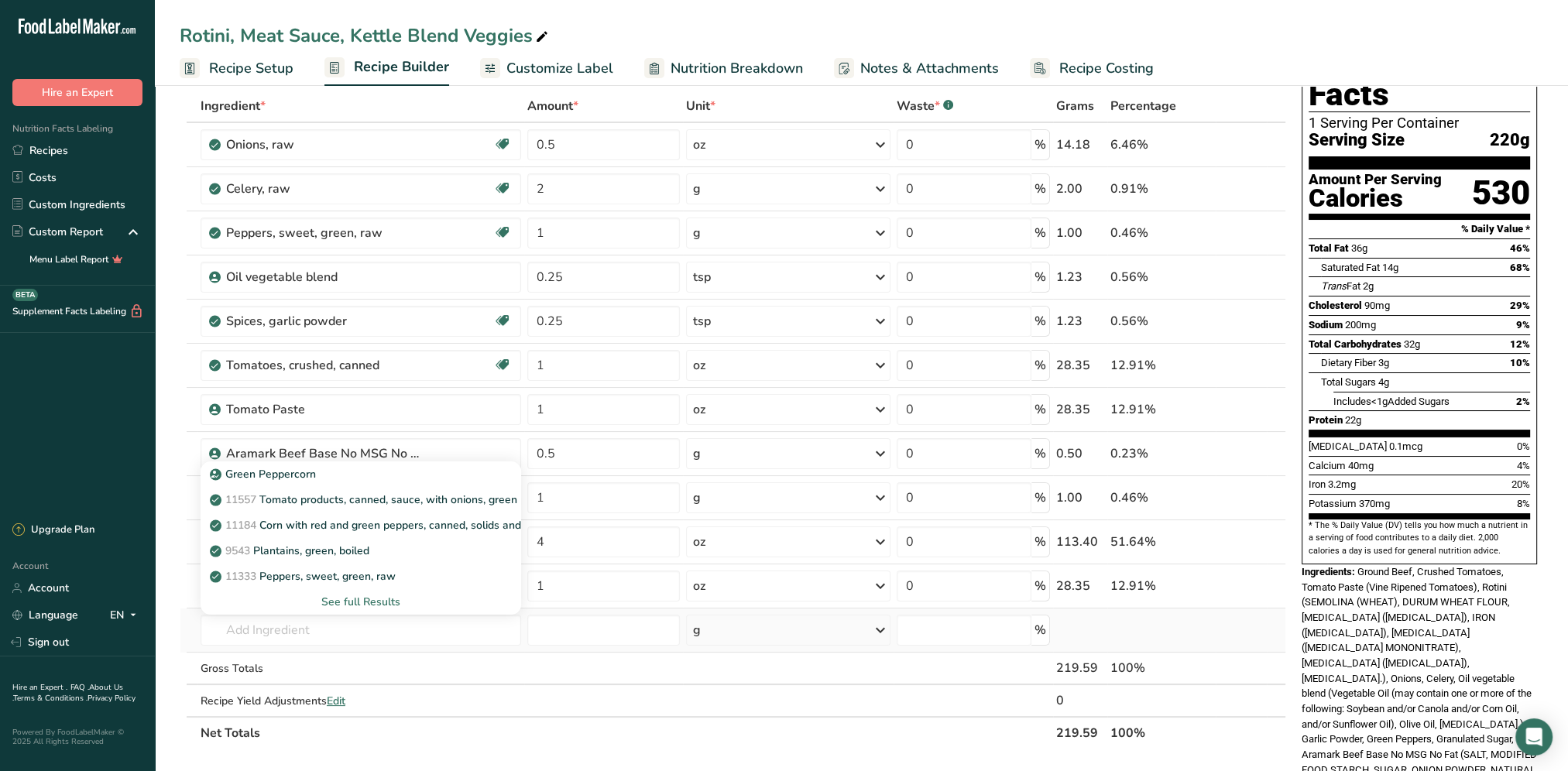
click at [370, 601] on div "See full Results" at bounding box center [361, 602] width 296 height 16
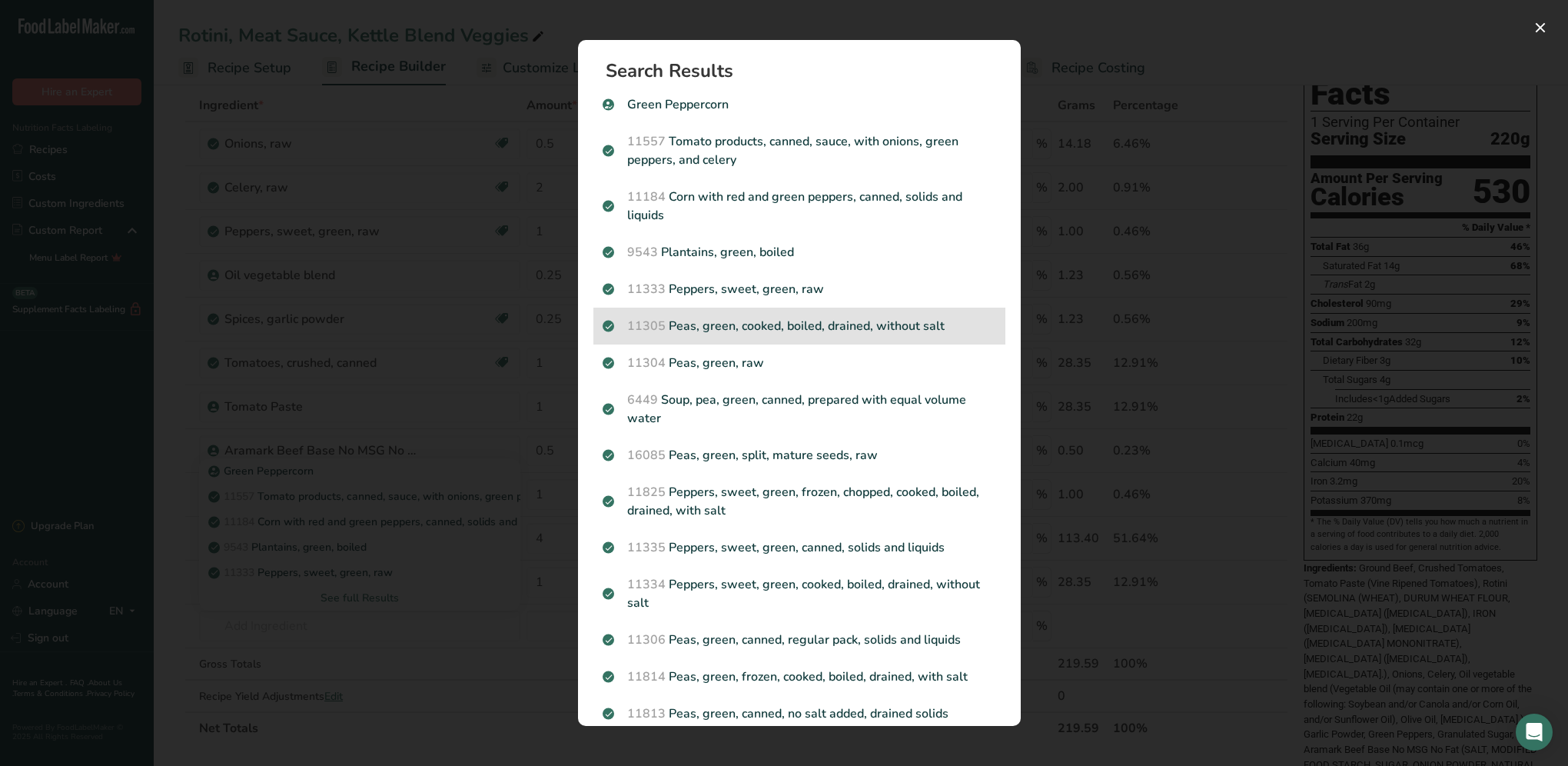
click at [753, 329] on p "11305 Peas, green, cooked, boiled, drained, without salt" at bounding box center [798, 325] width 393 height 18
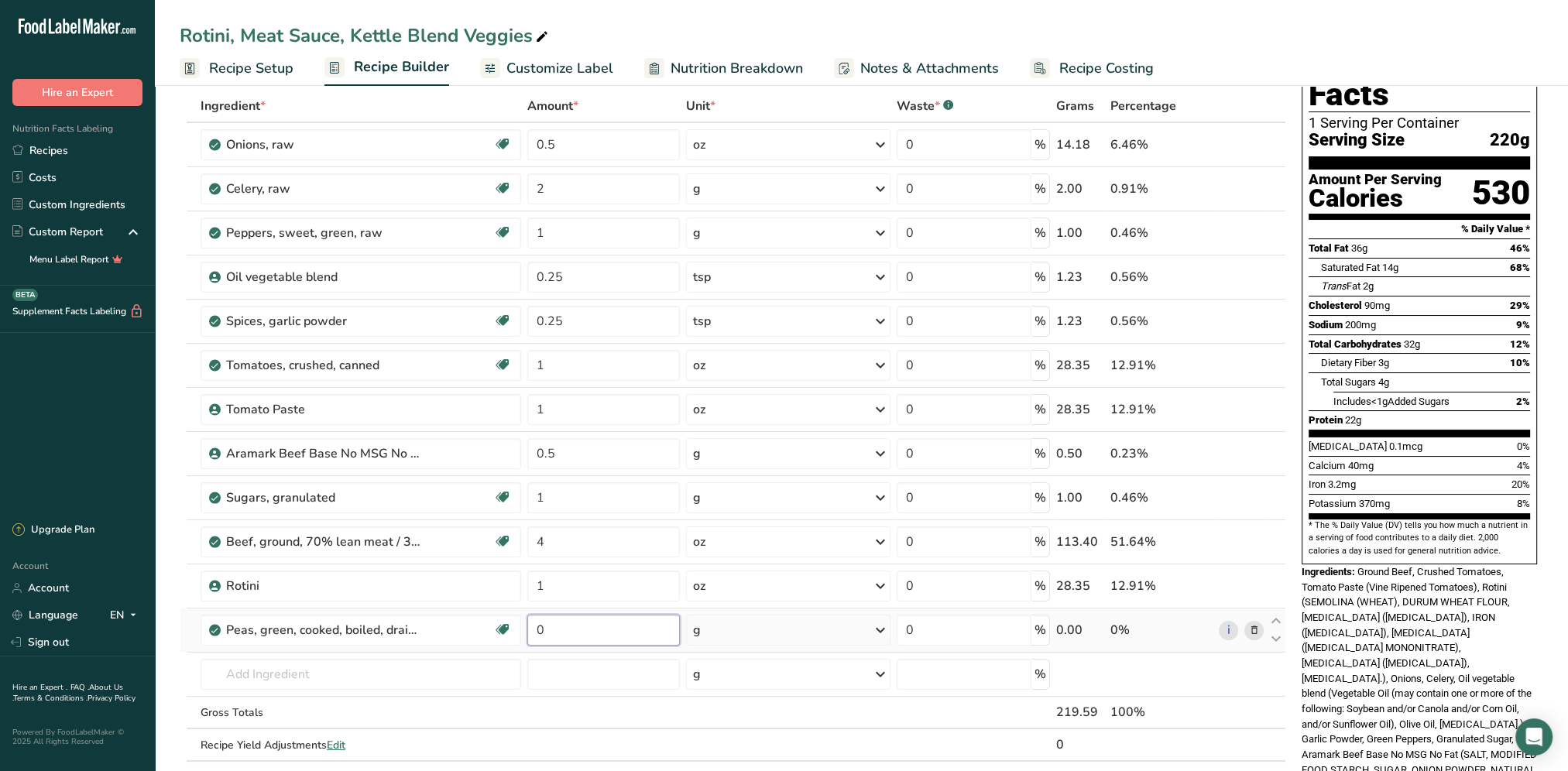
drag, startPoint x: 563, startPoint y: 629, endPoint x: 523, endPoint y: 634, distance: 40.3
click at [524, 634] on td "0" at bounding box center [603, 630] width 159 height 44
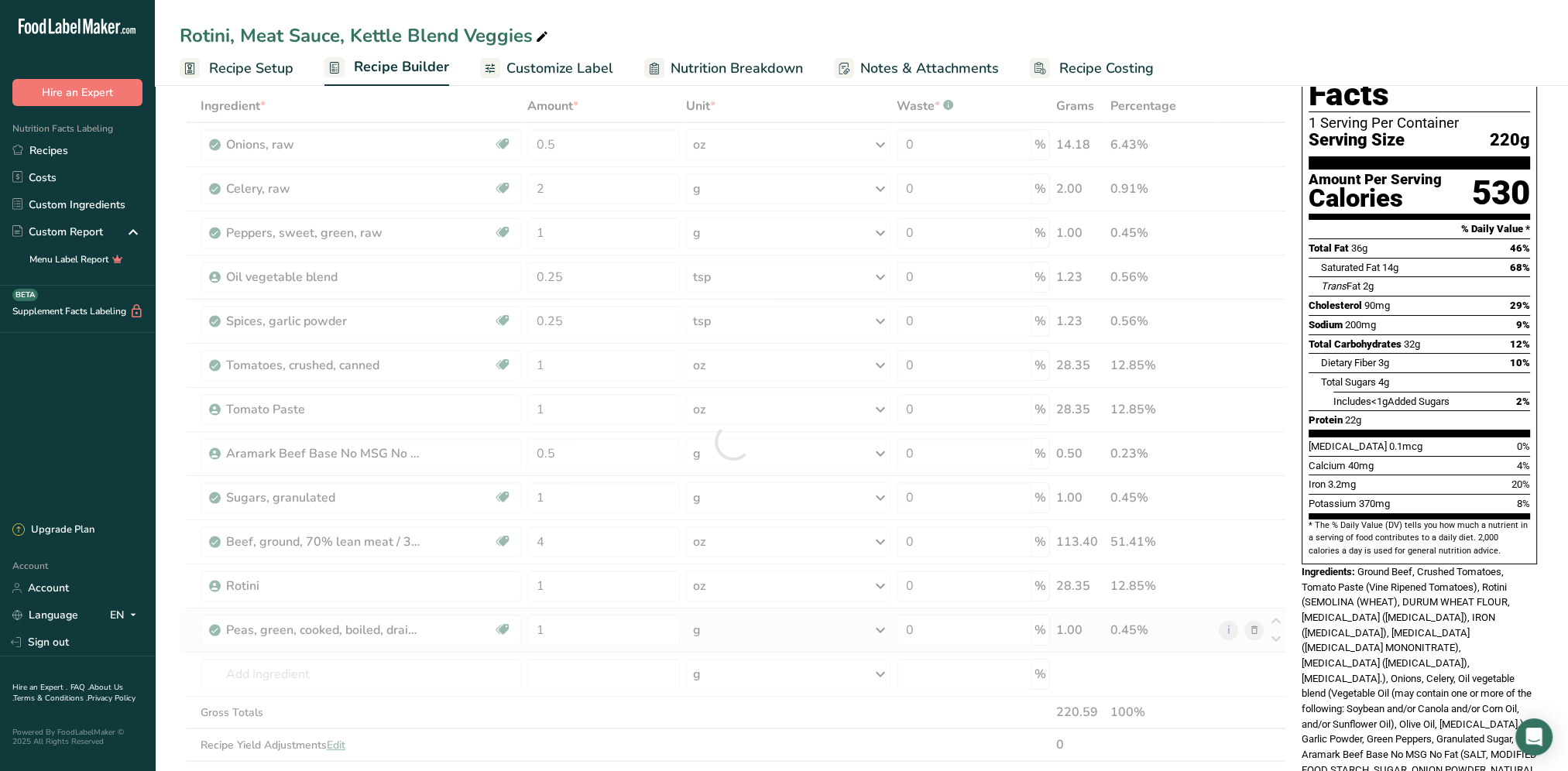
click at [879, 628] on div "Ingredient * Amount * Unit * Waste * .a-a{fill:#347362;}.b-a{fill:#fff;} Grams …" at bounding box center [733, 441] width 1107 height 703
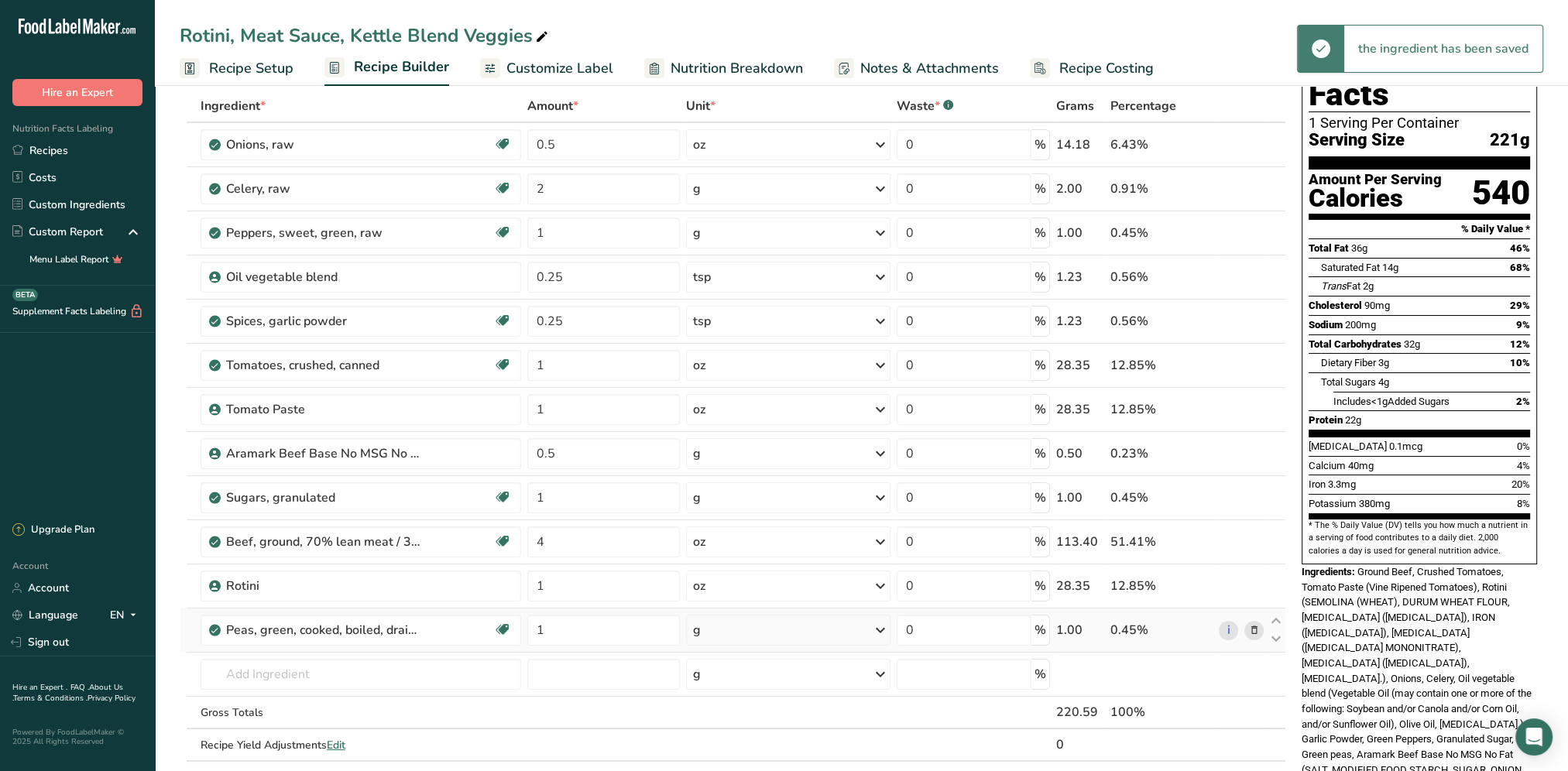
click at [879, 628] on icon at bounding box center [880, 630] width 19 height 28
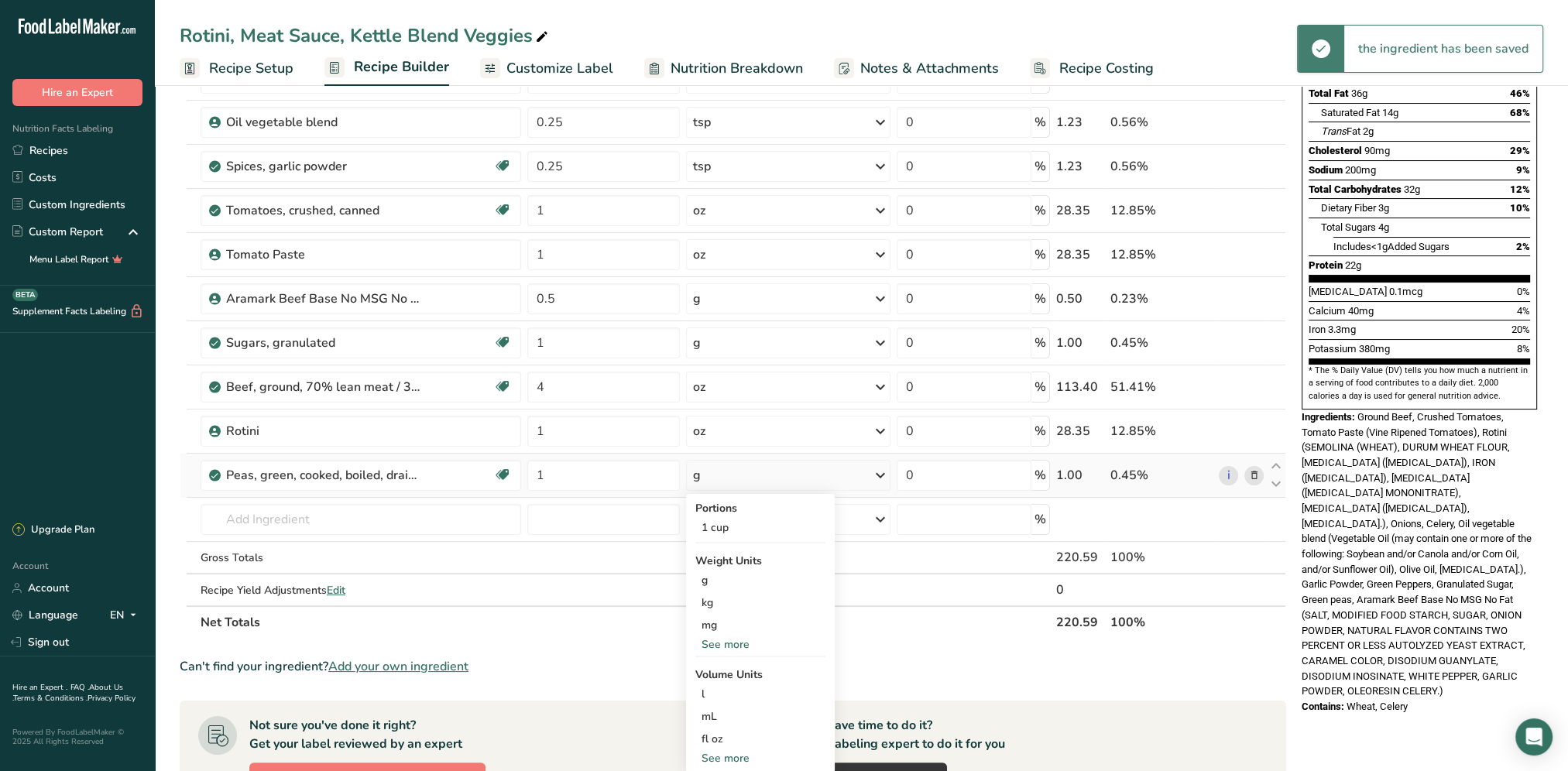
click at [727, 646] on div "See more" at bounding box center [760, 644] width 130 height 16
click at [719, 684] on div "oz" at bounding box center [760, 693] width 130 height 23
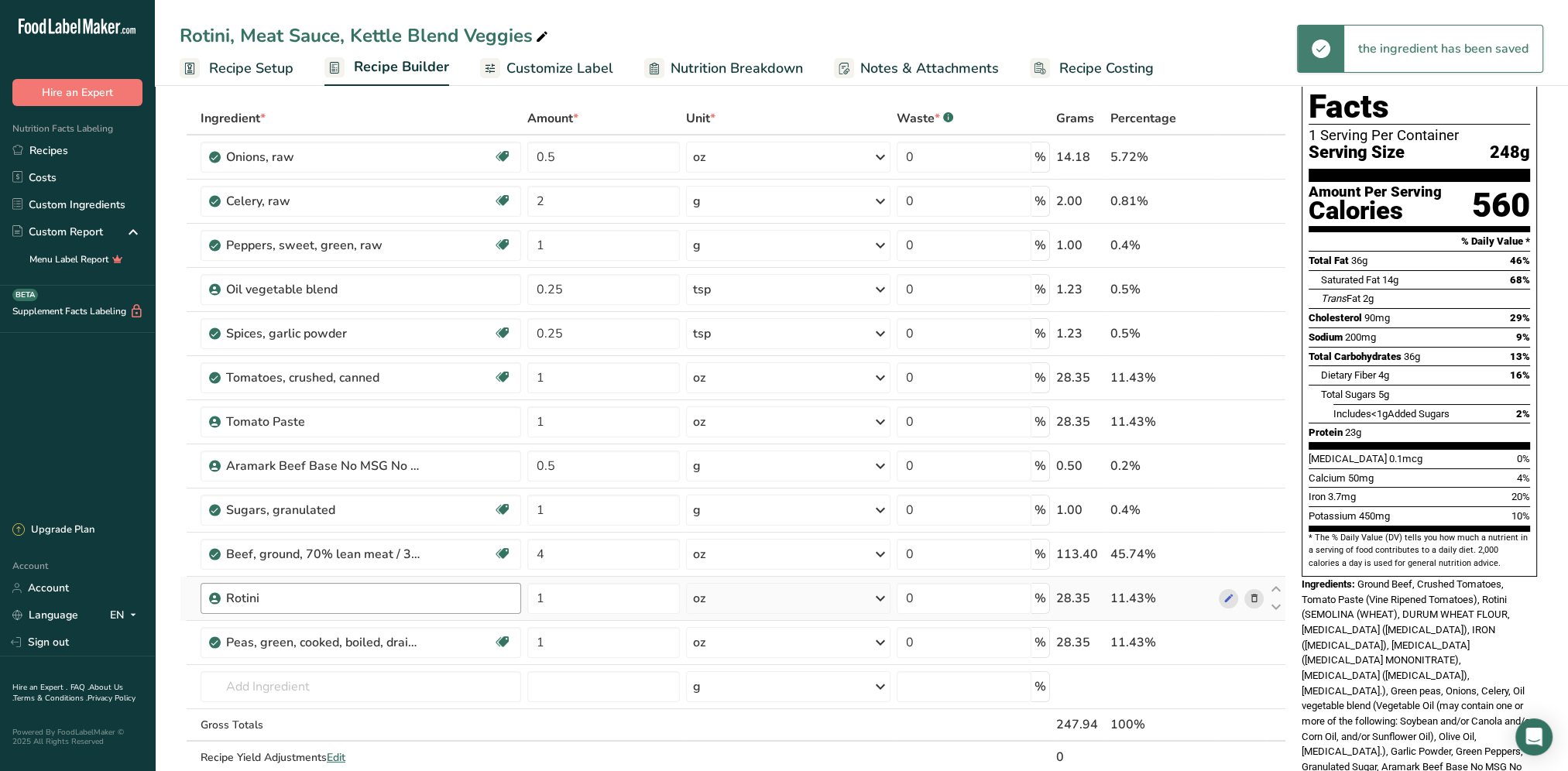
scroll to position [155, 0]
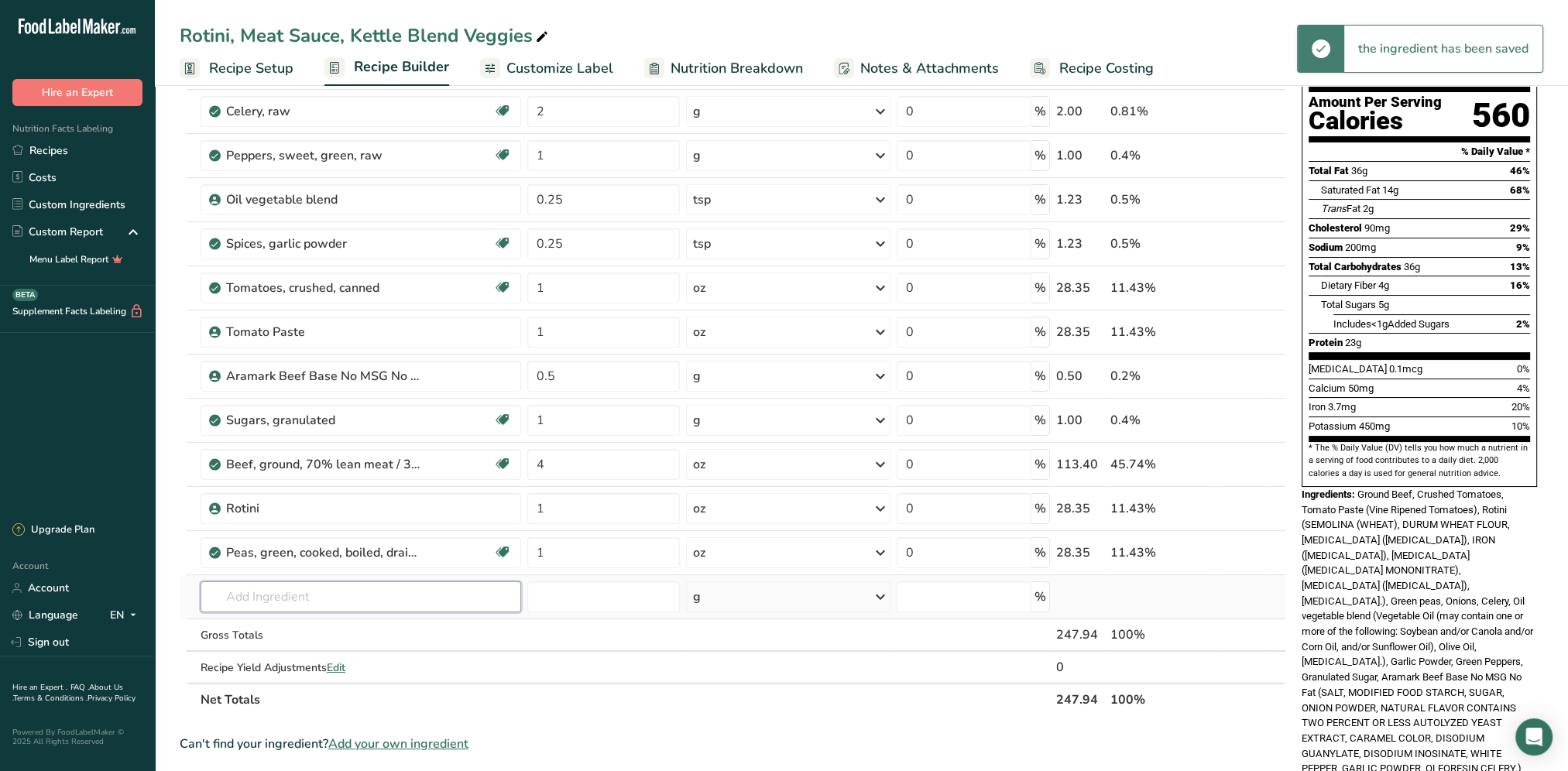
click at [288, 587] on input "text" at bounding box center [361, 597] width 320 height 31
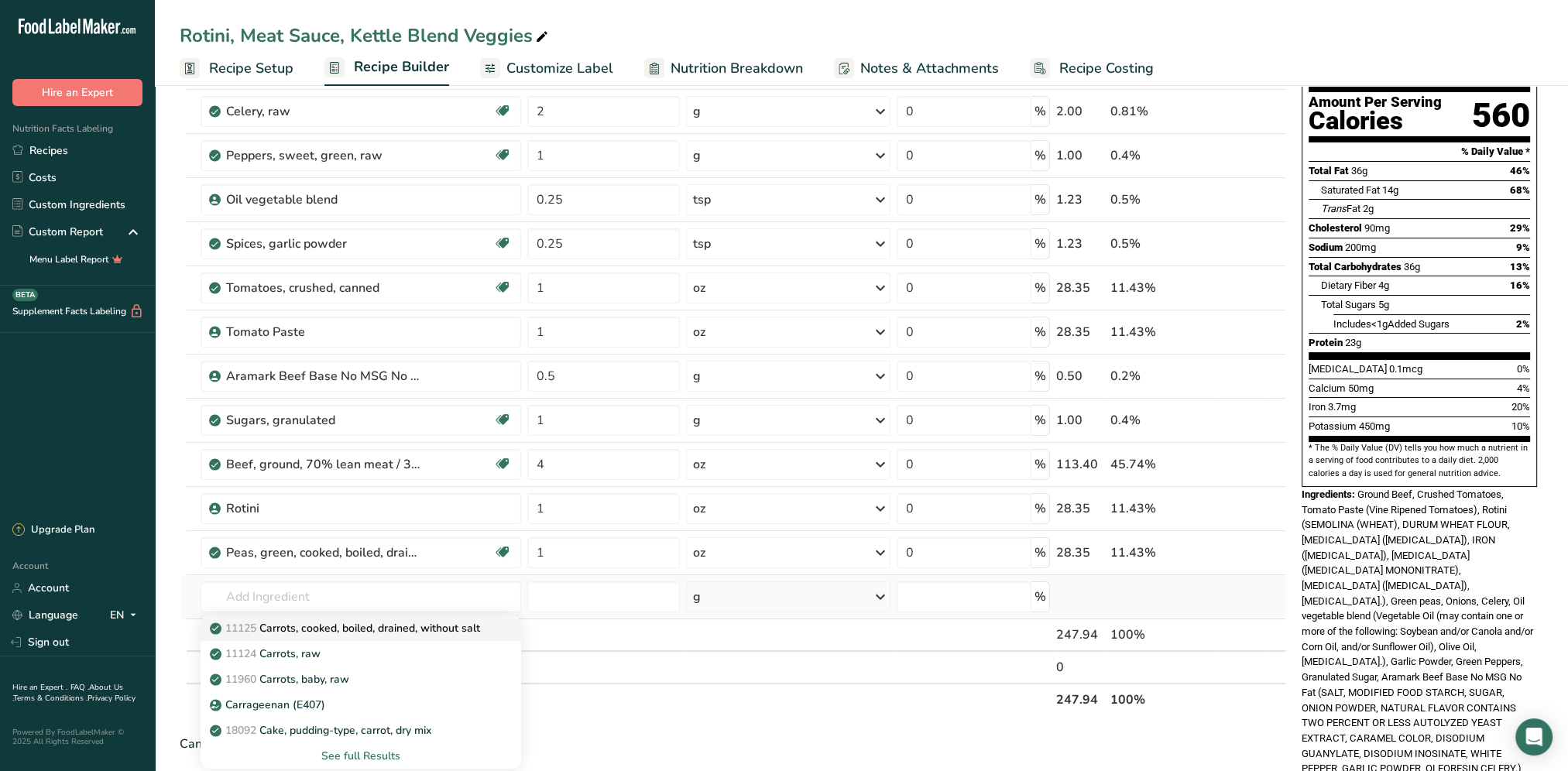
click at [414, 631] on p "11125 Carrots, cooked, boiled, drained, without salt" at bounding box center [346, 628] width 267 height 16
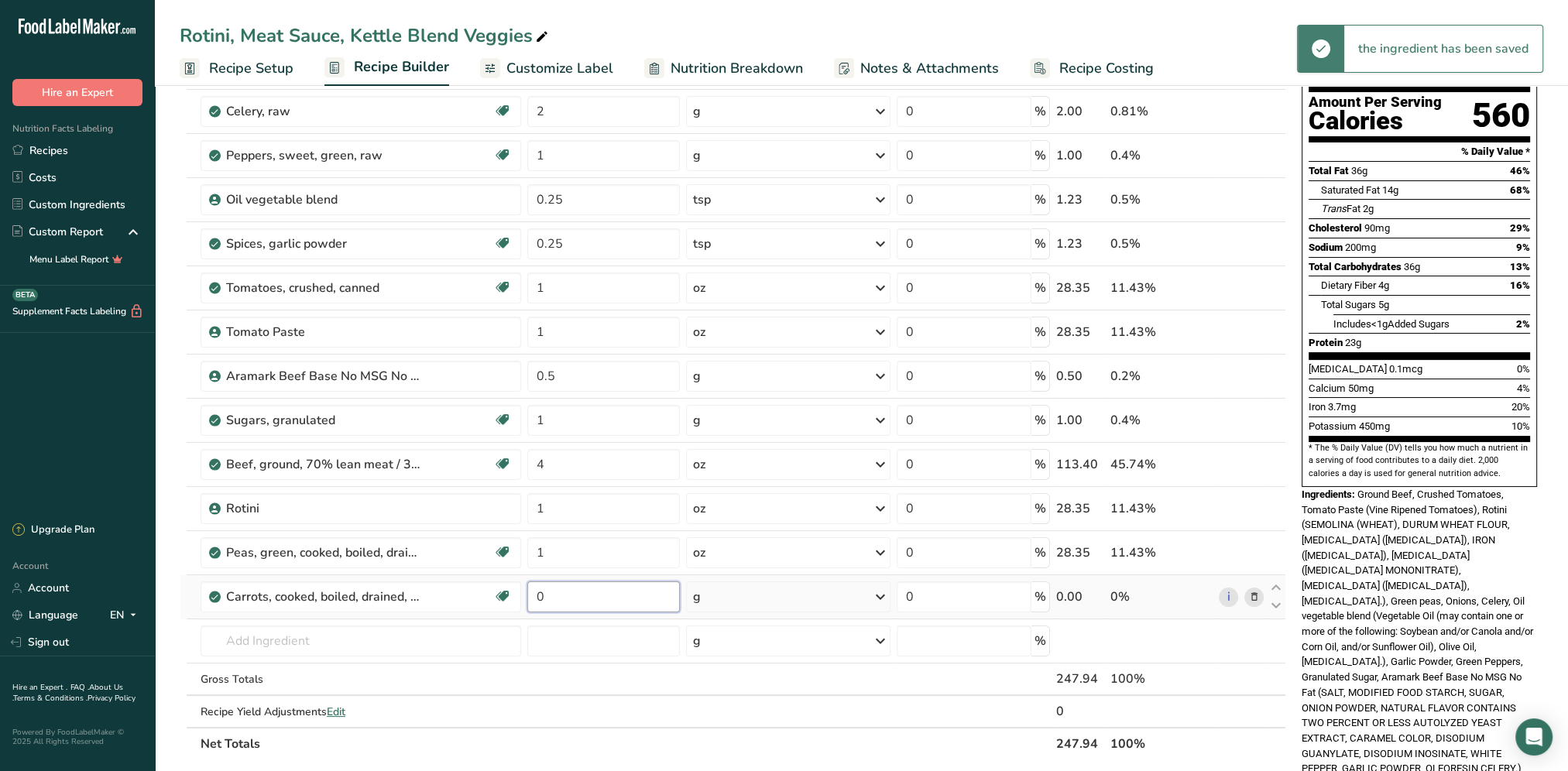
drag, startPoint x: 587, startPoint y: 591, endPoint x: 539, endPoint y: 590, distance: 48.0
click at [539, 590] on input "0" at bounding box center [603, 597] width 152 height 31
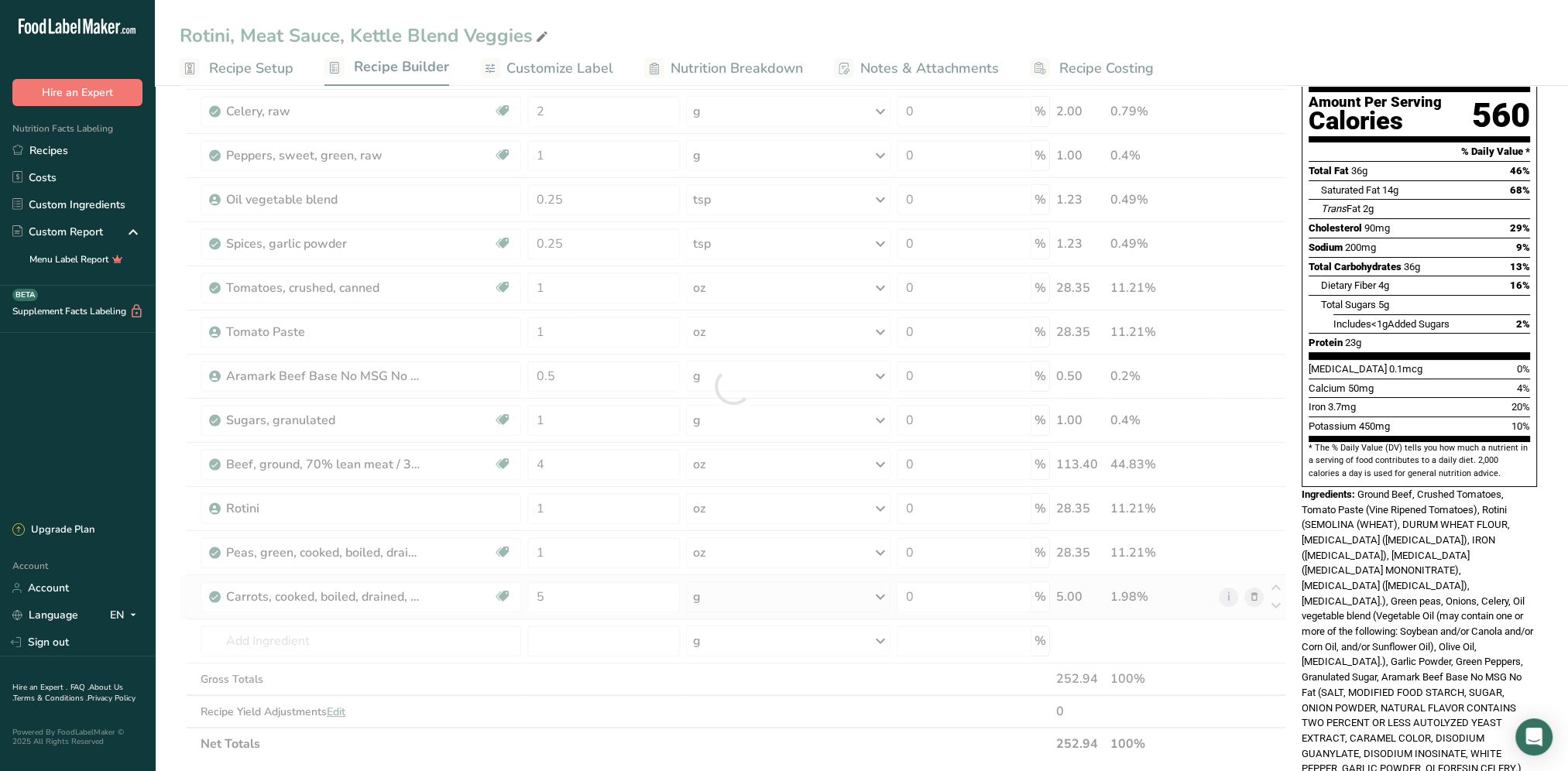
click at [879, 598] on div "Ingredient * Amount * Unit * Waste * .a-a{fill:#347362;}.b-a{fill:#fff;} Grams …" at bounding box center [733, 386] width 1107 height 748
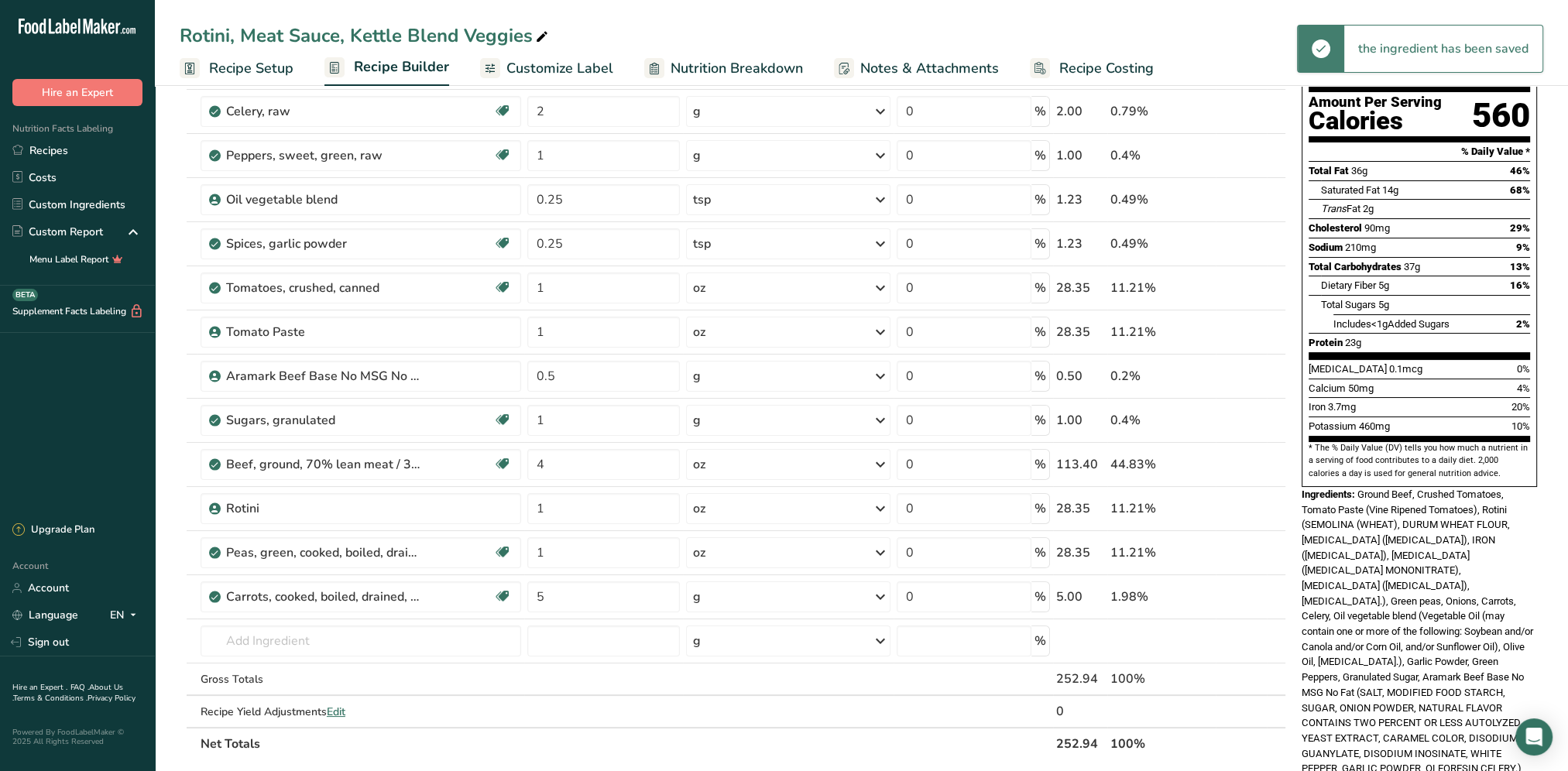
click at [879, 597] on icon at bounding box center [880, 597] width 19 height 28
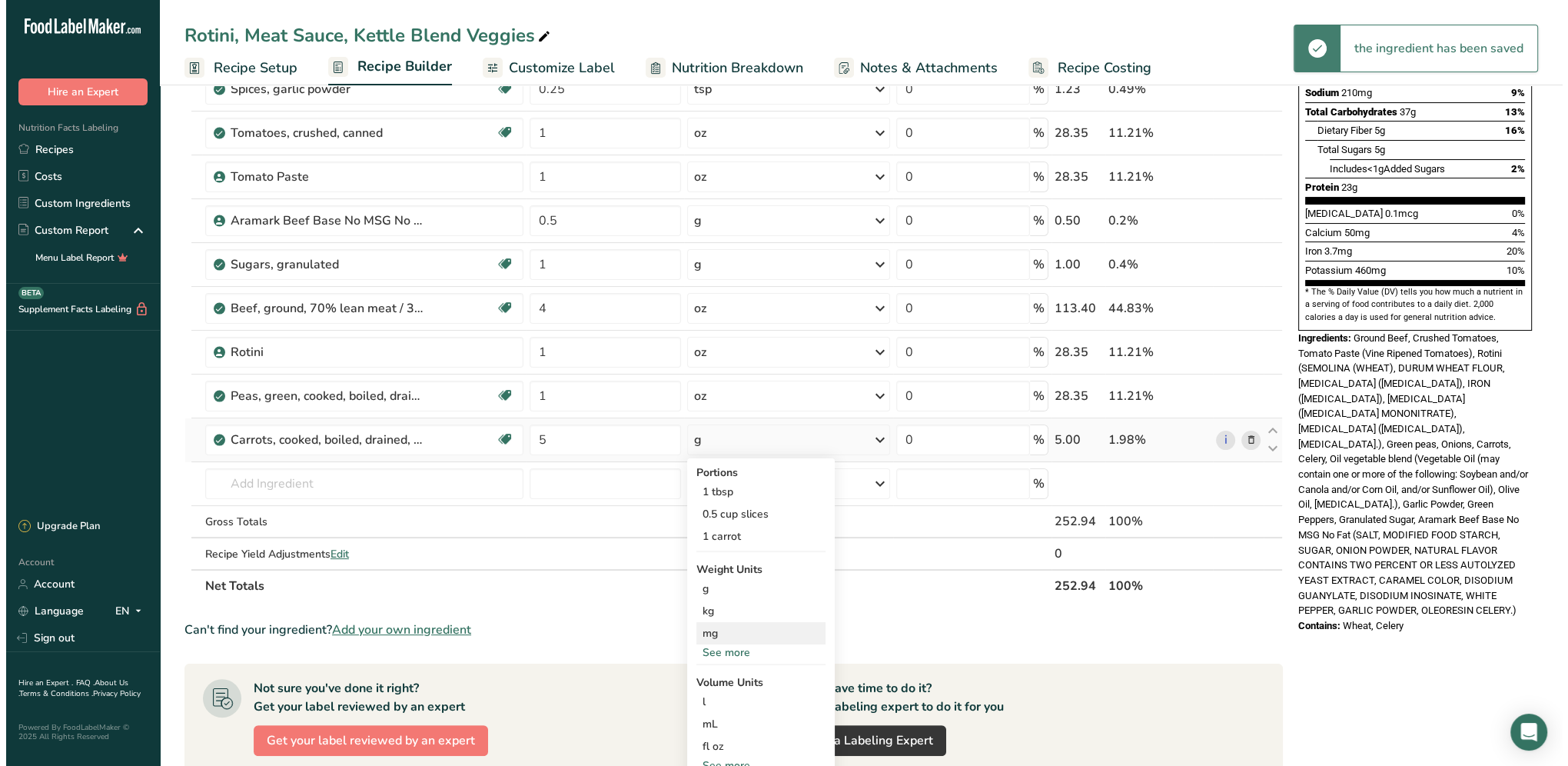
scroll to position [308, 0]
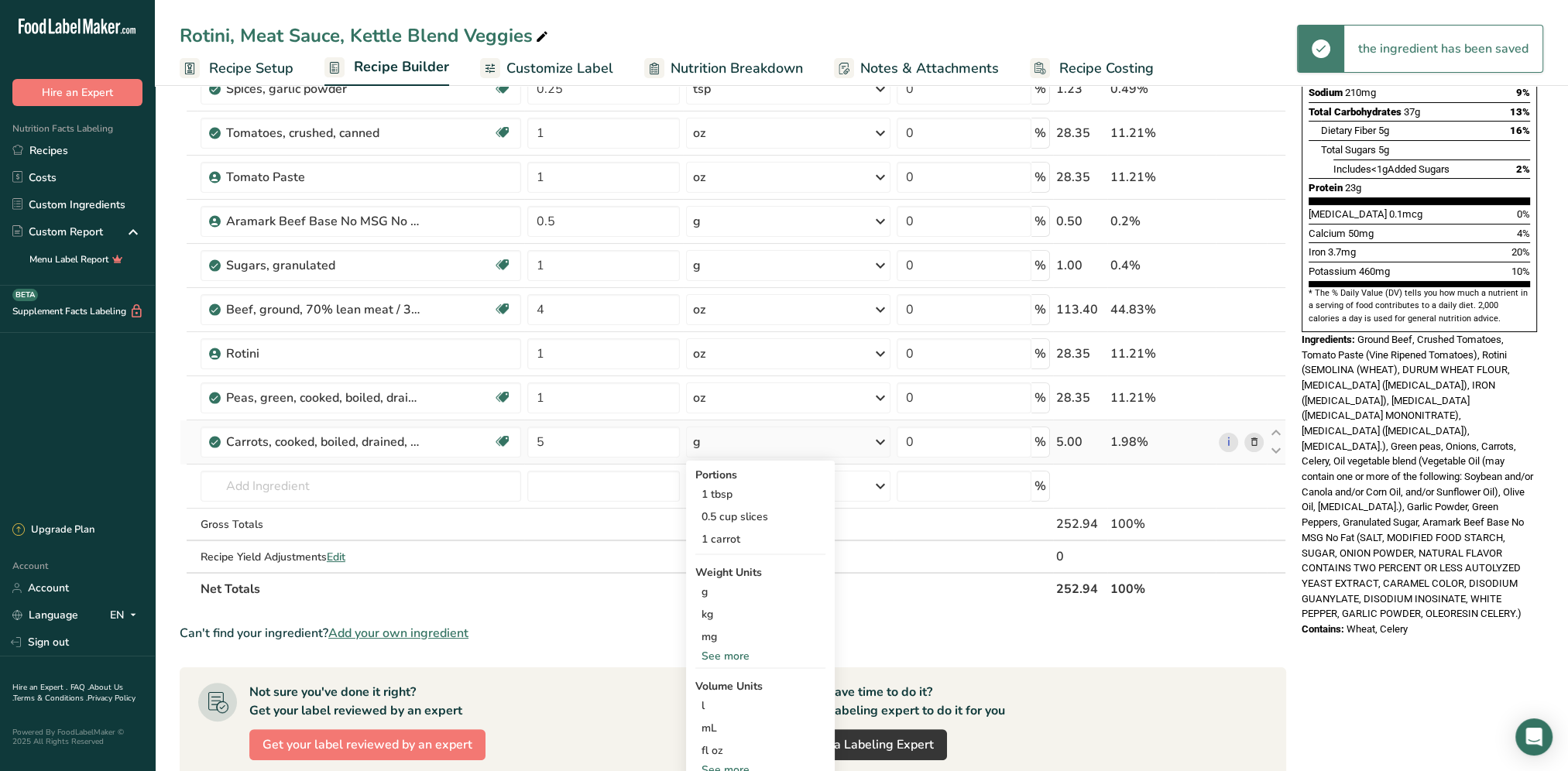
click at [728, 656] on div "See more" at bounding box center [760, 656] width 130 height 16
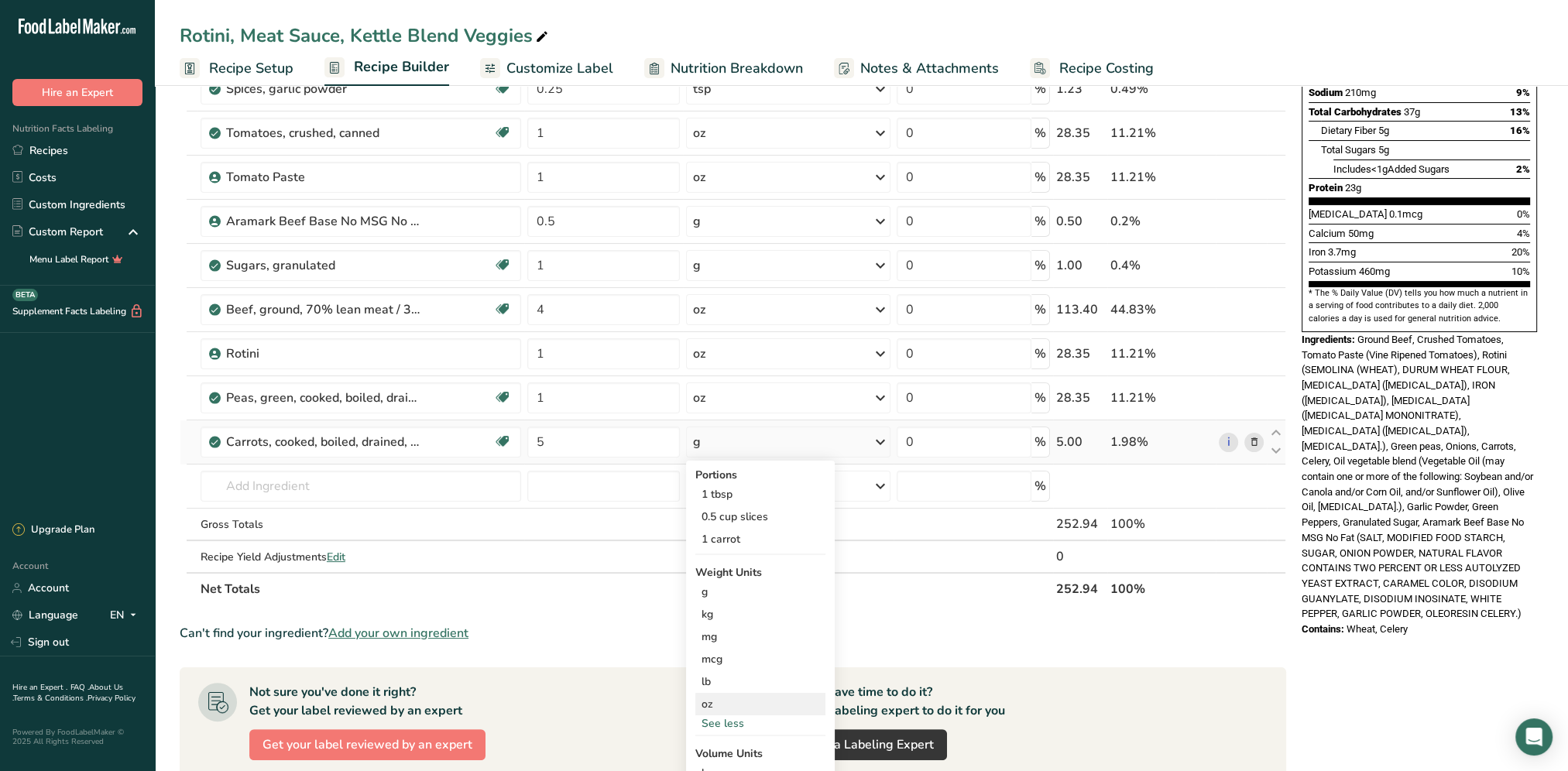
click at [724, 702] on div "oz" at bounding box center [760, 704] width 130 height 23
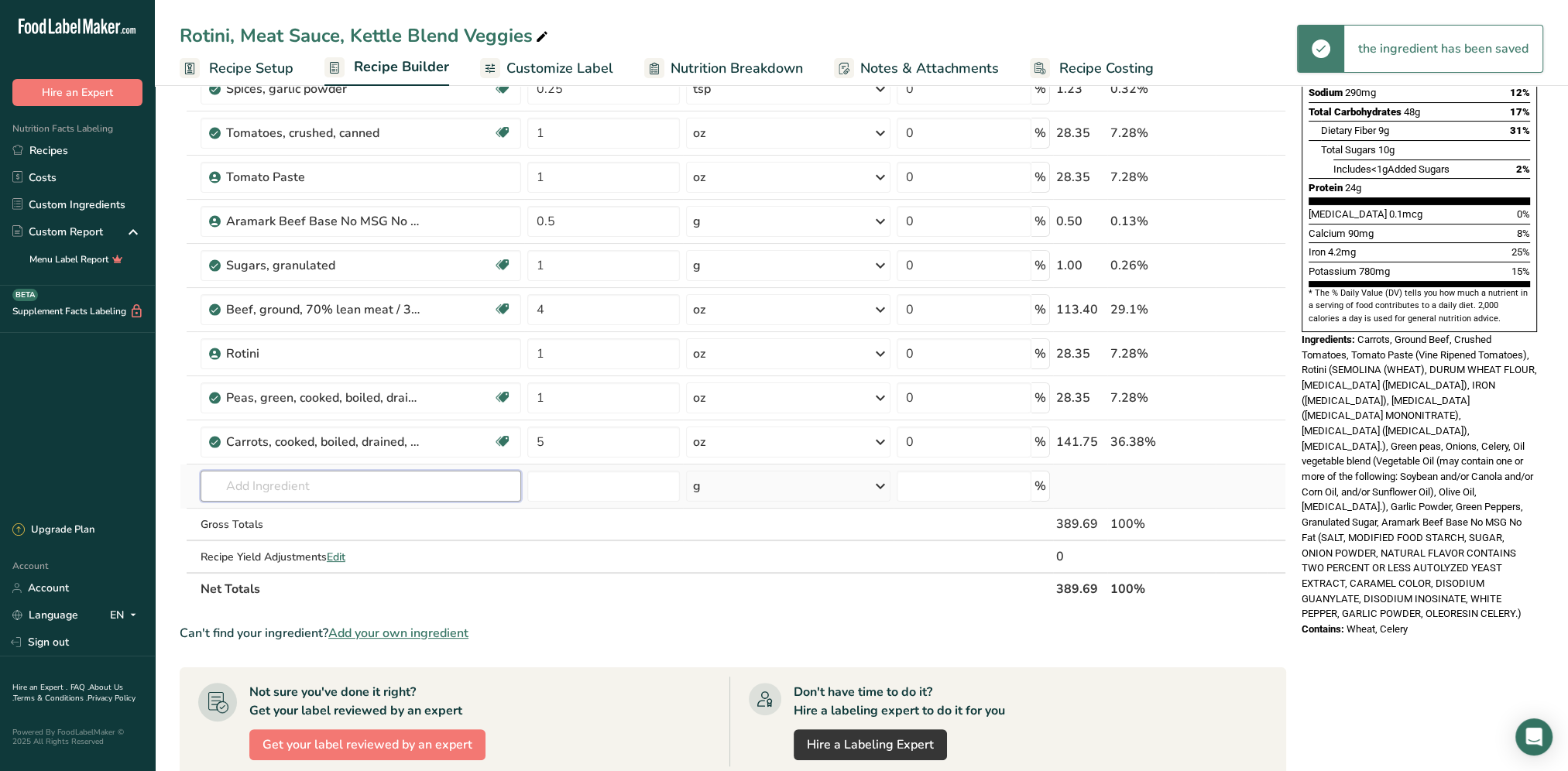
click at [315, 493] on input "text" at bounding box center [361, 486] width 320 height 31
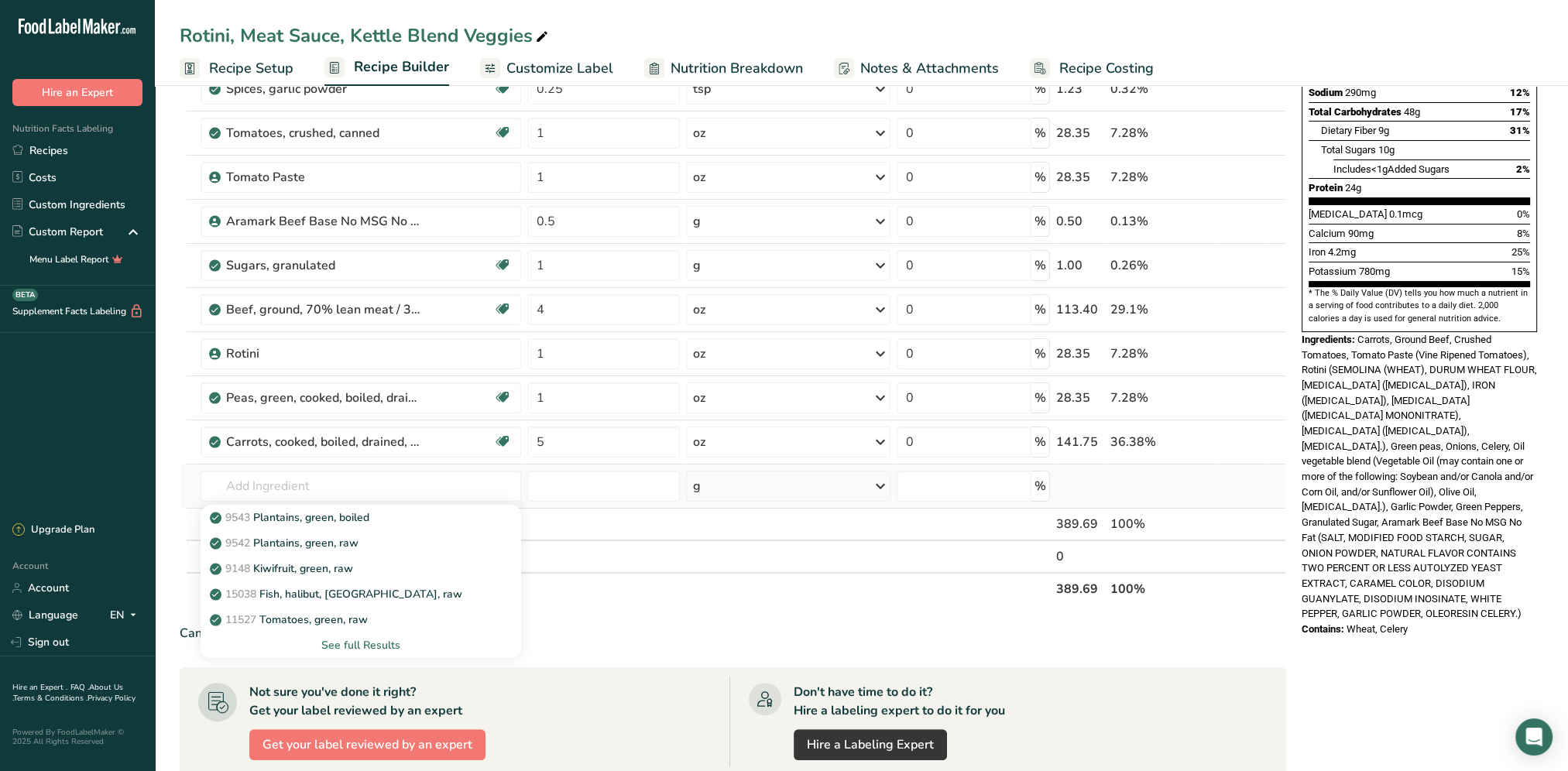
click at [370, 648] on div "See full Results" at bounding box center [361, 645] width 296 height 16
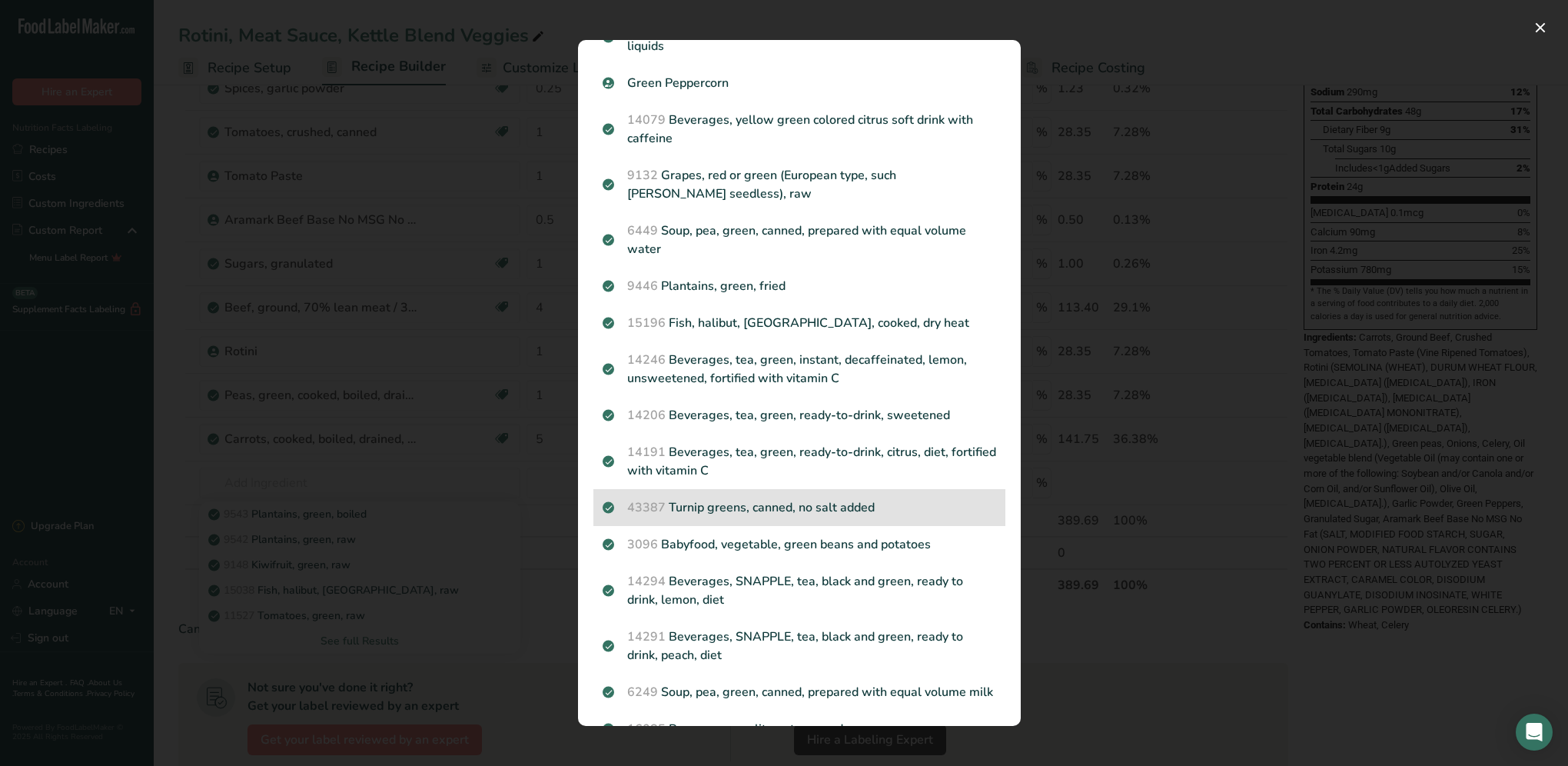
scroll to position [769, 0]
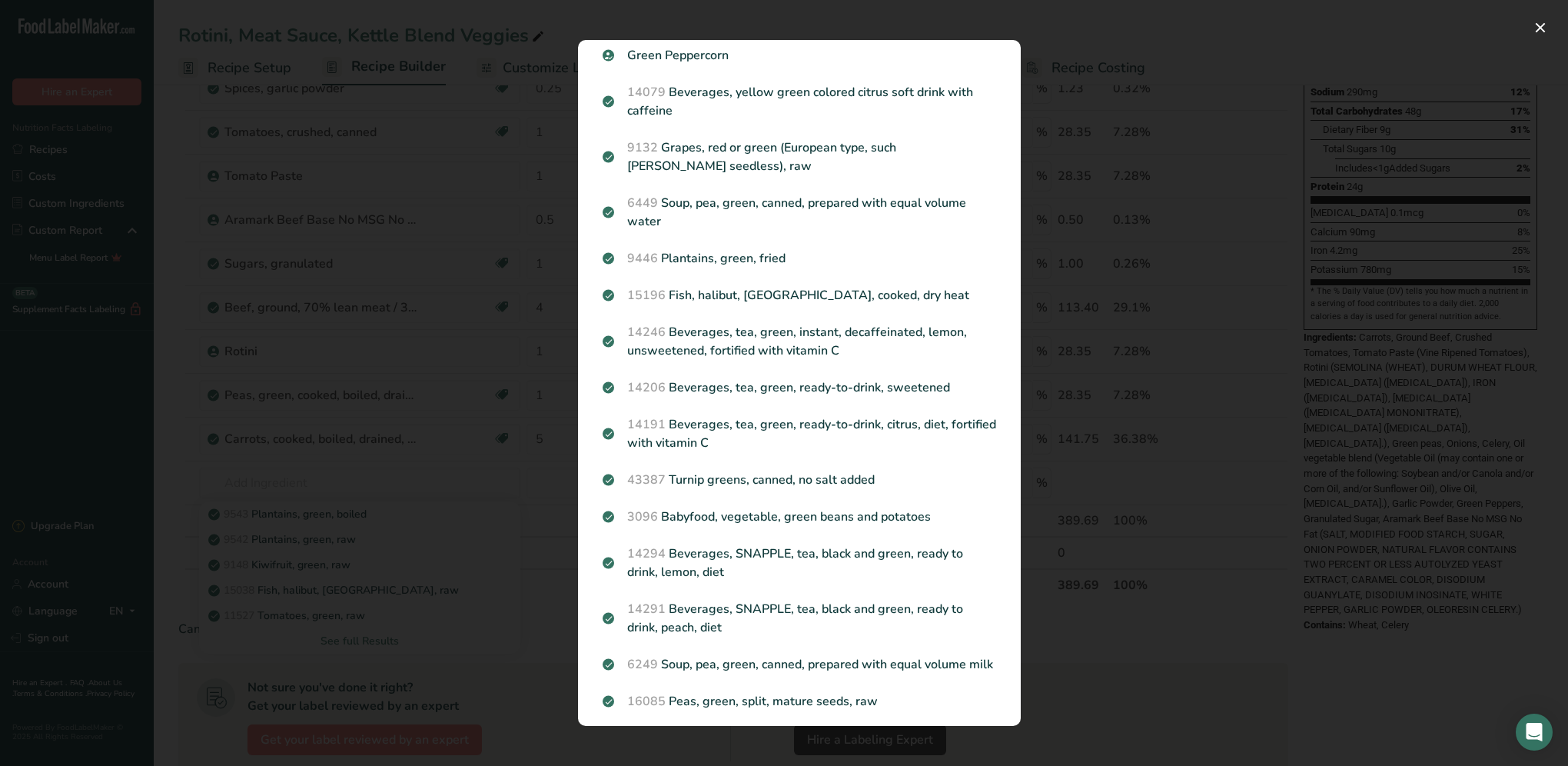
click at [495, 483] on div "Search results modal" at bounding box center [784, 383] width 1568 height 766
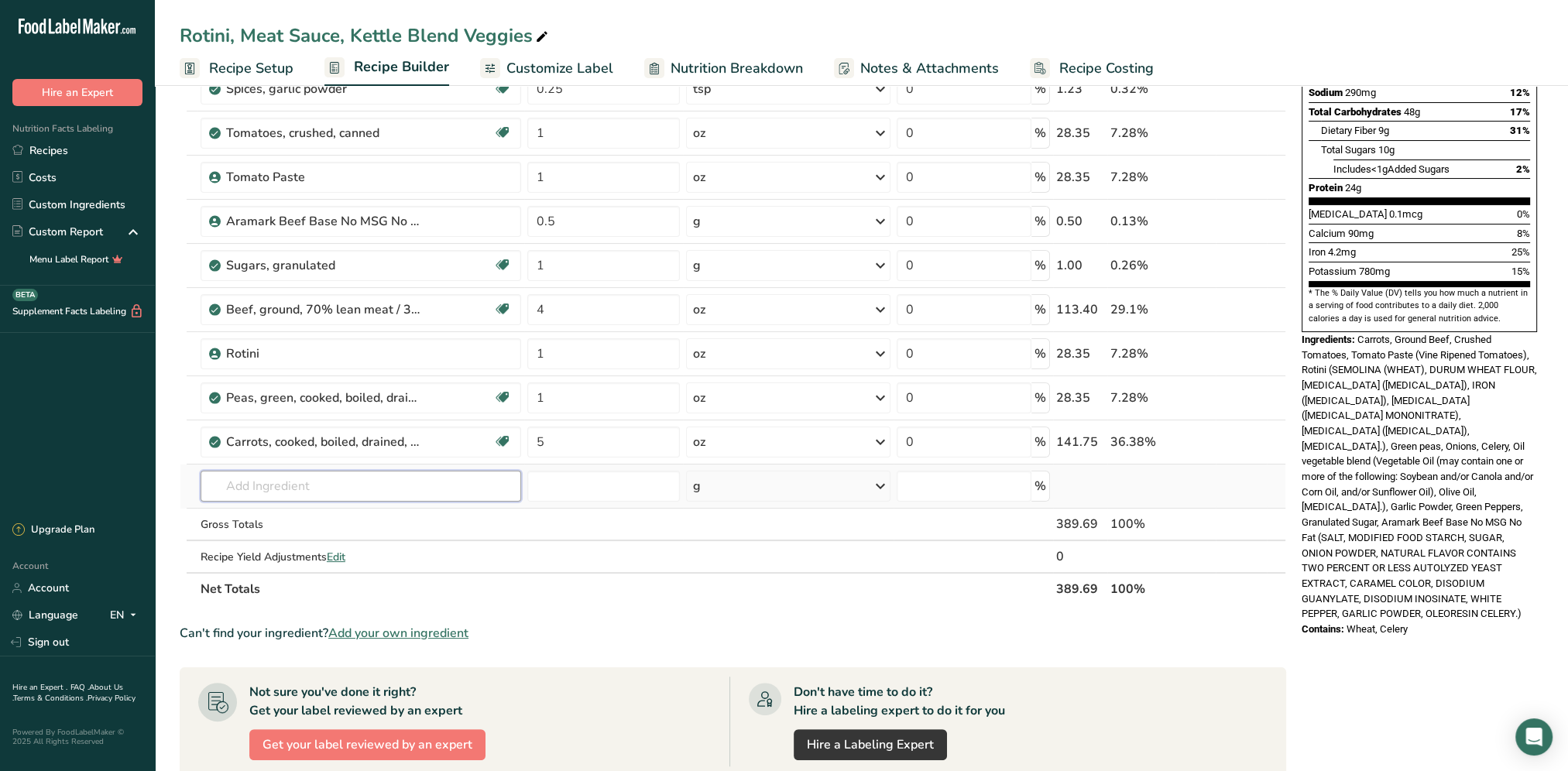
click at [277, 476] on input "text" at bounding box center [361, 486] width 320 height 31
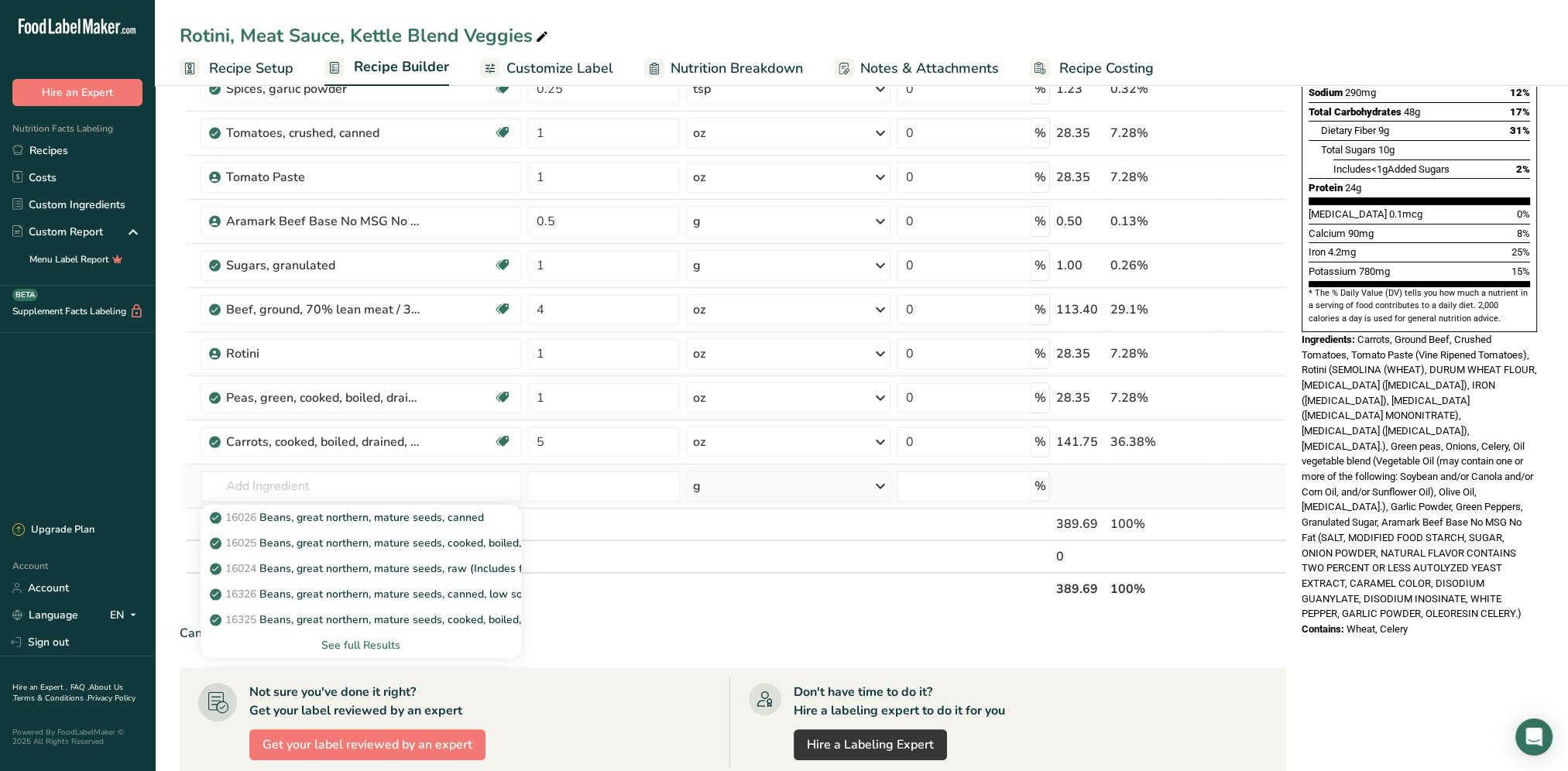
click at [358, 645] on div "See full Results" at bounding box center [361, 645] width 296 height 16
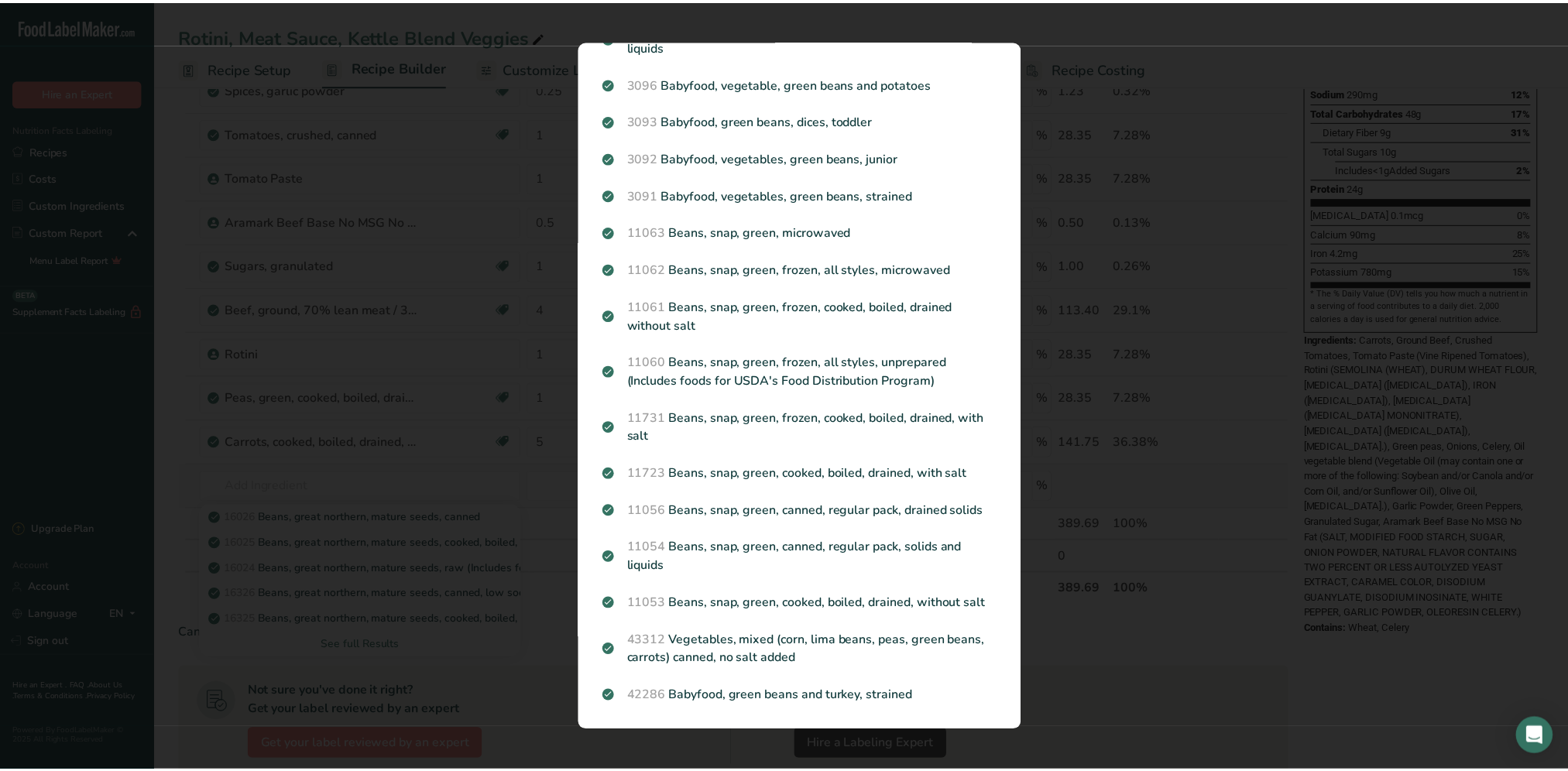
scroll to position [449, 0]
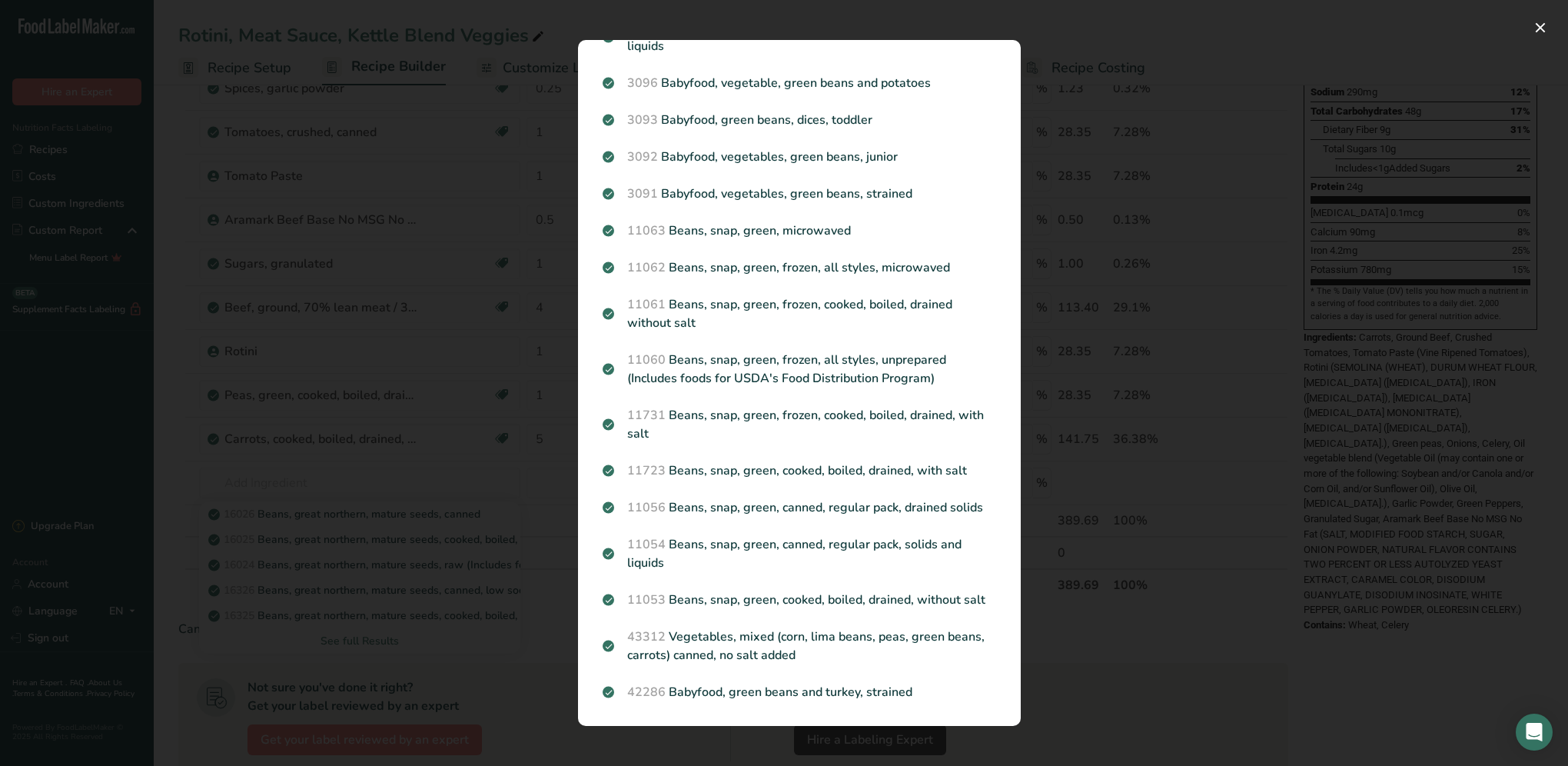
click at [1144, 482] on div "Search results modal" at bounding box center [784, 383] width 1568 height 766
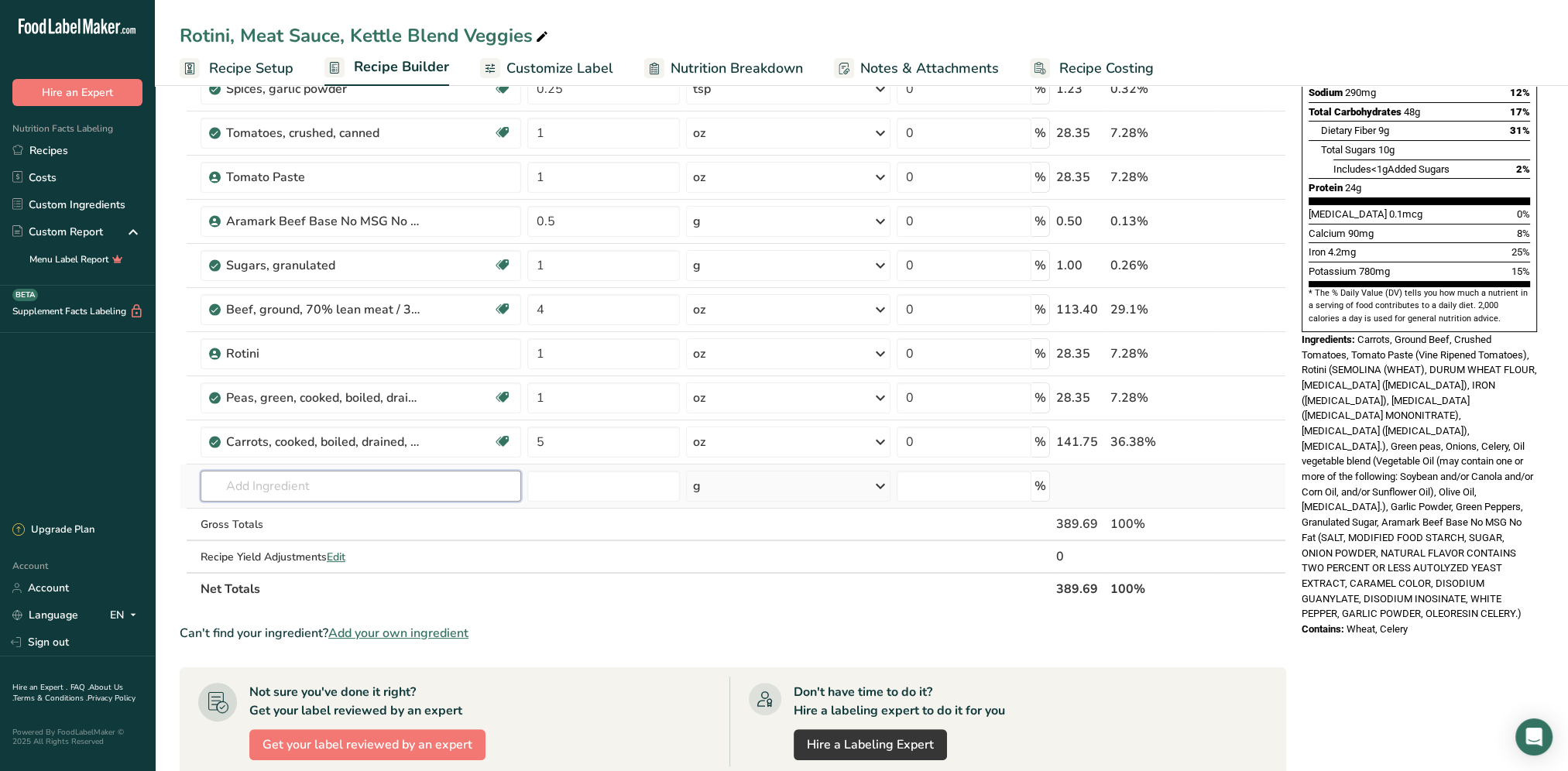
click at [314, 477] on input "text" at bounding box center [361, 486] width 320 height 31
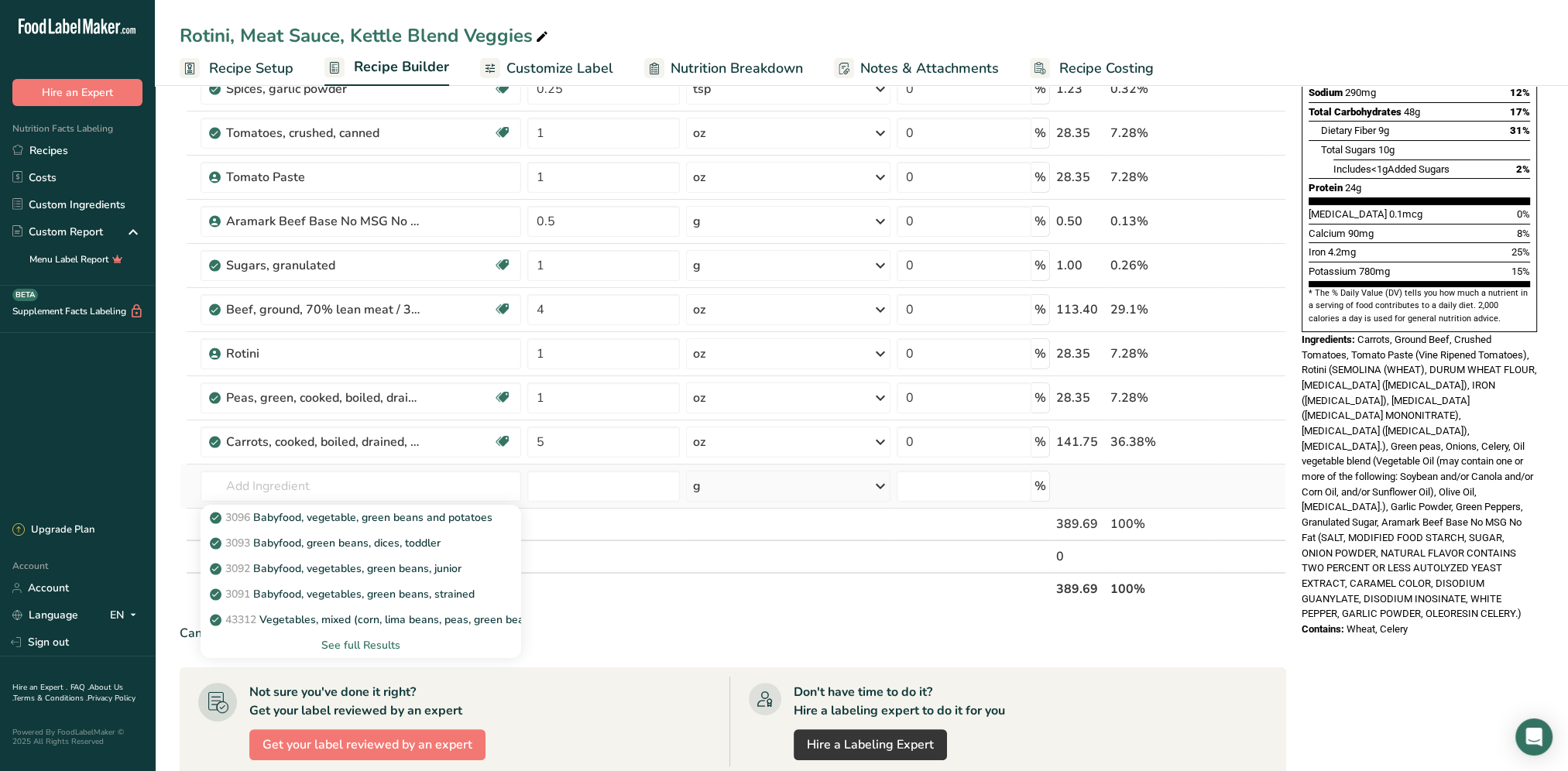
click at [344, 638] on div "See full Results" at bounding box center [361, 645] width 296 height 16
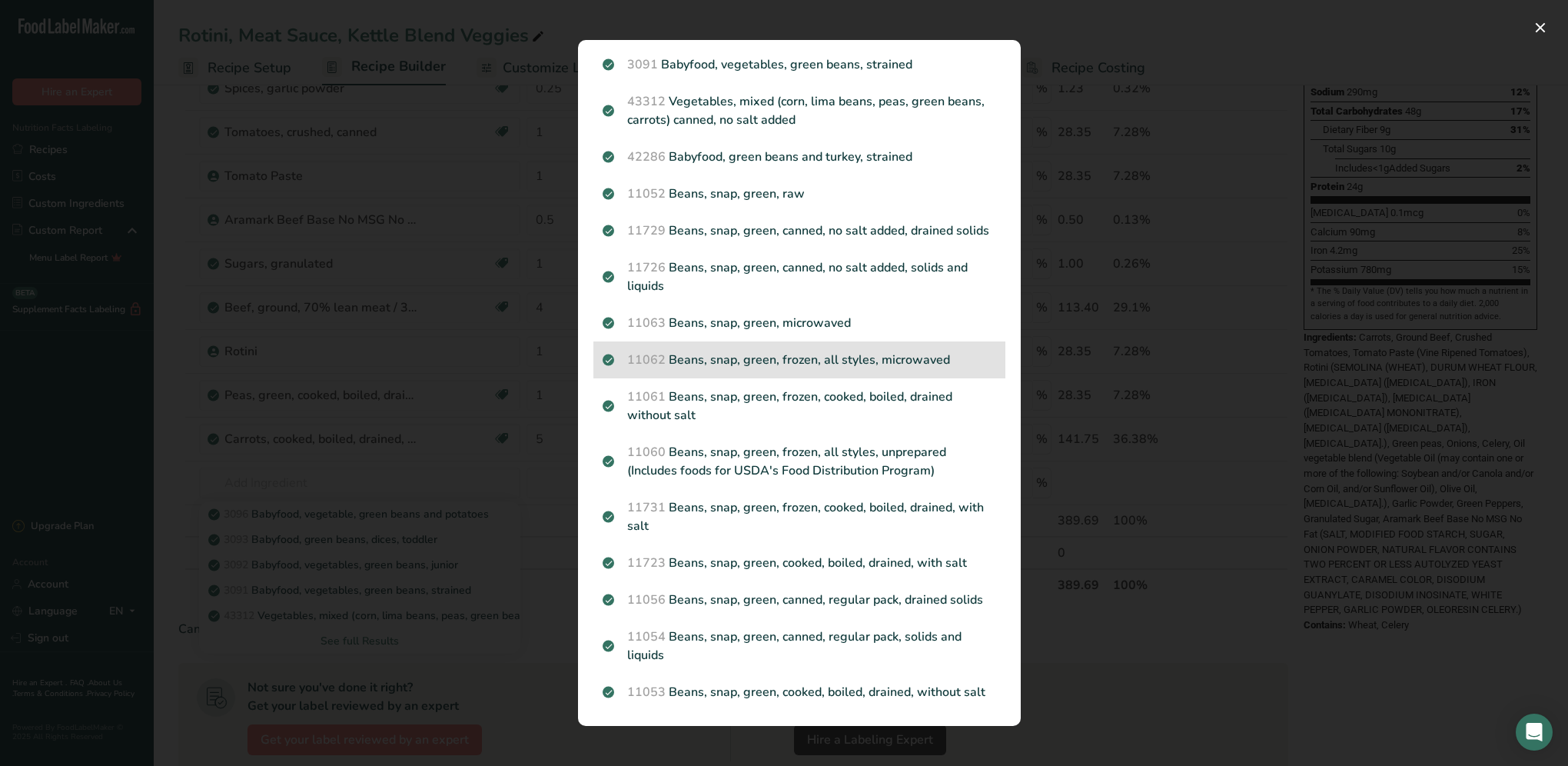
click at [818, 351] on p "11062 Beans, snap, green, frozen, all styles, microwaved" at bounding box center [798, 360] width 393 height 18
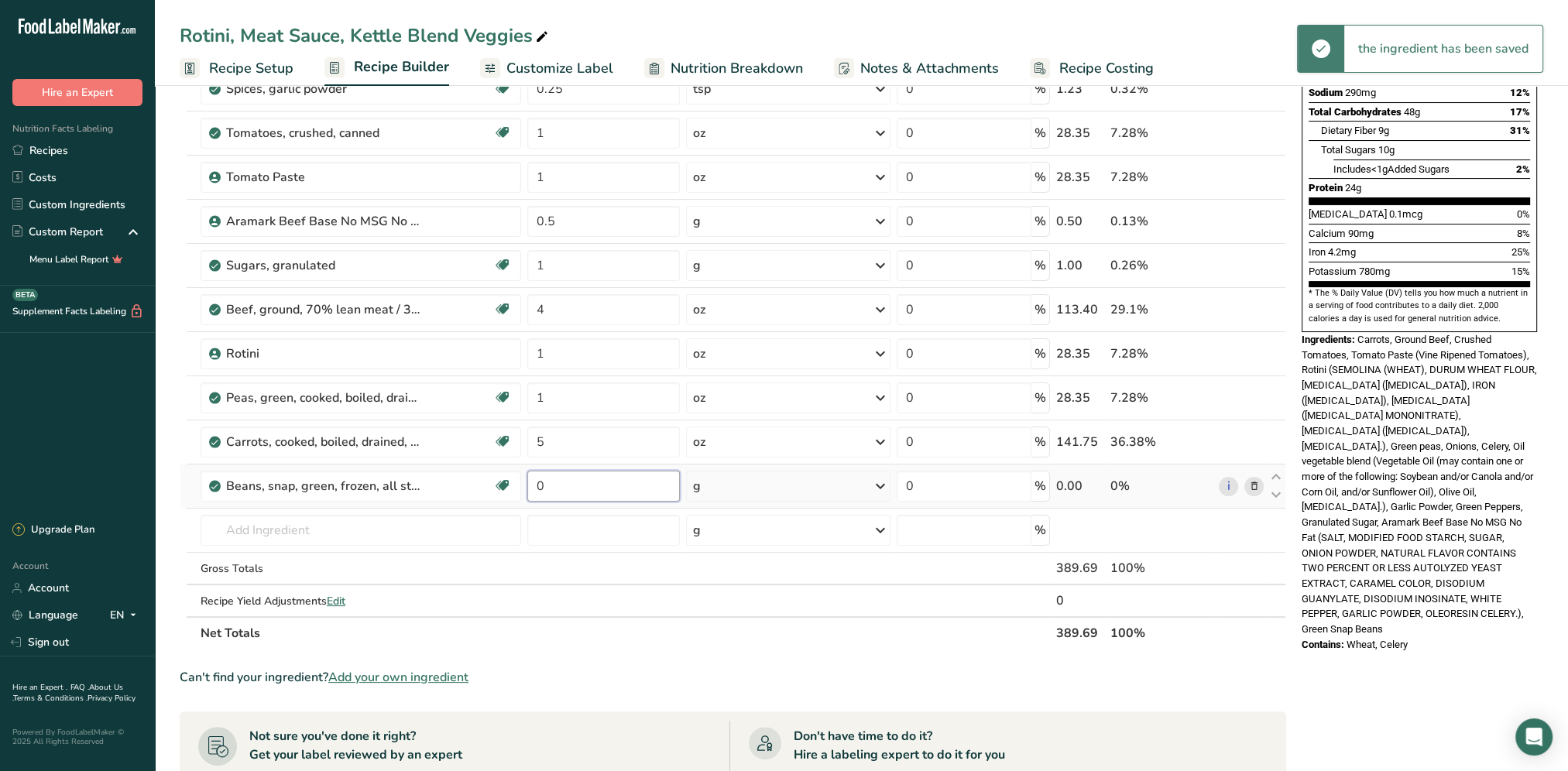
drag, startPoint x: 599, startPoint y: 486, endPoint x: 521, endPoint y: 476, distance: 78.6
click at [521, 476] on tr "Beans, snap, green, frozen, all styles, microwaved Plant-based Protein Dairy fr…" at bounding box center [733, 486] width 1105 height 44
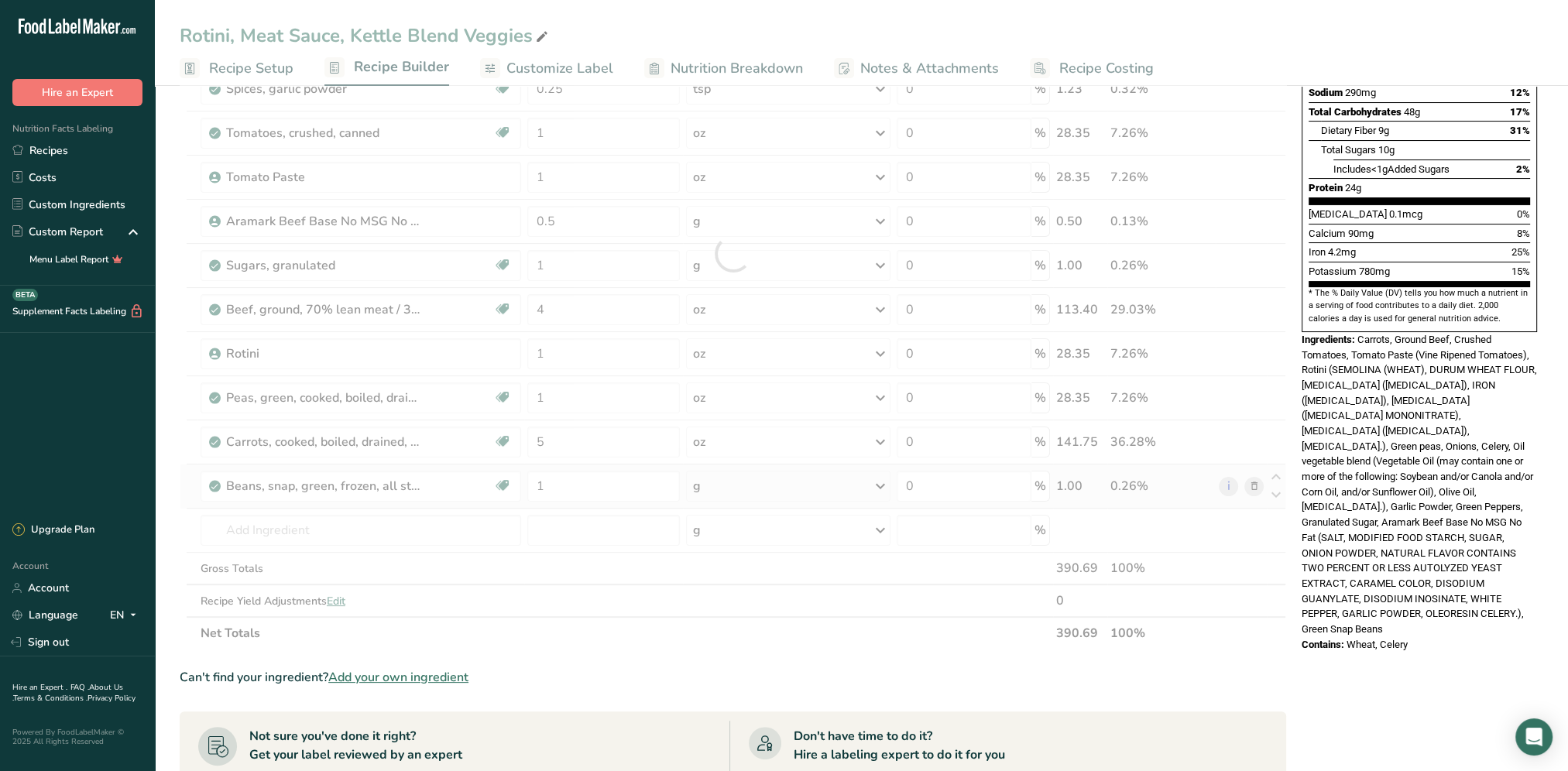
click at [880, 484] on div "Ingredient * Amount * Unit * Waste * .a-a{fill:#347362;}.b-a{fill:#fff;} Grams …" at bounding box center [733, 253] width 1107 height 792
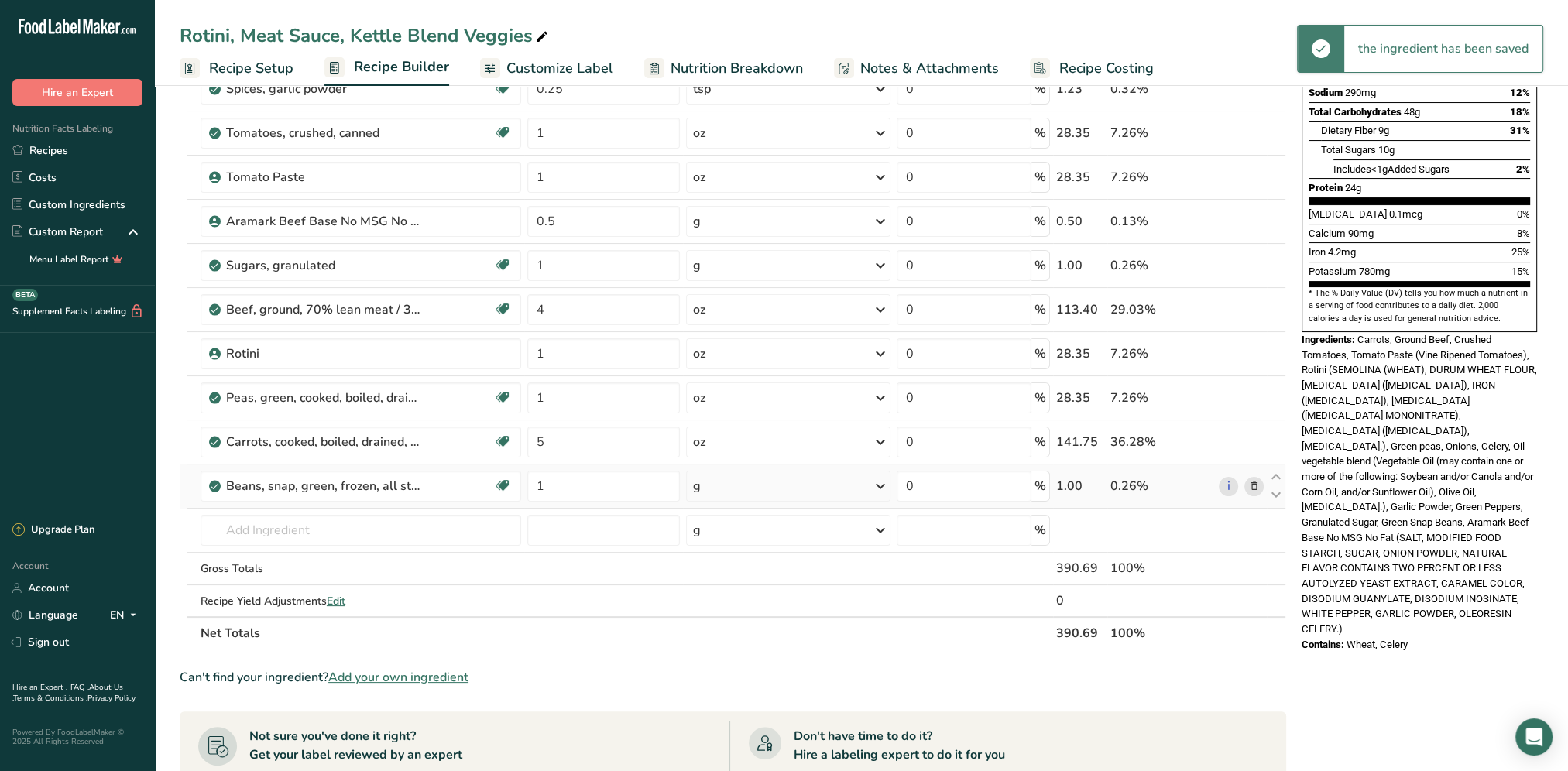
click at [882, 483] on icon at bounding box center [880, 486] width 19 height 28
click at [736, 653] on div "See more" at bounding box center [760, 655] width 130 height 16
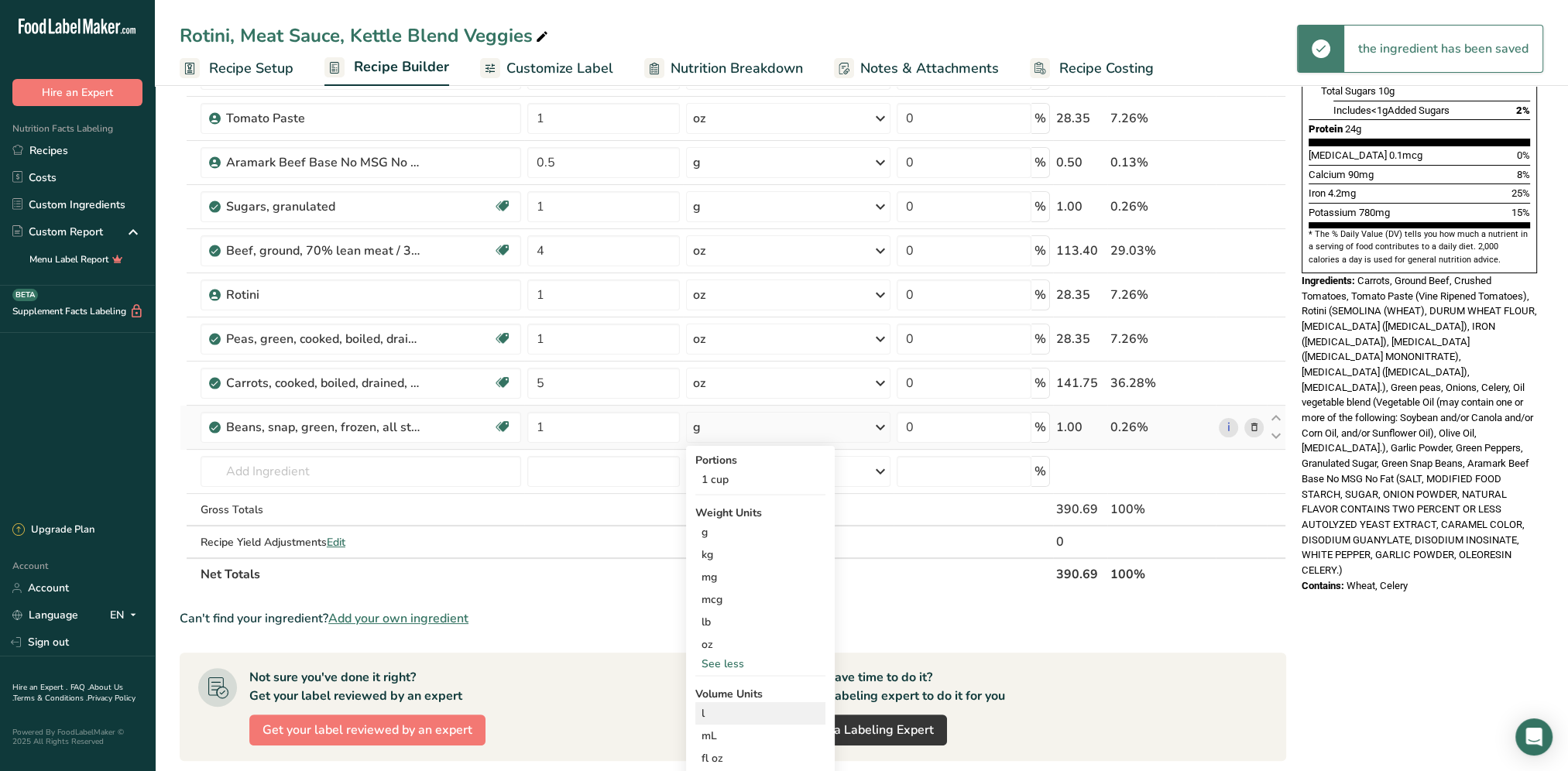
scroll to position [465, 0]
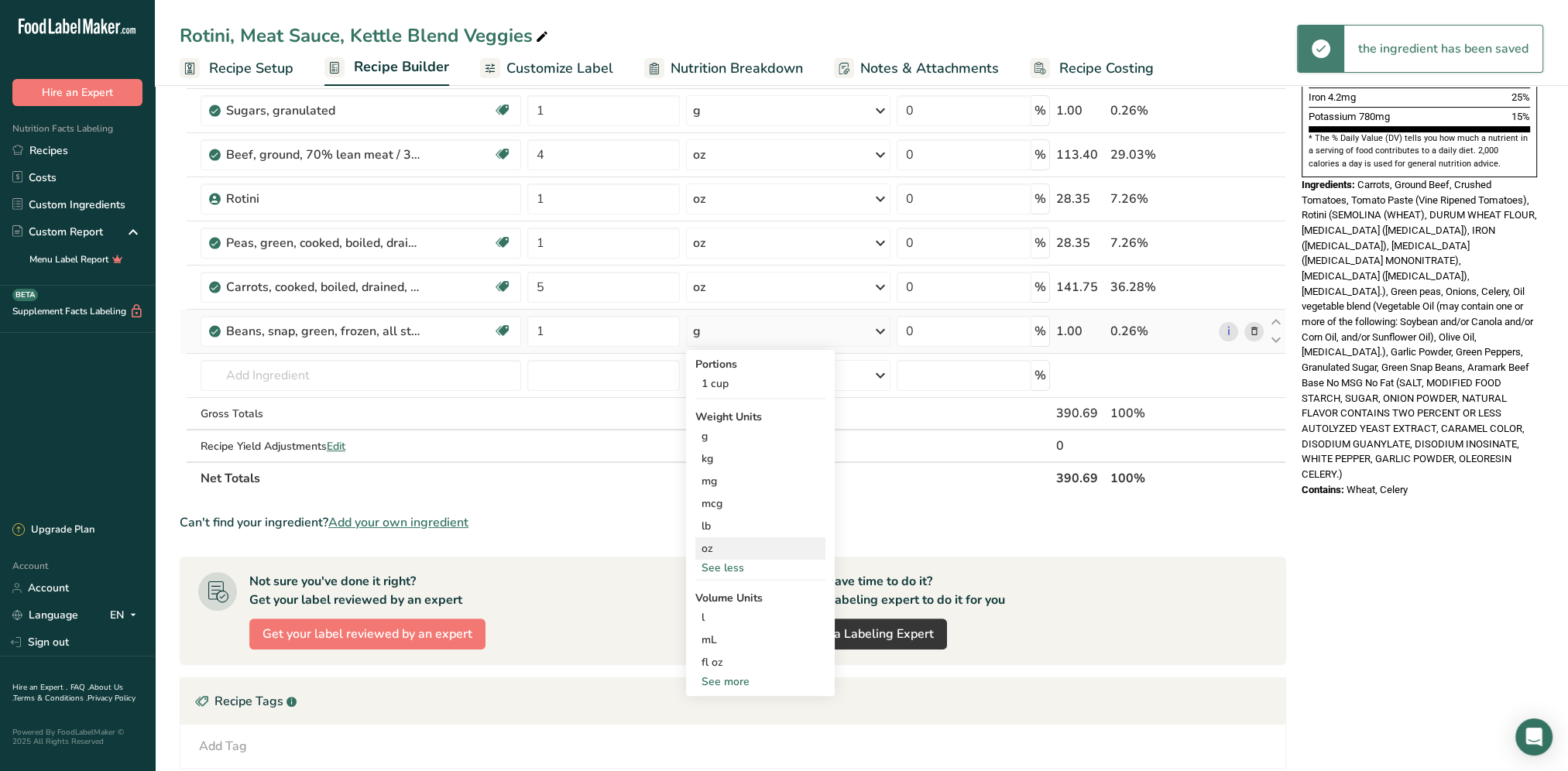
click at [719, 539] on div "oz" at bounding box center [760, 548] width 130 height 23
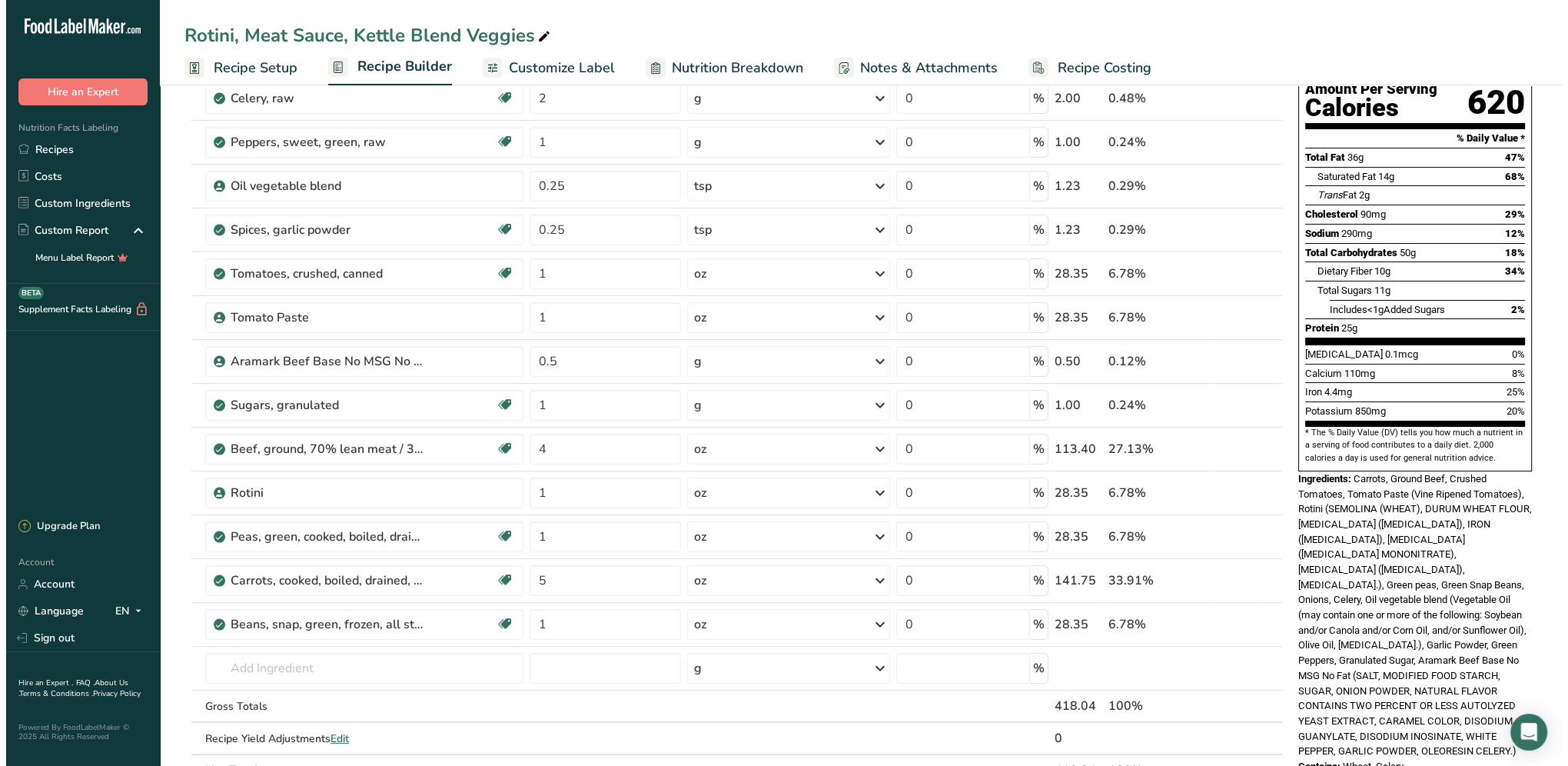
scroll to position [0, 0]
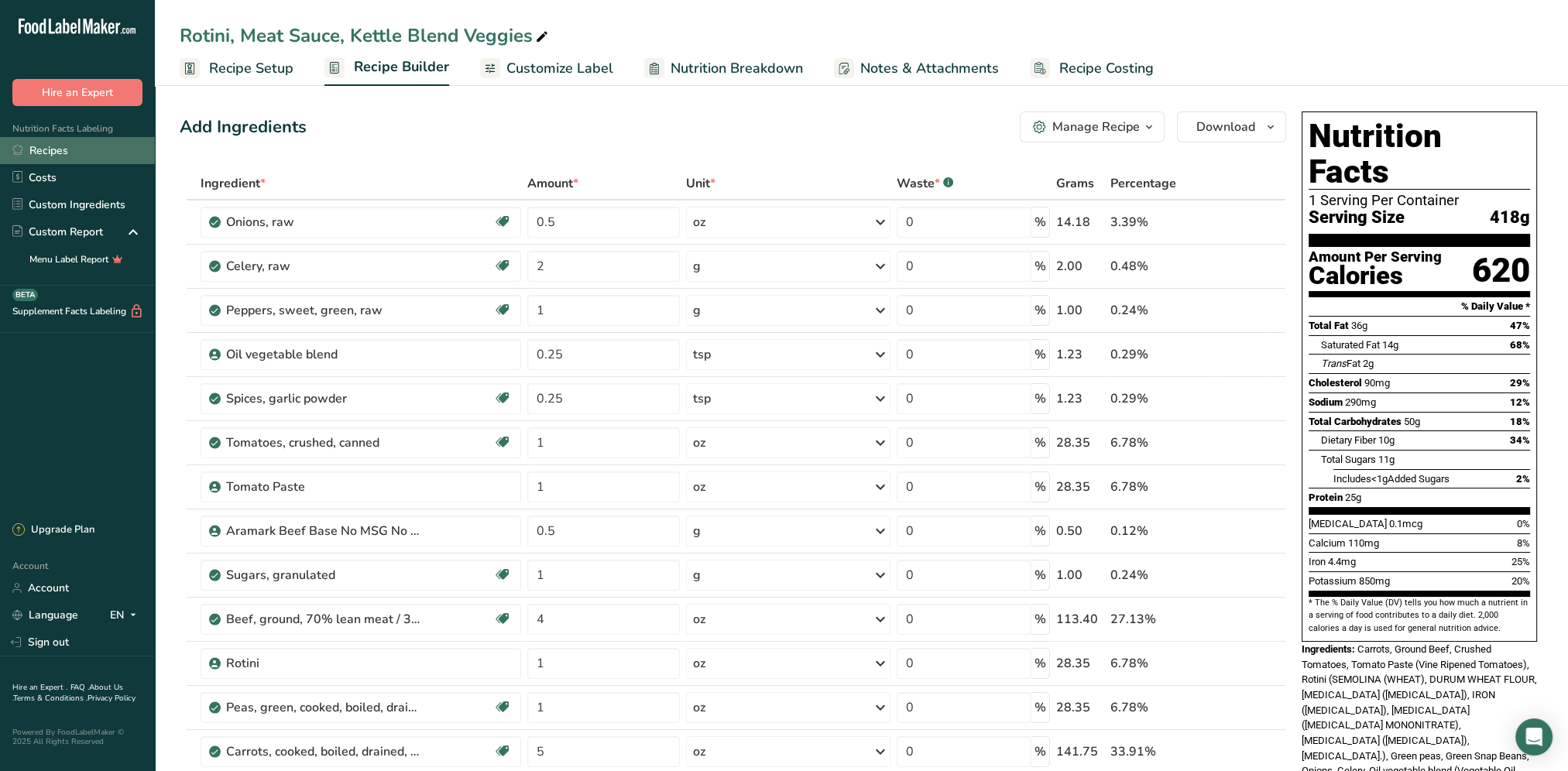
click at [63, 146] on link "Recipes" at bounding box center [77, 151] width 155 height 27
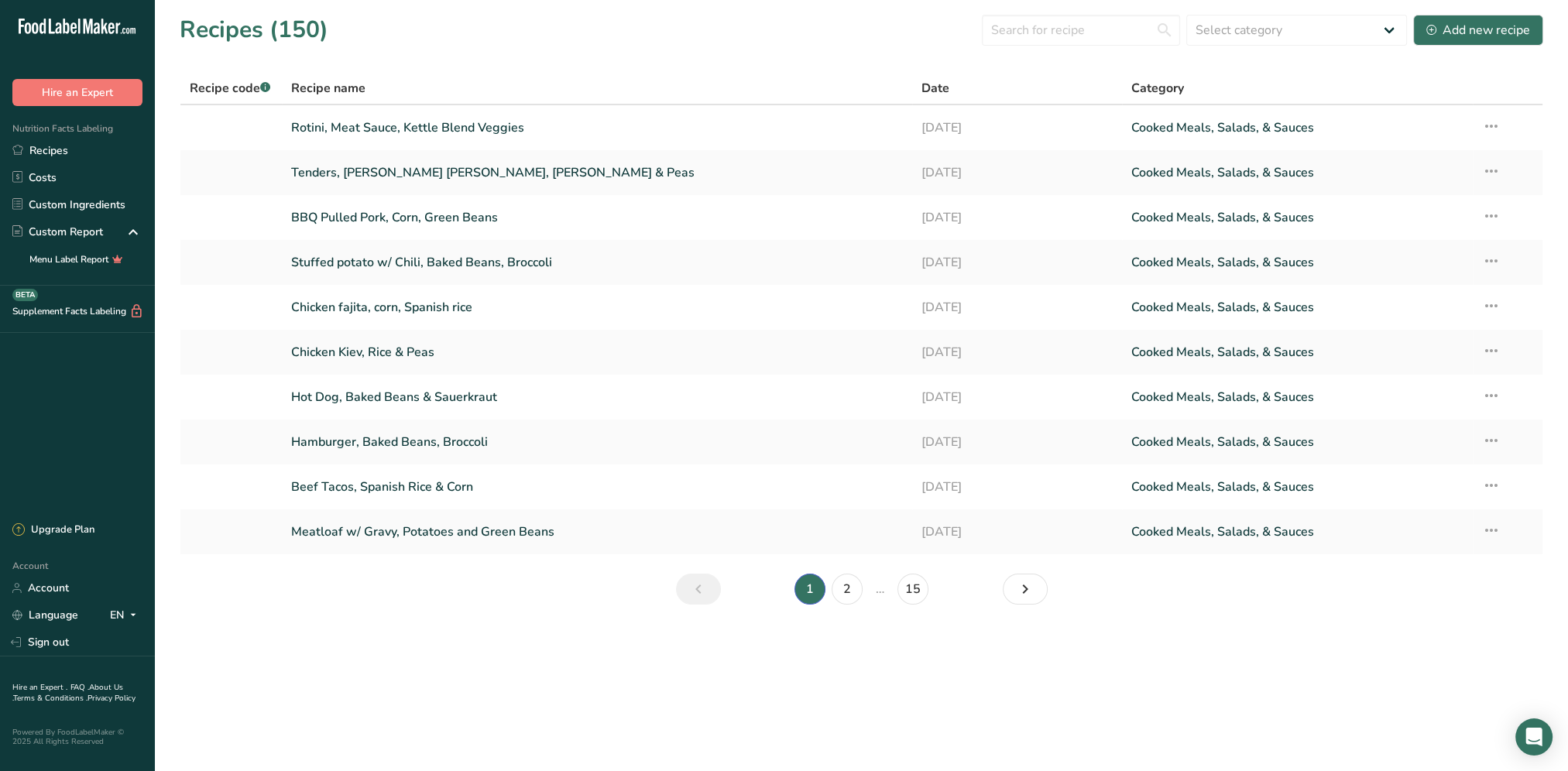
drag, startPoint x: 902, startPoint y: 81, endPoint x: 965, endPoint y: 84, distance: 63.1
click at [965, 84] on tr "Recipe code .a-a{fill:#347362;}.b-a{fill:#fff;} Recipe name Date Category" at bounding box center [861, 89] width 1362 height 32
click at [965, 84] on div "Date" at bounding box center [1016, 88] width 191 height 19
click at [887, 84] on div "Recipe name" at bounding box center [597, 88] width 611 height 19
click at [93, 209] on link "Custom Ingredients" at bounding box center [77, 205] width 155 height 27
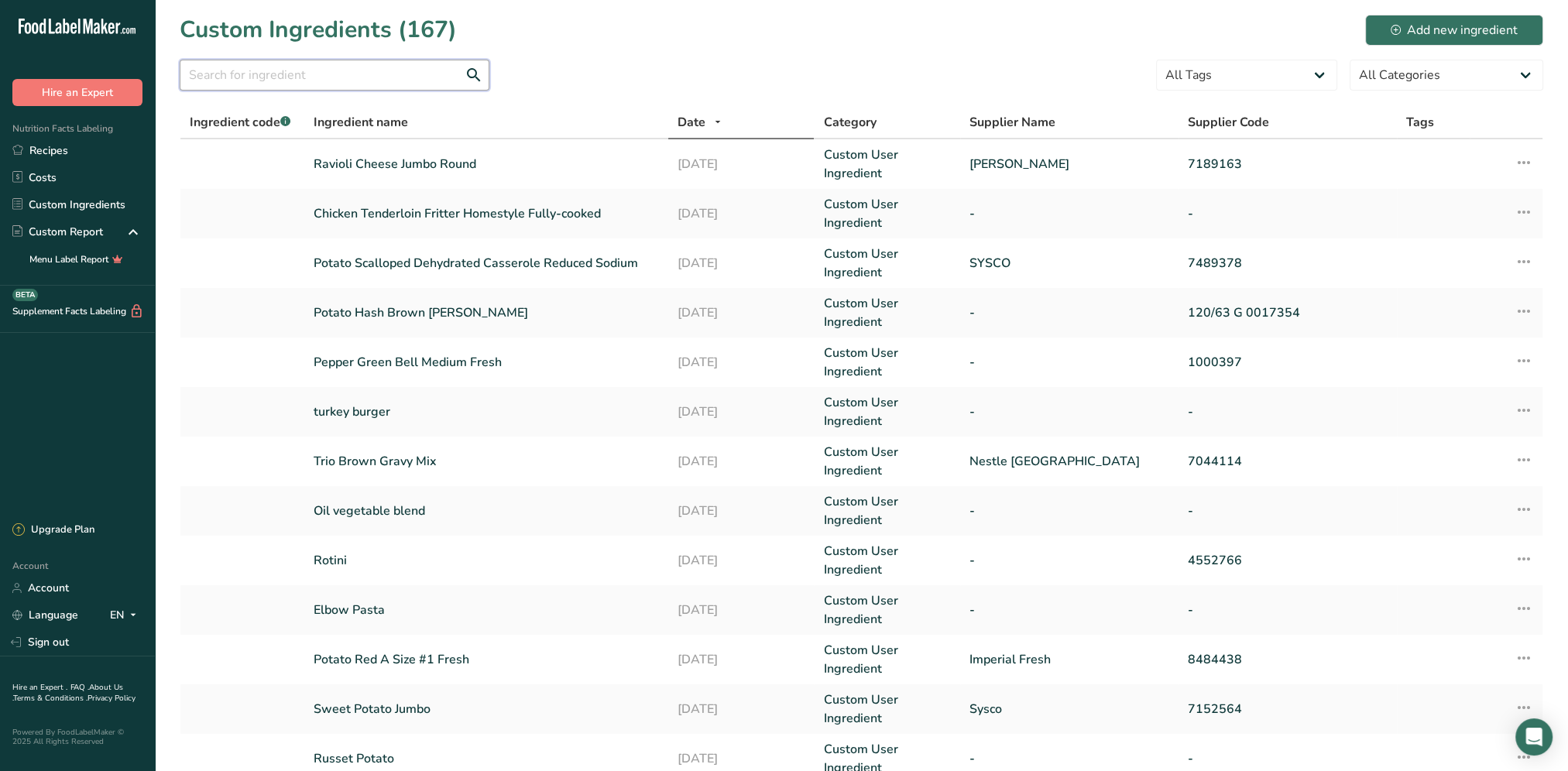
click at [280, 79] on input "text" at bounding box center [335, 75] width 310 height 31
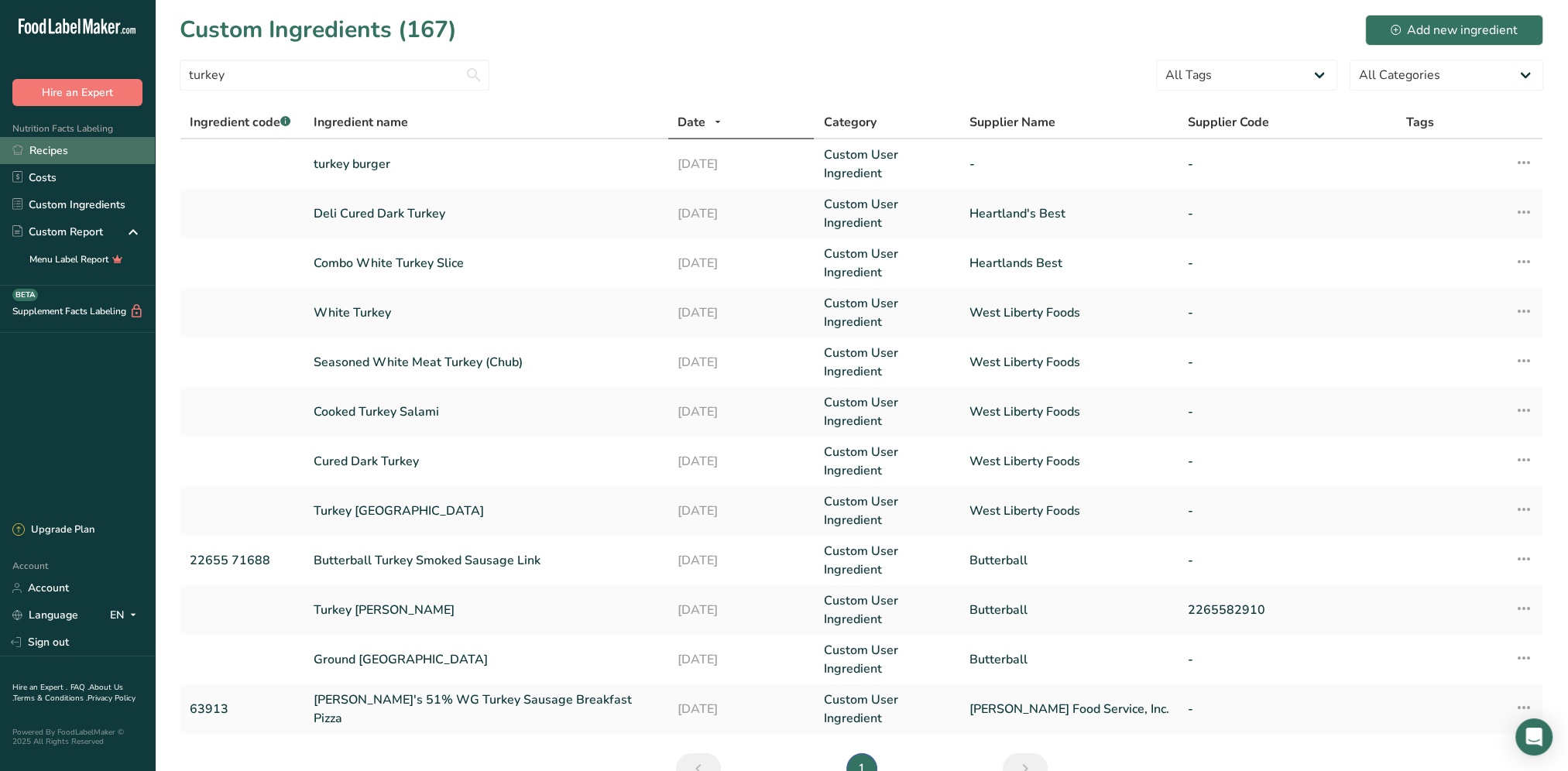
click at [47, 152] on link "Recipes" at bounding box center [77, 151] width 155 height 27
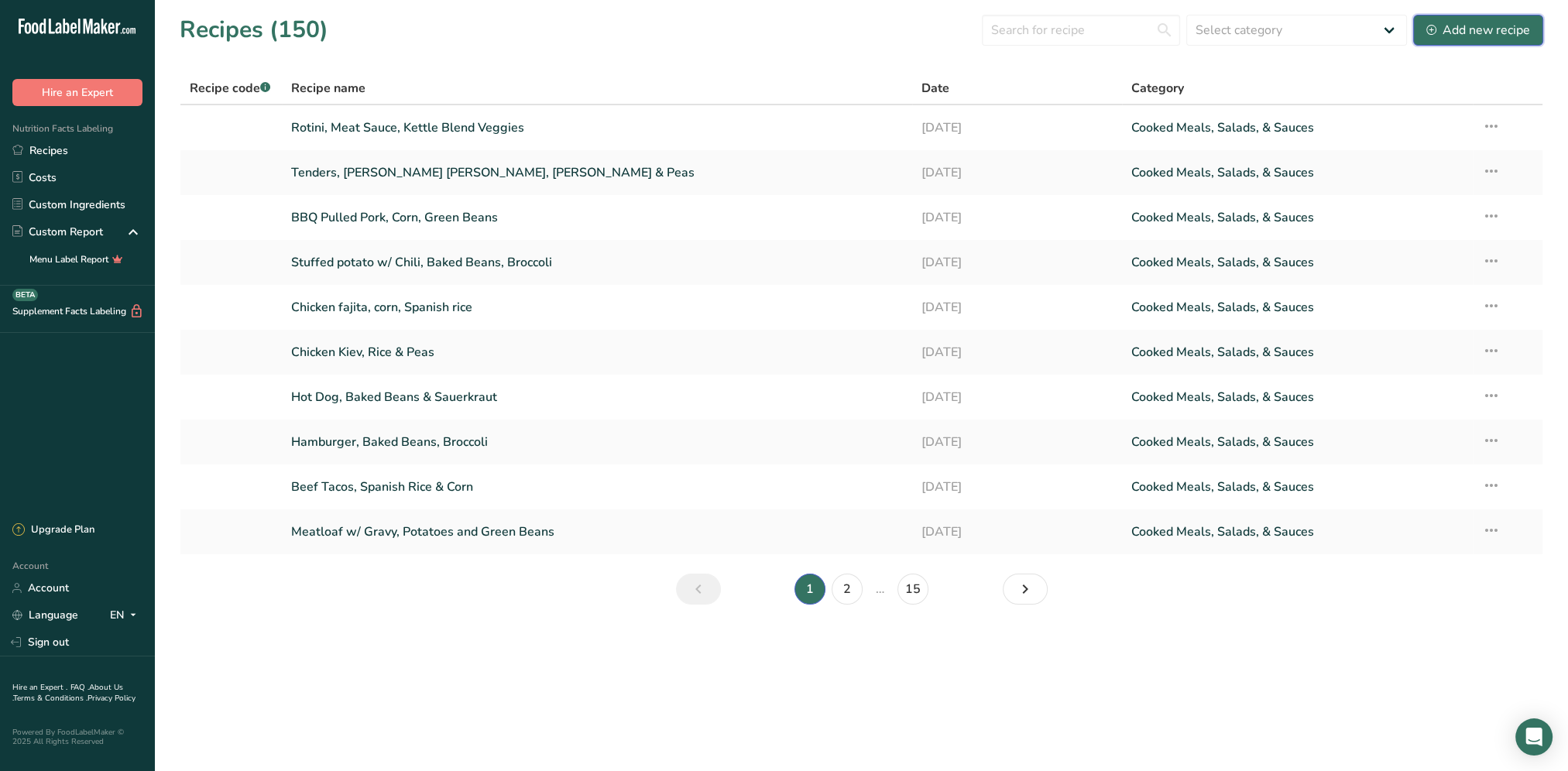
click at [1491, 27] on div "Add new recipe" at bounding box center [1478, 30] width 104 height 19
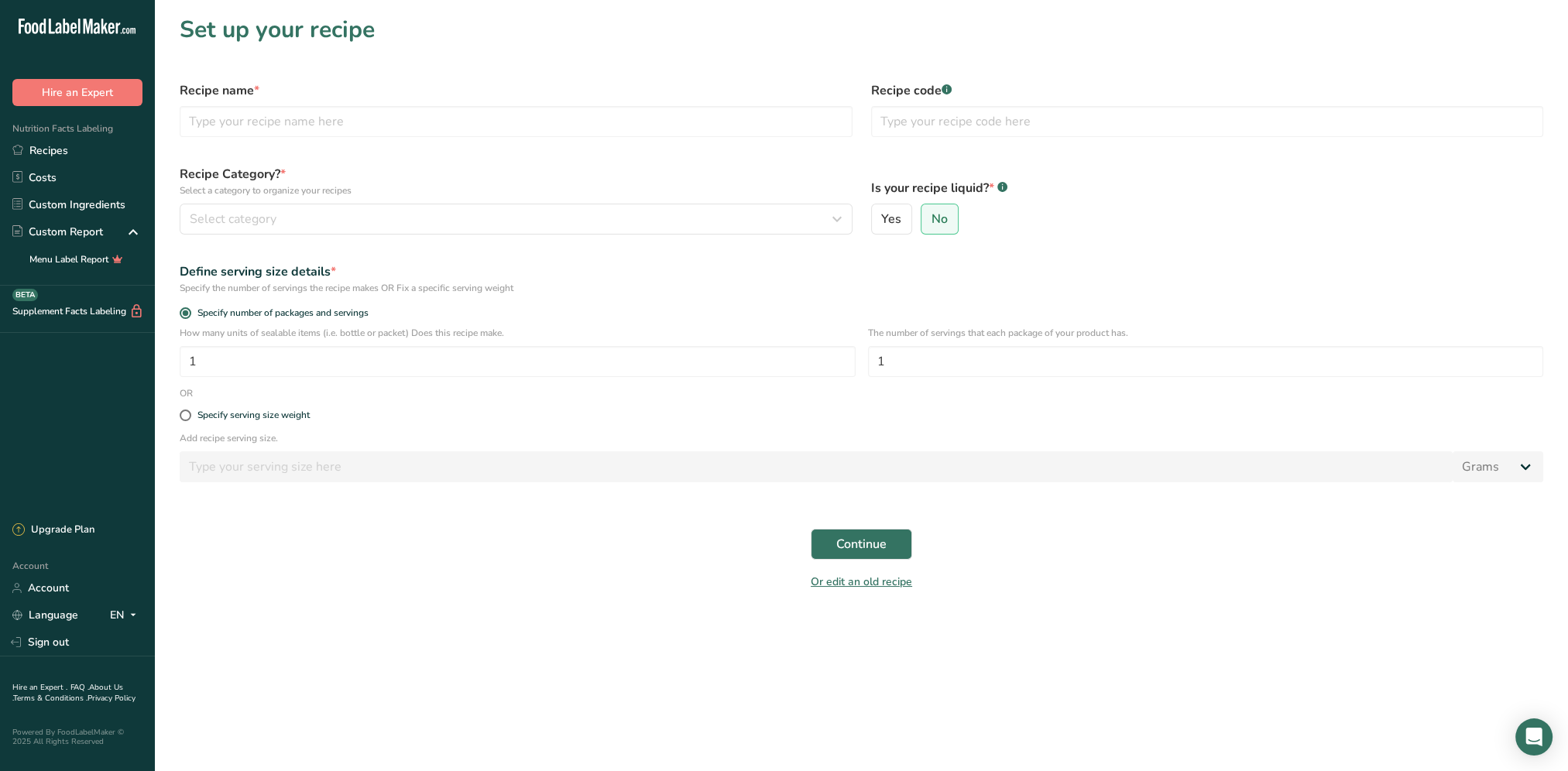
click at [214, 106] on div "Recipe name *" at bounding box center [515, 109] width 691 height 74
click at [228, 123] on input "text" at bounding box center [516, 121] width 673 height 31
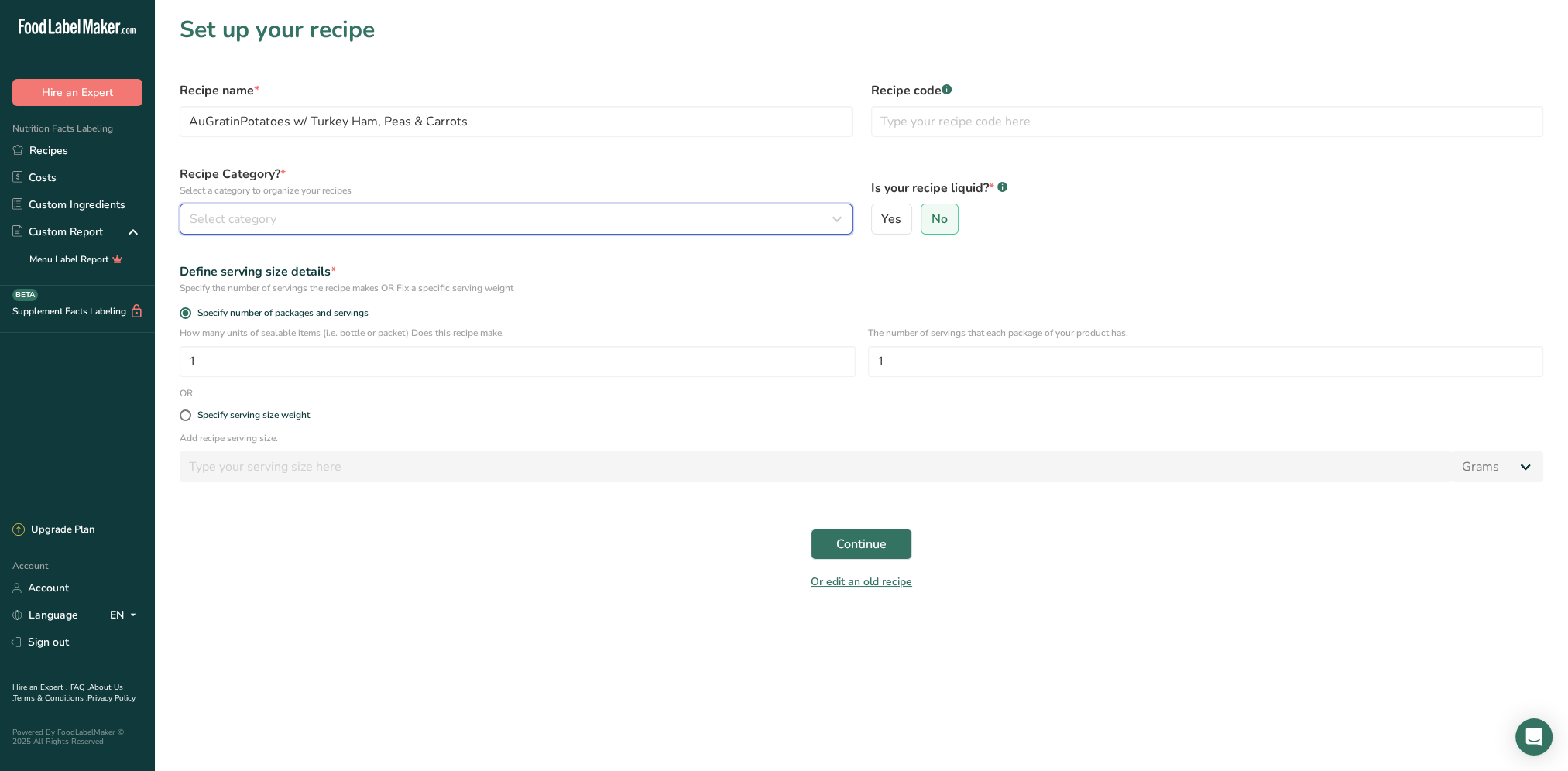
click at [332, 220] on div "Select category" at bounding box center [511, 219] width 644 height 19
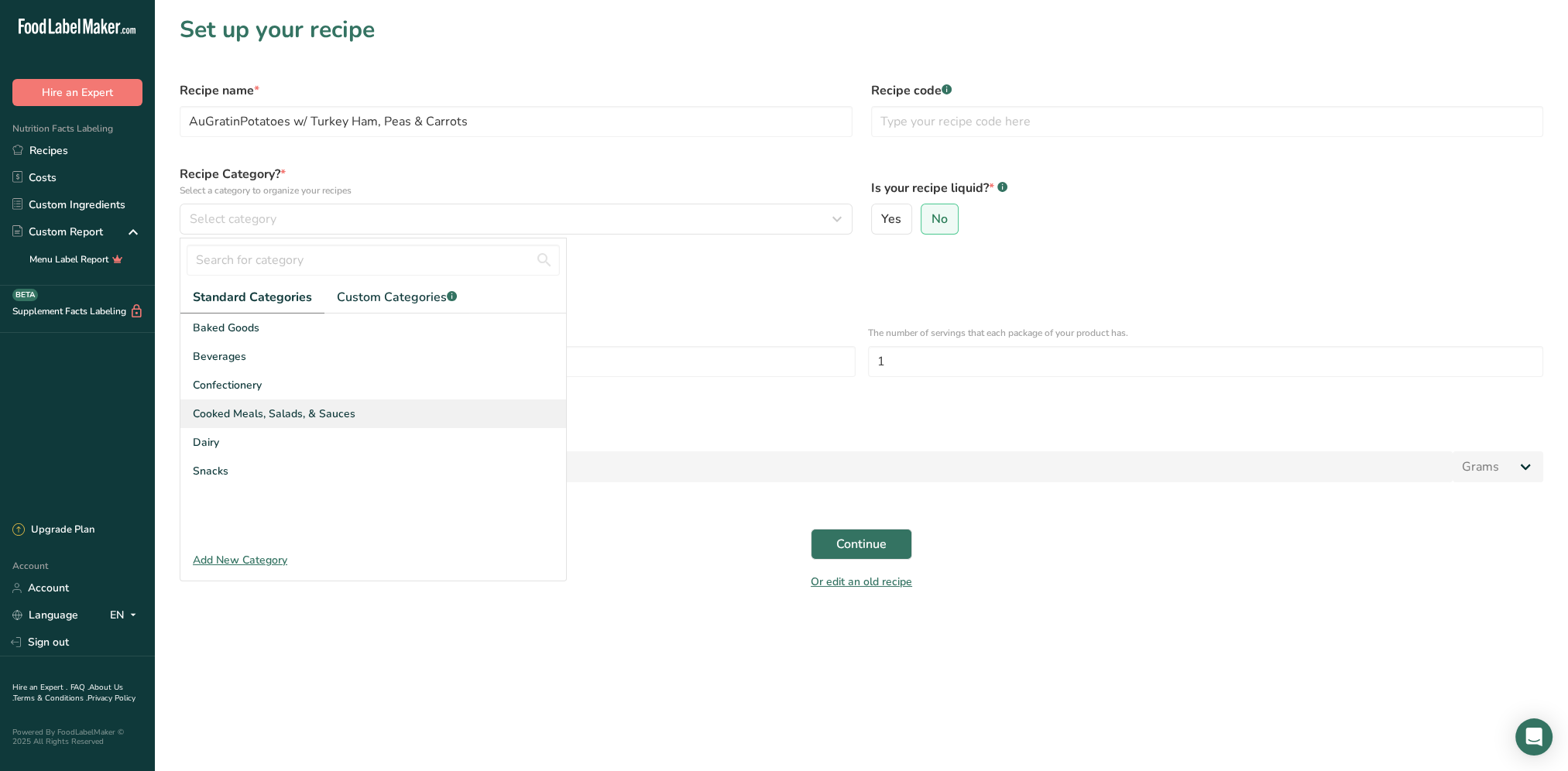
click at [295, 412] on span "Cooked Meals, Salads, & Sauces" at bounding box center [274, 414] width 163 height 16
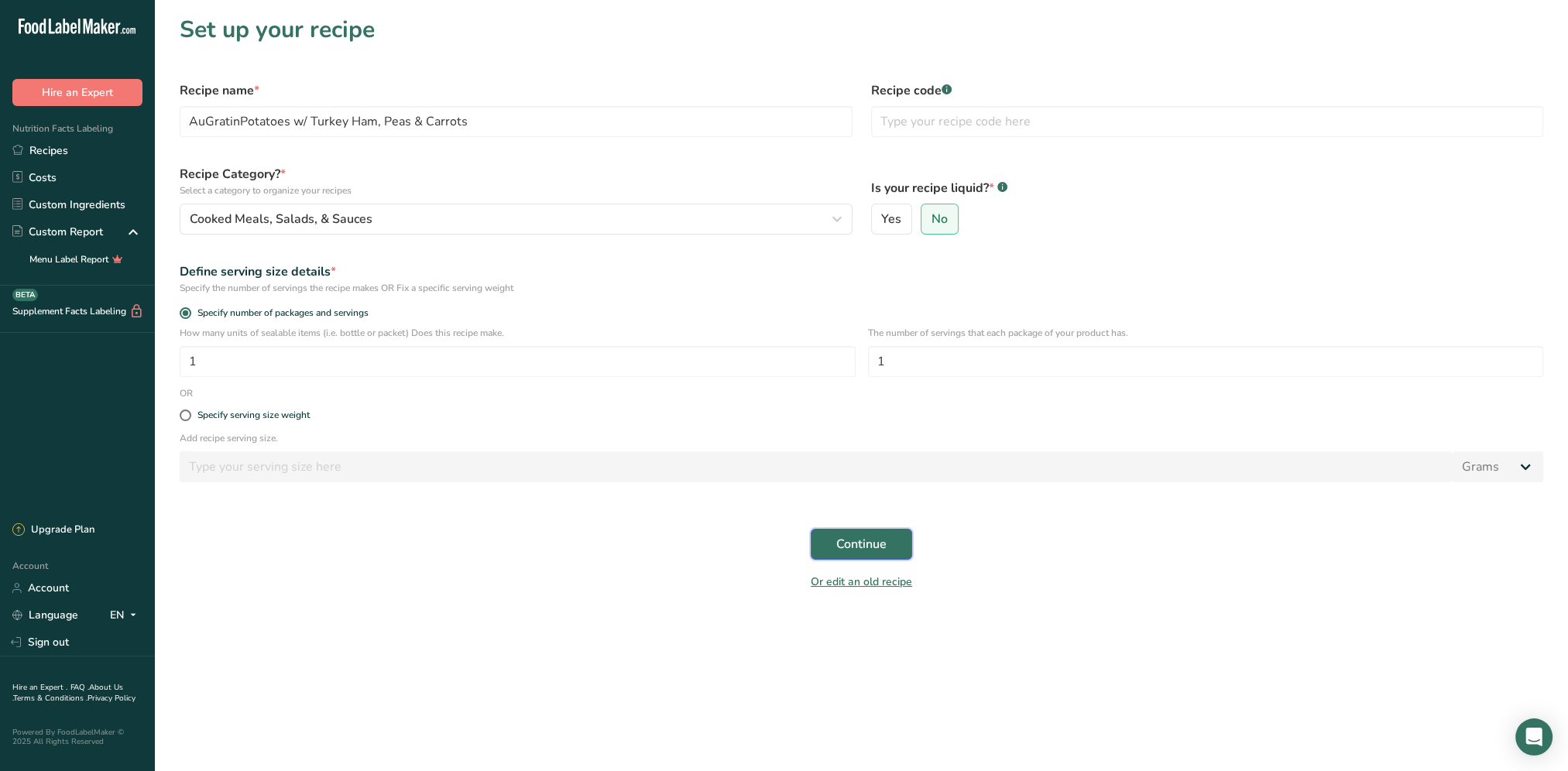
click at [833, 533] on button "Continue" at bounding box center [861, 544] width 102 height 31
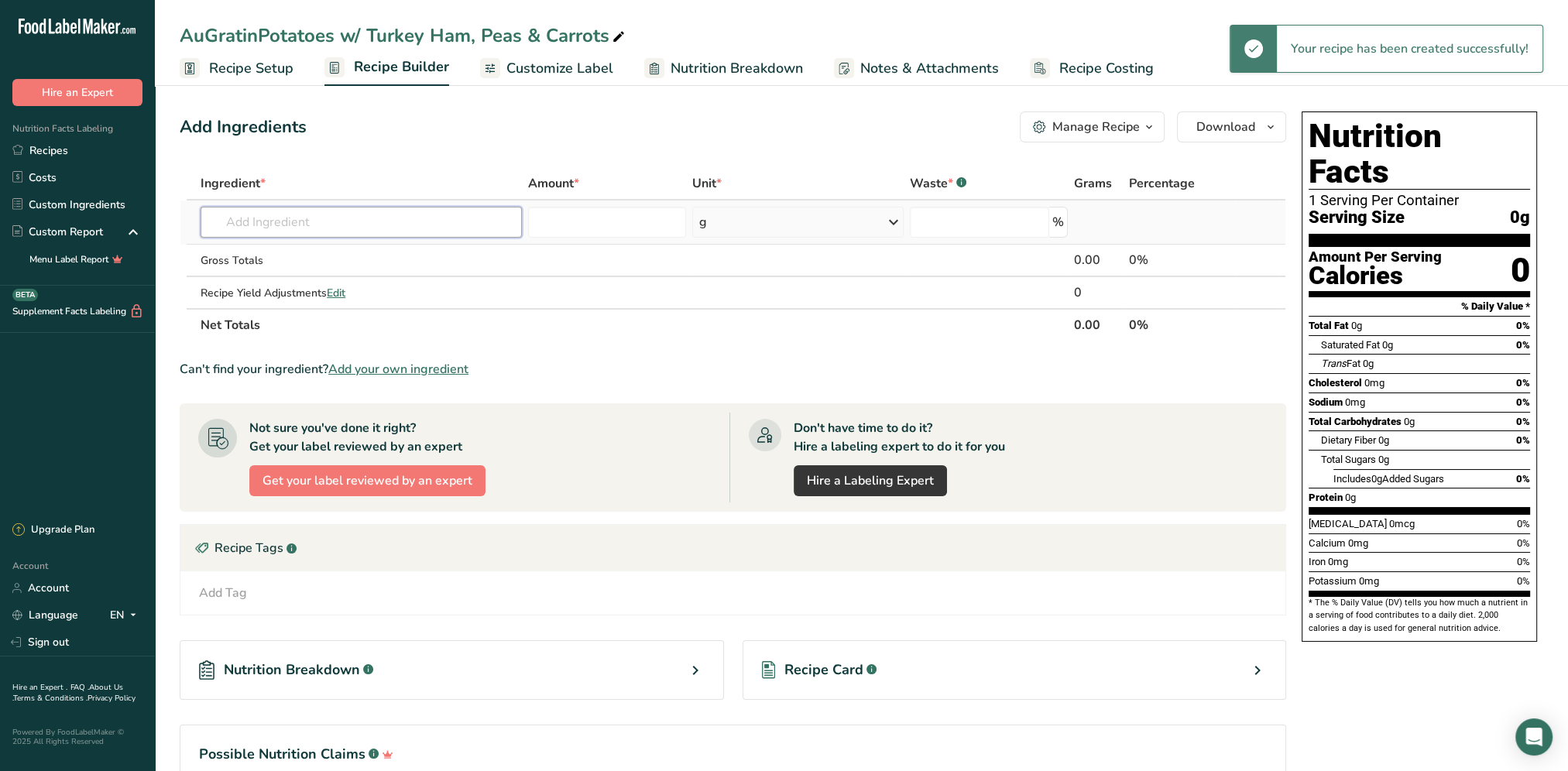
click at [316, 220] on input "text" at bounding box center [361, 222] width 321 height 31
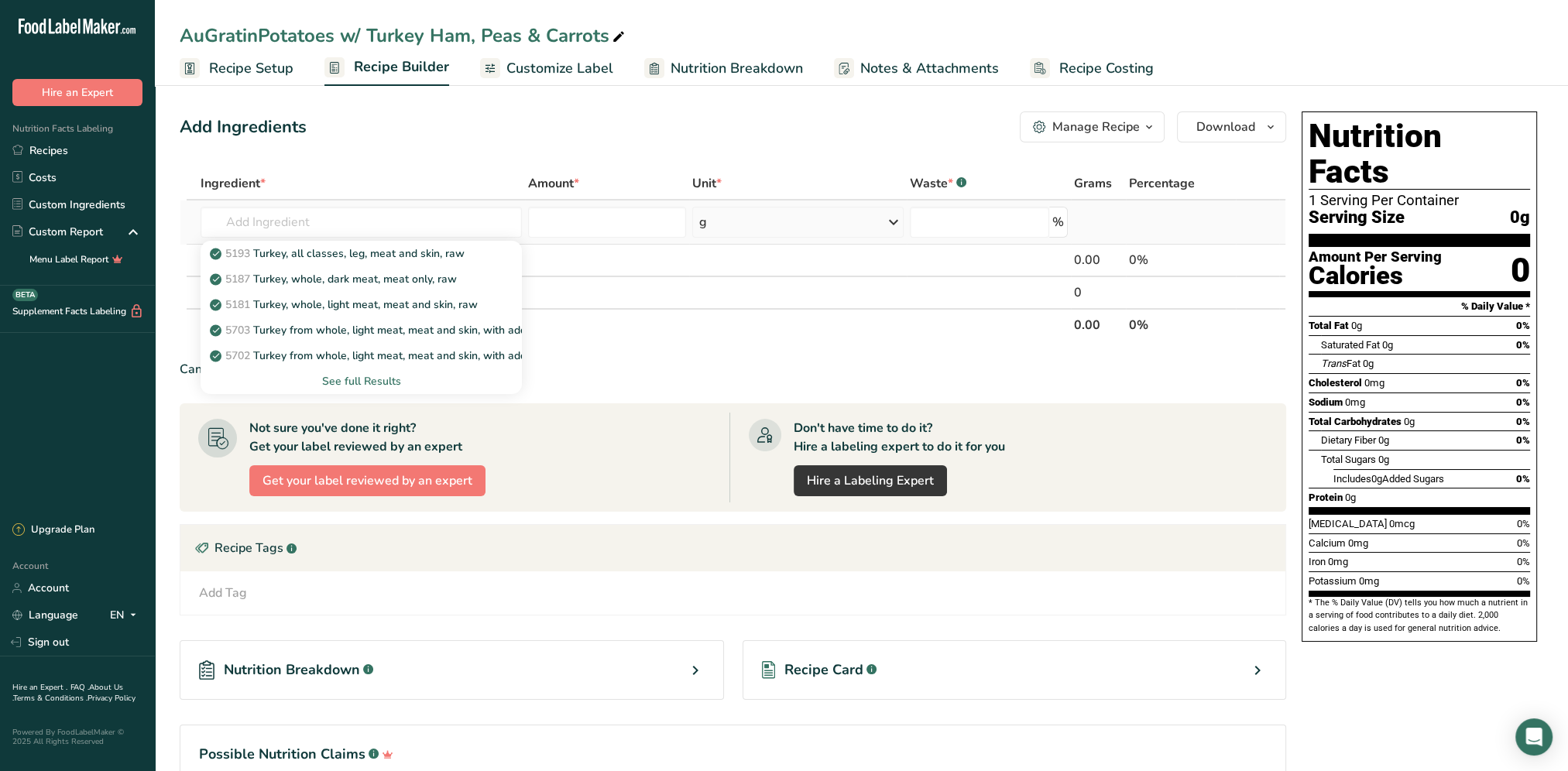
click at [348, 379] on div "See full Results" at bounding box center [361, 381] width 297 height 16
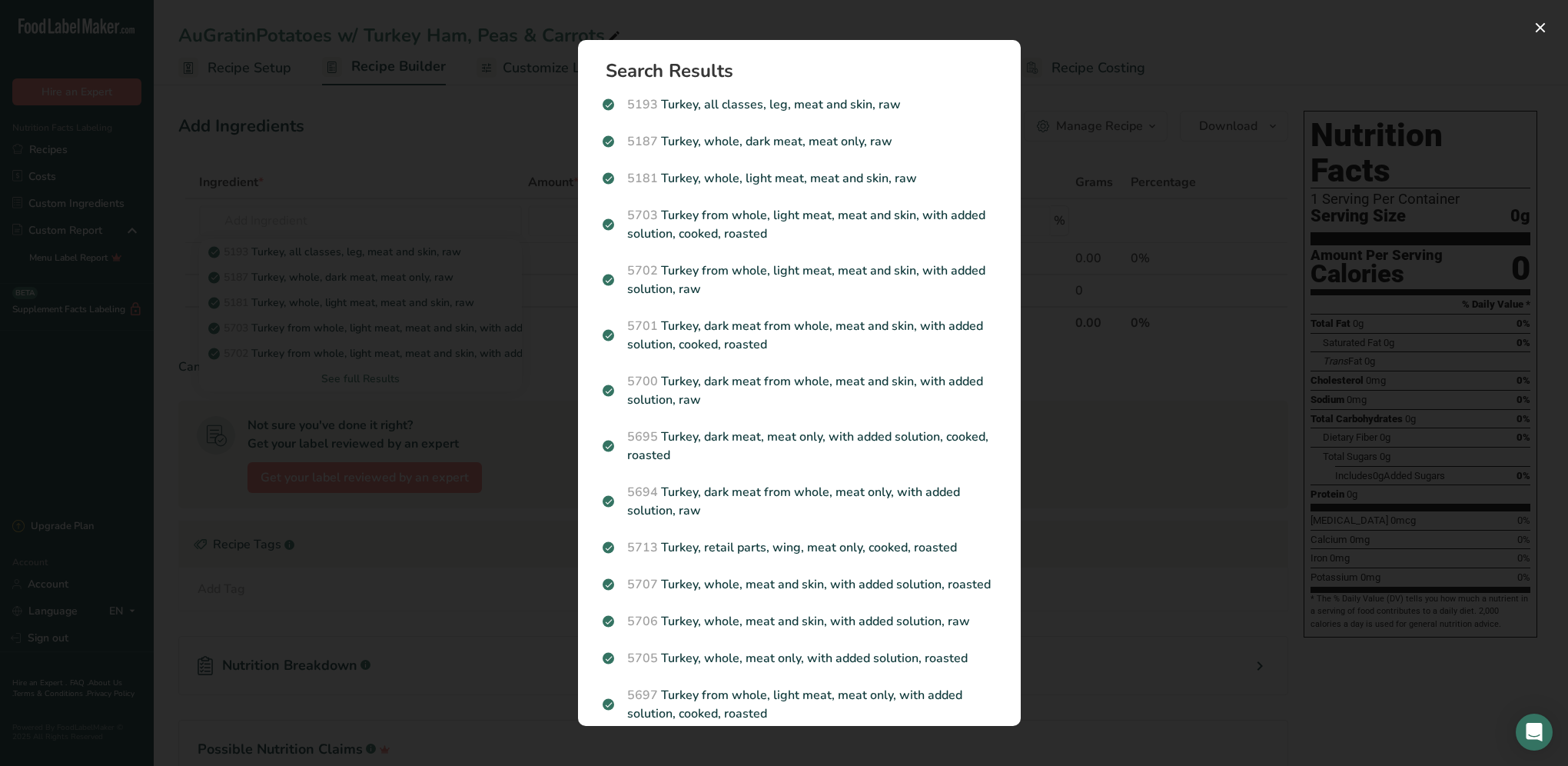
click at [458, 167] on div "Search results modal" at bounding box center [784, 383] width 1568 height 766
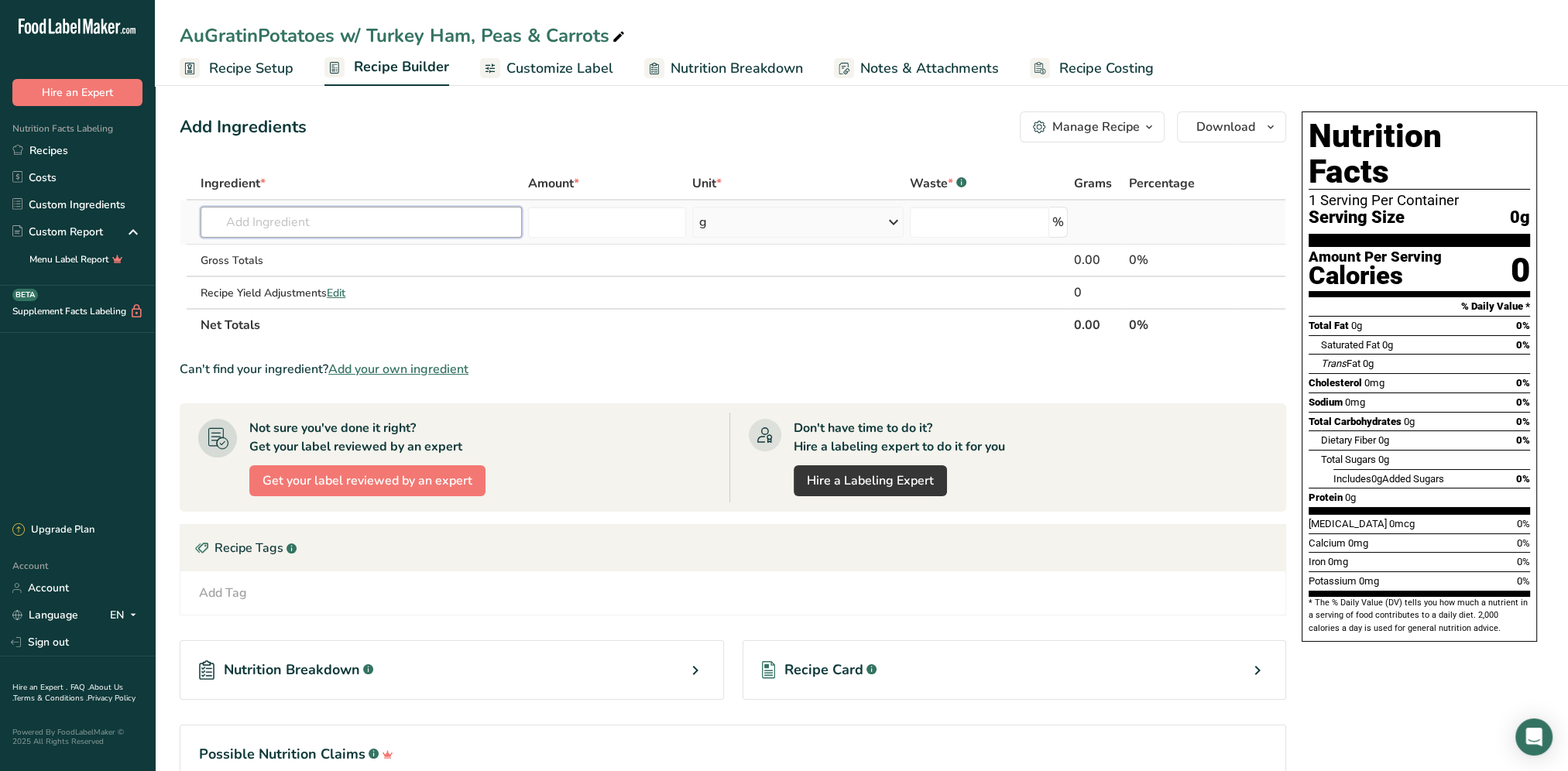
click at [384, 226] on input "text" at bounding box center [361, 222] width 321 height 31
click at [294, 283] on p "Cured Dark Turkey" at bounding box center [265, 279] width 106 height 16
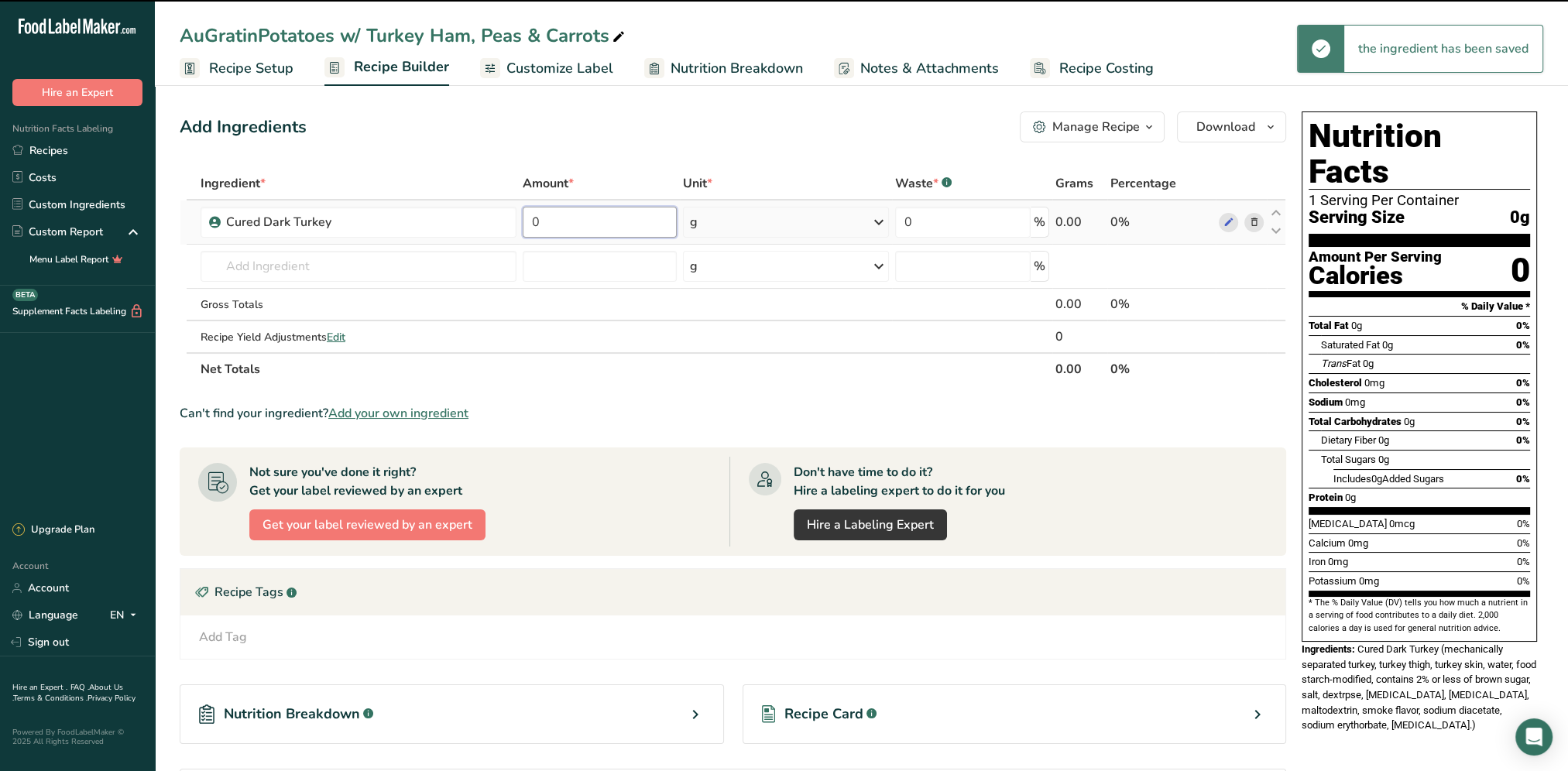
click at [615, 221] on input "0" at bounding box center [599, 222] width 154 height 31
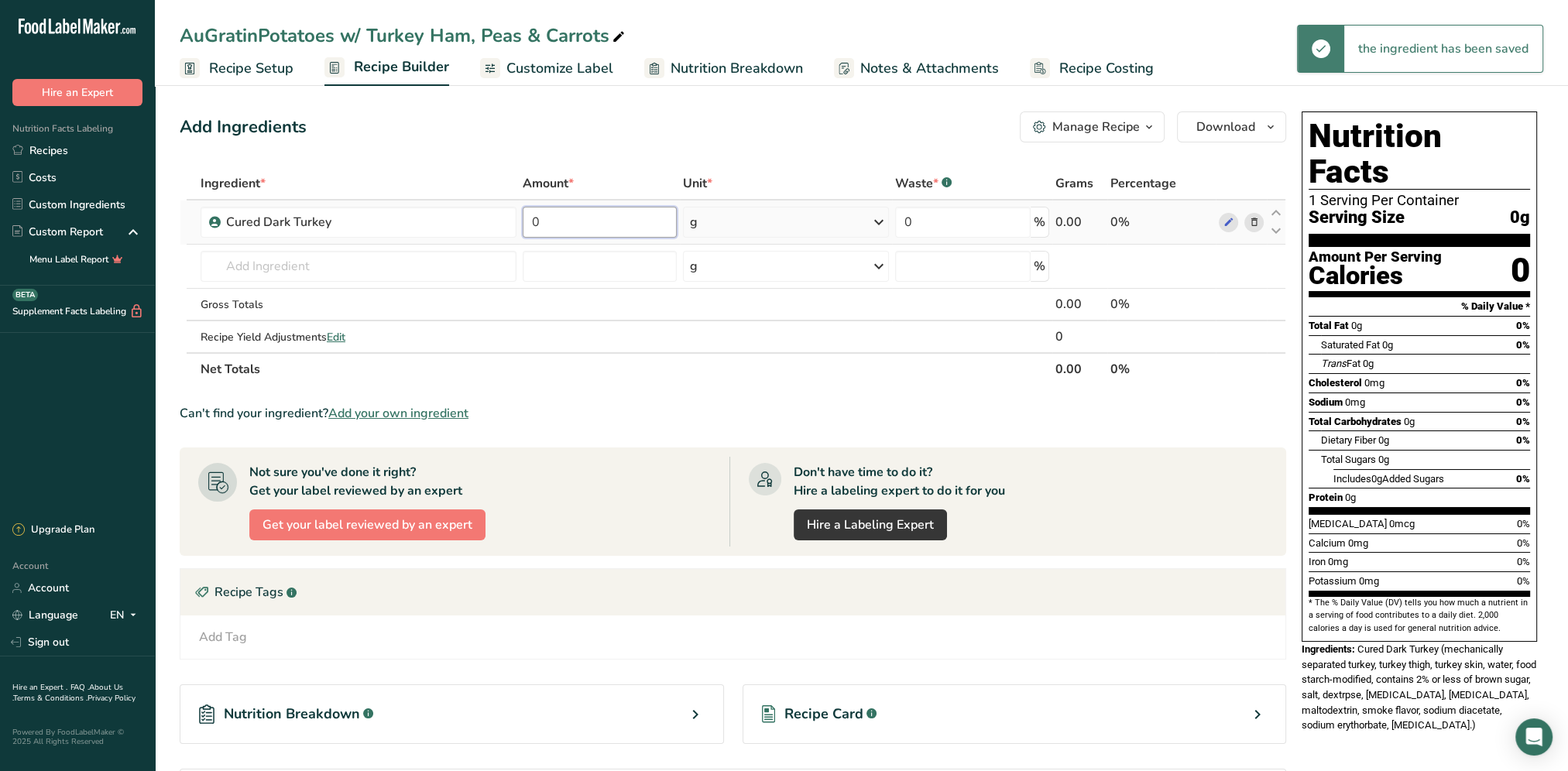
drag, startPoint x: 560, startPoint y: 220, endPoint x: 536, endPoint y: 226, distance: 24.7
click at [536, 226] on input "0" at bounding box center [599, 222] width 154 height 31
click at [878, 229] on div "Ingredient * Amount * Unit * Waste * .a-a{fill:#347362;}.b-a{fill:#fff;} Grams …" at bounding box center [733, 276] width 1107 height 219
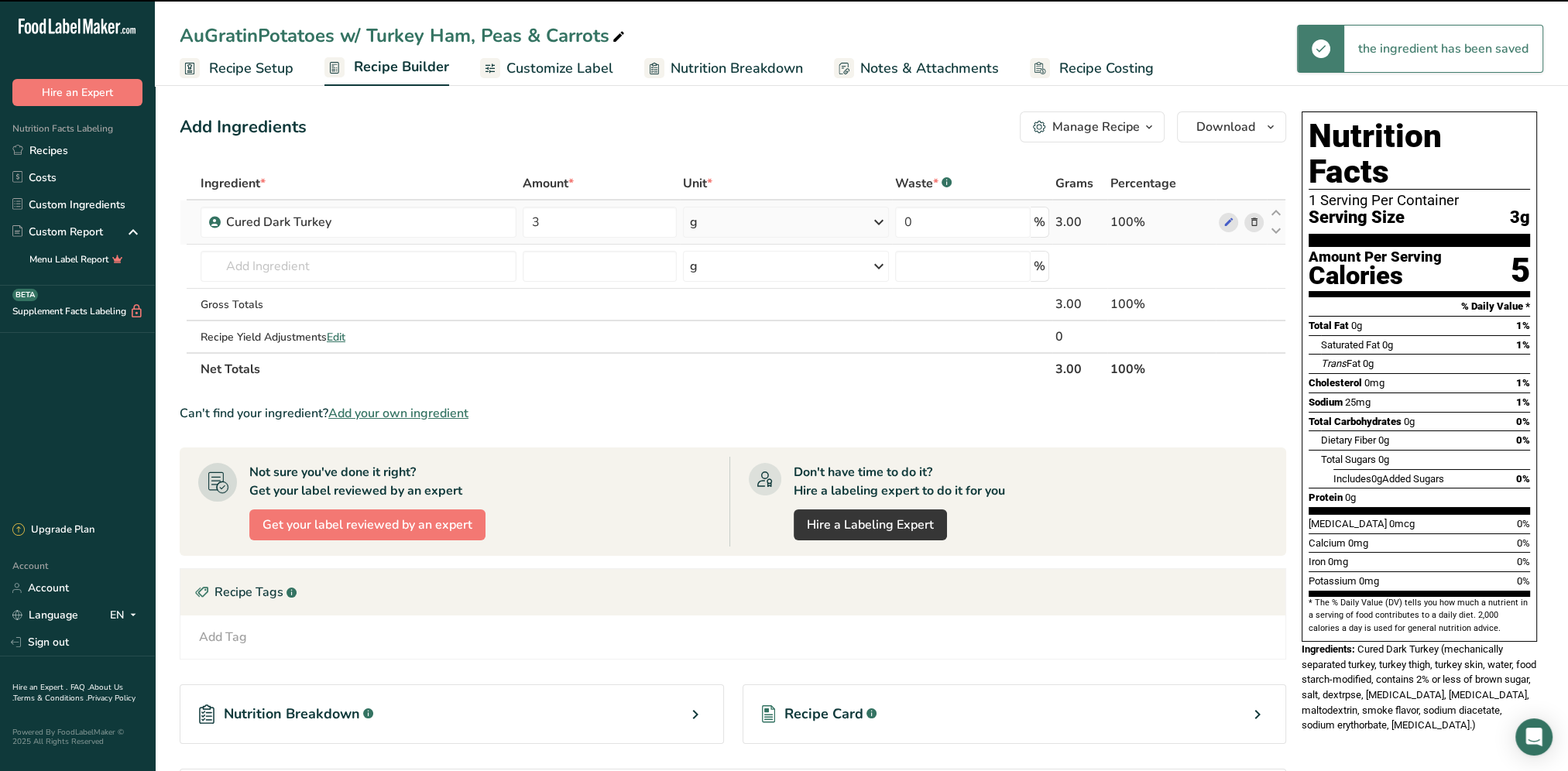
click at [877, 229] on icon at bounding box center [878, 222] width 19 height 28
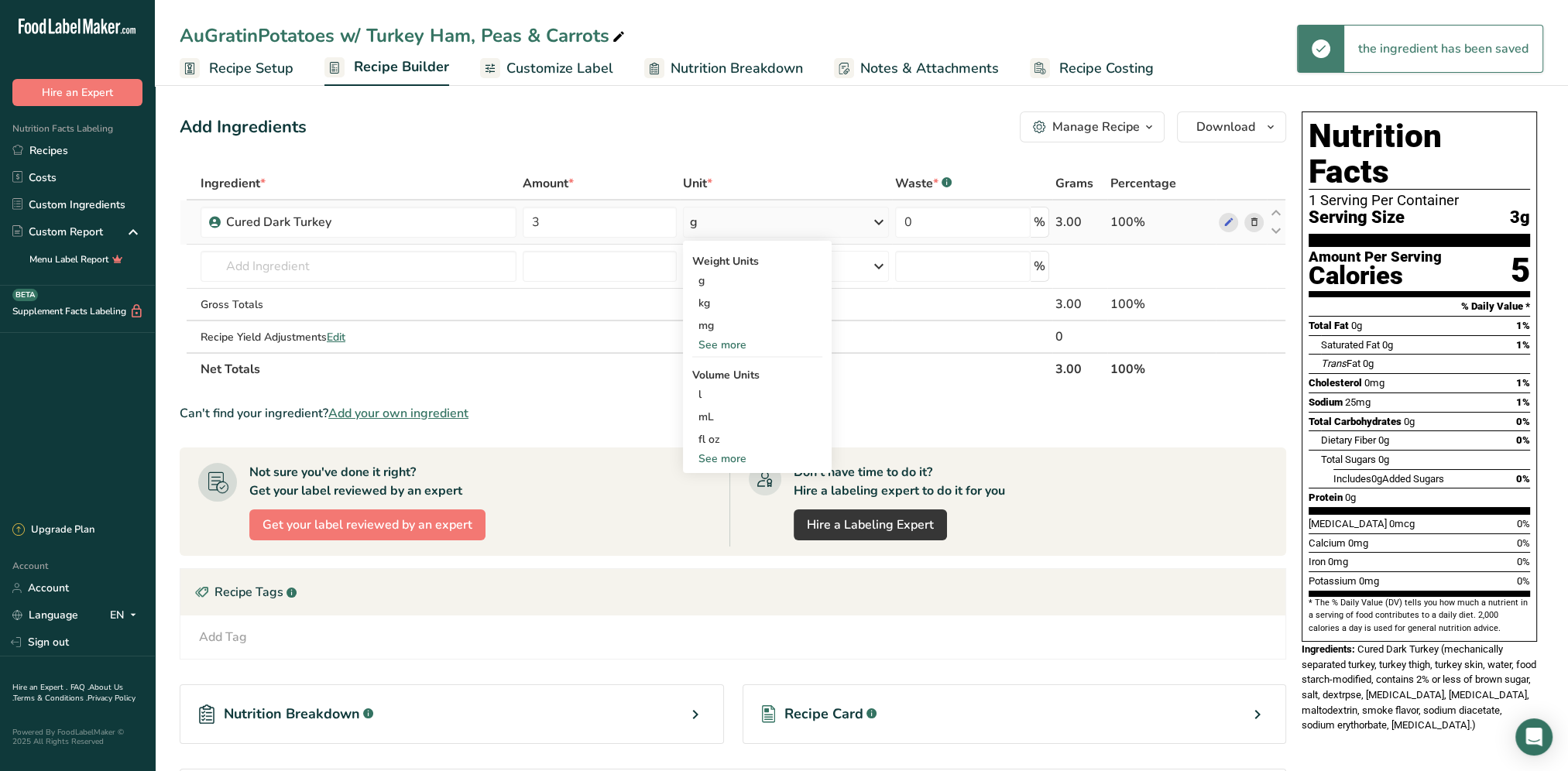
click at [724, 344] on div "See more" at bounding box center [757, 345] width 130 height 16
click at [722, 395] on div "oz" at bounding box center [757, 393] width 130 height 23
click at [707, 140] on div "Add Ingredients Manage Recipe Delete Recipe Duplicate Recipe Scale Recipe Save …" at bounding box center [733, 127] width 1107 height 31
click at [286, 252] on input "text" at bounding box center [359, 266] width 316 height 31
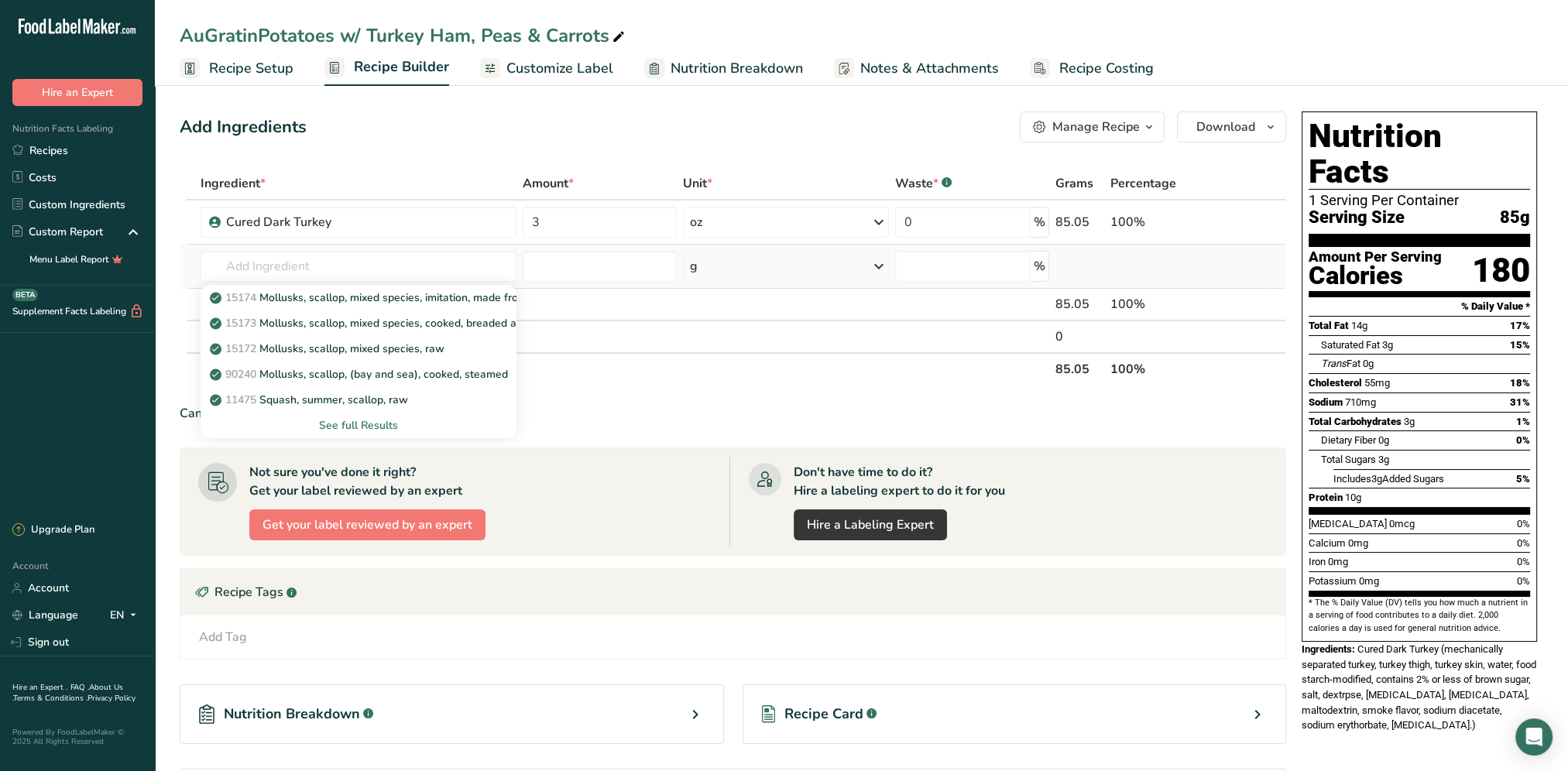
click at [369, 417] on div "See full Results" at bounding box center [358, 425] width 291 height 16
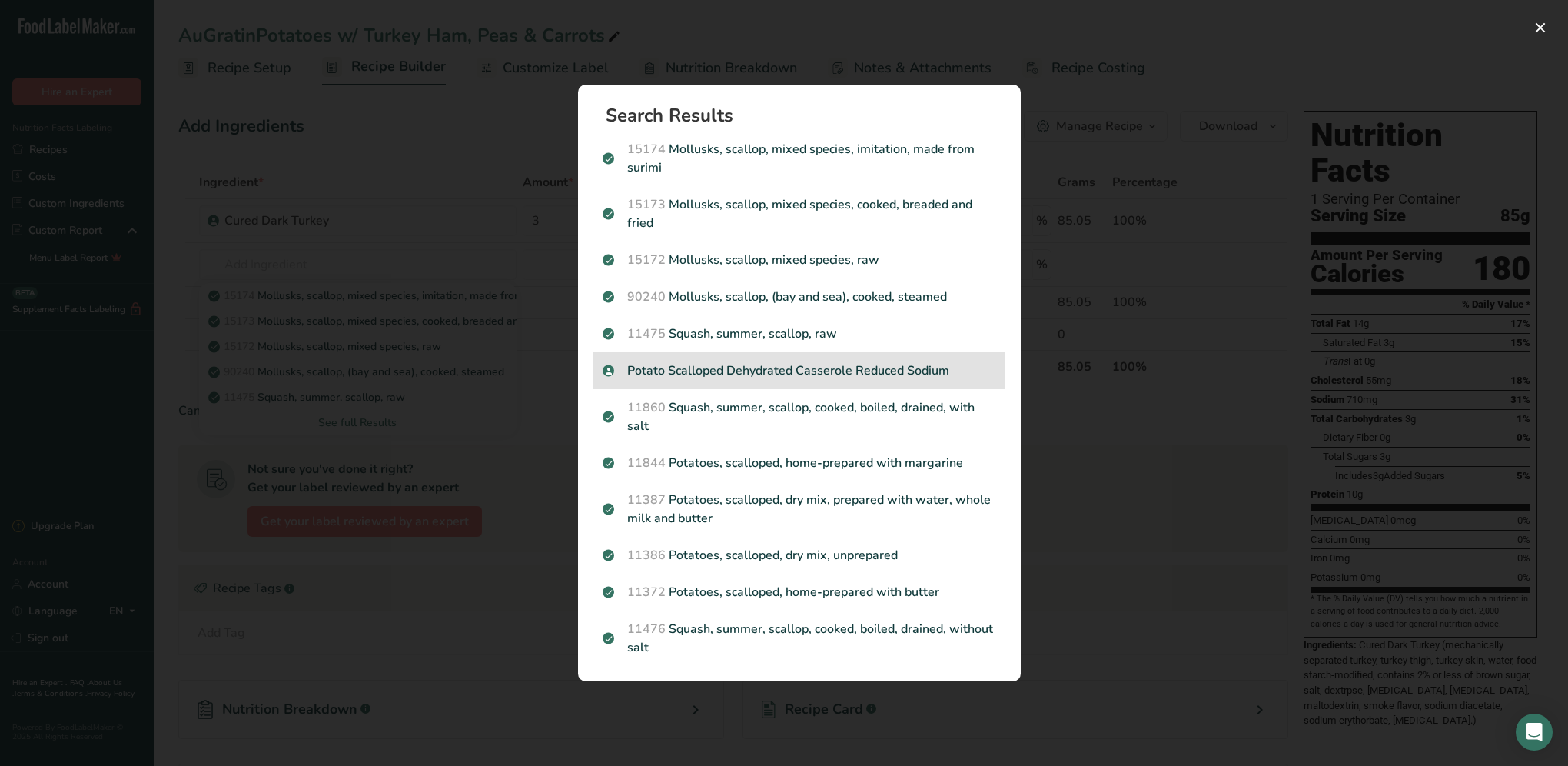
click at [699, 368] on p "Potato Scalloped Dehydrated Casserole Reduced Sodium" at bounding box center [798, 370] width 393 height 18
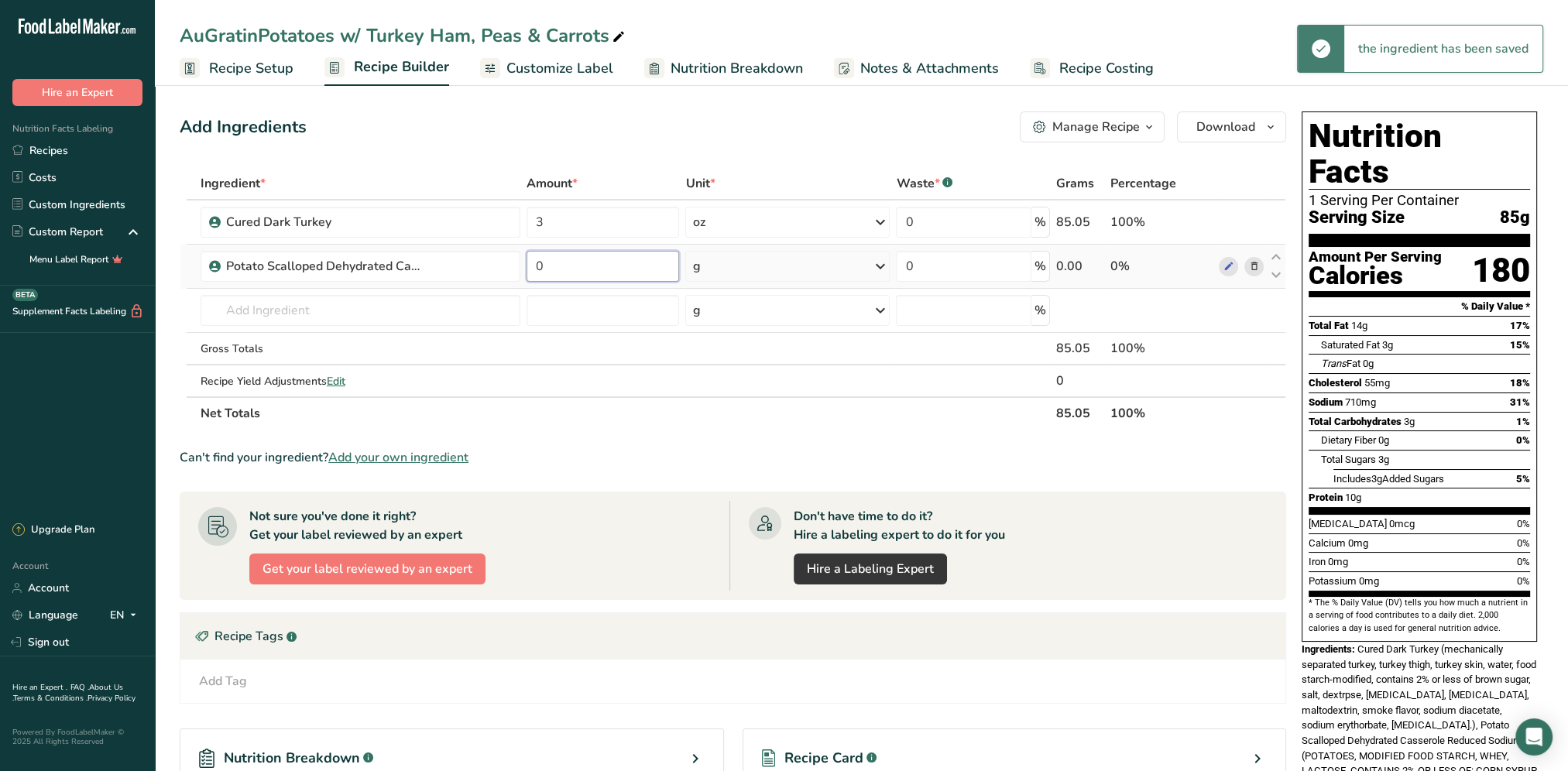
drag, startPoint x: 607, startPoint y: 273, endPoint x: 530, endPoint y: 279, distance: 77.2
click at [530, 279] on input "0" at bounding box center [603, 266] width 153 height 31
click at [573, 123] on div "Add Ingredients Manage Recipe Delete Recipe Duplicate Recipe Scale Recipe Save …" at bounding box center [733, 127] width 1107 height 31
click at [877, 265] on icon at bounding box center [879, 266] width 19 height 28
click at [740, 384] on div "See more" at bounding box center [759, 389] width 130 height 16
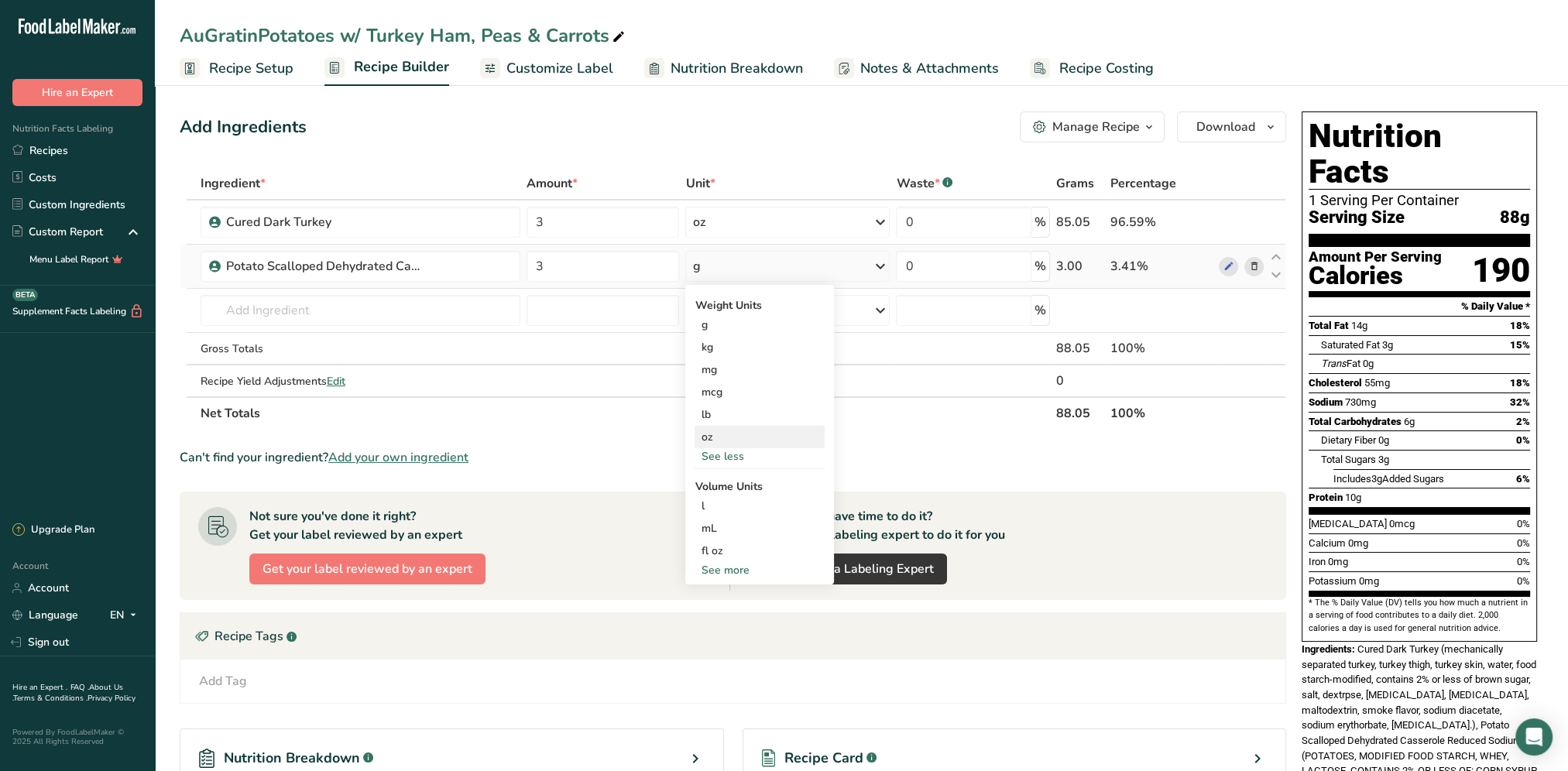
click at [717, 436] on div "oz" at bounding box center [759, 437] width 130 height 23
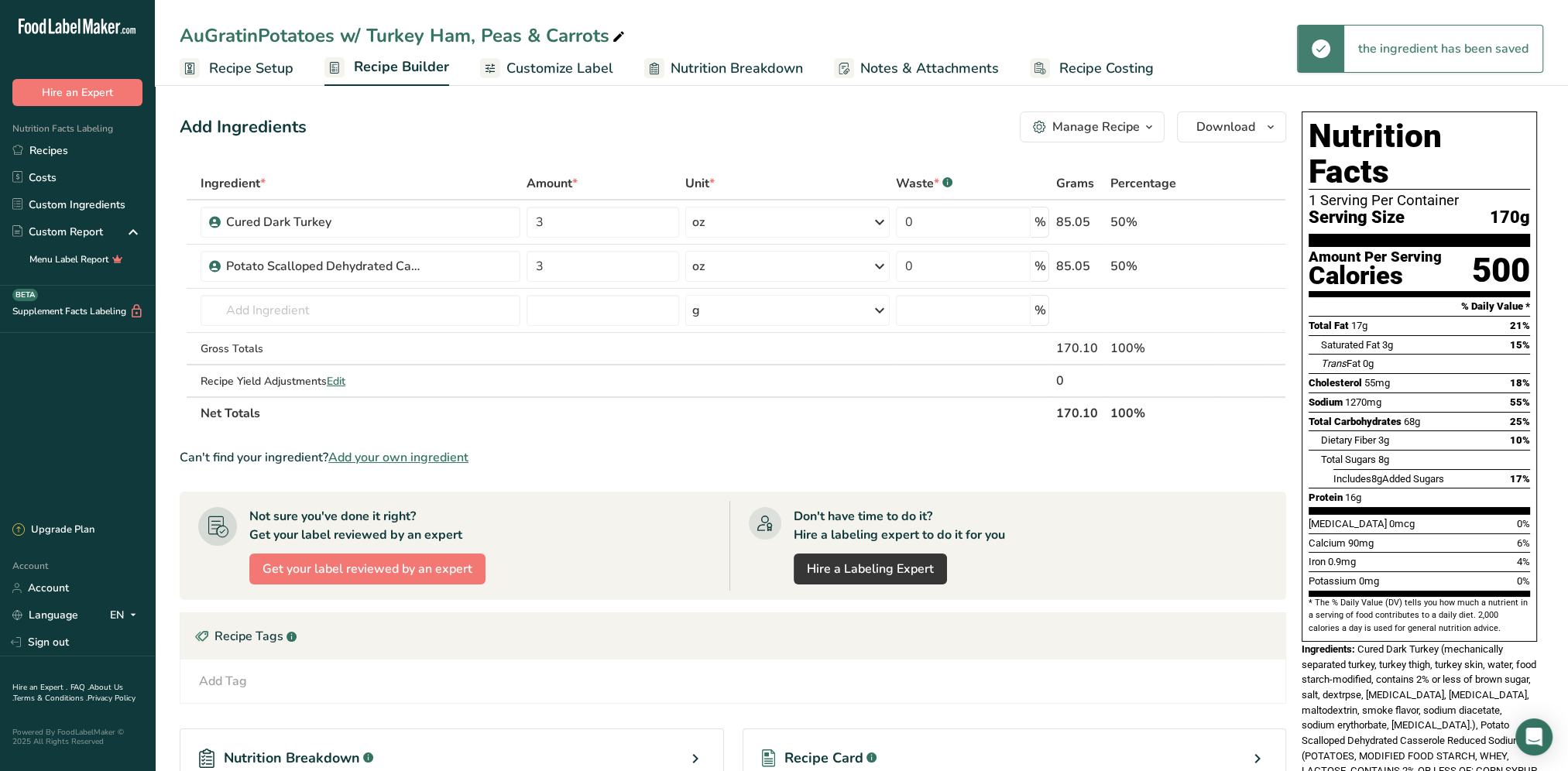
click at [677, 108] on div "Add Ingredients Manage Recipe Delete Recipe Duplicate Recipe Scale Recipe Save …" at bounding box center [737, 541] width 1116 height 872
click at [321, 319] on input "text" at bounding box center [361, 310] width 319 height 31
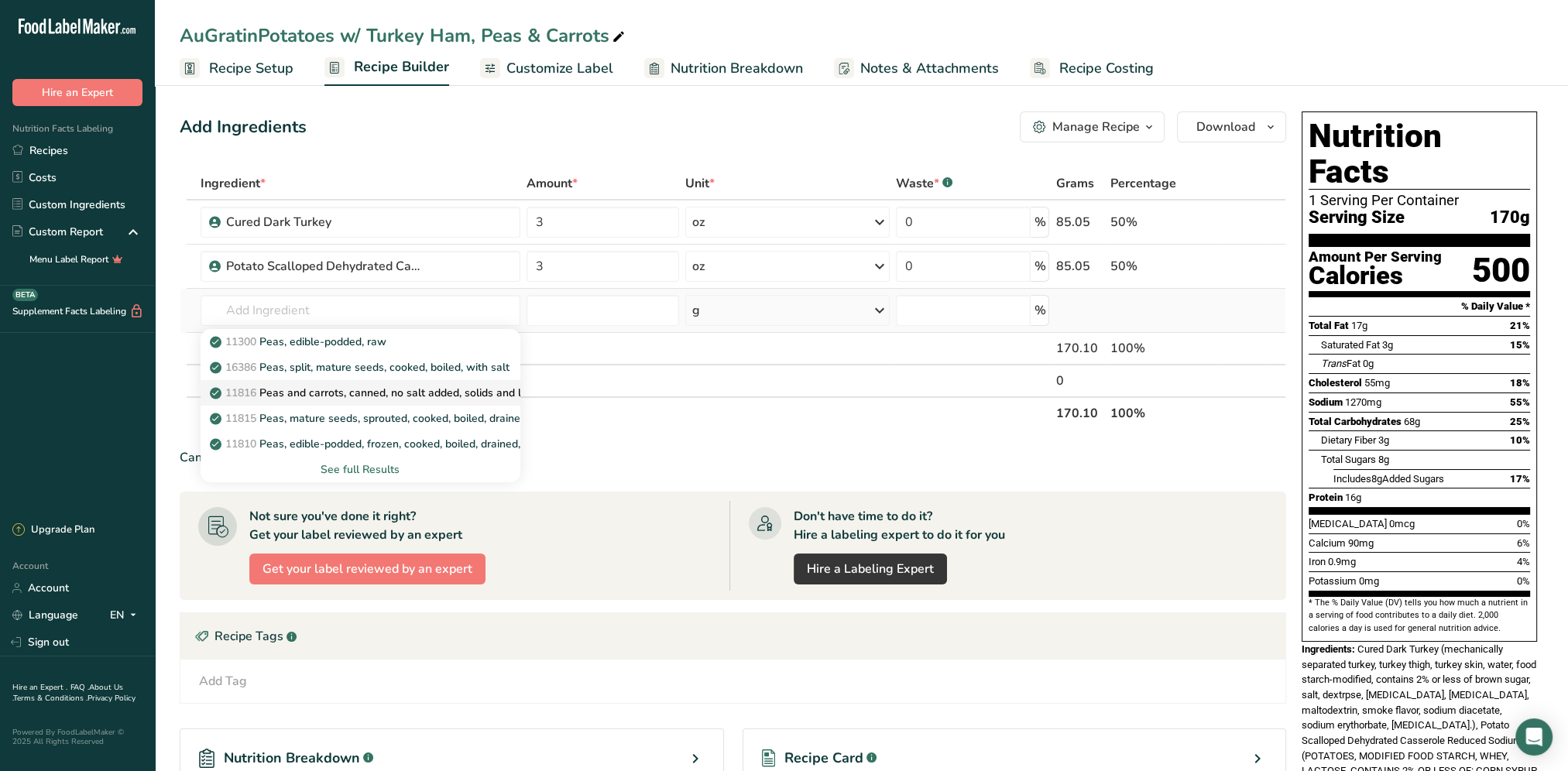
click at [369, 390] on p "11816 Peas and carrots, canned, no salt added, solids and liquids" at bounding box center [382, 393] width 337 height 16
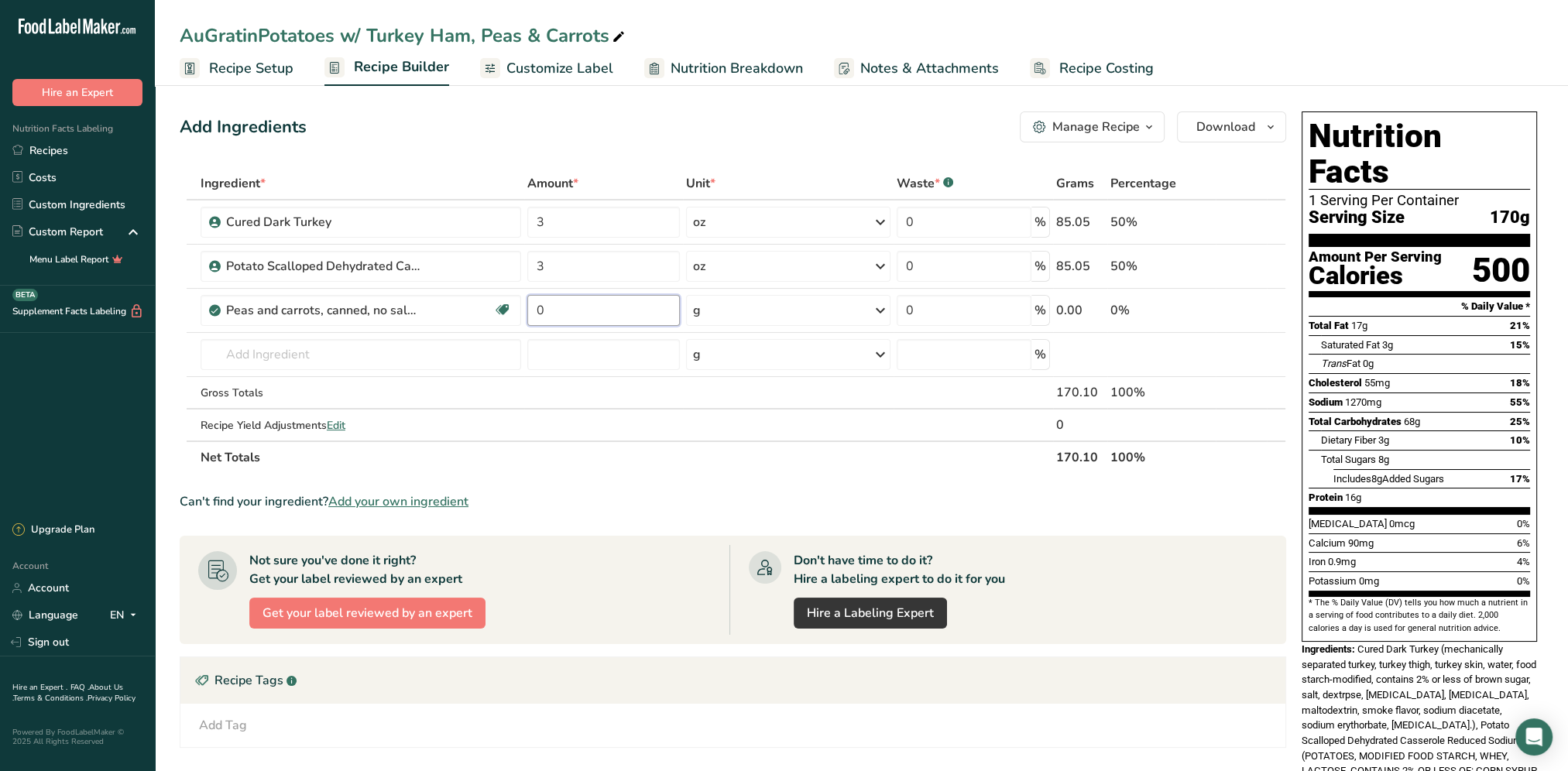
drag, startPoint x: 583, startPoint y: 316, endPoint x: 492, endPoint y: 329, distance: 91.9
click at [492, 329] on tr "Peas and carrots, canned, no salt added, solids and liquids Dairy free Gluten f…" at bounding box center [733, 310] width 1105 height 44
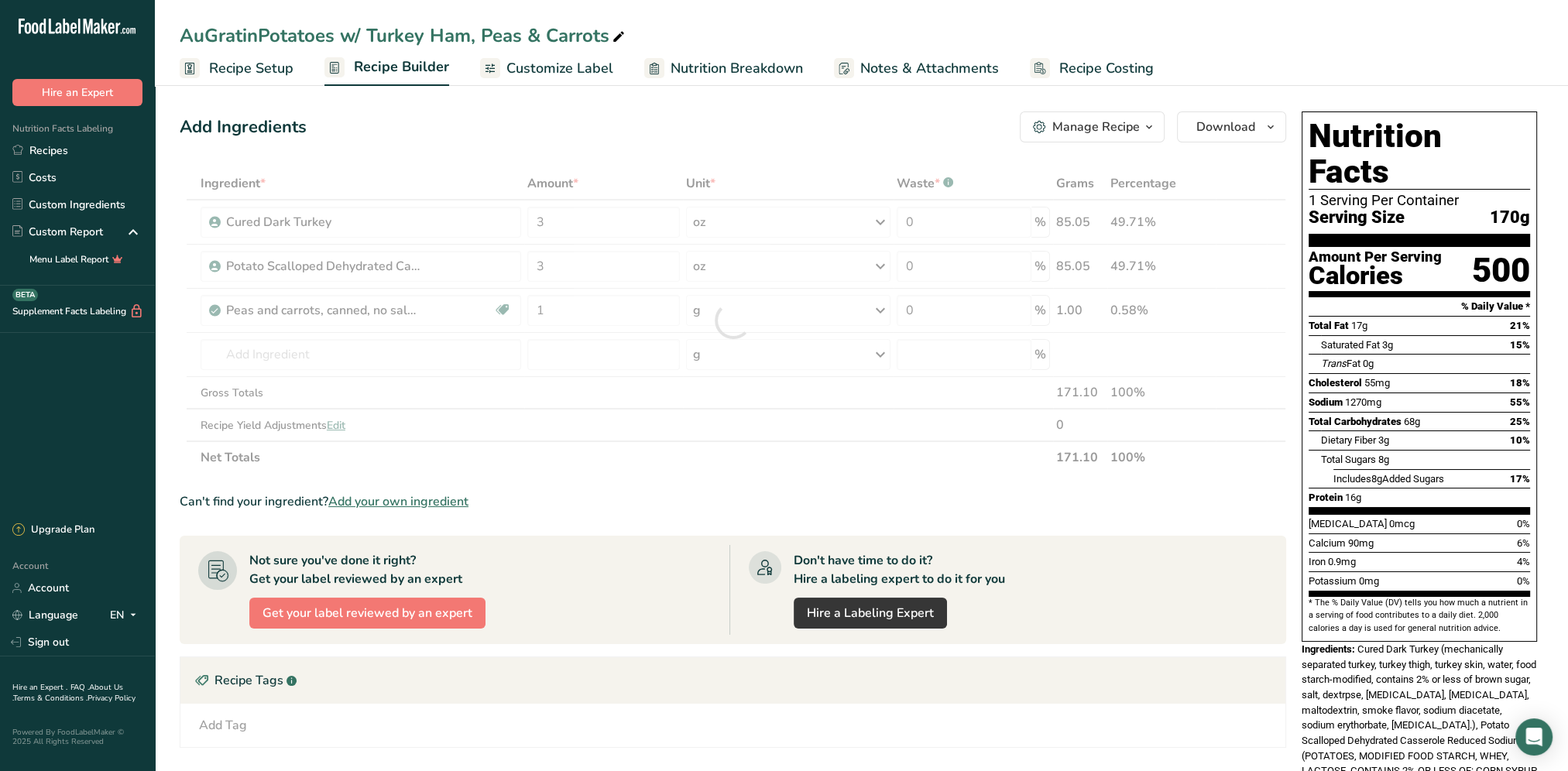
click at [882, 311] on div "Ingredient * Amount * Unit * Waste * .a-a{fill:#347362;}.b-a{fill:#fff;} Grams …" at bounding box center [733, 320] width 1107 height 306
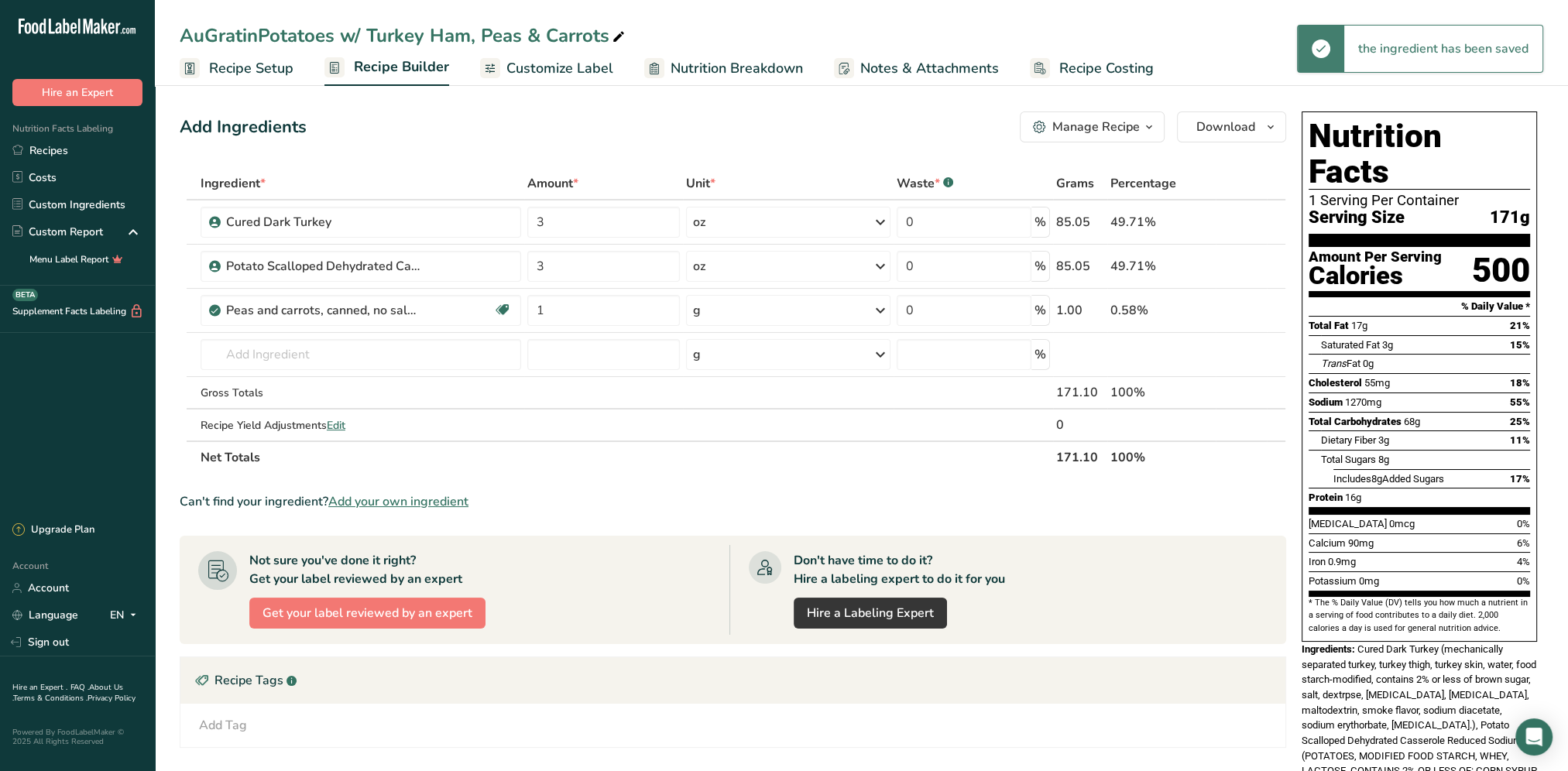
click at [879, 310] on icon at bounding box center [880, 310] width 19 height 28
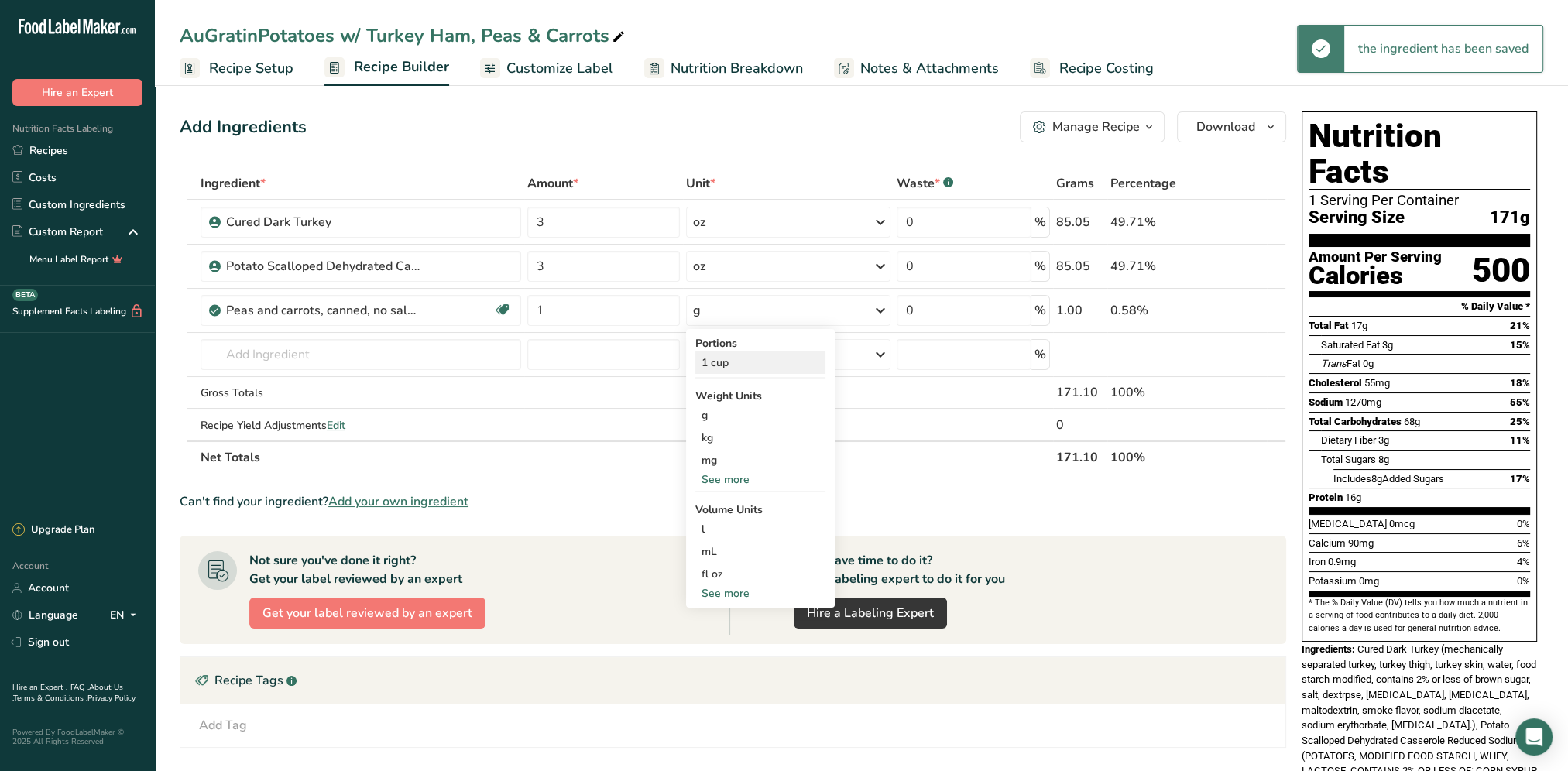
click at [760, 362] on div "1 cup" at bounding box center [760, 363] width 130 height 23
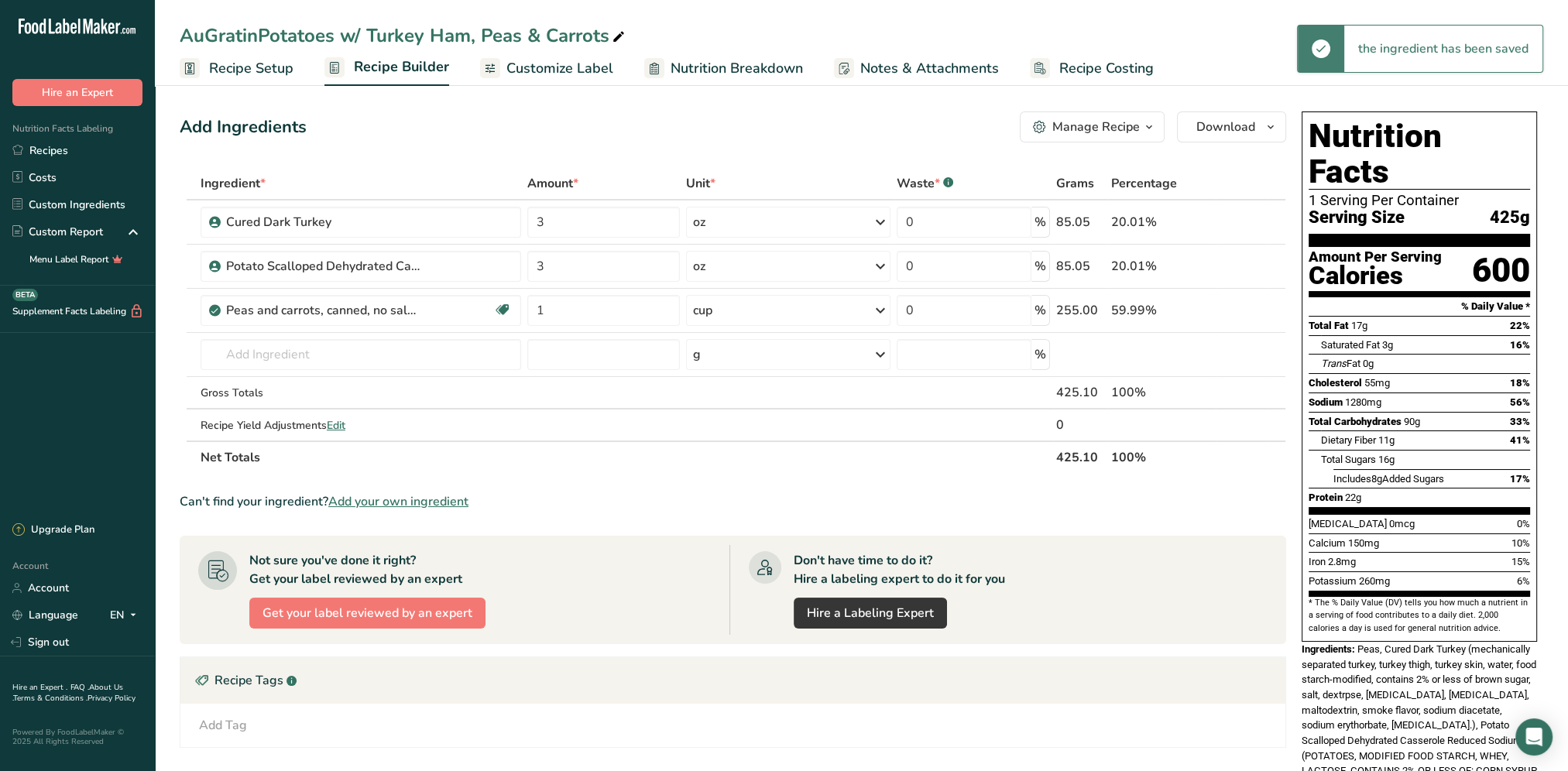
click at [828, 145] on div "Add Ingredients Manage Recipe Delete Recipe Duplicate Recipe Scale Recipe Save …" at bounding box center [737, 541] width 1116 height 872
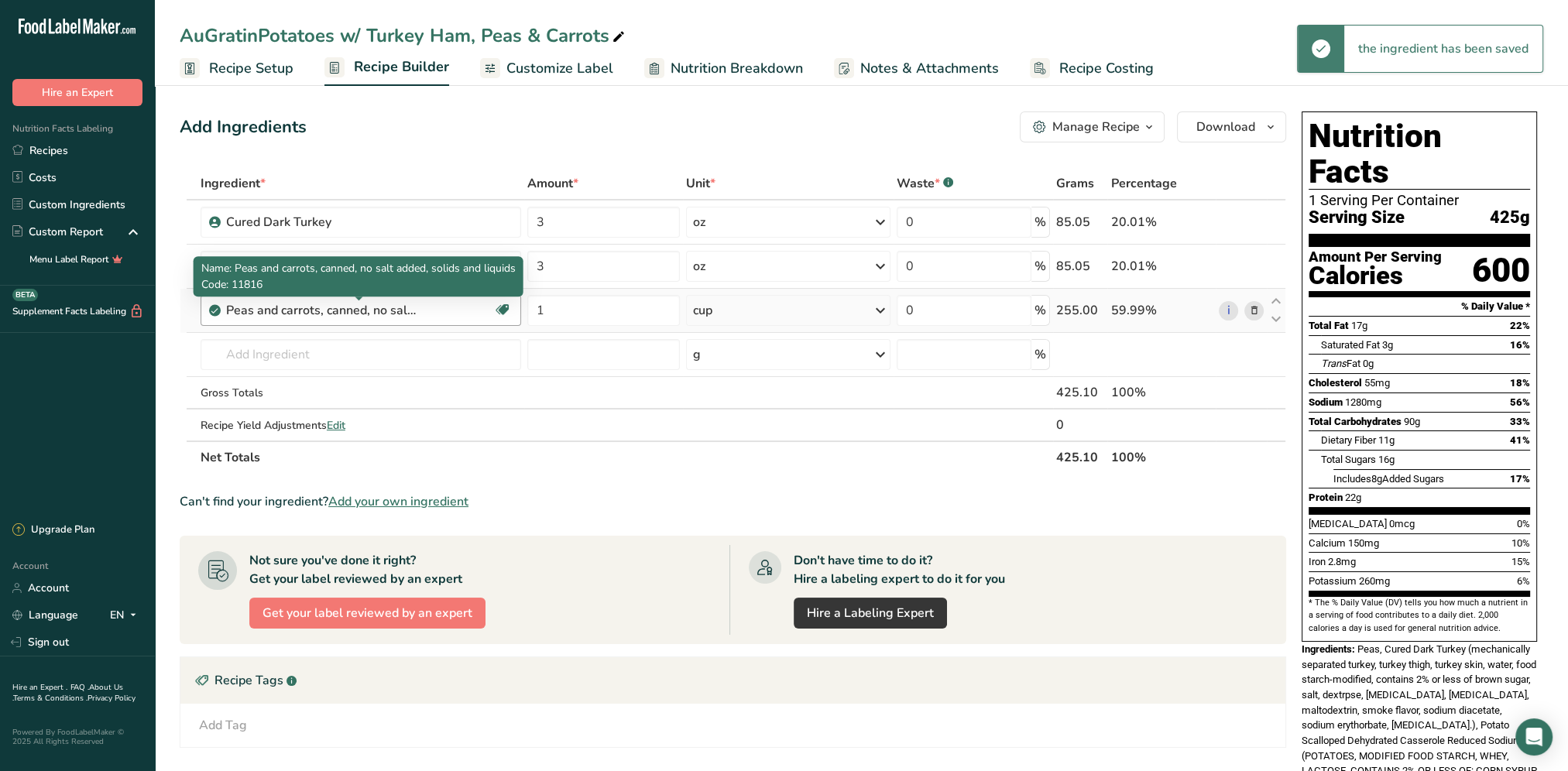
click at [373, 314] on div "Peas and carrots, canned, no salt added, solids and liquids" at bounding box center [323, 310] width 194 height 19
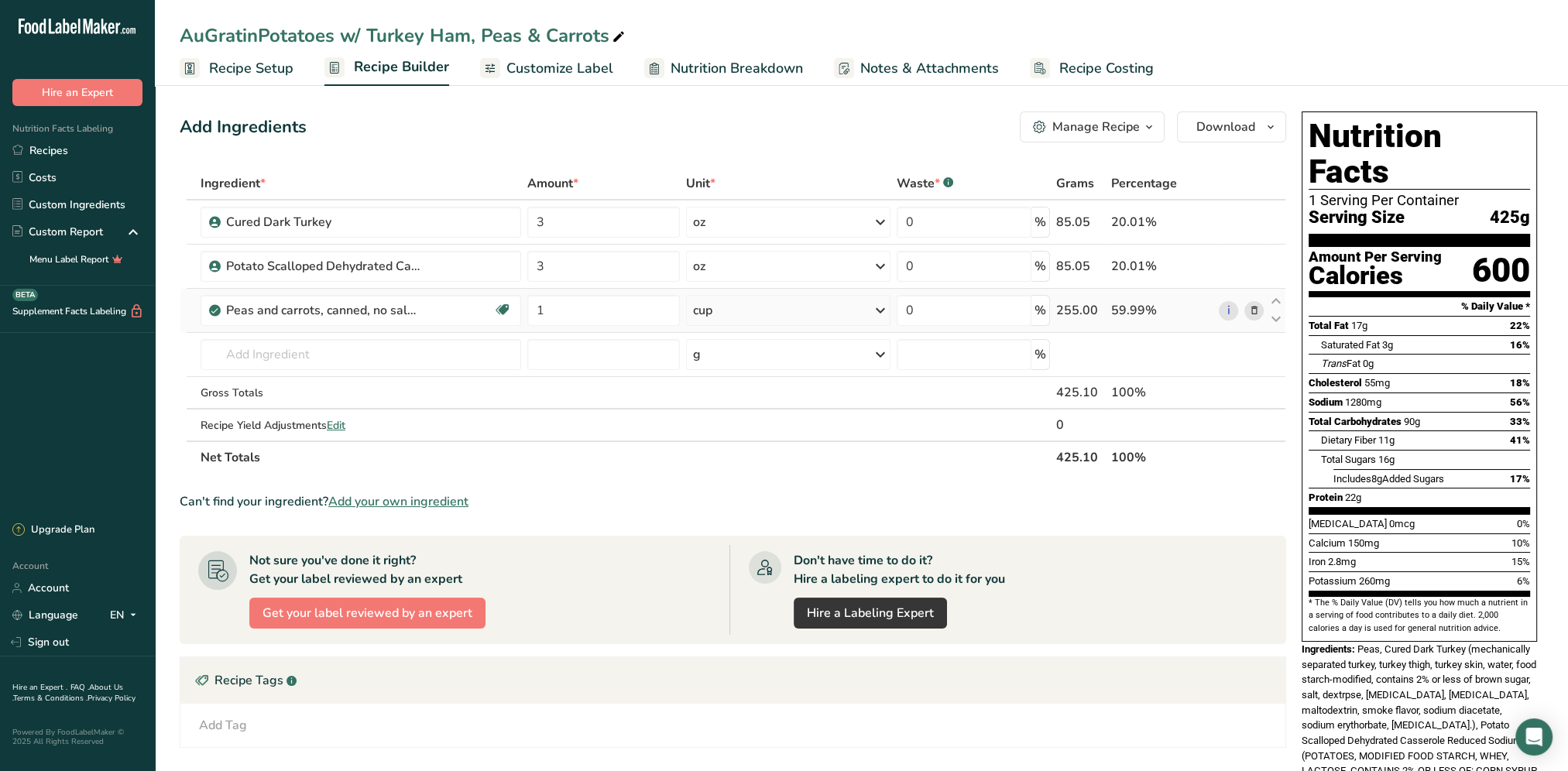
click at [1257, 310] on icon at bounding box center [1253, 310] width 10 height 16
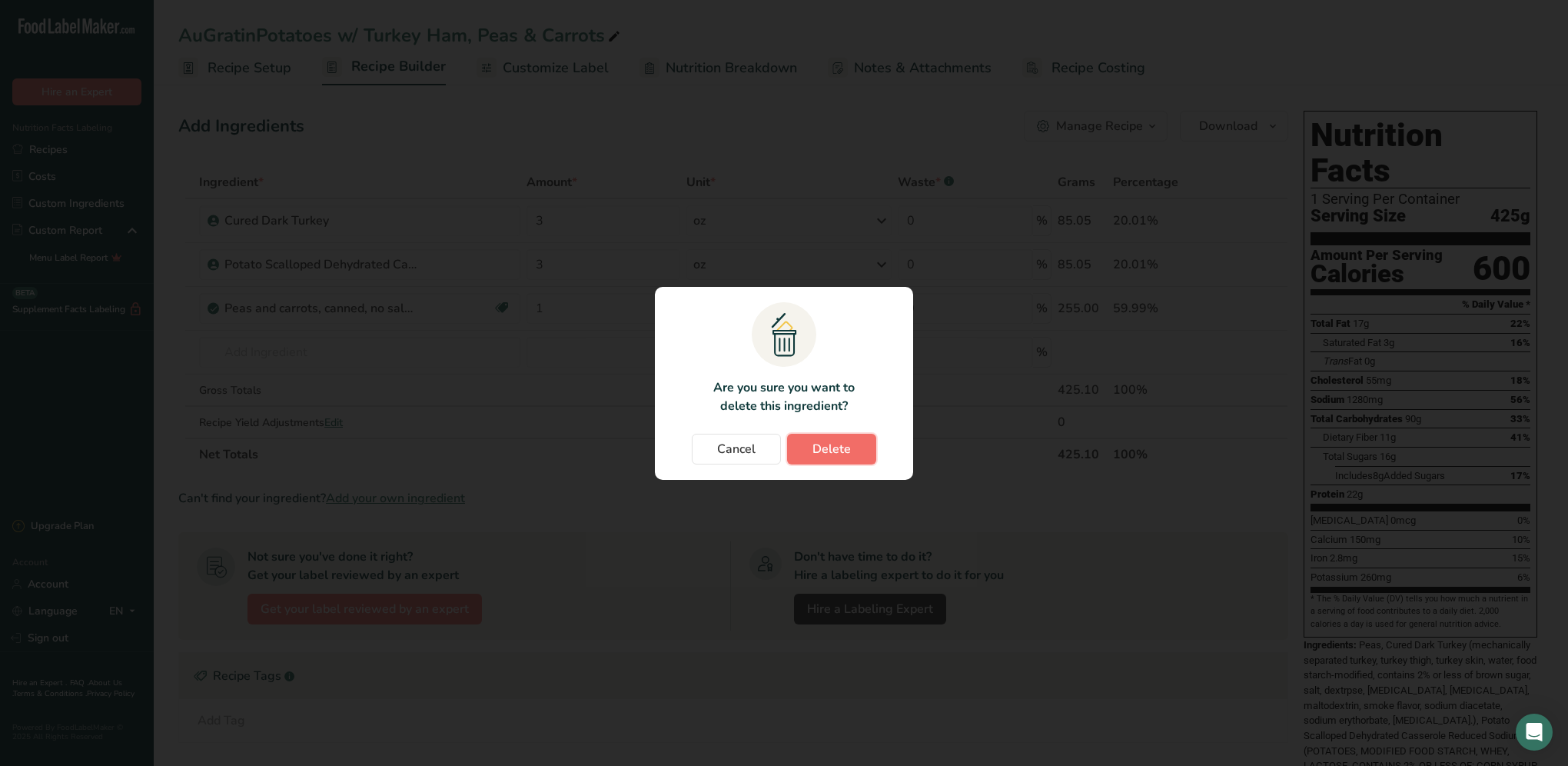
click at [832, 445] on span "Delete" at bounding box center [832, 449] width 38 height 18
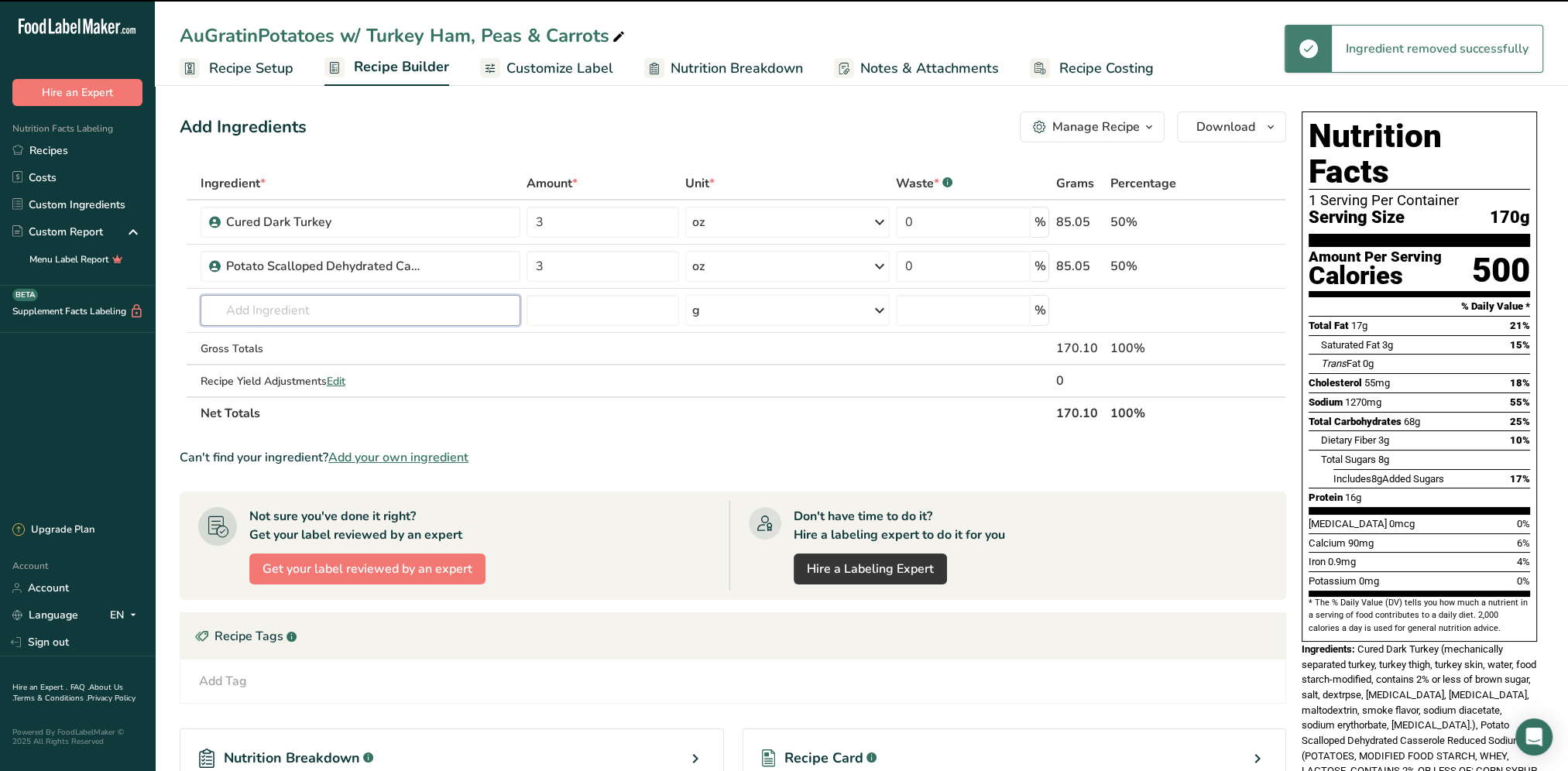
click at [298, 303] on input "text" at bounding box center [361, 310] width 319 height 31
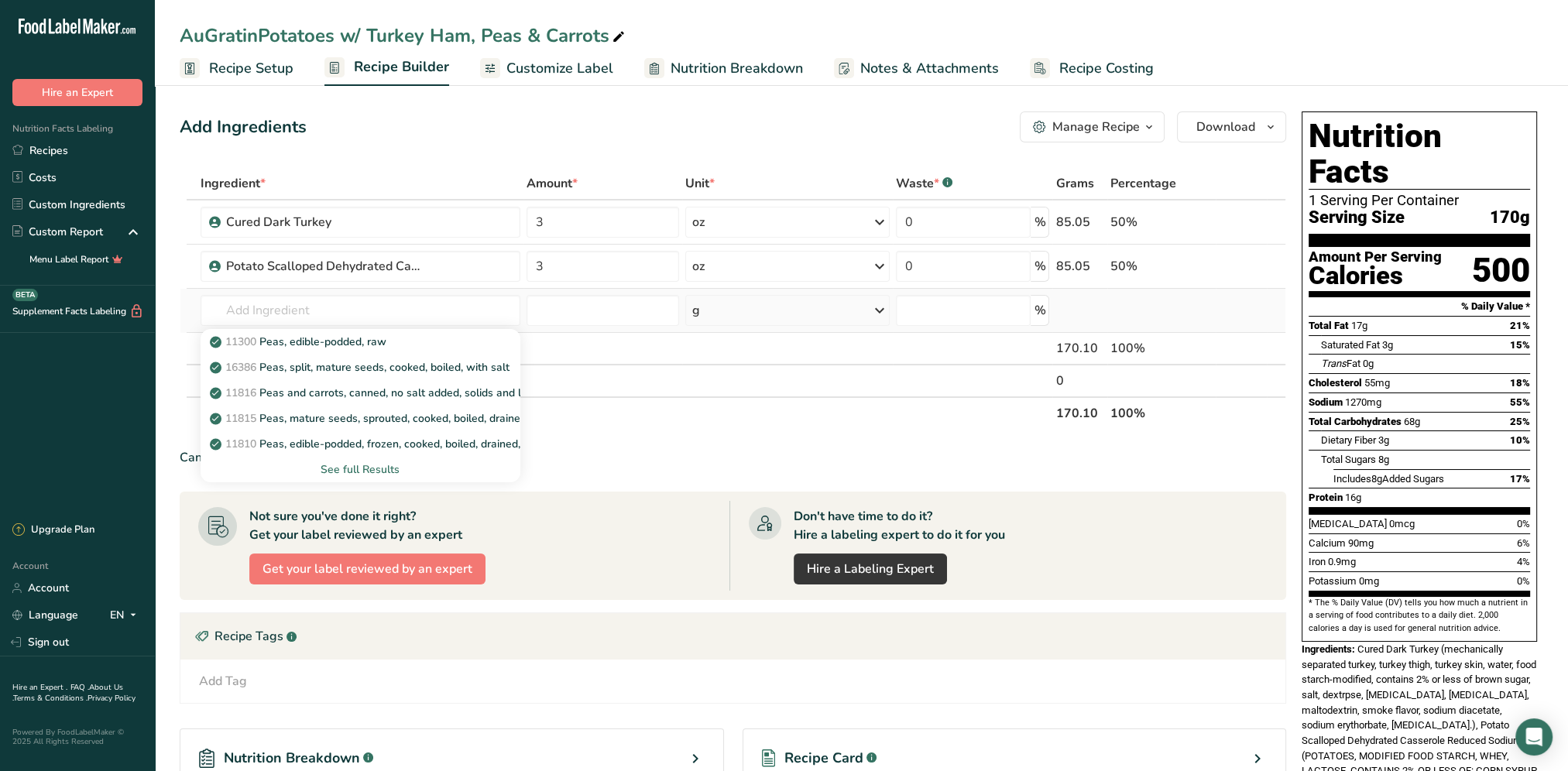
click at [370, 469] on div "See full Results" at bounding box center [361, 469] width 295 height 16
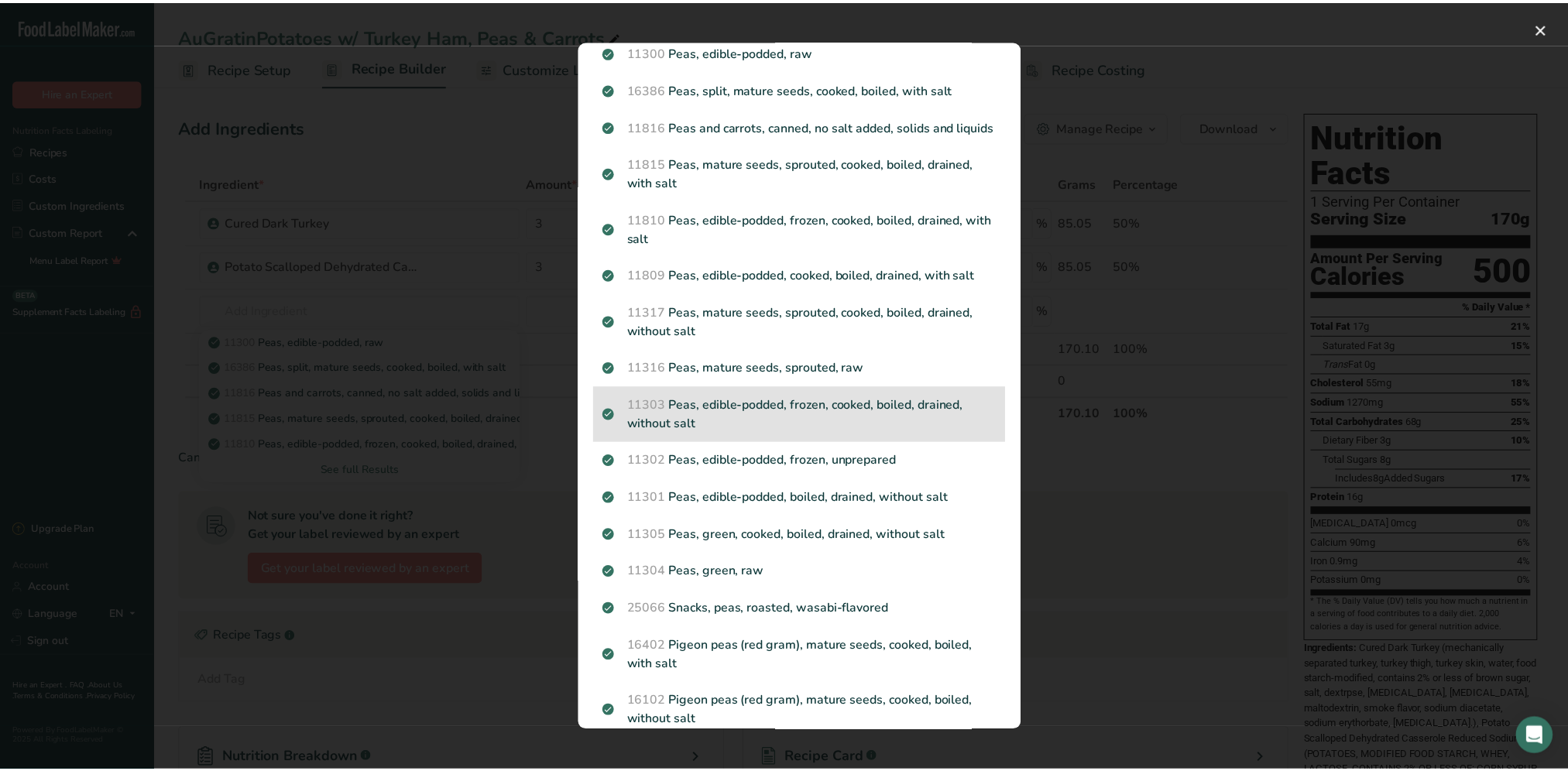
scroll to position [77, 0]
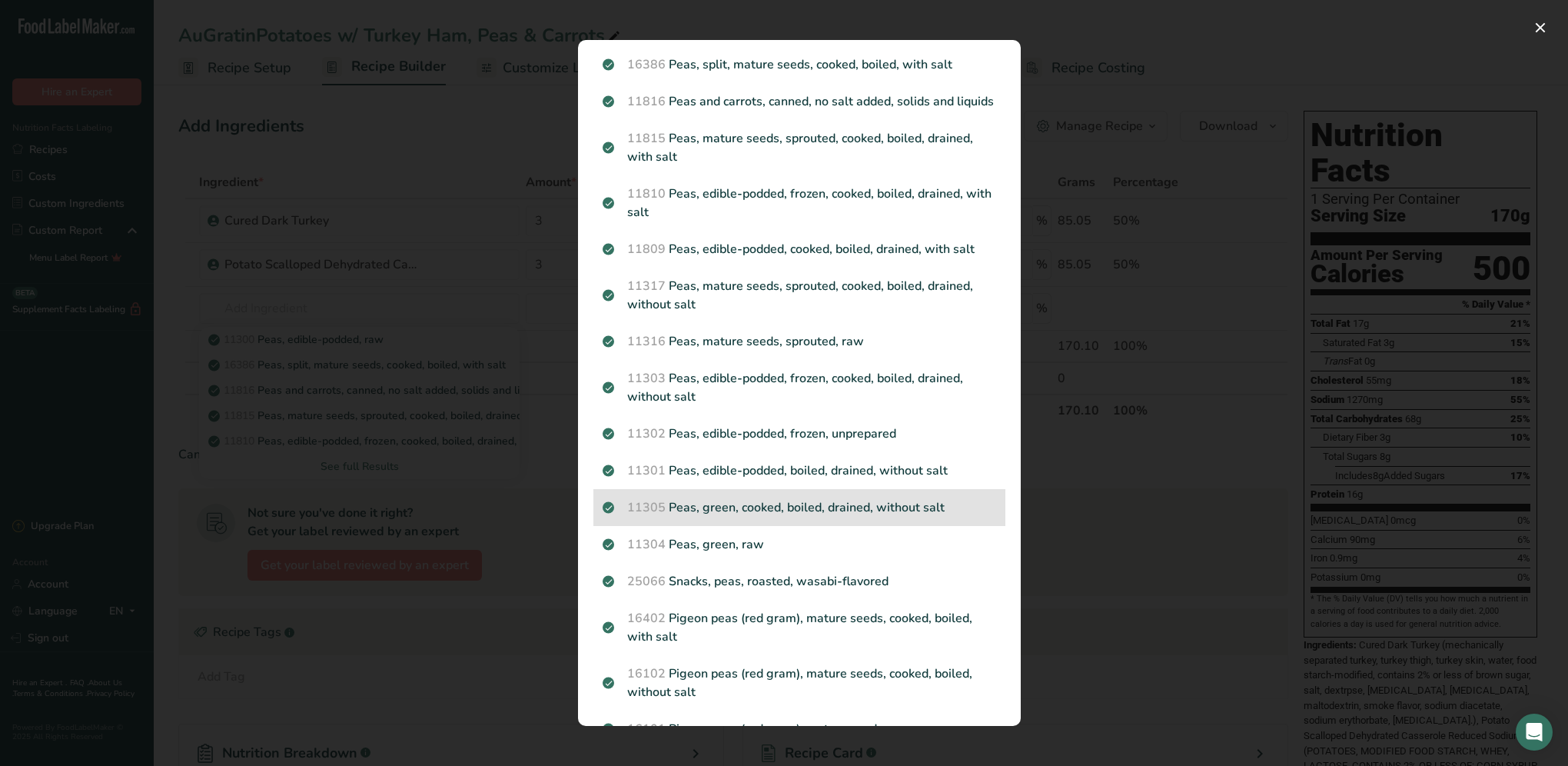
click at [822, 517] on p "11305 Peas, green, cooked, boiled, drained, without salt" at bounding box center [798, 507] width 393 height 18
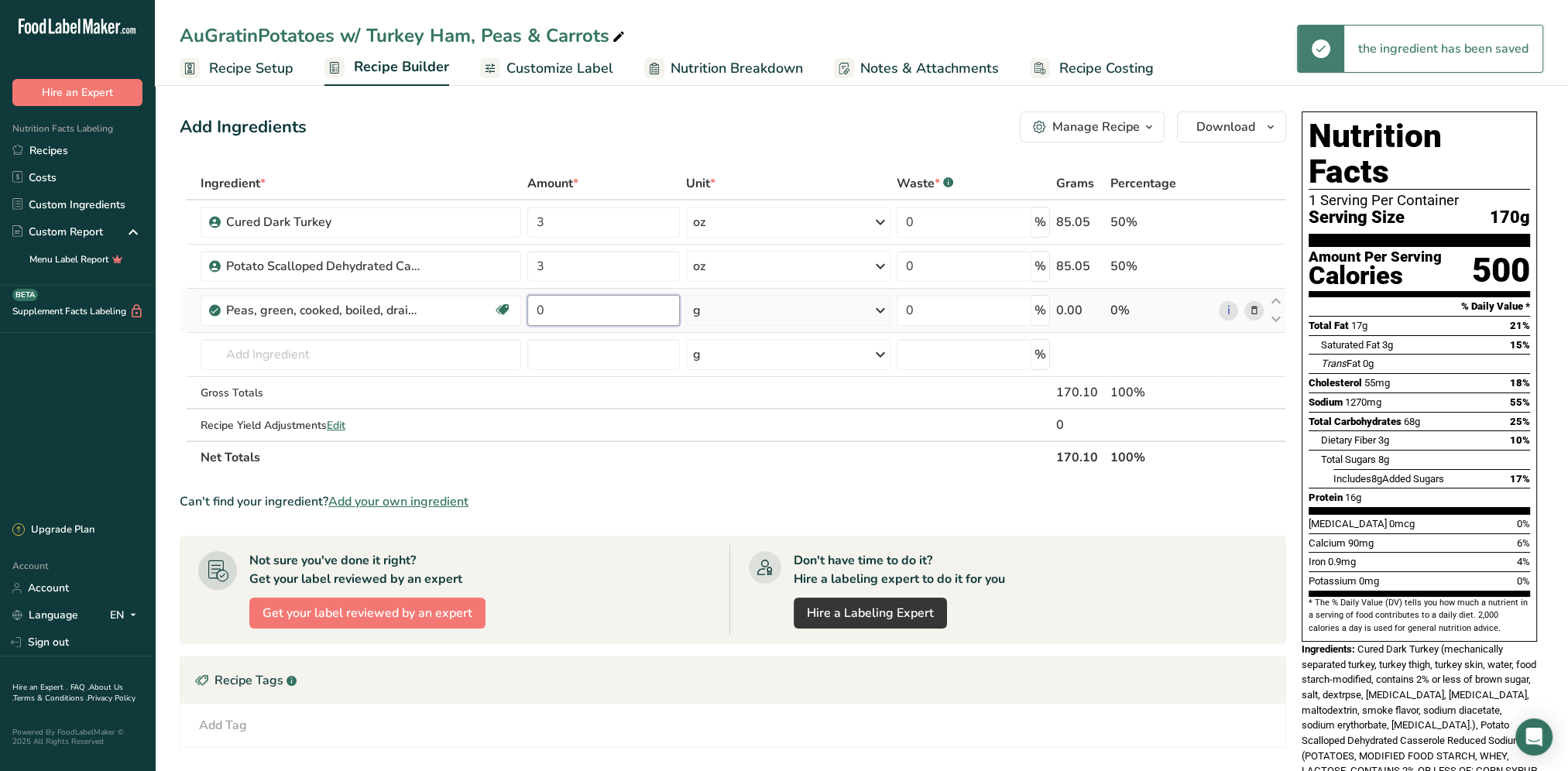
drag, startPoint x: 565, startPoint y: 313, endPoint x: 528, endPoint y: 310, distance: 37.1
click at [528, 310] on input "0" at bounding box center [603, 310] width 152 height 31
click at [882, 310] on div "Ingredient * Amount * Unit * Waste * .a-a{fill:#347362;}.b-a{fill:#fff;} Grams …" at bounding box center [733, 320] width 1107 height 306
click at [881, 305] on icon at bounding box center [880, 310] width 19 height 28
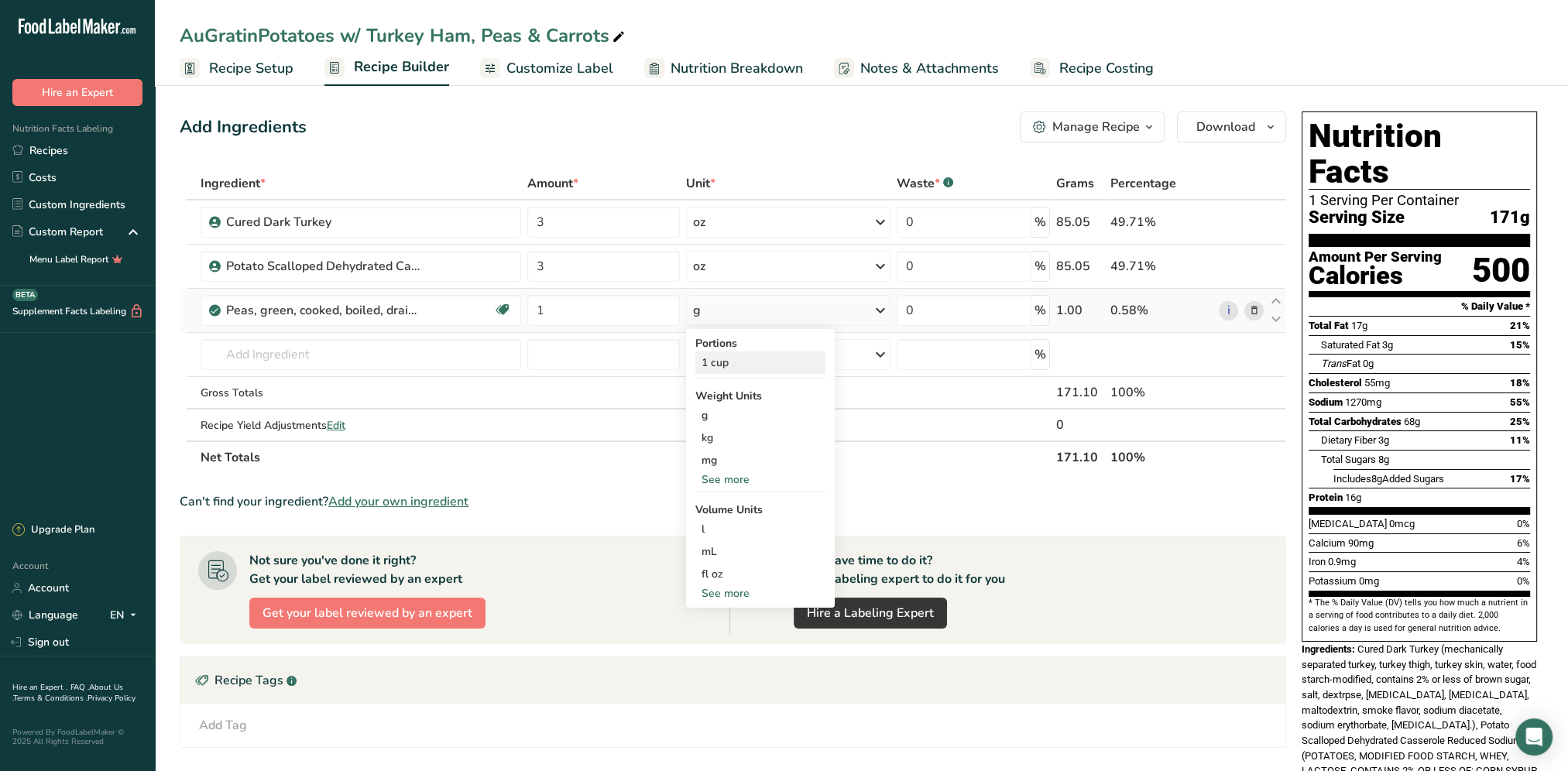
click at [736, 368] on div "1 cup" at bounding box center [760, 363] width 130 height 23
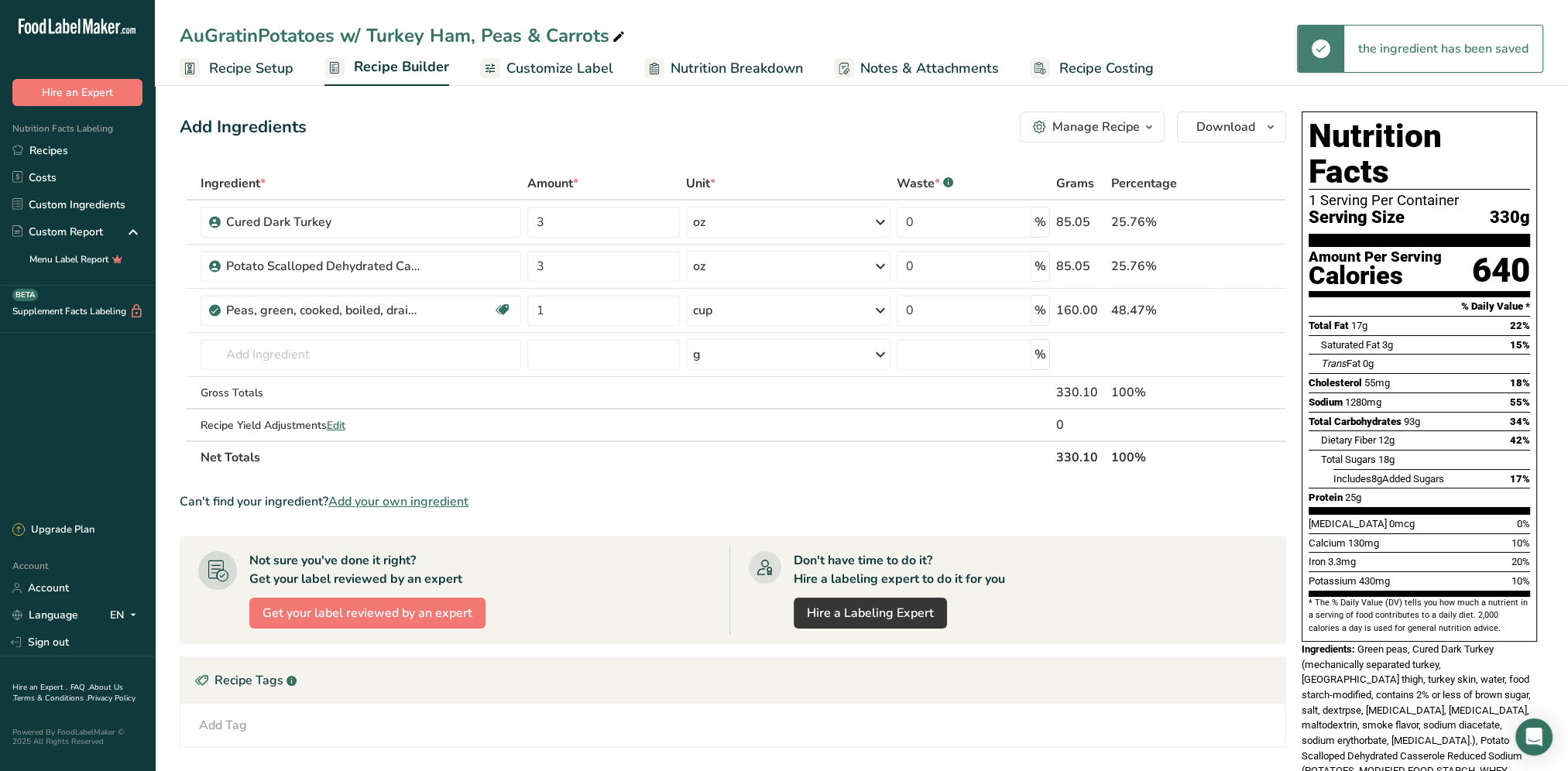
click at [798, 164] on div "Add Ingredients Manage Recipe Delete Recipe Duplicate Recipe Scale Recipe Save …" at bounding box center [737, 549] width 1116 height 887
drag, startPoint x: 559, startPoint y: 315, endPoint x: 527, endPoint y: 322, distance: 32.8
click at [528, 322] on input "1" at bounding box center [603, 310] width 152 height 31
click at [761, 141] on div "Add Ingredients Manage Recipe Delete Recipe Duplicate Recipe Scale Recipe Save …" at bounding box center [733, 127] width 1107 height 31
click at [280, 350] on input "text" at bounding box center [361, 354] width 320 height 31
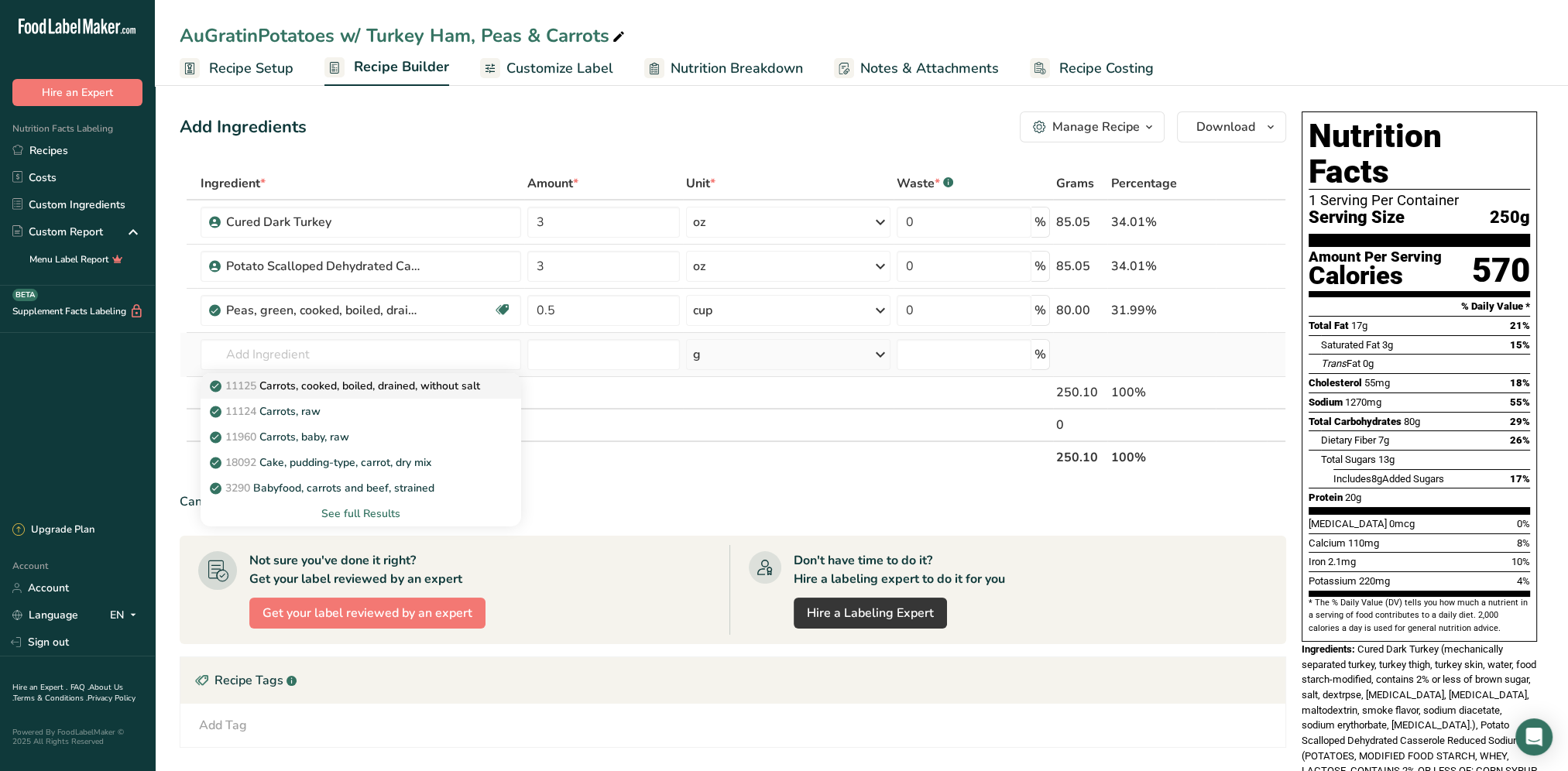
click at [409, 384] on p "11125 Carrots, cooked, boiled, drained, without salt" at bounding box center [346, 386] width 267 height 16
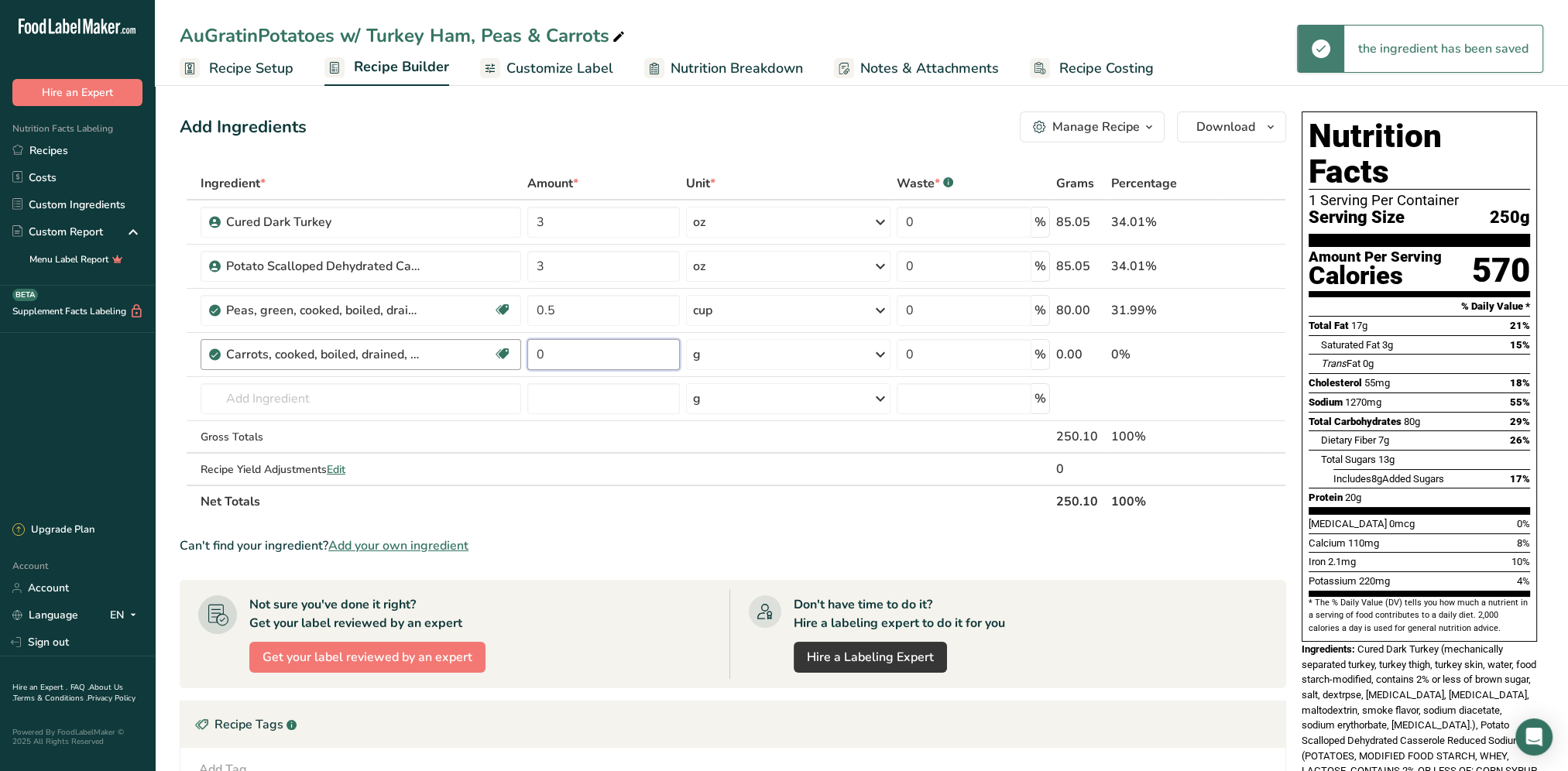
drag, startPoint x: 567, startPoint y: 356, endPoint x: 519, endPoint y: 366, distance: 49.0
click at [519, 366] on tr "Carrots, cooked, boiled, drained, without salt Dairy free Gluten free Vegan Veg…" at bounding box center [733, 355] width 1105 height 44
click at [882, 353] on div "Ingredient * Amount * Unit * Waste * .a-a{fill:#347362;}.b-a{fill:#fff;} Grams …" at bounding box center [733, 342] width 1107 height 351
click at [882, 353] on icon at bounding box center [880, 354] width 19 height 28
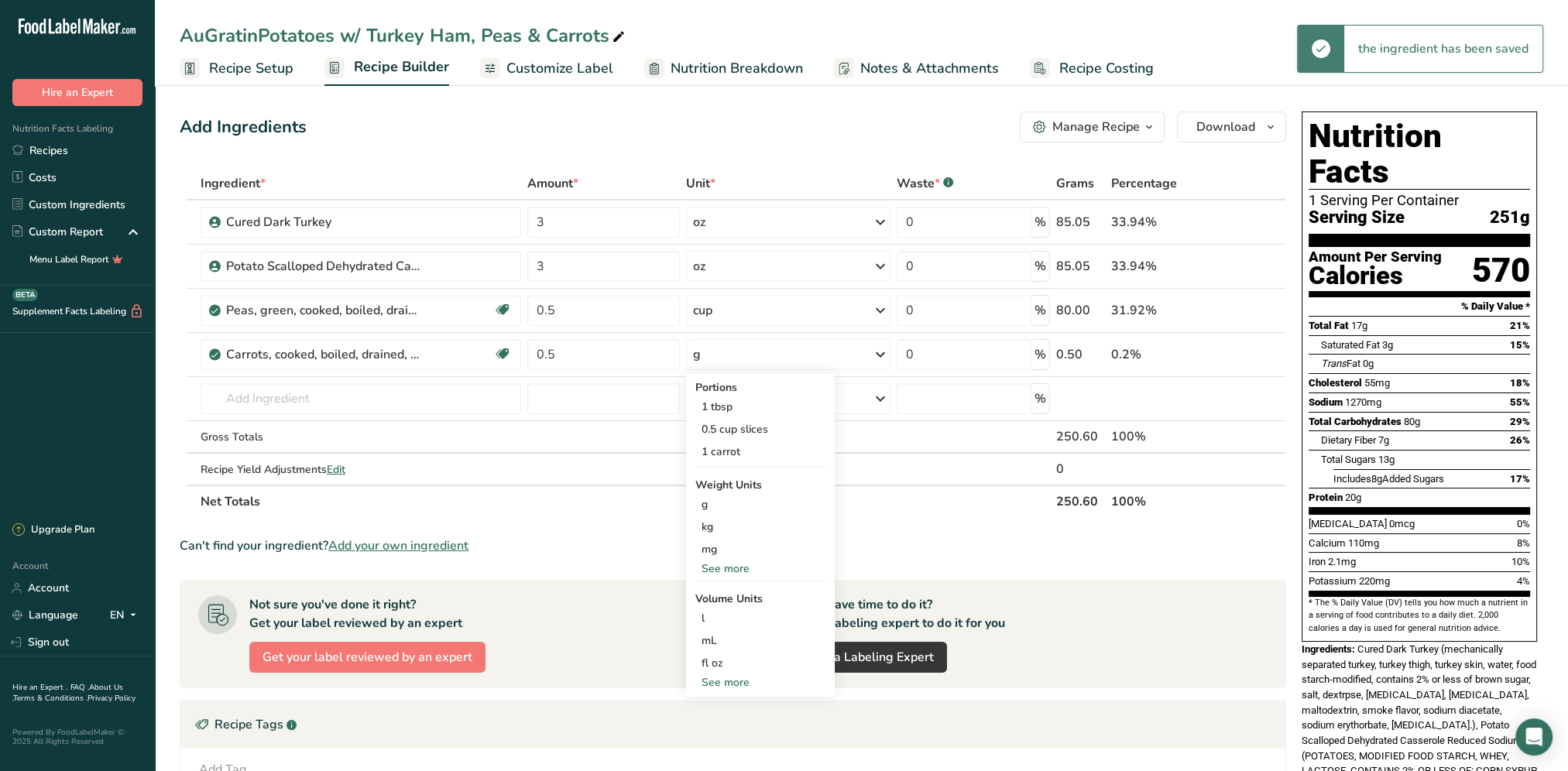
click at [723, 569] on div "See more" at bounding box center [760, 569] width 130 height 16
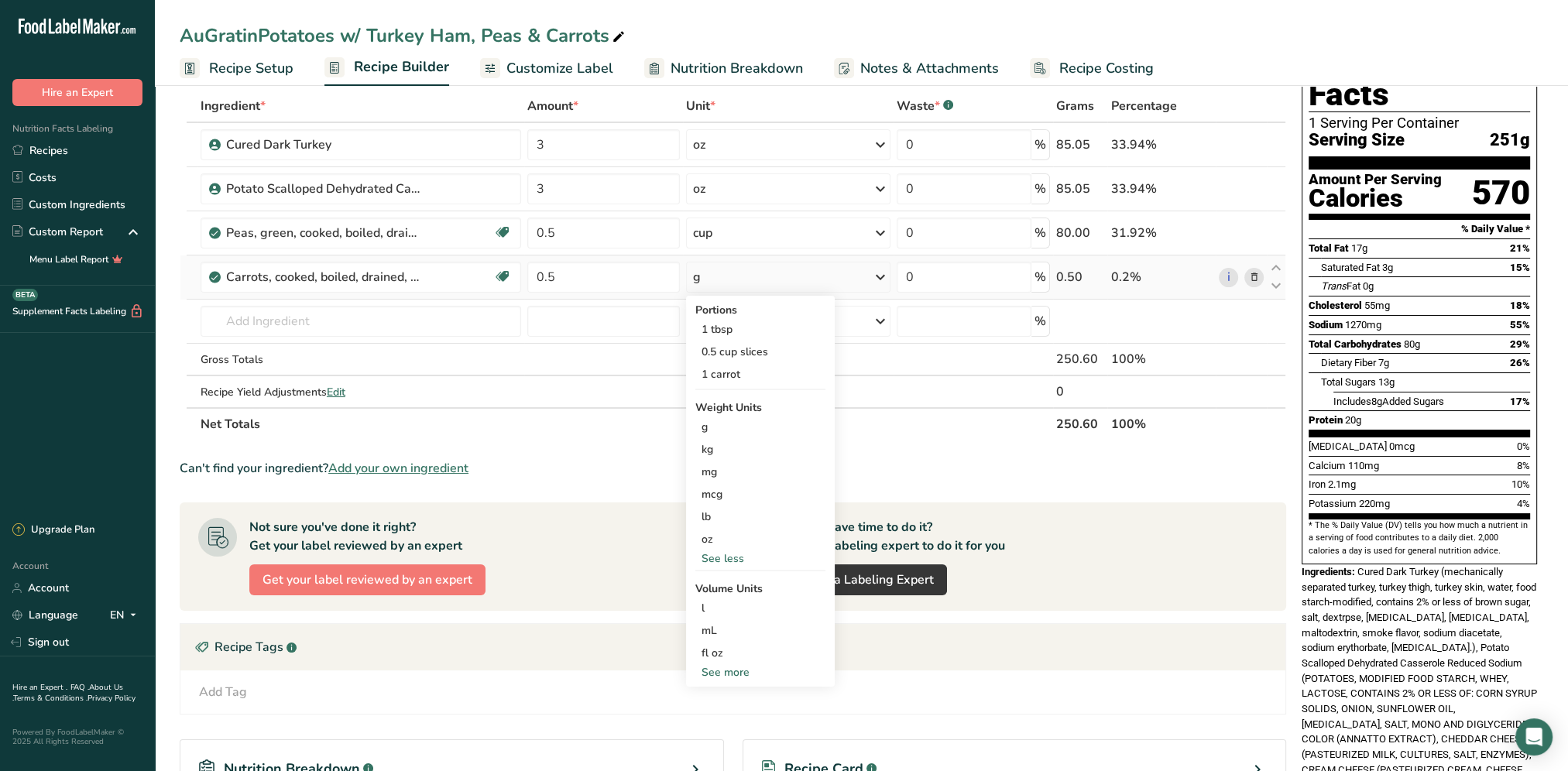
click at [728, 669] on div "See more" at bounding box center [760, 673] width 130 height 16
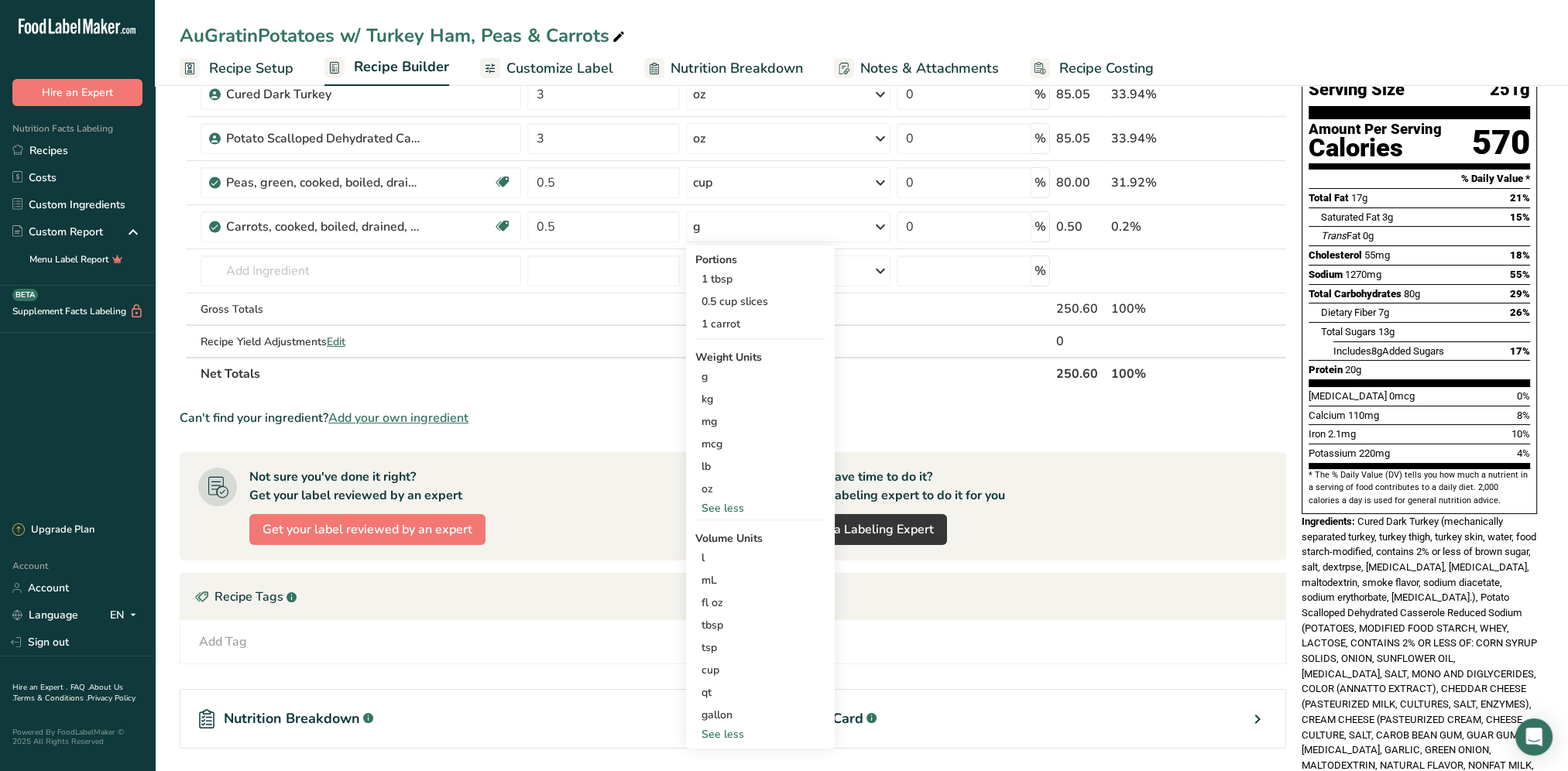
scroll to position [155, 0]
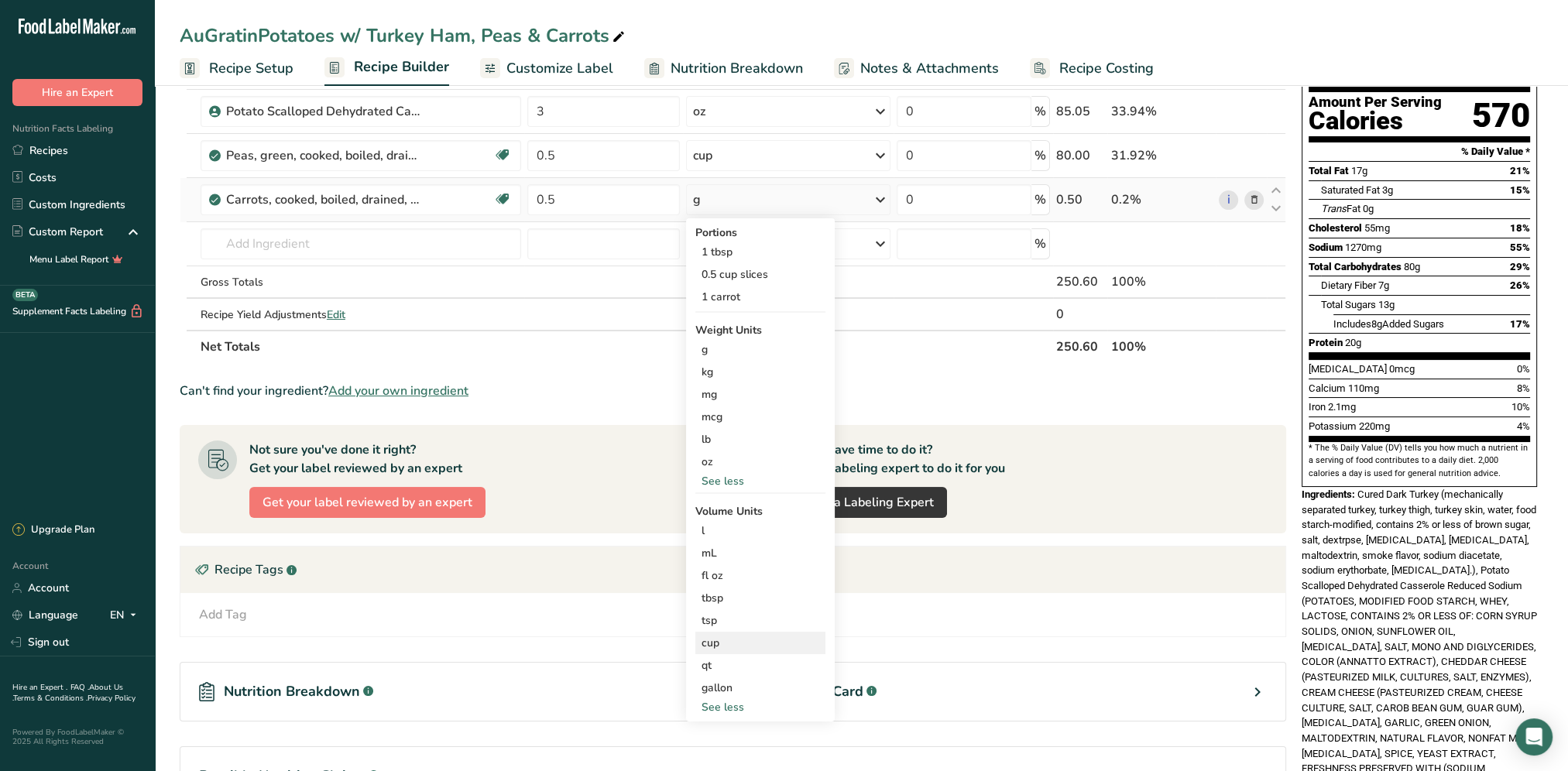
click at [728, 644] on div "cup" at bounding box center [761, 643] width 118 height 16
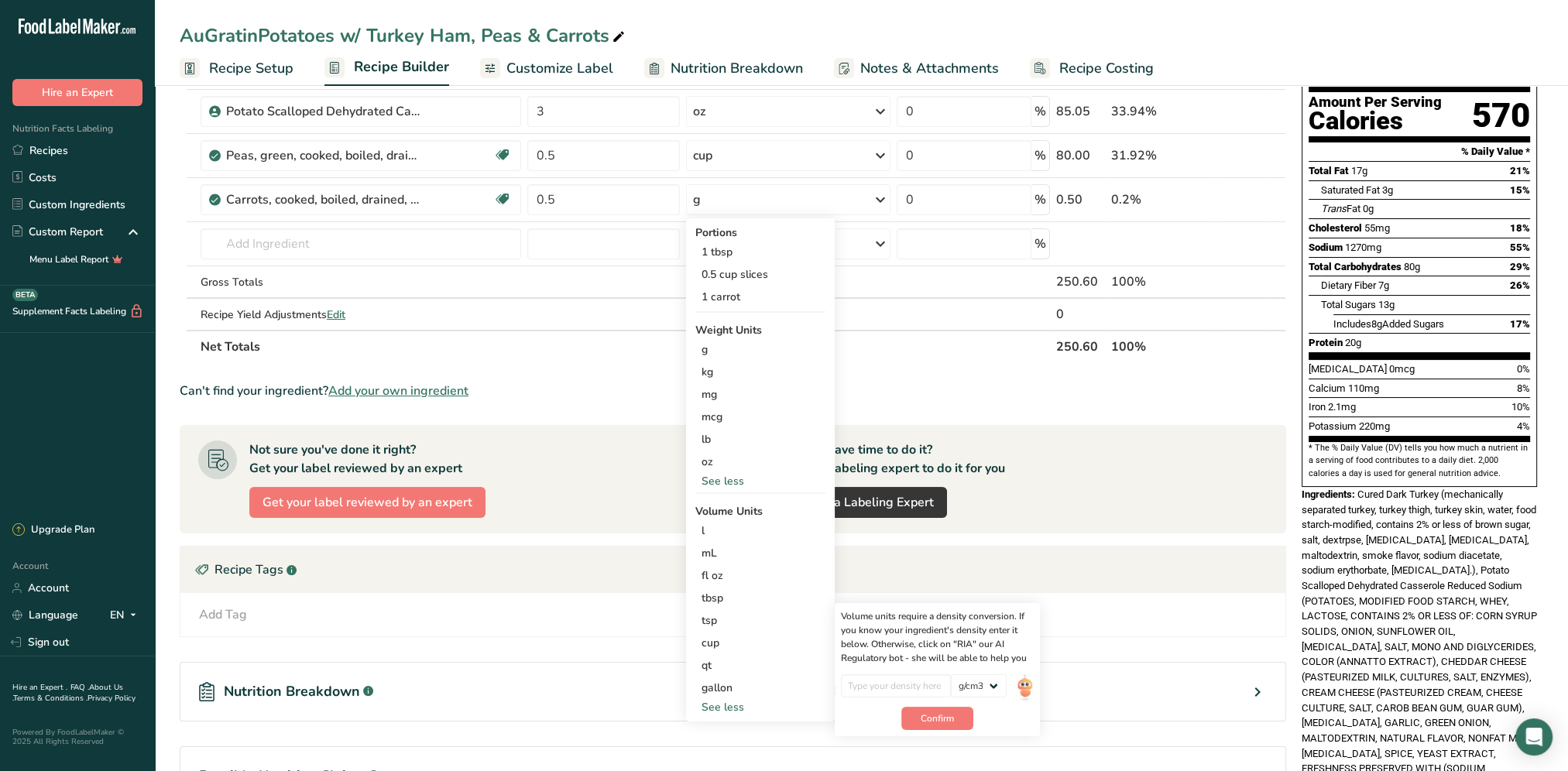
click at [988, 342] on th "Net Totals" at bounding box center [625, 346] width 856 height 32
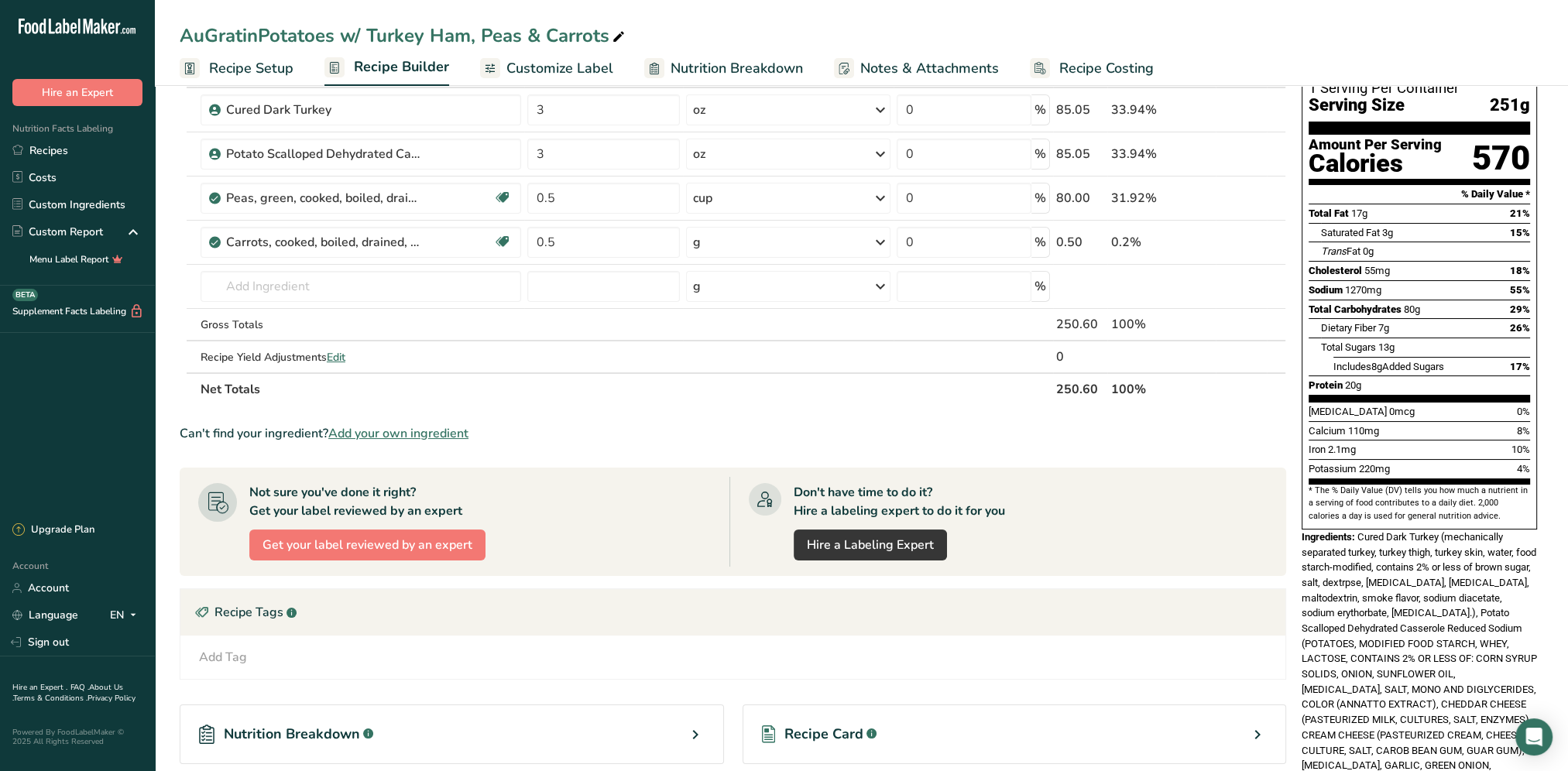
scroll to position [260, 0]
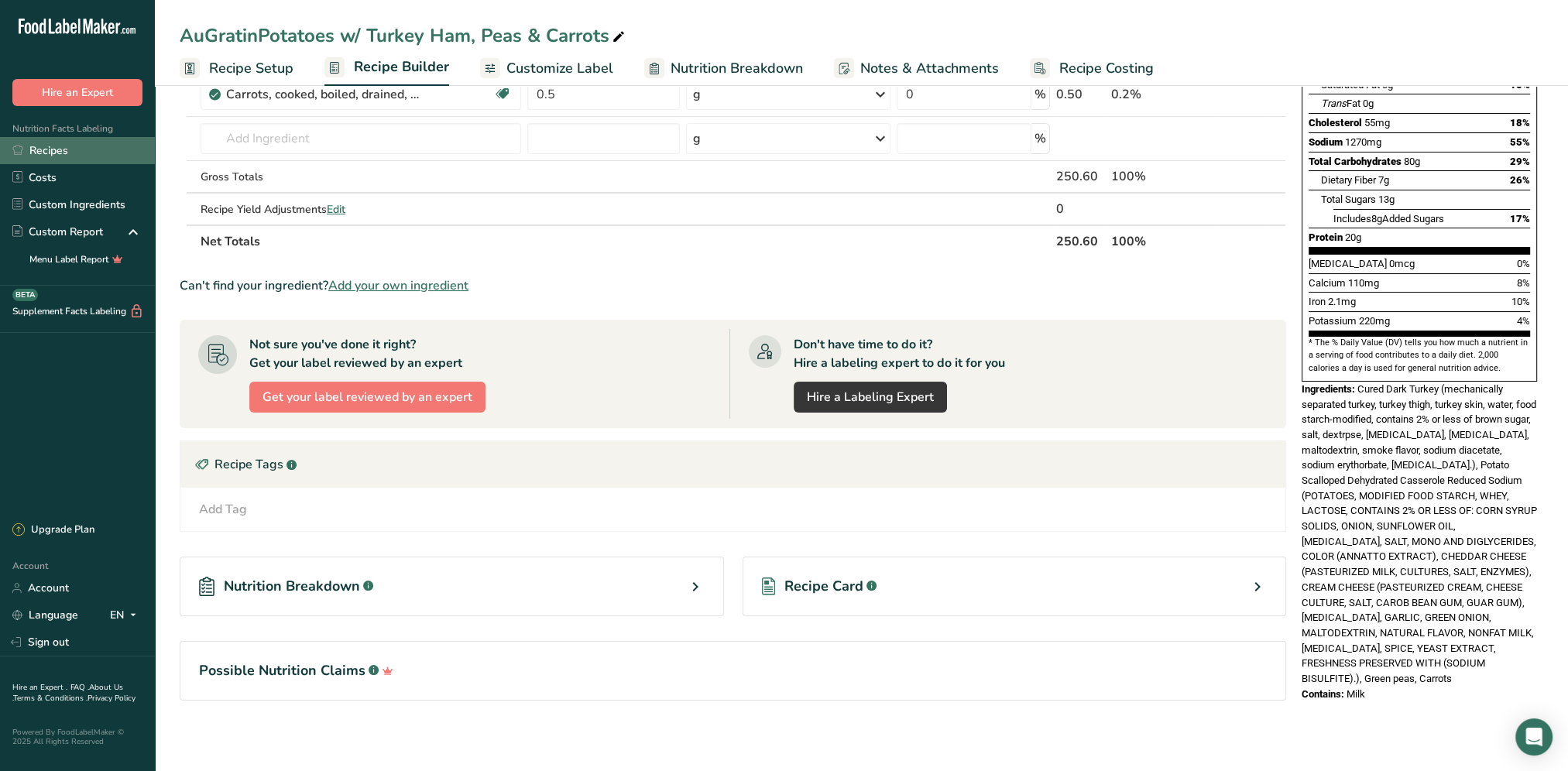
click at [73, 152] on link "Recipes" at bounding box center [77, 151] width 155 height 27
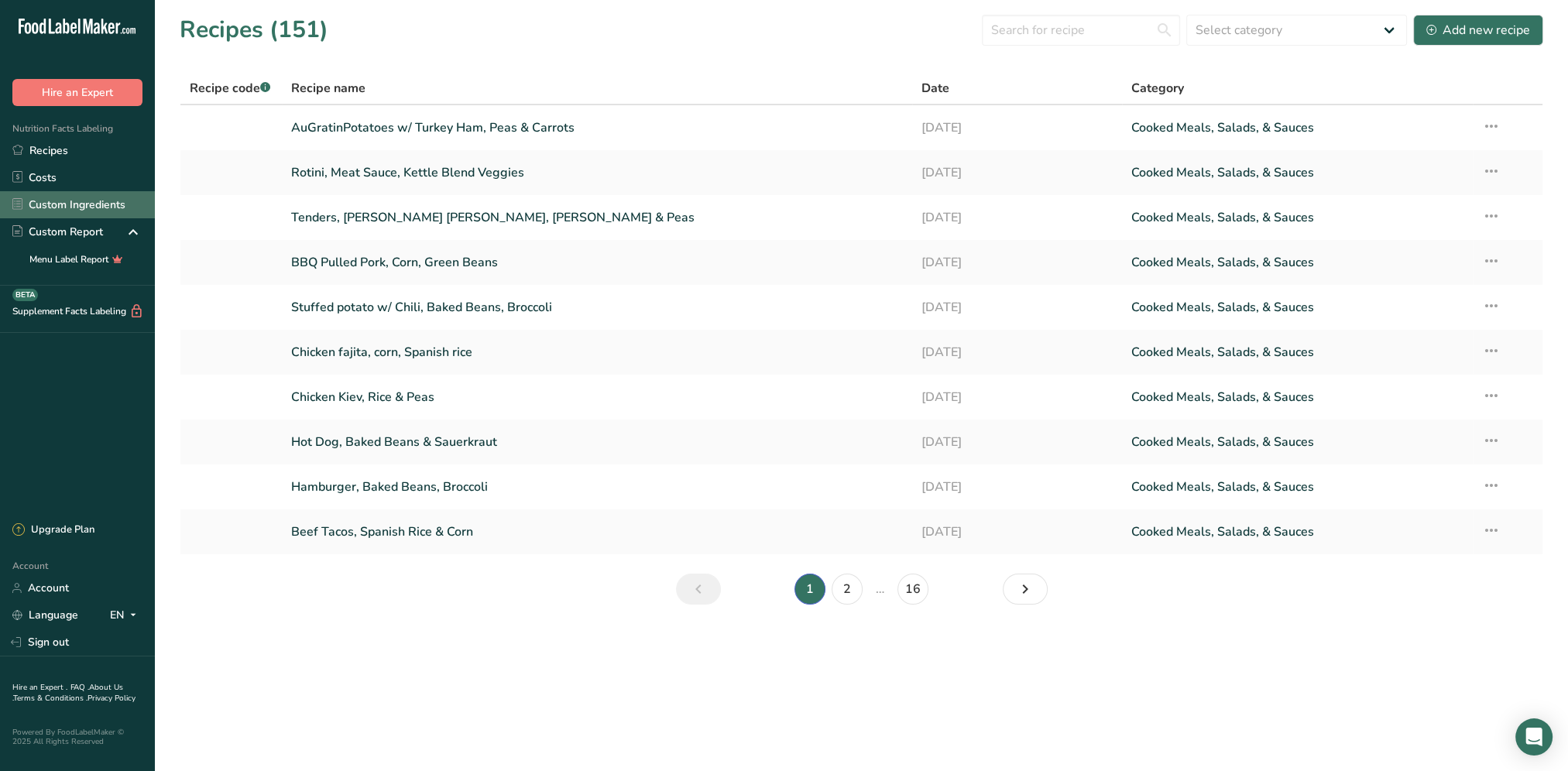
click at [80, 207] on link "Custom Ingredients" at bounding box center [77, 205] width 155 height 27
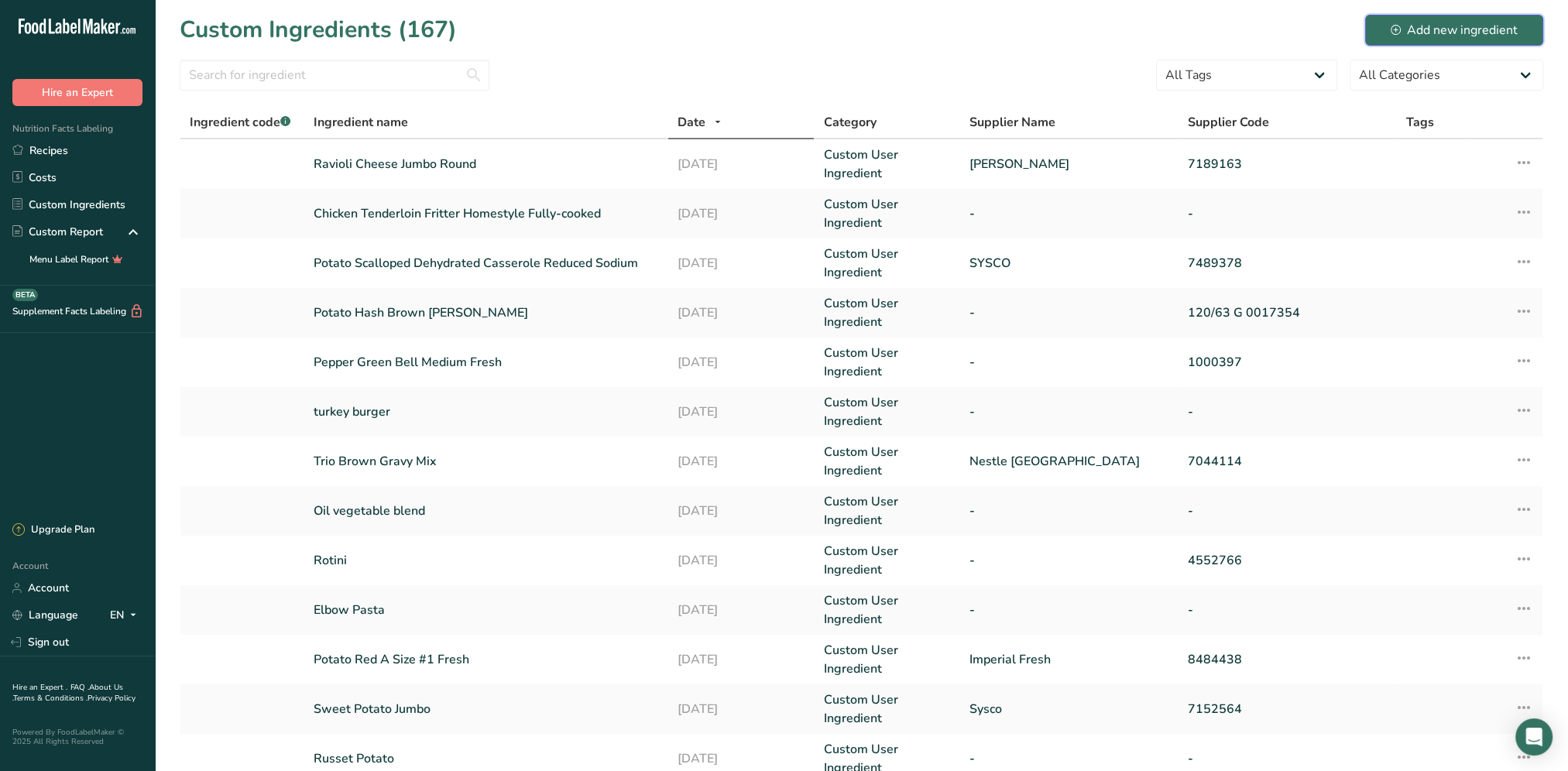
click at [1420, 34] on div "Add new ingredient" at bounding box center [1453, 30] width 127 height 19
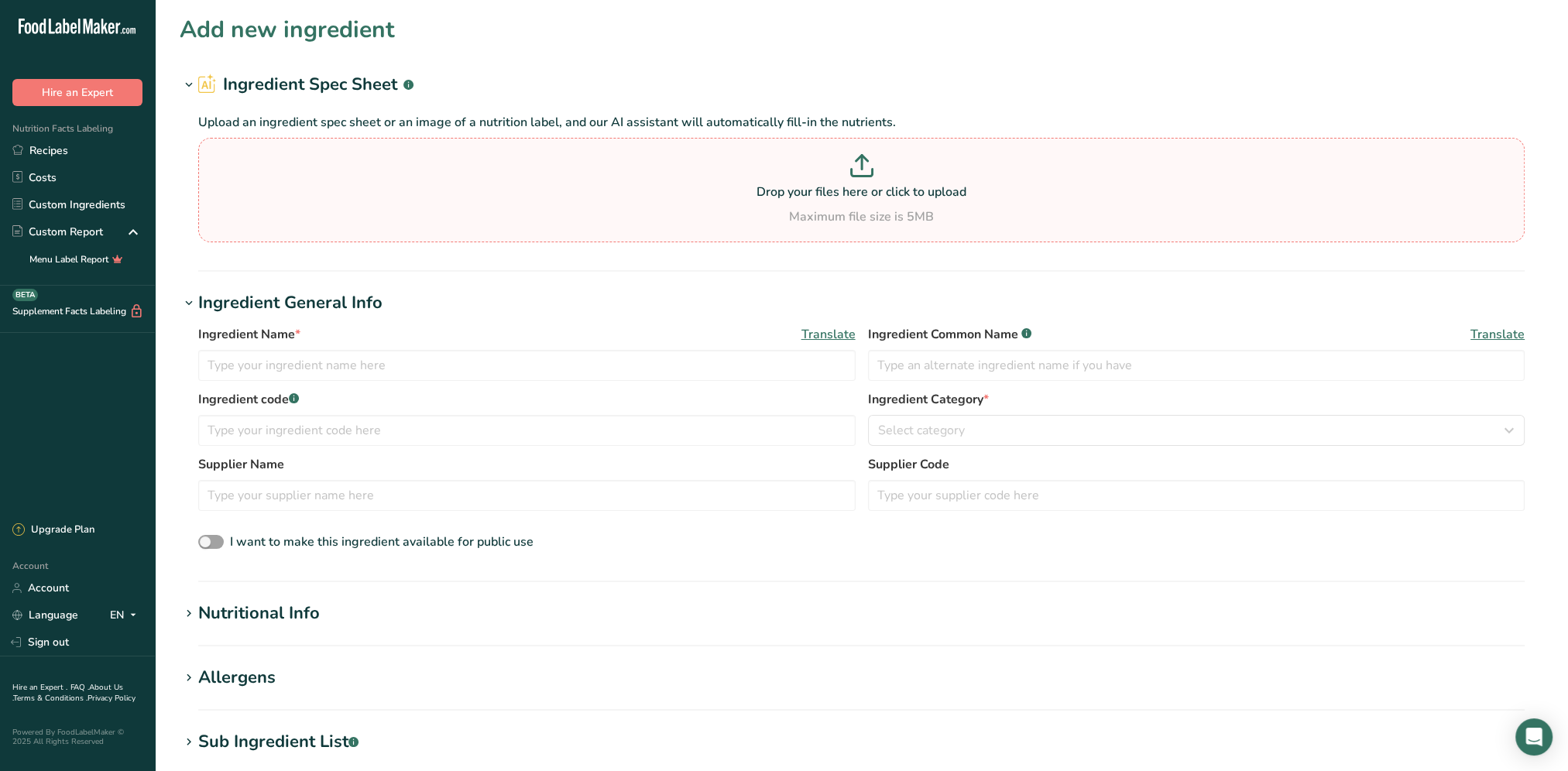
click at [313, 175] on p at bounding box center [861, 169] width 1319 height 29
click at [313, 175] on input "Drop your files here or click to upload Maximum file size is 5MB" at bounding box center [861, 190] width 1326 height 105
click at [272, 598] on section "Add new ingredient Ingredient Spec Sheet .a-a{fill:#347362;}.b-a{fill:#fff;} Up…" at bounding box center [861, 585] width 1413 height 1169
click at [277, 618] on div "Nutritional Info" at bounding box center [259, 614] width 122 height 26
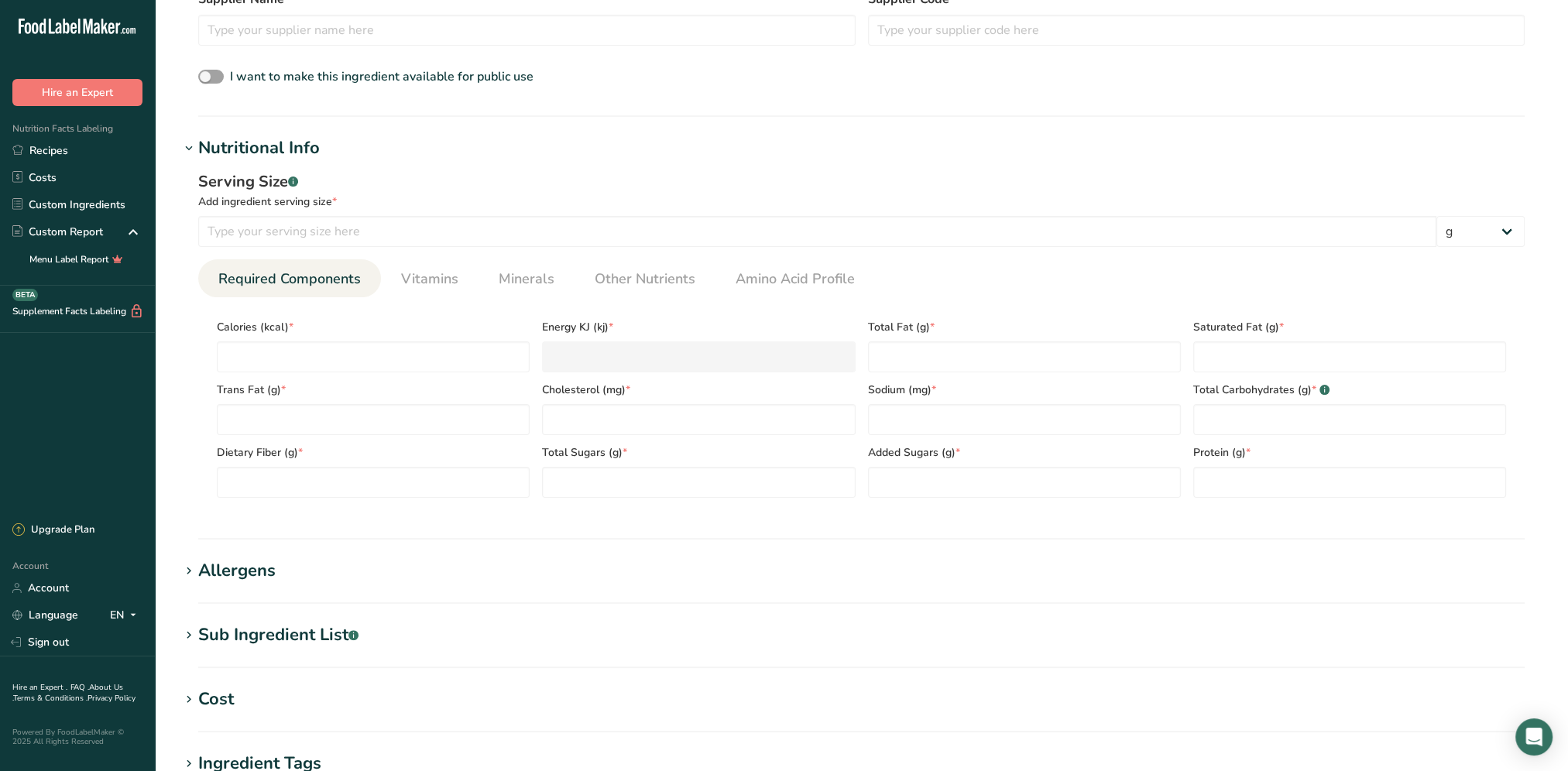
scroll to position [542, 0]
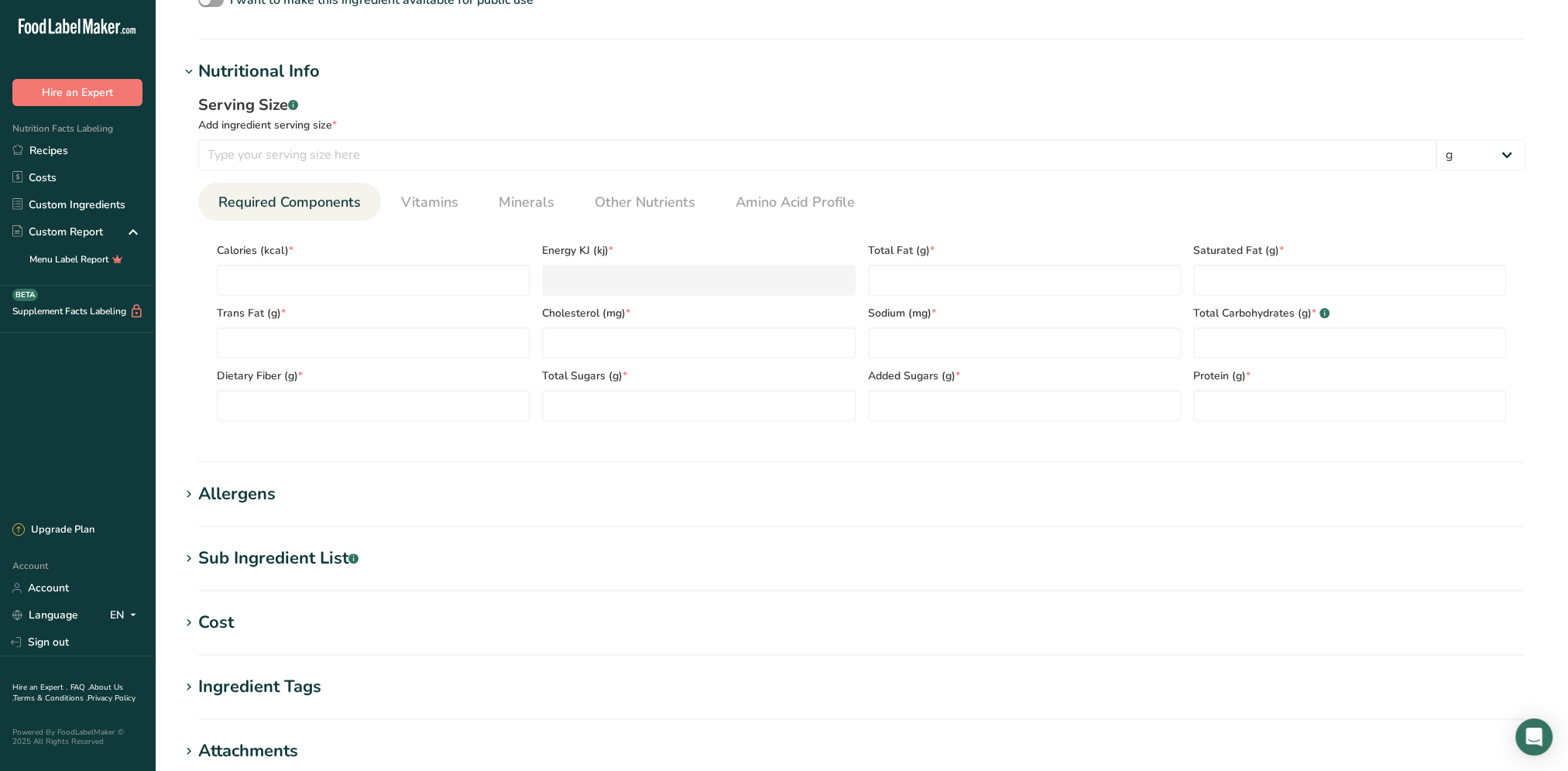
click at [237, 494] on div "Allergens" at bounding box center [237, 494] width 77 height 26
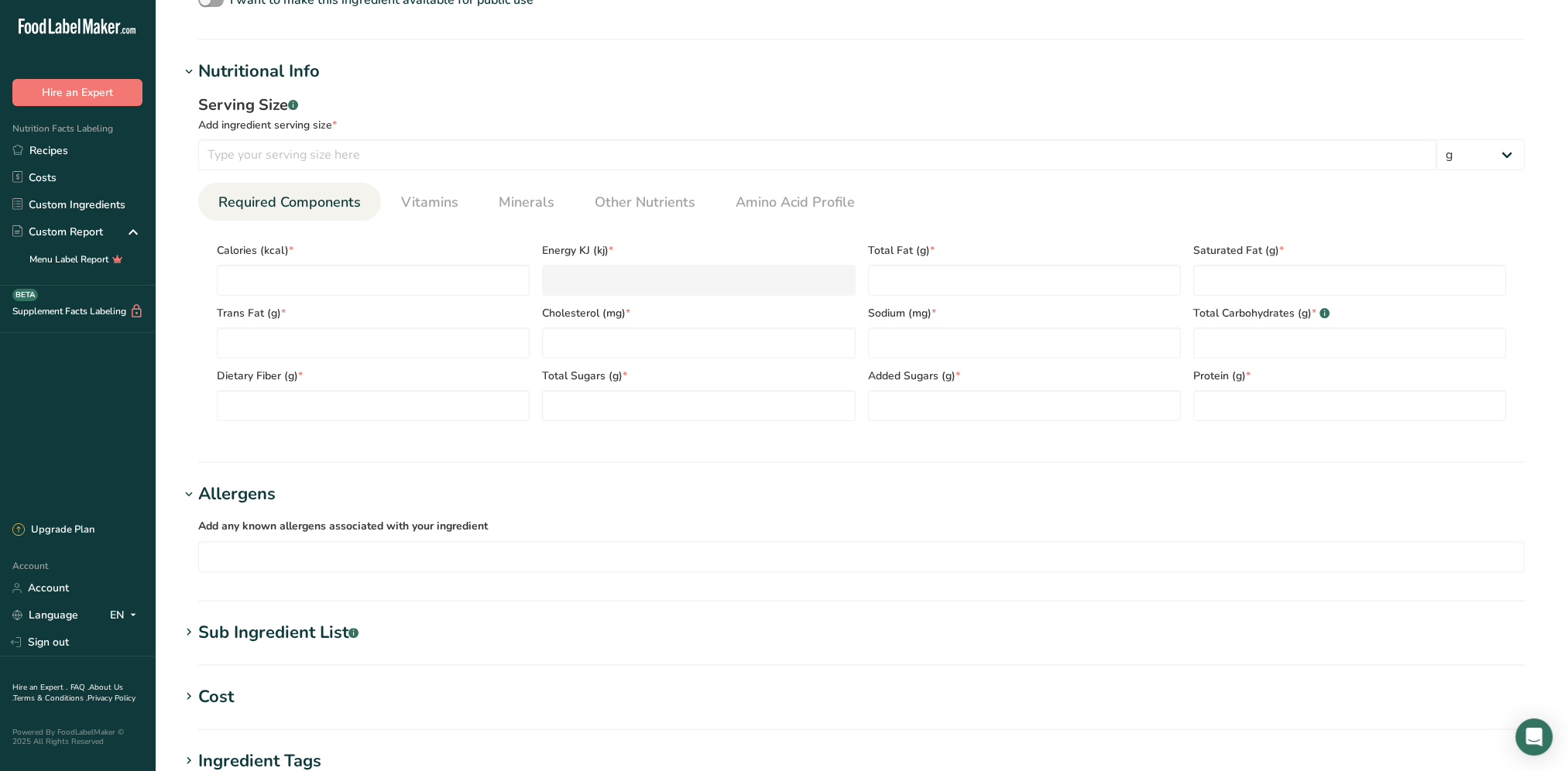
click at [269, 631] on div "Sub Ingredient List .a-a{fill:#347362;}.b-a{fill:#fff;}" at bounding box center [278, 633] width 161 height 26
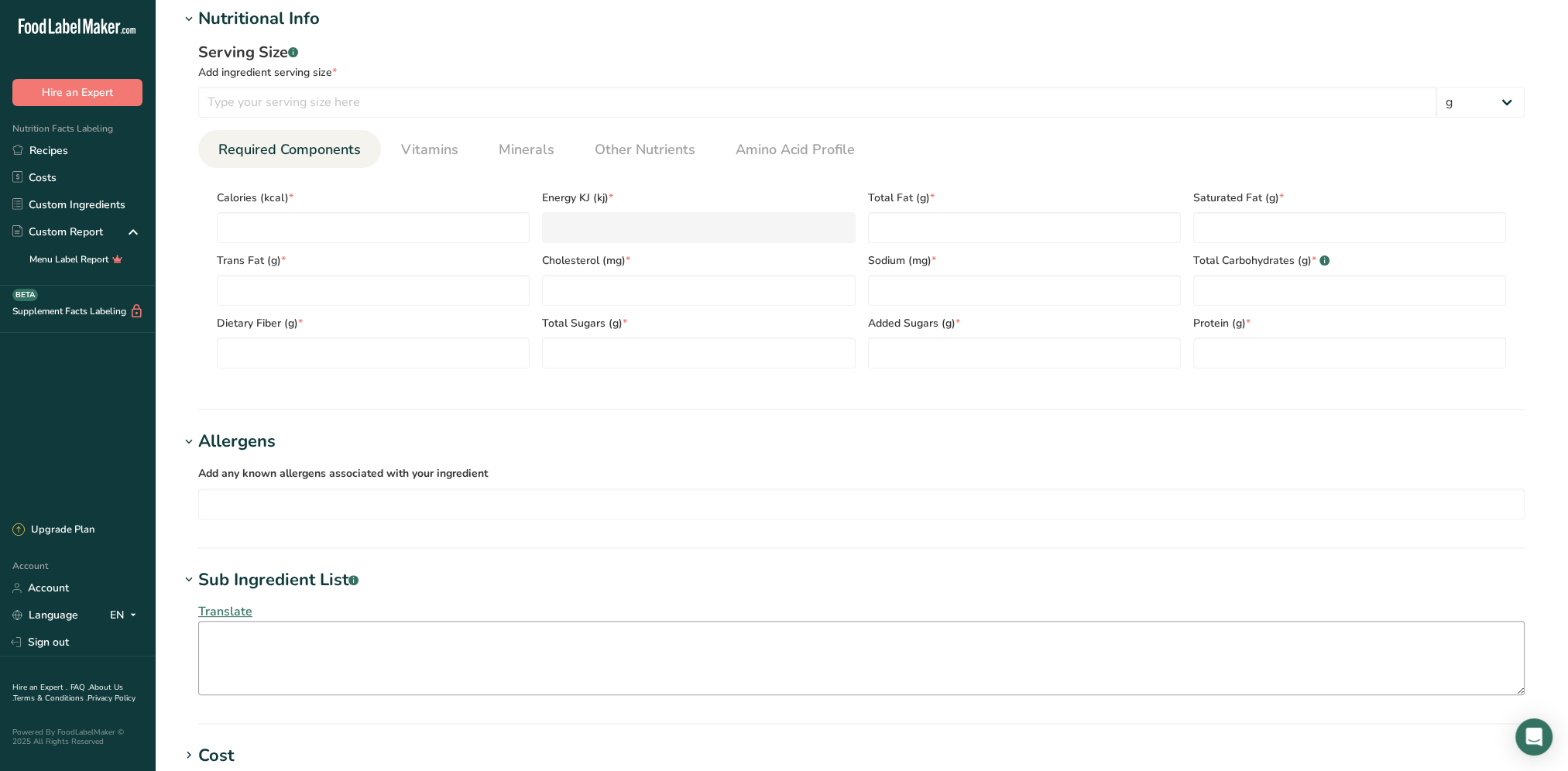
scroll to position [697, 0]
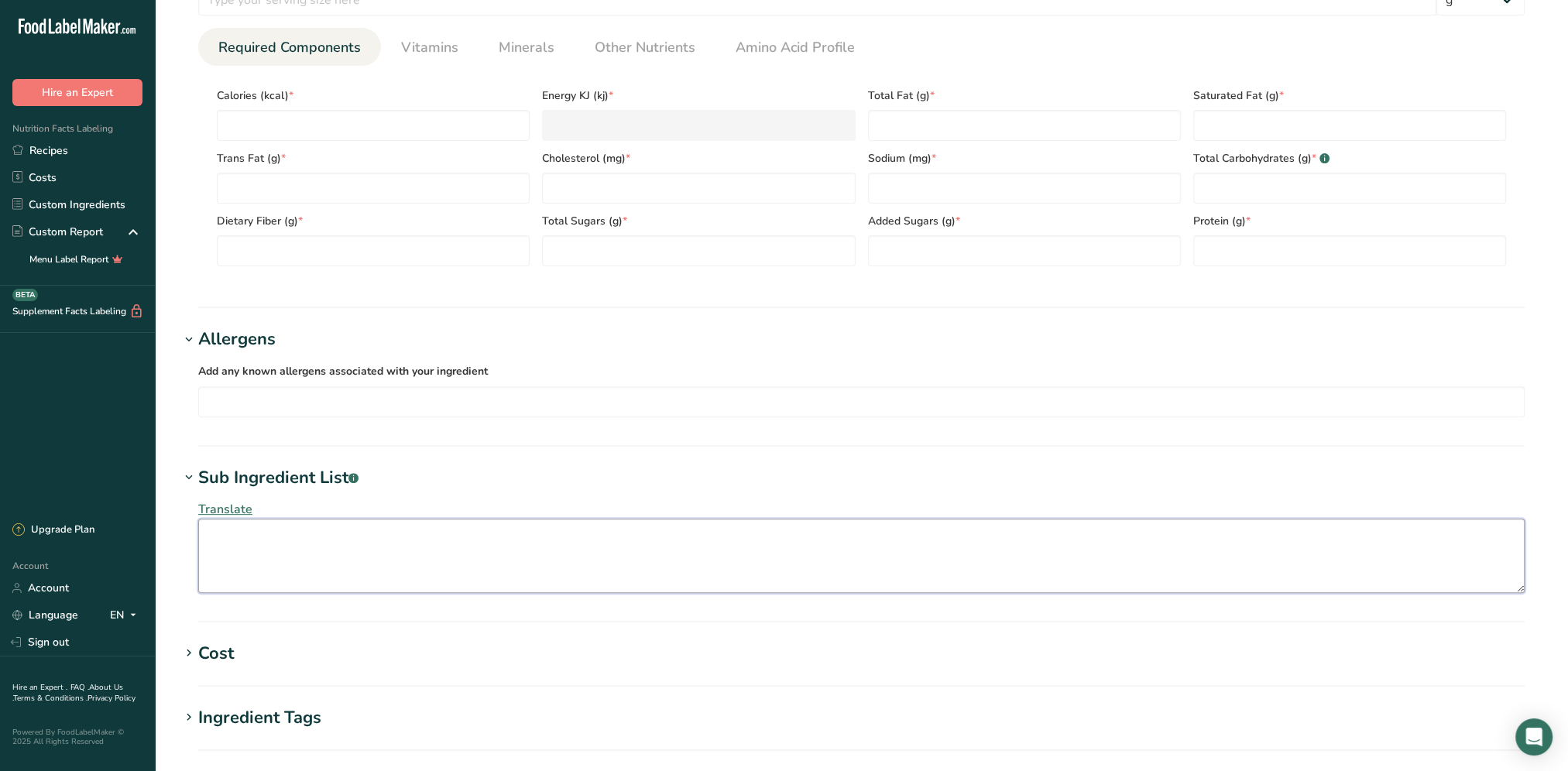
click at [215, 519] on textarea at bounding box center [861, 556] width 1326 height 74
paste textarea "Beef, Water, Textured Vegetable Protein (textured Soy Protein Concentrate, Cara…"
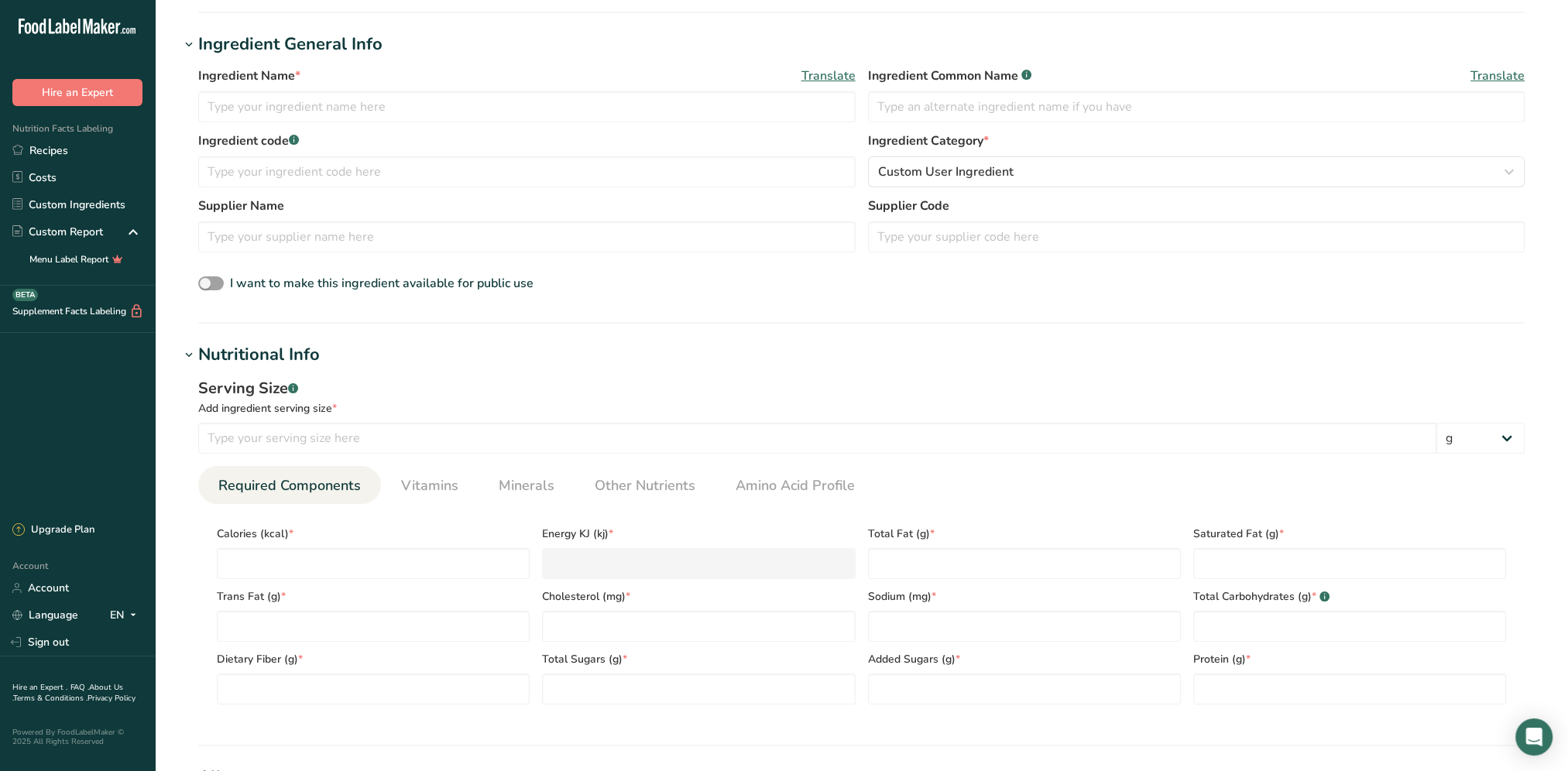
scroll to position [232, 0]
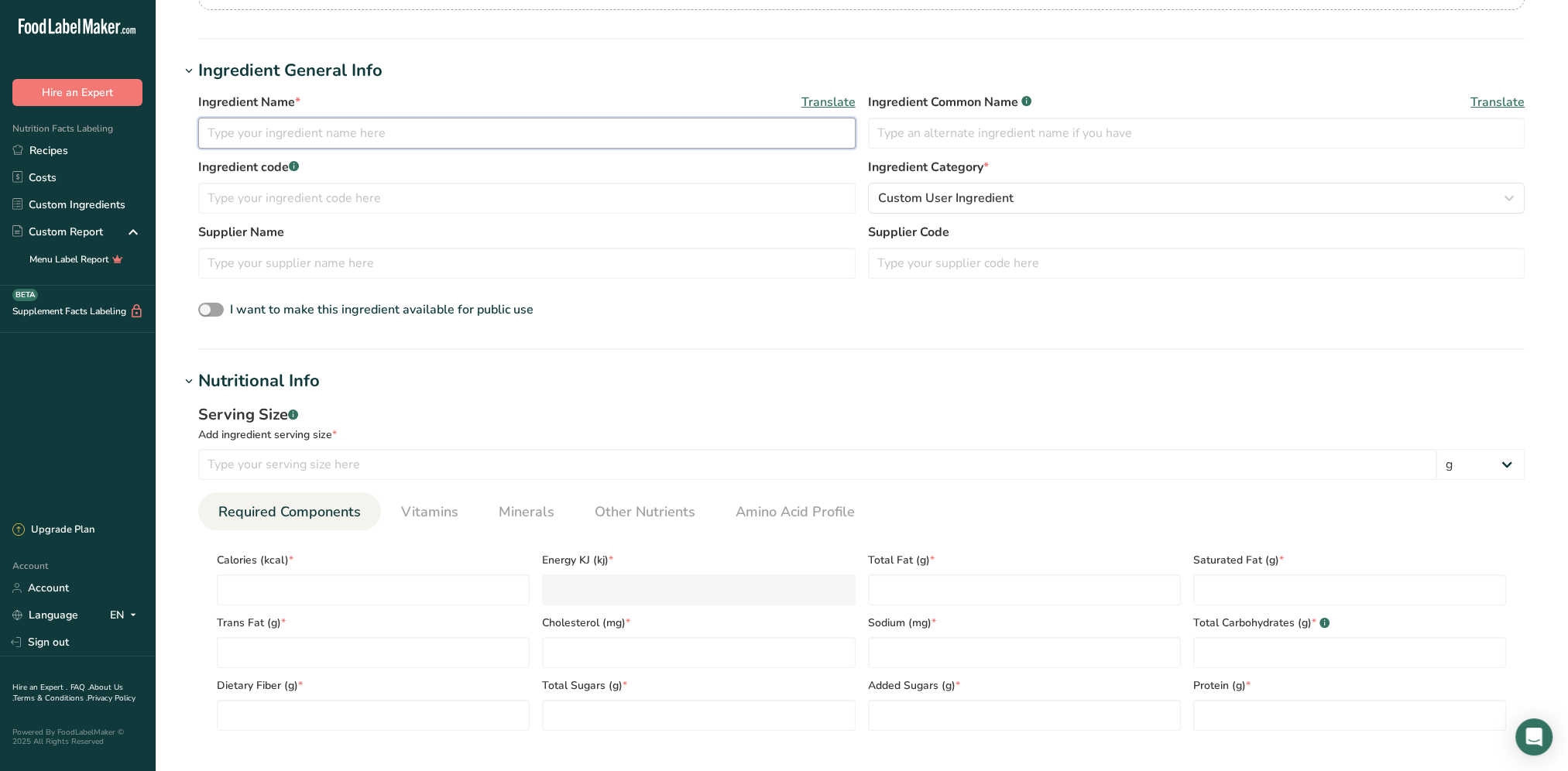
click at [327, 143] on input "text" at bounding box center [527, 133] width 657 height 31
click at [353, 461] on input "number" at bounding box center [817, 465] width 1238 height 31
click at [348, 597] on input "number" at bounding box center [373, 590] width 313 height 31
click at [457, 548] on div "Calories (kcal) * 300" at bounding box center [373, 574] width 325 height 63
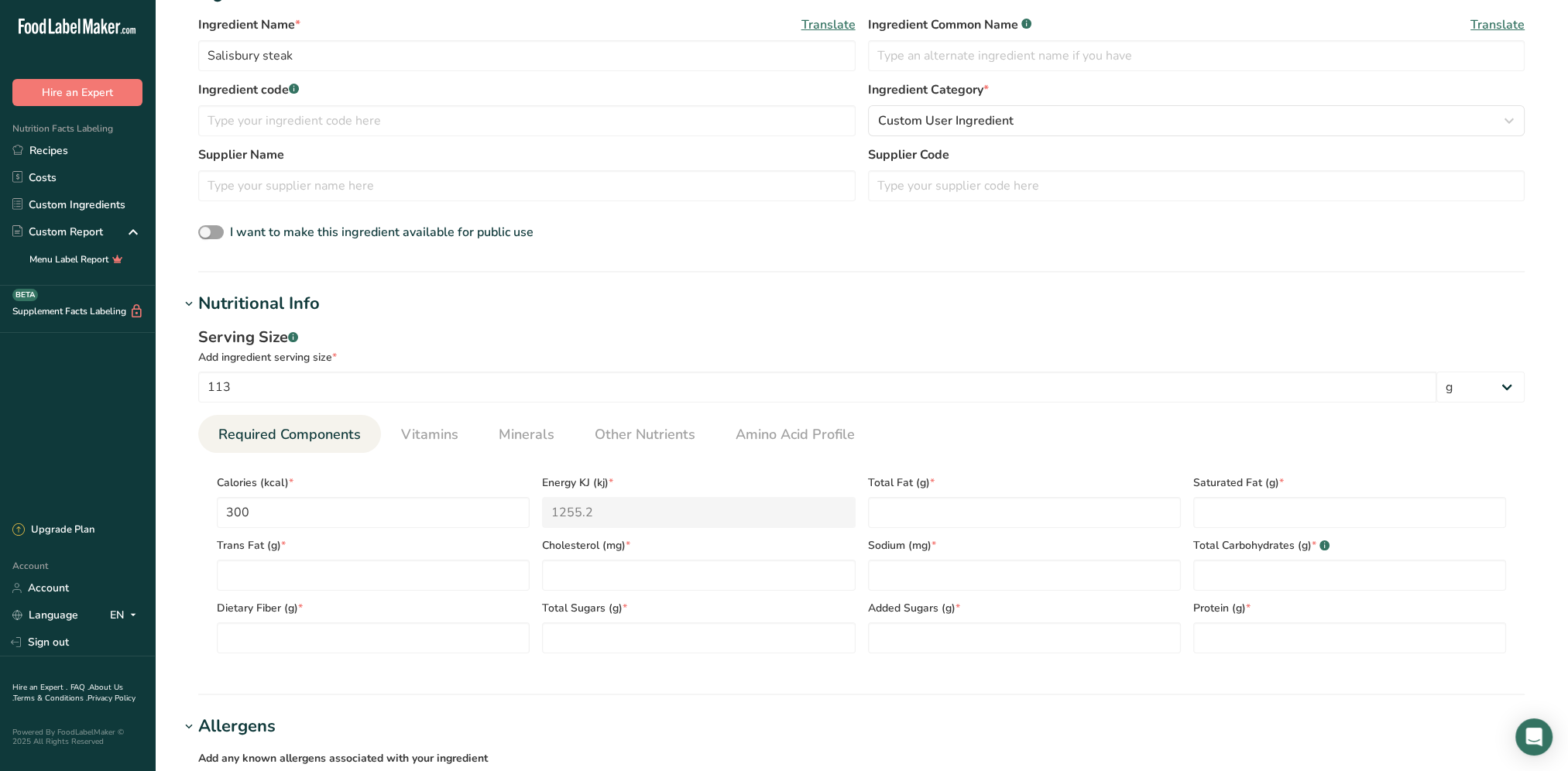
click at [344, 557] on div "Trans Fat (g) *" at bounding box center [373, 560] width 325 height 63
click at [346, 571] on Fat "number" at bounding box center [373, 575] width 313 height 31
drag, startPoint x: 266, startPoint y: 573, endPoint x: 177, endPoint y: 568, distance: 89.1
click at [177, 568] on section "Add new ingredient Ingredient Spec Sheet .a-a{fill:#347362;}.b-a{fill:#fff;} Up…" at bounding box center [861, 547] width 1413 height 1714
click at [1007, 520] on Fat "number" at bounding box center [1024, 512] width 313 height 31
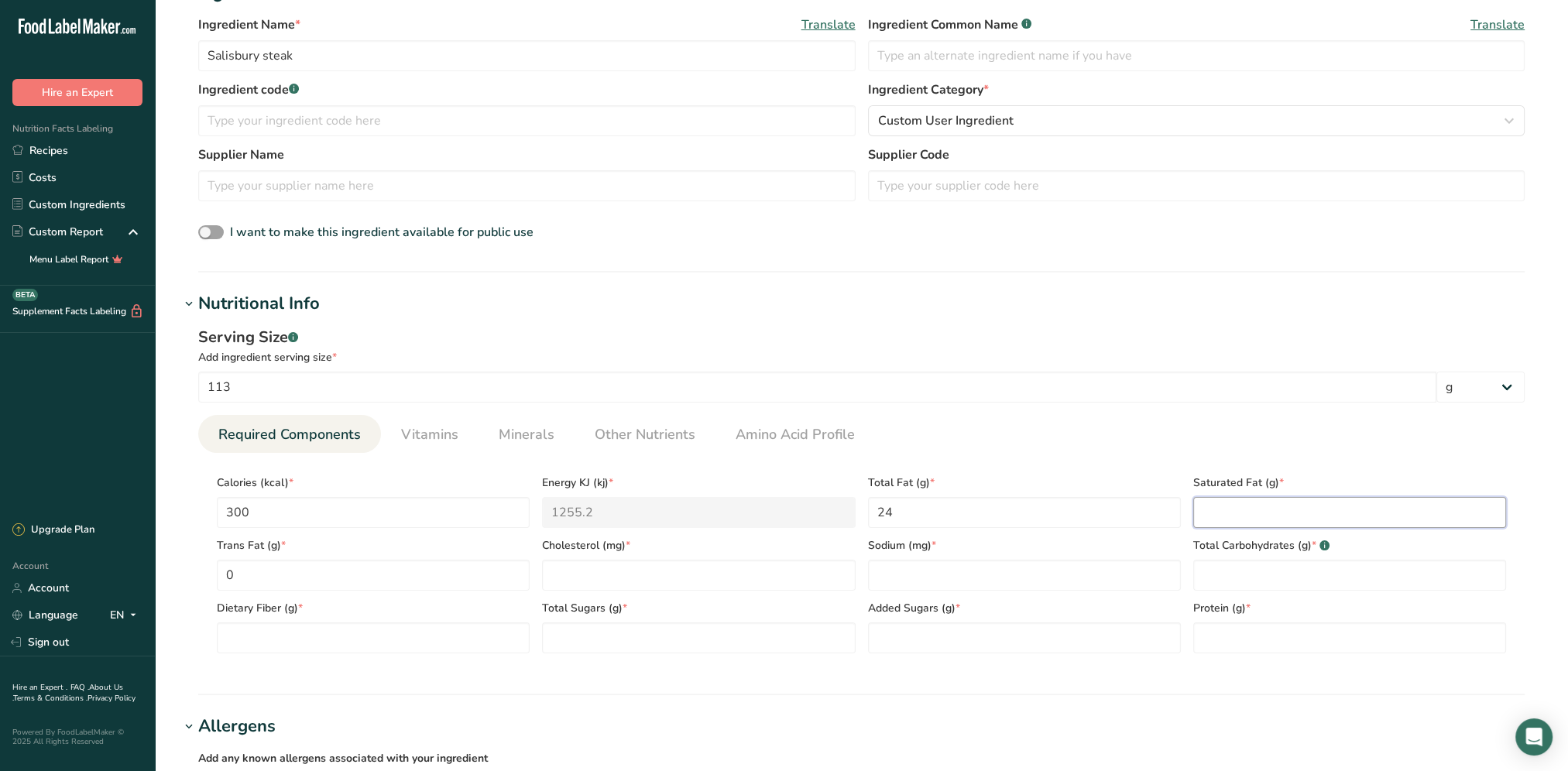
click at [1229, 507] on Fat "number" at bounding box center [1349, 512] width 313 height 31
click at [1147, 452] on section "Calories (kcal) * 300 Energy KJ (kj) * 1255.2 Total Fat (g) * 24 Saturated Fat …" at bounding box center [861, 559] width 1326 height 213
click at [641, 565] on input "number" at bounding box center [699, 575] width 313 height 31
click at [1024, 444] on ul "Required Components Vitamins Minerals Other Nutrients Amino Acid Profile" at bounding box center [861, 433] width 1326 height 38
click at [903, 567] on input "number" at bounding box center [1024, 575] width 313 height 31
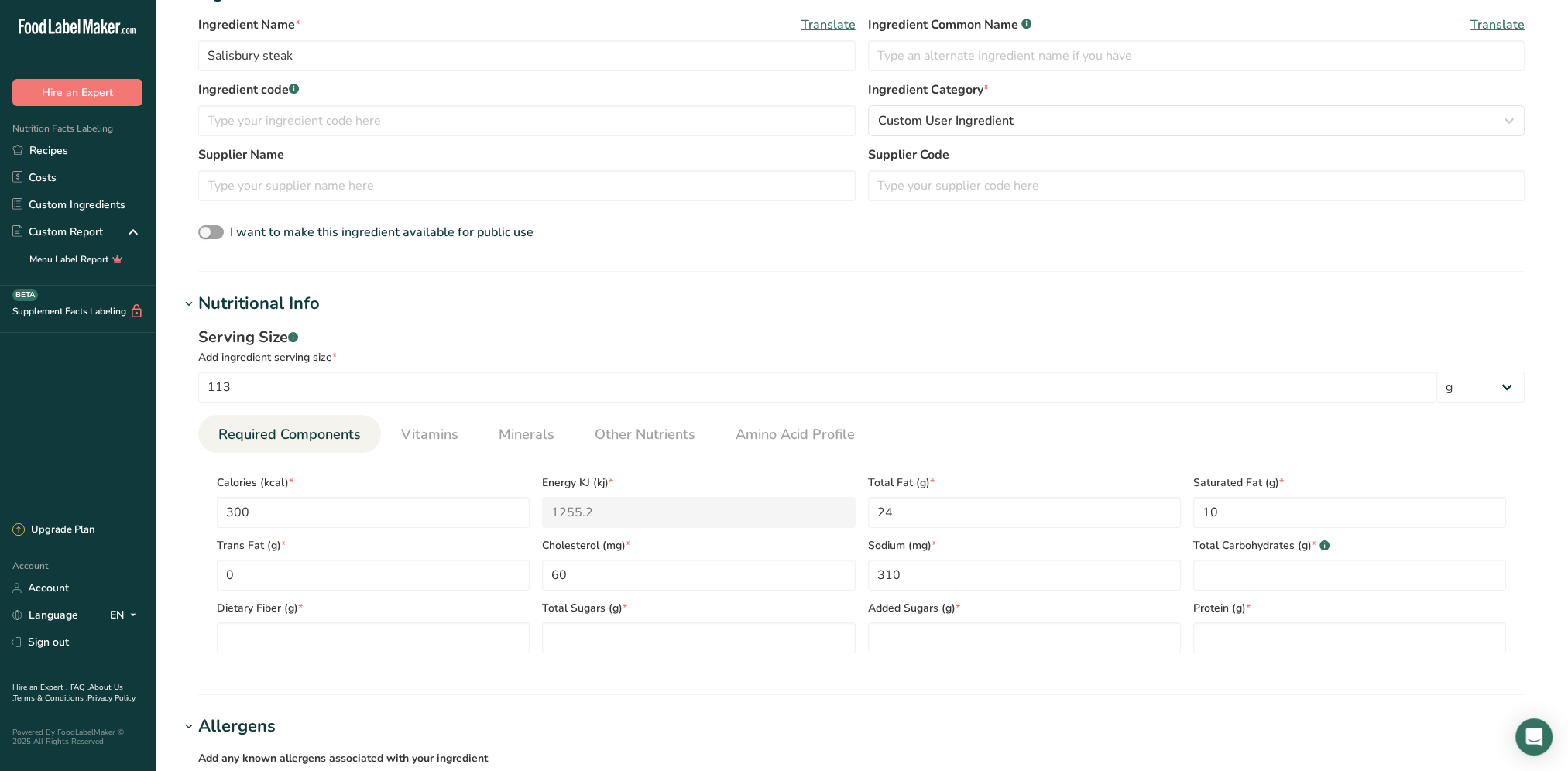
drag, startPoint x: 928, startPoint y: 431, endPoint x: 931, endPoint y: 319, distance: 112.0
click at [928, 425] on ul "Required Components Vitamins Minerals Other Nutrients Amino Acid Profile" at bounding box center [861, 433] width 1326 height 38
click at [1229, 640] on input "number" at bounding box center [1349, 638] width 313 height 31
click at [1218, 567] on Carbohydrates "number" at bounding box center [1349, 575] width 313 height 31
click at [248, 636] on Fiber "number" at bounding box center [373, 638] width 313 height 31
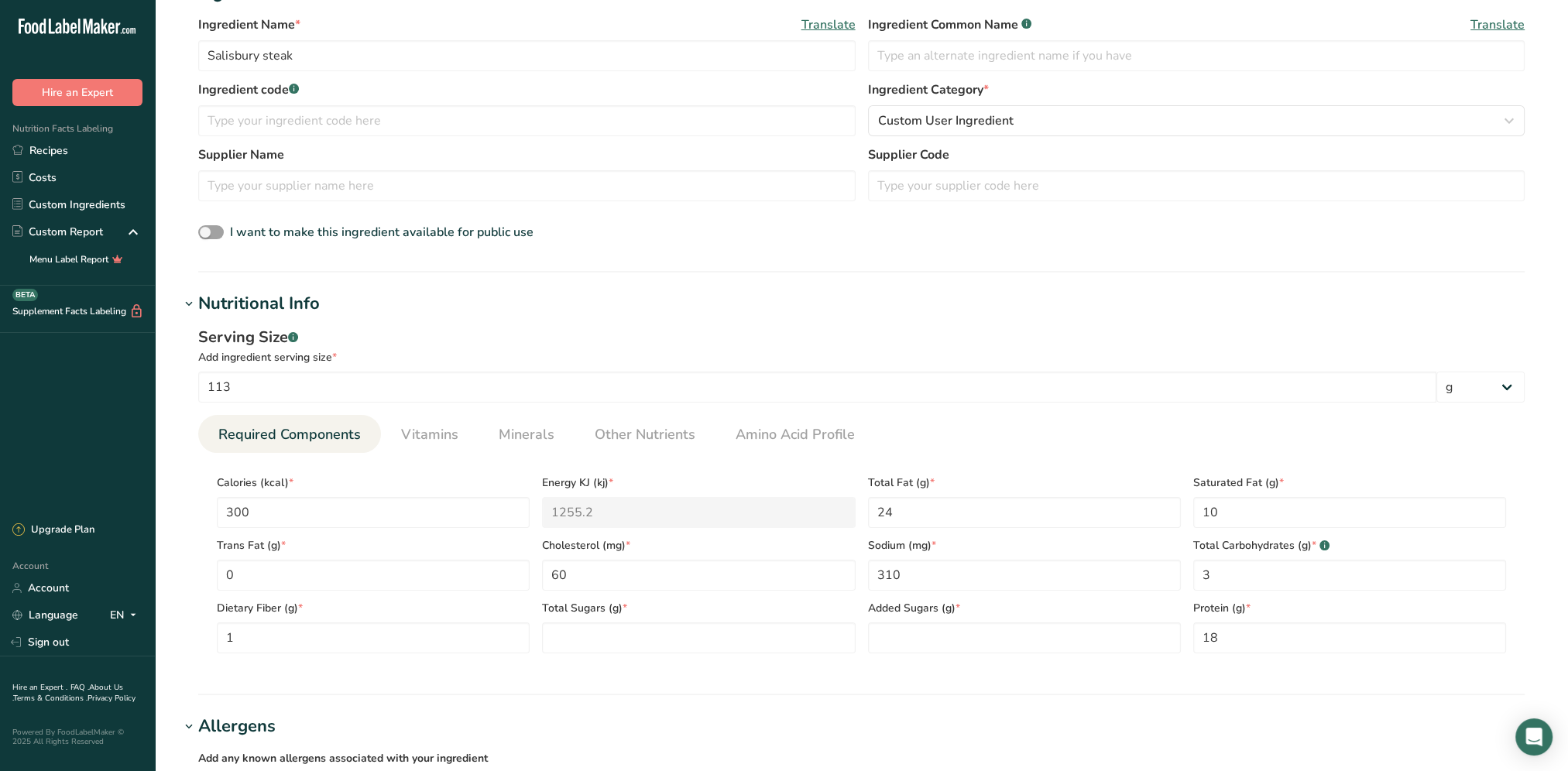
click at [965, 427] on ul "Required Components Vitamins Minerals Other Nutrients Amino Acid Profile" at bounding box center [861, 433] width 1326 height 38
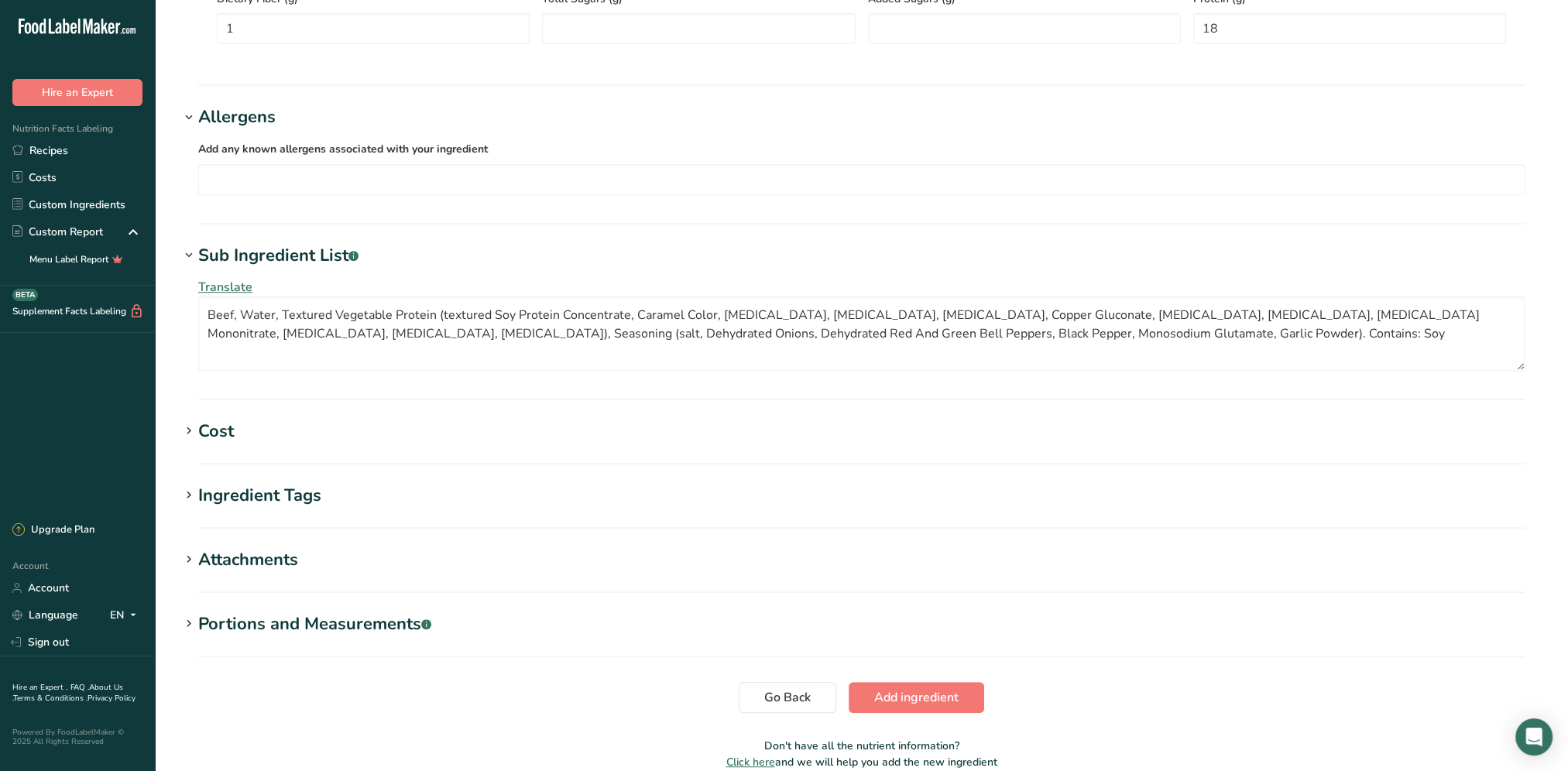
scroll to position [929, 0]
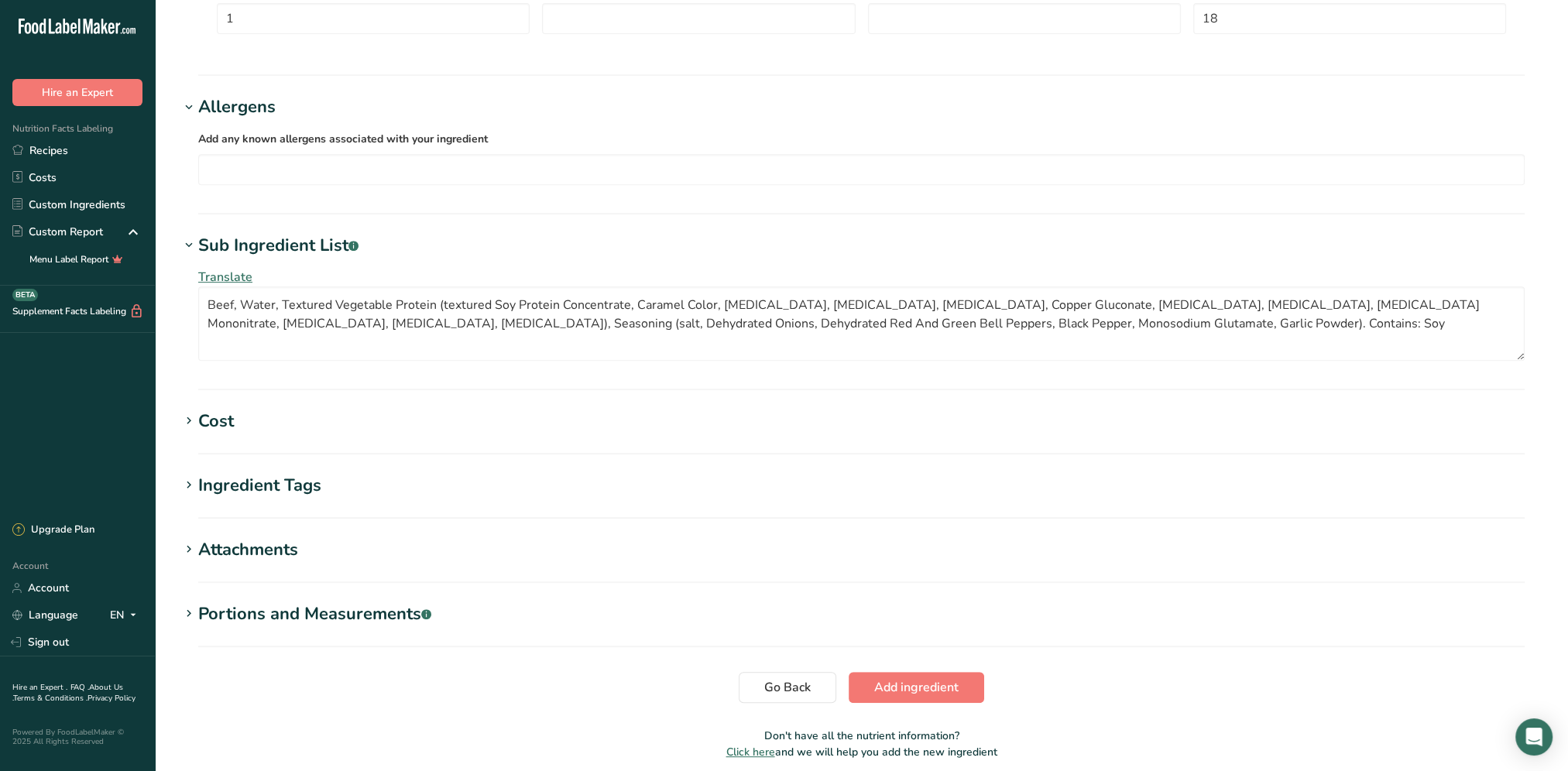
click at [244, 424] on h1 "Cost" at bounding box center [861, 422] width 1363 height 26
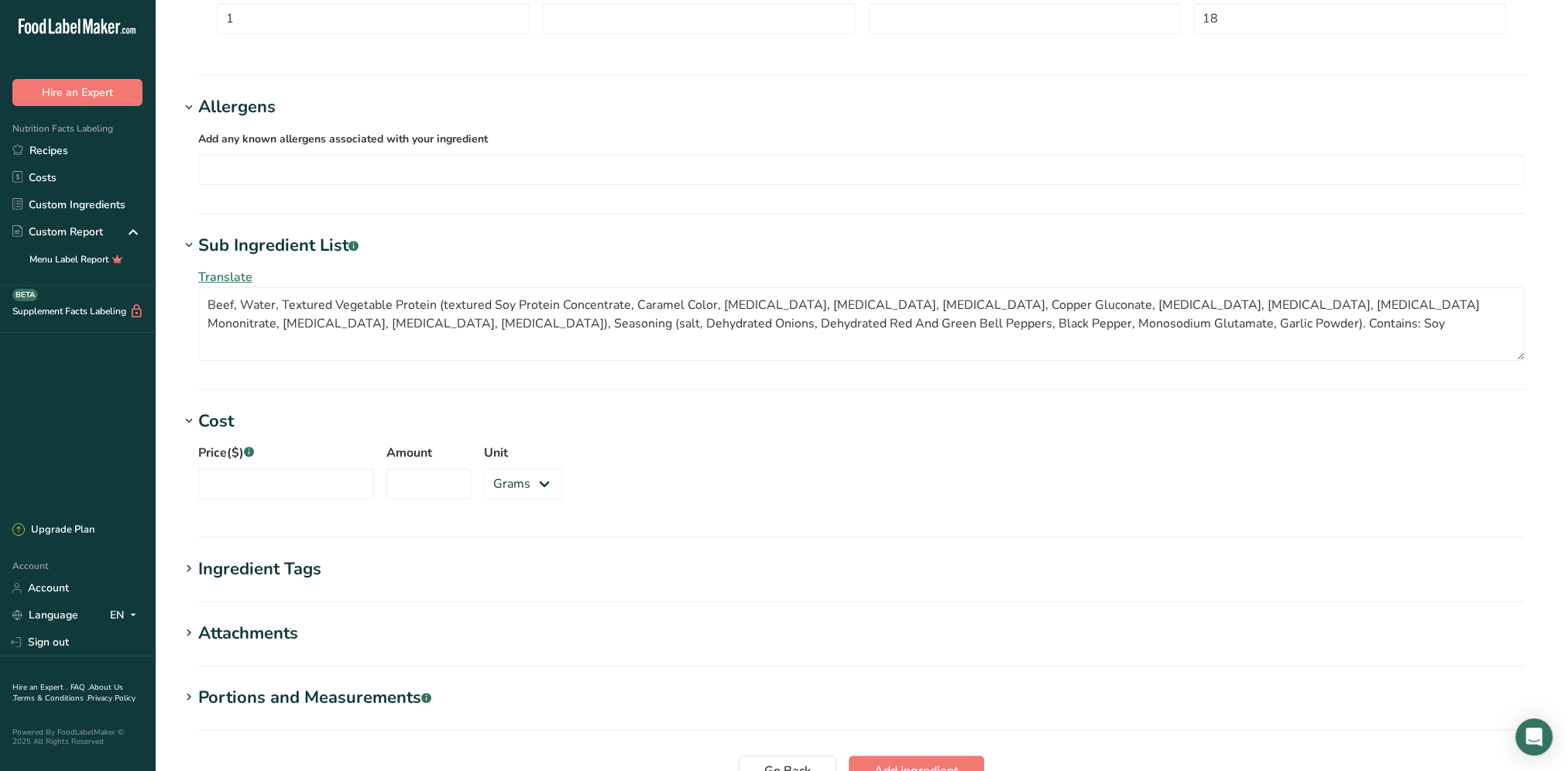
click at [301, 569] on div "Ingredient Tags" at bounding box center [260, 569] width 123 height 26
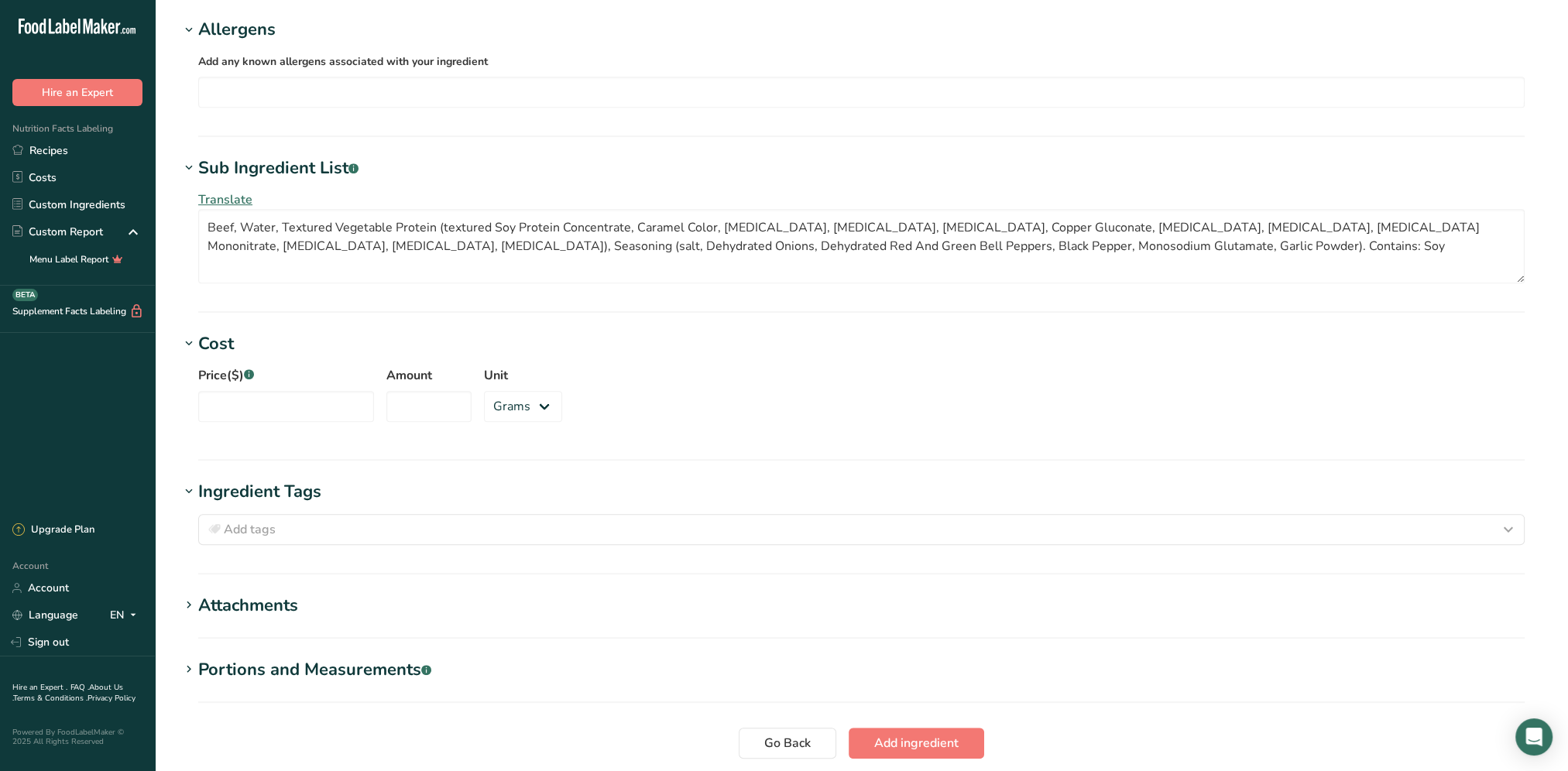
scroll to position [1124, 0]
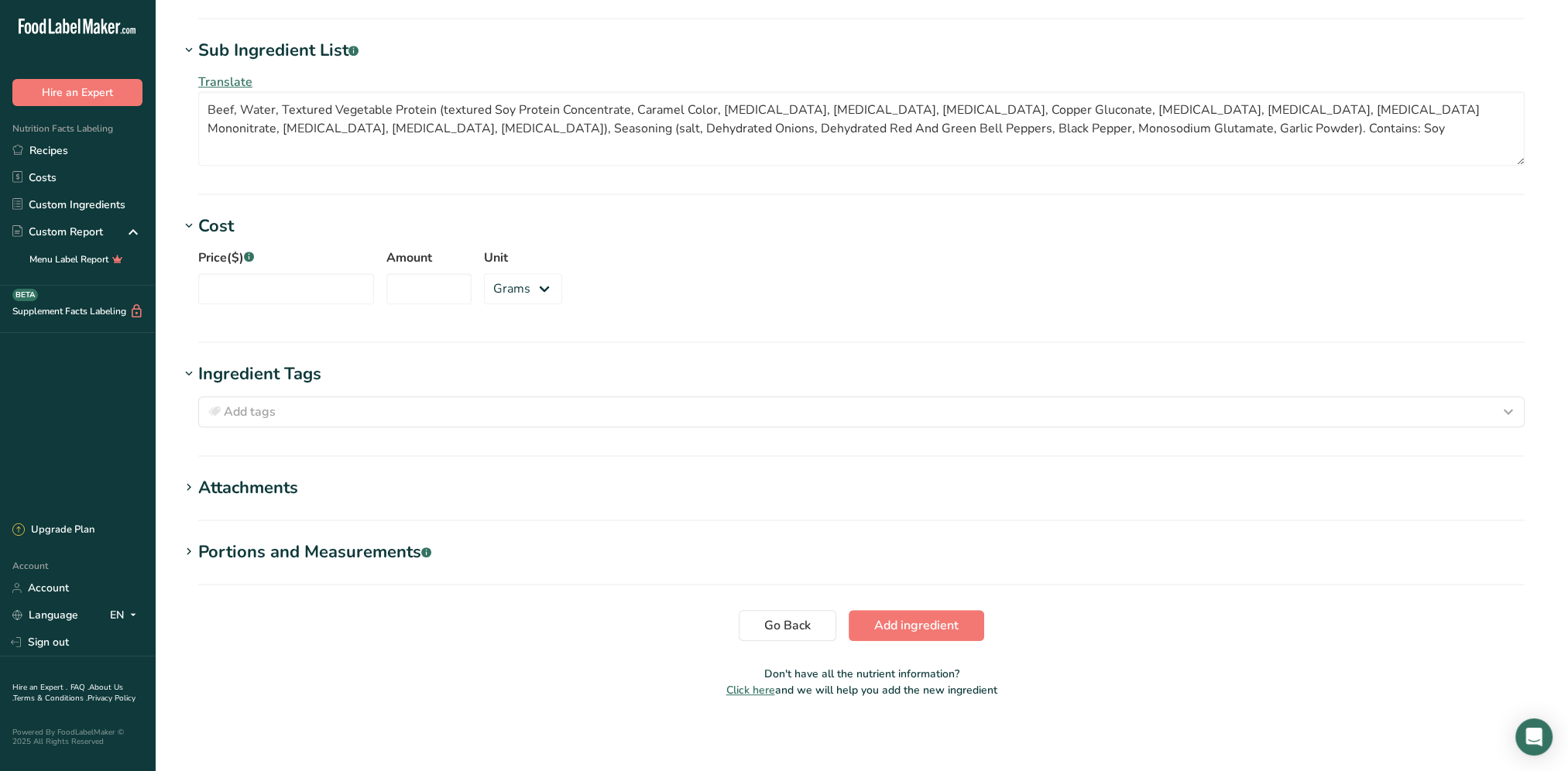
click at [260, 477] on div "Attachments" at bounding box center [248, 488] width 100 height 26
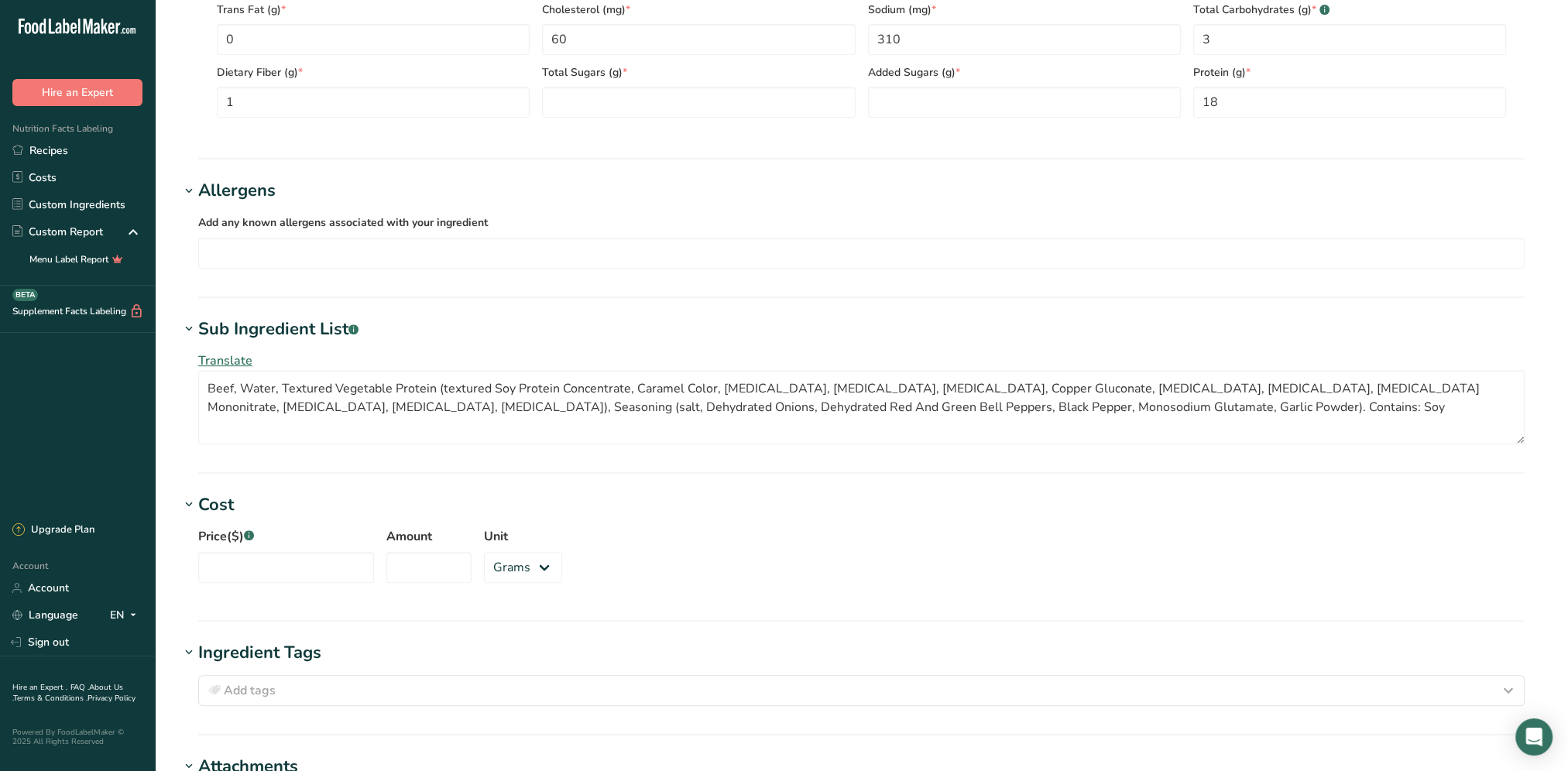
scroll to position [881, 0]
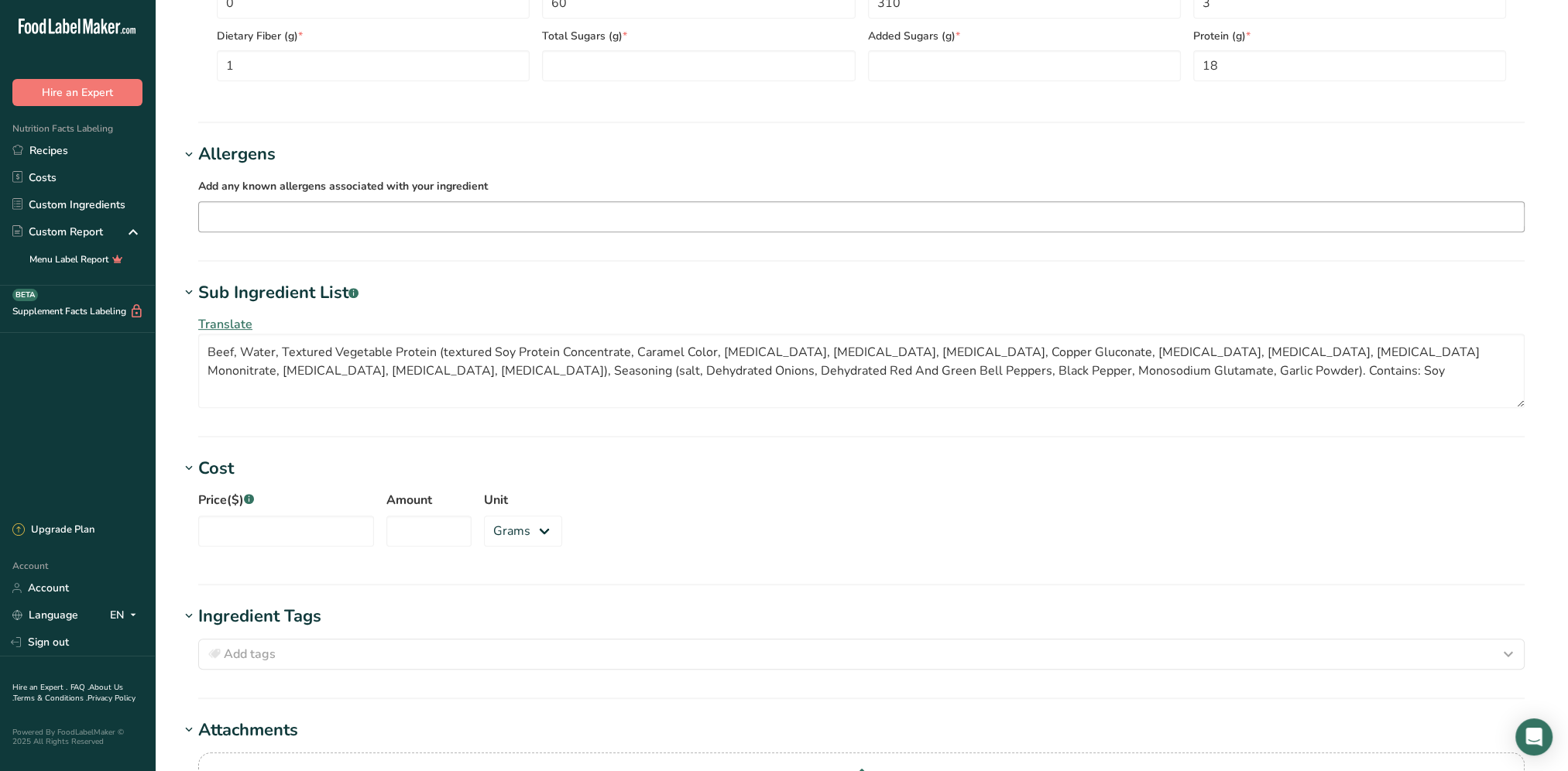
click at [308, 225] on input "text" at bounding box center [861, 216] width 1324 height 24
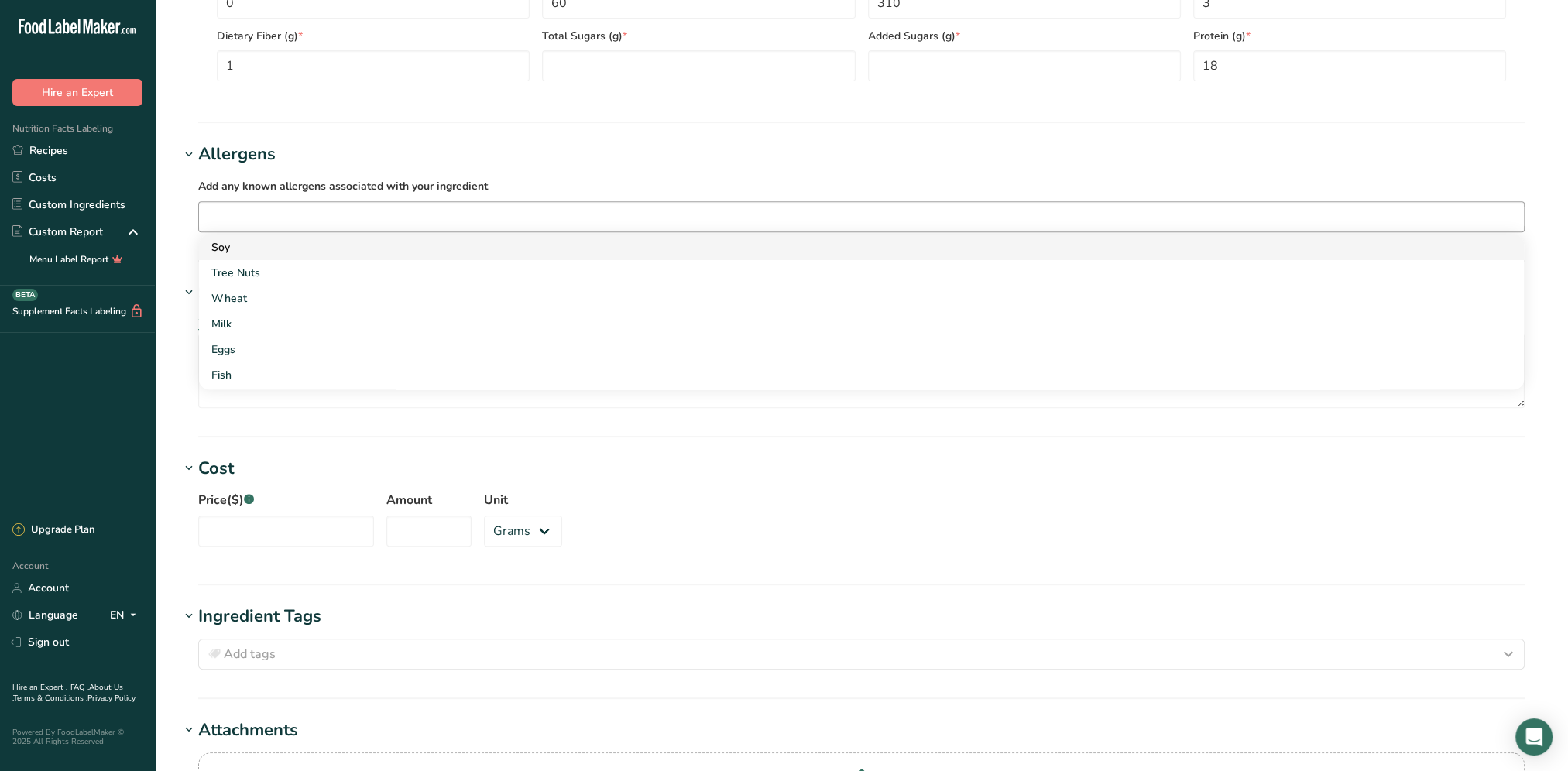
click at [276, 241] on div "Soy" at bounding box center [849, 248] width 1275 height 16
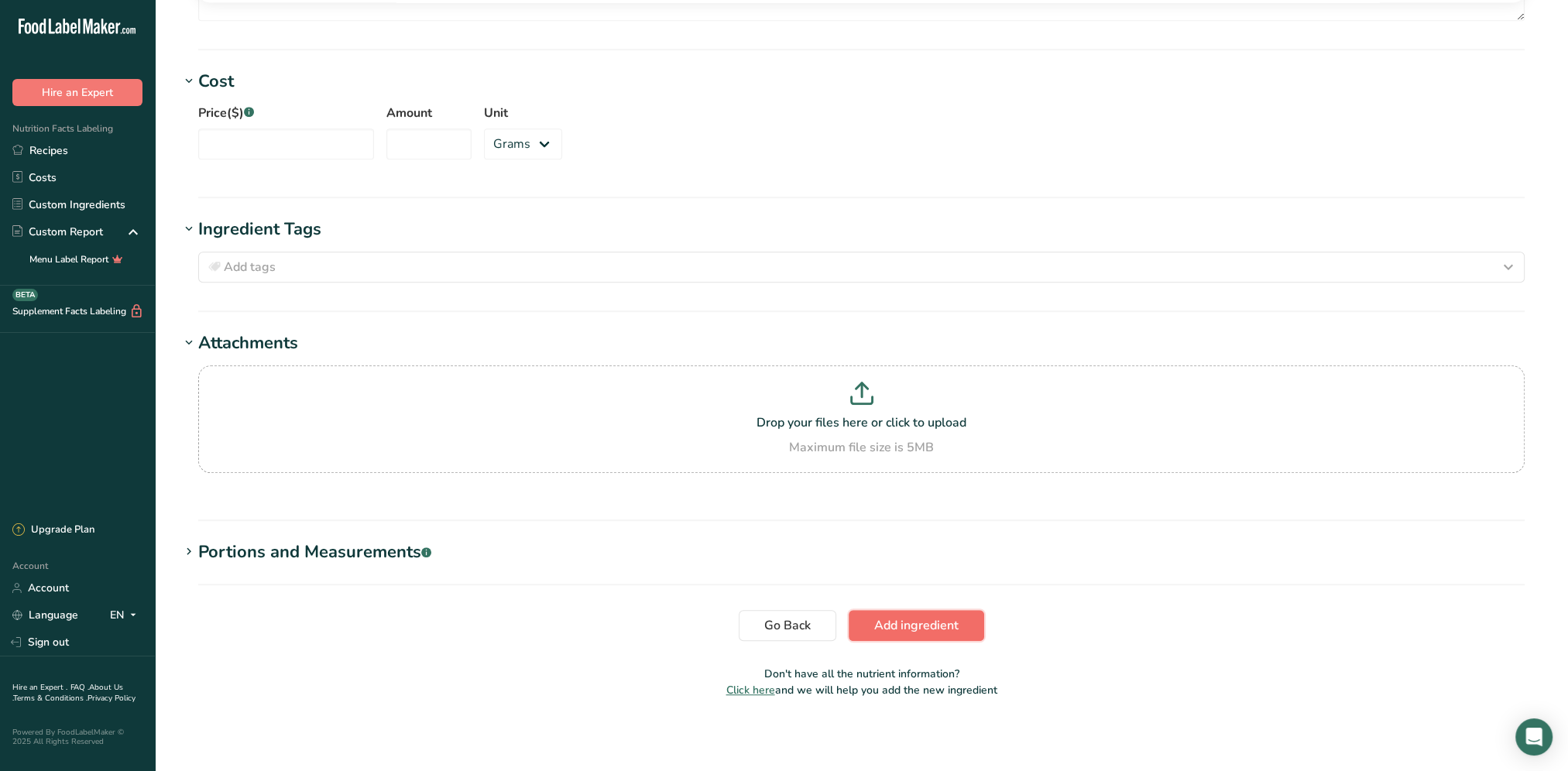
click at [920, 619] on span "Add ingredient" at bounding box center [916, 625] width 85 height 19
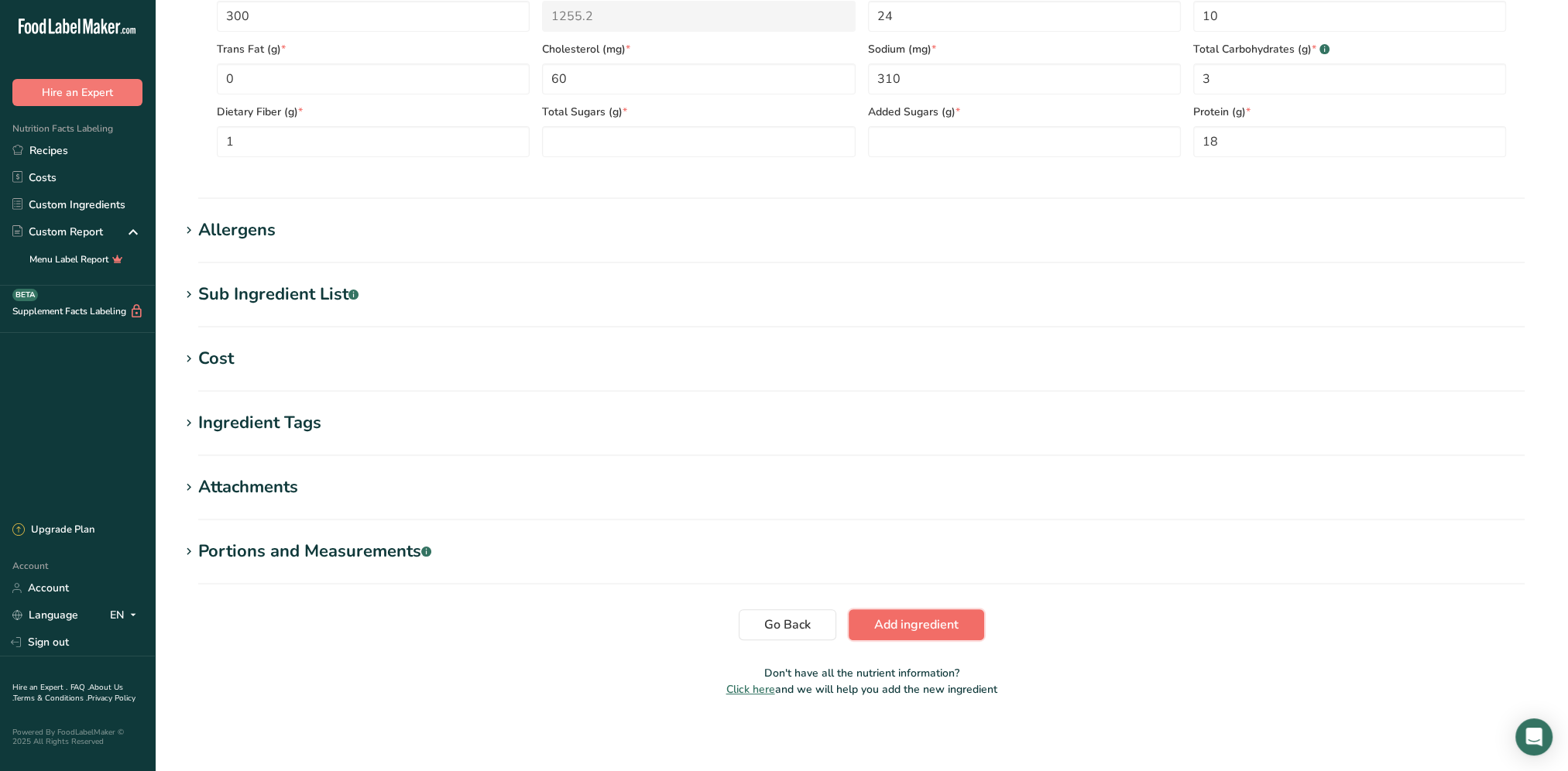
click at [901, 616] on span "Add ingredient" at bounding box center [916, 624] width 85 height 19
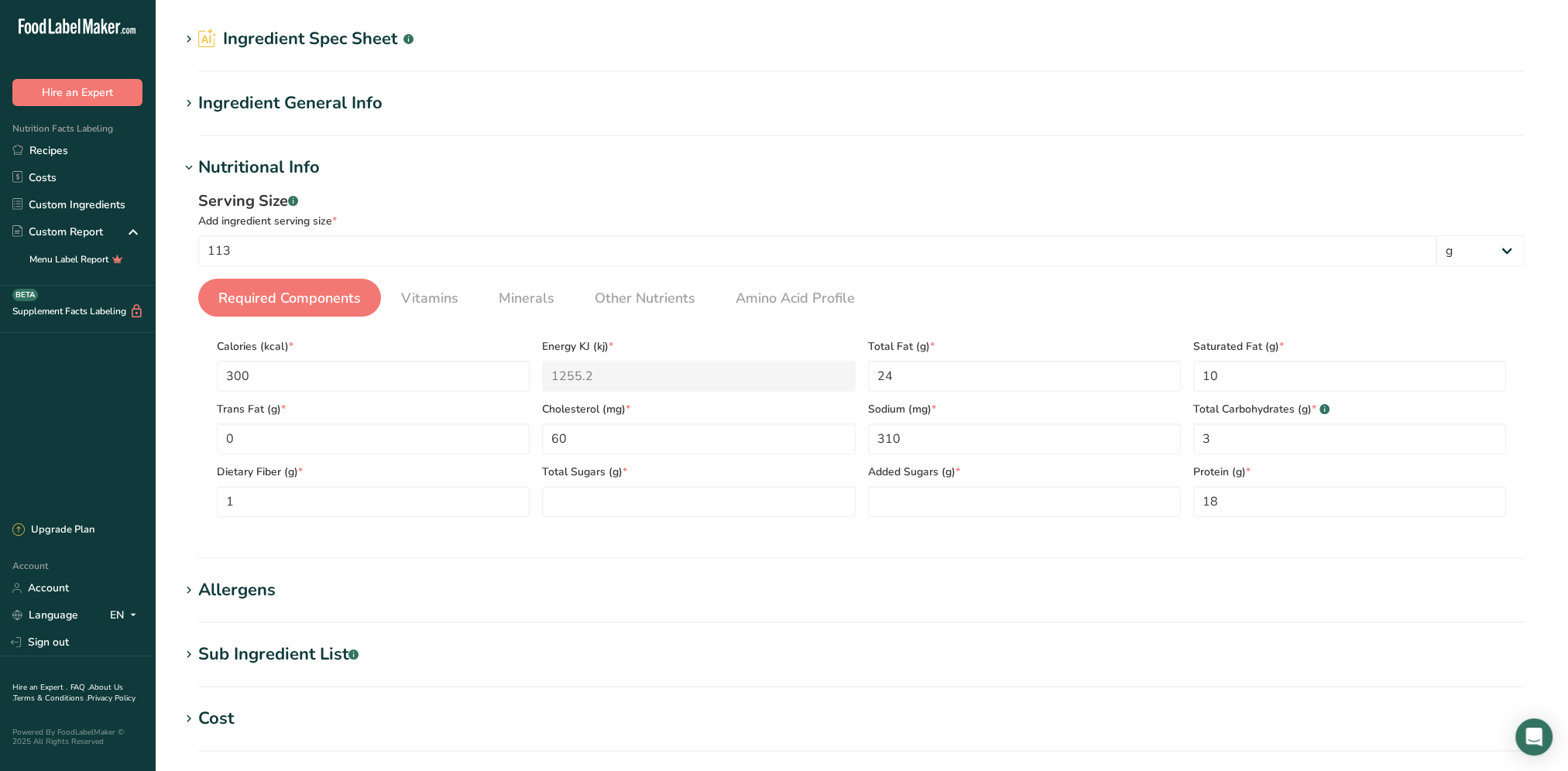
scroll to position [0, 0]
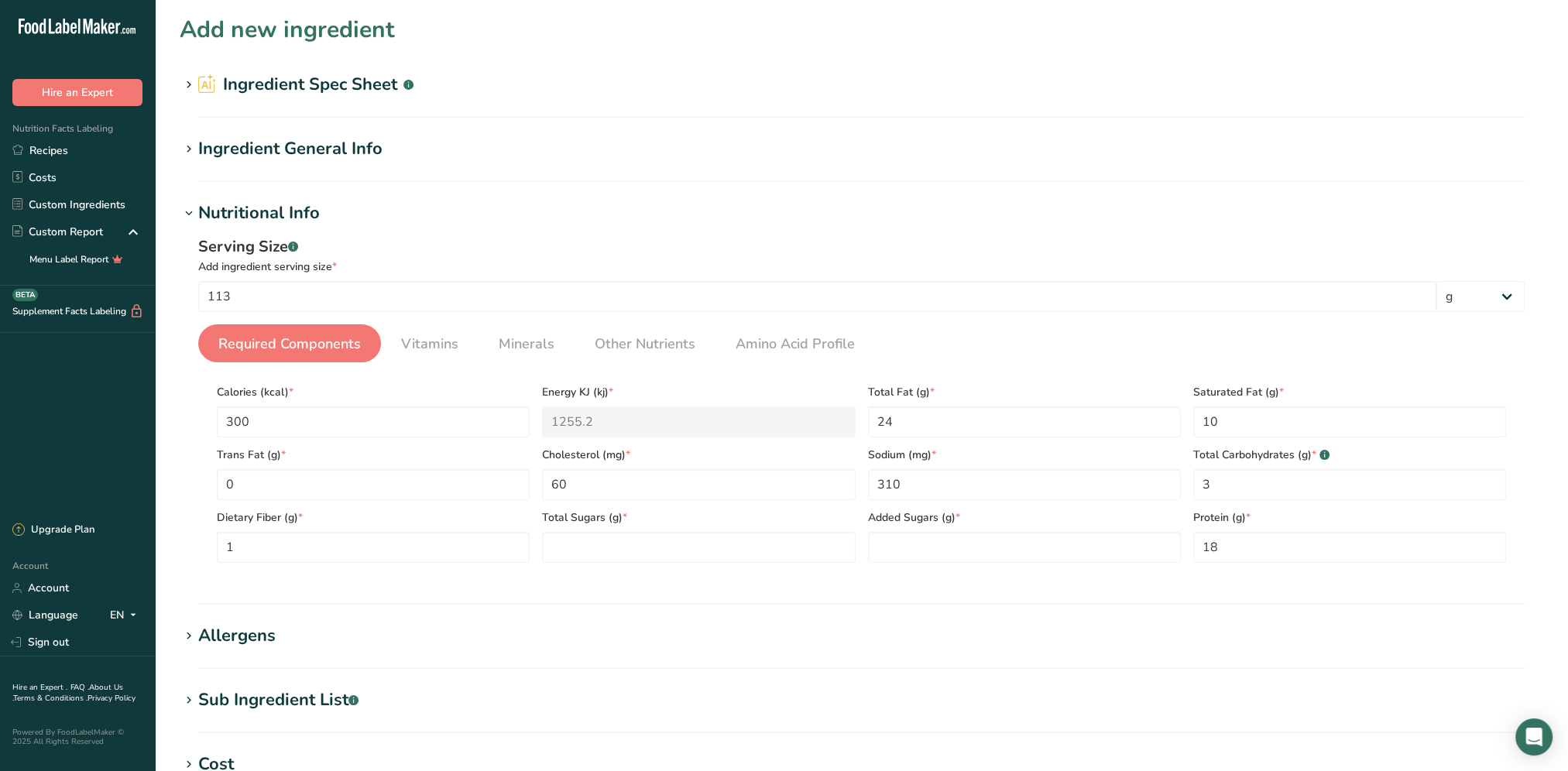
click at [296, 84] on h2 "Ingredient Spec Sheet .a-a{fill:#347362;}.b-a{fill:#fff;}" at bounding box center [306, 85] width 215 height 26
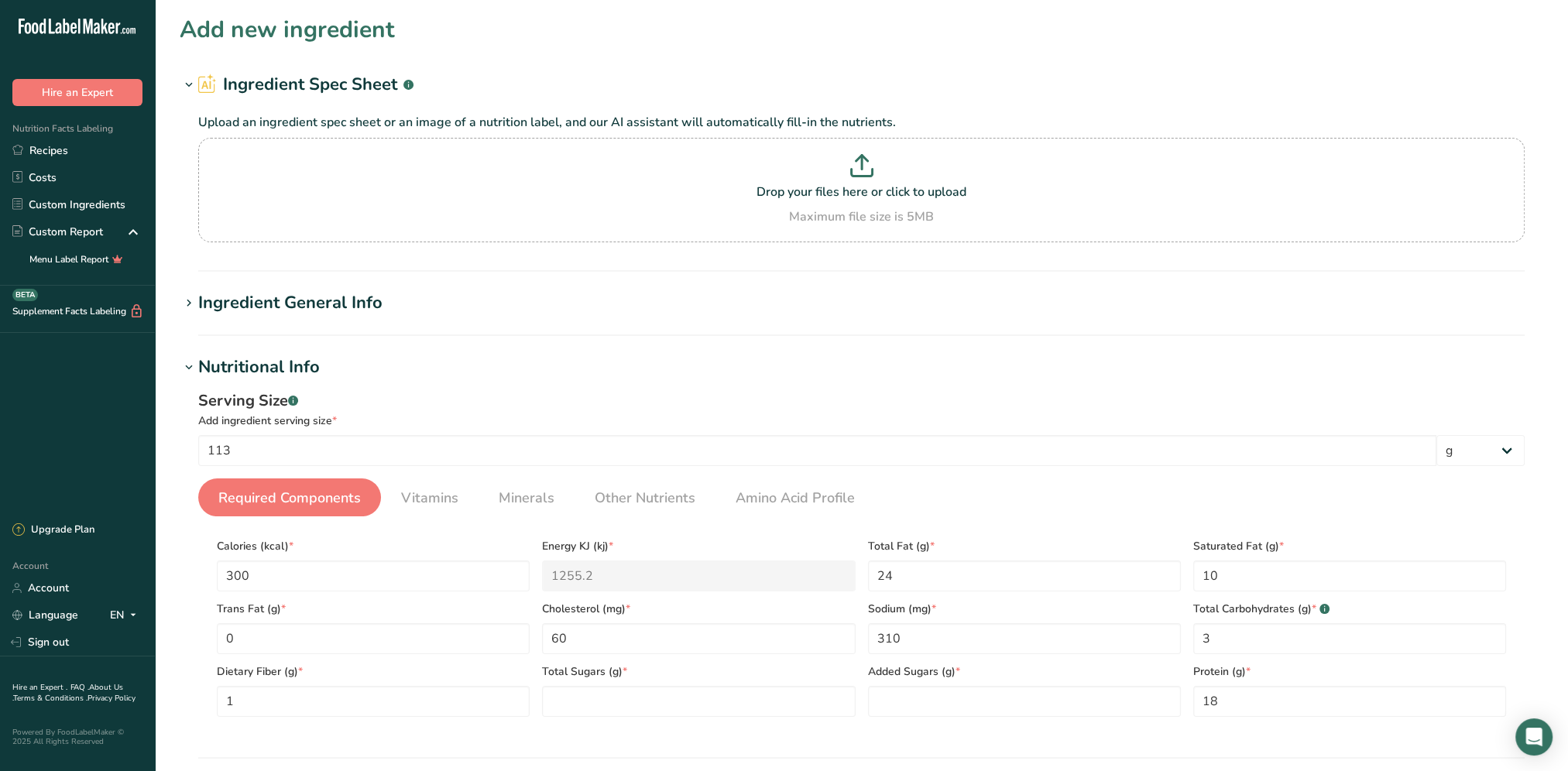
click at [273, 298] on div "Ingredient General Info" at bounding box center [290, 303] width 184 height 26
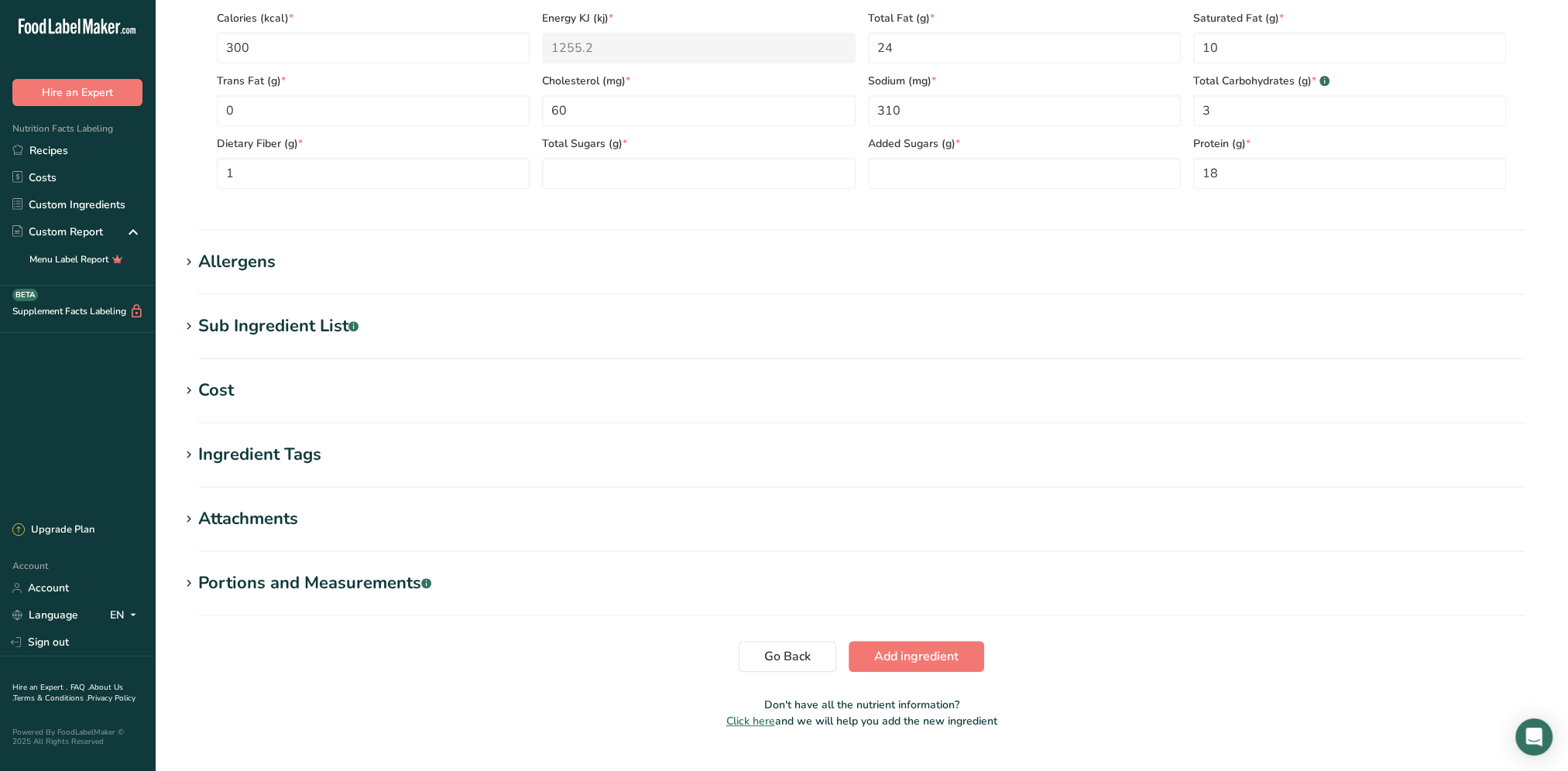
scroll to position [806, 0]
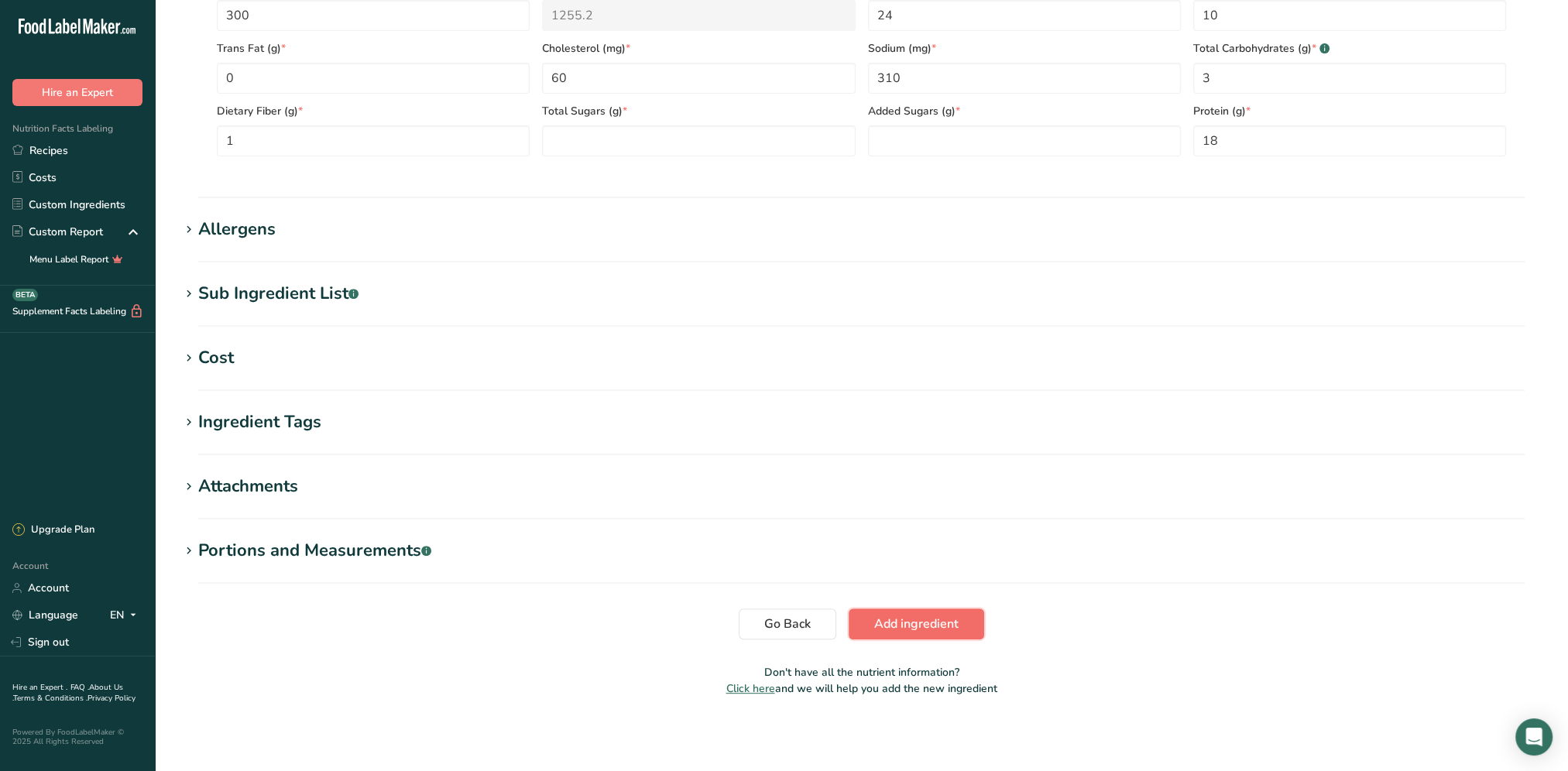
click at [907, 624] on span "Add ingredient" at bounding box center [916, 623] width 85 height 19
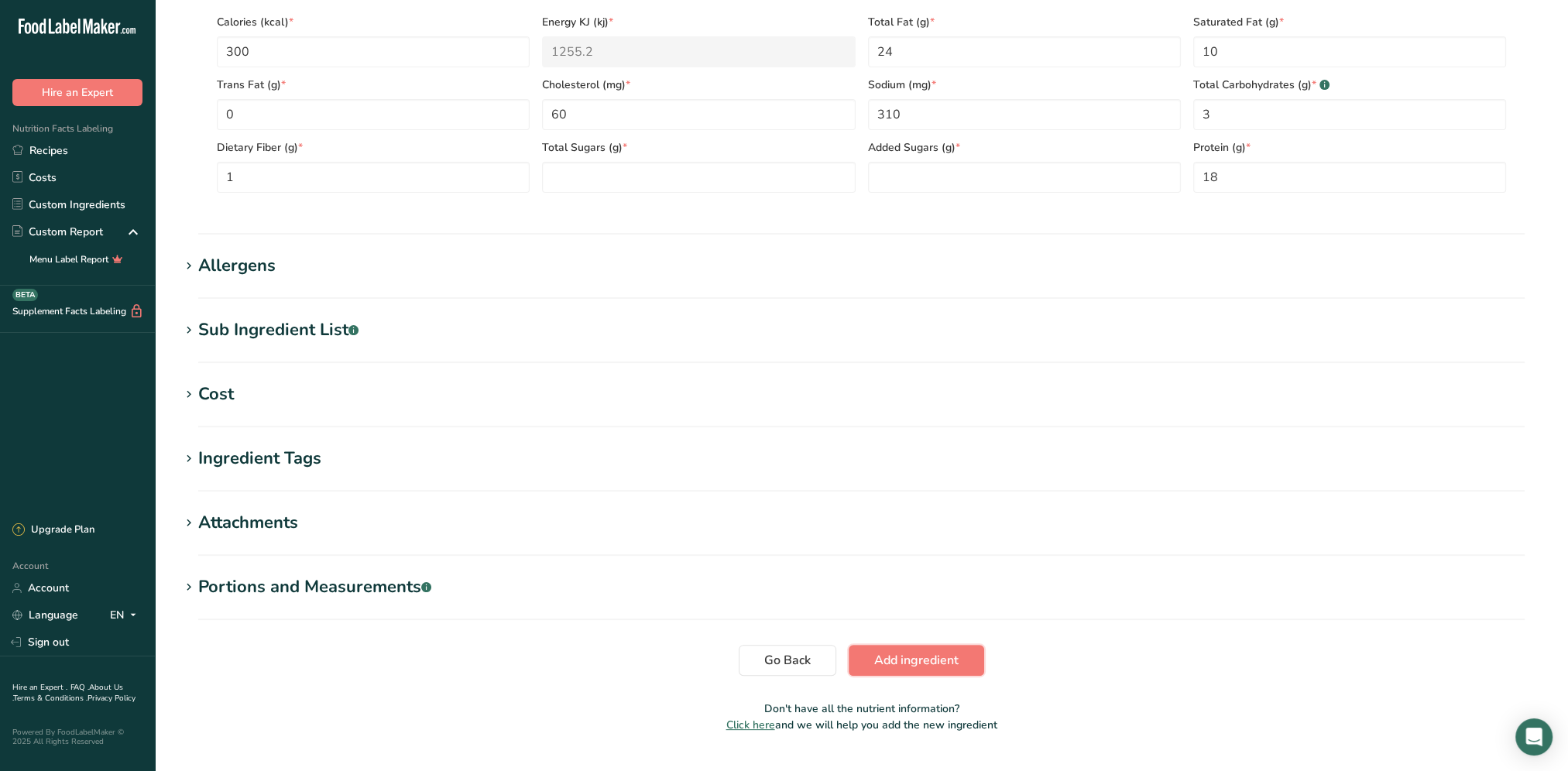
scroll to position [406, 0]
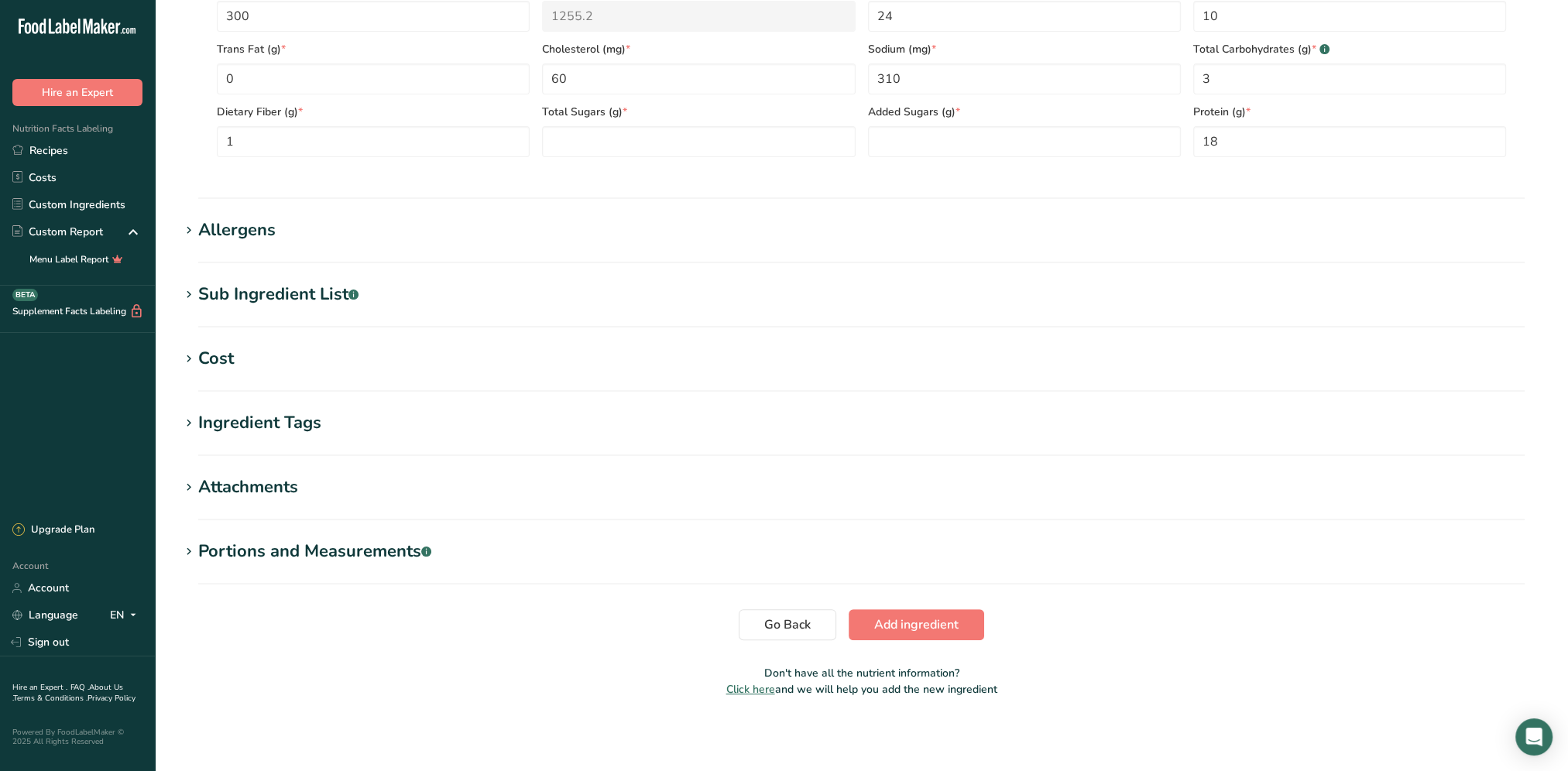
click at [276, 545] on div "Portions and Measurements .a-a{fill:#347362;}.b-a{fill:#fff;}" at bounding box center [315, 552] width 233 height 26
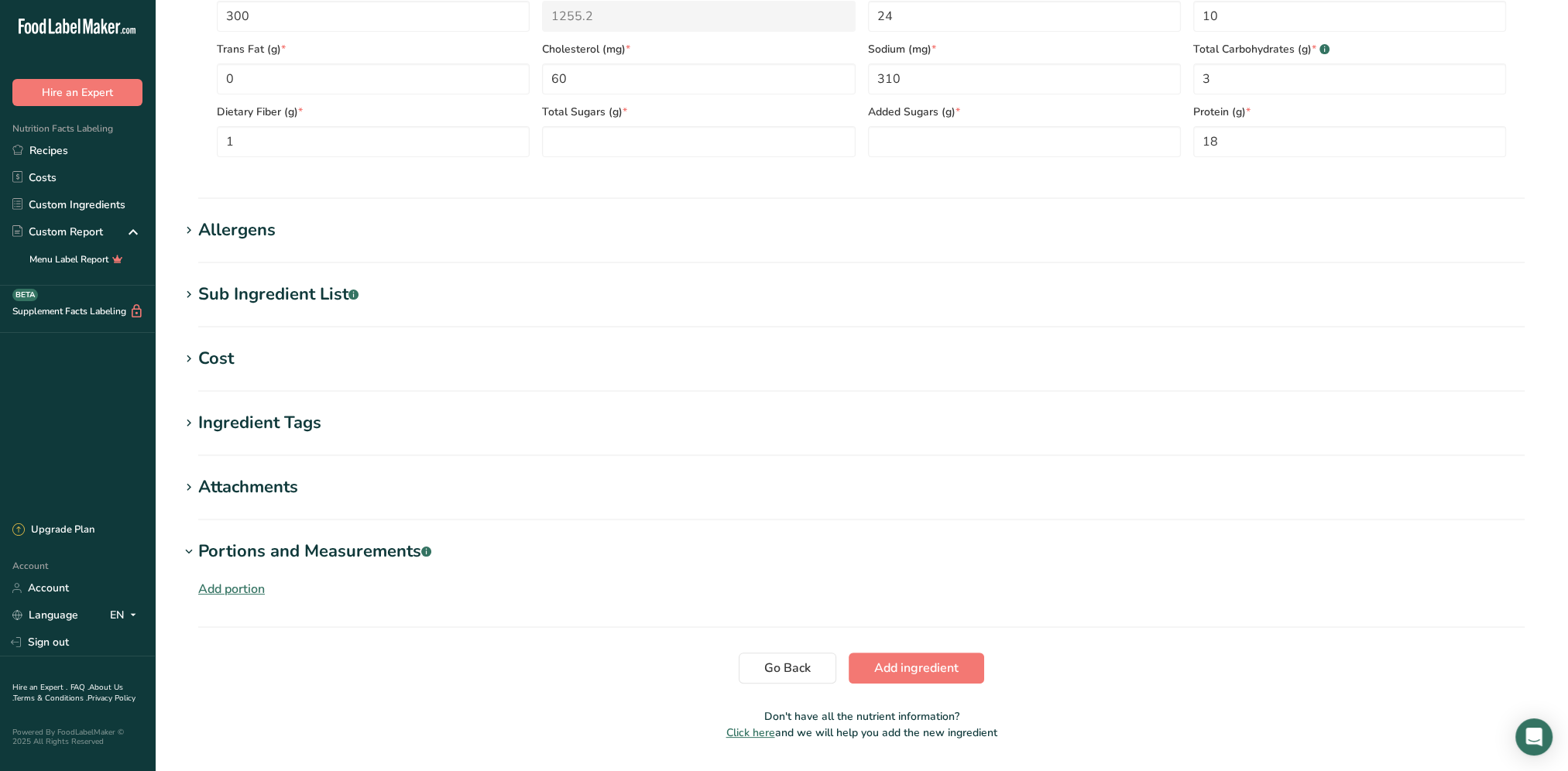
click at [259, 497] on div "Attachments" at bounding box center [248, 487] width 100 height 26
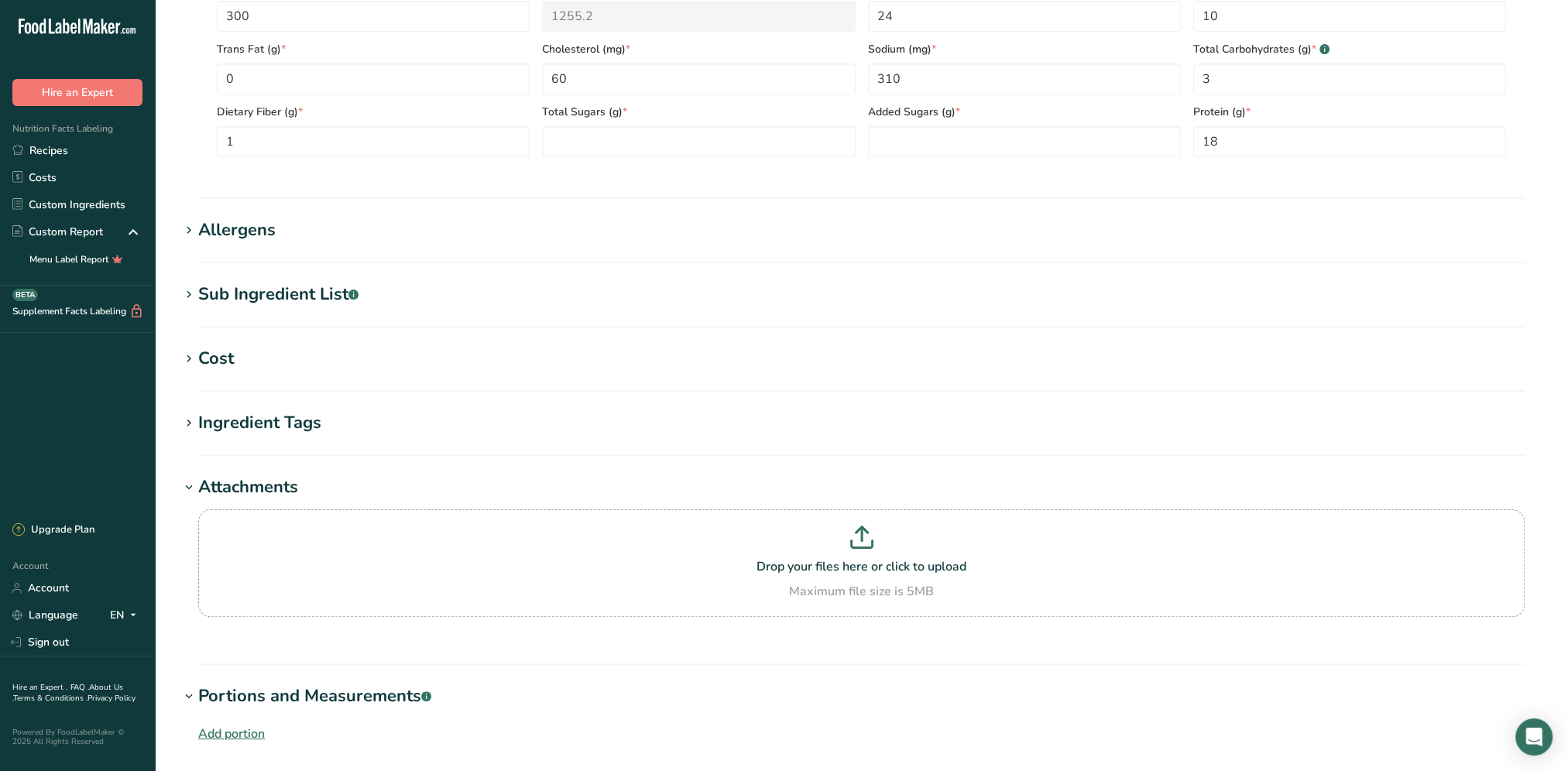
click at [256, 431] on div "Ingredient Tags" at bounding box center [260, 423] width 123 height 26
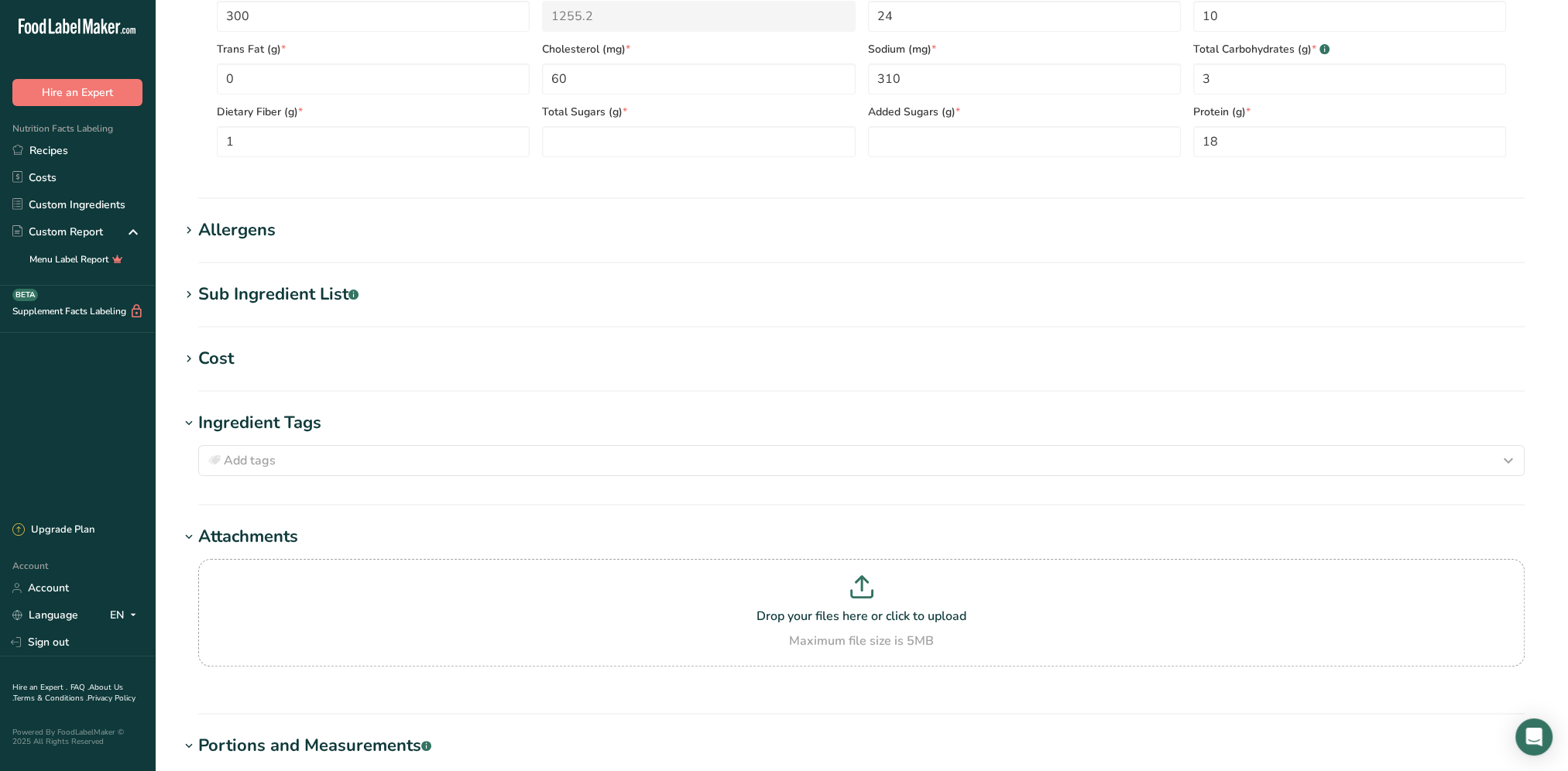
click at [209, 356] on div "Cost" at bounding box center [216, 359] width 35 height 26
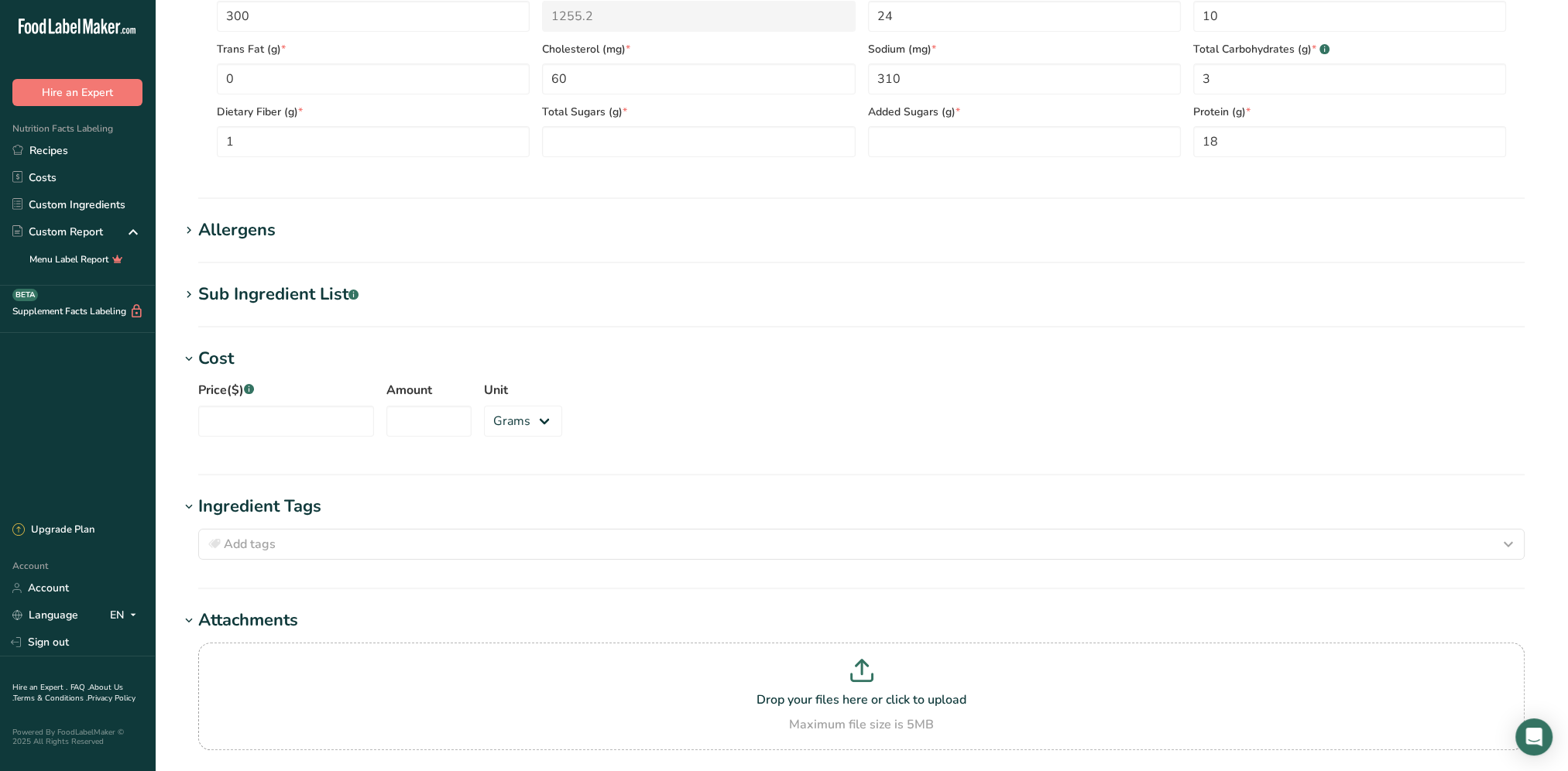
click at [252, 293] on div "Sub Ingredient List .a-a{fill:#347362;}.b-a{fill:#fff;}" at bounding box center [278, 294] width 161 height 26
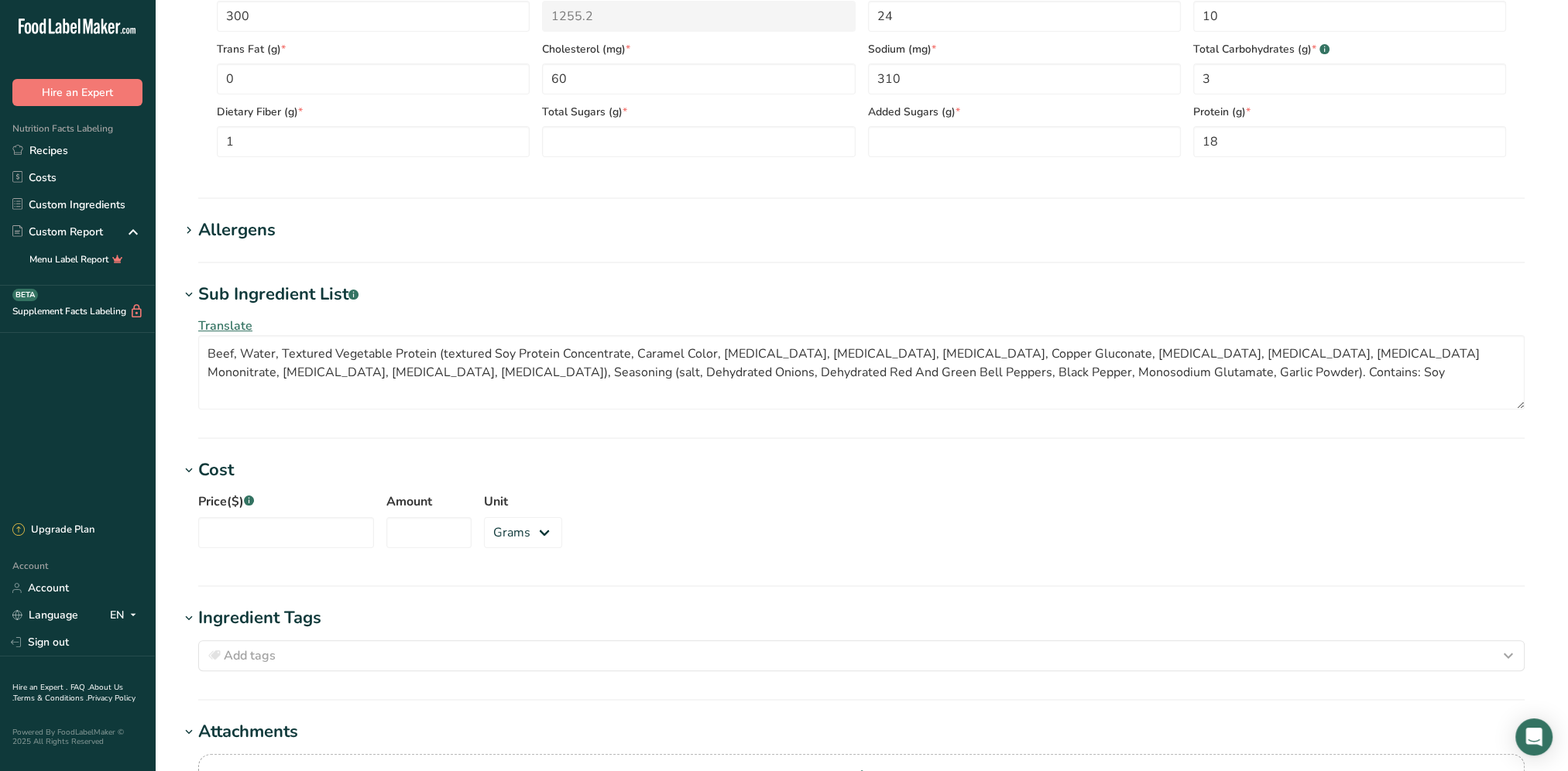
click at [241, 223] on div "Allergens" at bounding box center [237, 231] width 77 height 26
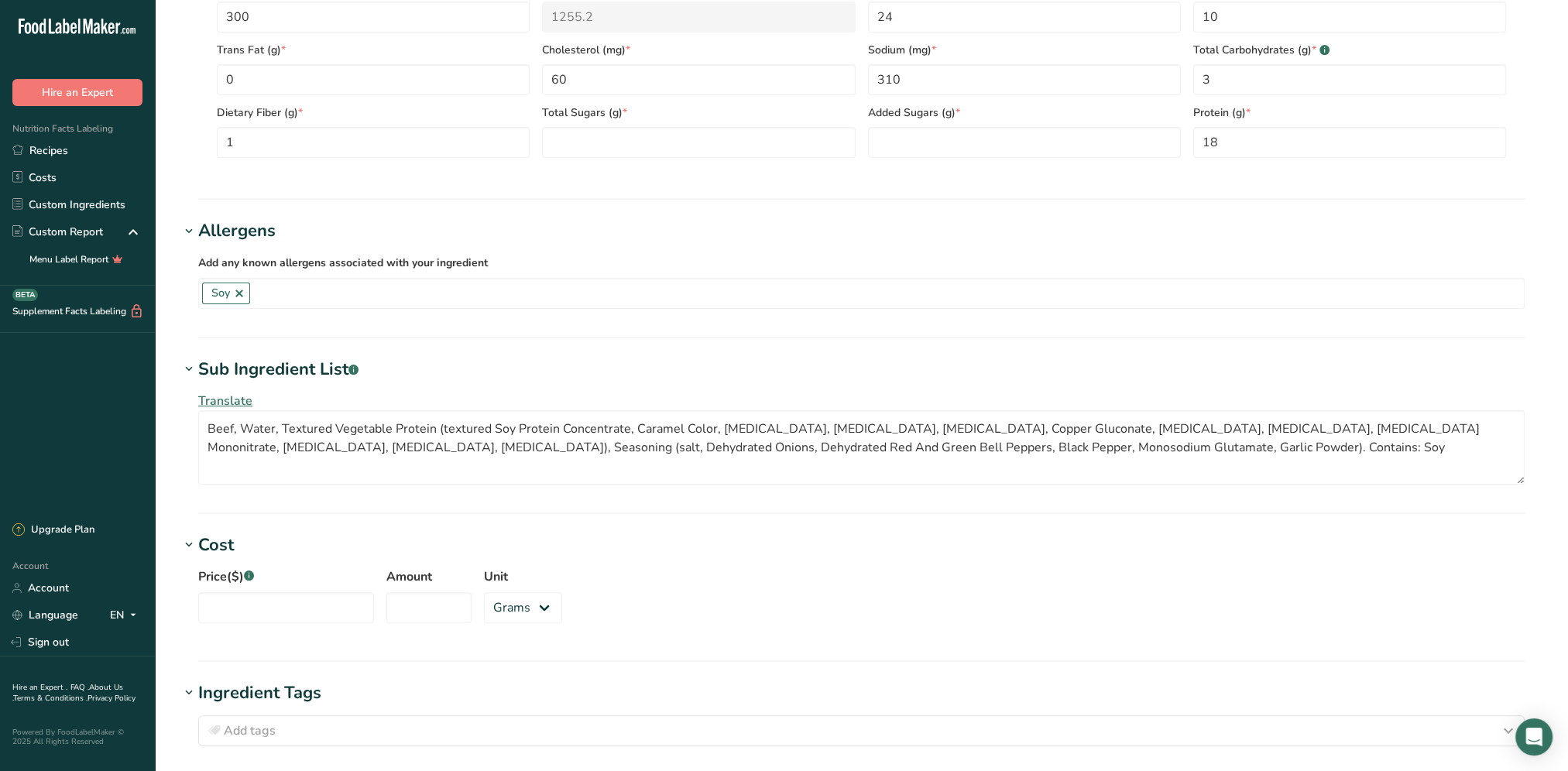
scroll to position [251, 0]
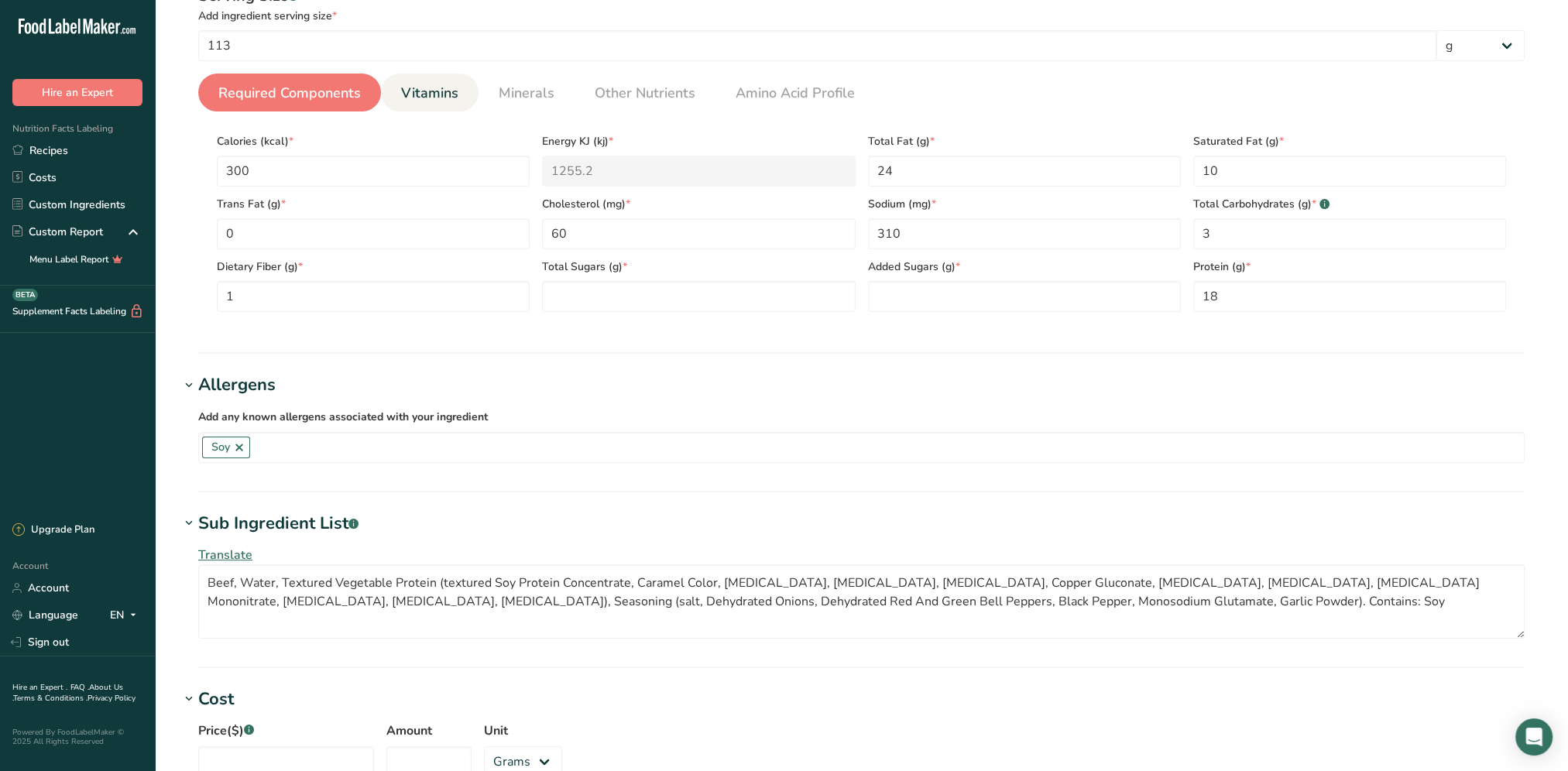
click at [435, 86] on span "Vitamins" at bounding box center [429, 94] width 57 height 21
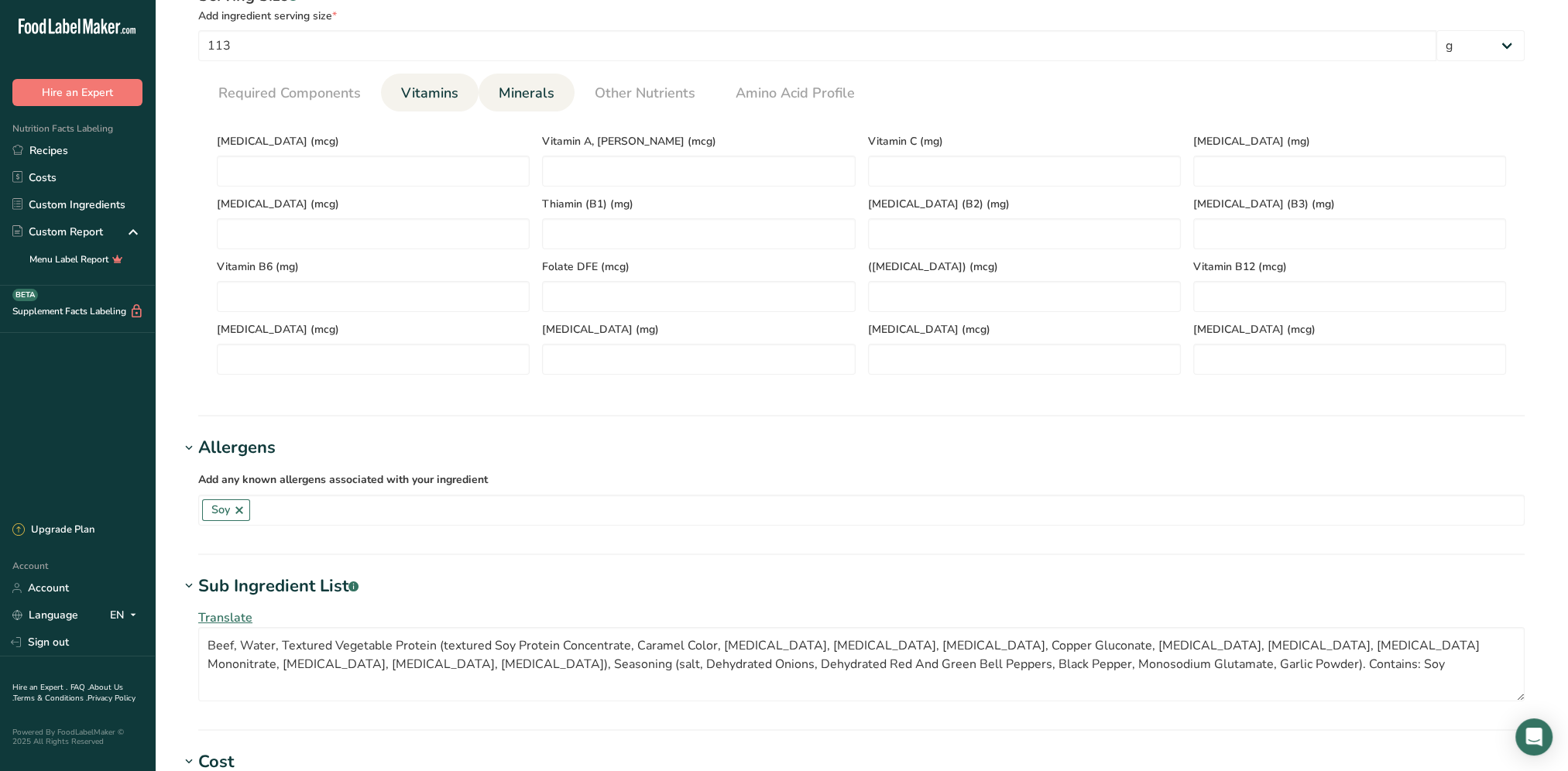
click at [538, 91] on span "Minerals" at bounding box center [526, 94] width 56 height 21
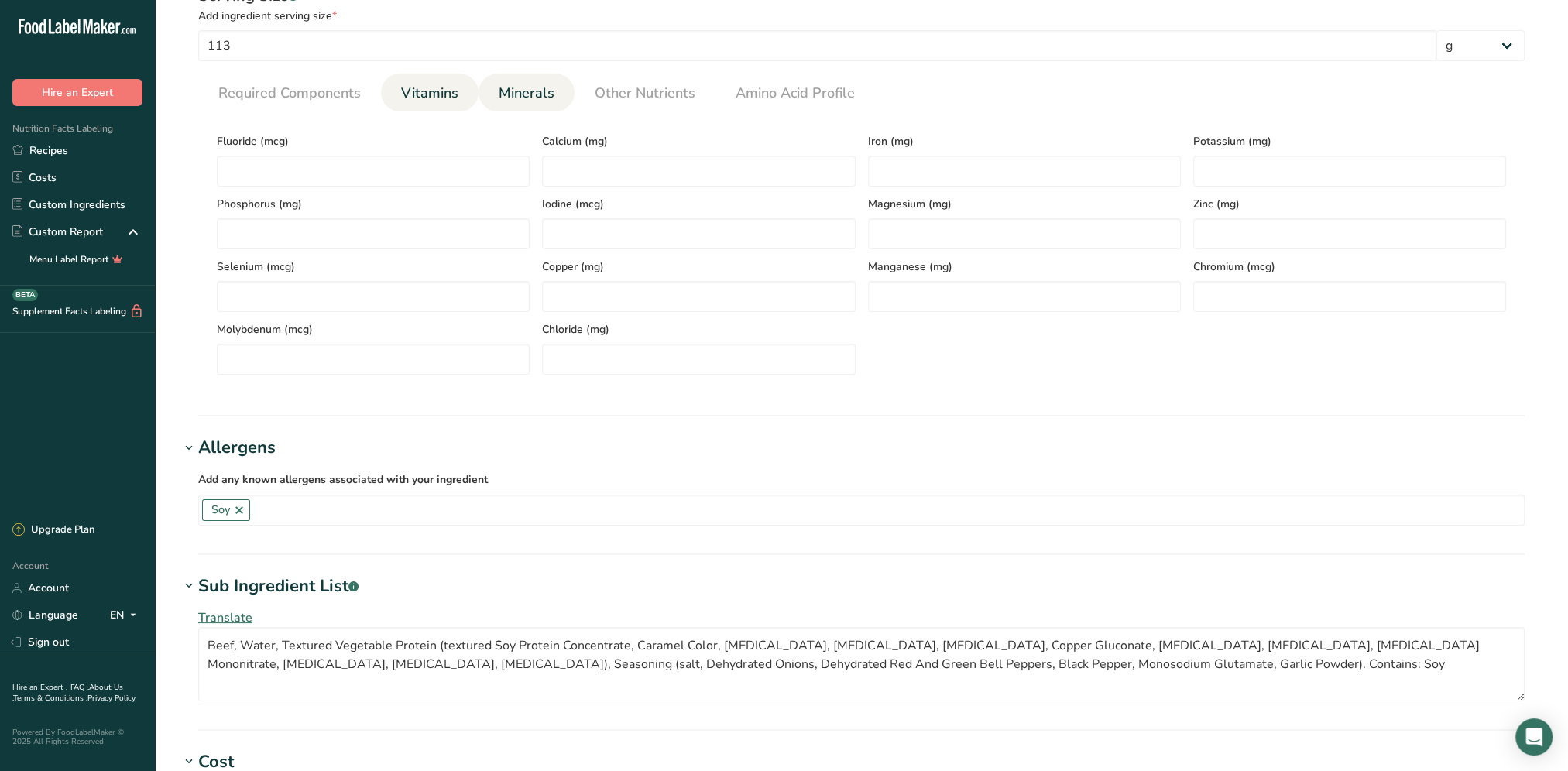
click at [433, 99] on span "Vitamins" at bounding box center [429, 94] width 57 height 21
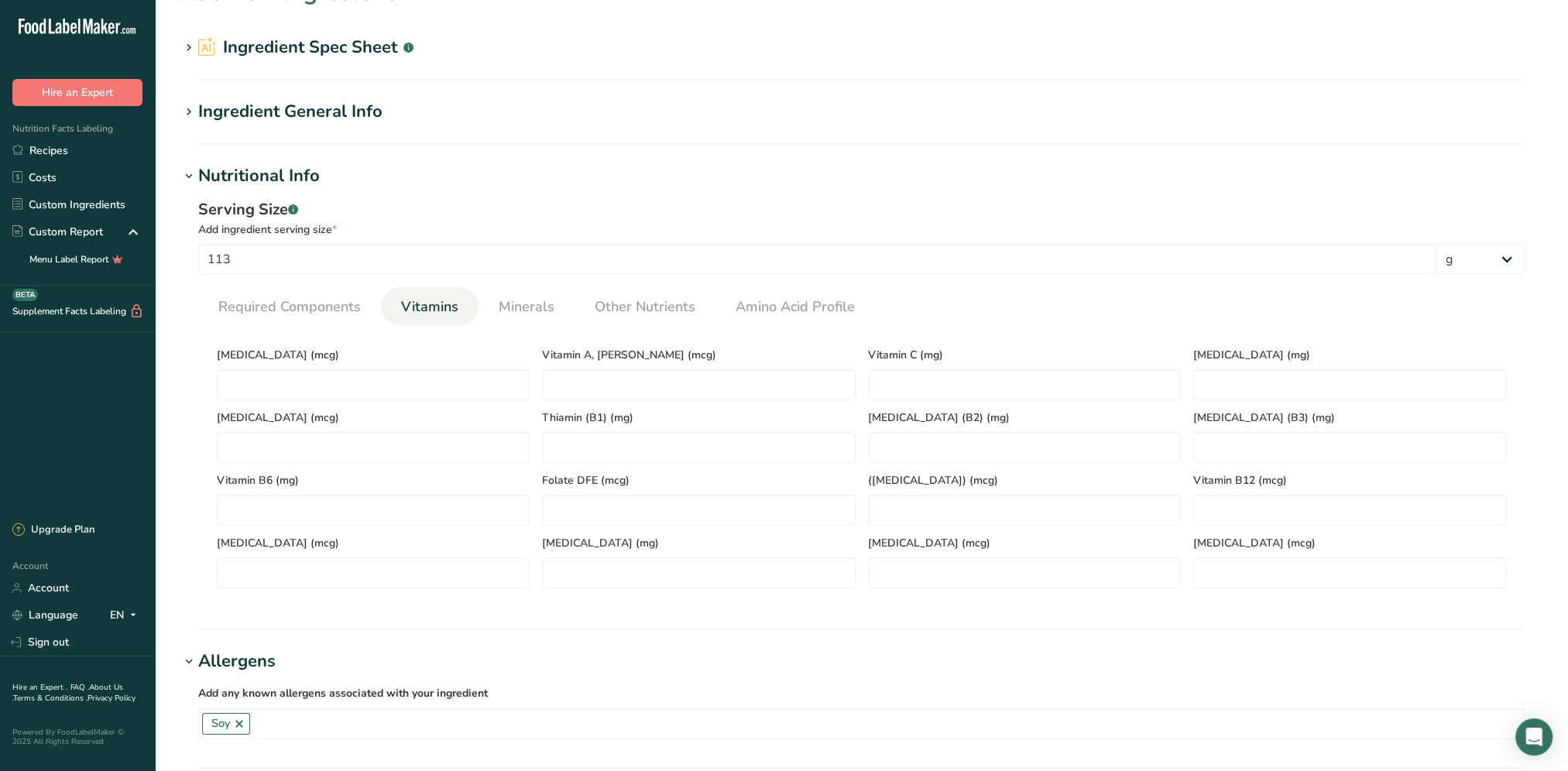
scroll to position [0, 0]
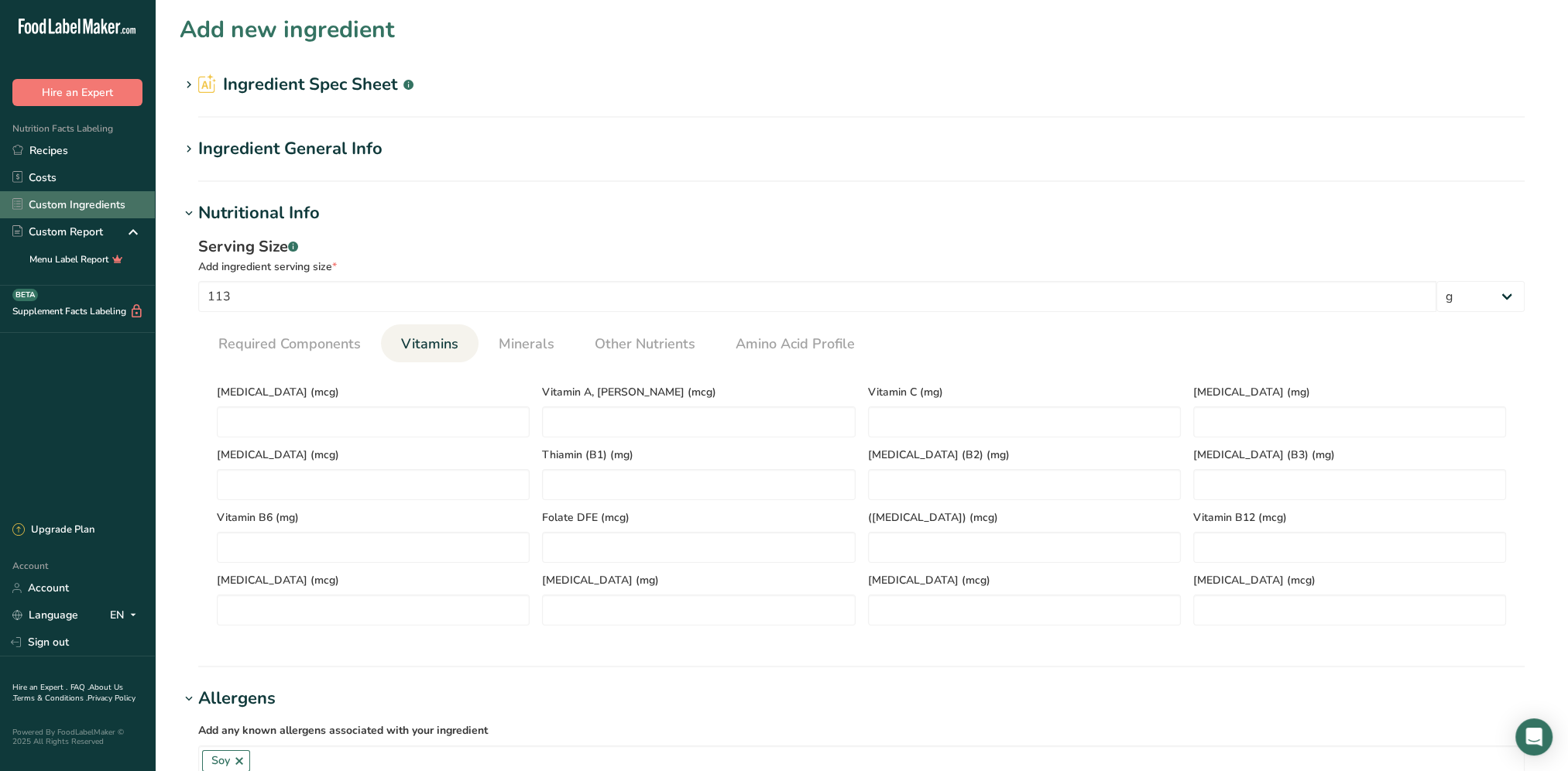
click at [106, 197] on link "Custom Ingredients" at bounding box center [77, 205] width 155 height 27
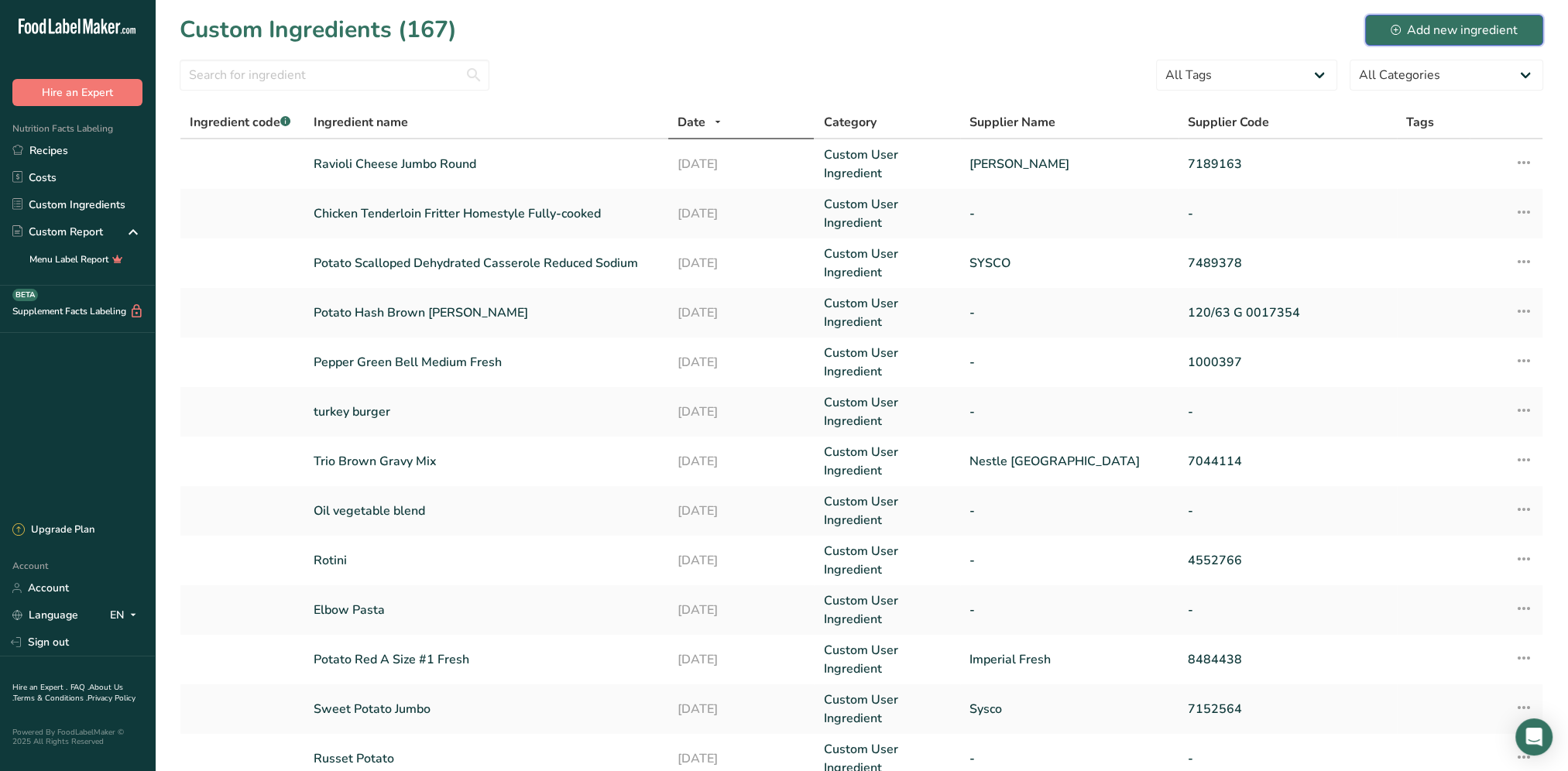
click at [1465, 34] on div "Add new ingredient" at bounding box center [1453, 30] width 127 height 19
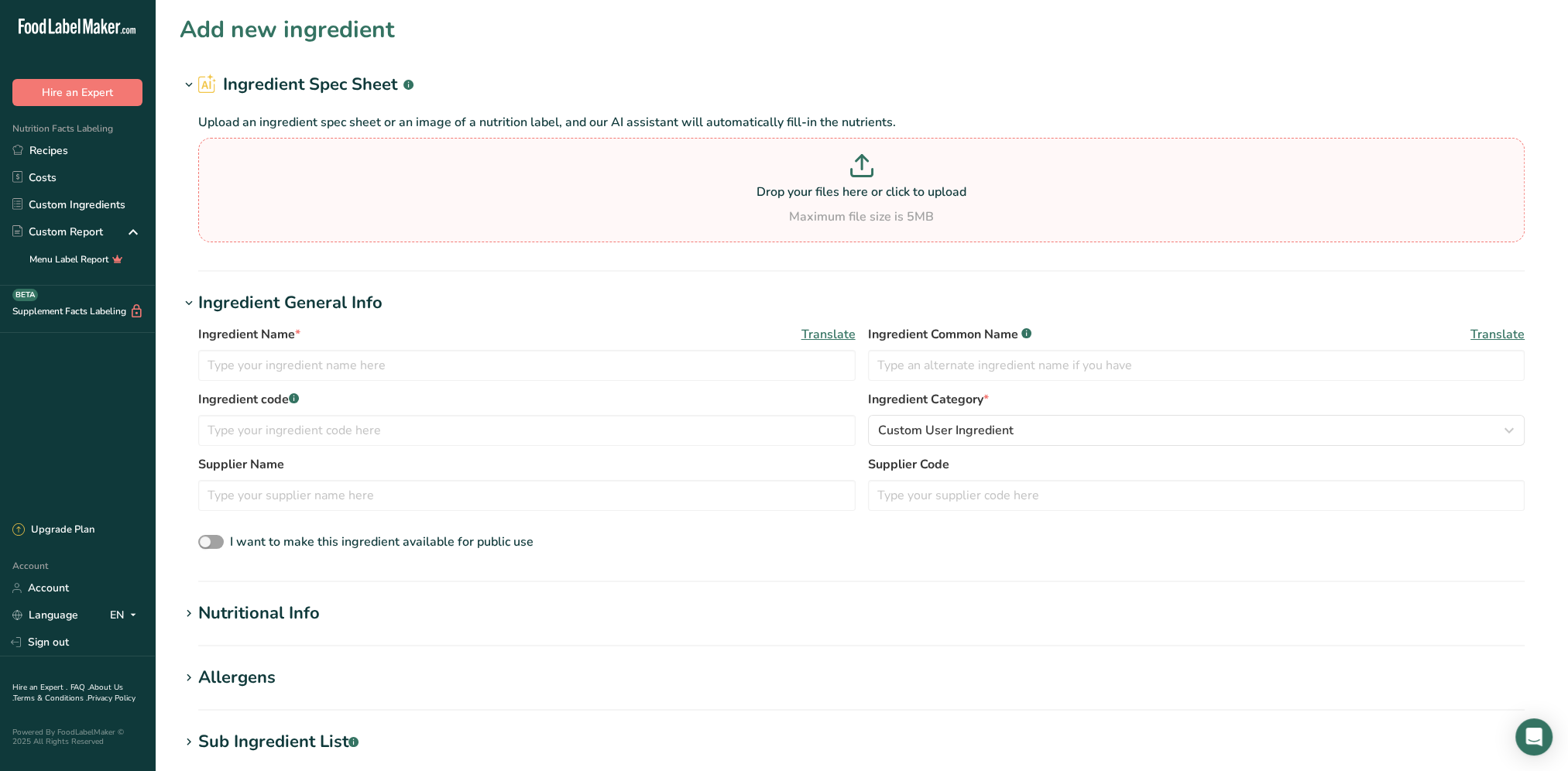
click at [436, 180] on p at bounding box center [861, 169] width 1319 height 29
click at [436, 180] on input "Drop your files here or click to upload Maximum file size is 5MB" at bounding box center [861, 190] width 1326 height 105
click at [818, 181] on p at bounding box center [861, 169] width 1319 height 29
click at [818, 181] on input "Drop your files here or click to upload Maximum file size is 5MB" at bounding box center [861, 190] width 1326 height 105
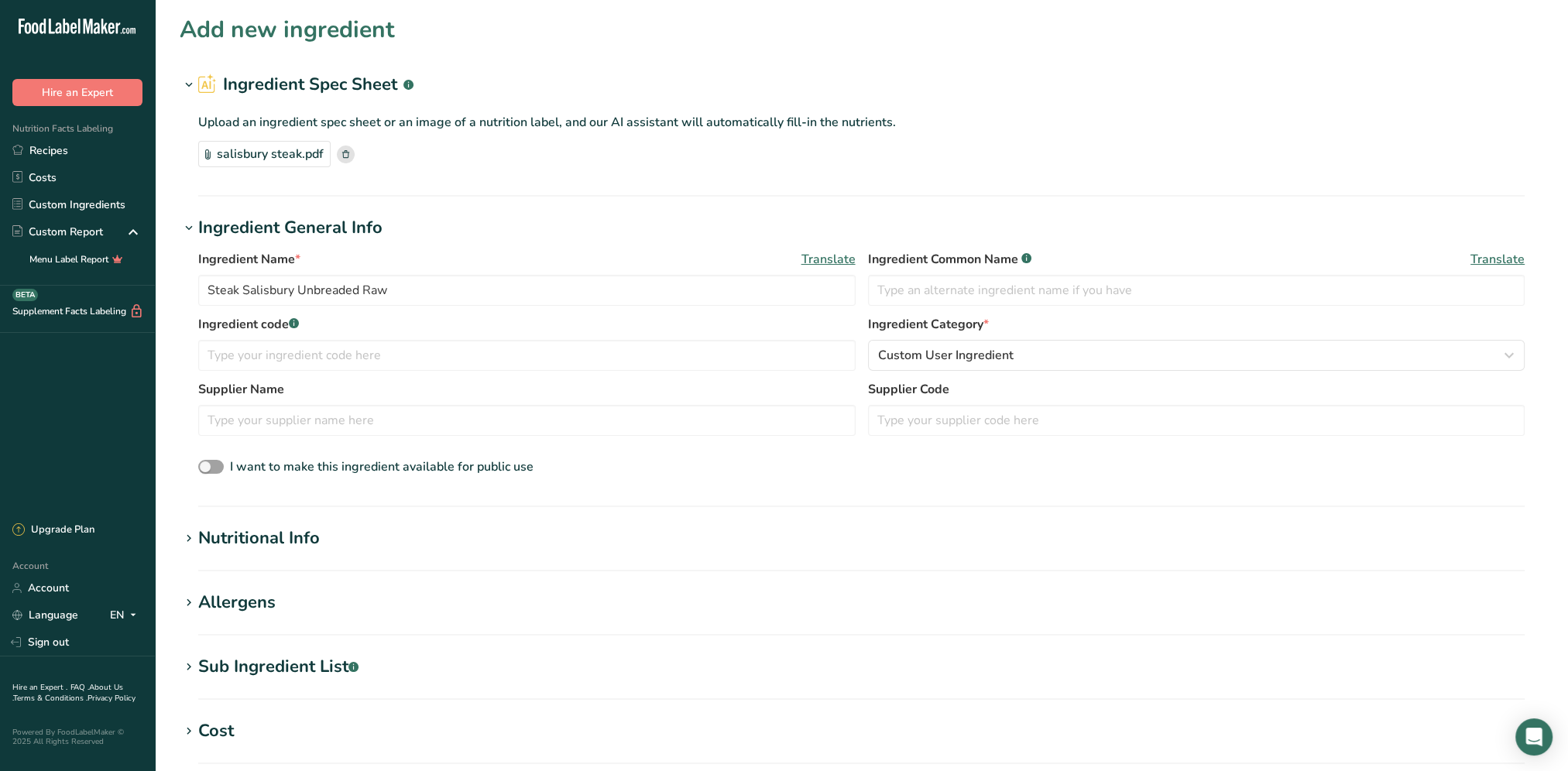
click at [277, 546] on div "Nutritional Info" at bounding box center [259, 539] width 122 height 26
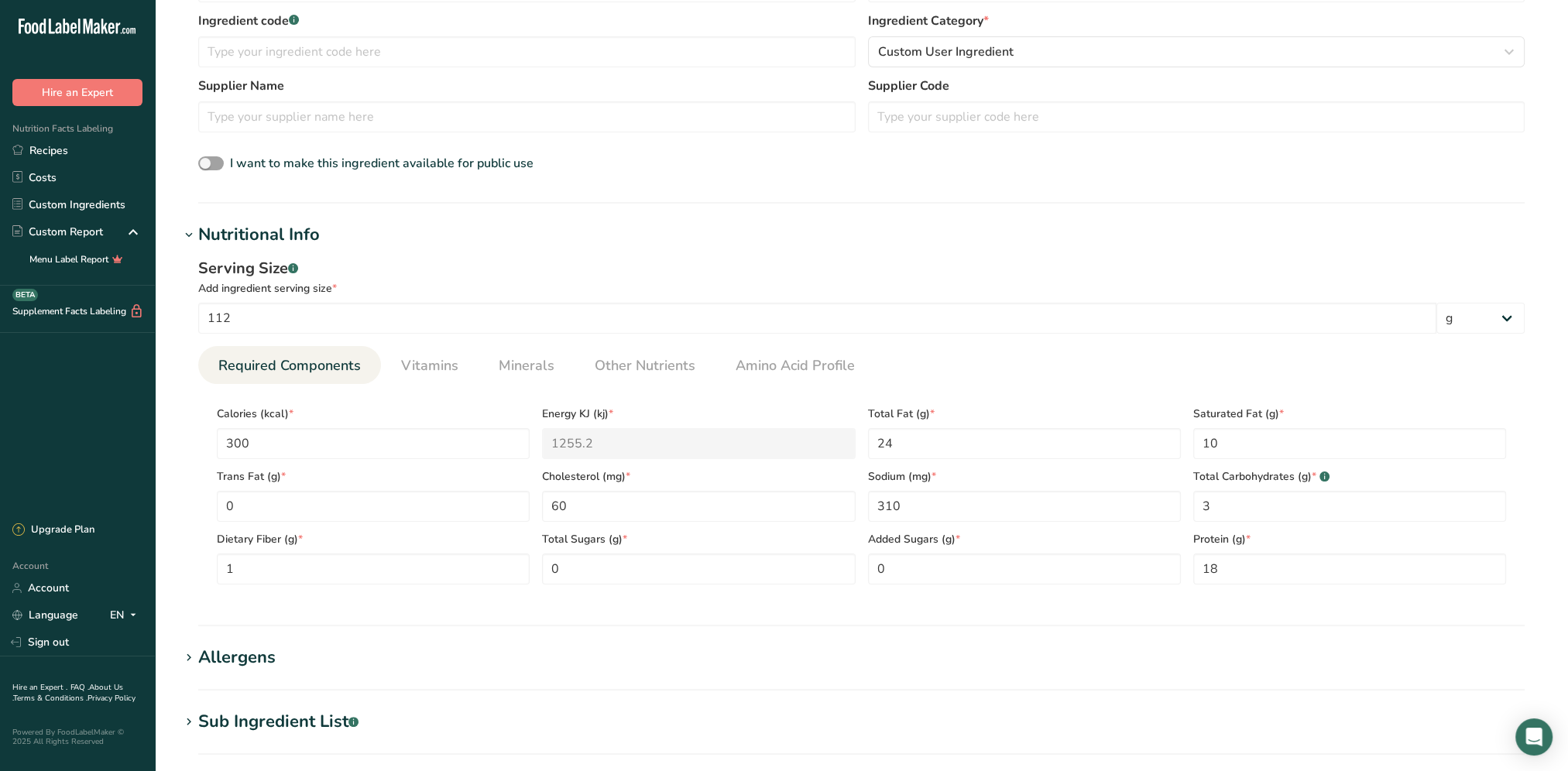
scroll to position [387, 0]
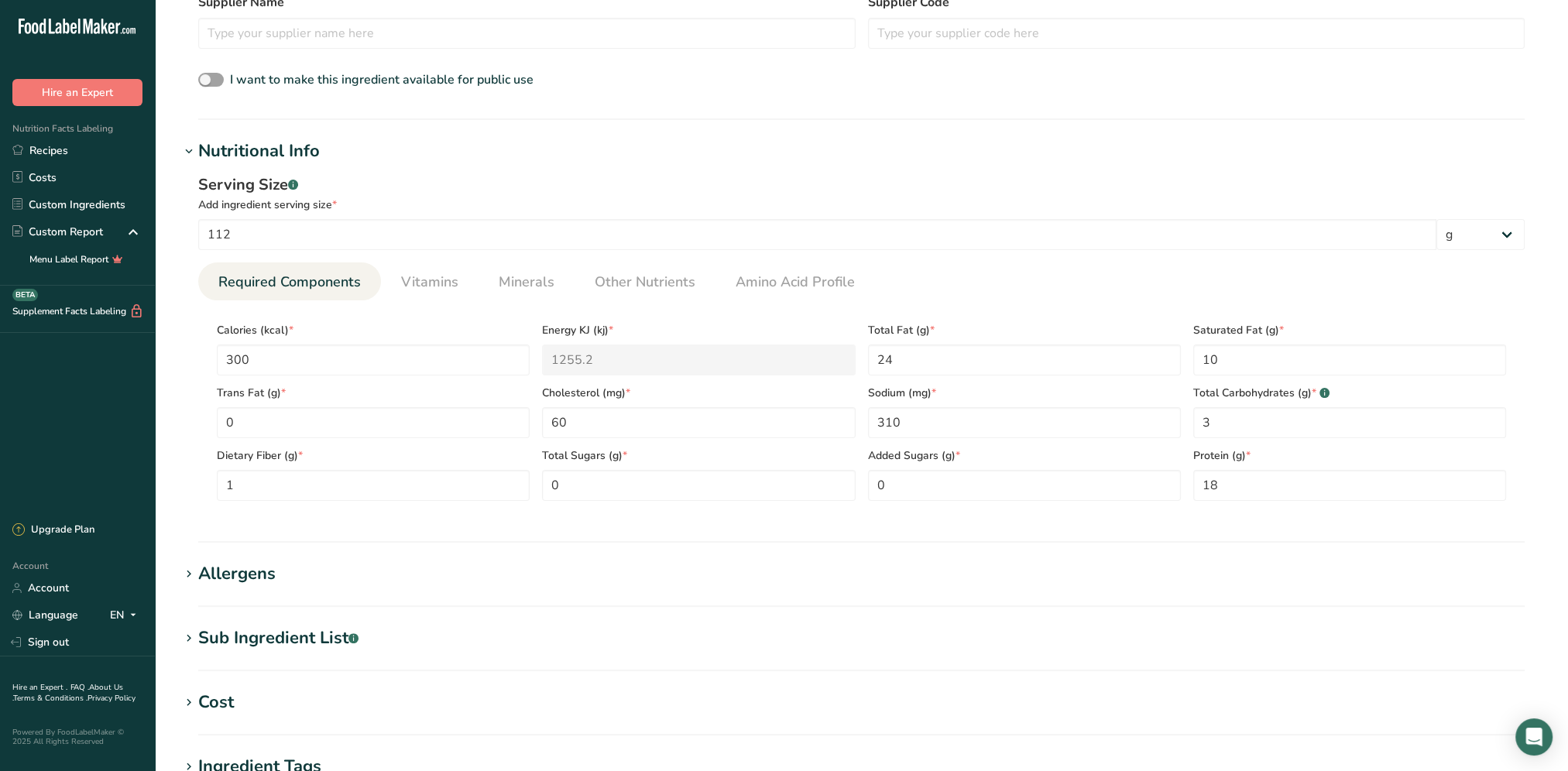
click at [221, 571] on div "Allergens" at bounding box center [237, 574] width 77 height 26
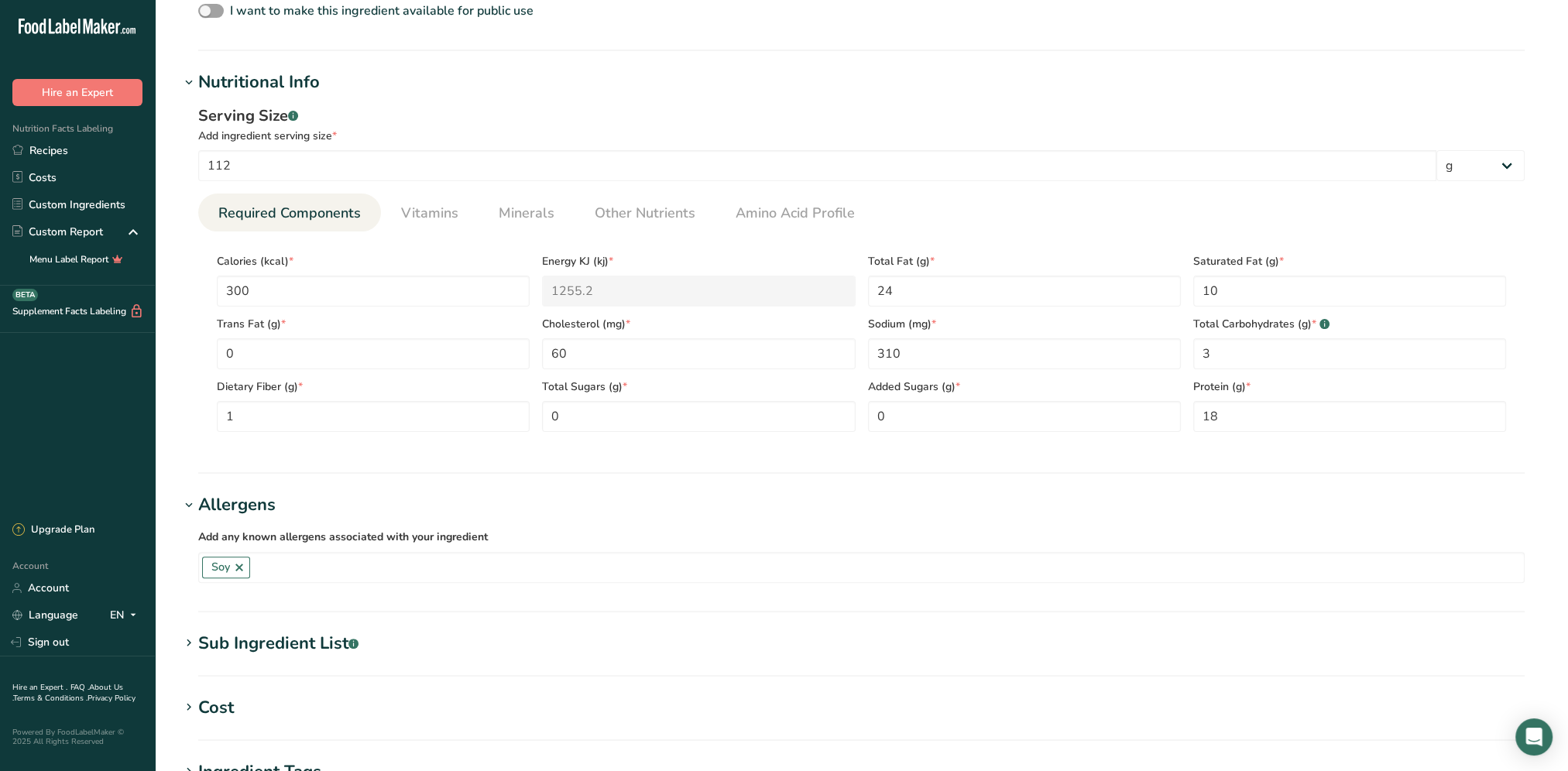
scroll to position [619, 0]
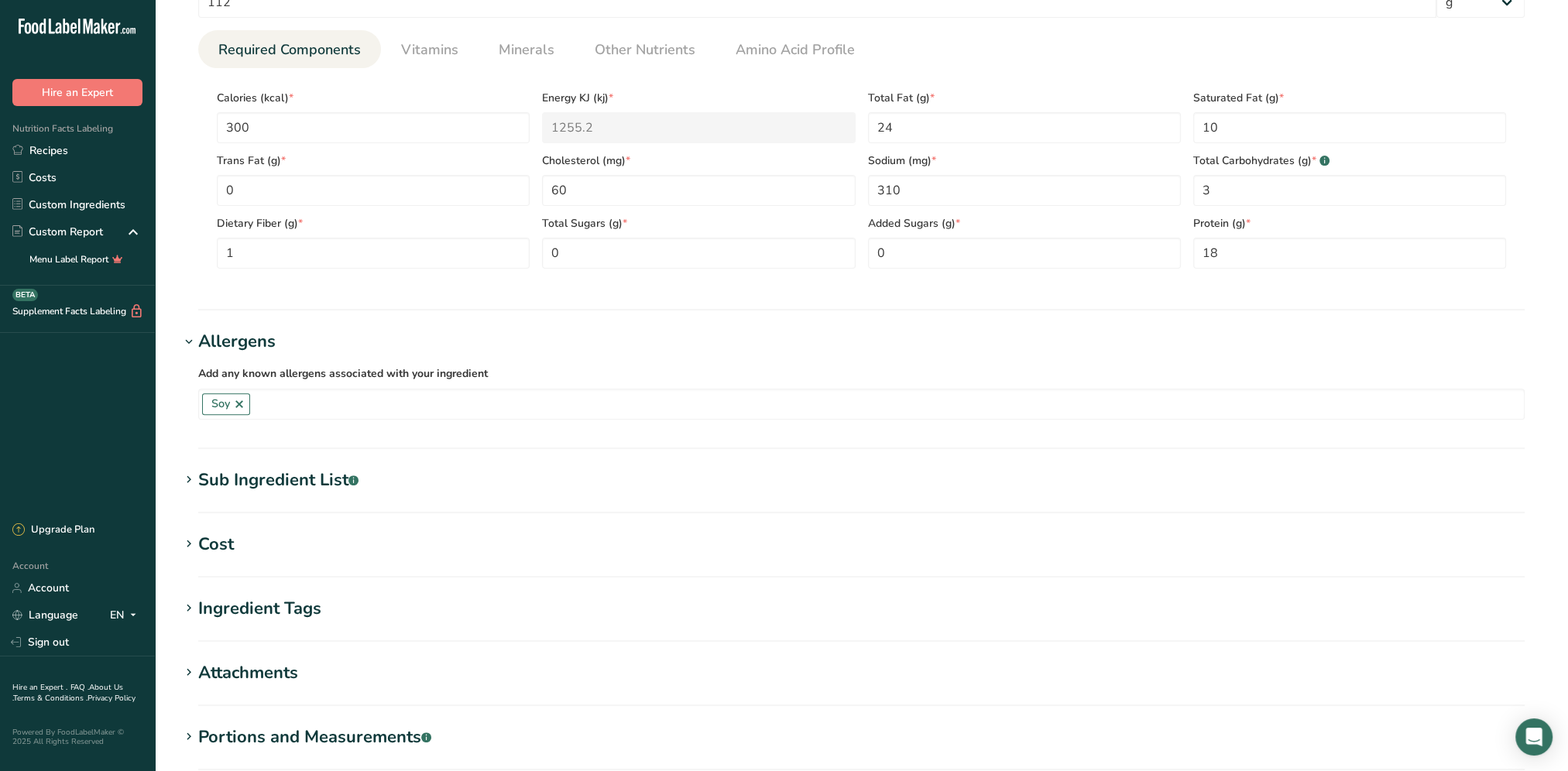
click at [322, 480] on div "Sub Ingredient List .a-a{fill:#347362;}.b-a{fill:#fff;}" at bounding box center [278, 481] width 161 height 26
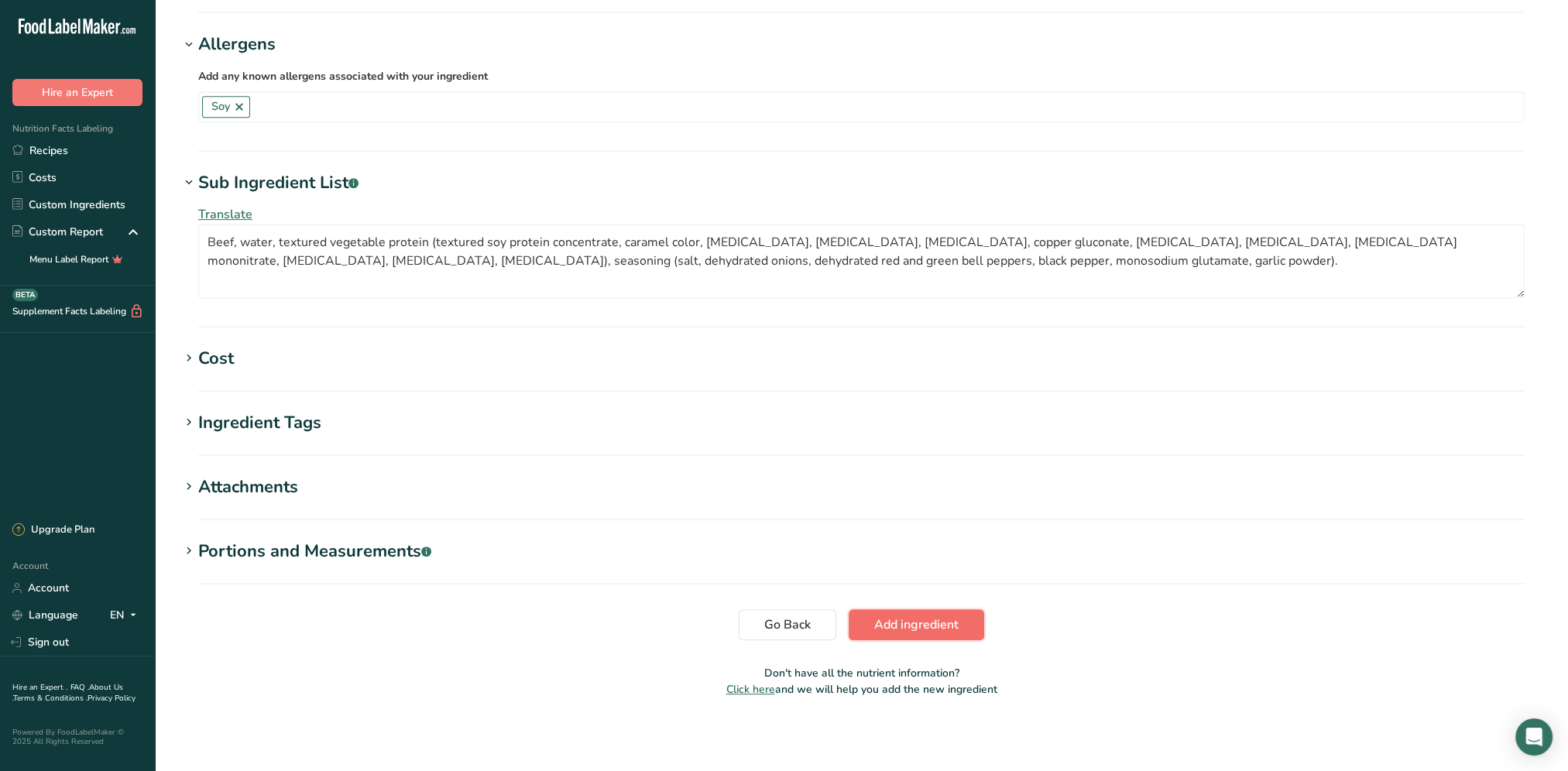
click at [924, 628] on span "Add ingredient" at bounding box center [916, 624] width 85 height 19
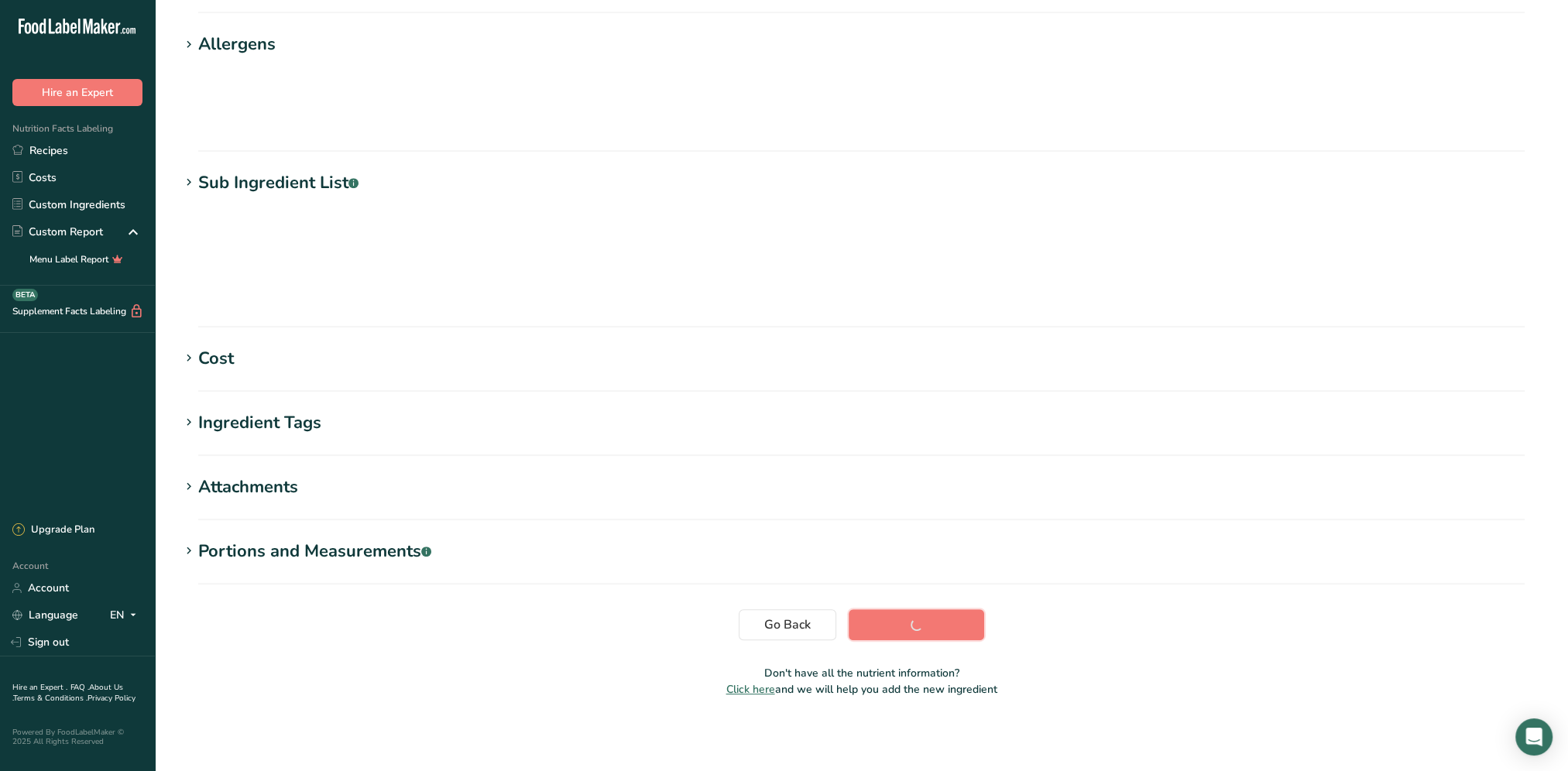
scroll to position [48, 0]
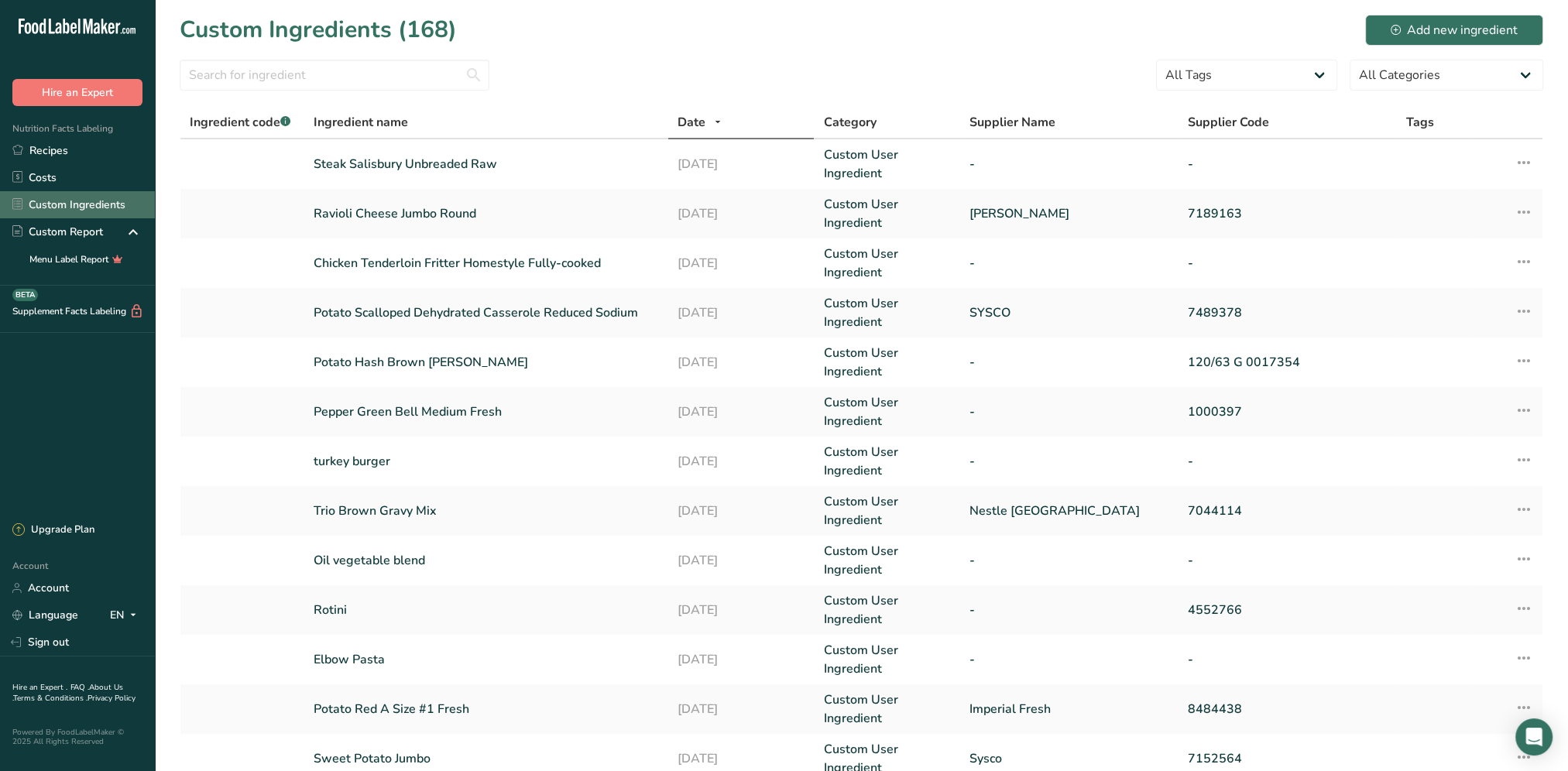
click at [106, 217] on link "Custom Ingredients" at bounding box center [77, 205] width 155 height 27
click at [77, 156] on link "Recipes" at bounding box center [77, 151] width 155 height 27
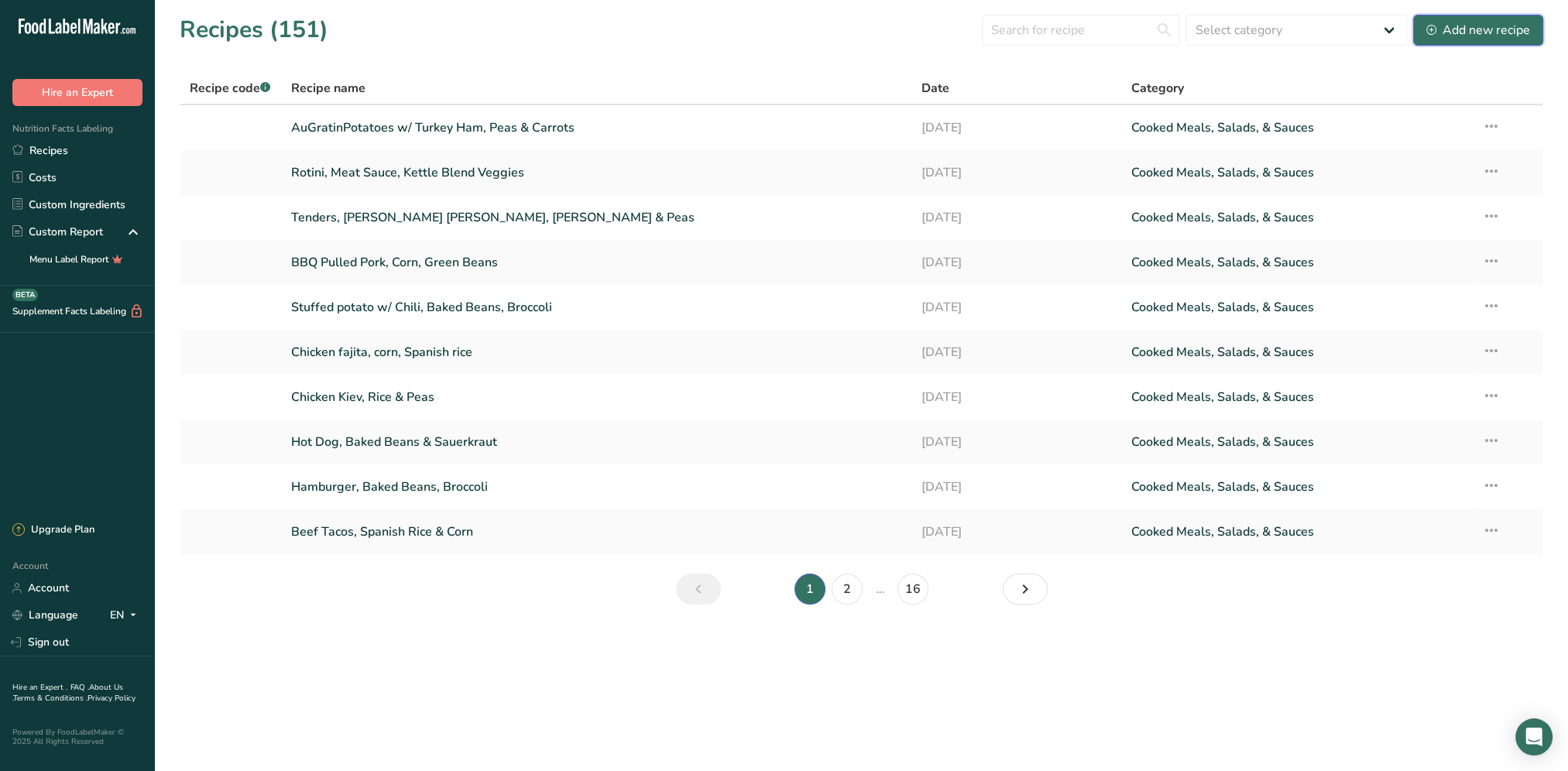
click at [1447, 34] on div "Add new recipe" at bounding box center [1478, 30] width 104 height 19
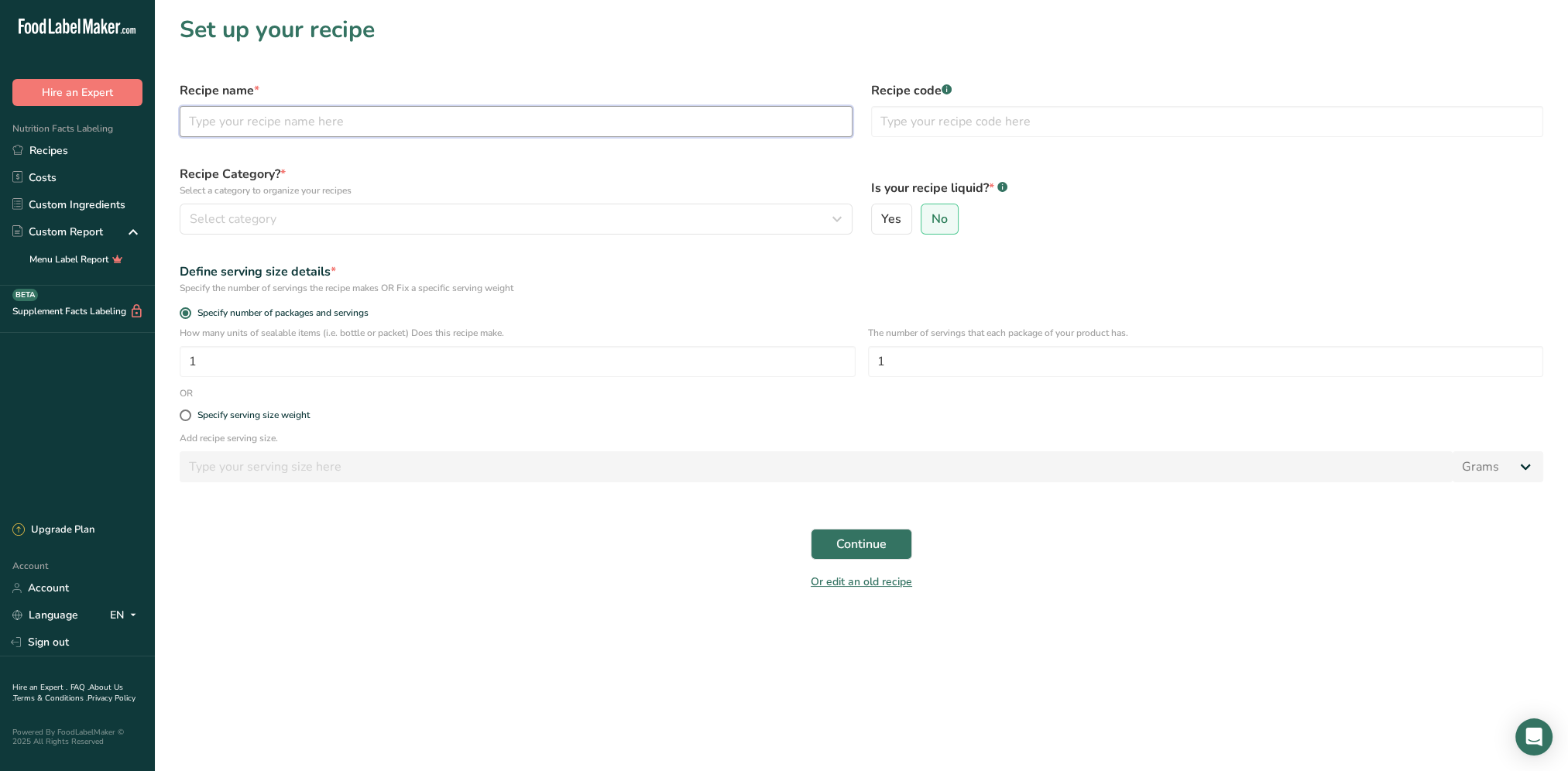
click at [396, 126] on input "text" at bounding box center [516, 121] width 673 height 31
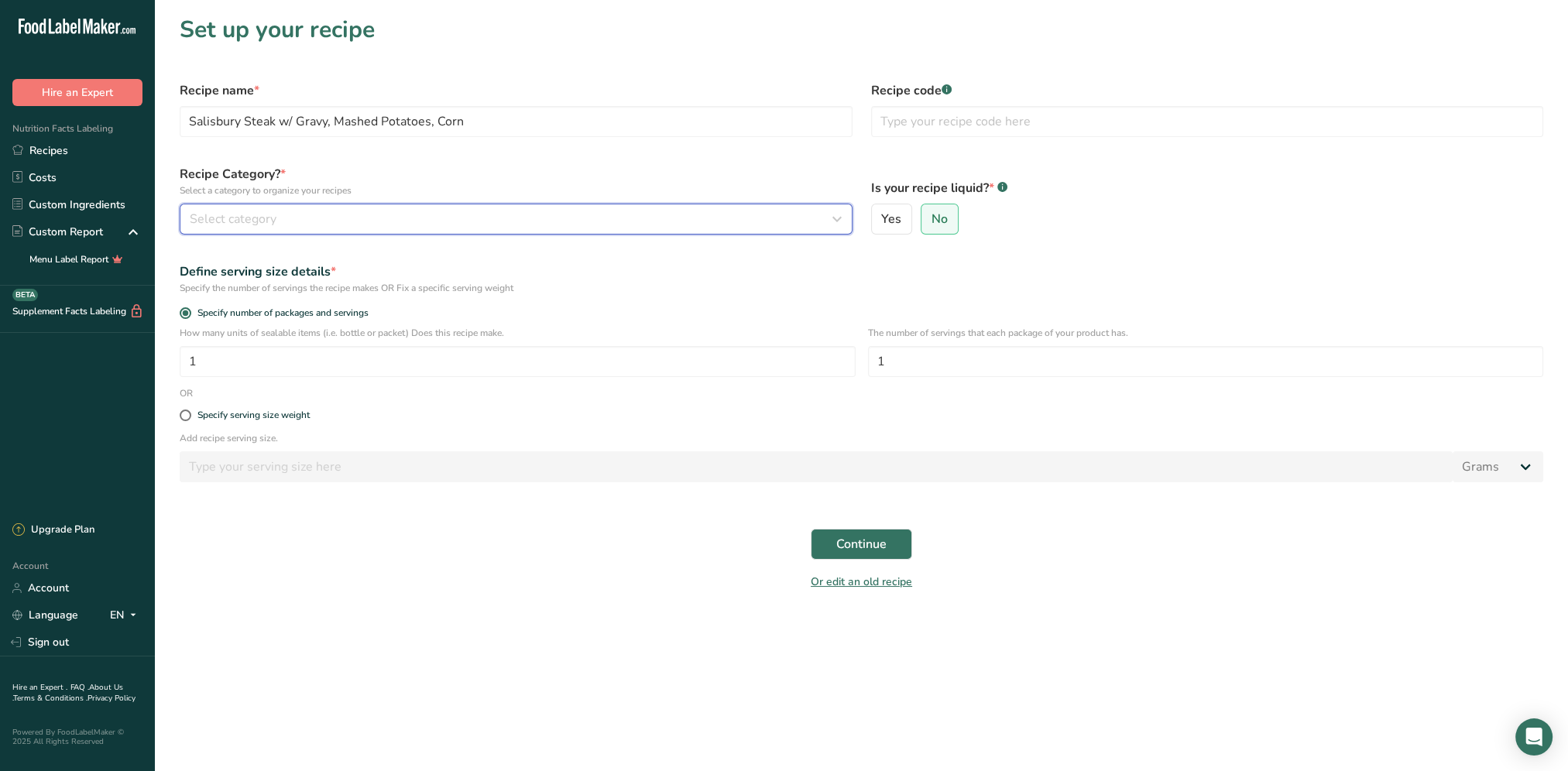
click at [310, 216] on div "Select category" at bounding box center [511, 219] width 644 height 19
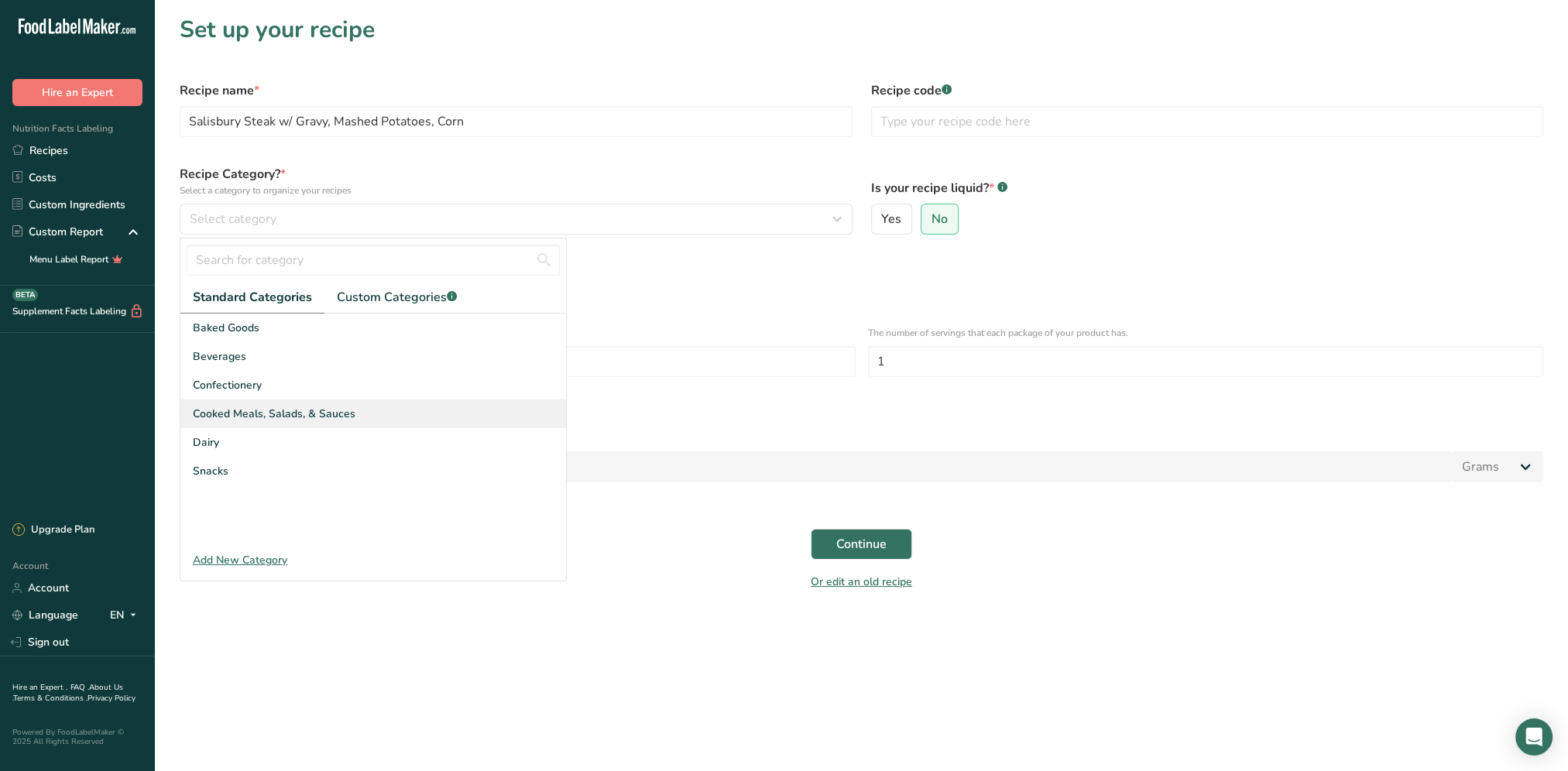
click at [277, 414] on span "Cooked Meals, Salads, & Sauces" at bounding box center [274, 414] width 163 height 16
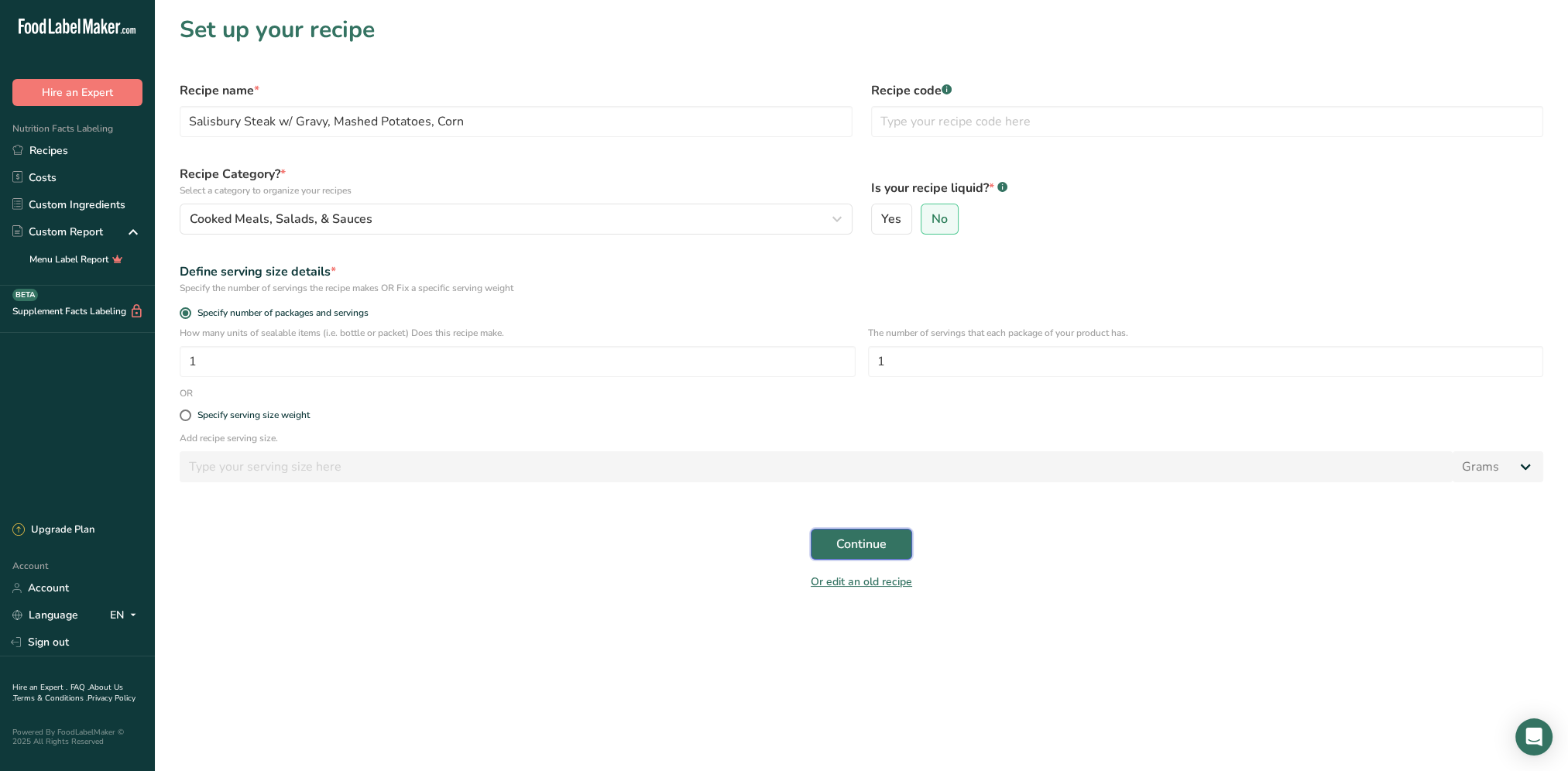
click at [889, 551] on button "Continue" at bounding box center [861, 544] width 102 height 31
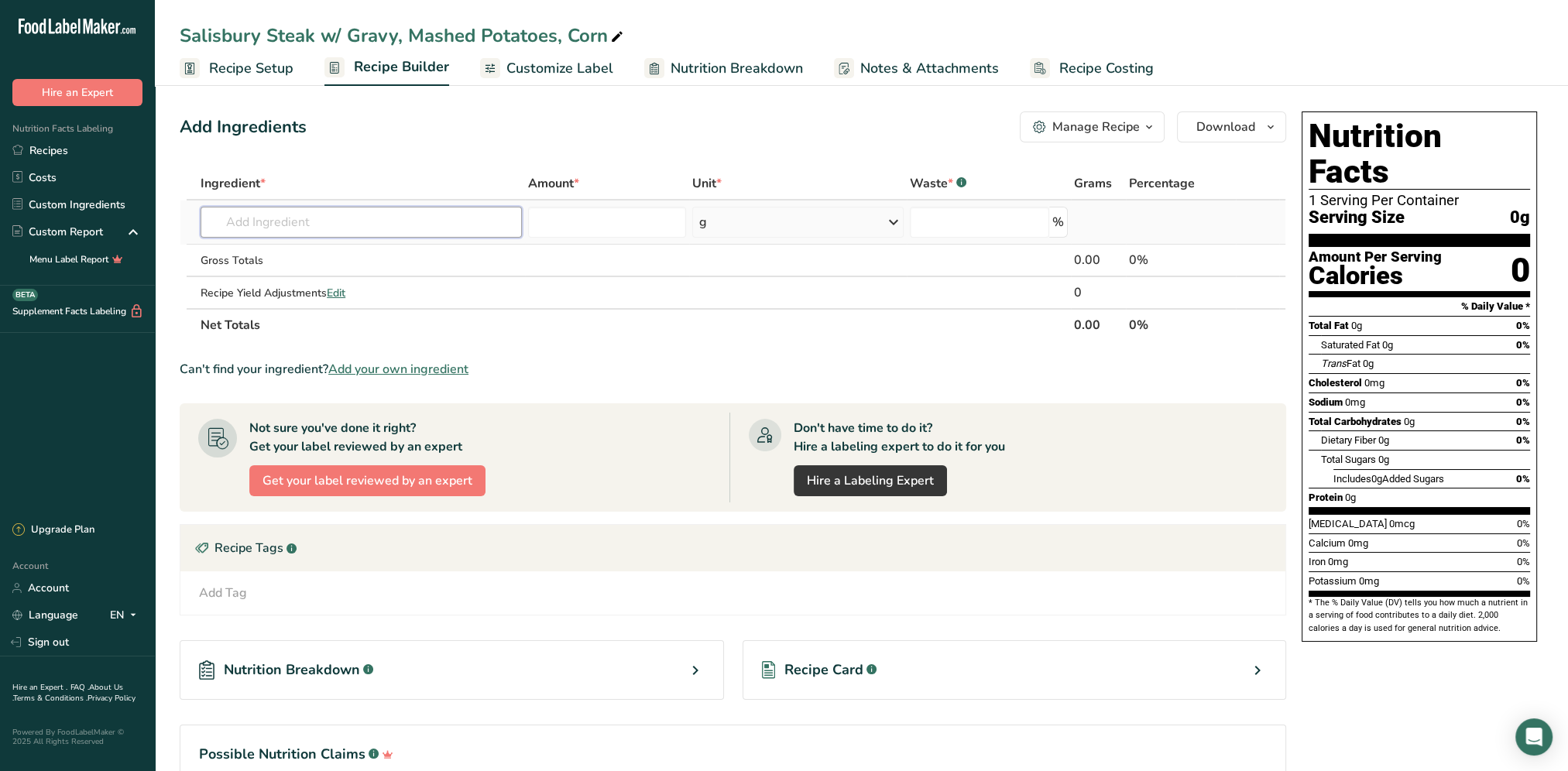
click at [266, 221] on input "text" at bounding box center [361, 222] width 321 height 31
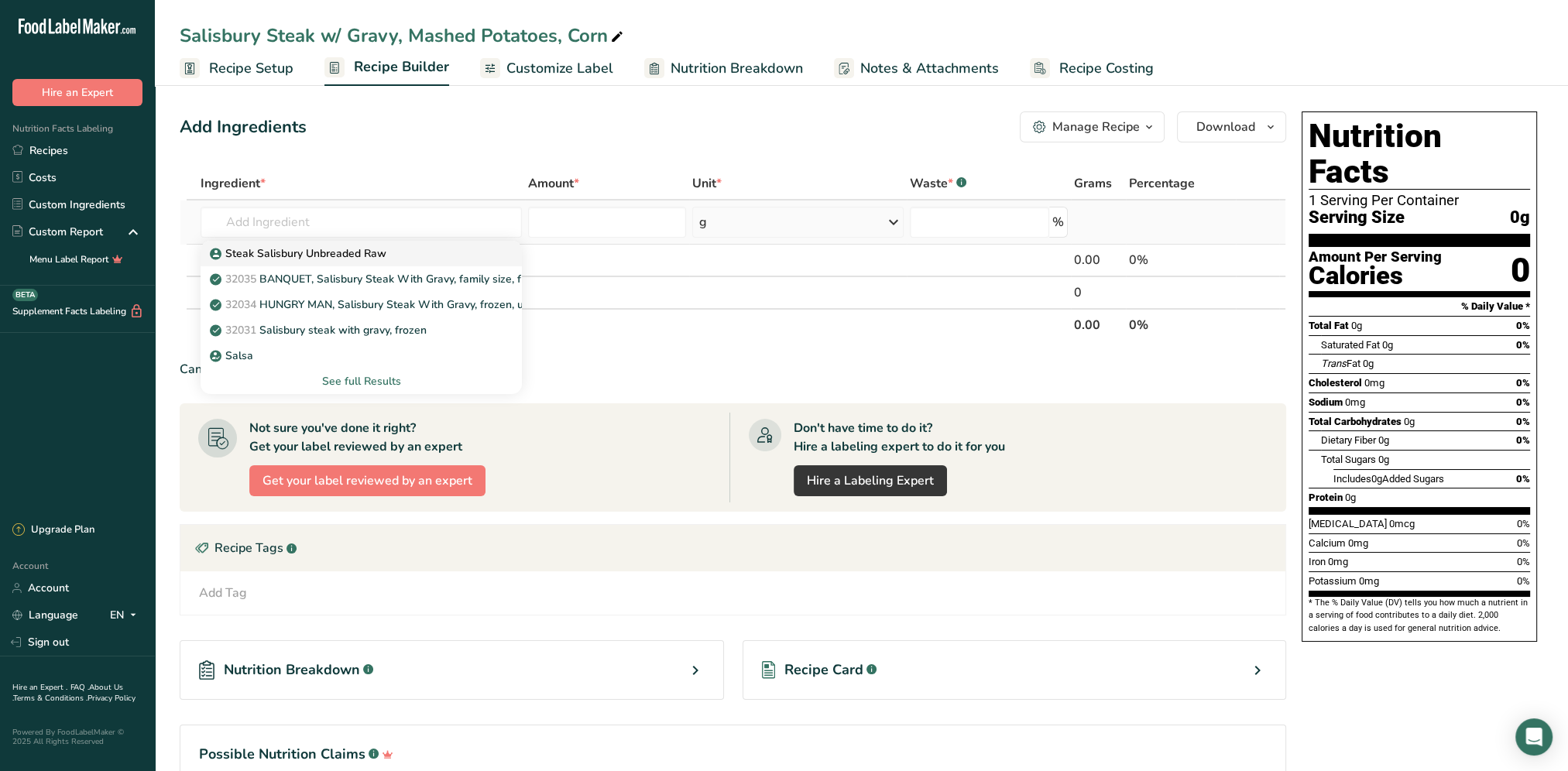
click at [346, 254] on p "Steak Salisbury Unbreaded Raw" at bounding box center [299, 253] width 173 height 16
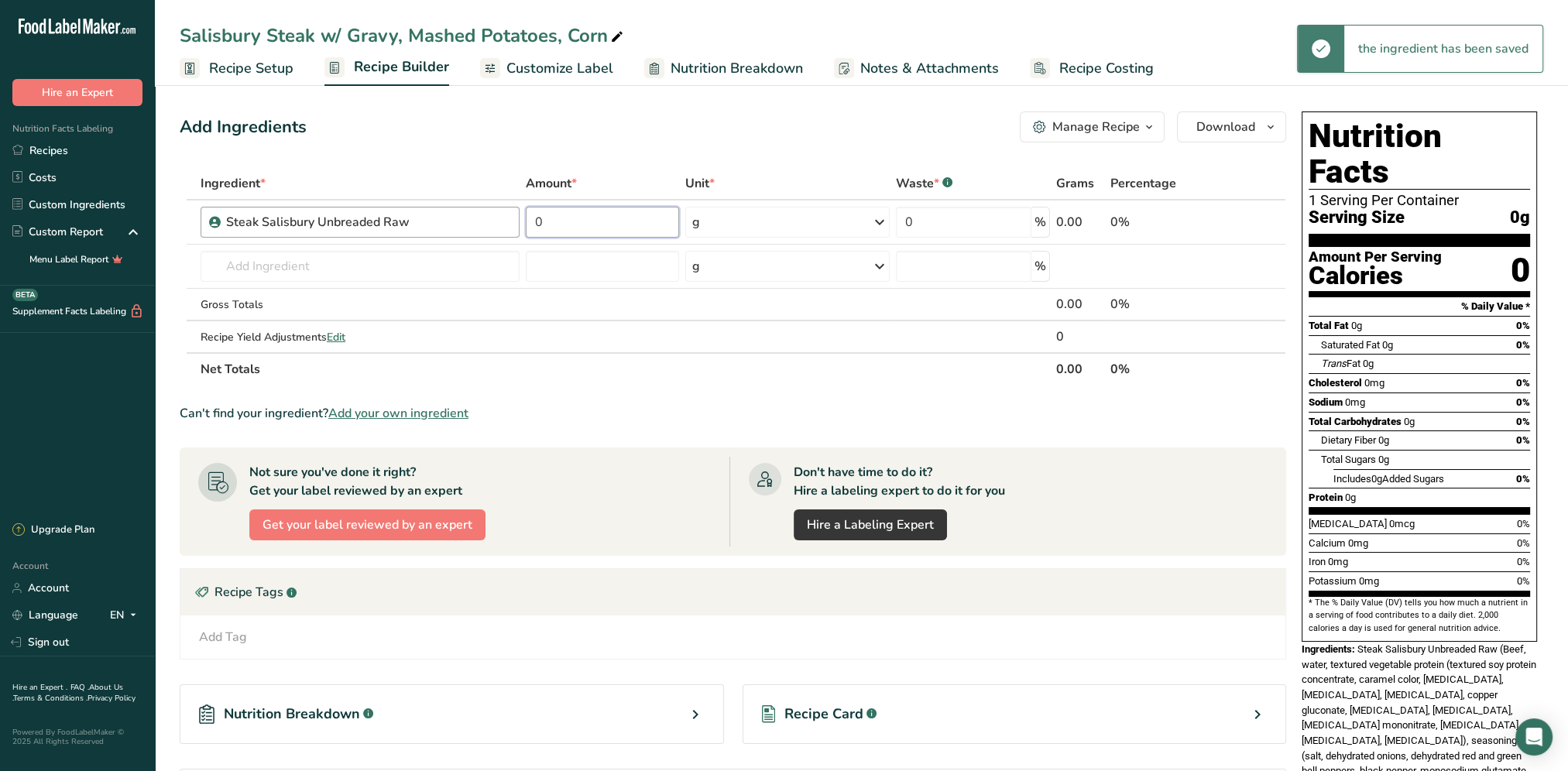
drag, startPoint x: 597, startPoint y: 226, endPoint x: 509, endPoint y: 230, distance: 88.1
click at [509, 230] on tr "Steak Salisbury Unbreaded Raw 0 g Weight Units g kg mg See more Volume Units l …" at bounding box center [733, 223] width 1105 height 44
click at [653, 129] on div "Add Ingredients Manage Recipe Delete Recipe Duplicate Recipe Scale Recipe Save …" at bounding box center [733, 127] width 1107 height 31
click at [354, 260] on input "text" at bounding box center [360, 266] width 319 height 31
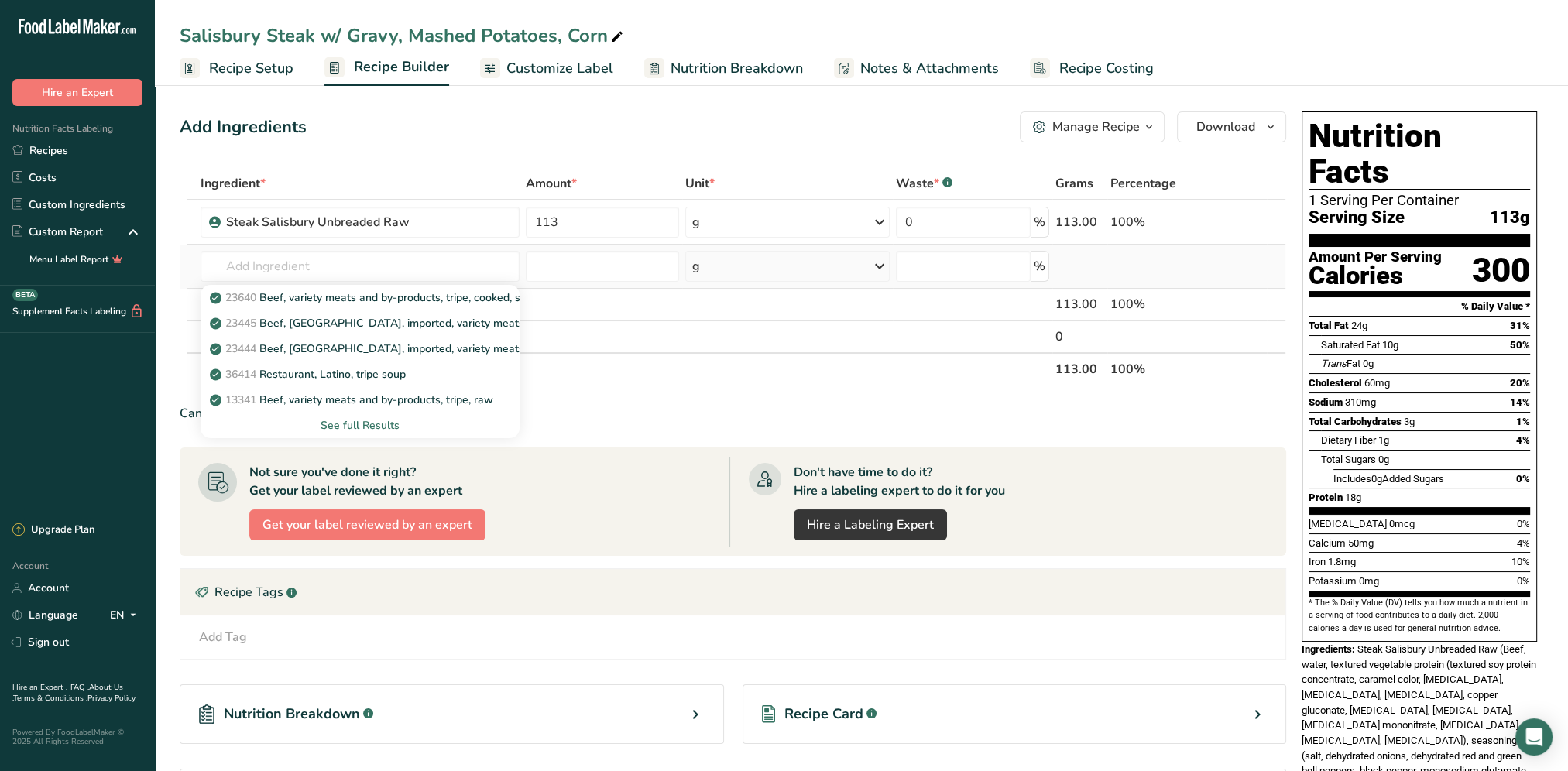
click at [352, 425] on div "See full Results" at bounding box center [360, 425] width 294 height 16
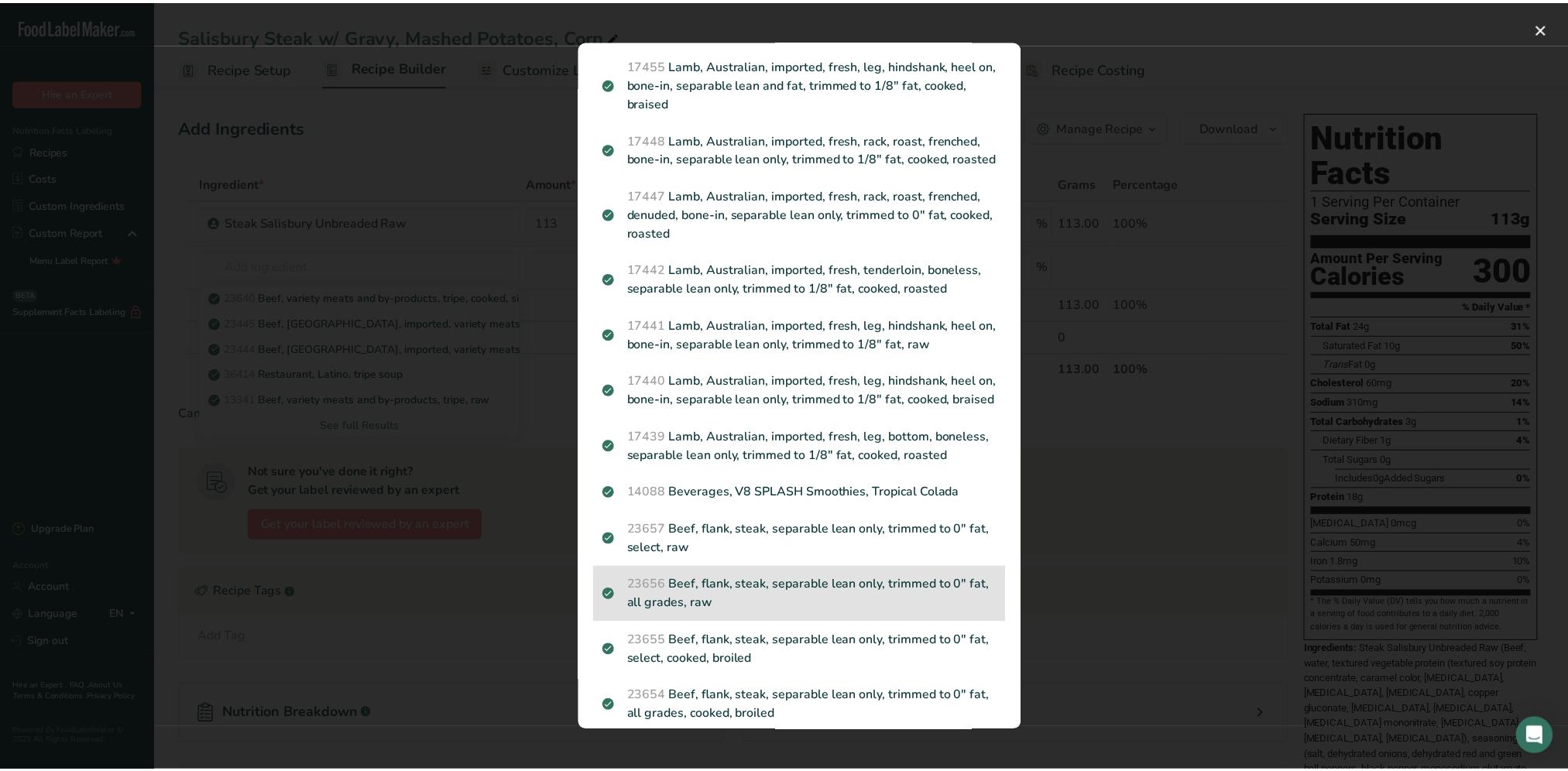
scroll to position [2195, 0]
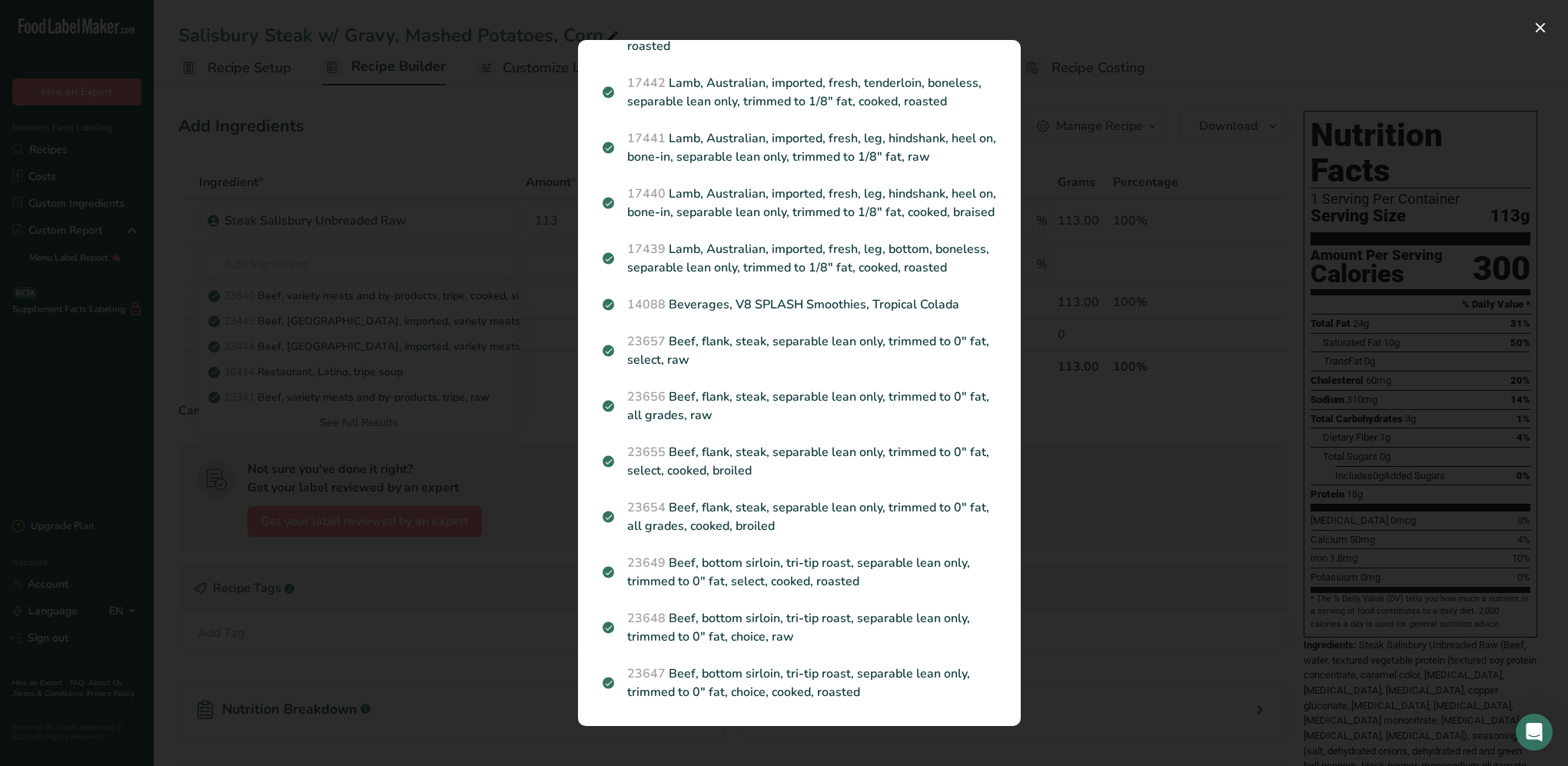
click at [397, 240] on div "Search results modal" at bounding box center [784, 383] width 1568 height 766
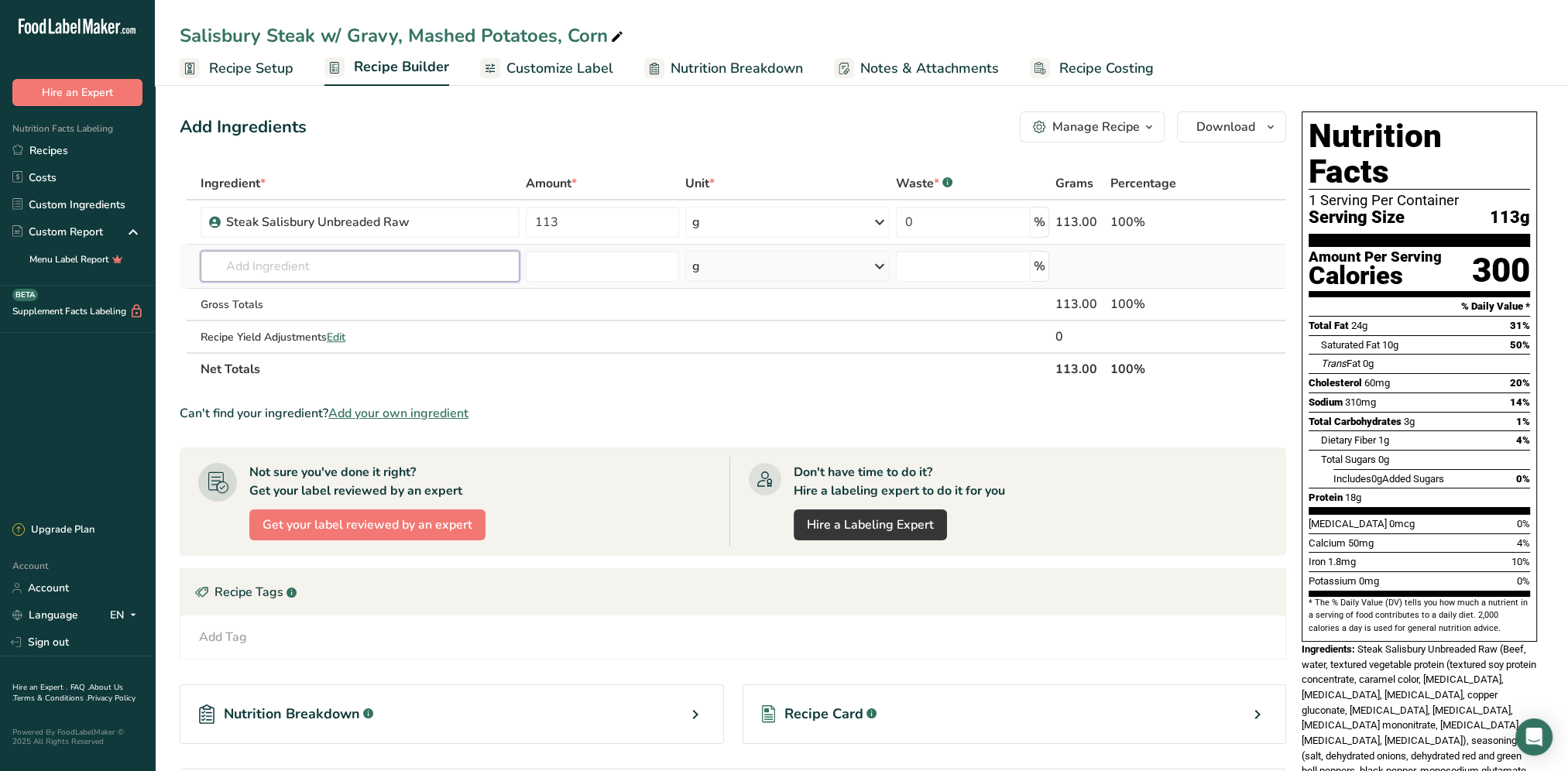
click at [309, 266] on input "text" at bounding box center [360, 266] width 319 height 31
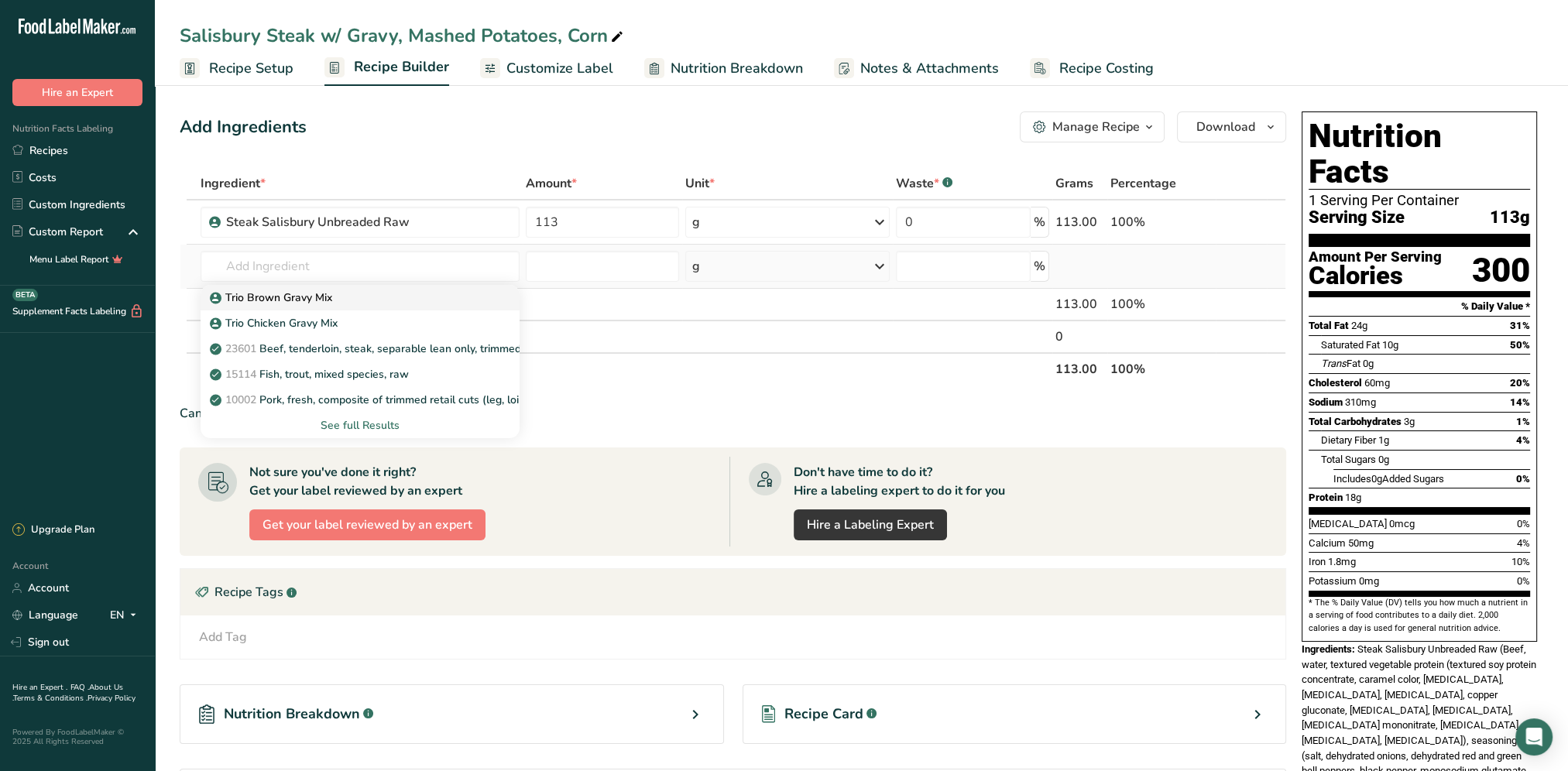
click at [315, 296] on p "Trio Brown Gravy Mix" at bounding box center [273, 298] width 119 height 16
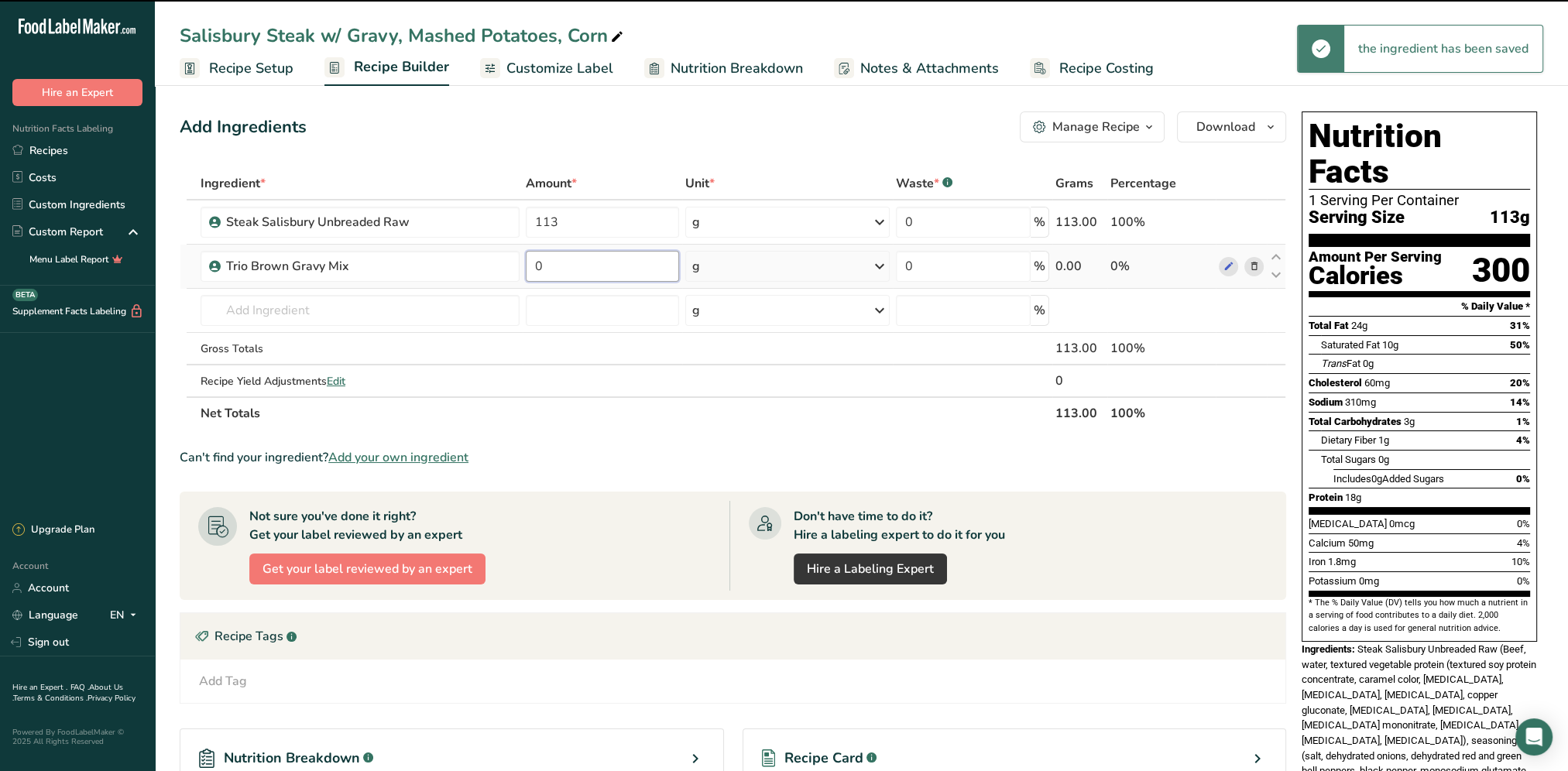
click at [578, 273] on input "0" at bounding box center [603, 266] width 153 height 31
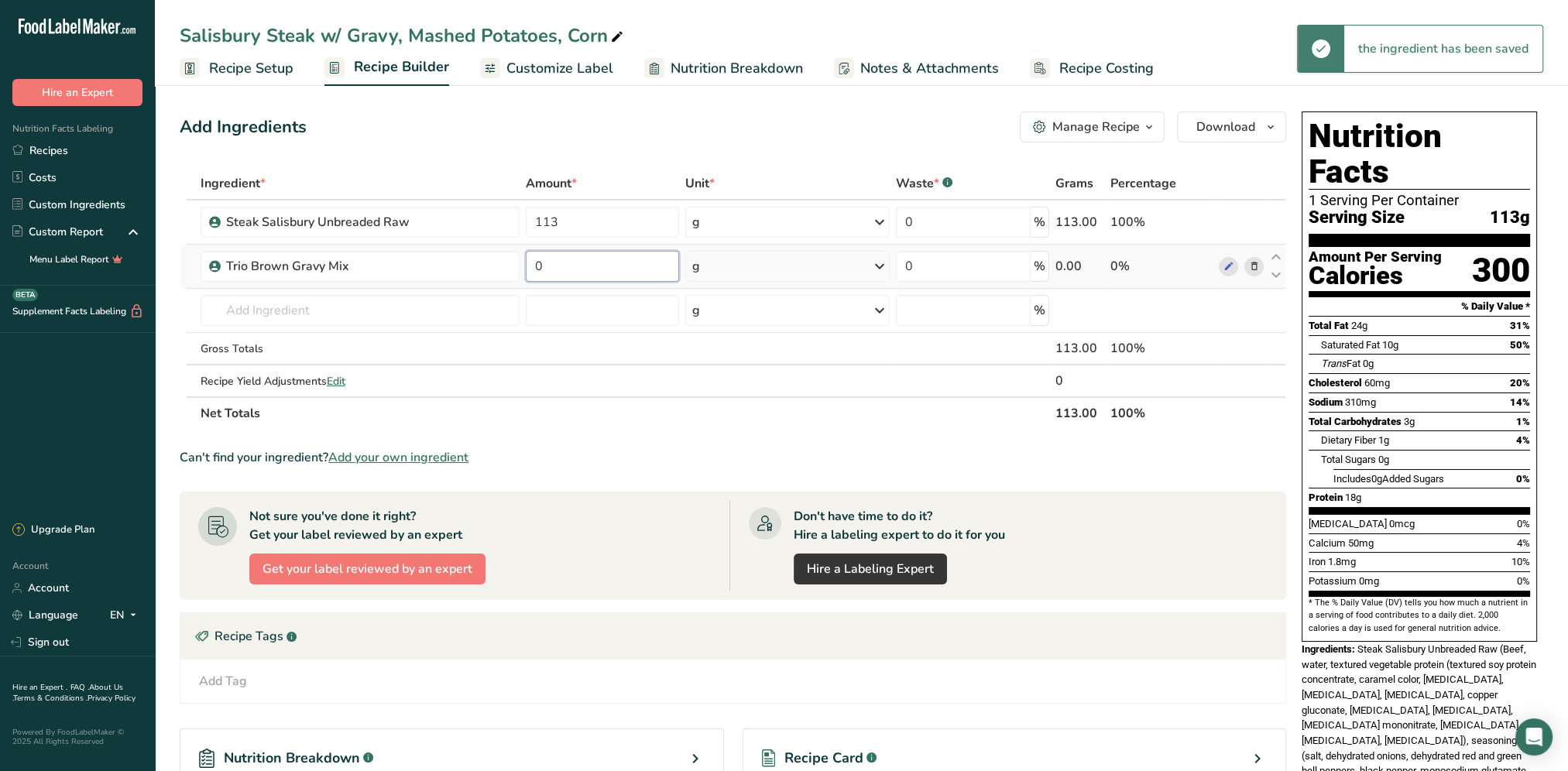
drag, startPoint x: 578, startPoint y: 273, endPoint x: 530, endPoint y: 279, distance: 48.4
click at [530, 279] on input "0" at bounding box center [603, 266] width 153 height 31
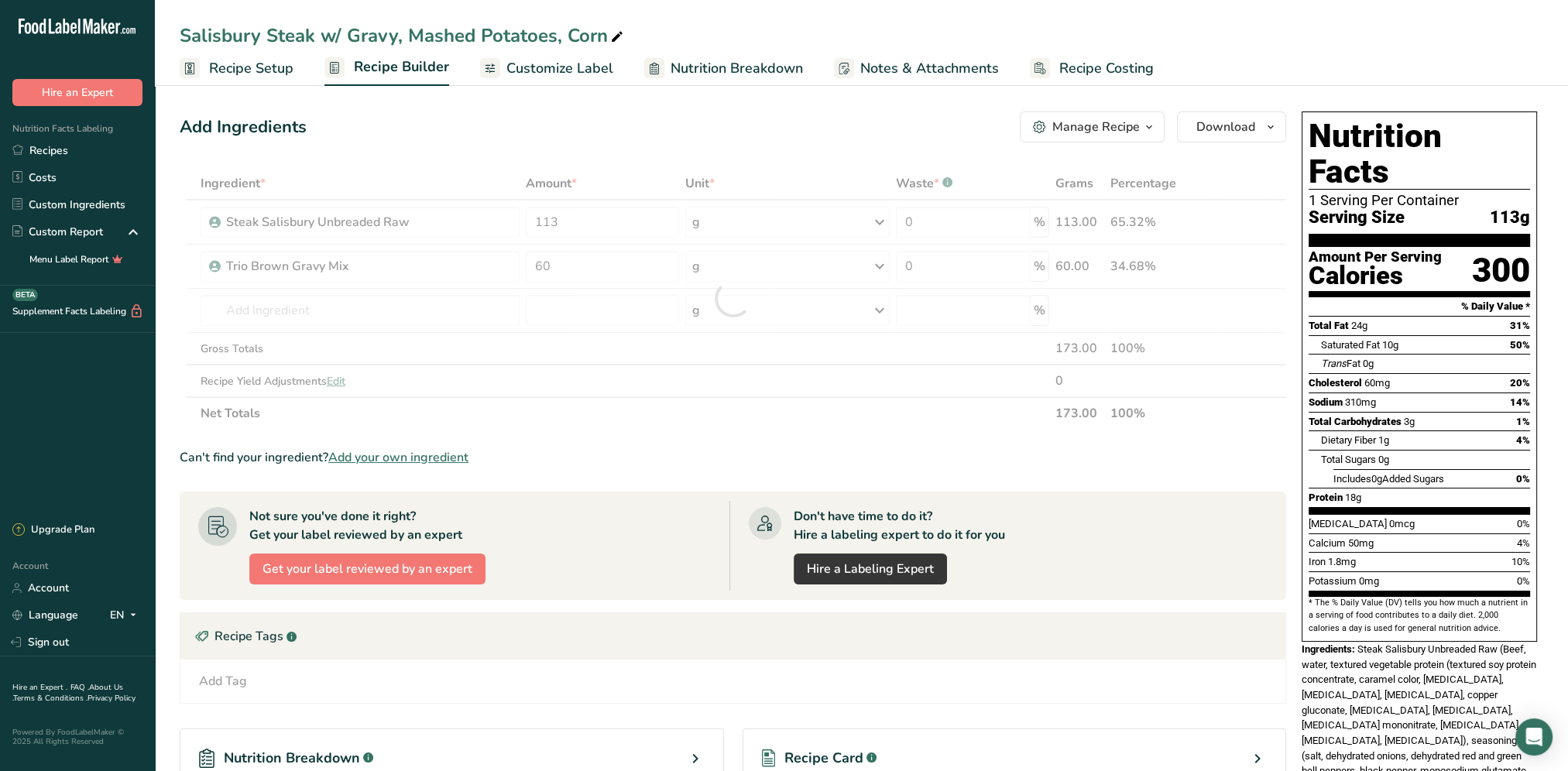
click at [666, 127] on div "Add Ingredients Manage Recipe Delete Recipe Duplicate Recipe Scale Recipe Save …" at bounding box center [733, 127] width 1107 height 31
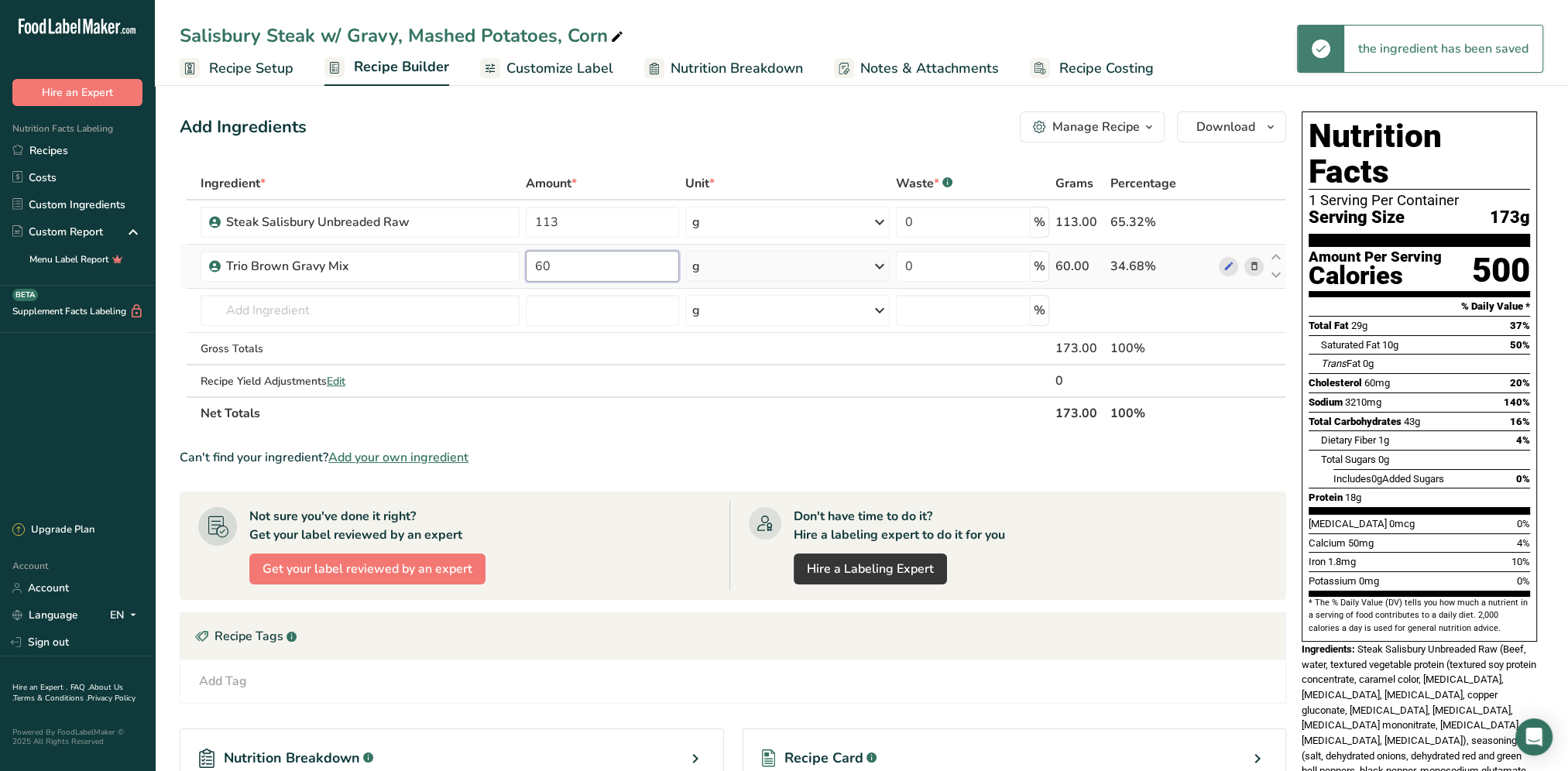
drag, startPoint x: 573, startPoint y: 270, endPoint x: 530, endPoint y: 273, distance: 43.1
click at [530, 273] on input "60" at bounding box center [603, 266] width 153 height 31
click at [702, 121] on div "Add Ingredients Manage Recipe Delete Recipe Duplicate Recipe Scale Recipe Save …" at bounding box center [733, 127] width 1107 height 31
click at [303, 309] on input "text" at bounding box center [360, 310] width 319 height 31
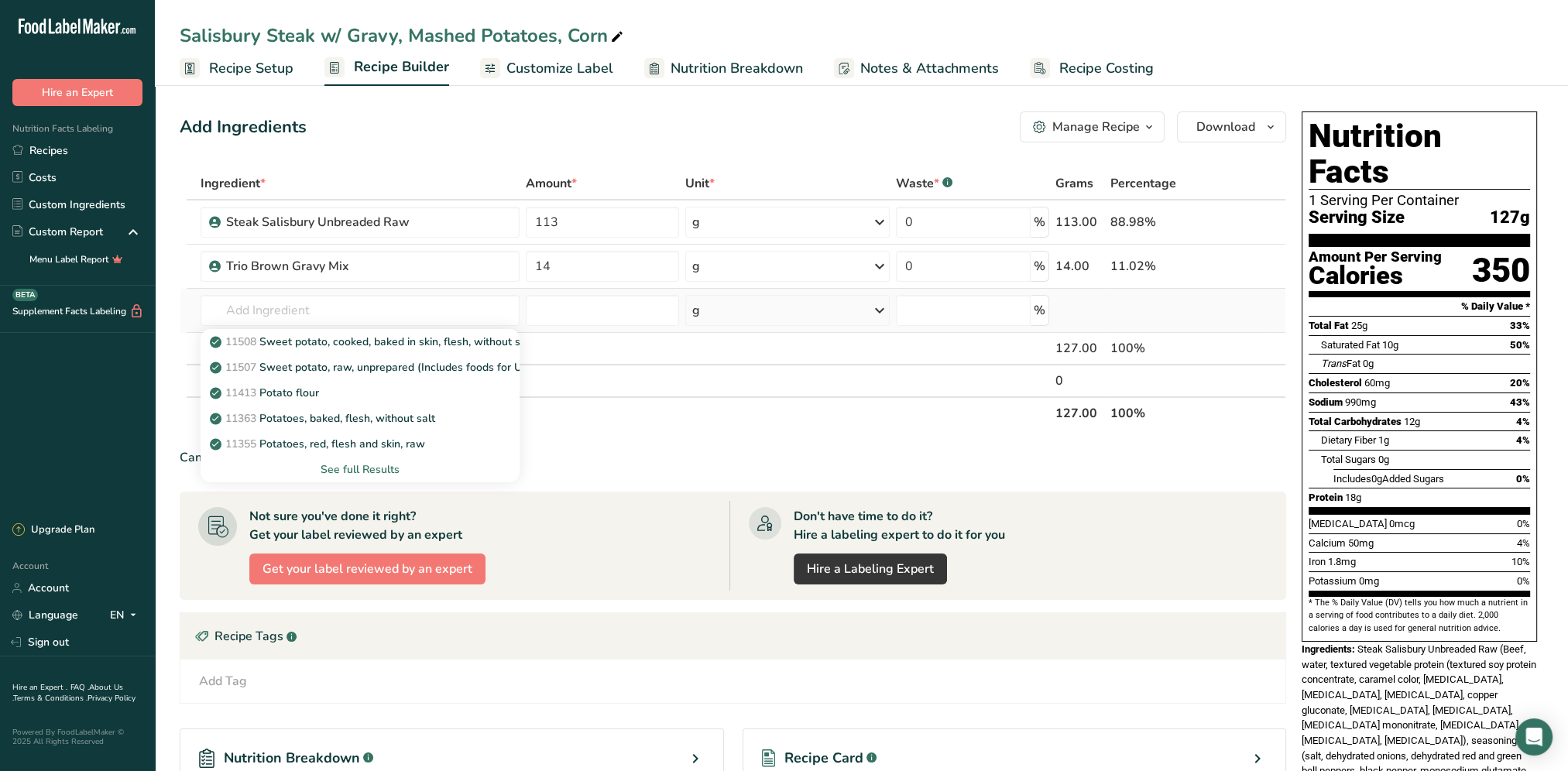
click at [377, 470] on div "See full Results" at bounding box center [360, 469] width 294 height 16
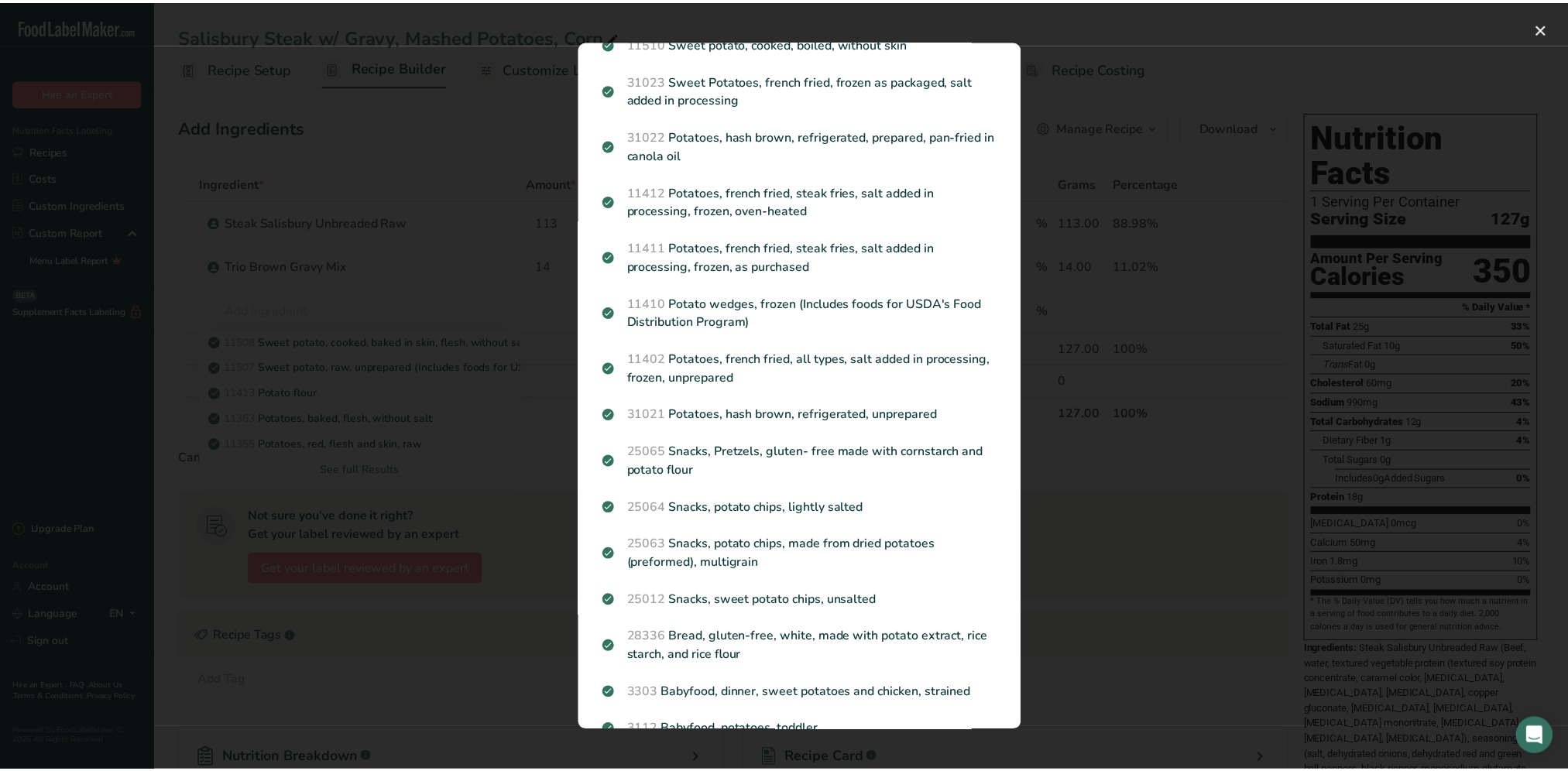
scroll to position [465, 0]
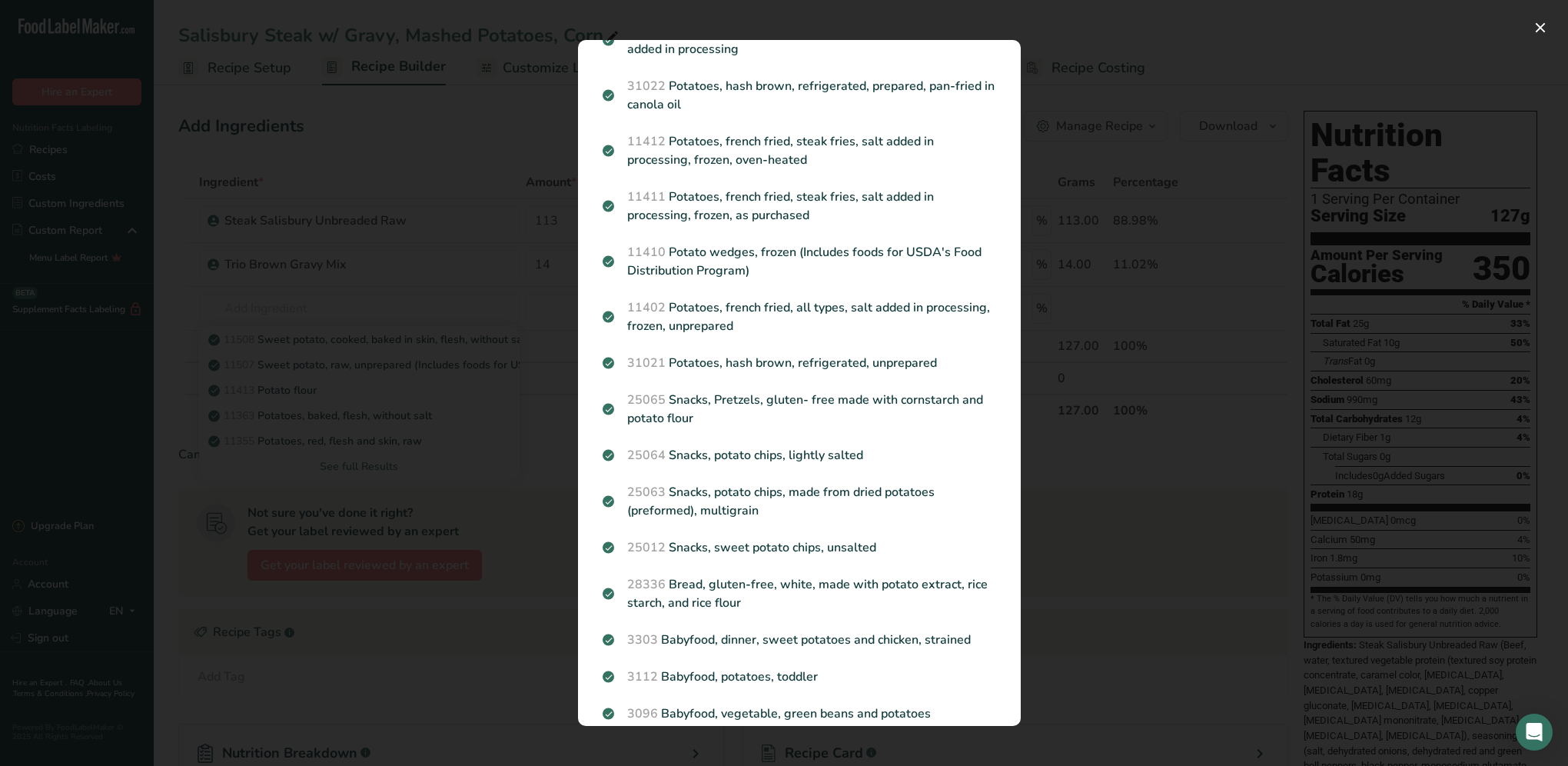
click at [433, 364] on div "Search results modal" at bounding box center [784, 383] width 1568 height 766
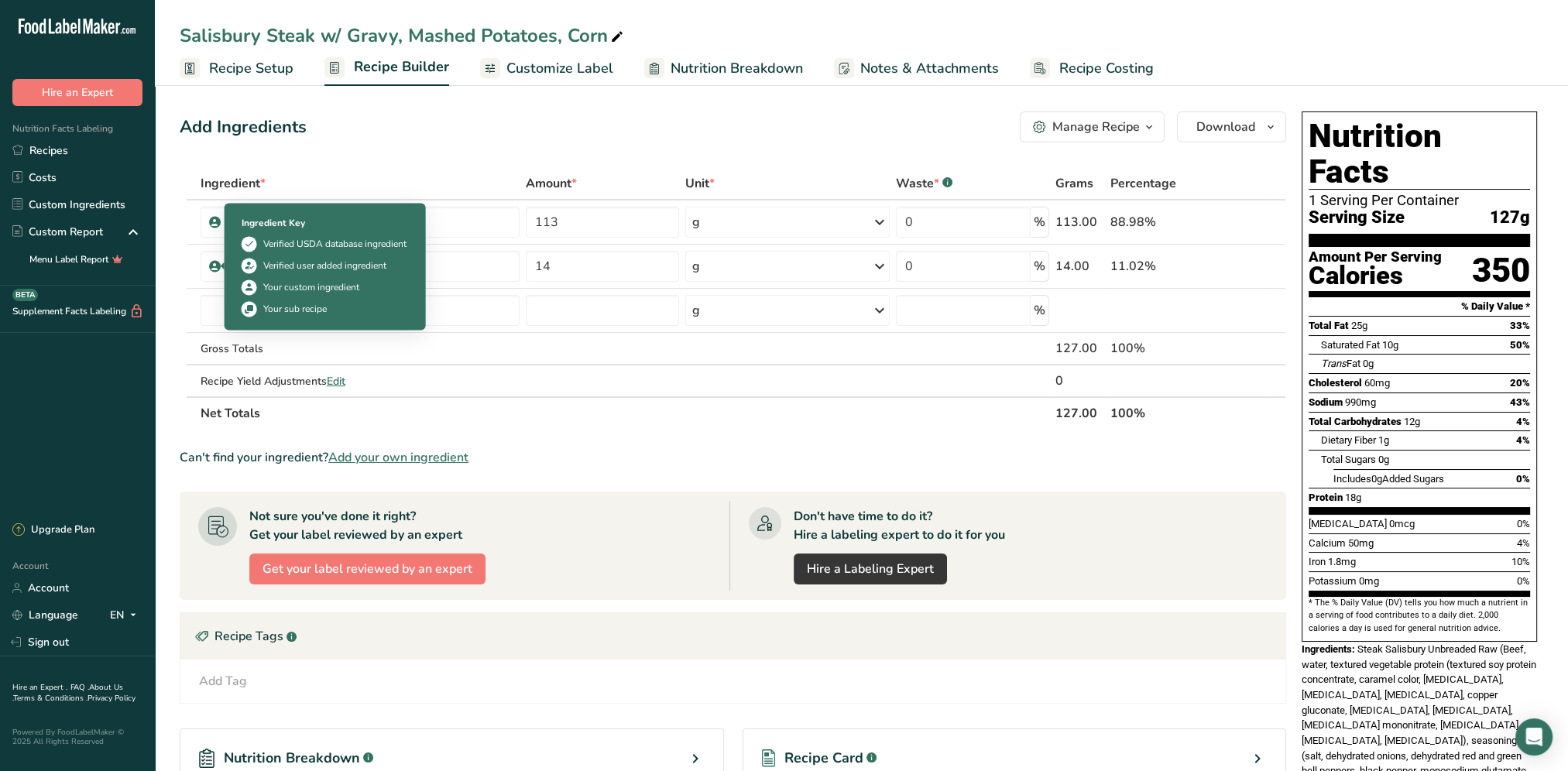
click at [273, 306] on div "Your sub recipe" at bounding box center [294, 308] width 64 height 14
click at [458, 305] on input "text" at bounding box center [360, 310] width 319 height 31
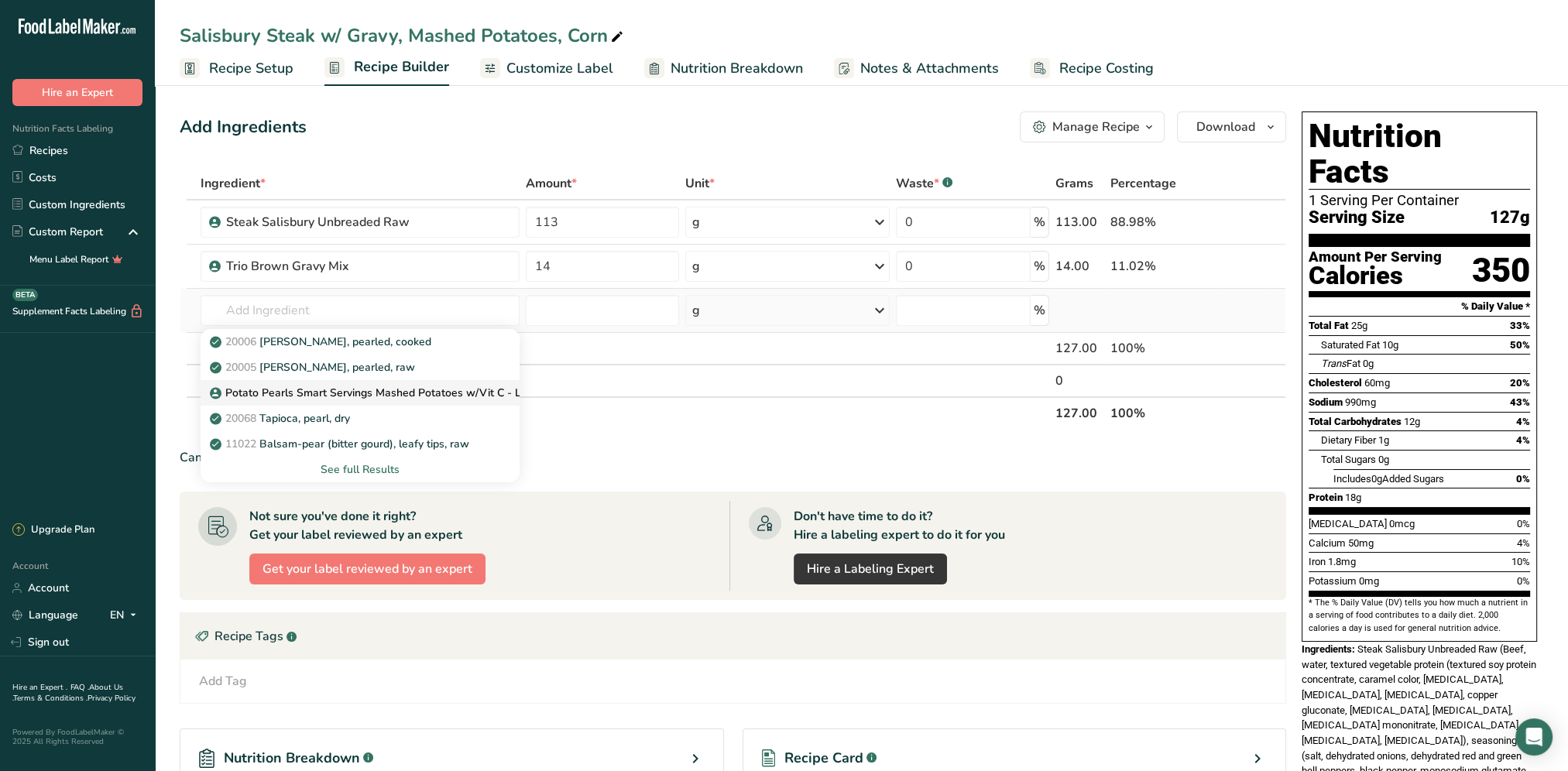
click at [353, 392] on p "Potato Pearls Smart Servings Mashed Potatoes w/Vit C - Low Sodium" at bounding box center [394, 393] width 364 height 16
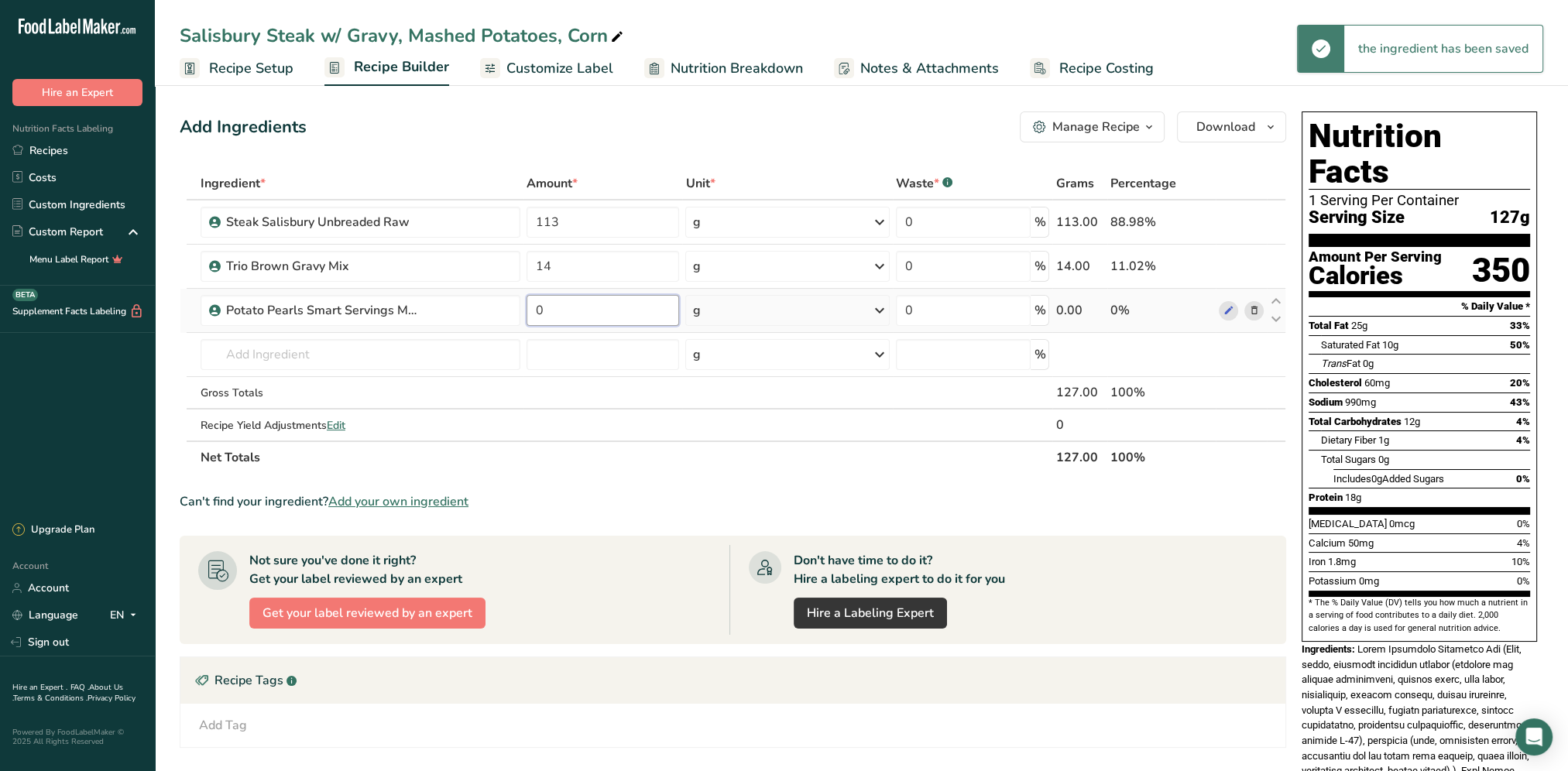
click at [584, 308] on input "0" at bounding box center [603, 310] width 153 height 31
drag, startPoint x: 584, startPoint y: 308, endPoint x: 535, endPoint y: 308, distance: 49.0
click at [535, 308] on input "0" at bounding box center [603, 310] width 153 height 31
click at [877, 307] on div "Ingredient * Amount * Unit * Waste * .a-a{fill:#347362;}.b-a{fill:#fff;} Grams …" at bounding box center [733, 320] width 1107 height 306
click at [877, 307] on icon at bounding box center [879, 310] width 19 height 28
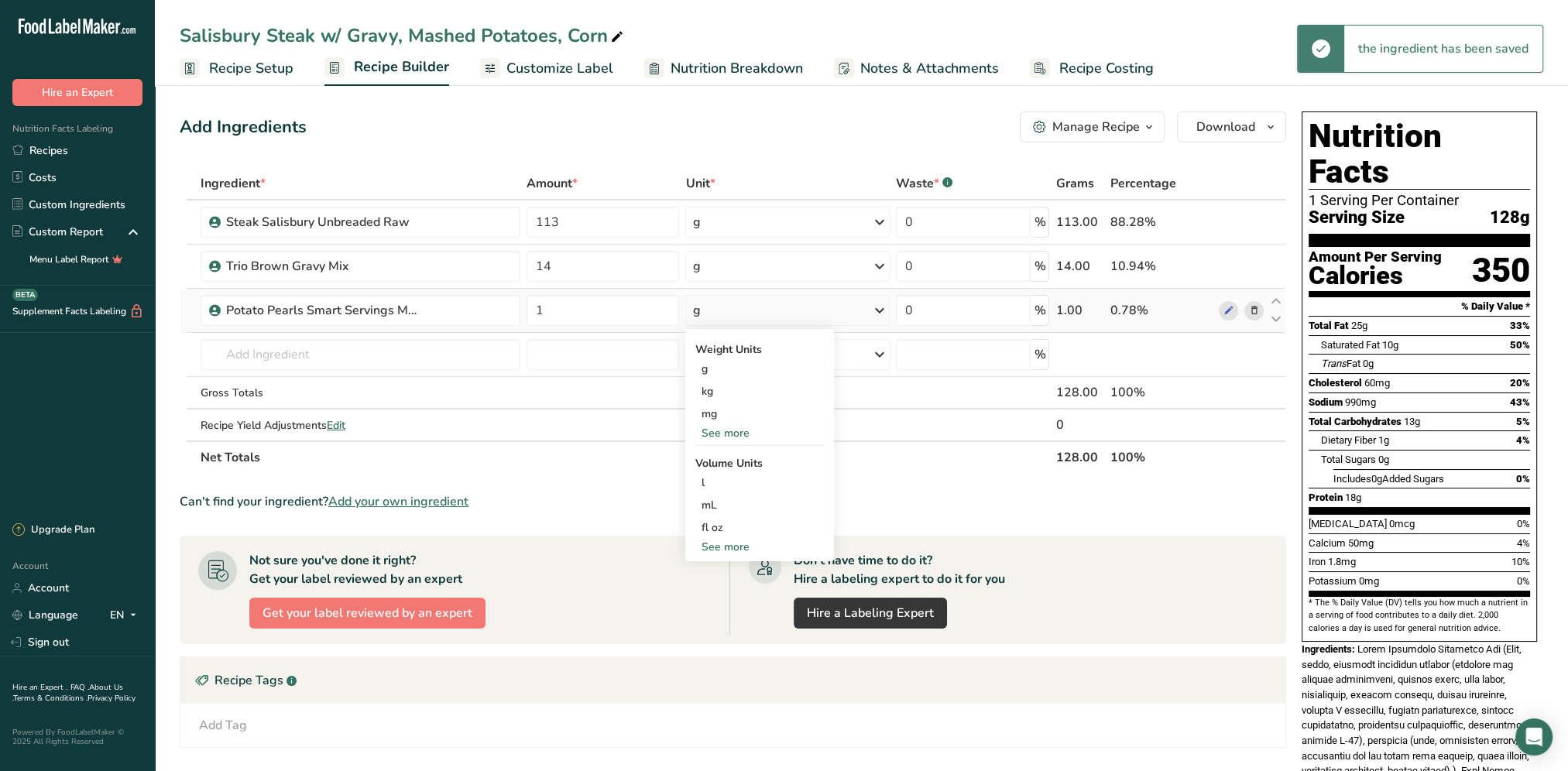
click at [731, 431] on div "See more" at bounding box center [759, 433] width 130 height 16
click at [710, 474] on div "oz" at bounding box center [759, 481] width 130 height 23
click at [648, 124] on div "Add Ingredients Manage Recipe Delete Recipe Duplicate Recipe Scale Recipe Save …" at bounding box center [733, 127] width 1107 height 31
click at [406, 365] on input "text" at bounding box center [361, 354] width 319 height 31
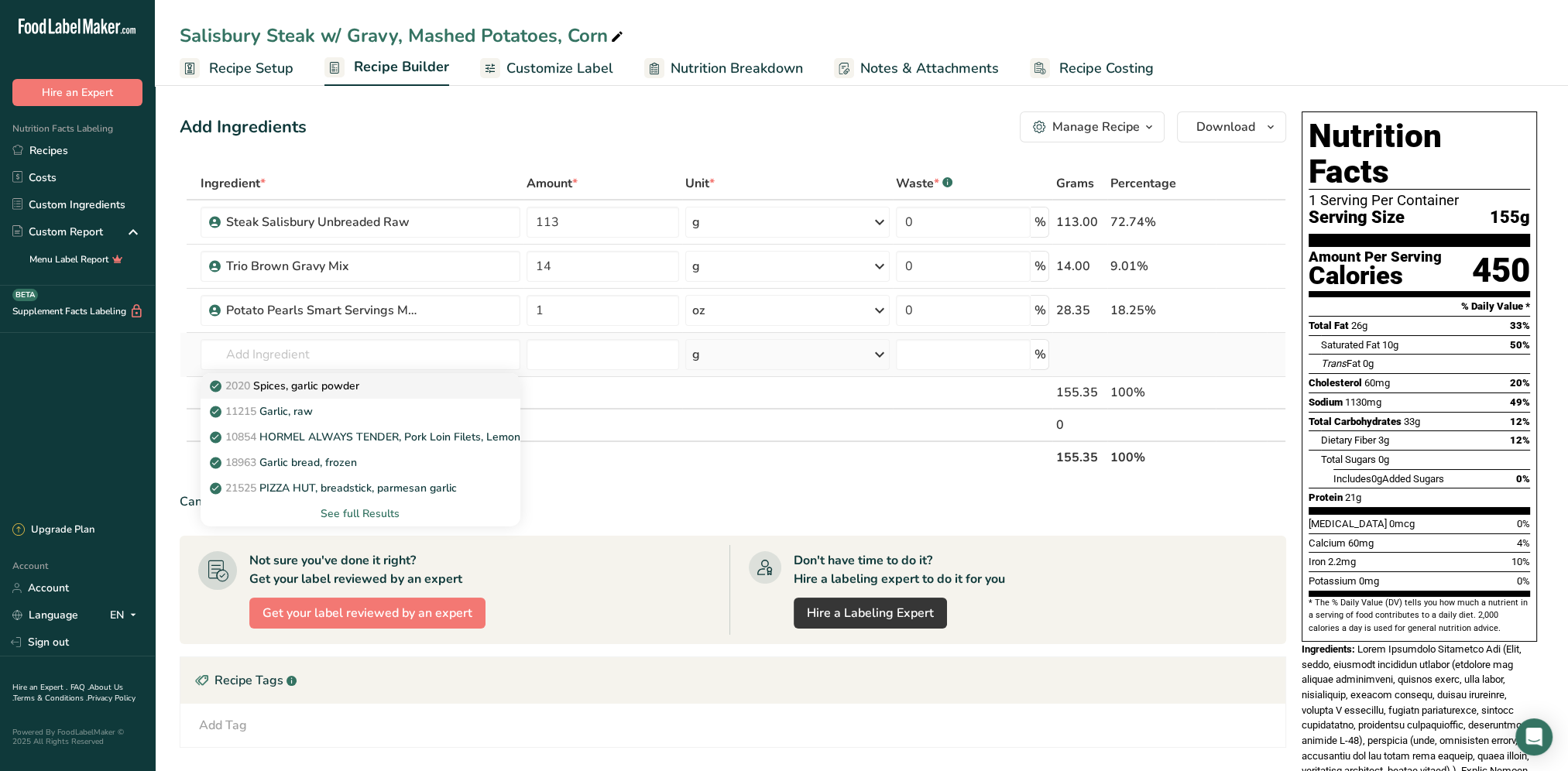
click at [368, 395] on link "2020 Spices, garlic powder" at bounding box center [361, 386] width 319 height 26
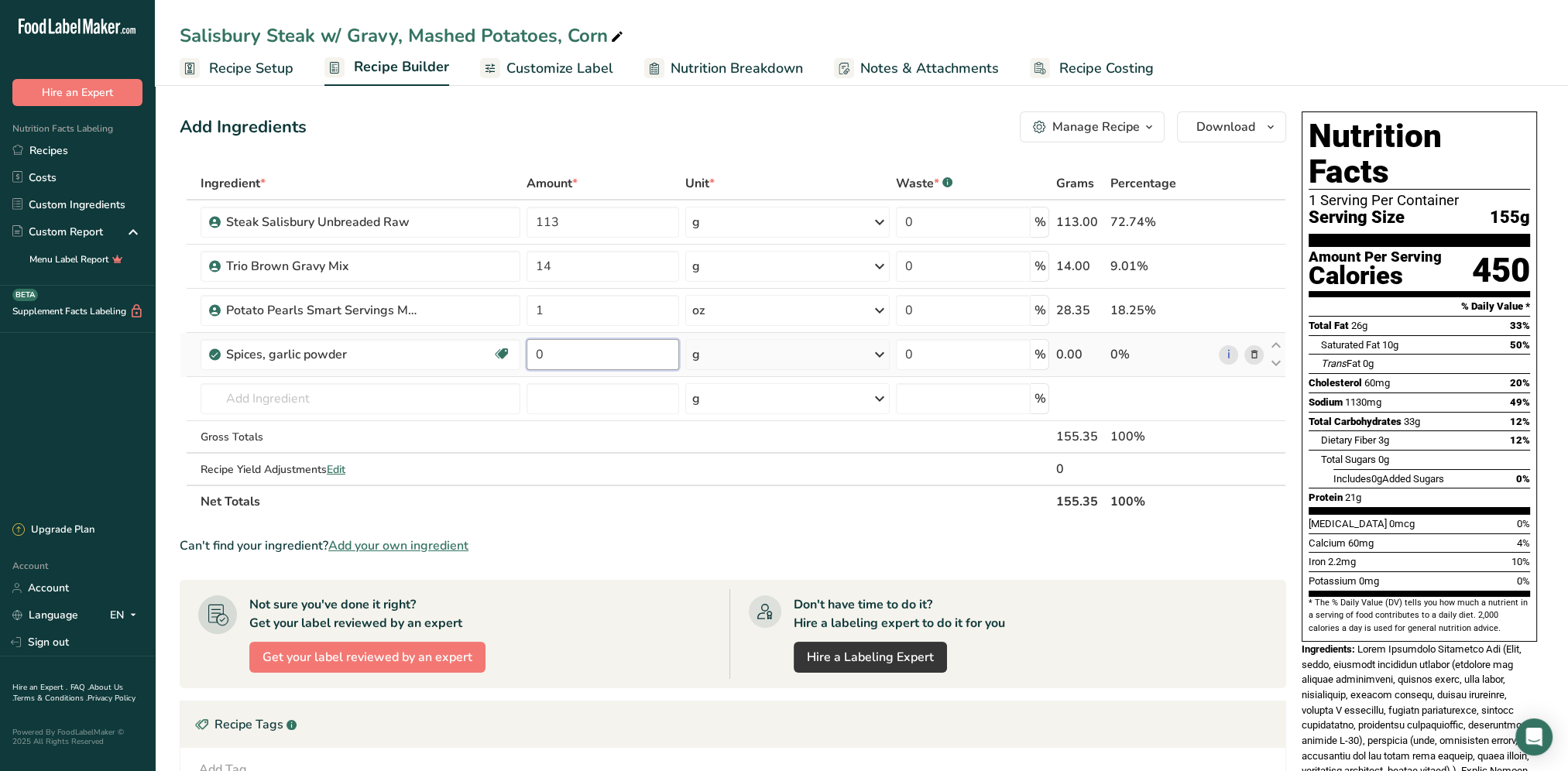
drag, startPoint x: 631, startPoint y: 354, endPoint x: 532, endPoint y: 362, distance: 99.3
click at [532, 362] on input "0" at bounding box center [603, 354] width 153 height 31
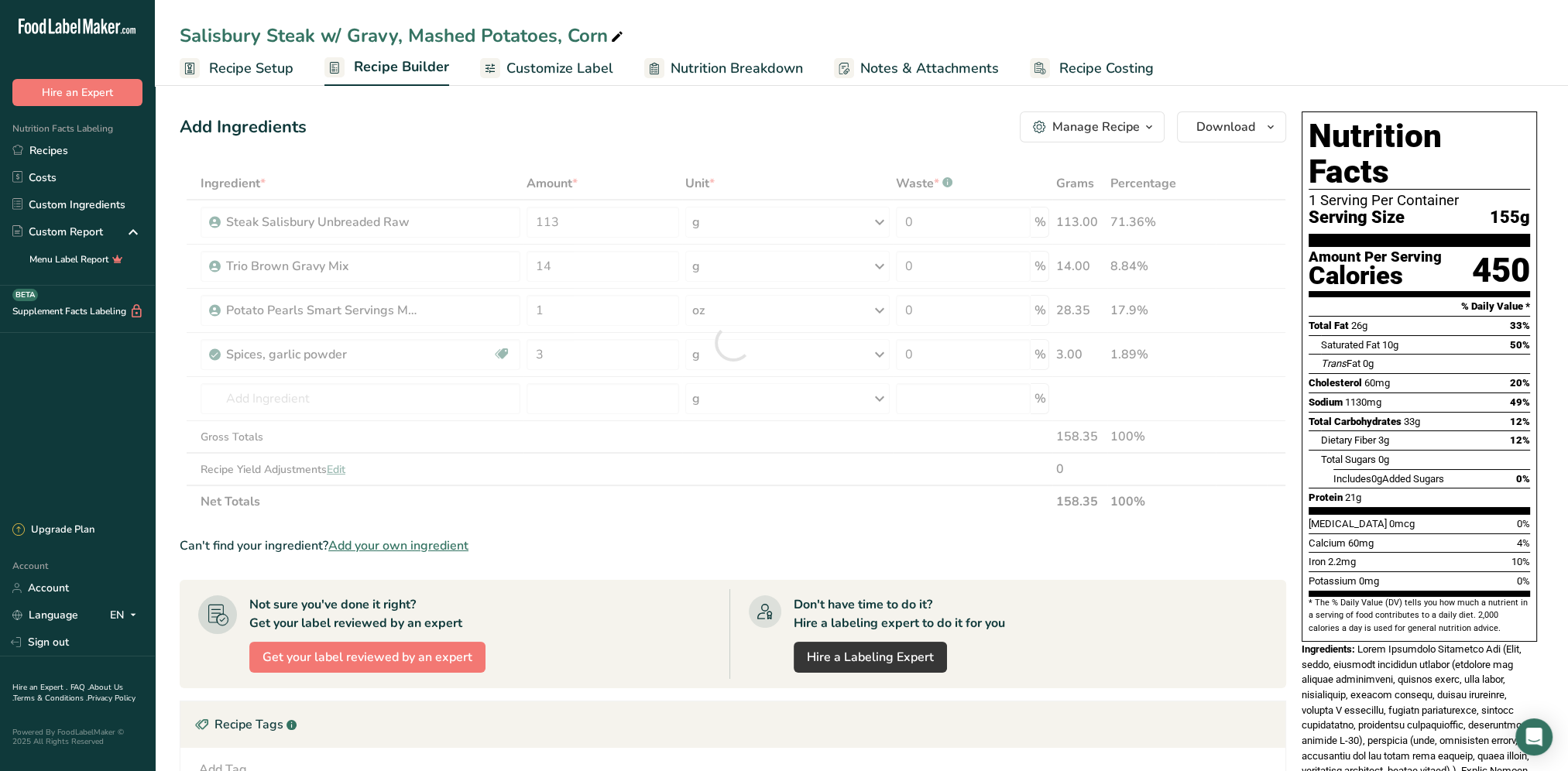
click at [736, 148] on div "Add Ingredients Manage Recipe Delete Recipe Duplicate Recipe Scale Recipe Save …" at bounding box center [737, 587] width 1116 height 963
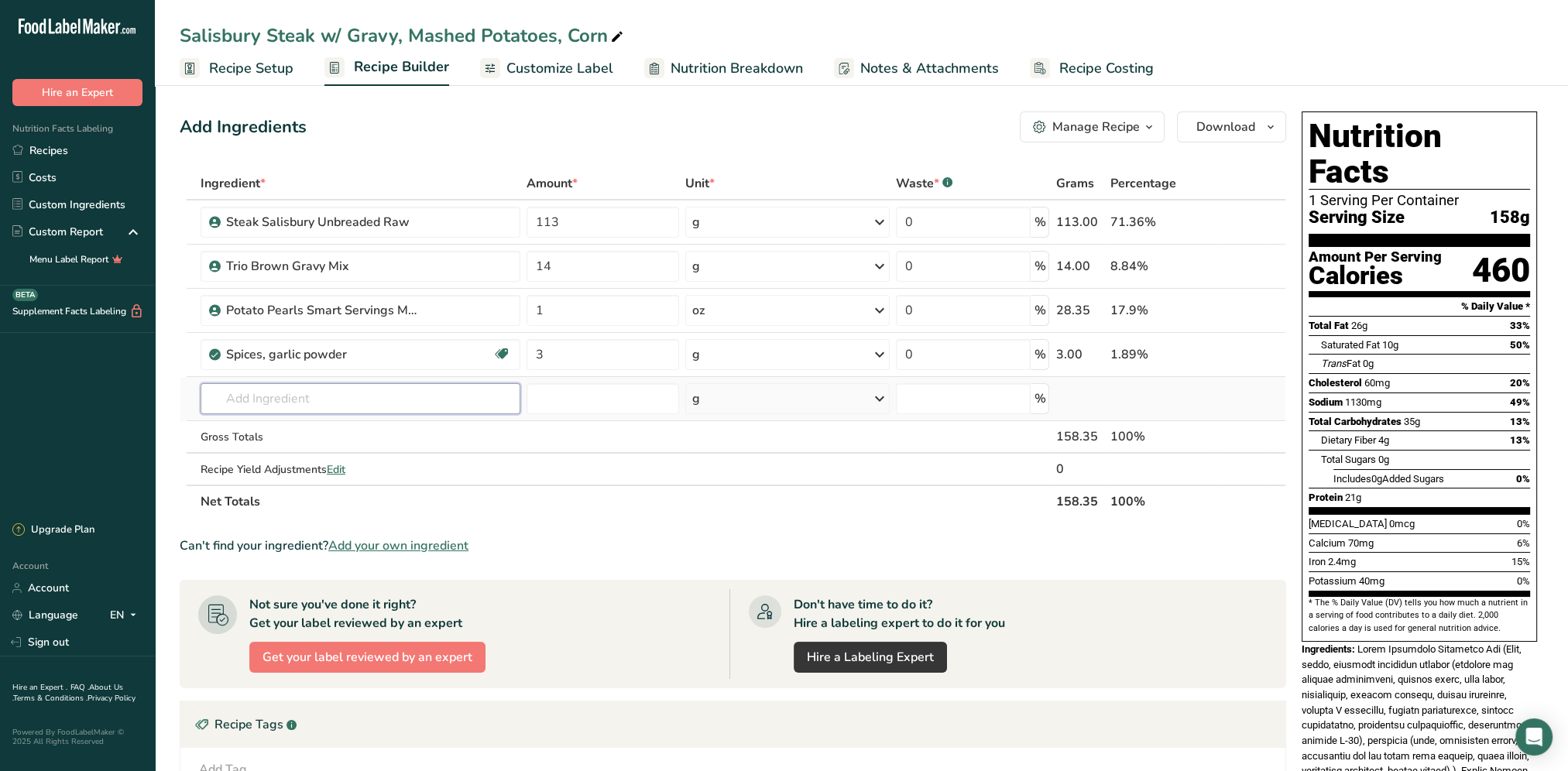
click at [349, 390] on input "text" at bounding box center [361, 398] width 319 height 31
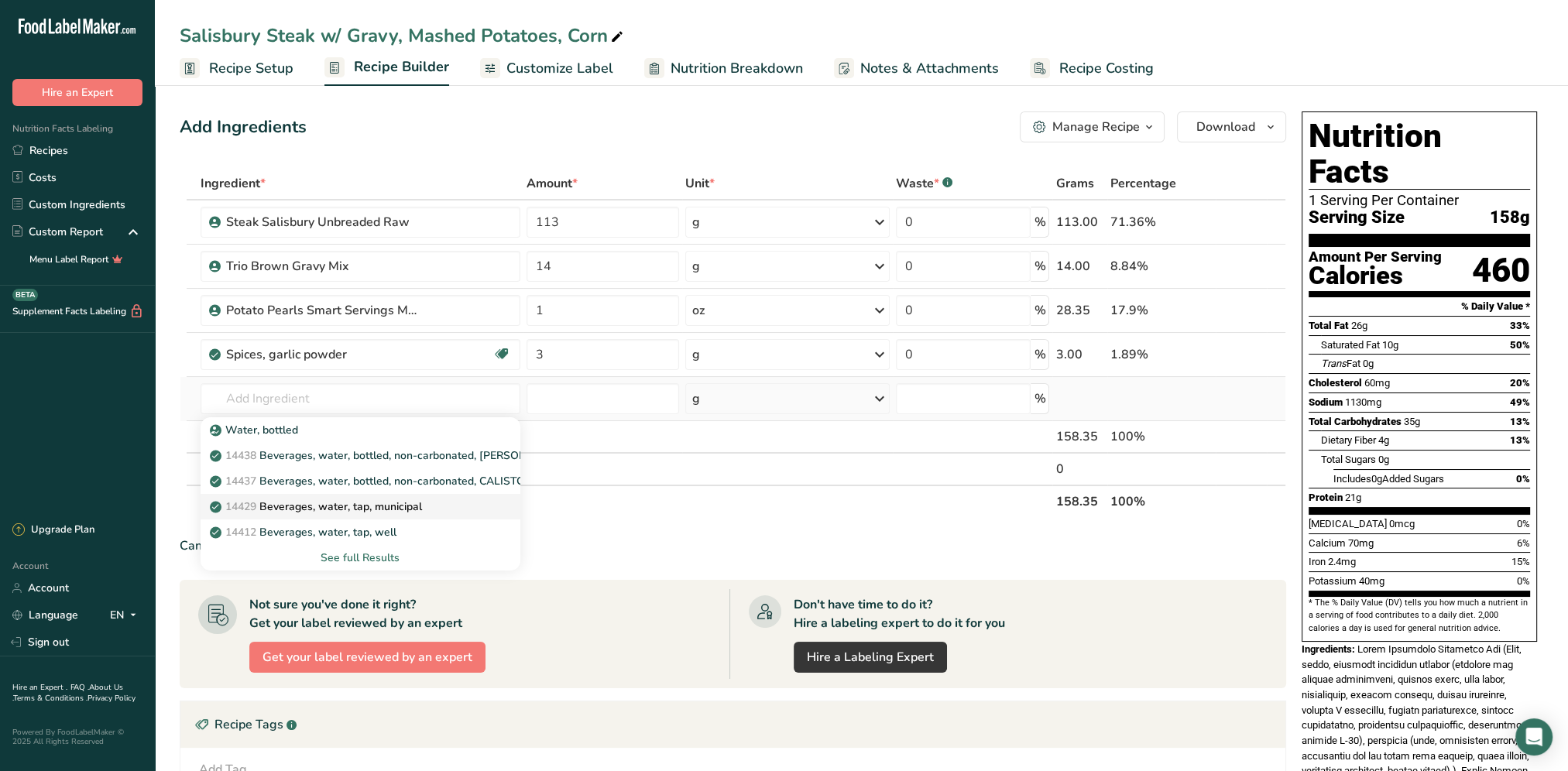
click at [430, 499] on div "14429 Beverages, water, tap, municipal" at bounding box center [348, 506] width 270 height 16
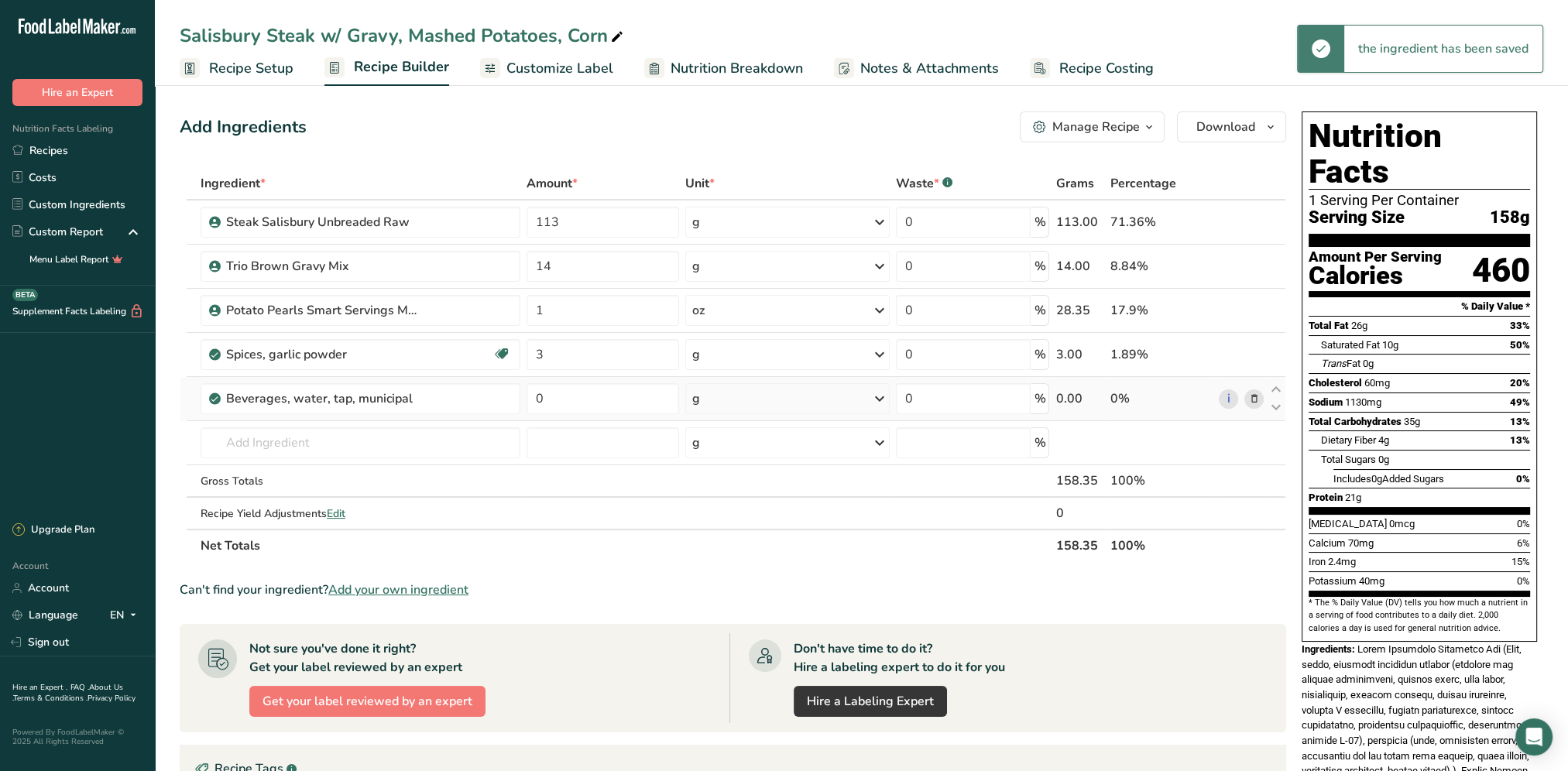
click at [884, 398] on icon at bounding box center [879, 398] width 19 height 28
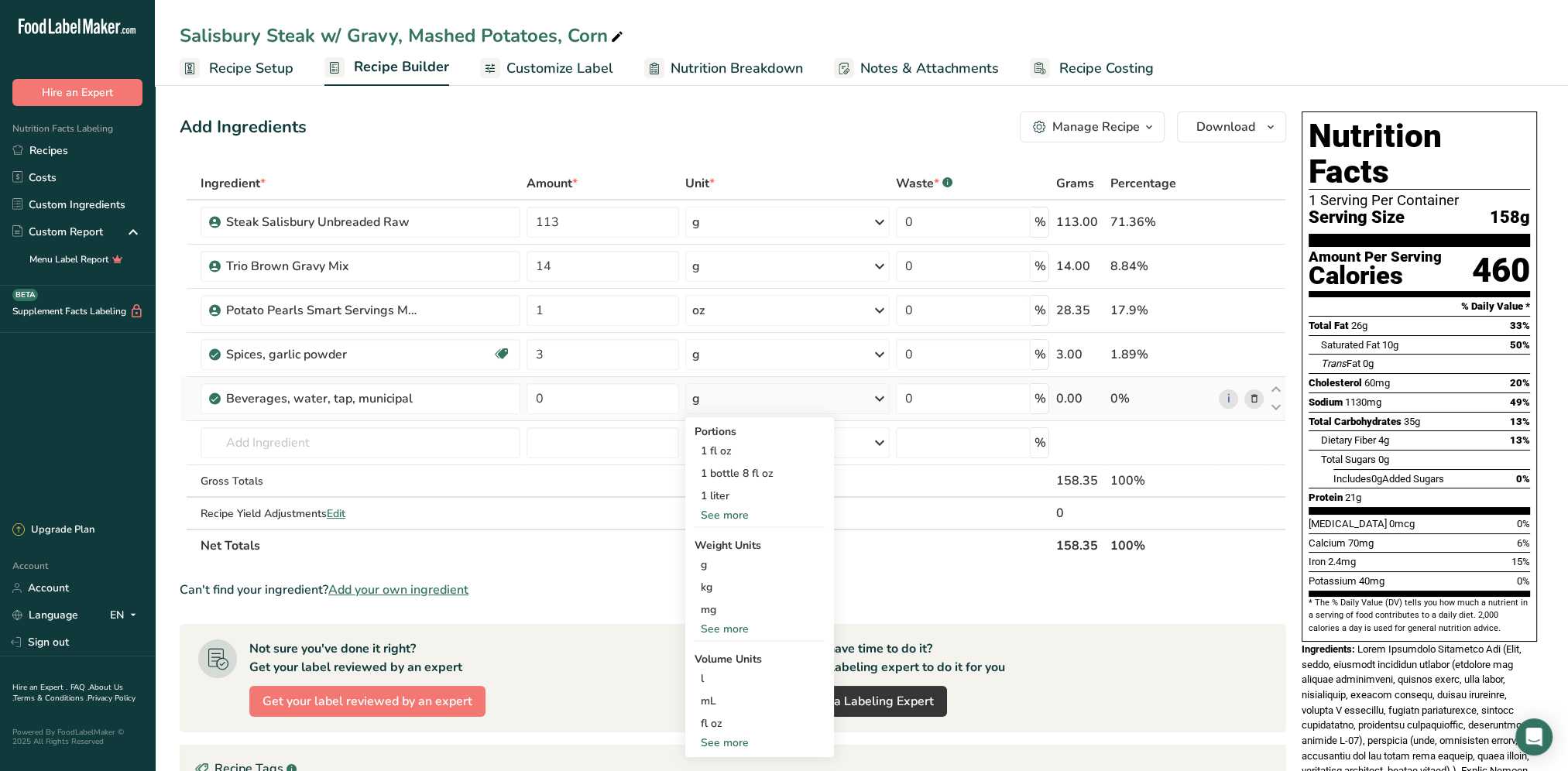
click at [746, 748] on div "See more" at bounding box center [759, 743] width 130 height 16
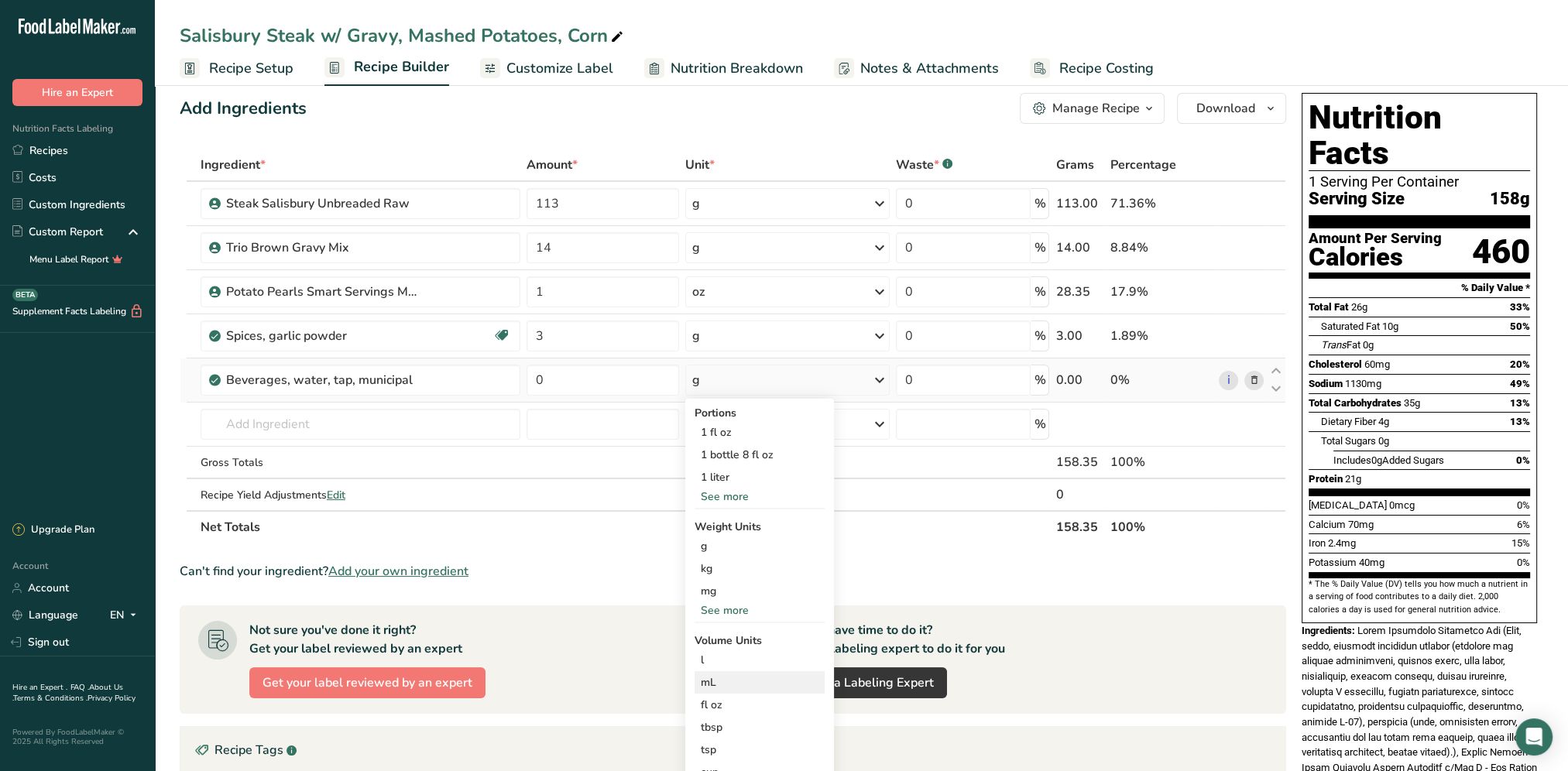
scroll to position [77, 0]
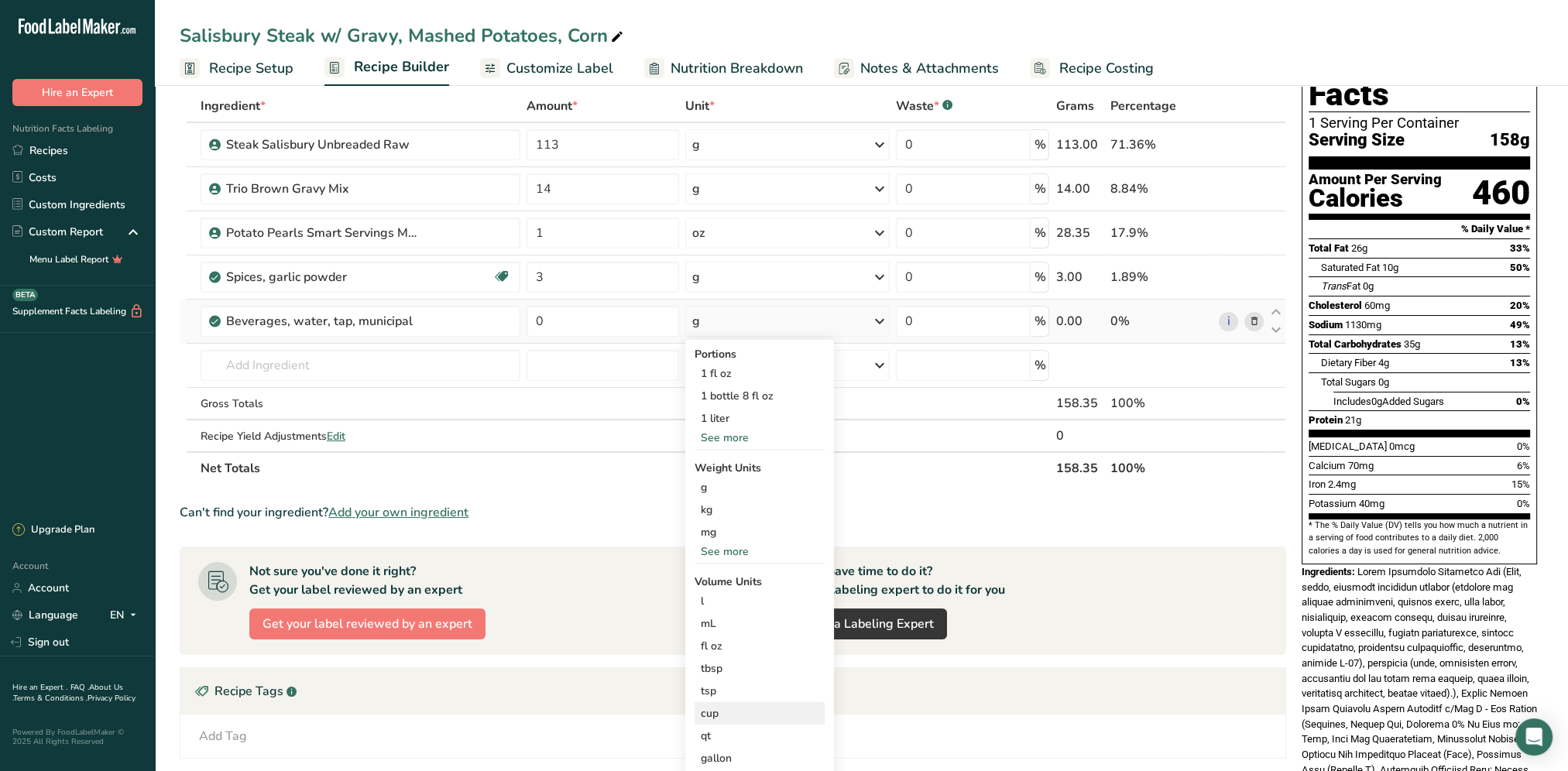
click at [724, 712] on div "cup" at bounding box center [760, 713] width 118 height 16
click at [715, 711] on div "cup" at bounding box center [760, 713] width 118 height 16
click at [752, 715] on div "cup" at bounding box center [760, 713] width 118 height 16
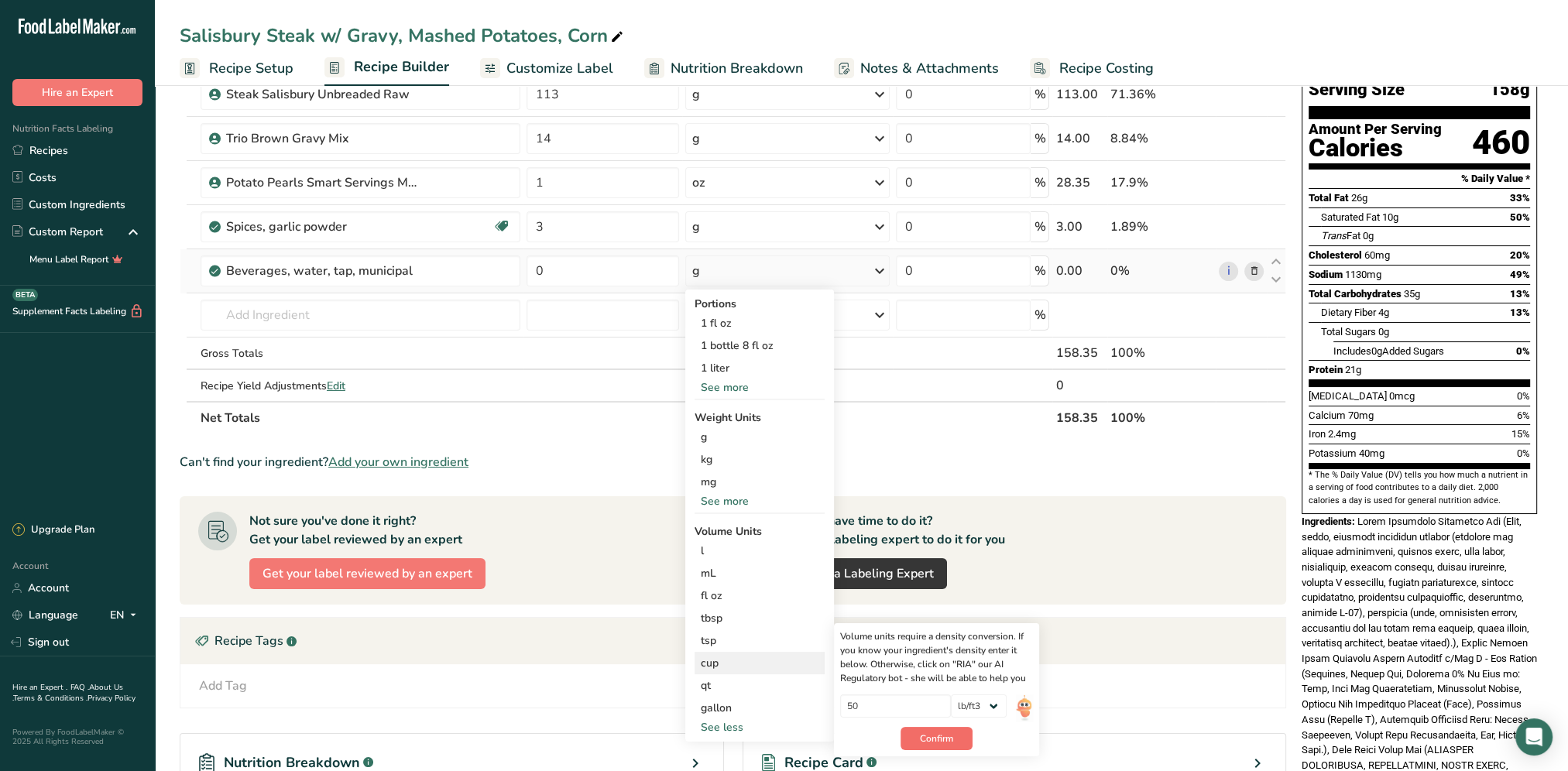
scroll to position [155, 0]
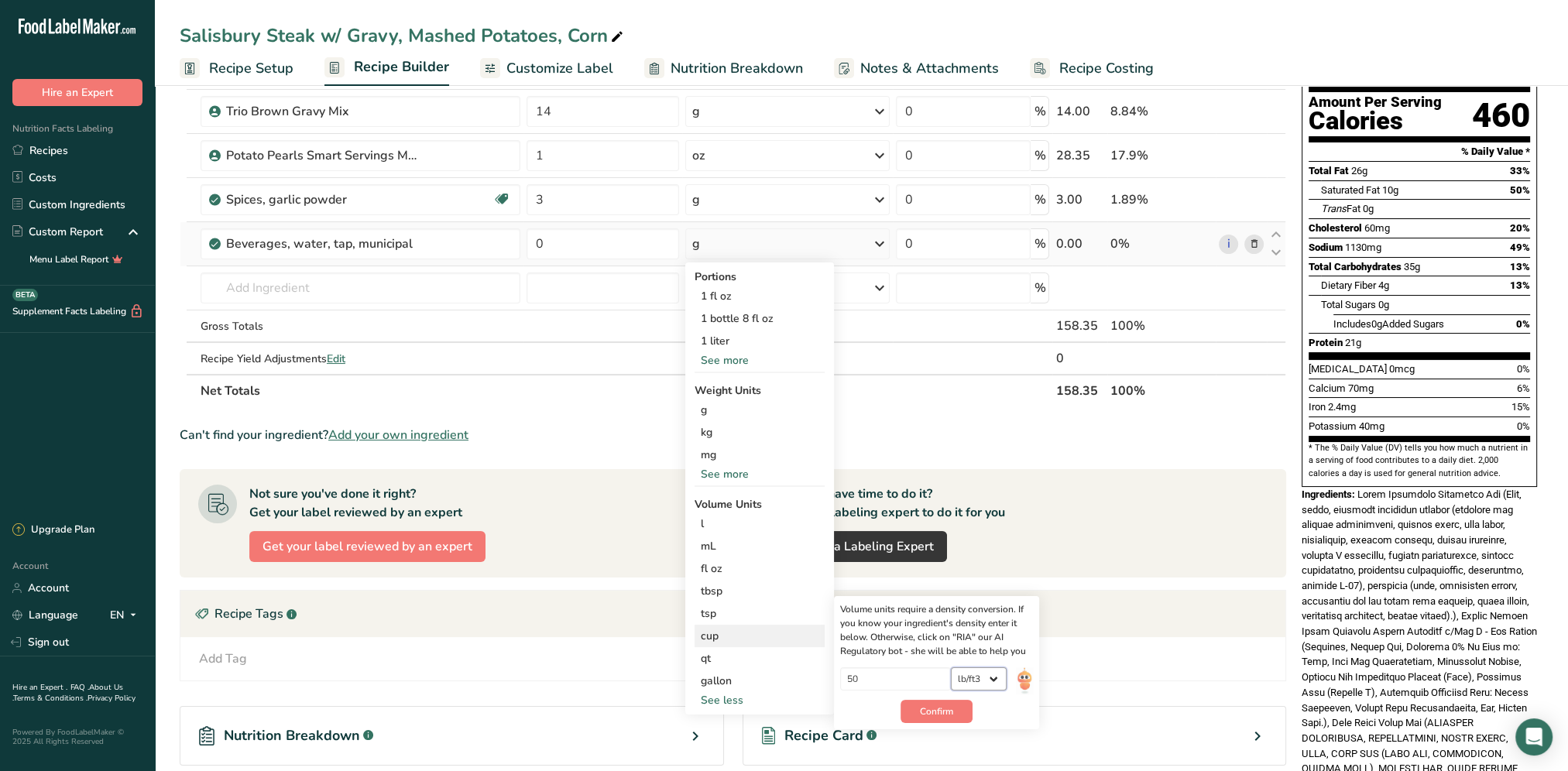
click at [1000, 671] on select "lb/ft3 g/cm3" at bounding box center [978, 678] width 56 height 23
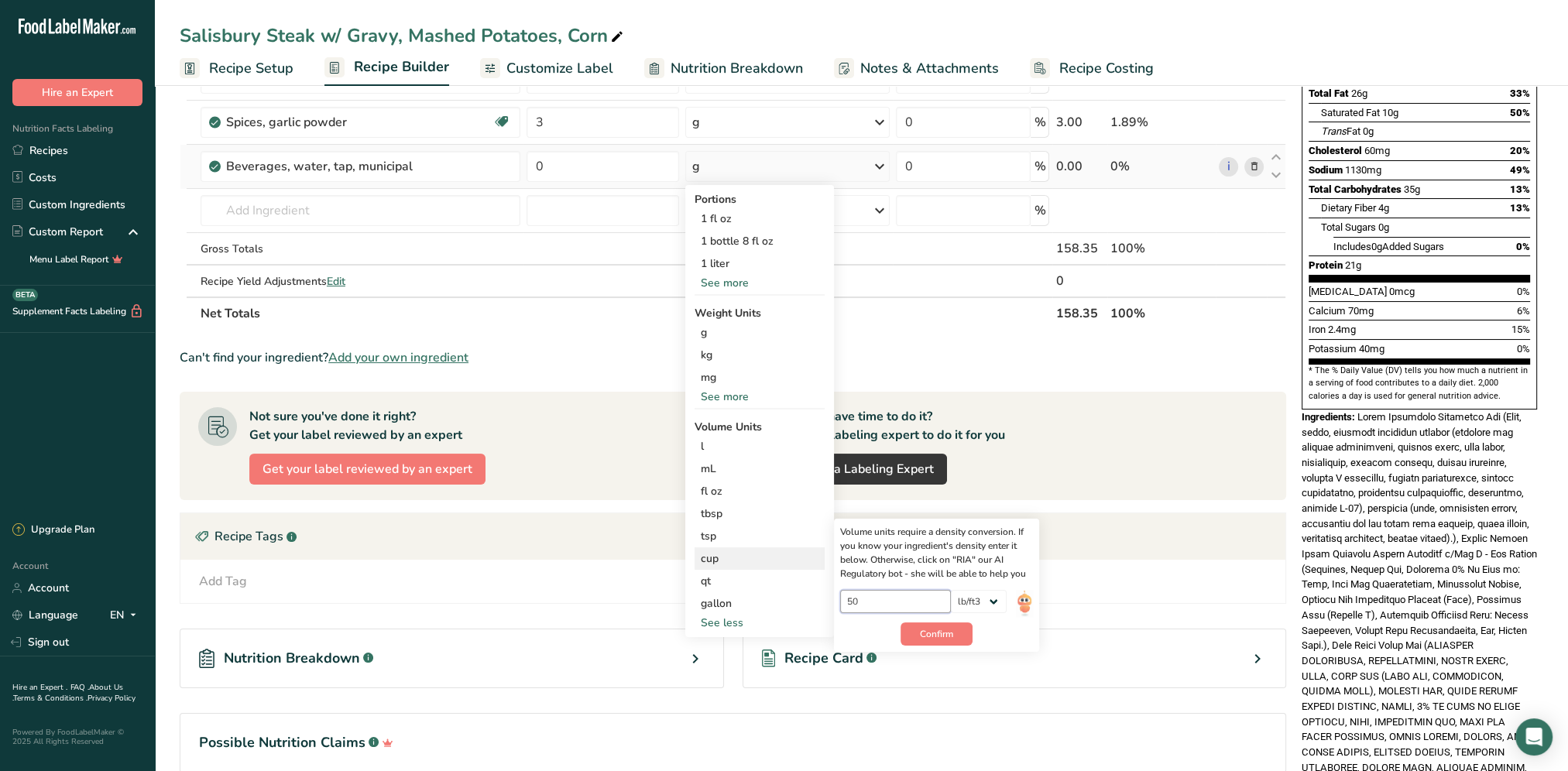
click at [874, 606] on input "50" at bounding box center [895, 601] width 111 height 23
click at [930, 636] on span "Confirm" at bounding box center [936, 633] width 33 height 14
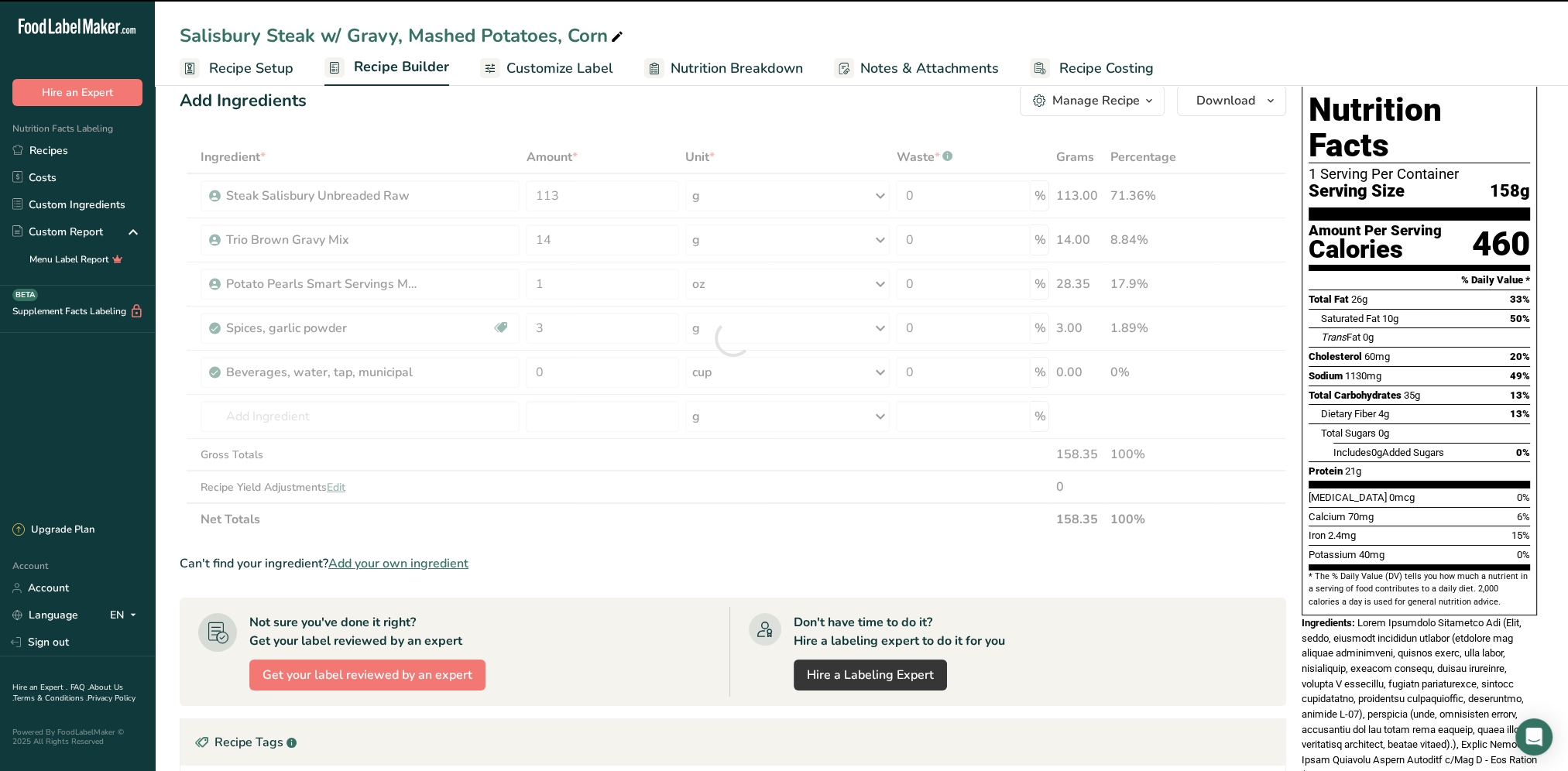
scroll to position [0, 0]
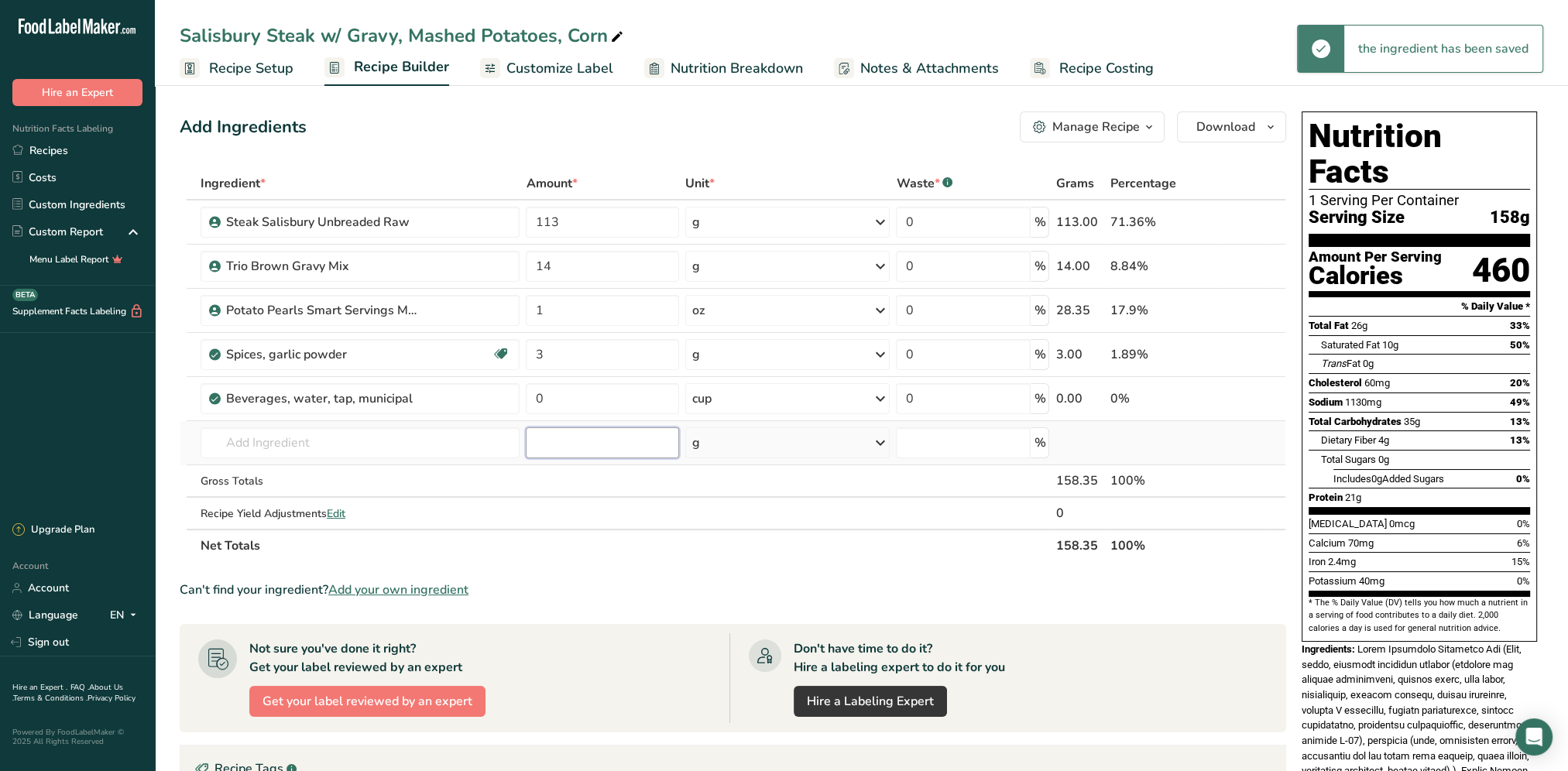
click at [600, 442] on input "number" at bounding box center [603, 443] width 153 height 31
drag, startPoint x: 587, startPoint y: 390, endPoint x: 514, endPoint y: 396, distance: 73.2
click at [514, 396] on tr "Beverages, water, tap, municipal 0 cup Portions 1 fl oz 1 bottle 8 fl oz 1 lite…" at bounding box center [733, 398] width 1105 height 44
click at [697, 138] on div "Add Ingredients Manage Recipe Delete Recipe Duplicate Recipe Scale Recipe Save …" at bounding box center [733, 127] width 1107 height 31
click at [273, 446] on input "text" at bounding box center [361, 443] width 319 height 31
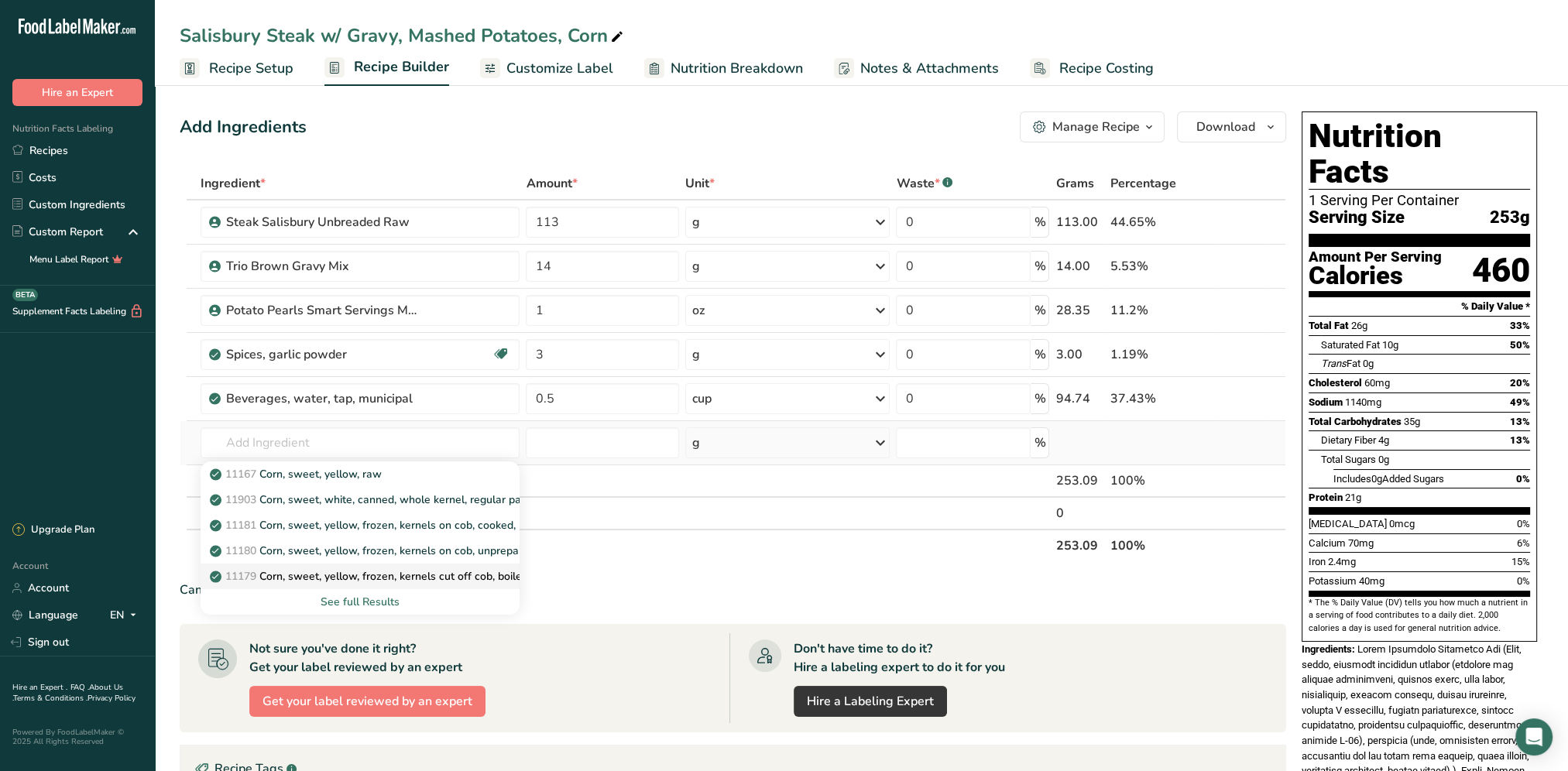
click at [448, 576] on p "11179 Corn, sweet, yellow, frozen, kernels cut off cob, boiled, drained, withou…" at bounding box center [424, 576] width 423 height 16
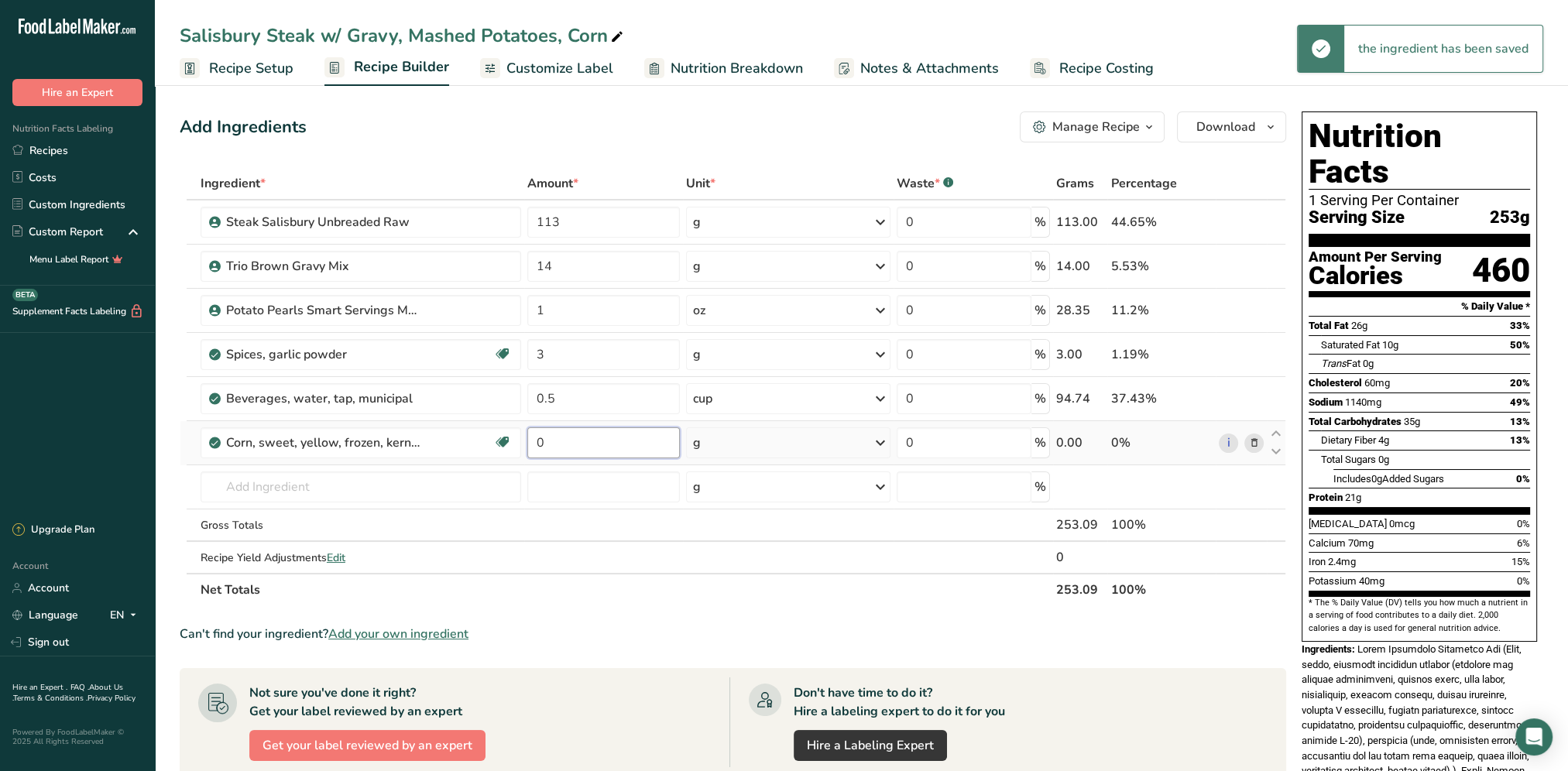
drag, startPoint x: 564, startPoint y: 436, endPoint x: 536, endPoint y: 452, distance: 32.2
click at [536, 452] on input "0" at bounding box center [603, 443] width 152 height 31
drag, startPoint x: 582, startPoint y: 443, endPoint x: 517, endPoint y: 443, distance: 65.0
click at [517, 443] on tr "Corn, sweet, yellow, frozen, kernels cut off cob, boiled, drained, without salt…" at bounding box center [733, 443] width 1105 height 44
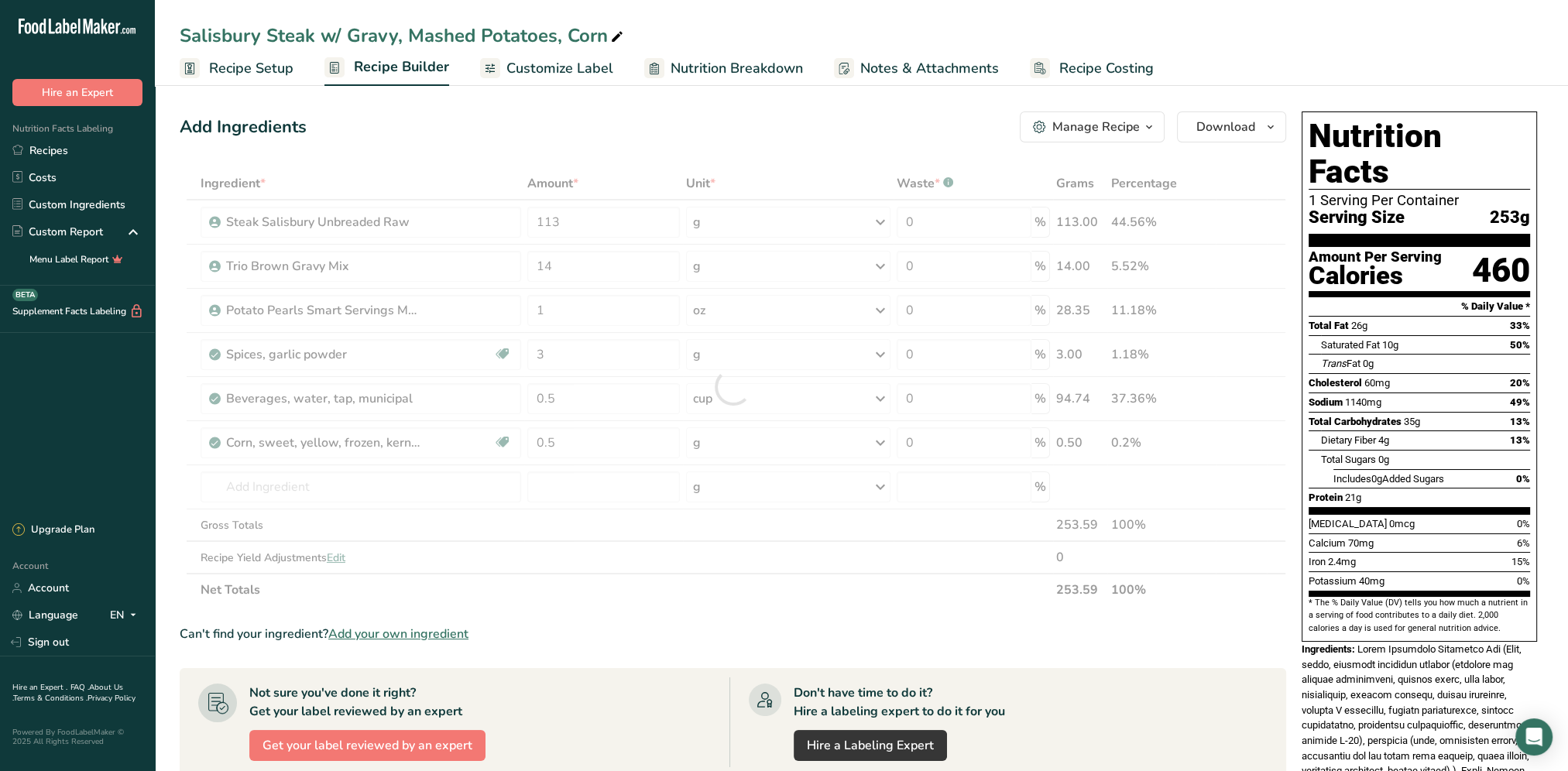
click at [877, 441] on div "Ingredient * Amount * Unit * Waste * .a-a{fill:#347362;}.b-a{fill:#fff;} Grams …" at bounding box center [733, 386] width 1107 height 439
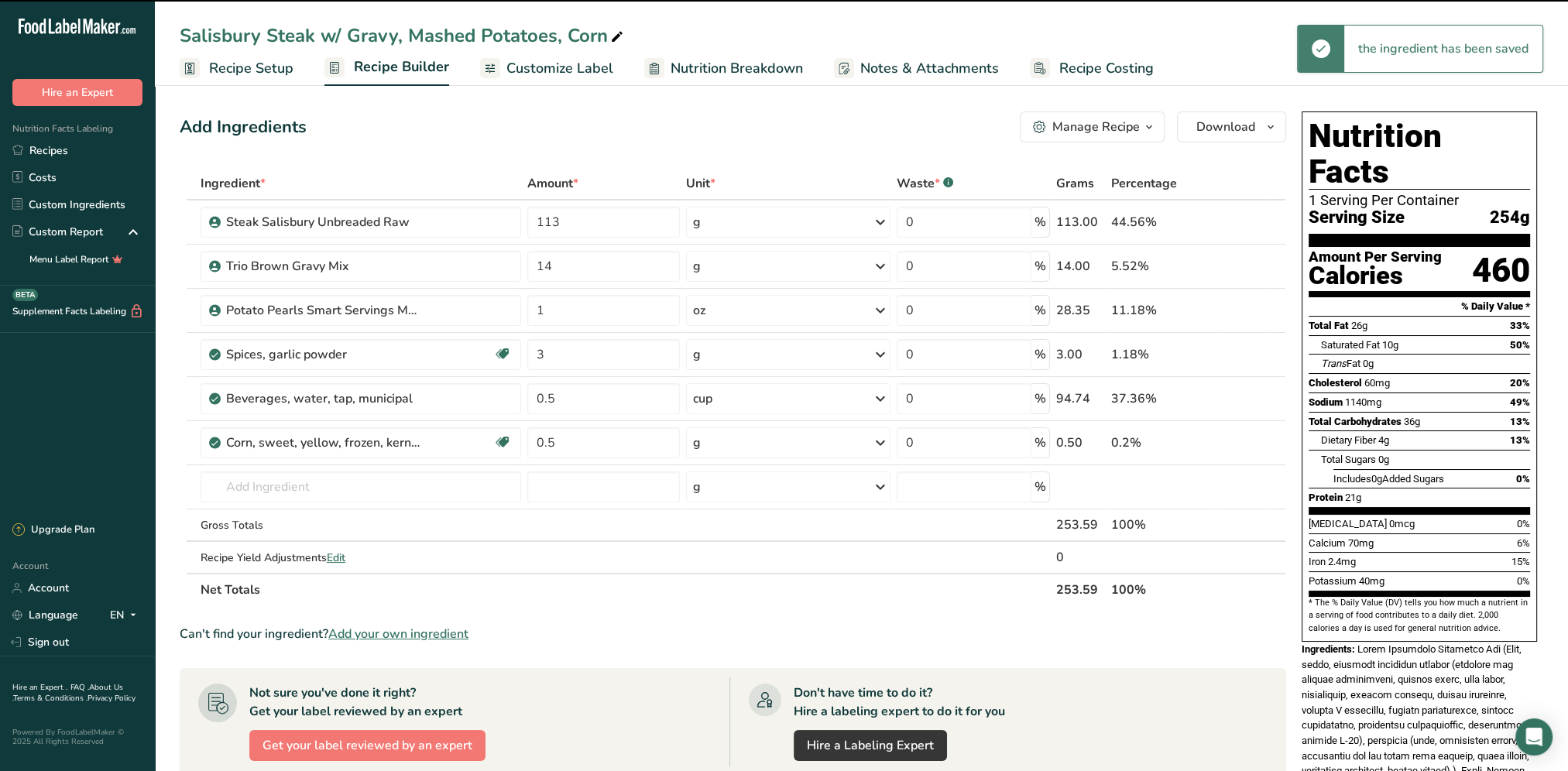
click at [875, 444] on icon at bounding box center [880, 443] width 19 height 28
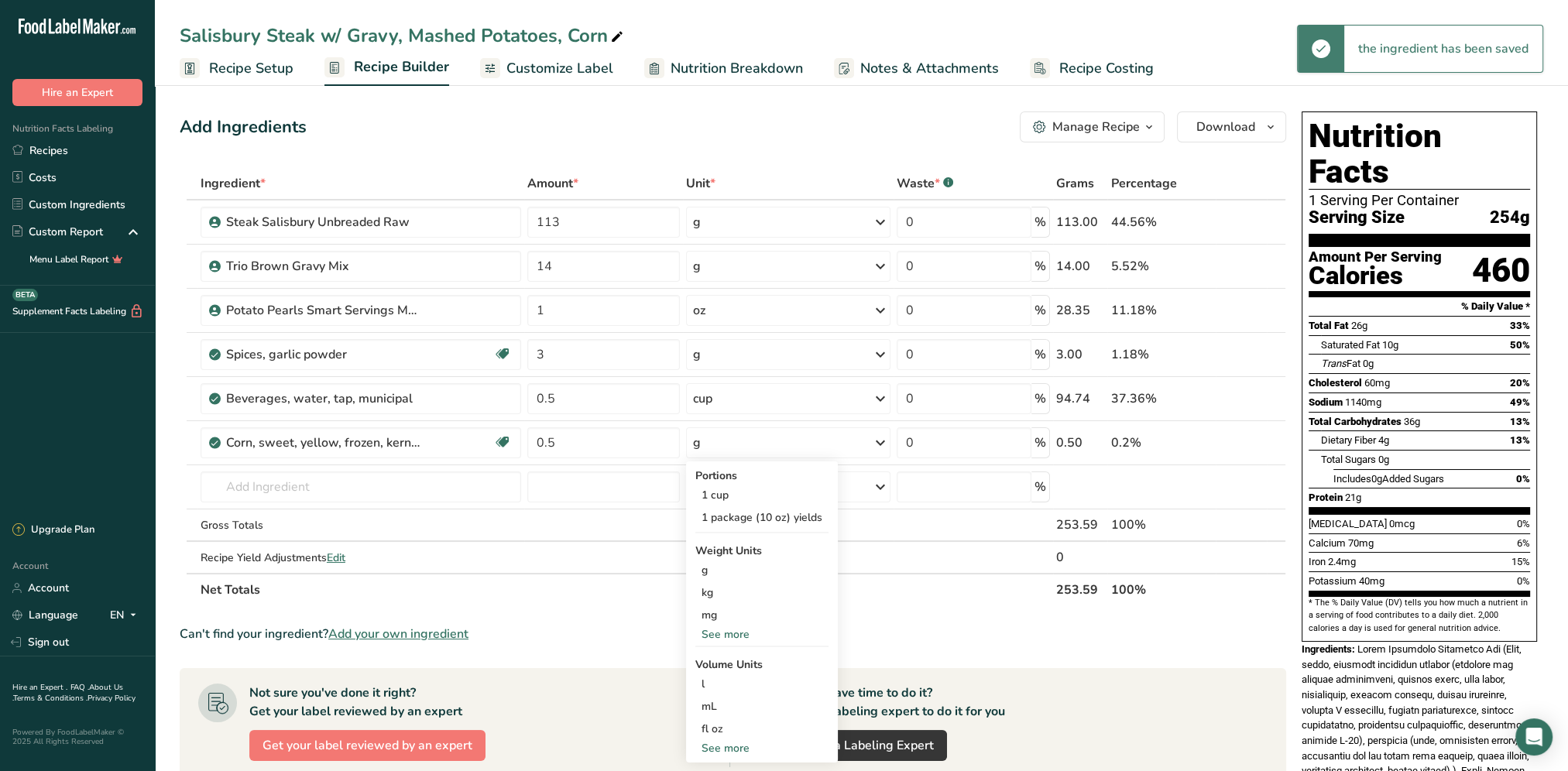
click at [730, 746] on div "See more" at bounding box center [761, 748] width 133 height 16
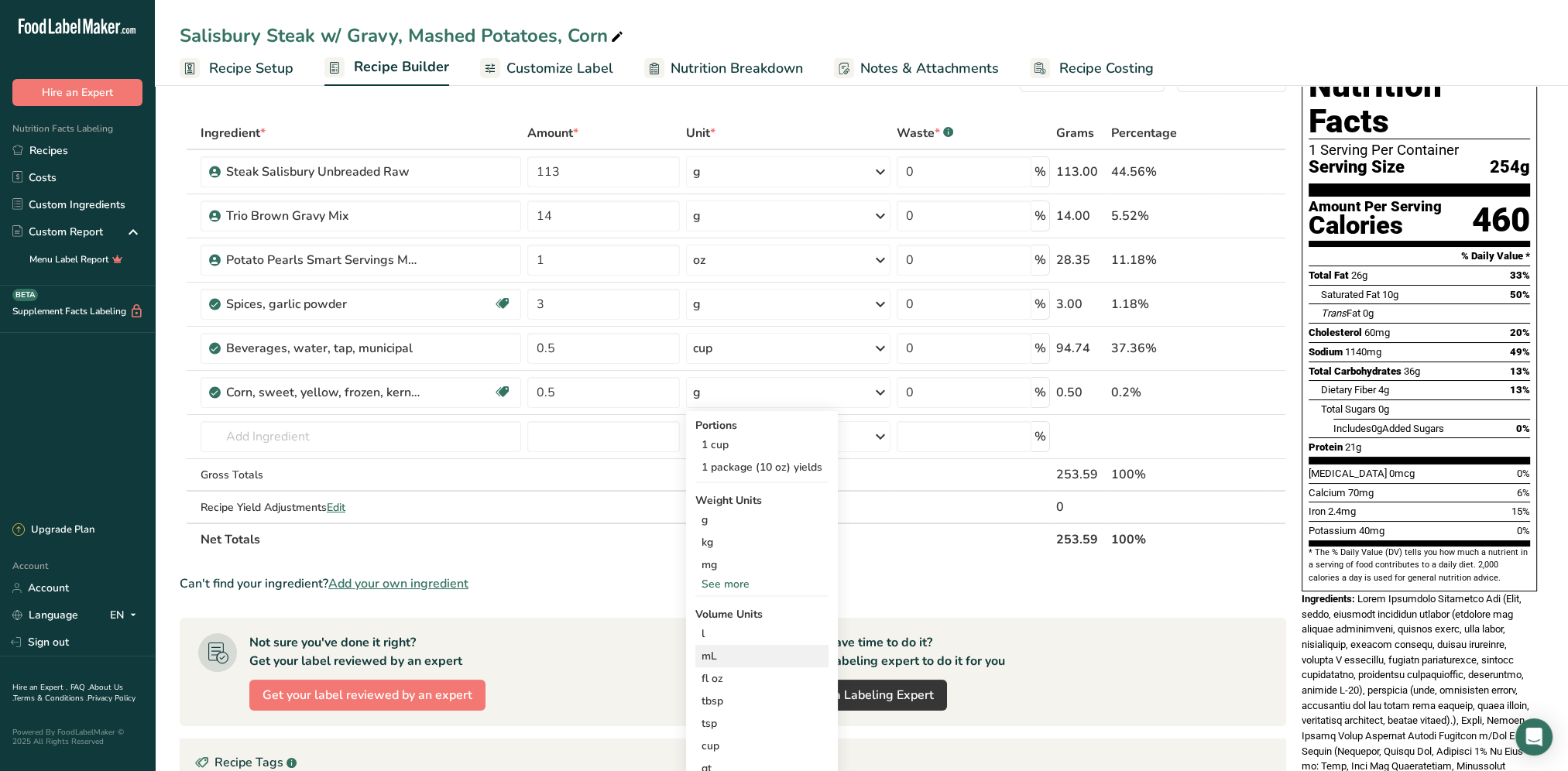
scroll to position [77, 0]
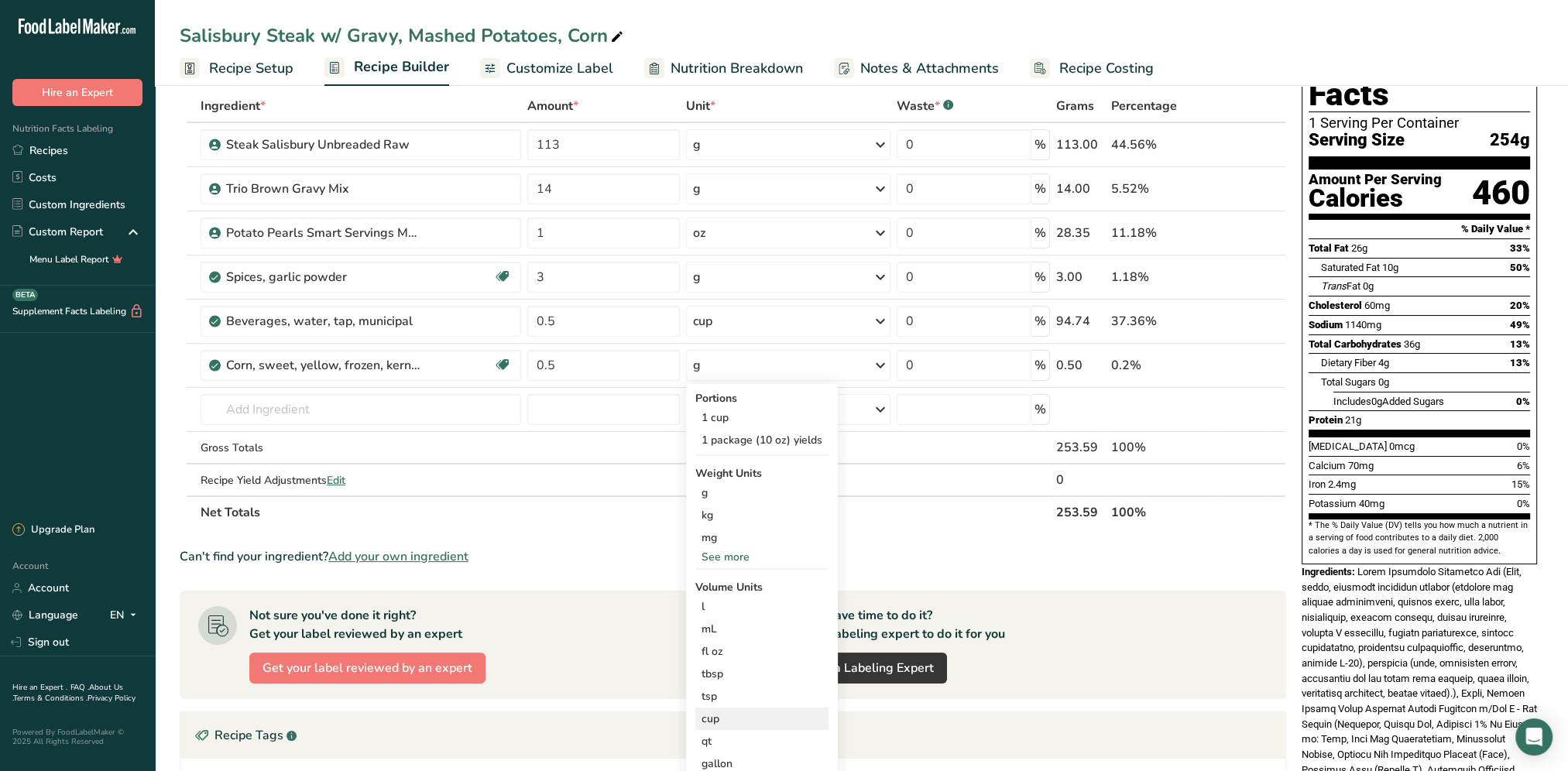
click at [727, 719] on div "cup" at bounding box center [762, 719] width 121 height 16
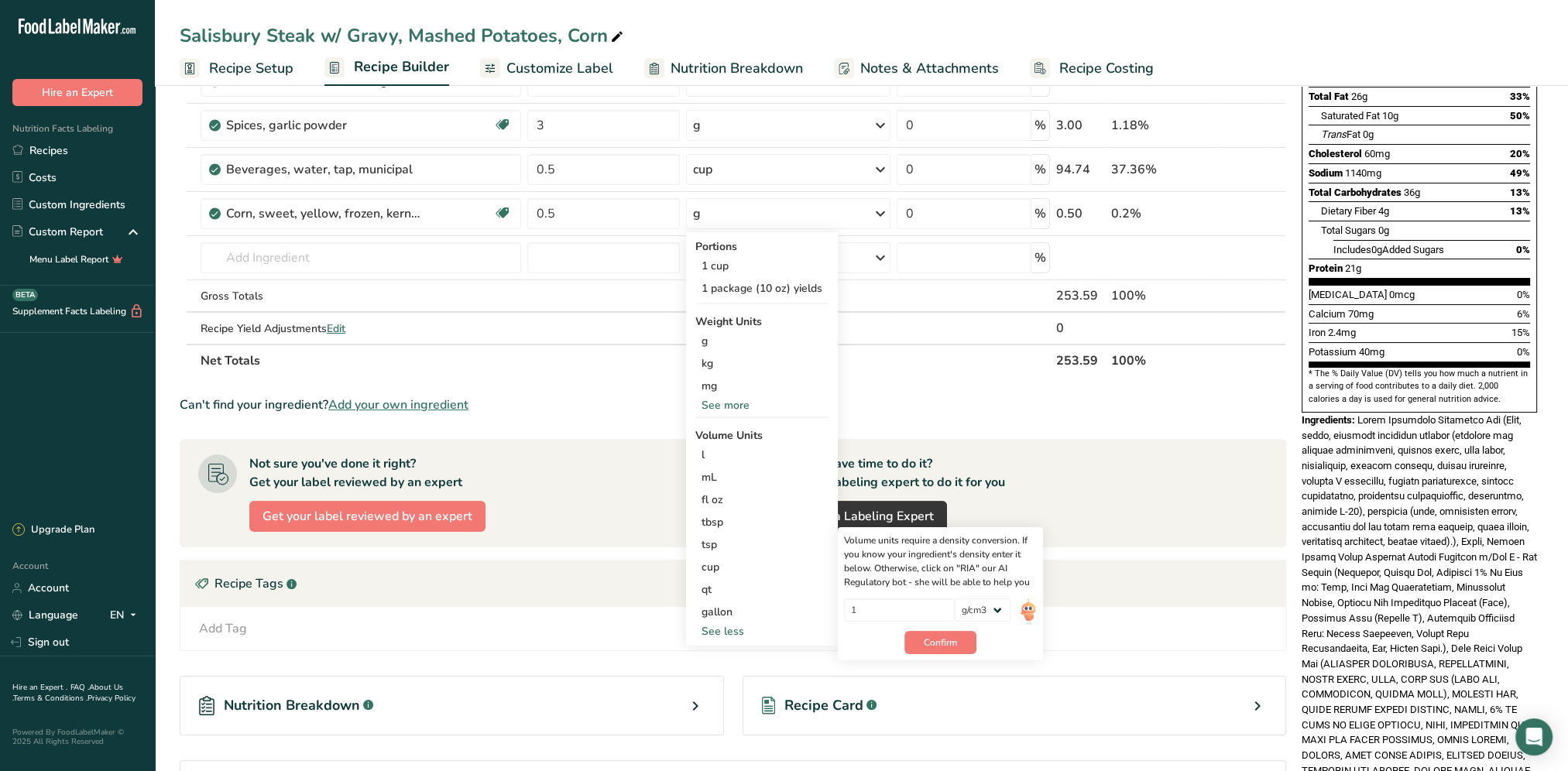
scroll to position [232, 0]
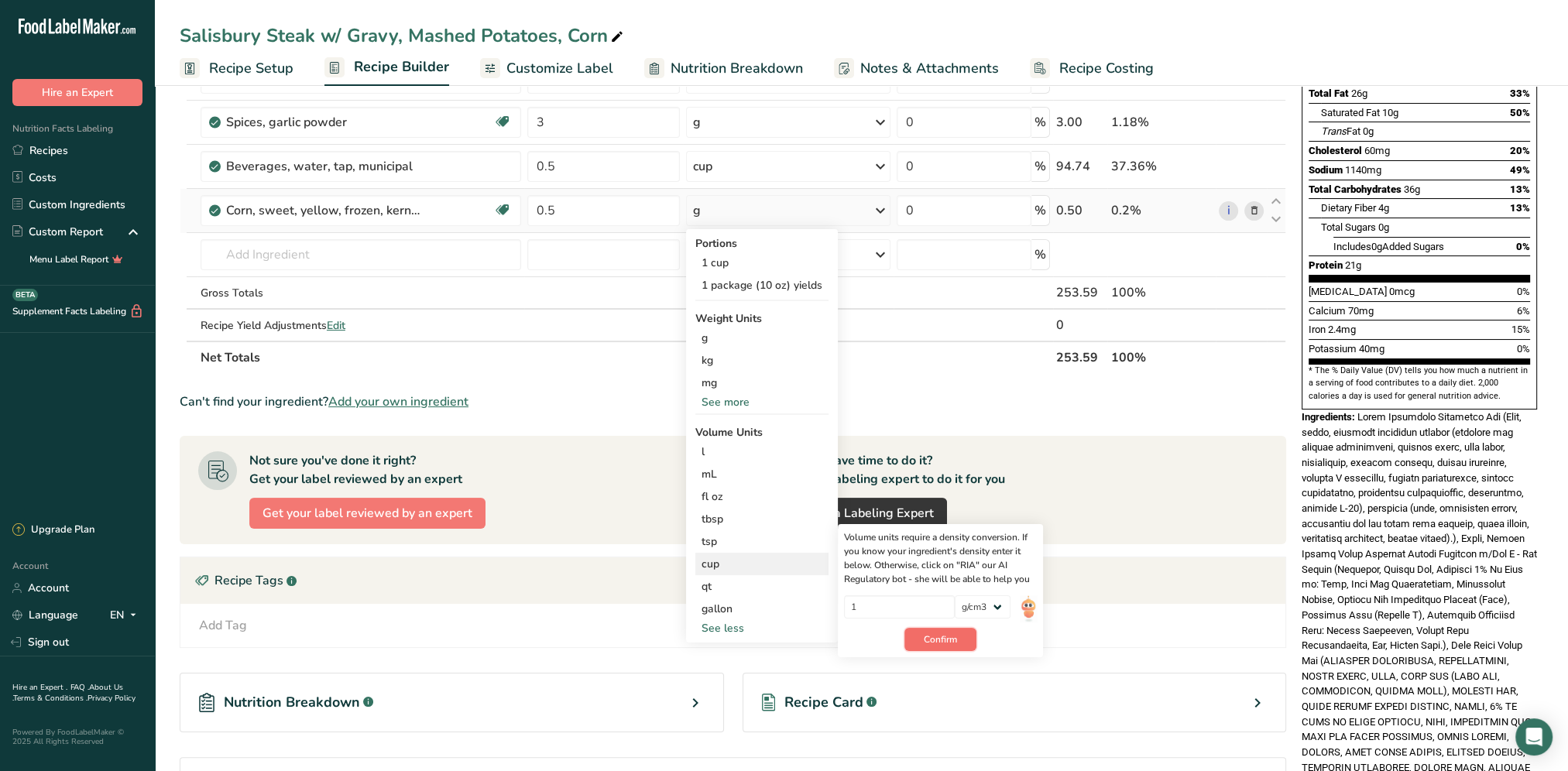
click at [933, 635] on span "Confirm" at bounding box center [940, 639] width 33 height 14
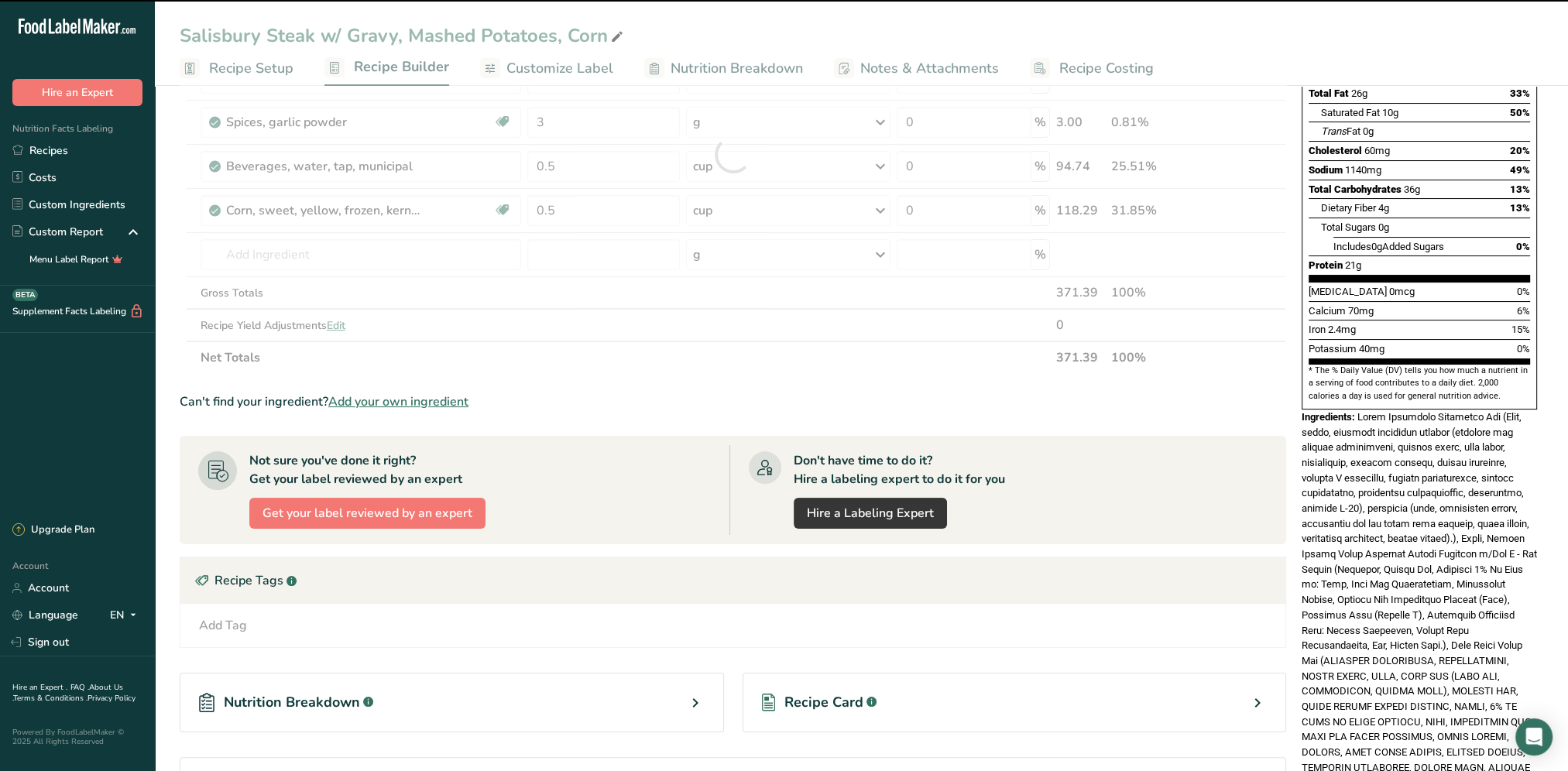
scroll to position [0, 0]
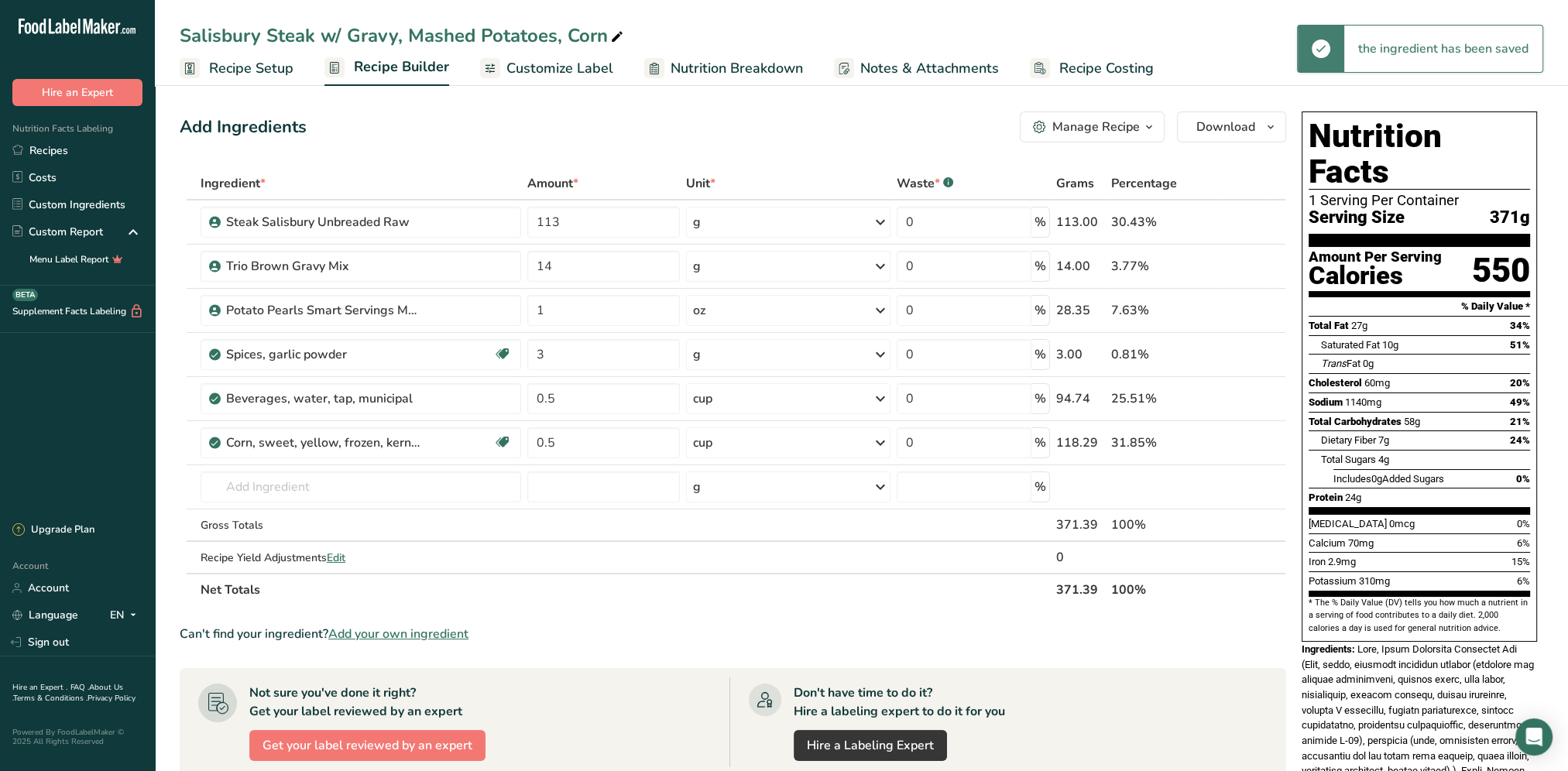
click at [886, 594] on th "Net Totals" at bounding box center [625, 589] width 856 height 32
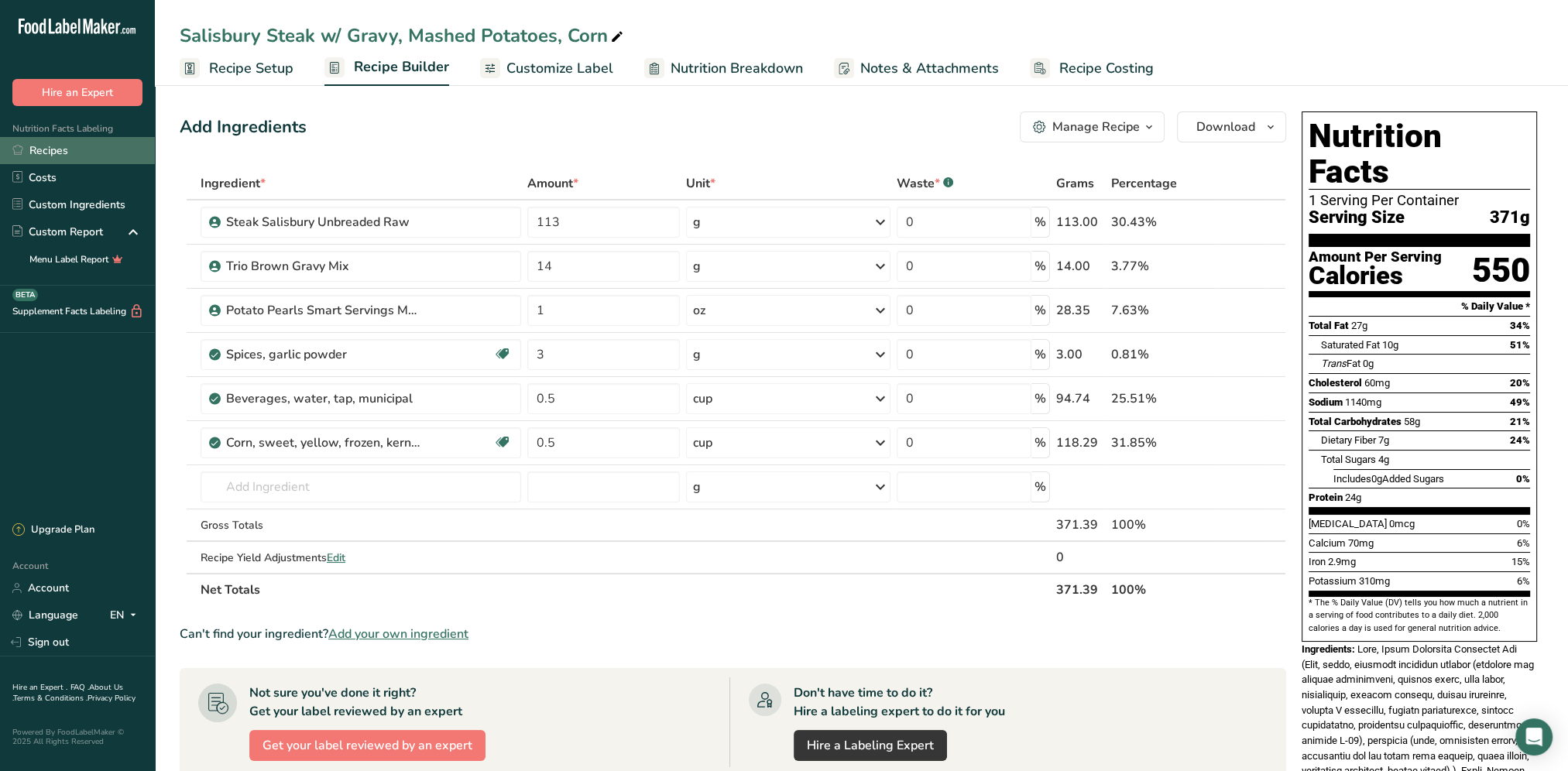
click at [60, 150] on link "Recipes" at bounding box center [77, 151] width 155 height 27
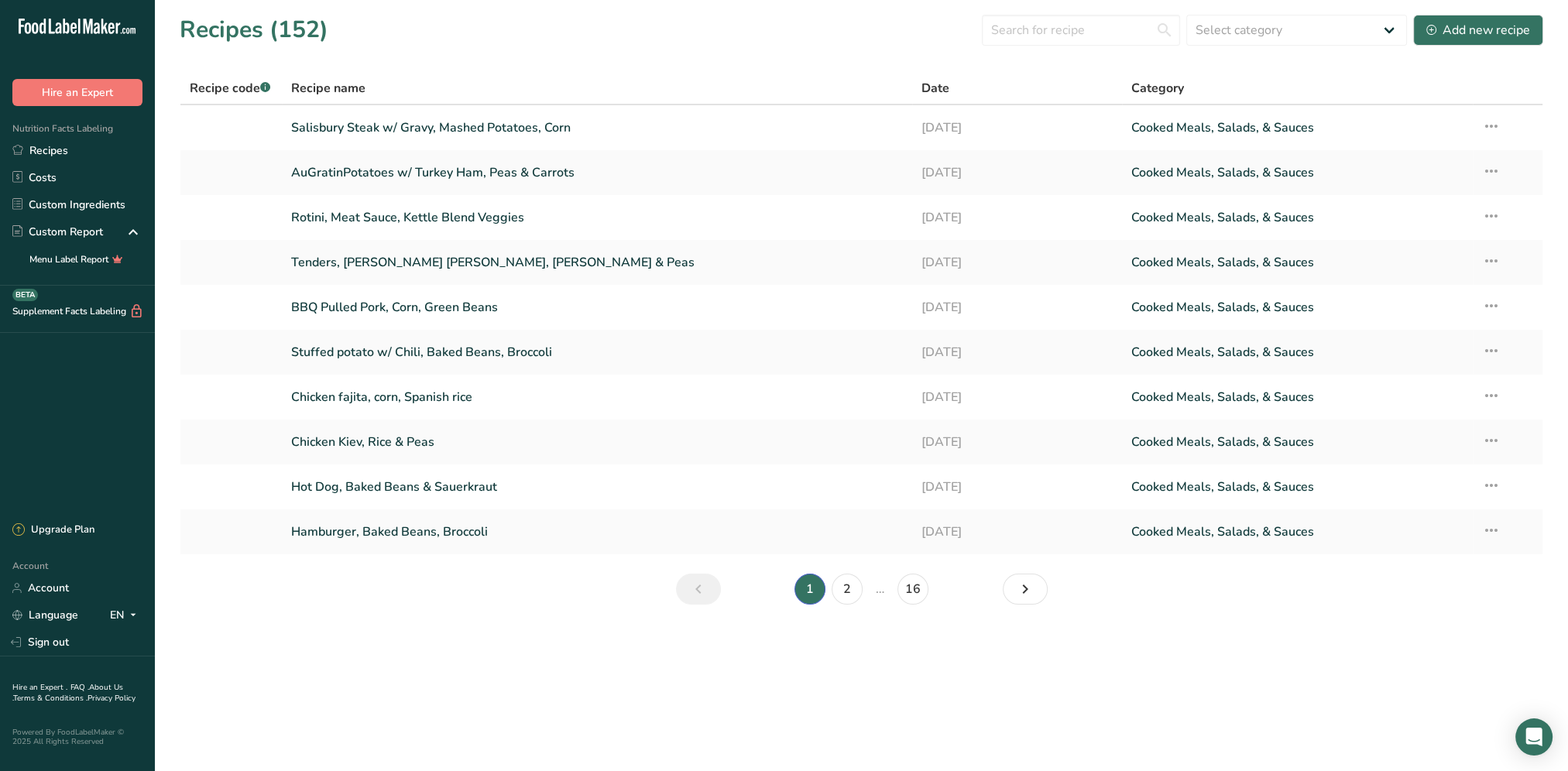
drag, startPoint x: 279, startPoint y: 27, endPoint x: 312, endPoint y: 35, distance: 34.0
click at [312, 35] on h1 "Recipes (152)" at bounding box center [254, 29] width 148 height 35
click at [302, 33] on h1 "Recipes (152)" at bounding box center [254, 29] width 148 height 35
click at [295, 31] on h1 "Recipes (152)" at bounding box center [254, 29] width 148 height 35
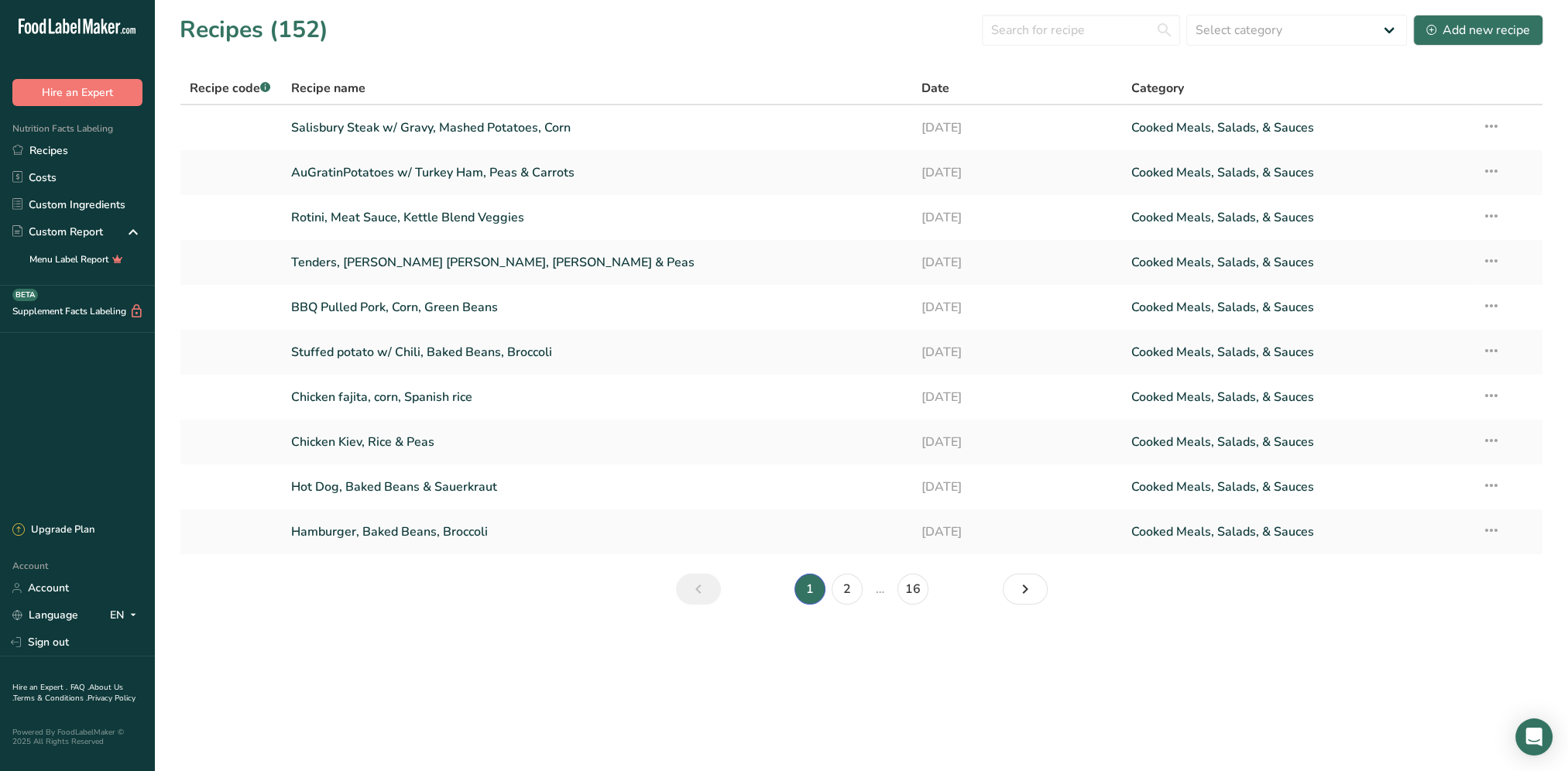
click at [295, 31] on h1 "Recipes (152)" at bounding box center [254, 29] width 148 height 35
drag, startPoint x: 295, startPoint y: 31, endPoint x: 248, endPoint y: 37, distance: 47.4
click at [248, 37] on h1 "Recipes (152)" at bounding box center [254, 29] width 148 height 35
click at [244, 34] on h1 "Recipes (152)" at bounding box center [254, 29] width 148 height 35
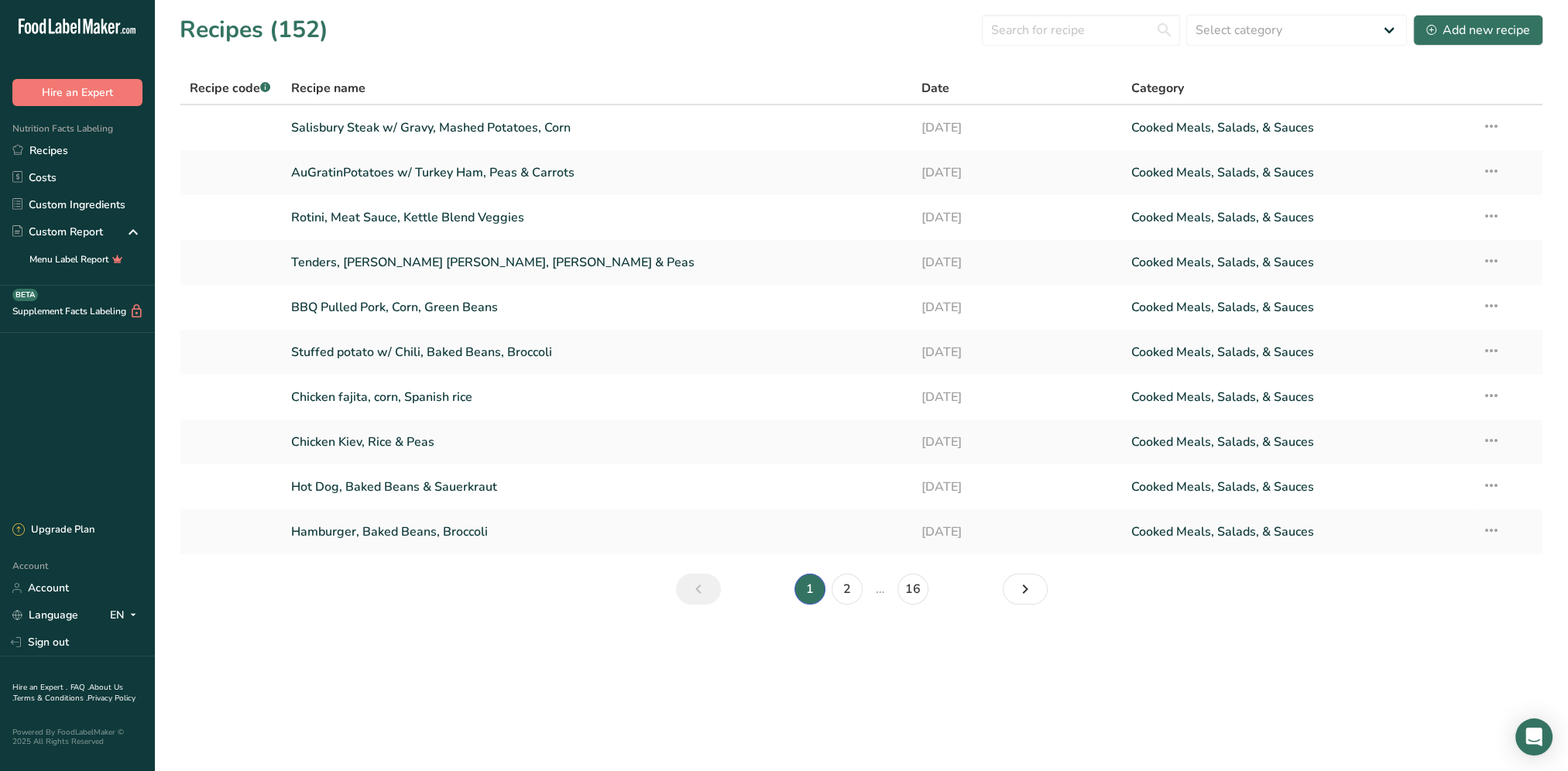
click at [244, 34] on h1 "Recipes (152)" at bounding box center [254, 29] width 148 height 35
drag, startPoint x: 244, startPoint y: 34, endPoint x: 376, endPoint y: 48, distance: 132.7
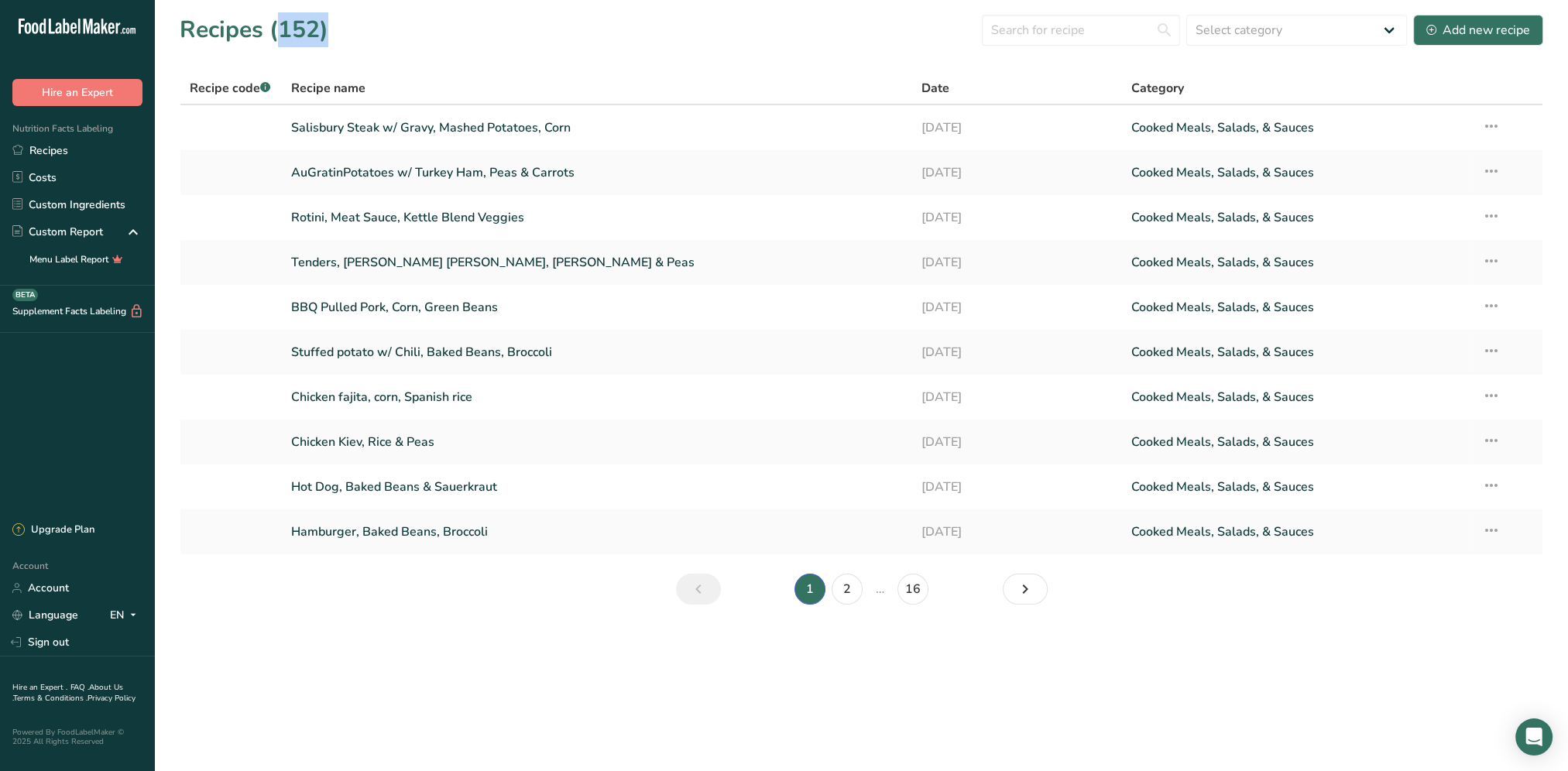
click at [378, 48] on section "Recipes (152) Select category All Baked Goods Beverages Confectionery Cooked Me…" at bounding box center [861, 315] width 1413 height 629
click at [365, 44] on div "Recipes (152) Select category All Baked Goods Beverages Confectionery Cooked Me…" at bounding box center [861, 29] width 1363 height 35
